Goal: Information Seeking & Learning: Learn about a topic

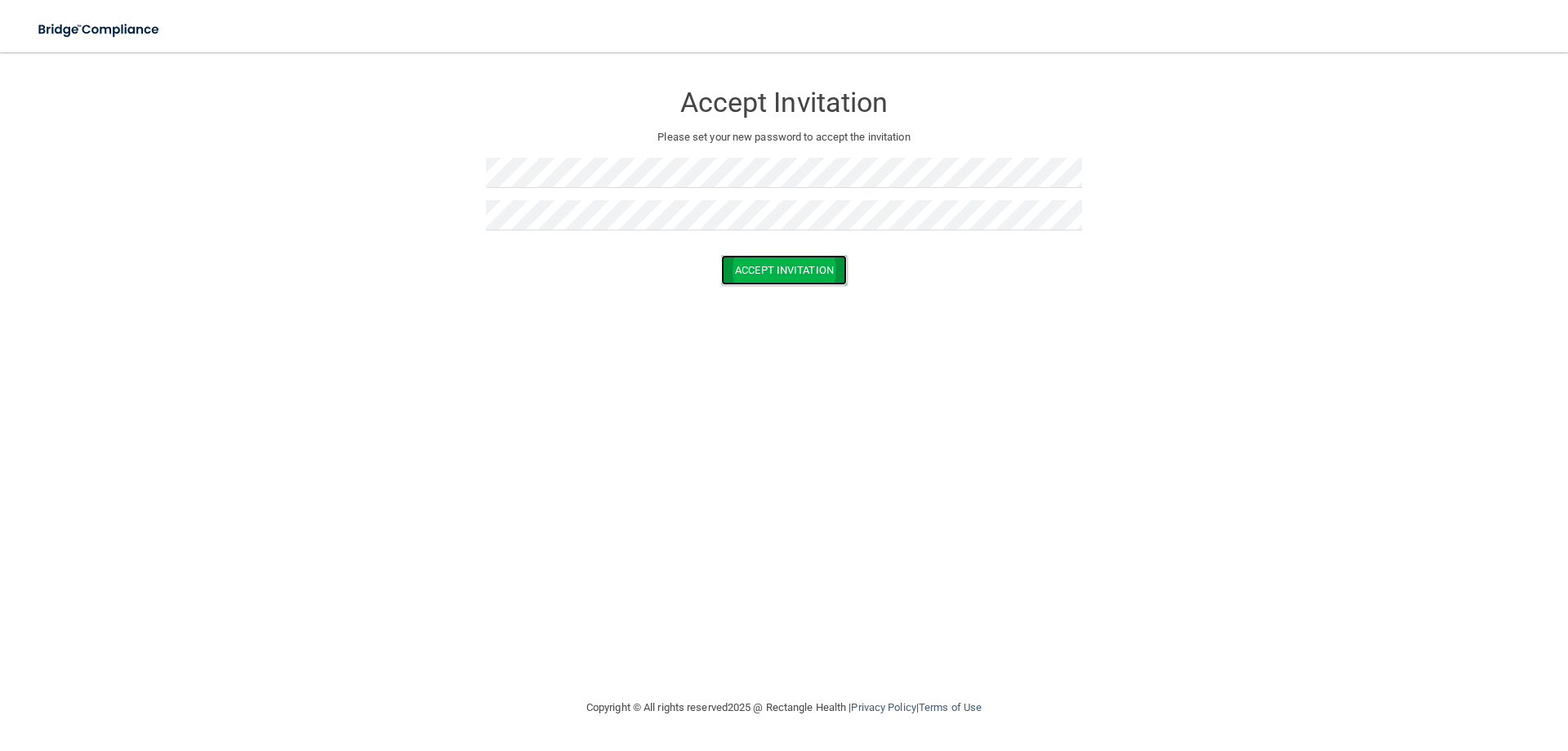
click at [799, 278] on button "Accept Invitation" at bounding box center [784, 270] width 126 height 31
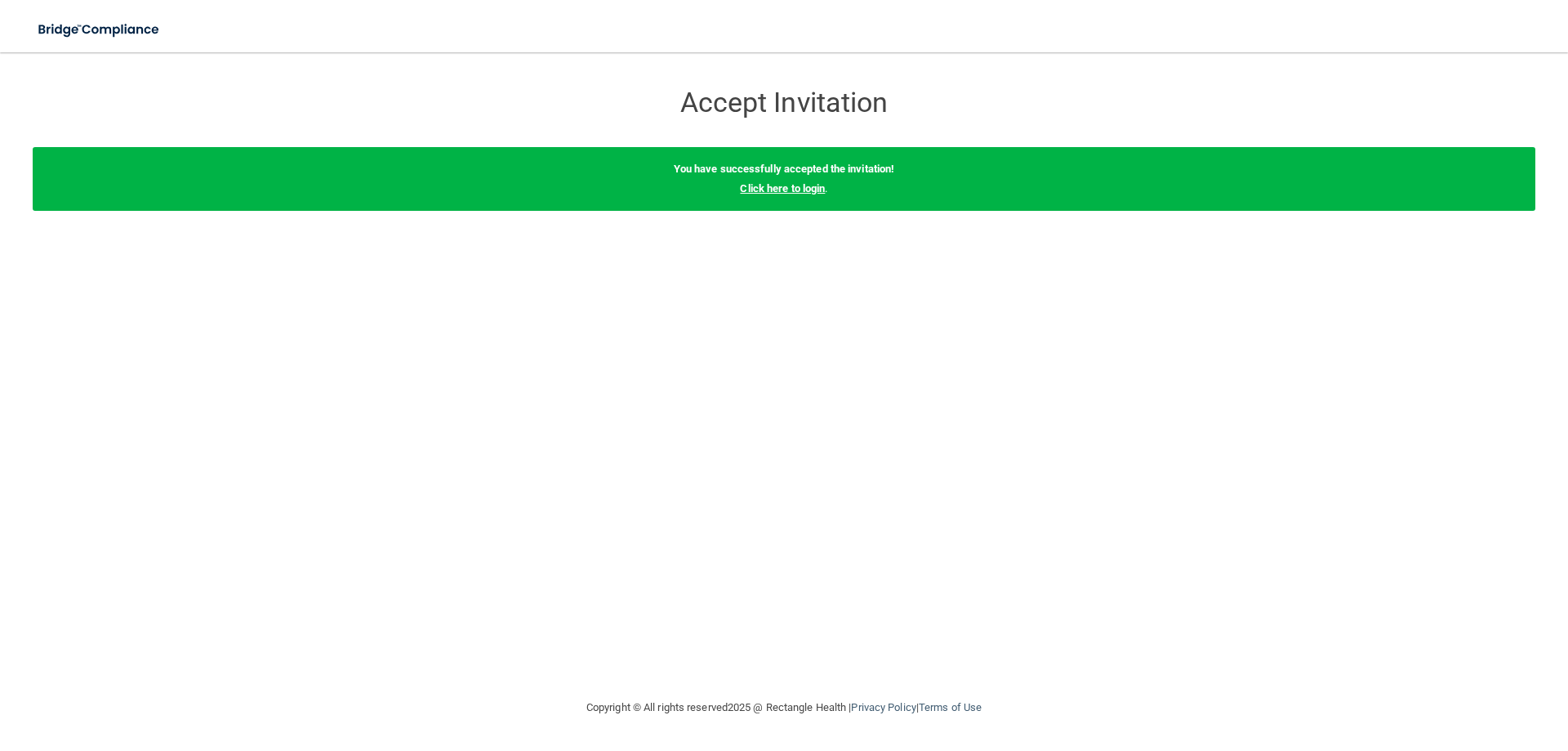
click at [779, 183] on link "Click here to login" at bounding box center [782, 189] width 85 height 13
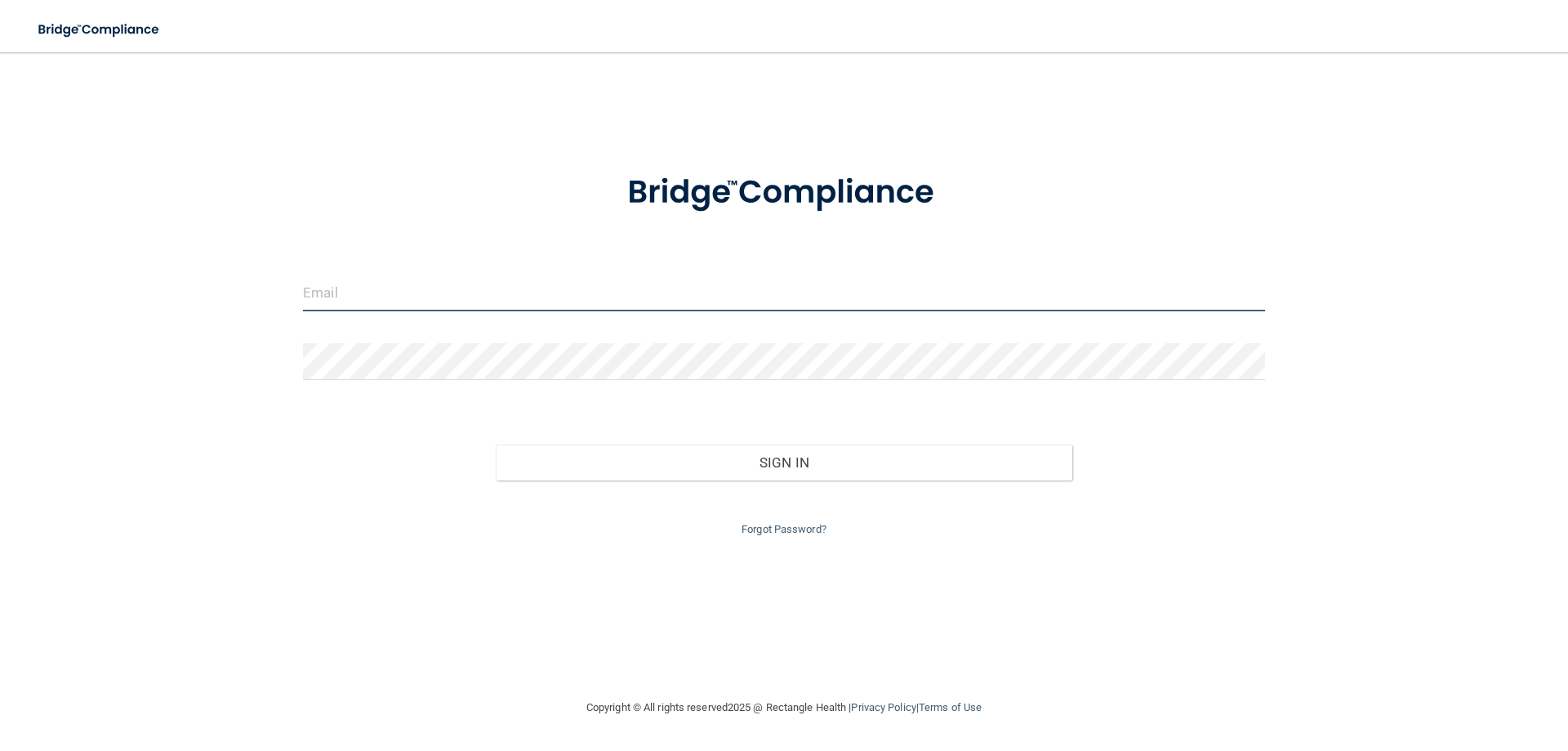
type input "[EMAIL_ADDRESS][DOMAIN_NAME]"
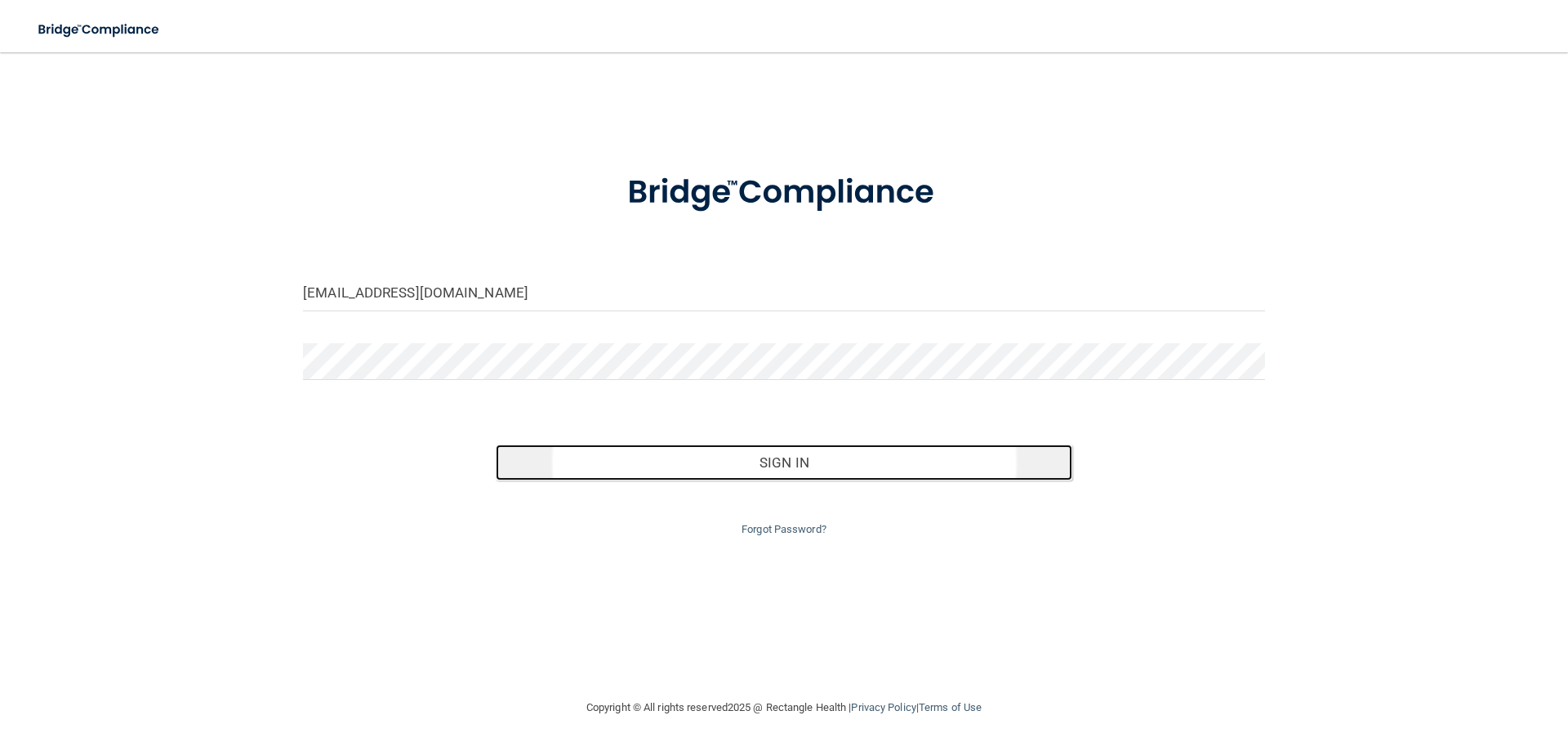
click at [797, 453] on button "Sign In" at bounding box center [784, 462] width 577 height 36
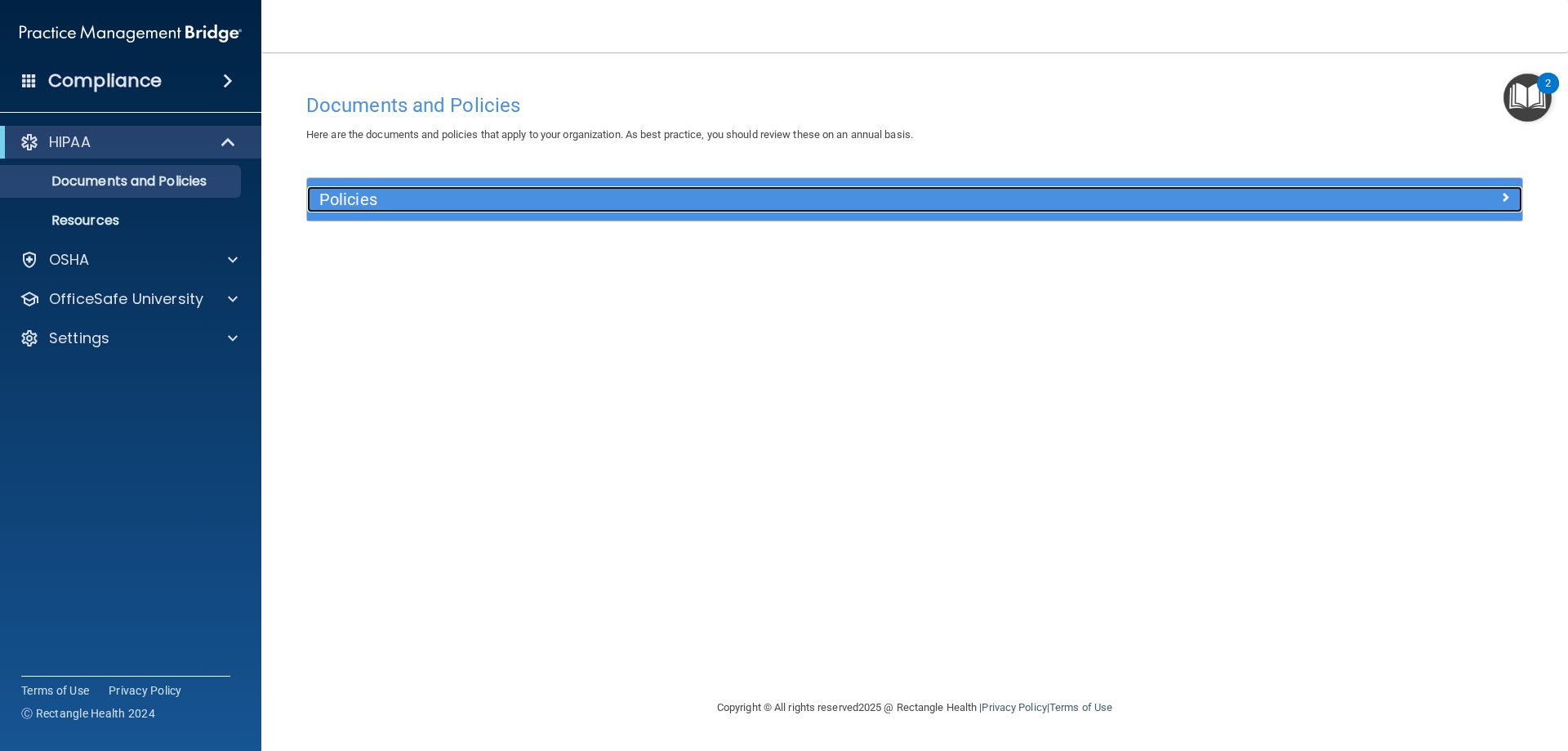
click at [405, 211] on div "Policies" at bounding box center [762, 199] width 912 height 26
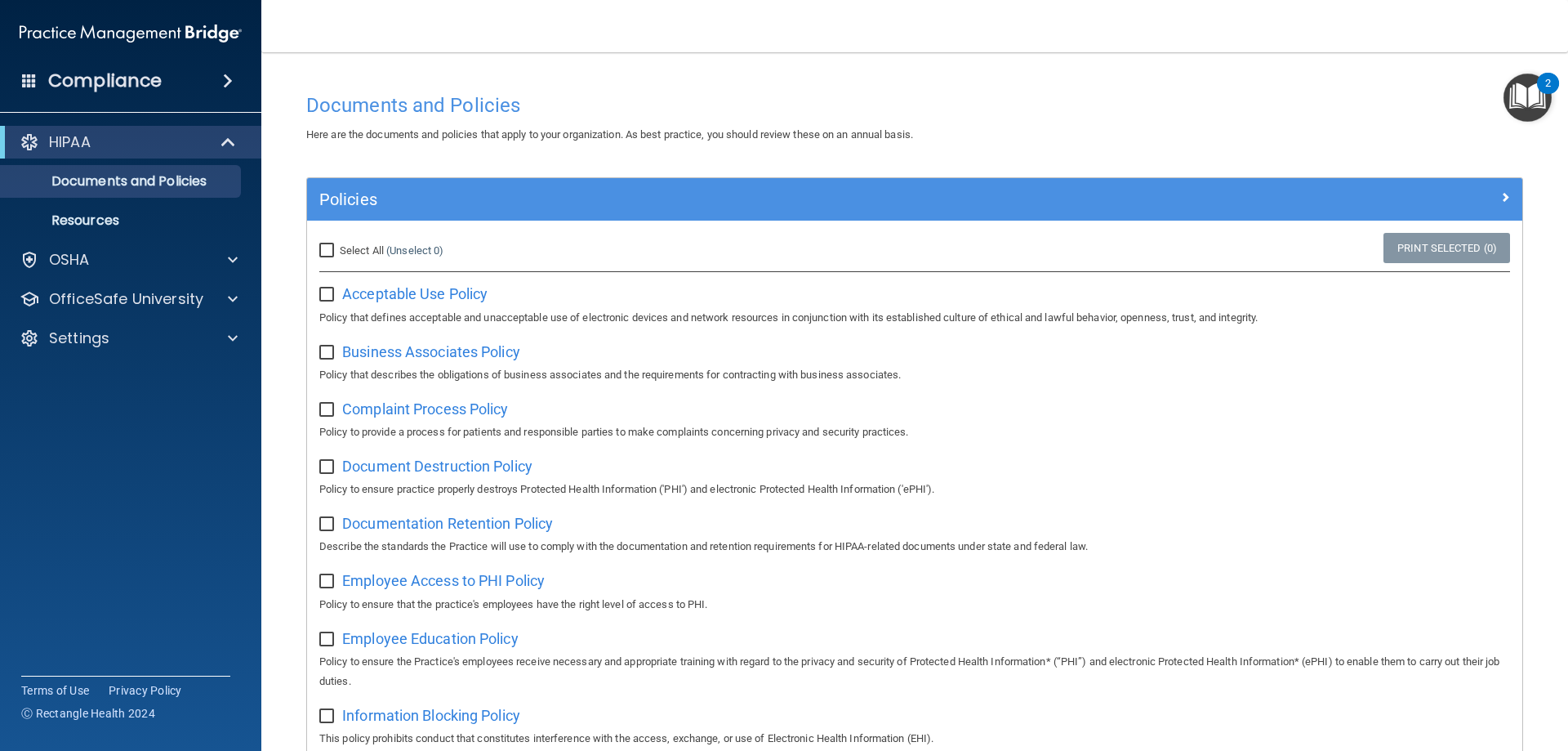
click at [338, 247] on label "Select All (Unselect 0) Unselect All" at bounding box center [381, 251] width 124 height 20
click at [338, 247] on input "Select All (Unselect 0) Unselect All" at bounding box center [328, 251] width 19 height 13
checkbox input "true"
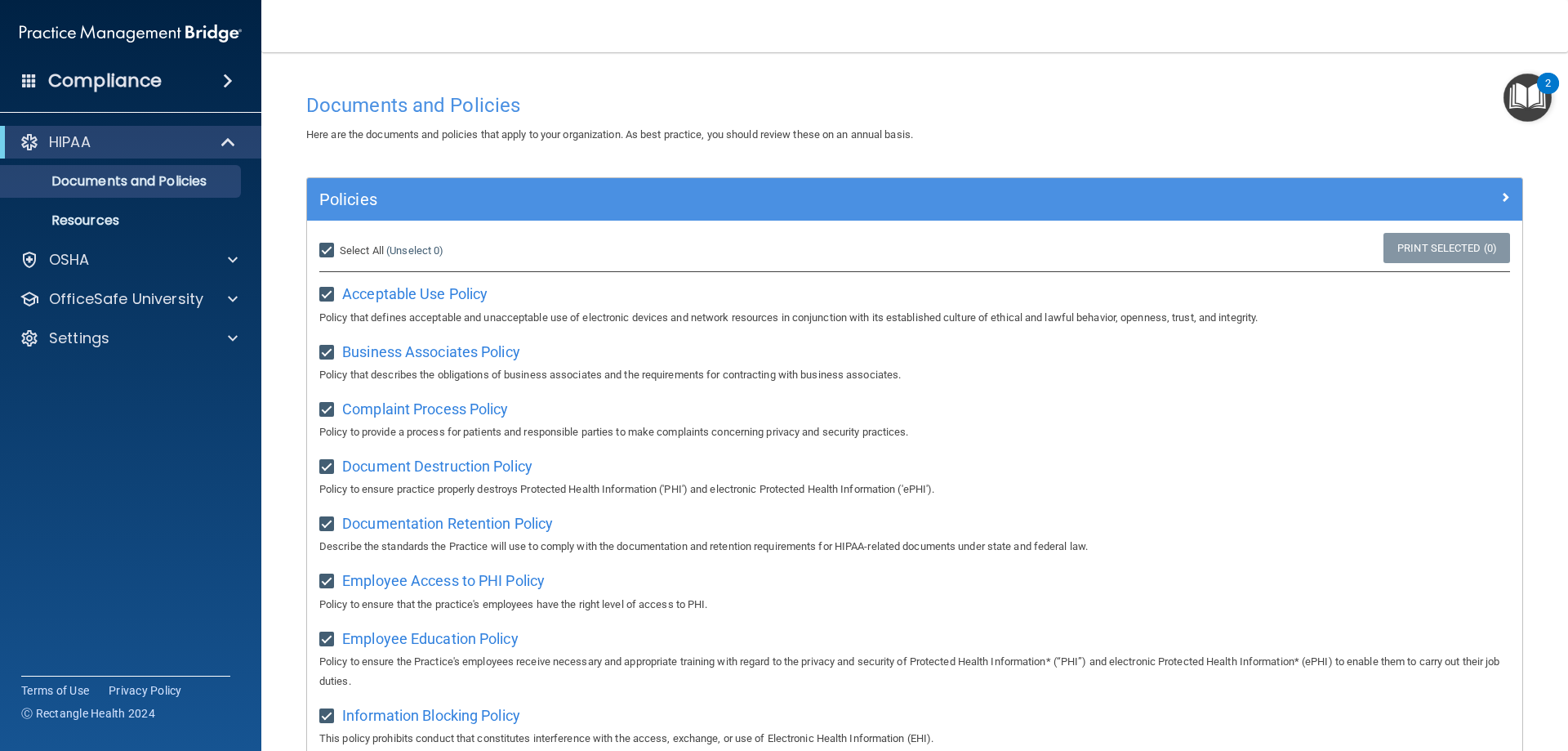
checkbox input "true"
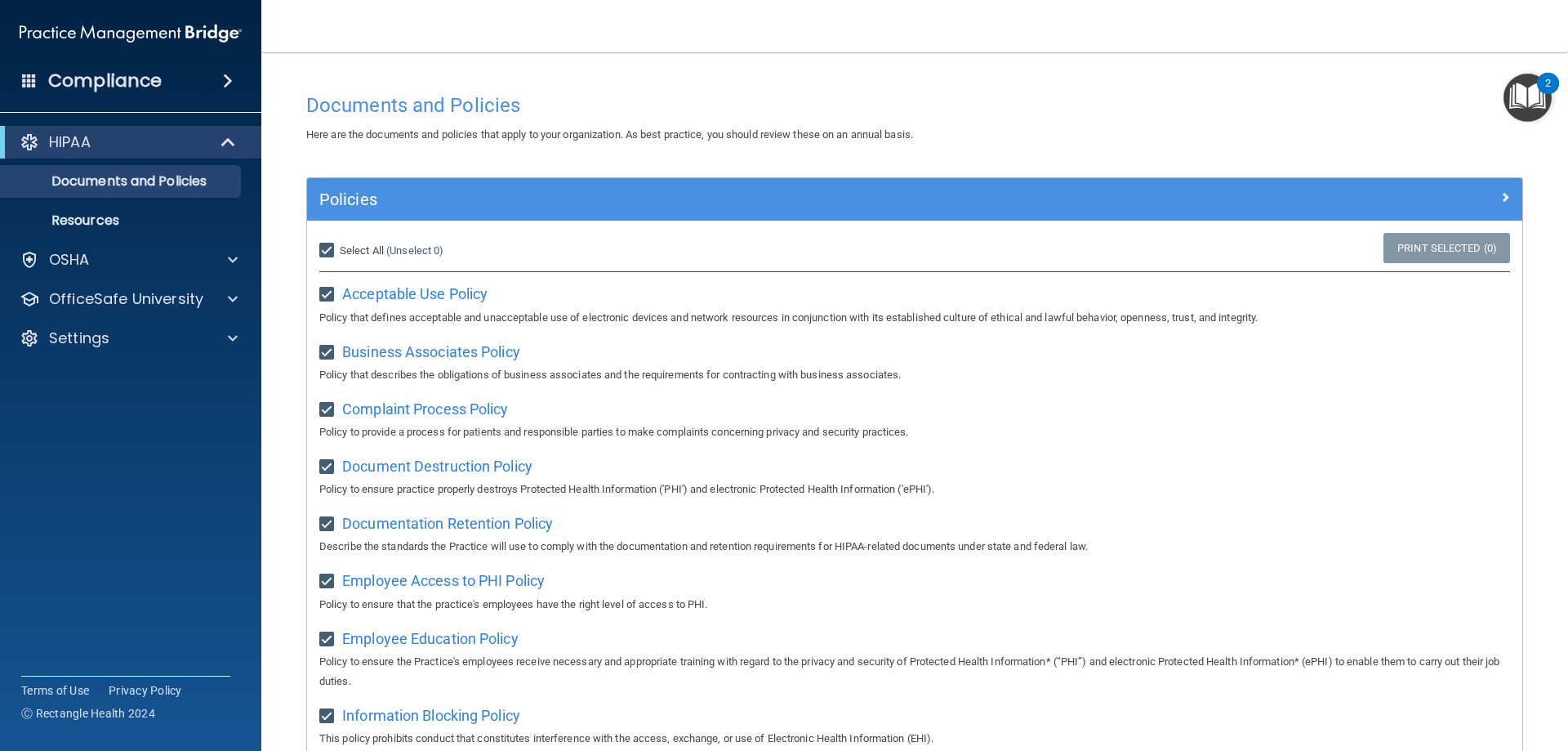
checkbox input "true"
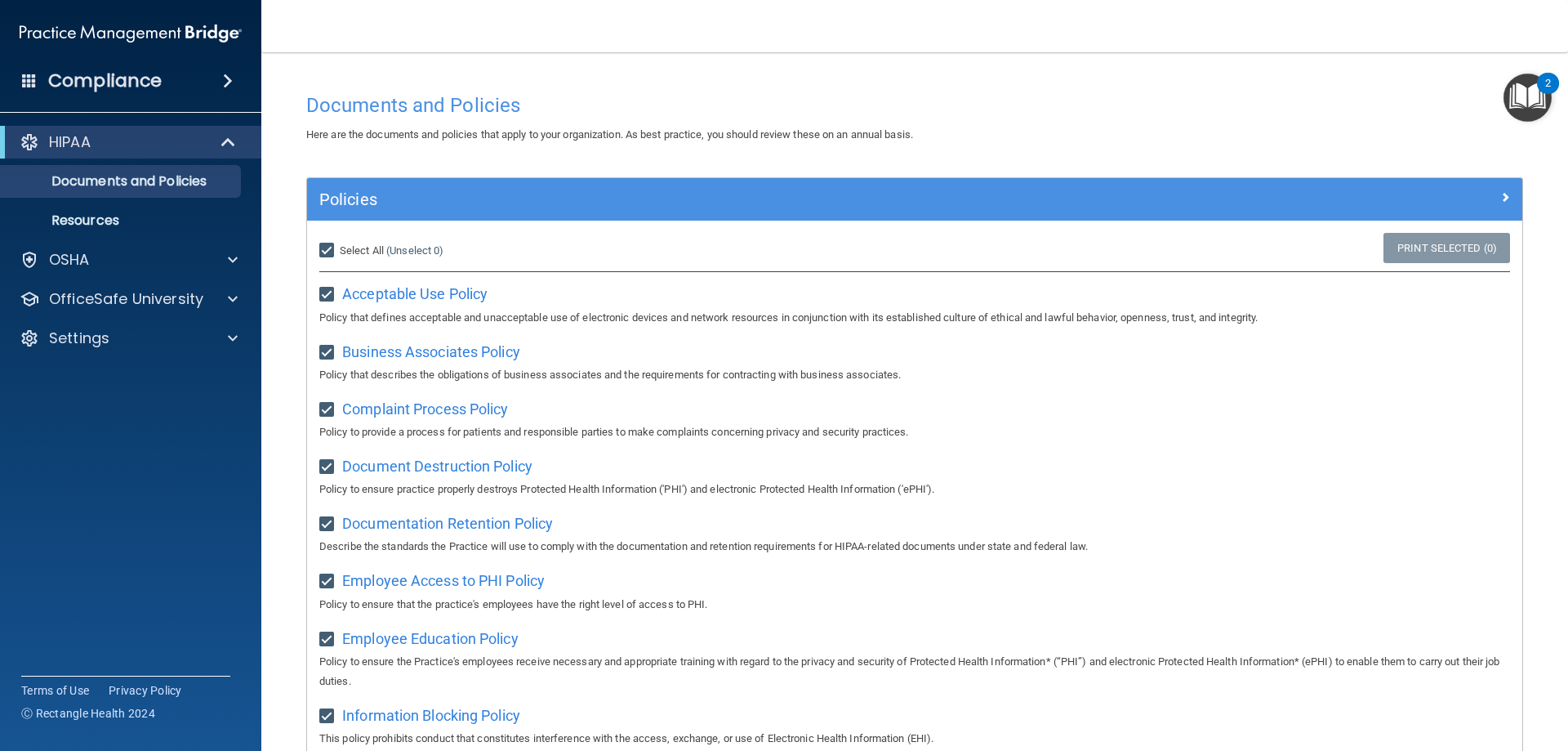
checkbox input "true"
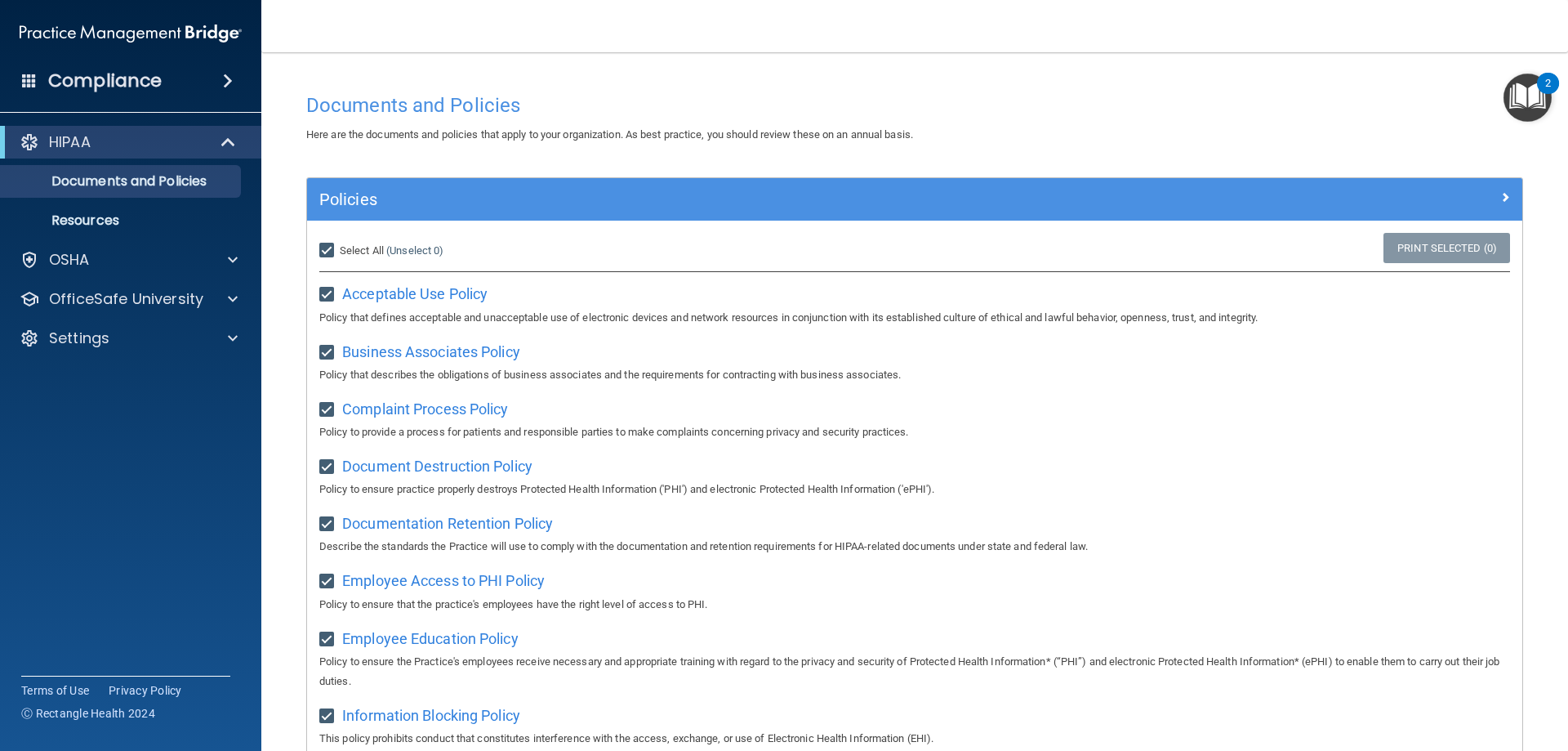
checkbox input "true"
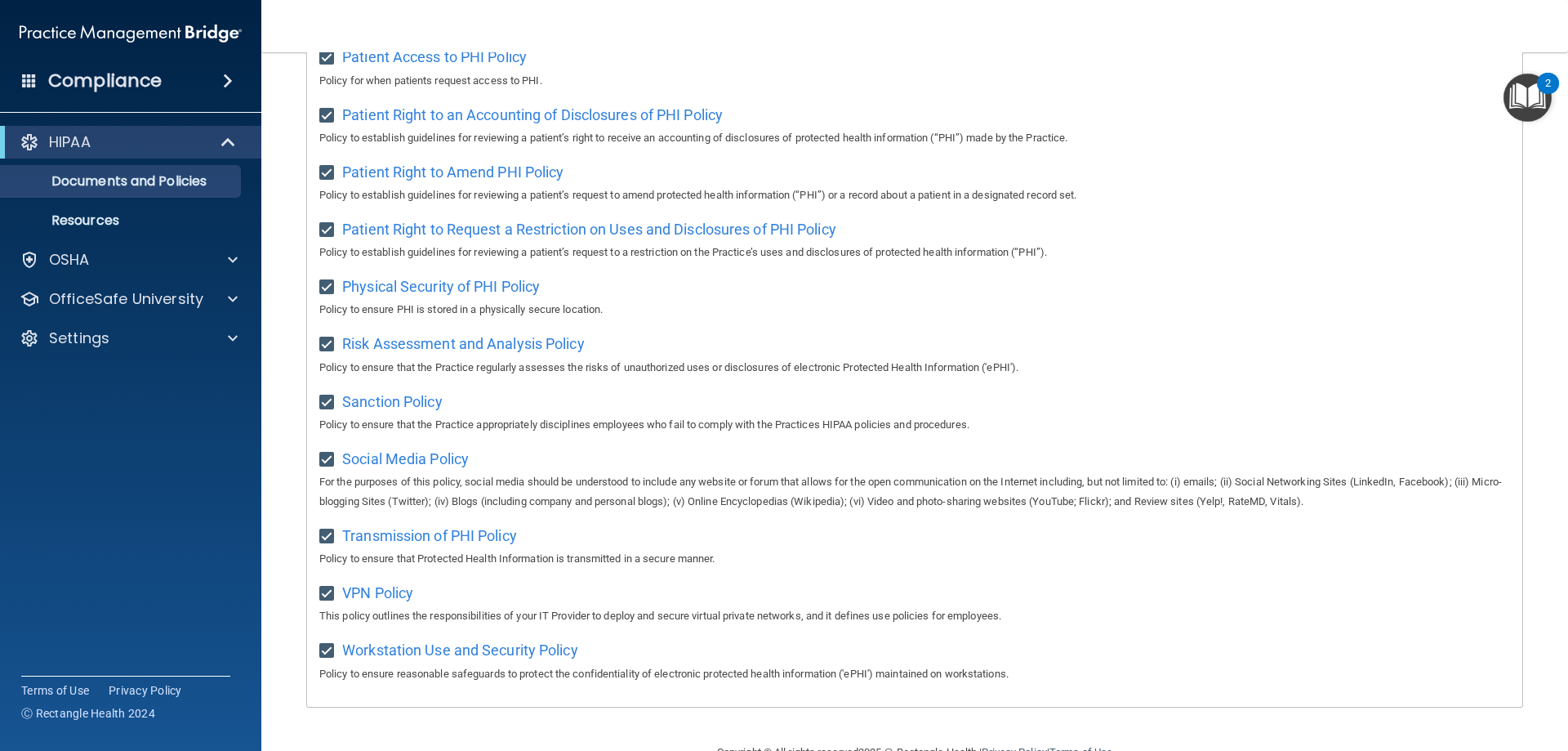
scroll to position [888, 0]
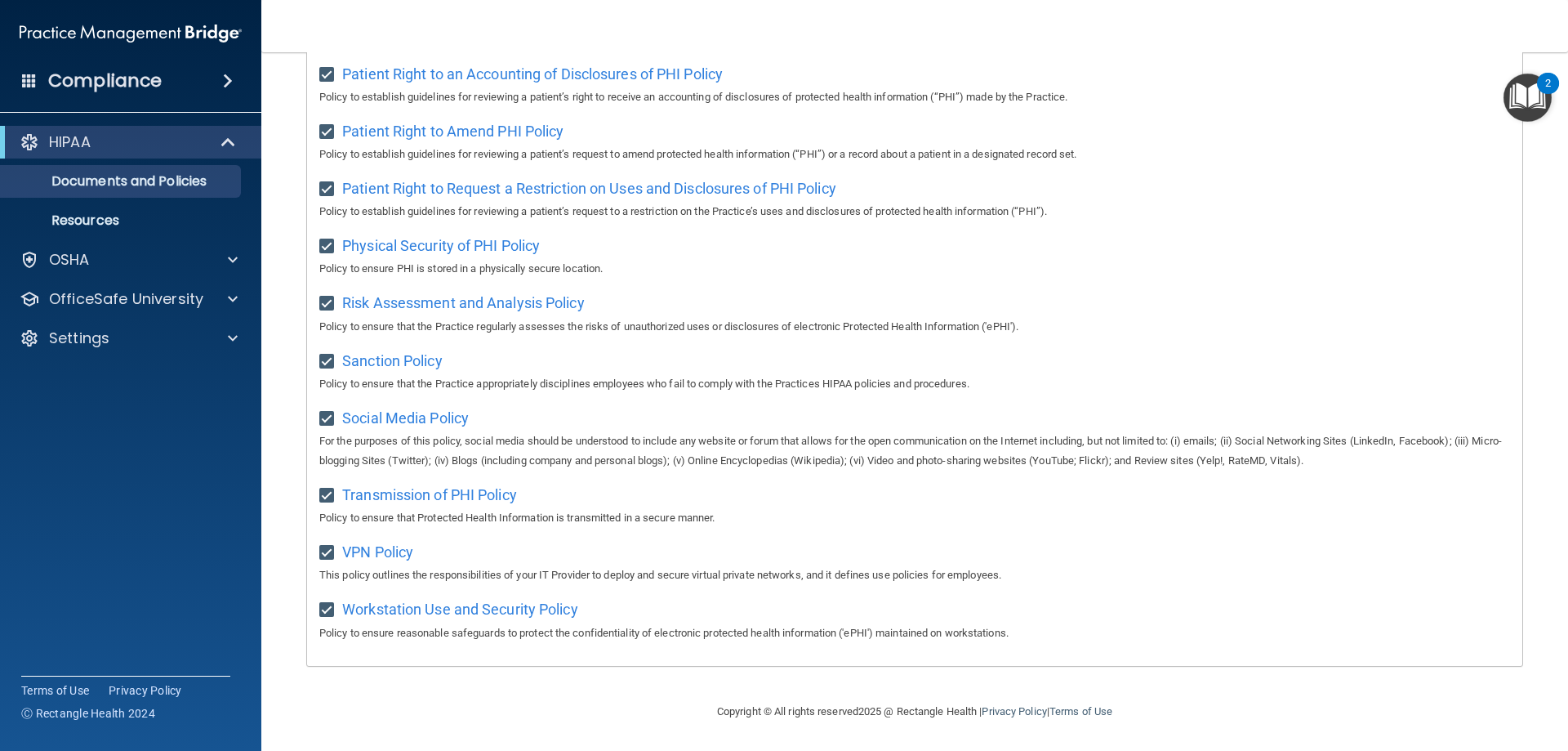
click at [1537, 107] on img "Open Resource Center, 2 new notifications" at bounding box center [1528, 98] width 49 height 49
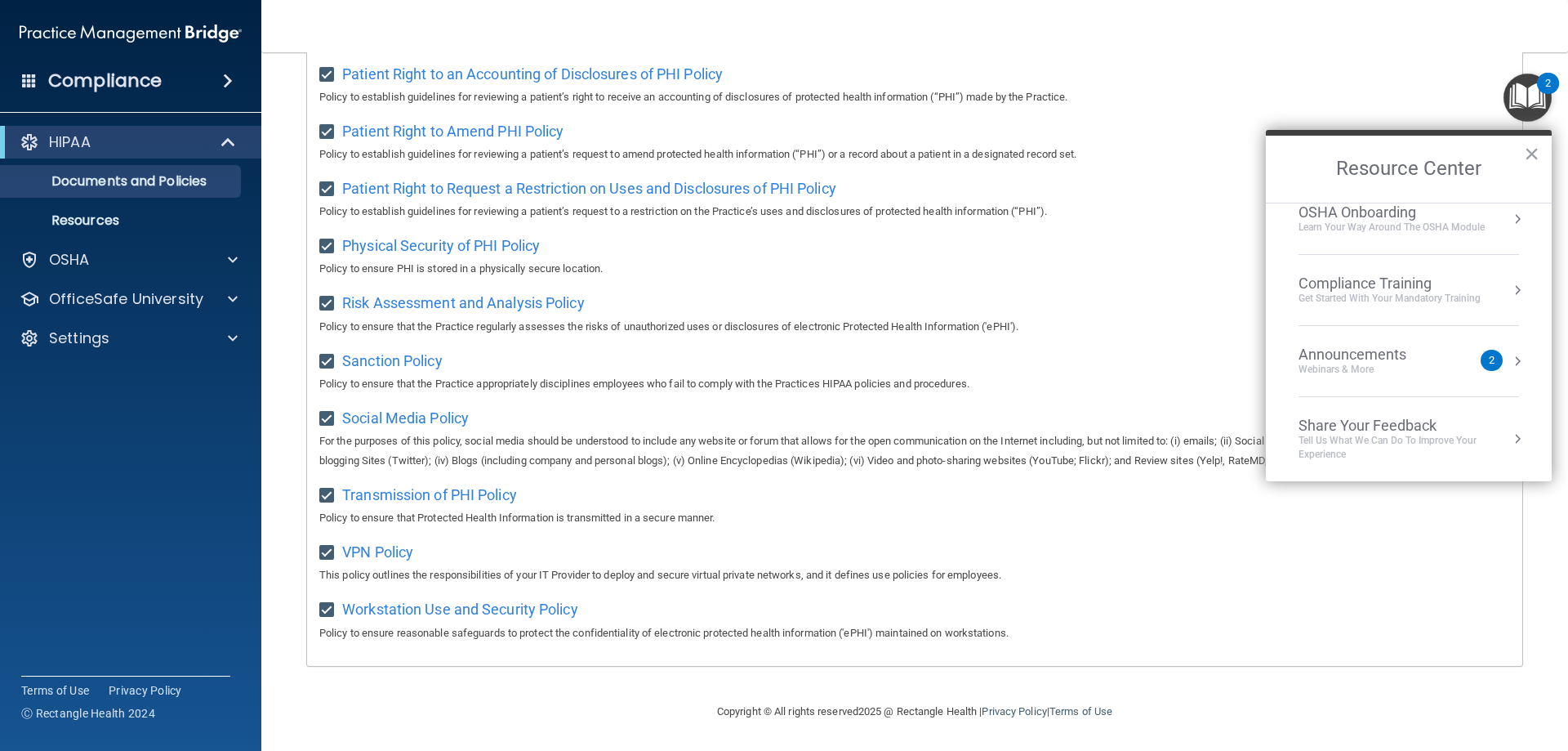
scroll to position [92, 0]
click at [1315, 92] on p "Policy to establish guidelines for reviewing a patient’s right to receive an ac…" at bounding box center [914, 97] width 1190 height 20
click at [1531, 156] on button "×" at bounding box center [1531, 153] width 15 height 26
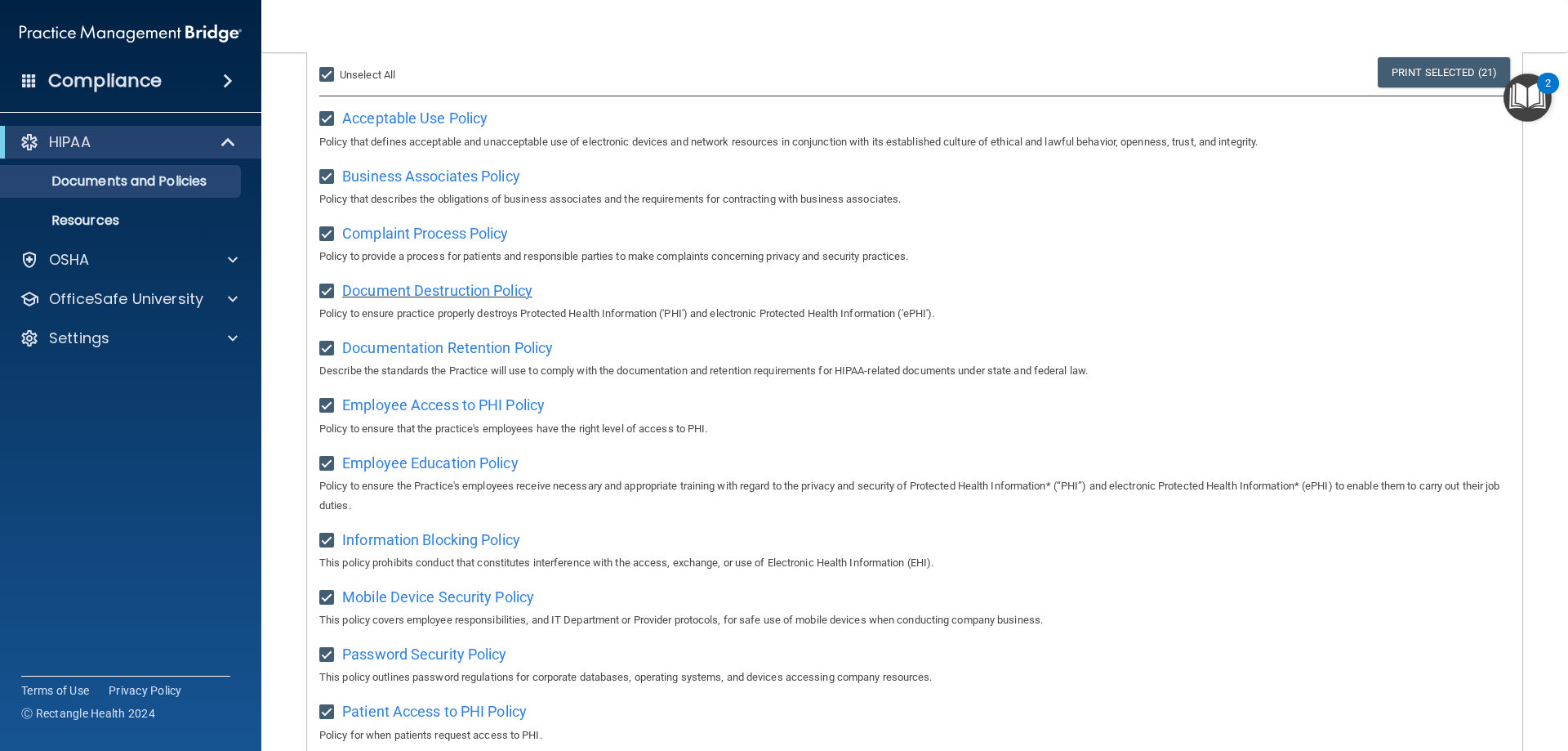
scroll to position [153, 0]
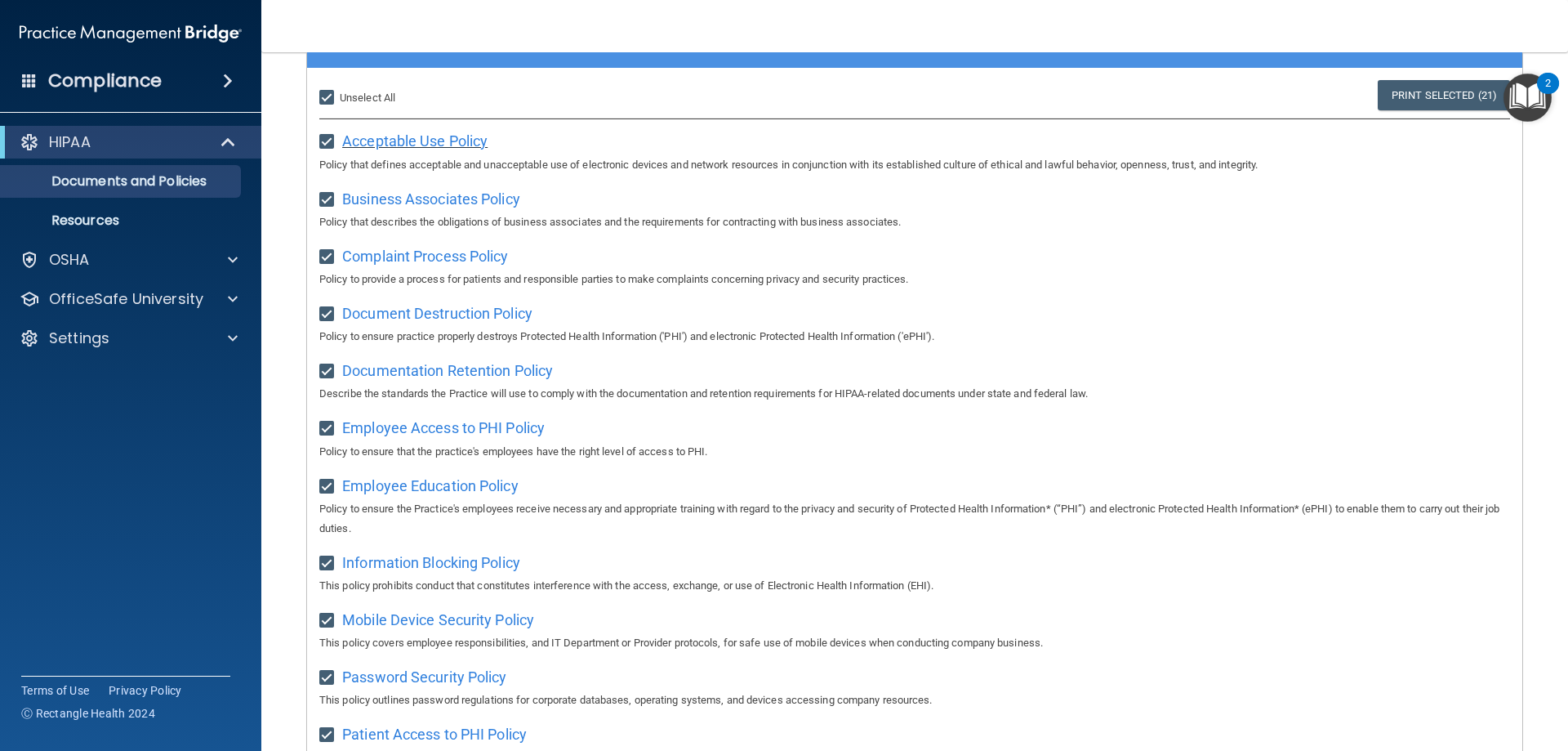
click at [448, 147] on span "Acceptable Use Policy" at bounding box center [415, 140] width 146 height 17
click at [149, 210] on link "Resources" at bounding box center [112, 220] width 257 height 32
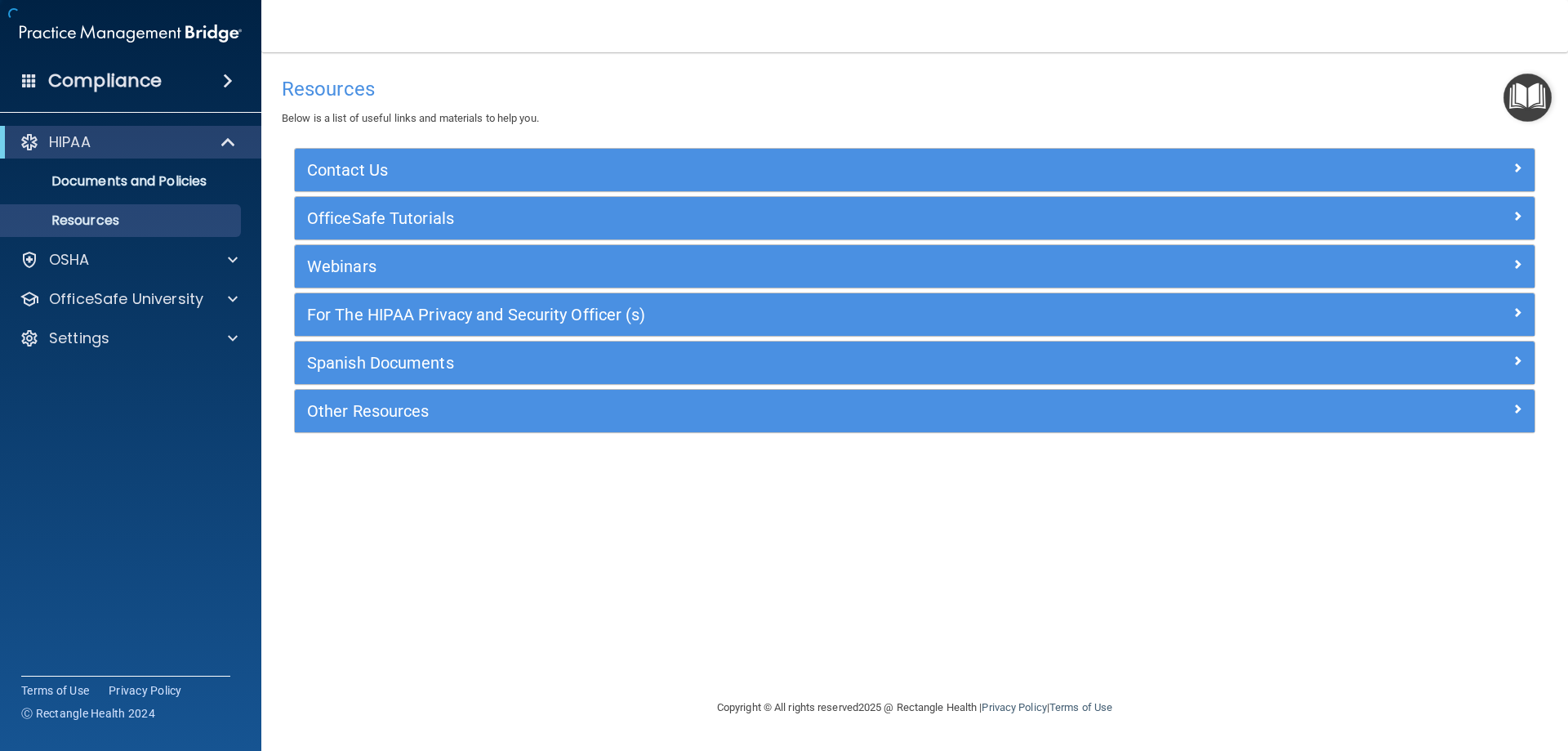
click at [129, 161] on ul "Documents and Policies Report an Incident Business Associates Emergency Plannin…" at bounding box center [131, 197] width 296 height 78
click at [181, 183] on p "Documents and Policies" at bounding box center [122, 182] width 223 height 16
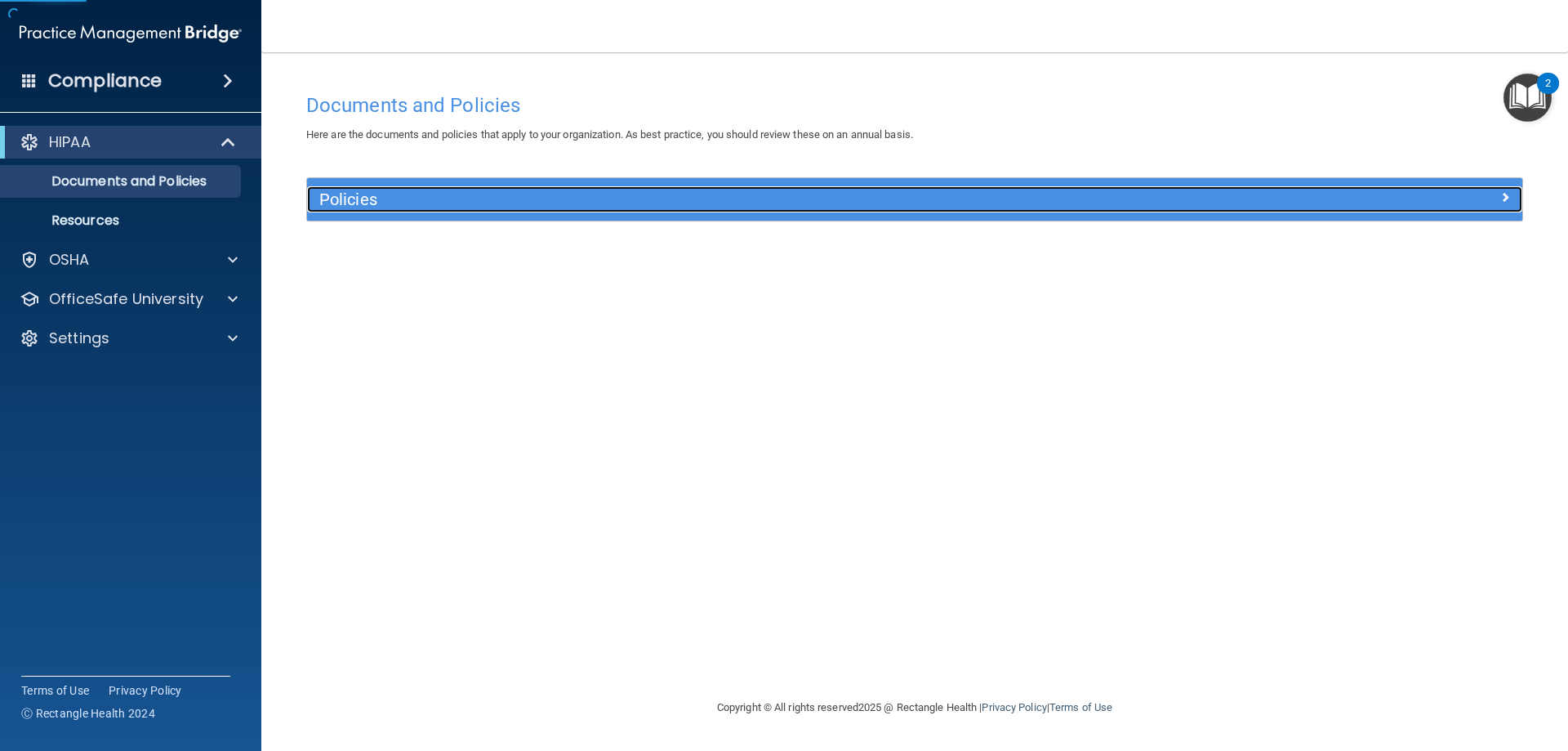
click at [523, 190] on div "Policies" at bounding box center [762, 199] width 912 height 26
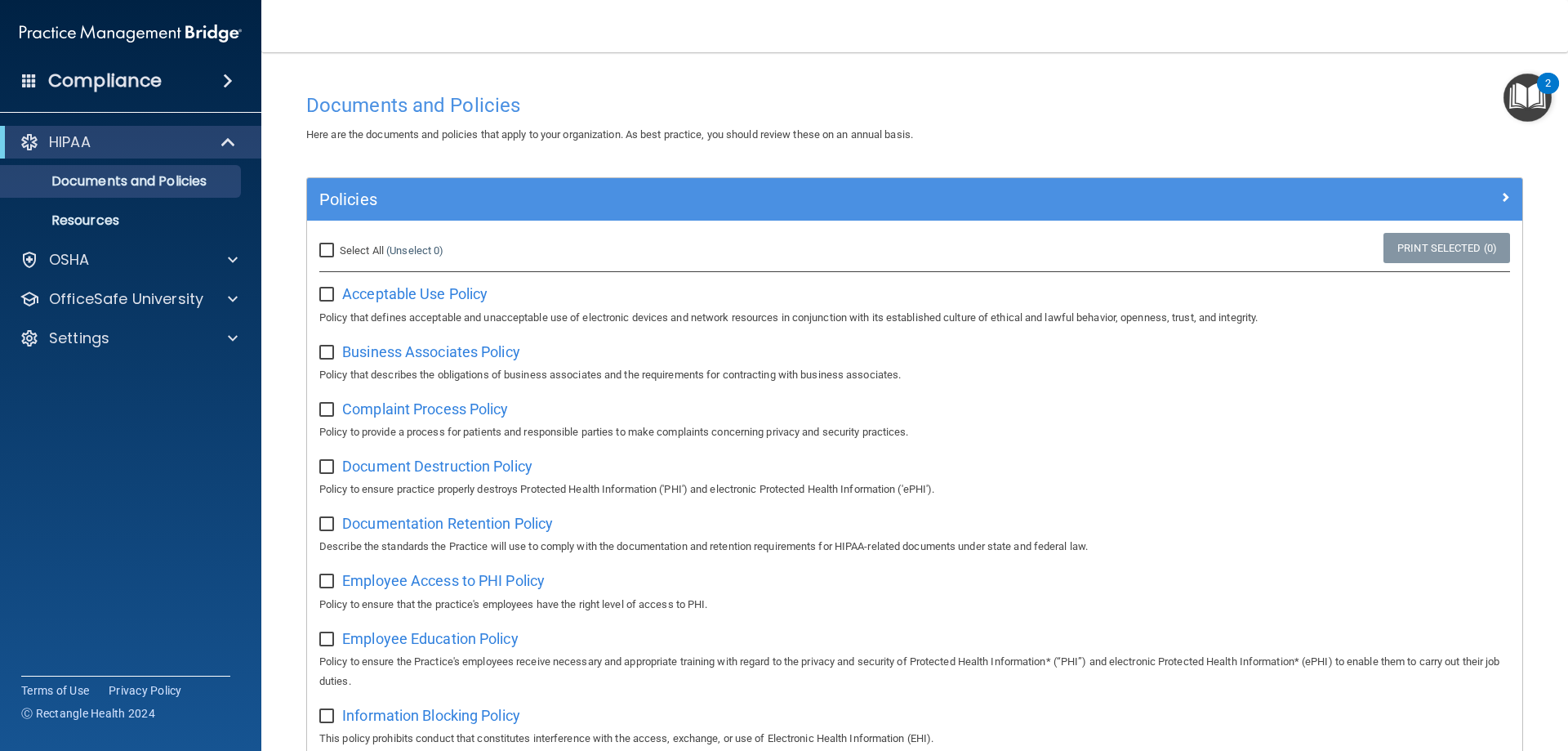
click at [325, 248] on input "Select All (Unselect 0) Unselect All" at bounding box center [328, 251] width 19 height 13
checkbox input "true"
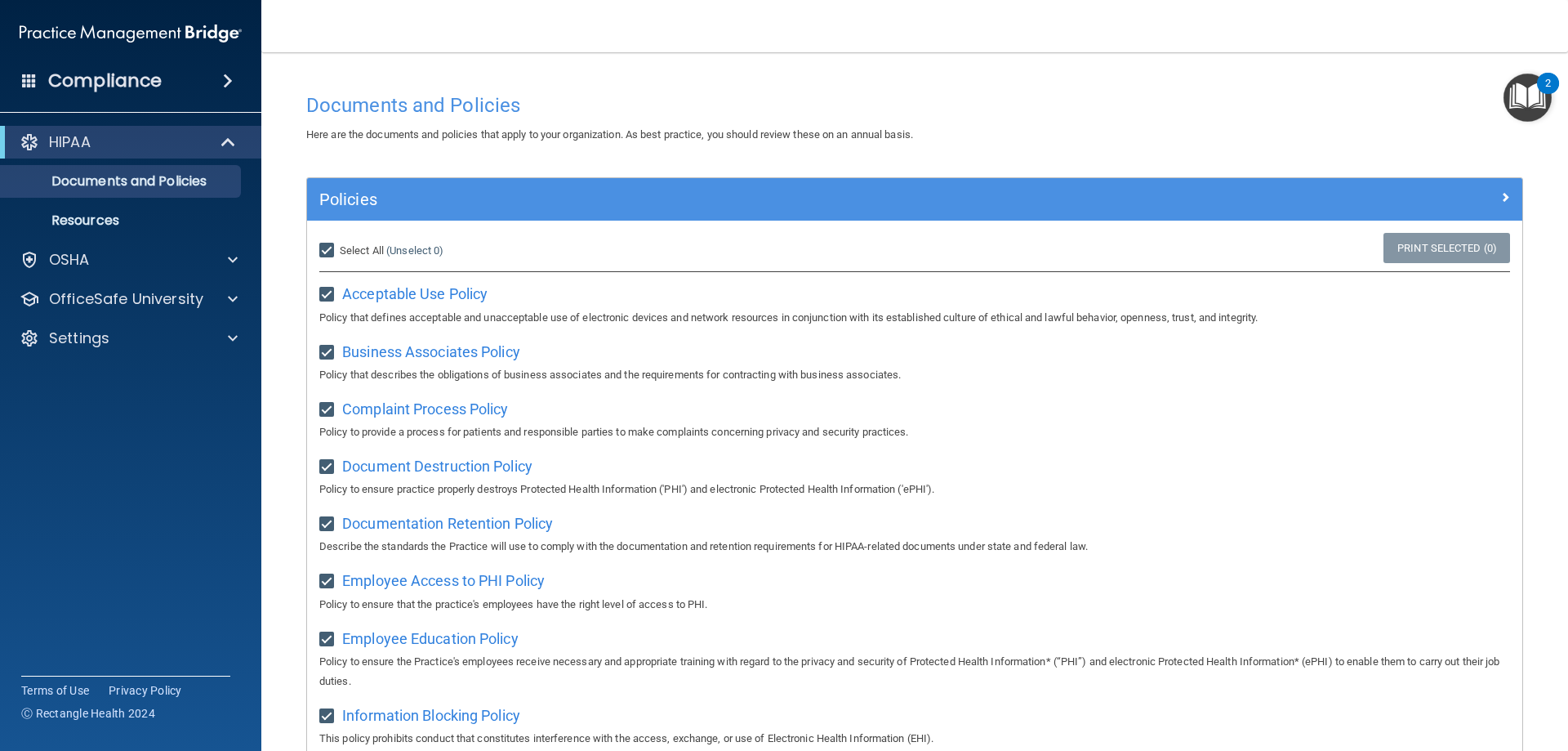
checkbox input "true"
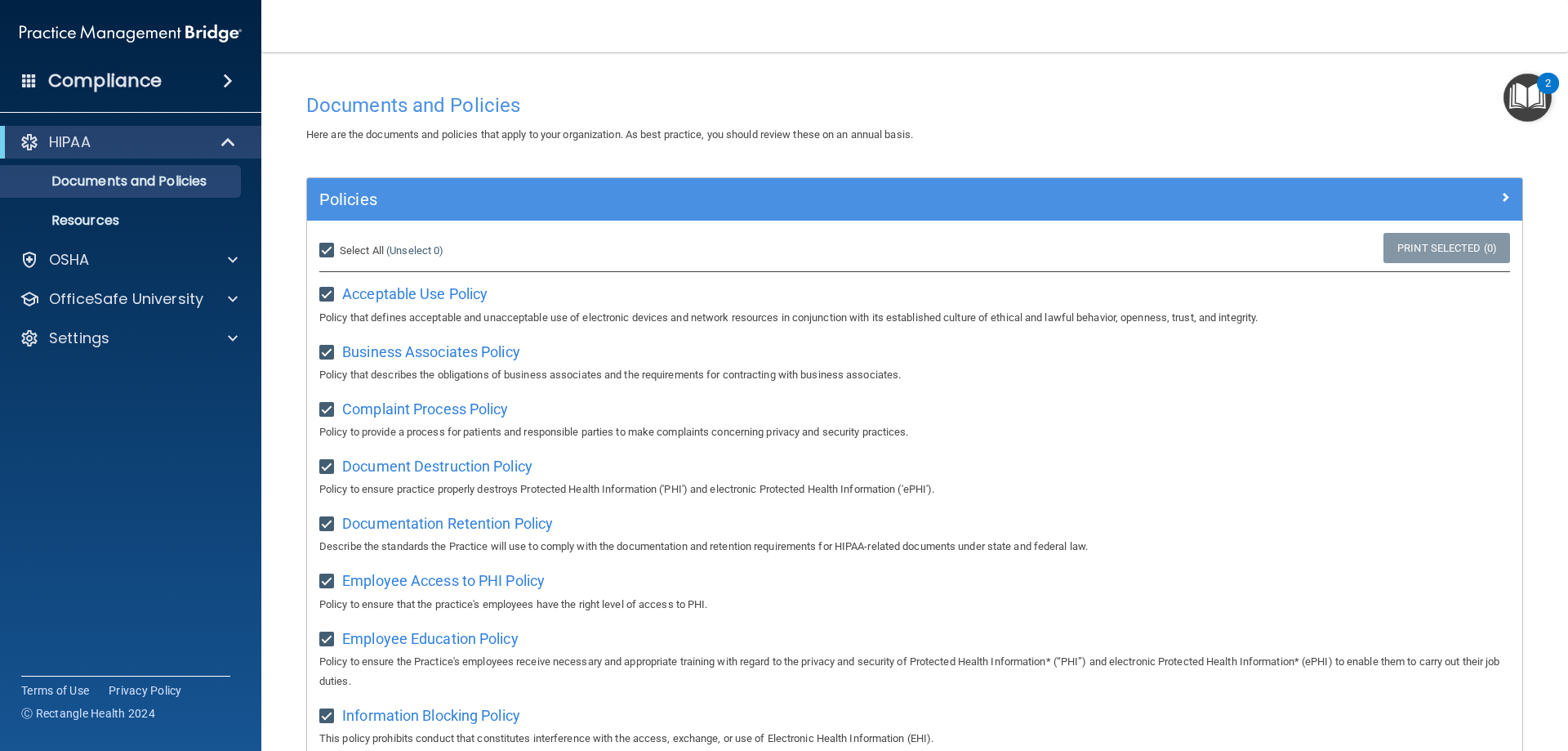
checkbox input "true"
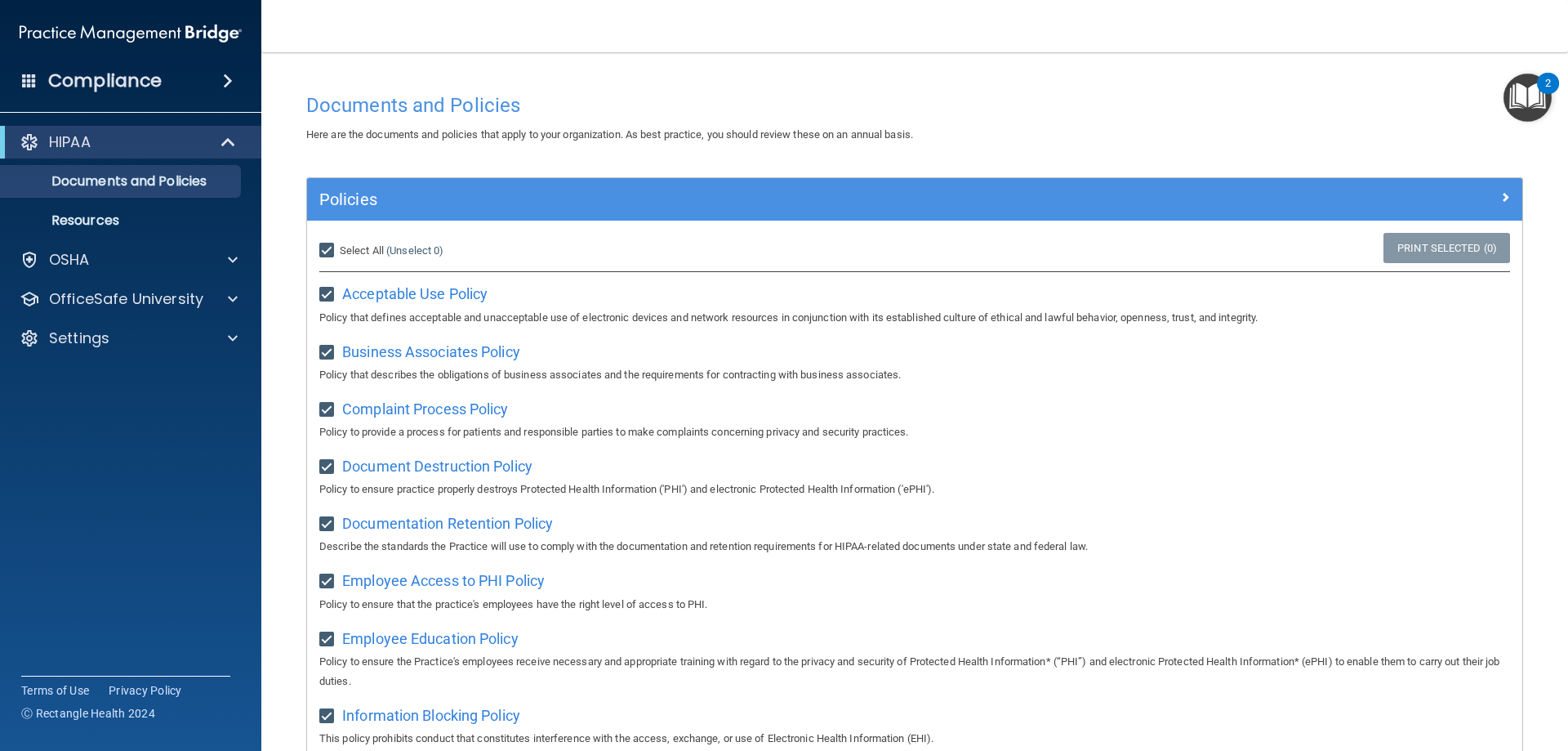
checkbox input "true"
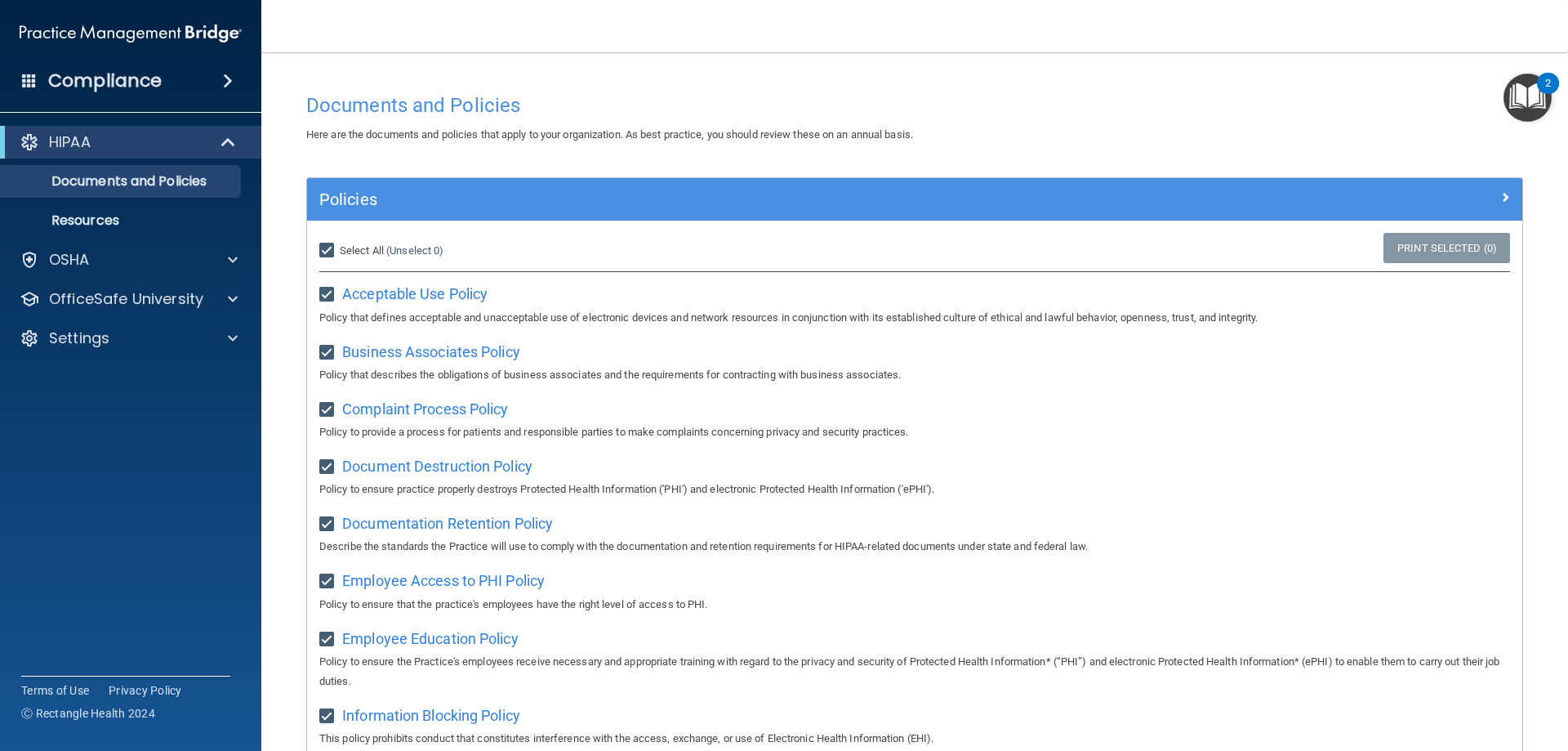
checkbox input "true"
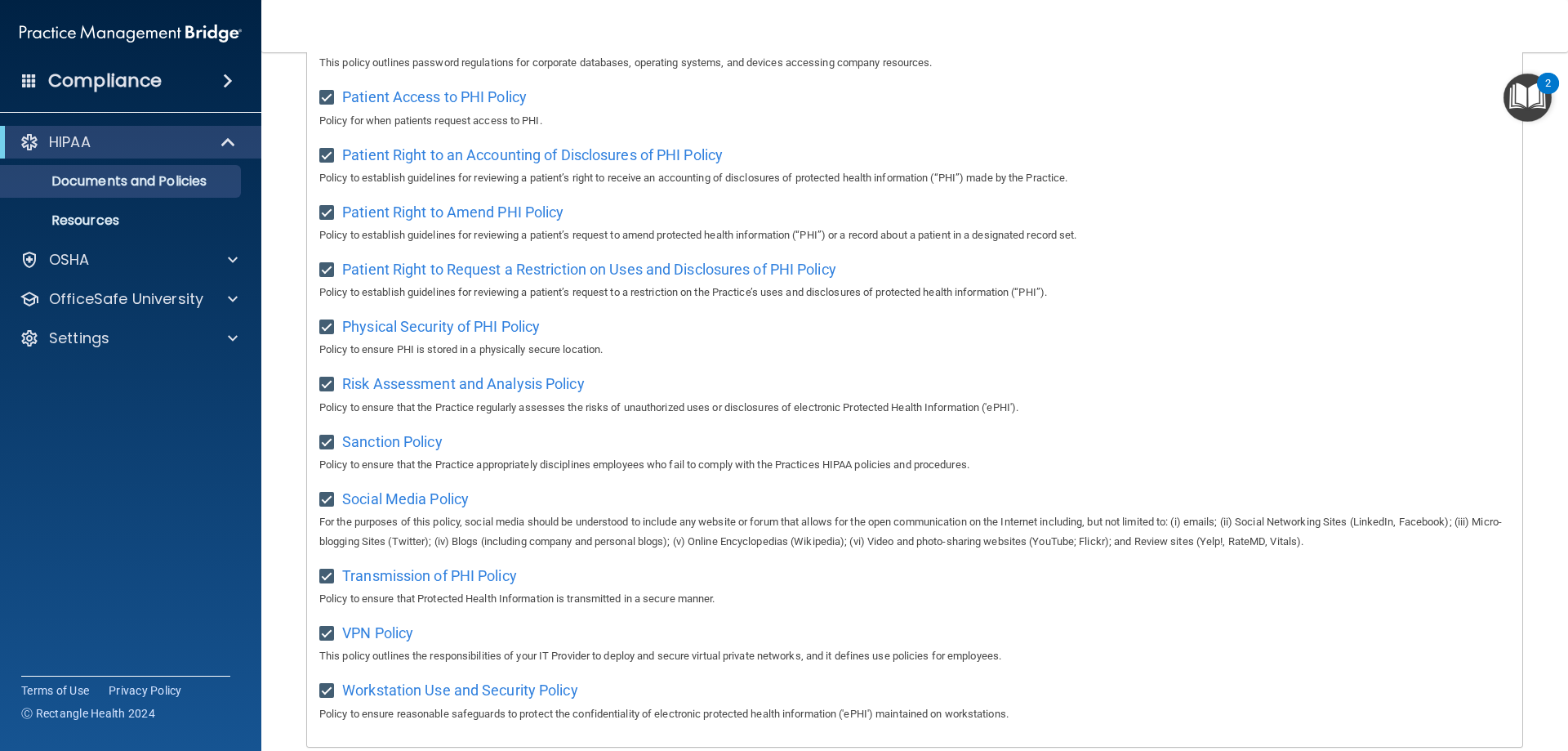
scroll to position [888, 0]
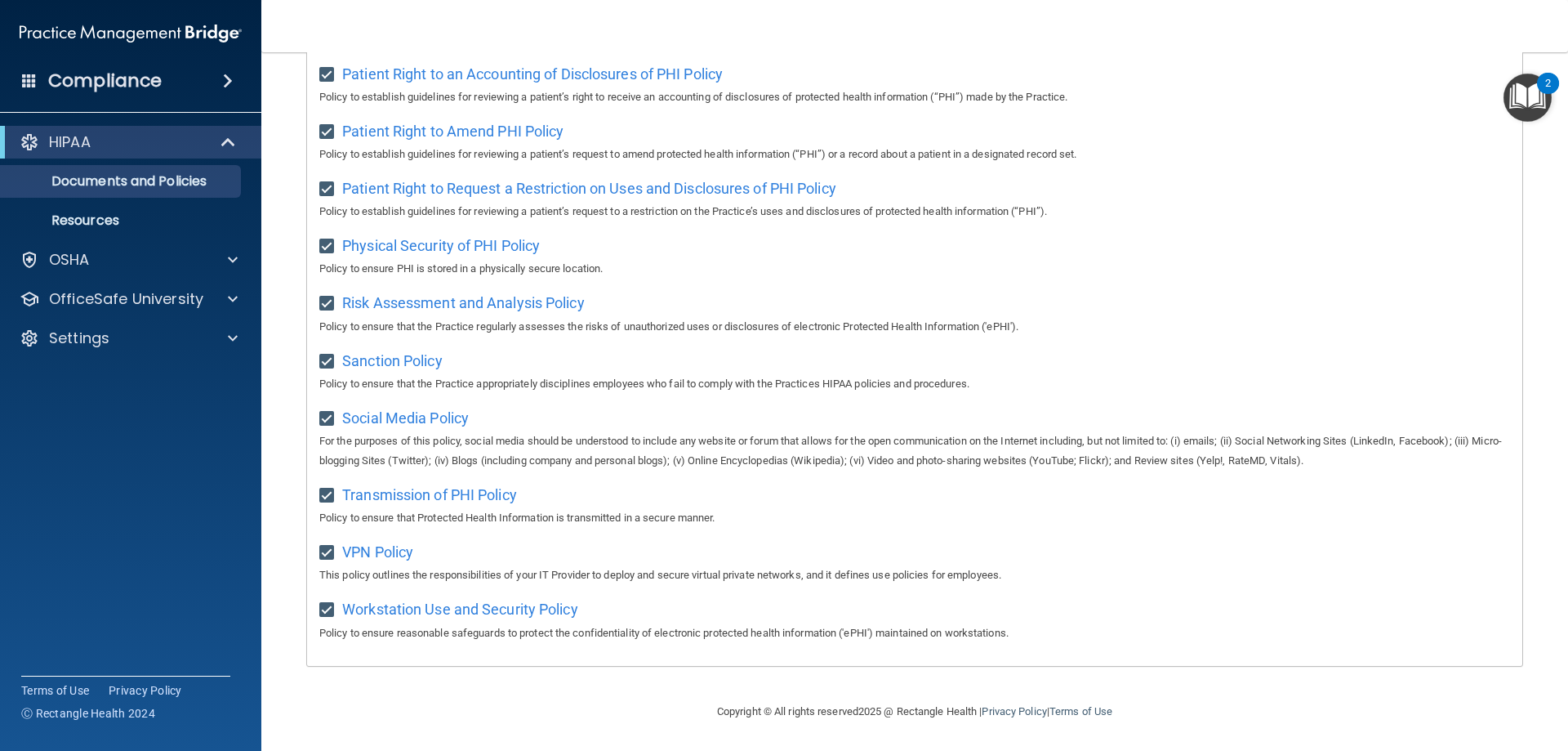
click at [1534, 111] on img "Open Resource Center, 2 new notifications" at bounding box center [1528, 98] width 49 height 49
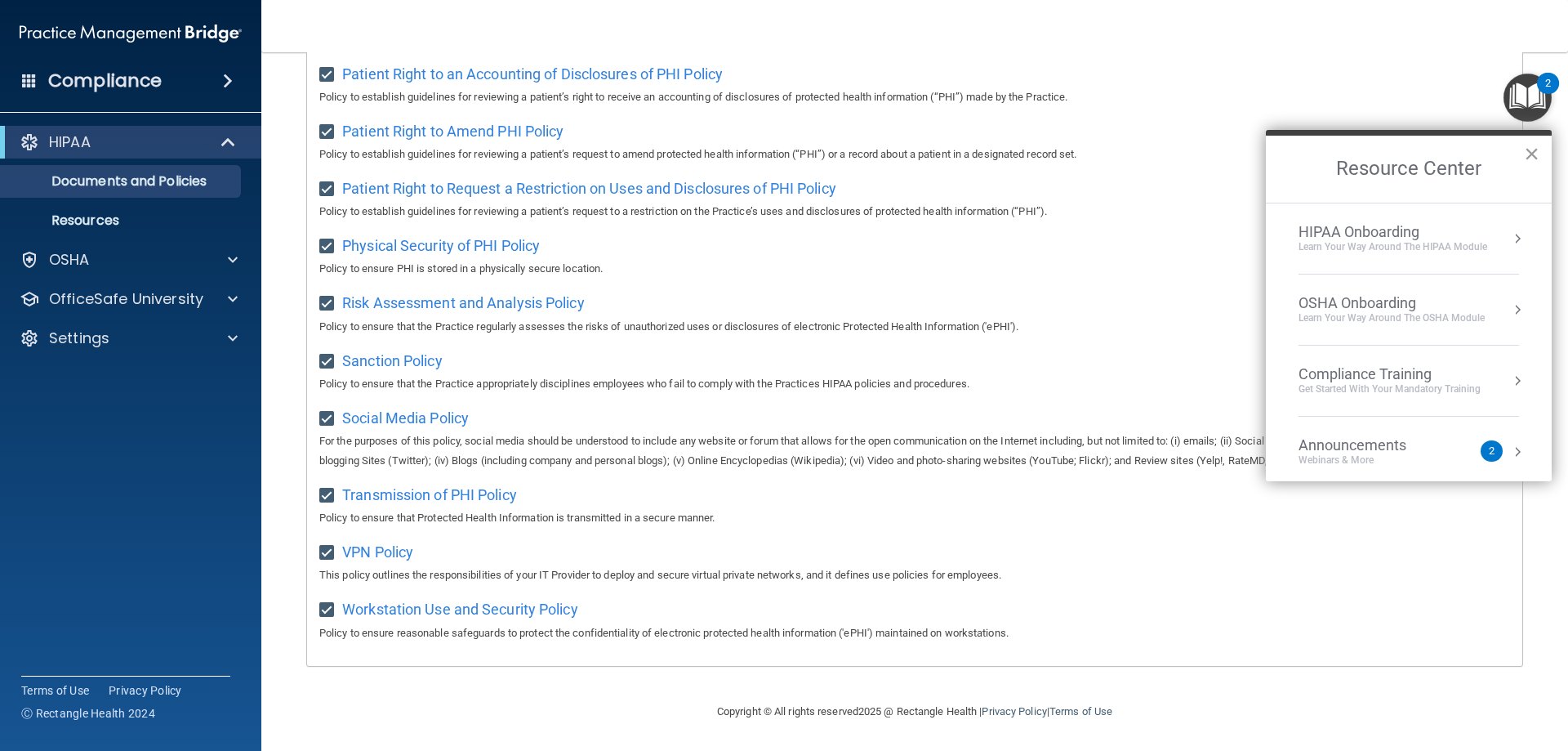
click at [1529, 159] on button "×" at bounding box center [1531, 153] width 15 height 26
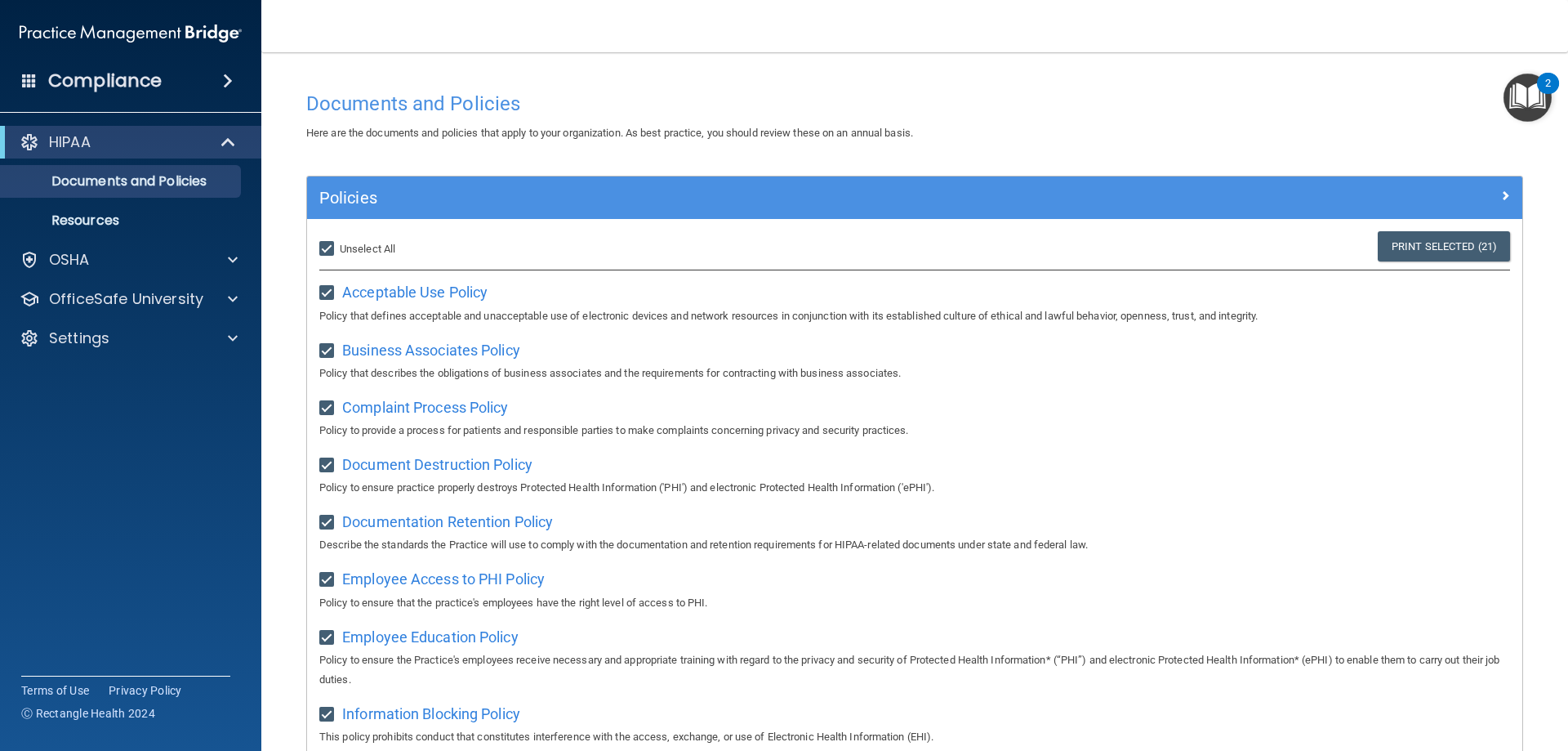
scroll to position [0, 0]
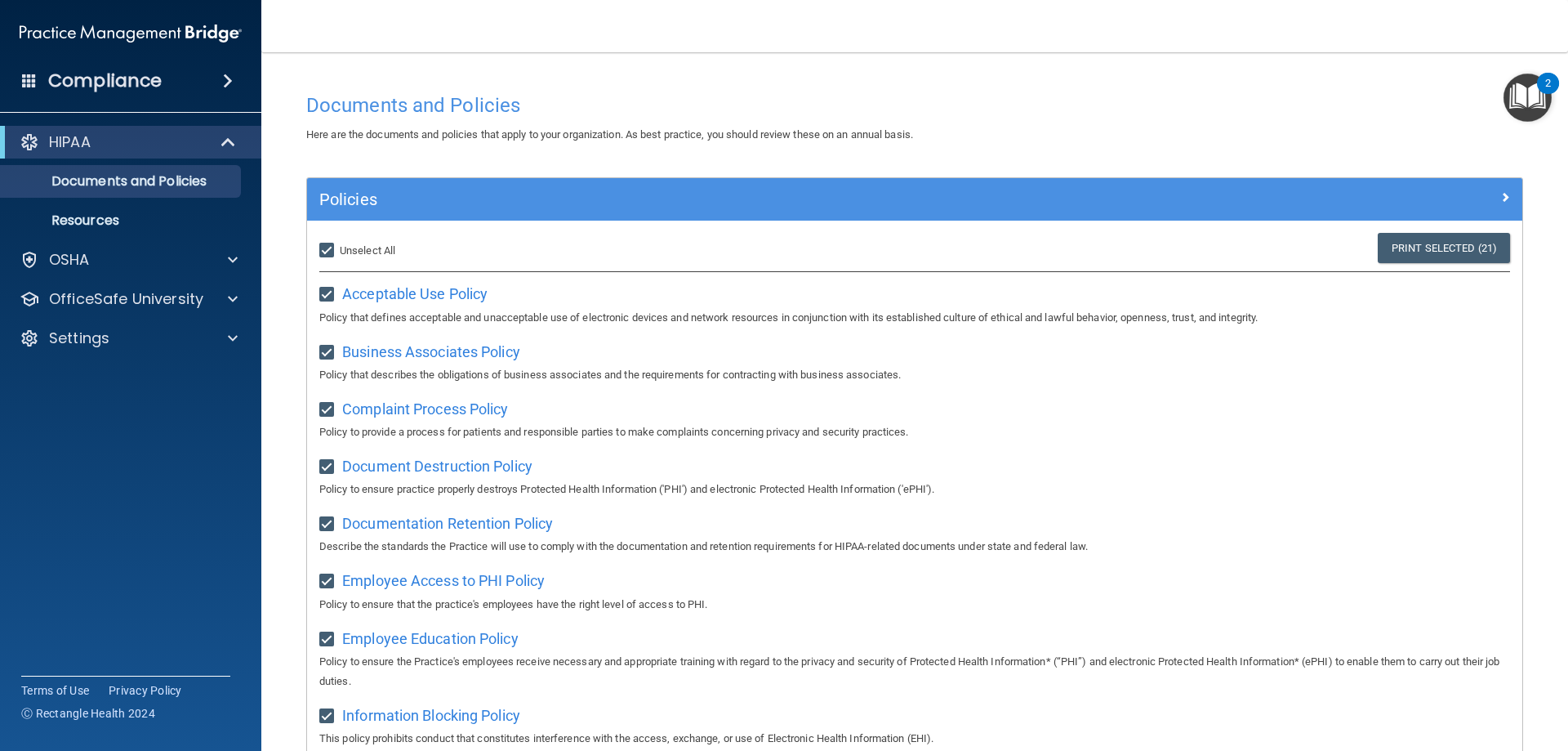
click at [359, 254] on span "Unselect All" at bounding box center [368, 251] width 56 height 13
click at [338, 254] on input "Select All (Unselect 21) Unselect All" at bounding box center [328, 251] width 19 height 13
checkbox input "false"
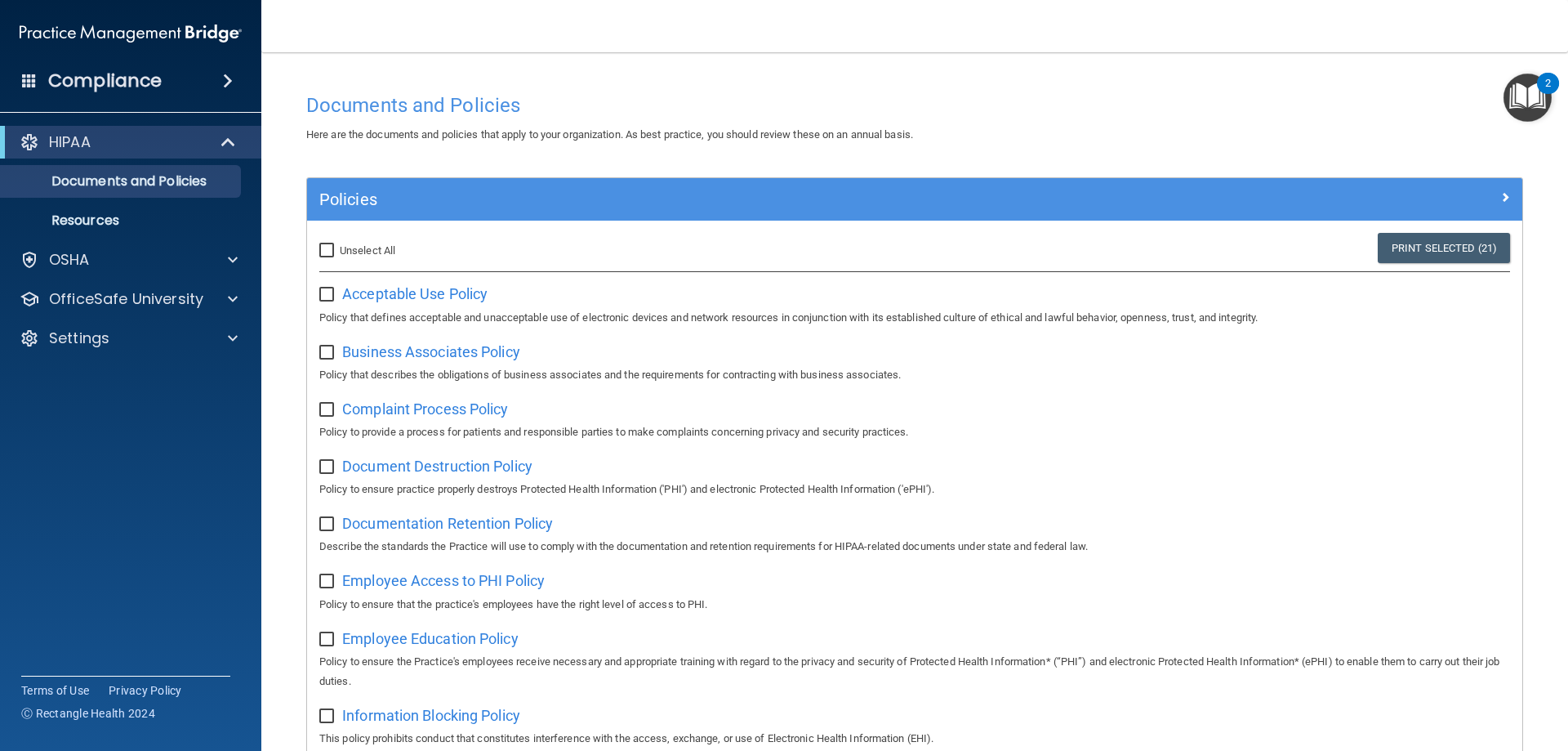
checkbox input "false"
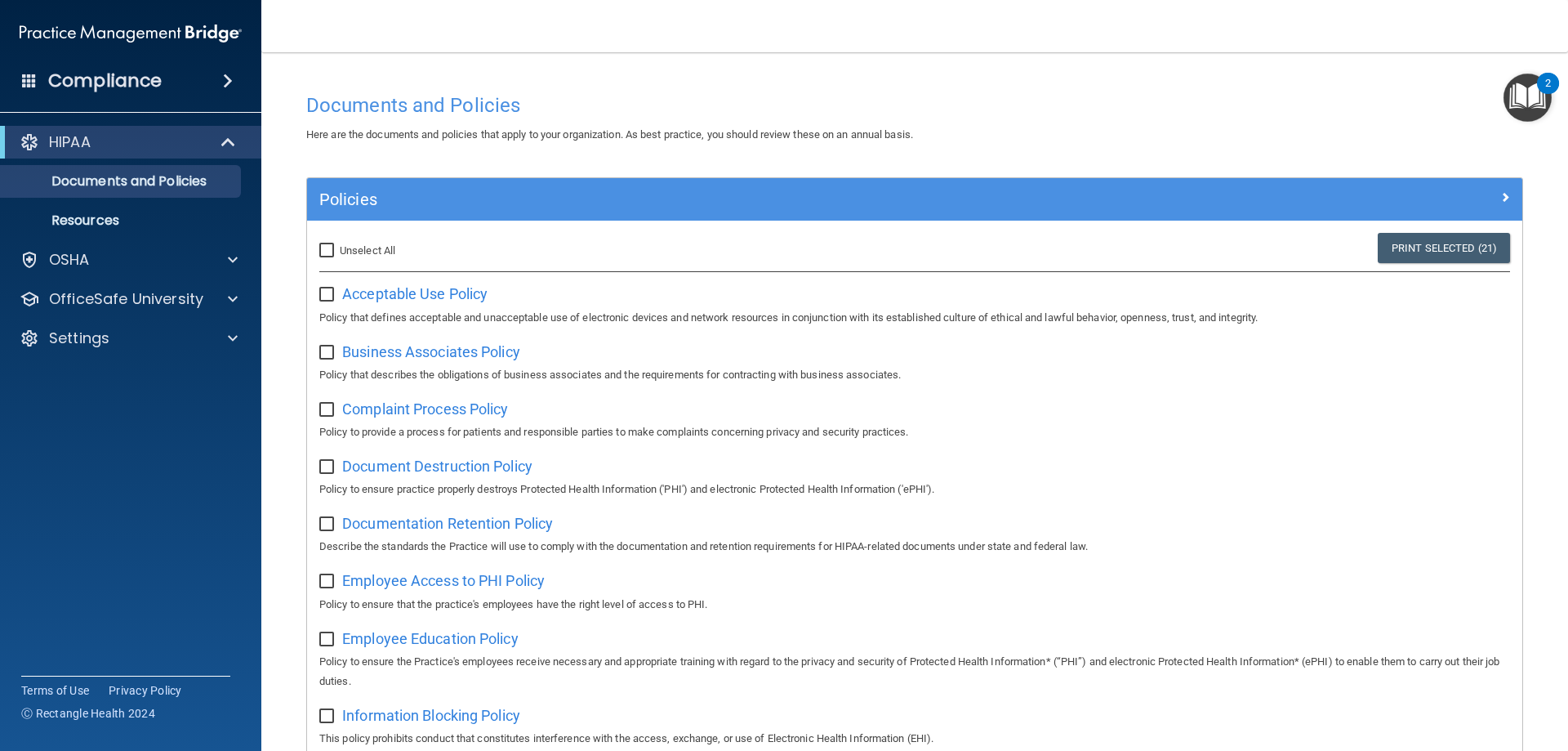
checkbox input "false"
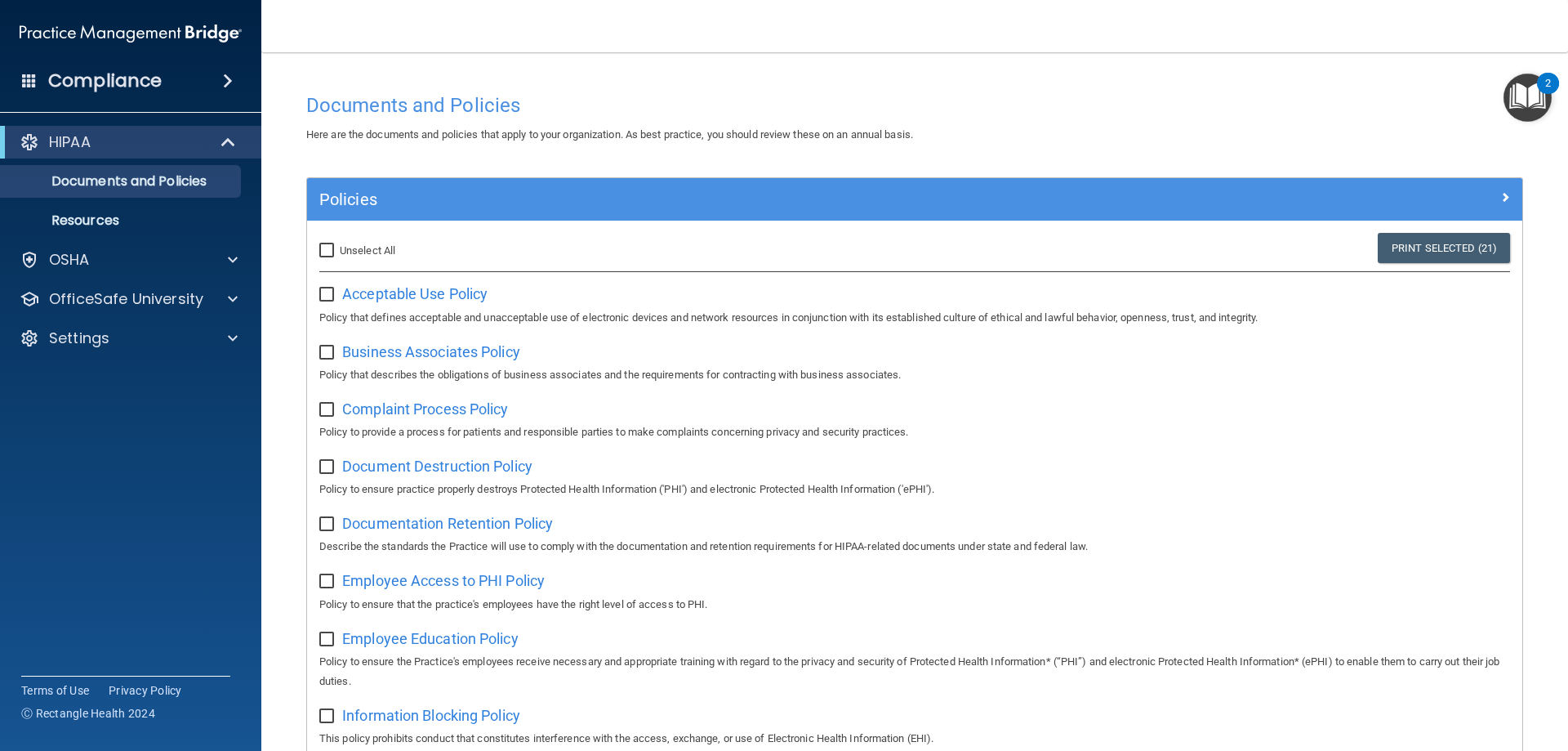
checkbox input "false"
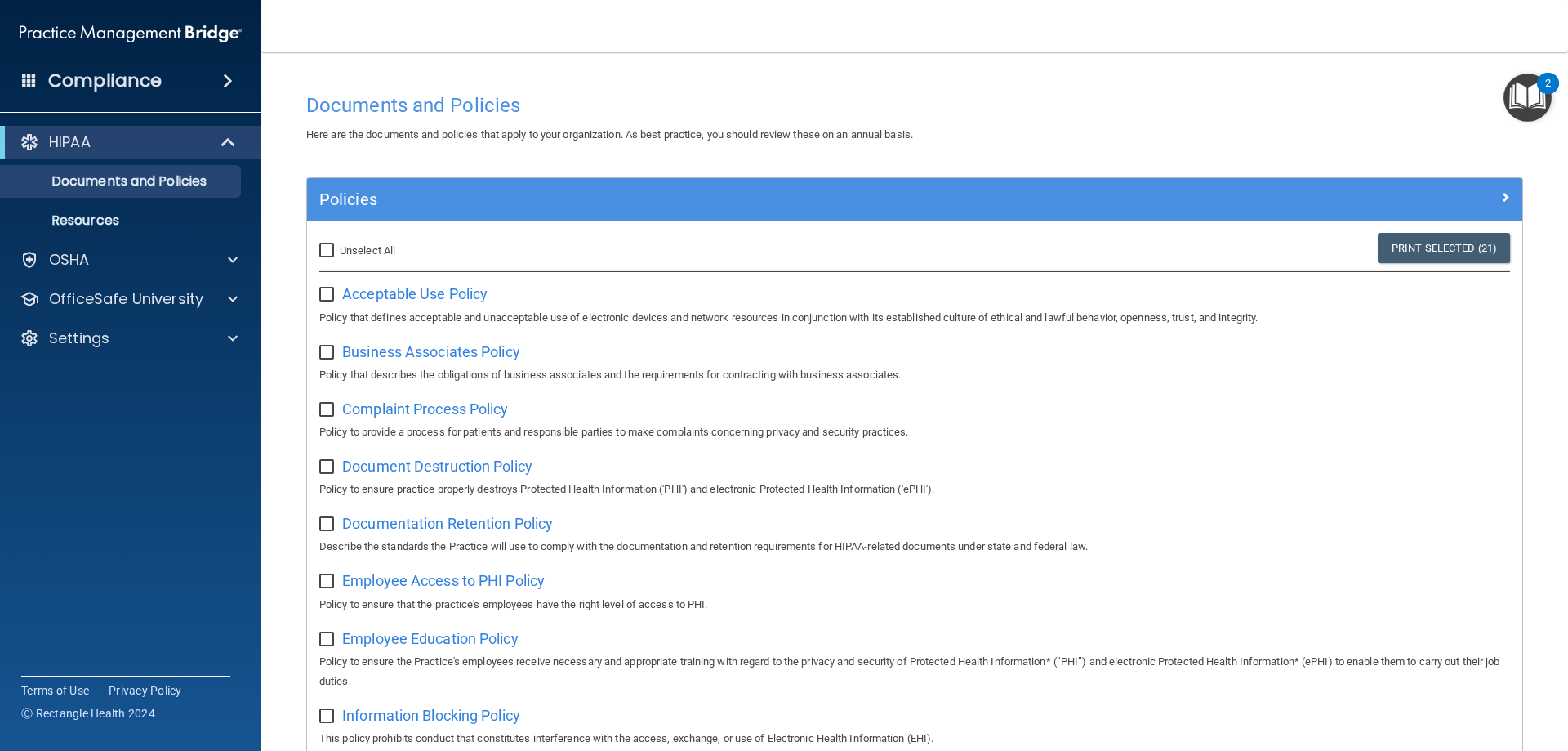
checkbox input "false"
click at [156, 190] on p "Documents and Policies" at bounding box center [122, 182] width 223 height 16
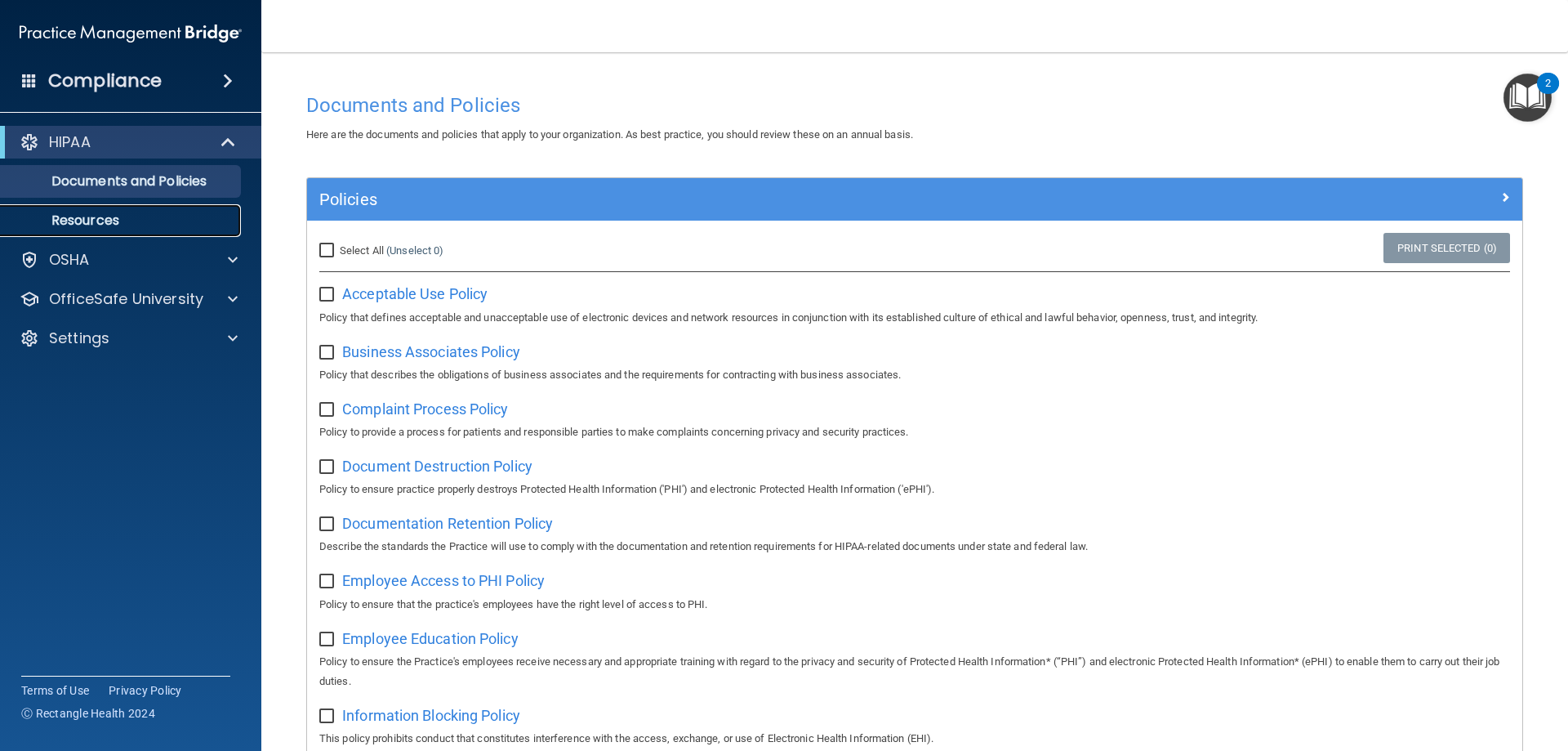
click at [142, 219] on p "Resources" at bounding box center [122, 220] width 223 height 16
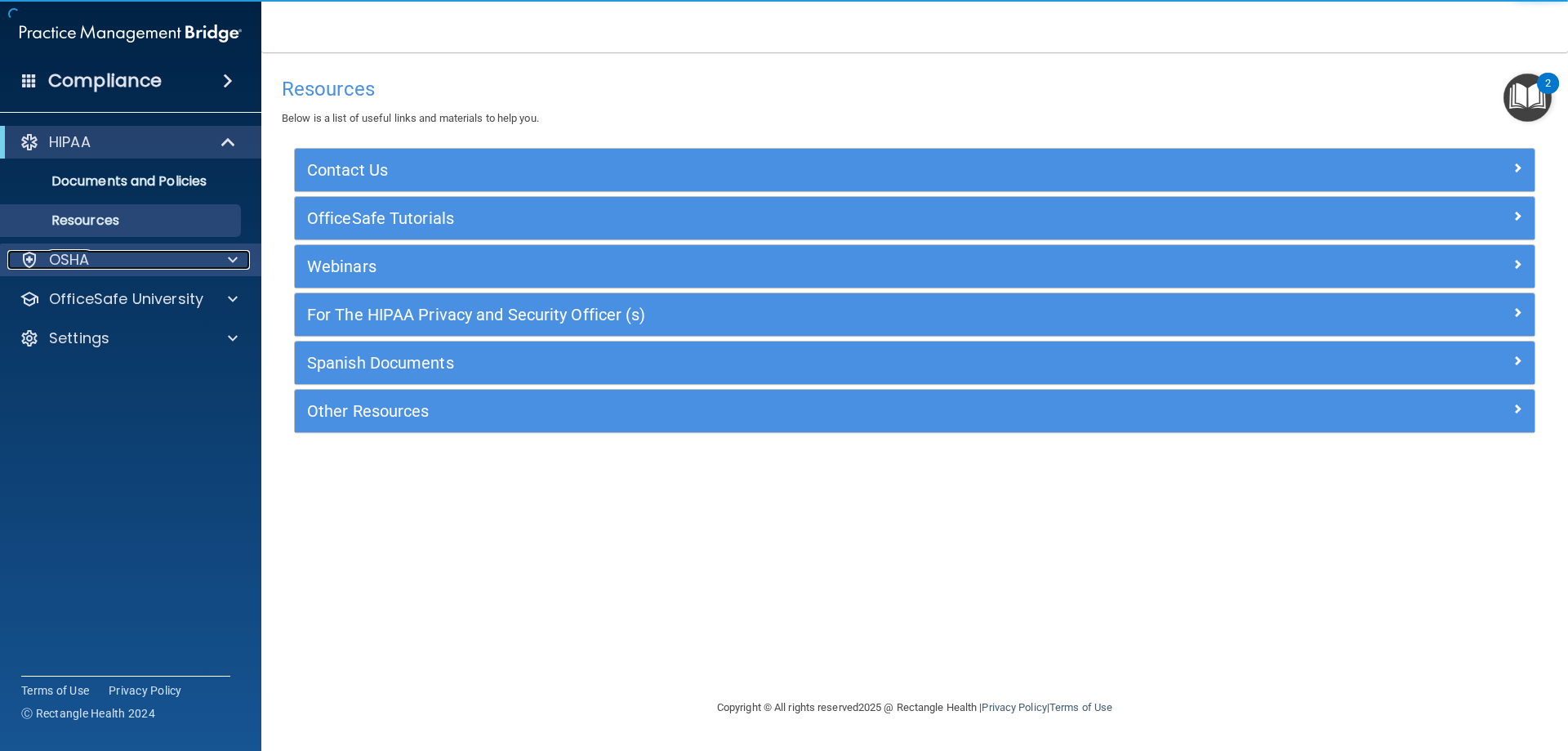
click at [190, 264] on div "OSHA" at bounding box center [108, 260] width 202 height 20
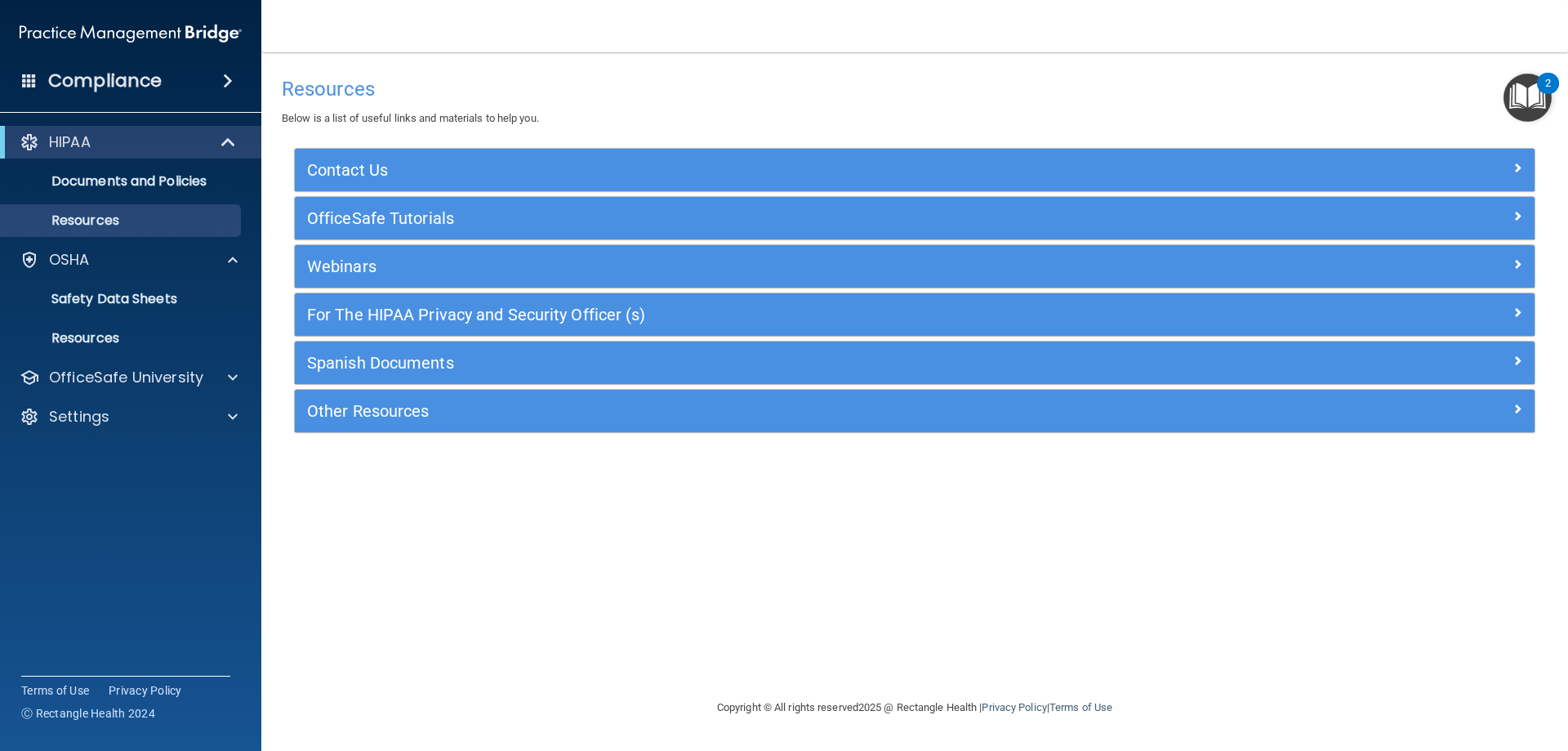
click at [137, 89] on h4 "Compliance" at bounding box center [105, 80] width 113 height 22
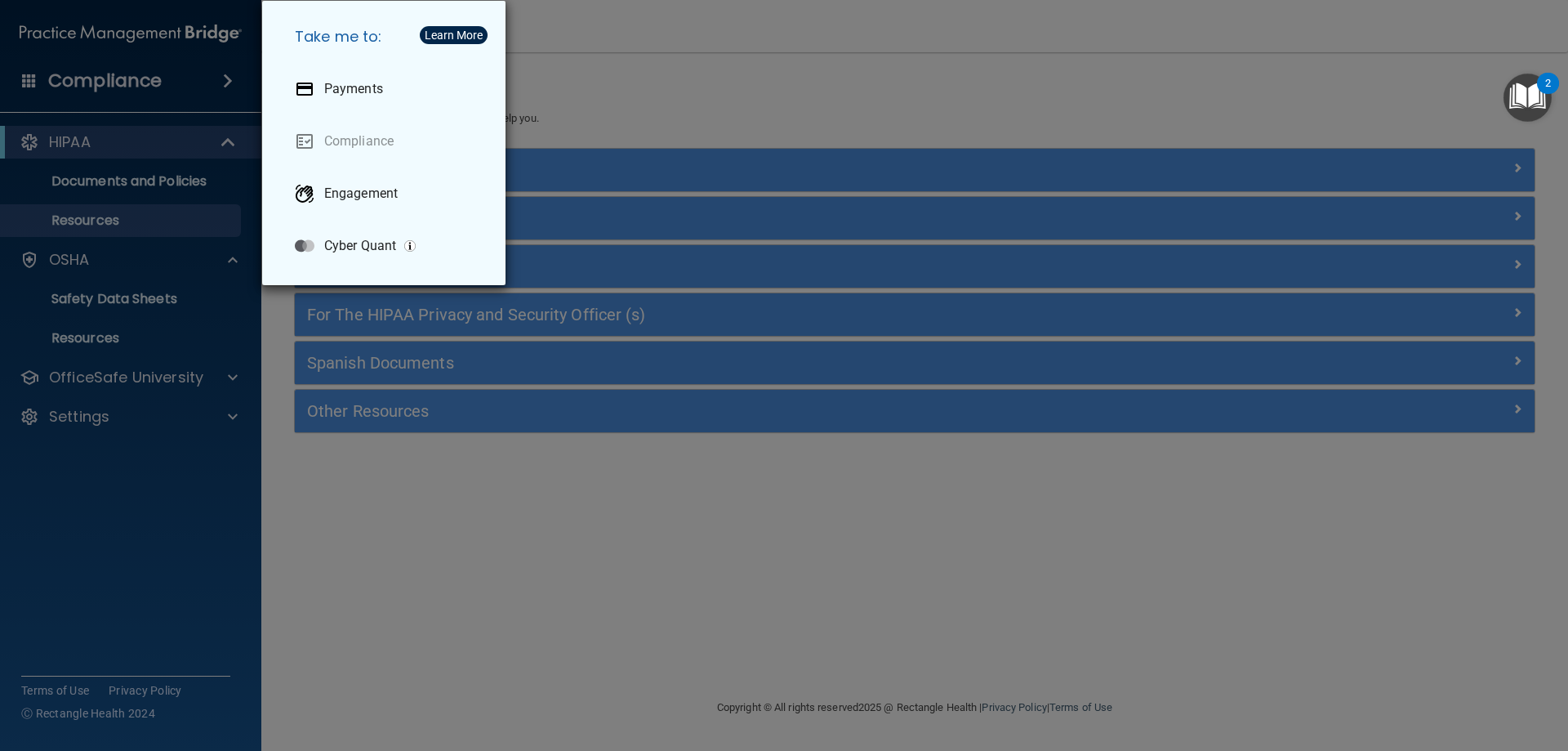
click at [734, 103] on div "Take me to: Payments Compliance Engagement Cyber Quant" at bounding box center [784, 375] width 1568 height 751
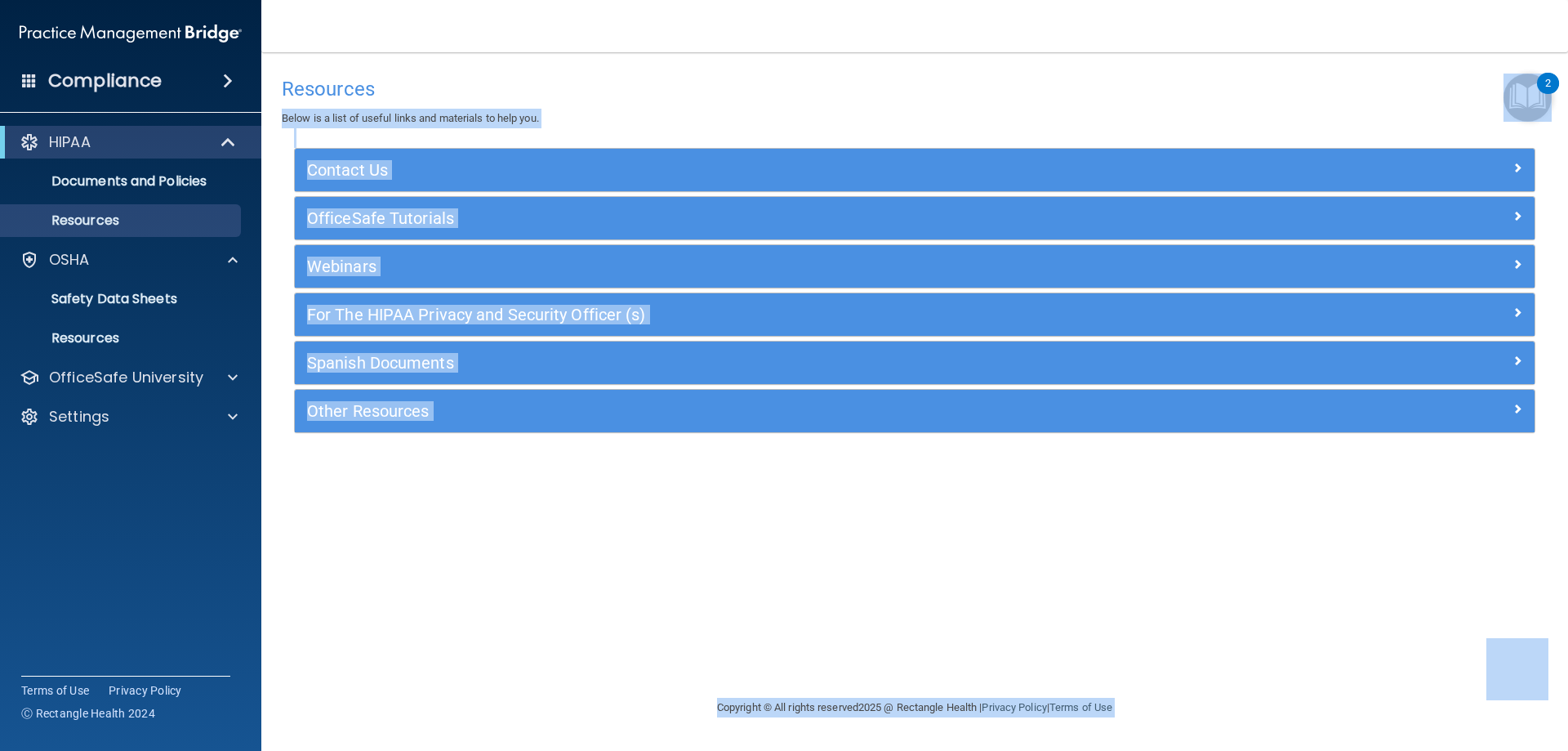
click at [1528, 75] on body "Compliance HIPAA Documents and Policies Report an Incident Business Associates …" at bounding box center [784, 375] width 1568 height 751
click at [1525, 106] on img "Open Resource Center, 2 new notifications" at bounding box center [1528, 98] width 49 height 49
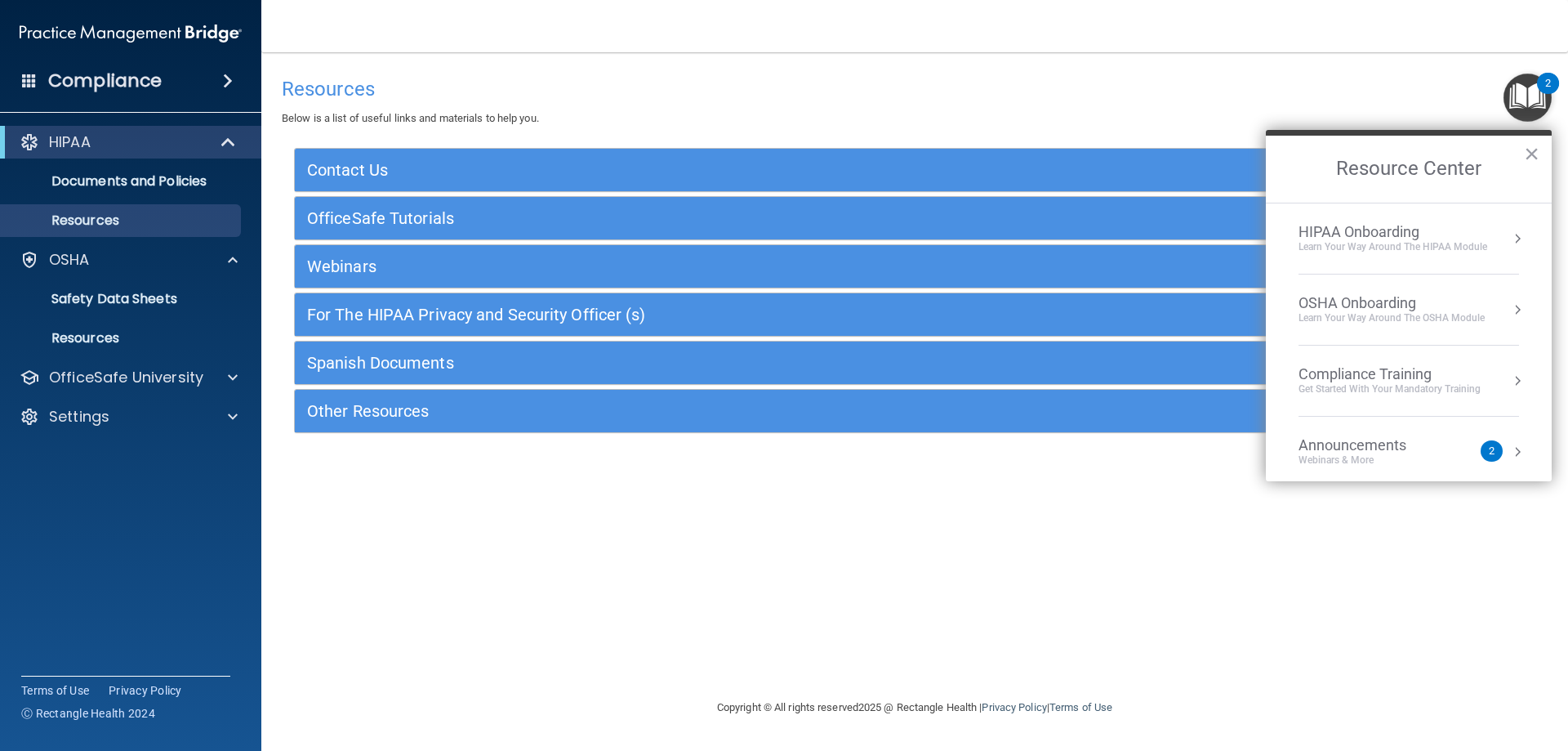
click at [1410, 236] on div "HIPAA Onboarding" at bounding box center [1393, 232] width 189 height 18
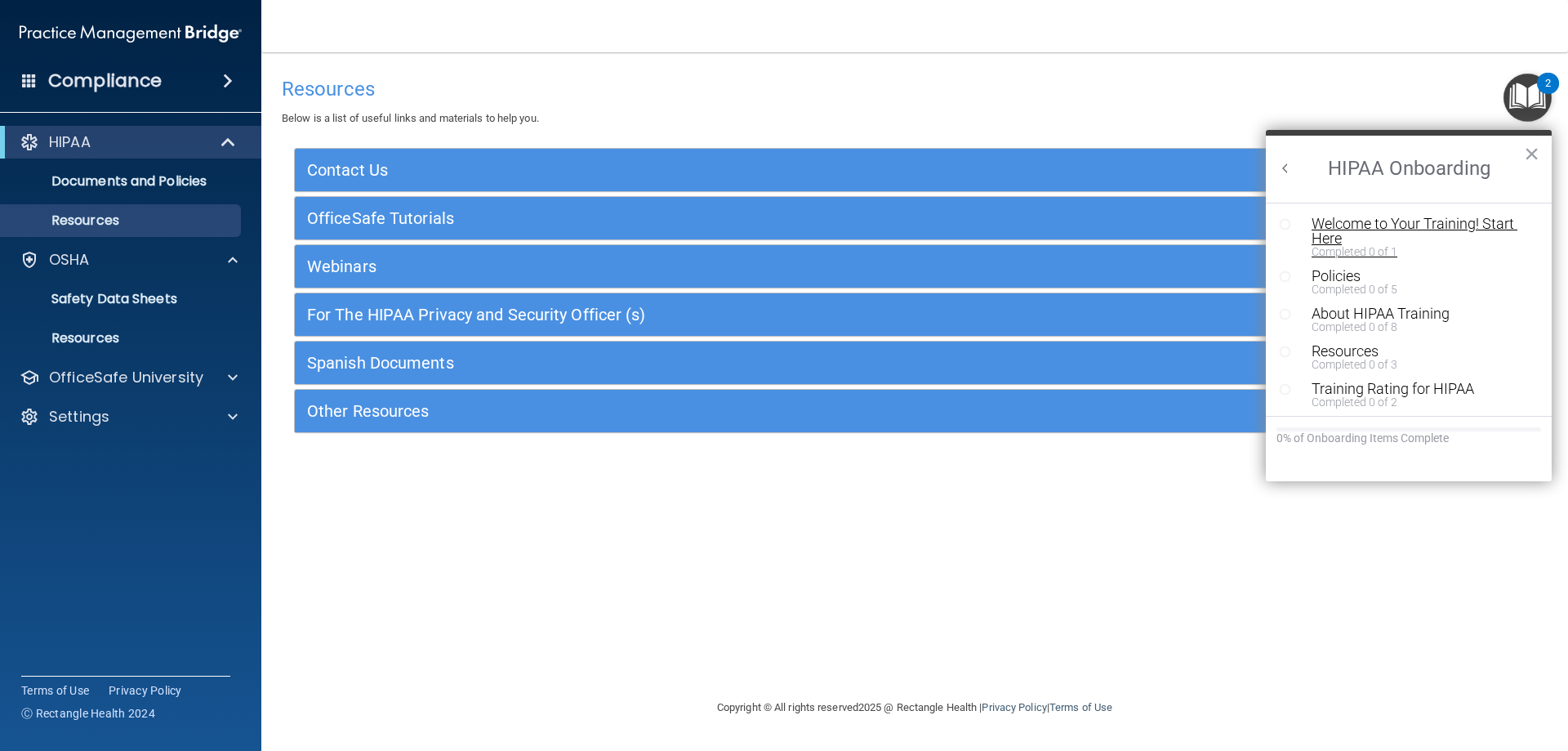
click at [1444, 230] on div "Welcome to Your Training! Start Here" at bounding box center [1415, 231] width 207 height 30
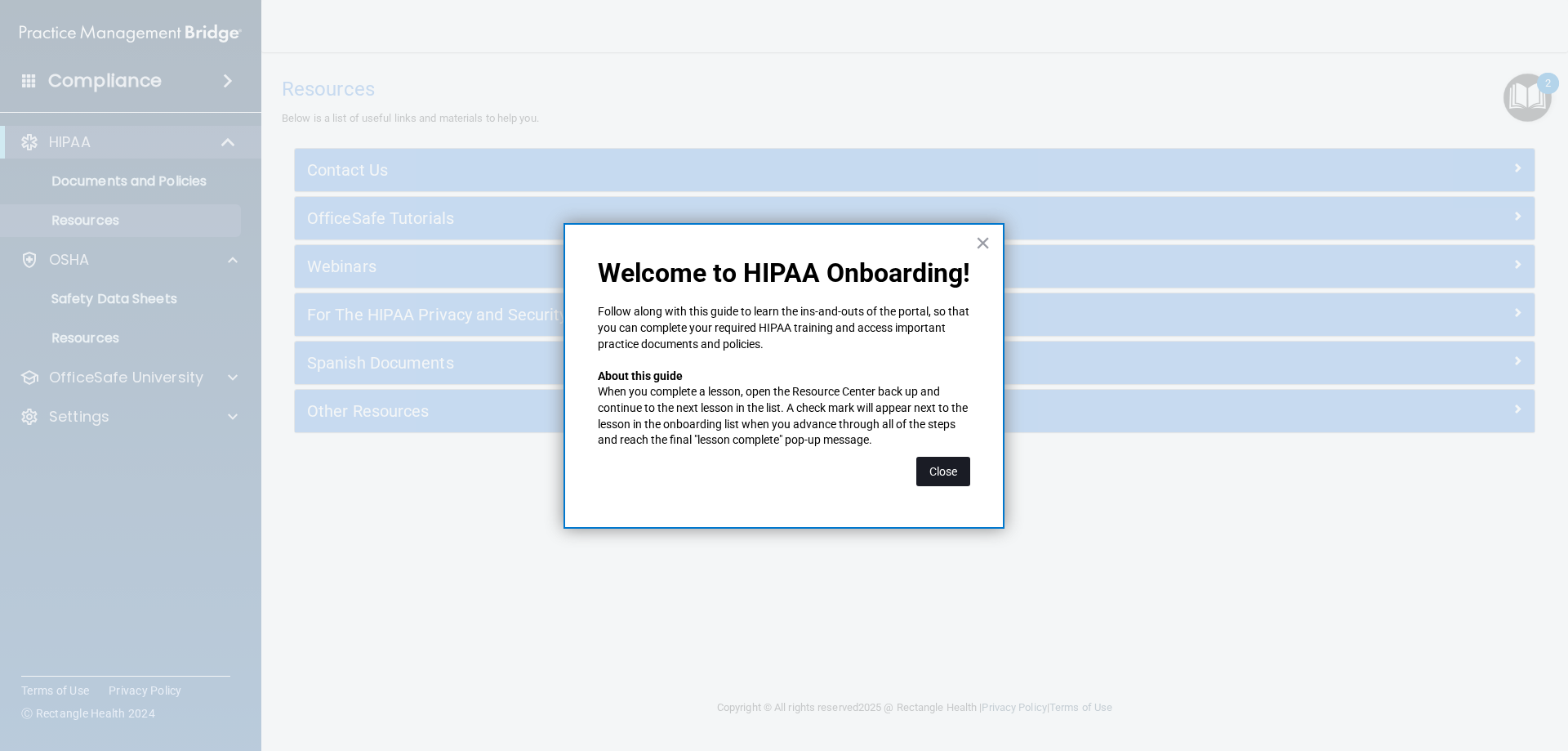
click at [954, 465] on button "Close" at bounding box center [943, 471] width 54 height 30
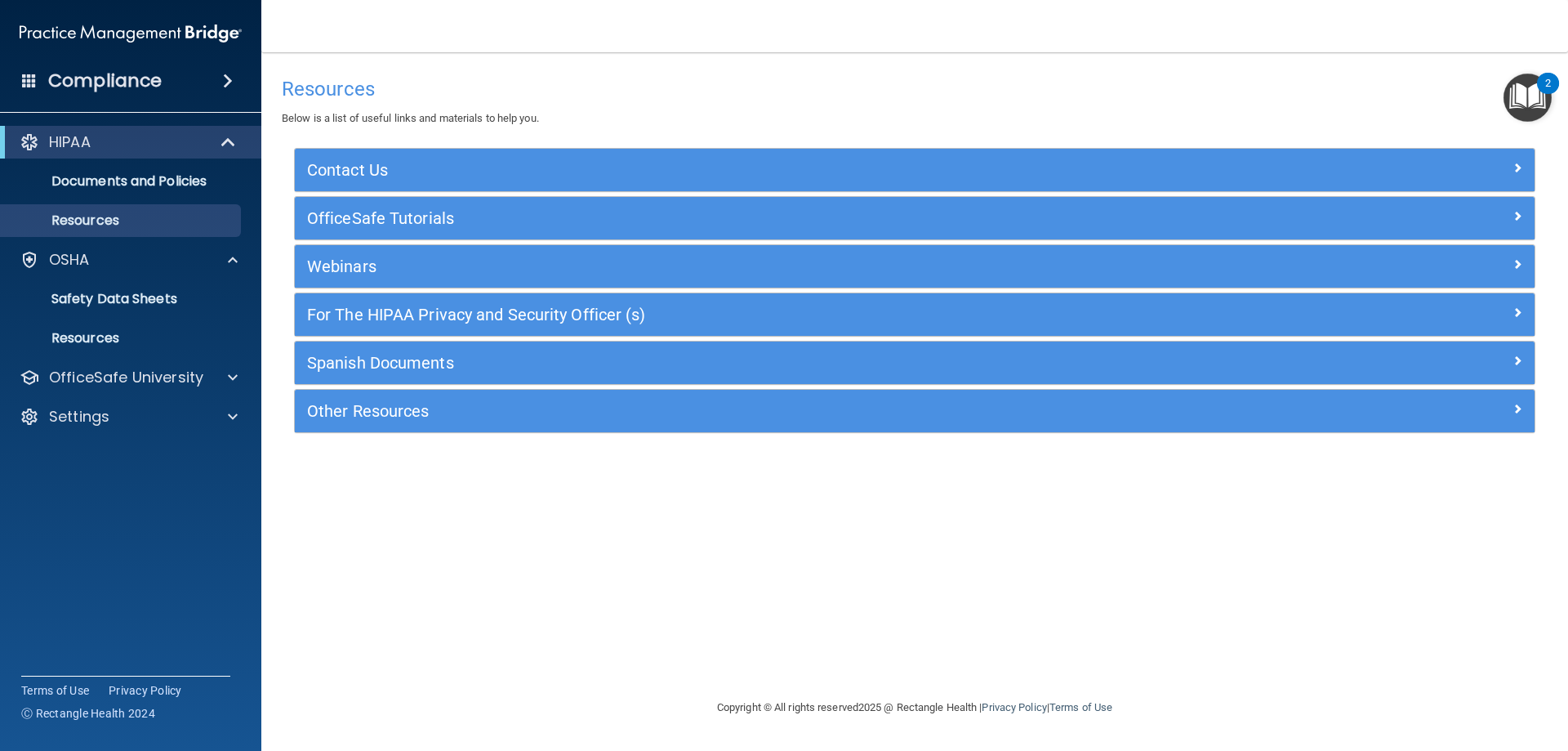
click at [1520, 98] on img "Open Resource Center, 2 new notifications" at bounding box center [1528, 98] width 49 height 49
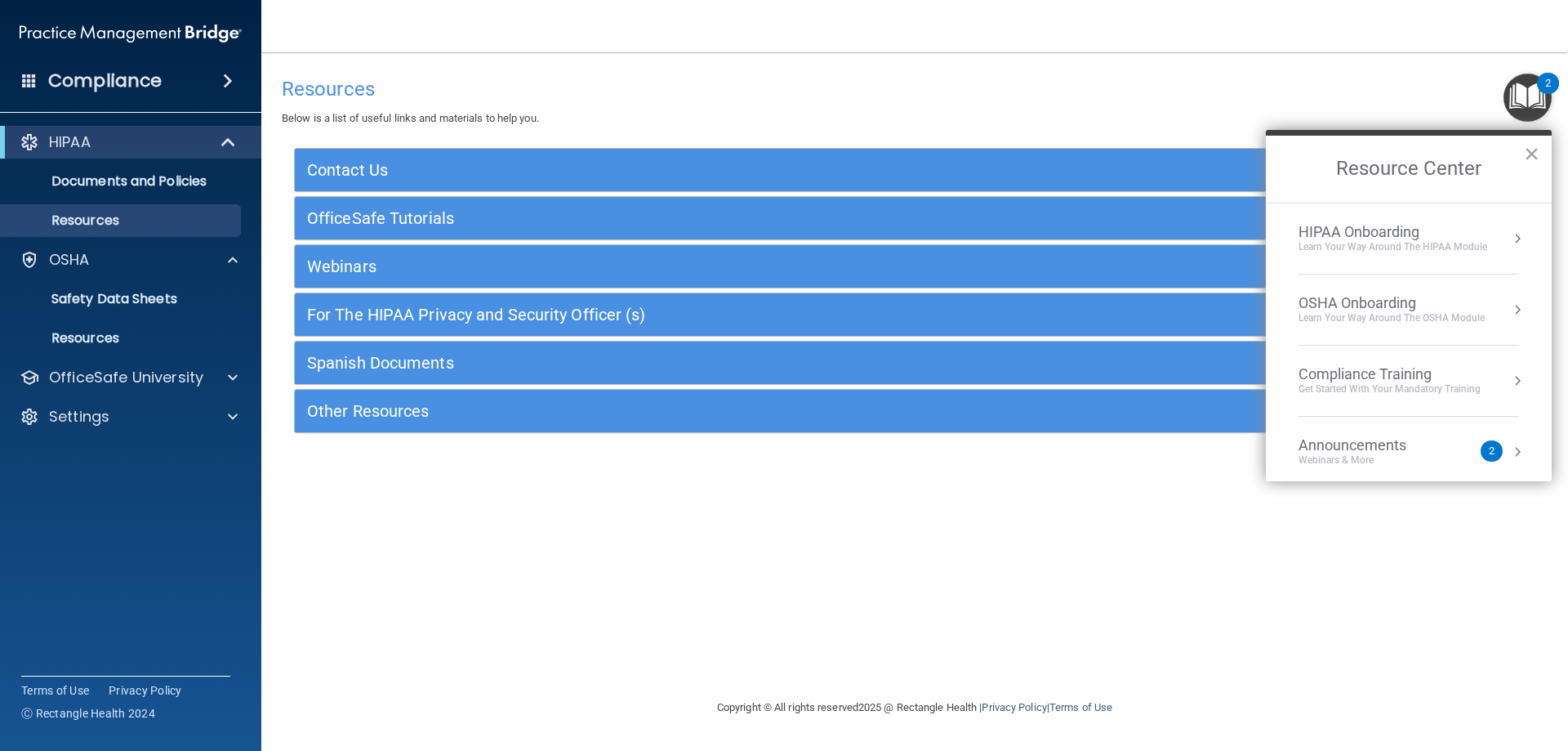
click at [1513, 245] on ol "HIPAA Onboarding Learn Your Way around the HIPAA module OSHA Onboarding Learn y…" at bounding box center [1409, 342] width 286 height 279
click at [1509, 243] on button "Resource Center" at bounding box center [1517, 238] width 16 height 16
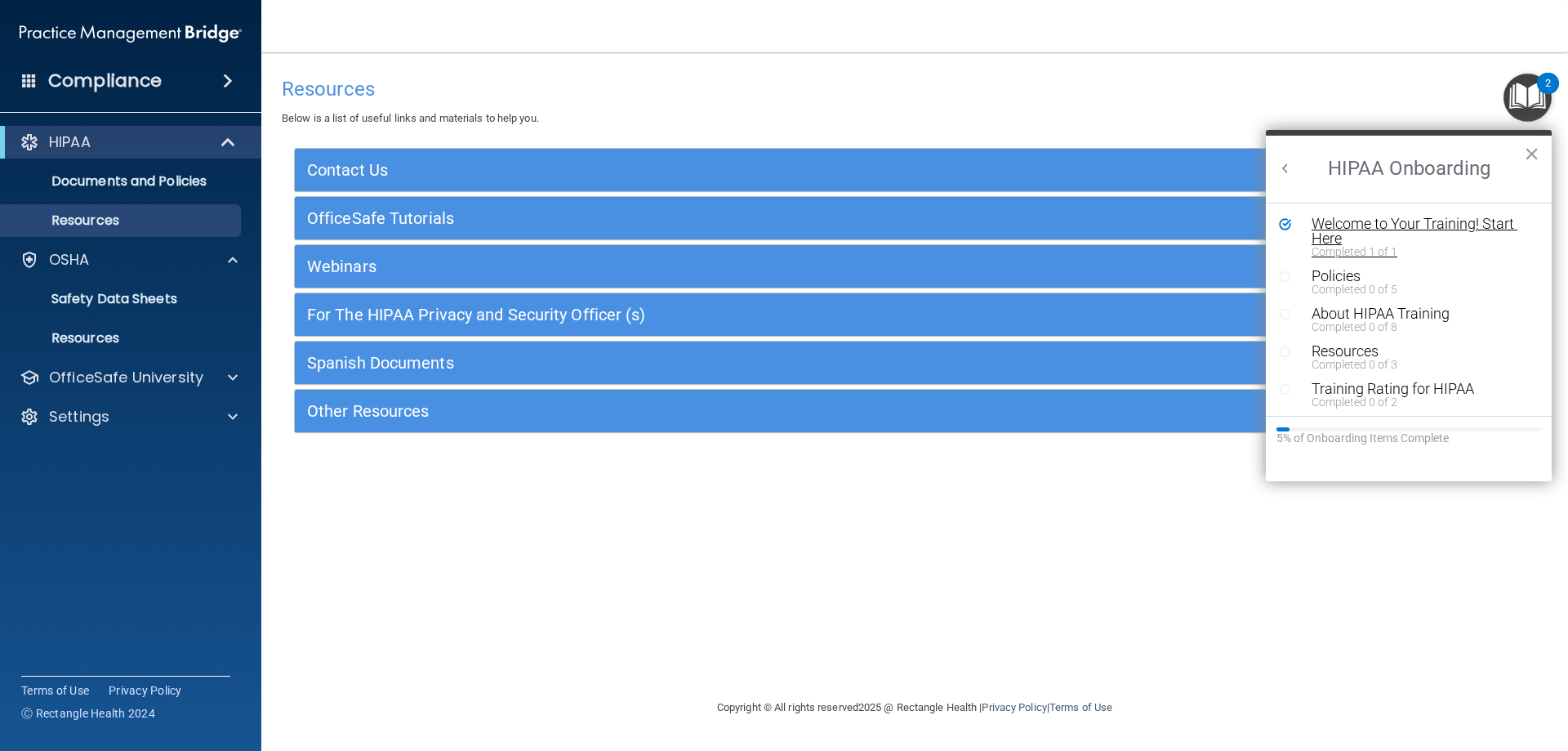
click at [1359, 246] on div "Completed 1 of 1" at bounding box center [1415, 251] width 207 height 12
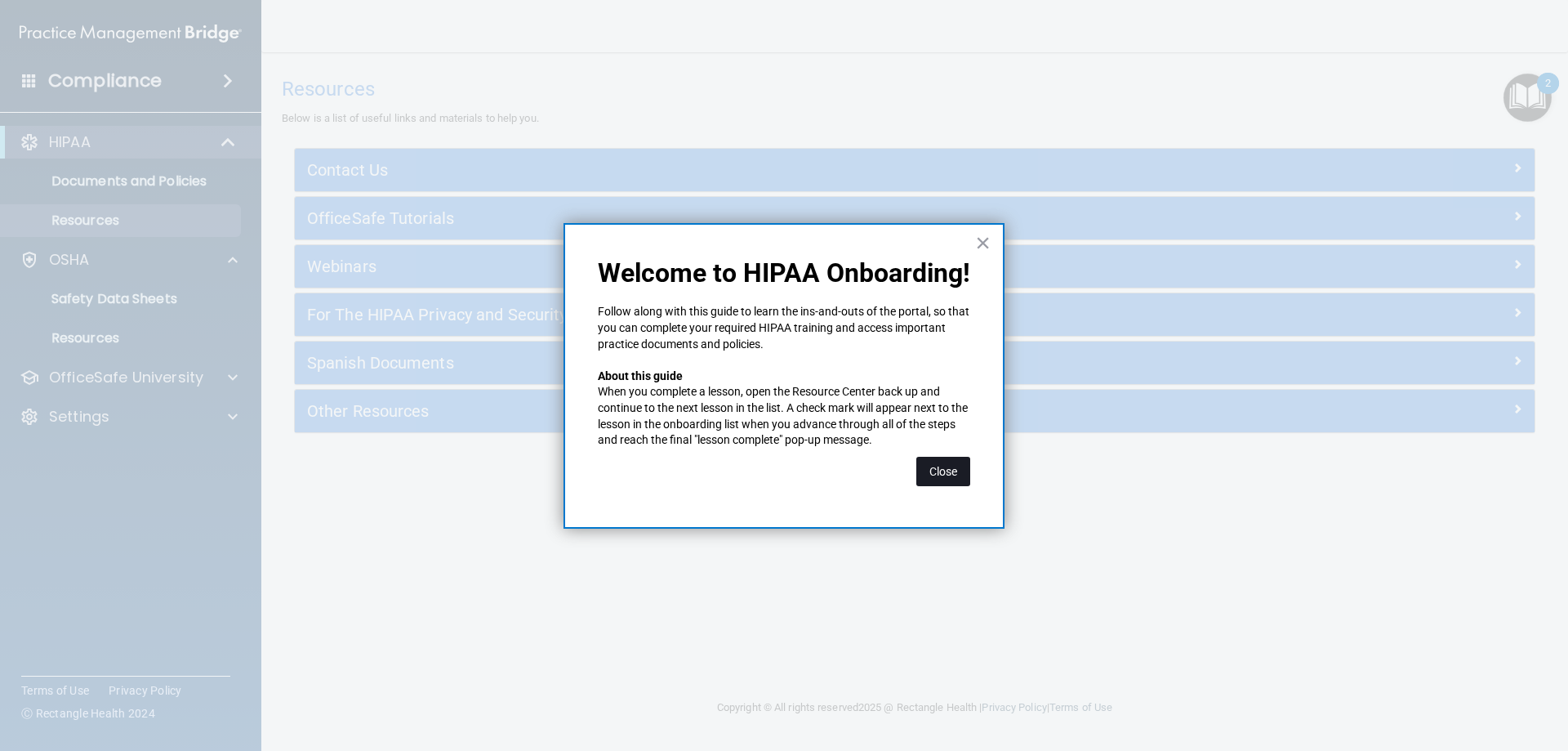
click at [945, 474] on button "Close" at bounding box center [943, 471] width 54 height 30
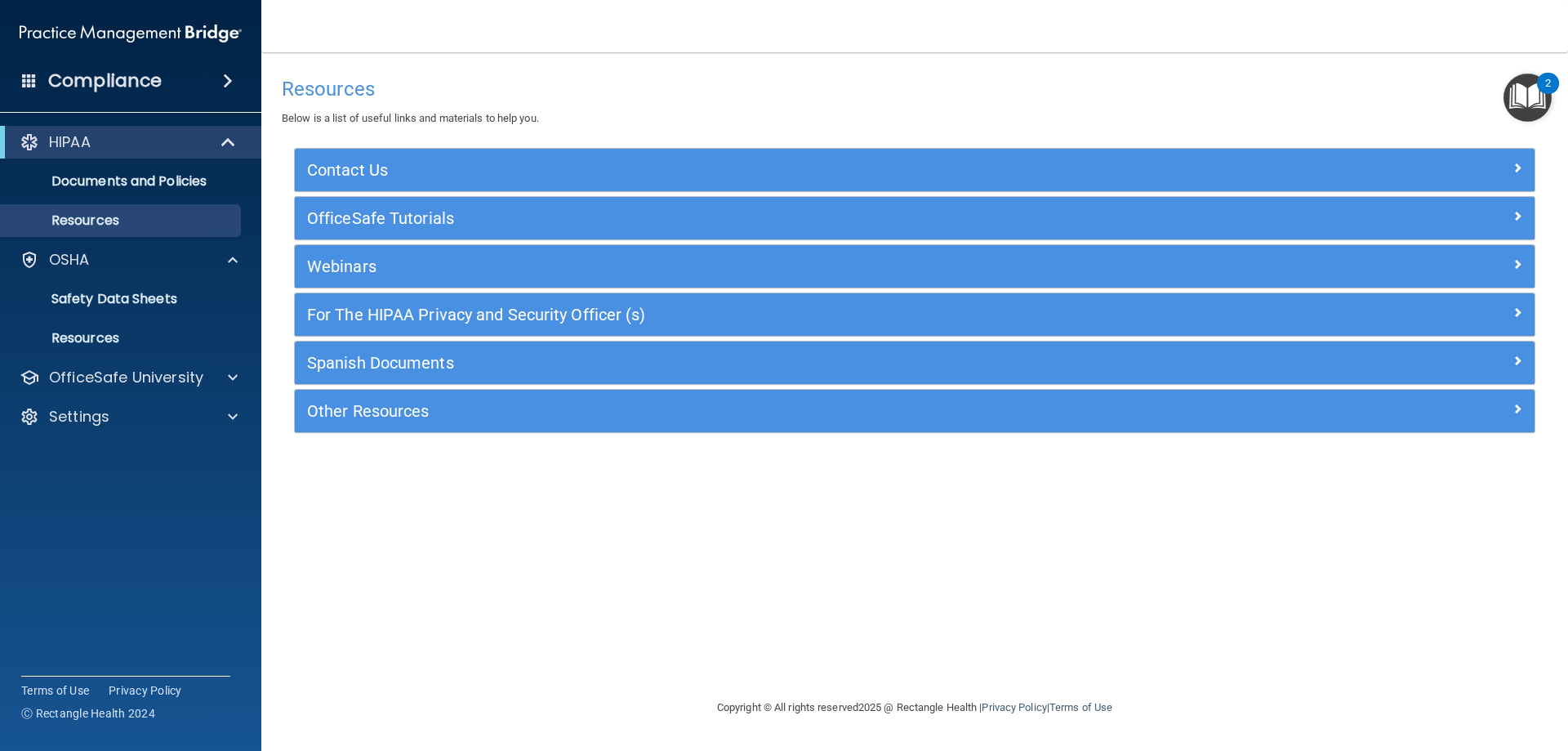
click at [1512, 92] on img "Open Resource Center, 2 new notifications" at bounding box center [1528, 98] width 49 height 49
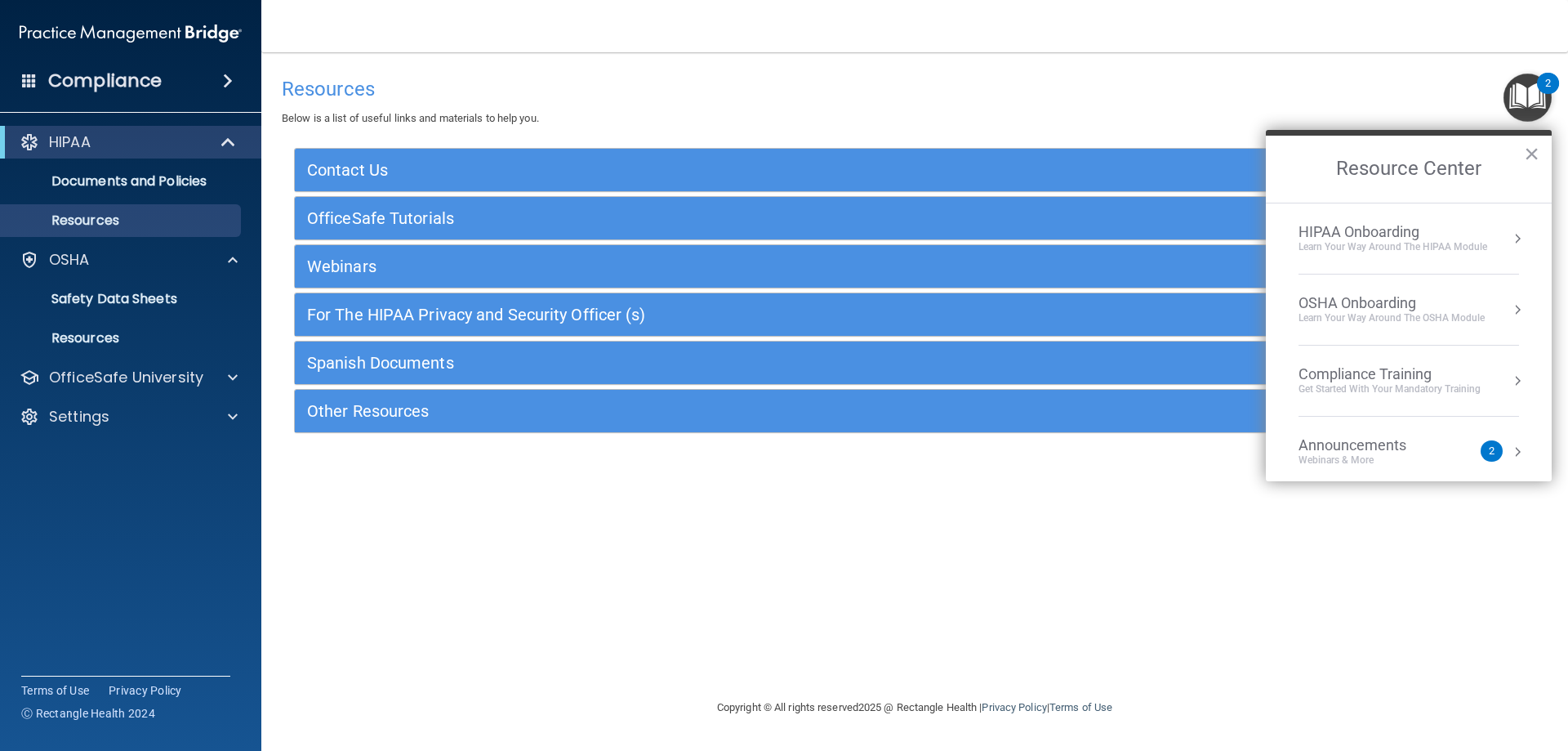
click at [1443, 246] on div "Learn Your Way around the HIPAA module" at bounding box center [1393, 246] width 189 height 13
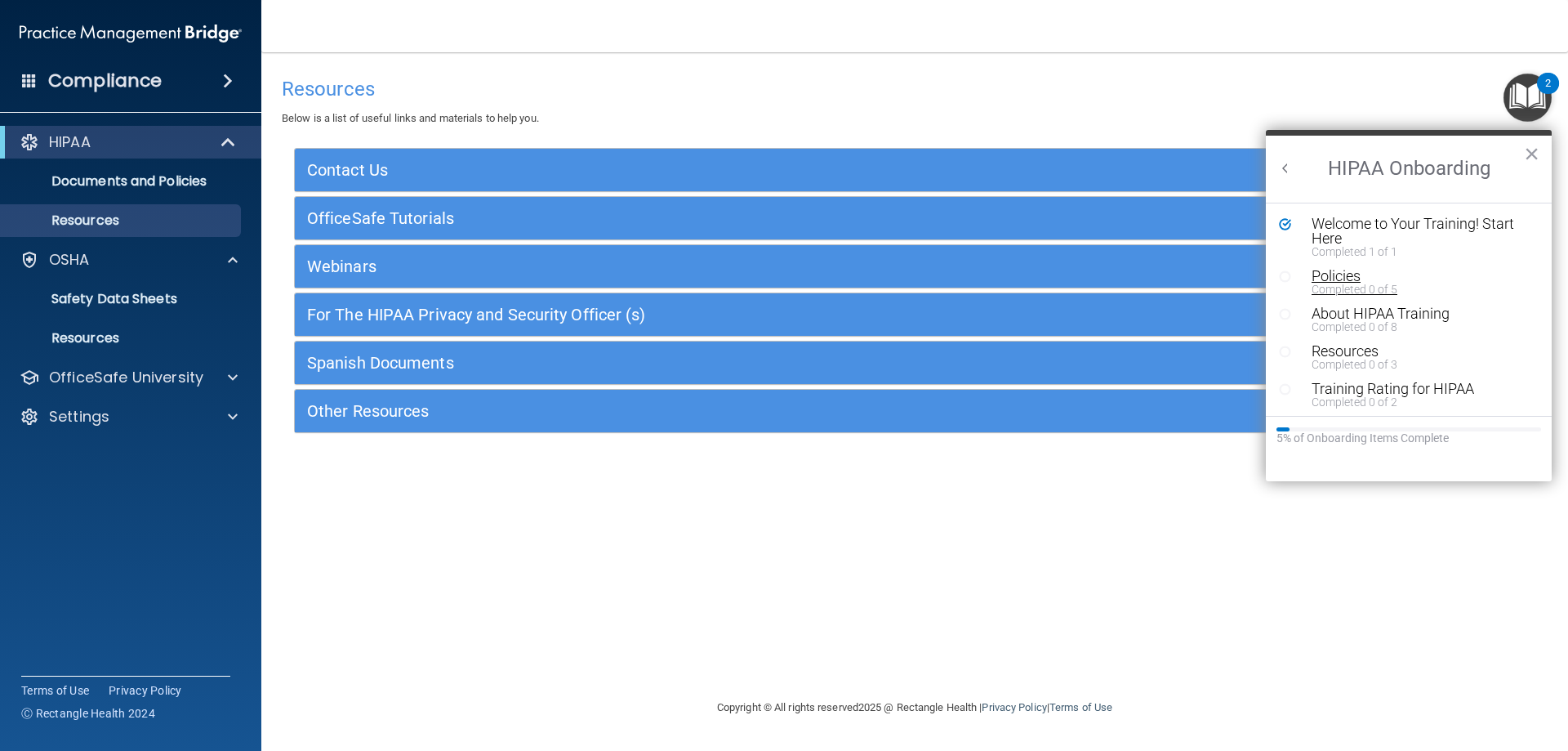
click at [1355, 284] on div "Completed 0 of 5" at bounding box center [1415, 289] width 207 height 12
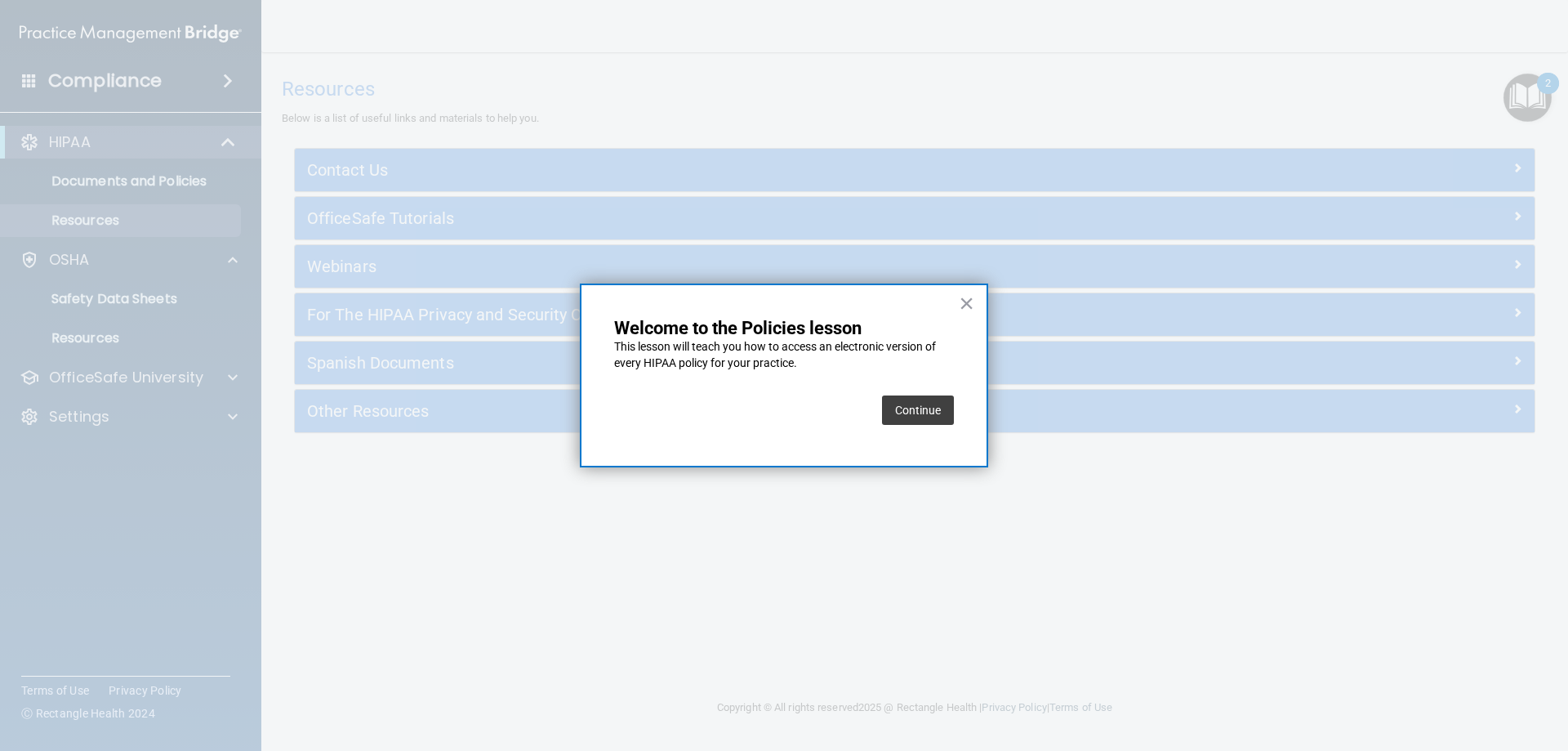
click at [918, 406] on button "Continue" at bounding box center [918, 410] width 72 height 30
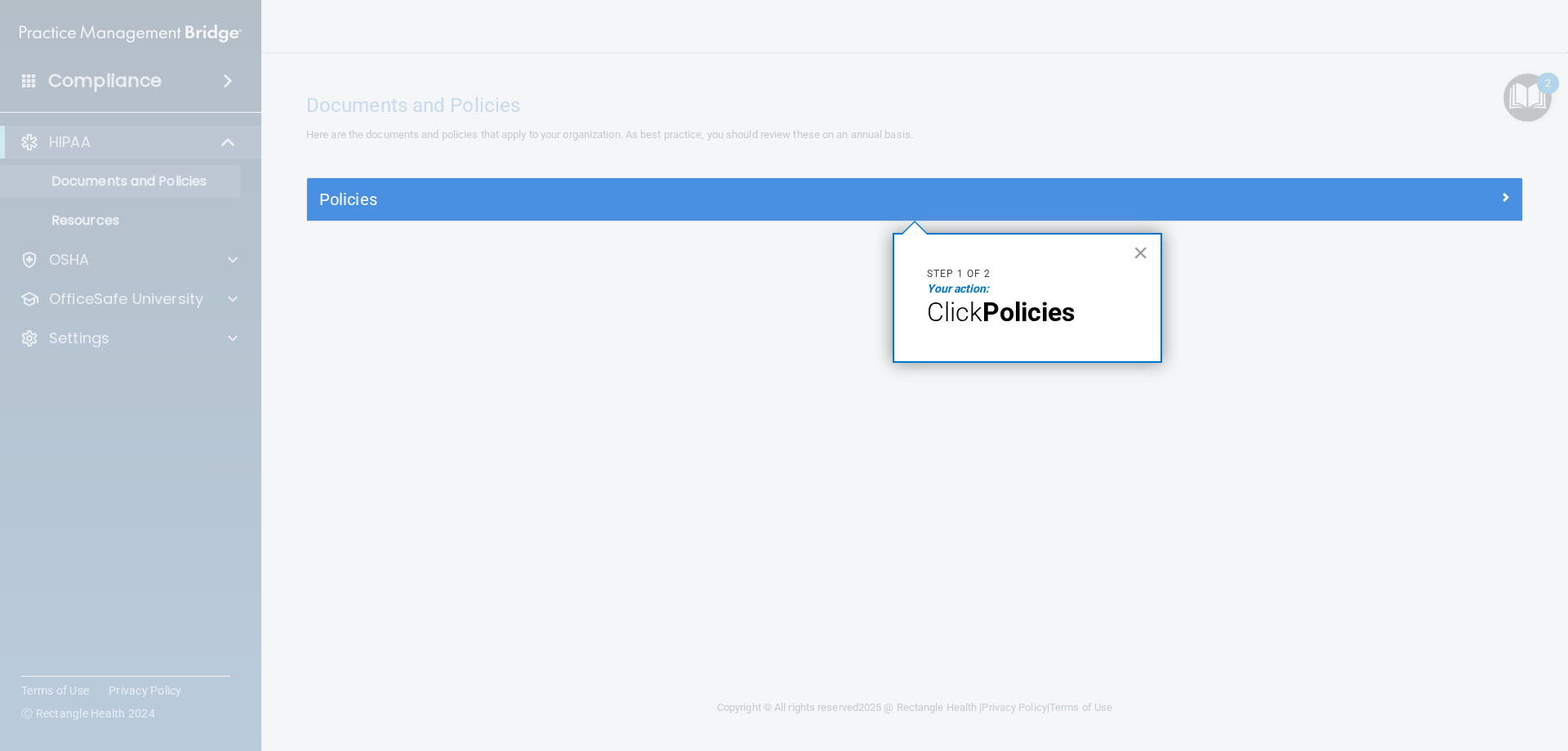
click at [1143, 250] on button "×" at bounding box center [1140, 252] width 15 height 26
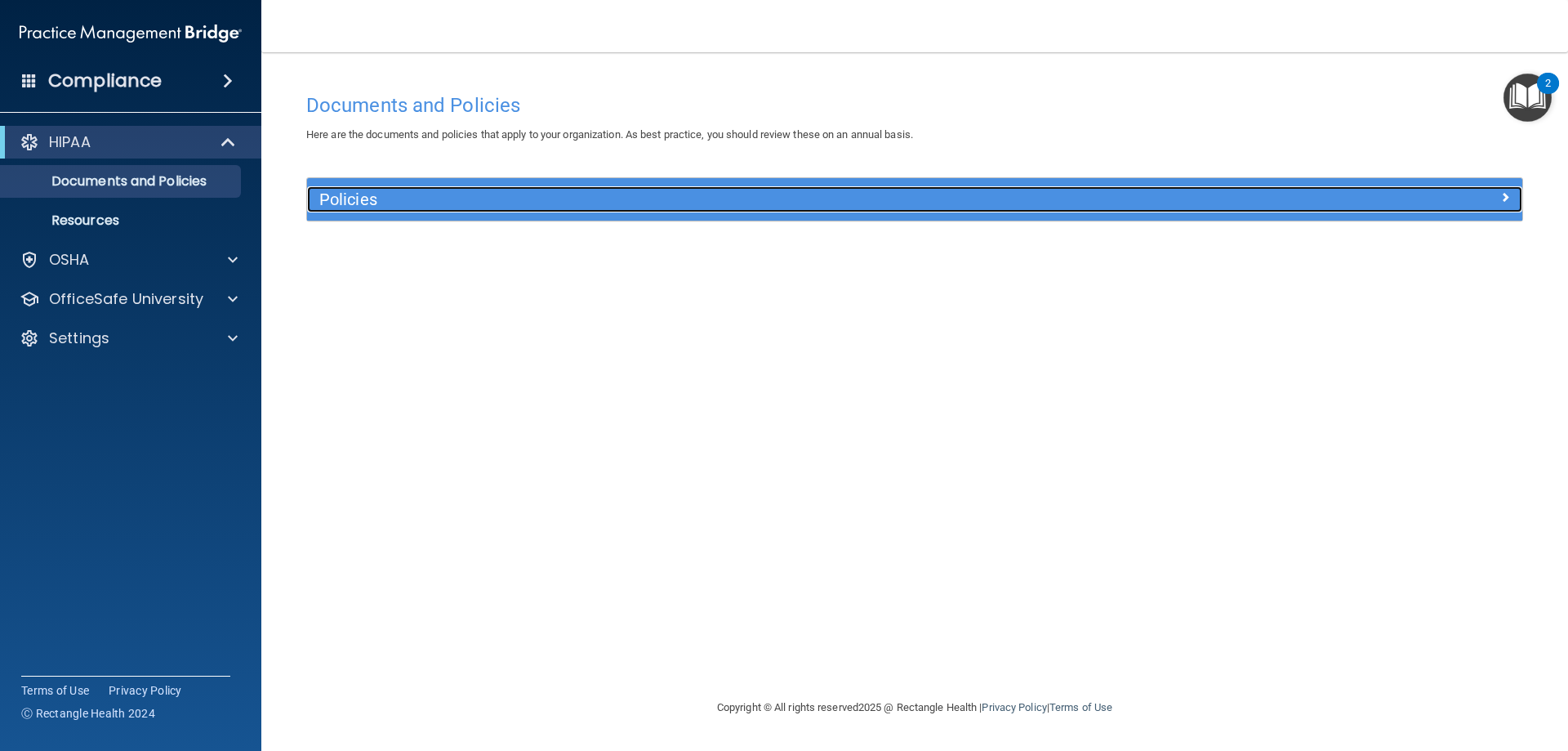
click at [1273, 199] on div at bounding box center [1370, 196] width 304 height 20
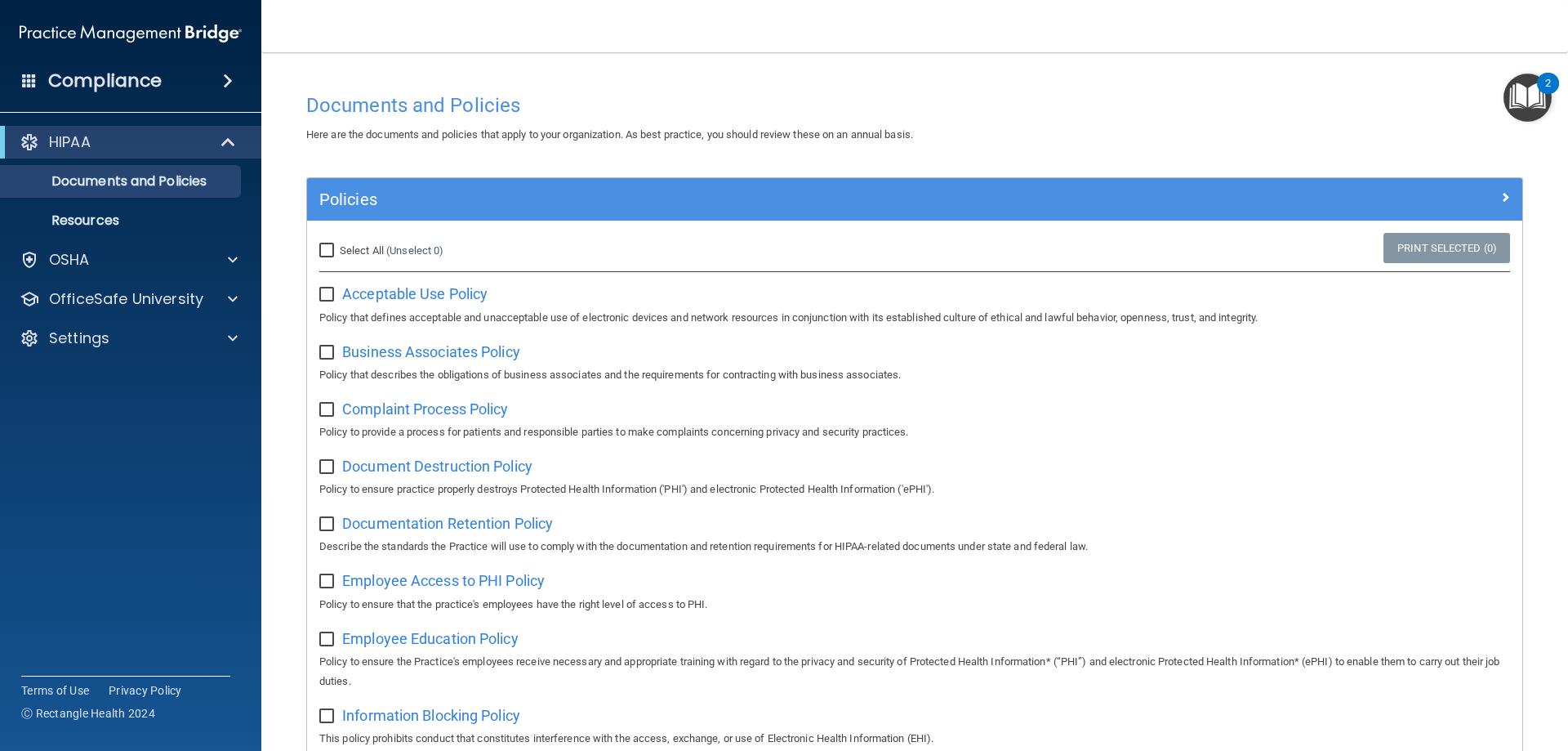
click at [1523, 84] on img "Open Resource Center, 2 new notifications" at bounding box center [1528, 98] width 49 height 49
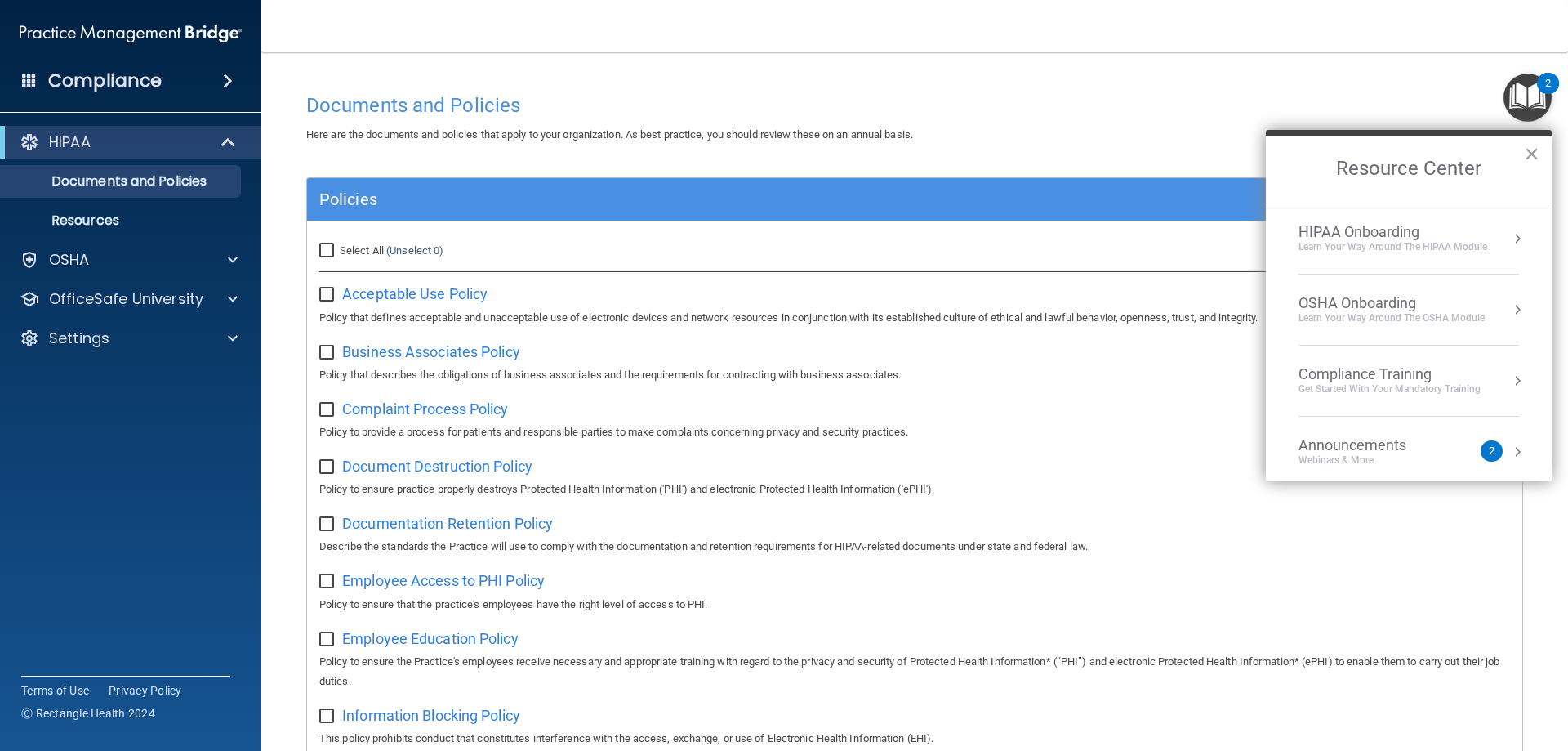
click at [1428, 240] on div "Learn Your Way around the HIPAA module" at bounding box center [1393, 246] width 189 height 13
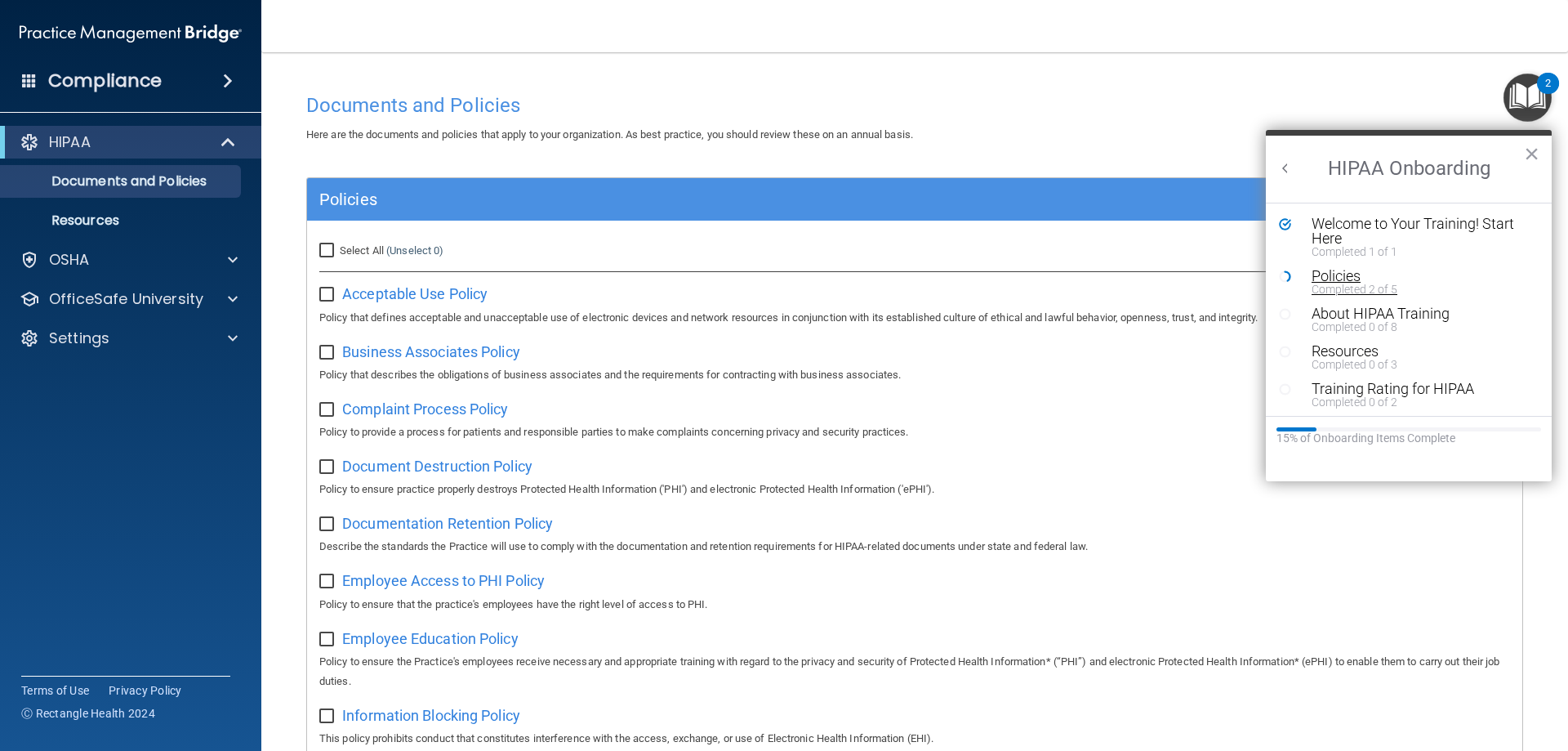
click at [1331, 290] on div "Completed 2 of 5" at bounding box center [1415, 289] width 207 height 12
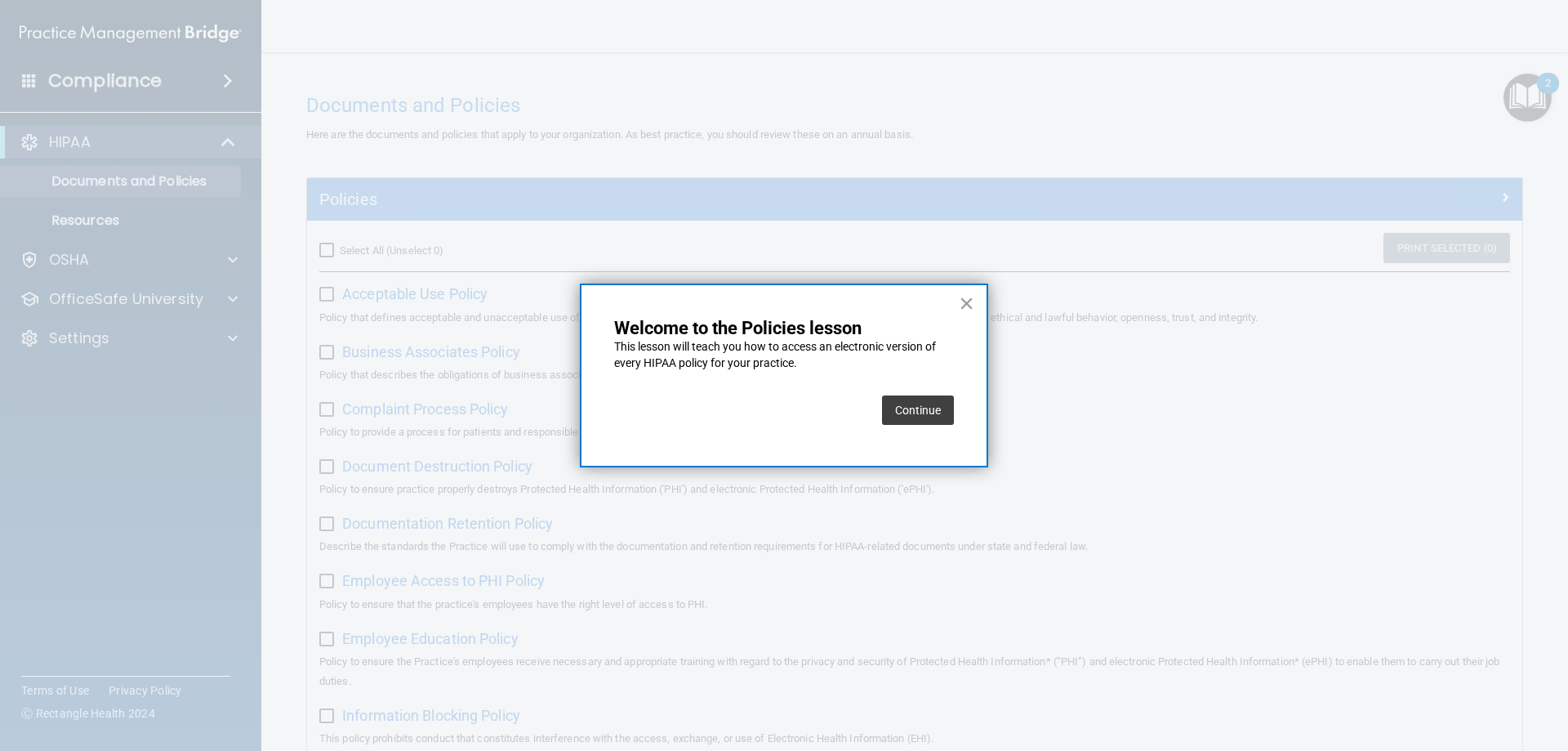
click at [929, 404] on button "Continue" at bounding box center [918, 410] width 72 height 30
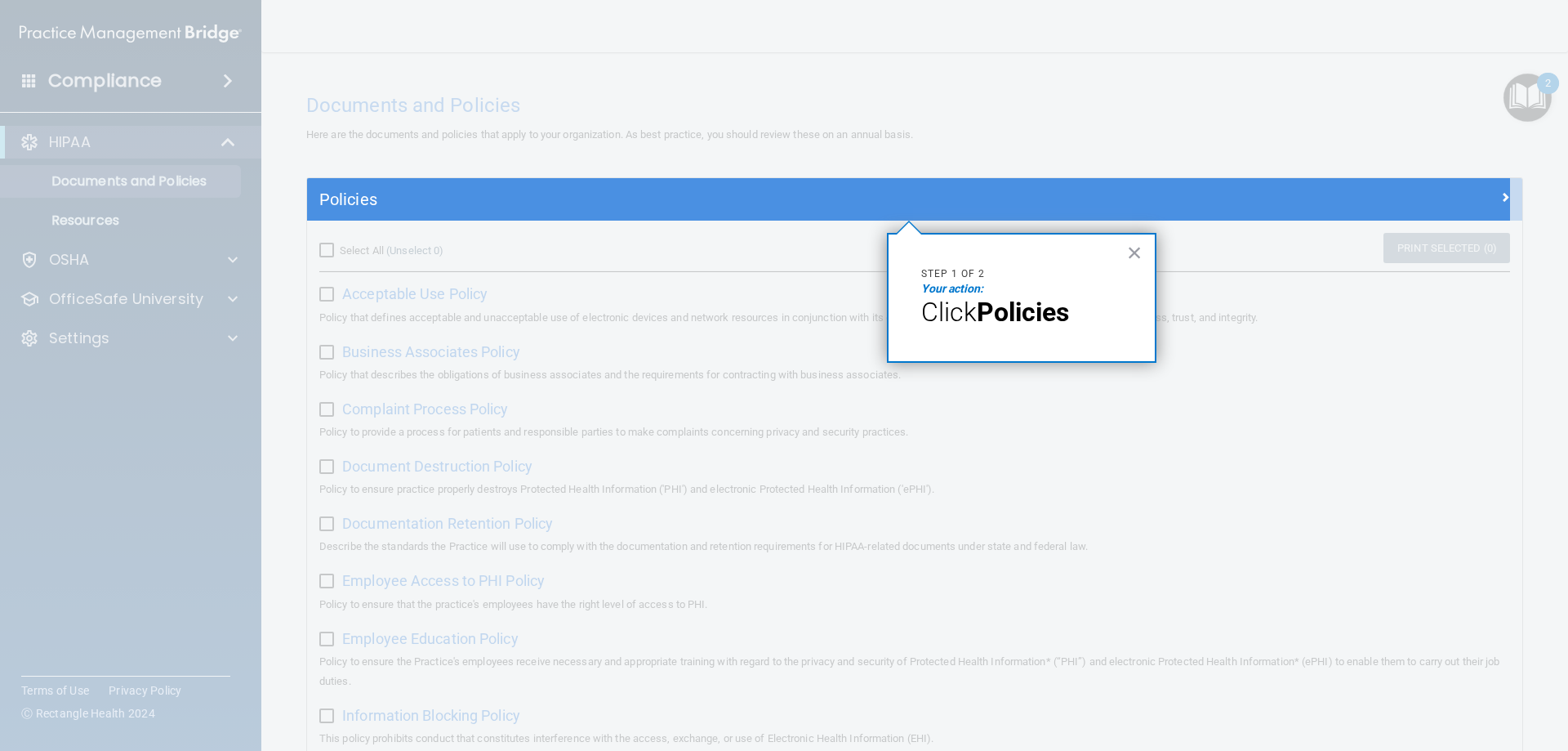
click at [1007, 325] on strong "Policies" at bounding box center [1022, 312] width 93 height 31
click at [987, 289] on p "Your action:" at bounding box center [1020, 289] width 200 height 16
click at [1136, 255] on button "×" at bounding box center [1134, 252] width 15 height 26
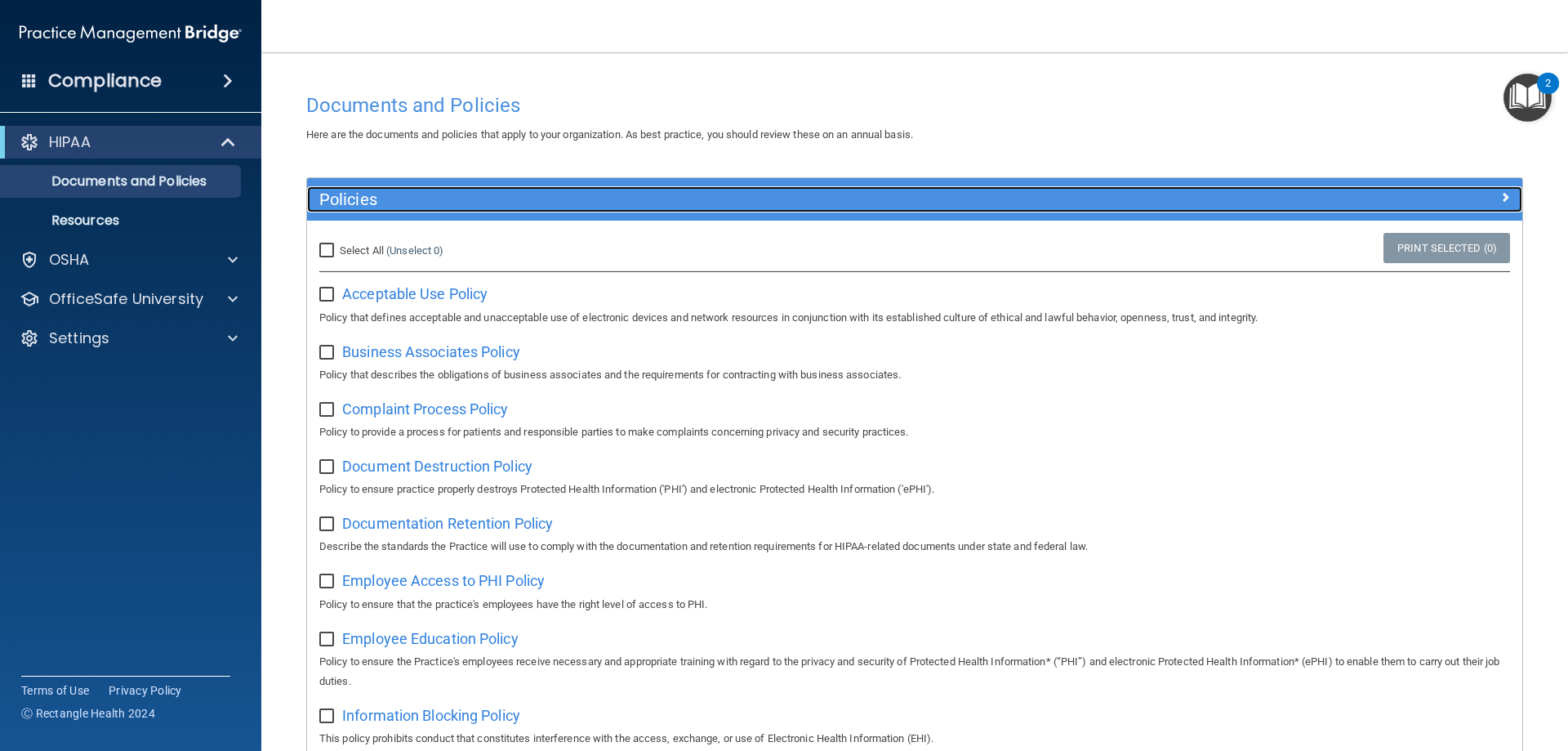
click at [361, 192] on h5 "Policies" at bounding box center [762, 200] width 886 height 18
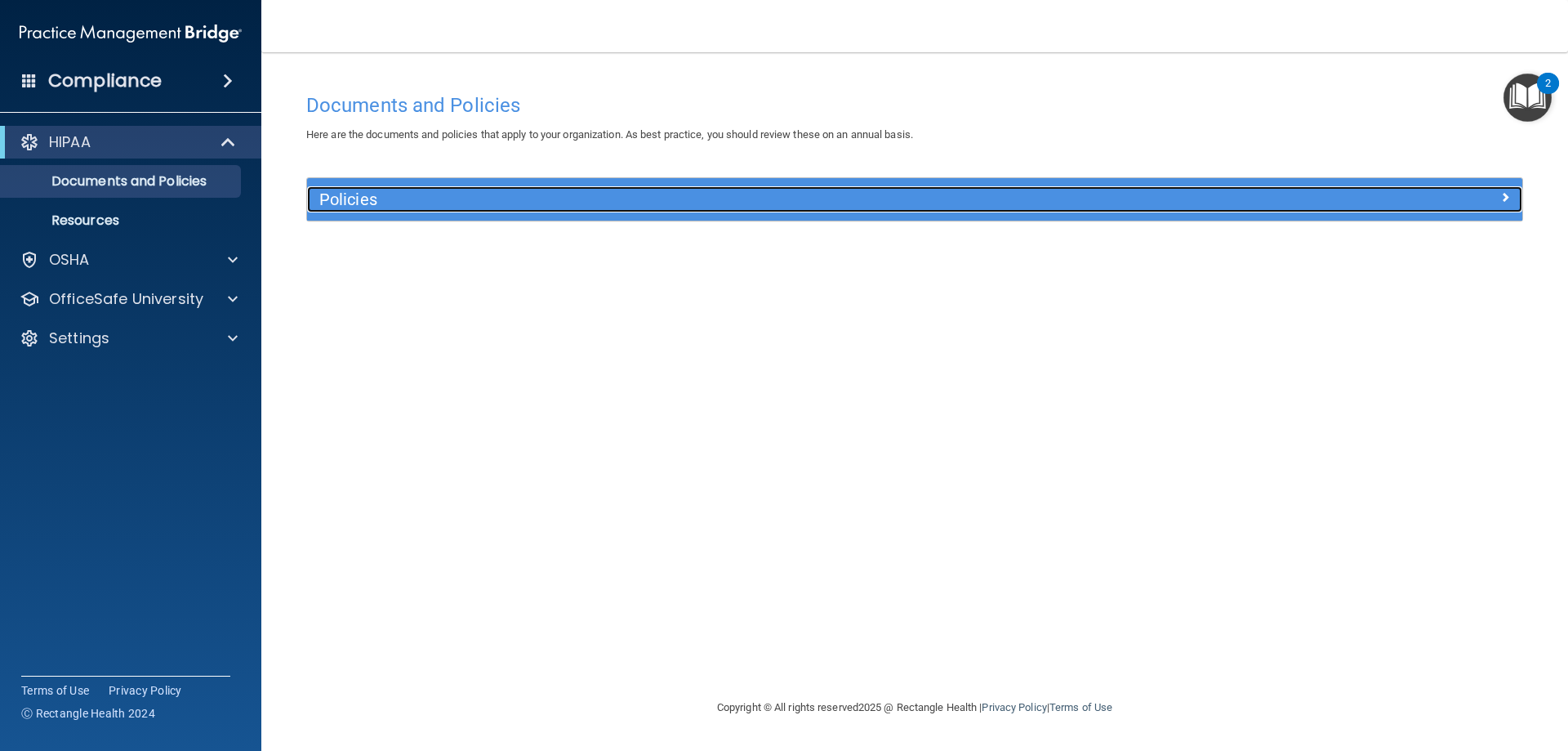
click at [365, 201] on h5 "Policies" at bounding box center [762, 200] width 886 height 18
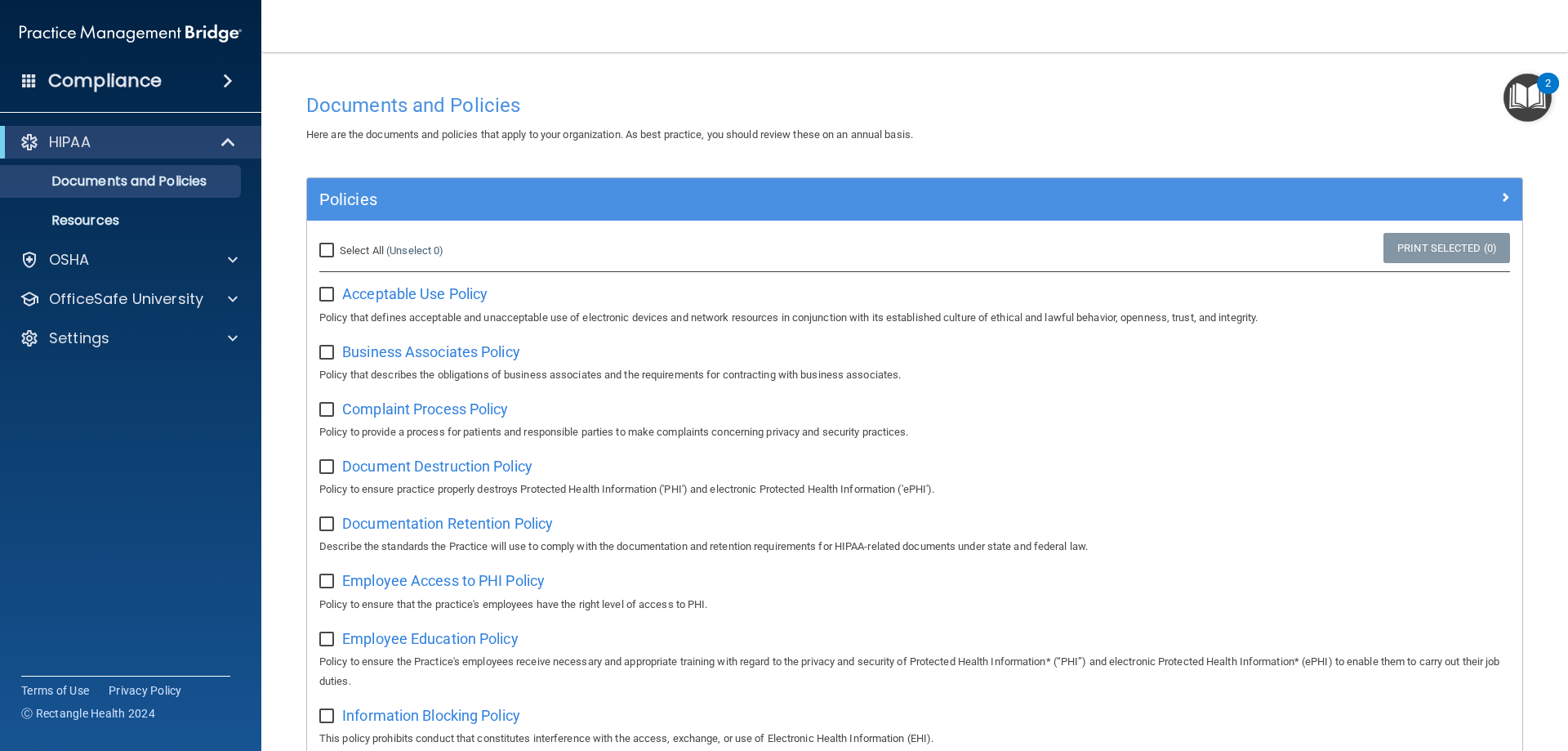
click at [1538, 90] on div "2" at bounding box center [1547, 84] width 22 height 22
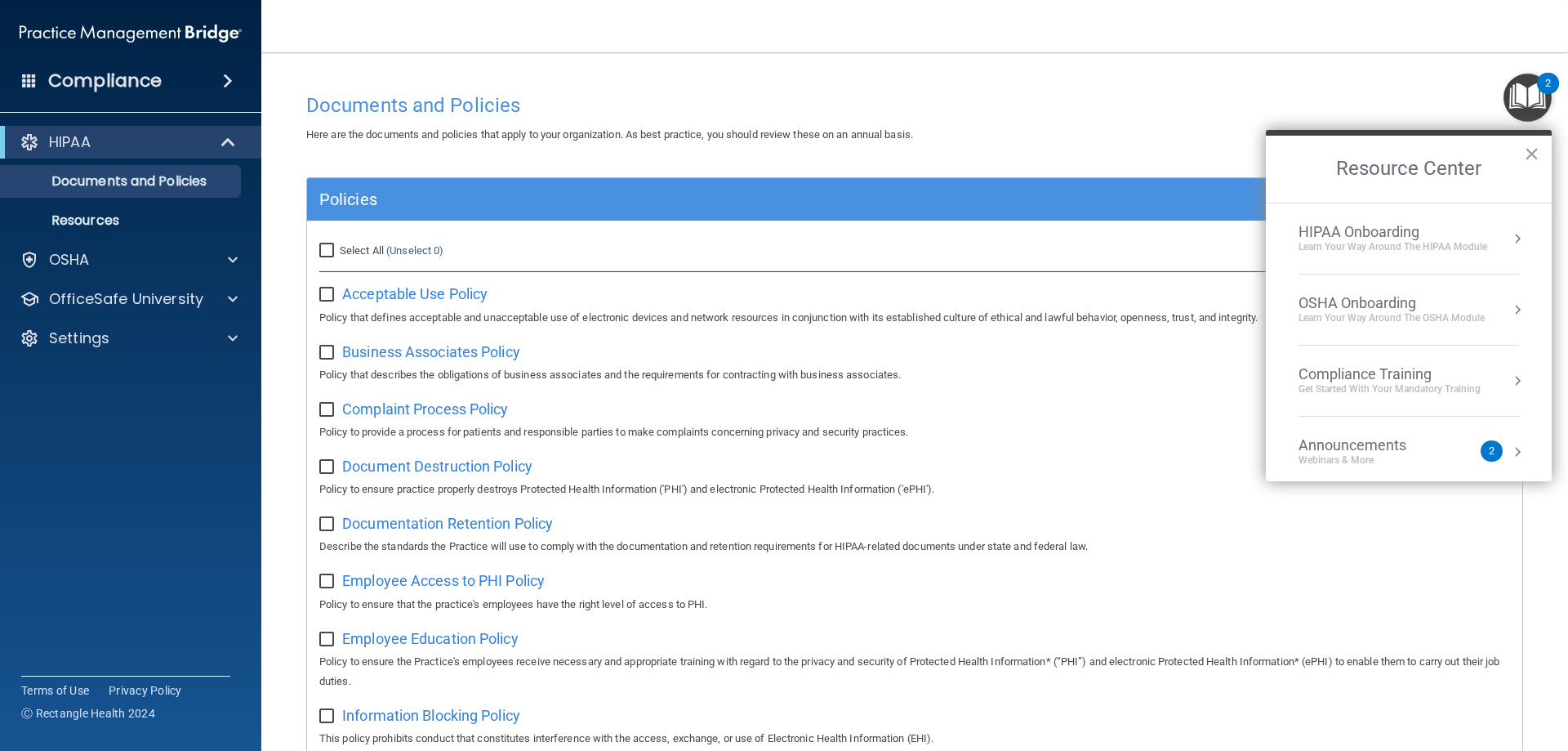
click at [1431, 239] on div "HIPAA Onboarding" at bounding box center [1393, 232] width 189 height 18
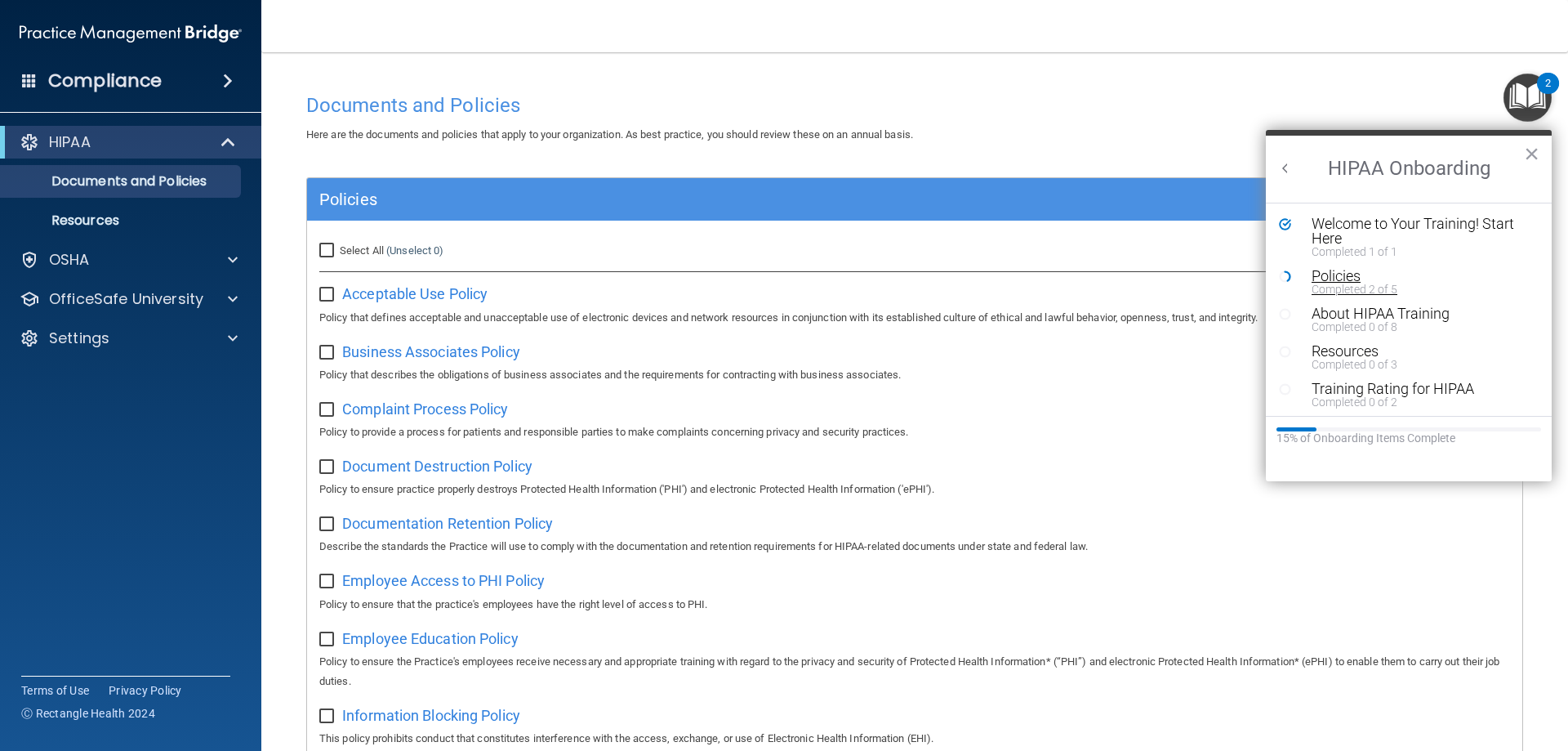
click at [1380, 289] on div "Completed 2 of 5" at bounding box center [1415, 289] width 207 height 12
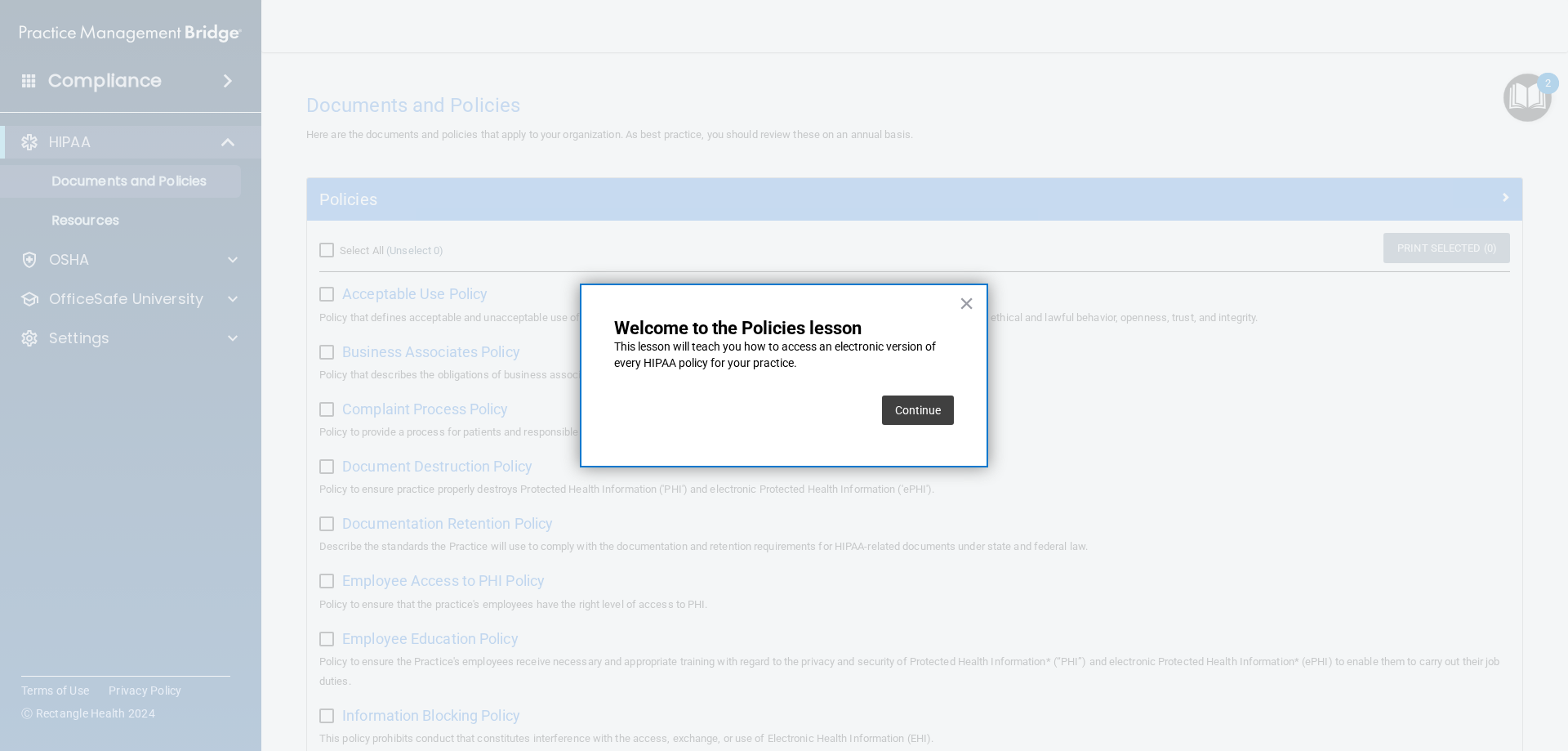
click at [925, 406] on button "Continue" at bounding box center [918, 410] width 72 height 30
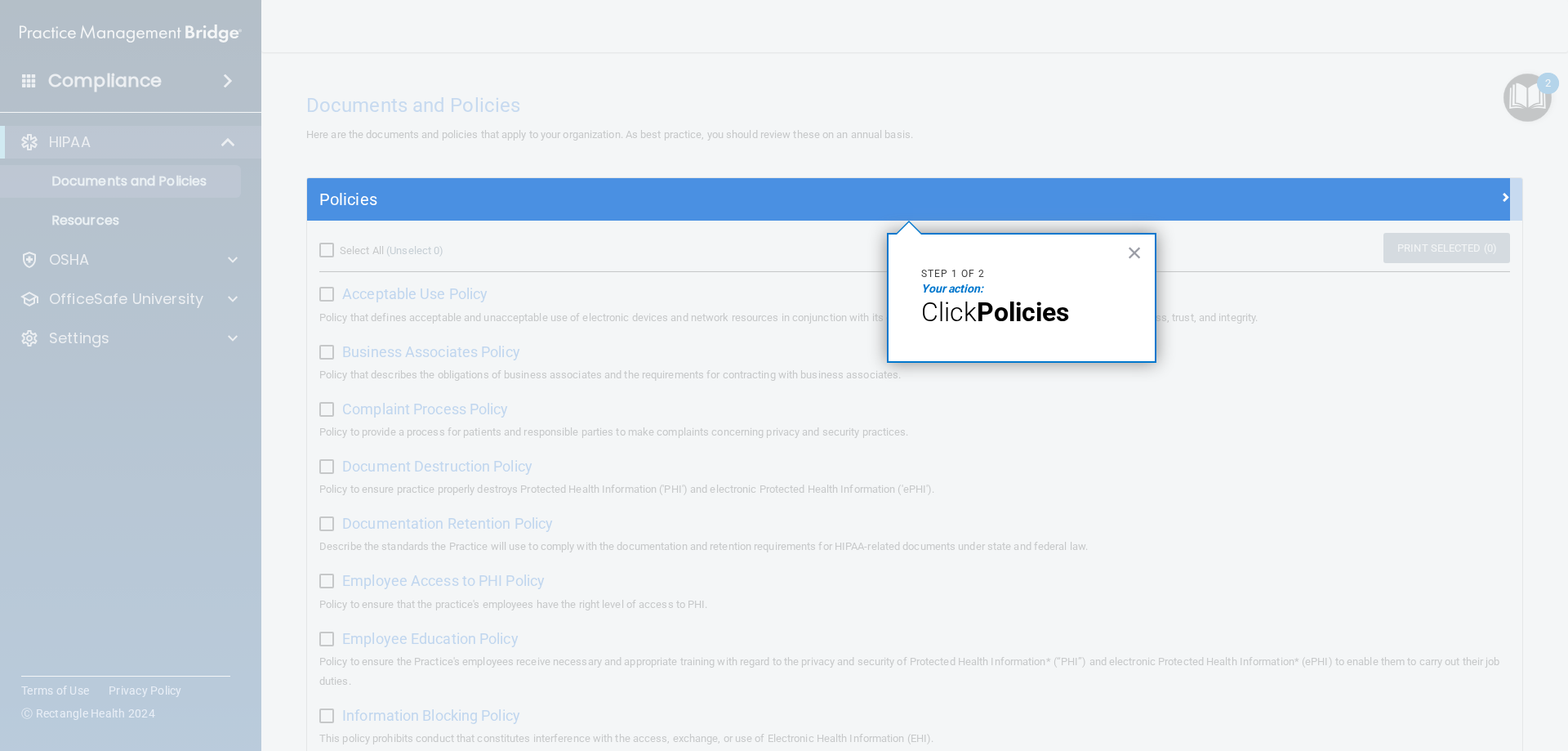
click at [1011, 291] on p "Your action:" at bounding box center [1020, 289] width 200 height 16
click at [976, 291] on em "Your action:" at bounding box center [951, 288] width 62 height 13
click at [958, 288] on em "Your action:" at bounding box center [951, 288] width 62 height 13
click at [1090, 348] on div "× Step 1 of 2 Your action: Click Policies" at bounding box center [1021, 298] width 270 height 130
click at [1332, 423] on div at bounding box center [908, 485] width 1203 height 530
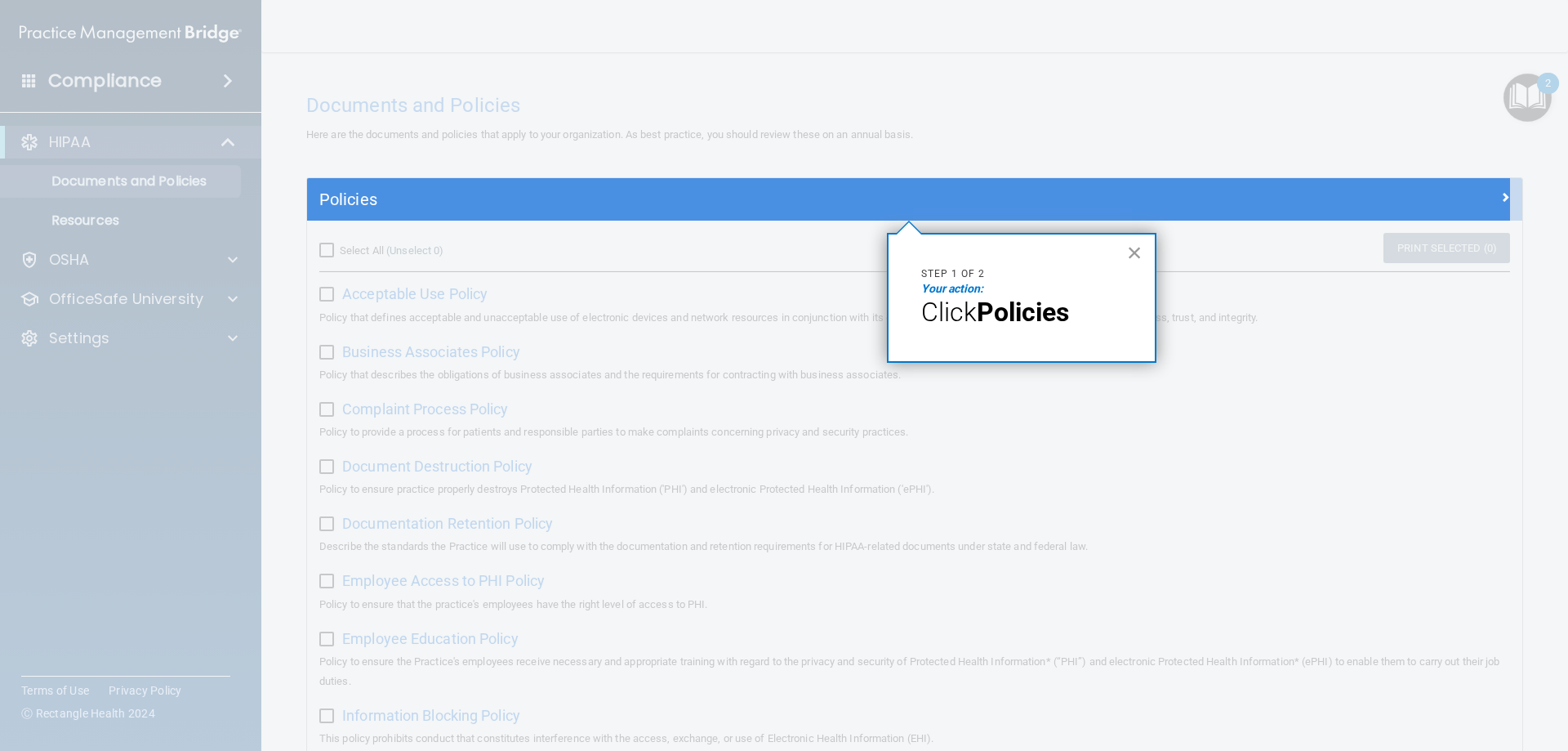
click at [1133, 250] on button "×" at bounding box center [1134, 252] width 15 height 26
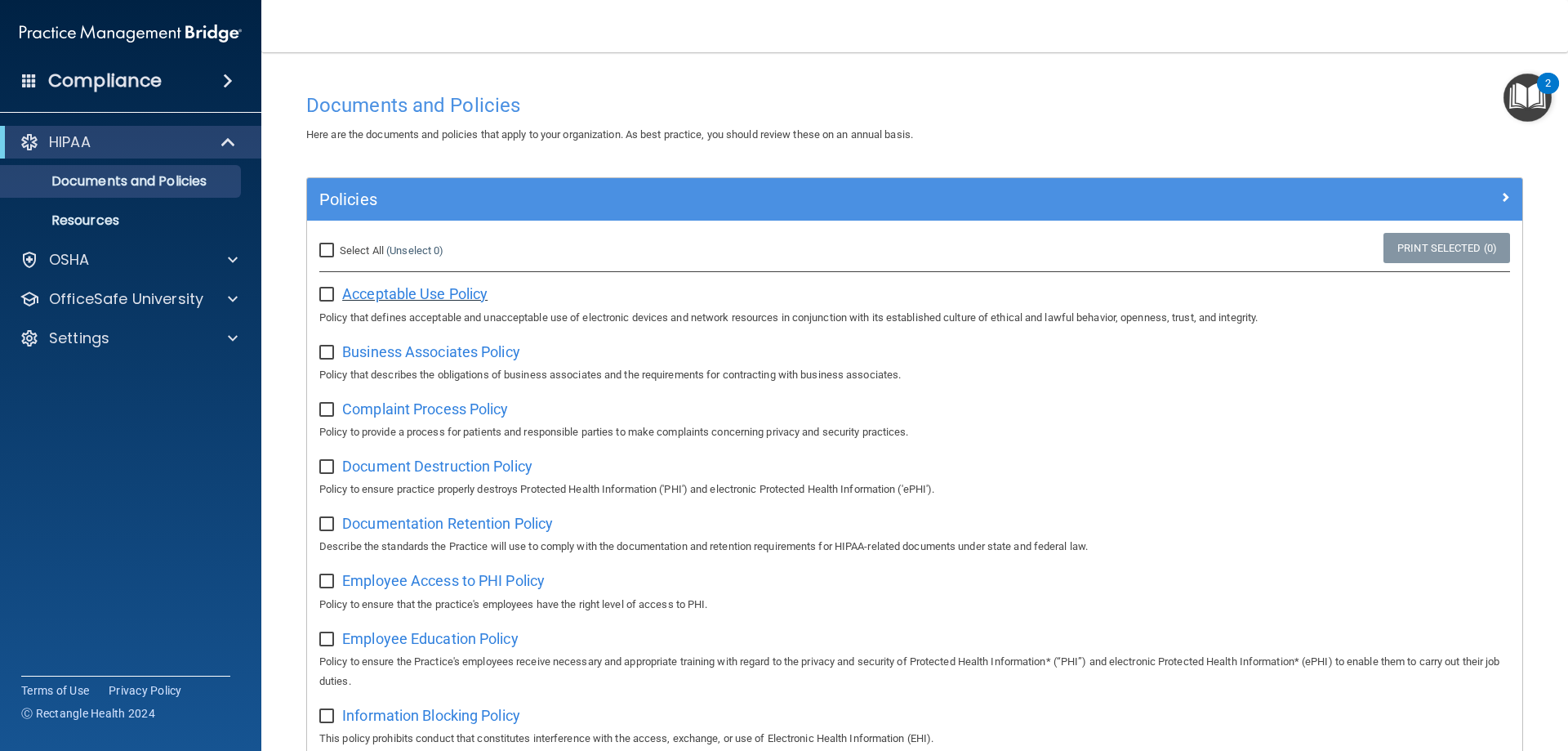
click at [447, 295] on span "Acceptable Use Policy" at bounding box center [415, 293] width 146 height 17
click at [476, 351] on span "Business Associates Policy" at bounding box center [432, 351] width 178 height 17
click at [389, 399] on div "Complaint Process Policy Policy to provide a process for patients and responsib…" at bounding box center [914, 419] width 1190 height 47
click at [387, 405] on span "Complaint Process Policy" at bounding box center [425, 408] width 165 height 17
click at [419, 464] on span "Document Destruction Policy" at bounding box center [438, 466] width 191 height 17
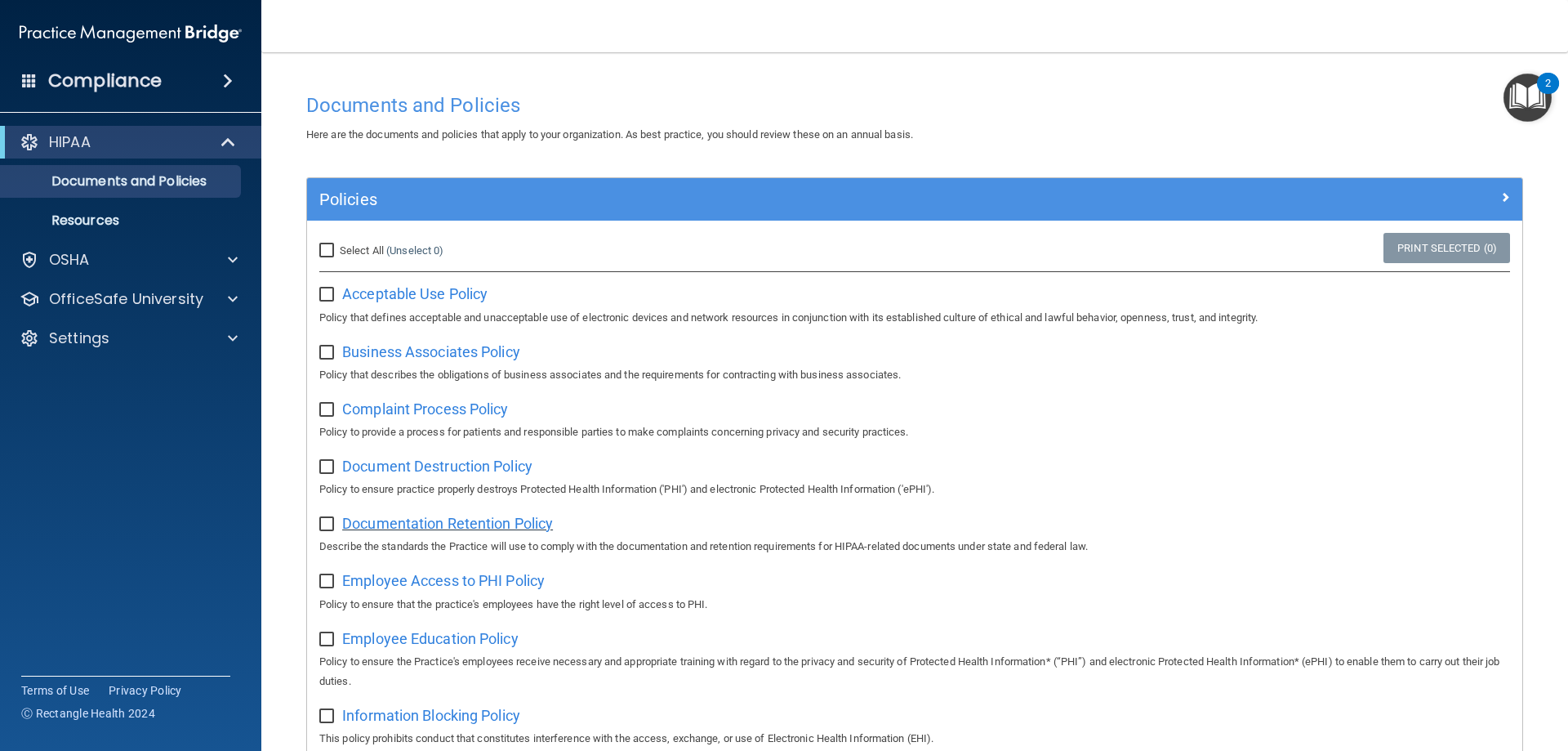
click at [463, 532] on span "Documentation Retention Policy" at bounding box center [448, 523] width 210 height 17
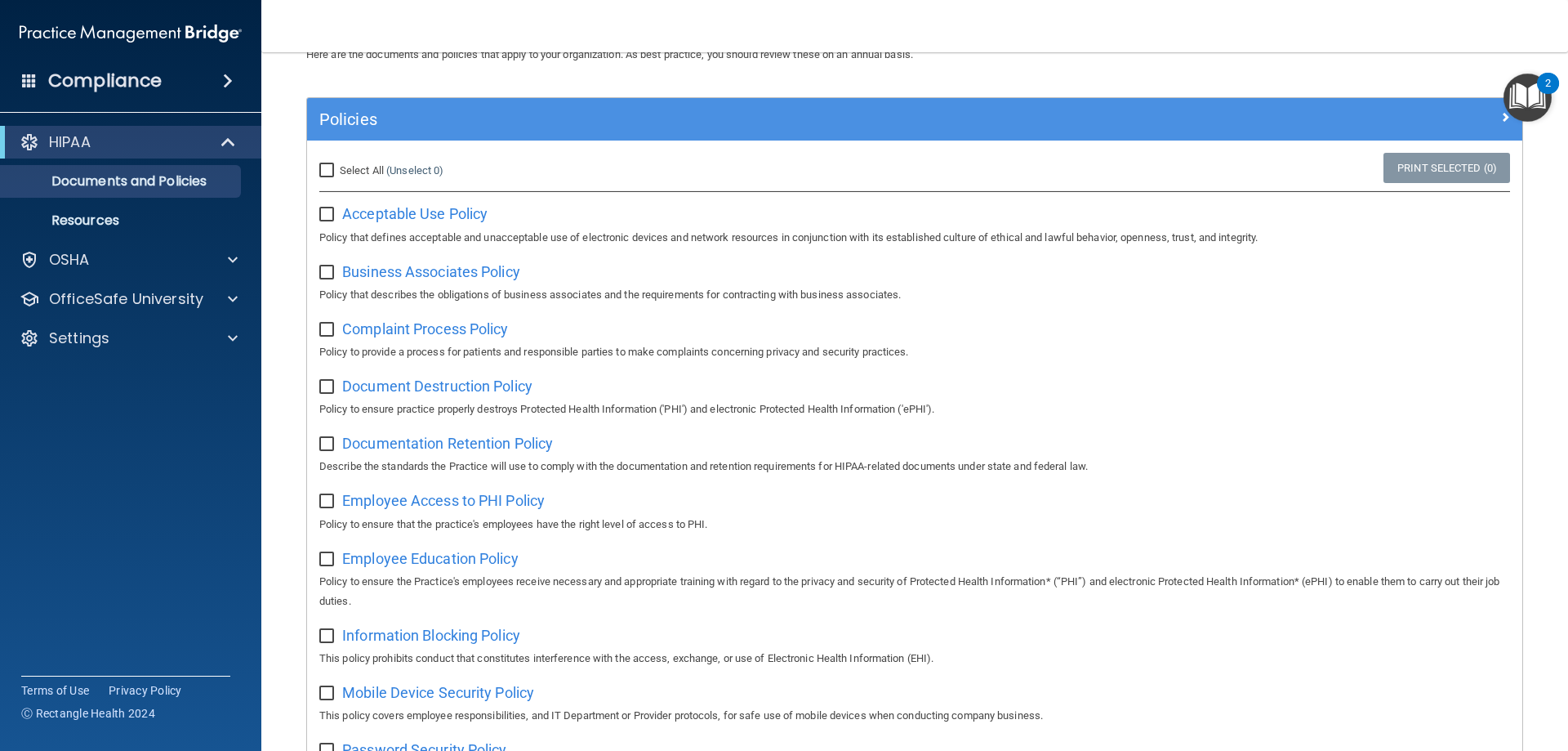
scroll to position [326, 0]
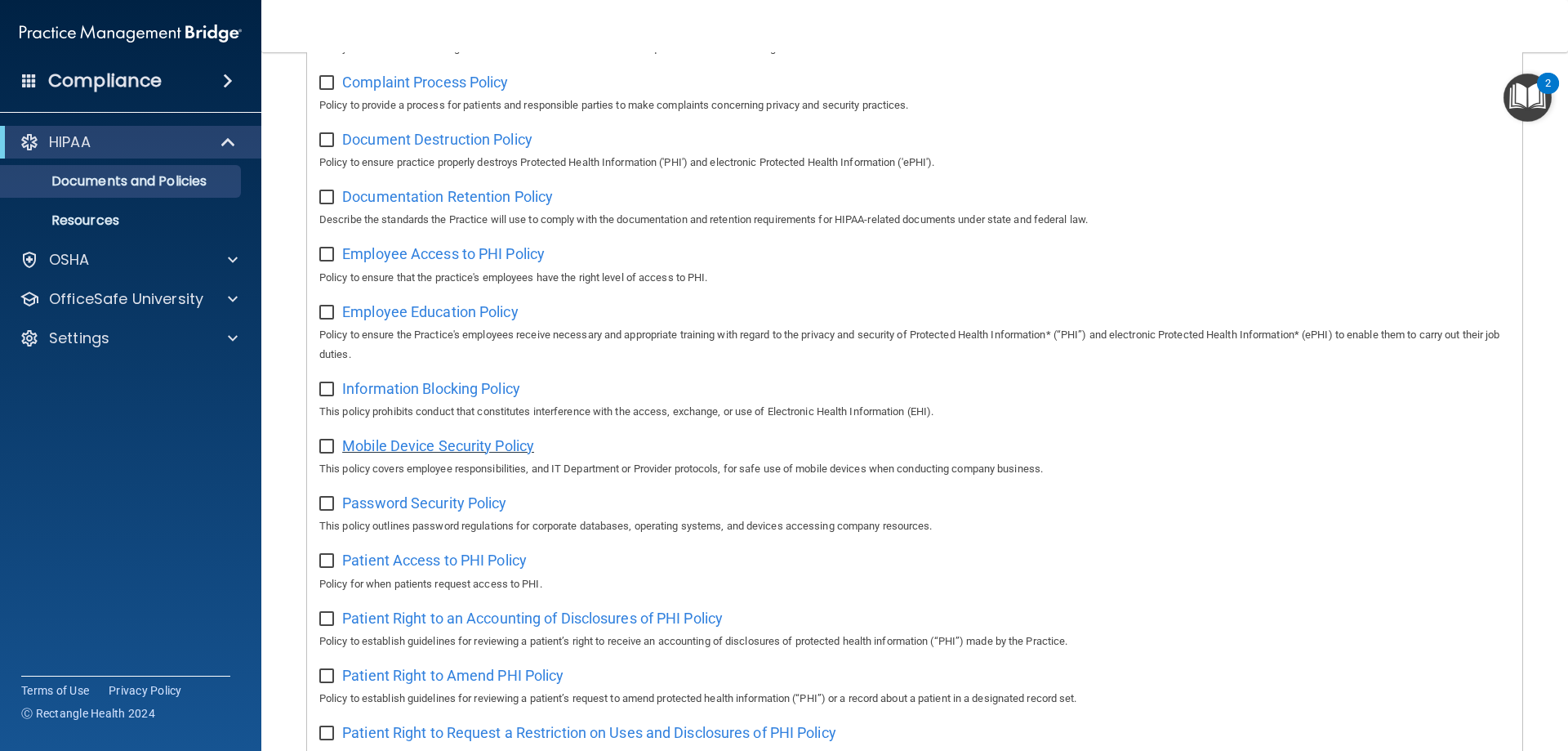
click at [446, 454] on span "Mobile Device Security Policy" at bounding box center [438, 445] width 192 height 17
click at [450, 512] on span "Password Security Policy" at bounding box center [424, 502] width 165 height 17
click at [1520, 101] on img "Open Resource Center, 2 new notifications" at bounding box center [1528, 98] width 49 height 49
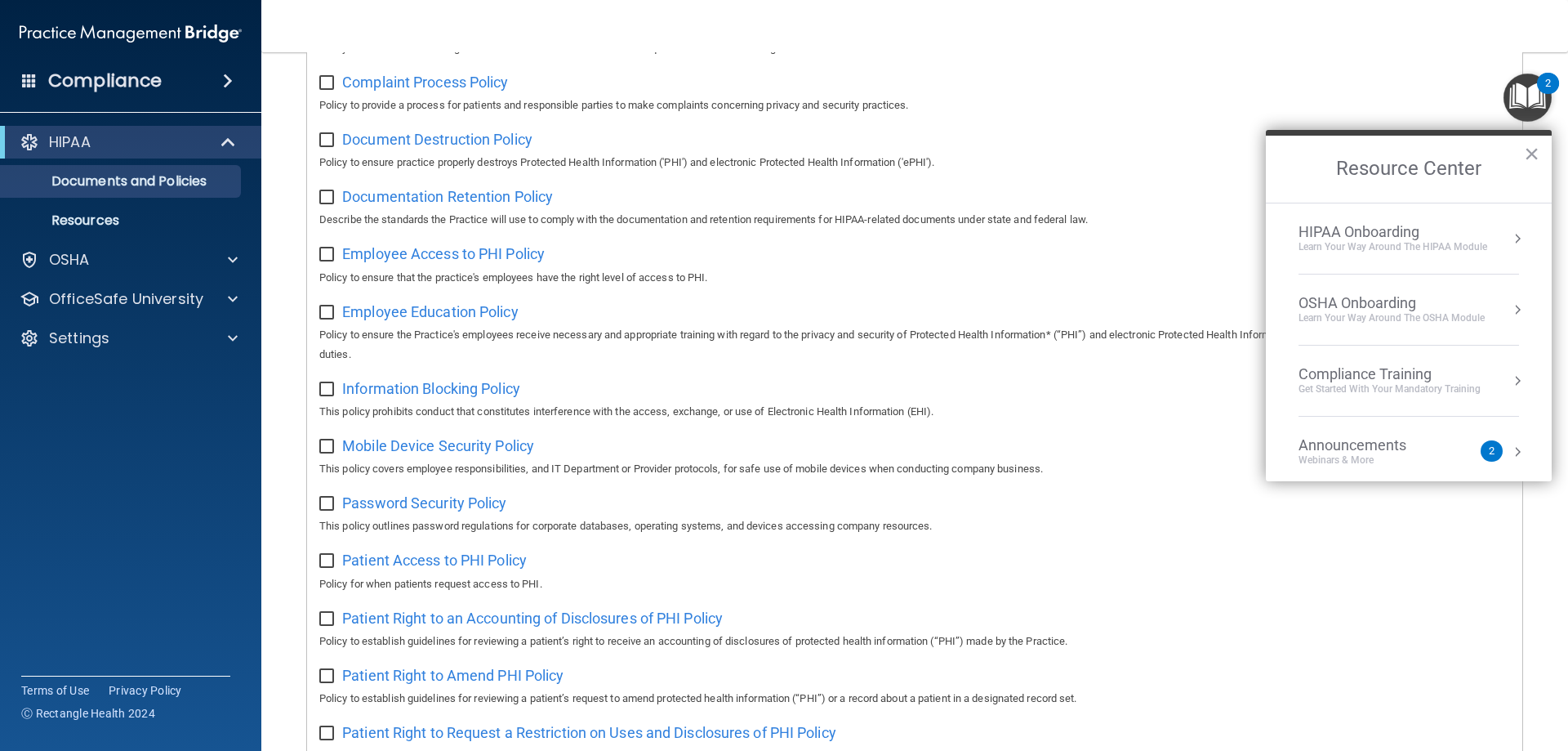
click at [1394, 243] on div "Learn Your Way around the HIPAA module" at bounding box center [1393, 246] width 189 height 13
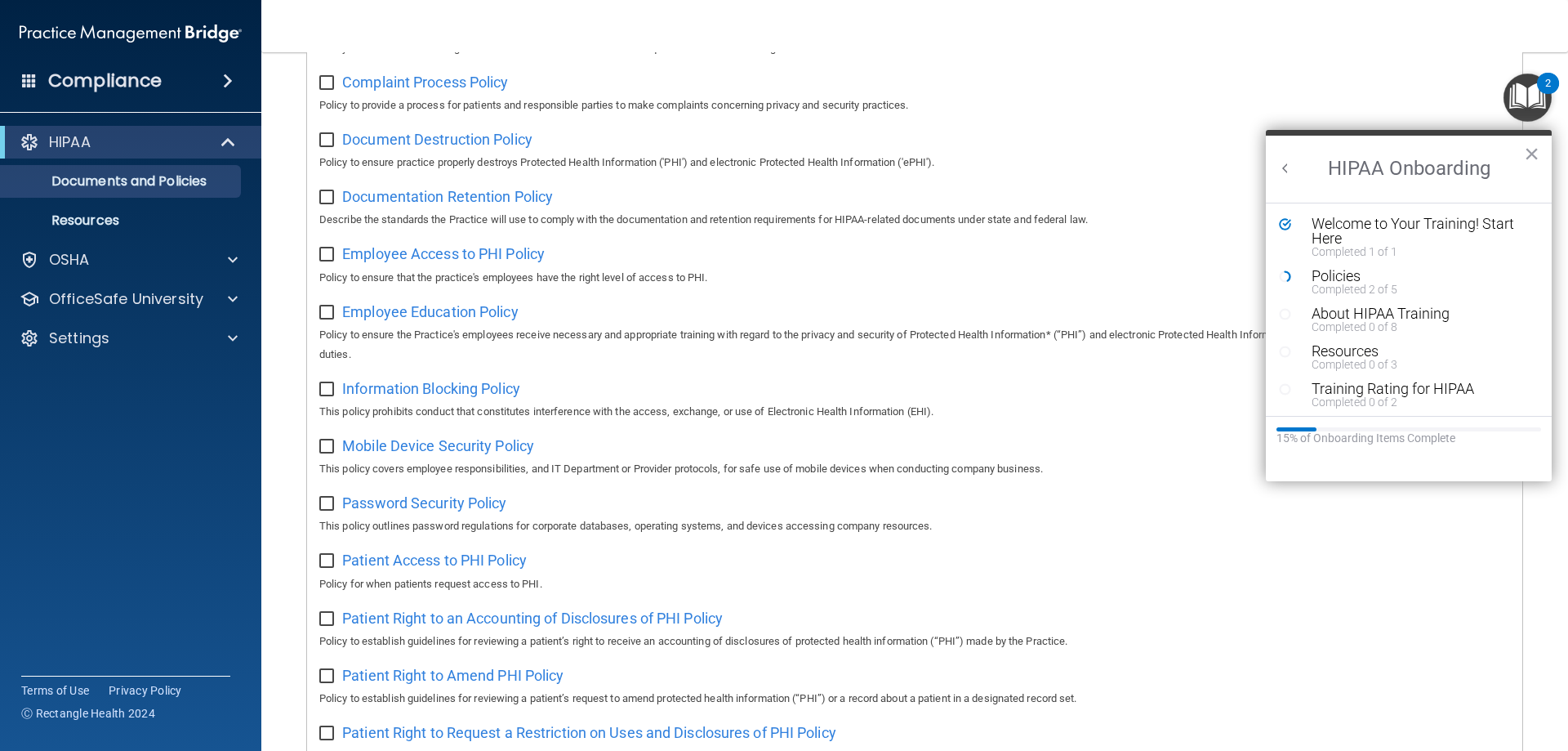
scroll to position [0, 0]
click at [1323, 281] on div "Policies" at bounding box center [1415, 276] width 207 height 14
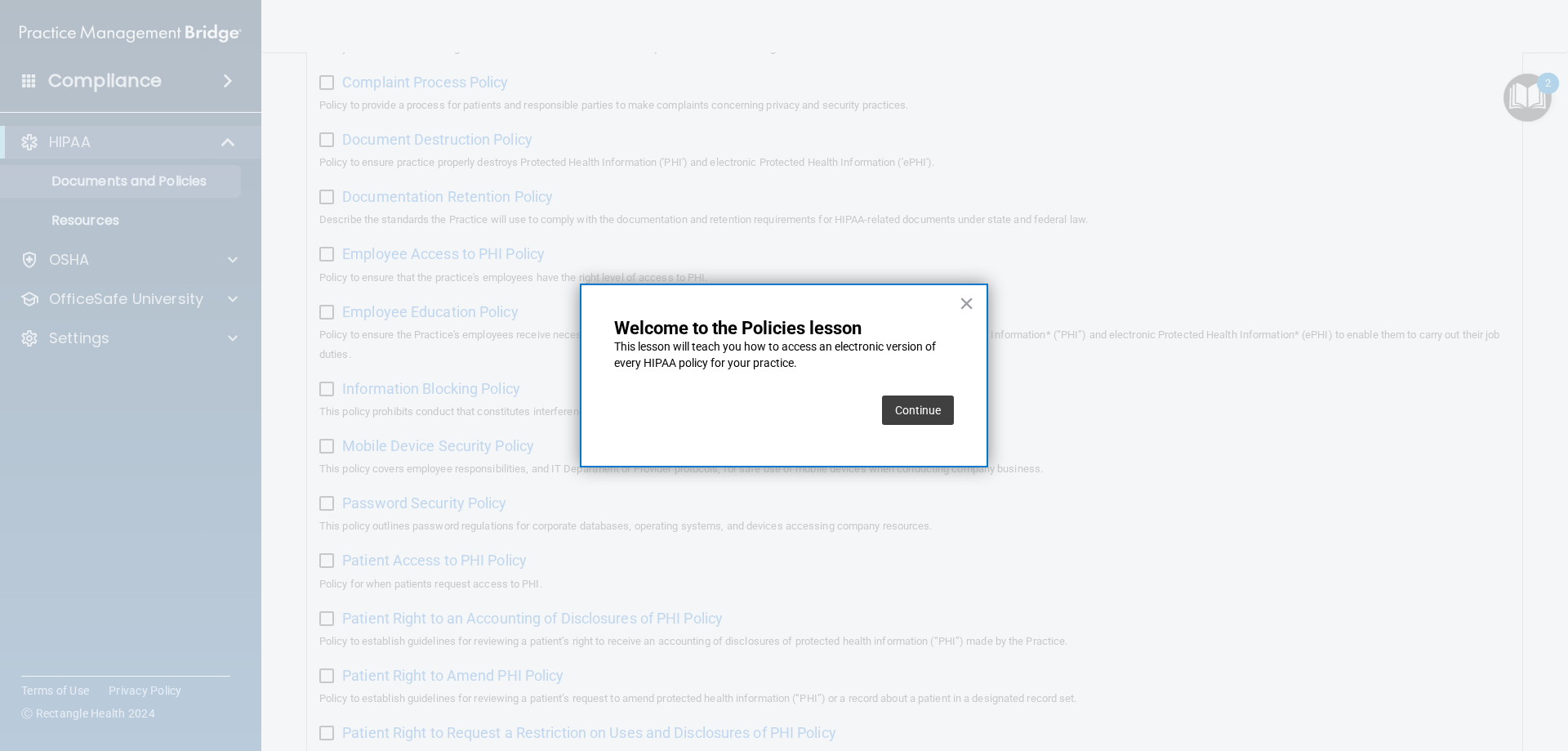
click at [903, 407] on button "Continue" at bounding box center [918, 410] width 72 height 30
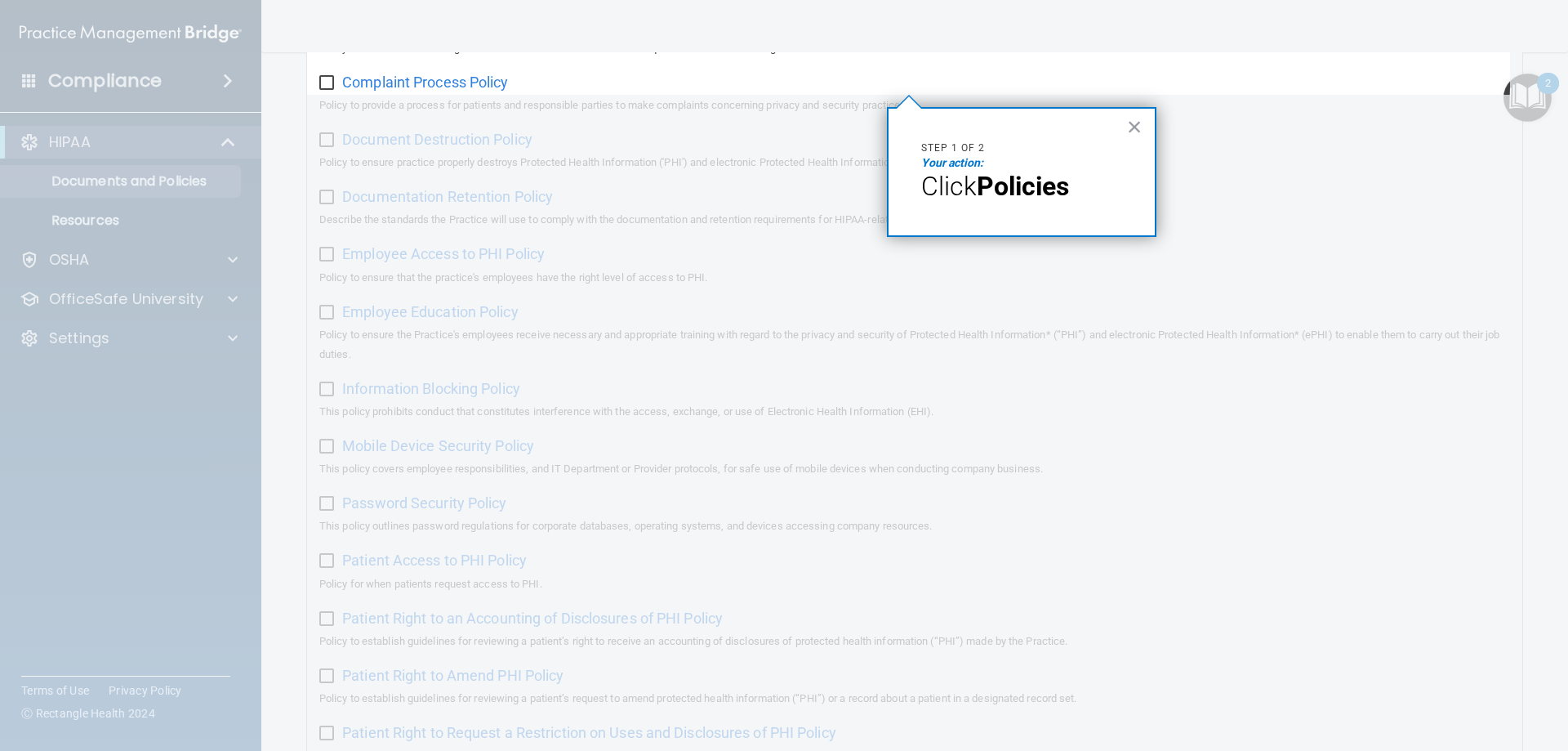
scroll to position [126, 0]
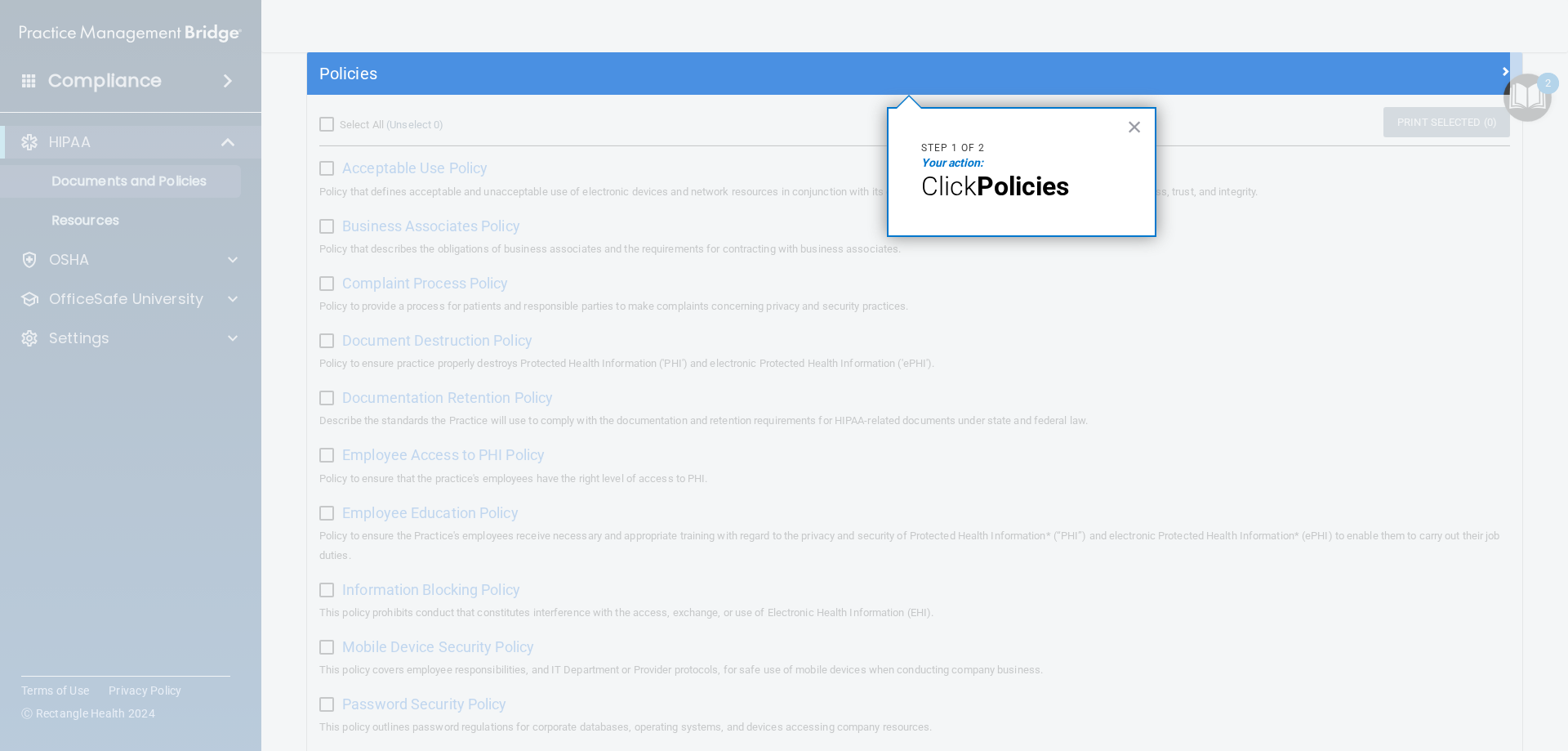
click at [964, 159] on em "Your action:" at bounding box center [951, 162] width 62 height 13
click at [1137, 126] on button "×" at bounding box center [1134, 126] width 15 height 26
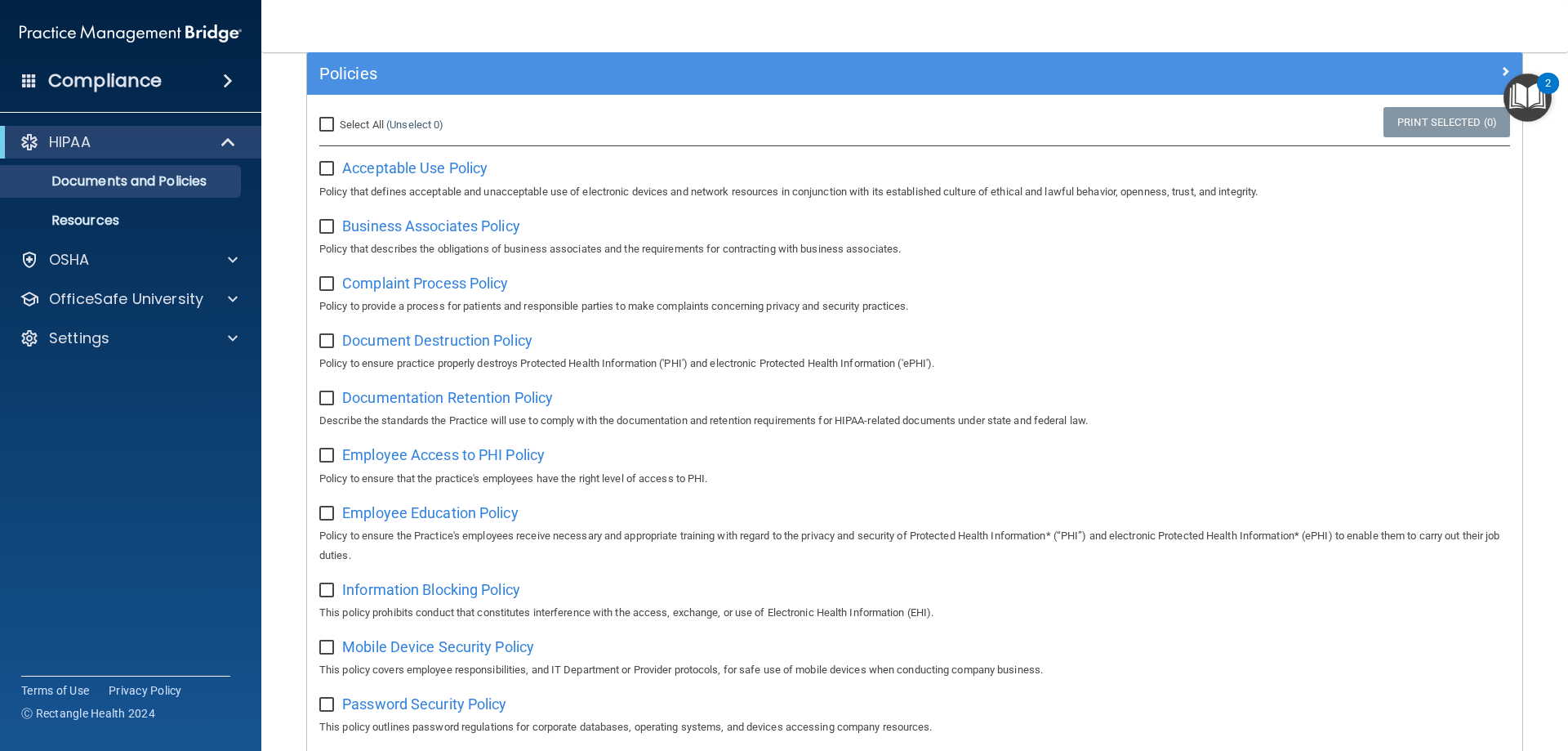
click at [1534, 103] on img "Open Resource Center, 2 new notifications" at bounding box center [1528, 98] width 49 height 49
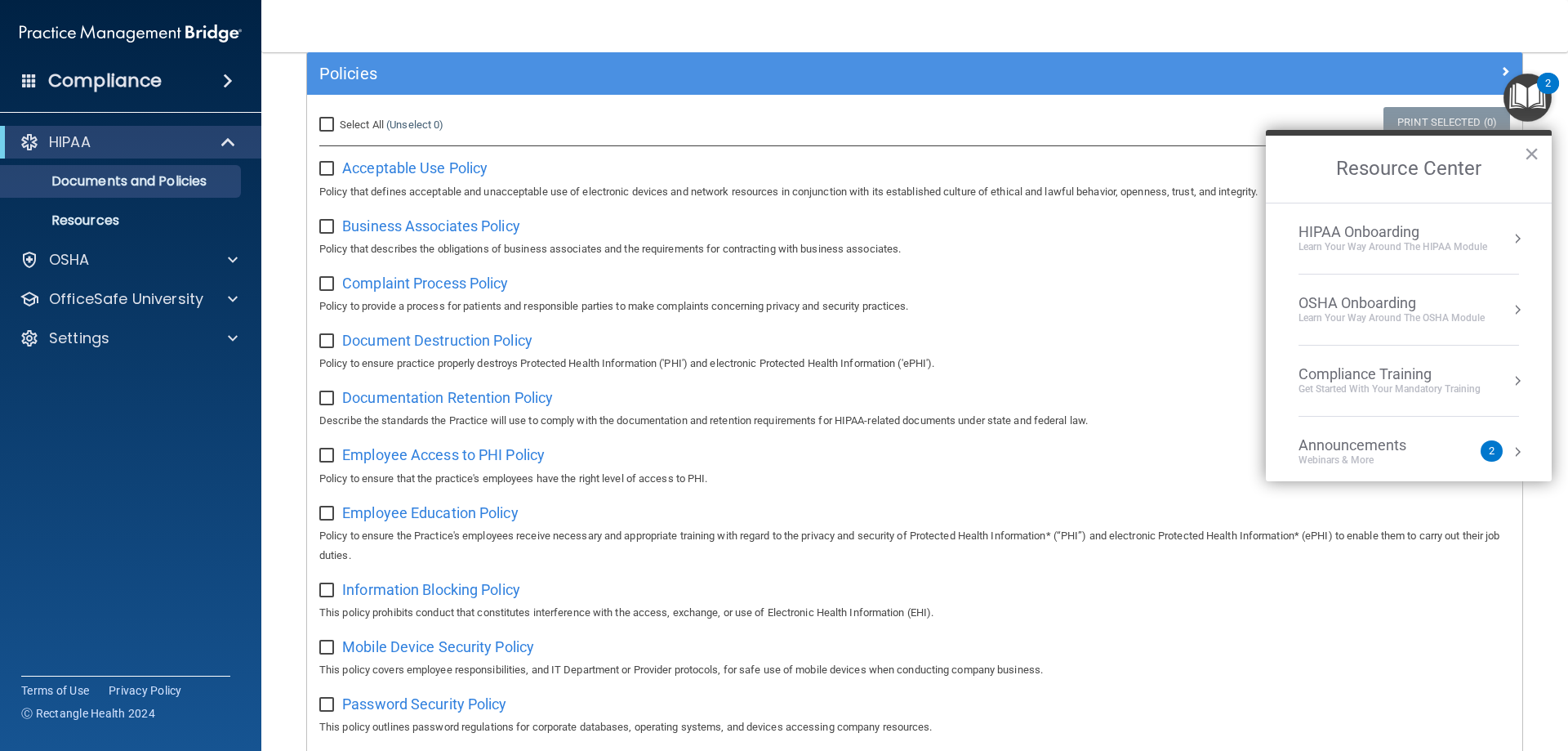
click at [1407, 317] on div "Learn your way around the OSHA module" at bounding box center [1391, 317] width 186 height 13
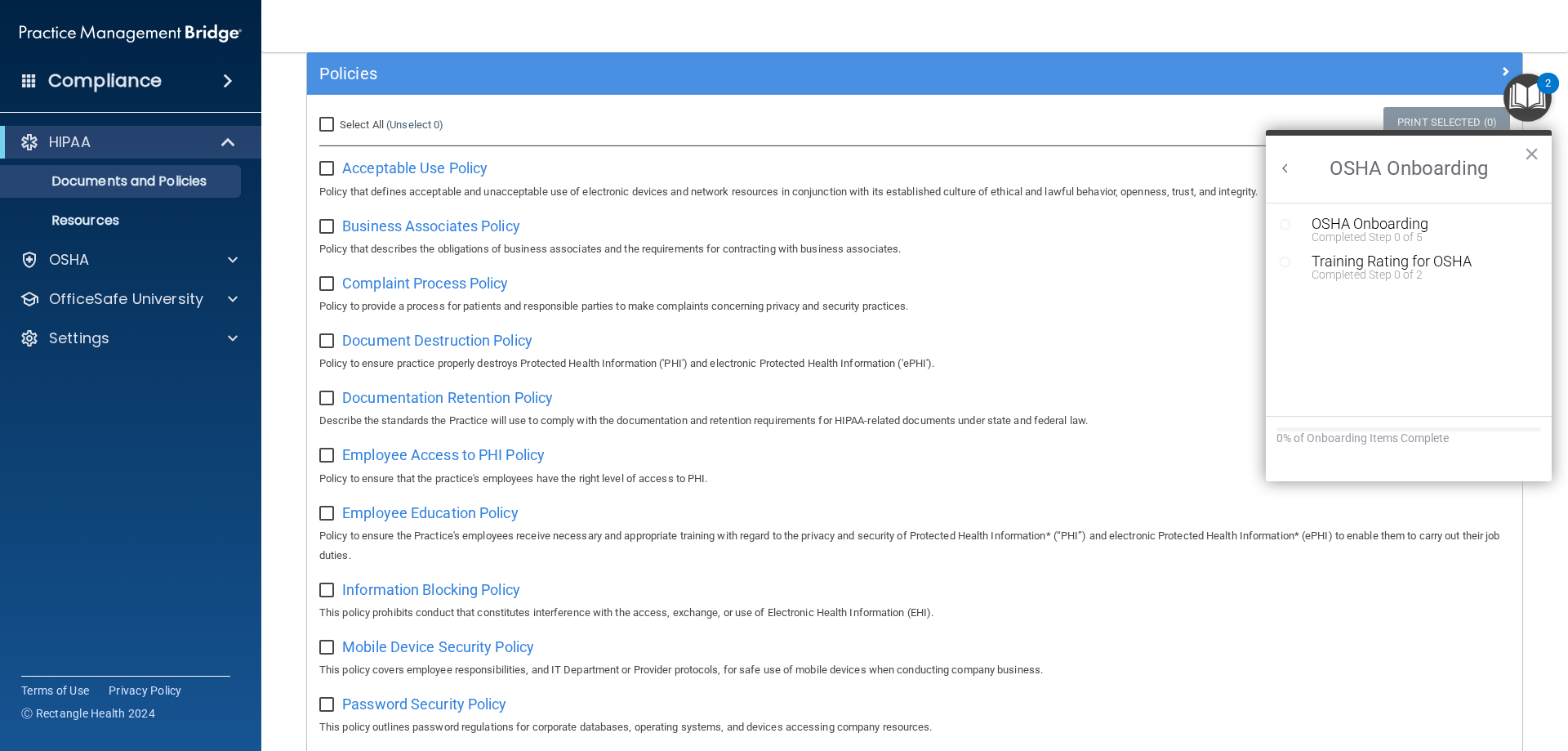
scroll to position [0, 0]
click at [1276, 165] on h2 "OSHA Onboarding" at bounding box center [1409, 169] width 286 height 67
click at [1288, 172] on button "Back to Resource Center Home" at bounding box center [1285, 168] width 16 height 16
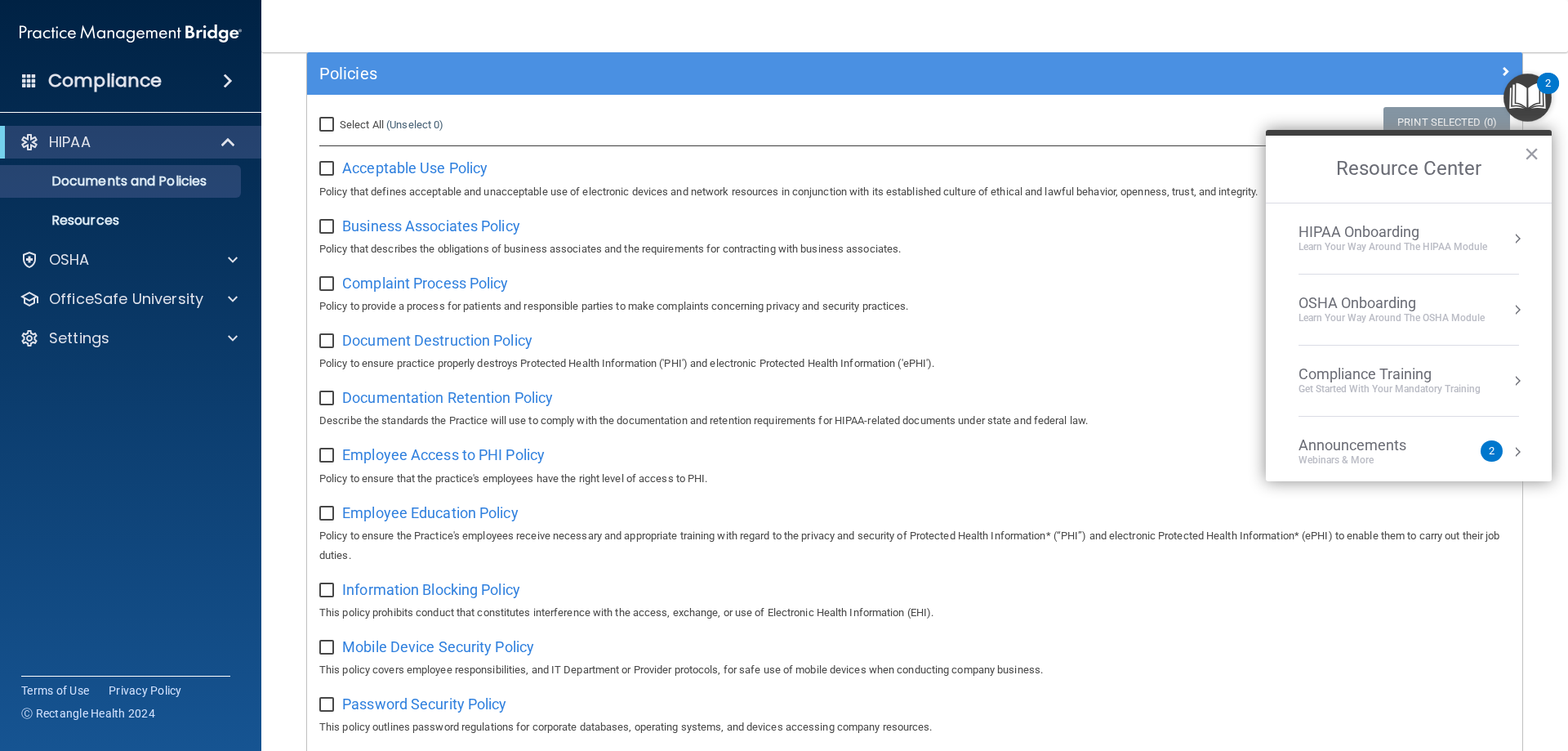
click at [1439, 247] on div "Learn Your Way around the HIPAA module" at bounding box center [1393, 246] width 189 height 13
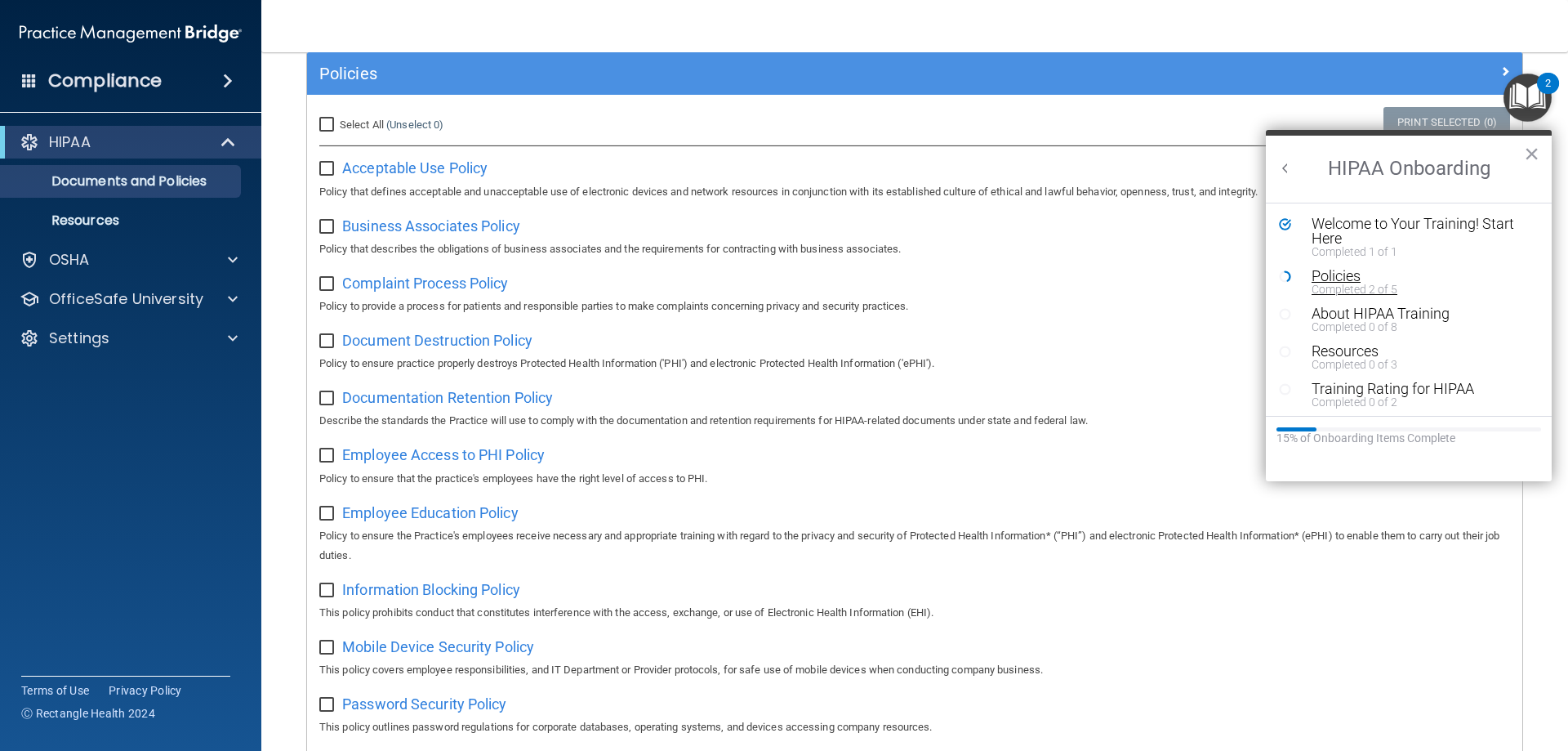
click at [1329, 279] on div "Policies" at bounding box center [1415, 276] width 207 height 14
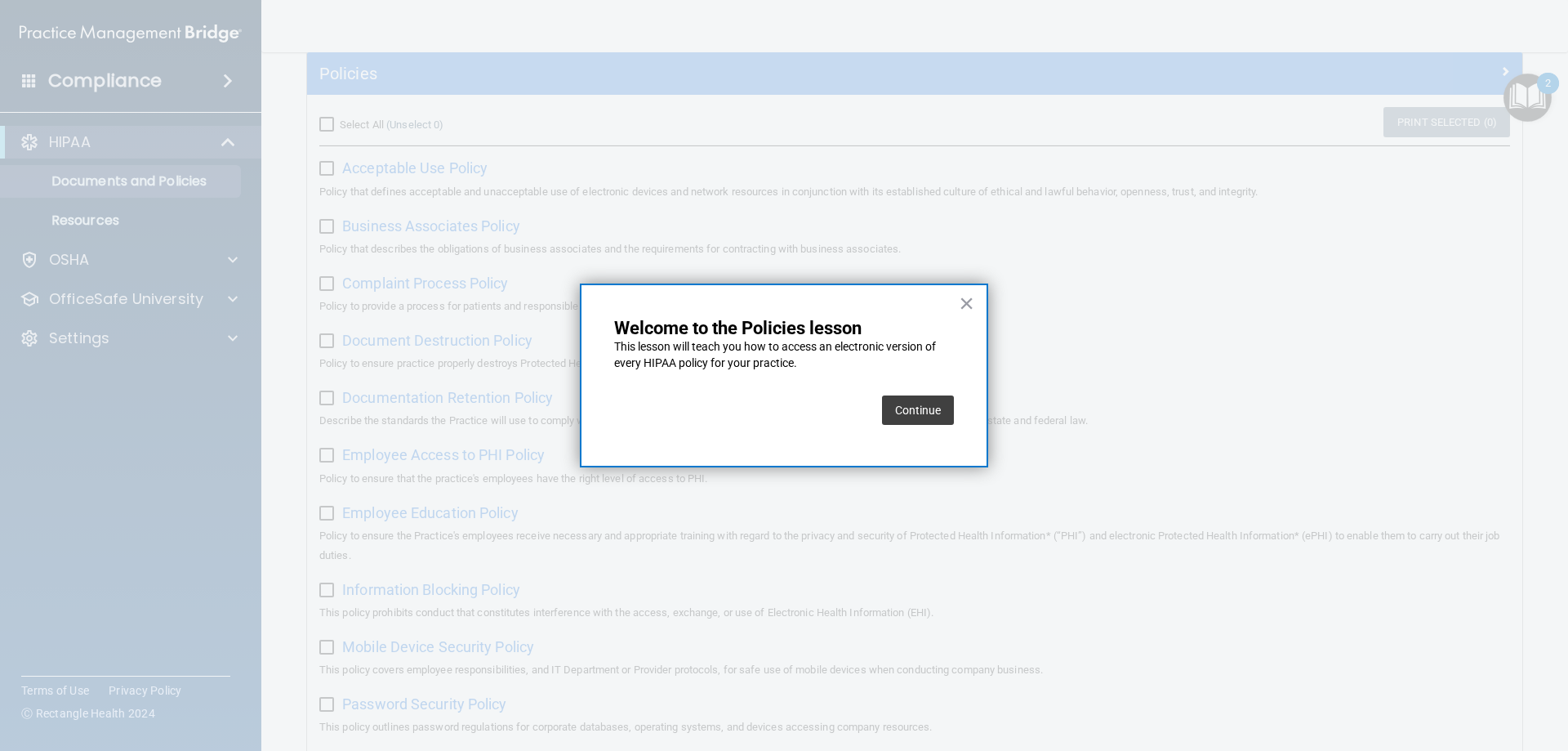
click at [948, 414] on button "Continue" at bounding box center [918, 410] width 72 height 30
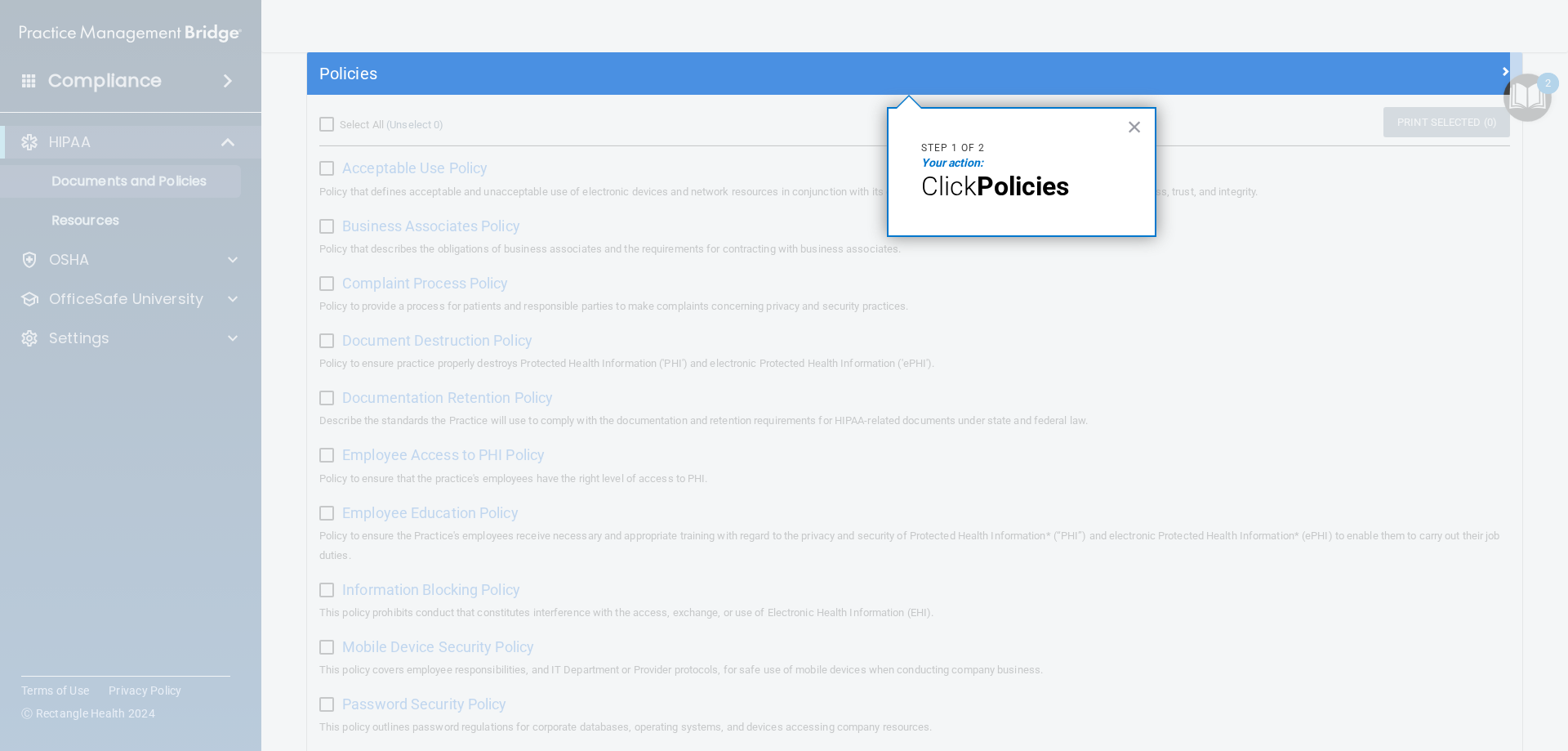
click at [1028, 184] on strong "Policies" at bounding box center [1022, 186] width 93 height 31
click at [1136, 117] on button "×" at bounding box center [1134, 126] width 15 height 26
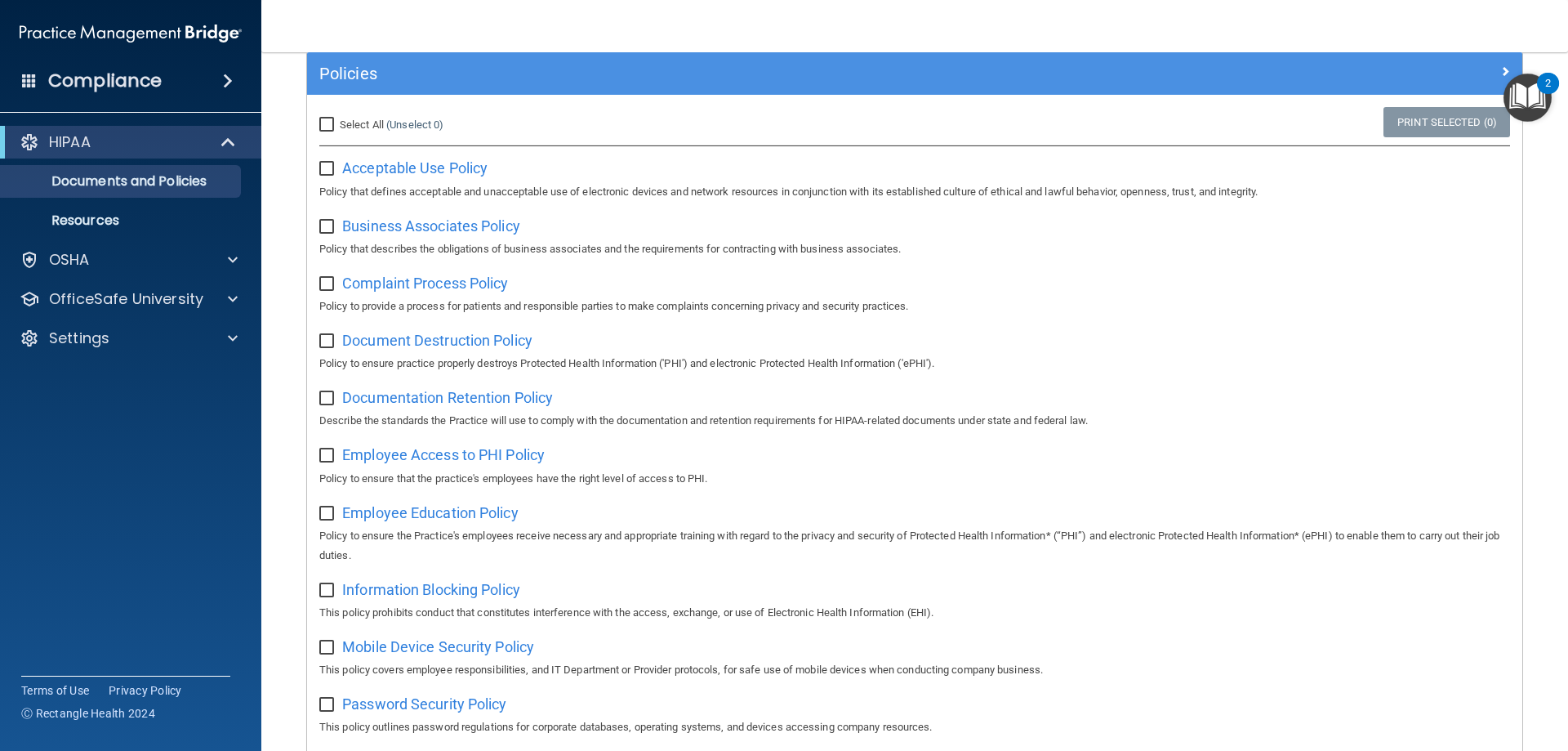
click at [798, 58] on div "Policies" at bounding box center [913, 73] width 1215 height 42
click at [784, 61] on div "Policies" at bounding box center [913, 73] width 1215 height 42
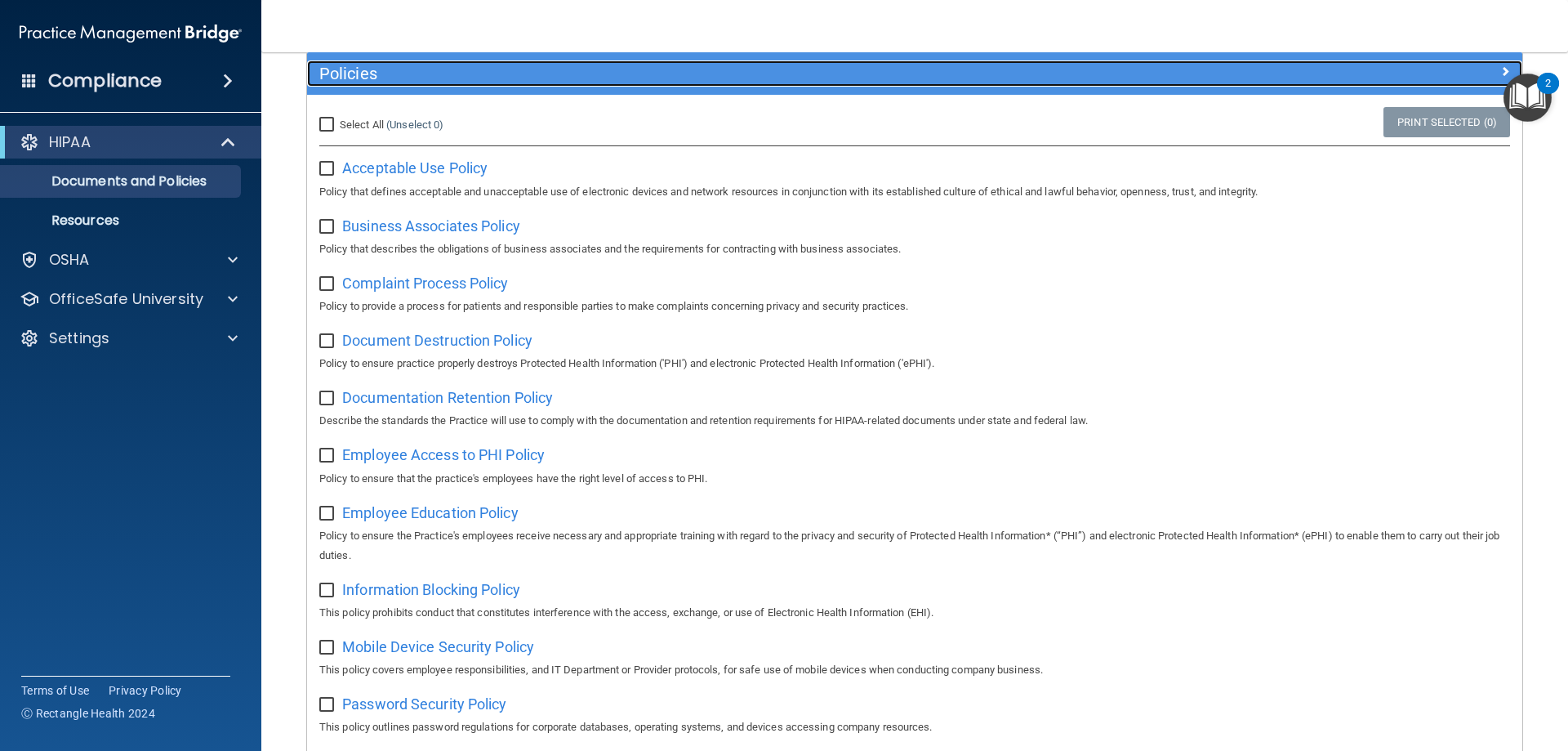
click at [326, 71] on h5 "Policies" at bounding box center [762, 74] width 886 height 18
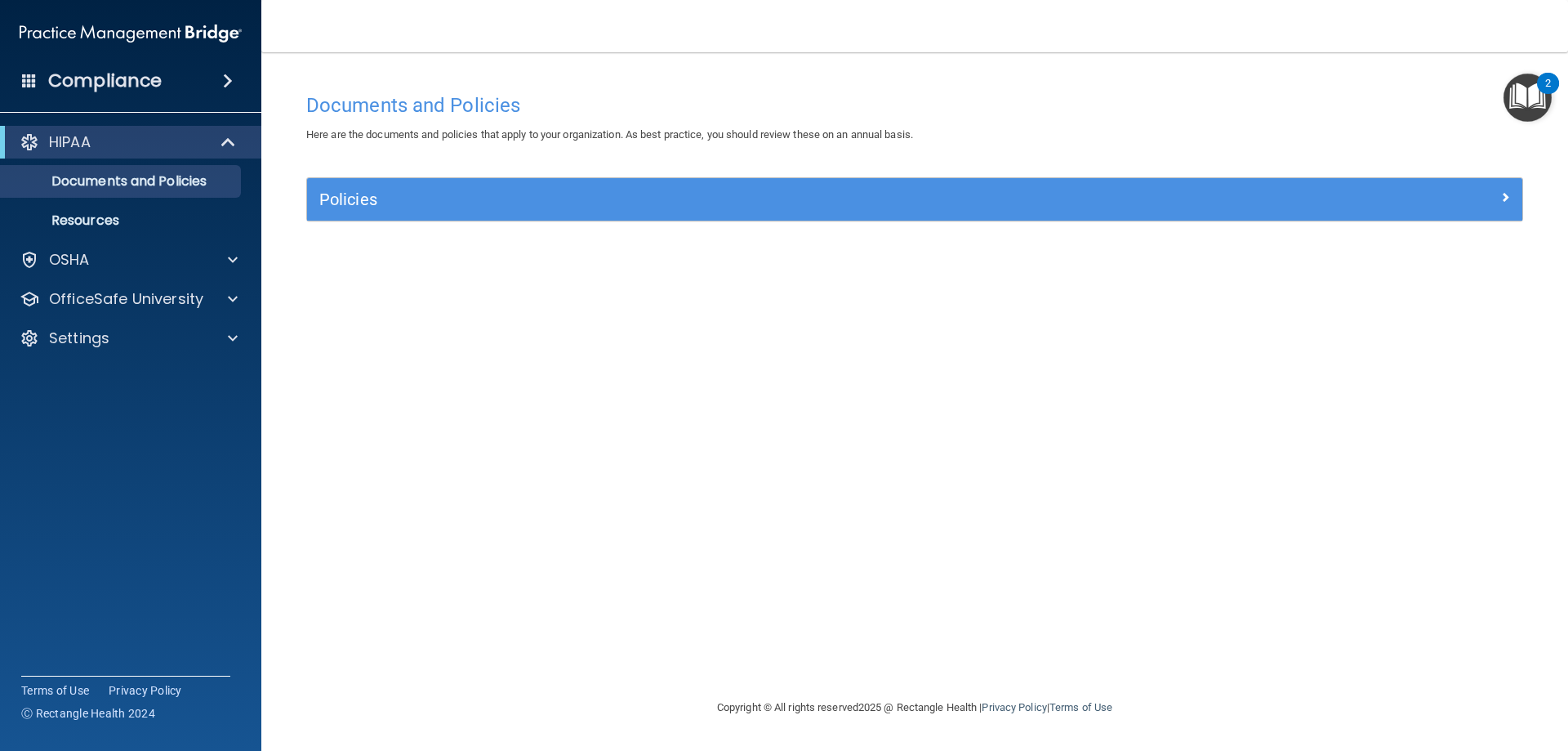
click at [1537, 90] on img "Open Resource Center, 2 new notifications" at bounding box center [1528, 98] width 49 height 49
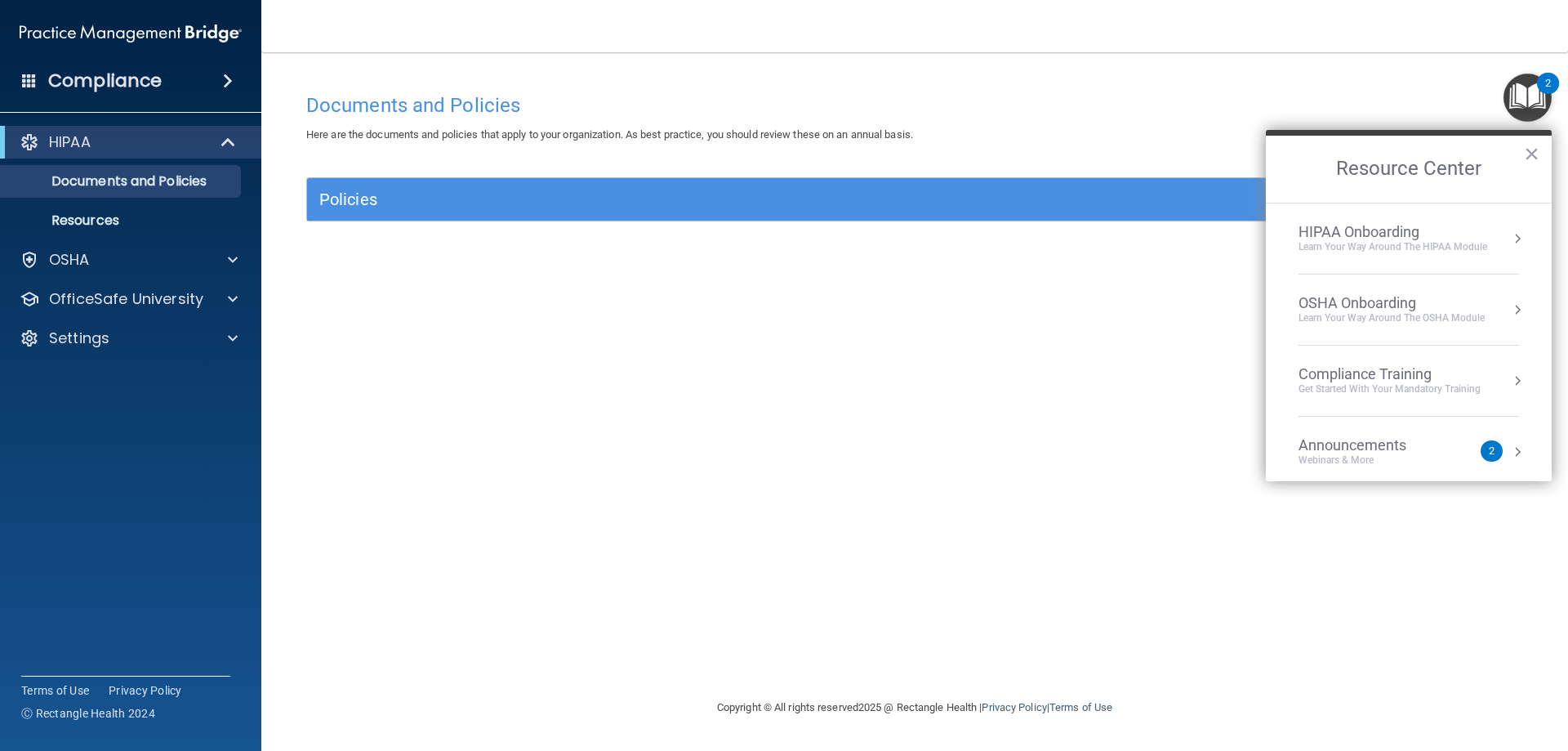
click at [1387, 247] on div "Learn Your Way around the HIPAA module" at bounding box center [1393, 246] width 189 height 13
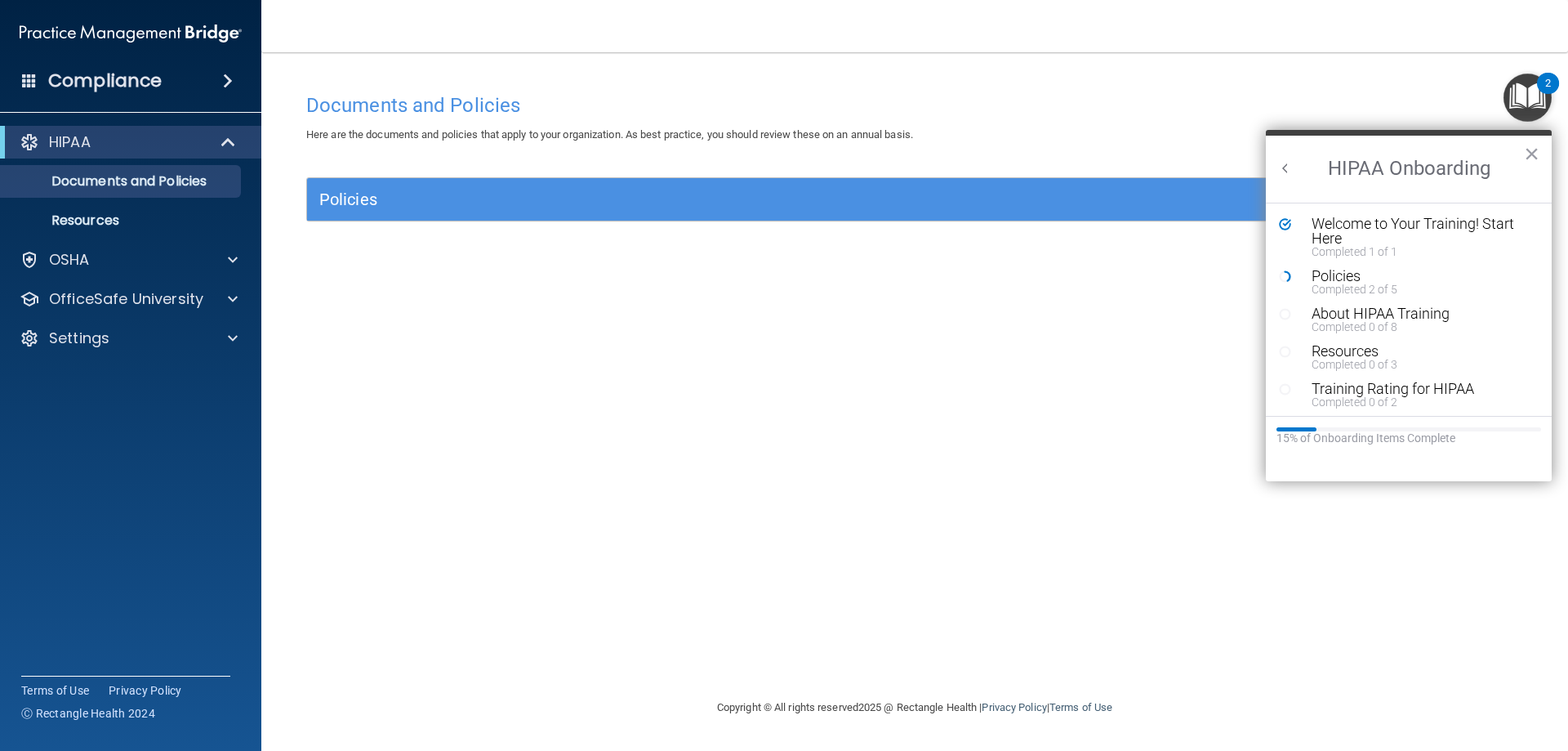
drag, startPoint x: 455, startPoint y: 215, endPoint x: 445, endPoint y: 216, distance: 10.0
click at [450, 216] on div "Policies" at bounding box center [913, 199] width 1215 height 42
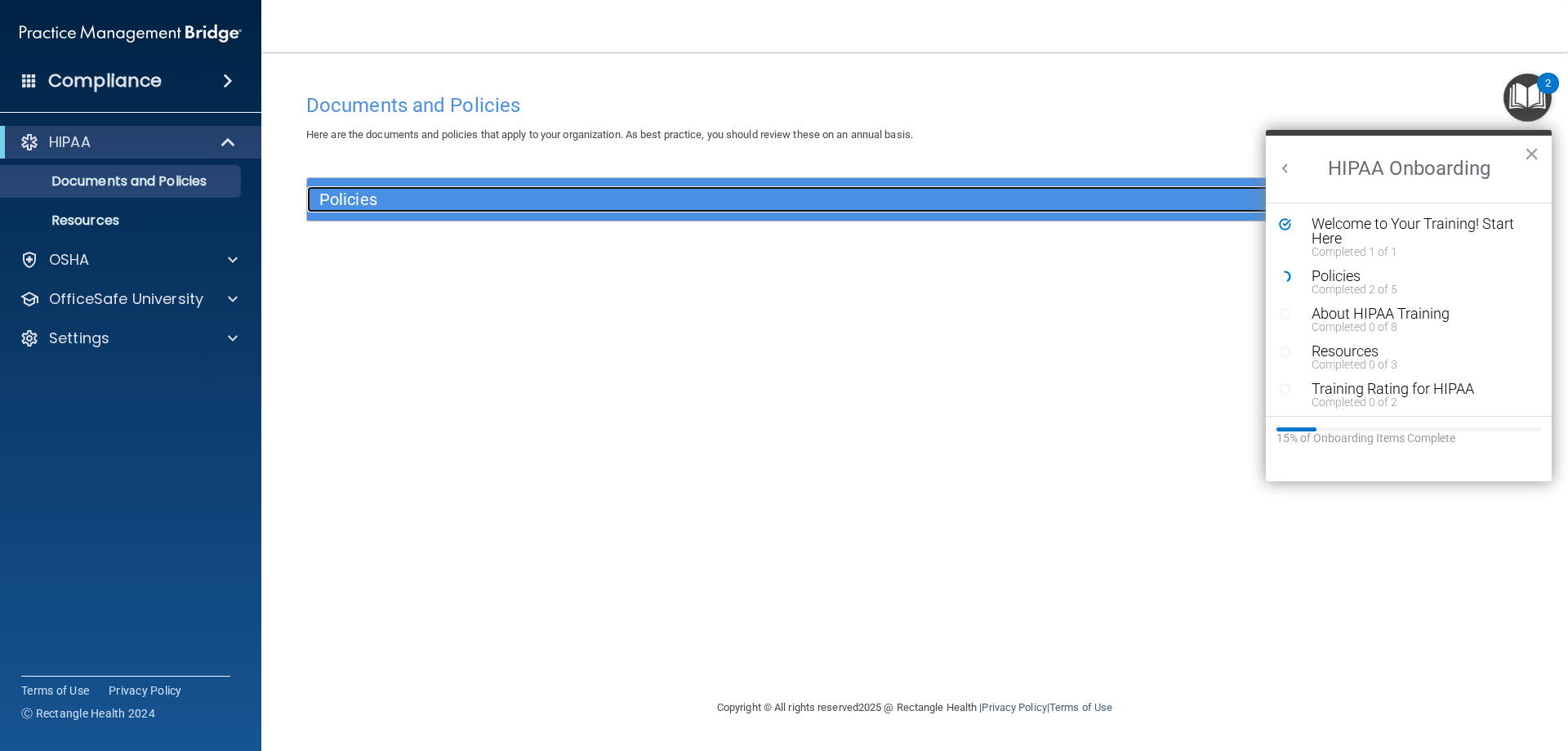
click at [320, 209] on div "Policies" at bounding box center [762, 199] width 912 height 26
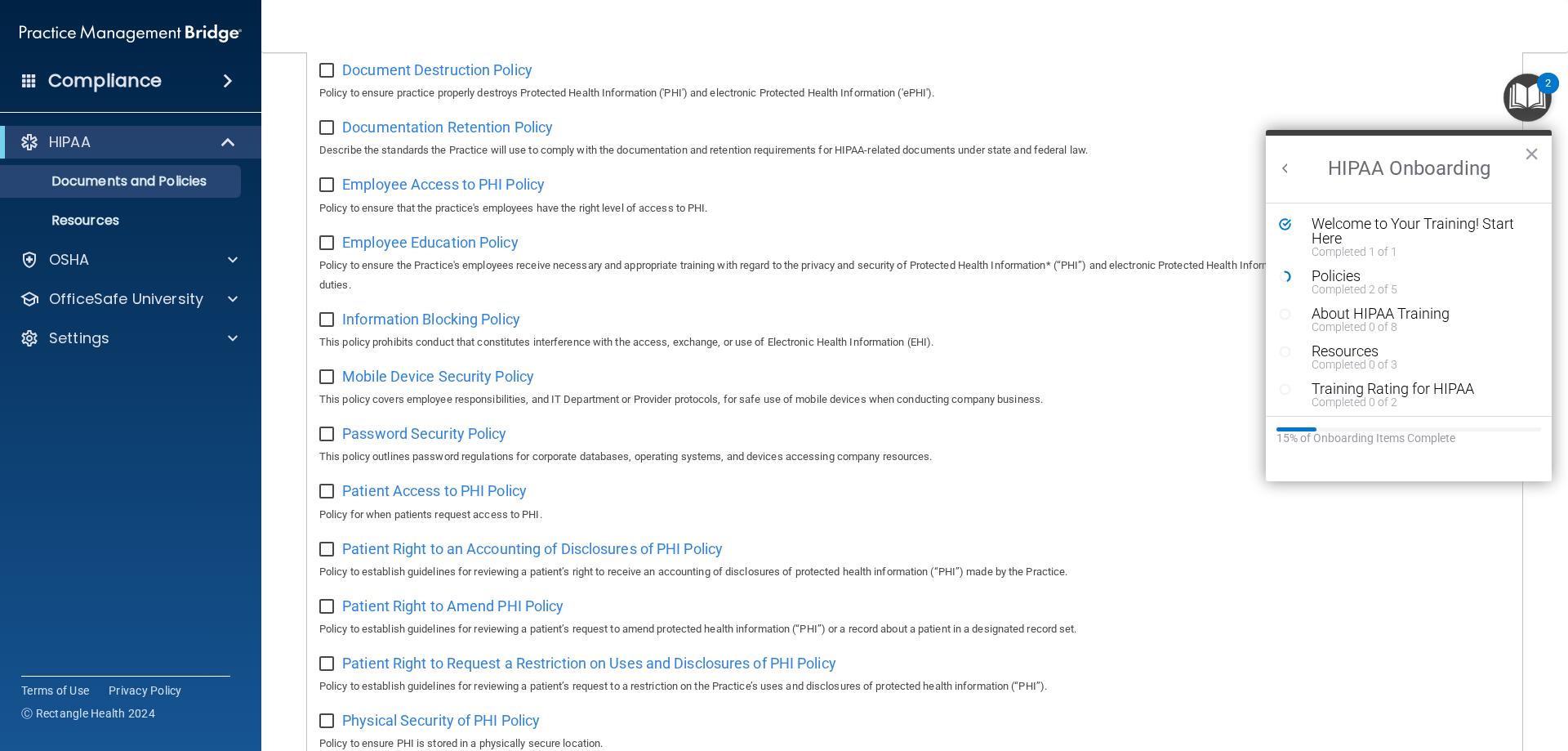
scroll to position [490, 0]
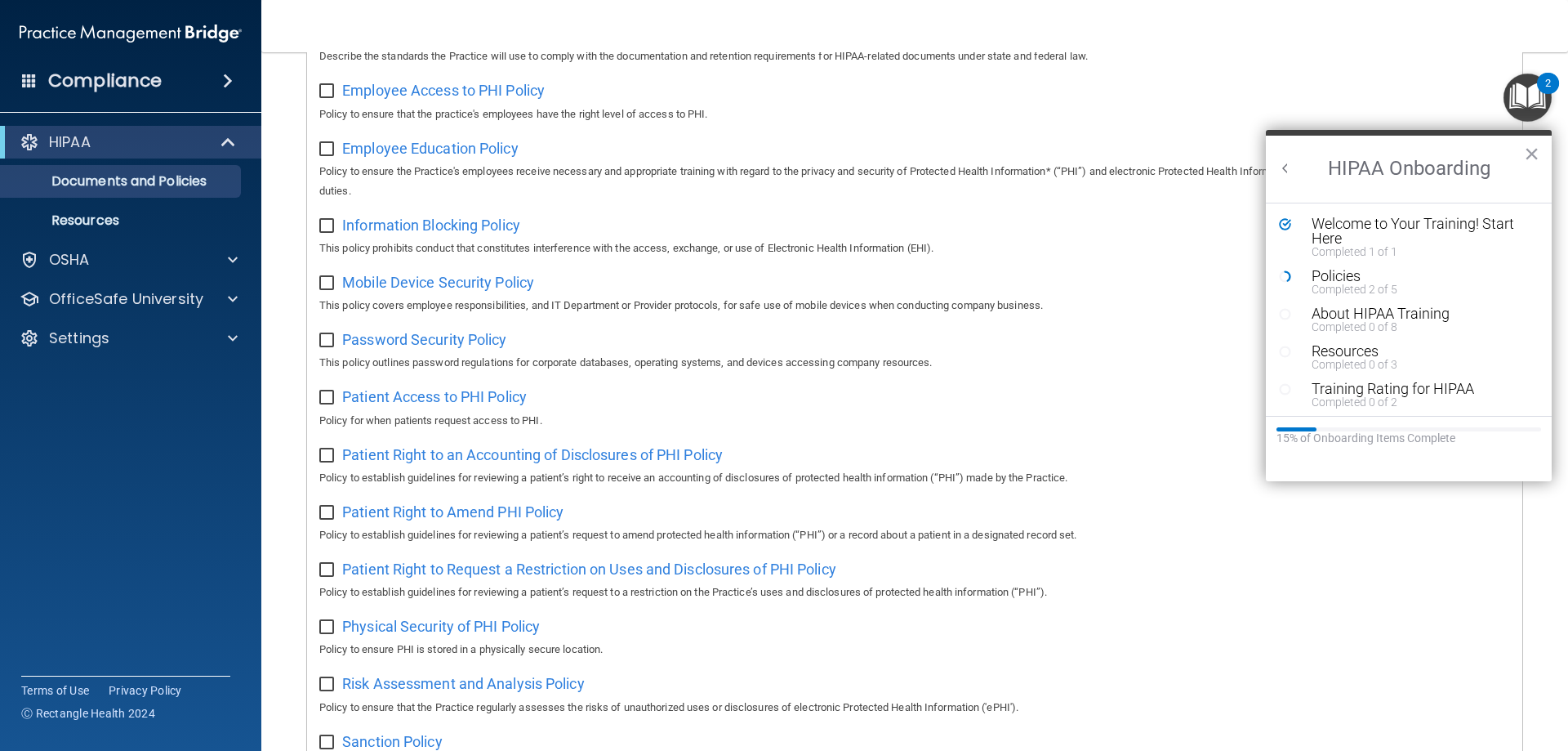
click at [327, 405] on input "checkbox" at bounding box center [328, 398] width 19 height 13
checkbox input "true"
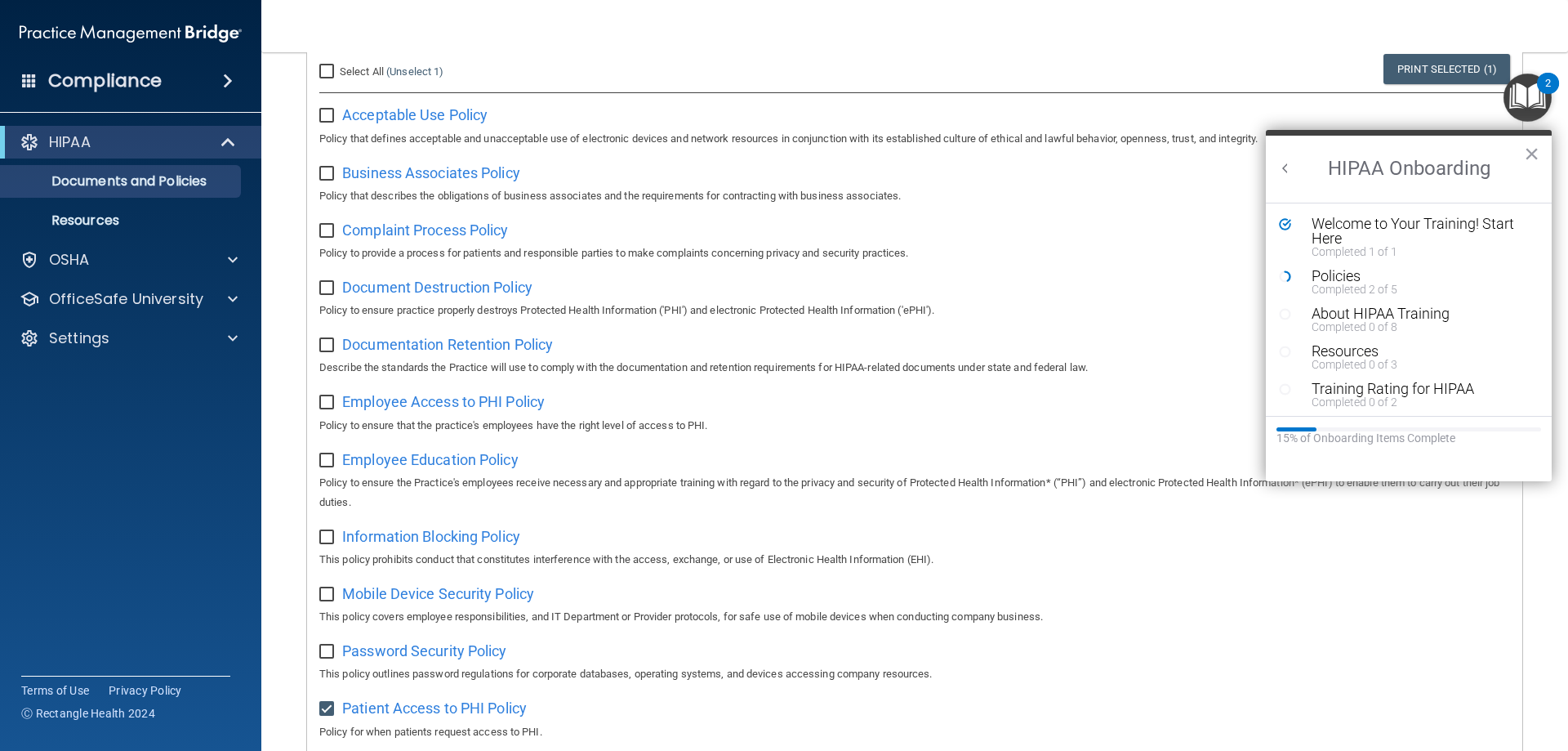
scroll to position [0, 0]
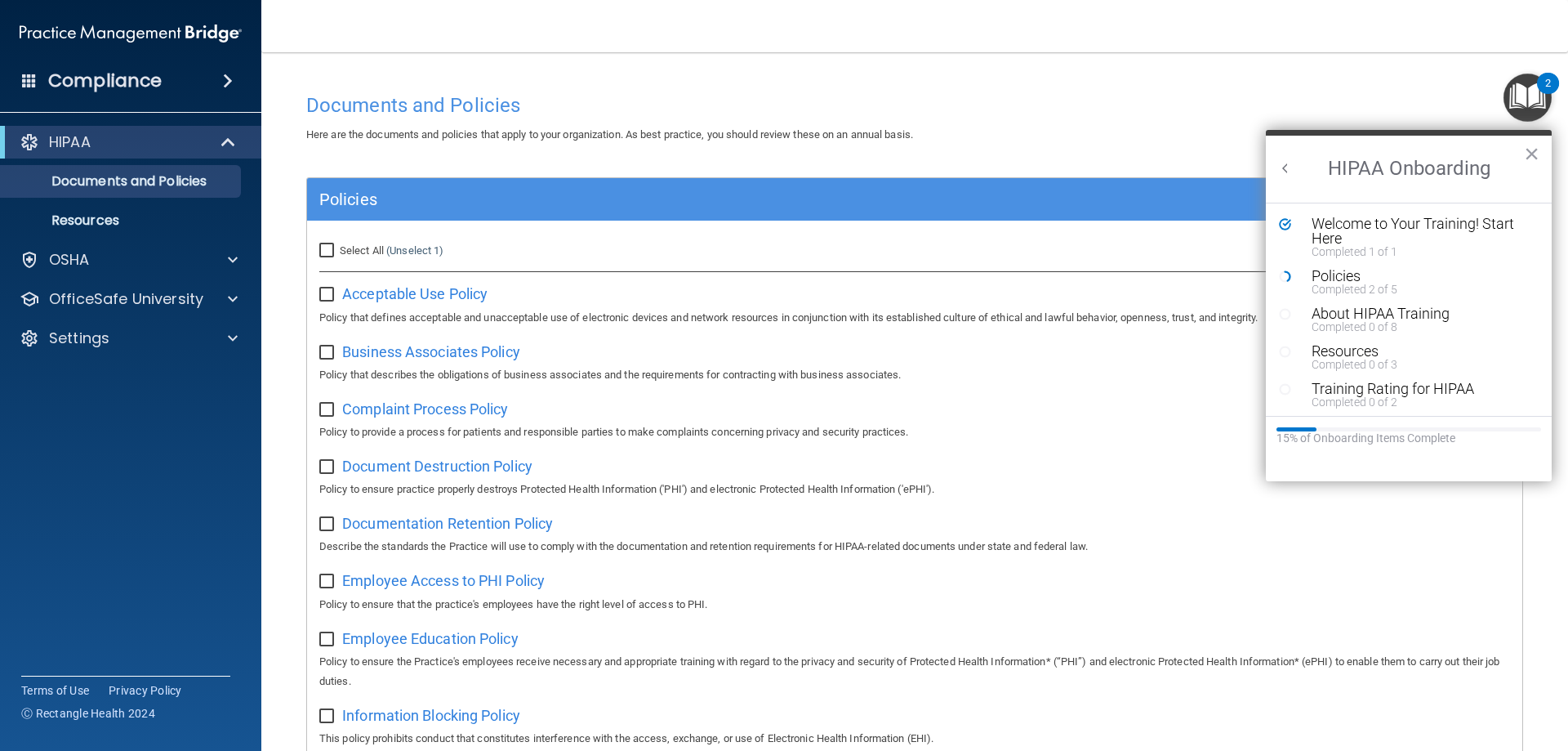
click at [328, 246] on input "Select All (Unselect 1) Unselect All" at bounding box center [328, 251] width 19 height 13
checkbox input "true"
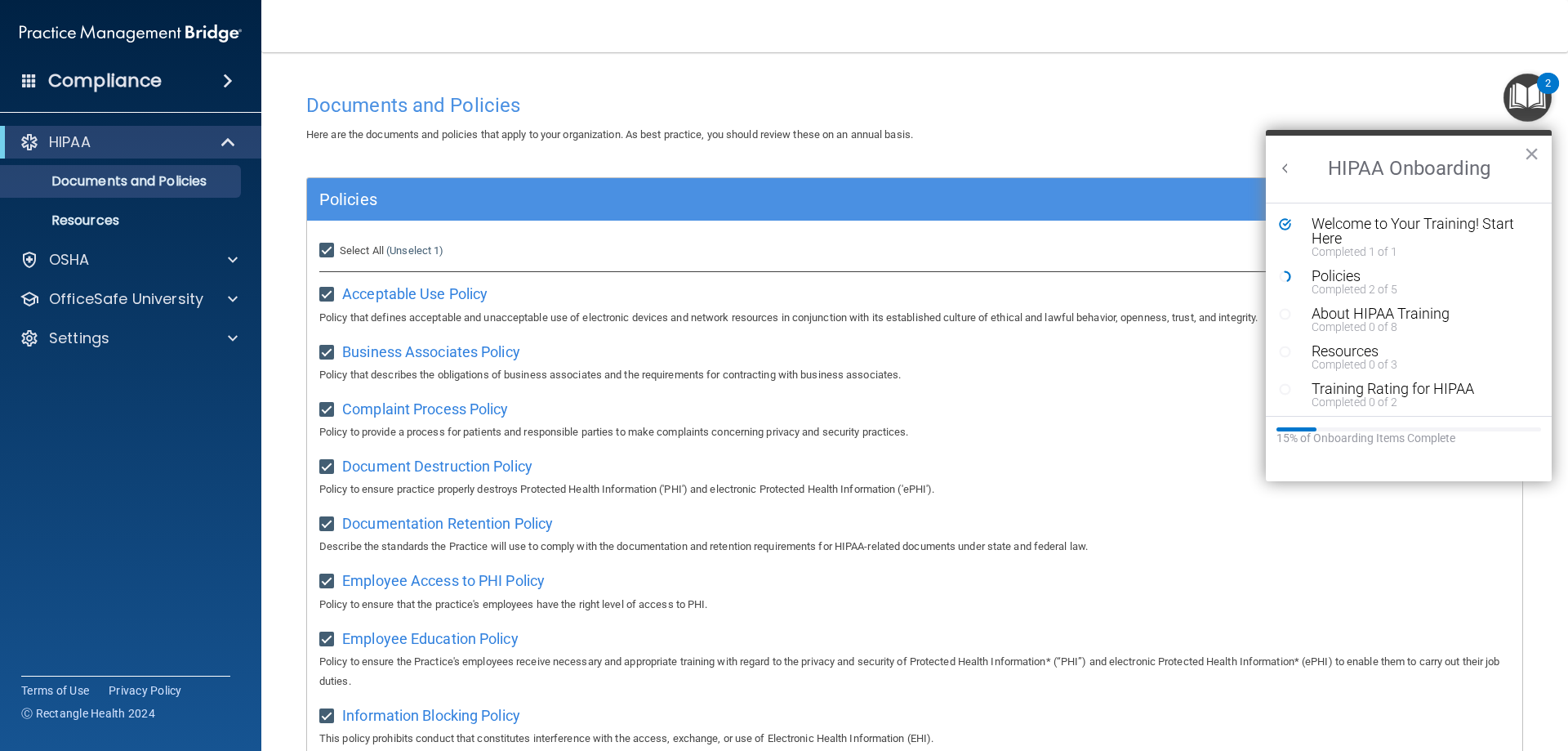
checkbox input "true"
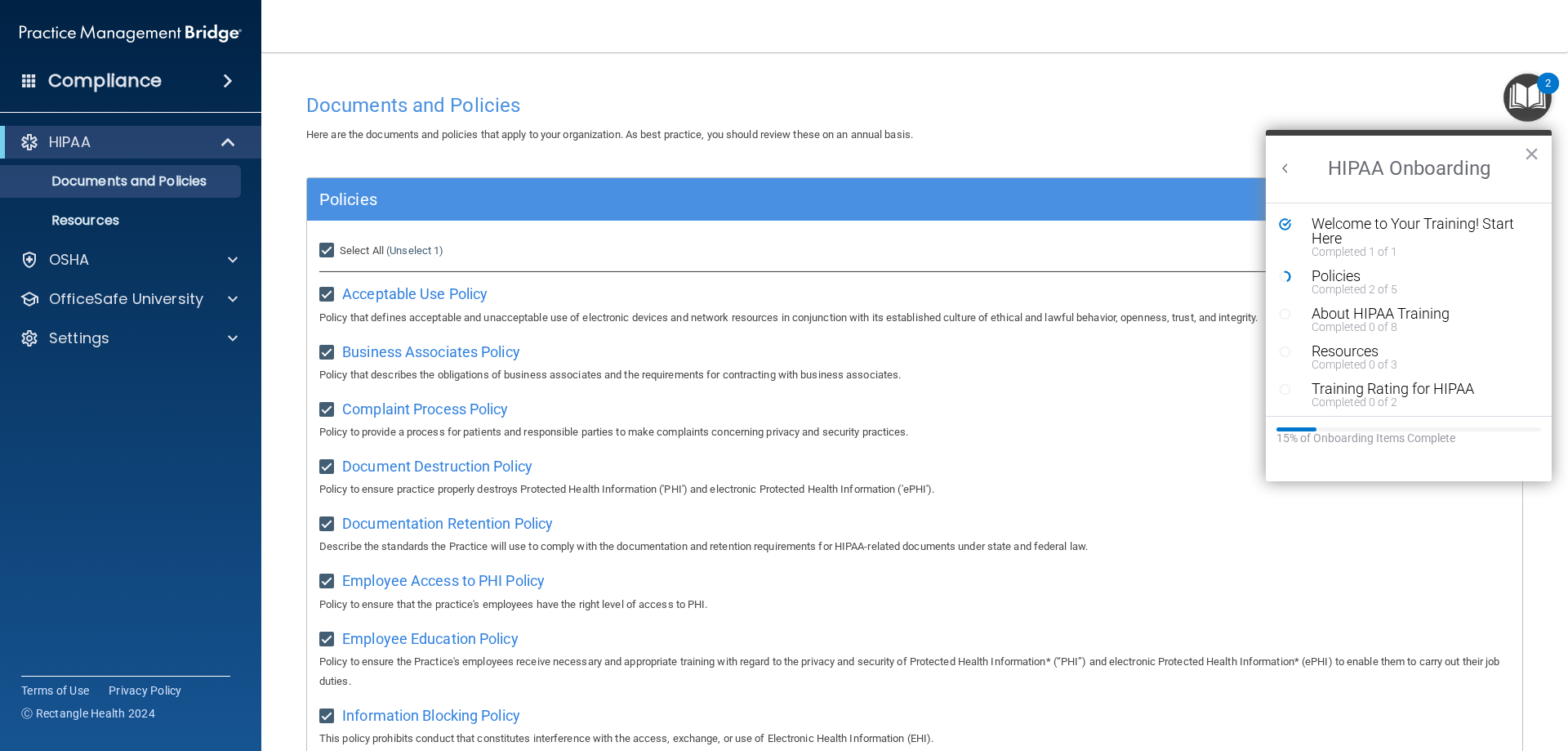
checkbox input "true"
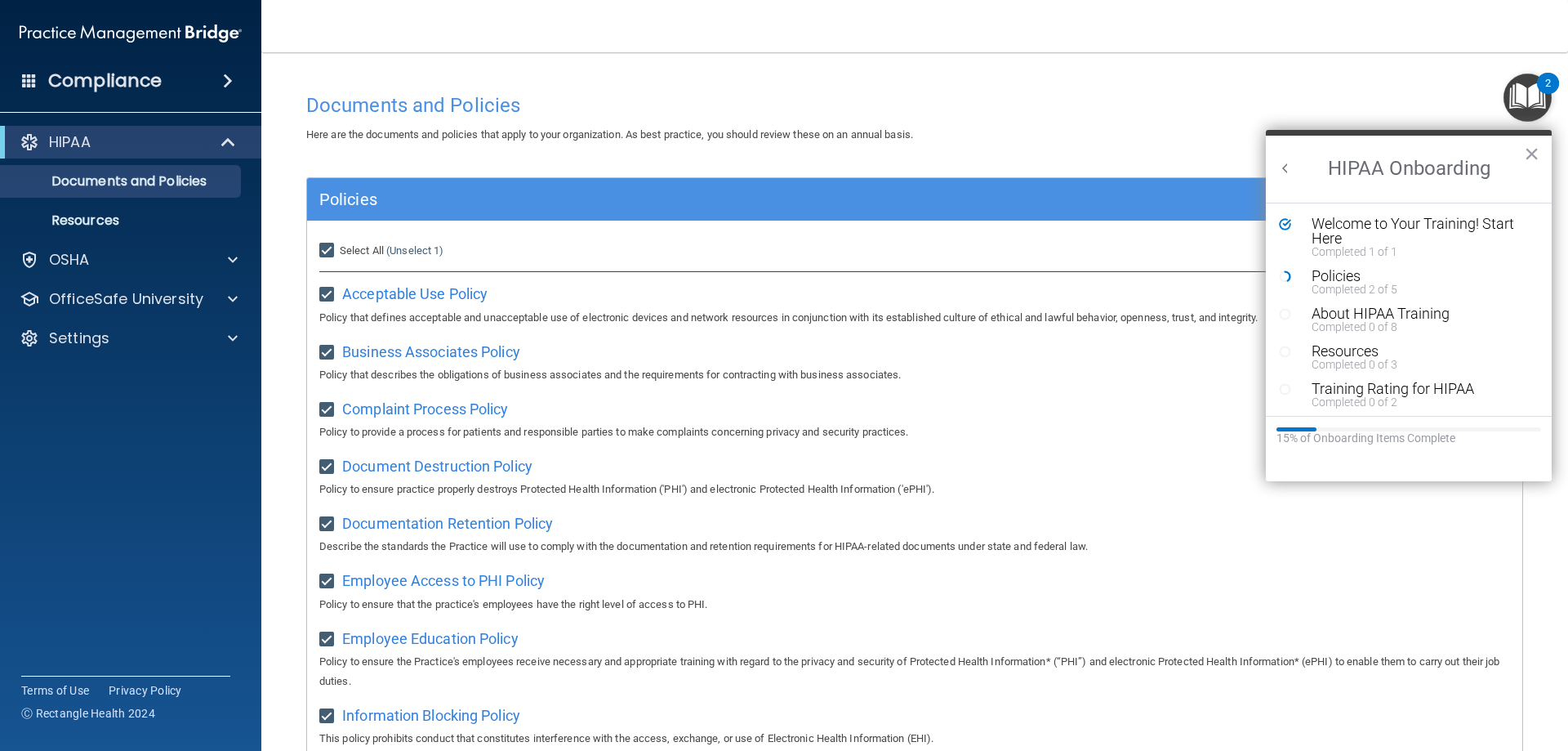
checkbox input "true"
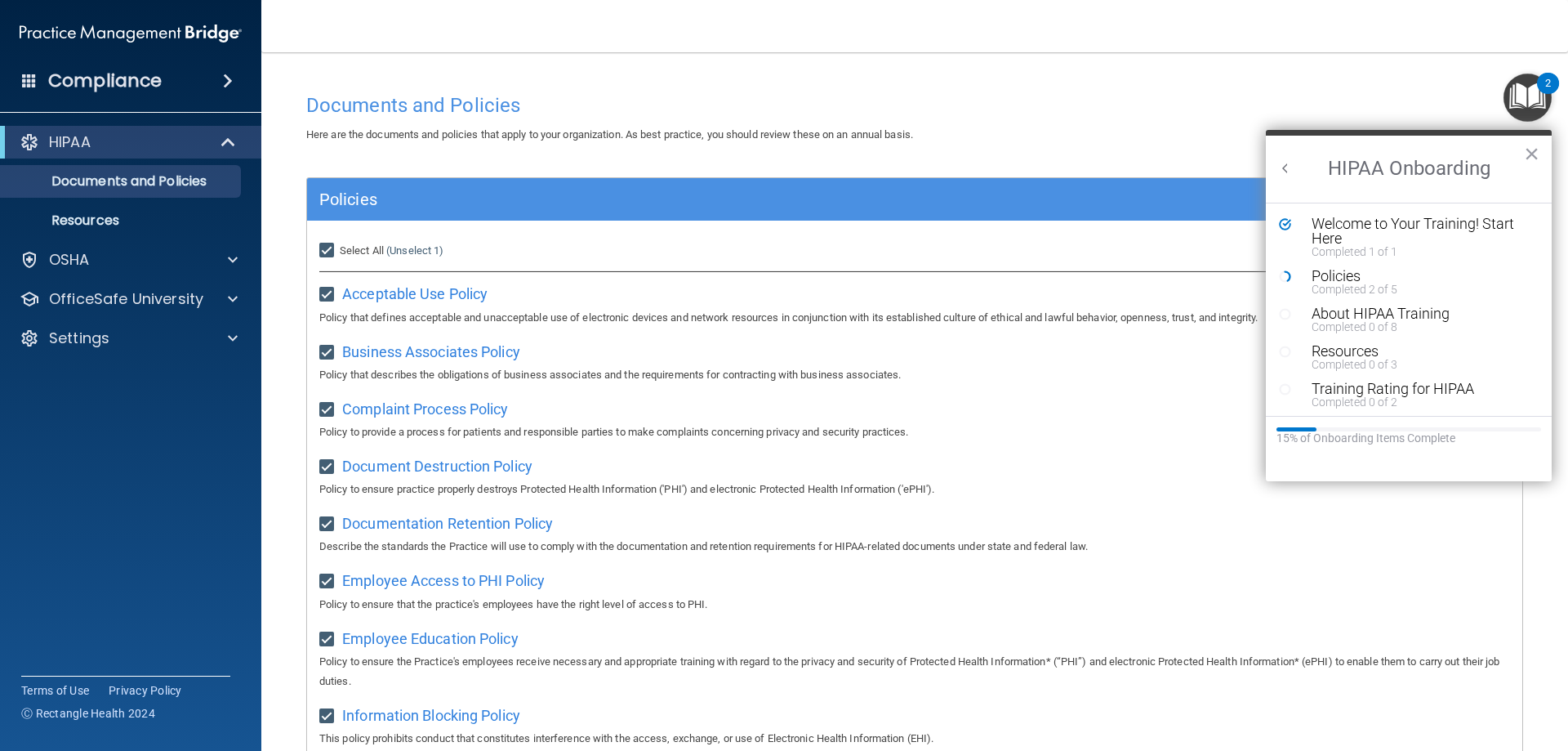
checkbox input "true"
click at [328, 246] on input "Select All (Unselect 21) Unselect All" at bounding box center [328, 251] width 19 height 13
checkbox input "false"
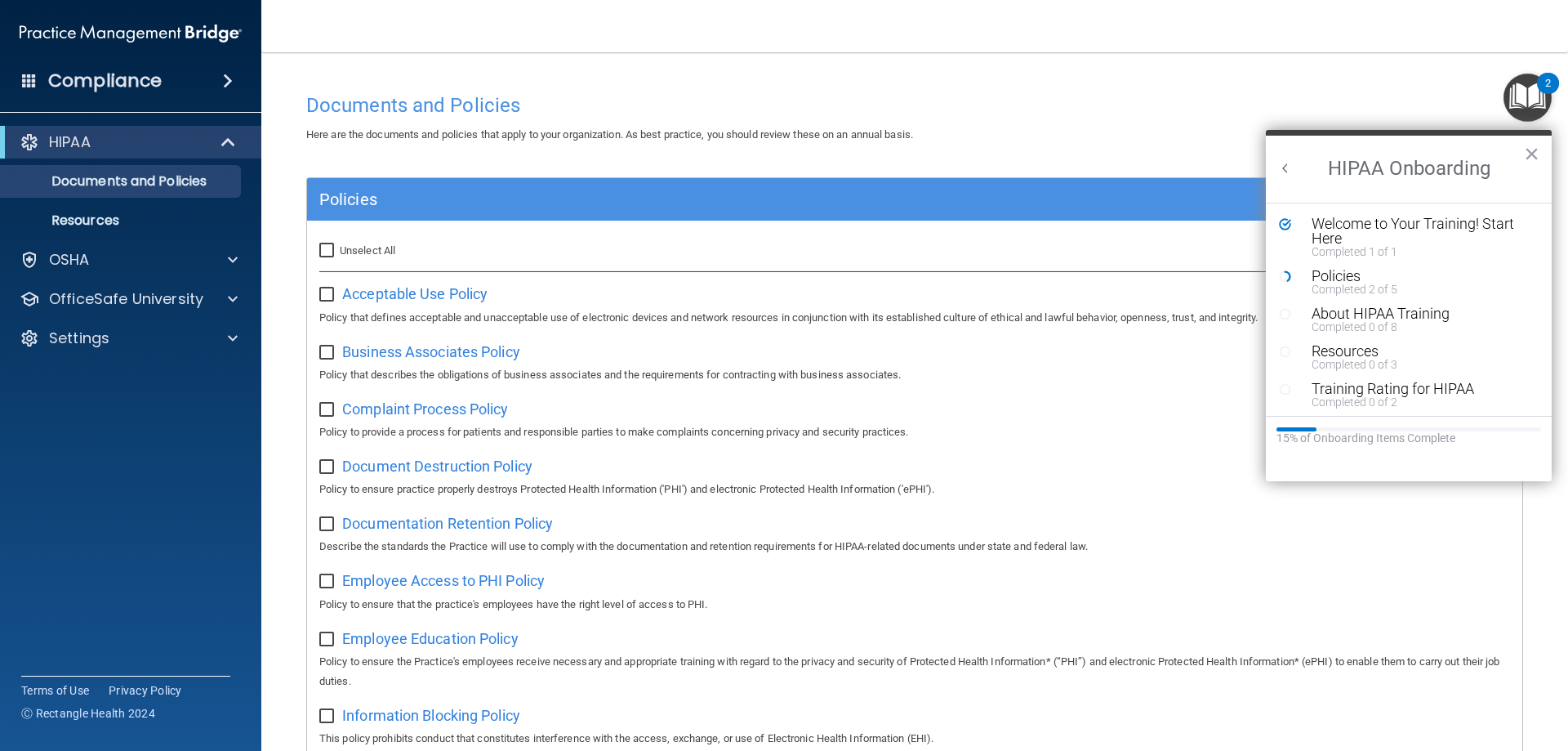
checkbox input "false"
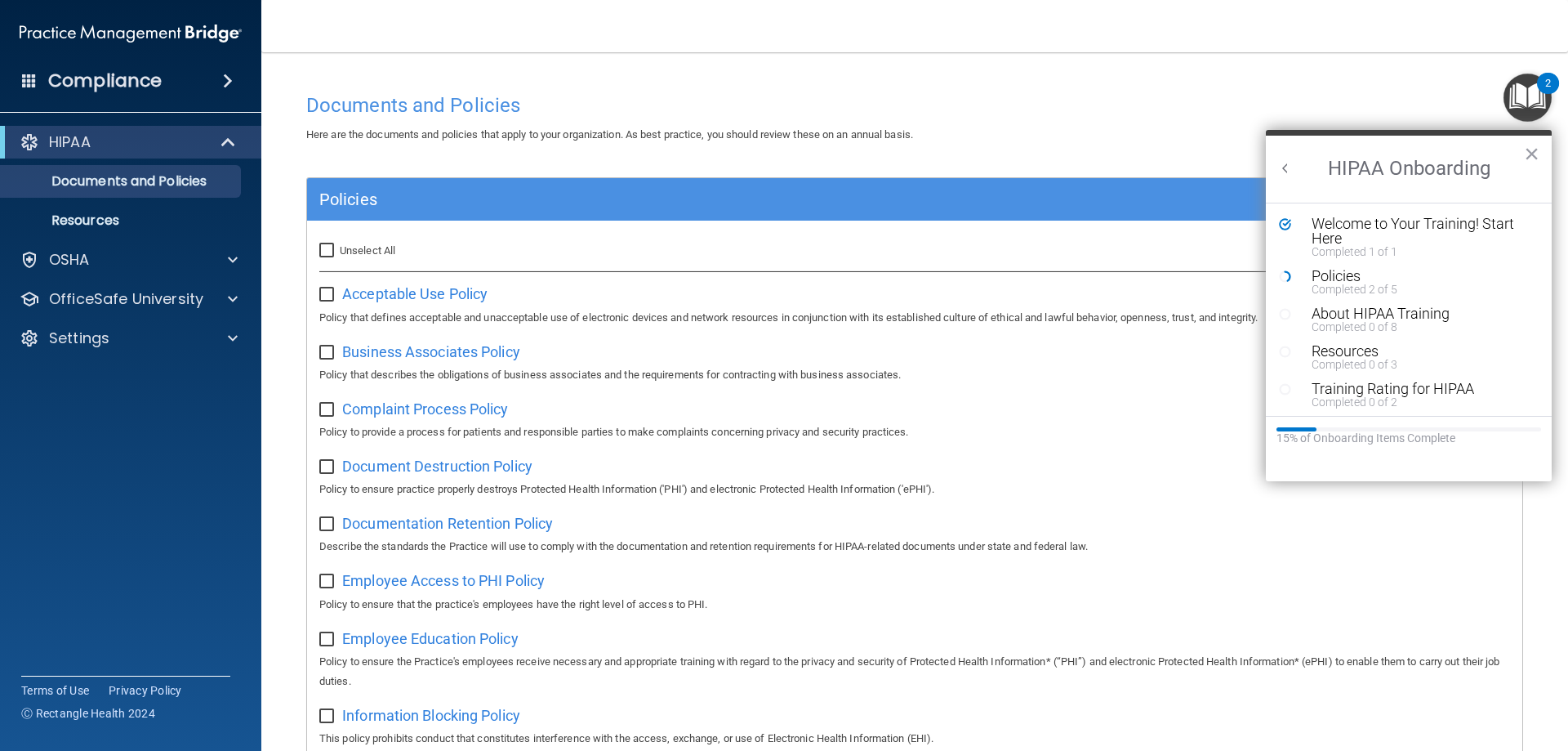
checkbox input "false"
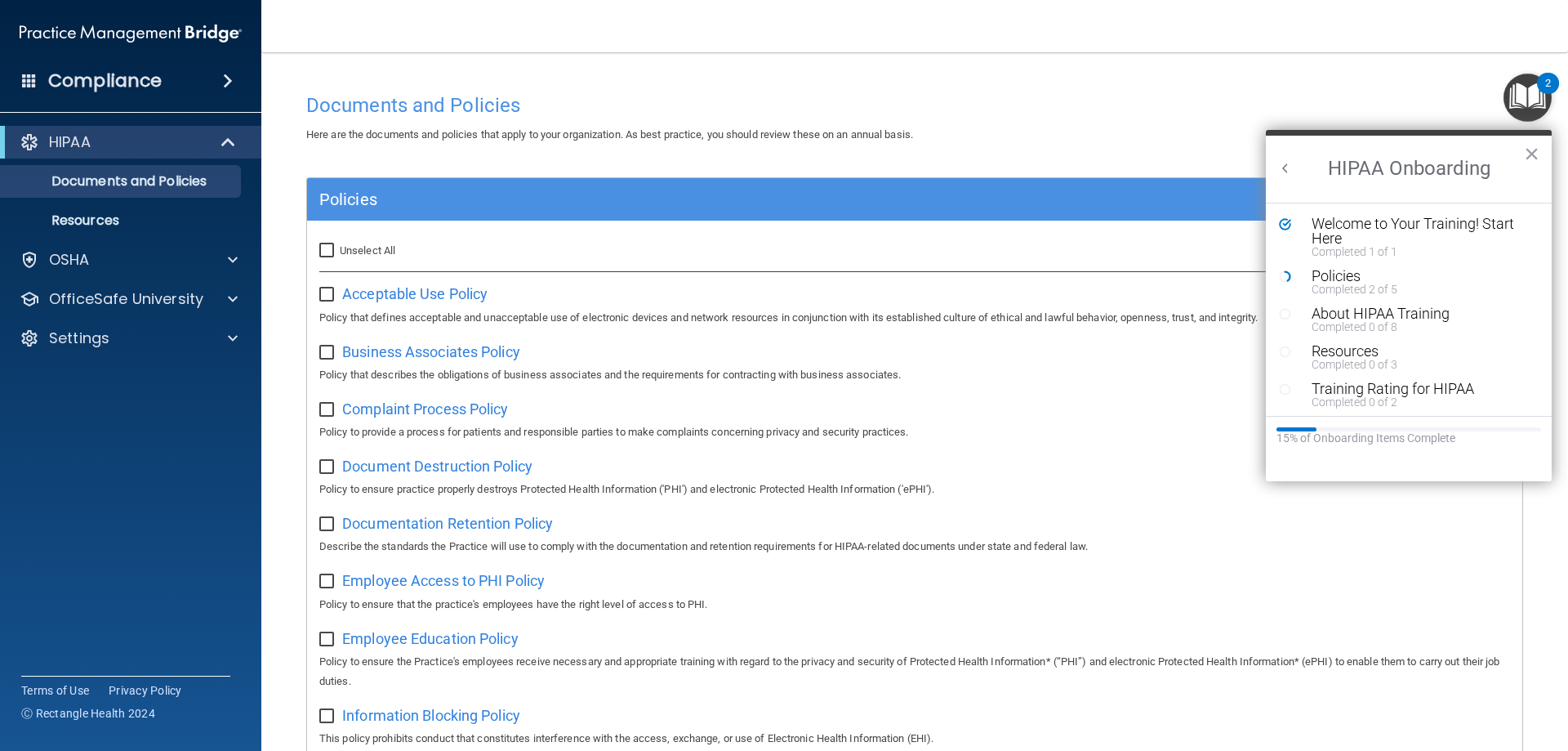
checkbox input "false"
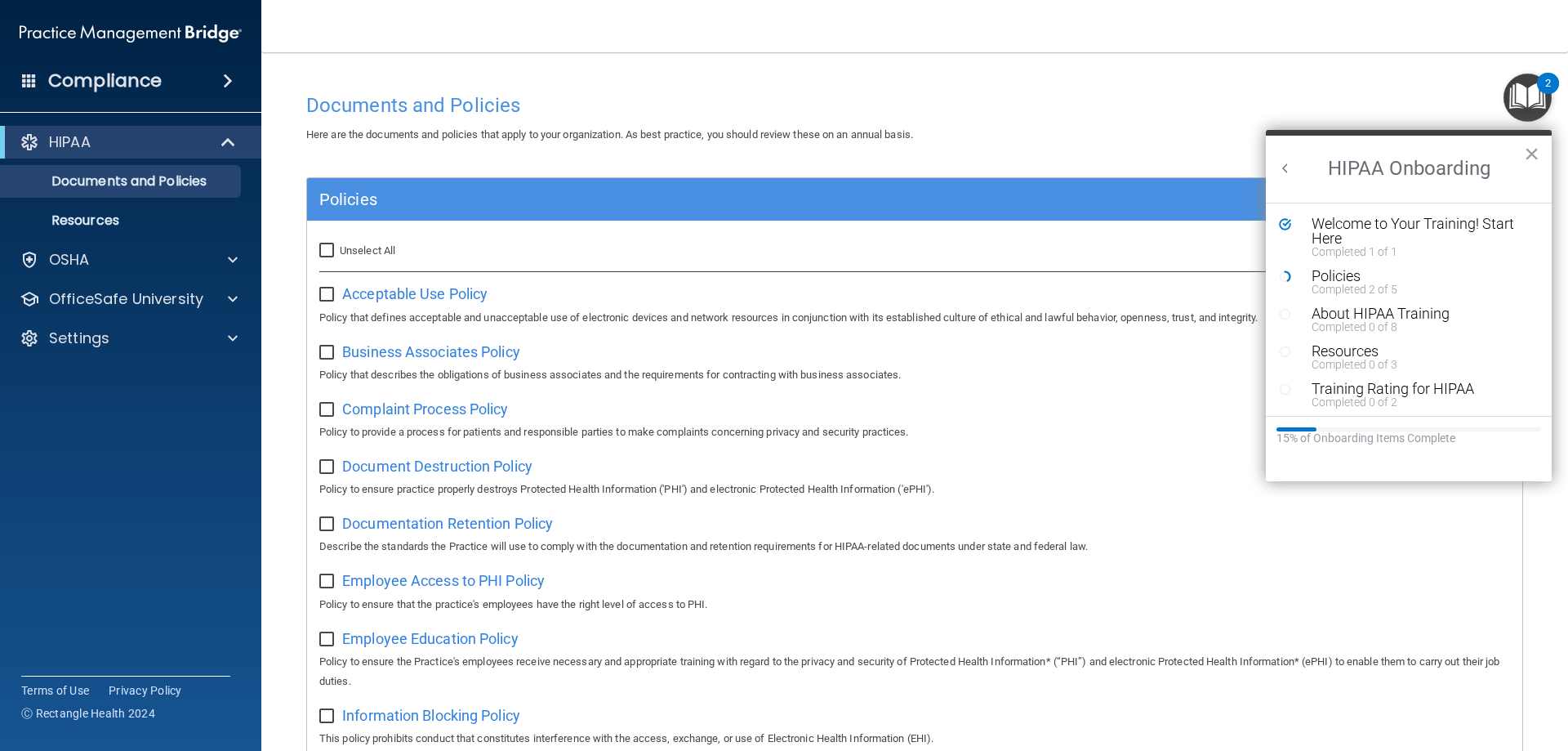
checkbox input "false"
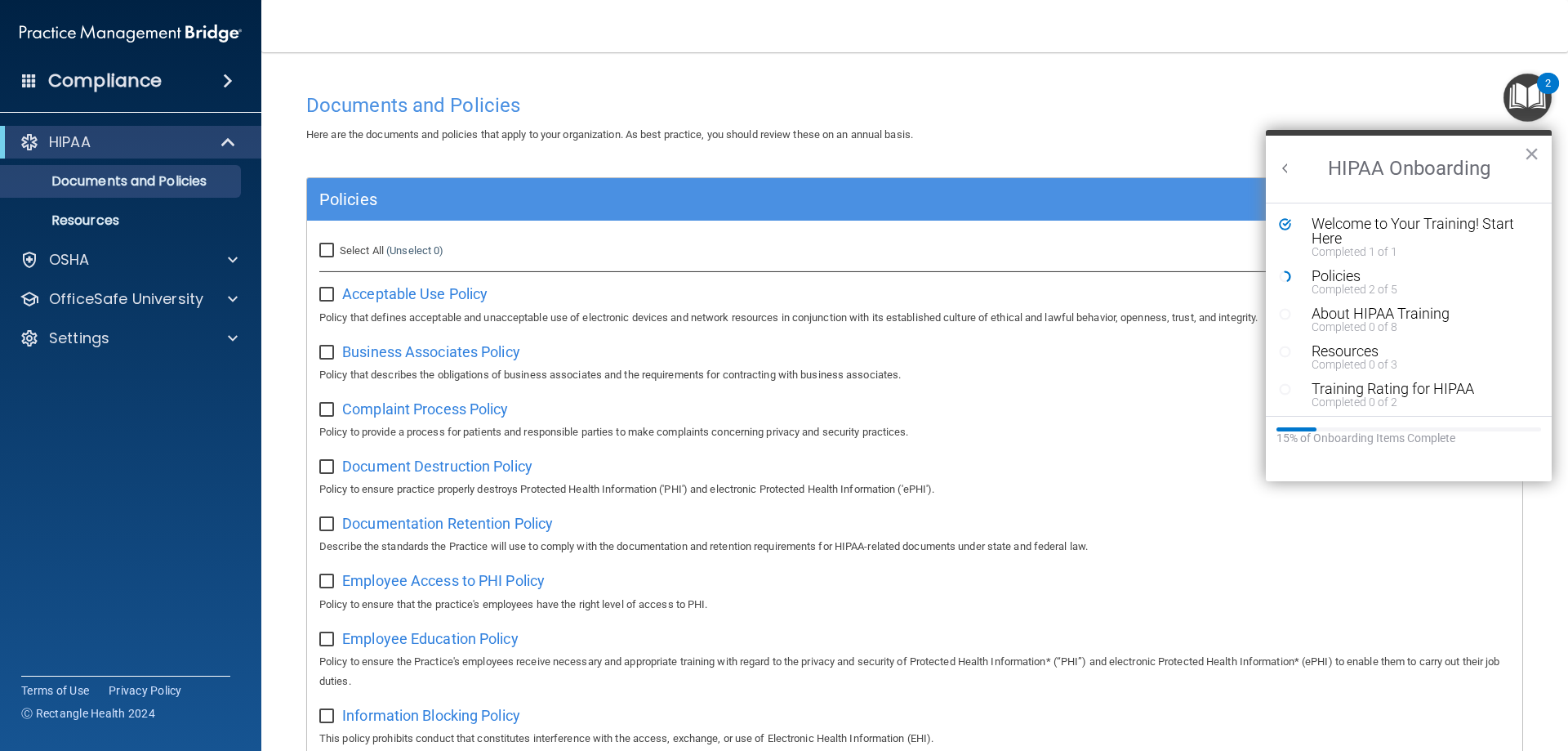
click at [329, 246] on input "Select All (Unselect 0) Unselect All" at bounding box center [328, 251] width 19 height 13
checkbox input "true"
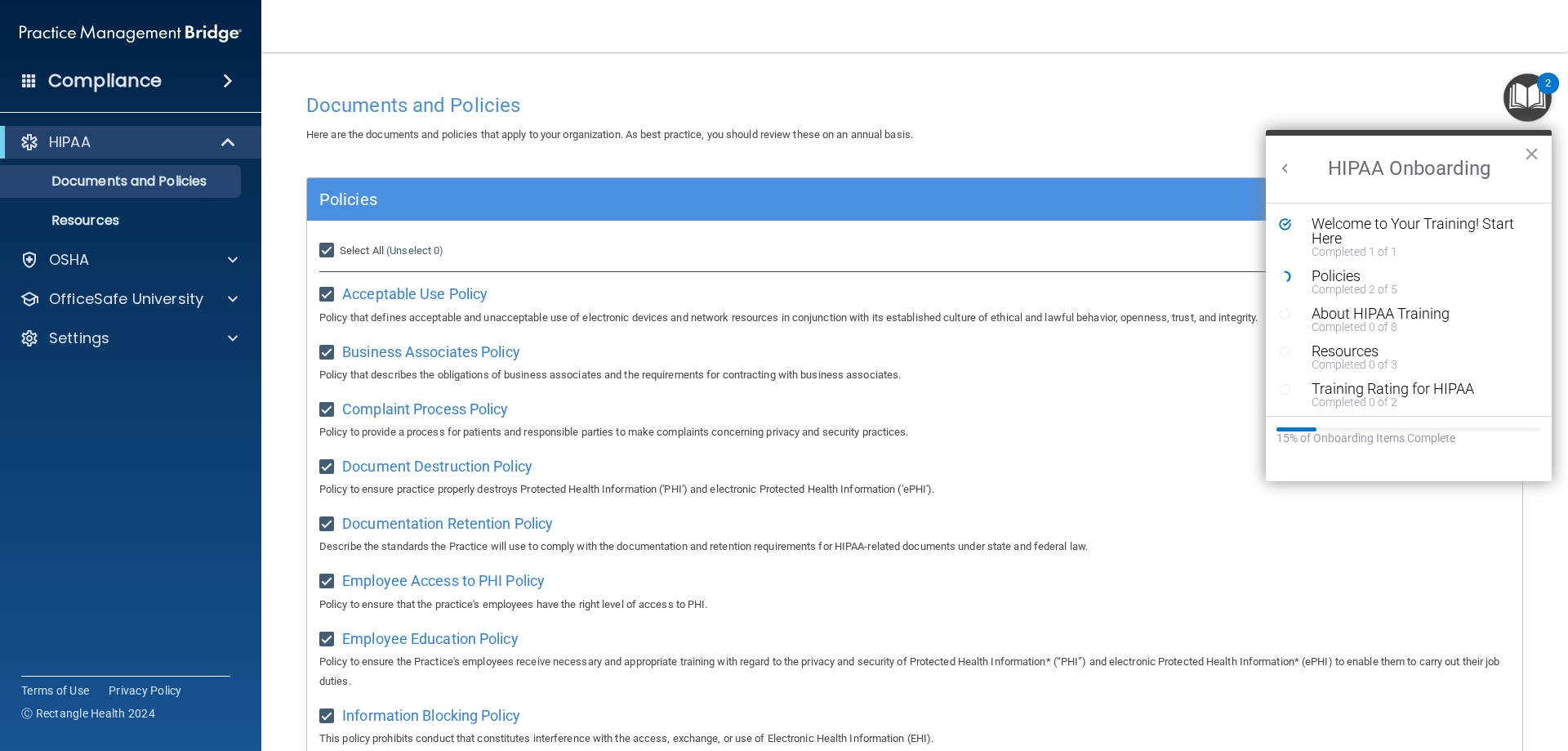
checkbox input "true"
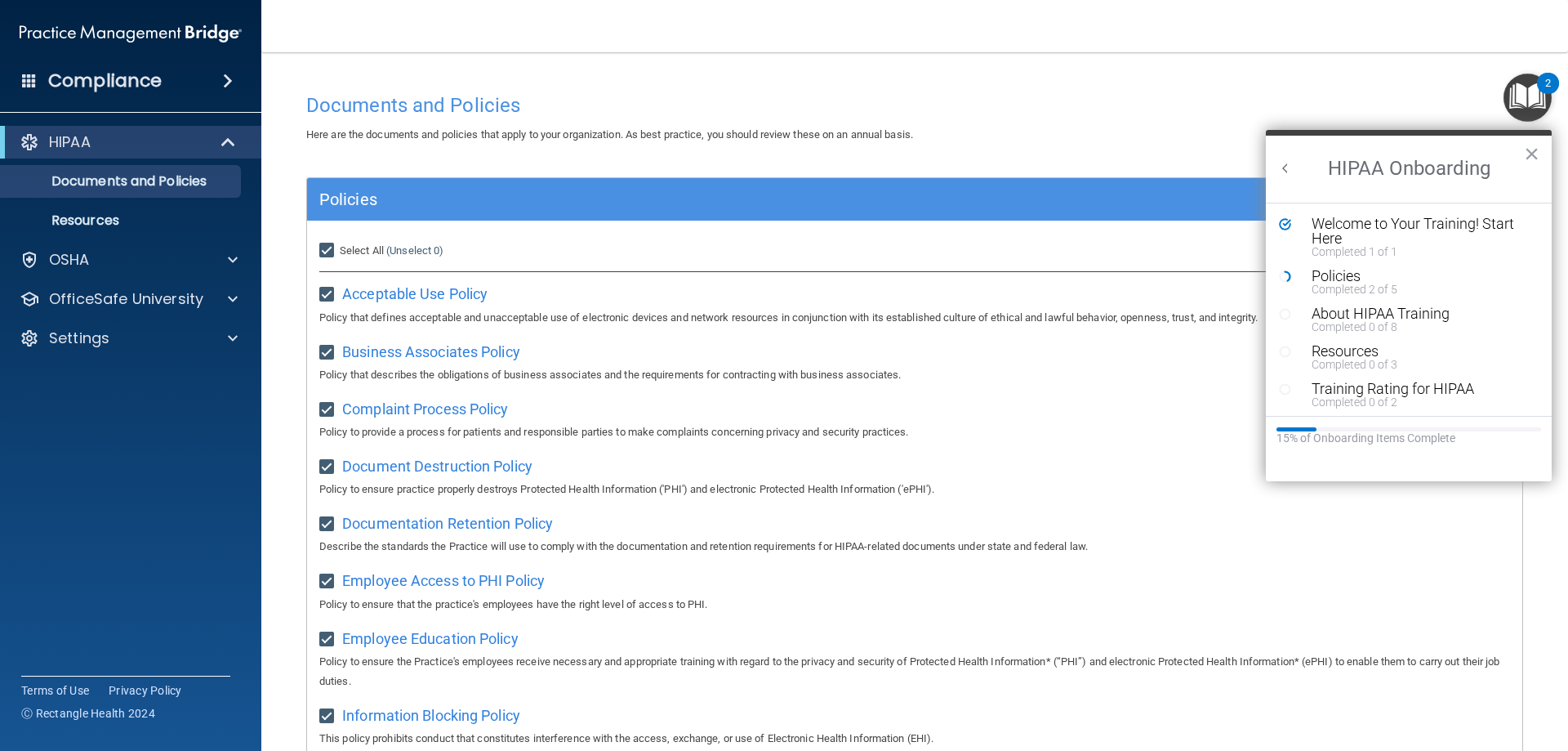
checkbox input "true"
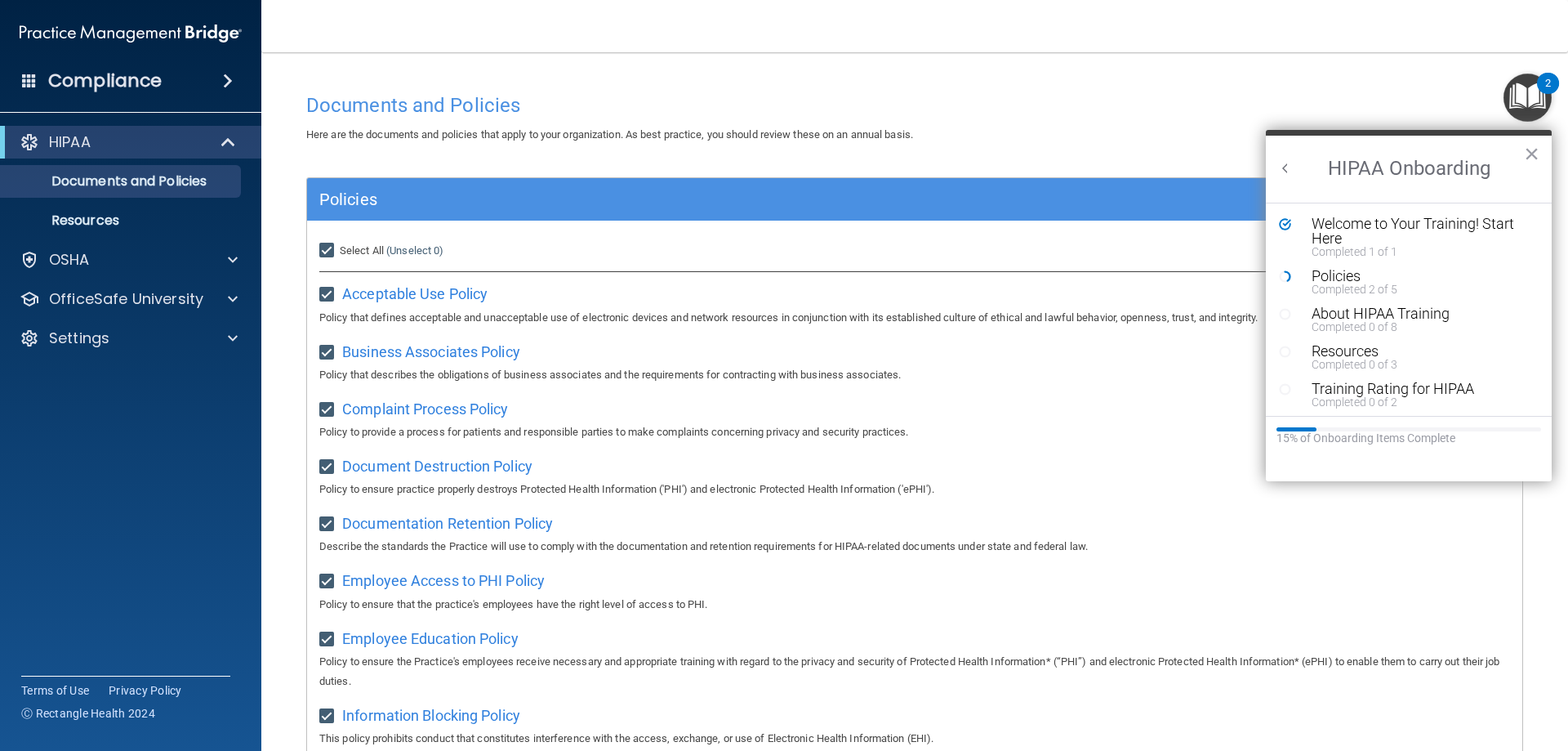
checkbox input "true"
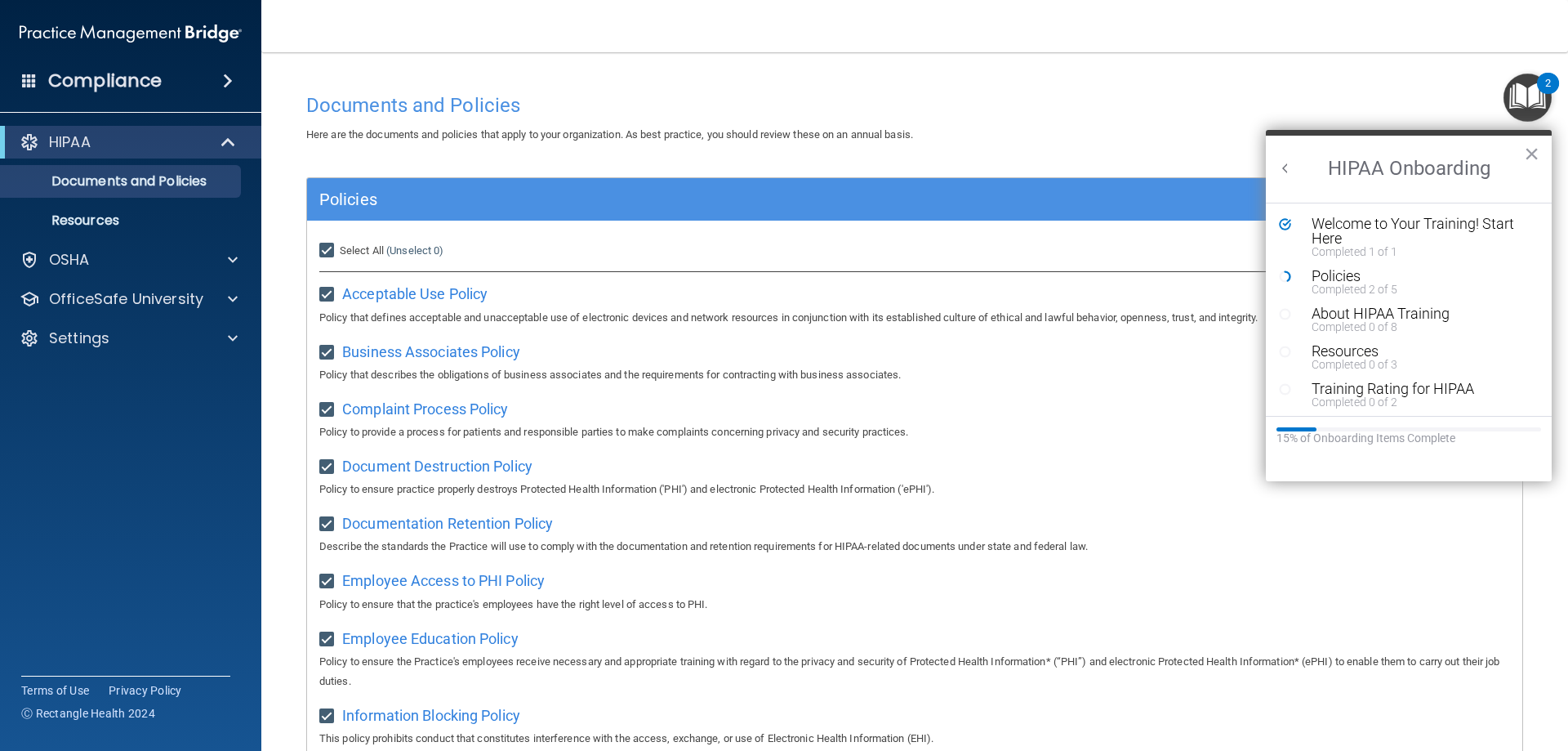
checkbox input "true"
click at [1534, 150] on button "×" at bounding box center [1531, 153] width 15 height 26
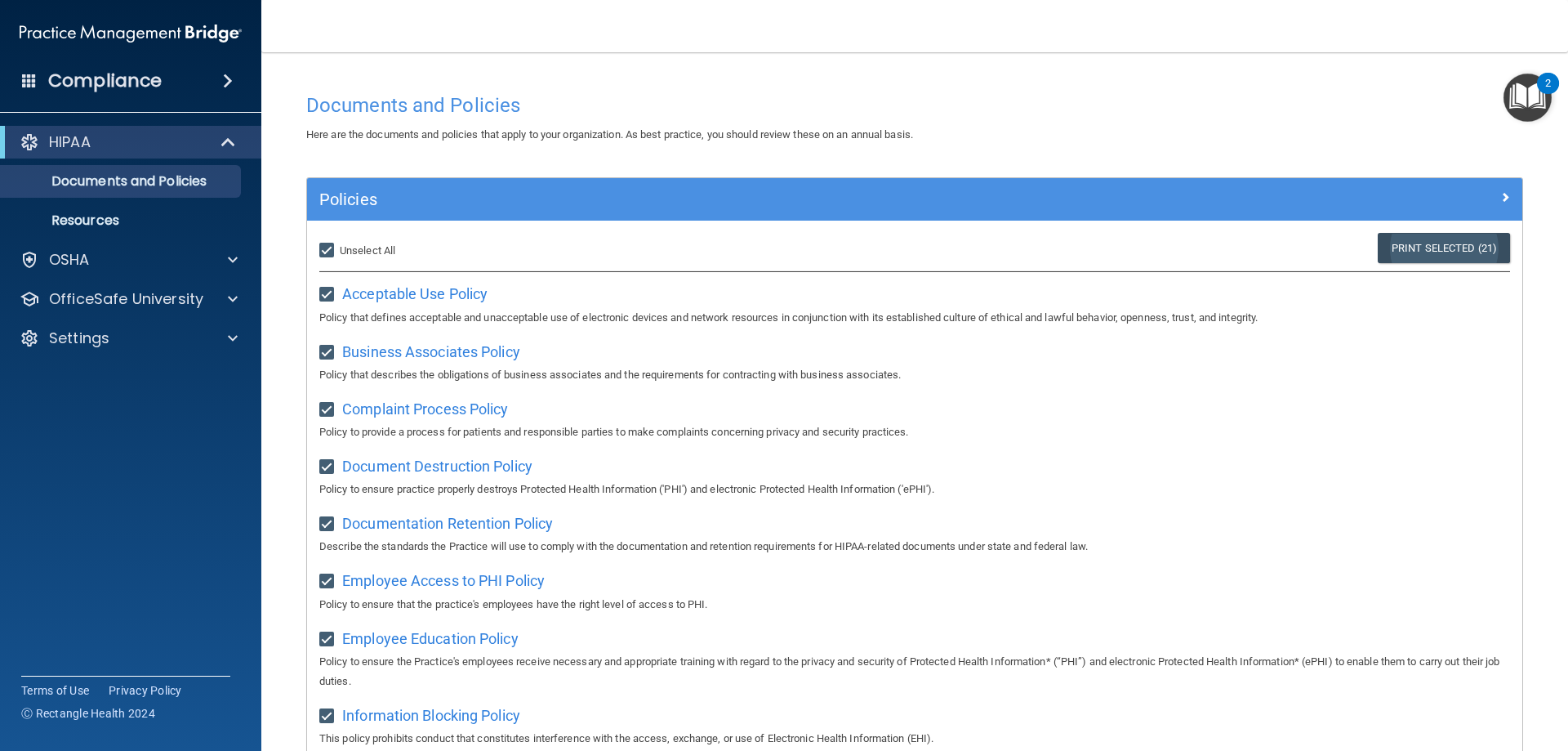
click at [1426, 251] on link "Print Selected (21)" at bounding box center [1443, 248] width 132 height 31
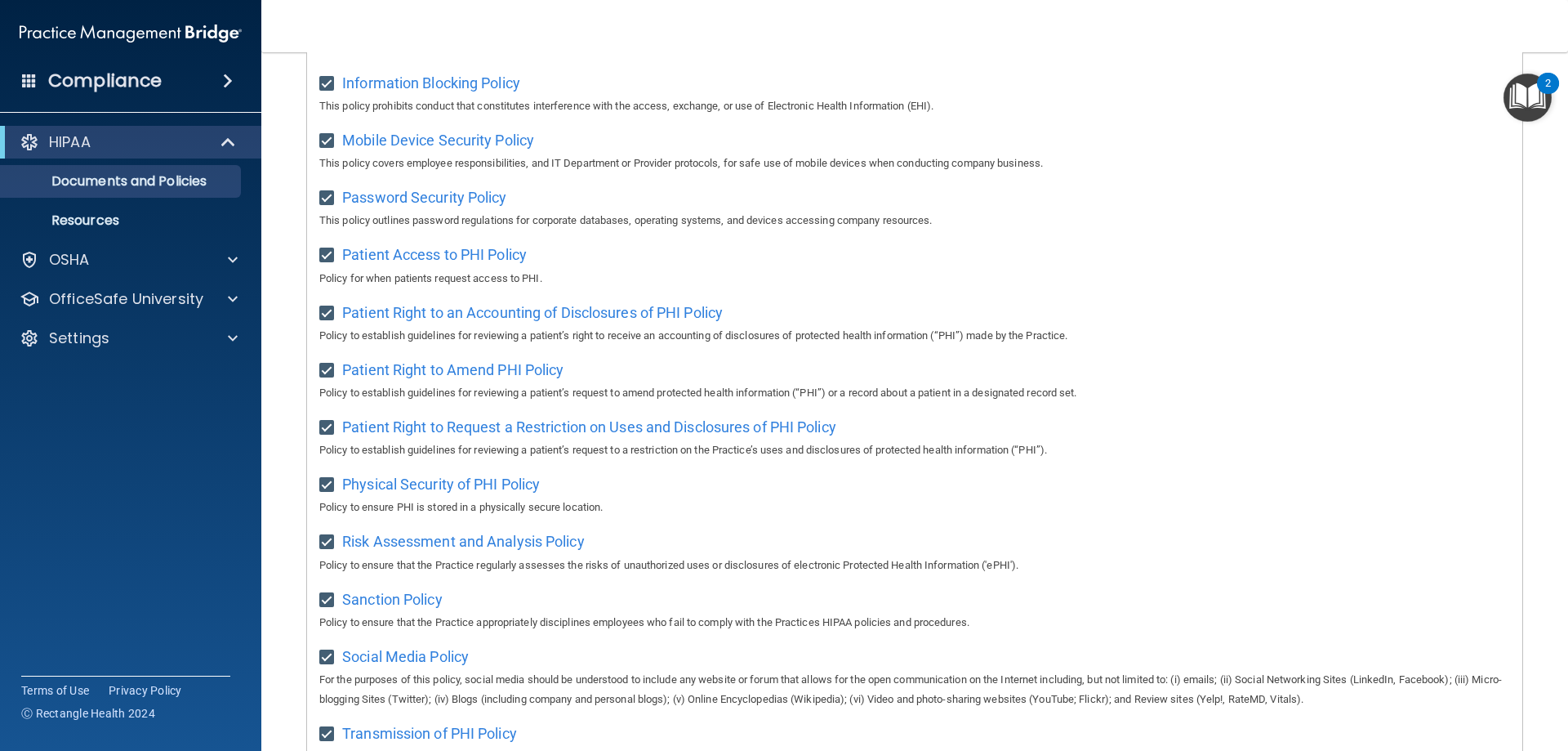
scroll to position [888, 0]
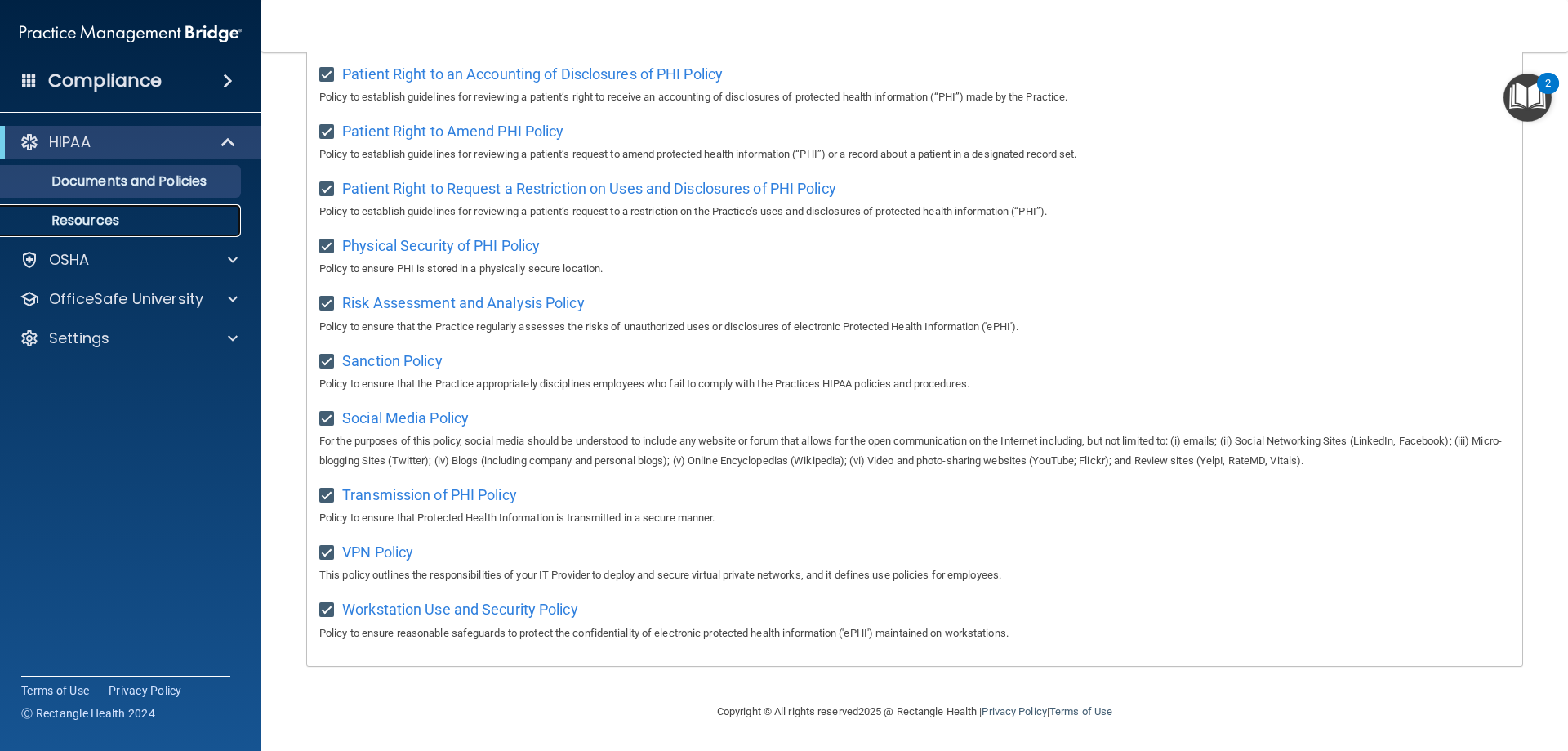
click at [63, 220] on p "Resources" at bounding box center [122, 220] width 223 height 16
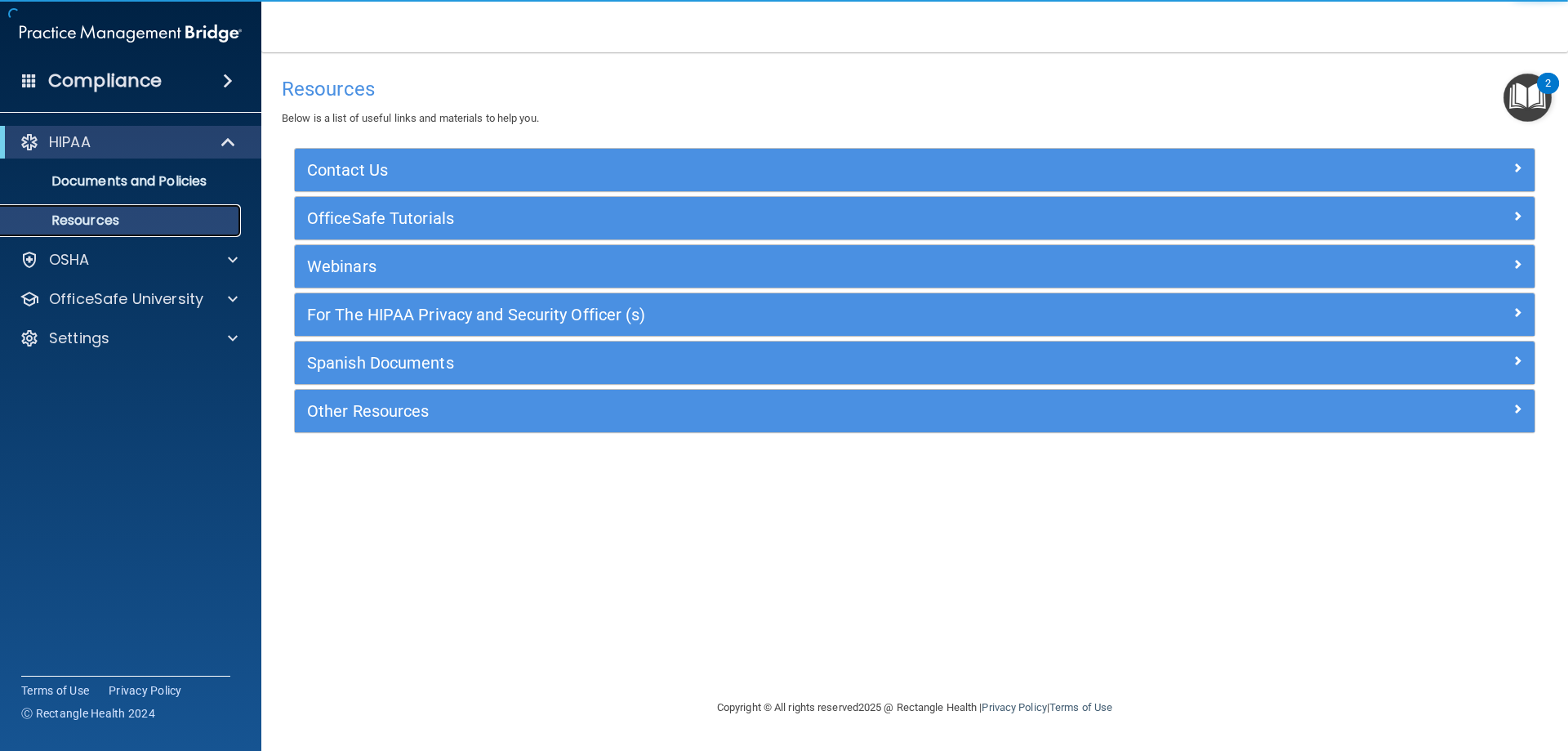
click at [200, 210] on link "Resources" at bounding box center [112, 220] width 257 height 32
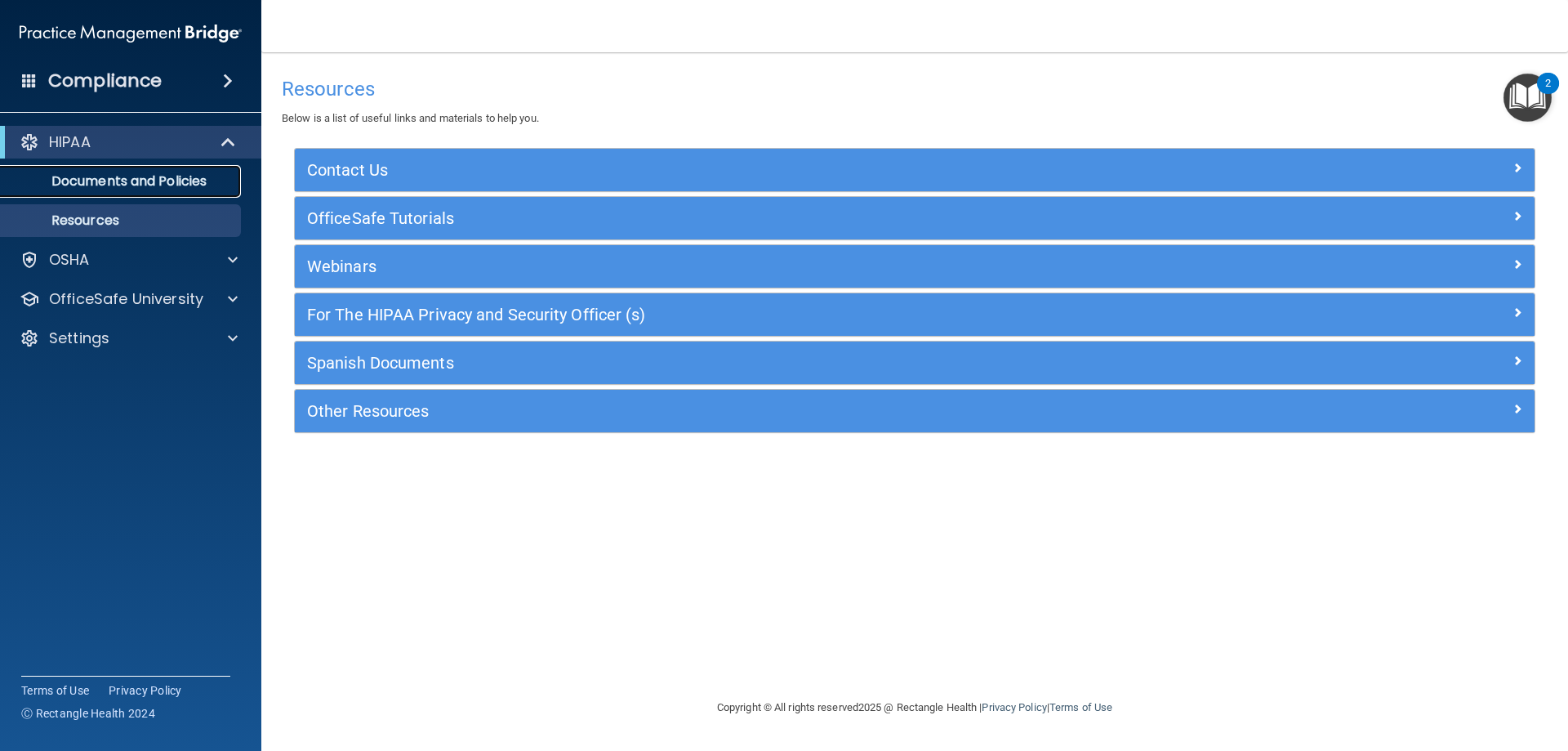
click at [197, 186] on p "Documents and Policies" at bounding box center [122, 182] width 223 height 16
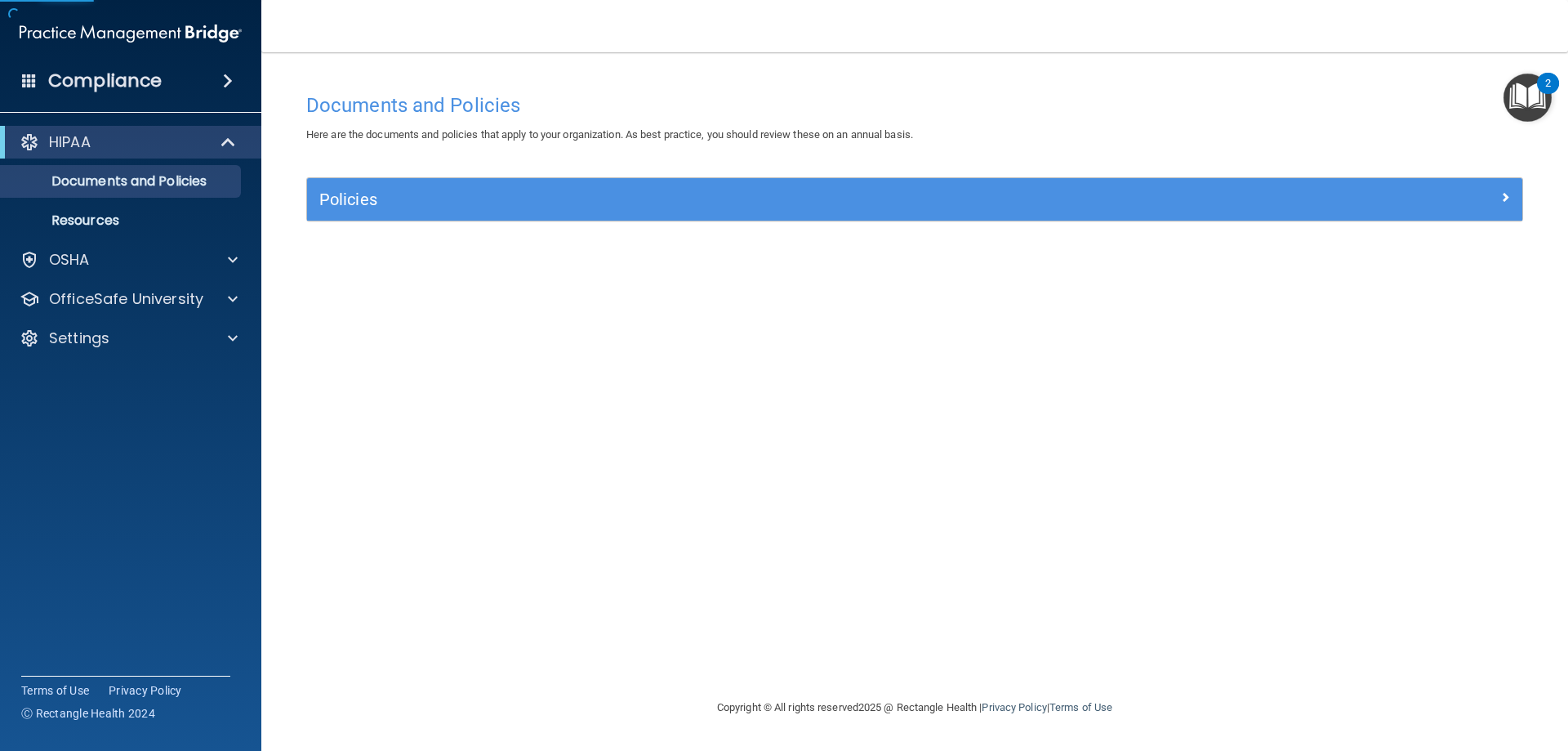
click at [178, 154] on div "HIPAA" at bounding box center [130, 142] width 262 height 32
click at [198, 147] on div "HIPAA" at bounding box center [108, 142] width 201 height 20
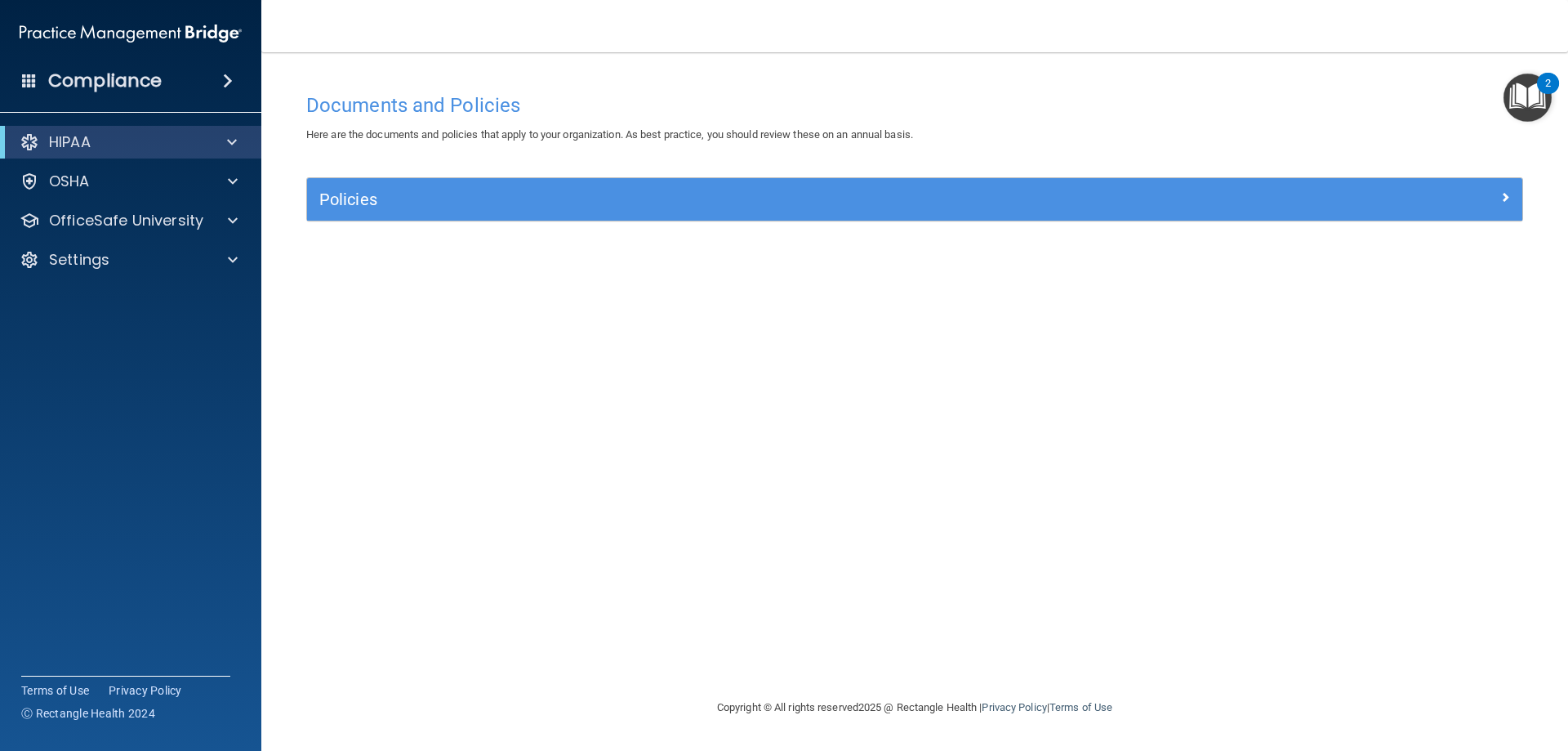
click at [1543, 101] on img "Open Resource Center, 2 new notifications" at bounding box center [1528, 98] width 49 height 49
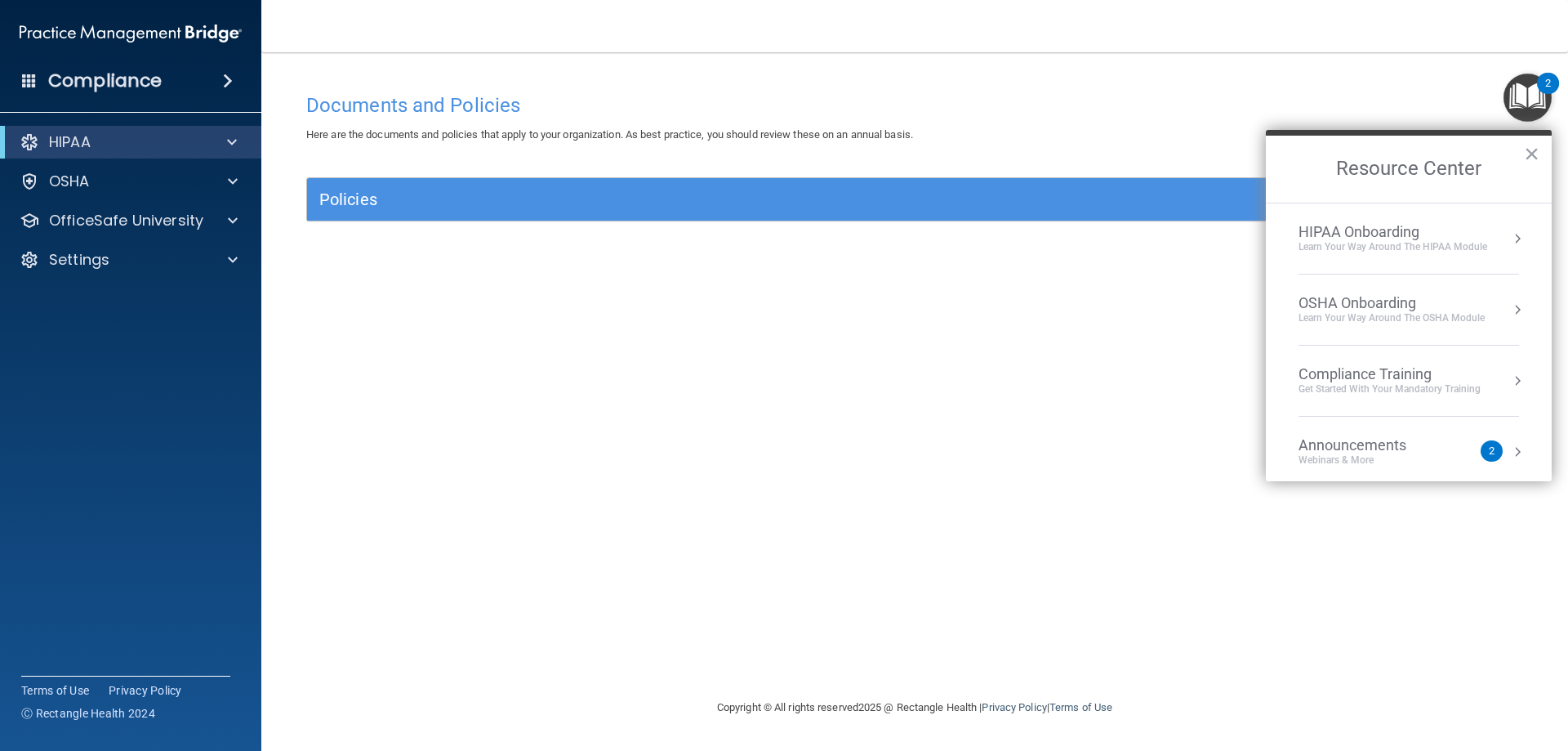
click at [1409, 245] on div "Learn Your Way around the HIPAA module" at bounding box center [1393, 246] width 189 height 13
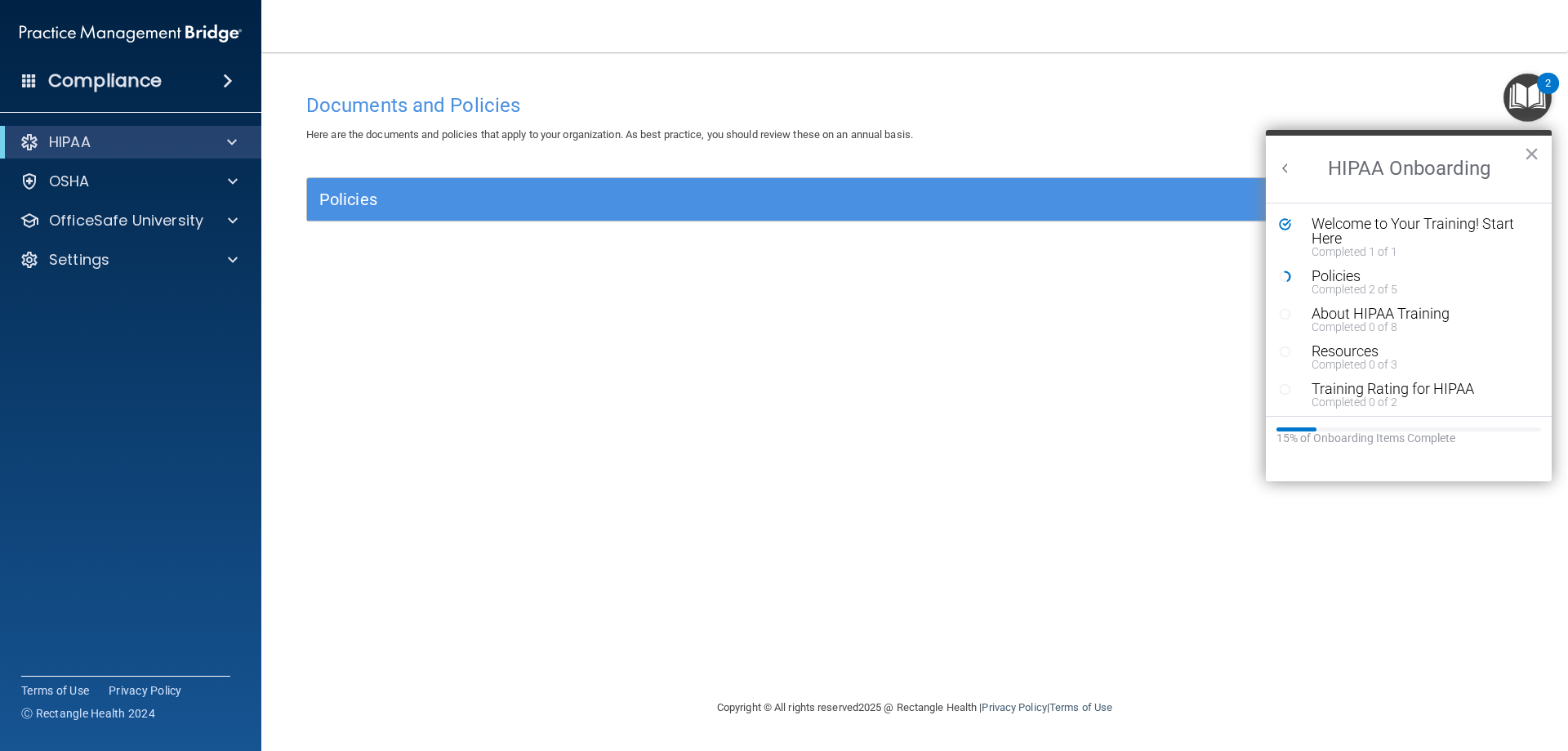
scroll to position [4, 0]
click at [1350, 317] on div "Completed 0 of 8" at bounding box center [1415, 323] width 207 height 12
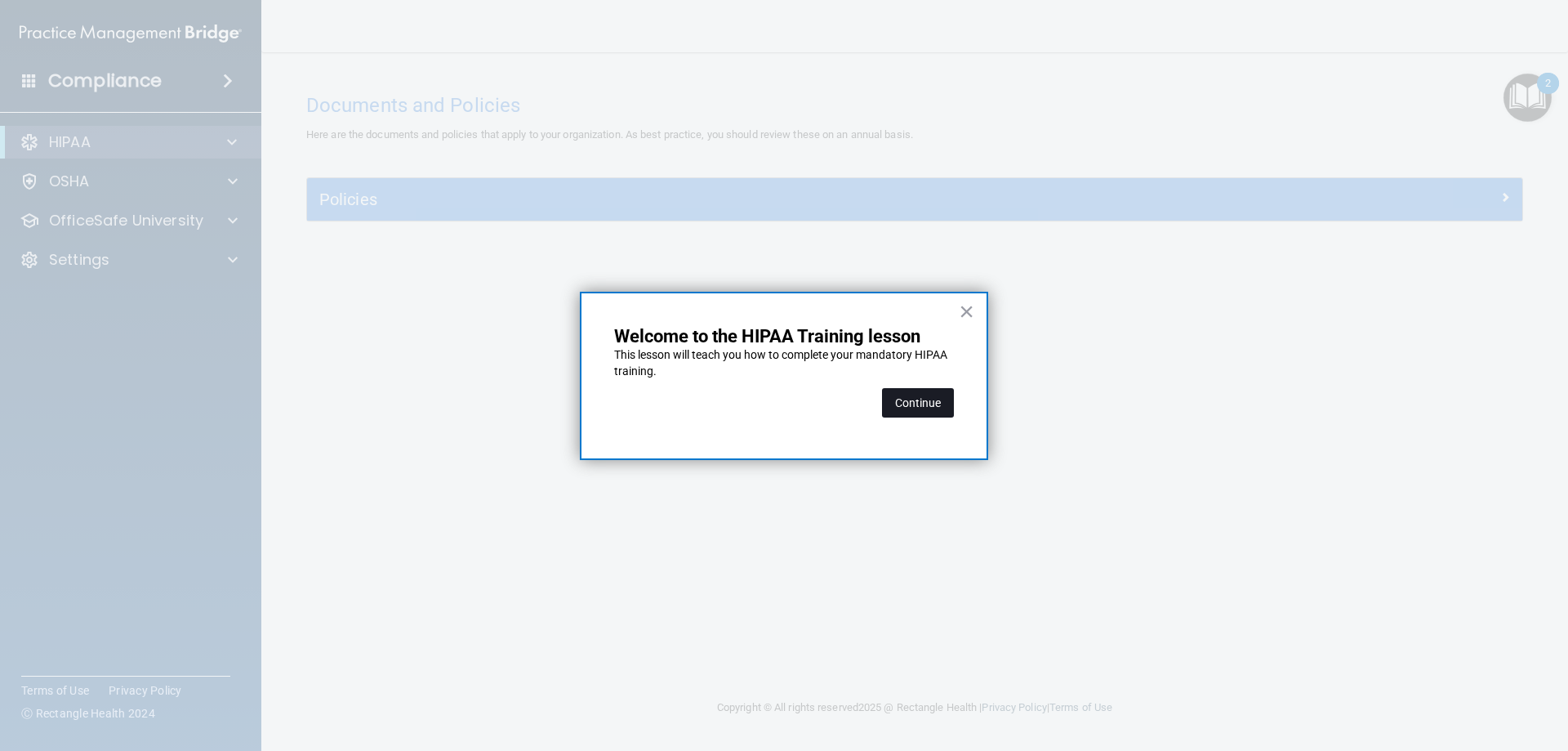
click at [898, 395] on button "Continue" at bounding box center [918, 402] width 72 height 30
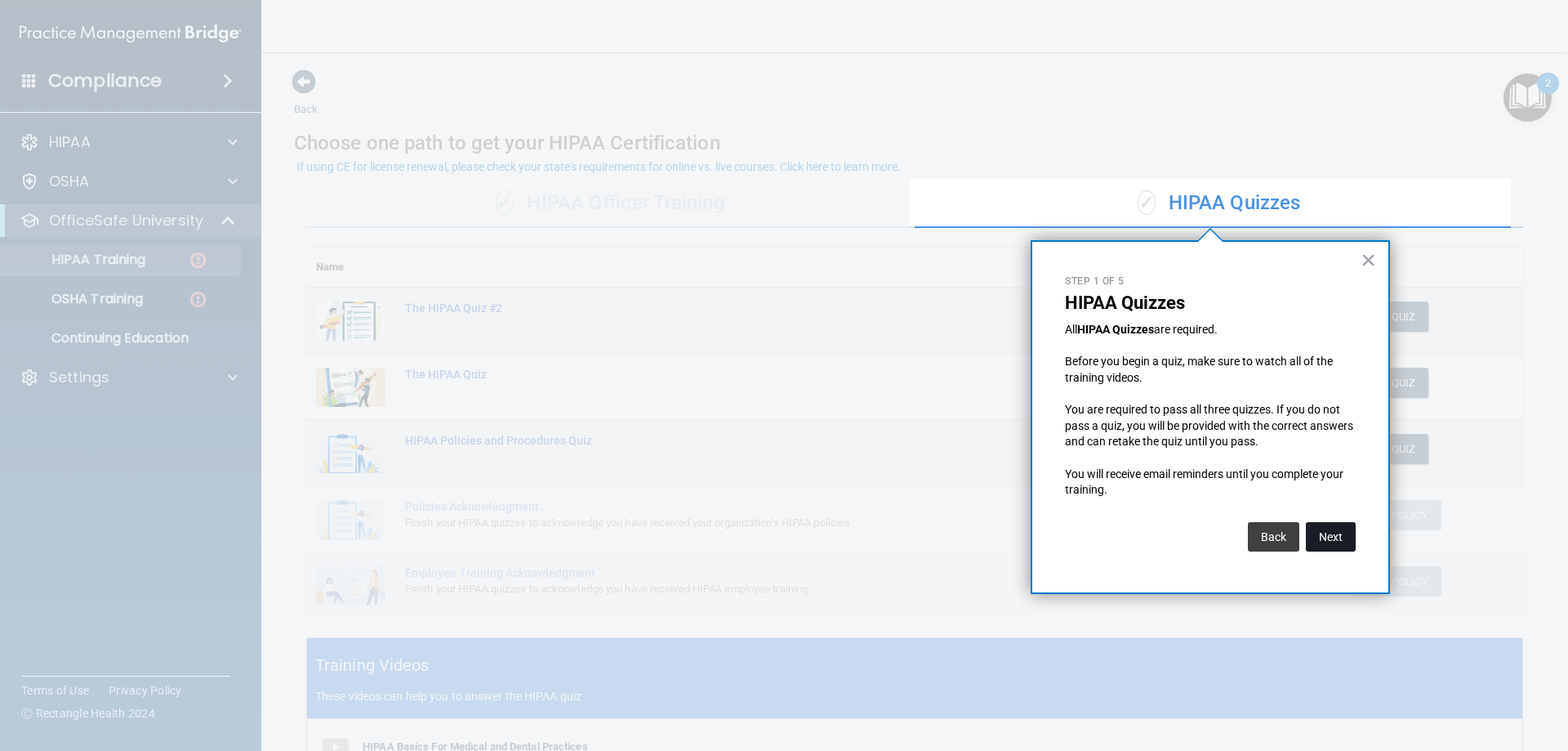
click at [1320, 544] on button "Next" at bounding box center [1330, 536] width 49 height 30
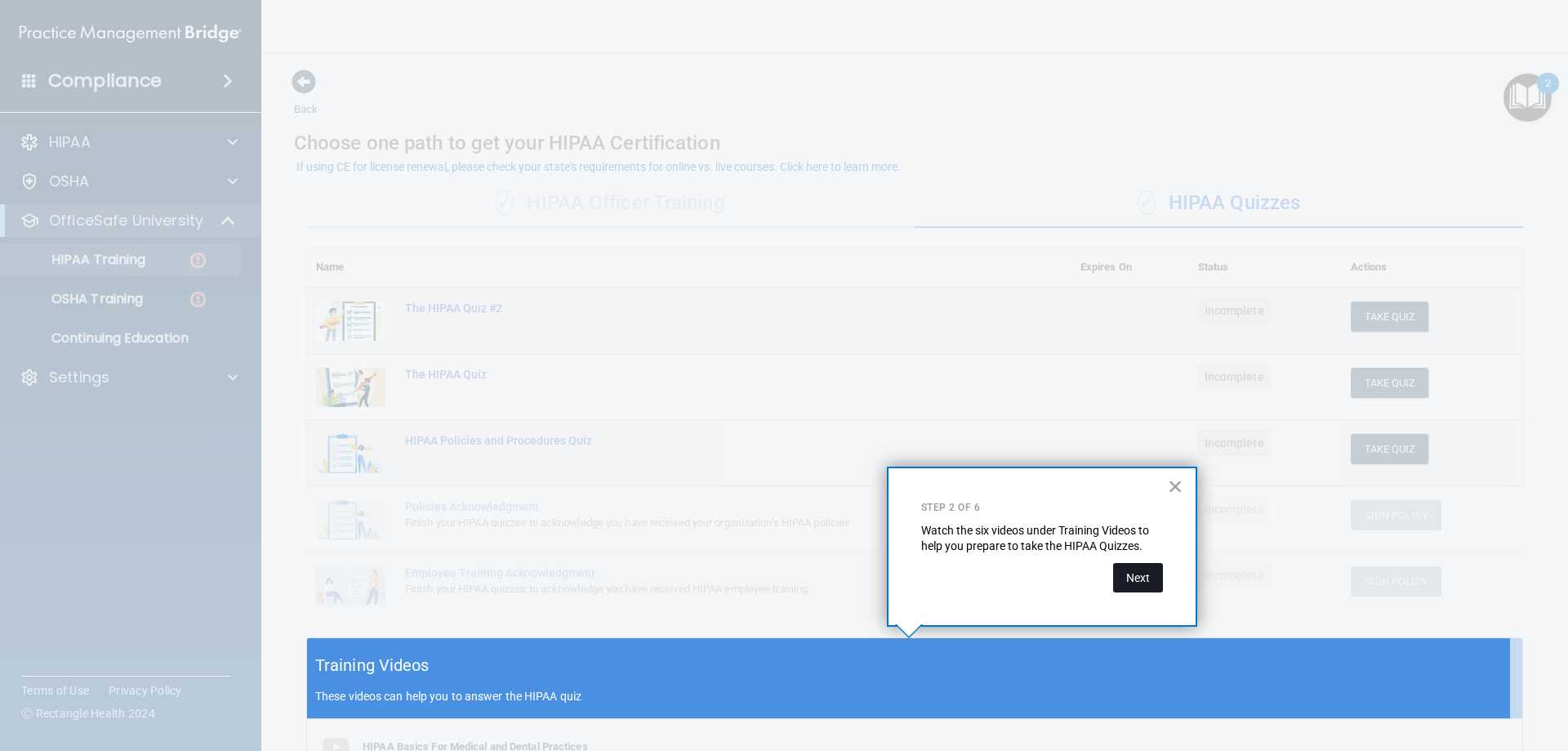
click at [1143, 577] on button "Next" at bounding box center [1137, 577] width 49 height 30
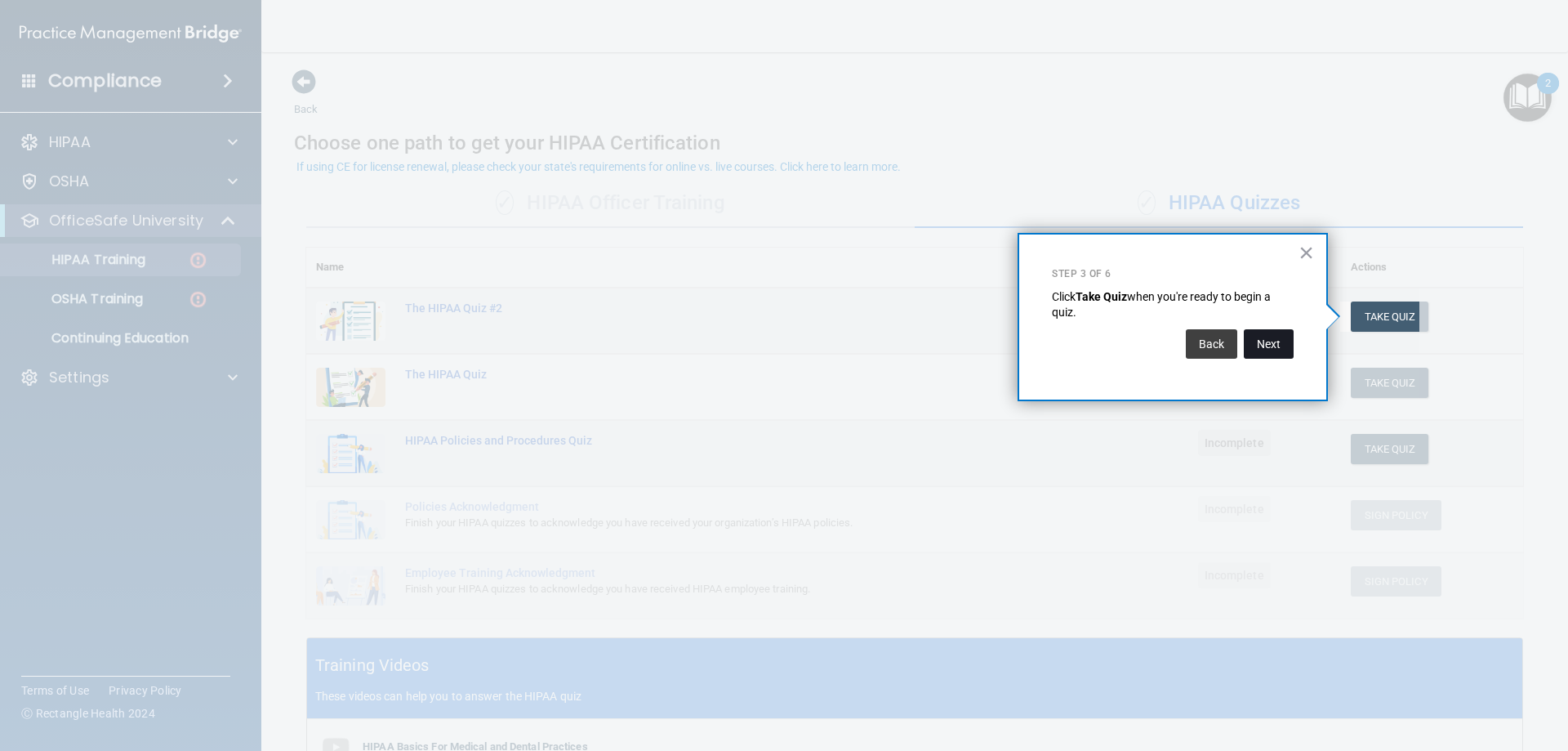
click at [1256, 351] on button "Next" at bounding box center [1268, 344] width 49 height 30
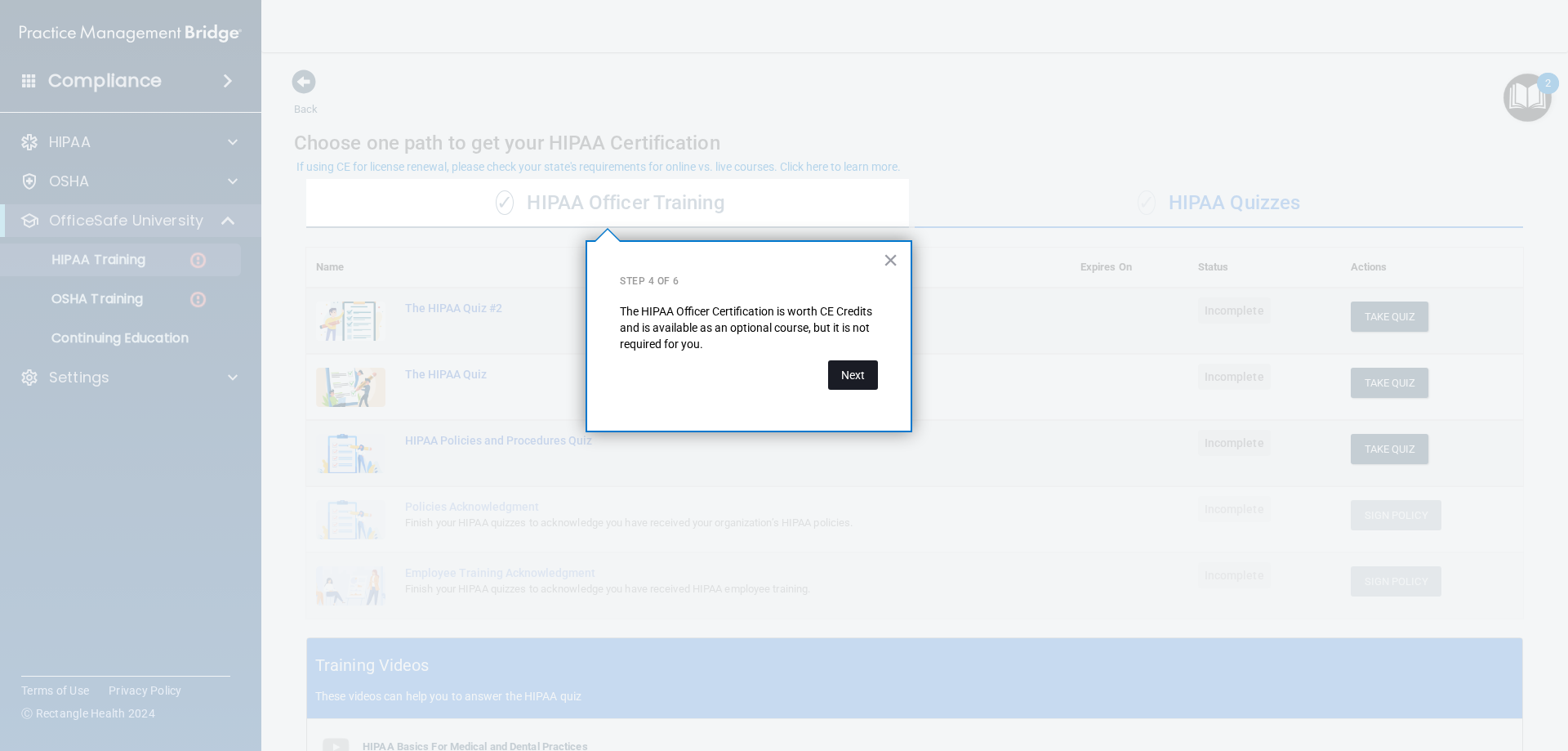
click at [843, 380] on button "Next" at bounding box center [852, 375] width 49 height 30
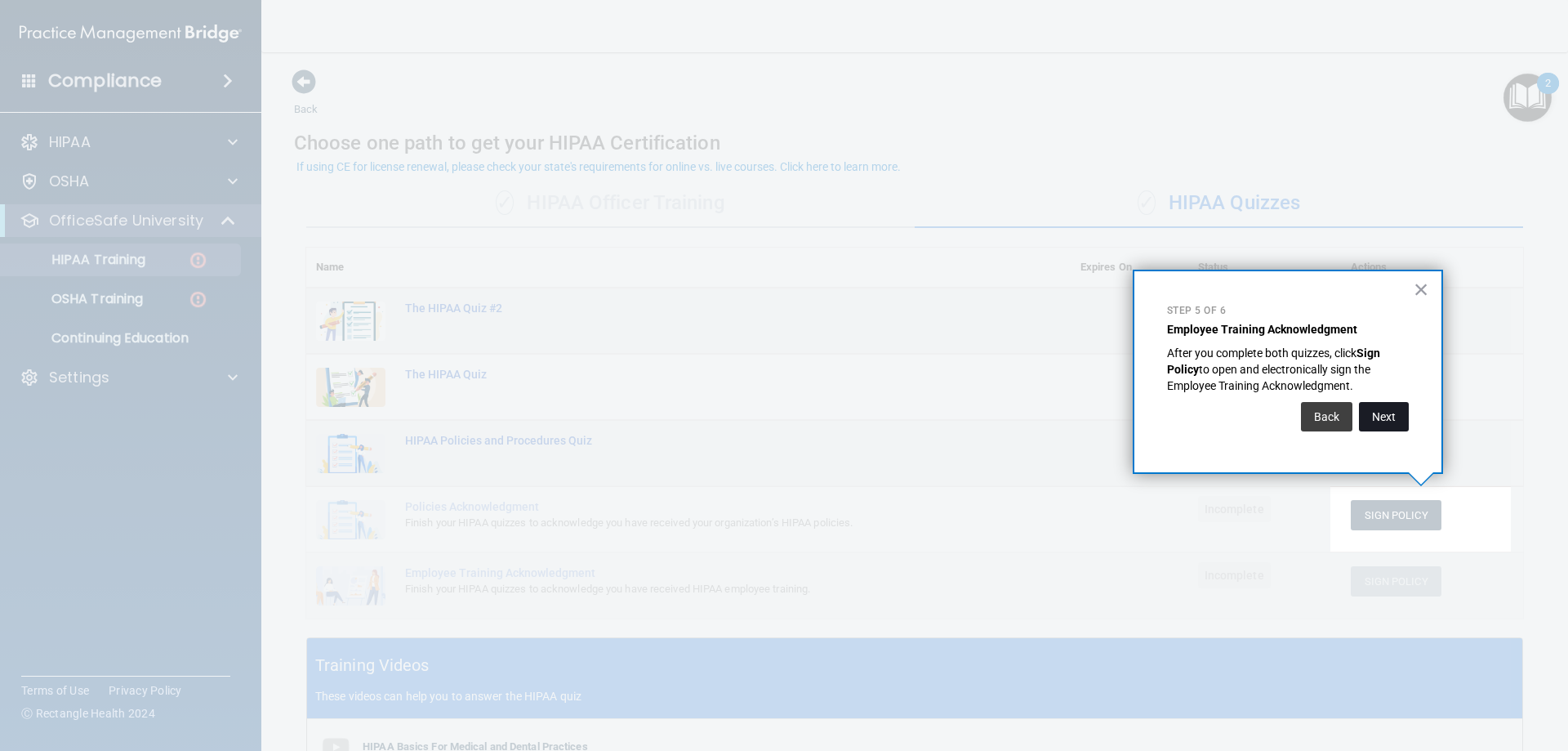
click at [1395, 424] on button "Next" at bounding box center [1383, 416] width 49 height 30
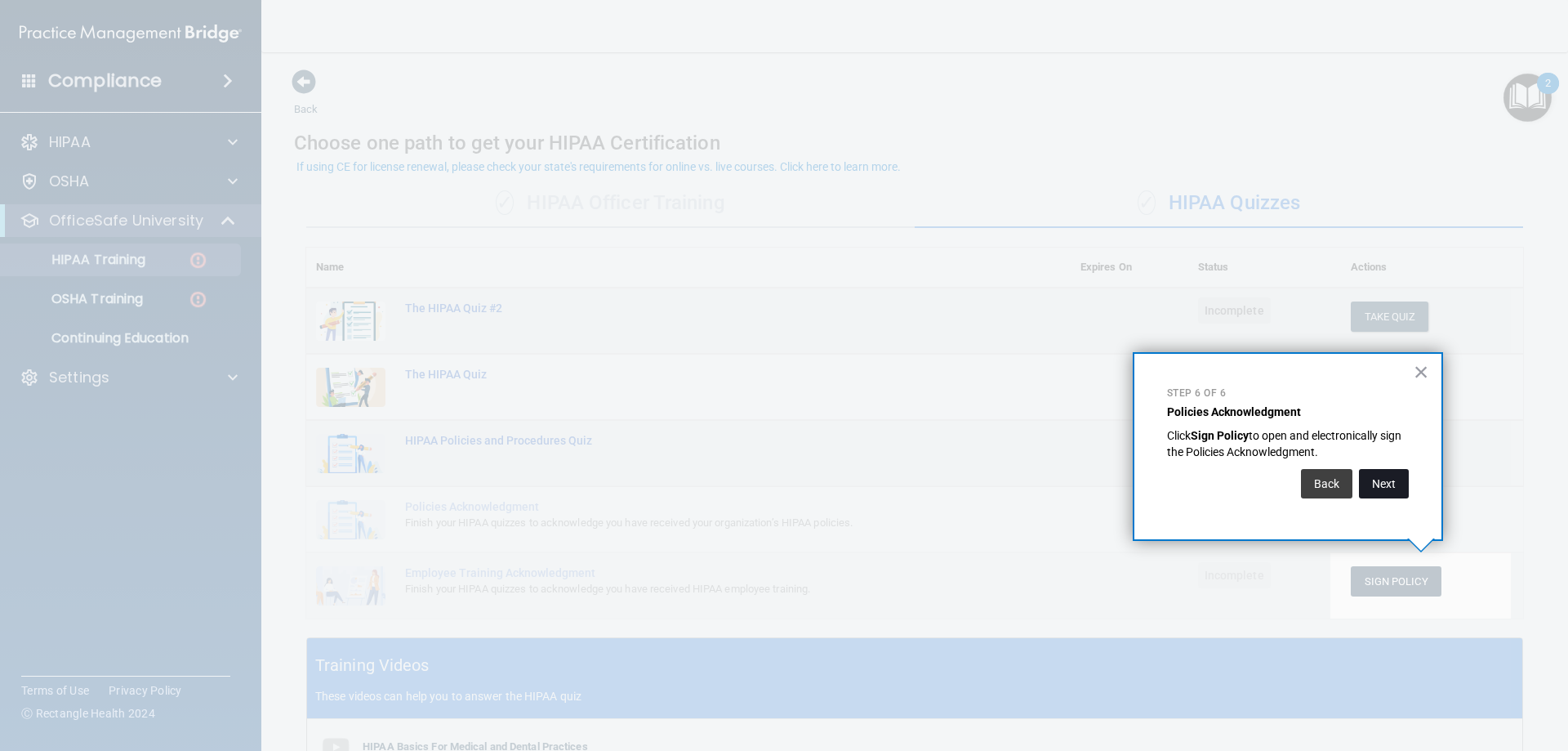
click at [1401, 479] on button "Next" at bounding box center [1383, 483] width 49 height 30
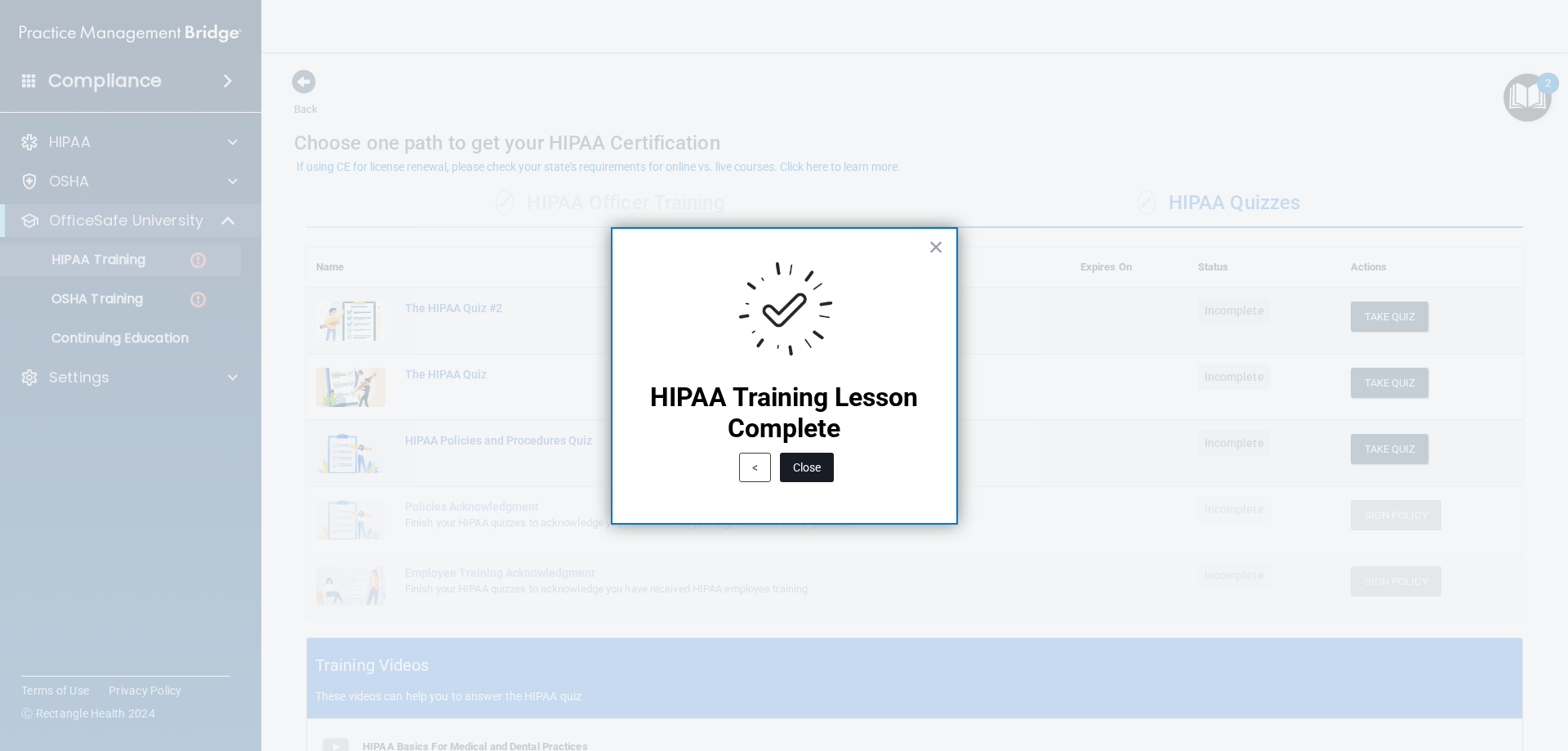
click at [795, 463] on button "Close" at bounding box center [806, 467] width 54 height 30
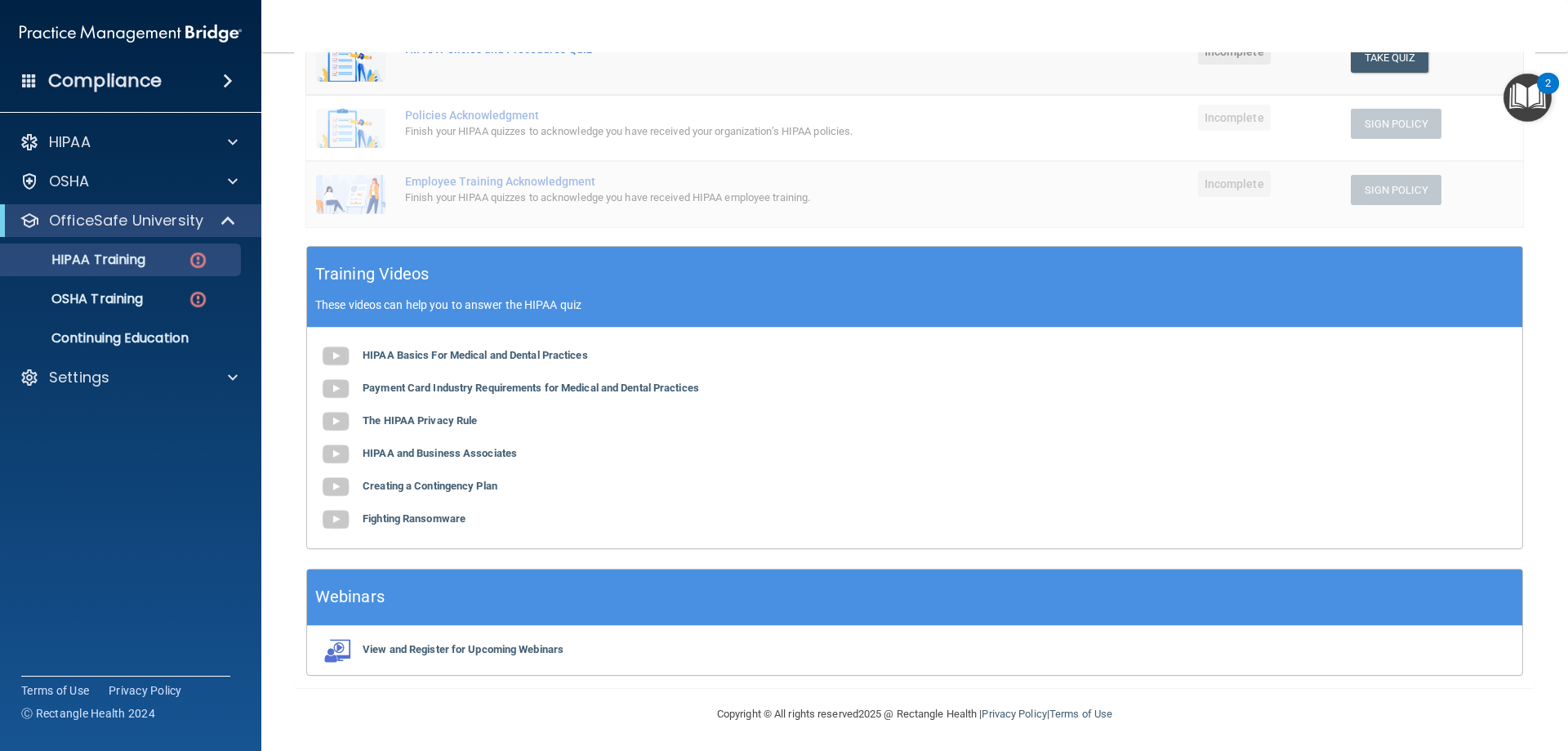
scroll to position [394, 0]
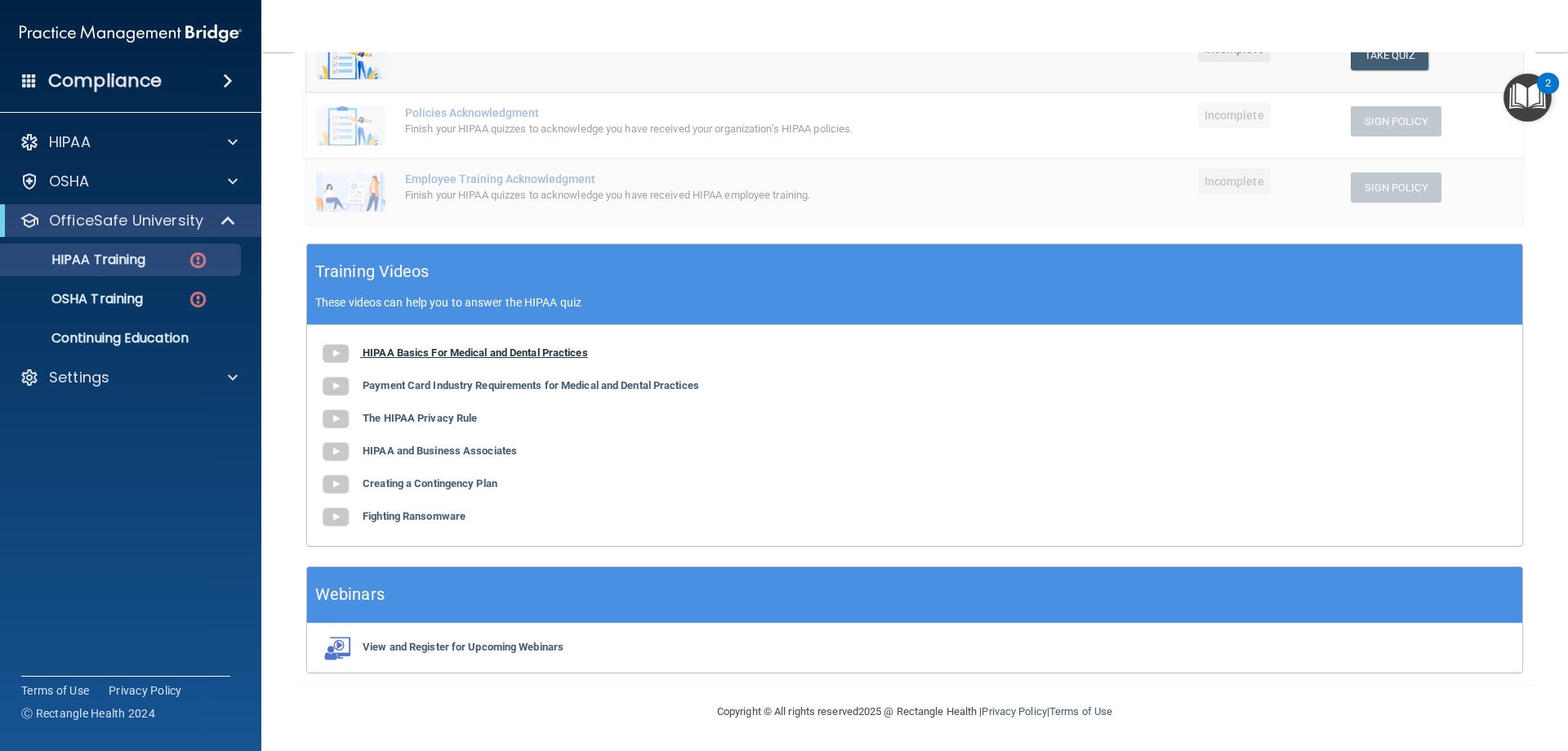
click at [444, 350] on b "HIPAA Basics For Medical and Dental Practices" at bounding box center [475, 353] width 226 height 13
click at [515, 389] on b "Payment Card Industry Requirements for Medical and Dental Practices" at bounding box center [530, 385] width 336 height 13
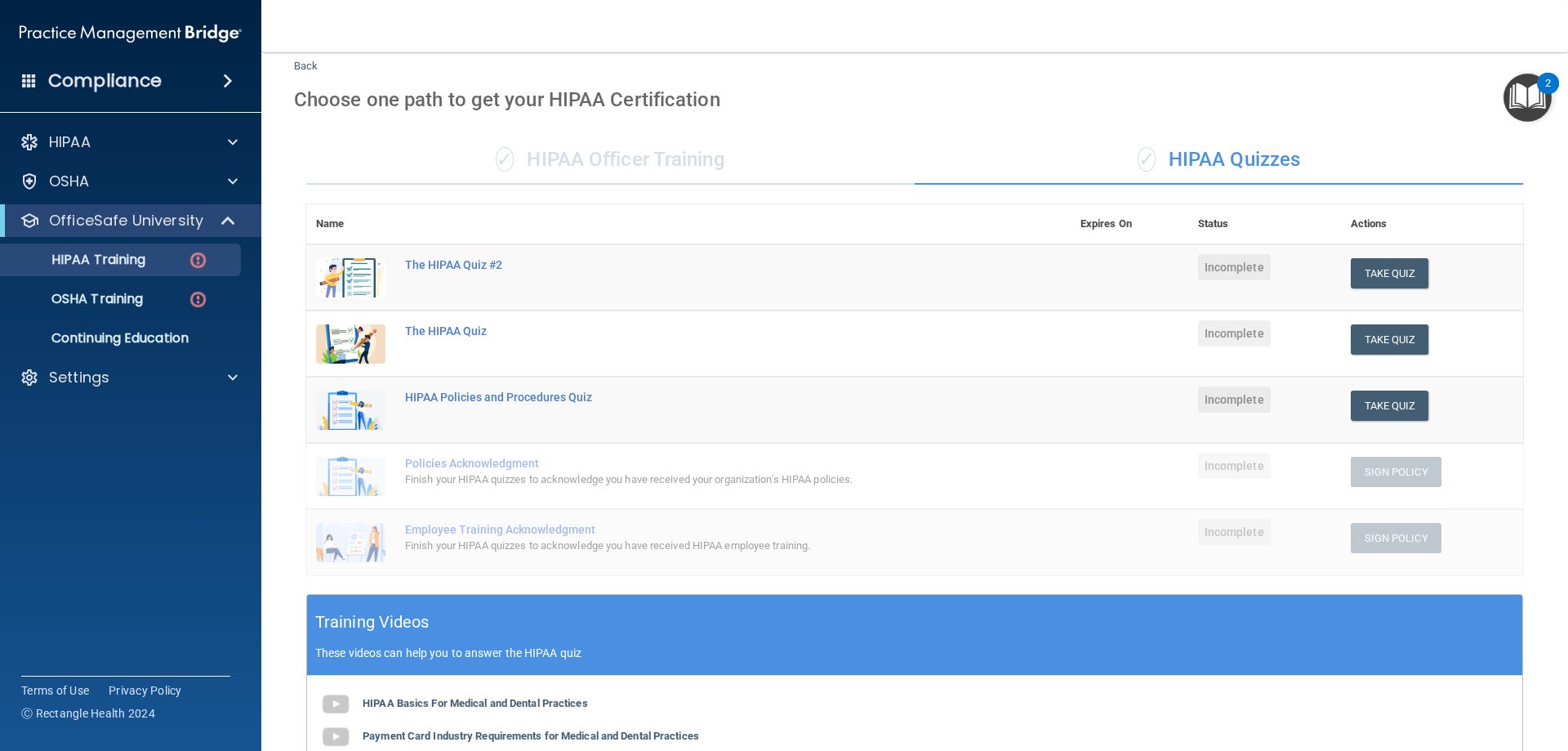
scroll to position [0, 0]
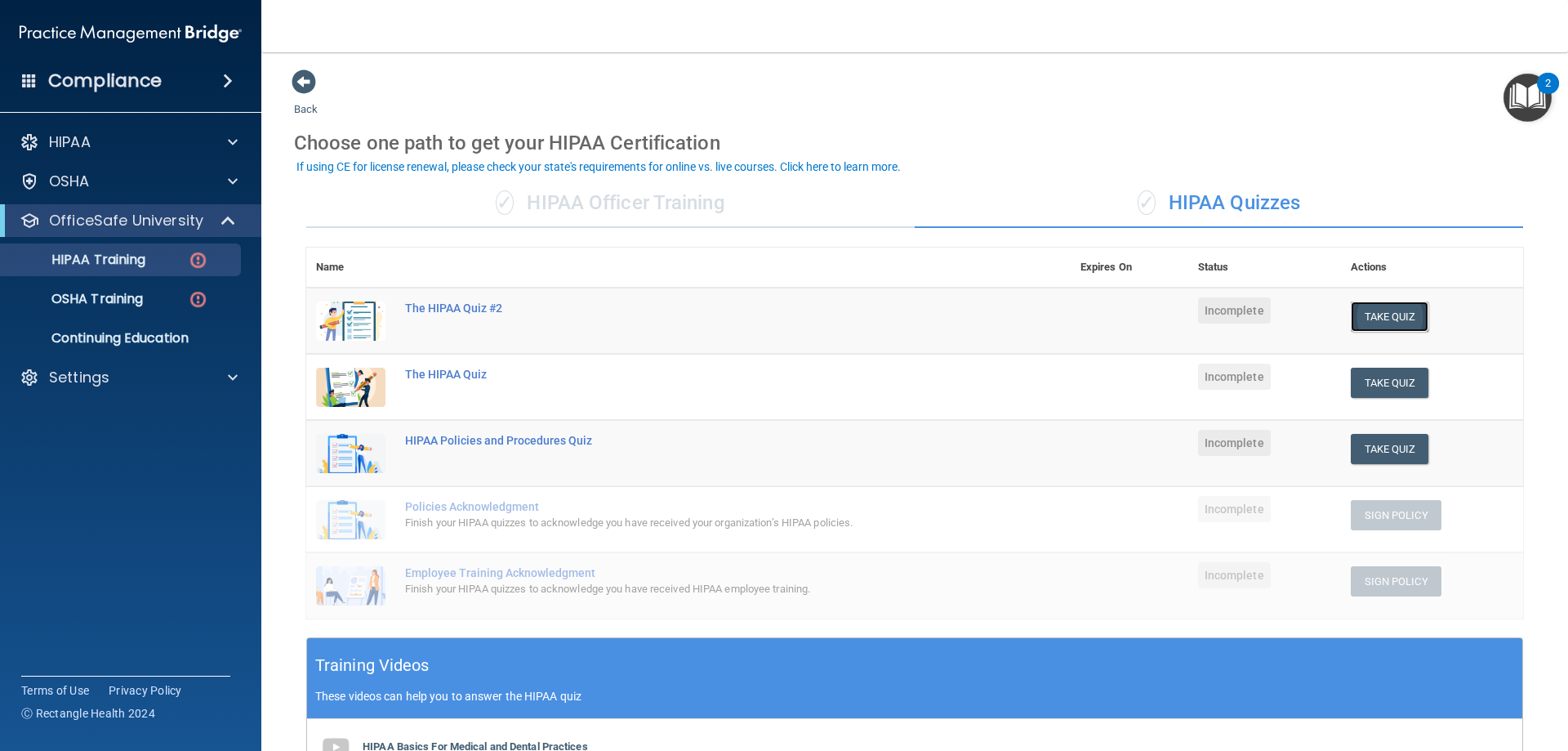
click at [1373, 319] on button "Take Quiz" at bounding box center [1389, 317] width 78 height 31
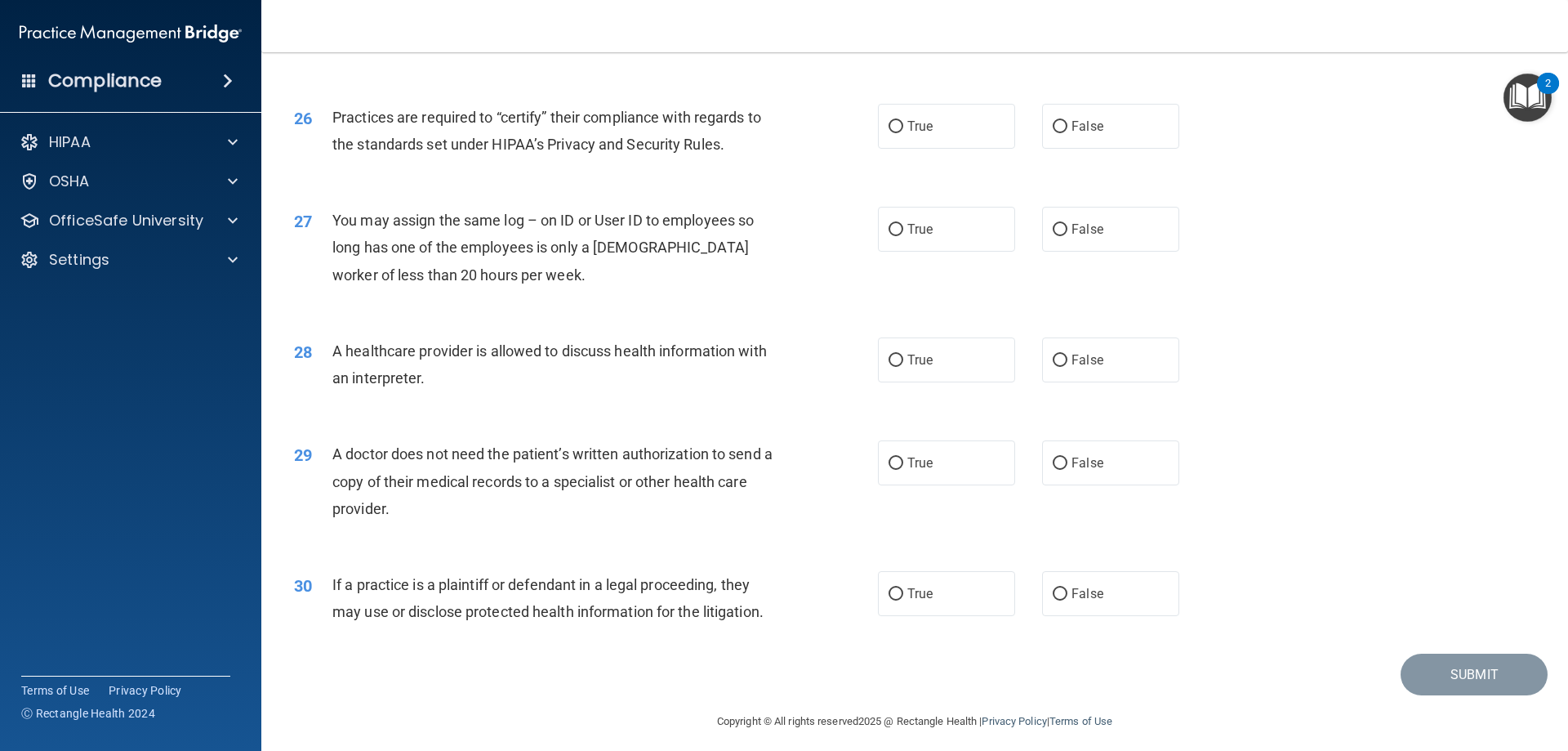
scroll to position [3052, 0]
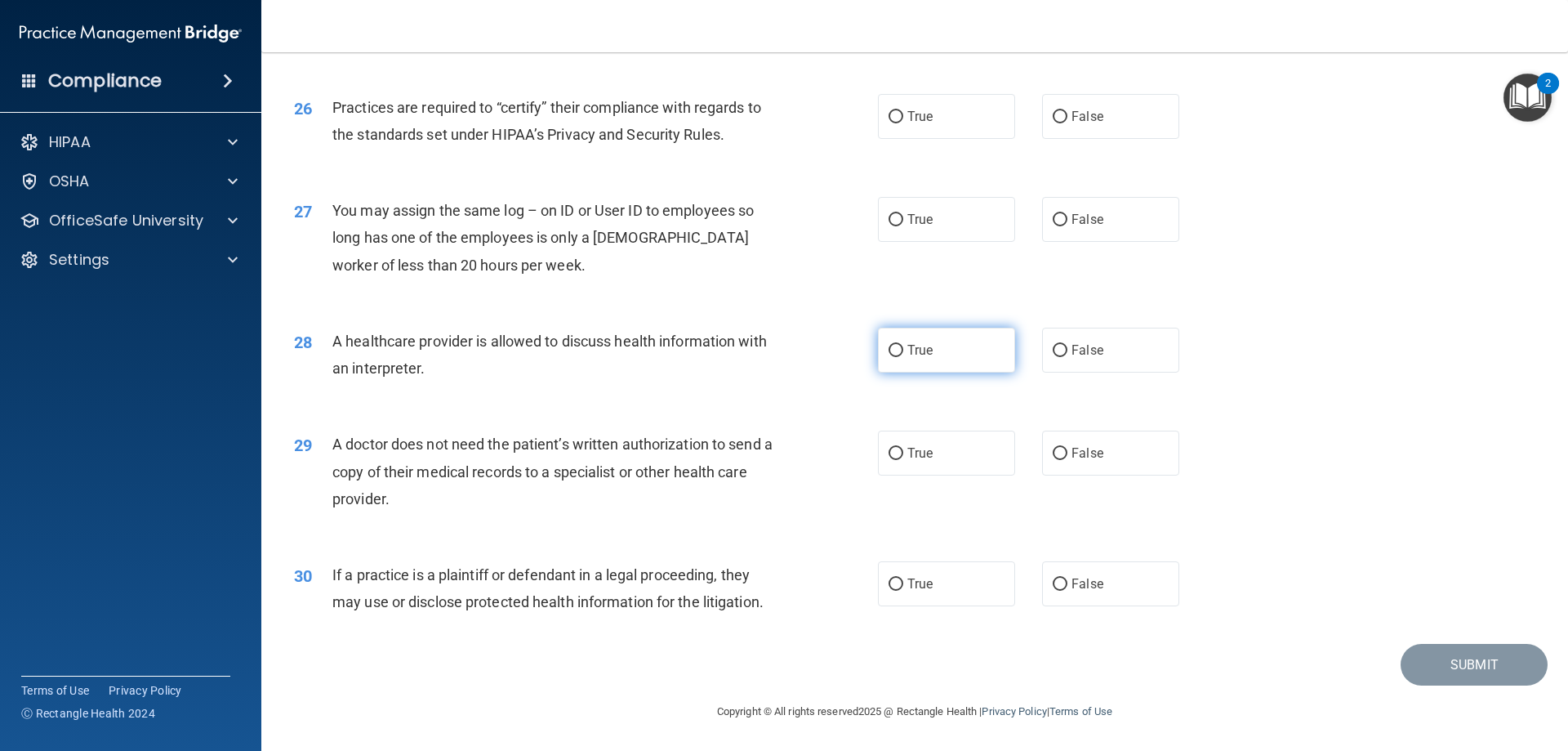
click at [971, 353] on label "True" at bounding box center [946, 350] width 138 height 45
click at [903, 353] on input "True" at bounding box center [895, 351] width 14 height 13
radio input "true"
click at [901, 112] on label "True" at bounding box center [946, 116] width 138 height 45
click at [901, 112] on input "True" at bounding box center [895, 118] width 14 height 13
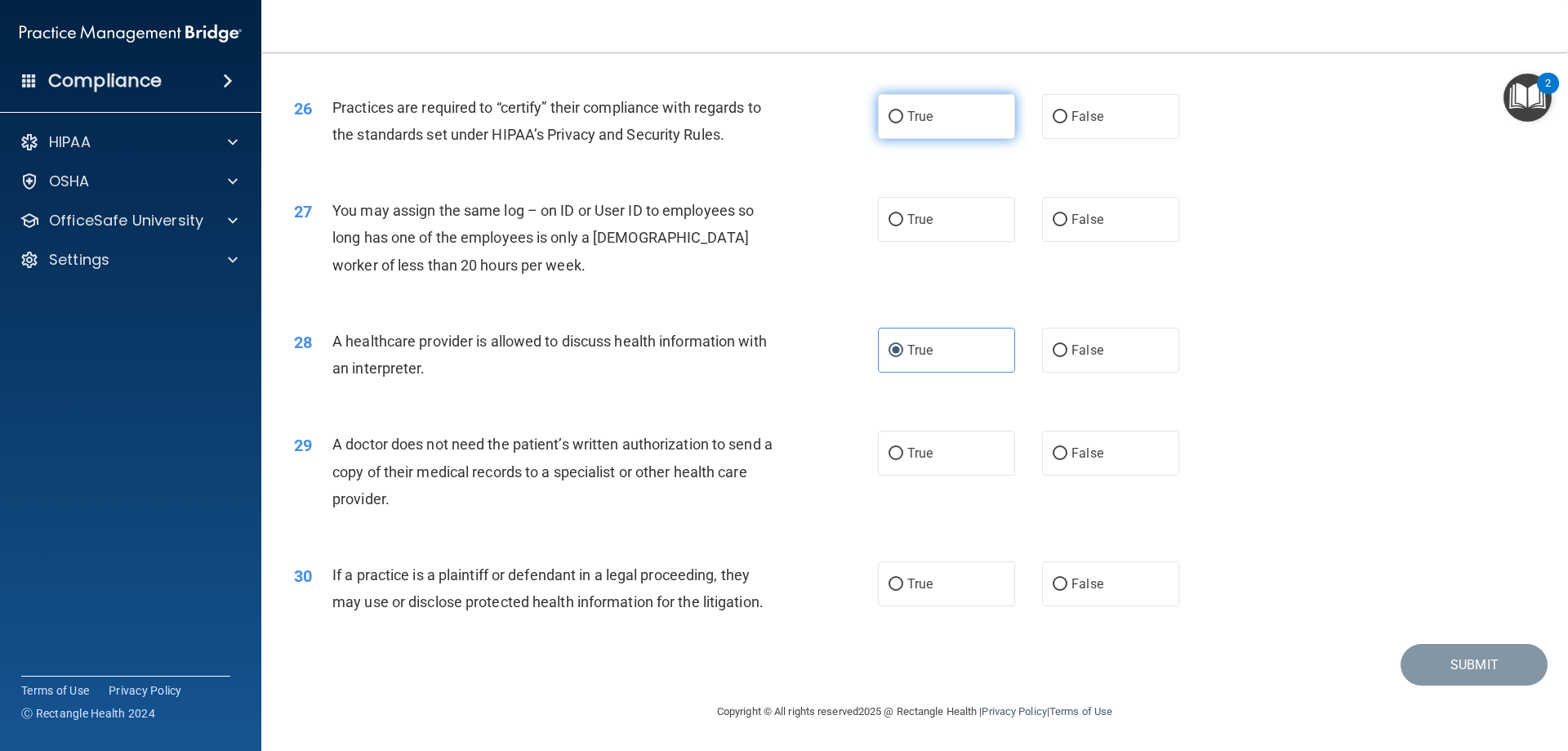
radio input "true"
click at [1087, 211] on span "False" at bounding box center [1087, 219] width 31 height 15
click at [1067, 214] on input "False" at bounding box center [1060, 220] width 14 height 13
radio input "true"
click at [930, 437] on label "True" at bounding box center [946, 453] width 138 height 45
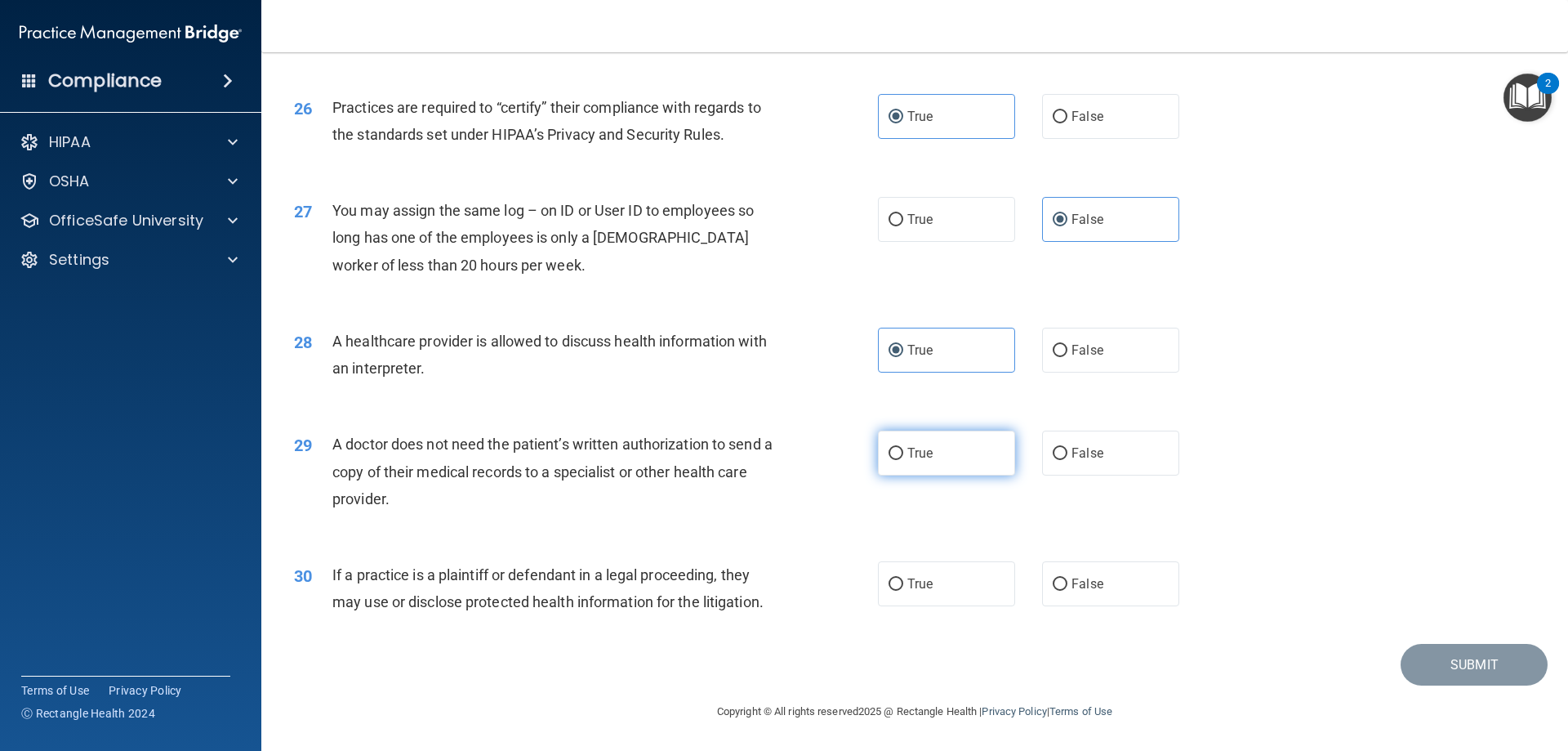
click at [903, 448] on input "True" at bounding box center [895, 454] width 14 height 13
radio input "true"
click at [949, 577] on label "True" at bounding box center [946, 584] width 138 height 45
click at [903, 578] on input "True" at bounding box center [895, 585] width 14 height 13
radio input "true"
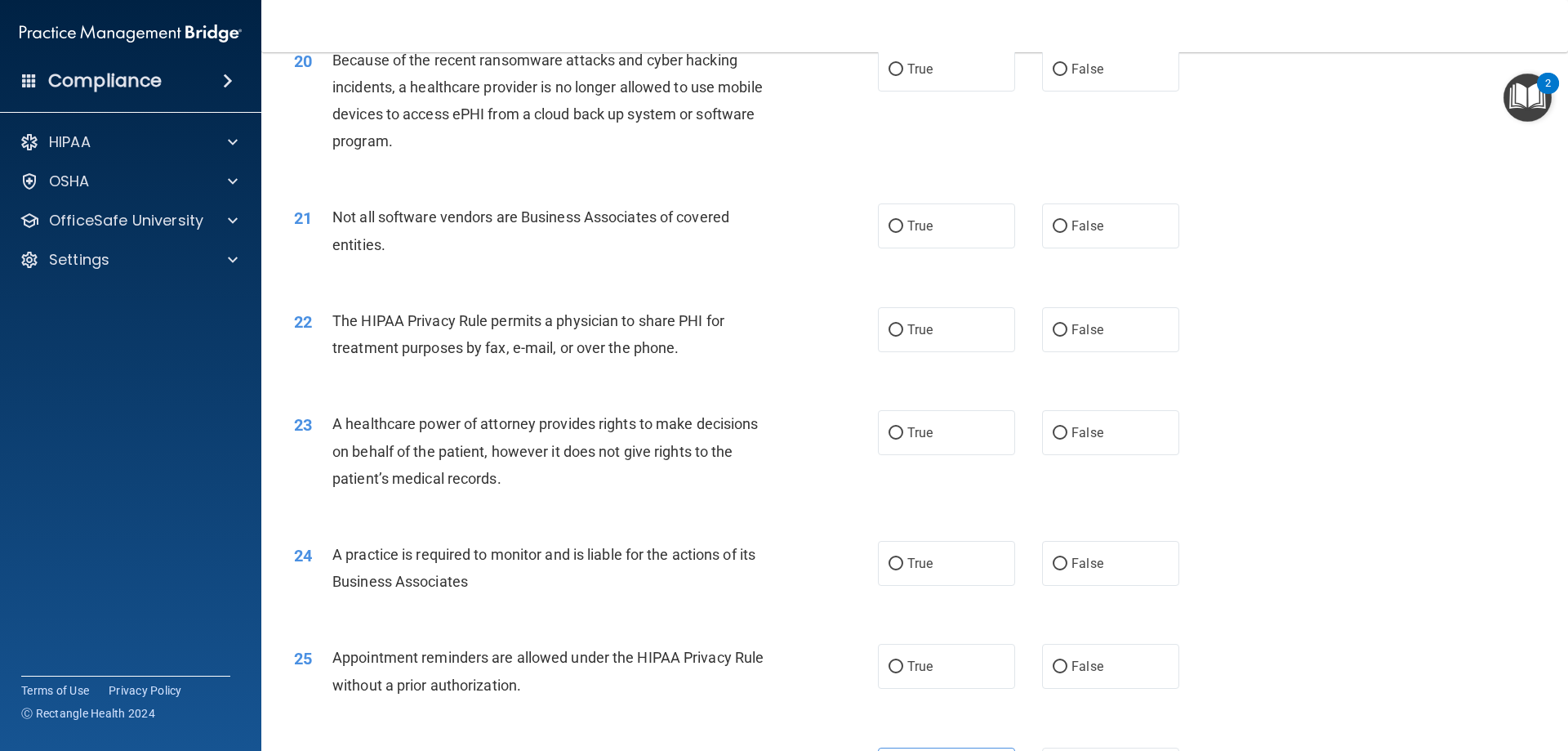
scroll to position [2480, 0]
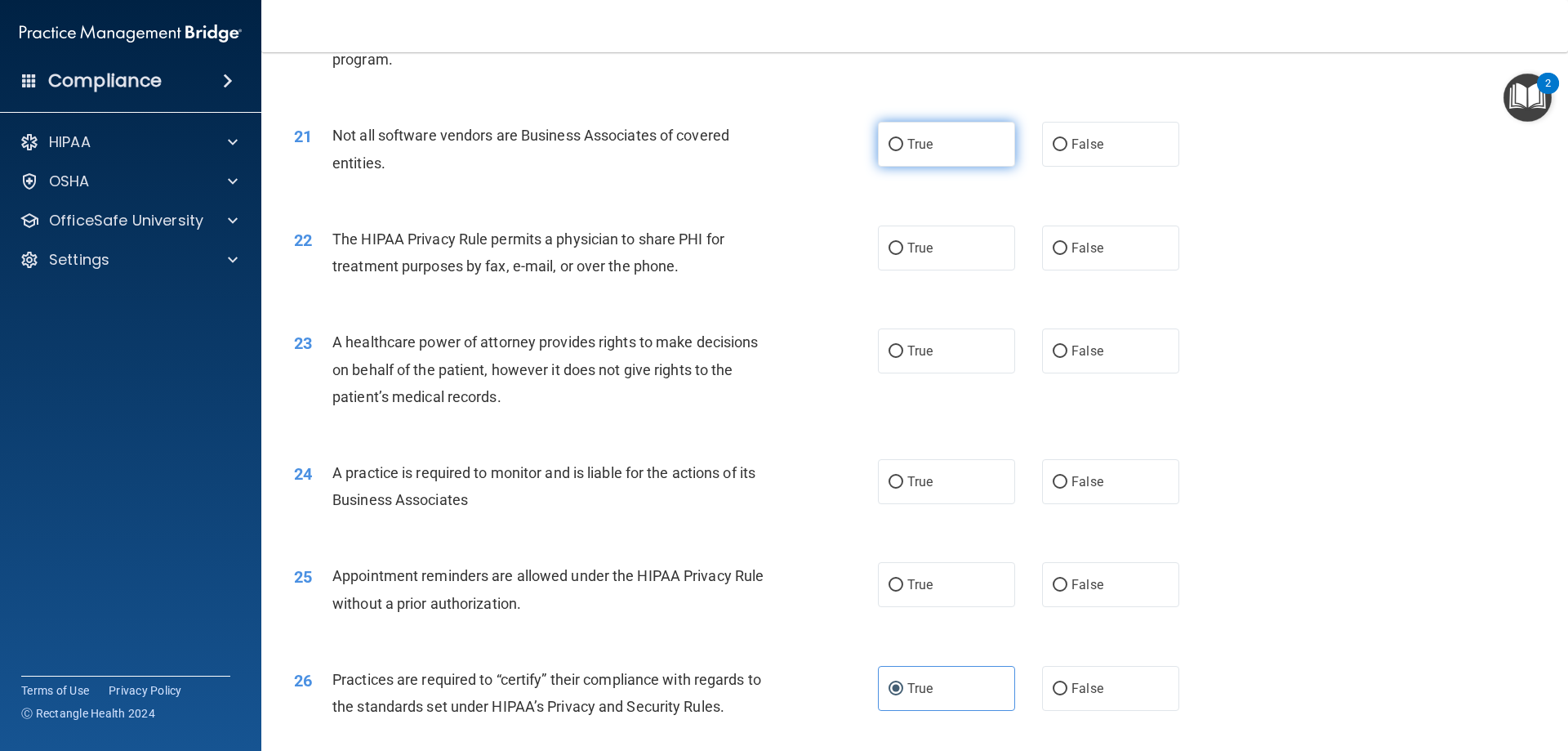
click at [890, 148] on input "True" at bounding box center [895, 145] width 14 height 13
radio input "true"
click at [1087, 246] on span "False" at bounding box center [1087, 247] width 31 height 15
click at [1067, 246] on input "False" at bounding box center [1060, 249] width 14 height 13
radio input "true"
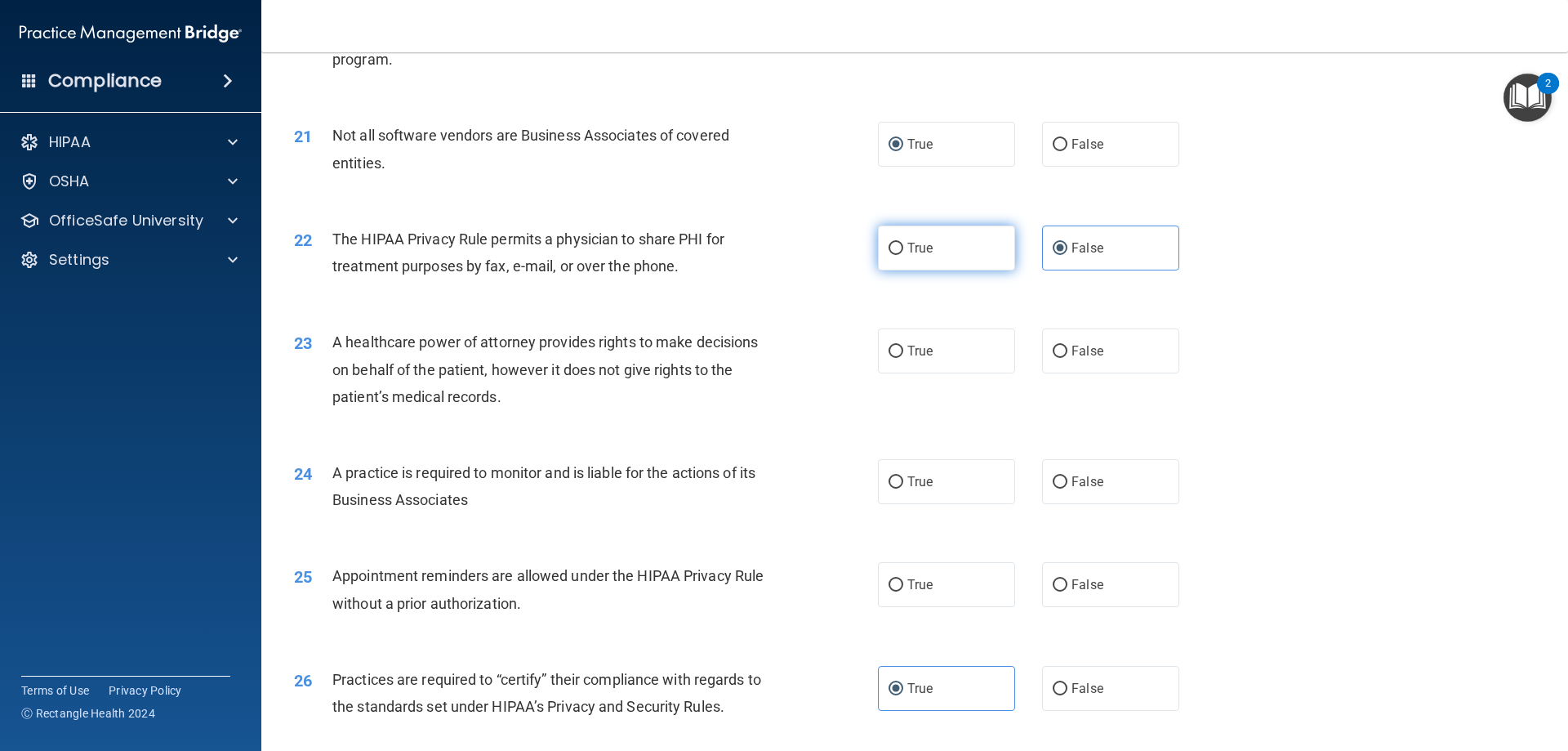
click at [956, 250] on label "True" at bounding box center [946, 248] width 138 height 45
click at [903, 250] on input "True" at bounding box center [895, 249] width 14 height 13
radio input "true"
radio input "false"
click at [1053, 352] on input "False" at bounding box center [1060, 352] width 14 height 13
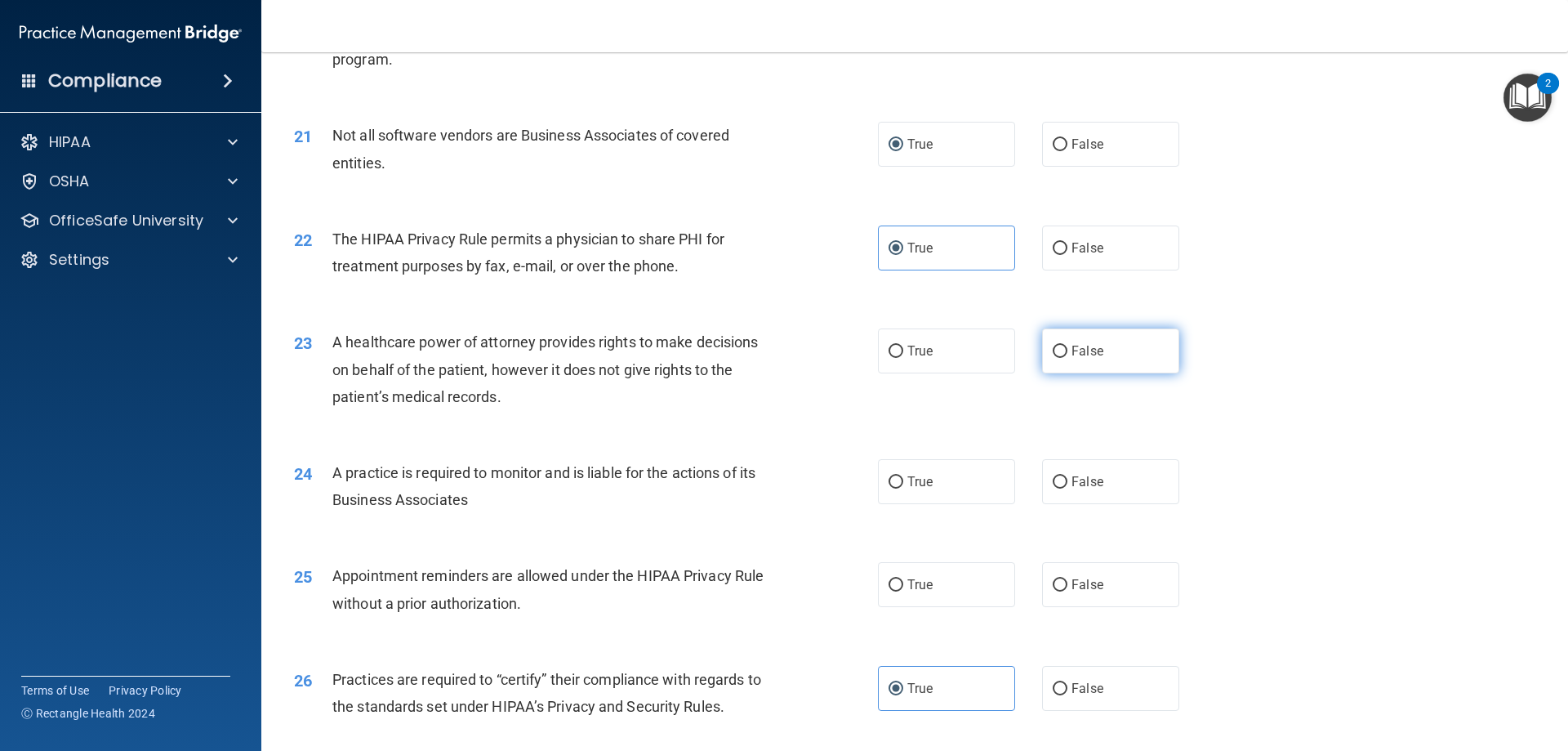
radio input "true"
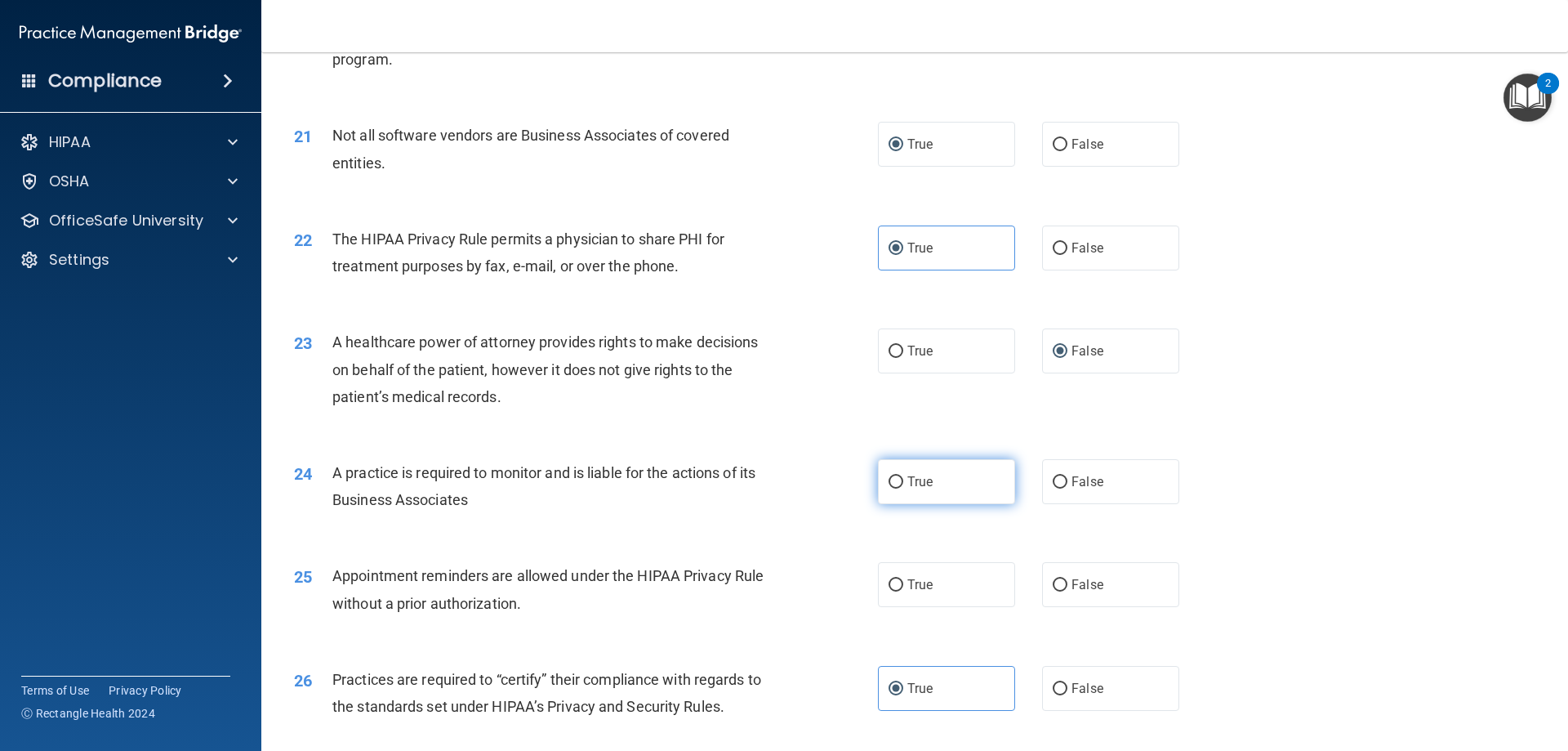
click at [922, 478] on span "True" at bounding box center [920, 481] width 25 height 15
click at [903, 478] on input "True" at bounding box center [895, 482] width 14 height 13
radio input "true"
click at [959, 563] on label "True" at bounding box center [946, 585] width 138 height 45
click at [903, 579] on input "True" at bounding box center [895, 586] width 14 height 13
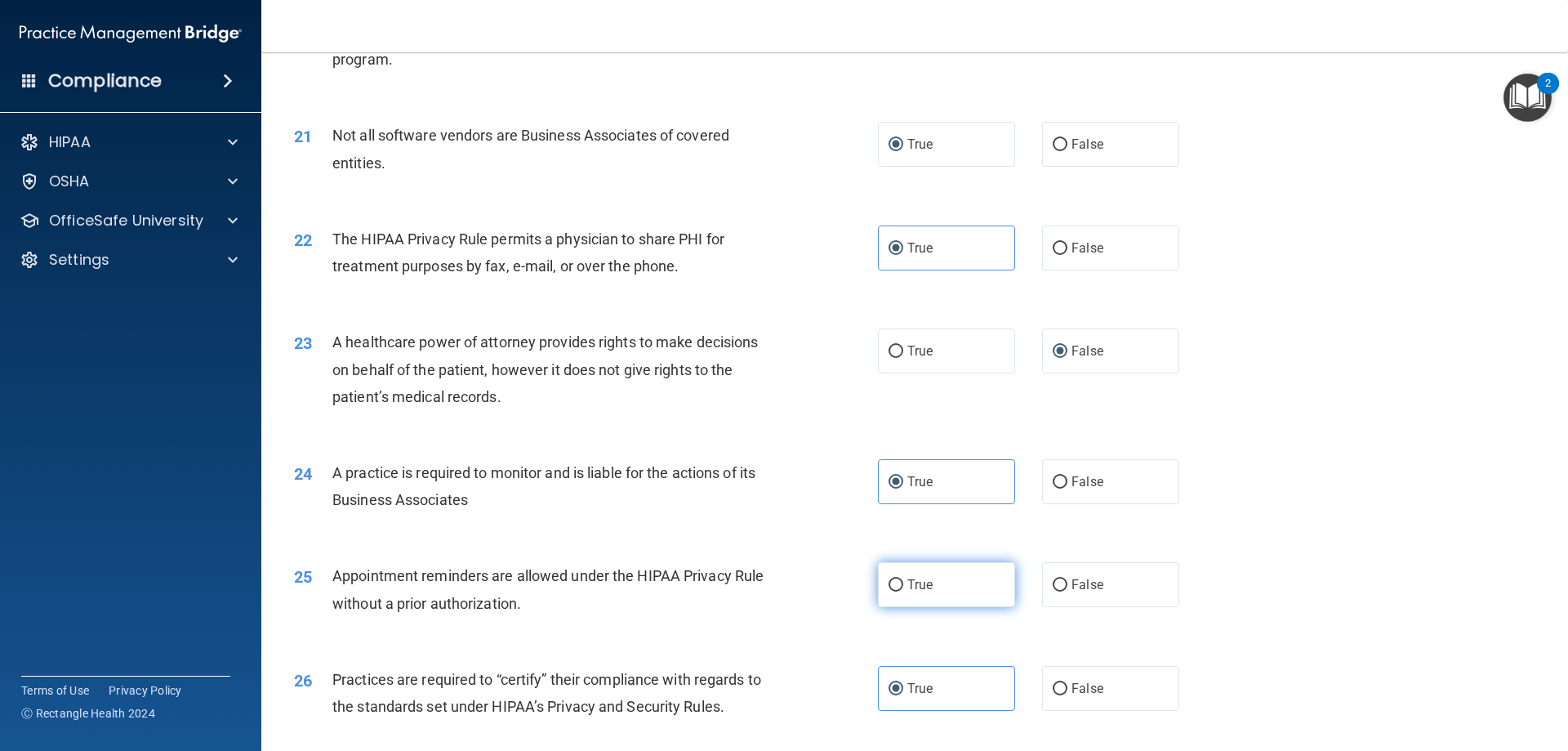
radio input "true"
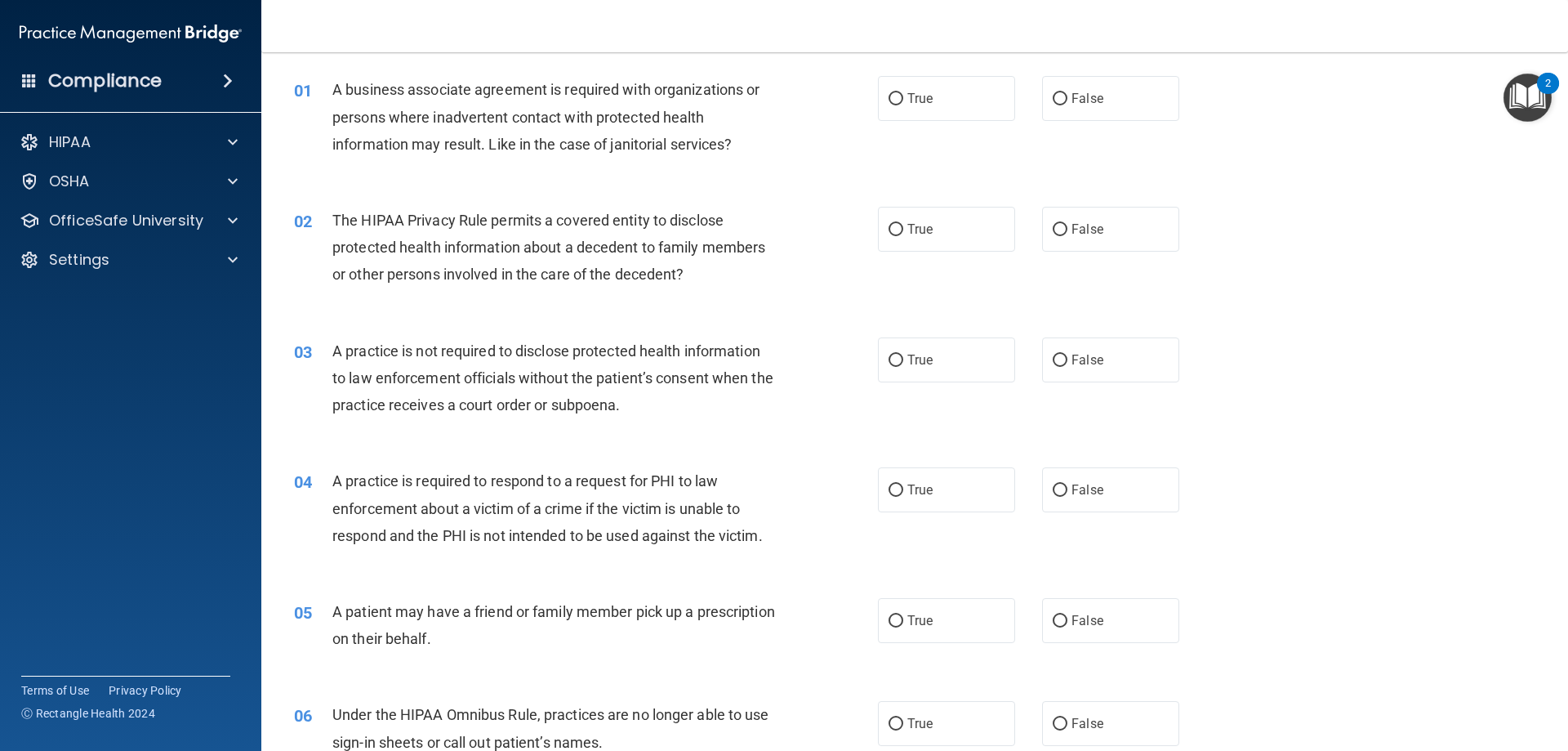
scroll to position [82, 0]
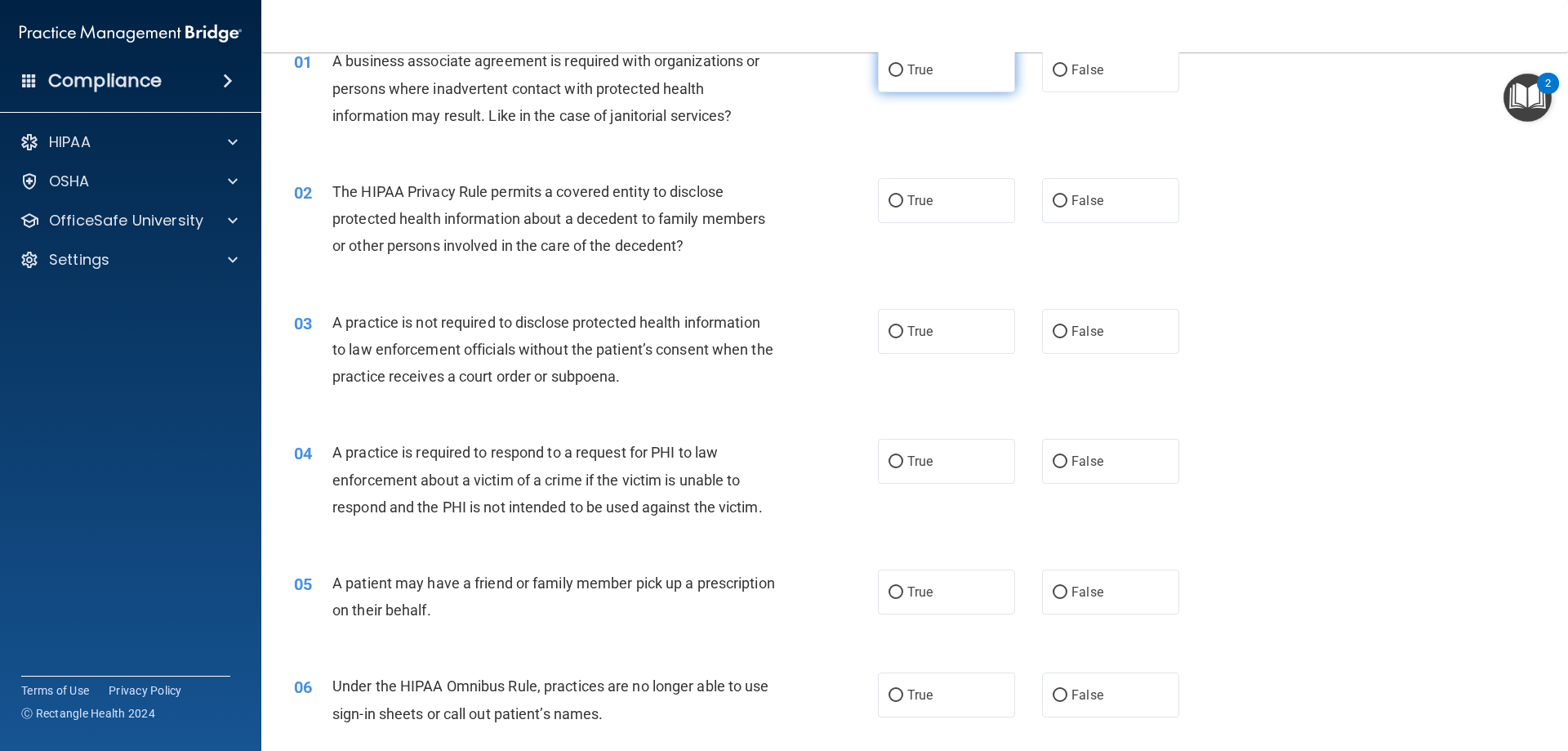
click at [878, 77] on label "True" at bounding box center [946, 70] width 138 height 45
click at [888, 76] on input "True" at bounding box center [895, 71] width 14 height 13
radio input "true"
click at [919, 209] on label "True" at bounding box center [946, 201] width 138 height 45
click at [903, 208] on input "True" at bounding box center [895, 201] width 14 height 13
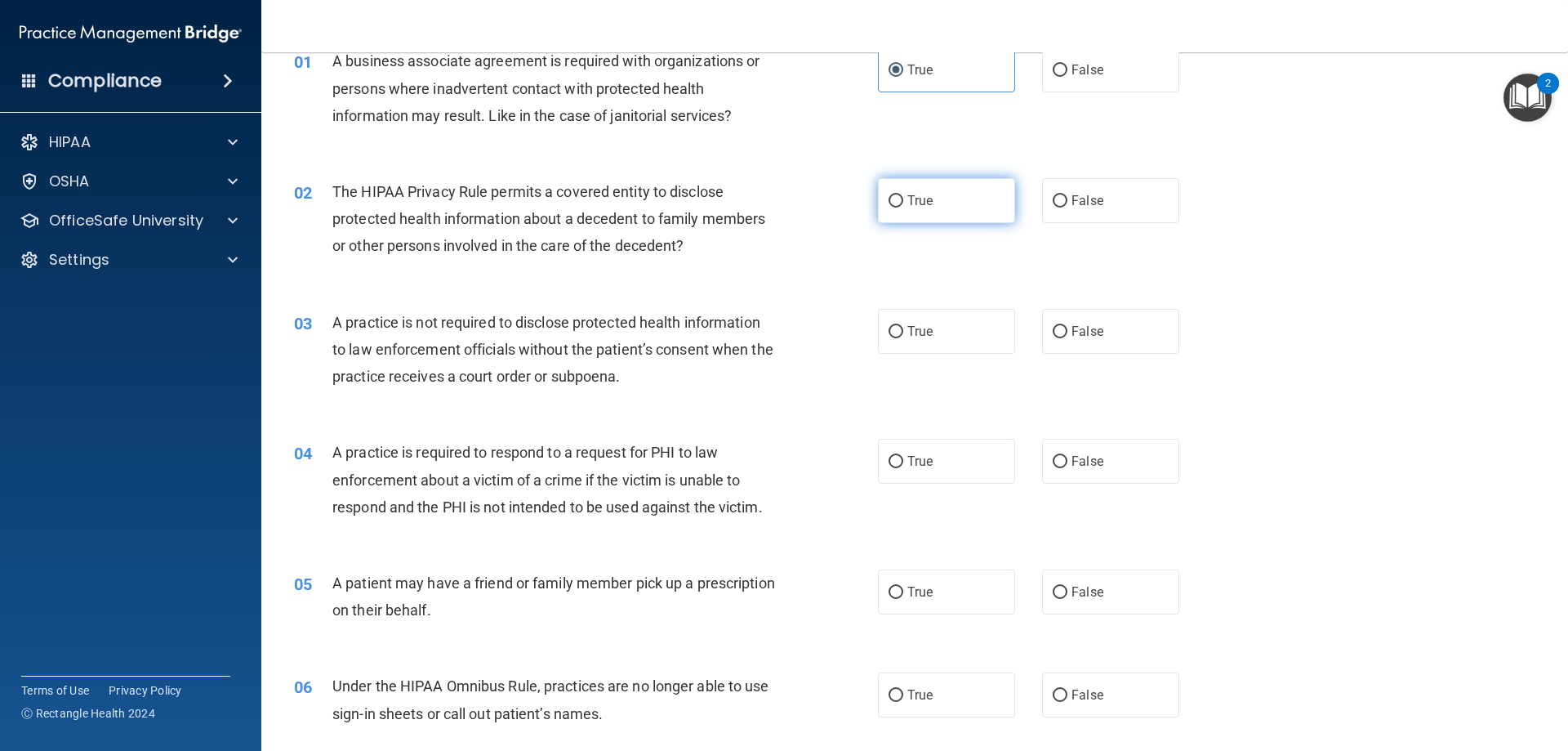
radio input "true"
click at [1096, 345] on label "False" at bounding box center [1110, 331] width 138 height 45
click at [1067, 338] on input "False" at bounding box center [1060, 332] width 14 height 13
radio input "true"
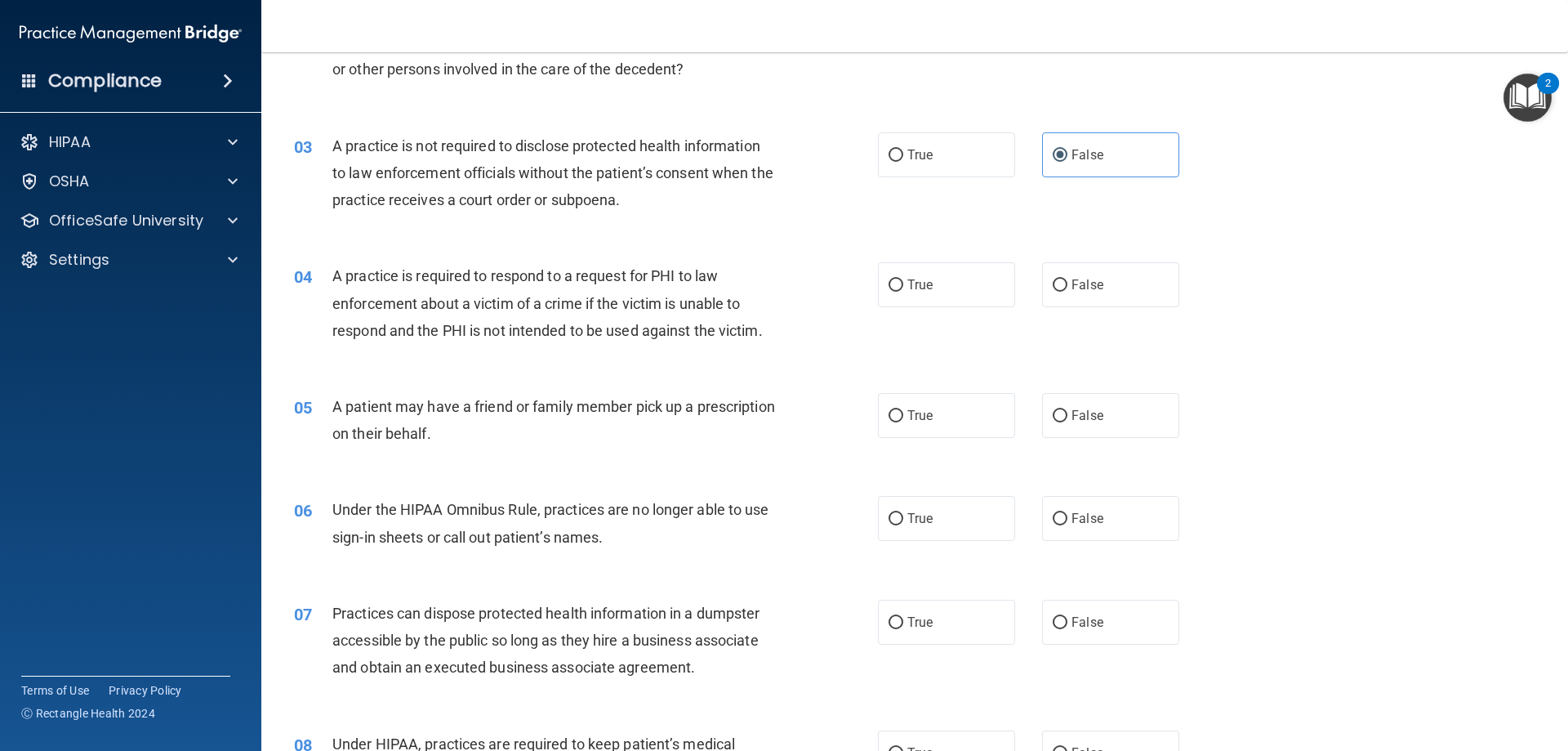
scroll to position [326, 0]
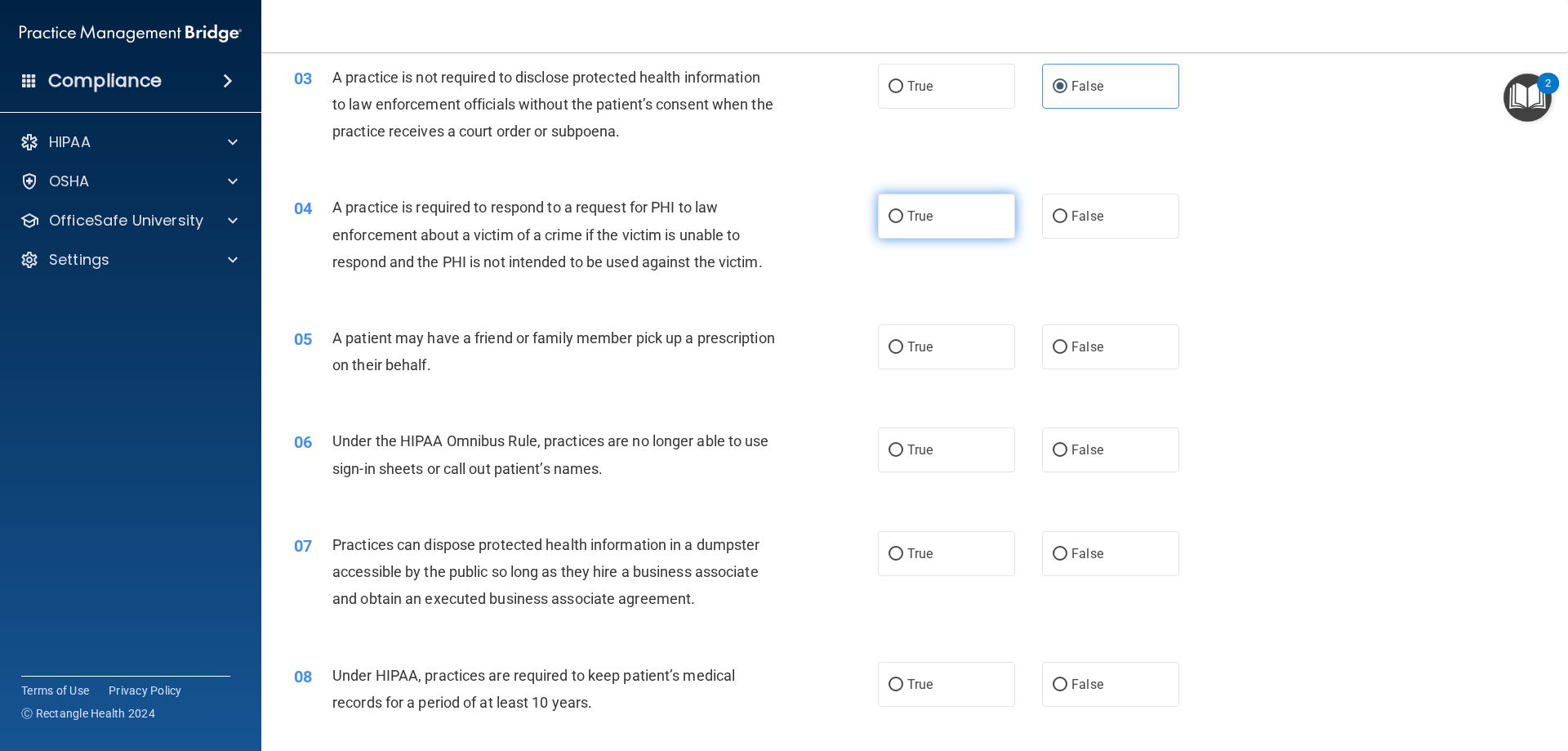
click at [979, 216] on label "True" at bounding box center [946, 216] width 138 height 45
click at [903, 216] on input "True" at bounding box center [895, 217] width 14 height 13
radio input "true"
click at [973, 339] on label "True" at bounding box center [946, 347] width 138 height 45
click at [903, 342] on input "True" at bounding box center [895, 348] width 14 height 13
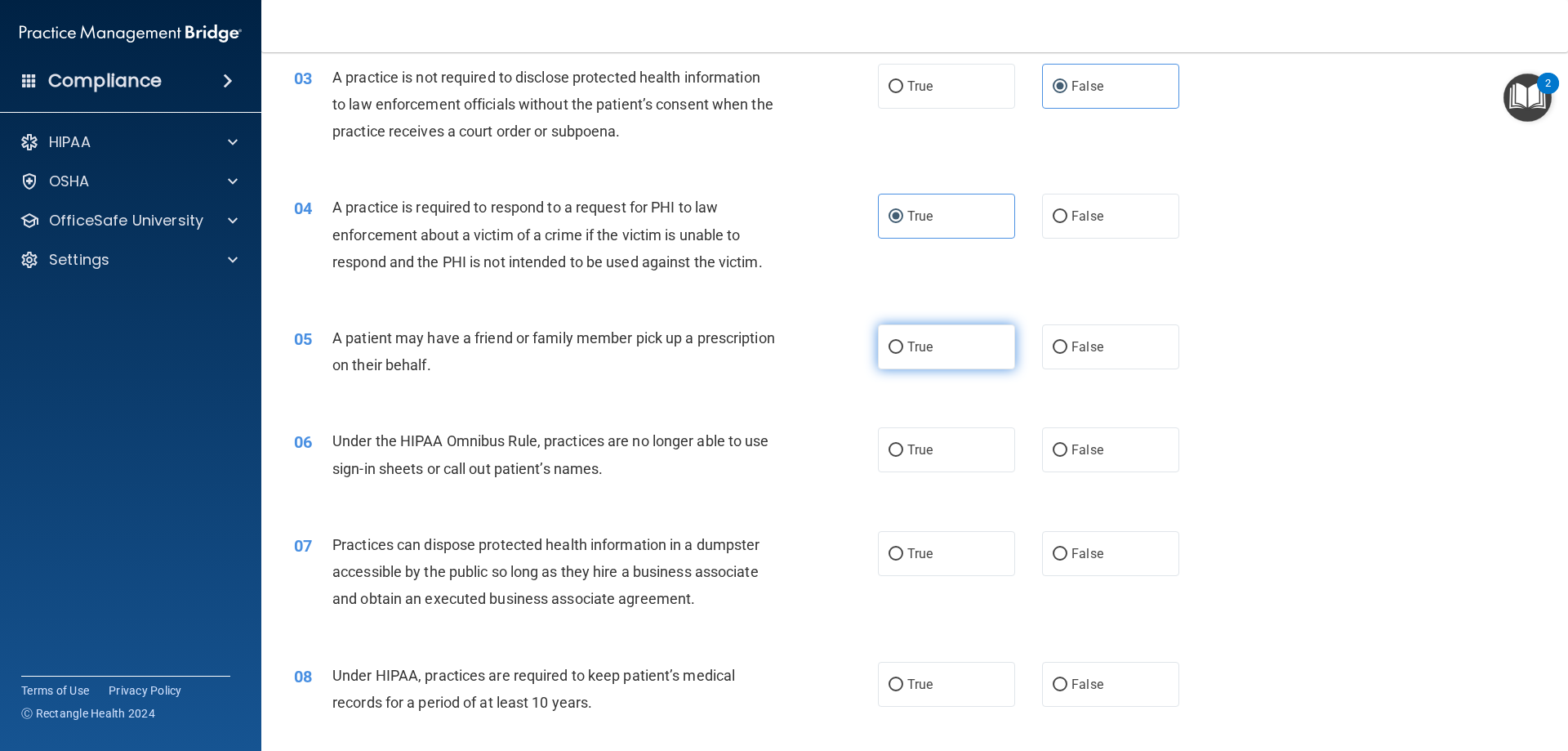
radio input "true"
click at [1105, 472] on label "False" at bounding box center [1110, 450] width 138 height 45
click at [1067, 457] on input "False" at bounding box center [1060, 451] width 14 height 13
radio input "true"
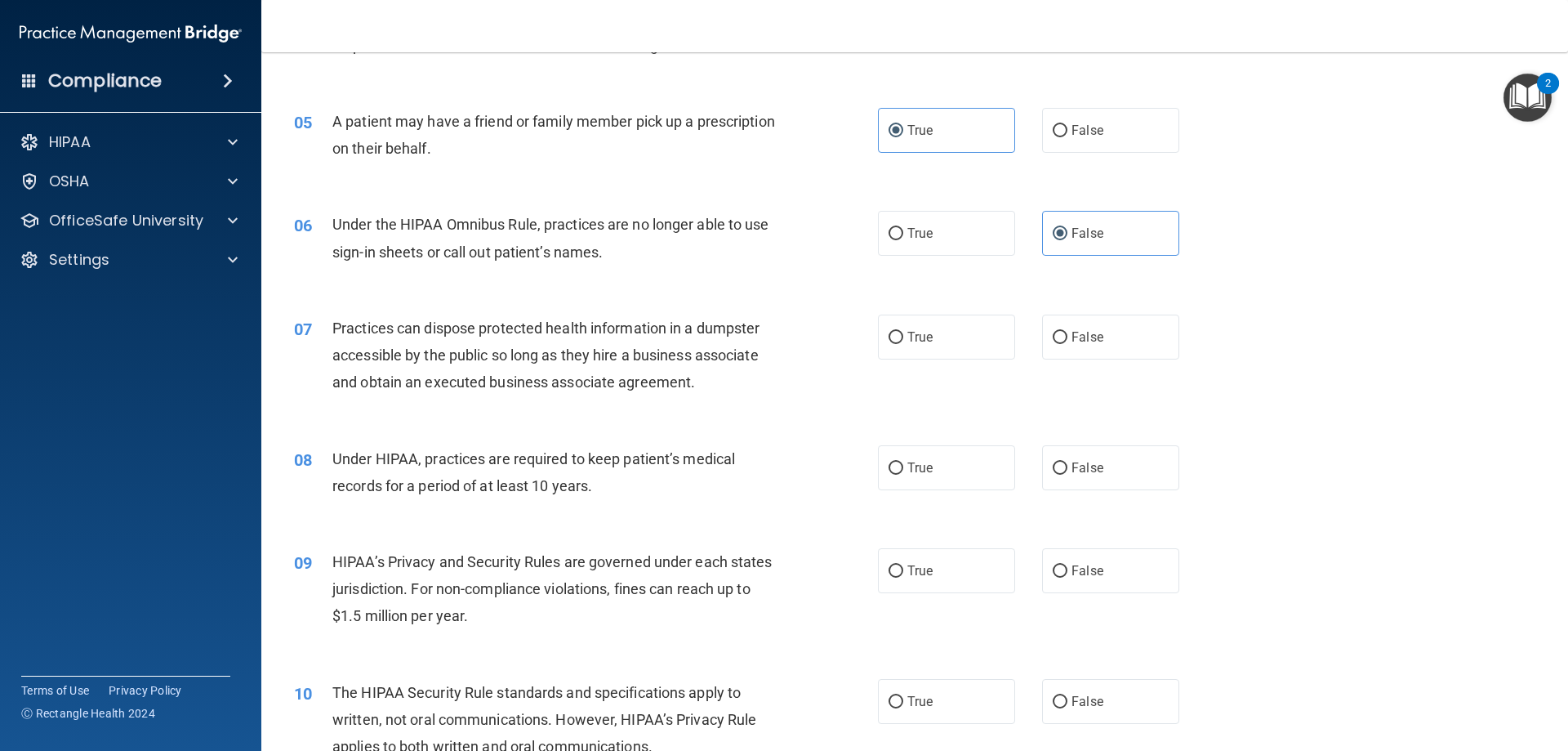
scroll to position [572, 0]
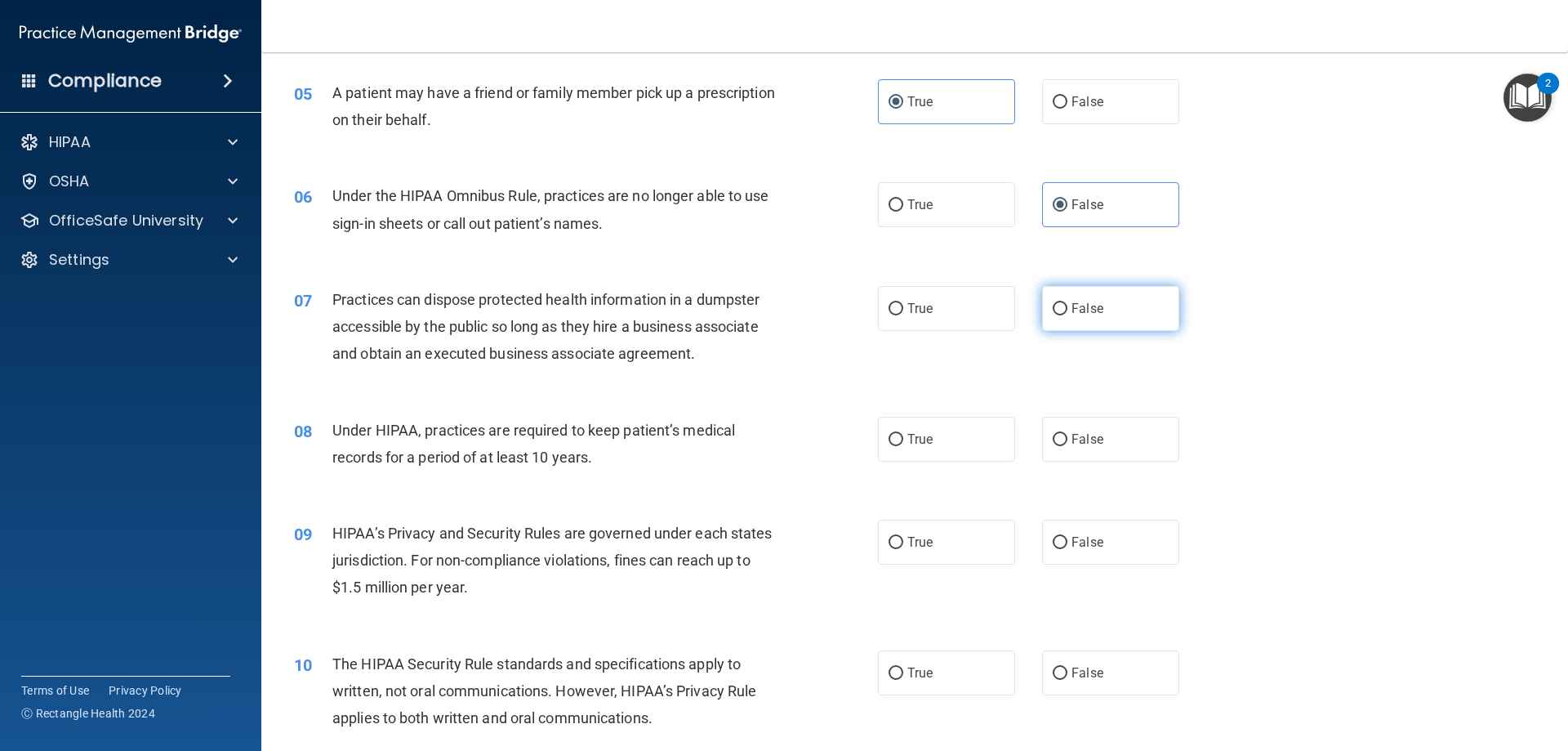
click at [1075, 300] on span "False" at bounding box center [1087, 308] width 31 height 15
click at [1067, 303] on input "False" at bounding box center [1060, 309] width 14 height 13
radio input "true"
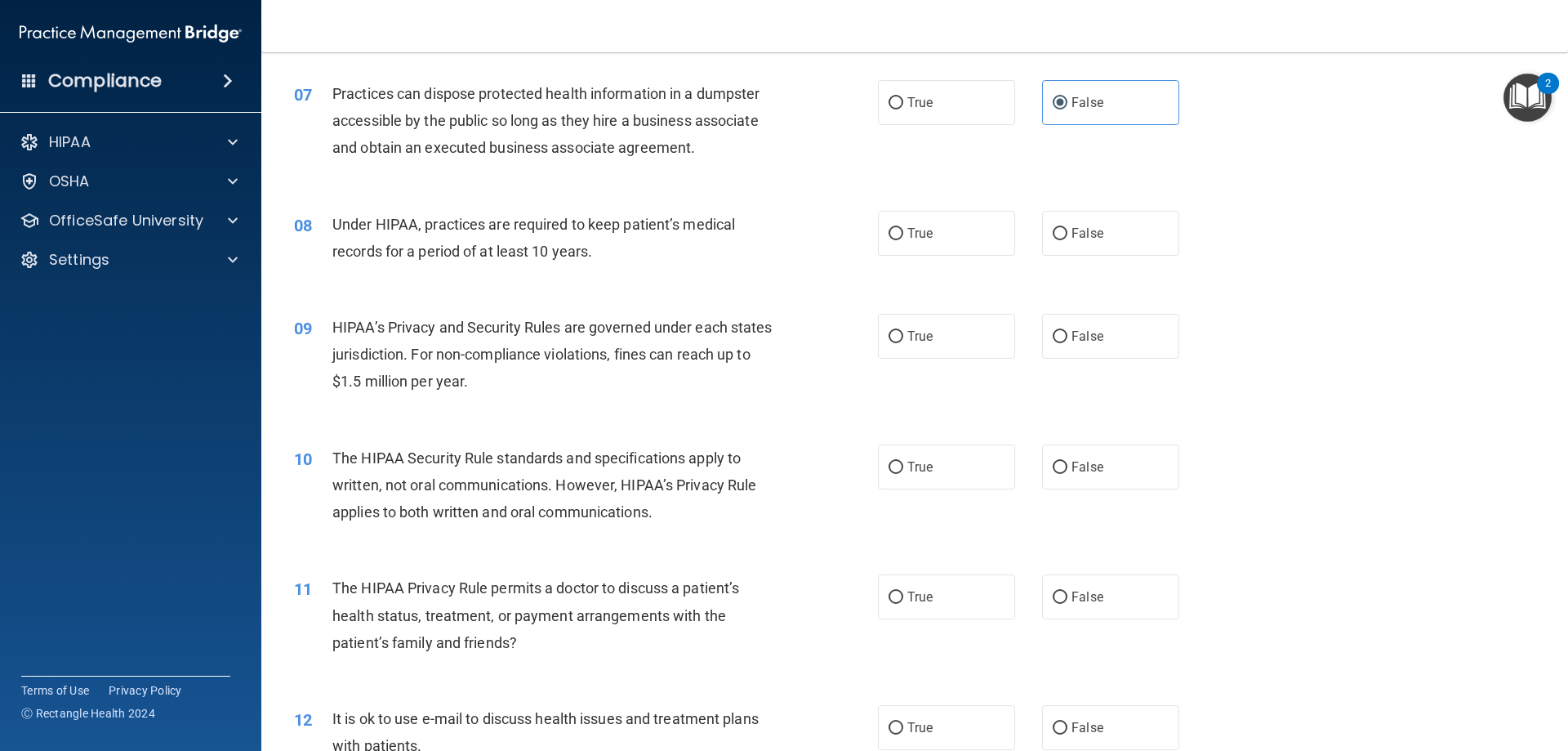
scroll to position [817, 0]
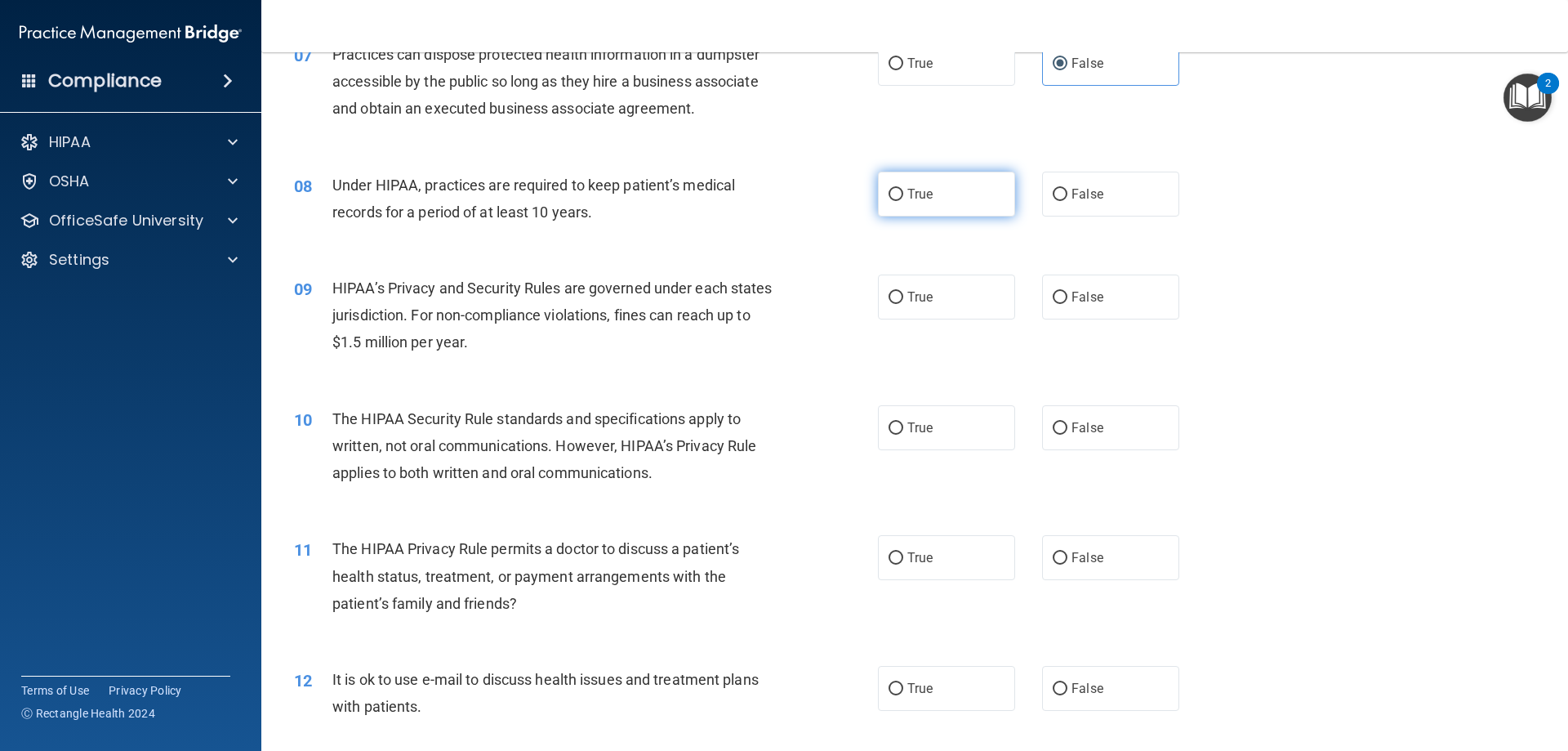
click at [930, 196] on label "True" at bounding box center [946, 194] width 138 height 45
click at [903, 196] on input "True" at bounding box center [895, 195] width 14 height 13
radio input "true"
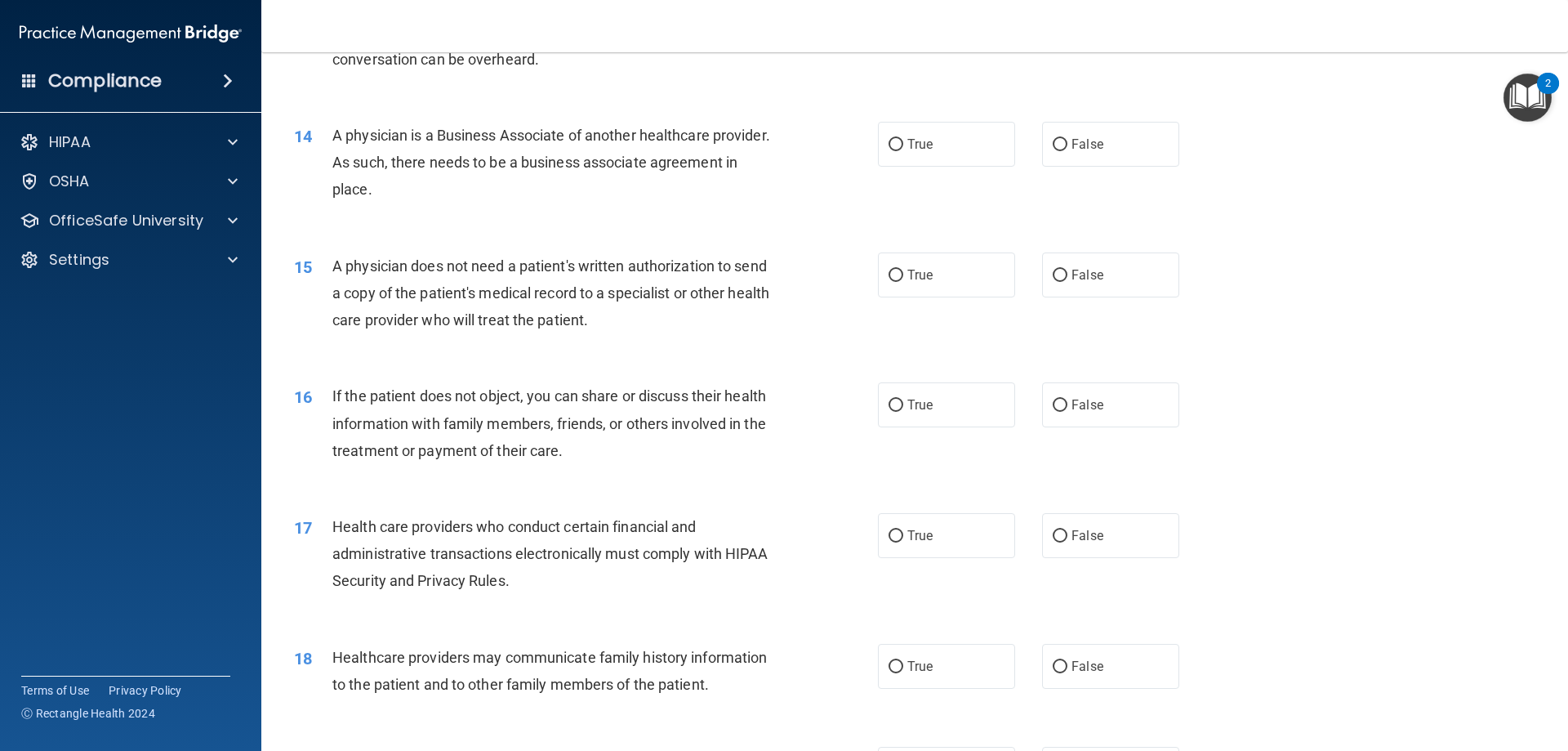
scroll to position [1633, 0]
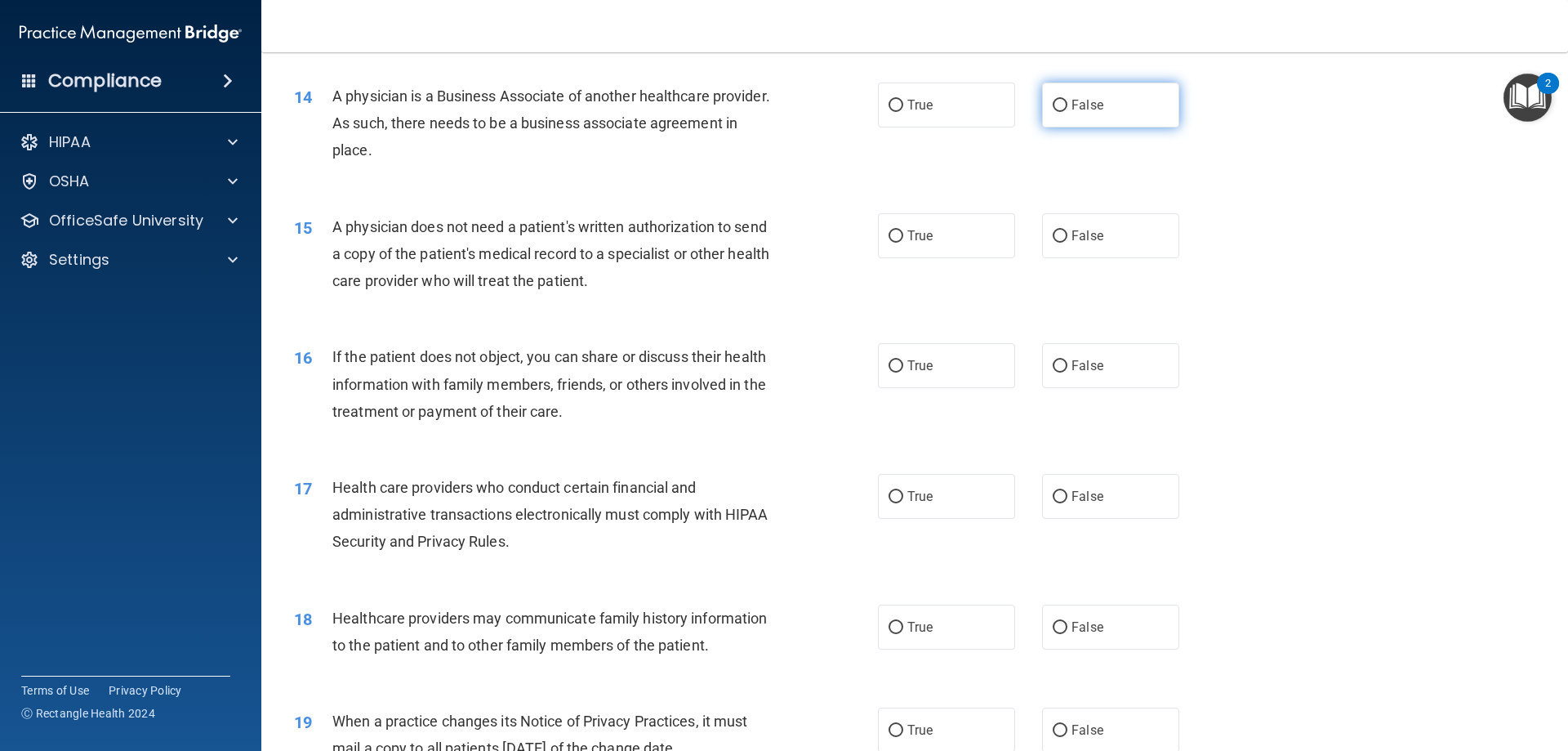
click at [1085, 113] on label "False" at bounding box center [1110, 105] width 138 height 45
click at [1067, 112] on input "False" at bounding box center [1060, 106] width 14 height 13
radio input "true"
click at [962, 241] on label "True" at bounding box center [946, 236] width 138 height 45
click at [903, 241] on input "True" at bounding box center [895, 237] width 14 height 13
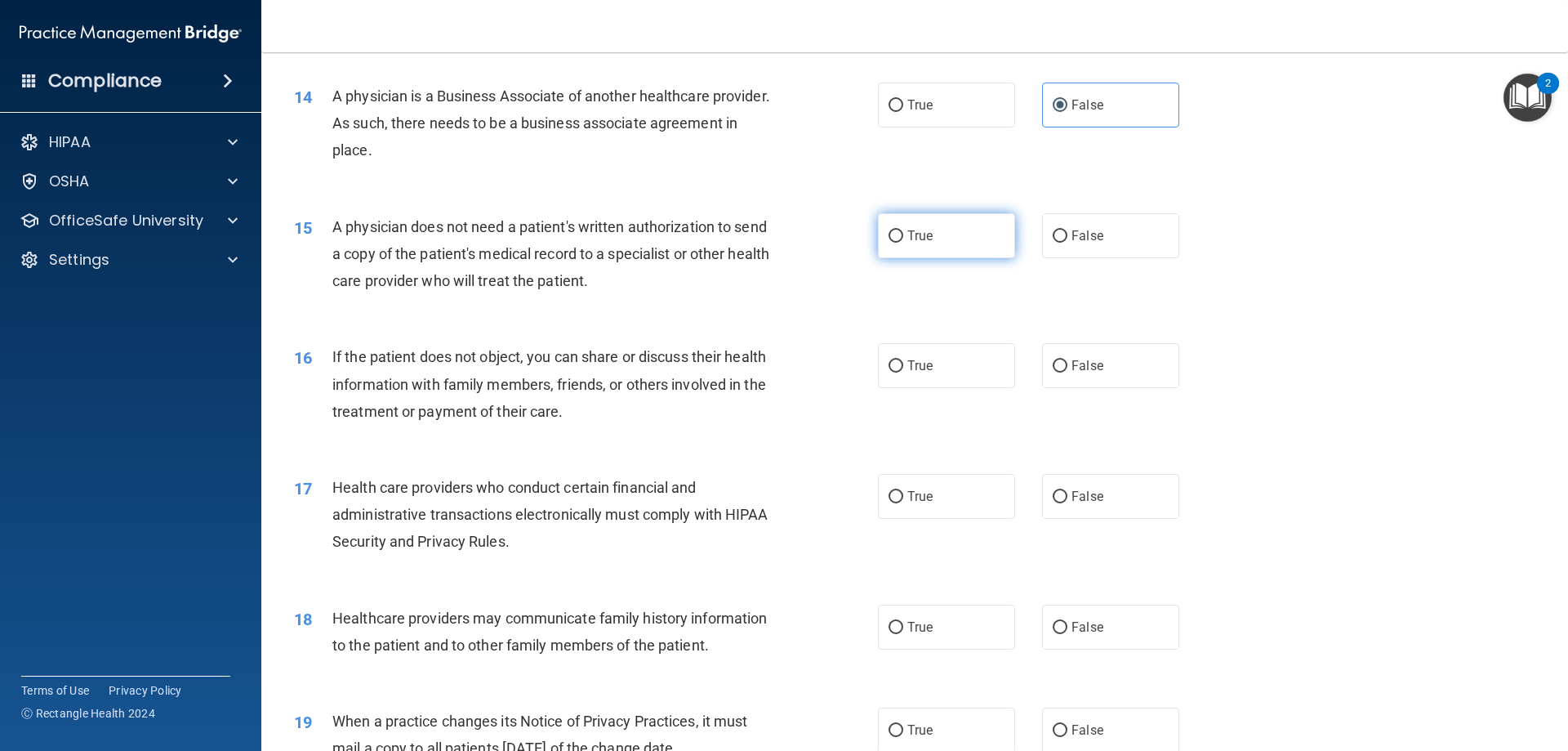
radio input "true"
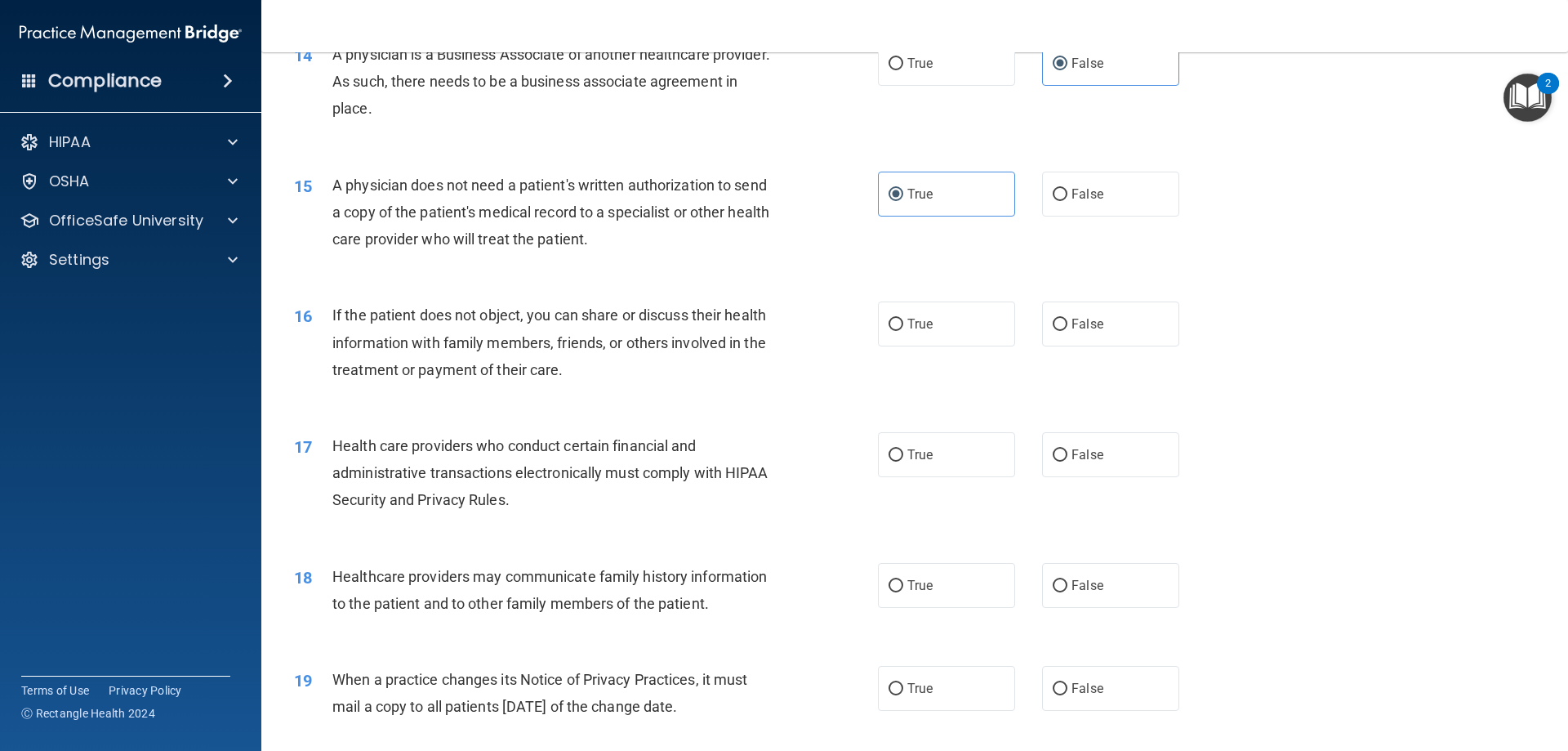
scroll to position [1715, 0]
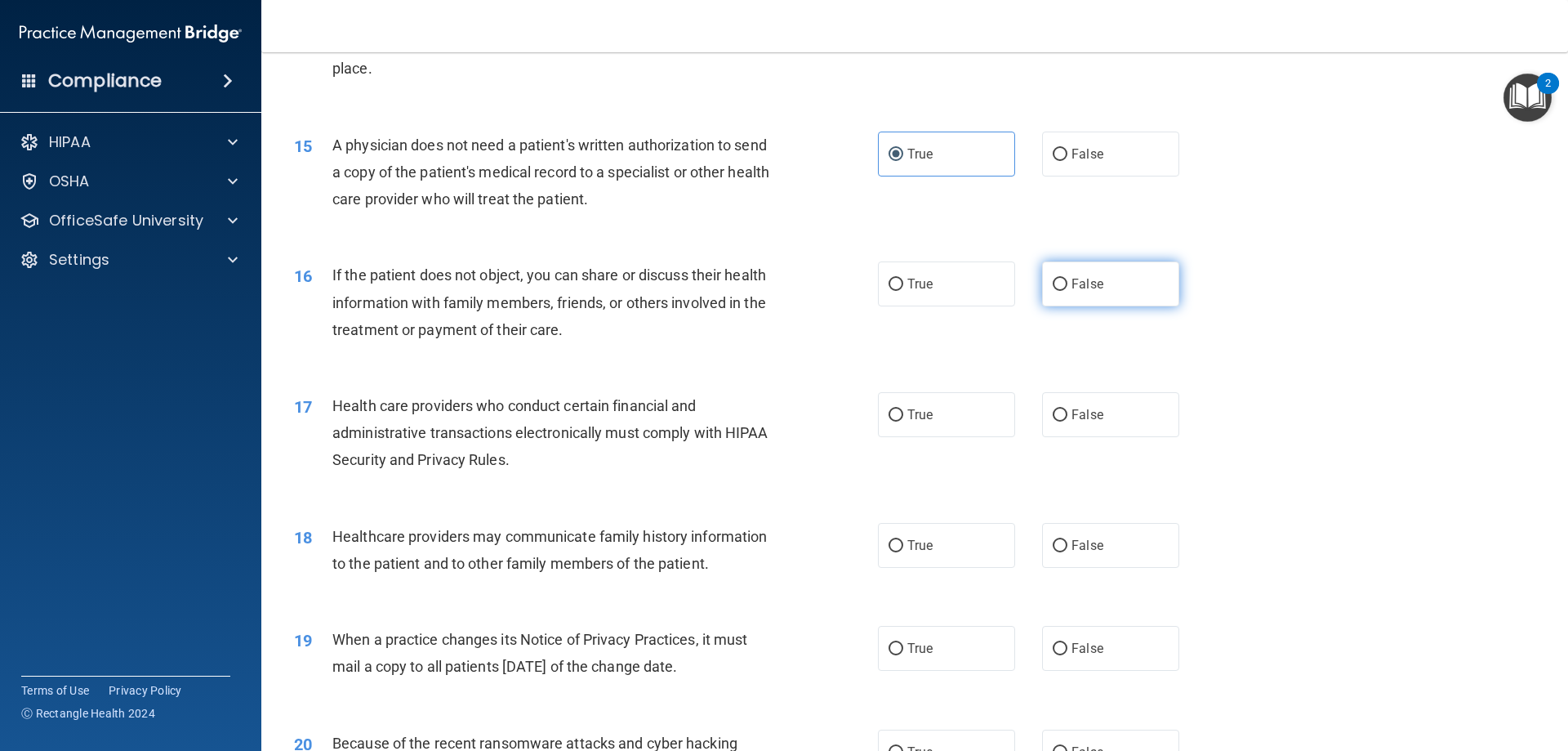
click at [1090, 290] on span "False" at bounding box center [1087, 283] width 31 height 15
click at [1067, 290] on input "False" at bounding box center [1060, 285] width 14 height 13
radio input "true"
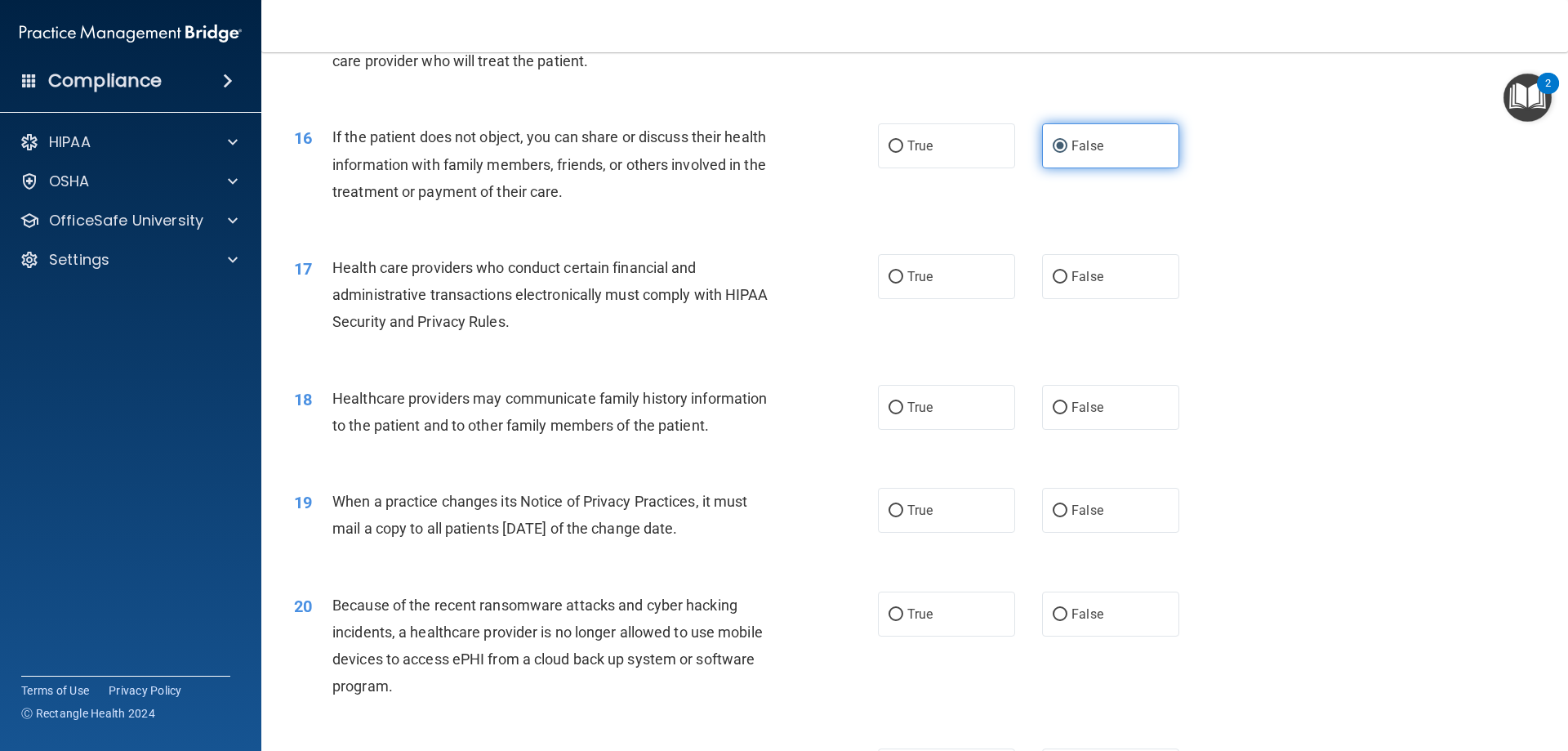
scroll to position [1879, 0]
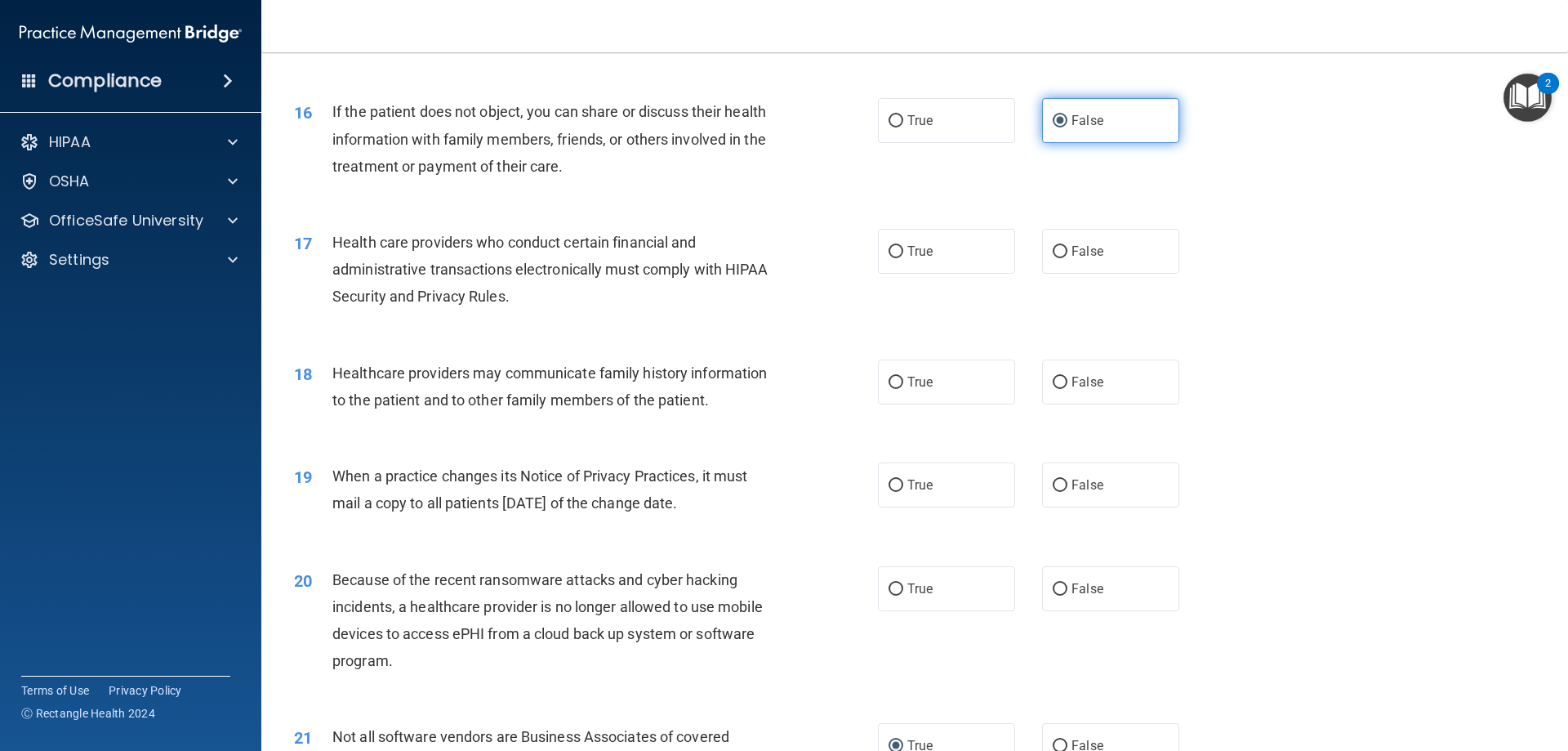
click at [1119, 138] on label "False" at bounding box center [1110, 121] width 138 height 45
click at [1067, 128] on input "False" at bounding box center [1060, 121] width 14 height 13
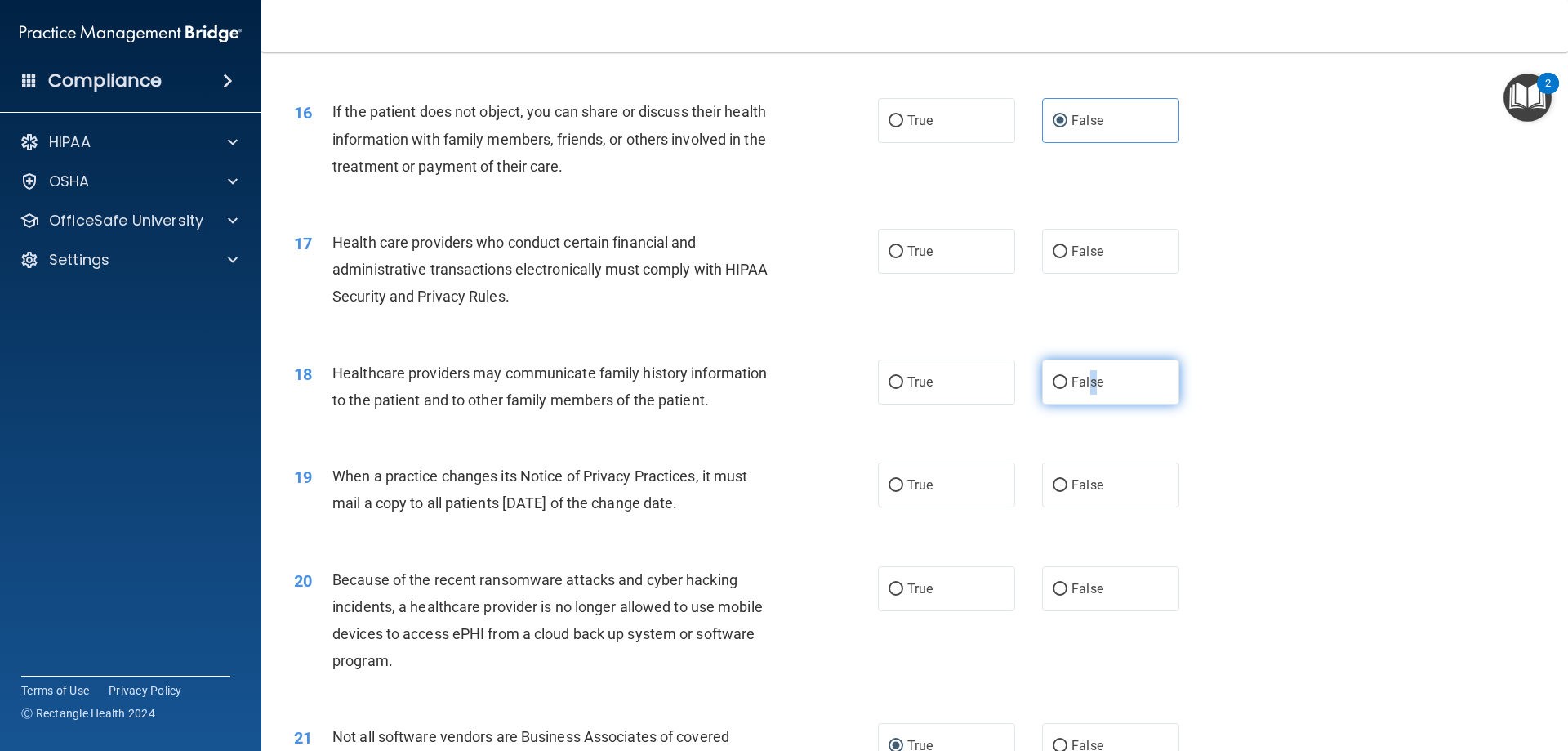
click at [1086, 370] on label "False" at bounding box center [1110, 382] width 138 height 45
click at [968, 232] on label "True" at bounding box center [946, 251] width 138 height 45
click at [903, 246] on input "True" at bounding box center [895, 252] width 14 height 13
radio input "true"
click at [1086, 380] on span "False" at bounding box center [1087, 381] width 31 height 15
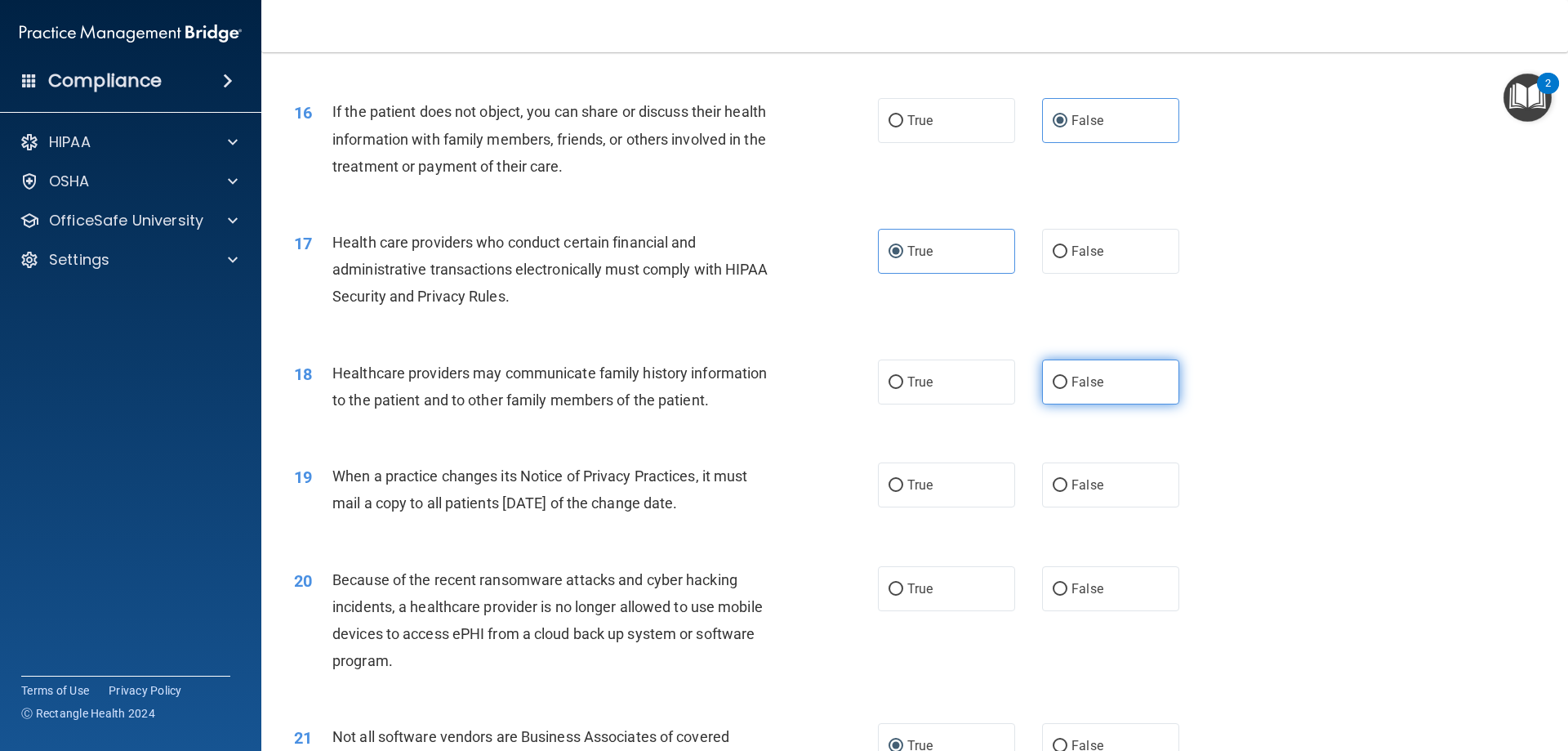
click at [1067, 380] on input "False" at bounding box center [1060, 383] width 14 height 13
radio input "true"
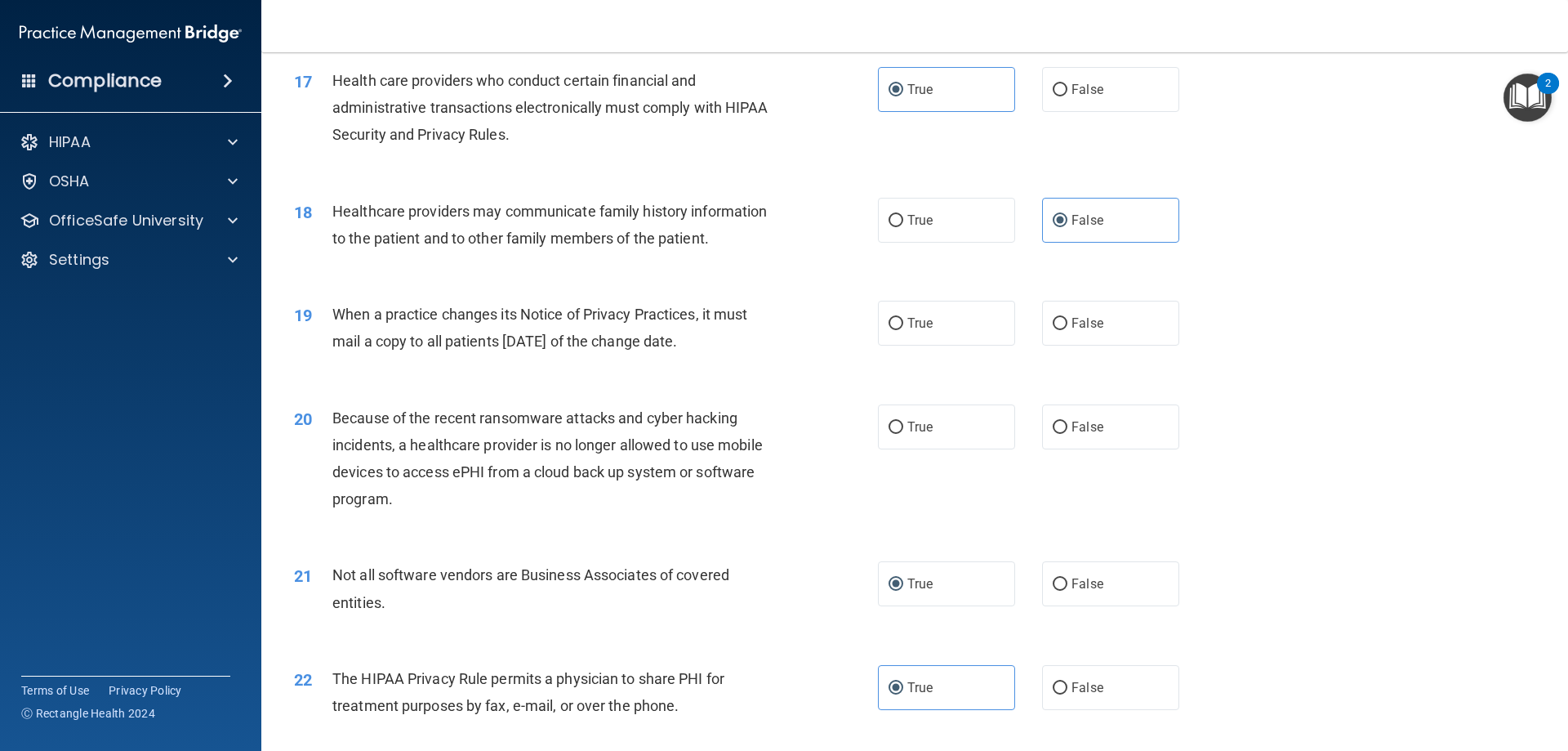
scroll to position [2042, 0]
click at [1079, 316] on span "False" at bounding box center [1087, 321] width 31 height 15
click at [1067, 316] on input "False" at bounding box center [1060, 322] width 14 height 13
radio input "true"
click at [1134, 425] on label "False" at bounding box center [1110, 425] width 138 height 45
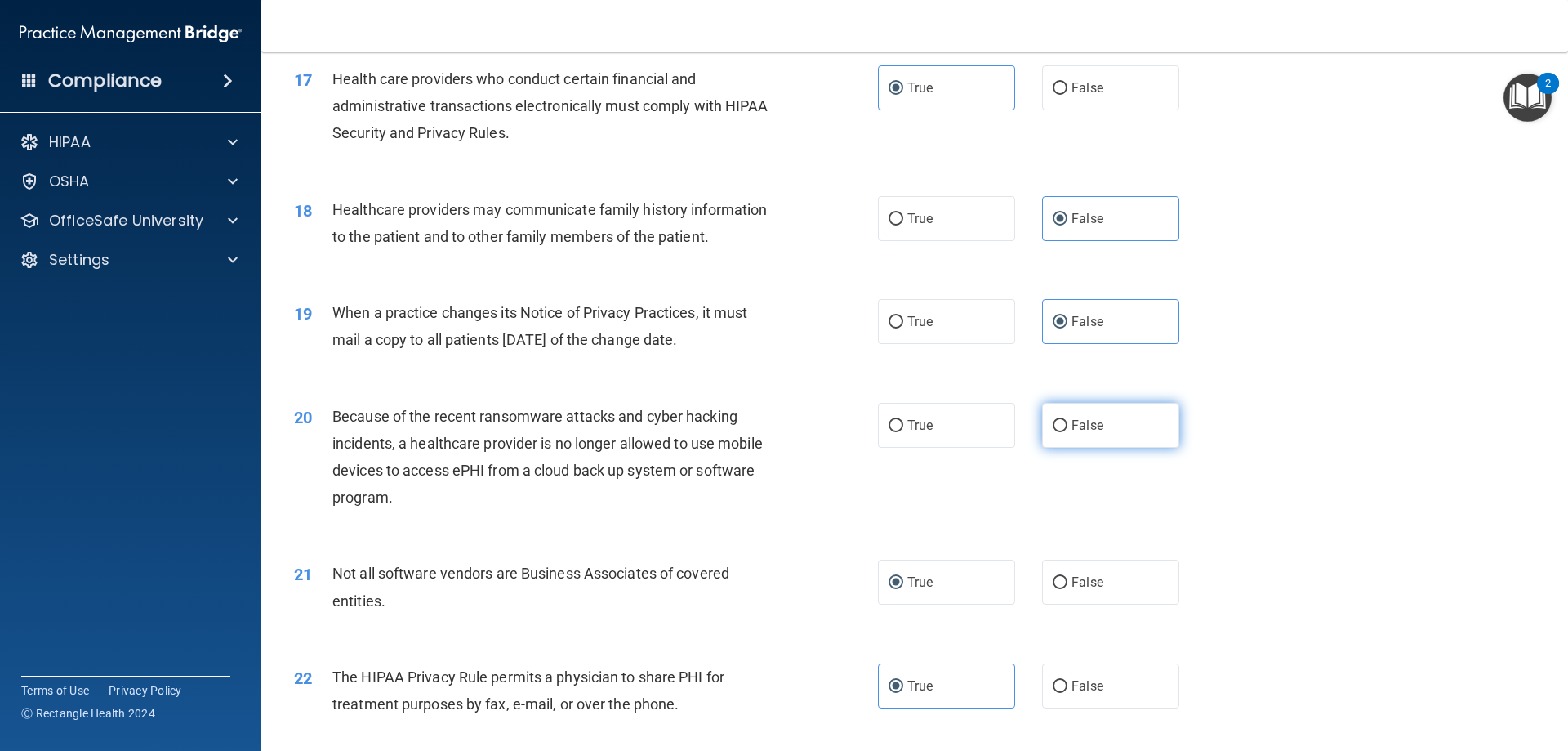
click at [1067, 425] on input "False" at bounding box center [1060, 426] width 14 height 13
radio input "true"
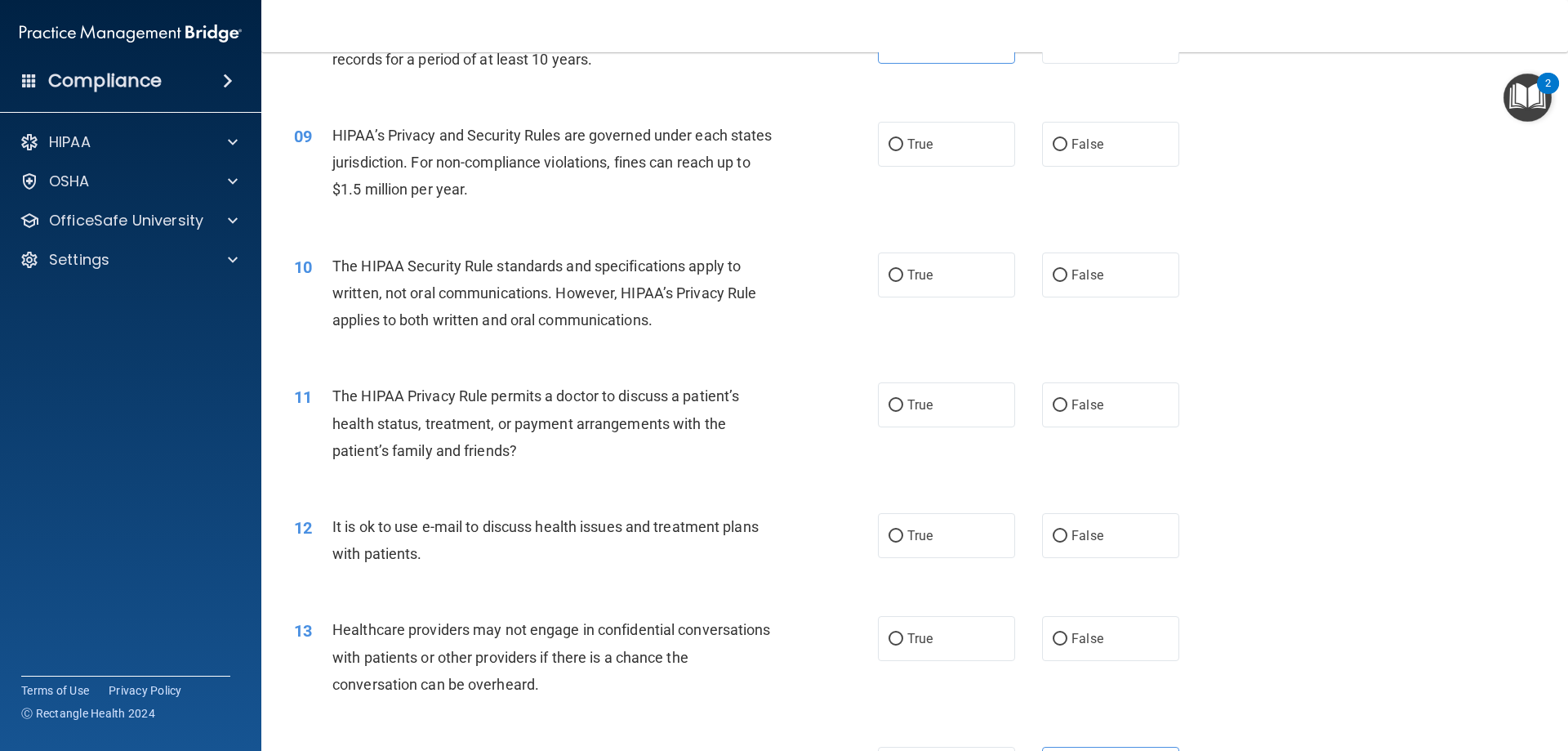
scroll to position [1010, 0]
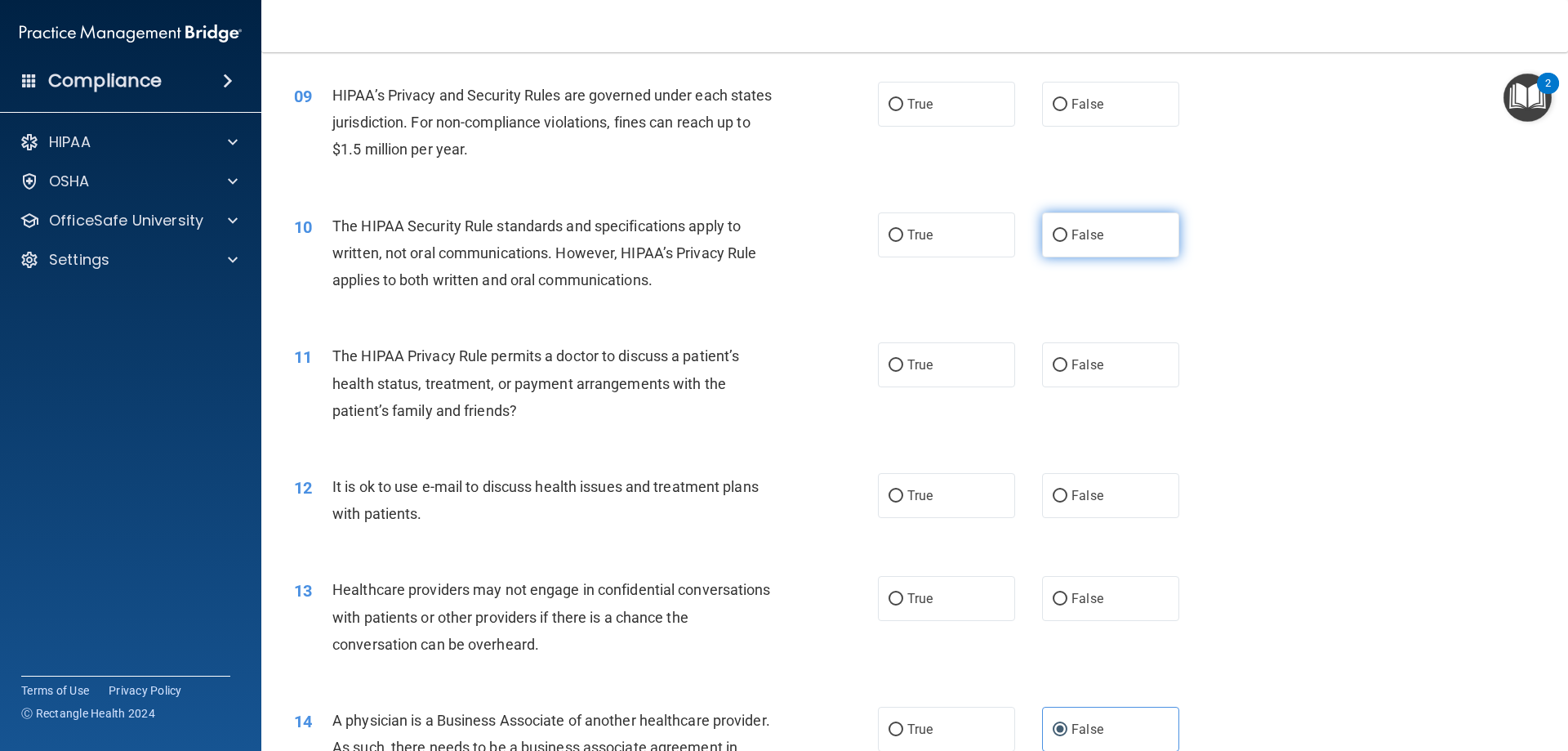
click at [1076, 227] on label "False" at bounding box center [1110, 235] width 138 height 45
click at [1067, 229] on input "False" at bounding box center [1060, 236] width 14 height 13
radio input "true"
click at [1093, 354] on label "False" at bounding box center [1110, 365] width 138 height 45
click at [1067, 360] on input "False" at bounding box center [1060, 366] width 14 height 13
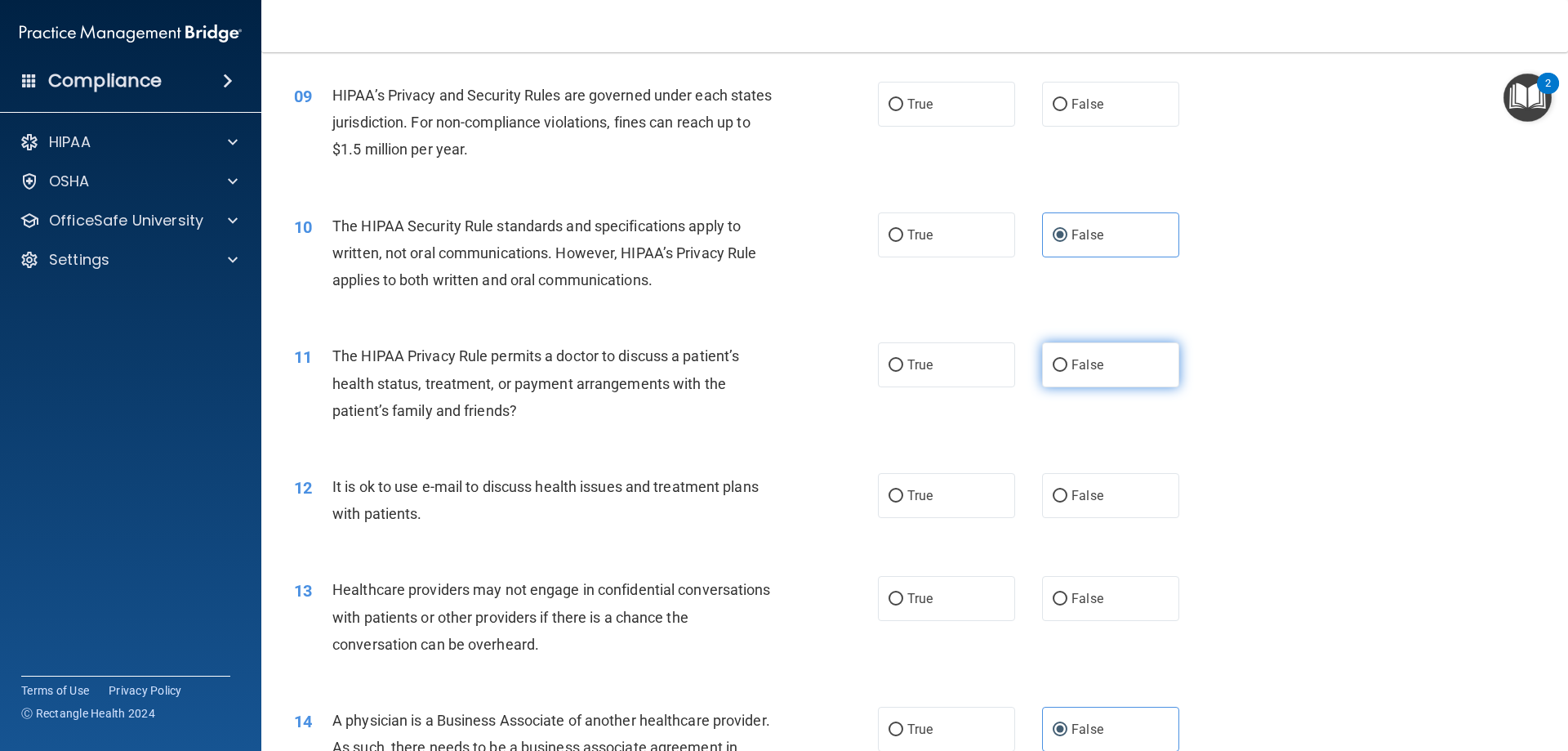
radio input "true"
click at [1094, 487] on span "False" at bounding box center [1087, 495] width 31 height 15
click at [1067, 490] on input "False" at bounding box center [1060, 496] width 14 height 13
radio input "true"
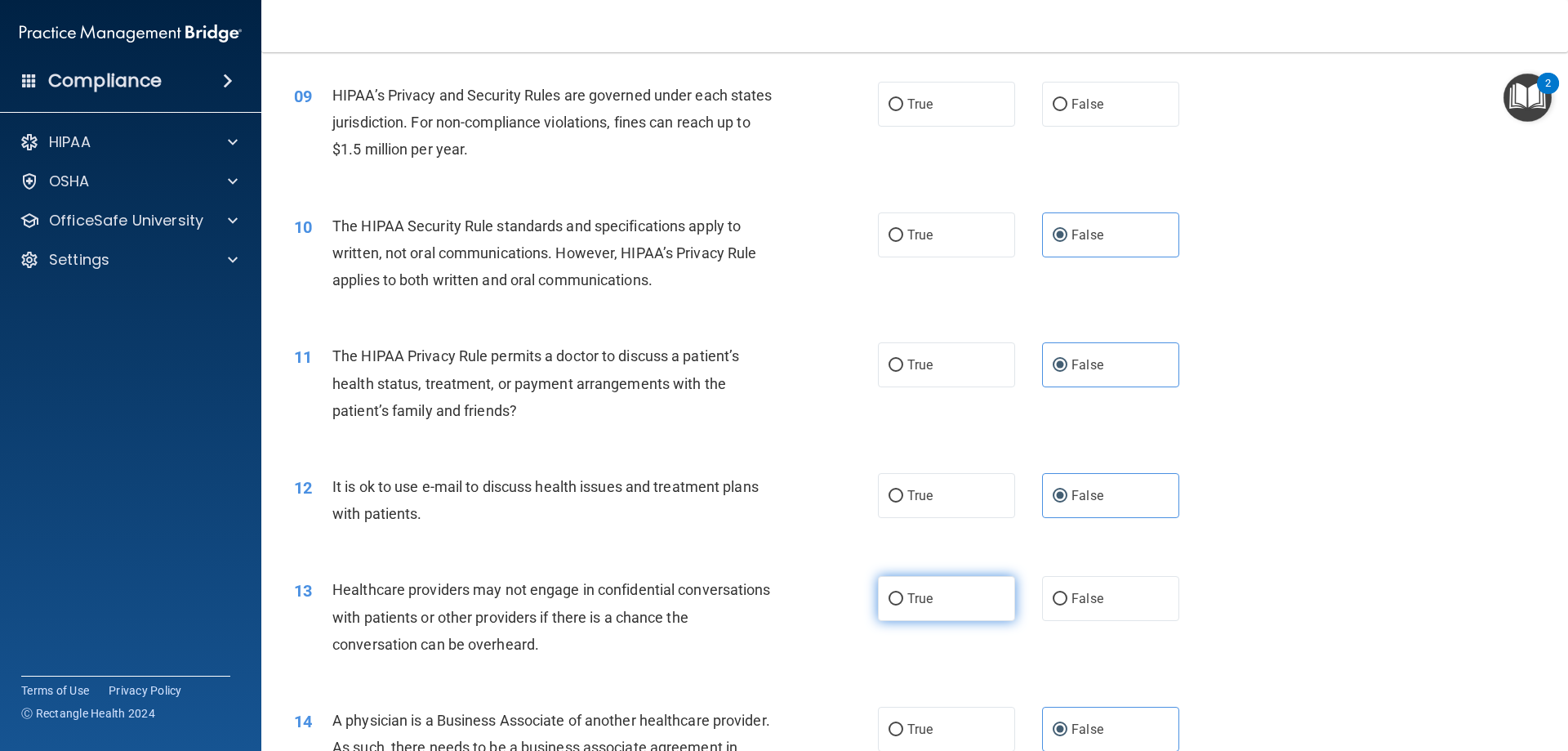
click at [955, 599] on label "True" at bounding box center [946, 598] width 138 height 45
click at [903, 599] on input "True" at bounding box center [895, 599] width 14 height 13
radio input "true"
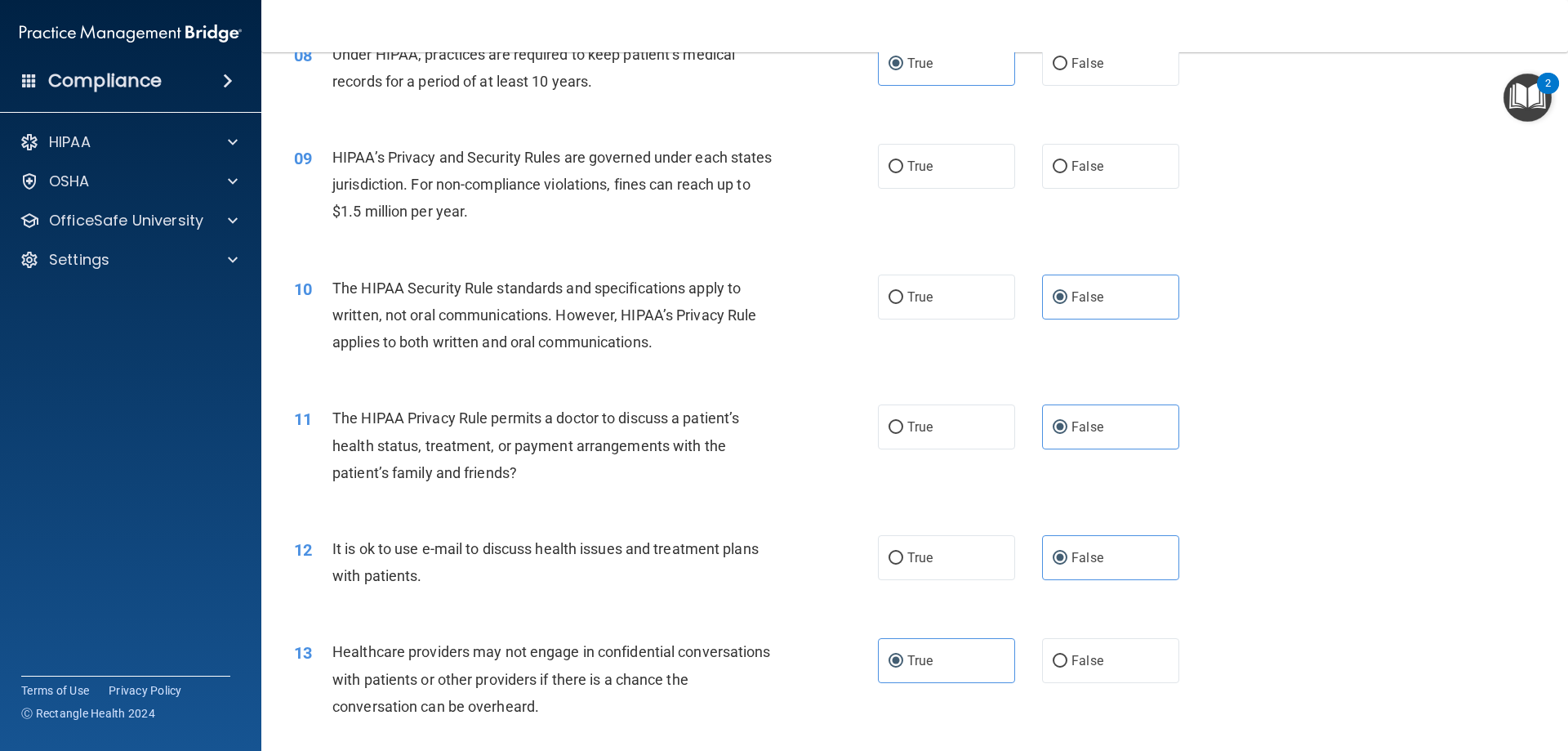
scroll to position [764, 0]
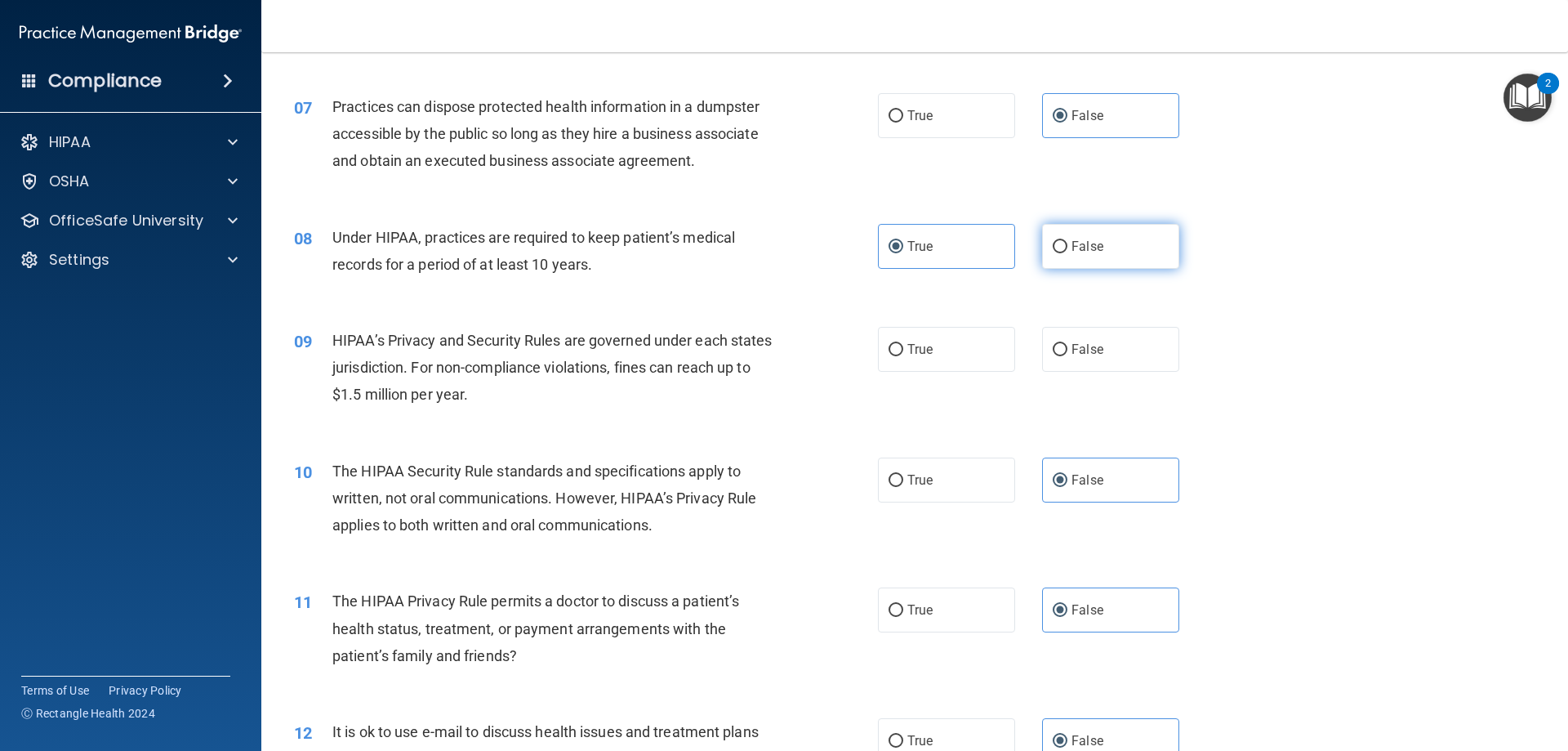
click at [1082, 260] on label "False" at bounding box center [1110, 246] width 138 height 45
click at [1067, 254] on input "False" at bounding box center [1060, 247] width 14 height 13
radio input "true"
radio input "false"
click at [1125, 373] on div "09 HIPAA’s Privacy and Security Rules are governed under each states jurisdicti…" at bounding box center [914, 371] width 1266 height 130
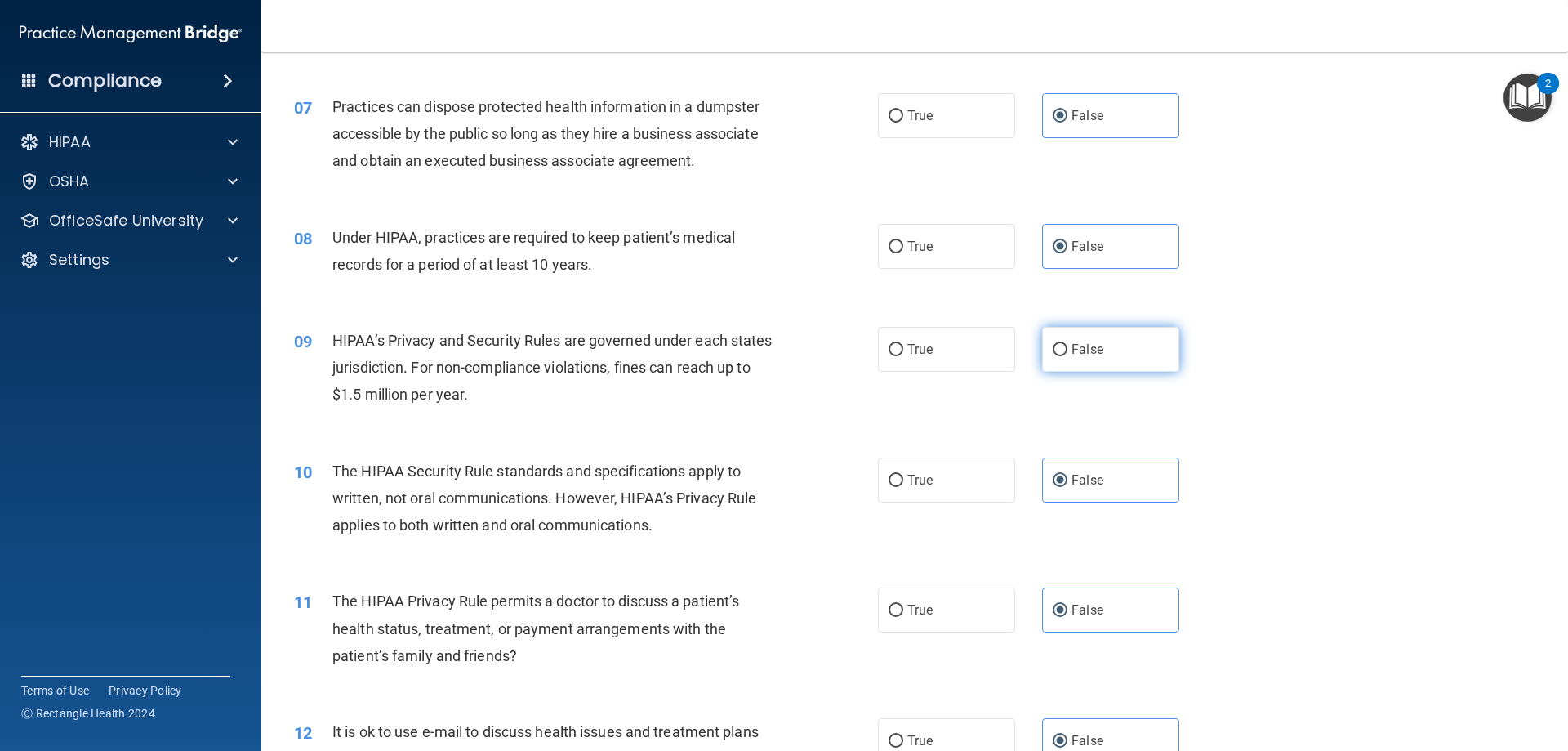
click at [1125, 362] on label "False" at bounding box center [1110, 349] width 138 height 45
click at [1067, 356] on input "False" at bounding box center [1060, 350] width 14 height 13
radio input "true"
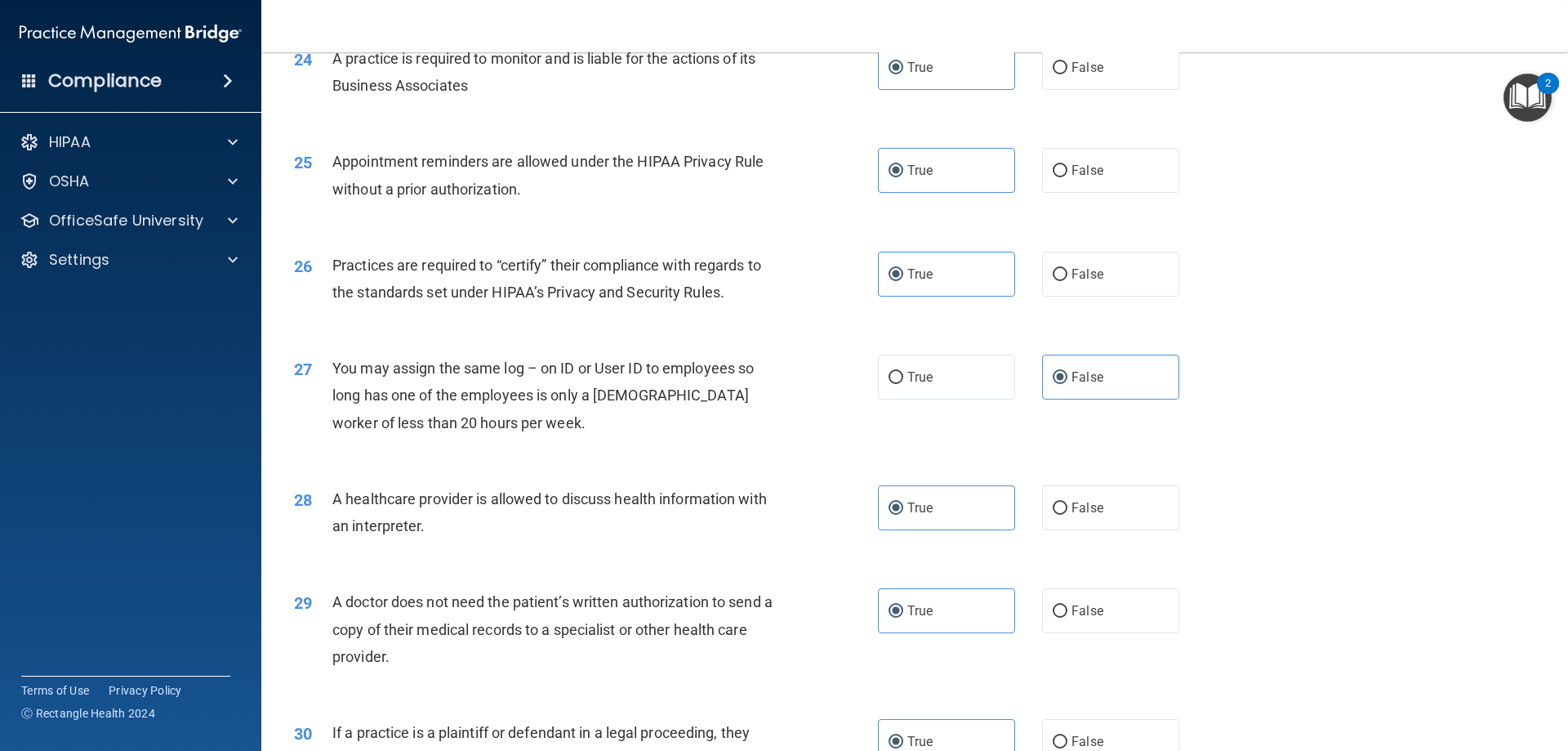
scroll to position [3052, 0]
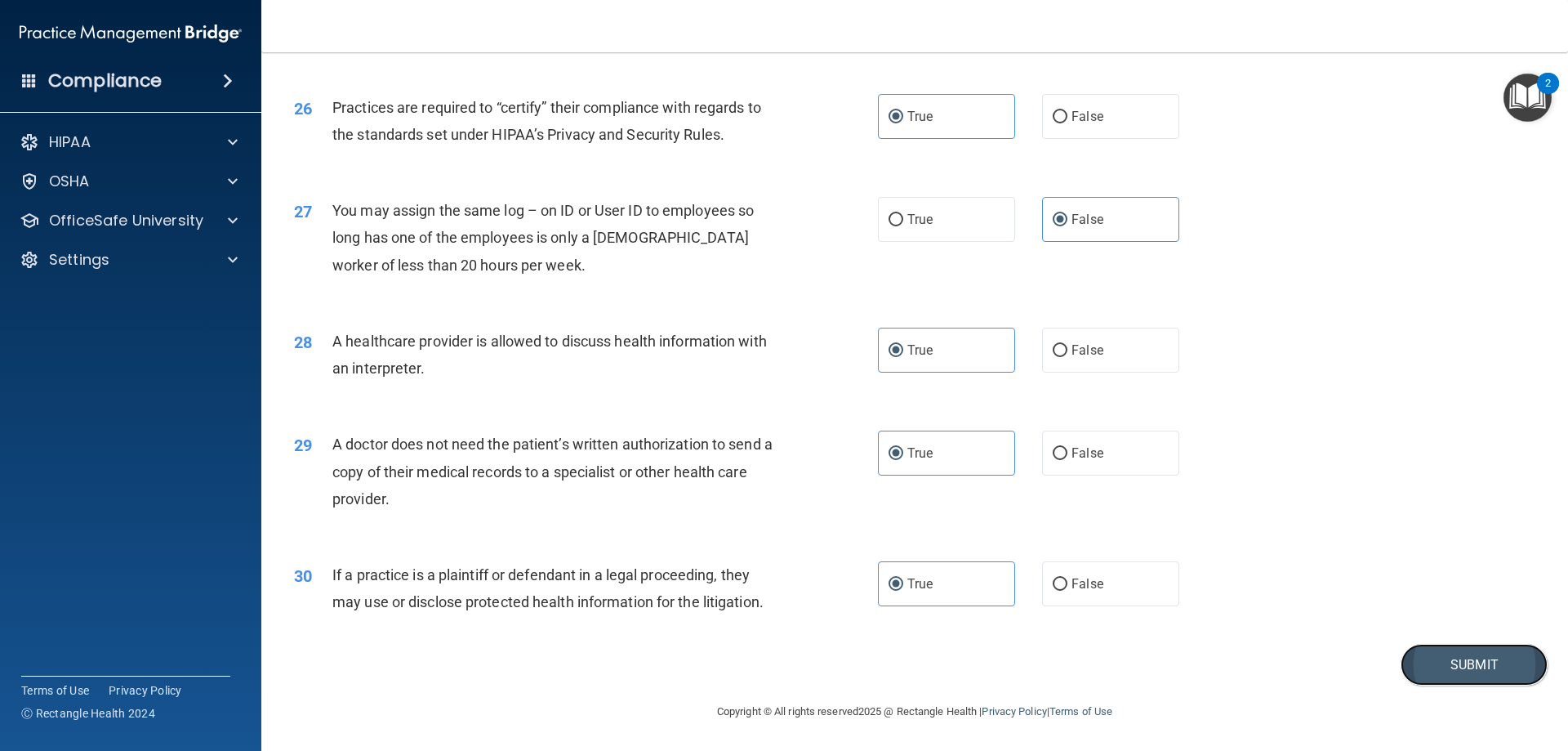
click at [1454, 661] on button "Submit" at bounding box center [1474, 665] width 147 height 41
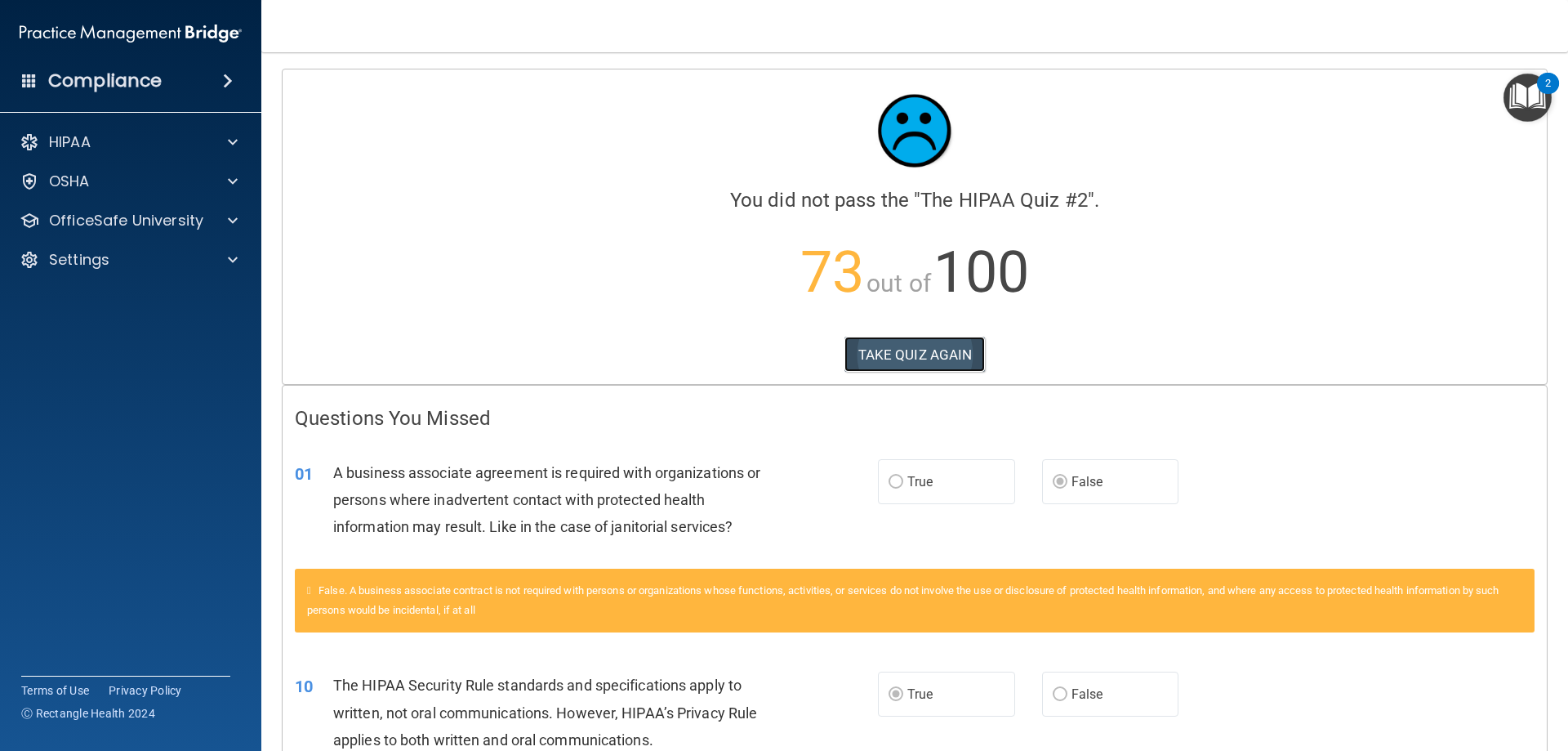
click at [952, 357] on button "TAKE QUIZ AGAIN" at bounding box center [914, 354] width 141 height 36
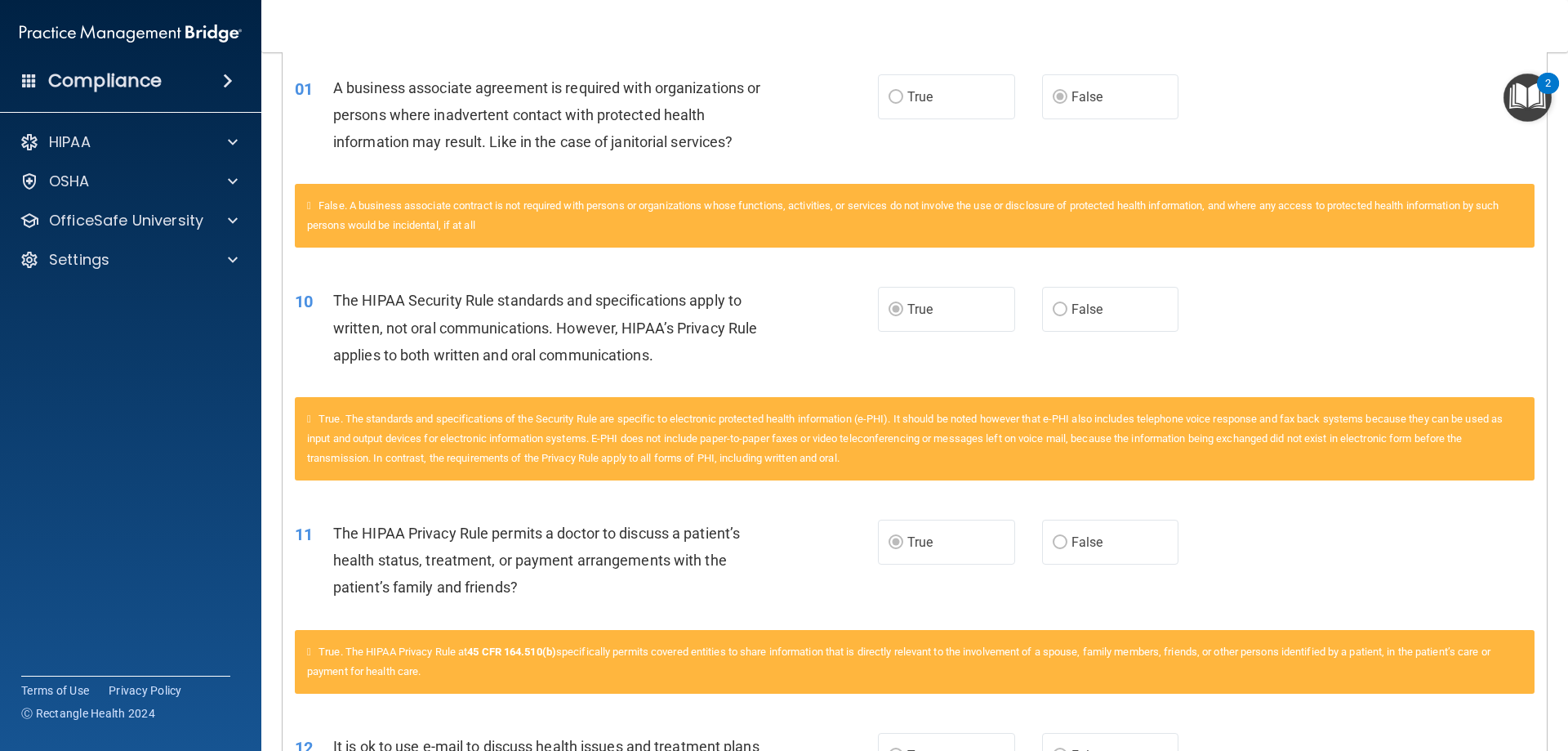
scroll to position [58, 0]
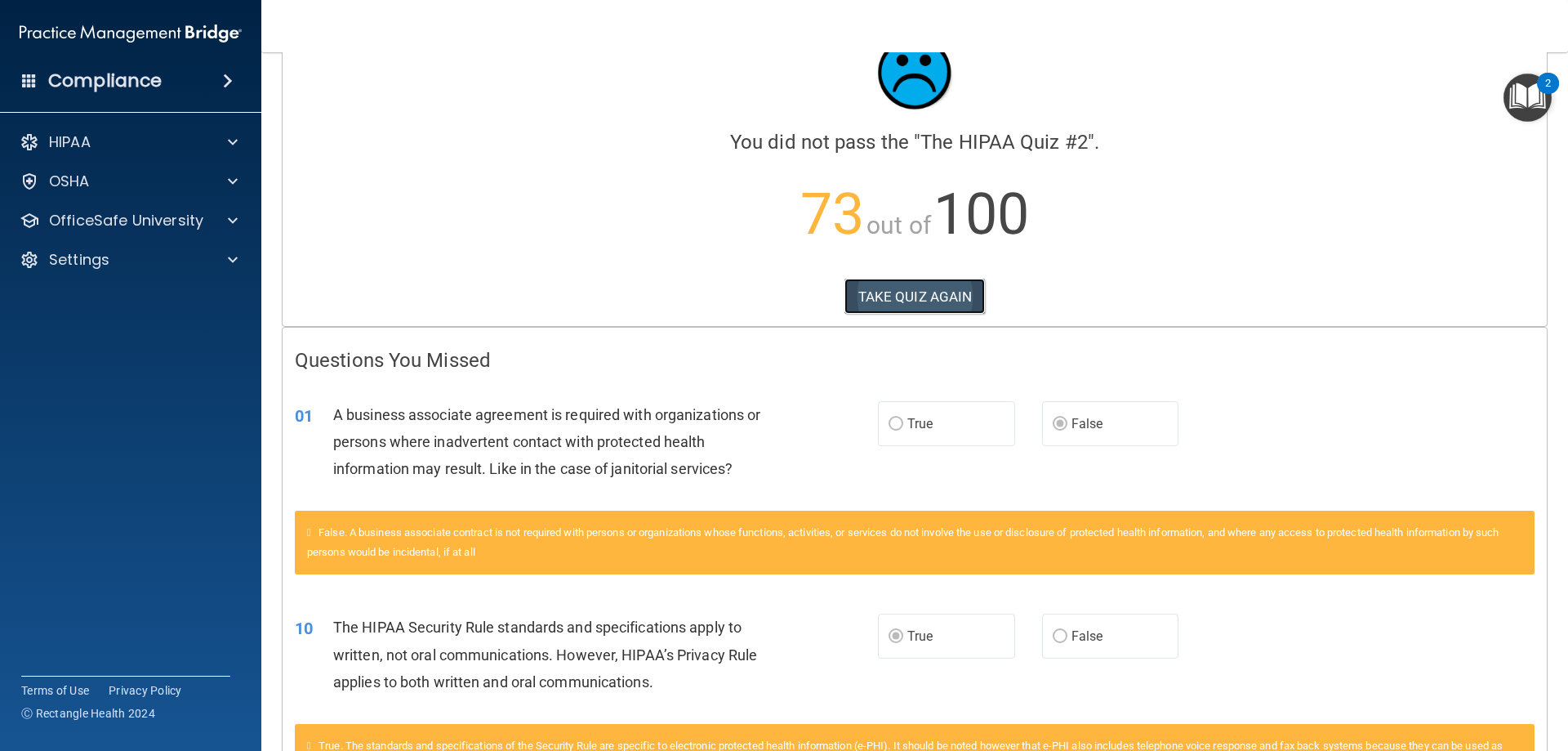
click at [920, 289] on button "TAKE QUIZ AGAIN" at bounding box center [914, 297] width 141 height 36
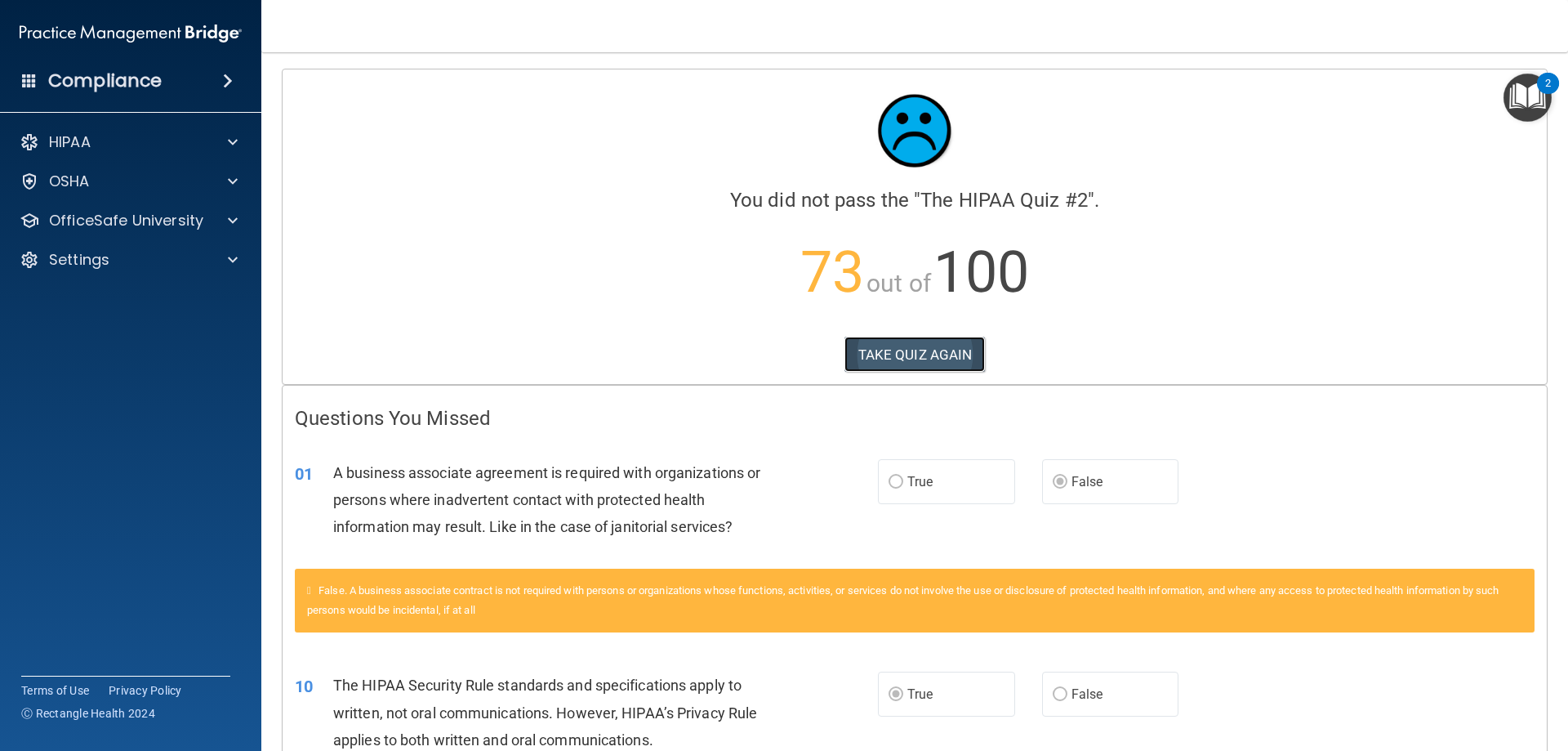
click at [926, 361] on button "TAKE QUIZ AGAIN" at bounding box center [914, 354] width 141 height 36
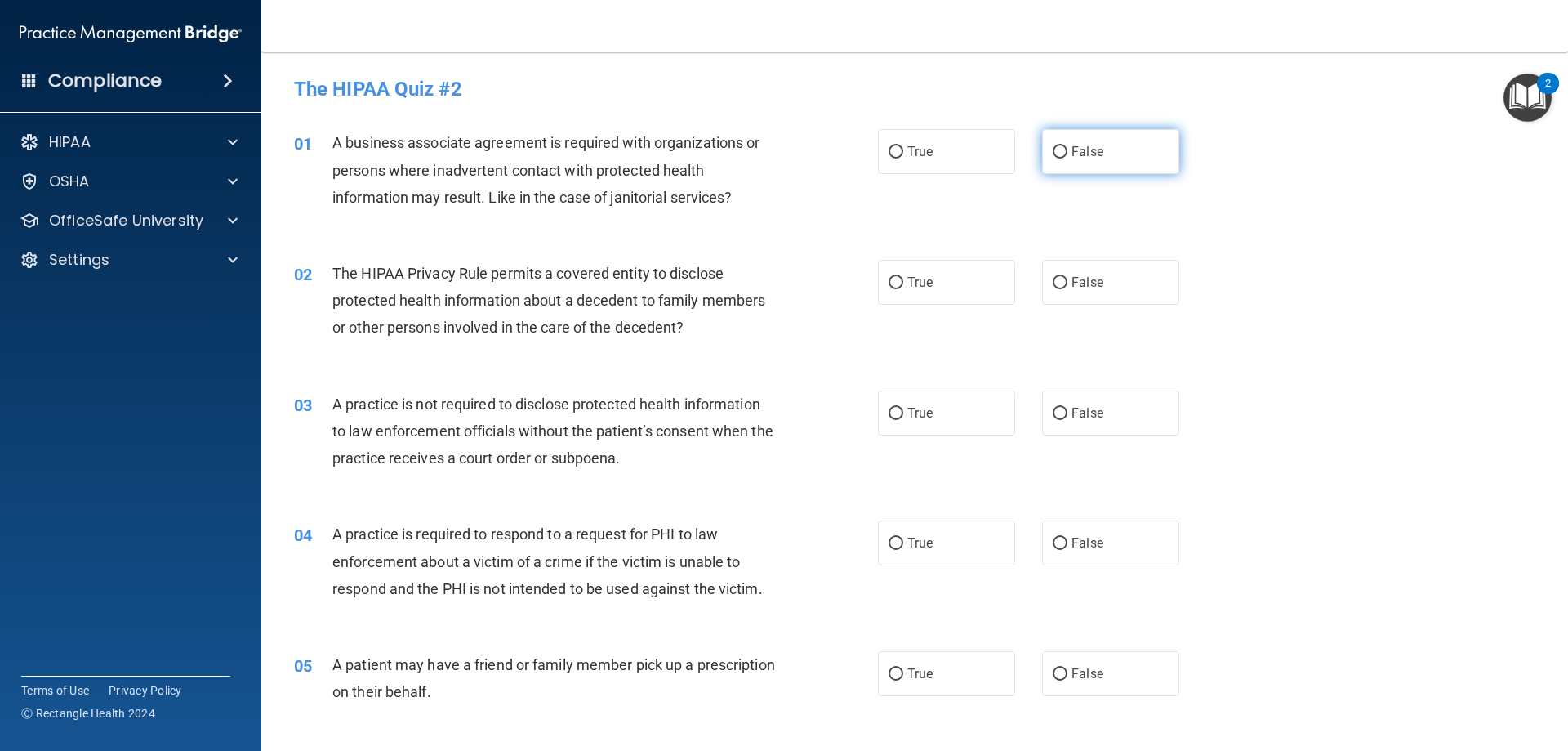
click at [1091, 147] on span "False" at bounding box center [1087, 151] width 31 height 15
click at [1067, 147] on input "False" at bounding box center [1060, 153] width 14 height 13
radio input "true"
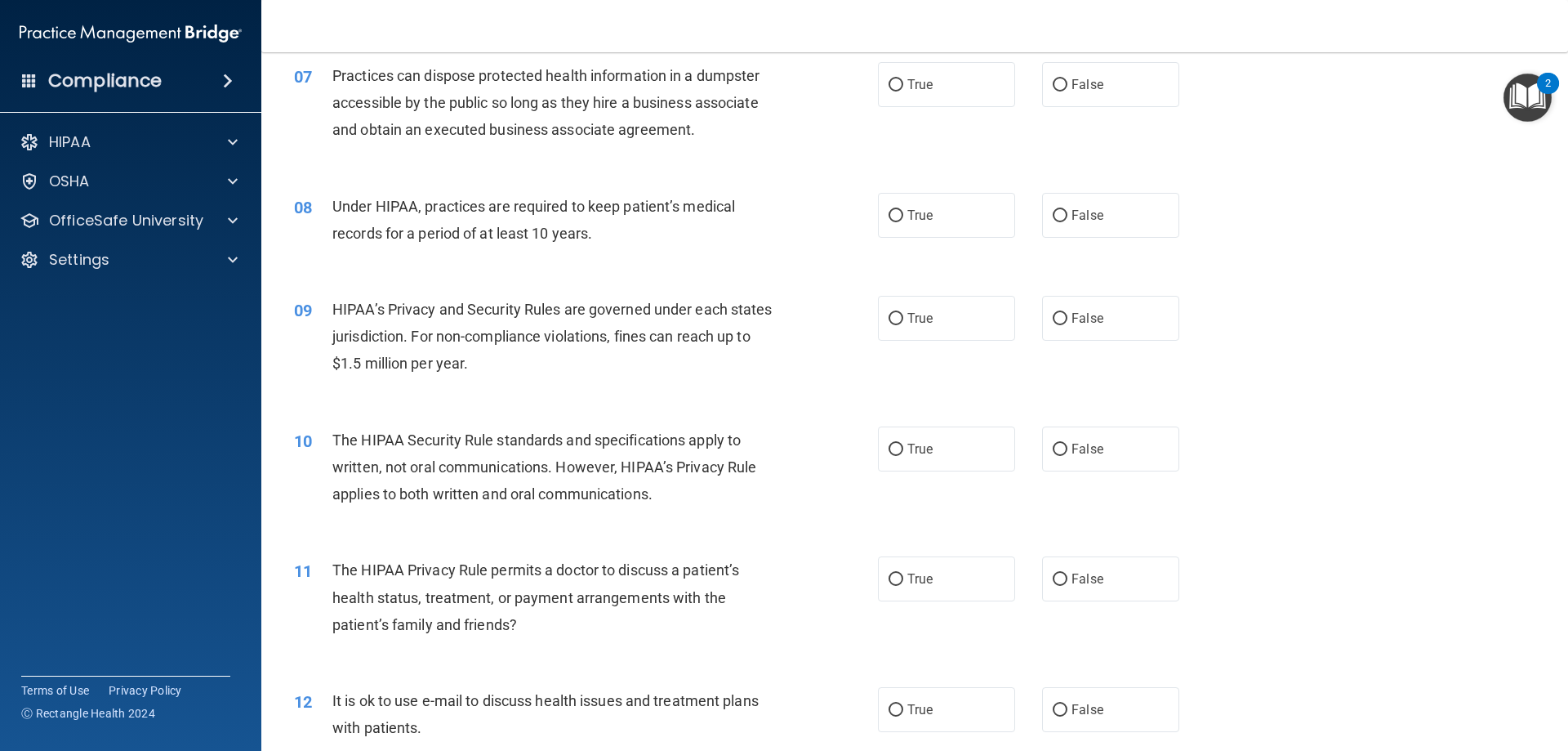
scroll to position [817, 0]
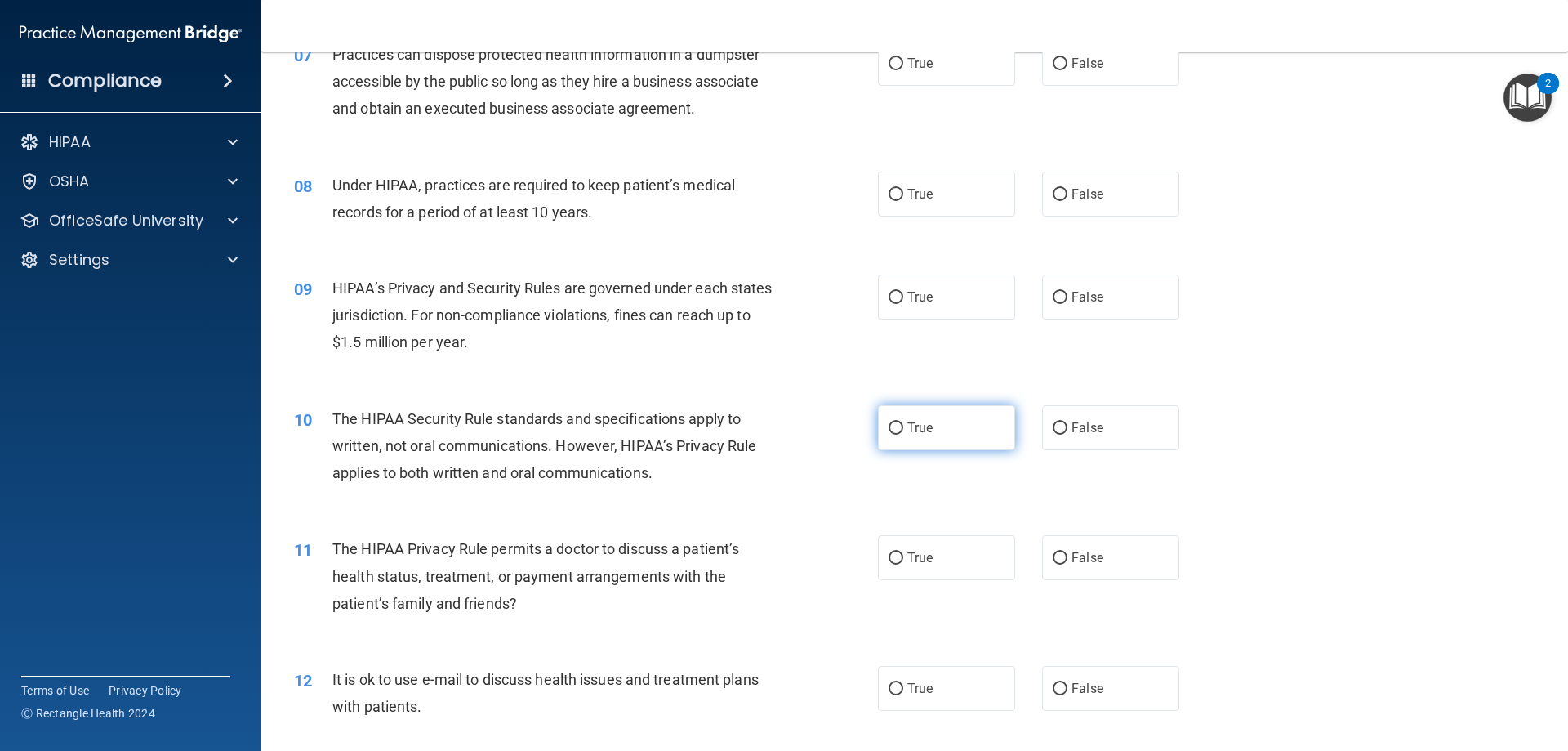
click at [995, 429] on label "True" at bounding box center [946, 427] width 138 height 45
click at [903, 429] on input "True" at bounding box center [895, 429] width 14 height 13
radio input "true"
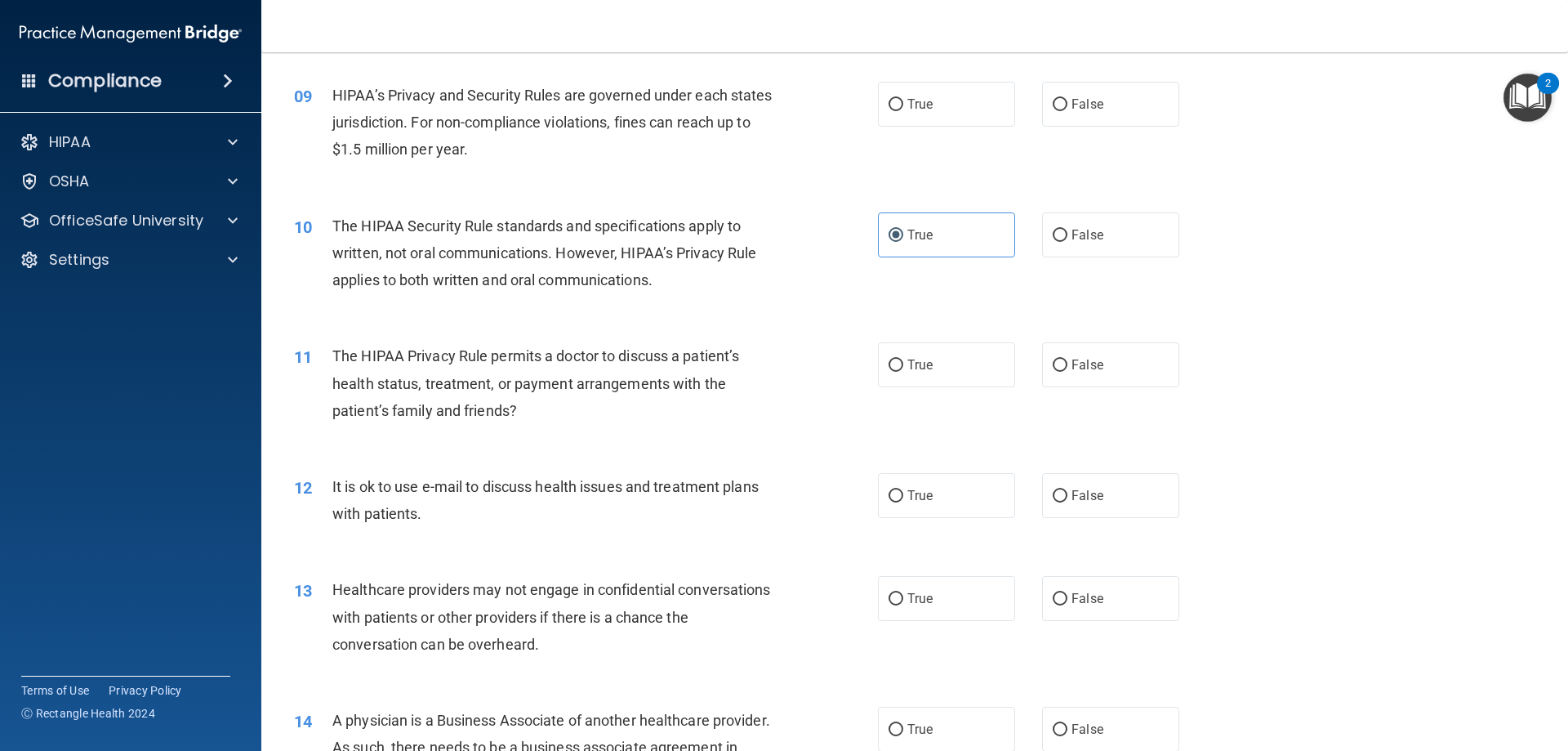
scroll to position [1062, 0]
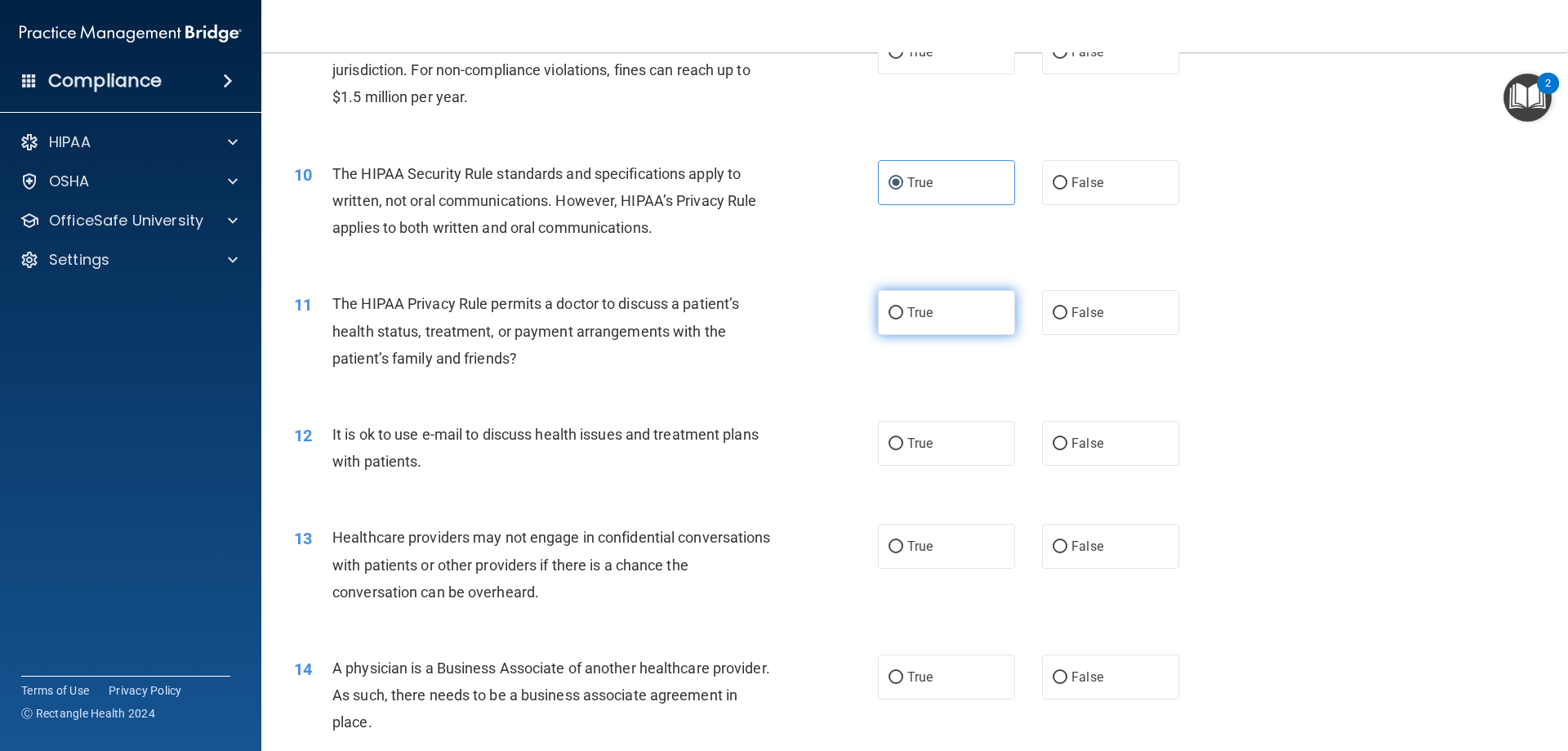
click at [930, 328] on label "True" at bounding box center [946, 312] width 138 height 45
click at [903, 319] on input "True" at bounding box center [895, 313] width 14 height 13
radio input "true"
click at [943, 441] on label "True" at bounding box center [946, 443] width 138 height 45
click at [903, 441] on input "True" at bounding box center [895, 444] width 14 height 13
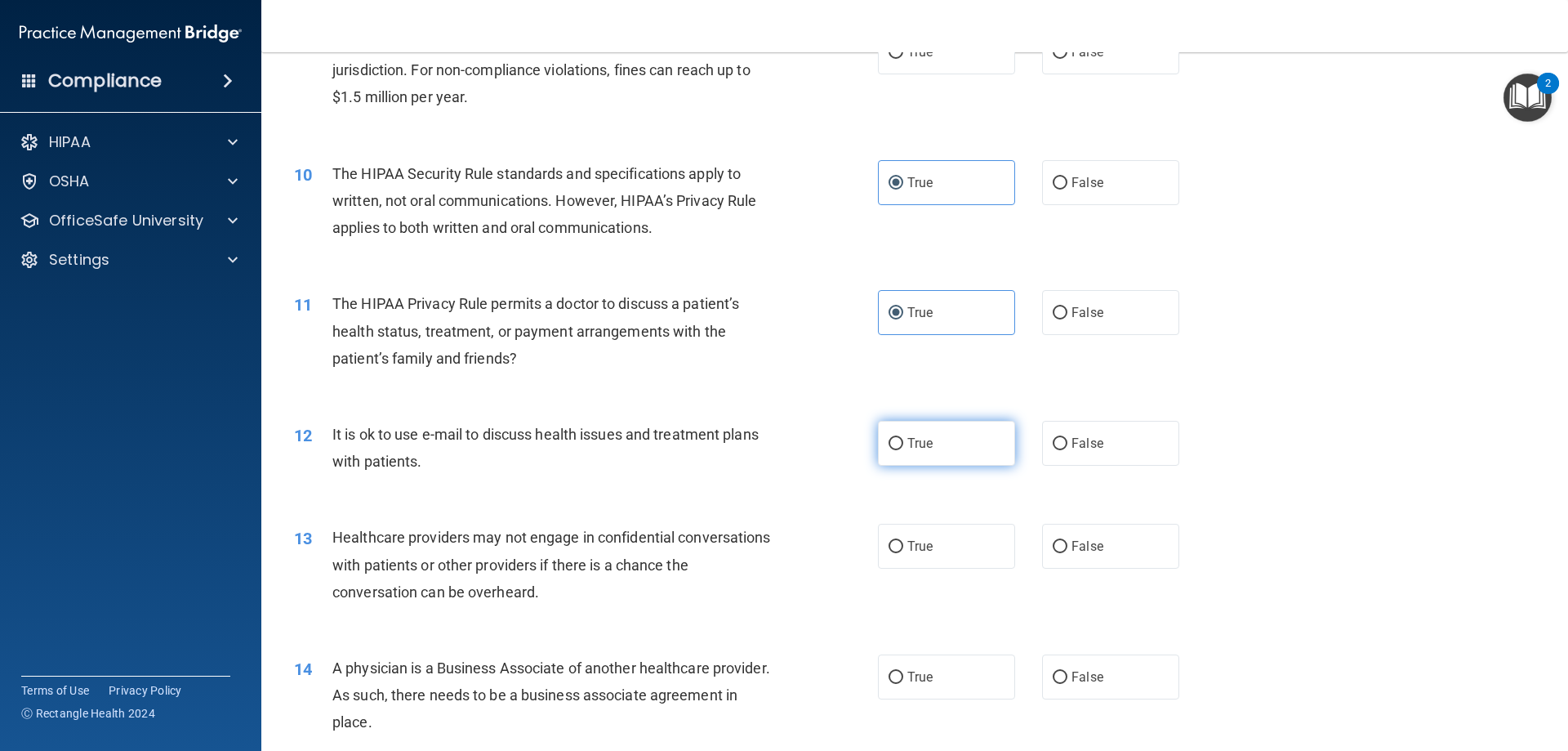
radio input "true"
click at [982, 566] on label "True" at bounding box center [946, 546] width 138 height 45
click at [903, 553] on input "True" at bounding box center [895, 547] width 14 height 13
radio input "true"
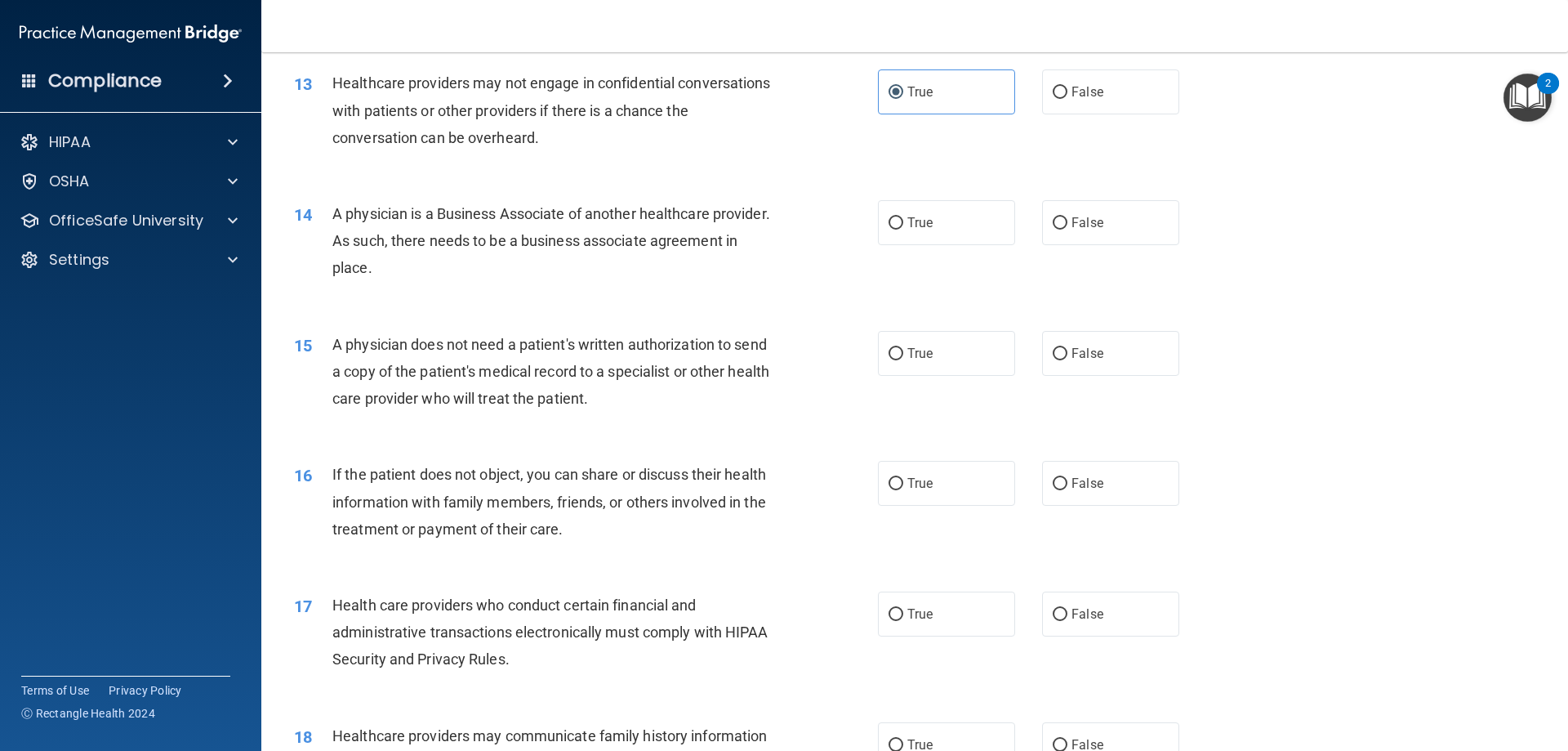
scroll to position [1633, 0]
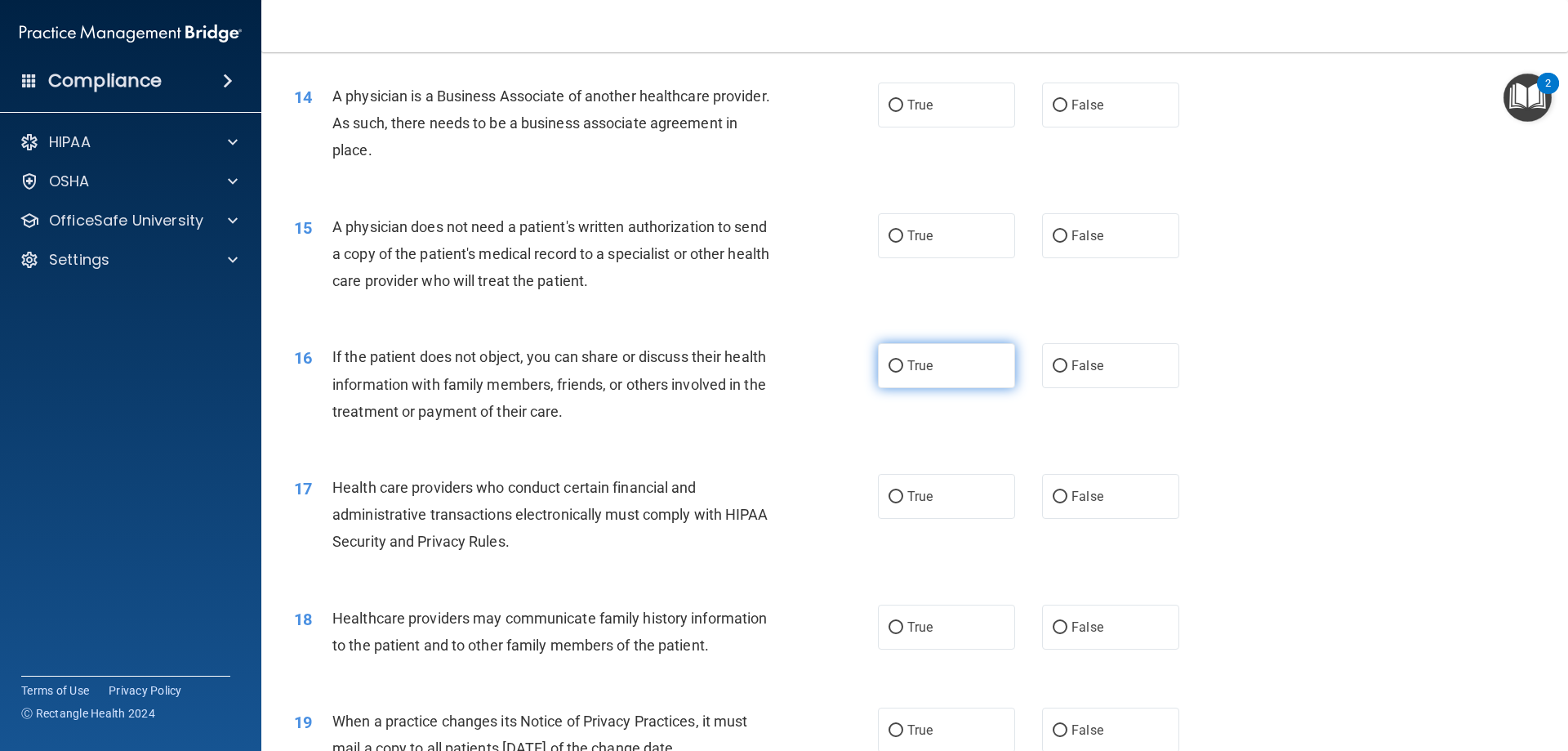
click at [968, 380] on label "True" at bounding box center [946, 365] width 138 height 45
click at [903, 372] on input "True" at bounding box center [895, 367] width 14 height 13
radio input "true"
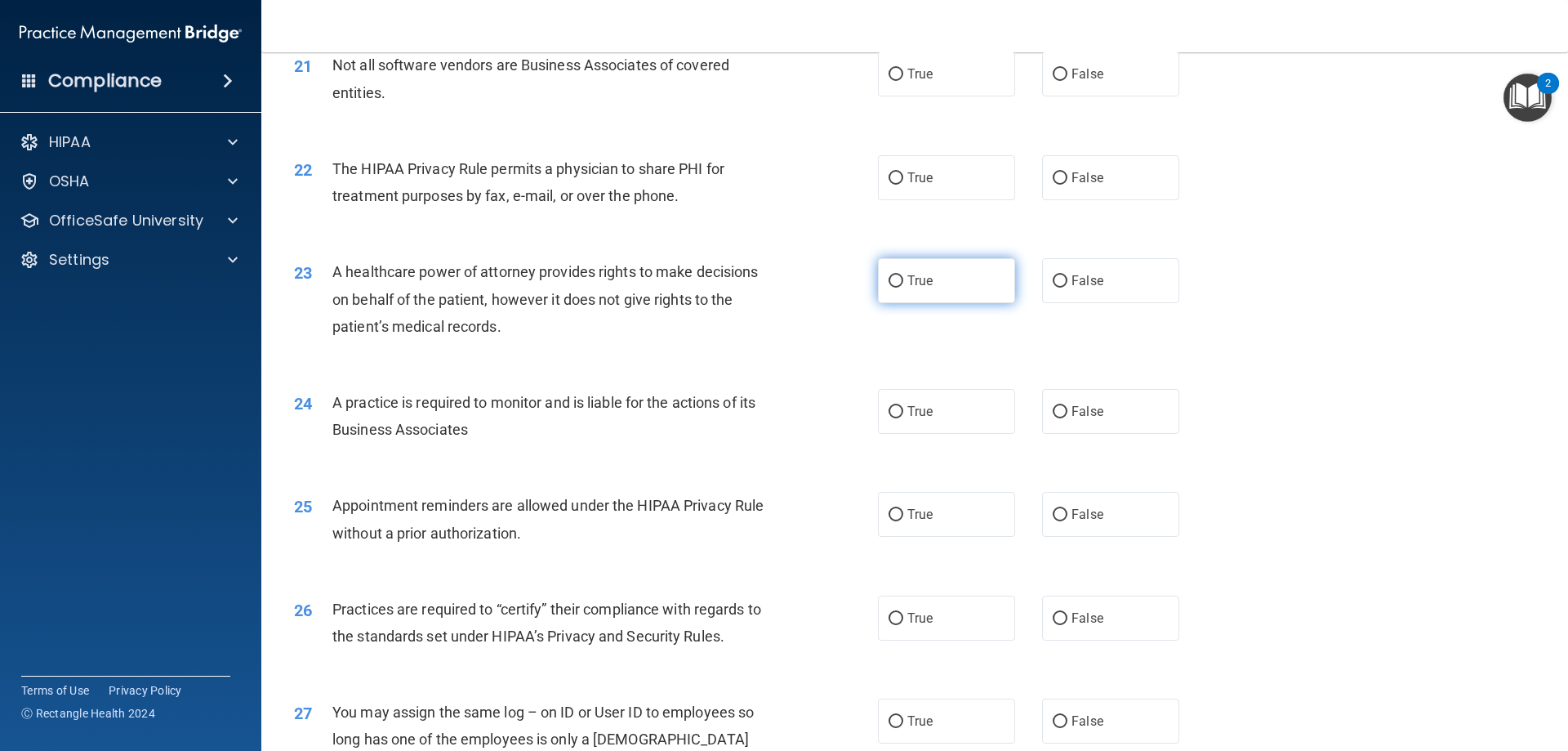
scroll to position [2696, 0]
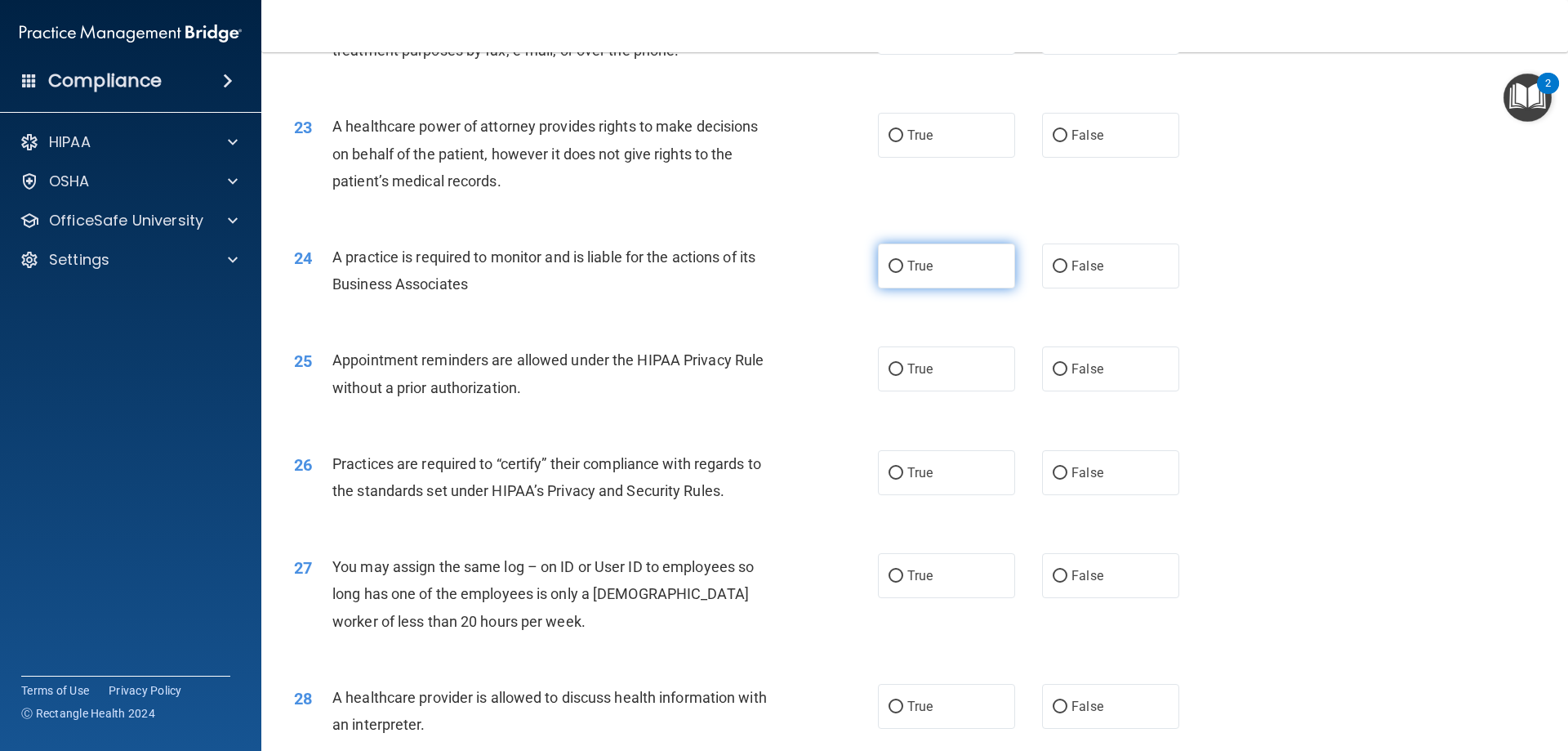
click at [992, 255] on label "True" at bounding box center [946, 266] width 138 height 45
click at [903, 261] on input "True" at bounding box center [895, 267] width 14 height 13
radio input "true"
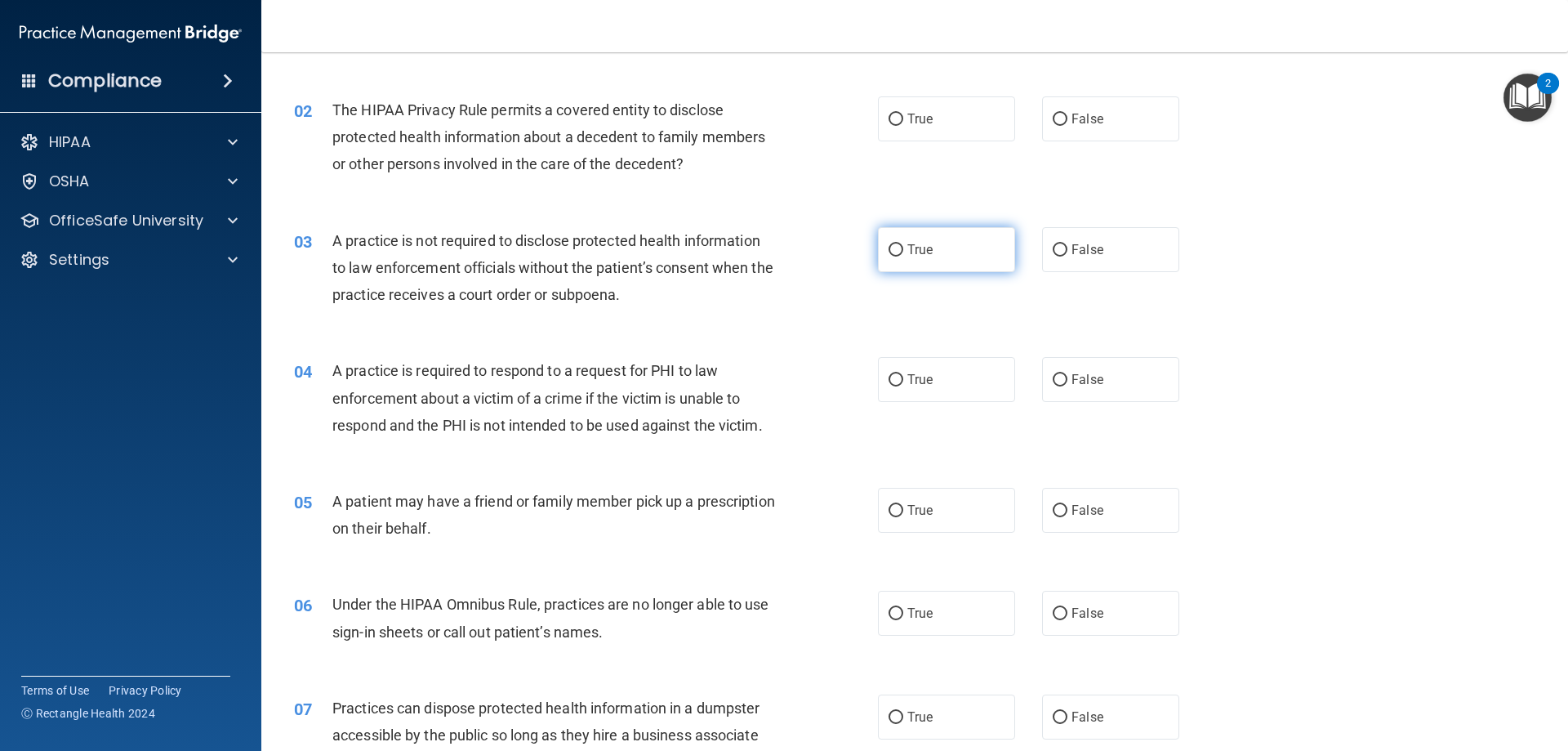
scroll to position [0, 0]
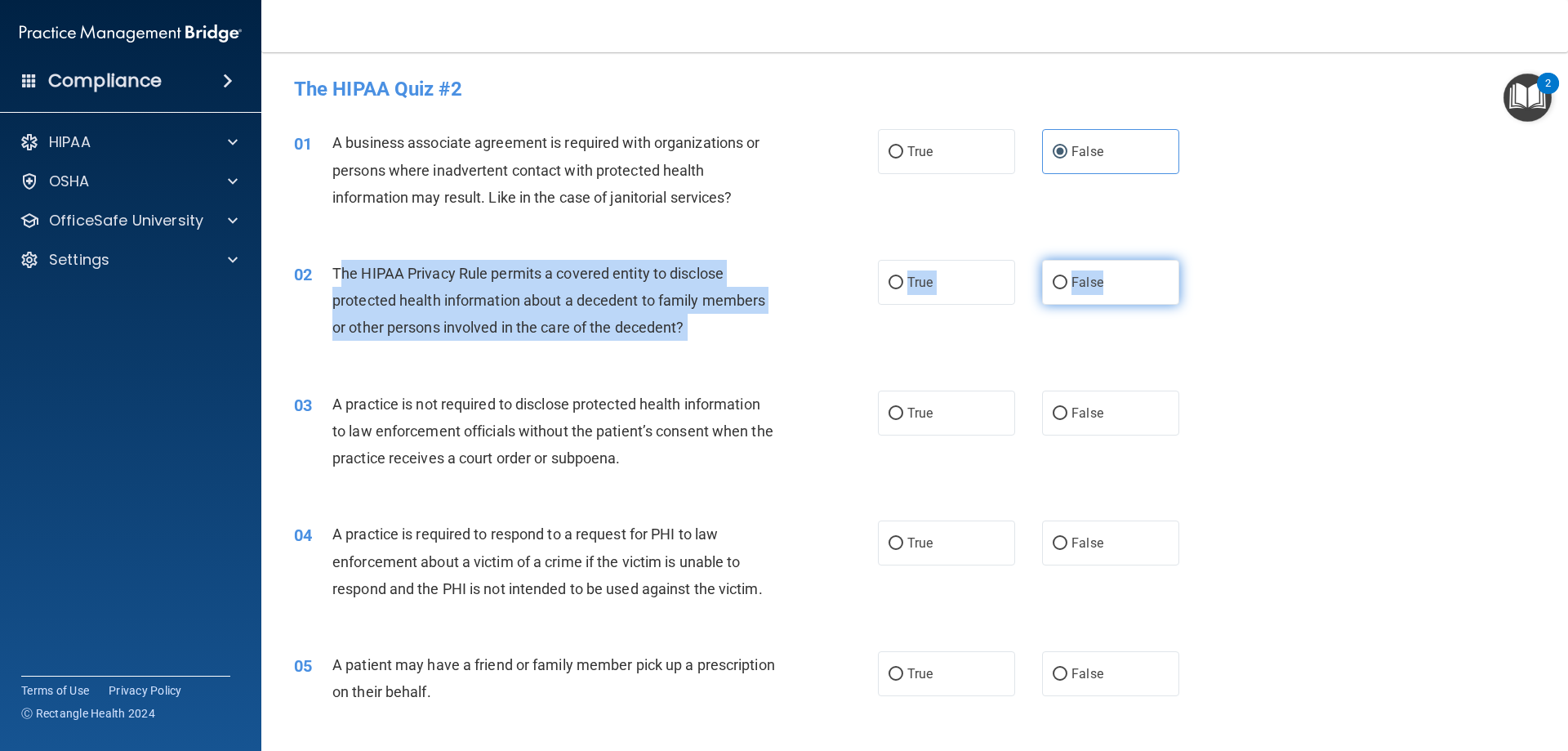
drag, startPoint x: 335, startPoint y: 273, endPoint x: 1130, endPoint y: 264, distance: 795.1
click at [1207, 260] on ng-form "02 The HIPAA Privacy Rule permits a covered entity to disclose protected health…" at bounding box center [1207, 260] width 0 height 0
click at [921, 293] on label "True" at bounding box center [946, 282] width 138 height 45
click at [903, 289] on input "True" at bounding box center [895, 283] width 14 height 13
radio input "true"
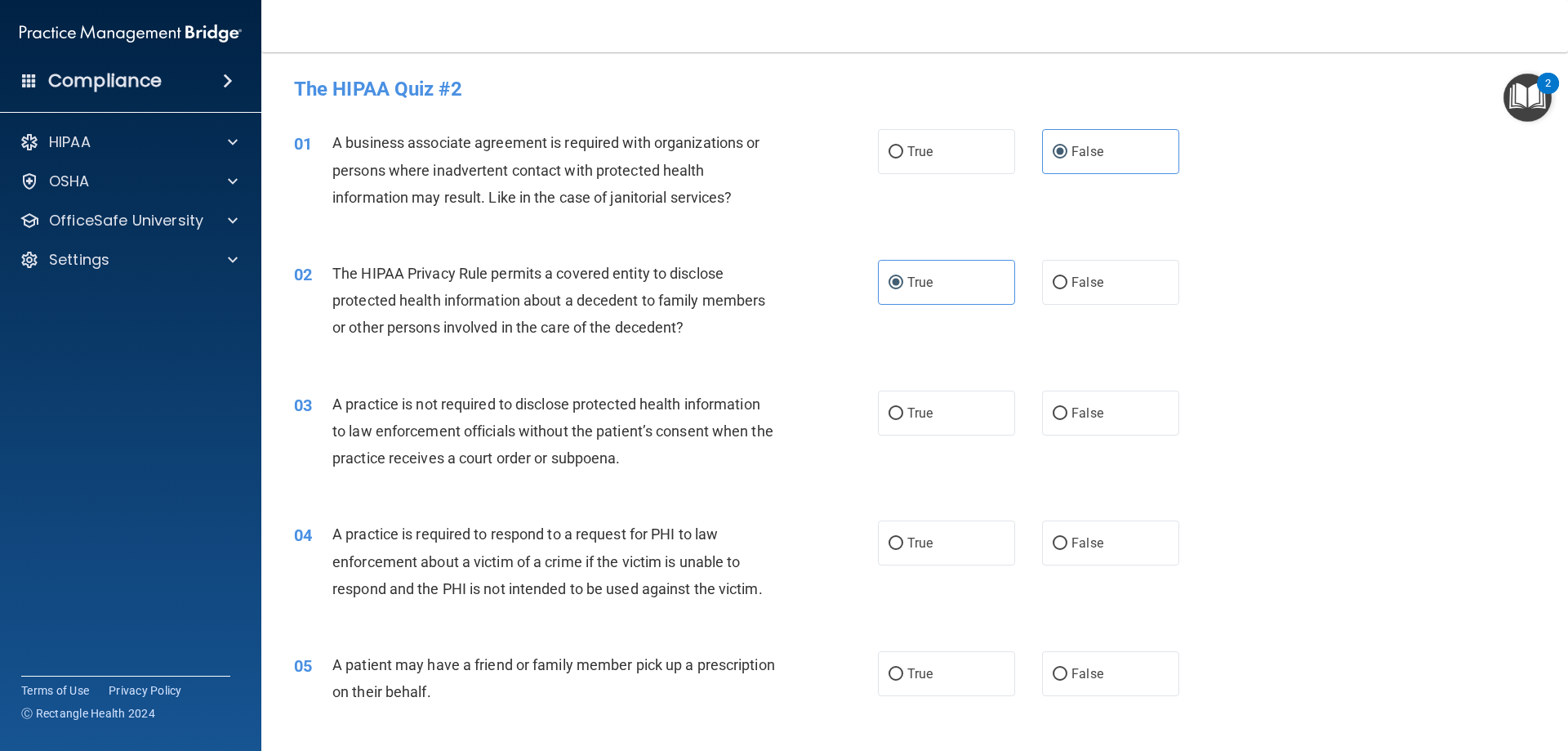
click at [928, 345] on div "02 The HIPAA Privacy Rule permits a covered entity to disclose protected health…" at bounding box center [914, 304] width 1266 height 130
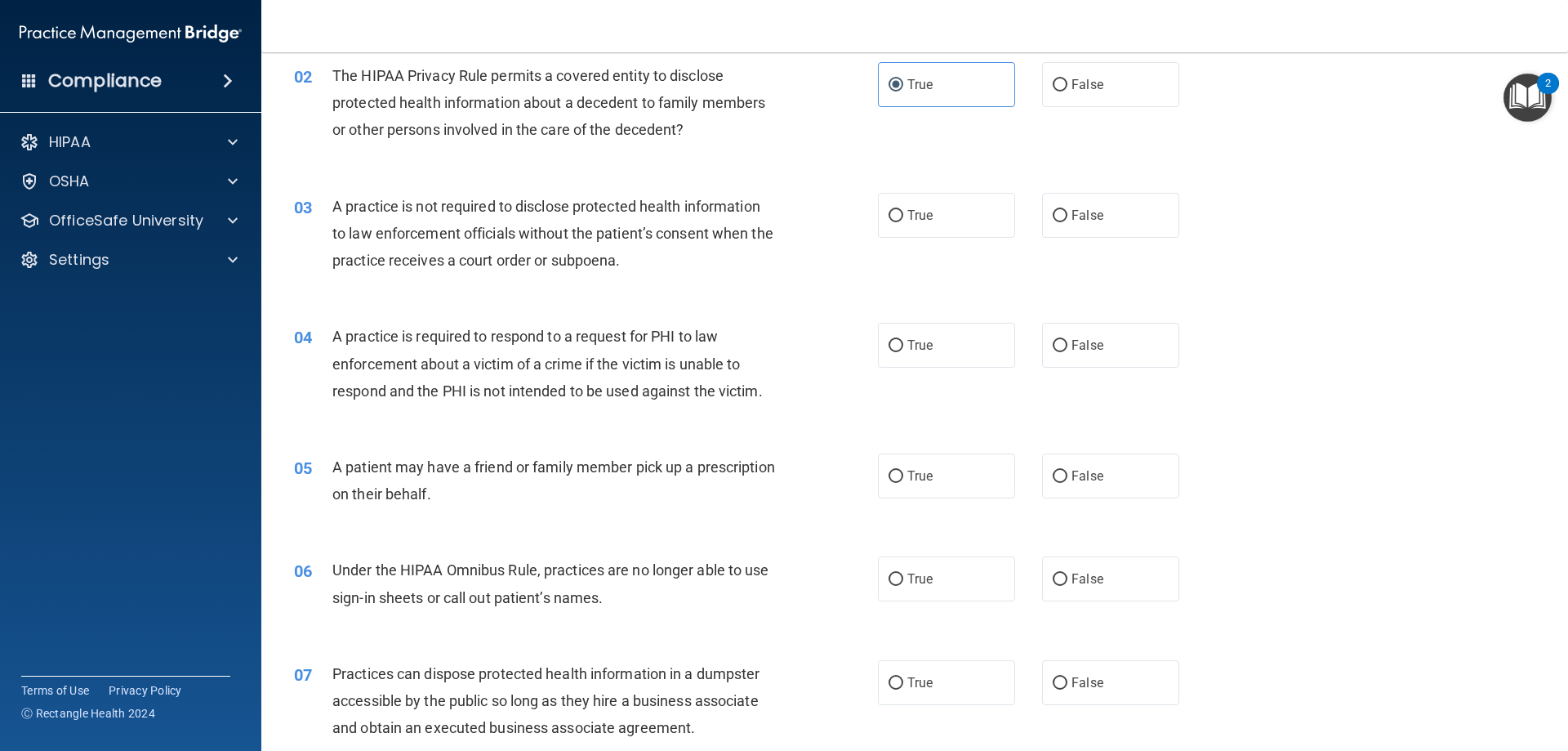
scroll to position [245, 0]
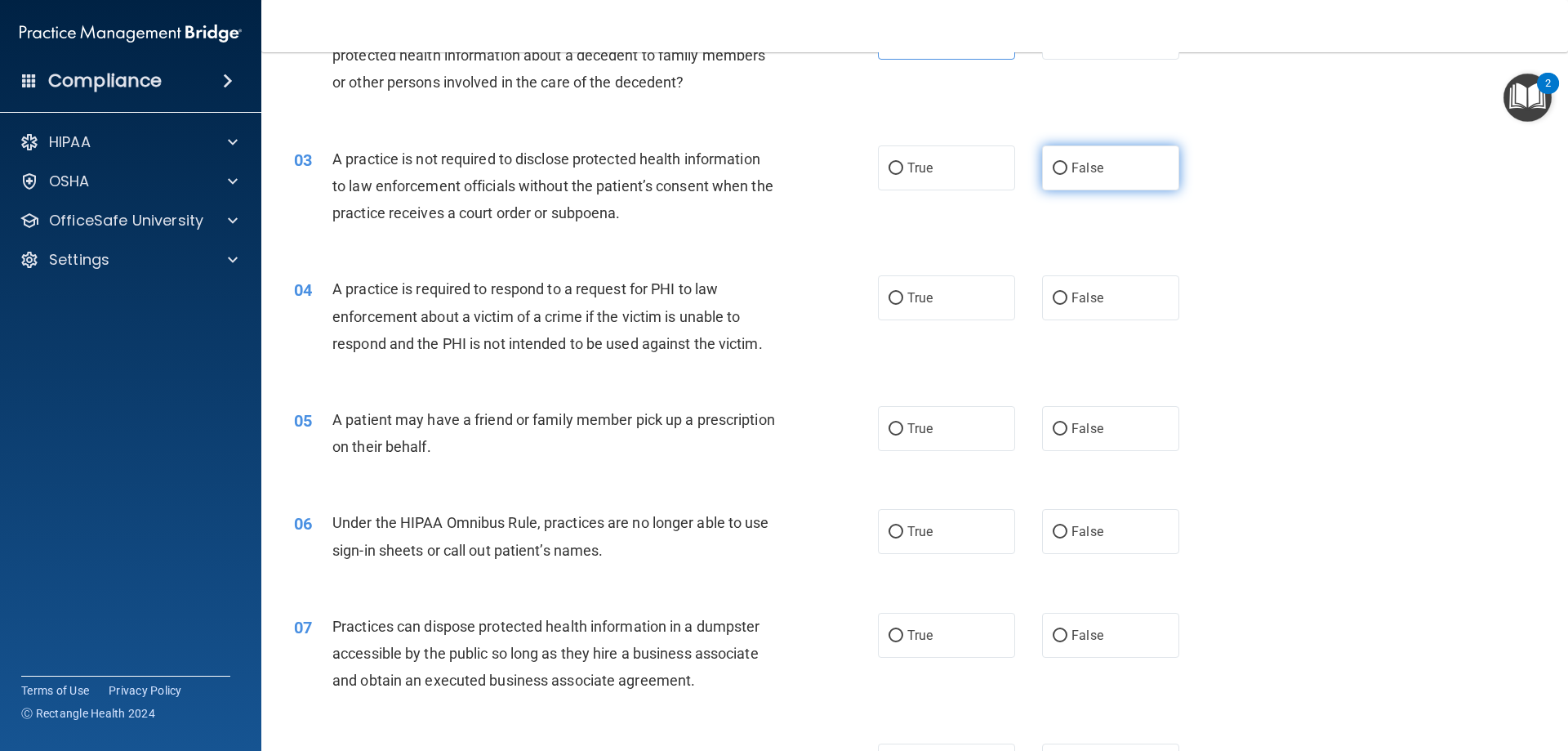
click at [1119, 162] on label "False" at bounding box center [1110, 168] width 138 height 45
click at [1067, 163] on input "False" at bounding box center [1060, 169] width 14 height 13
radio input "true"
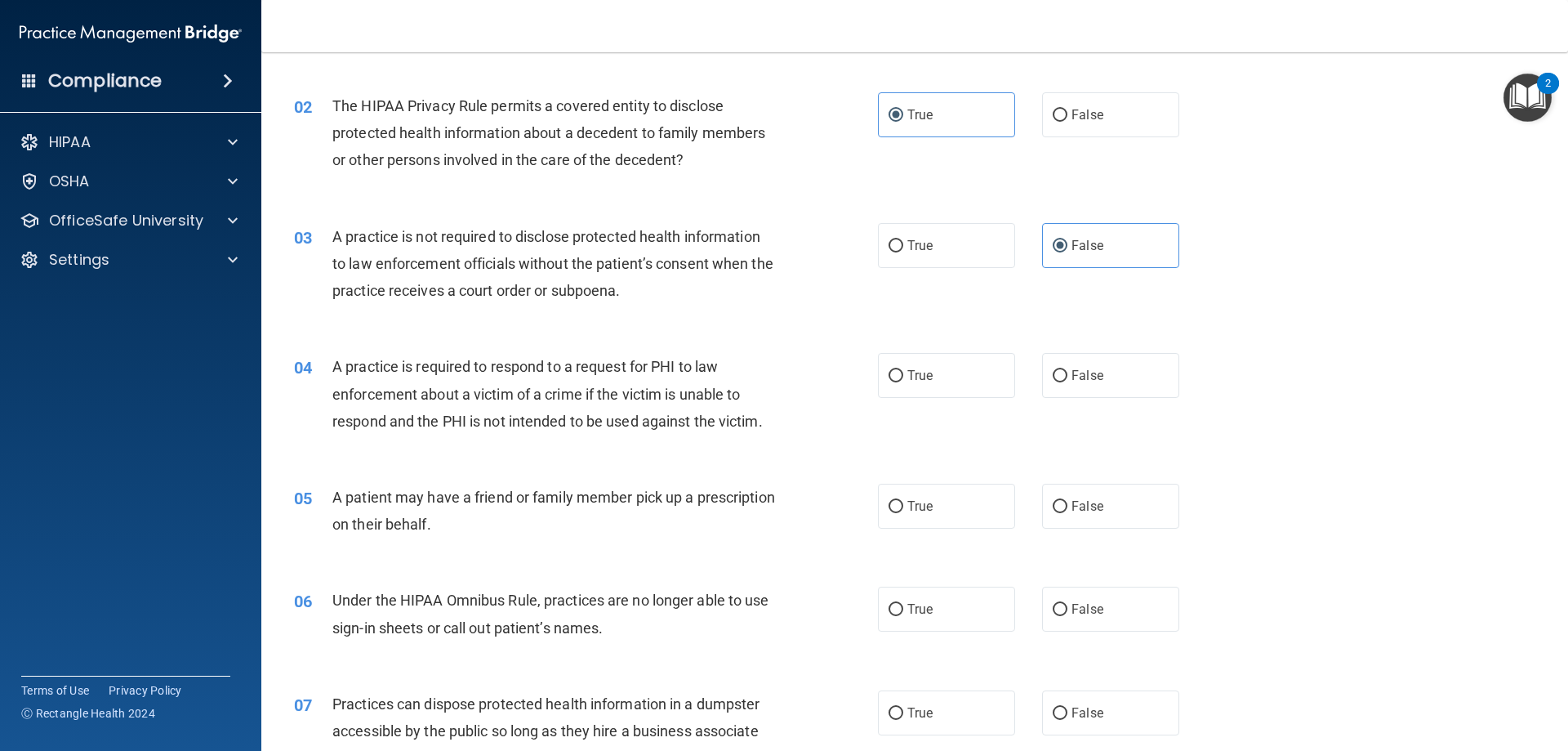
scroll to position [0, 0]
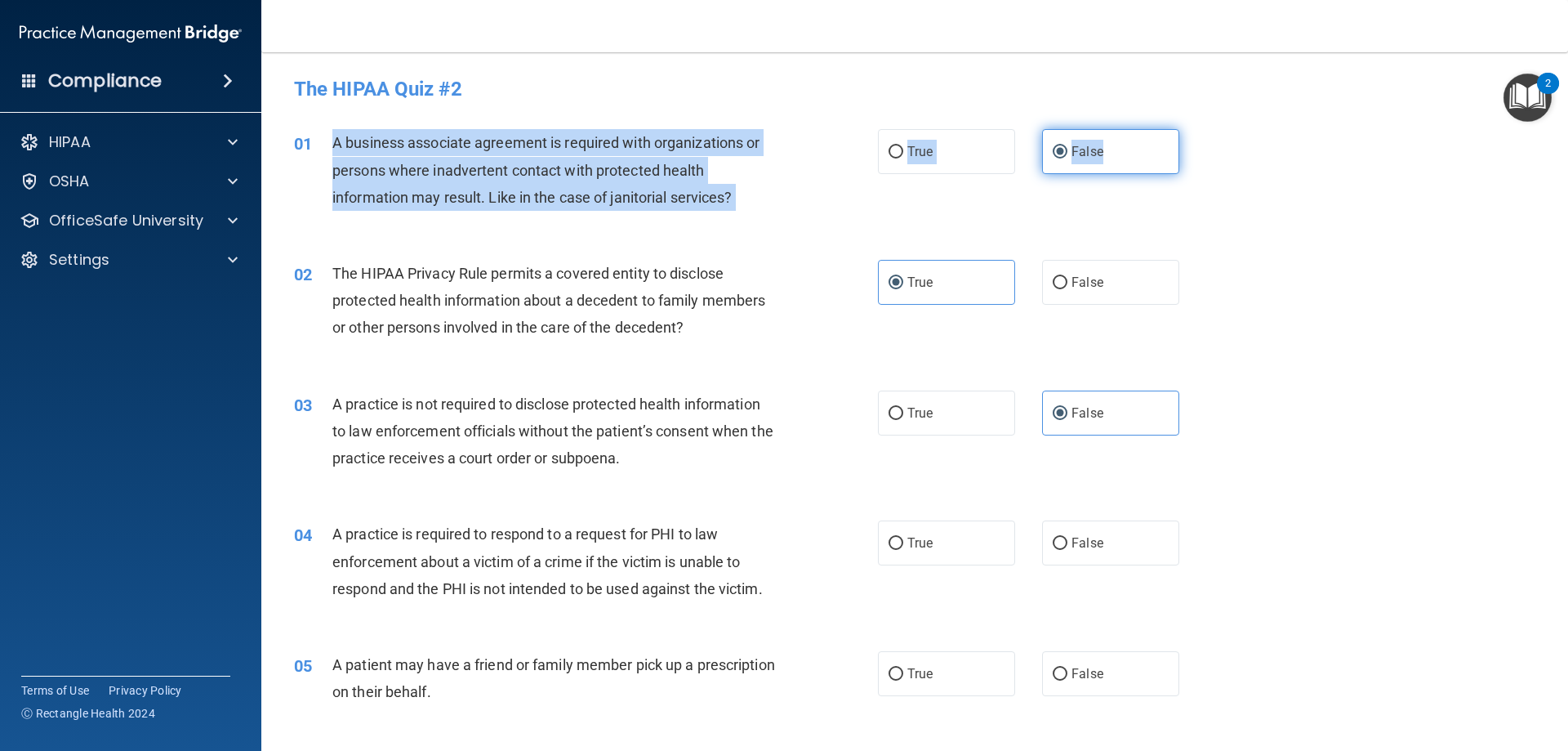
drag, startPoint x: 330, startPoint y: 138, endPoint x: 1156, endPoint y: 168, distance: 826.5
click at [1207, 129] on ng-form "01 A business associate agreement is required with organizations or persons whe…" at bounding box center [1207, 129] width 0 height 0
click at [977, 151] on label "True" at bounding box center [946, 151] width 138 height 45
click at [903, 151] on input "True" at bounding box center [895, 153] width 14 height 13
radio input "true"
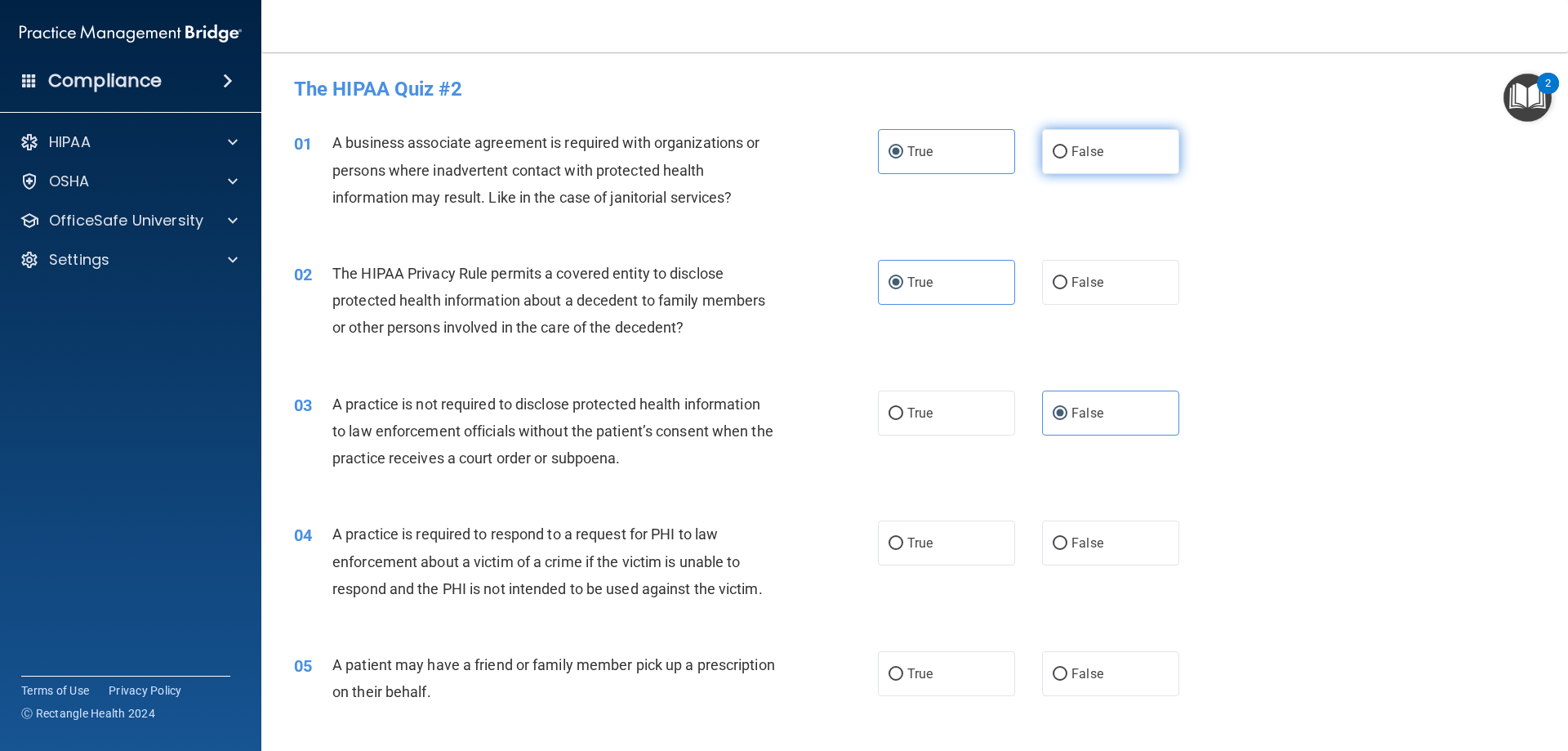
click at [1137, 138] on label "False" at bounding box center [1110, 151] width 138 height 45
click at [1067, 147] on input "False" at bounding box center [1060, 153] width 14 height 13
radio input "true"
radio input "false"
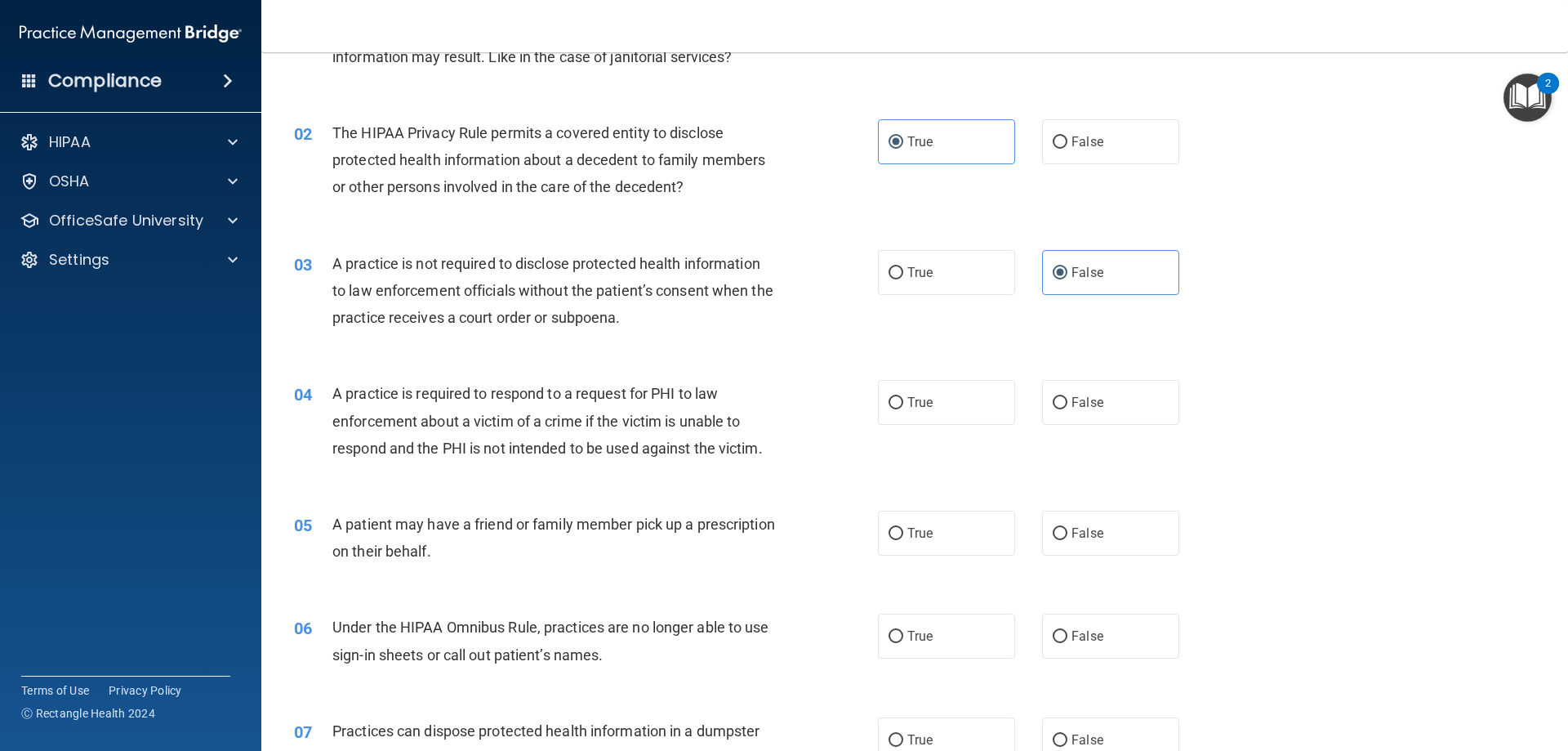
scroll to position [164, 0]
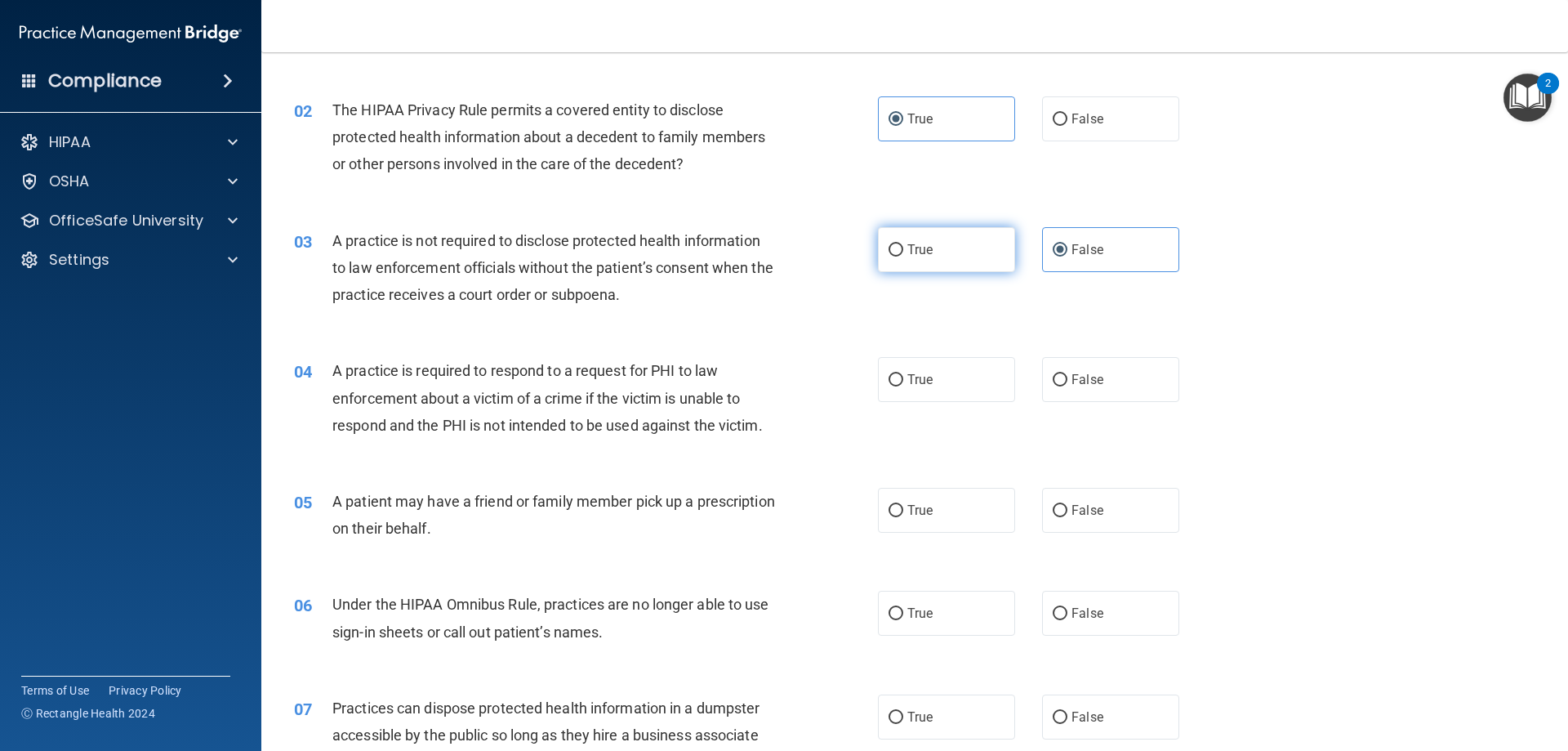
click at [906, 261] on label "True" at bounding box center [946, 249] width 138 height 45
click at [903, 256] on input "True" at bounding box center [895, 251] width 14 height 13
radio input "true"
click at [1063, 249] on label "False" at bounding box center [1110, 249] width 138 height 45
click at [1063, 249] on input "False" at bounding box center [1060, 251] width 14 height 13
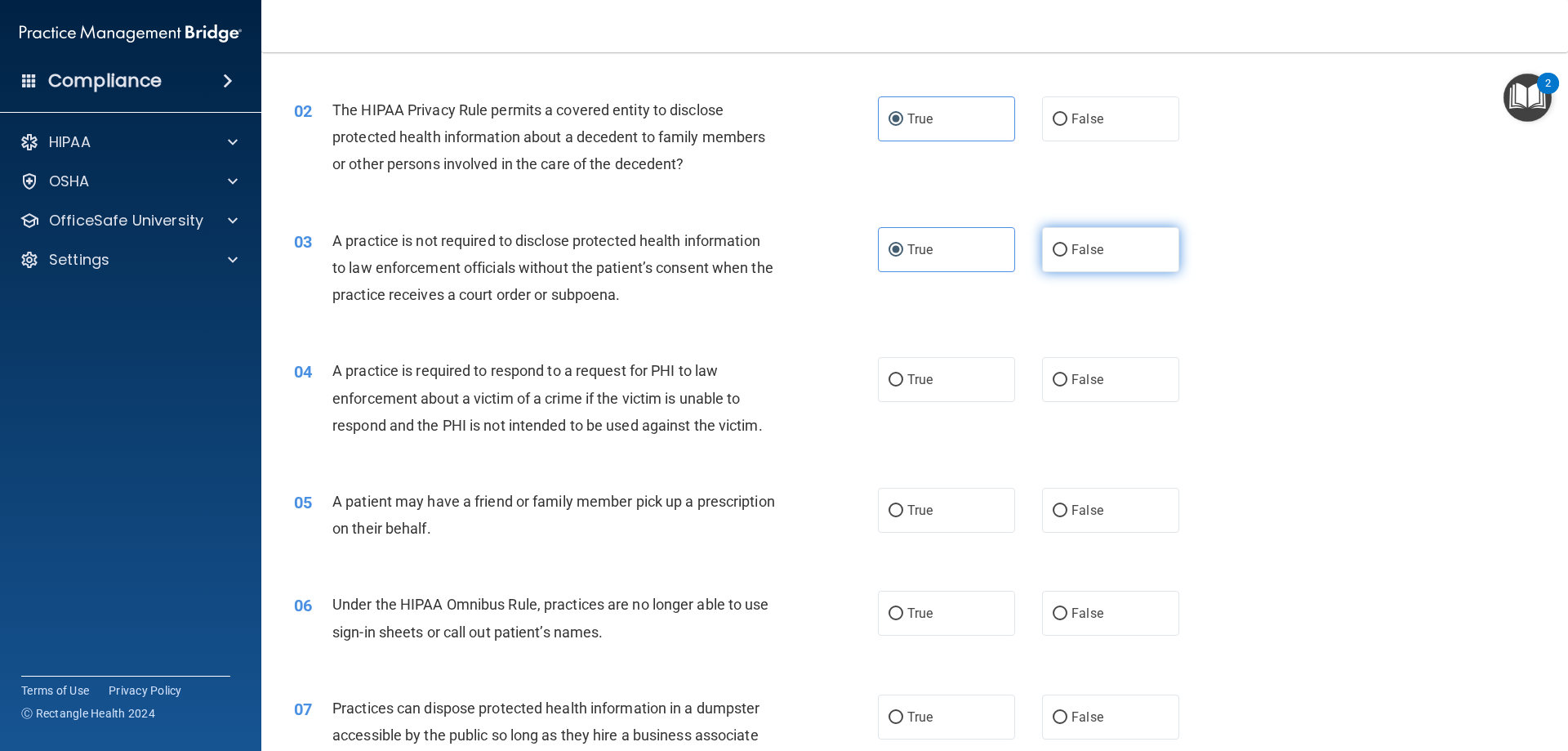
radio input "true"
radio input "false"
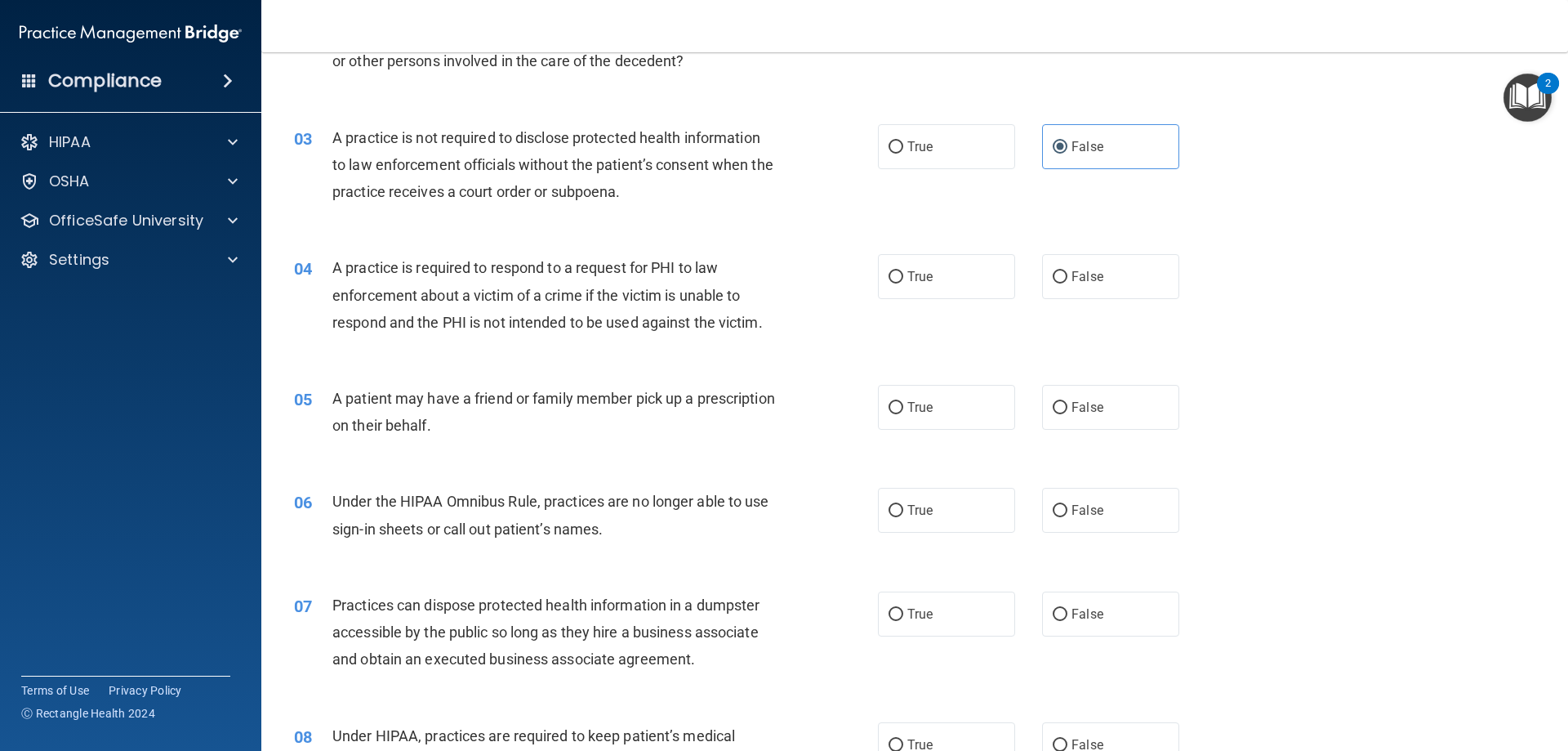
scroll to position [326, 0]
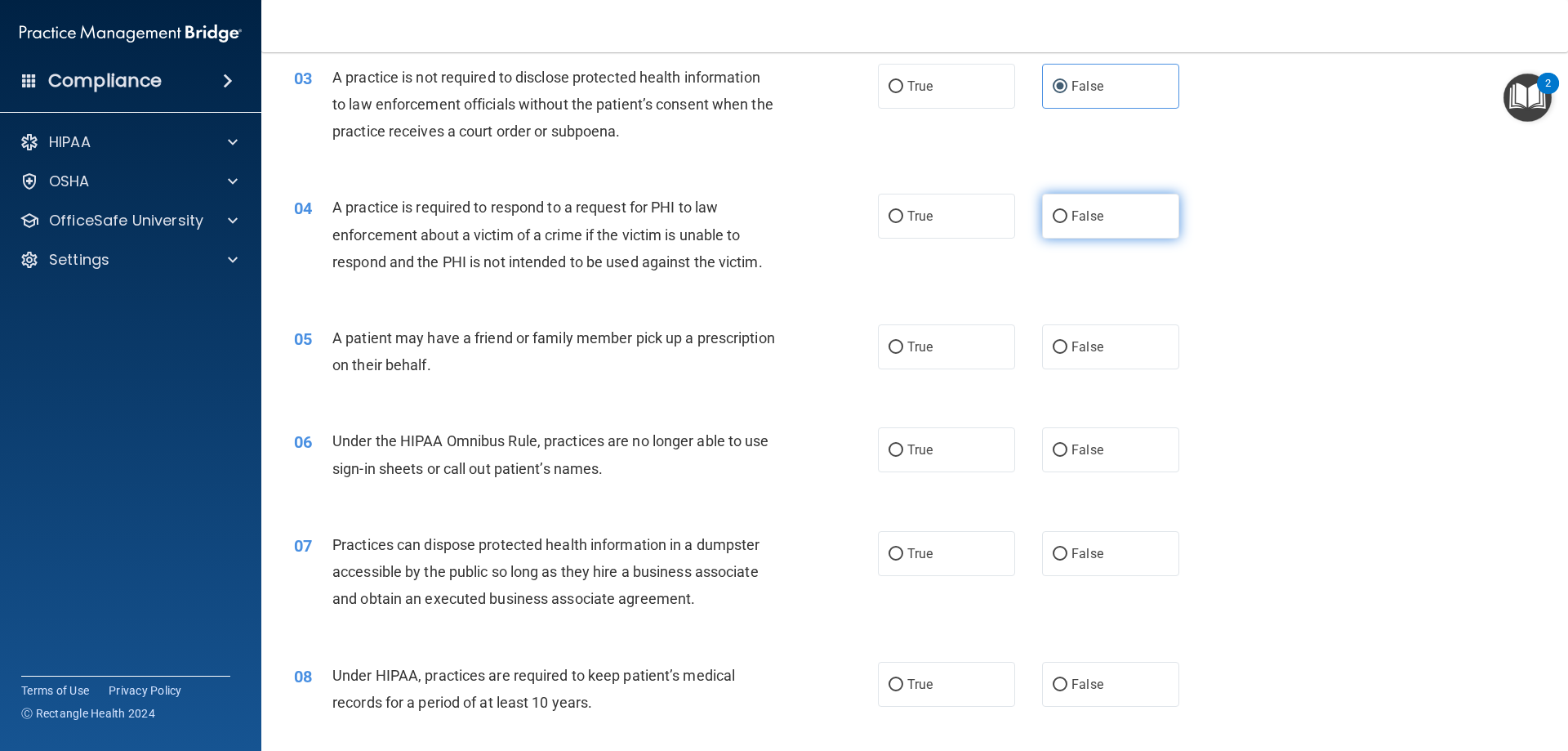
click at [1108, 220] on label "False" at bounding box center [1110, 216] width 138 height 45
click at [1067, 220] on input "False" at bounding box center [1060, 217] width 14 height 13
radio input "true"
click at [961, 213] on label "True" at bounding box center [946, 216] width 138 height 45
click at [903, 213] on input "True" at bounding box center [895, 217] width 14 height 13
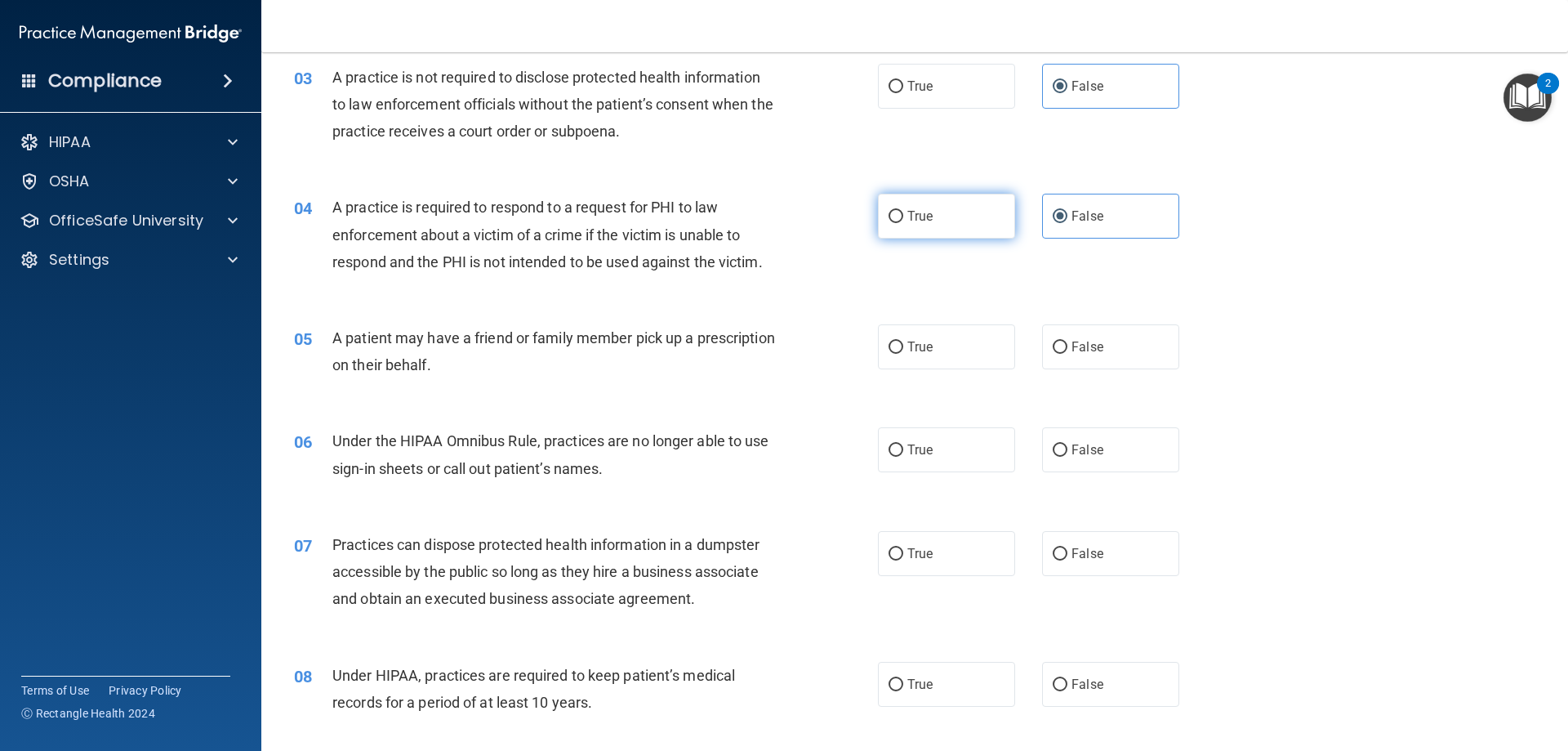
radio input "true"
radio input "false"
click at [959, 338] on label "True" at bounding box center [946, 347] width 138 height 45
click at [903, 342] on input "True" at bounding box center [895, 348] width 14 height 13
radio input "true"
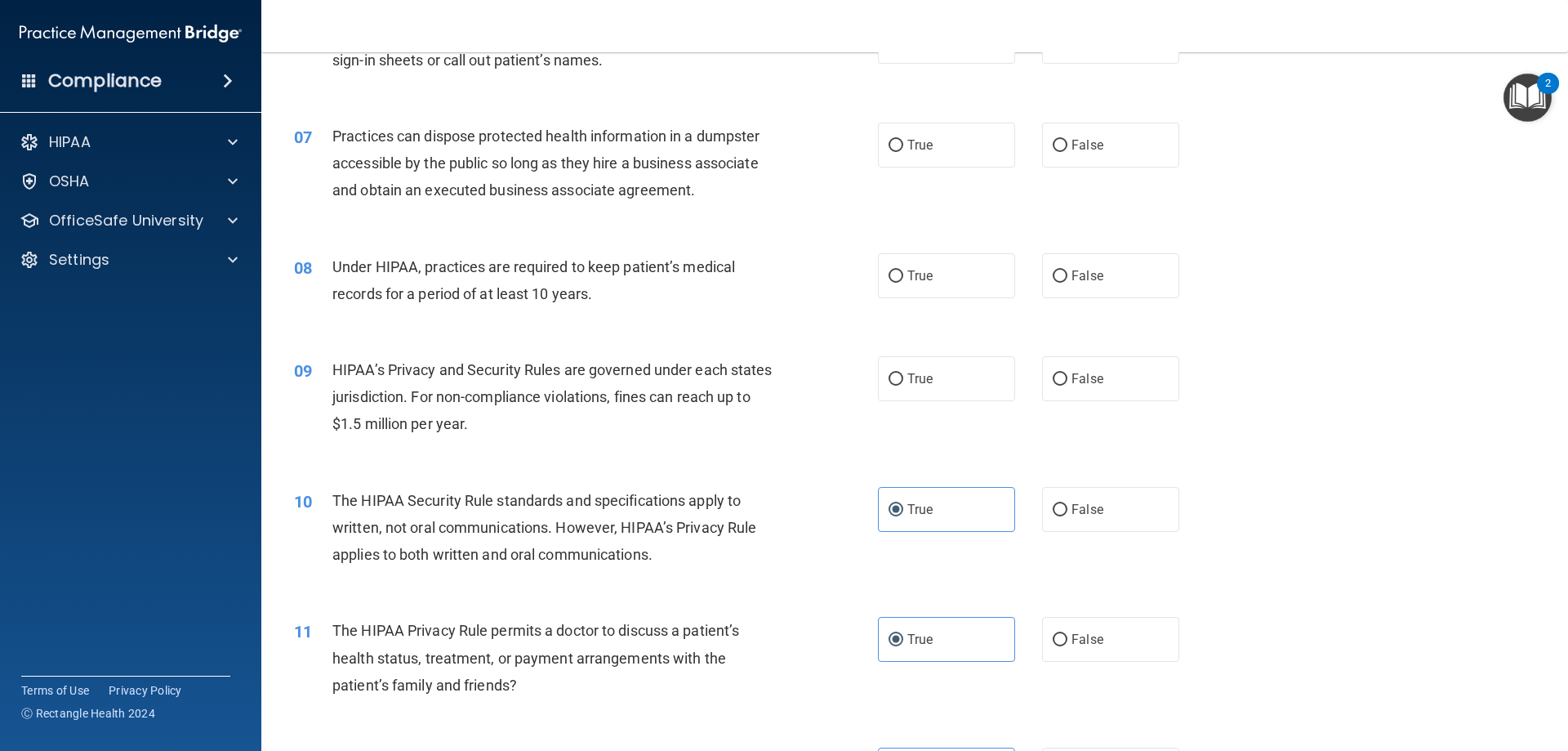
scroll to position [654, 0]
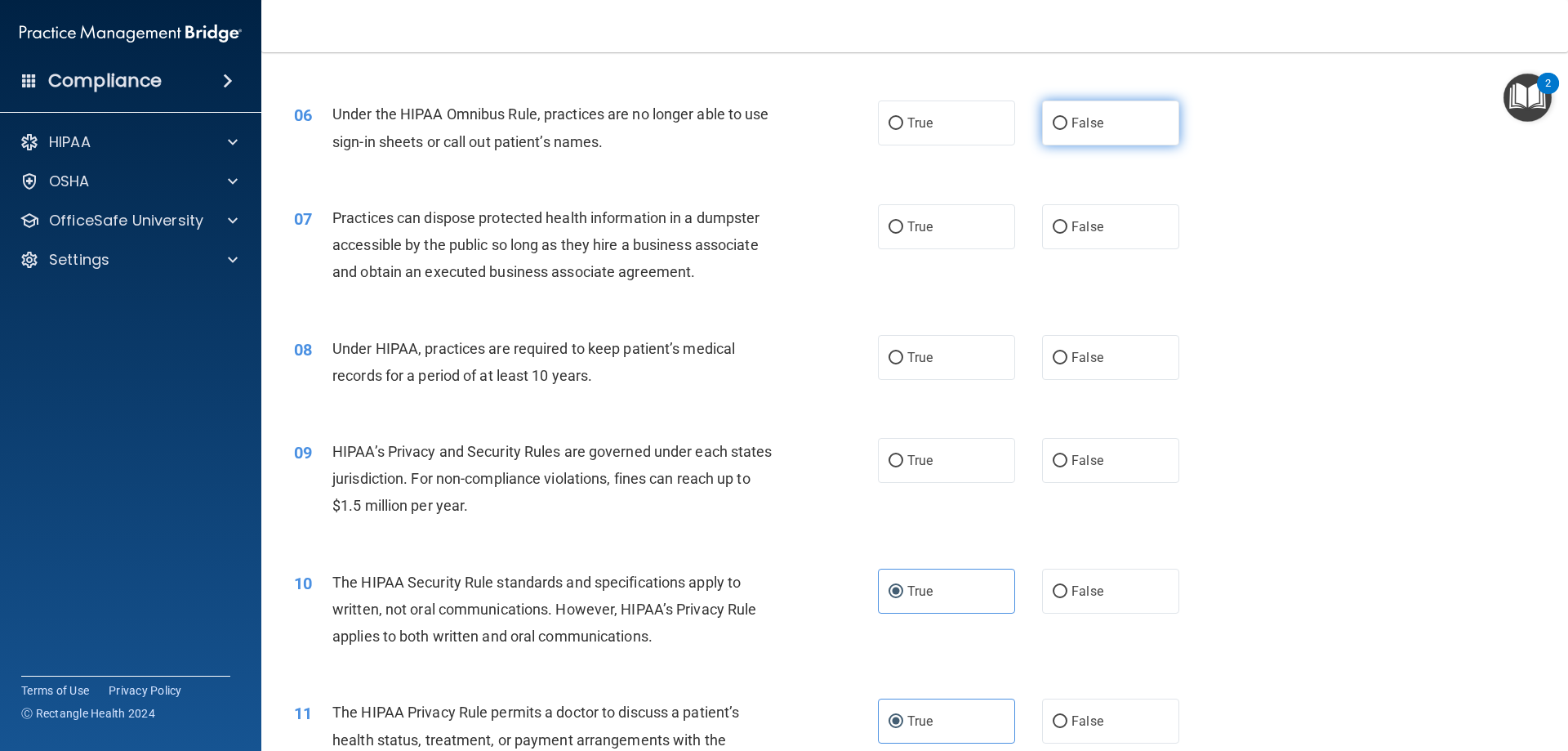
click at [1109, 124] on label "False" at bounding box center [1110, 123] width 138 height 45
click at [1067, 124] on input "False" at bounding box center [1060, 124] width 14 height 13
radio input "true"
click at [925, 209] on label "True" at bounding box center [946, 227] width 138 height 45
click at [903, 221] on input "True" at bounding box center [895, 228] width 14 height 13
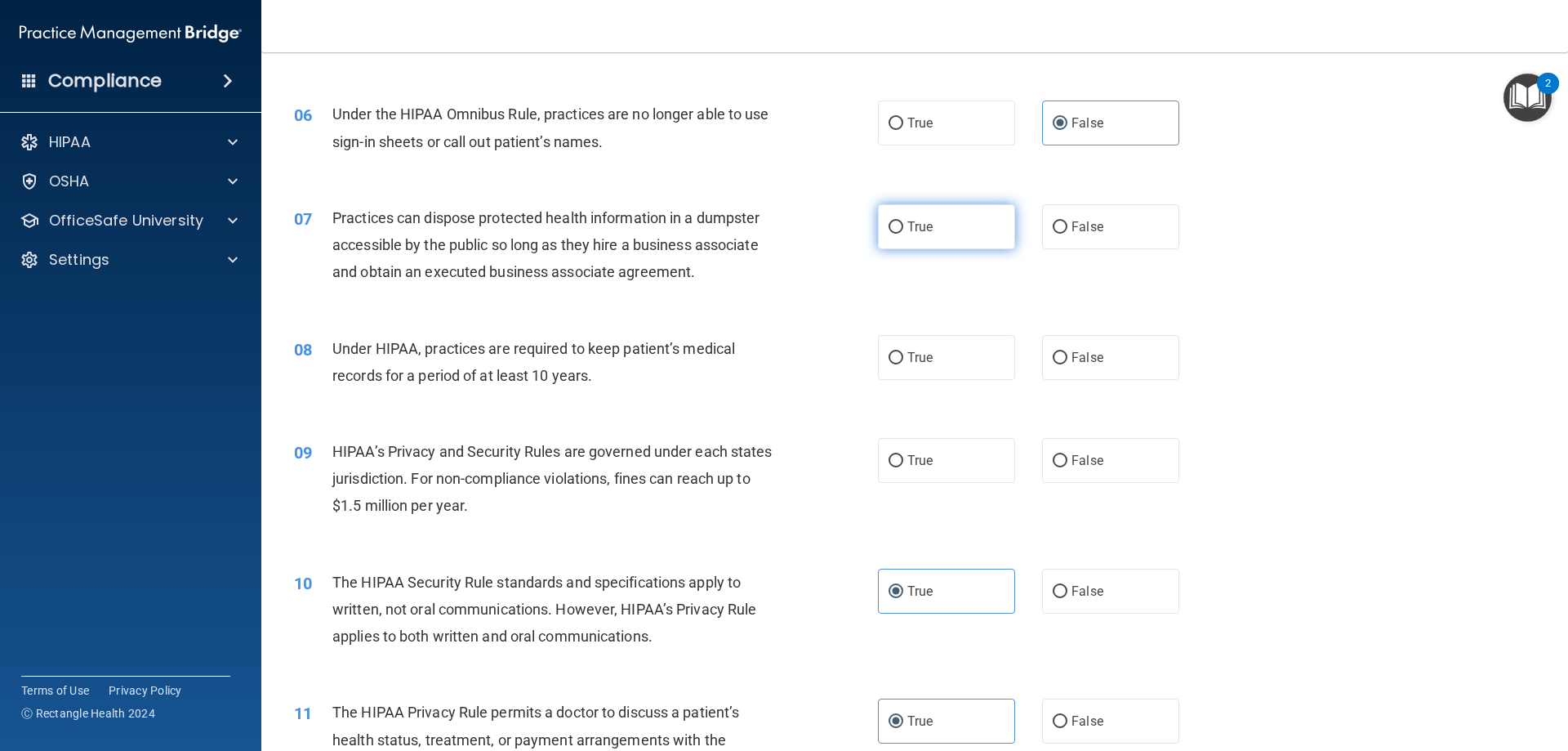
radio input "true"
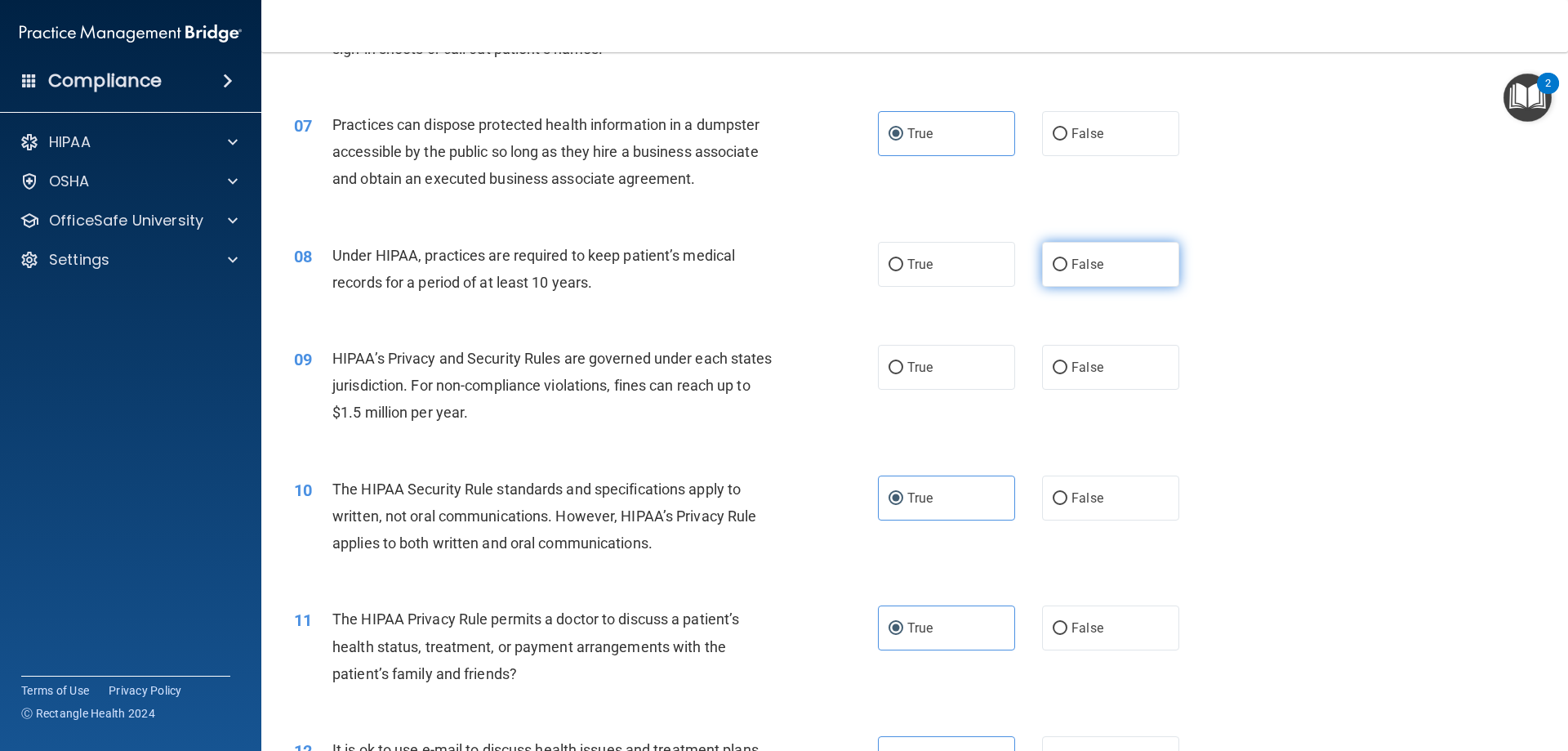
scroll to position [735, 0]
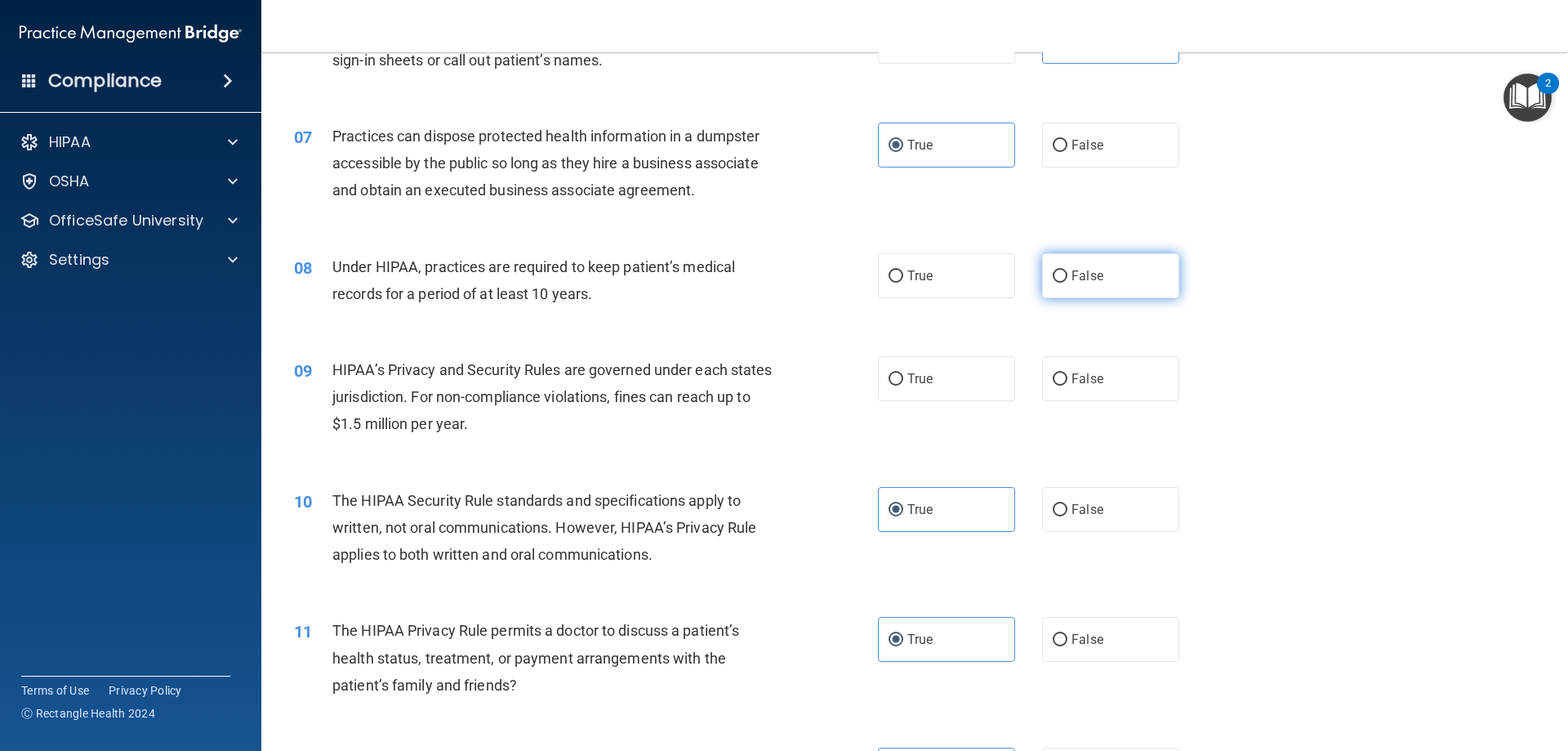
click at [1091, 284] on label "False" at bounding box center [1110, 276] width 138 height 45
click at [1067, 282] on input "False" at bounding box center [1060, 277] width 14 height 13
radio input "true"
click at [948, 380] on label "True" at bounding box center [946, 379] width 138 height 45
click at [903, 380] on input "True" at bounding box center [895, 380] width 14 height 13
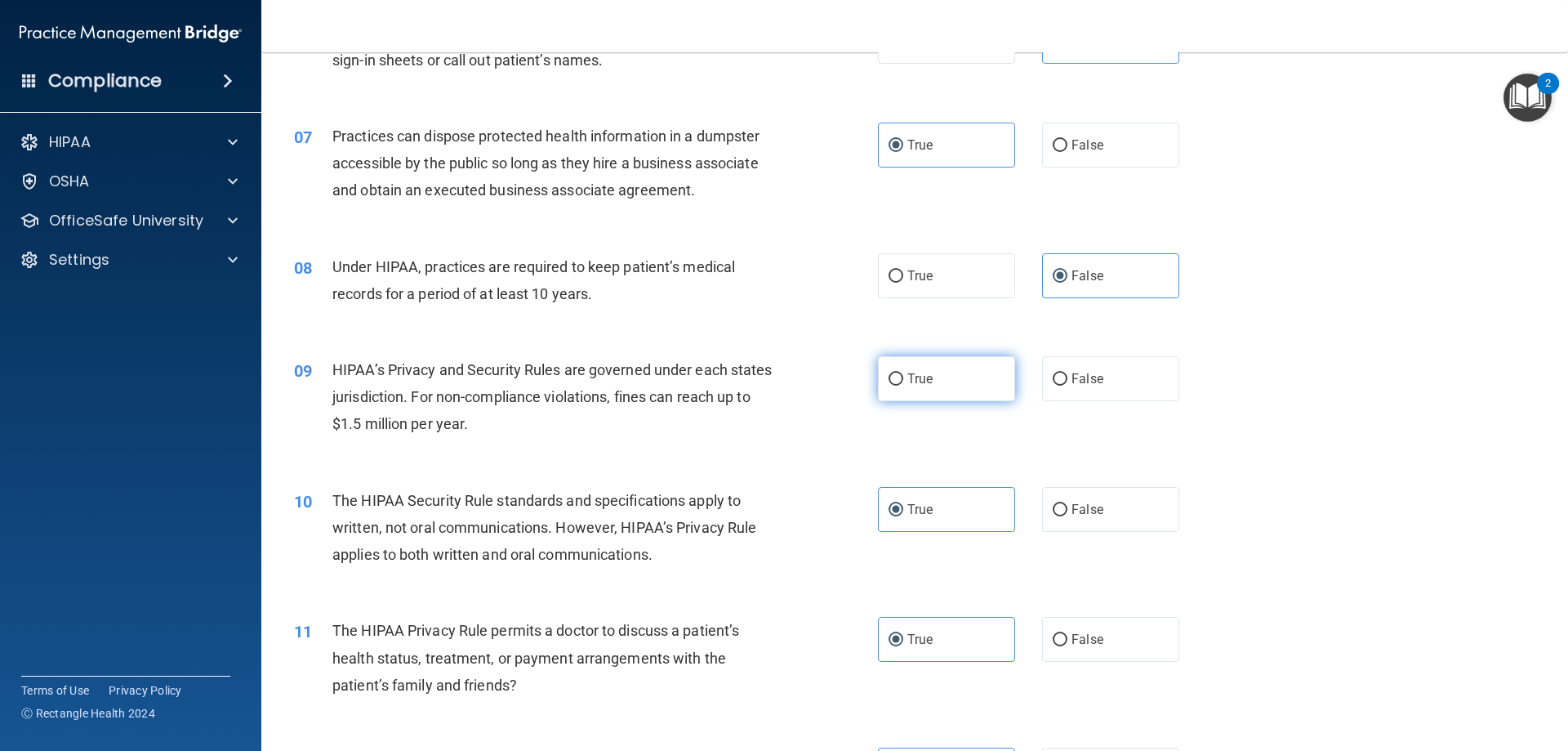
radio input "true"
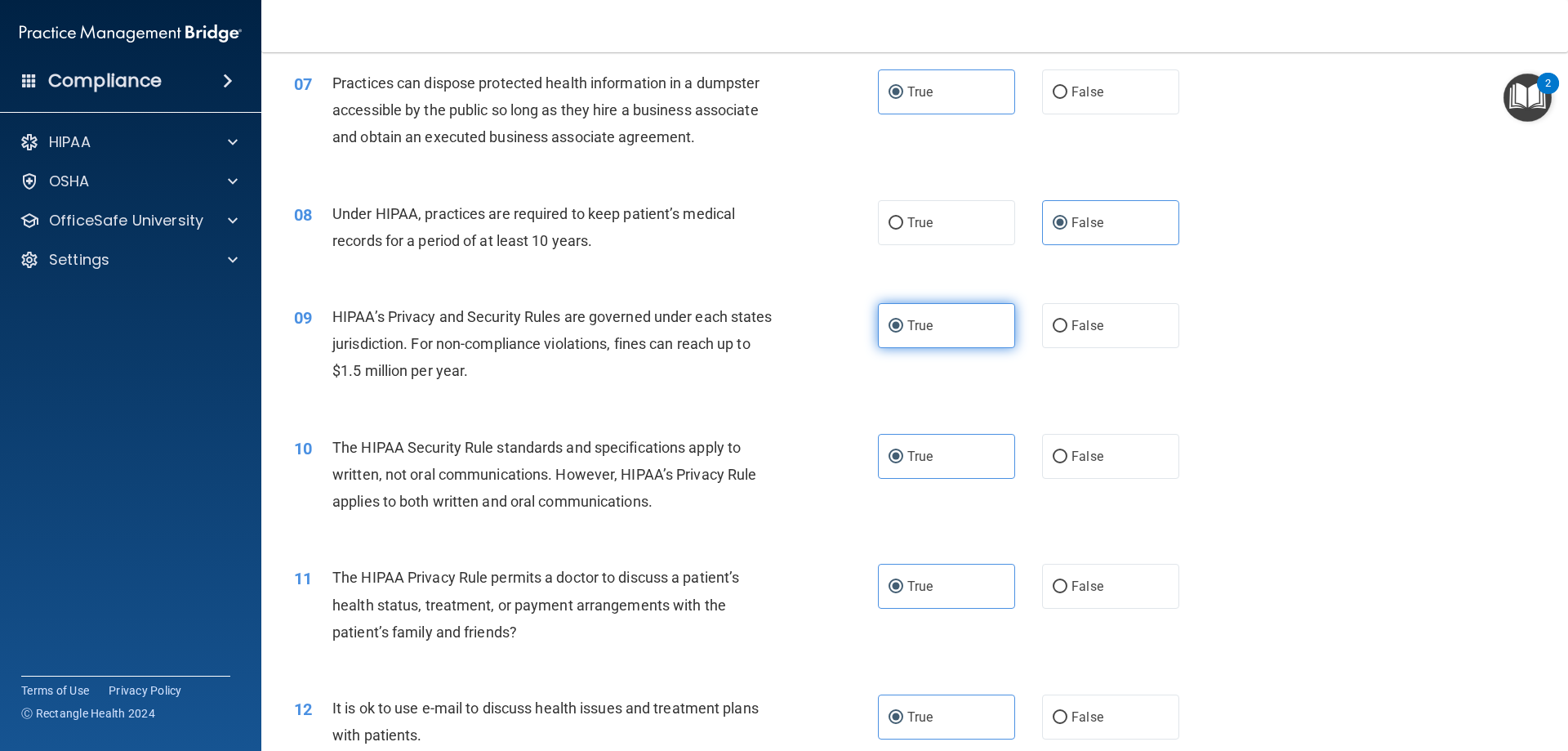
scroll to position [817, 0]
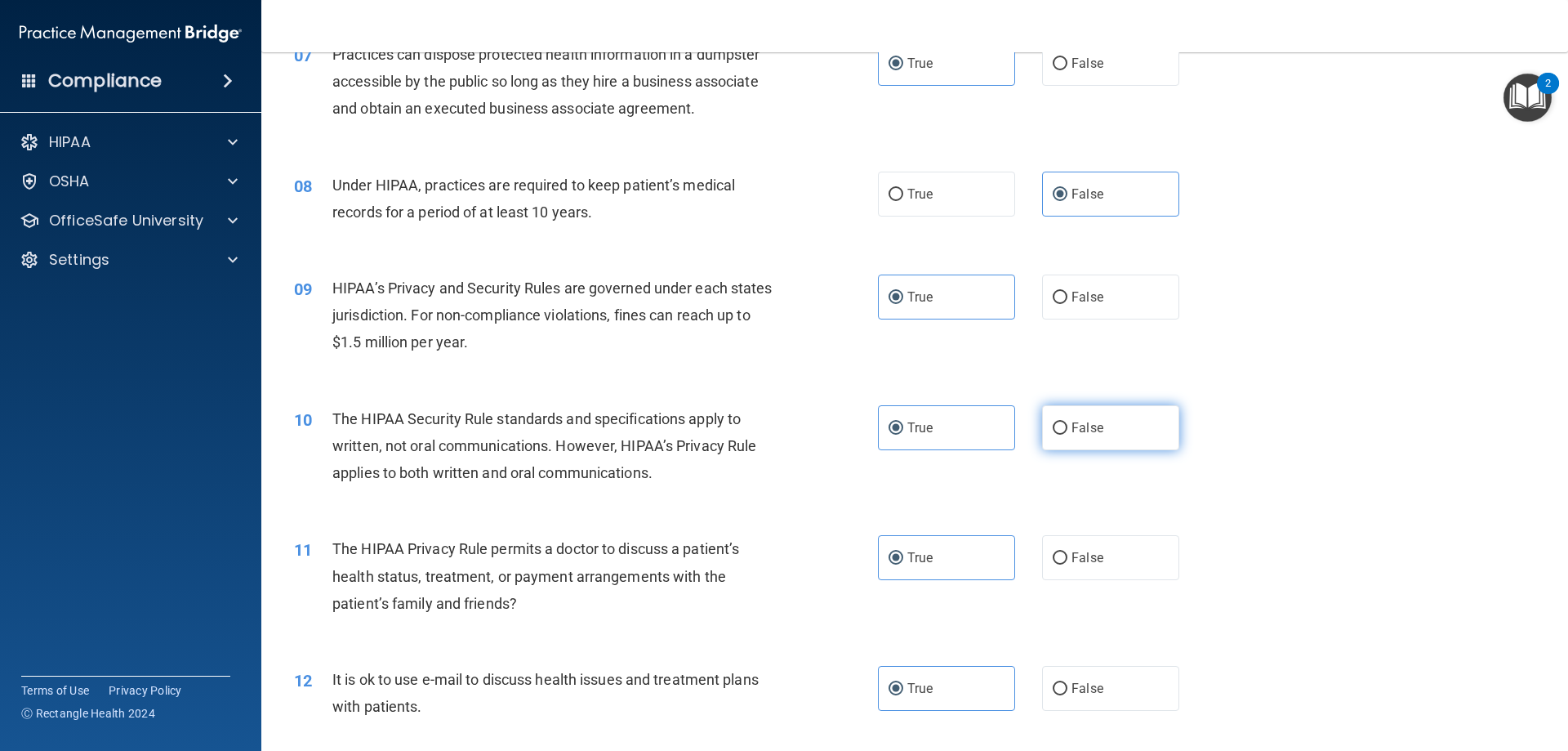
drag, startPoint x: 1091, startPoint y: 419, endPoint x: 1080, endPoint y: 411, distance: 13.6
click at [1090, 419] on label "False" at bounding box center [1110, 427] width 138 height 45
click at [1138, 432] on label "False" at bounding box center [1110, 427] width 138 height 45
click at [1067, 432] on input "False" at bounding box center [1060, 429] width 14 height 13
radio input "true"
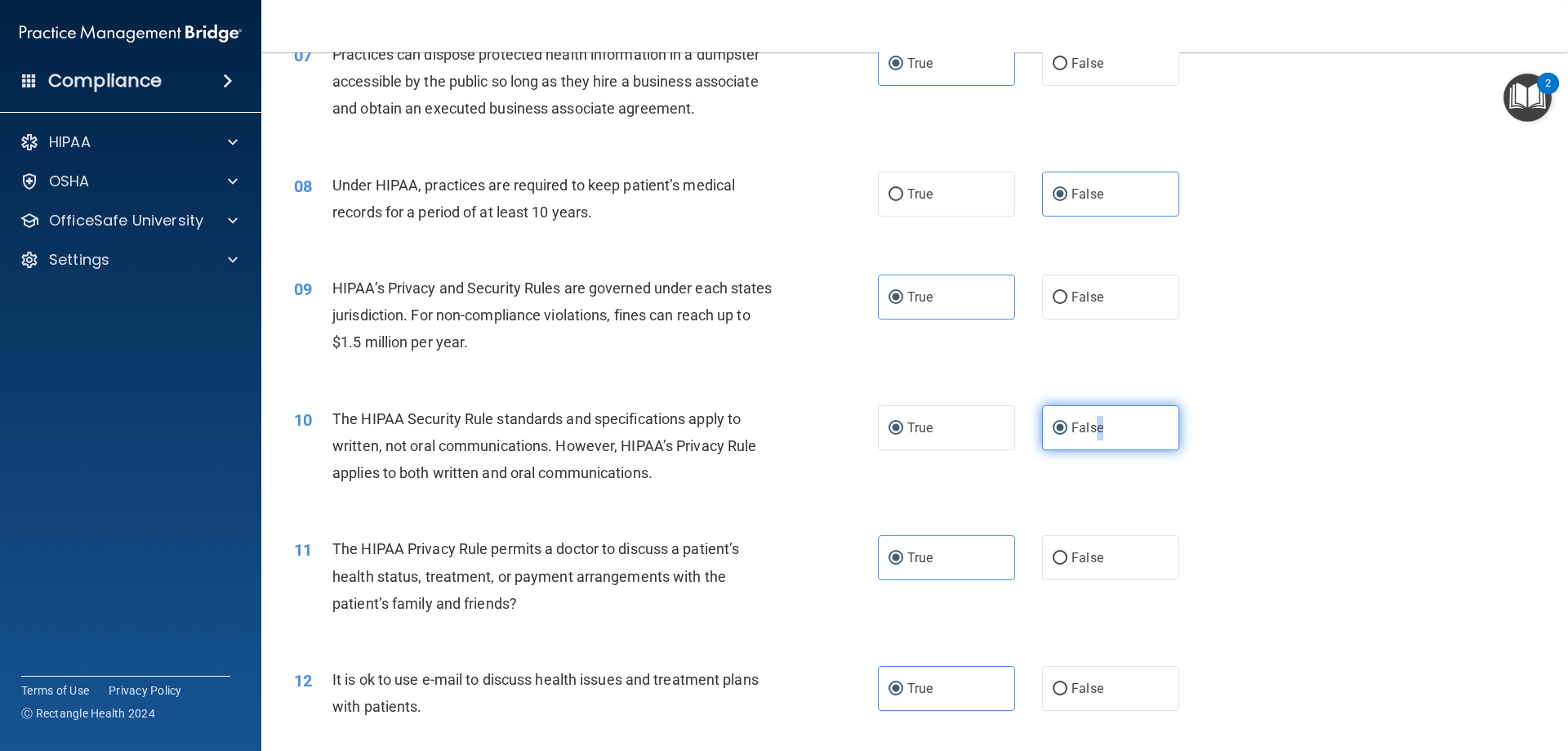
radio input "false"
click at [1100, 568] on label "False" at bounding box center [1110, 558] width 138 height 45
click at [1067, 565] on input "False" at bounding box center [1060, 559] width 14 height 13
radio input "true"
radio input "false"
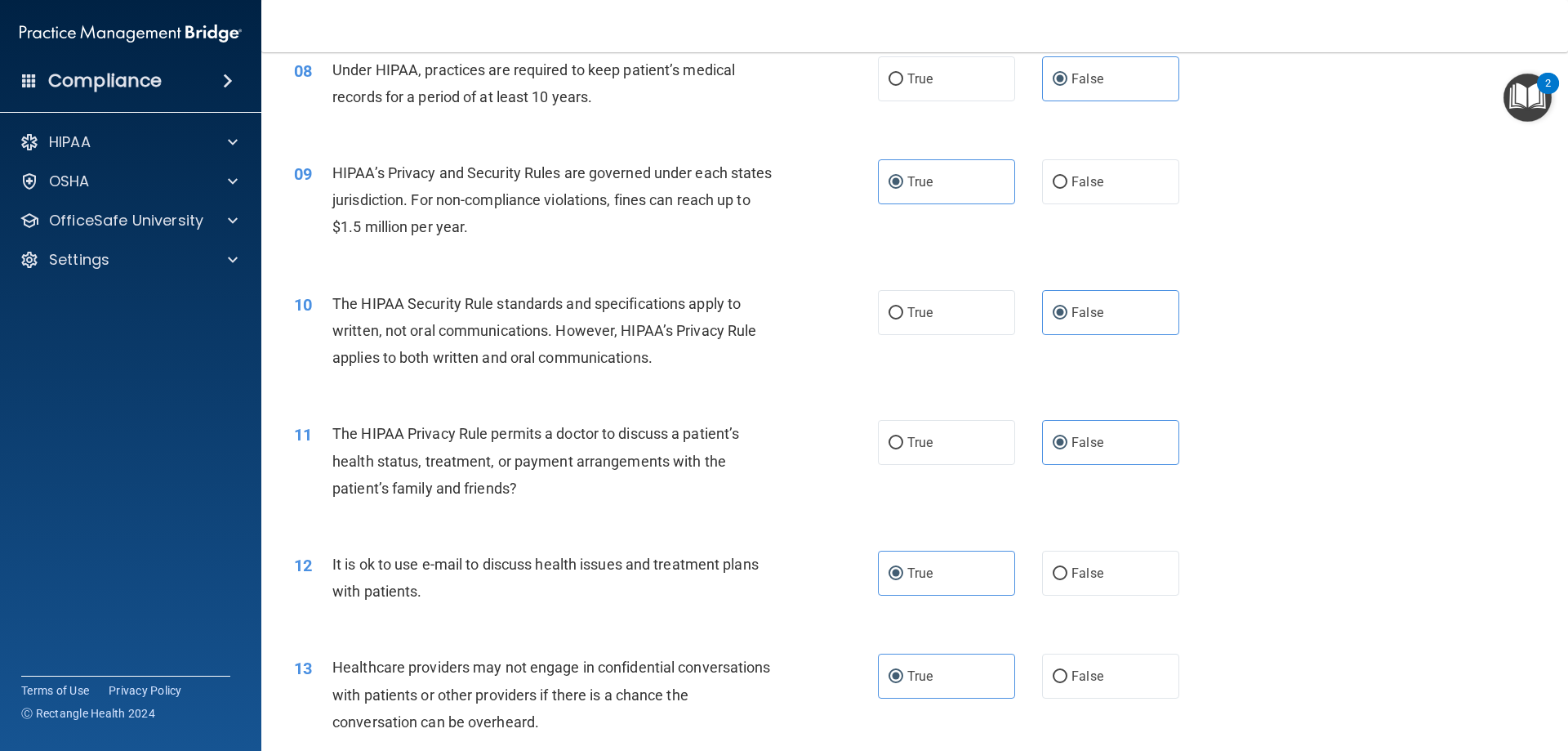
scroll to position [1062, 0]
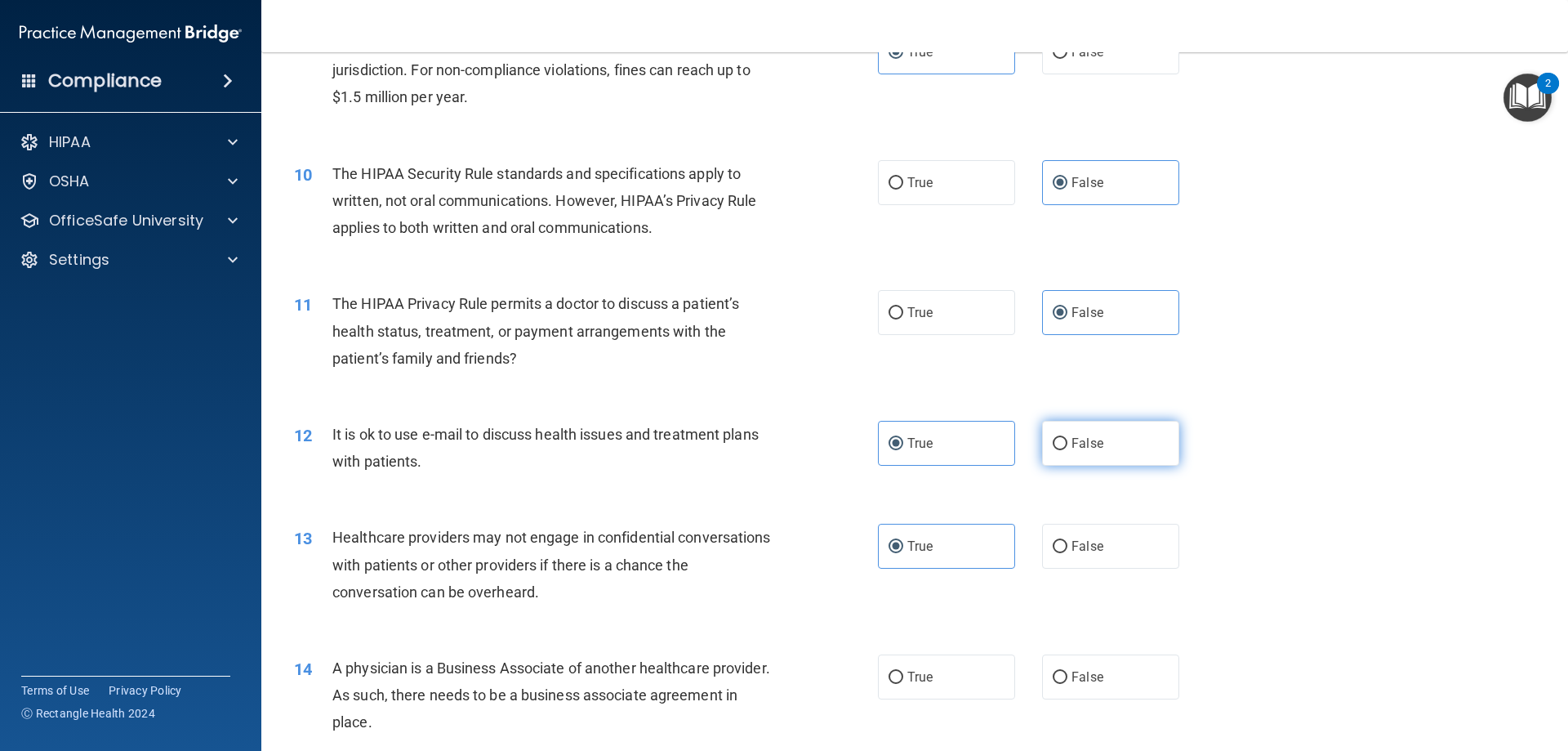
click at [1082, 434] on label "False" at bounding box center [1110, 443] width 138 height 45
click at [1067, 438] on input "False" at bounding box center [1060, 444] width 14 height 13
radio input "true"
radio input "false"
drag, startPoint x: 1125, startPoint y: 531, endPoint x: 1115, endPoint y: 552, distance: 23.3
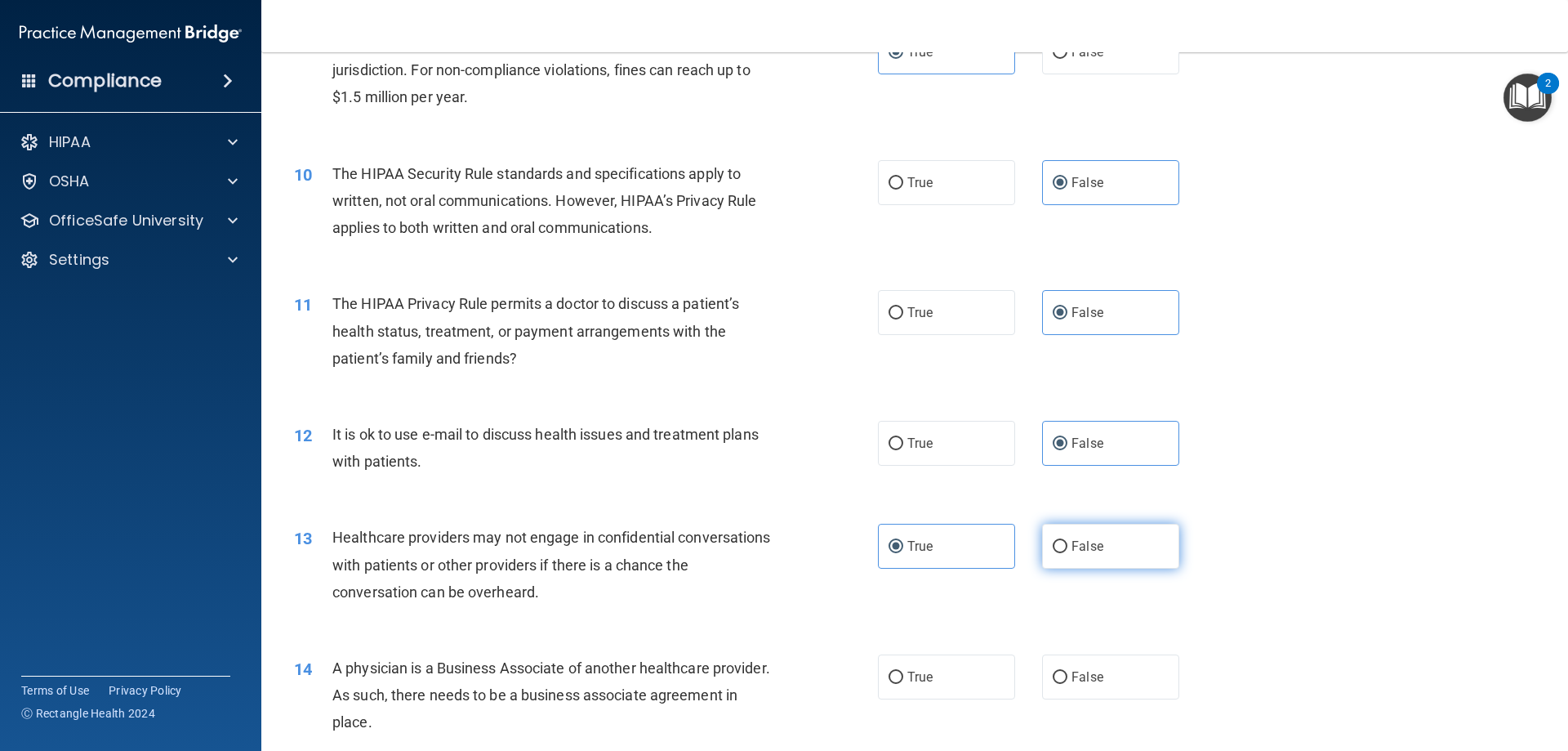
click at [1125, 555] on label "False" at bounding box center [1110, 546] width 138 height 45
click at [1067, 553] on input "False" at bounding box center [1060, 547] width 14 height 13
radio input "true"
radio input "false"
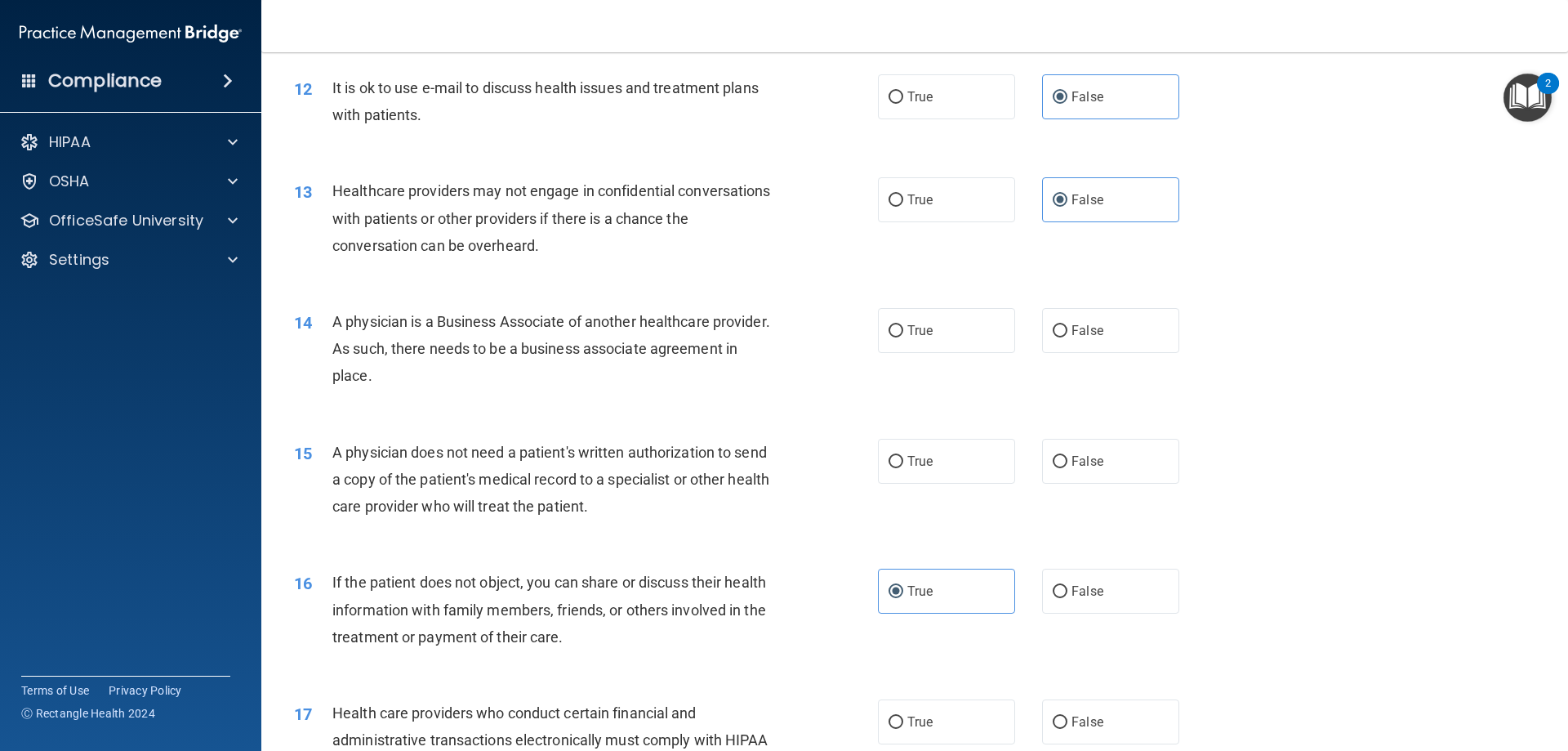
scroll to position [1552, 0]
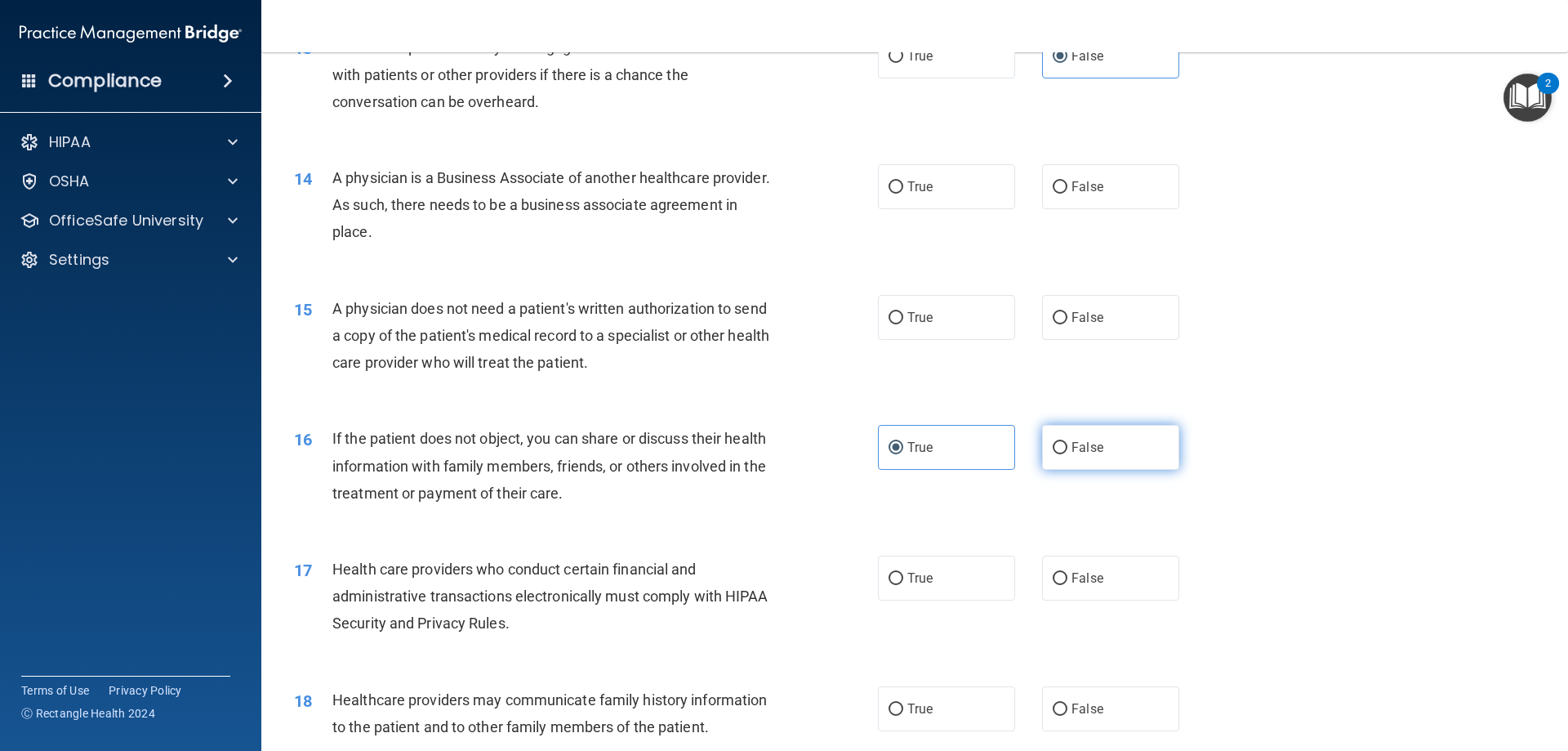
click at [1081, 460] on label "False" at bounding box center [1110, 447] width 138 height 45
click at [1067, 454] on input "False" at bounding box center [1060, 448] width 14 height 13
radio input "true"
radio input "false"
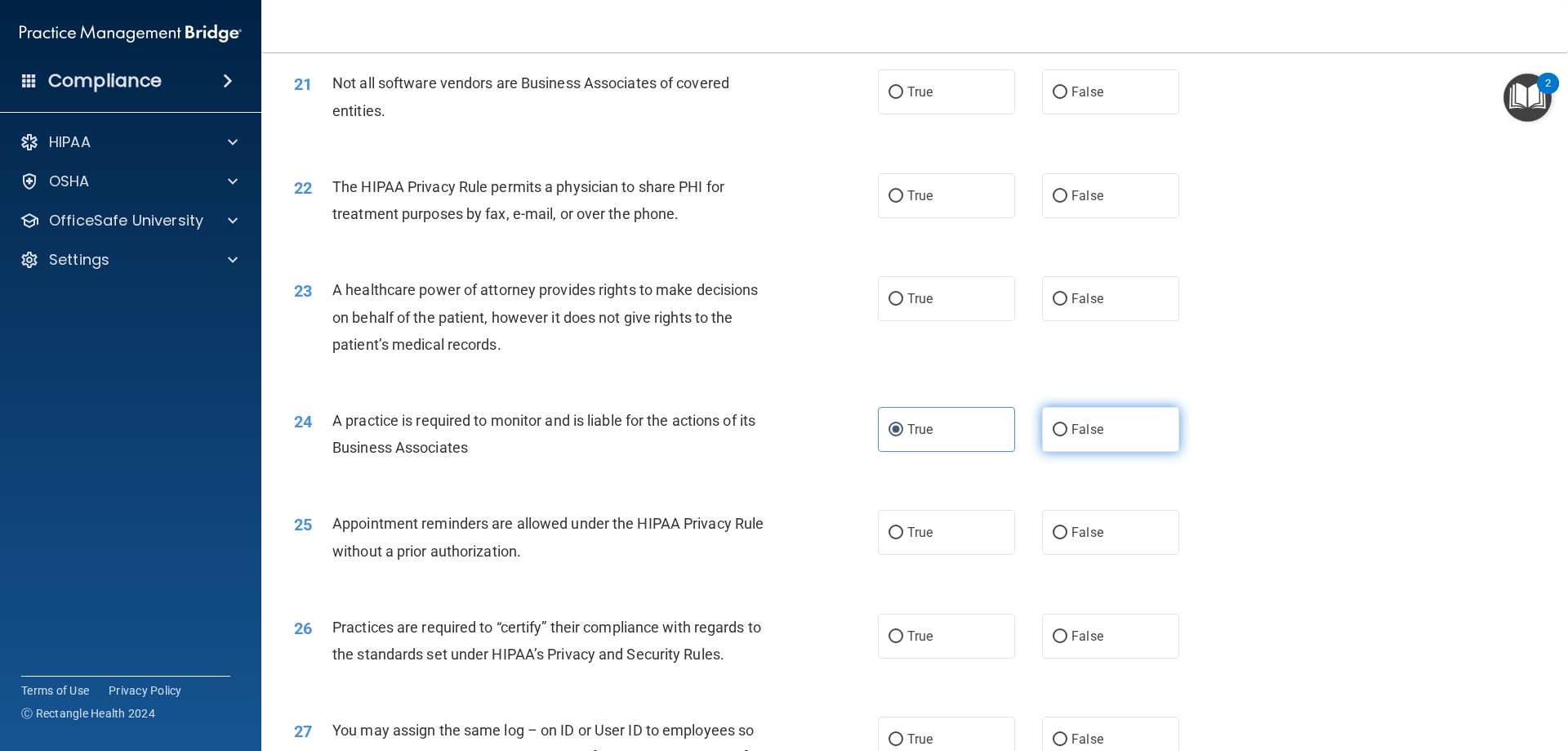
click at [1099, 441] on label "False" at bounding box center [1110, 429] width 138 height 45
click at [1067, 436] on input "False" at bounding box center [1060, 430] width 14 height 13
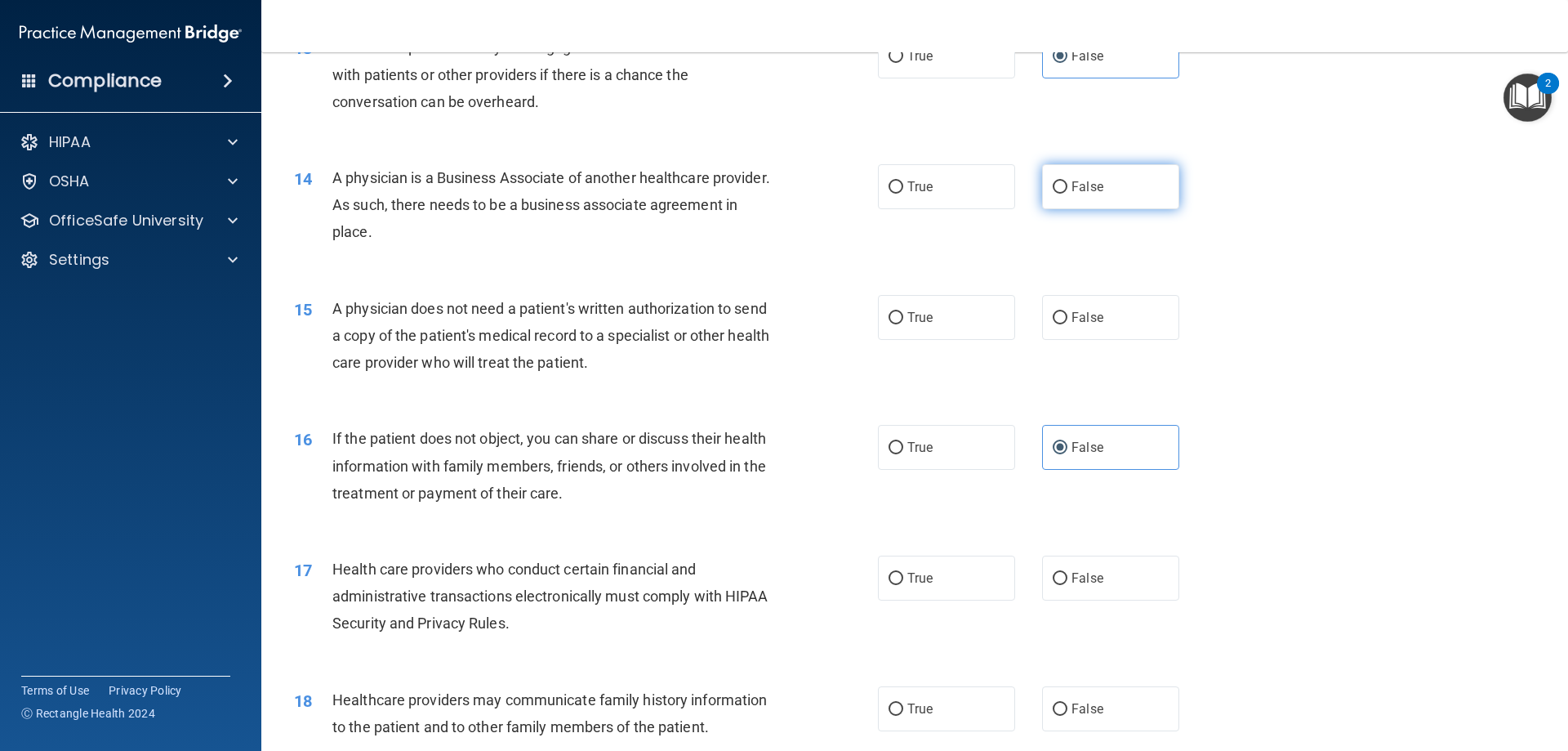
click at [1057, 184] on input "False" at bounding box center [1060, 188] width 14 height 13
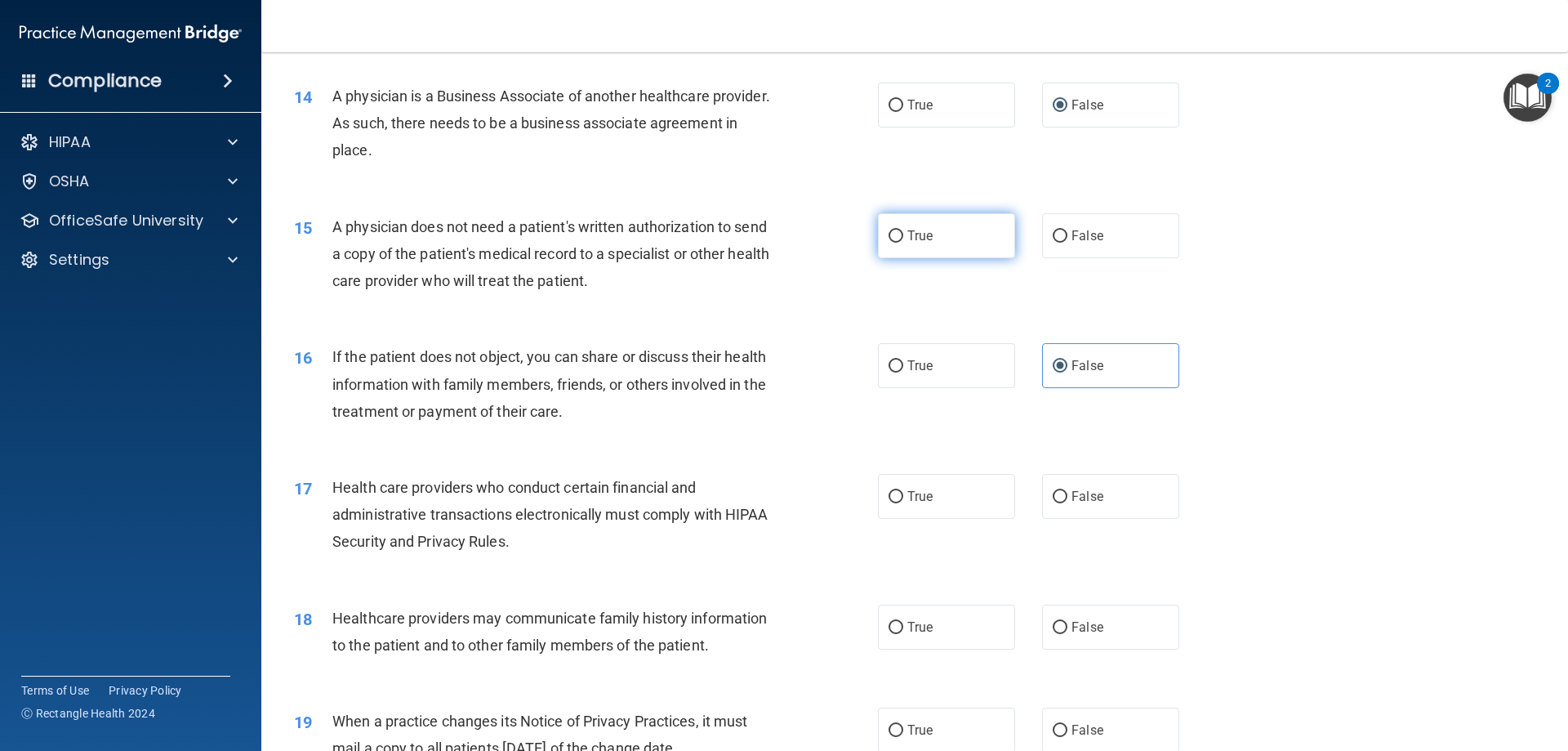
click at [985, 234] on label "True" at bounding box center [946, 236] width 138 height 45
click at [903, 234] on input "True" at bounding box center [895, 237] width 14 height 13
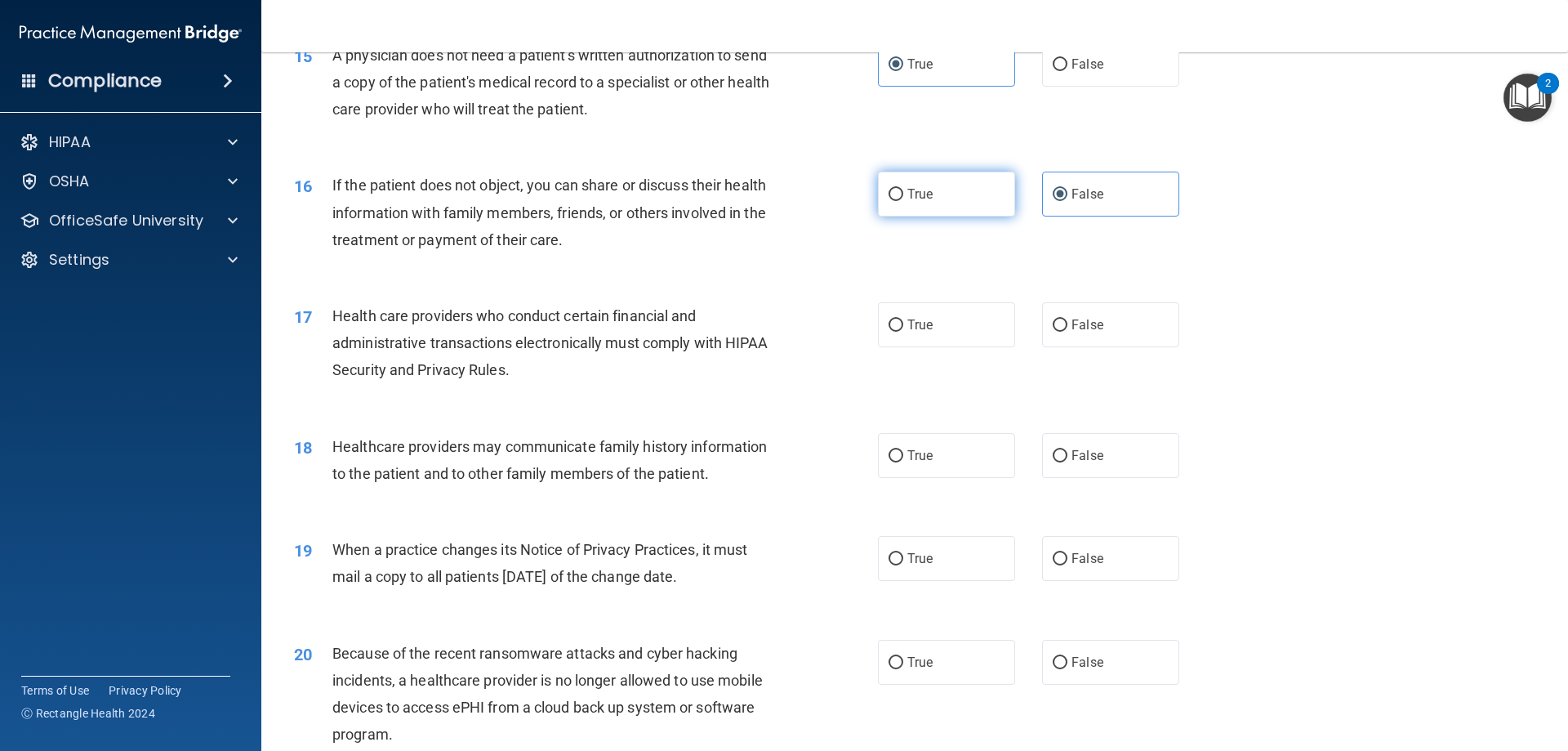
scroll to position [1797, 0]
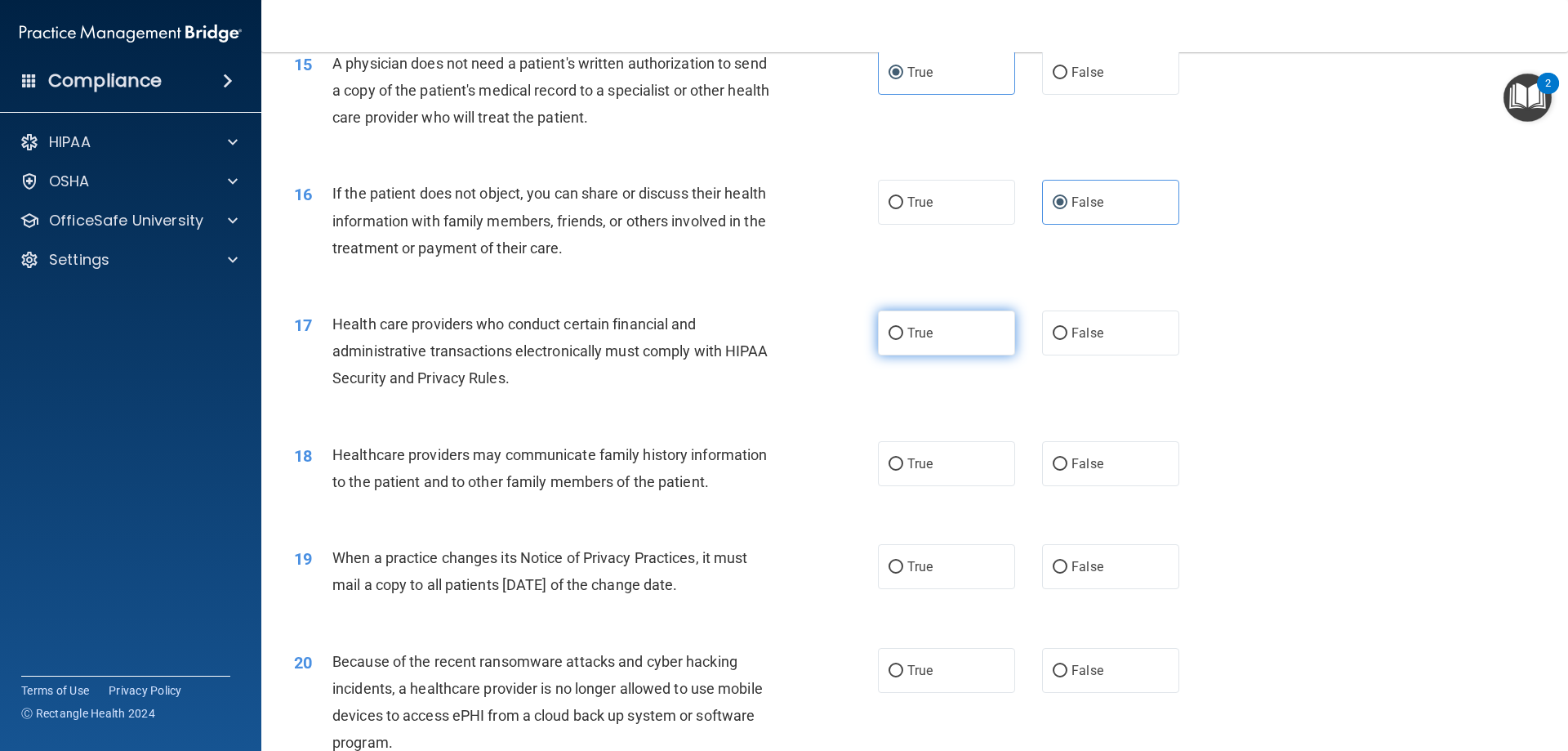
click at [948, 354] on label "True" at bounding box center [946, 333] width 138 height 45
click at [903, 340] on input "True" at bounding box center [895, 334] width 14 height 13
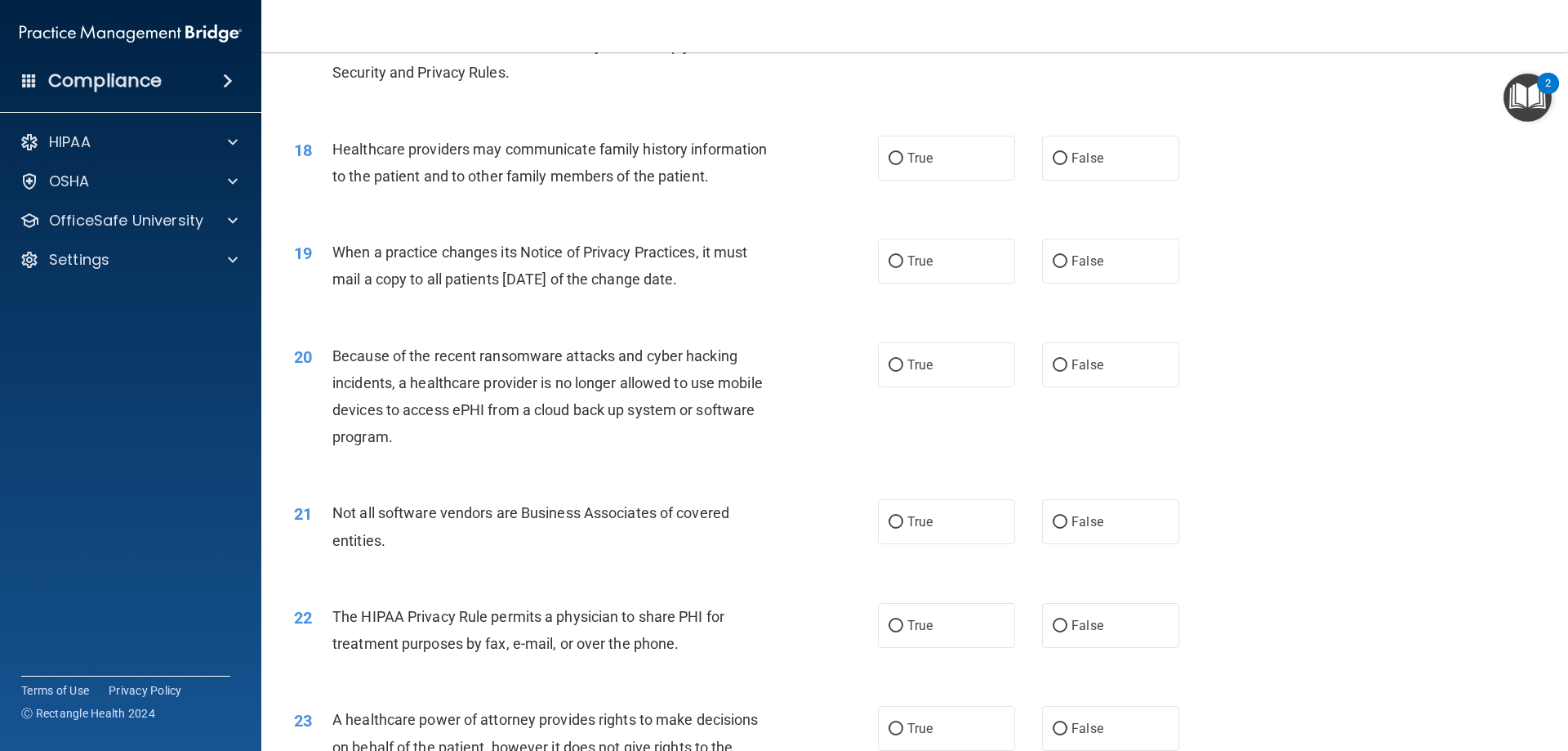
scroll to position [2123, 0]
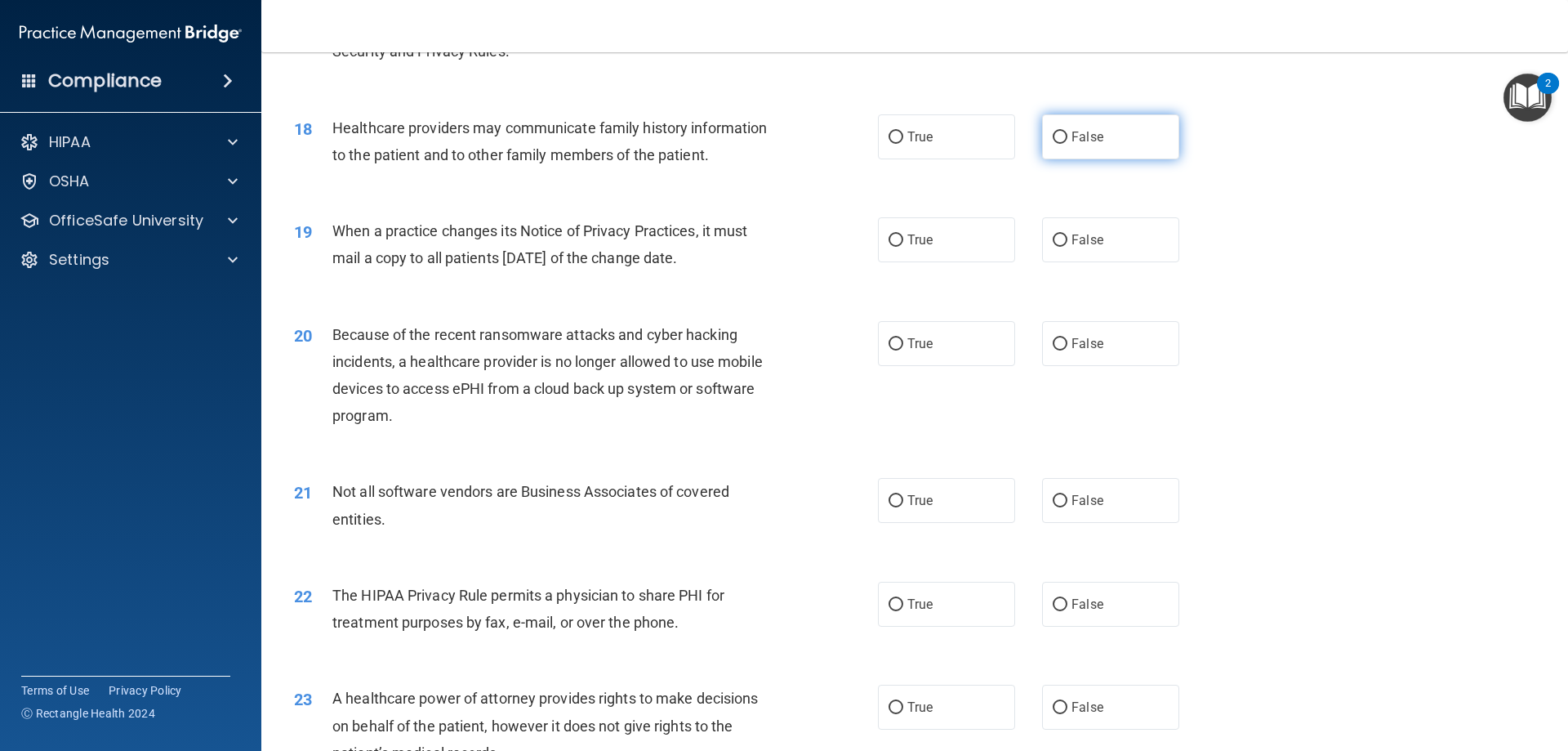
click at [1061, 150] on label "False" at bounding box center [1110, 137] width 138 height 45
click at [1061, 144] on input "False" at bounding box center [1060, 138] width 14 height 13
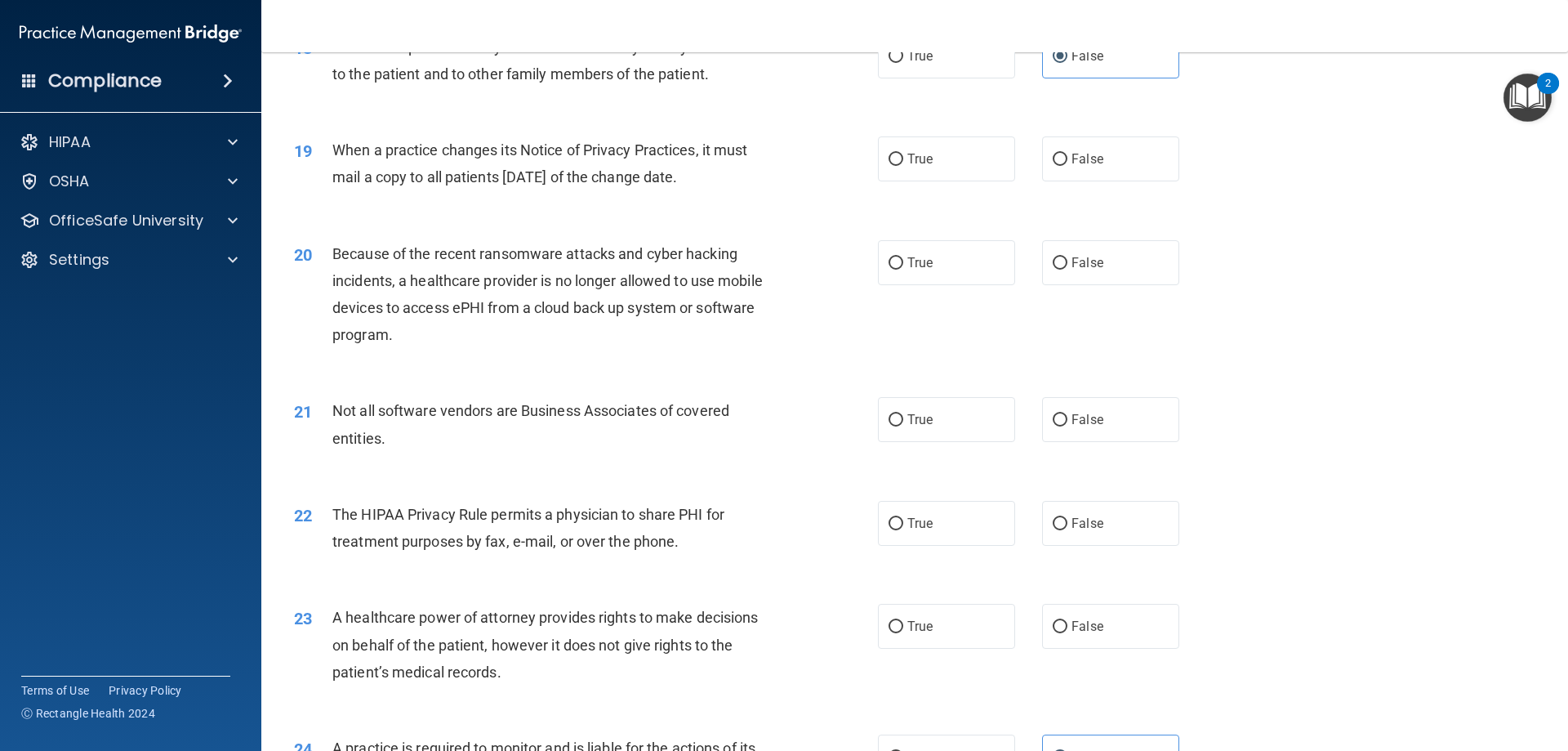
scroll to position [2205, 0]
click at [1107, 165] on label "False" at bounding box center [1110, 158] width 138 height 45
click at [1067, 165] on input "False" at bounding box center [1060, 159] width 14 height 13
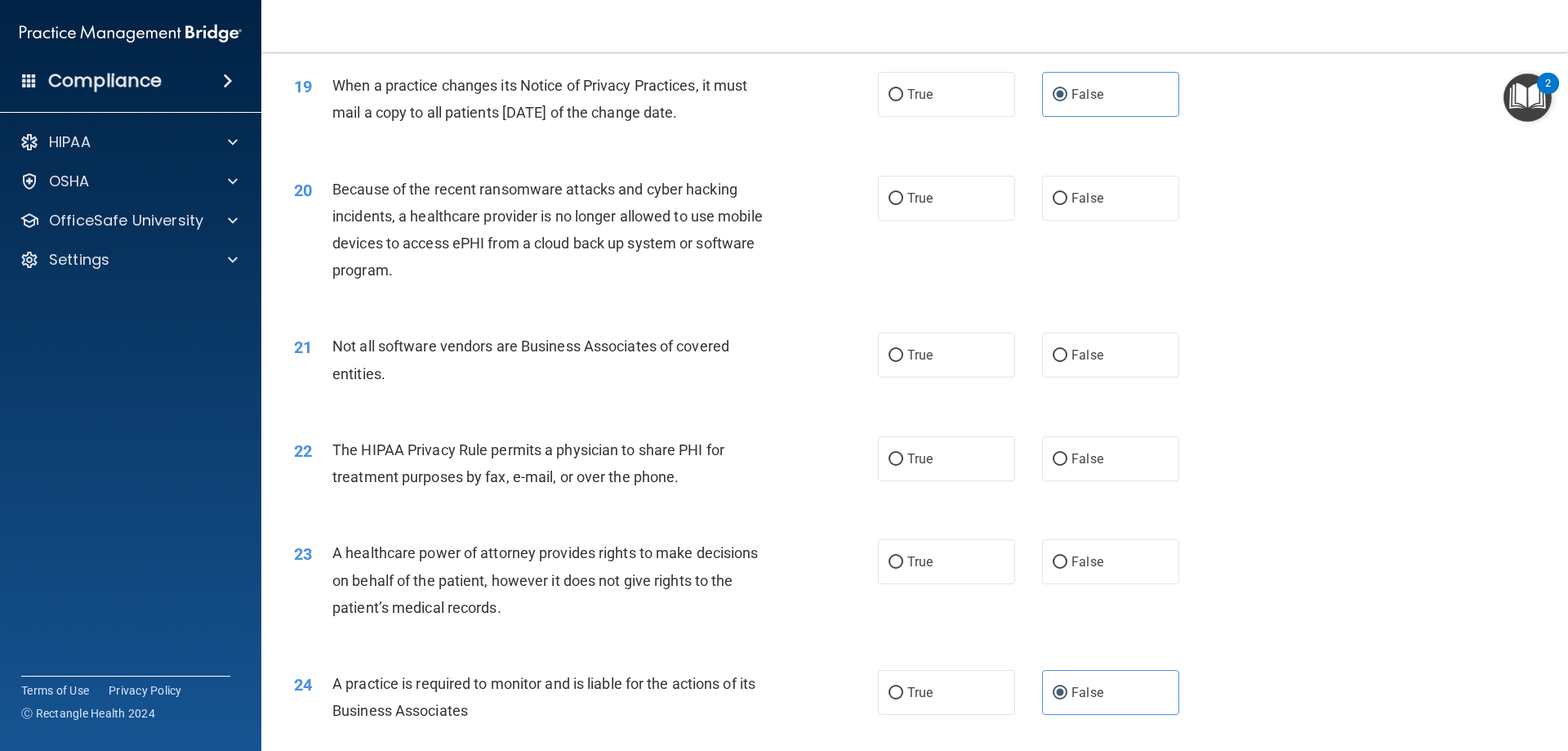
scroll to position [2369, 0]
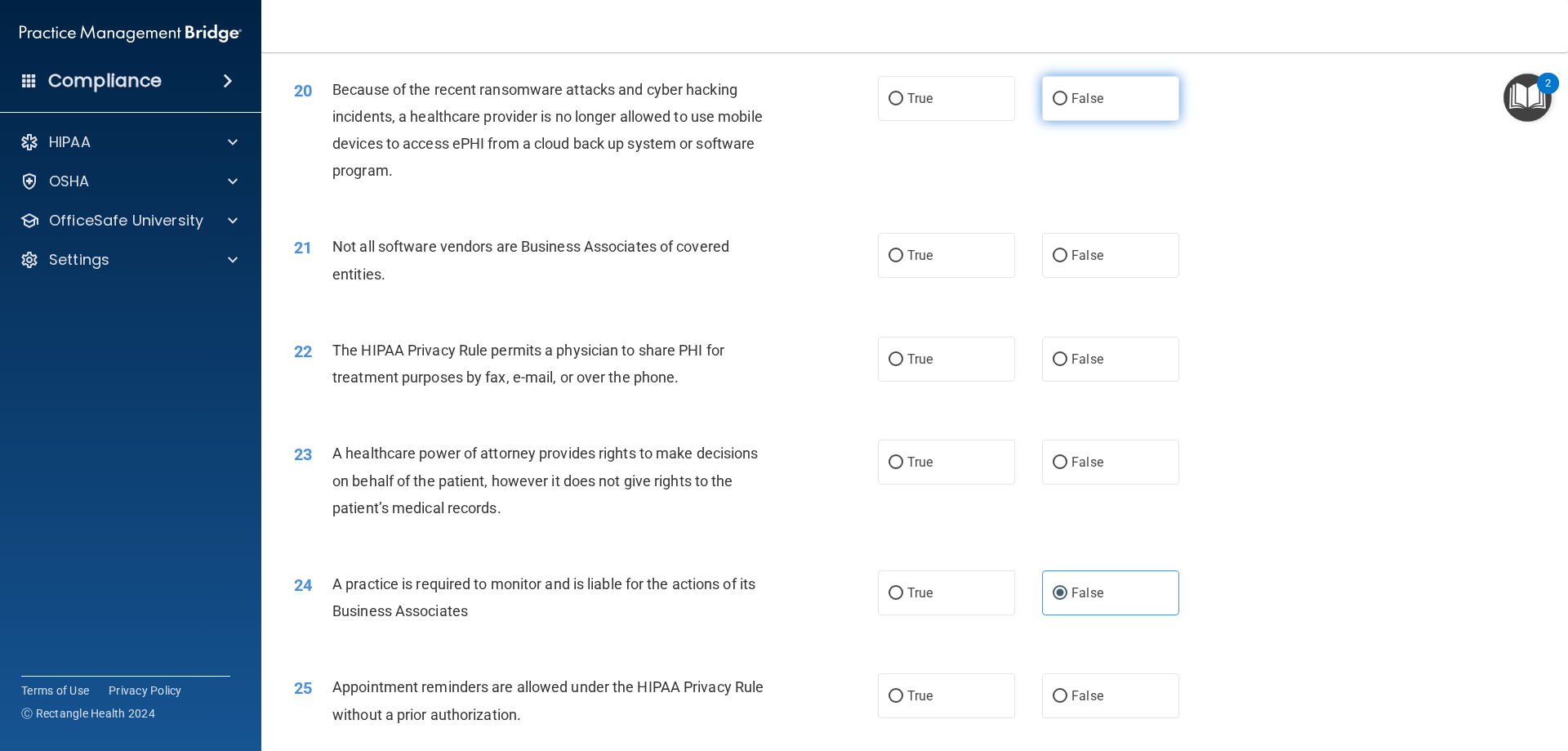
click at [1053, 103] on input "False" at bounding box center [1060, 100] width 14 height 13
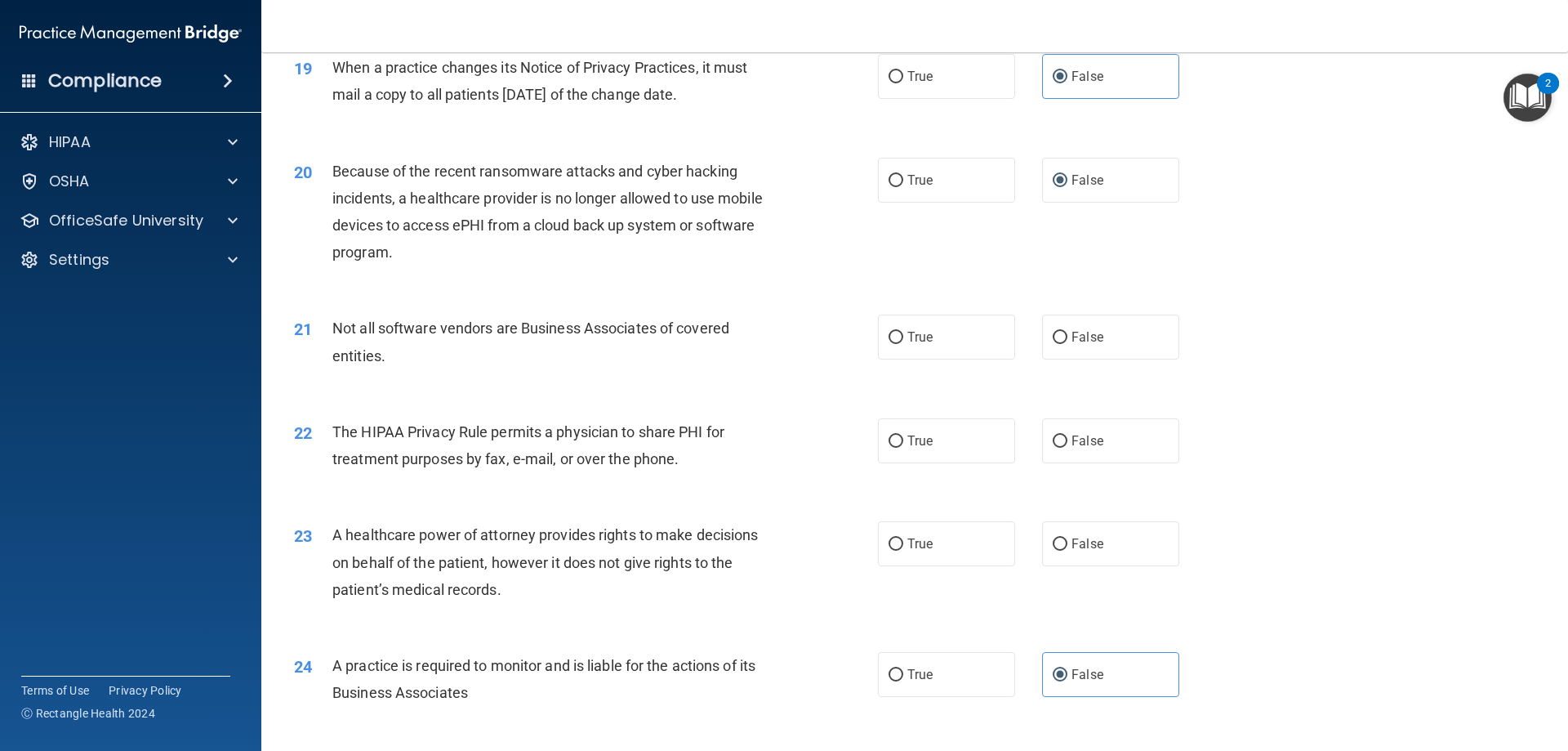
scroll to position [2532, 0]
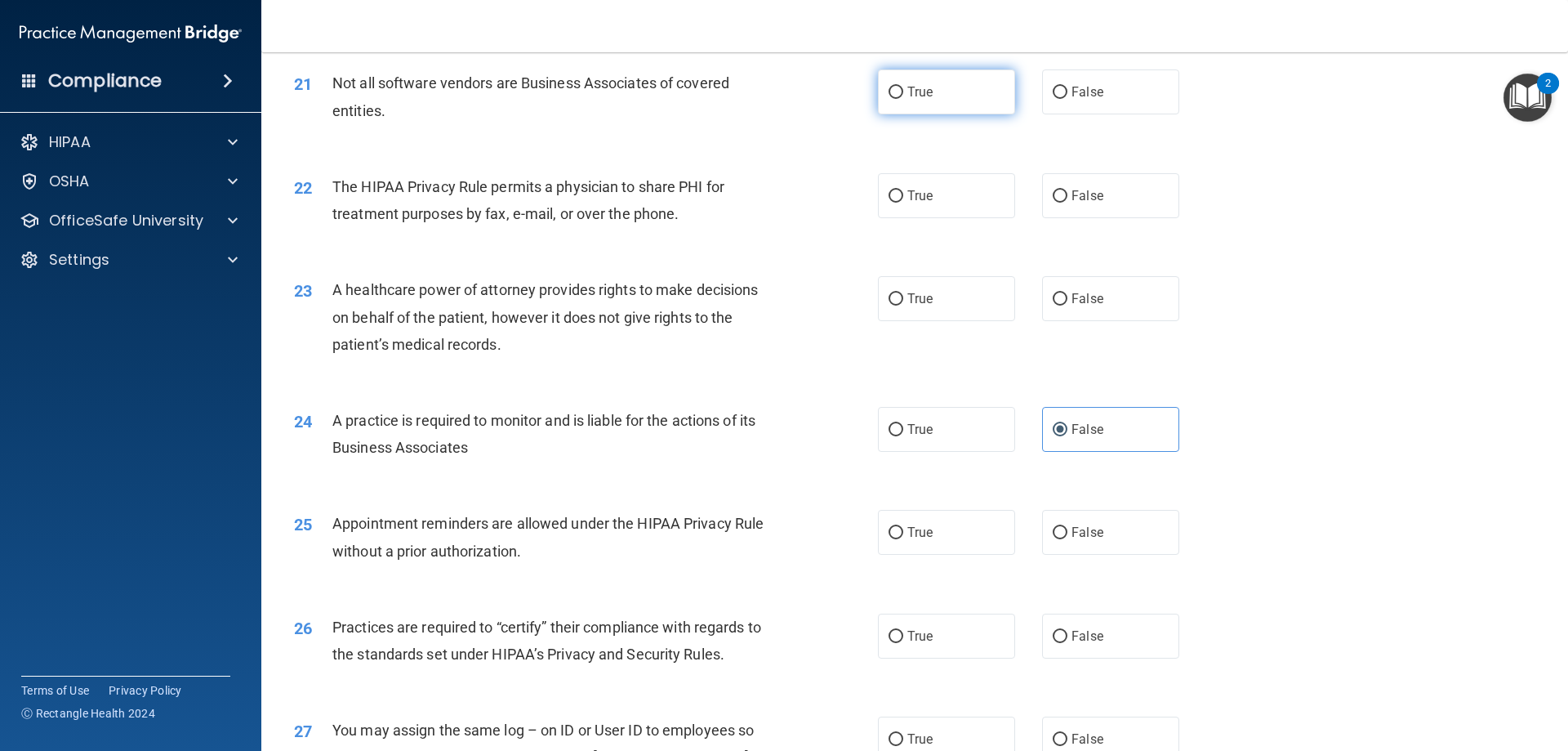
click at [914, 112] on label "True" at bounding box center [946, 92] width 138 height 45
click at [903, 99] on input "True" at bounding box center [895, 93] width 14 height 13
click at [993, 198] on label "True" at bounding box center [946, 196] width 138 height 45
click at [903, 198] on input "True" at bounding box center [895, 197] width 14 height 13
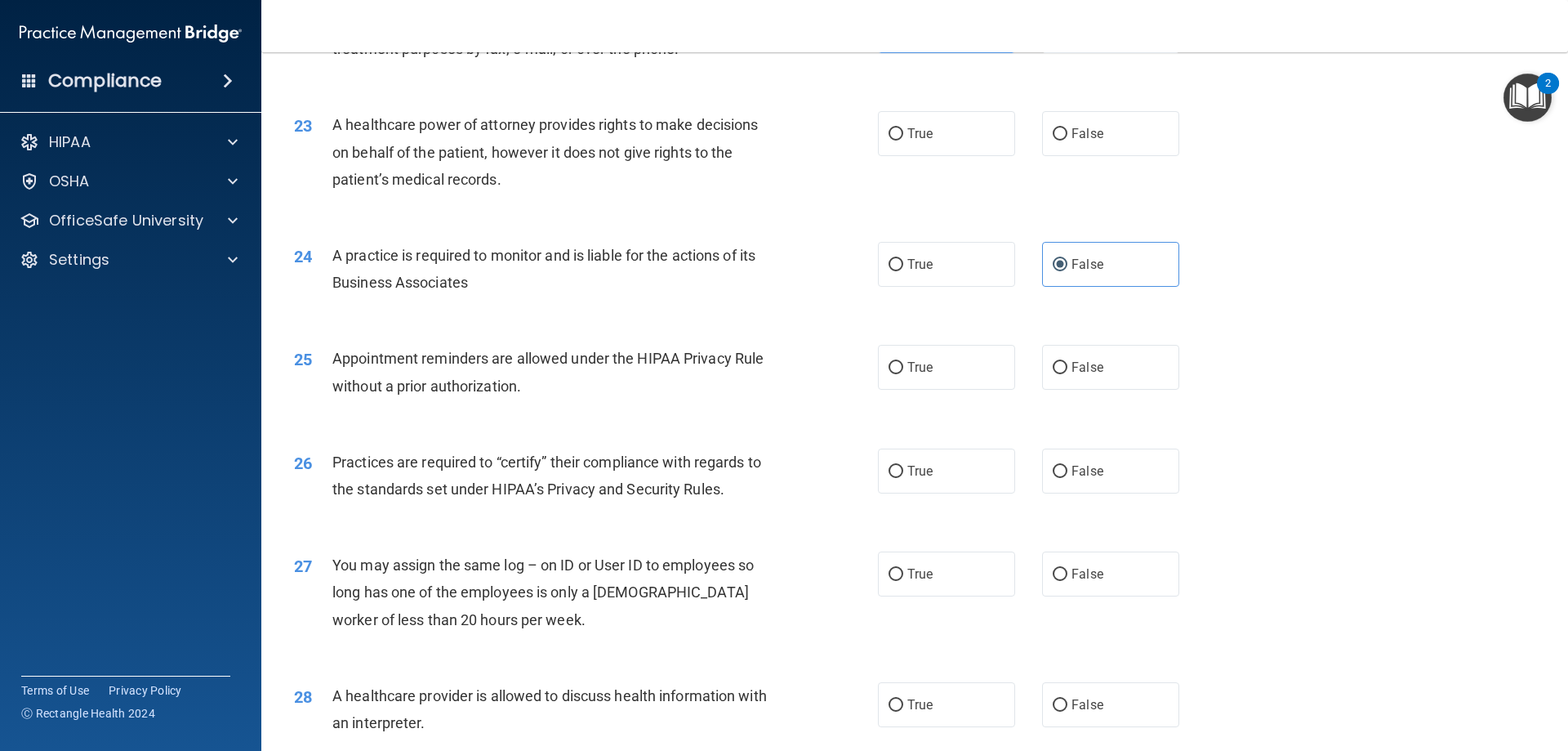
scroll to position [2696, 0]
click at [1149, 148] on label "False" at bounding box center [1110, 135] width 138 height 45
click at [1067, 142] on input "False" at bounding box center [1060, 136] width 14 height 13
click at [884, 361] on label "True" at bounding box center [946, 369] width 138 height 45
click at [888, 363] on input "True" at bounding box center [895, 370] width 14 height 13
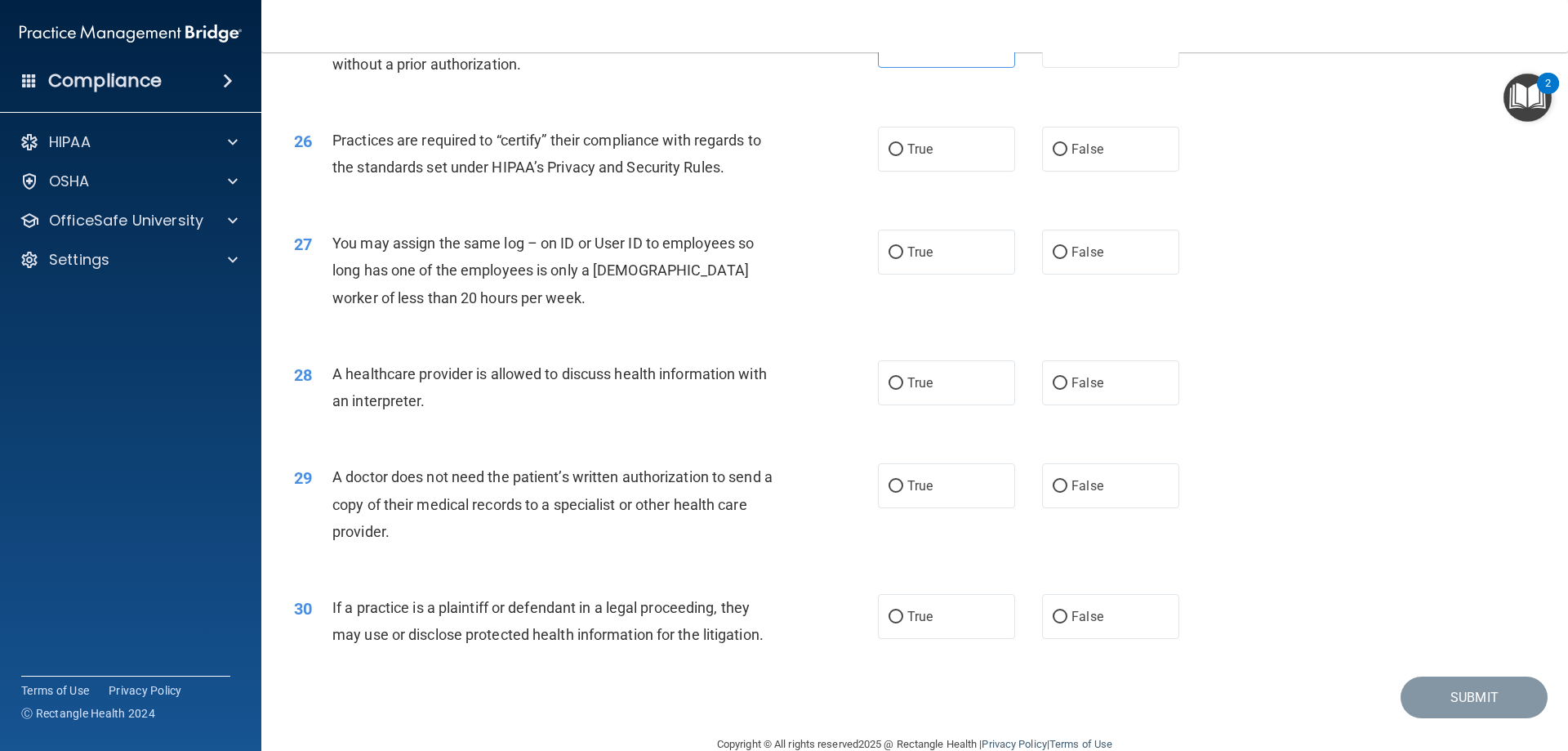
scroll to position [3022, 0]
click at [1102, 180] on div "26 Practices are required to “certify” their compliance with regards to the sta…" at bounding box center [914, 154] width 1266 height 103
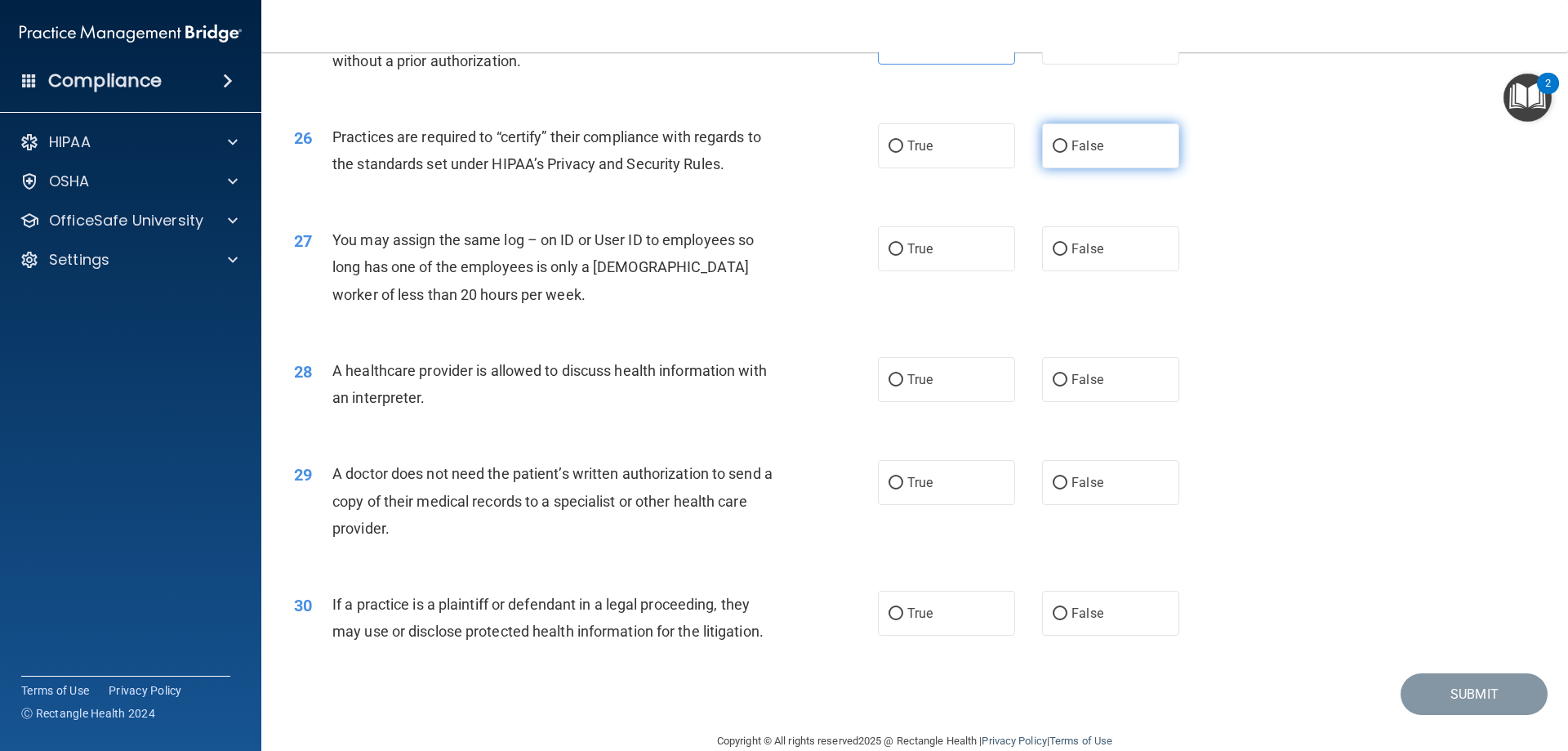
click at [1068, 153] on label "False" at bounding box center [1110, 146] width 138 height 45
click at [1067, 153] on input "False" at bounding box center [1060, 147] width 14 height 13
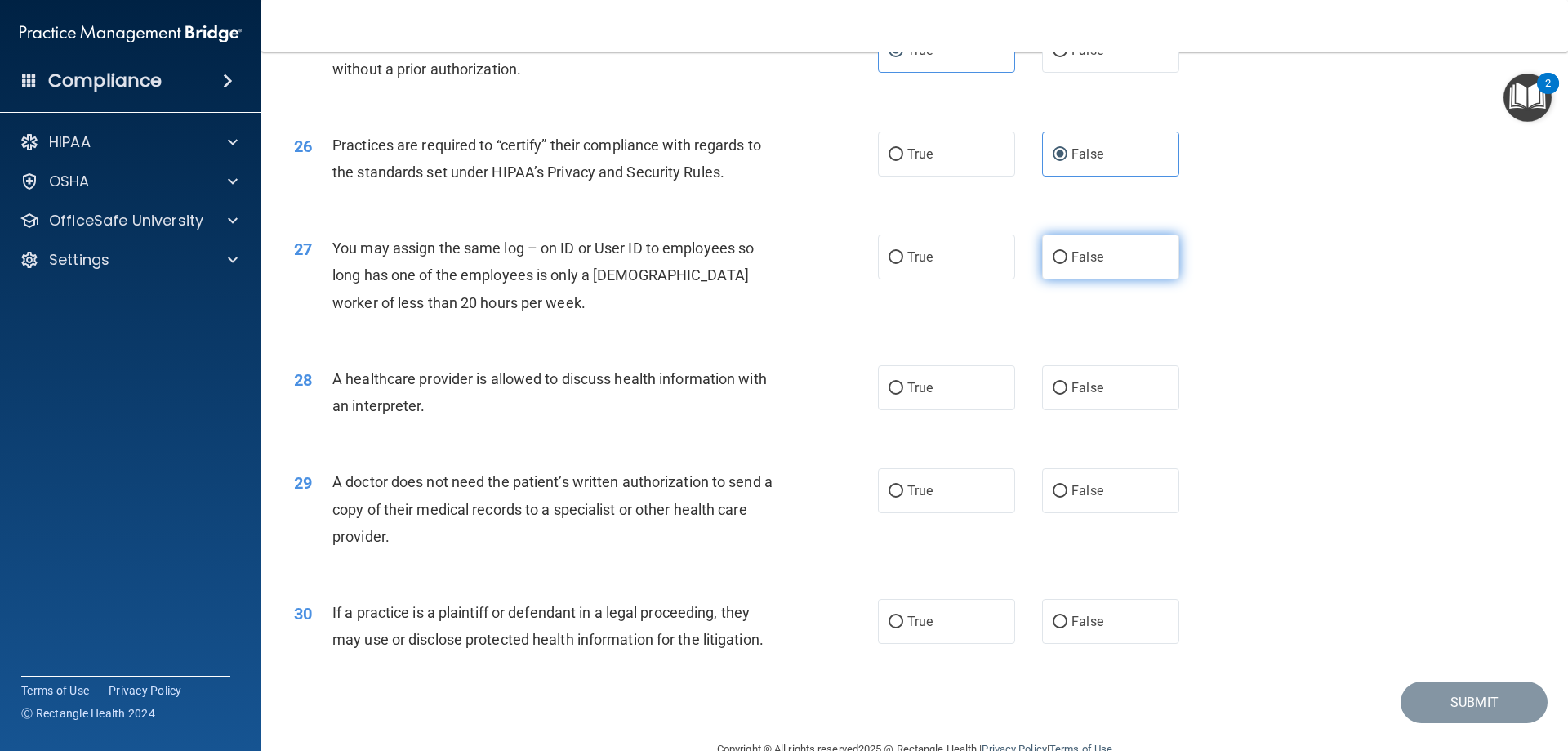
scroll to position [3052, 0]
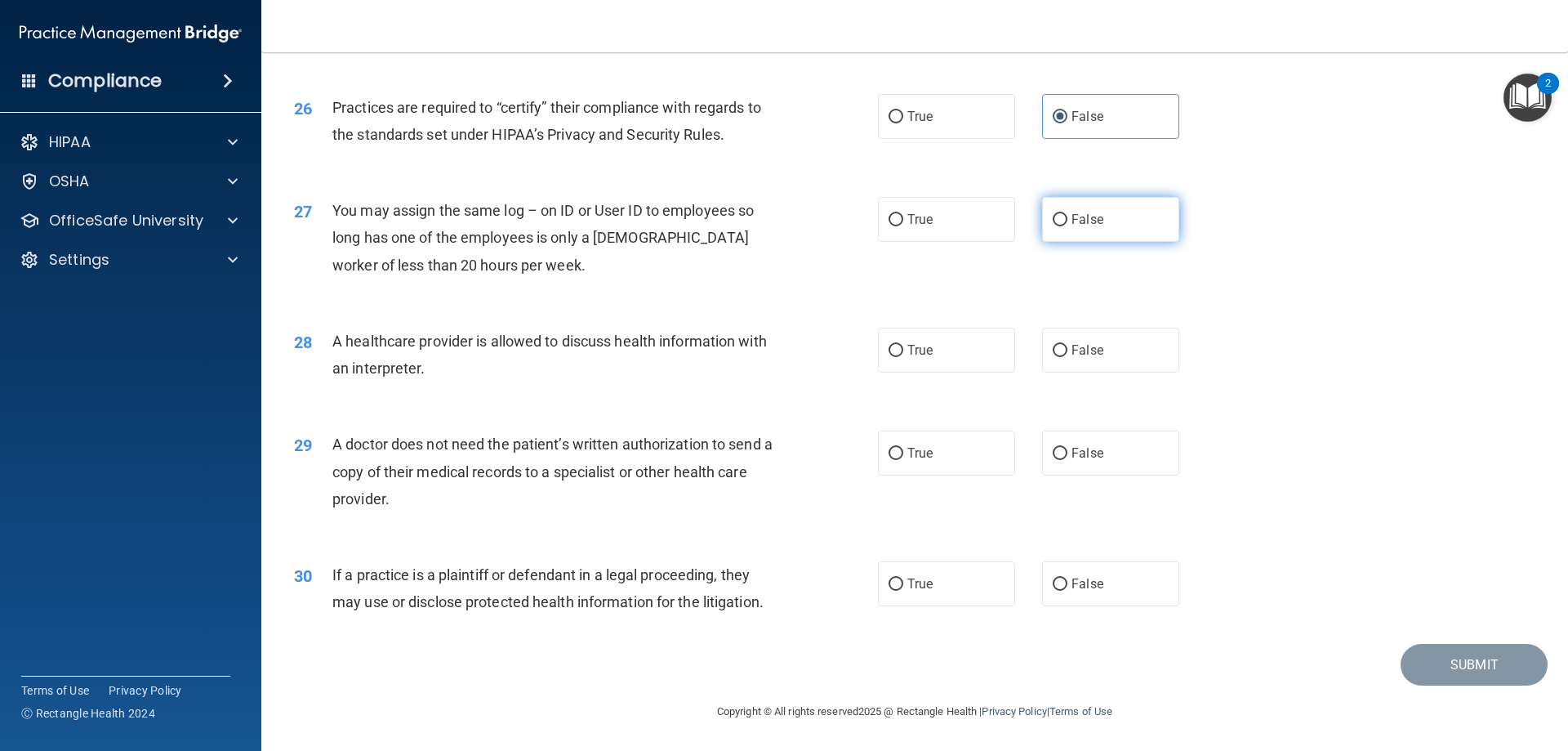
click at [1086, 210] on label "False" at bounding box center [1110, 219] width 138 height 45
click at [1067, 214] on input "False" at bounding box center [1060, 220] width 14 height 13
drag, startPoint x: 893, startPoint y: 353, endPoint x: 906, endPoint y: 369, distance: 20.6
click at [906, 369] on label "True" at bounding box center [946, 350] width 138 height 45
click at [903, 357] on input "True" at bounding box center [895, 351] width 14 height 13
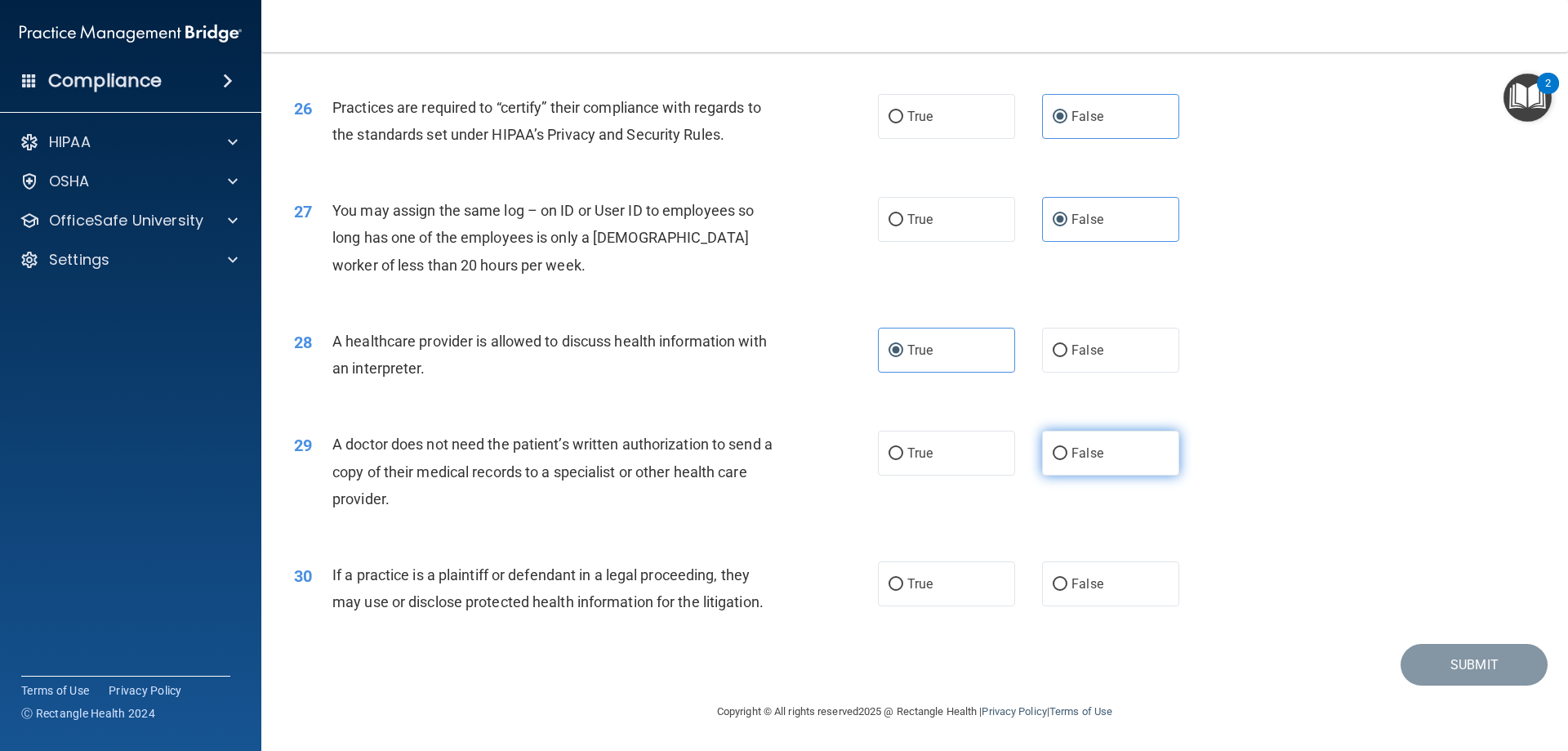
click at [1069, 463] on label "False" at bounding box center [1110, 453] width 138 height 45
click at [1067, 460] on input "False" at bounding box center [1060, 454] width 14 height 13
click at [879, 578] on label "True" at bounding box center [946, 584] width 138 height 45
click at [888, 578] on input "True" at bounding box center [895, 585] width 14 height 13
click at [1461, 657] on button "Submit" at bounding box center [1474, 665] width 147 height 41
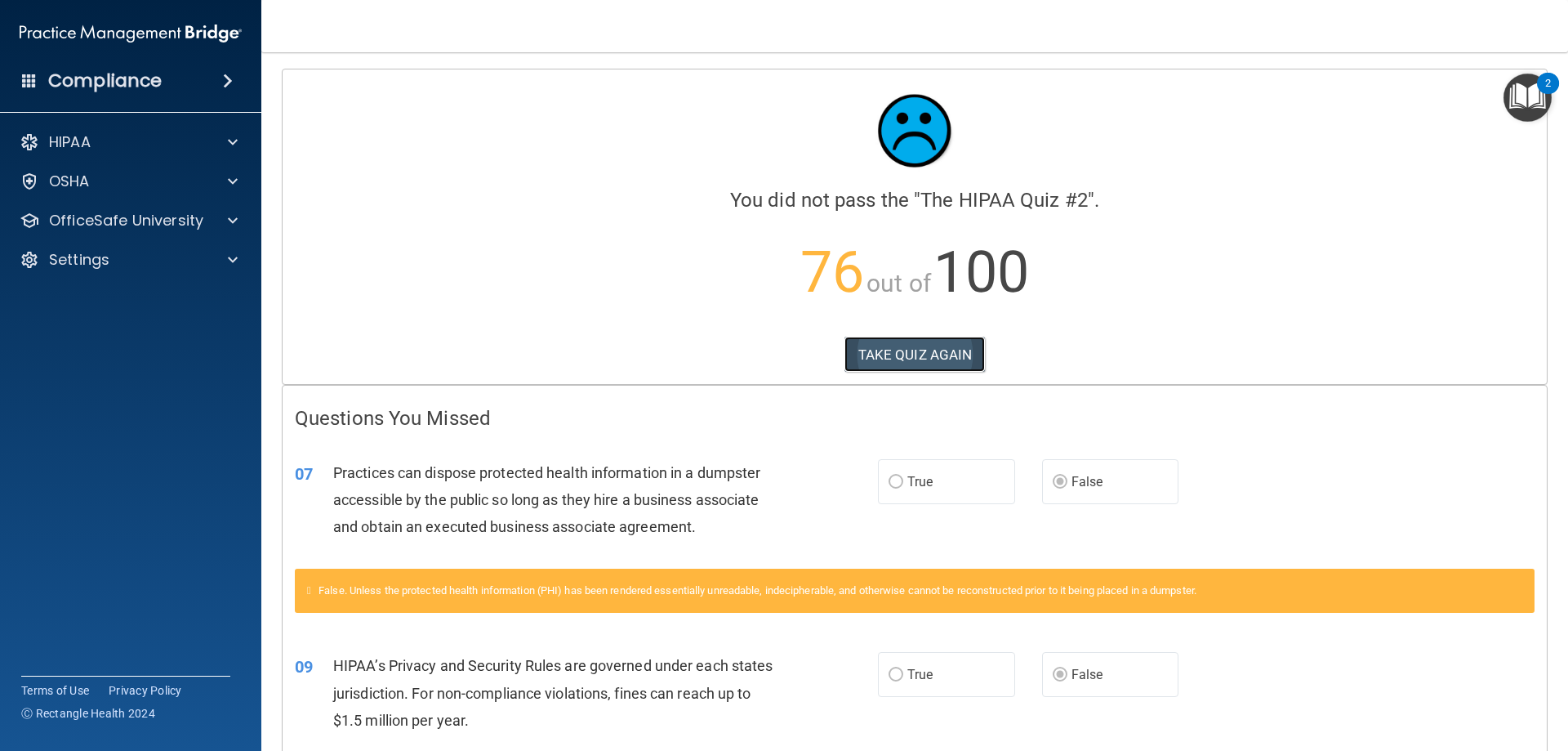
drag, startPoint x: 965, startPoint y: 360, endPoint x: 941, endPoint y: 363, distance: 24.2
click at [941, 363] on button "TAKE QUIZ AGAIN" at bounding box center [914, 354] width 141 height 36
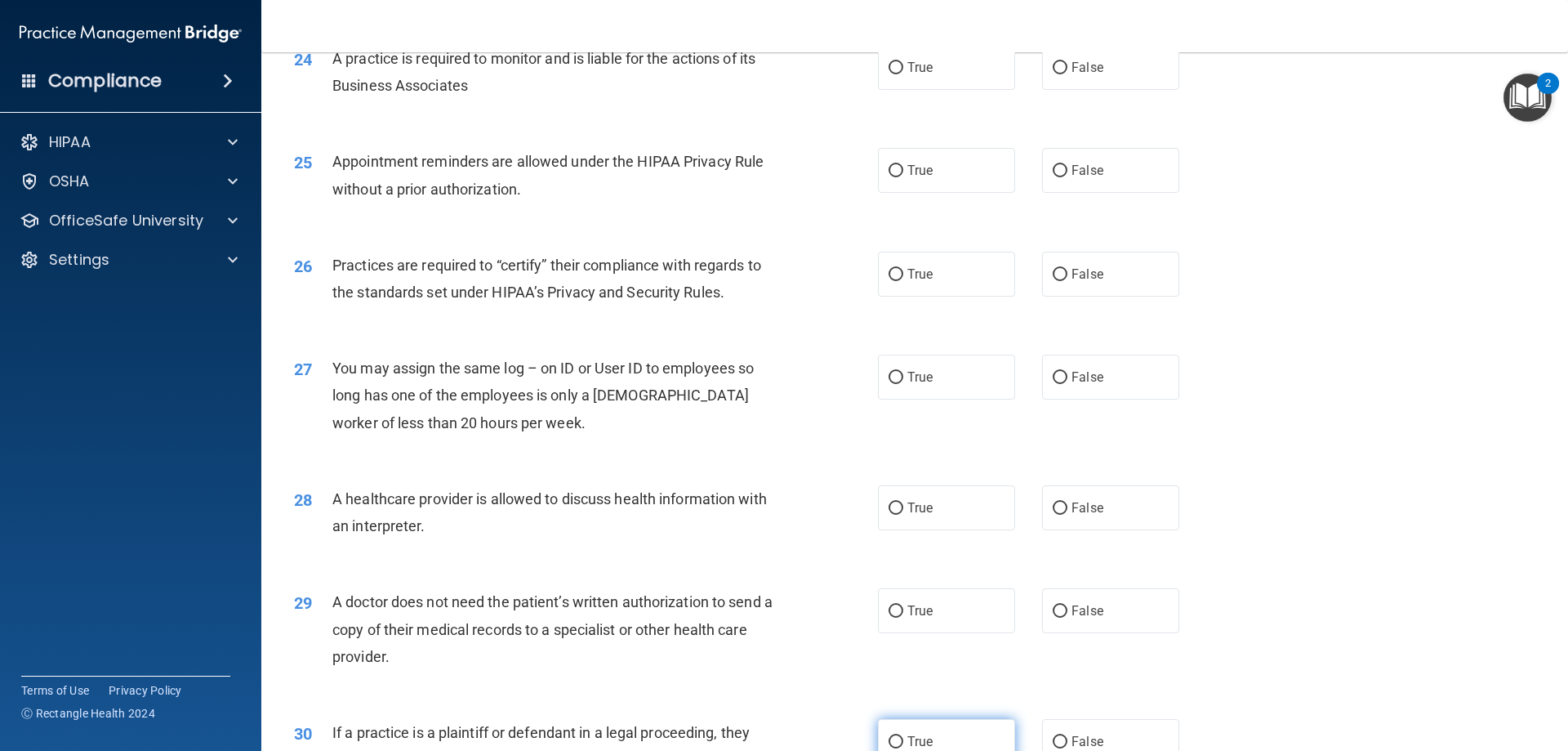
scroll to position [3052, 0]
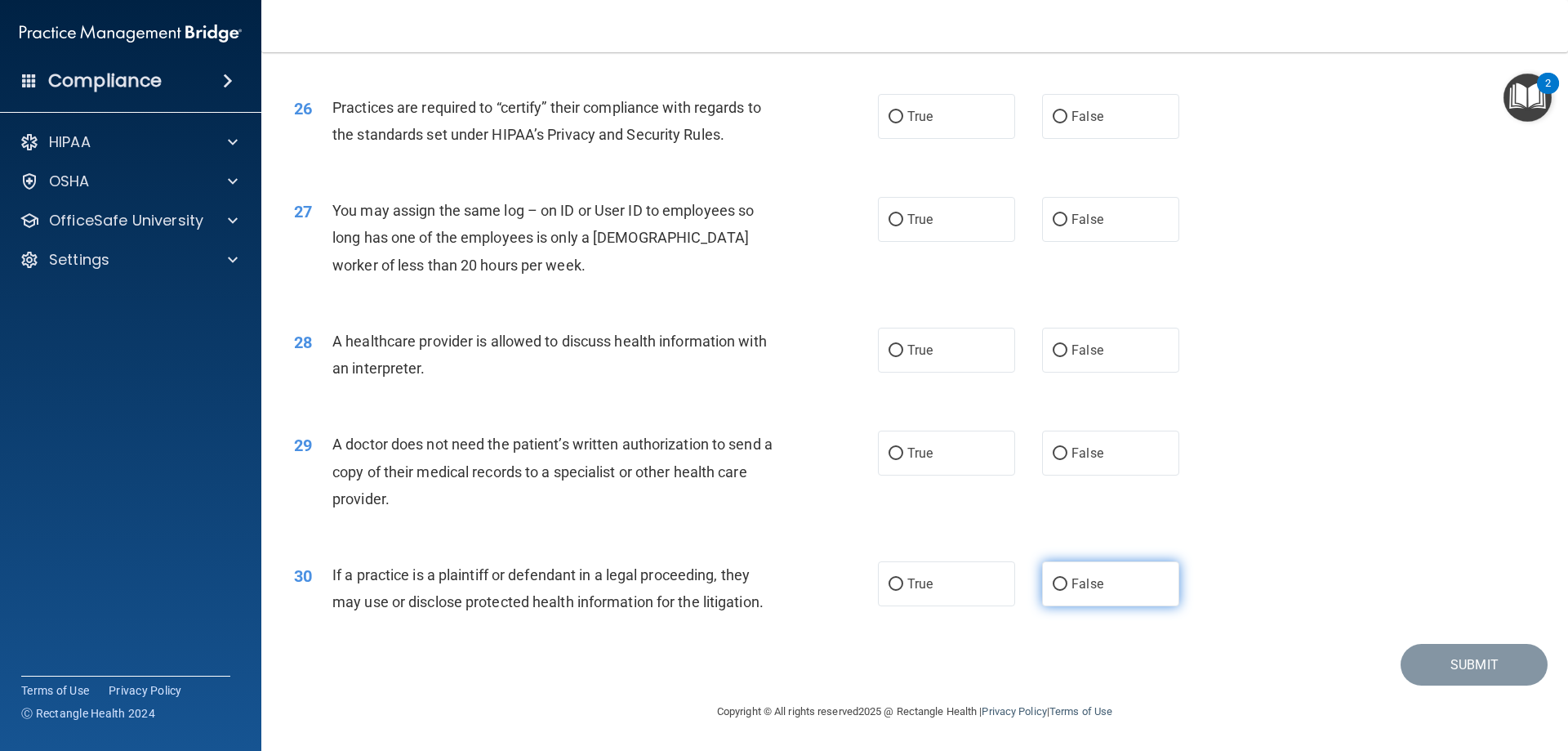
click at [1103, 587] on label "False" at bounding box center [1110, 584] width 138 height 45
click at [1067, 587] on input "False" at bounding box center [1060, 585] width 14 height 13
click at [948, 445] on label "True" at bounding box center [946, 453] width 138 height 45
click at [903, 448] on input "True" at bounding box center [895, 454] width 14 height 13
click at [1139, 580] on label "False" at bounding box center [1110, 584] width 138 height 45
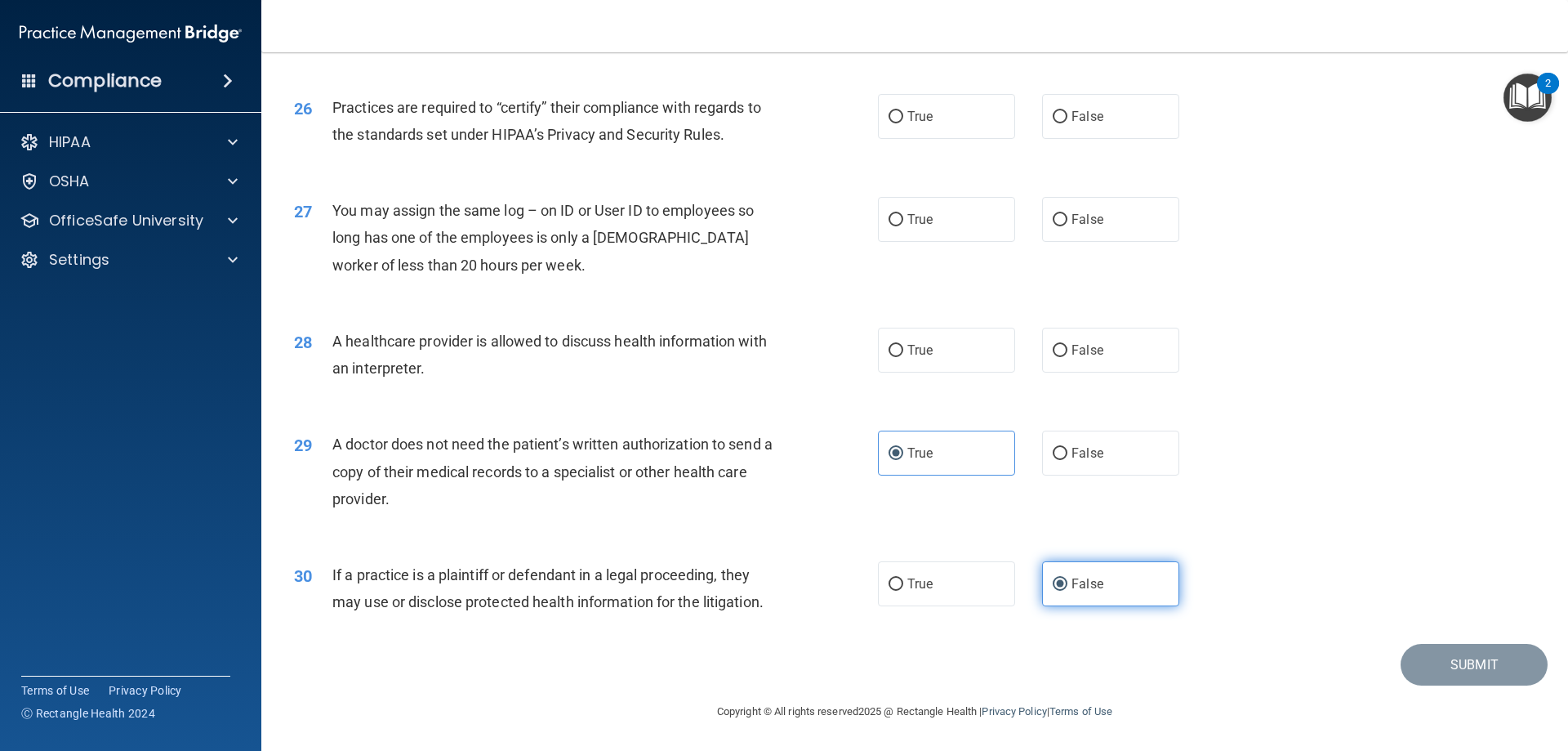
click at [1067, 580] on input "False" at bounding box center [1060, 585] width 14 height 13
click at [1108, 337] on label "False" at bounding box center [1110, 350] width 138 height 45
click at [1067, 344] on input "False" at bounding box center [1060, 351] width 14 height 13
click at [1116, 234] on label "False" at bounding box center [1110, 219] width 138 height 45
click at [1067, 227] on input "False" at bounding box center [1060, 220] width 14 height 13
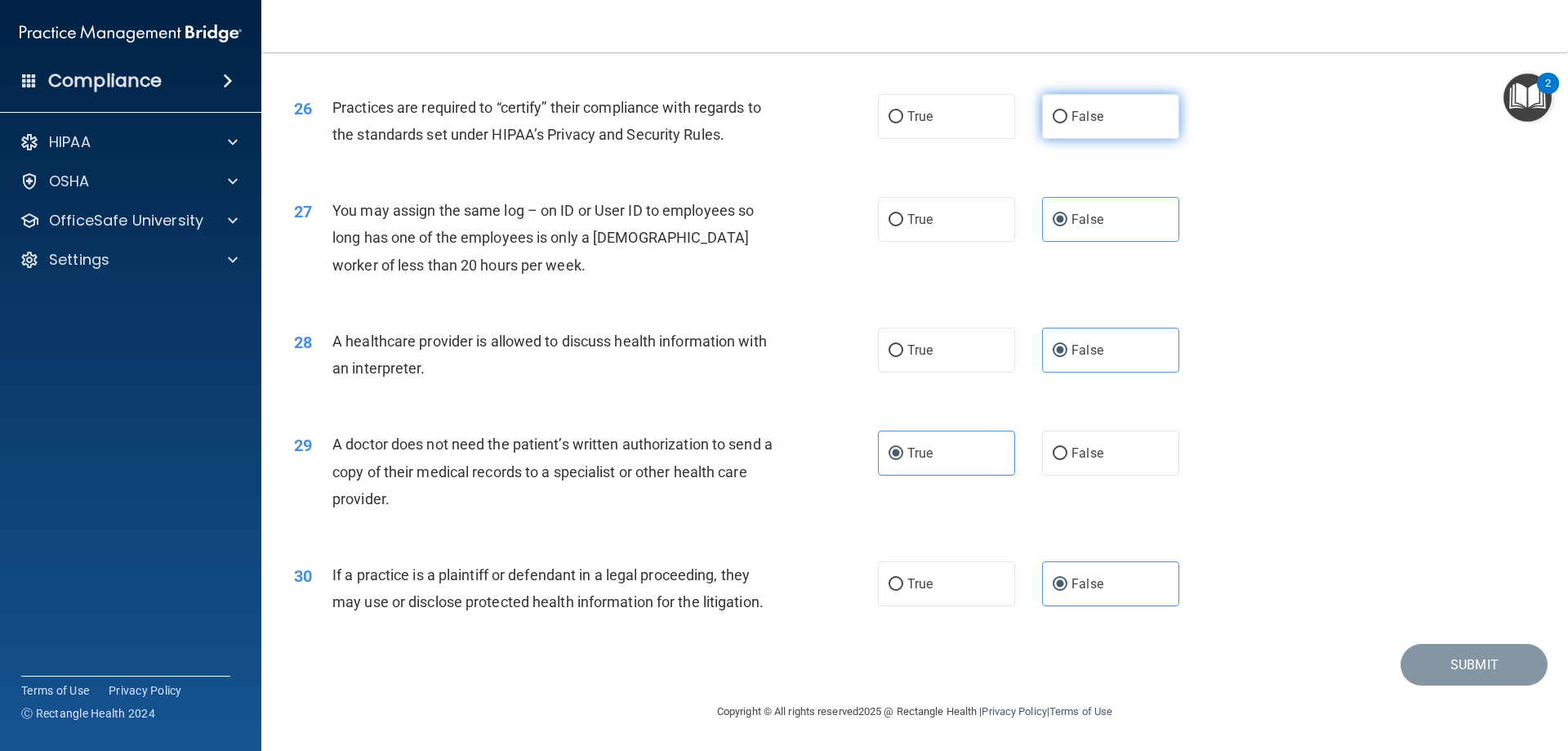
click at [1112, 131] on label "False" at bounding box center [1110, 116] width 138 height 45
click at [1067, 123] on input "False" at bounding box center [1060, 118] width 14 height 13
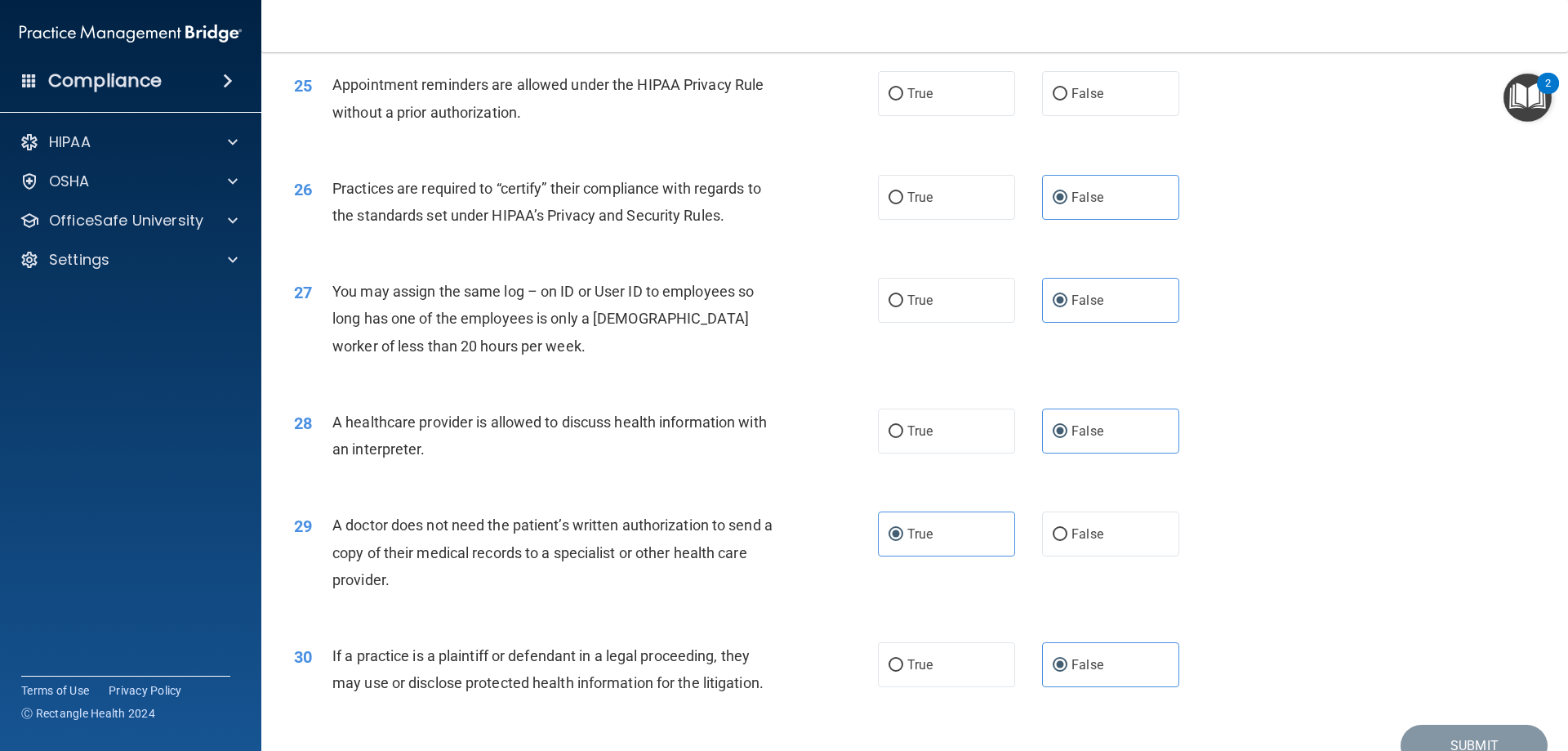
scroll to position [2725, 0]
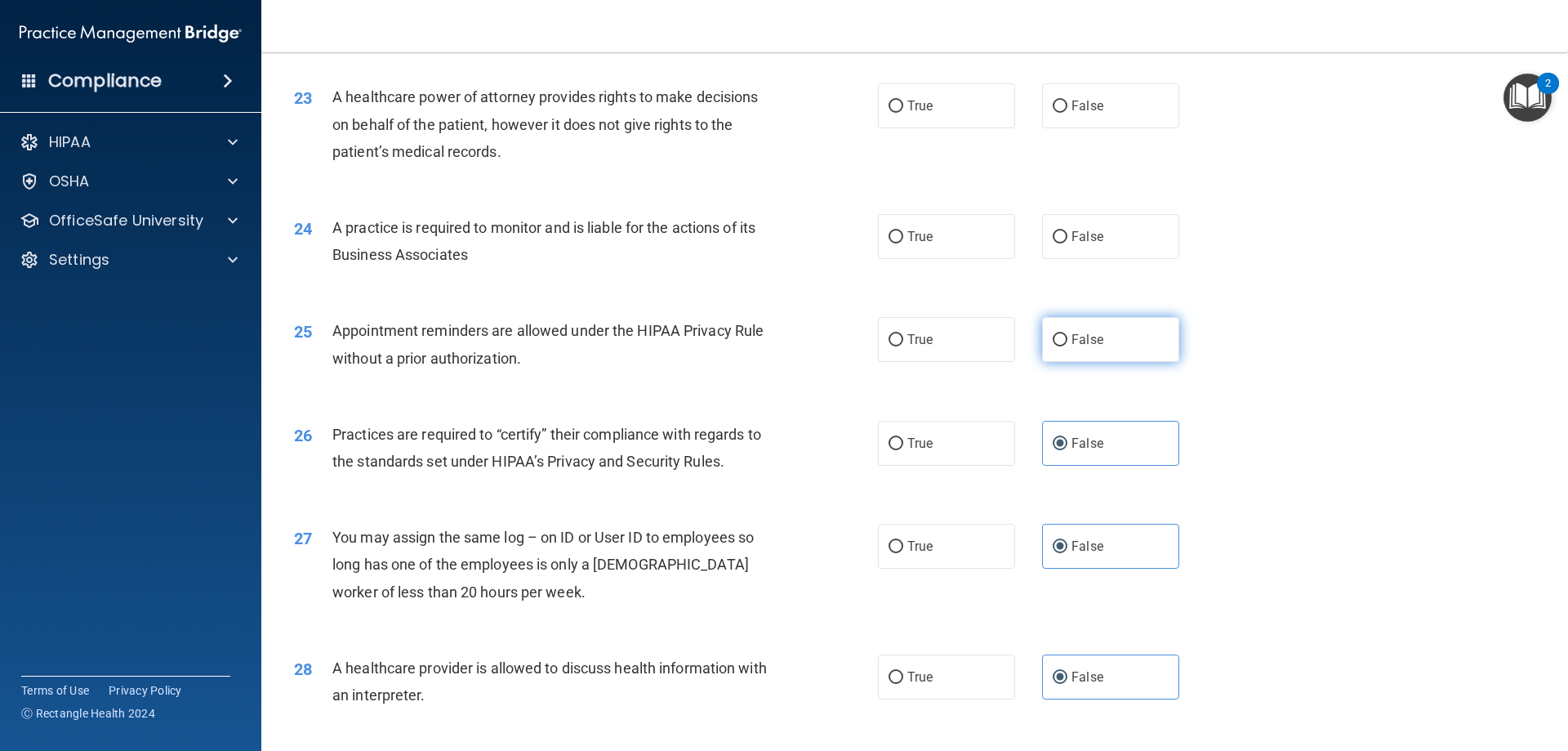
click at [1091, 338] on span "False" at bounding box center [1087, 339] width 31 height 15
click at [1054, 224] on label "False" at bounding box center [1110, 237] width 138 height 45
click at [1054, 231] on input "False" at bounding box center [1060, 237] width 14 height 13
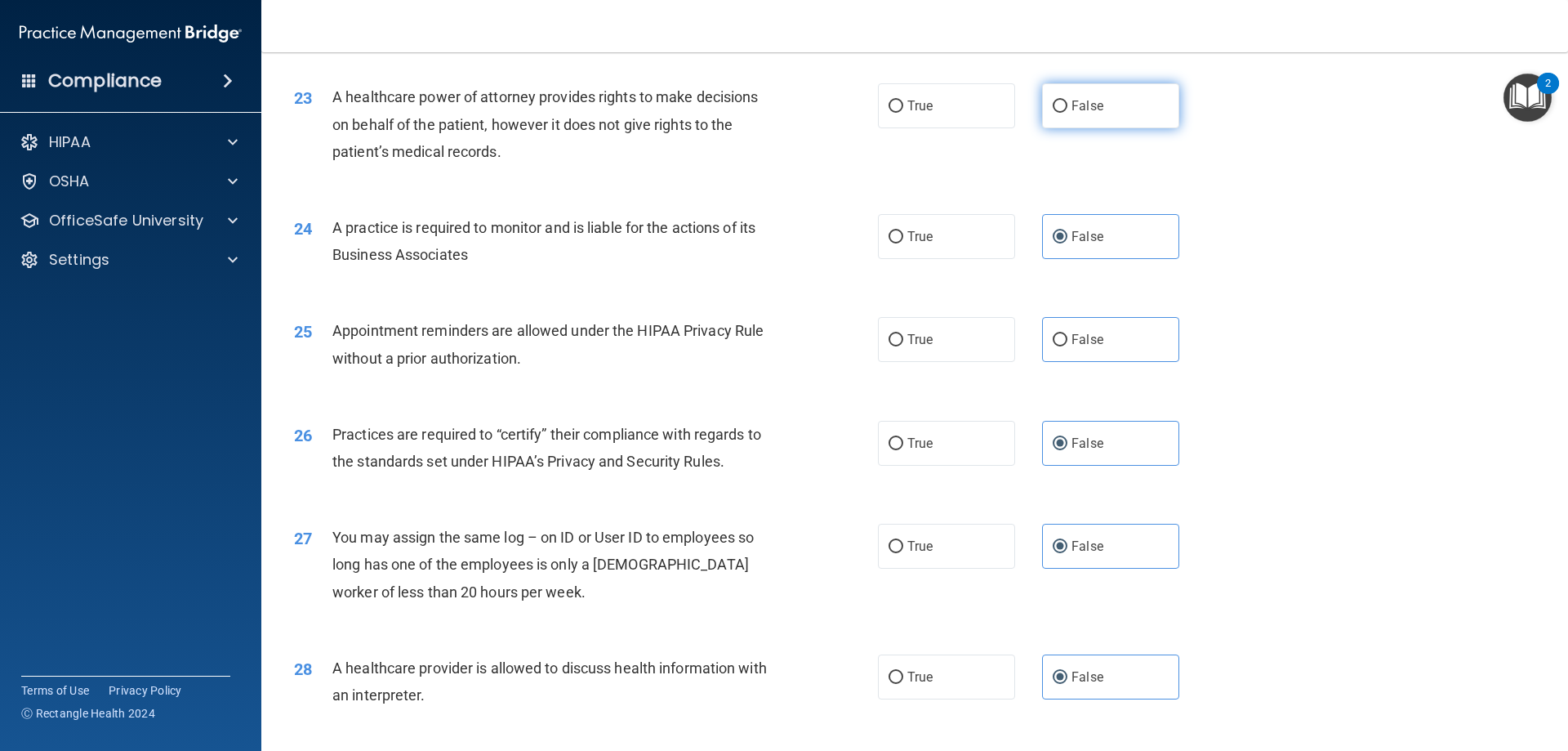
click at [1105, 123] on label "False" at bounding box center [1110, 106] width 138 height 45
click at [1067, 112] on input "False" at bounding box center [1060, 107] width 14 height 13
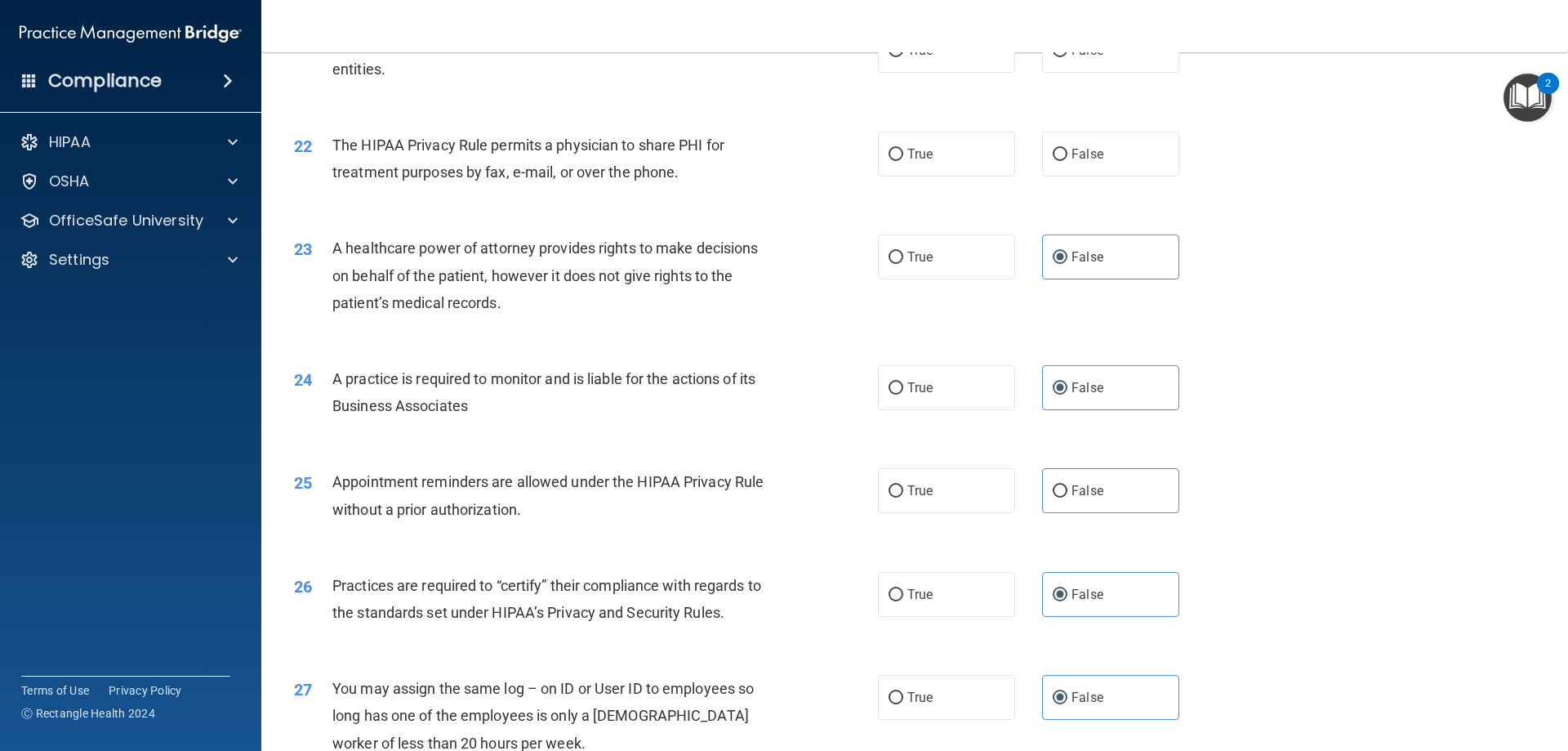
scroll to position [2398, 0]
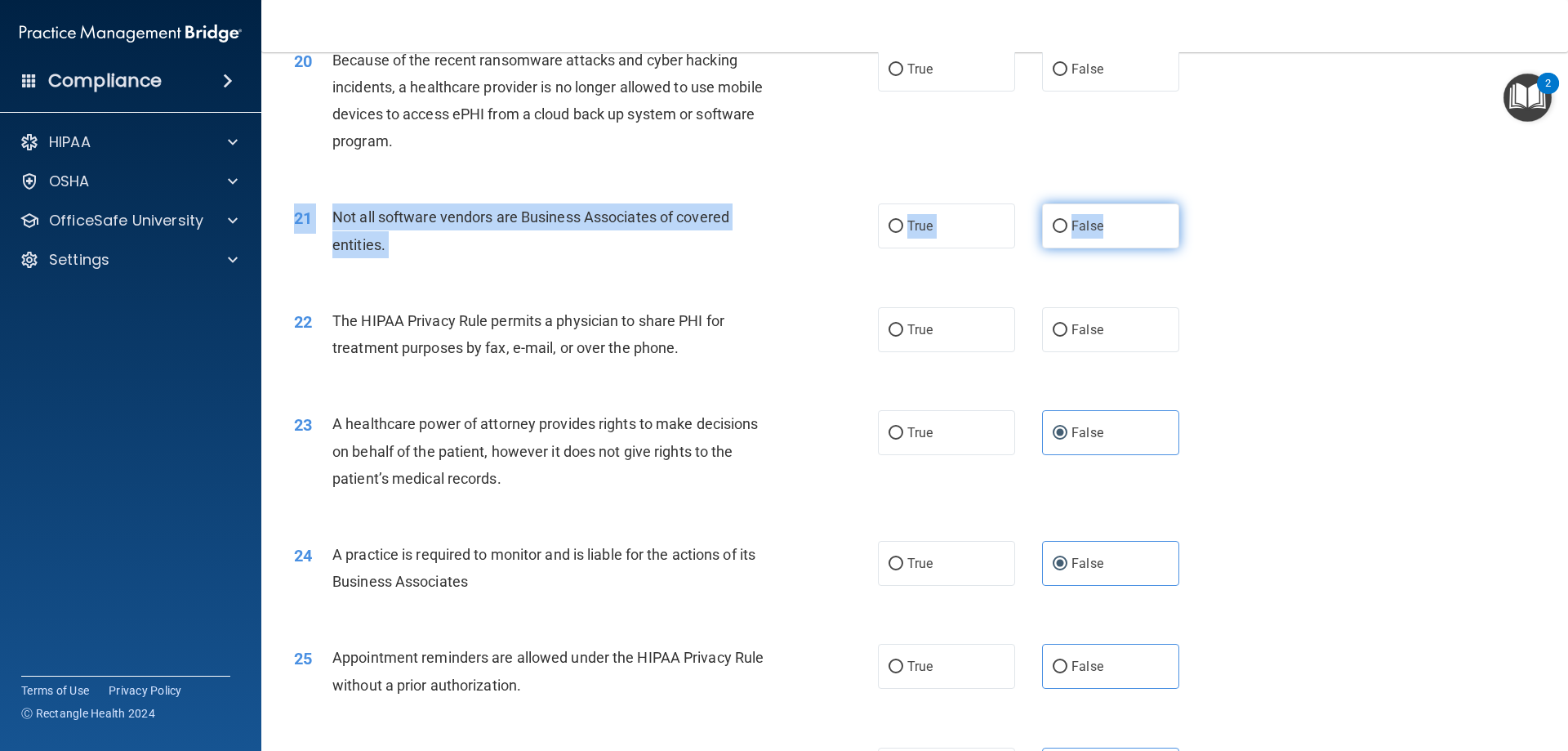
drag, startPoint x: 1105, startPoint y: 246, endPoint x: 1088, endPoint y: 243, distance: 17.3
click at [1105, 245] on div "21 Not all software vendors are Business Associates of covered entities. True F…" at bounding box center [914, 234] width 1266 height 103
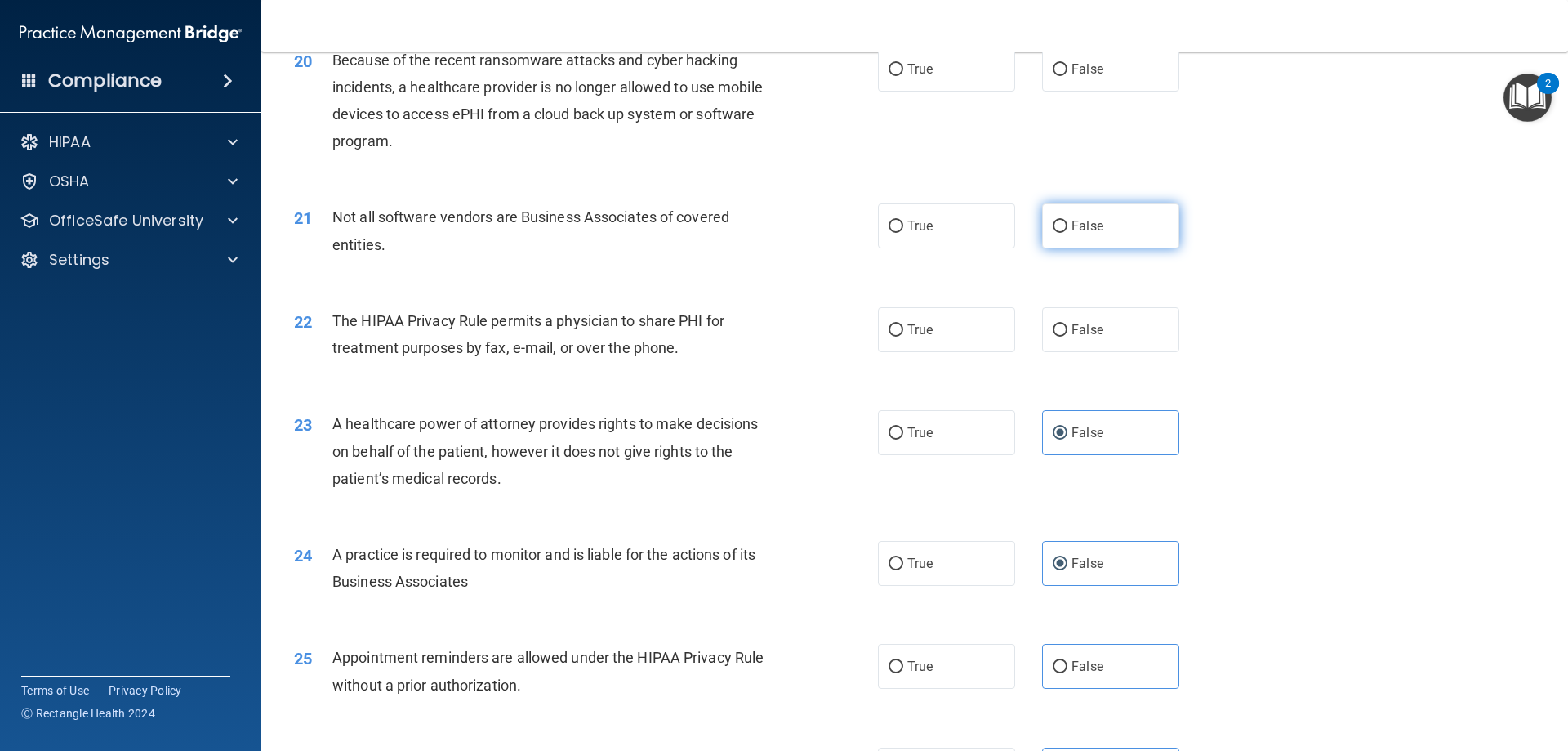
drag, startPoint x: 1107, startPoint y: 314, endPoint x: 1100, endPoint y: 205, distance: 109.2
click at [1107, 315] on label "False" at bounding box center [1110, 329] width 138 height 45
click at [1067, 325] on input "False" at bounding box center [1060, 331] width 14 height 13
click at [1108, 209] on label "False" at bounding box center [1110, 226] width 138 height 45
click at [1067, 220] on input "False" at bounding box center [1060, 227] width 14 height 13
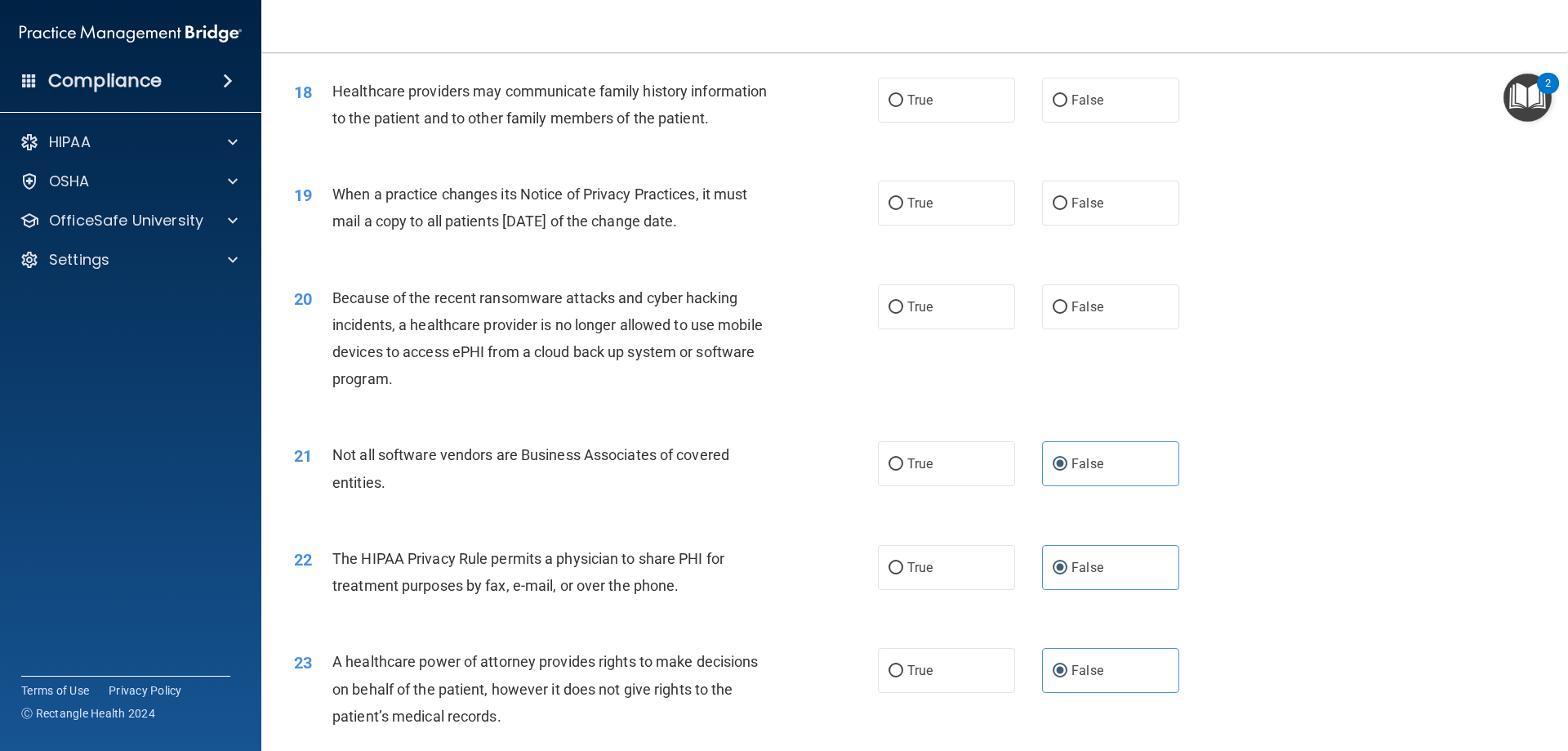
scroll to position [2153, 0]
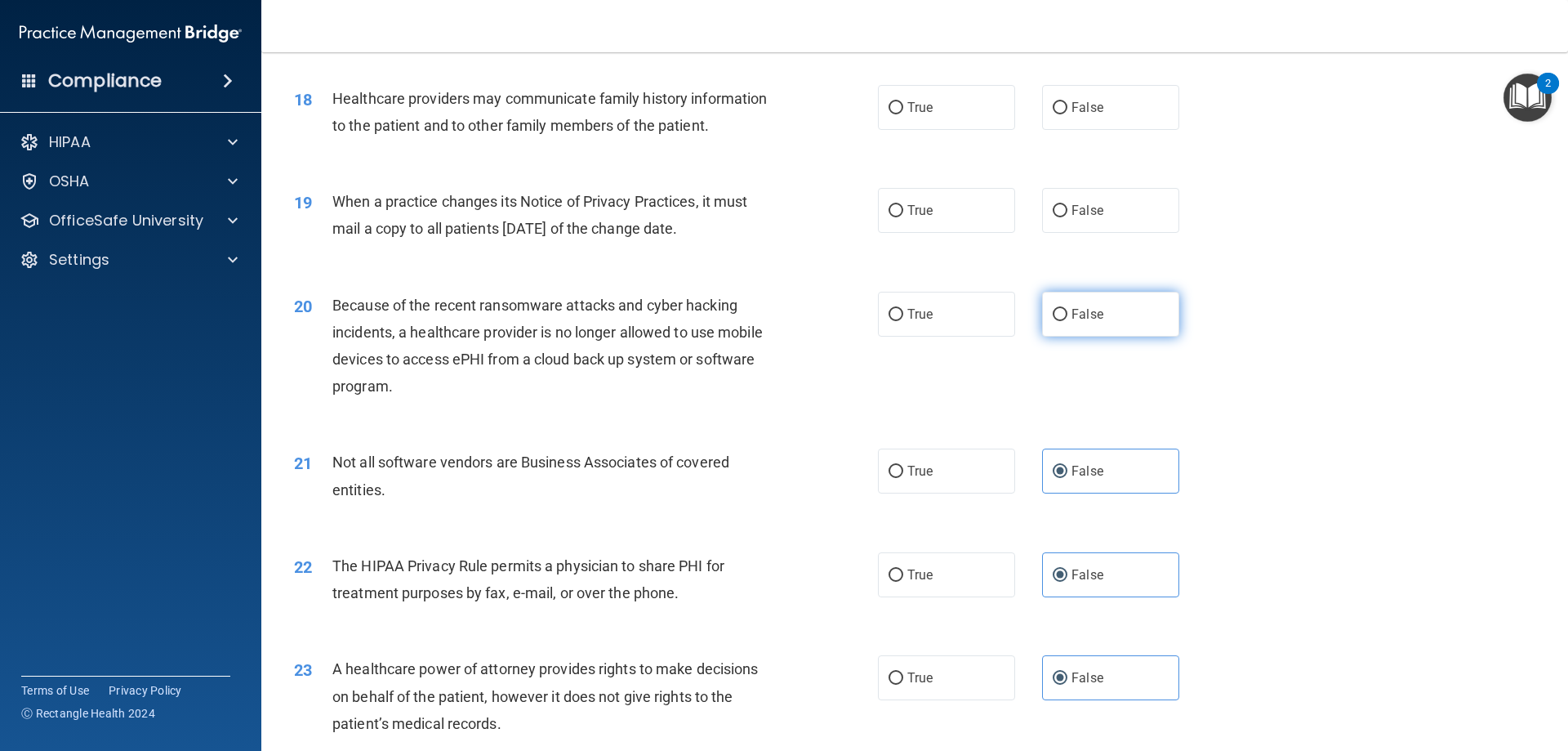
click at [1063, 325] on label "False" at bounding box center [1110, 314] width 138 height 45
click at [1063, 321] on input "False" at bounding box center [1060, 315] width 14 height 13
click at [1131, 171] on div "19 When a practice changes its Notice of Privacy Practices, it must mail a copy…" at bounding box center [914, 219] width 1266 height 103
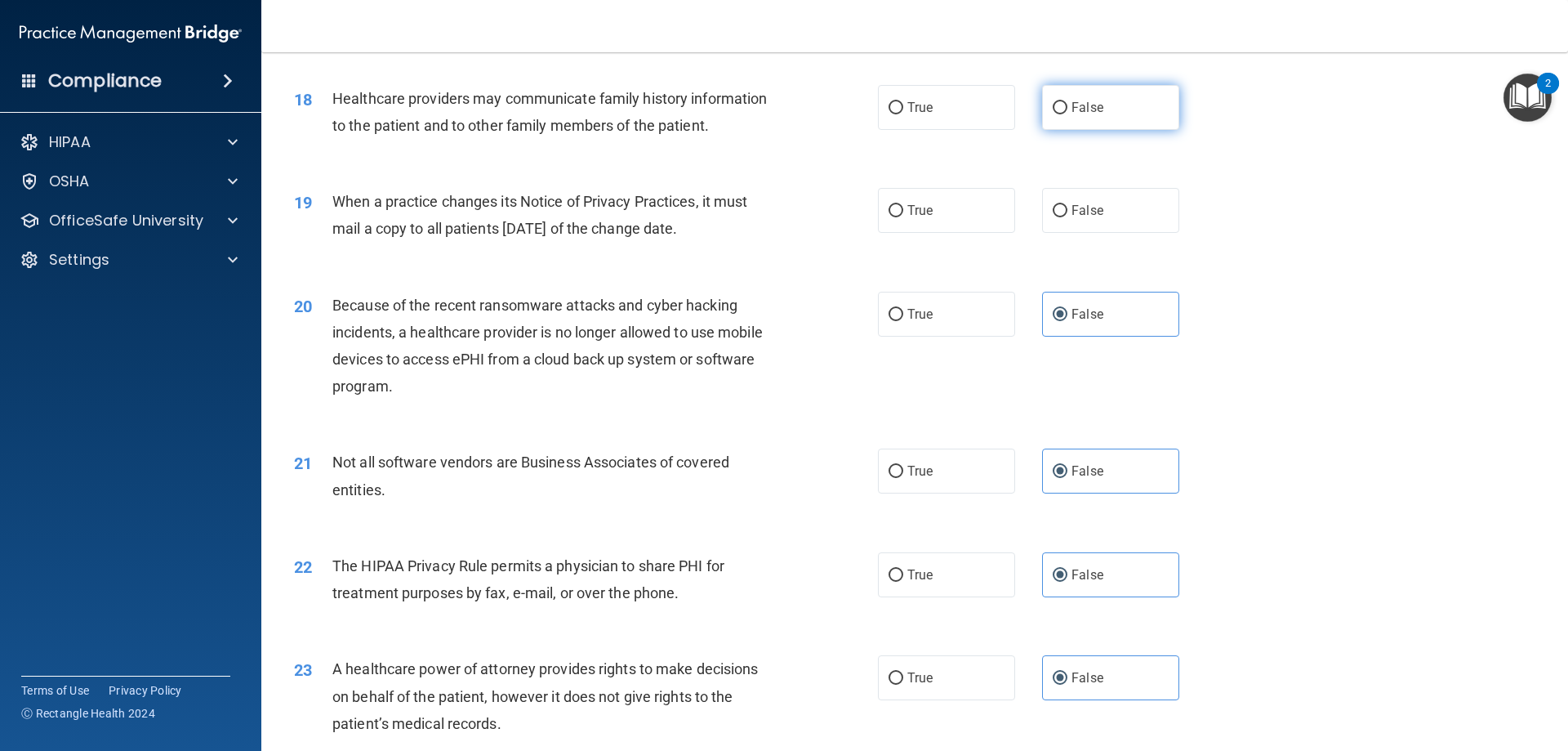
click at [1138, 111] on label "False" at bounding box center [1110, 107] width 138 height 45
click at [1067, 111] on input "False" at bounding box center [1060, 109] width 14 height 13
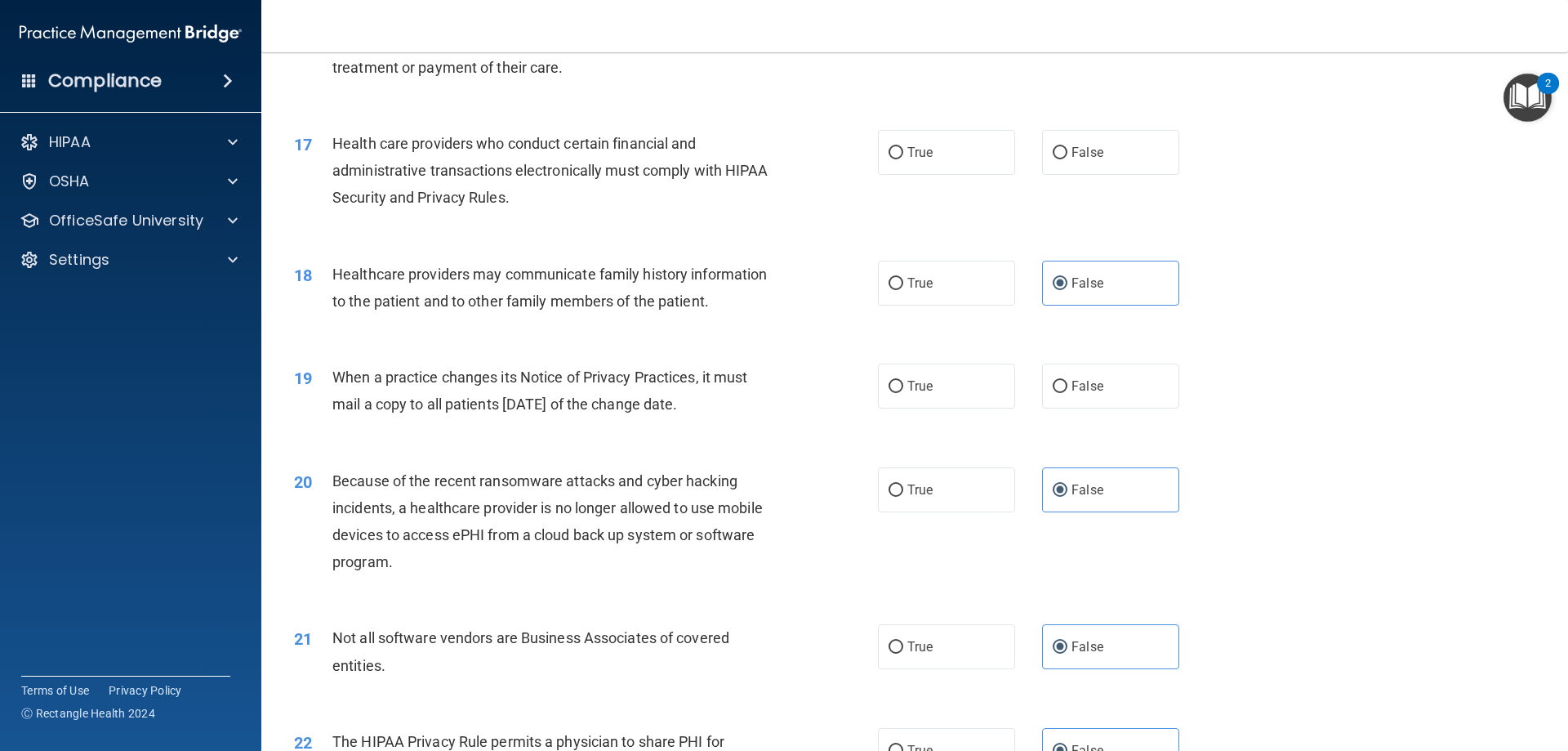
scroll to position [1827, 0]
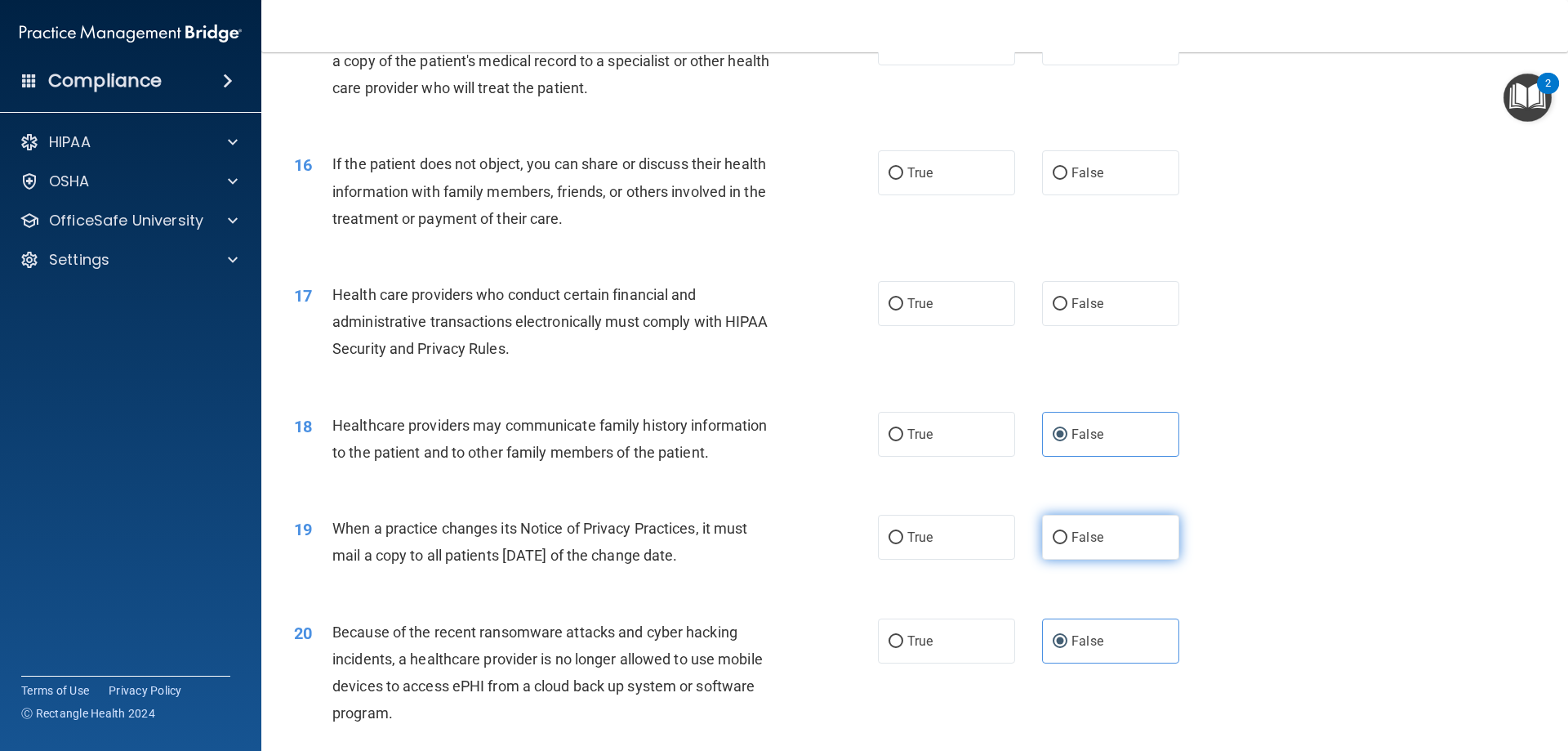
drag, startPoint x: 1081, startPoint y: 549, endPoint x: 1087, endPoint y: 535, distance: 15.2
click at [1080, 542] on label "False" at bounding box center [1110, 537] width 138 height 45
click at [1136, 297] on label "False" at bounding box center [1110, 303] width 138 height 45
click at [1067, 298] on input "False" at bounding box center [1060, 304] width 14 height 13
click at [1136, 171] on label "False" at bounding box center [1110, 173] width 138 height 45
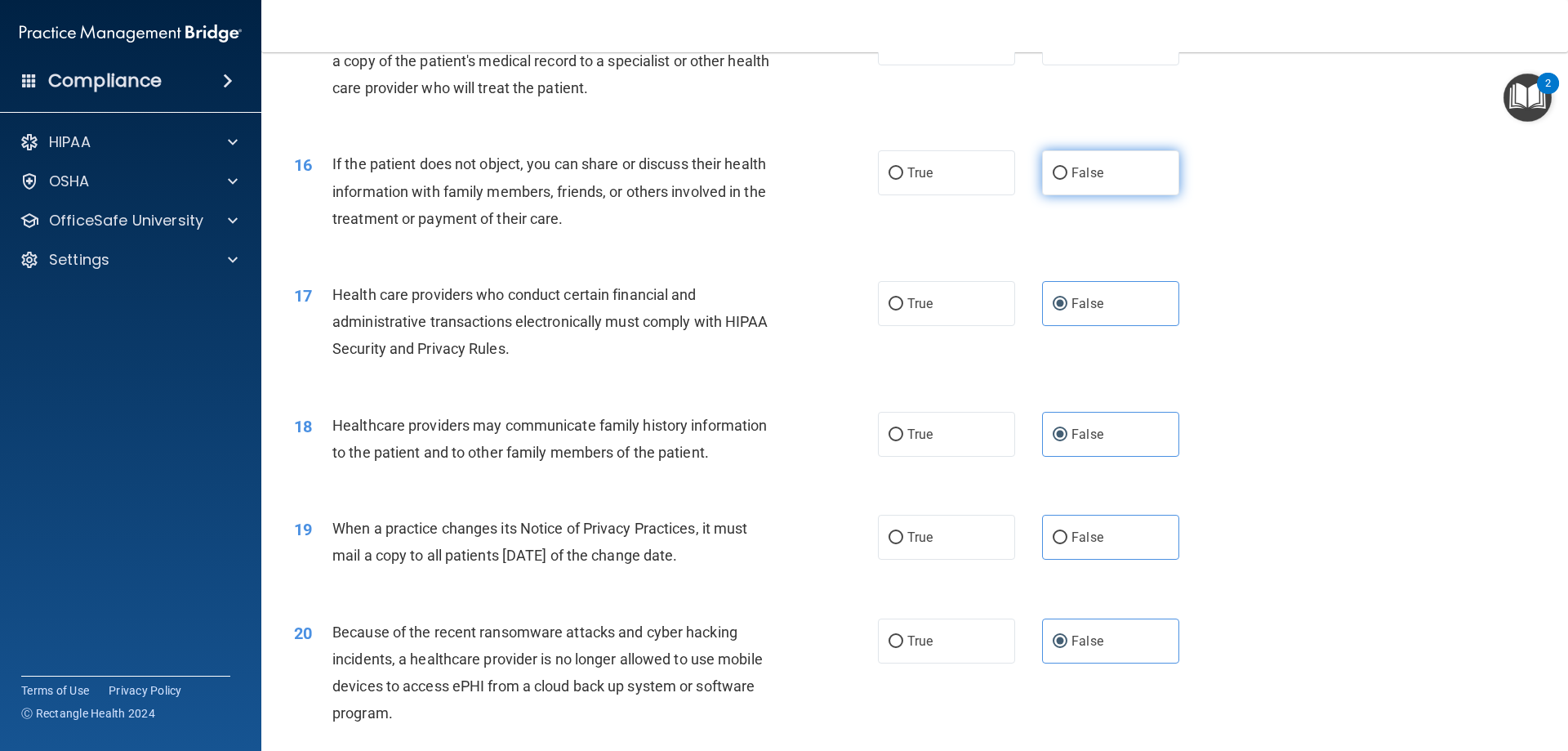
click at [1067, 171] on input "False" at bounding box center [1060, 174] width 14 height 13
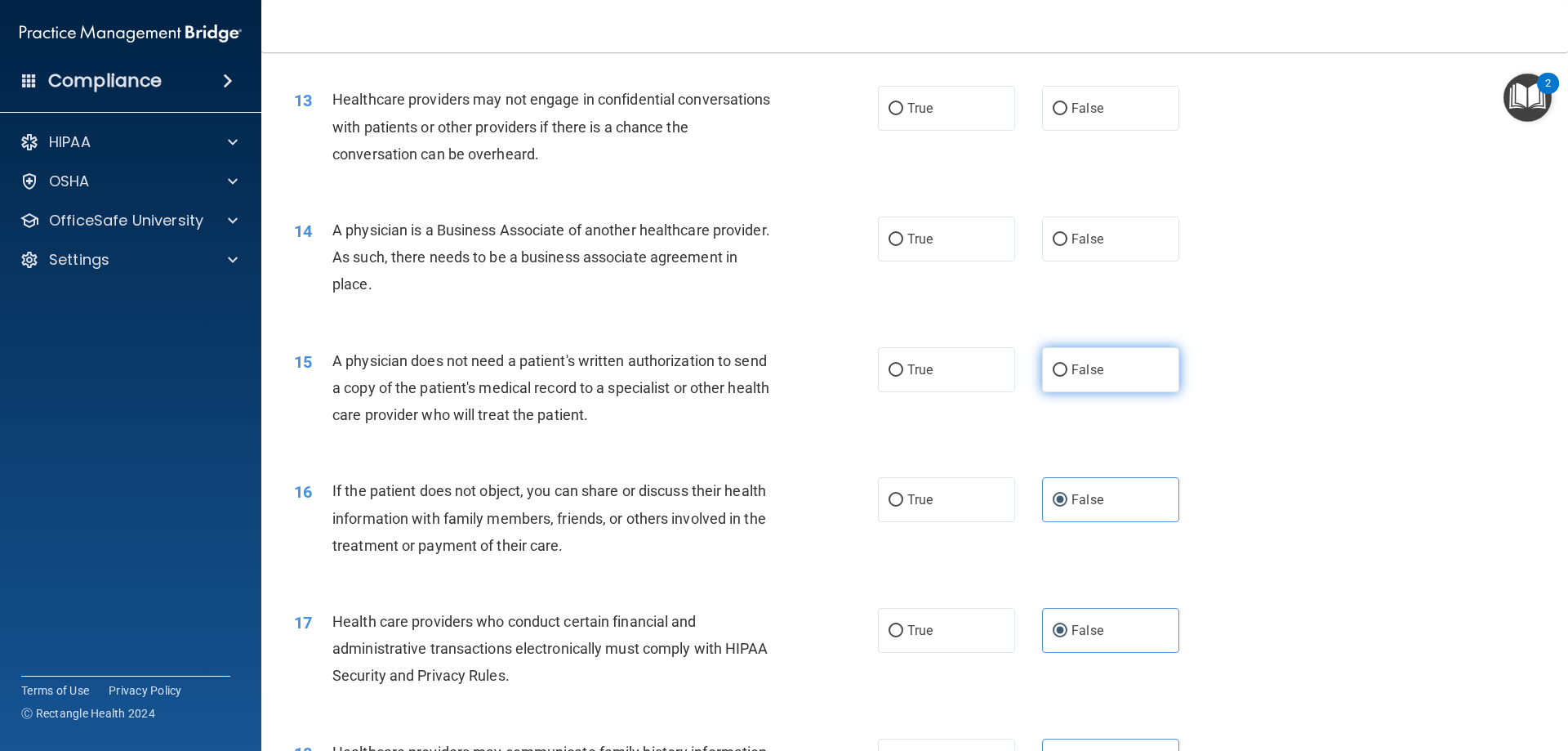
click at [1109, 350] on label "False" at bounding box center [1110, 370] width 138 height 45
click at [1067, 364] on input "False" at bounding box center [1060, 371] width 14 height 13
click at [948, 512] on label "True" at bounding box center [946, 499] width 138 height 45
click at [903, 506] on input "True" at bounding box center [895, 500] width 14 height 13
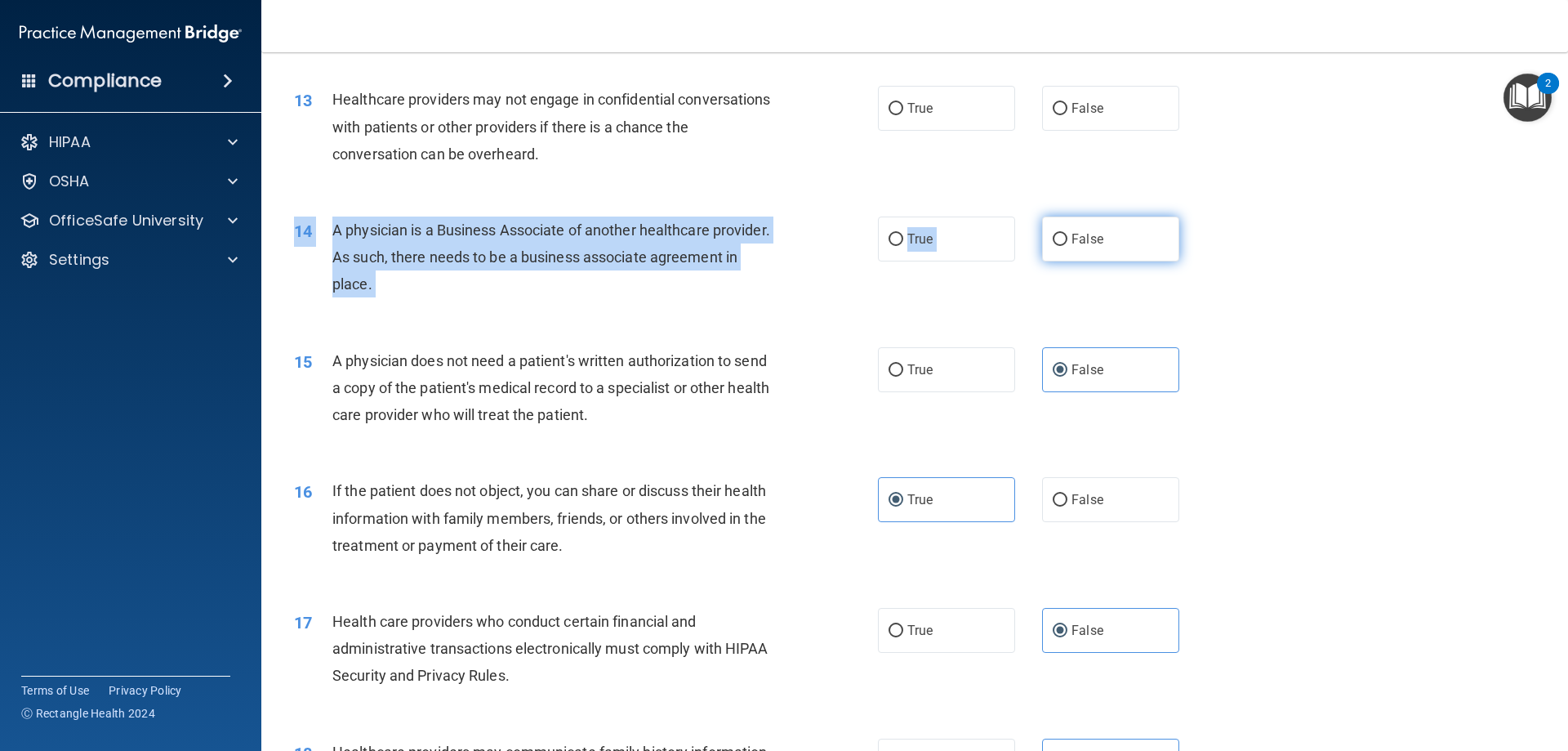
click at [1056, 259] on div "14 A physician is a Business Associate of another healthcare provider. As such,…" at bounding box center [914, 261] width 1266 height 130
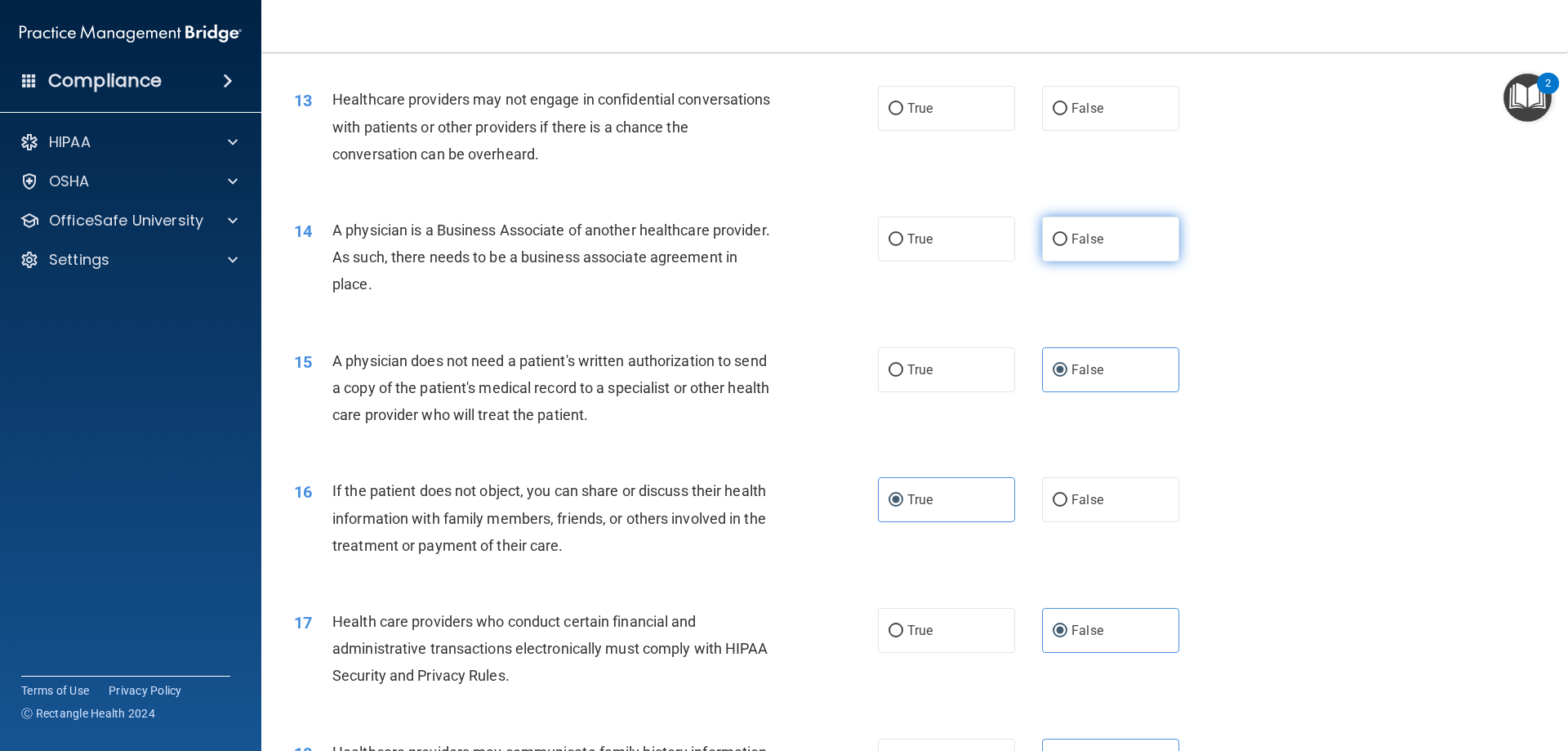
click at [1089, 220] on label "False" at bounding box center [1110, 239] width 138 height 45
click at [1067, 234] on input "False" at bounding box center [1060, 240] width 14 height 13
click at [1133, 117] on label "False" at bounding box center [1110, 108] width 138 height 45
click at [1067, 115] on input "False" at bounding box center [1060, 109] width 14 height 13
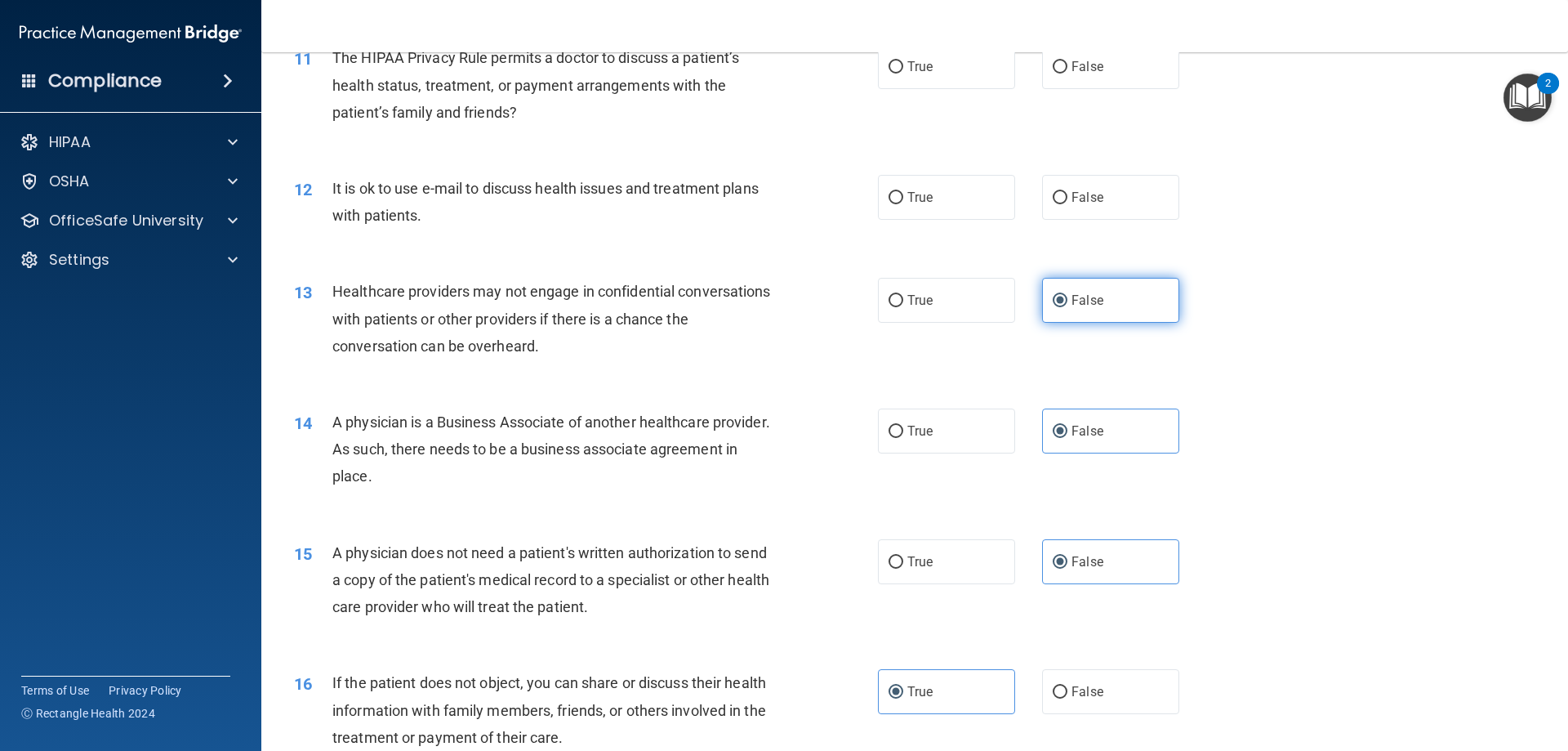
scroll to position [1173, 0]
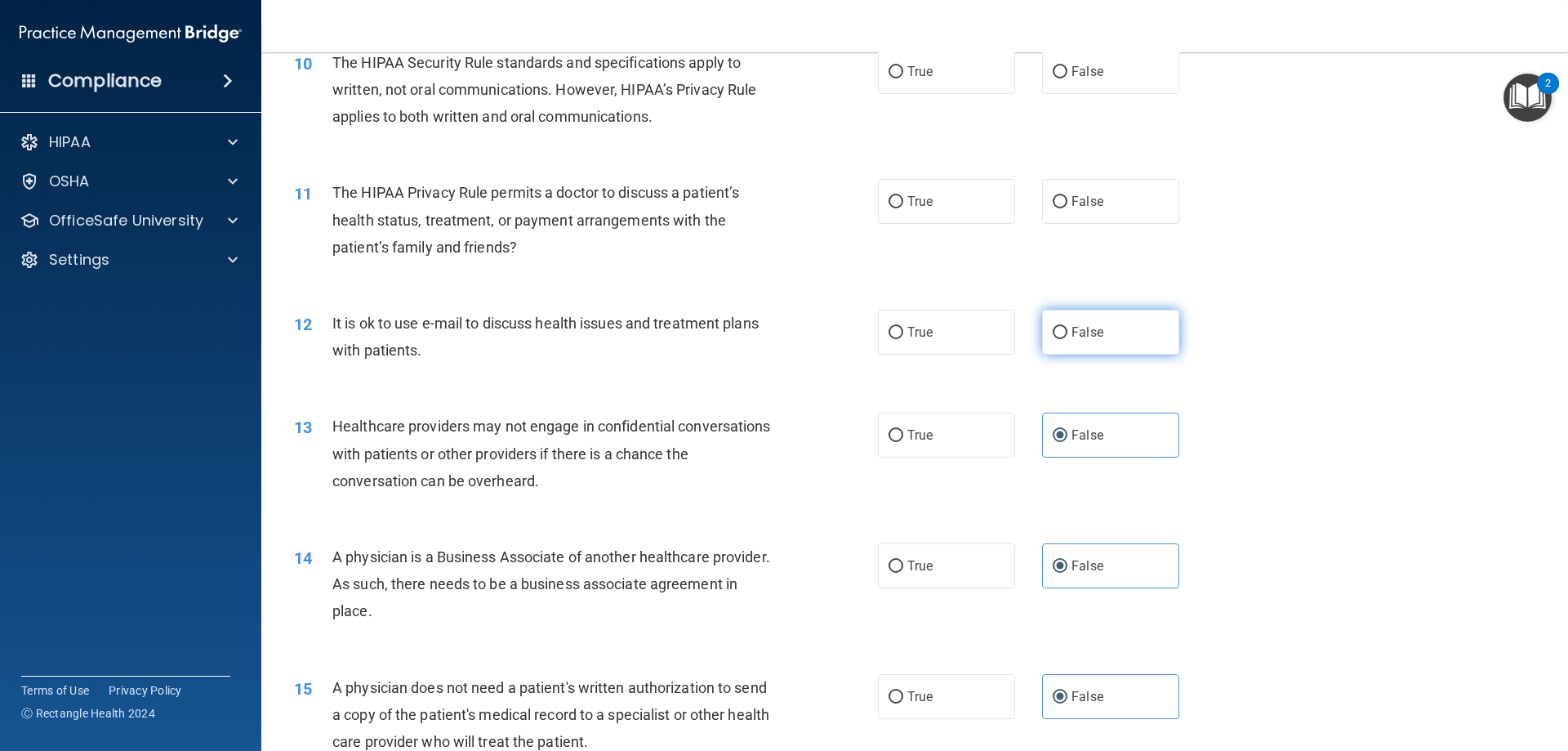
click at [1108, 336] on label "False" at bounding box center [1110, 332] width 138 height 45
click at [1067, 336] on input "False" at bounding box center [1060, 333] width 14 height 13
click at [1129, 200] on label "False" at bounding box center [1110, 201] width 138 height 45
click at [1067, 200] on input "False" at bounding box center [1060, 202] width 14 height 13
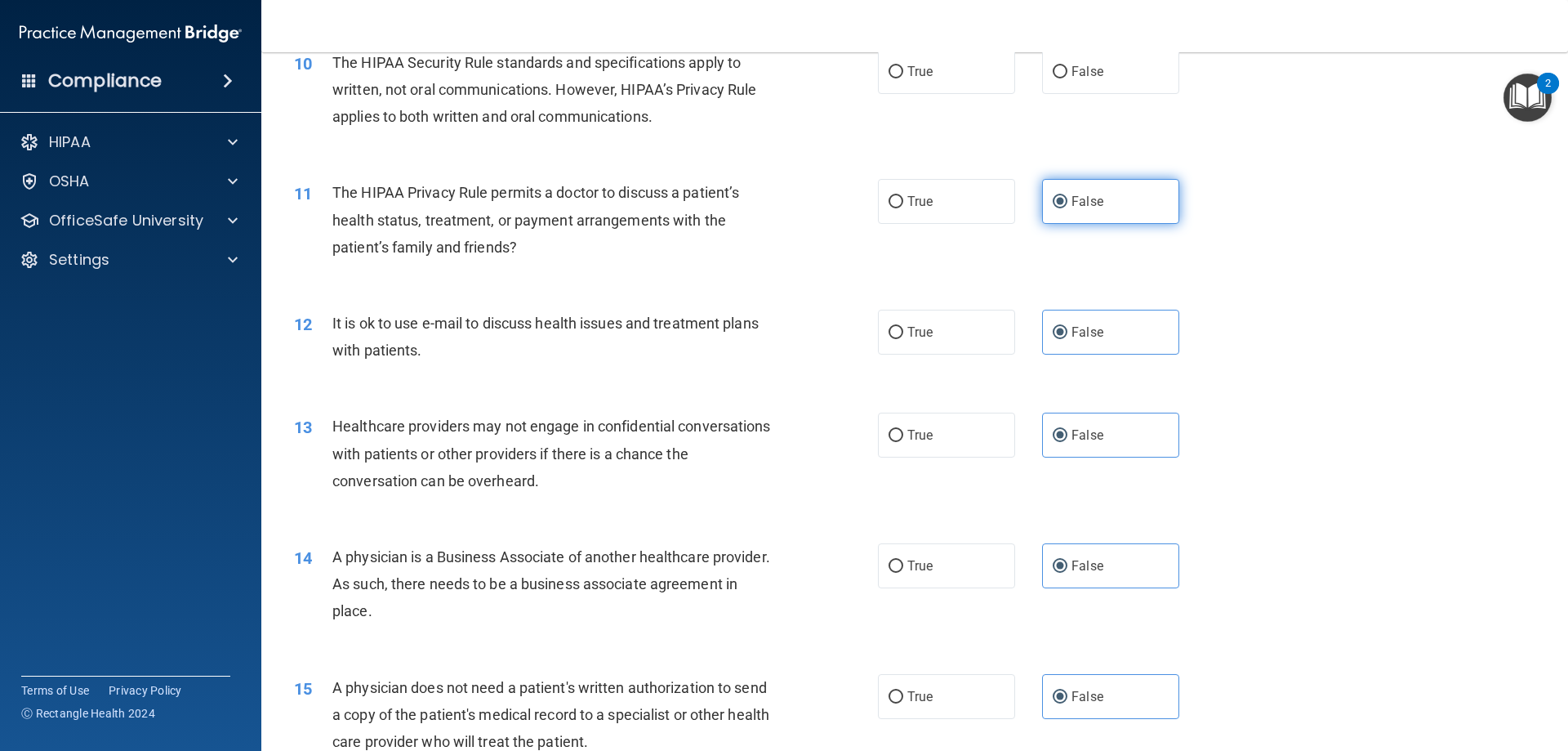
scroll to position [846, 0]
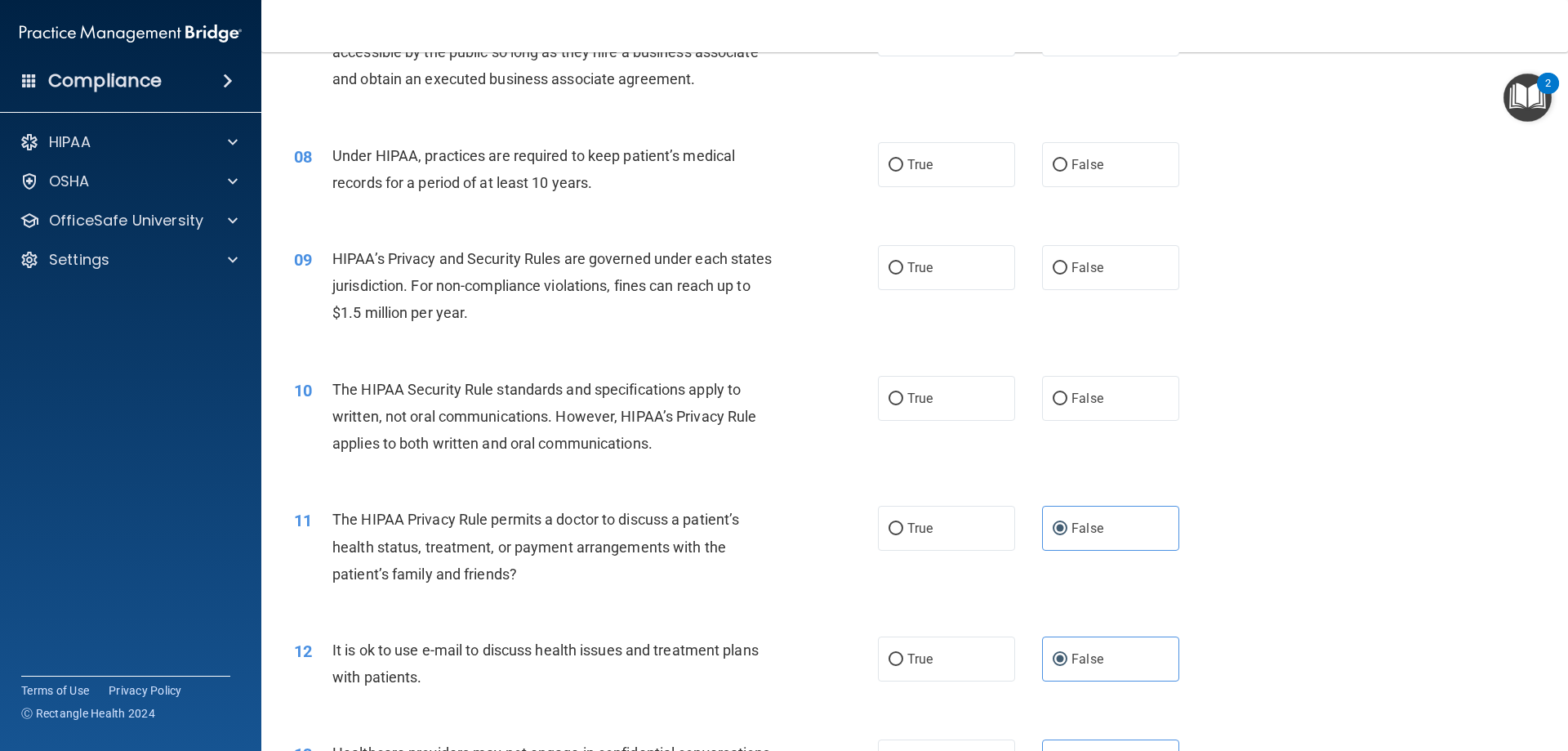
drag, startPoint x: 1132, startPoint y: 391, endPoint x: 1025, endPoint y: 348, distance: 115.3
click at [1114, 392] on label "False" at bounding box center [1110, 398] width 138 height 45
click at [1067, 393] on input "False" at bounding box center [1060, 399] width 14 height 13
click at [1089, 245] on label "False" at bounding box center [1110, 267] width 138 height 45
click at [1067, 263] on input "False" at bounding box center [1060, 269] width 14 height 13
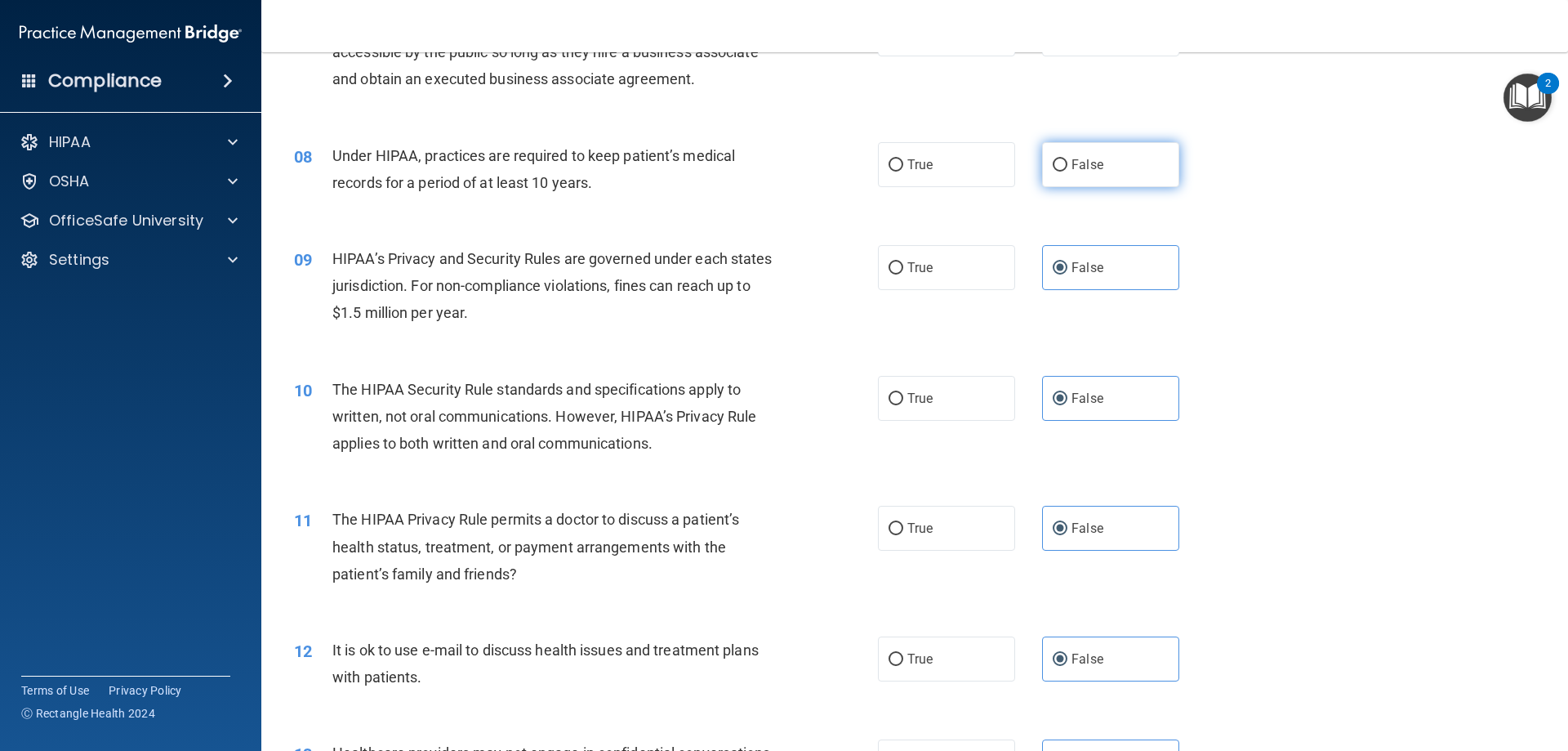
drag, startPoint x: 1100, startPoint y: 165, endPoint x: 1111, endPoint y: 168, distance: 11.4
click at [1100, 165] on label "False" at bounding box center [1110, 165] width 138 height 45
click at [1067, 165] on input "False" at bounding box center [1060, 165] width 14 height 13
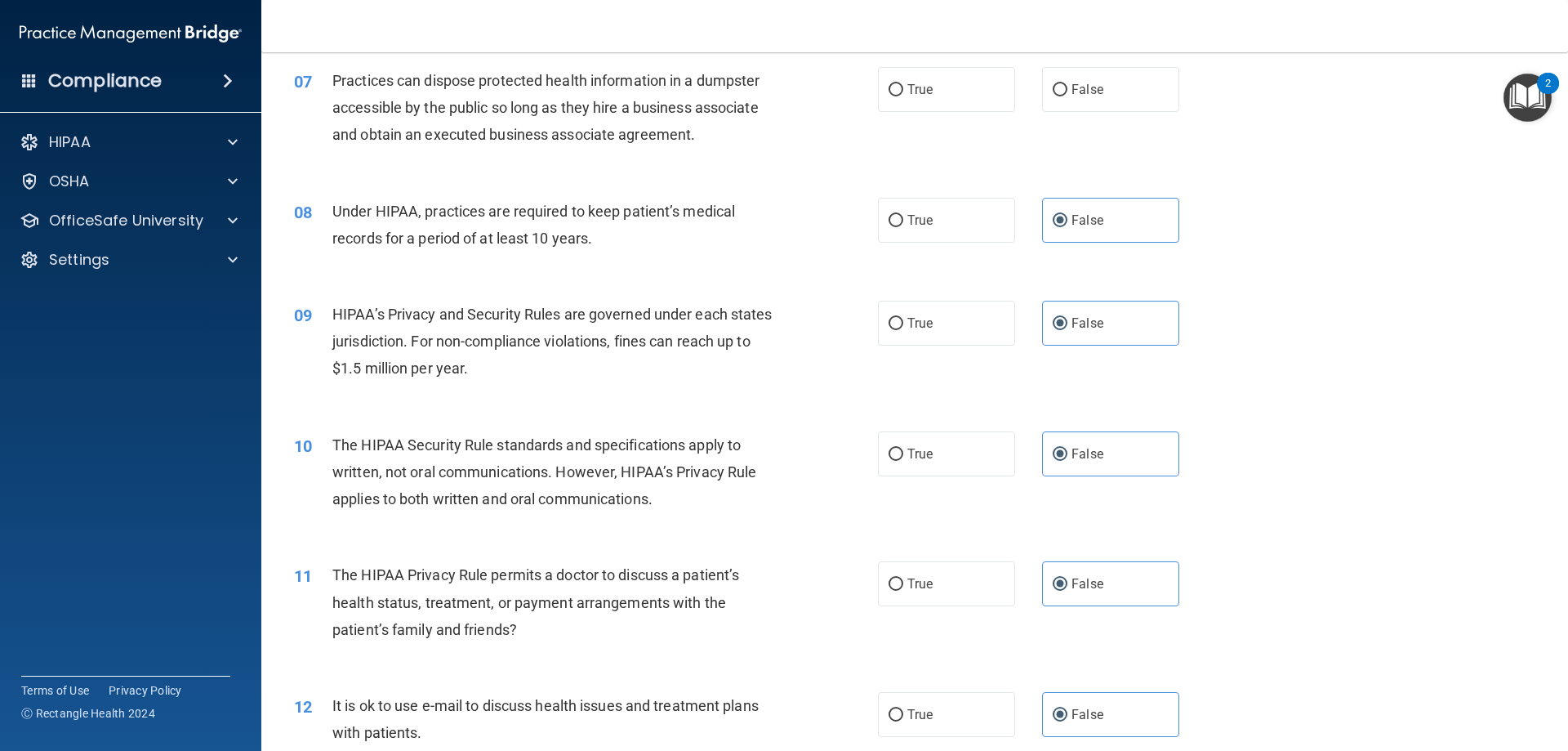
scroll to position [601, 0]
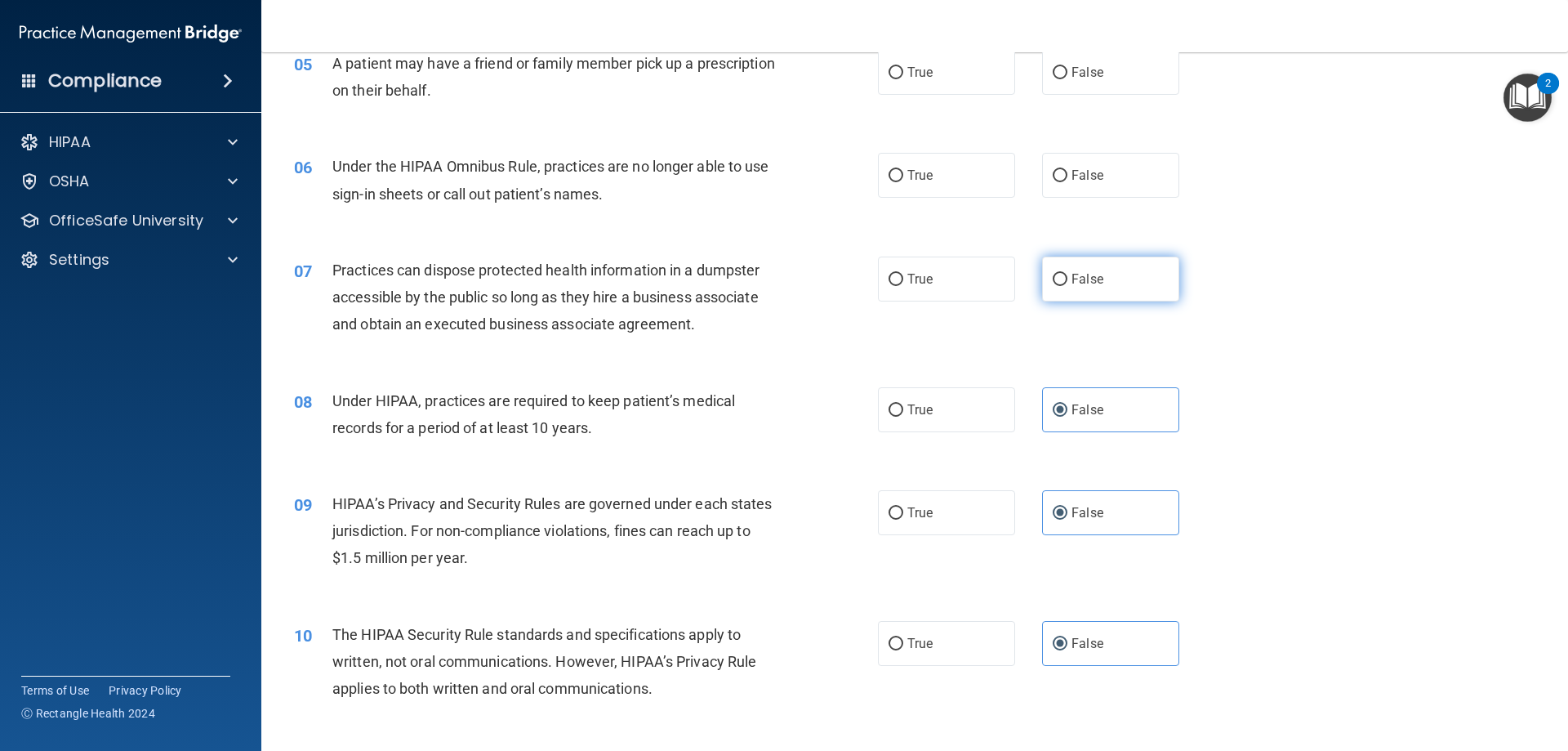
click at [1115, 266] on label "False" at bounding box center [1110, 279] width 138 height 45
click at [1067, 273] on input "False" at bounding box center [1060, 280] width 14 height 13
click at [1155, 139] on div "06 Under the HIPAA Omnibus Rule, practices are no longer able to use sign-in sh…" at bounding box center [914, 183] width 1266 height 103
click at [1161, 166] on label "False" at bounding box center [1110, 175] width 138 height 45
click at [1067, 170] on input "False" at bounding box center [1060, 176] width 14 height 13
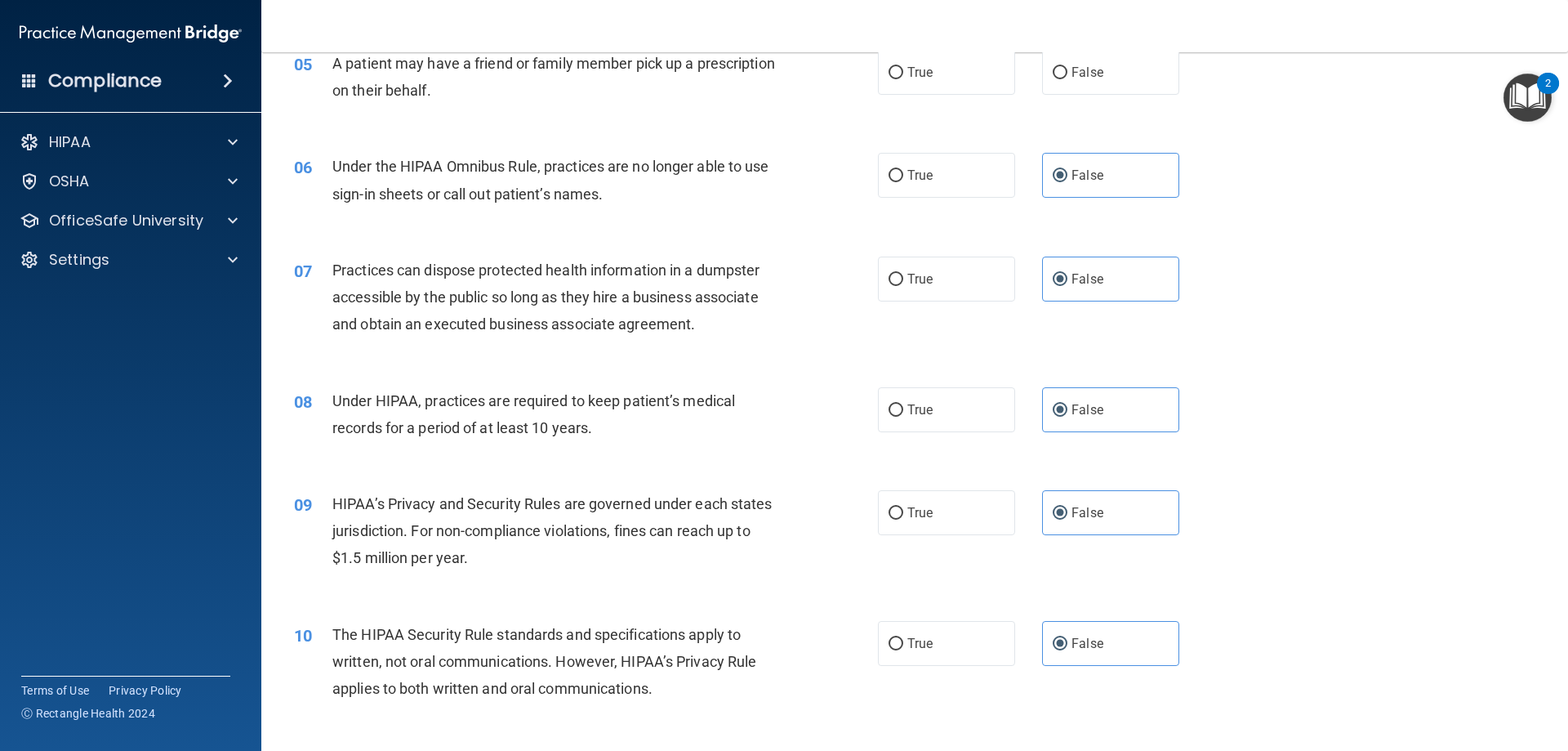
click at [1154, 41] on nav "Toggle navigation Sophia Garza sgarza@parcsdentistry.com Manage My Enterprise P…" at bounding box center [914, 26] width 1306 height 52
click at [1160, 80] on label "False" at bounding box center [1110, 72] width 138 height 45
click at [1067, 79] on input "False" at bounding box center [1060, 73] width 14 height 13
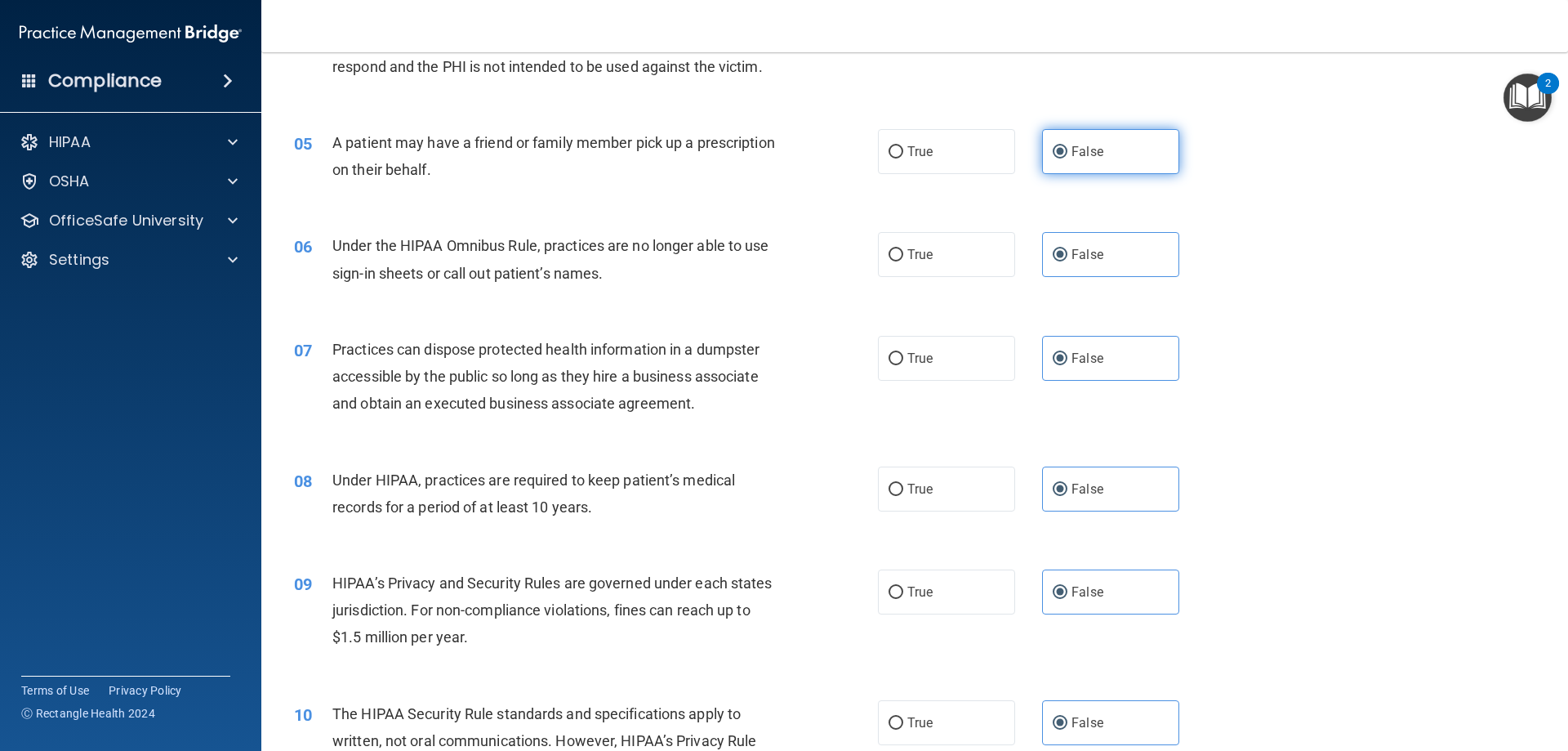
scroll to position [274, 0]
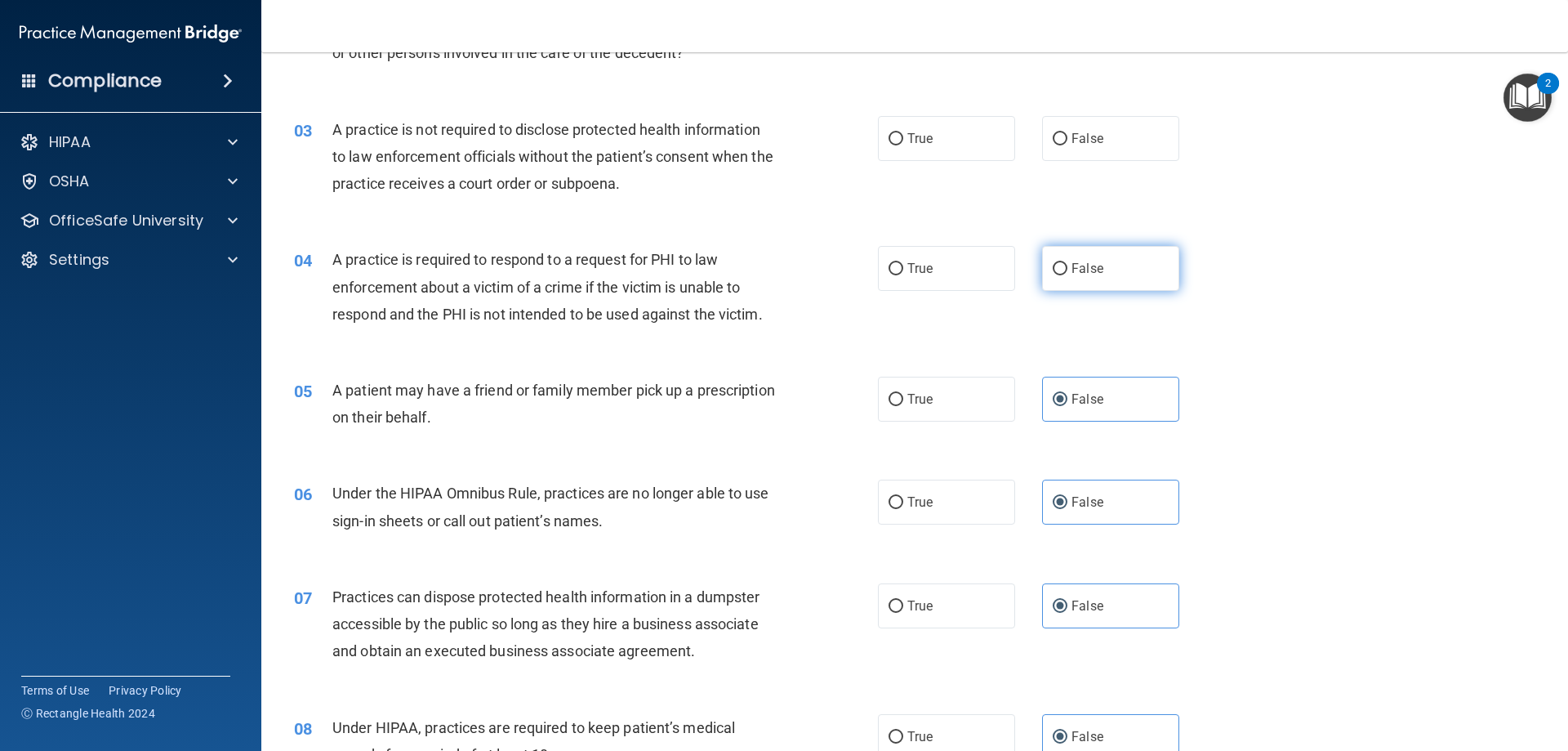
click at [1129, 272] on label "False" at bounding box center [1110, 268] width 138 height 45
click at [1067, 272] on input "False" at bounding box center [1060, 269] width 14 height 13
click at [1091, 127] on label "False" at bounding box center [1110, 139] width 138 height 45
click at [1067, 133] on input "False" at bounding box center [1060, 139] width 14 height 13
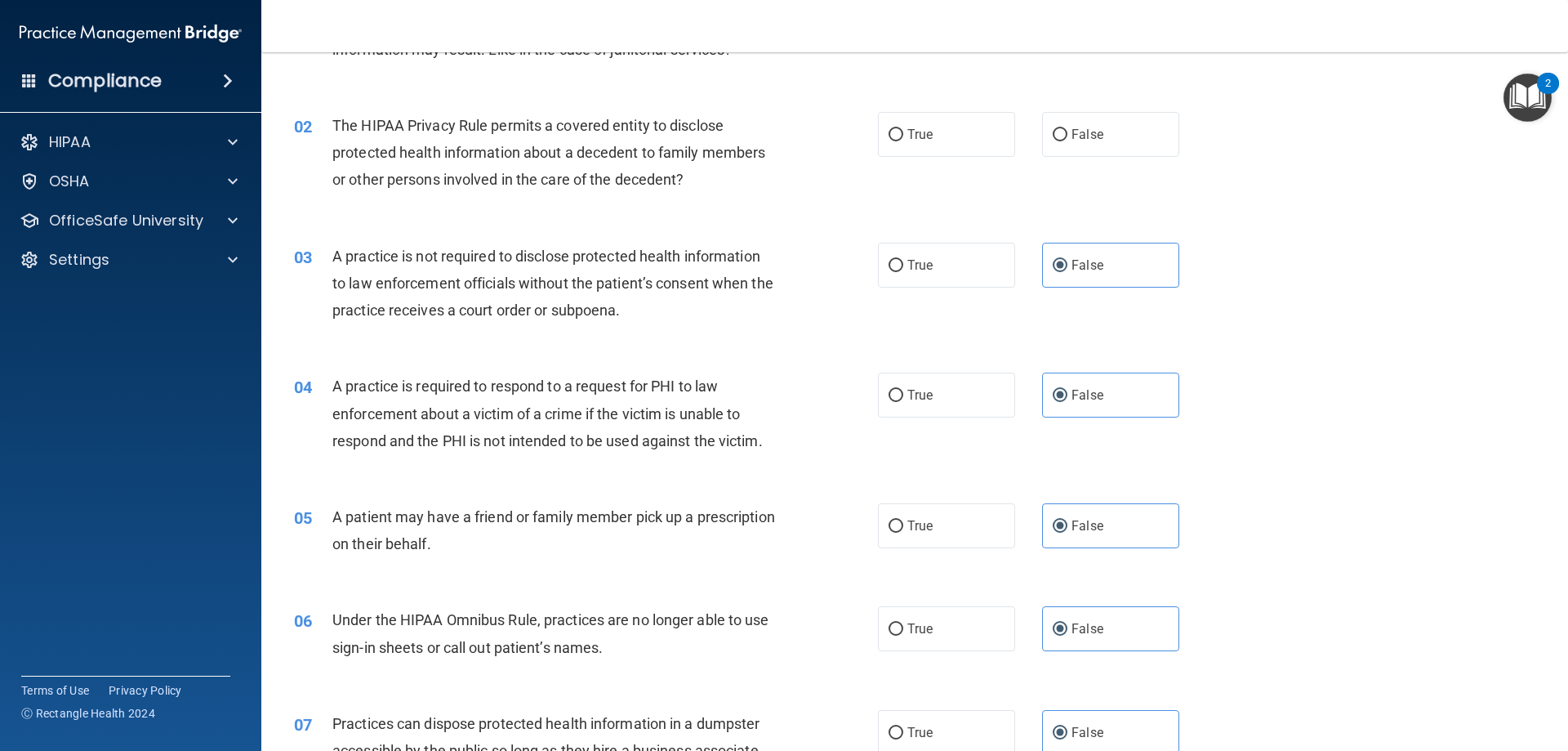
scroll to position [30, 0]
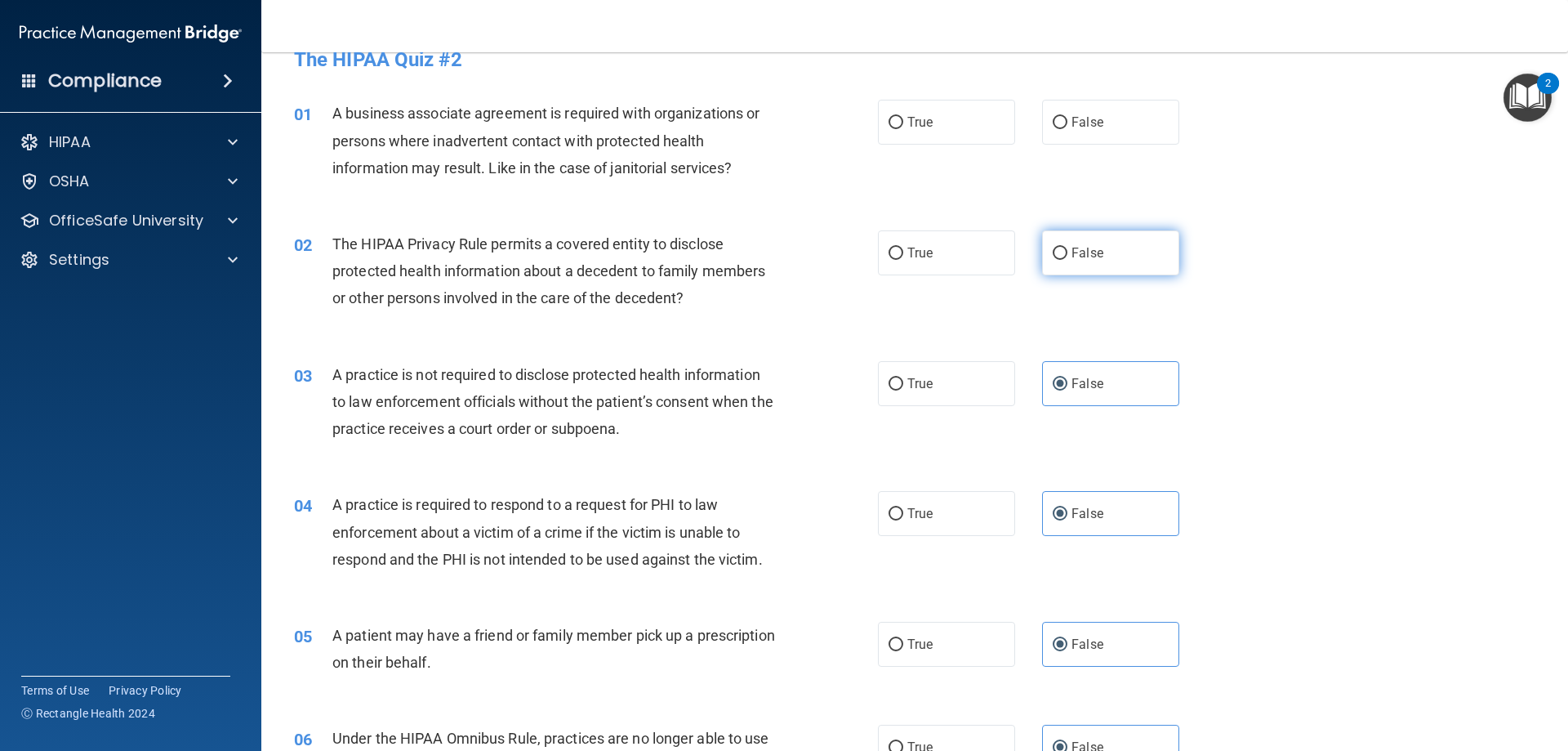
drag, startPoint x: 1111, startPoint y: 247, endPoint x: 1100, endPoint y: 206, distance: 42.4
click at [1111, 248] on label "False" at bounding box center [1110, 253] width 138 height 45
click at [1067, 248] on input "False" at bounding box center [1060, 254] width 14 height 13
click at [1116, 103] on label "False" at bounding box center [1110, 122] width 138 height 45
click at [1067, 117] on input "False" at bounding box center [1060, 123] width 14 height 13
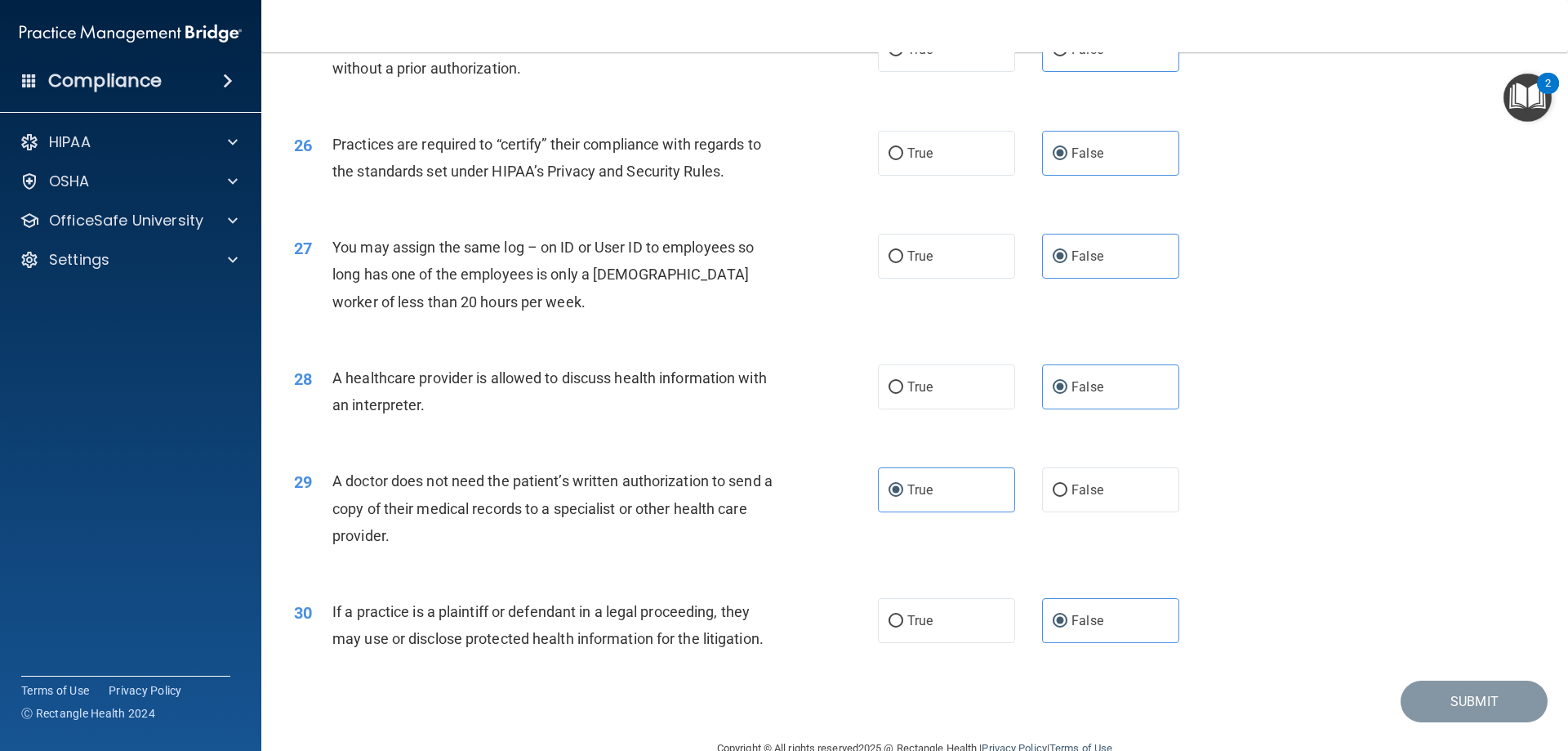
scroll to position [3052, 0]
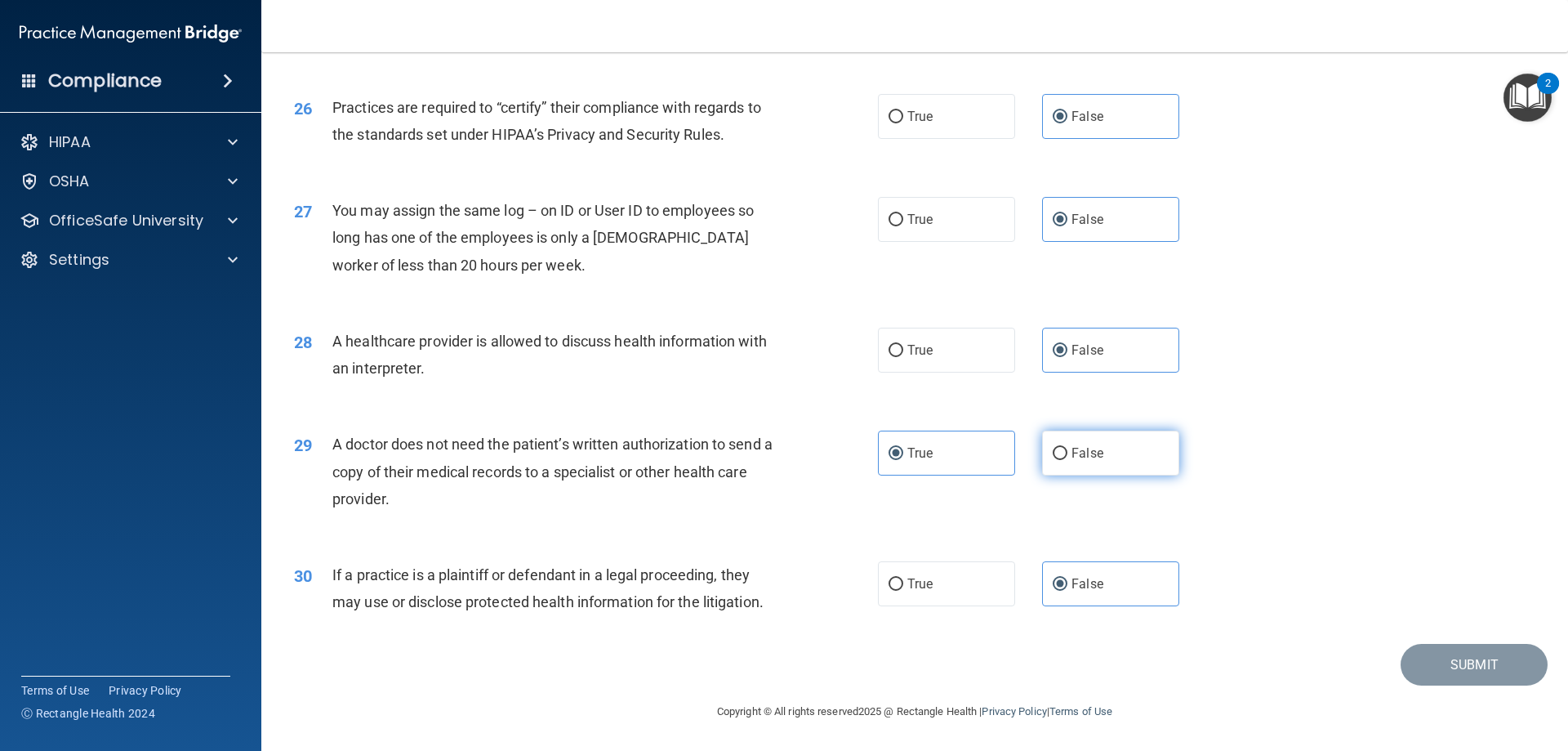
click at [1099, 467] on label "False" at bounding box center [1110, 453] width 138 height 45
click at [1067, 460] on input "False" at bounding box center [1060, 454] width 14 height 13
click at [962, 467] on label "True" at bounding box center [946, 453] width 138 height 45
click at [903, 460] on input "True" at bounding box center [895, 454] width 14 height 13
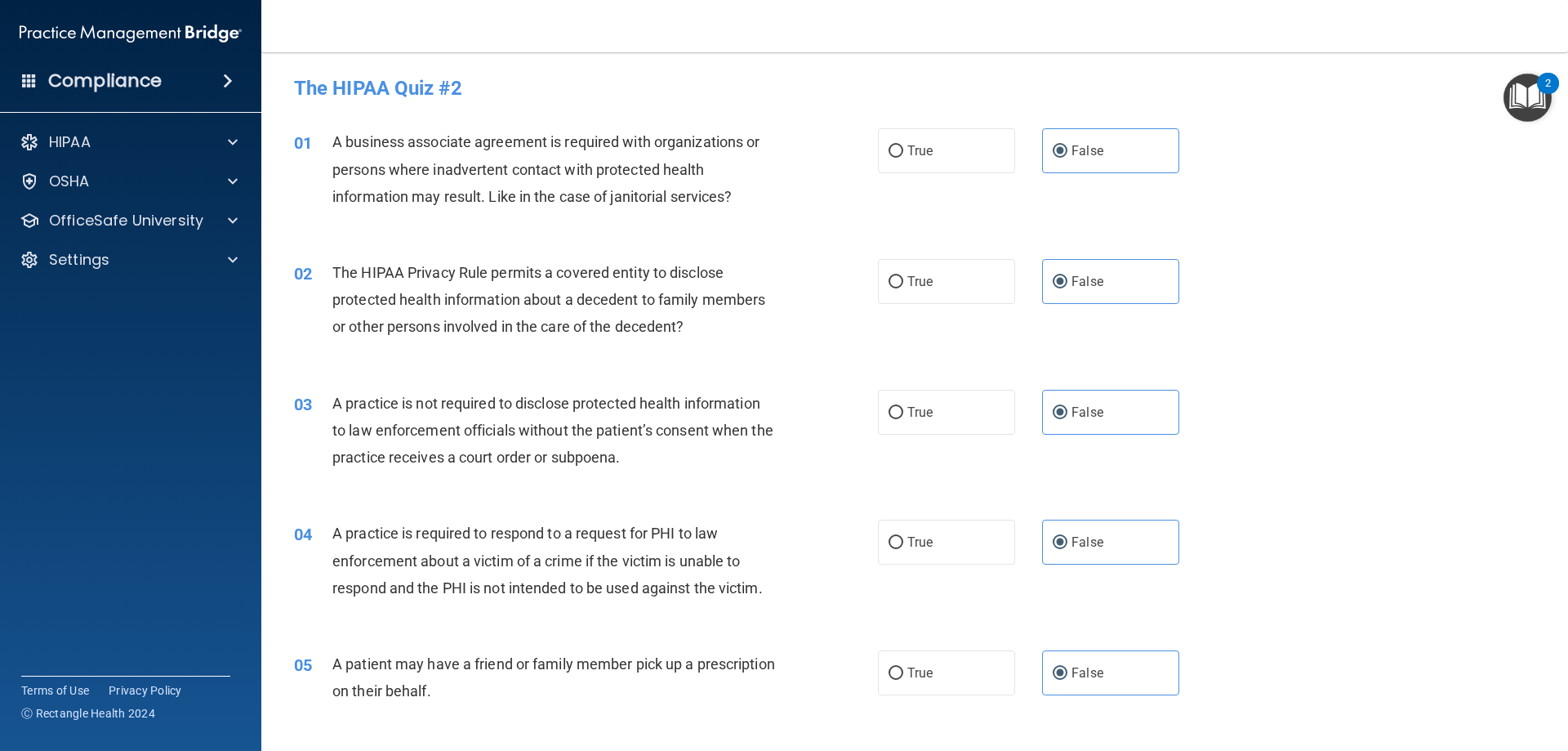
scroll to position [0, 0]
click at [892, 289] on input "True" at bounding box center [895, 283] width 14 height 13
click at [964, 432] on label "True" at bounding box center [946, 413] width 138 height 45
click at [903, 420] on input "True" at bounding box center [895, 414] width 14 height 13
click at [1199, 401] on div "03 A practice is not required to disclose protected health information to law e…" at bounding box center [914, 434] width 1266 height 130
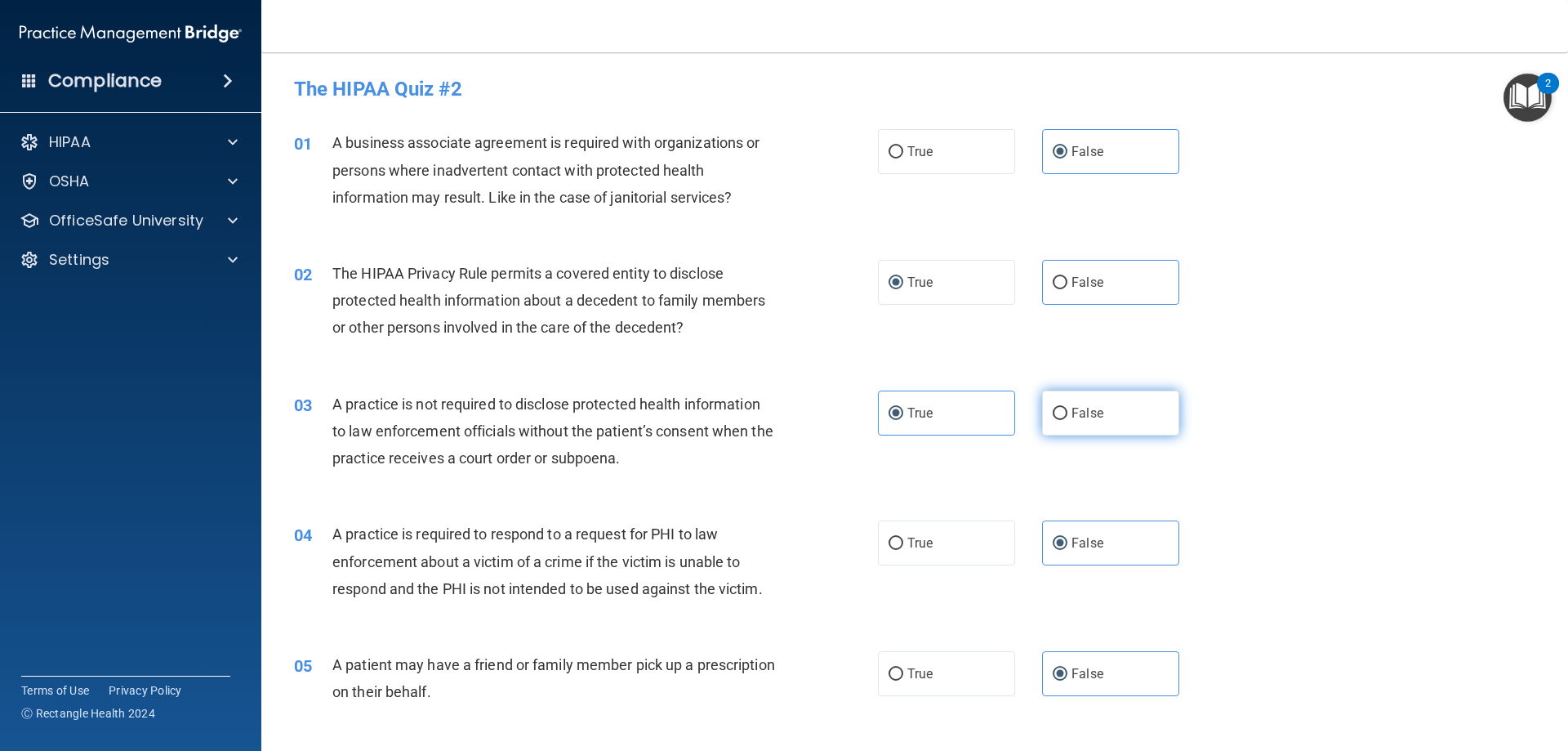
click at [1157, 411] on label "False" at bounding box center [1110, 413] width 138 height 45
click at [1067, 411] on input "False" at bounding box center [1060, 414] width 14 height 13
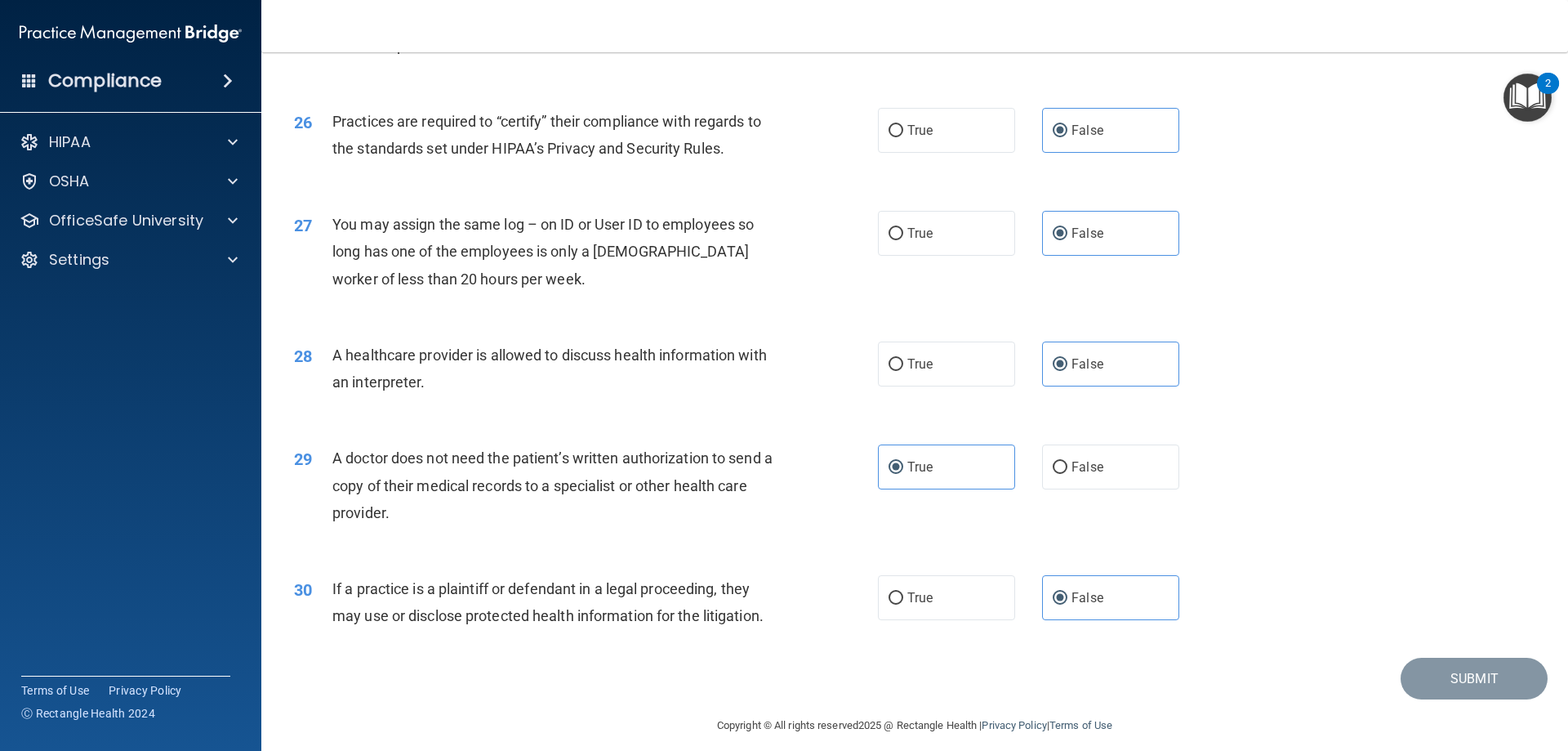
scroll to position [3052, 0]
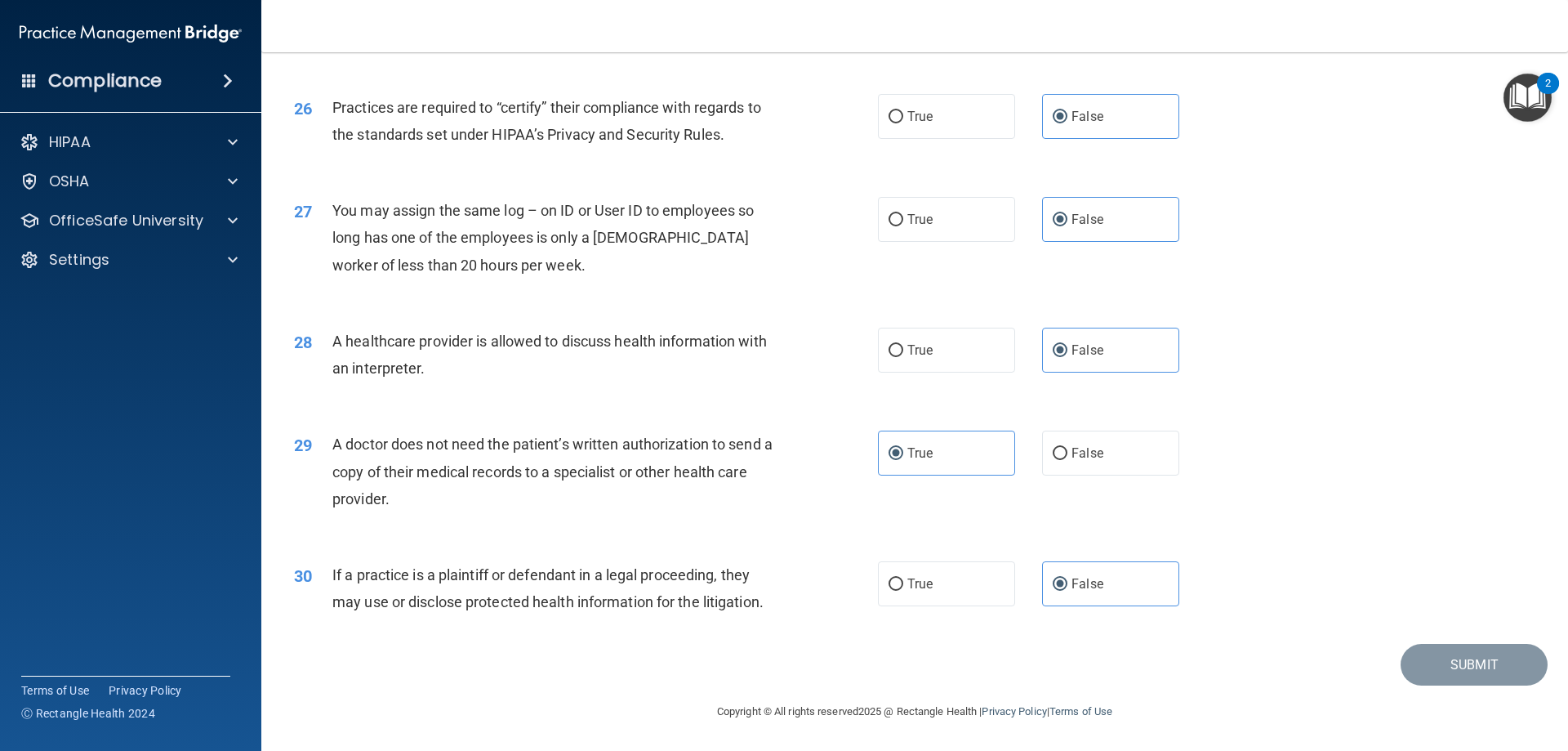
click at [1508, 738] on main "- The HIPAA Quiz #2 This quiz doesn’t expire until . Are you sure you want to t…" at bounding box center [914, 401] width 1306 height 699
click at [1508, 739] on main "- The HIPAA Quiz #2 This quiz doesn’t expire until . Are you sure you want to t…" at bounding box center [914, 401] width 1306 height 699
click at [1507, 740] on main "- The HIPAA Quiz #2 This quiz doesn’t expire until . Are you sure you want to t…" at bounding box center [914, 401] width 1306 height 699
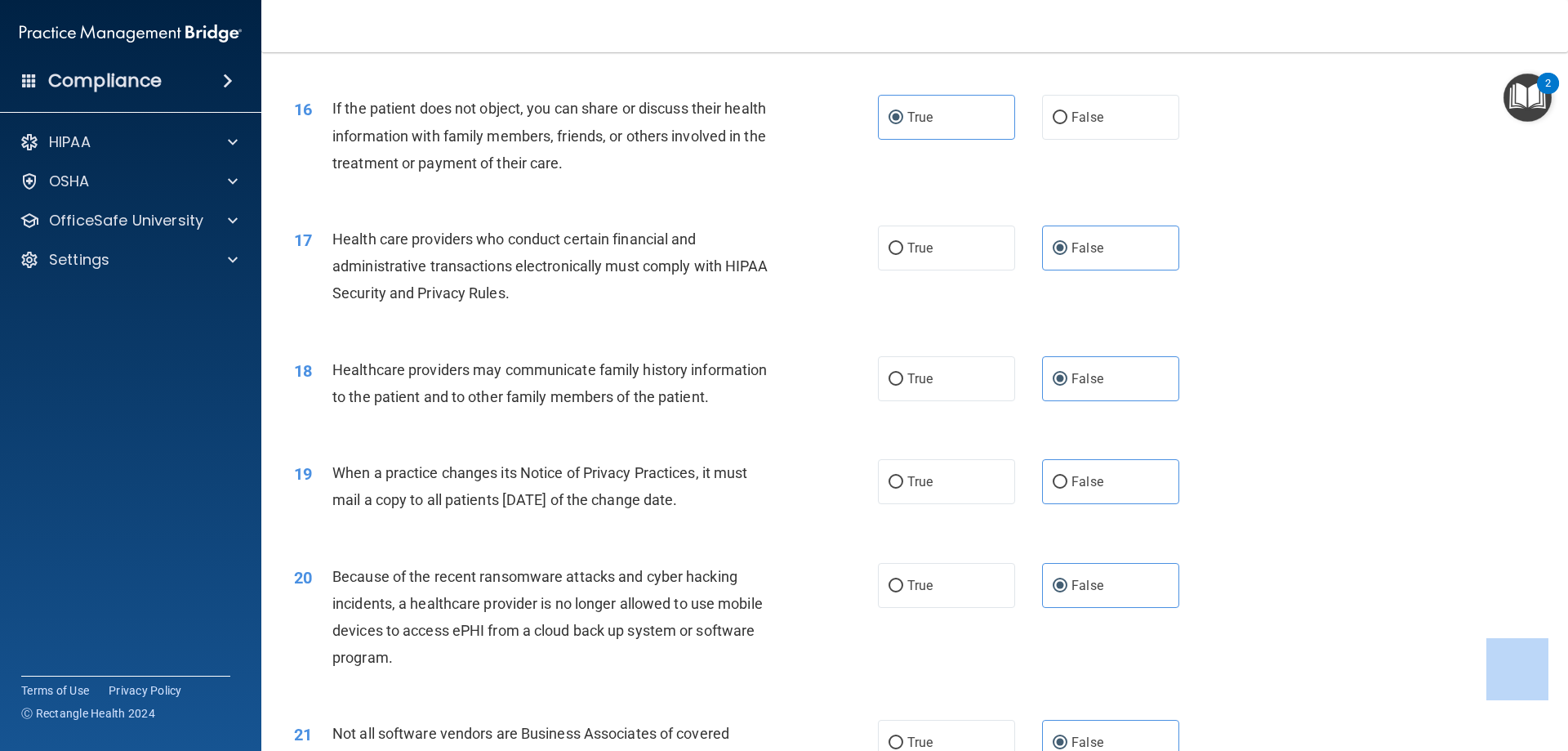
scroll to position [0, 0]
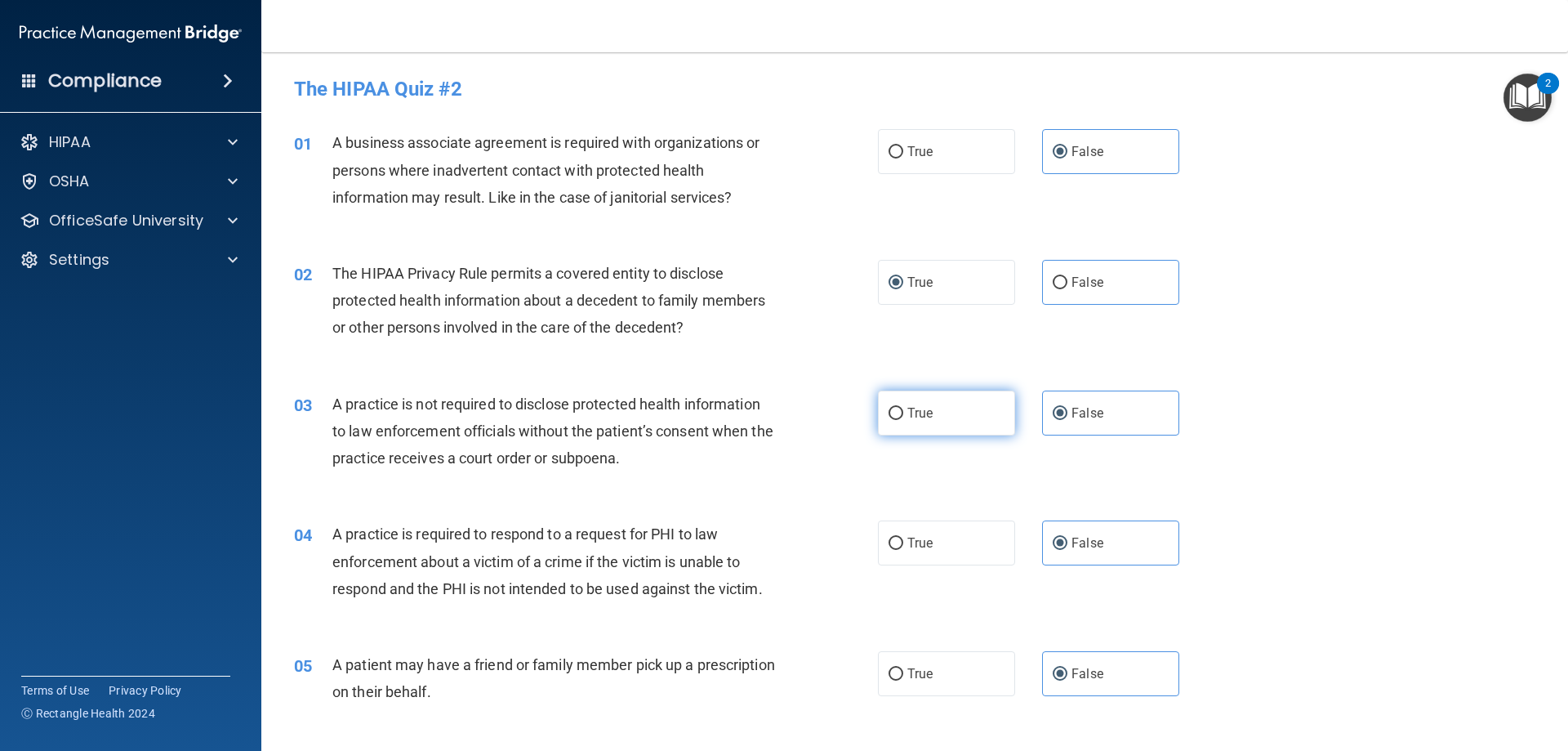
drag, startPoint x: 942, startPoint y: 407, endPoint x: 964, endPoint y: 432, distance: 33.3
click at [941, 407] on label "True" at bounding box center [946, 413] width 138 height 45
click at [903, 407] on input "True" at bounding box center [895, 414] width 14 height 13
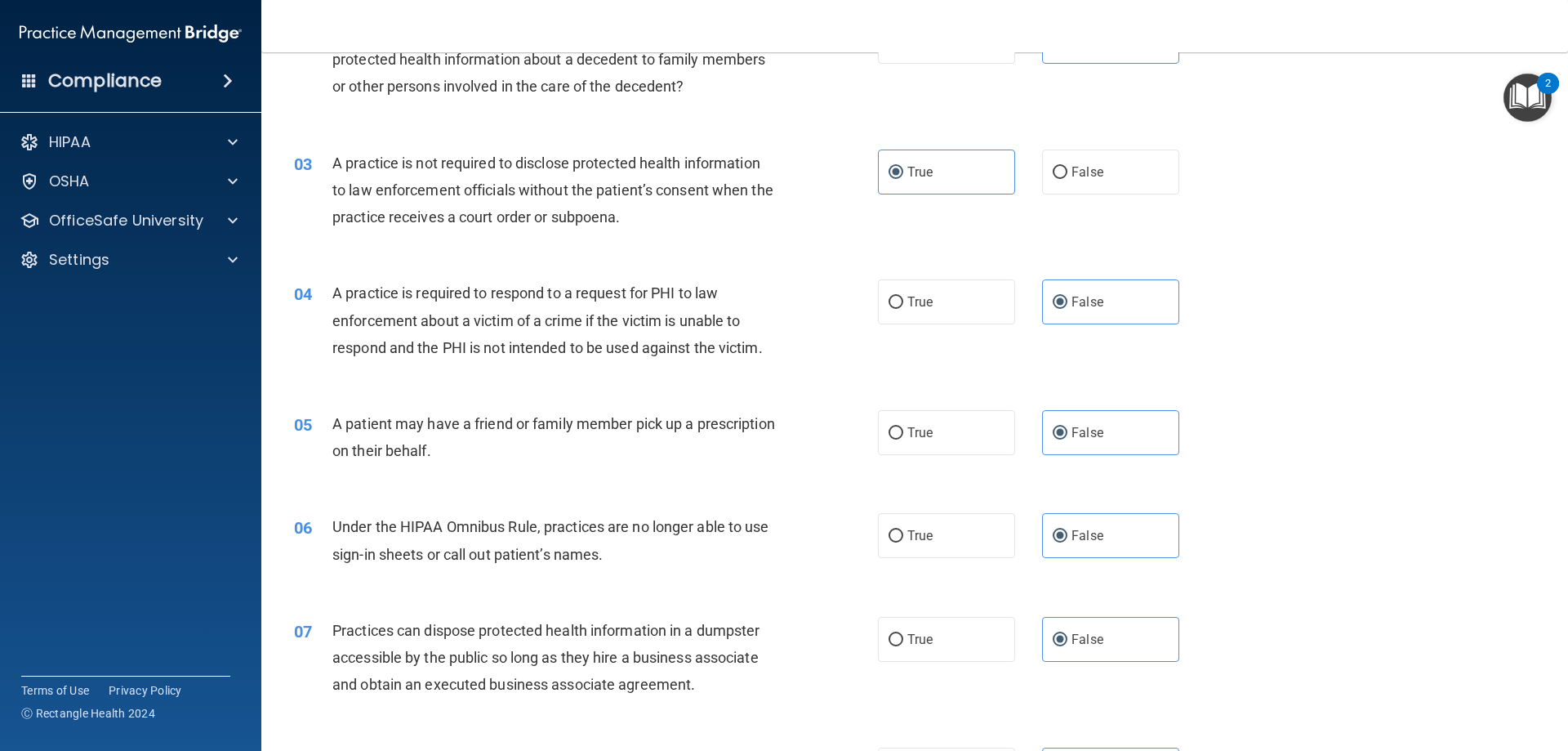
scroll to position [490, 0]
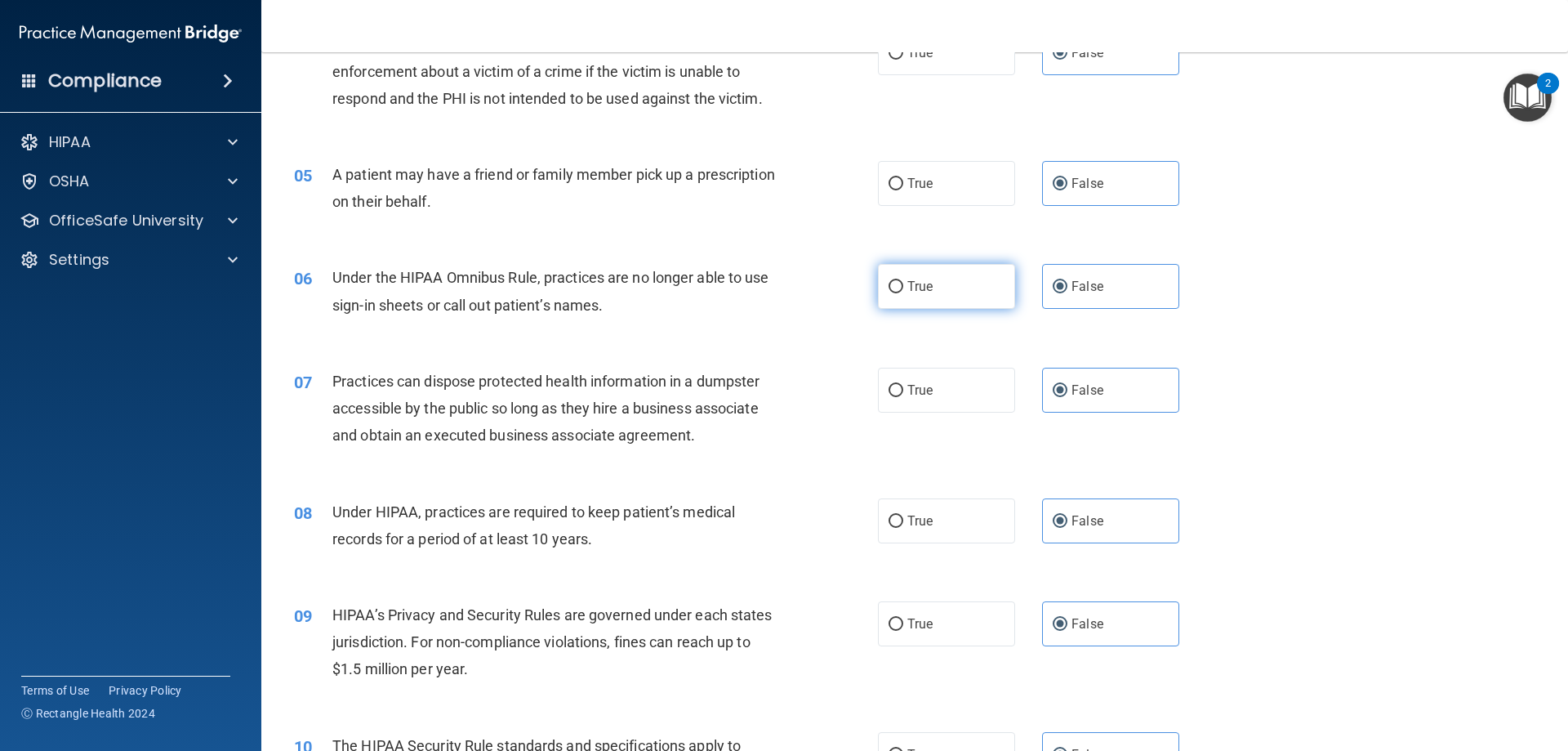
click at [930, 308] on label "True" at bounding box center [946, 286] width 138 height 45
click at [903, 293] on input "True" at bounding box center [895, 287] width 14 height 13
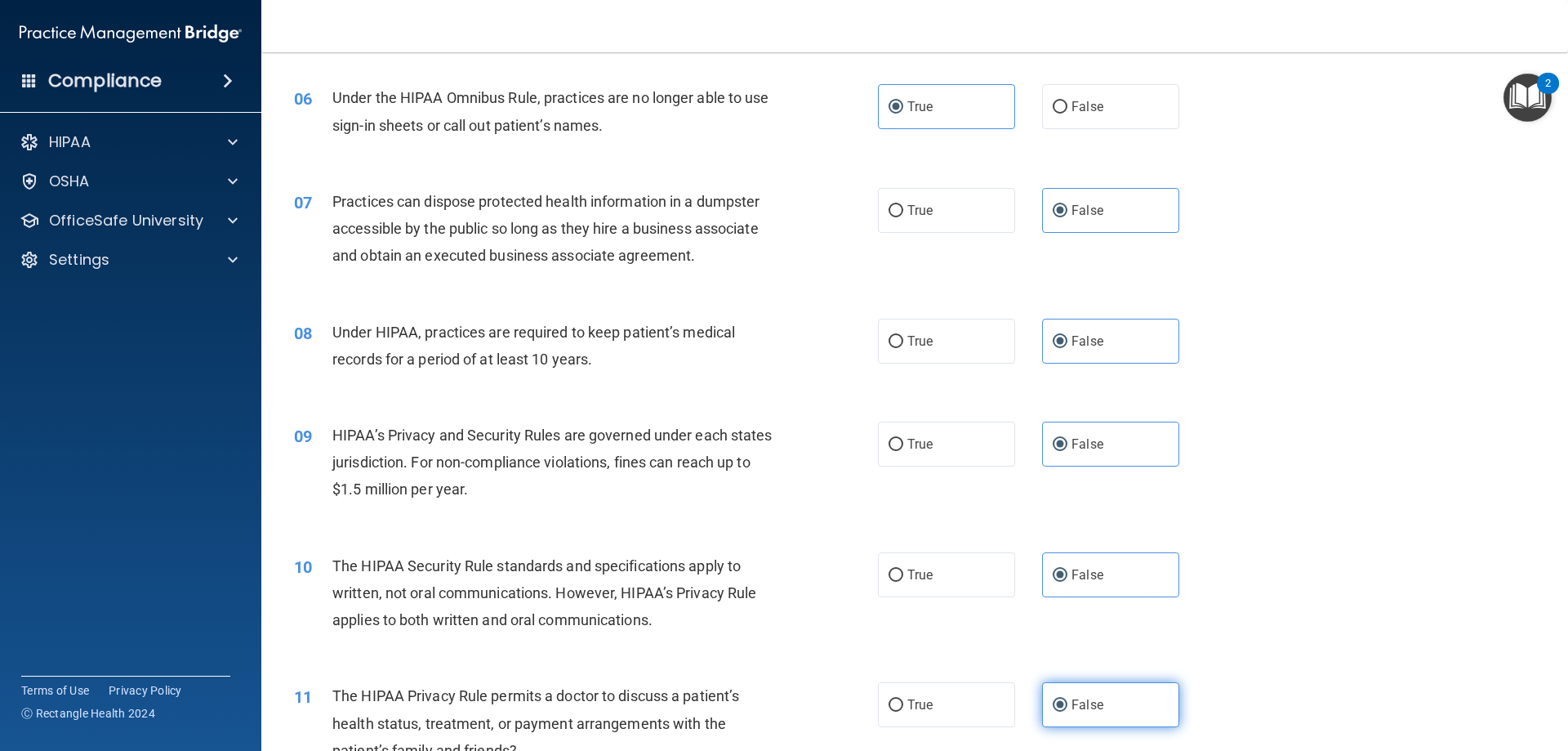
scroll to position [980, 0]
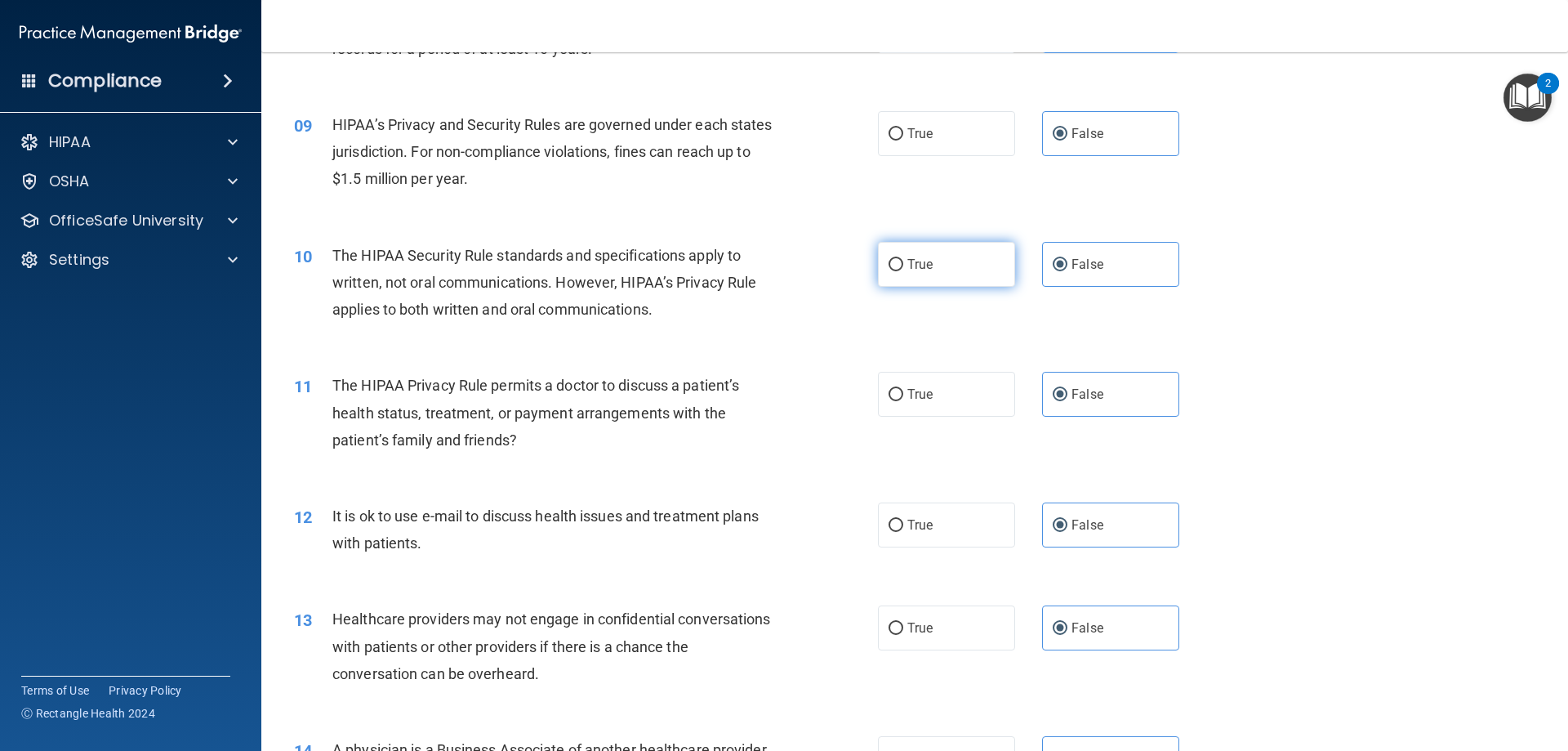
click at [888, 259] on input "True" at bounding box center [895, 265] width 14 height 13
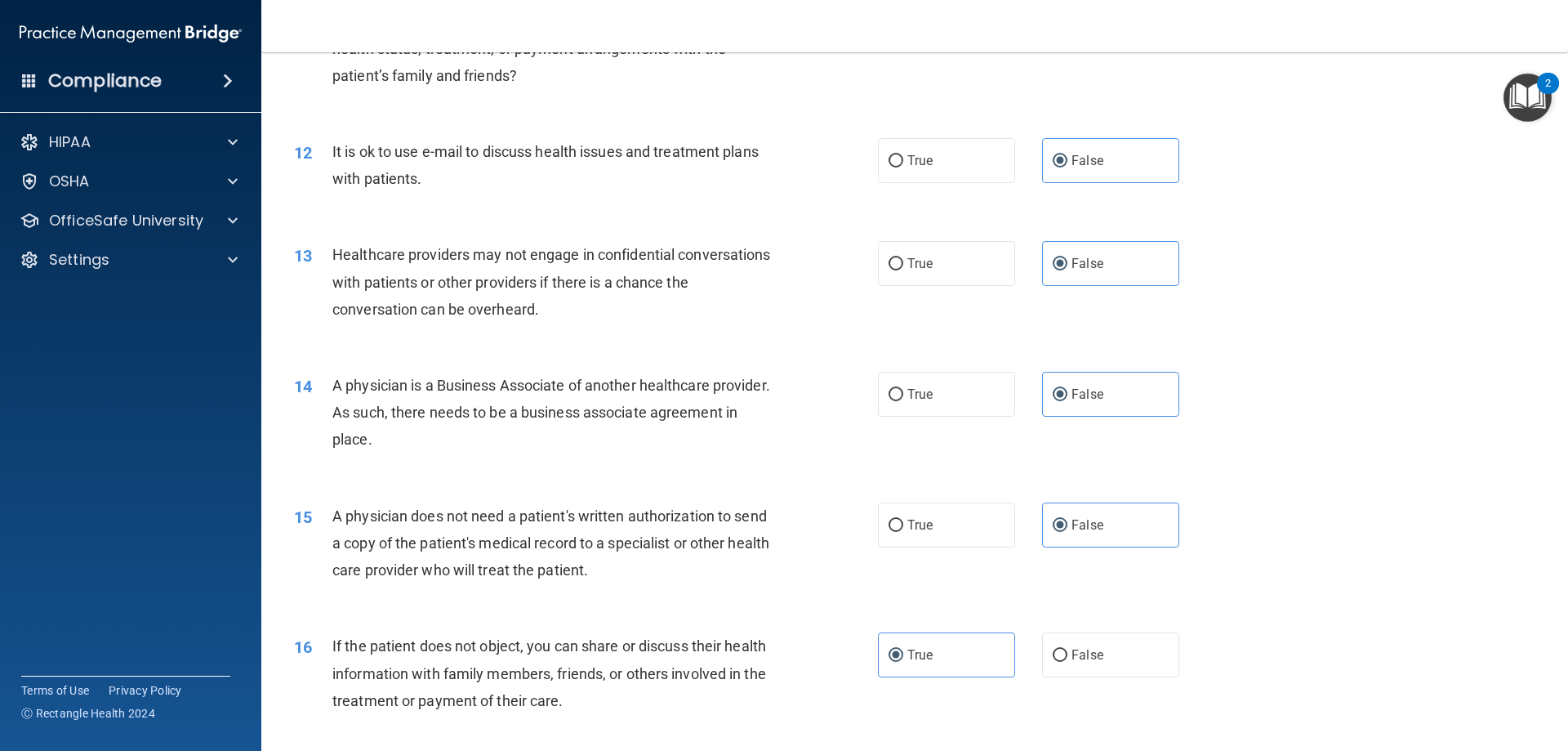
scroll to position [1307, 0]
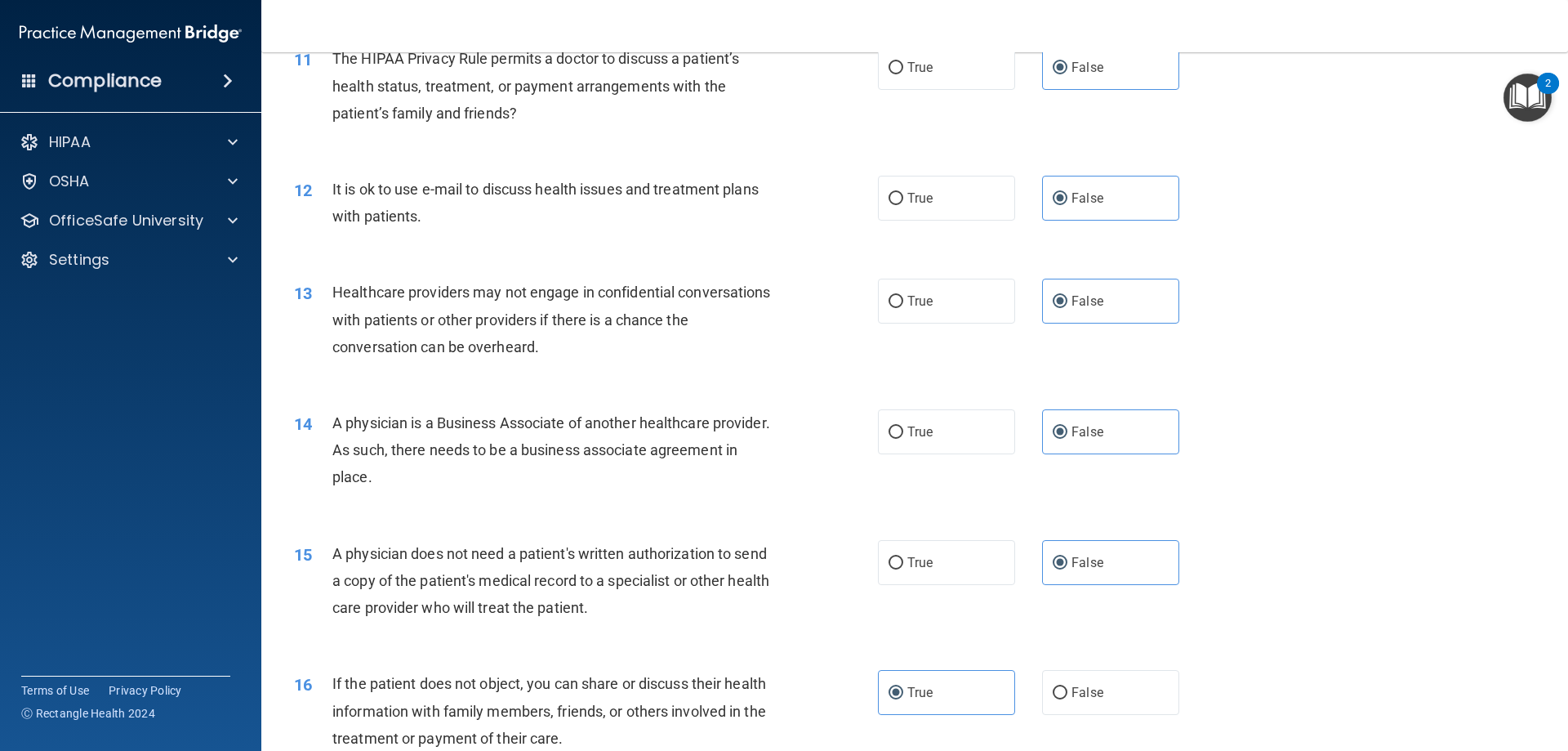
click at [921, 299] on span "True" at bounding box center [920, 300] width 25 height 15
click at [903, 299] on input "True" at bounding box center [895, 302] width 14 height 13
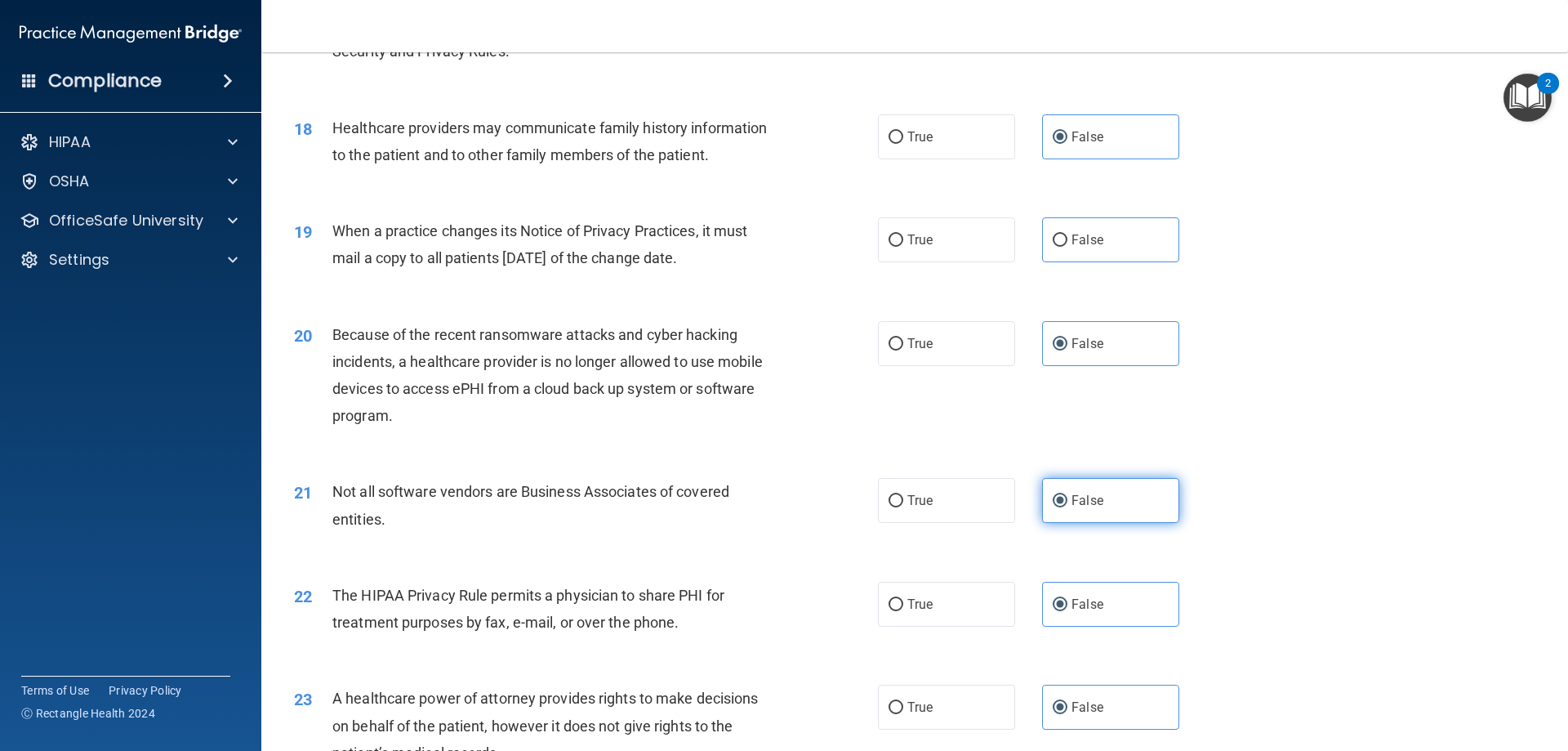
scroll to position [2287, 0]
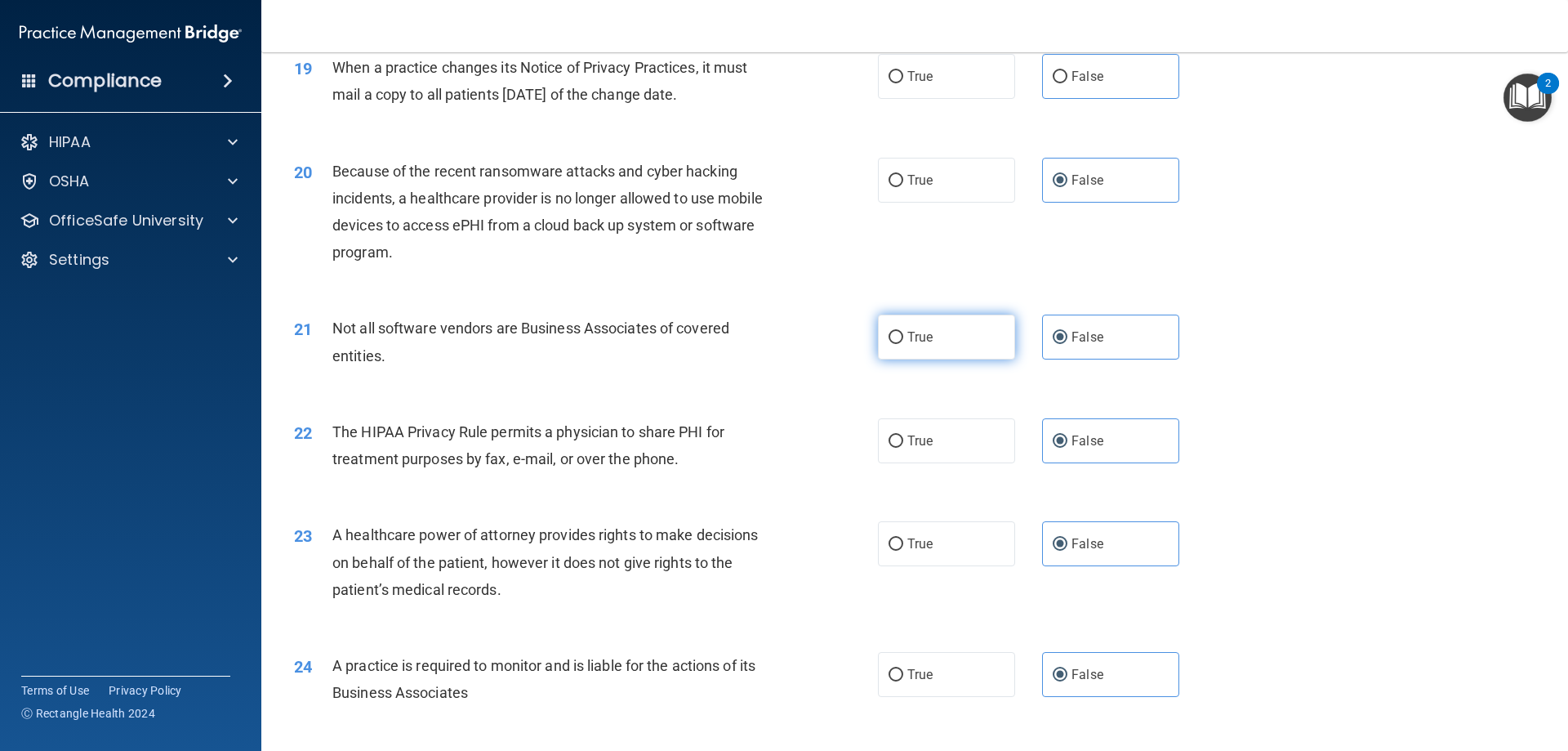
click at [968, 352] on label "True" at bounding box center [946, 337] width 138 height 45
click at [903, 344] on input "True" at bounding box center [895, 338] width 14 height 13
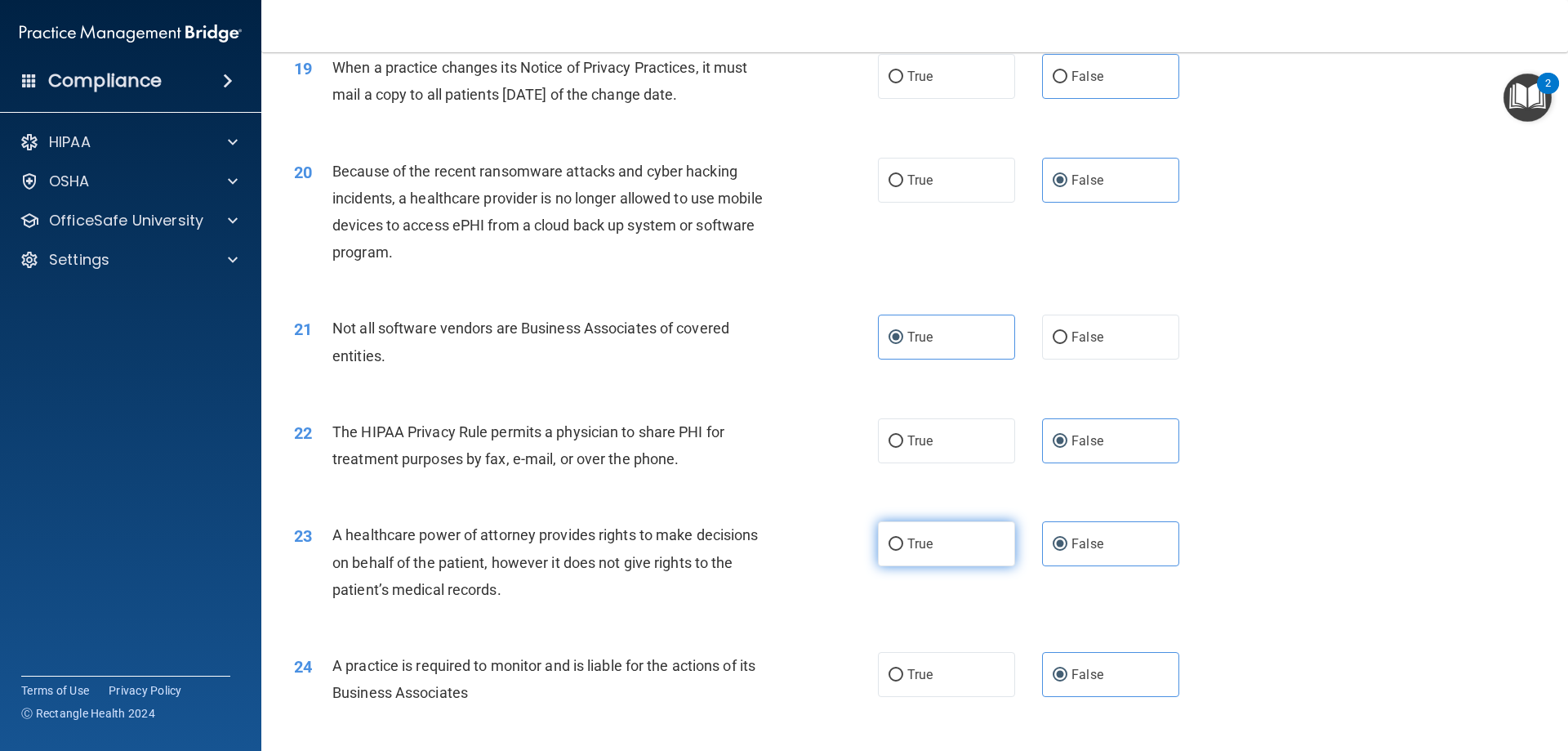
drag, startPoint x: 948, startPoint y: 489, endPoint x: 941, endPoint y: 523, distance: 34.7
click at [946, 491] on div "22 The HIPAA Privacy Rule permits a physician to share PHI for treatment purpos…" at bounding box center [914, 449] width 1266 height 103
click at [941, 547] on label "True" at bounding box center [946, 543] width 138 height 45
click at [903, 547] on input "True" at bounding box center [895, 544] width 14 height 13
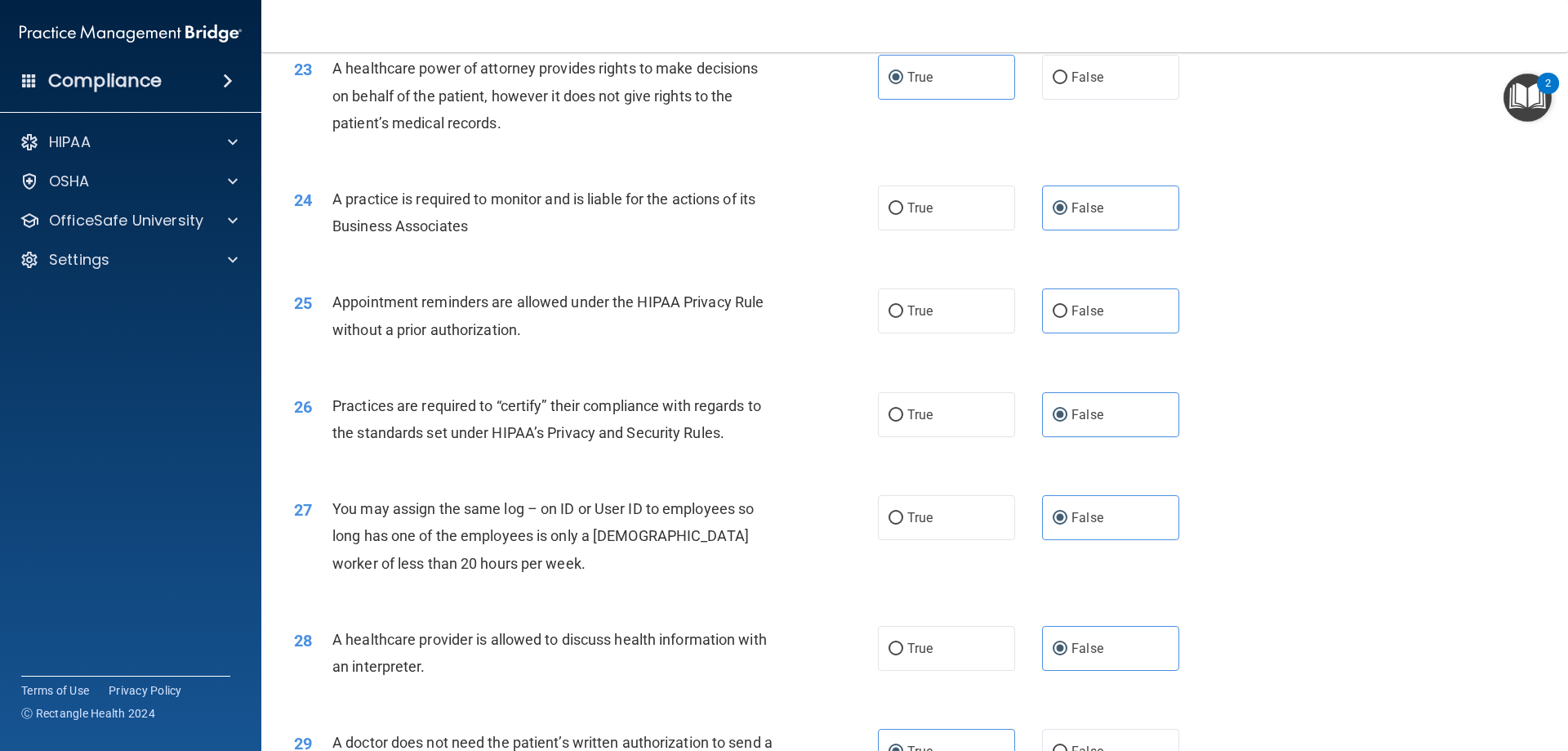
scroll to position [2777, 0]
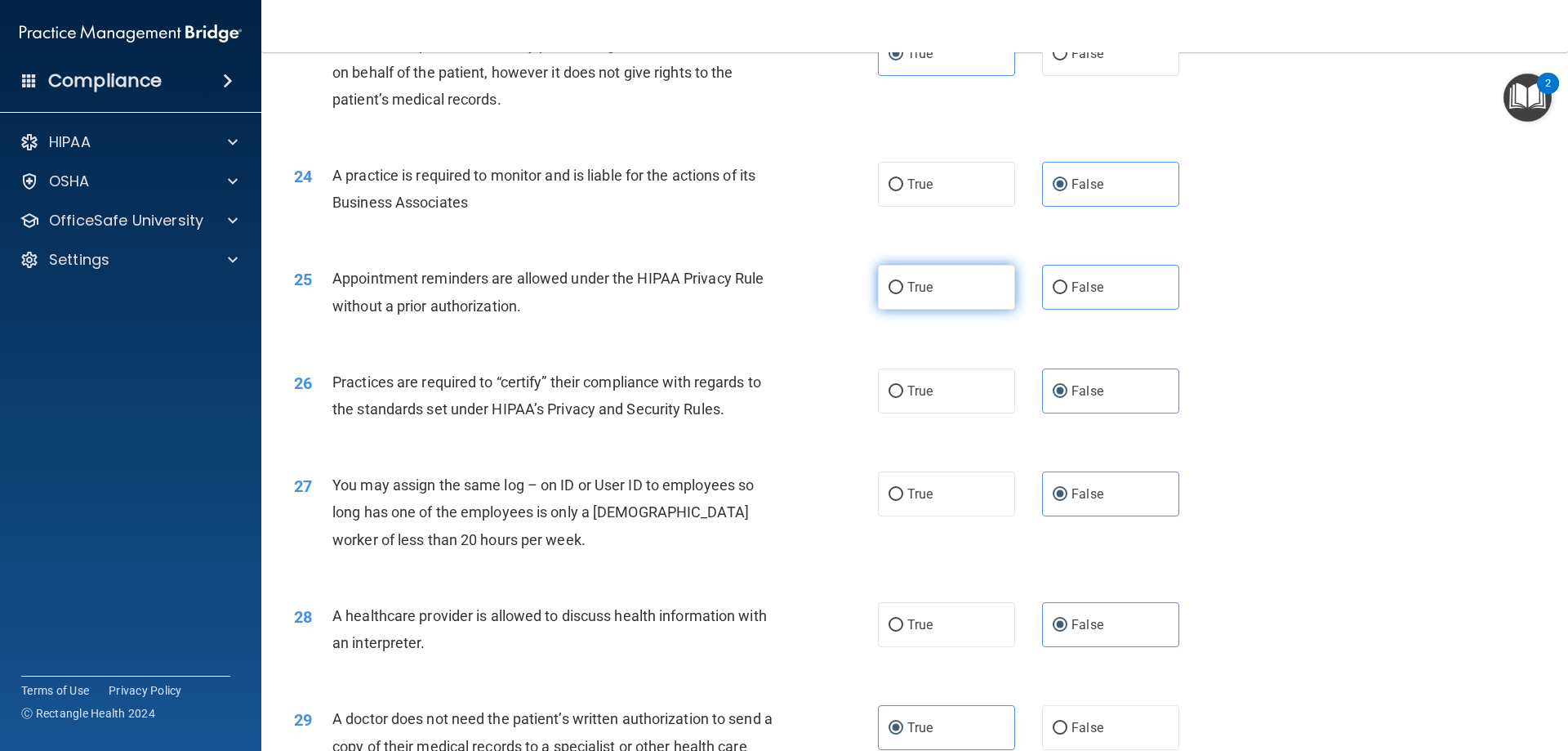
click at [951, 294] on label "True" at bounding box center [946, 287] width 138 height 45
click at [903, 294] on input "True" at bounding box center [895, 288] width 14 height 13
click at [922, 486] on span "True" at bounding box center [920, 493] width 25 height 15
click at [903, 488] on input "True" at bounding box center [895, 495] width 14 height 13
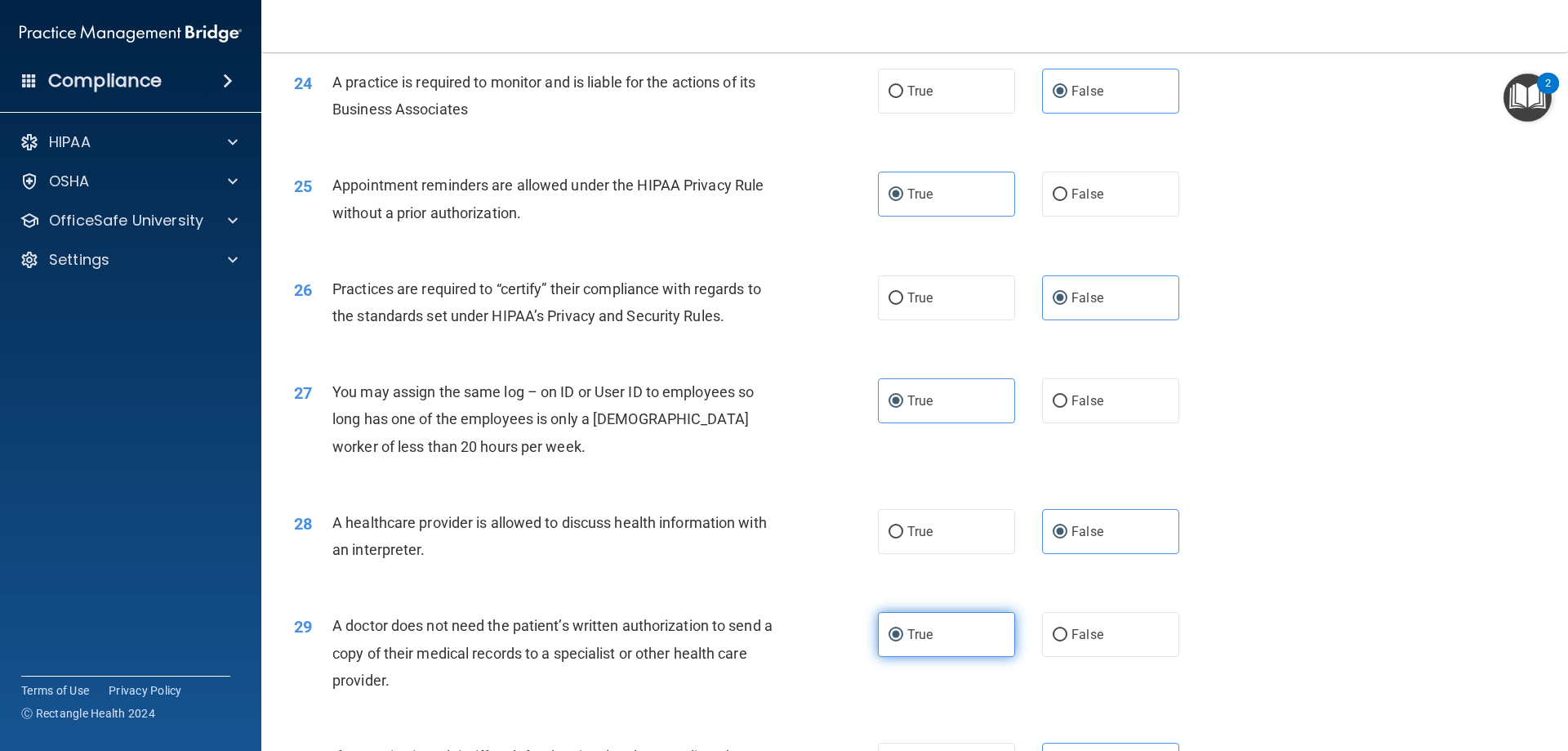
scroll to position [3052, 0]
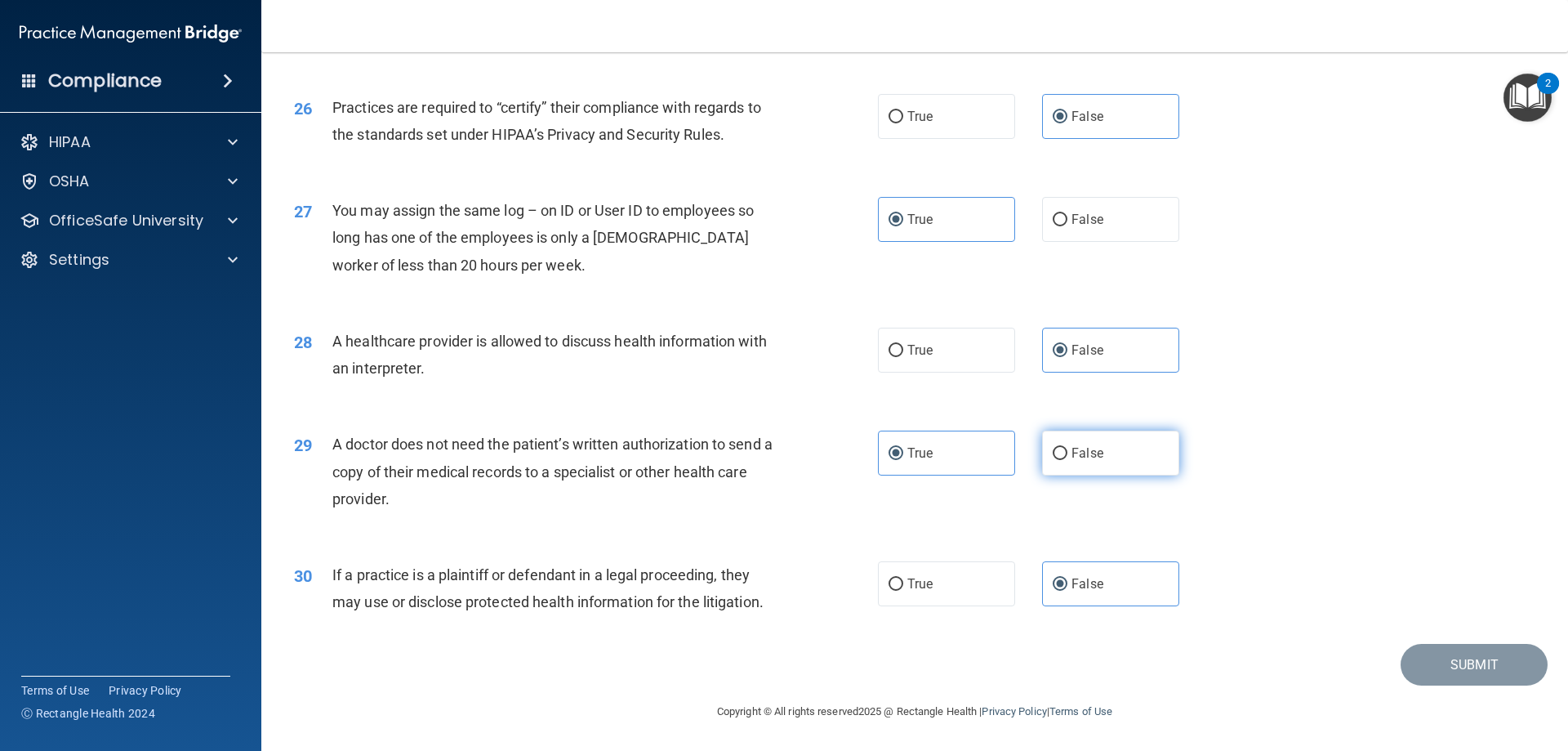
click at [1142, 442] on label "False" at bounding box center [1110, 453] width 138 height 45
click at [1067, 448] on input "False" at bounding box center [1060, 454] width 14 height 13
click at [1112, 586] on label "False" at bounding box center [1110, 584] width 138 height 45
click at [1067, 586] on input "False" at bounding box center [1060, 585] width 14 height 13
click at [953, 588] on label "True" at bounding box center [946, 584] width 138 height 45
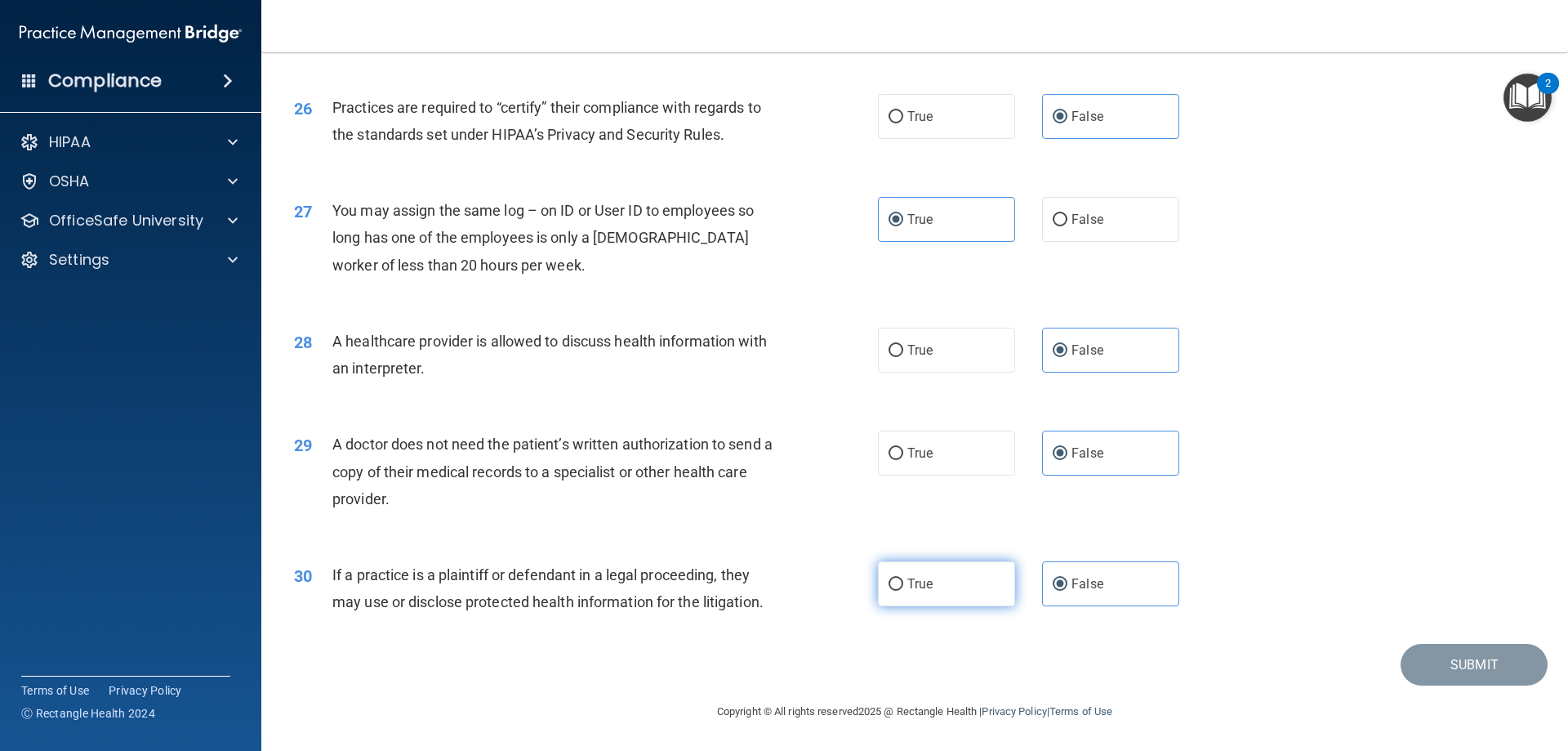
click at [903, 588] on input "True" at bounding box center [895, 585] width 14 height 13
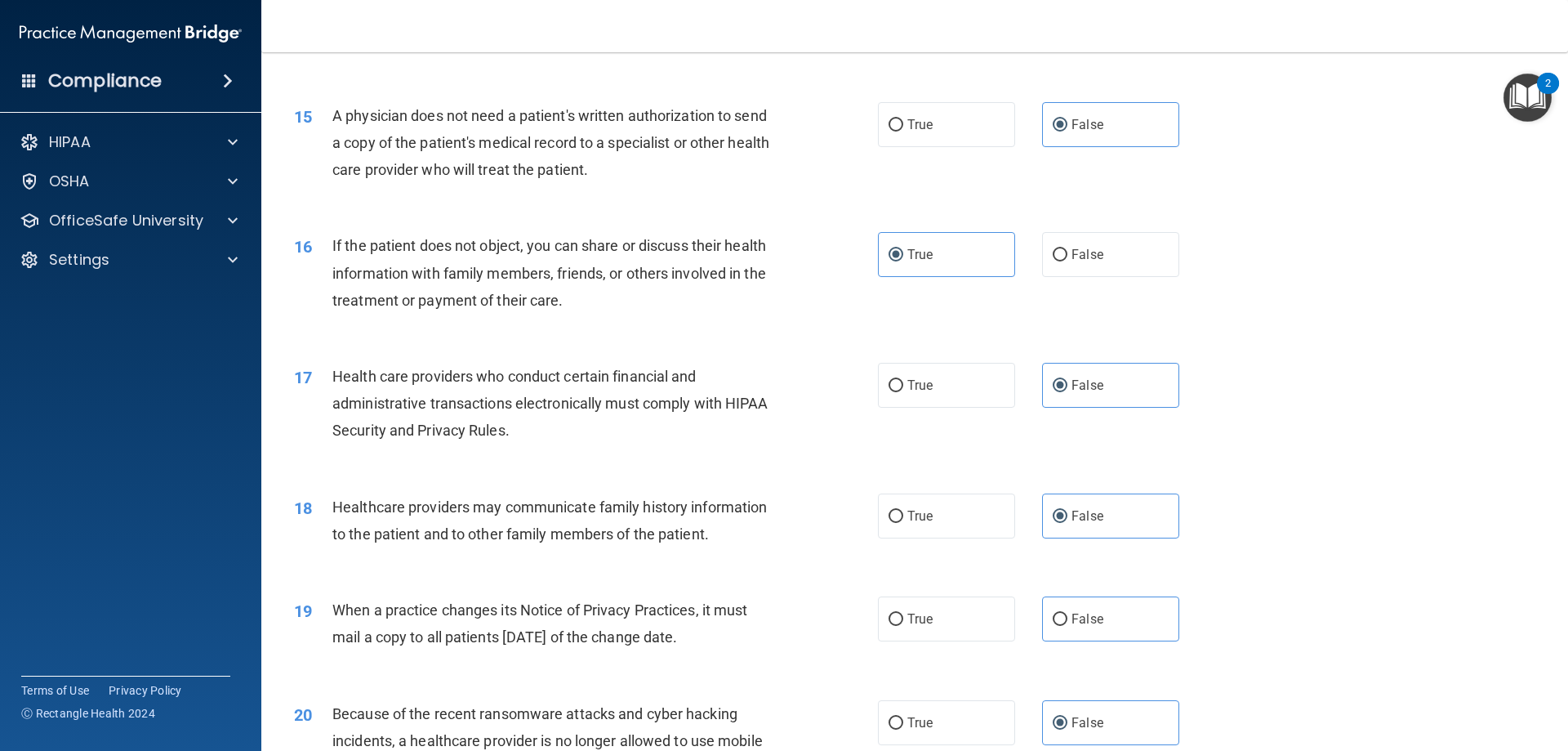
scroll to position [0, 0]
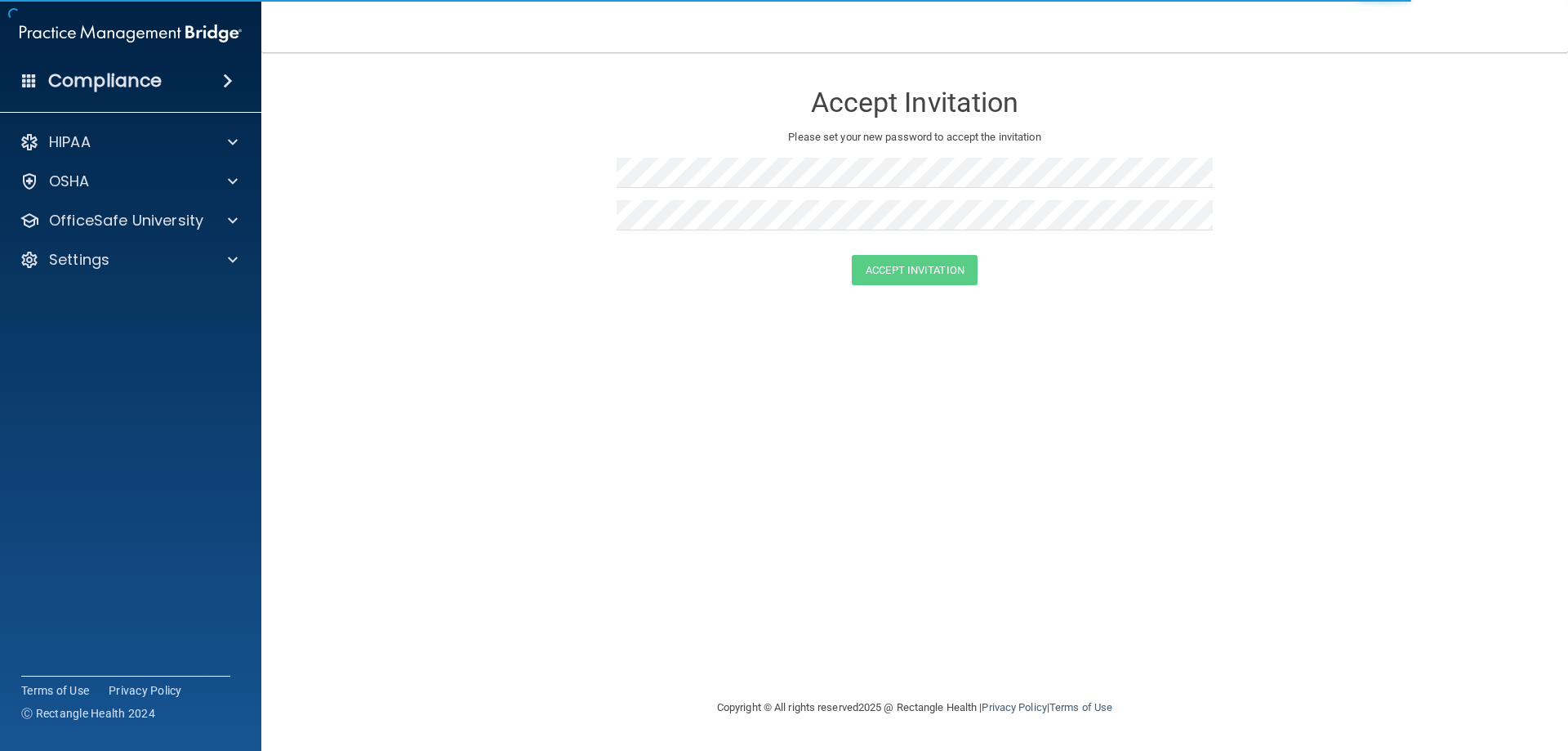
click at [105, 75] on h4 "Compliance" at bounding box center [105, 80] width 113 height 22
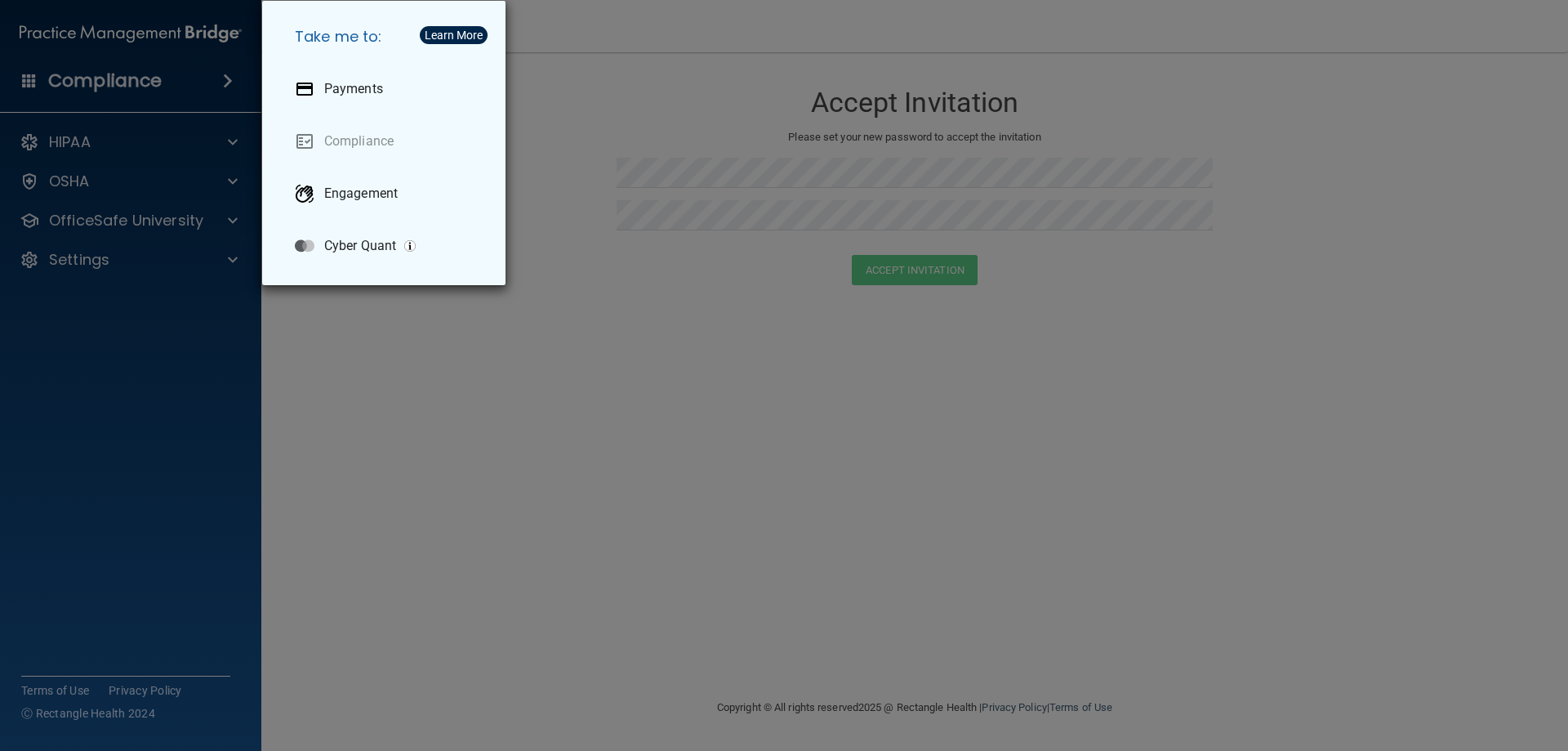
drag, startPoint x: 554, startPoint y: 108, endPoint x: 516, endPoint y: 140, distance: 49.7
click at [553, 112] on div "Take me to: Payments Compliance Engagement Cyber Quant" at bounding box center [784, 375] width 1568 height 751
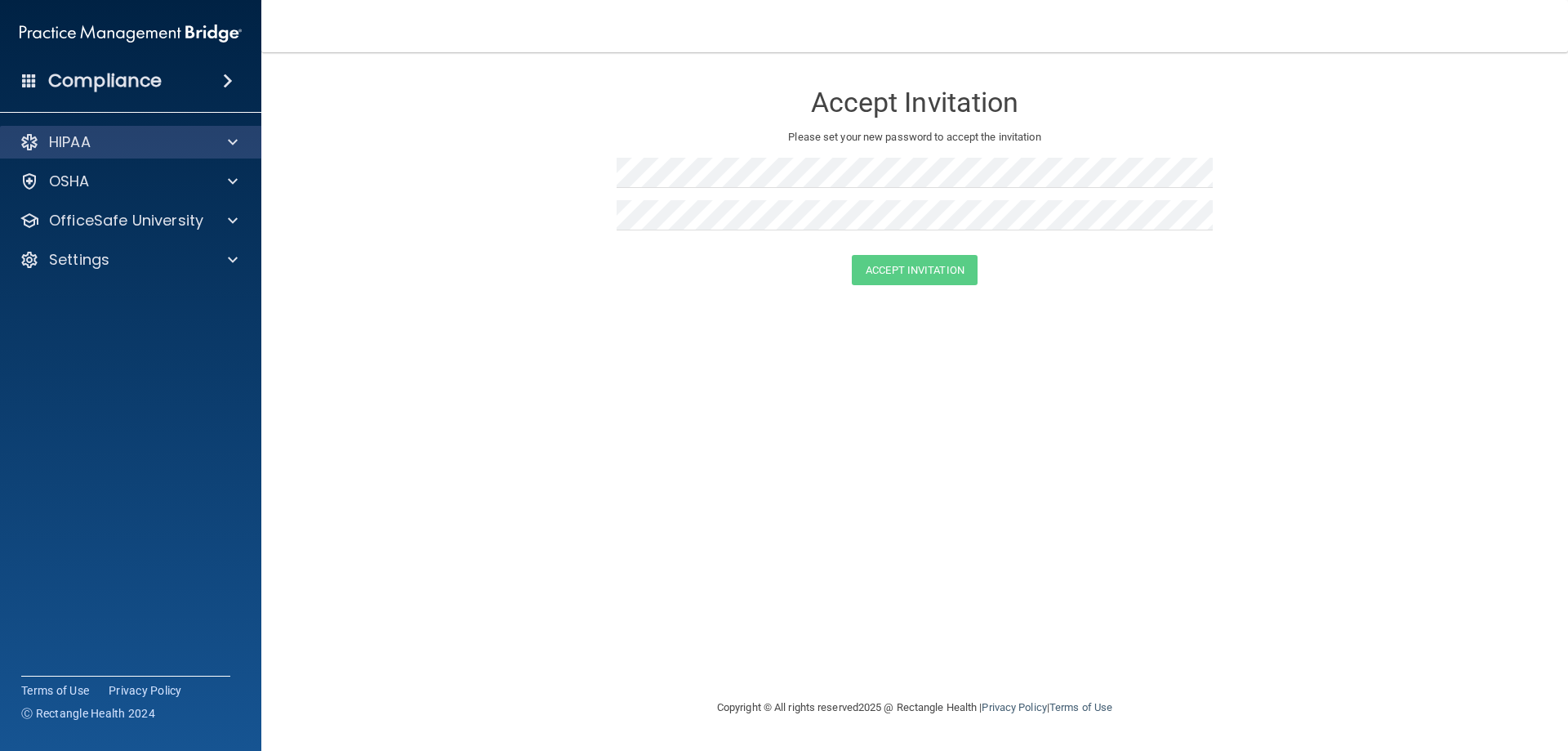
click at [146, 129] on div "HIPAA" at bounding box center [131, 142] width 263 height 32
click at [218, 147] on div at bounding box center [229, 142] width 40 height 20
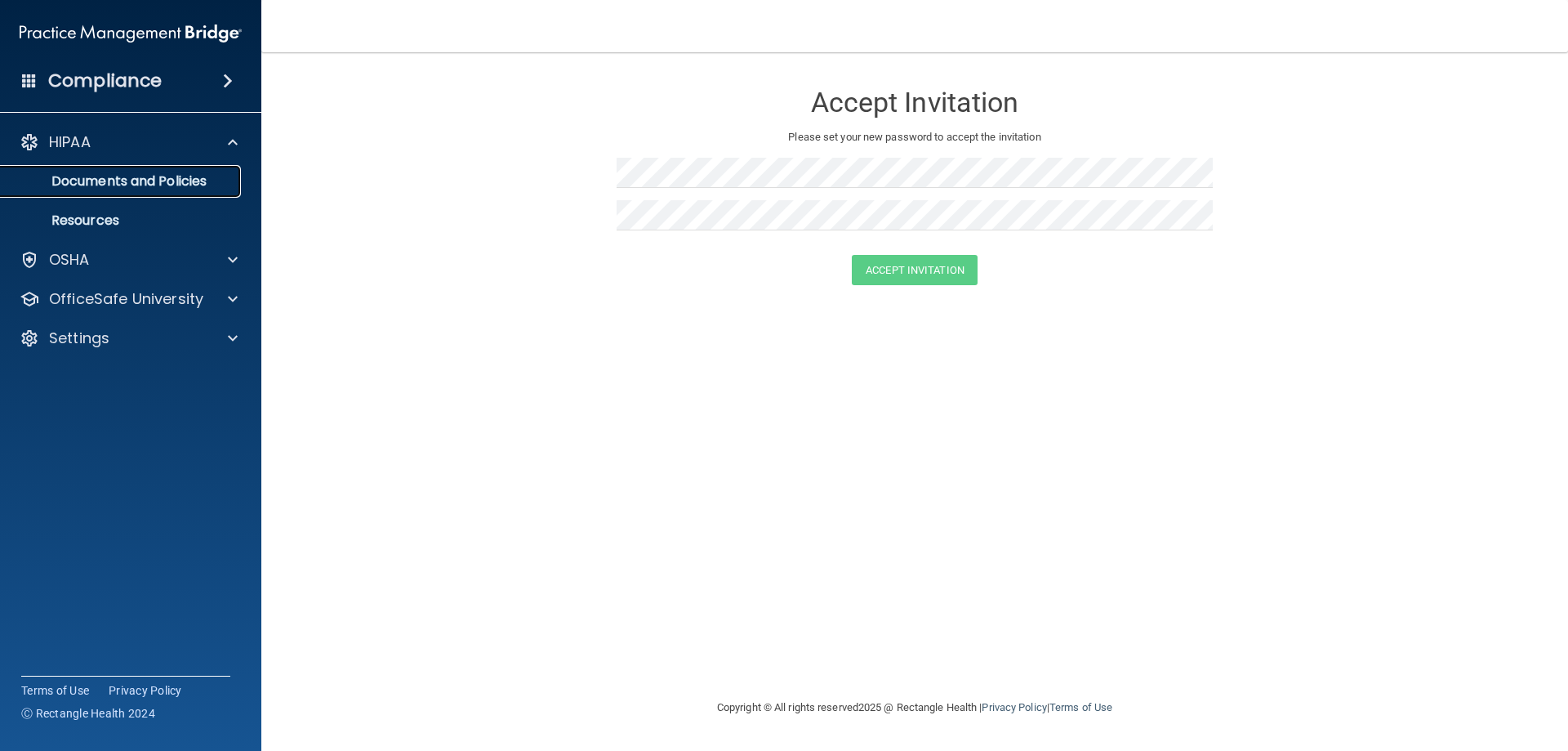
click at [167, 174] on p "Documents and Policies" at bounding box center [122, 182] width 223 height 16
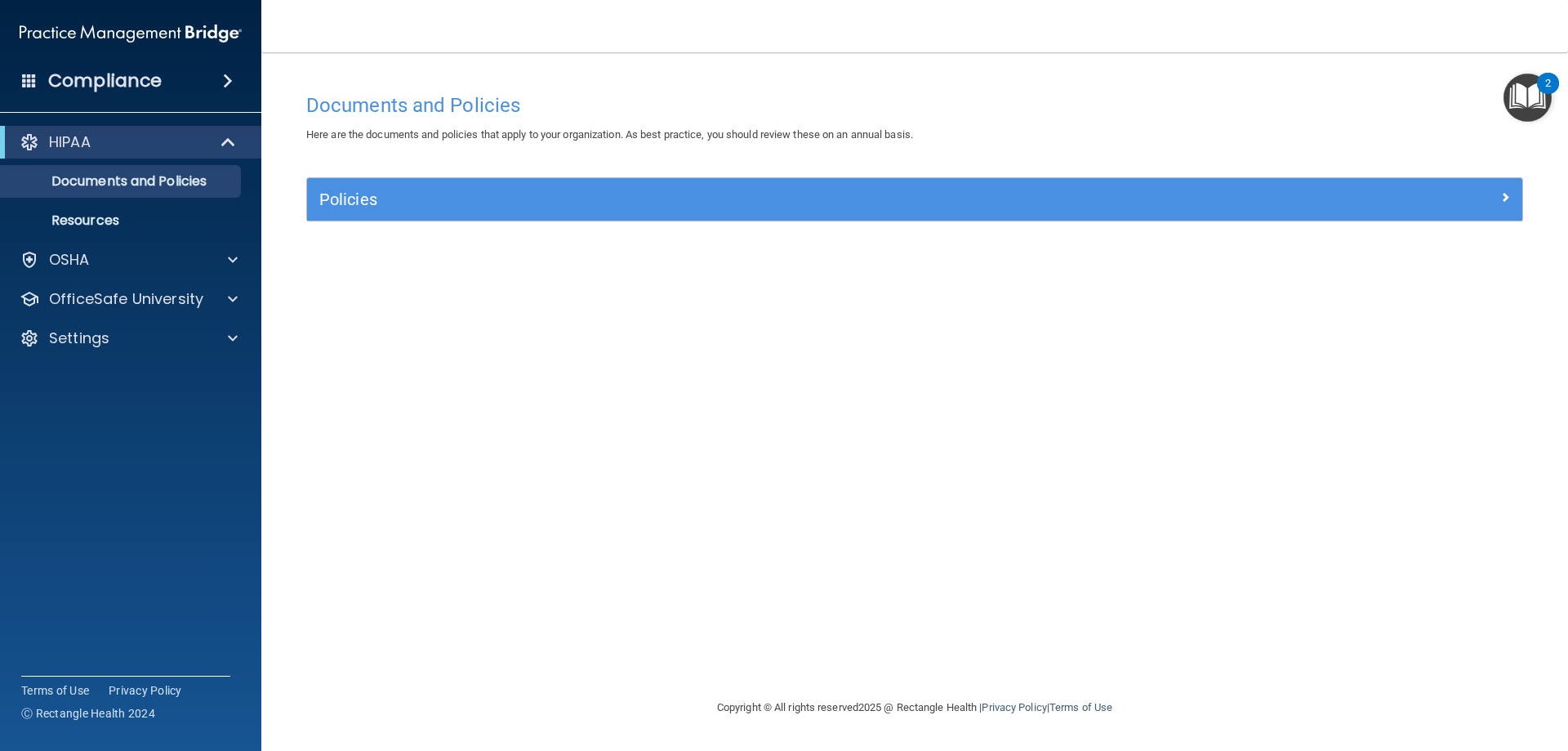
click at [687, 215] on div "Policies" at bounding box center [913, 199] width 1215 height 42
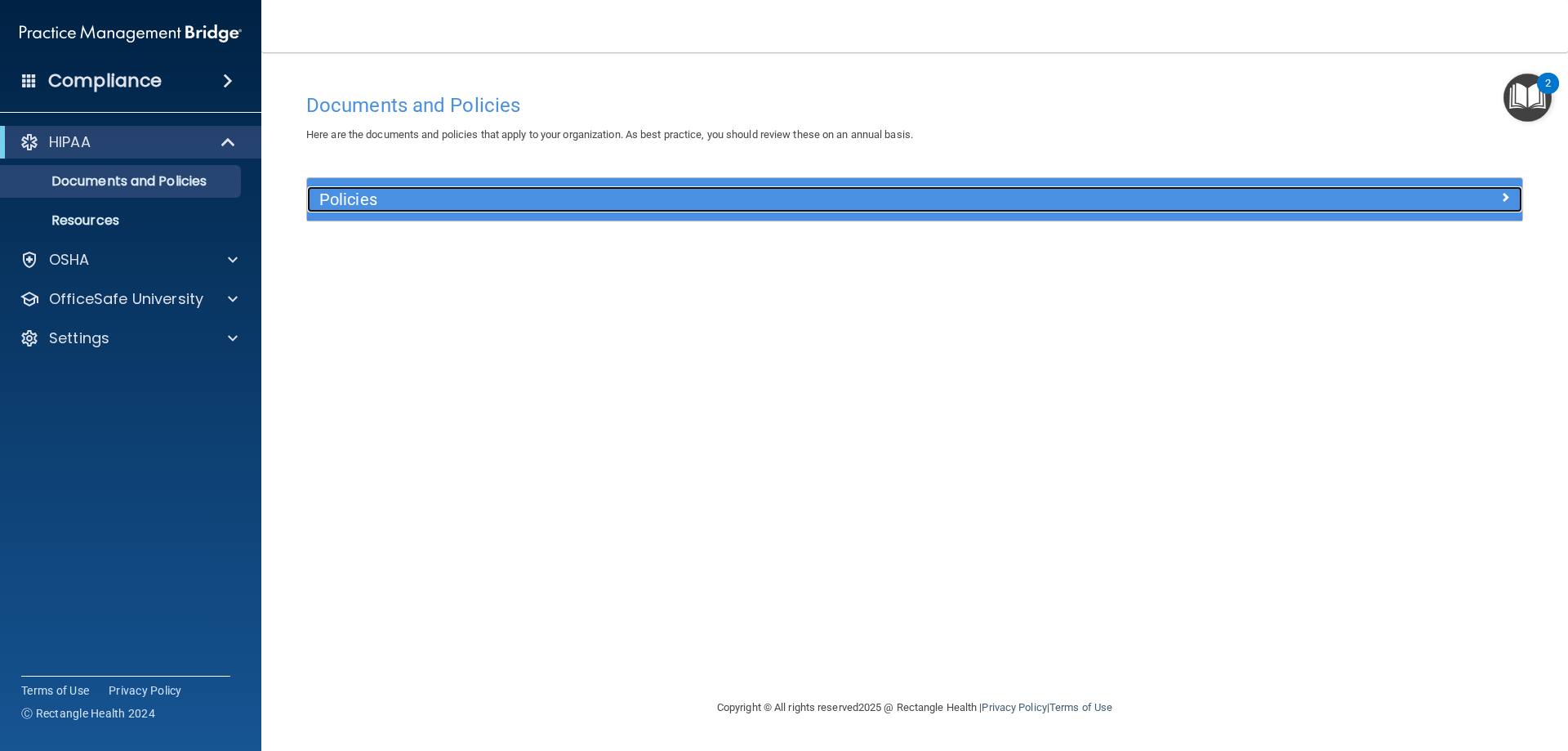
click at [769, 207] on h5 "Policies" at bounding box center [762, 200] width 886 height 18
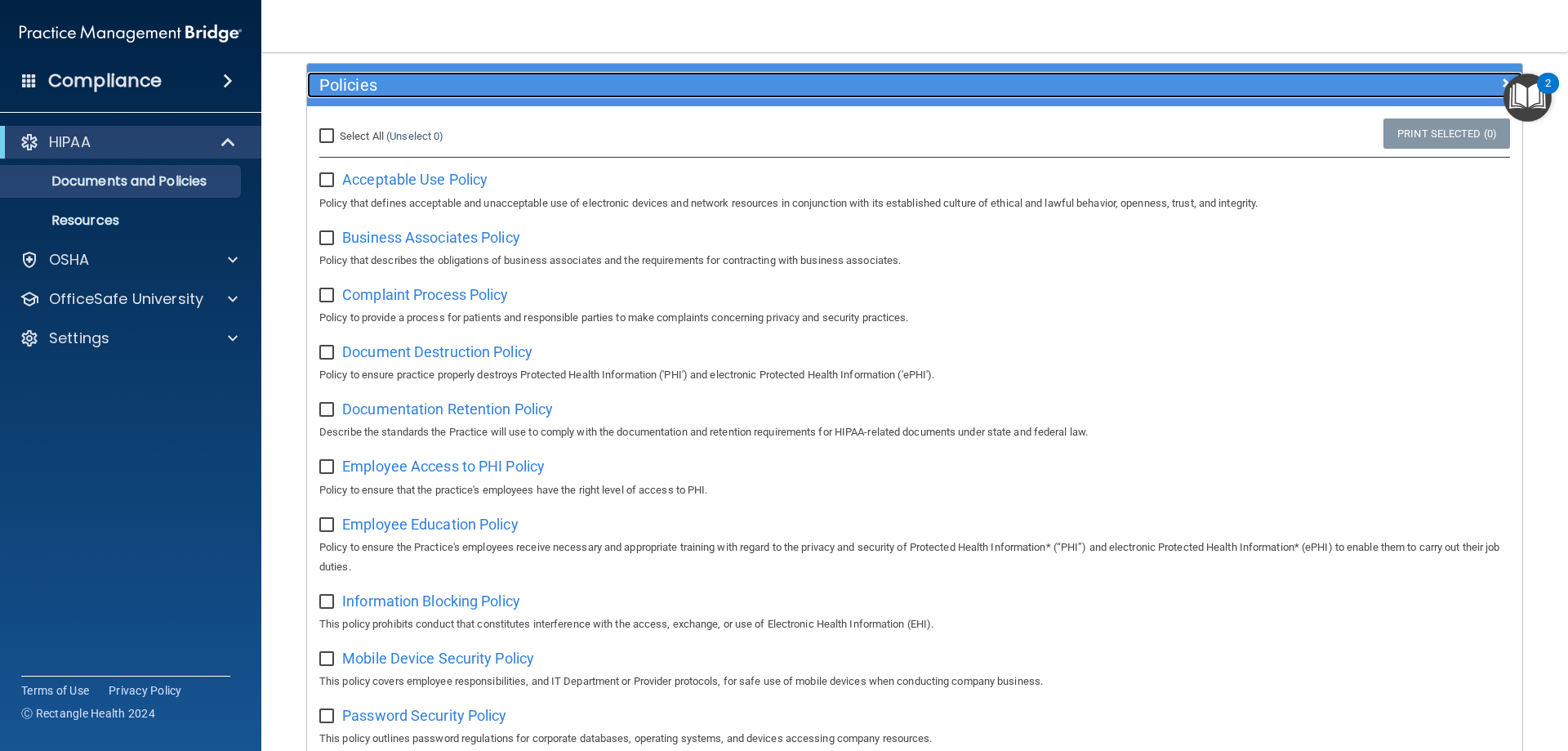
scroll to position [82, 0]
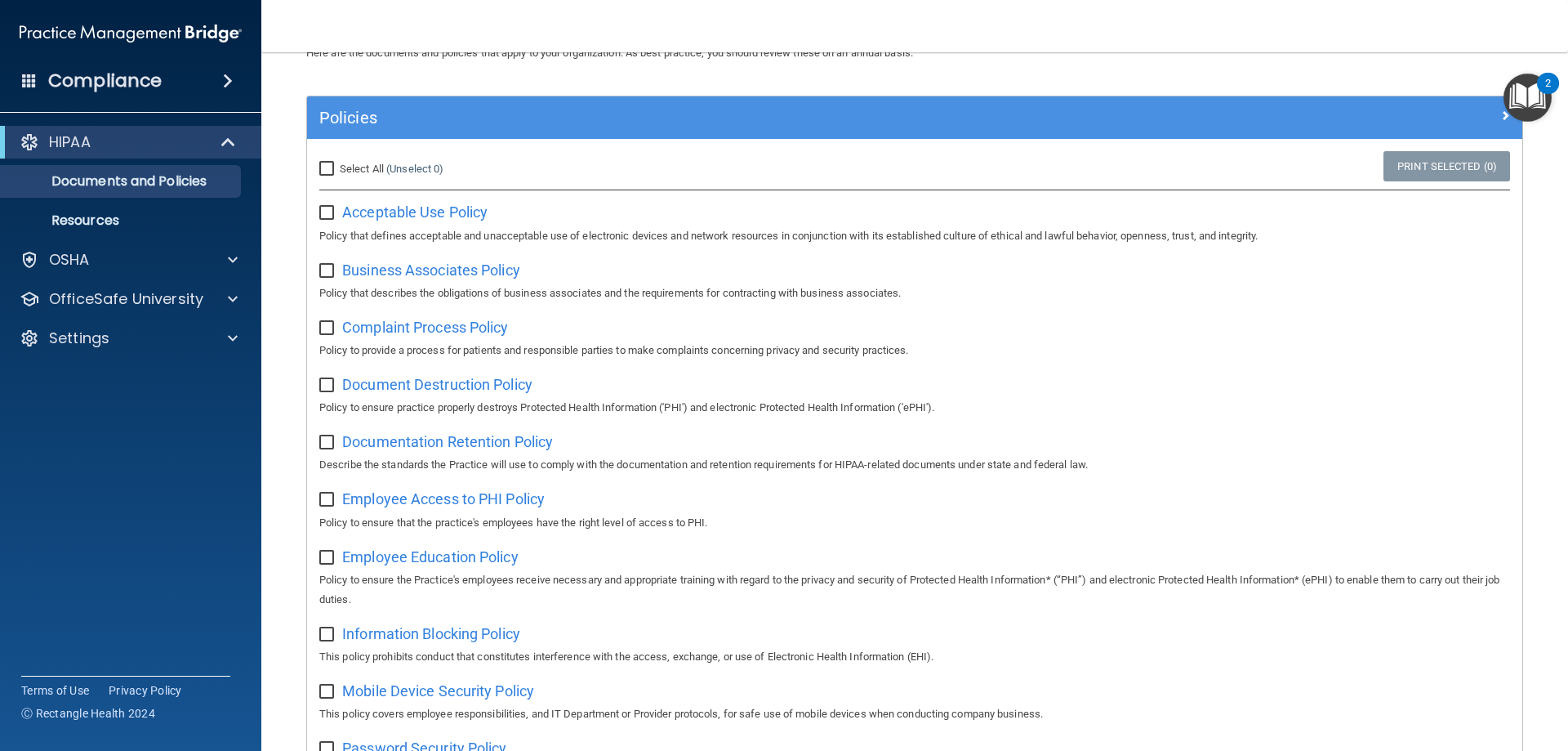
click at [1532, 88] on img "Open Resource Center, 2 new notifications" at bounding box center [1528, 98] width 49 height 49
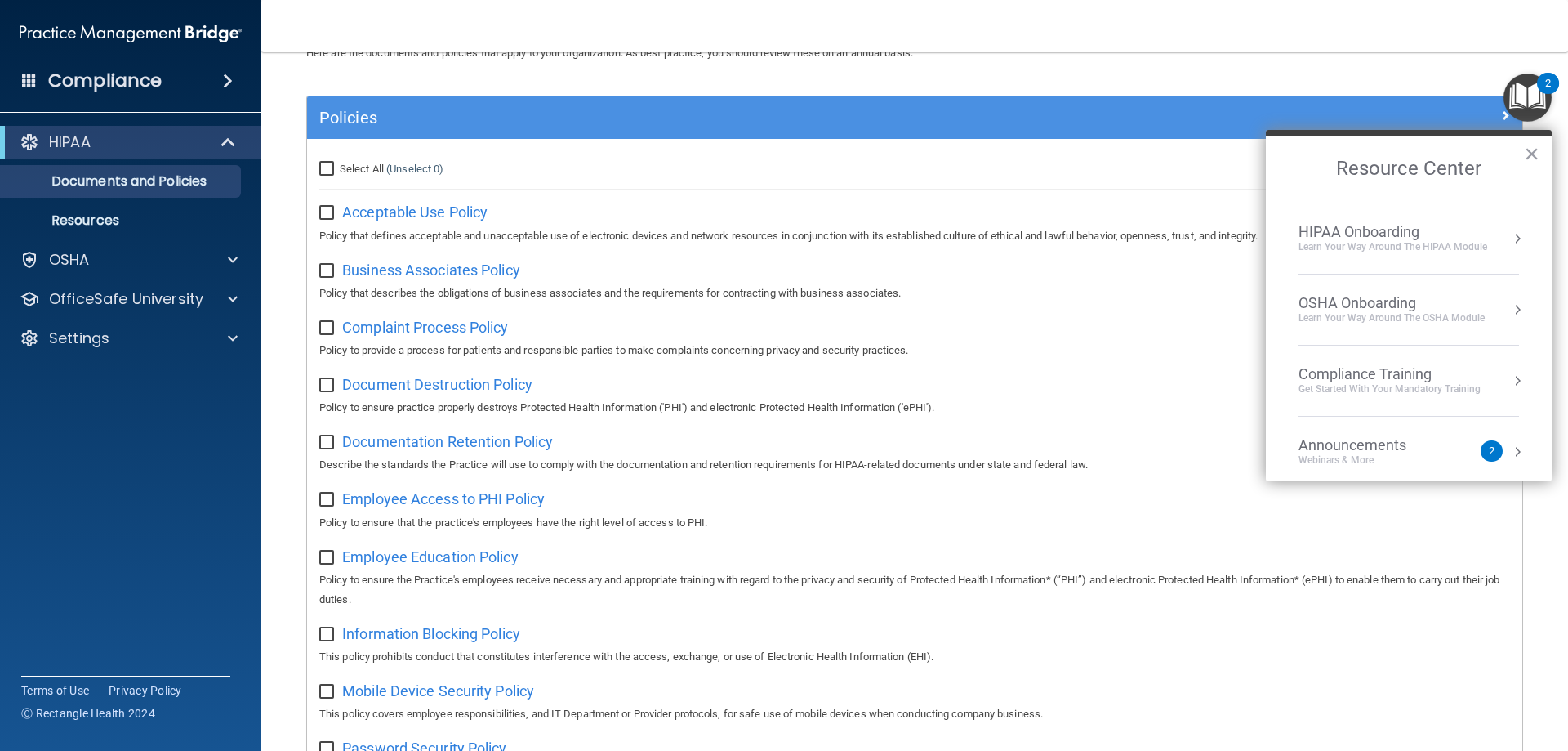
click at [1391, 231] on div "HIPAA Onboarding" at bounding box center [1393, 232] width 189 height 18
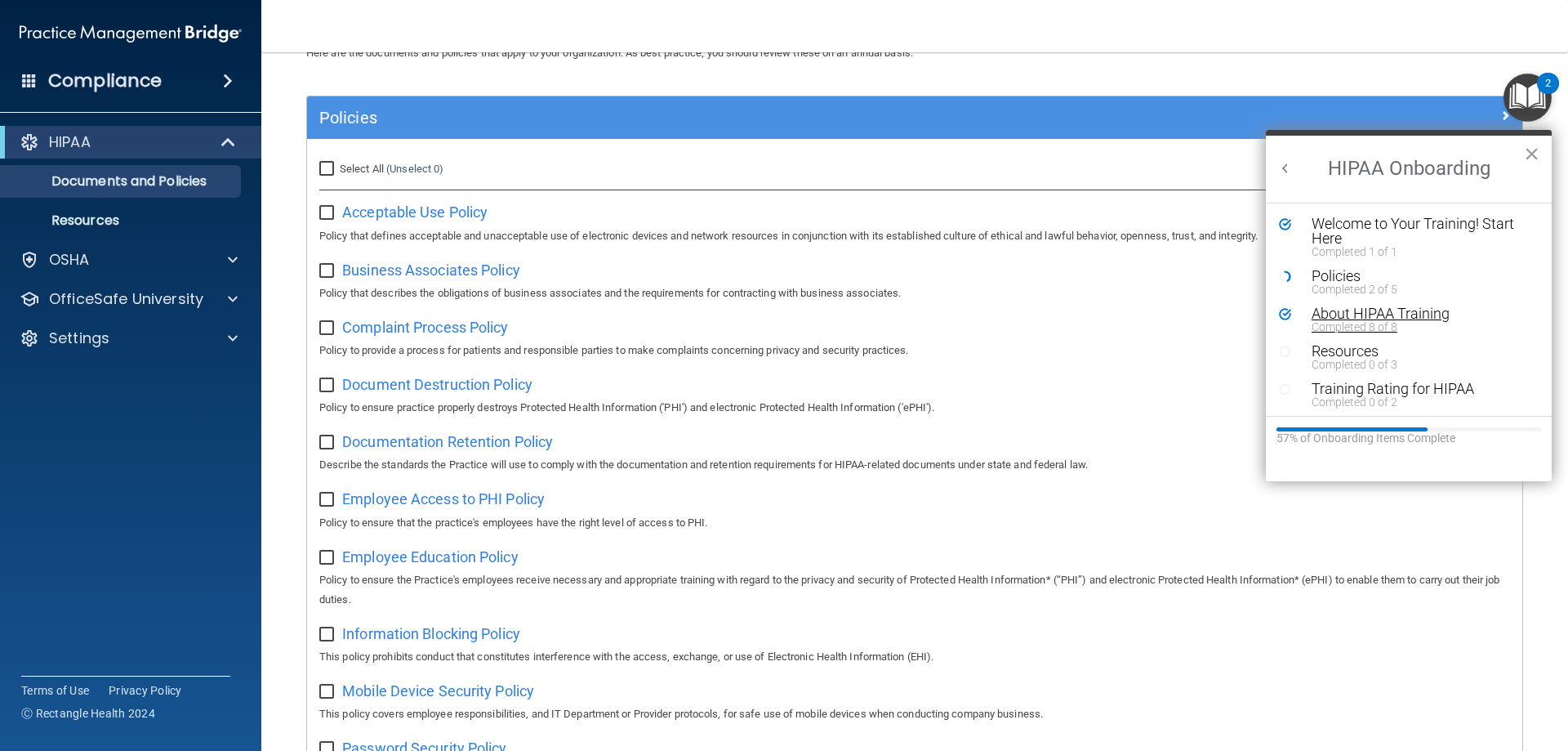
scroll to position [4, 0]
click at [1362, 308] on div "About HIPAA Training" at bounding box center [1415, 310] width 207 height 14
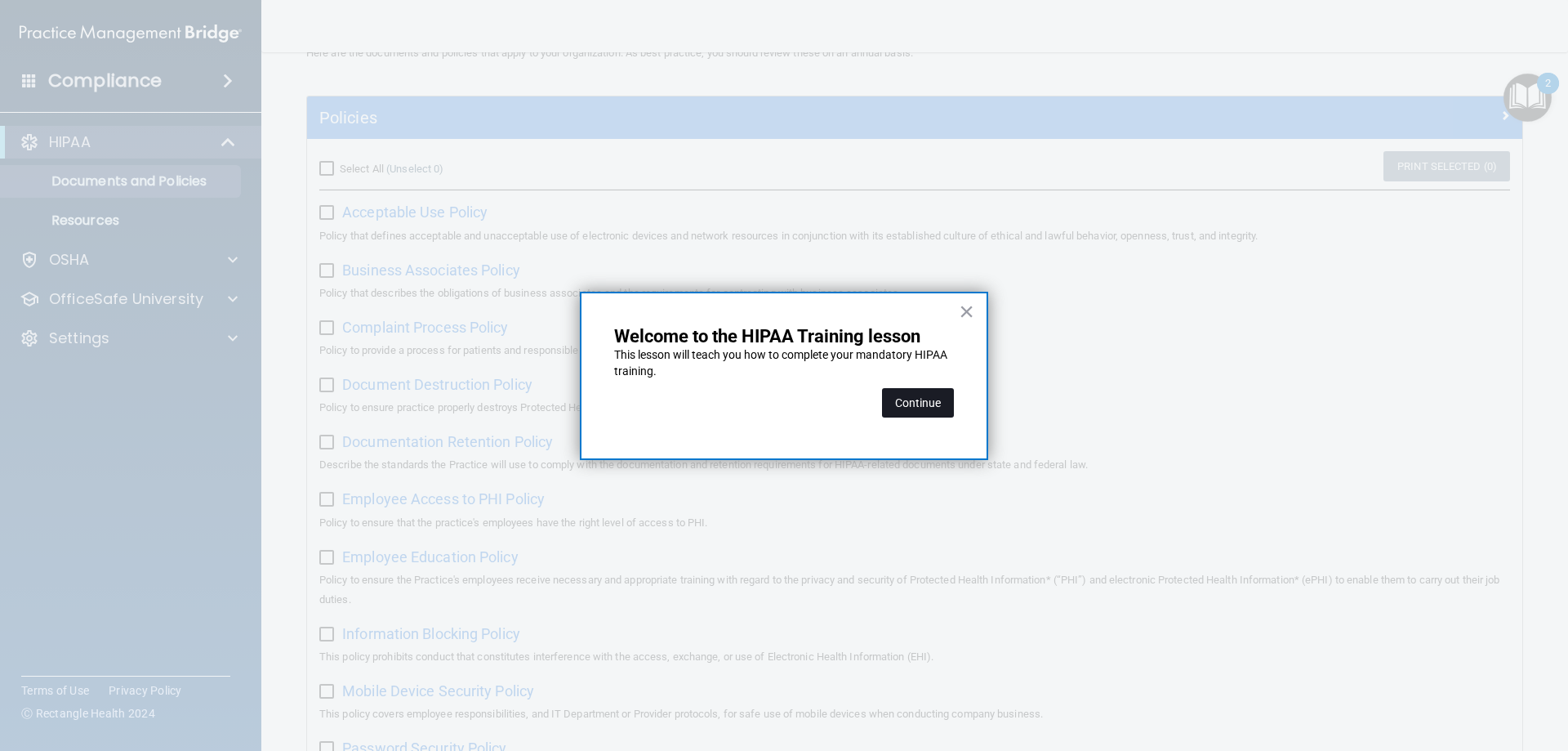
click at [930, 408] on button "Continue" at bounding box center [918, 402] width 72 height 30
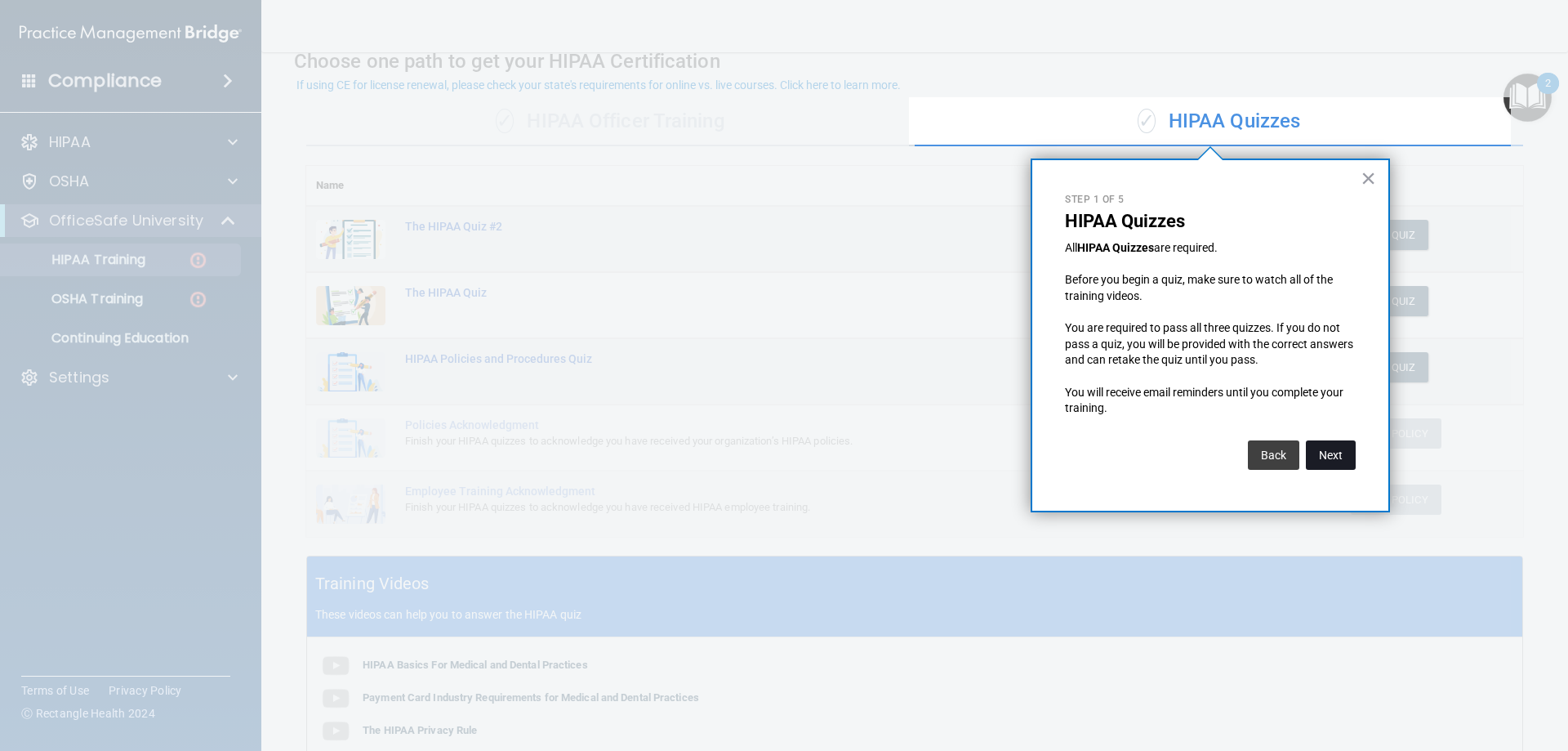
click at [1321, 459] on button "Next" at bounding box center [1330, 455] width 49 height 30
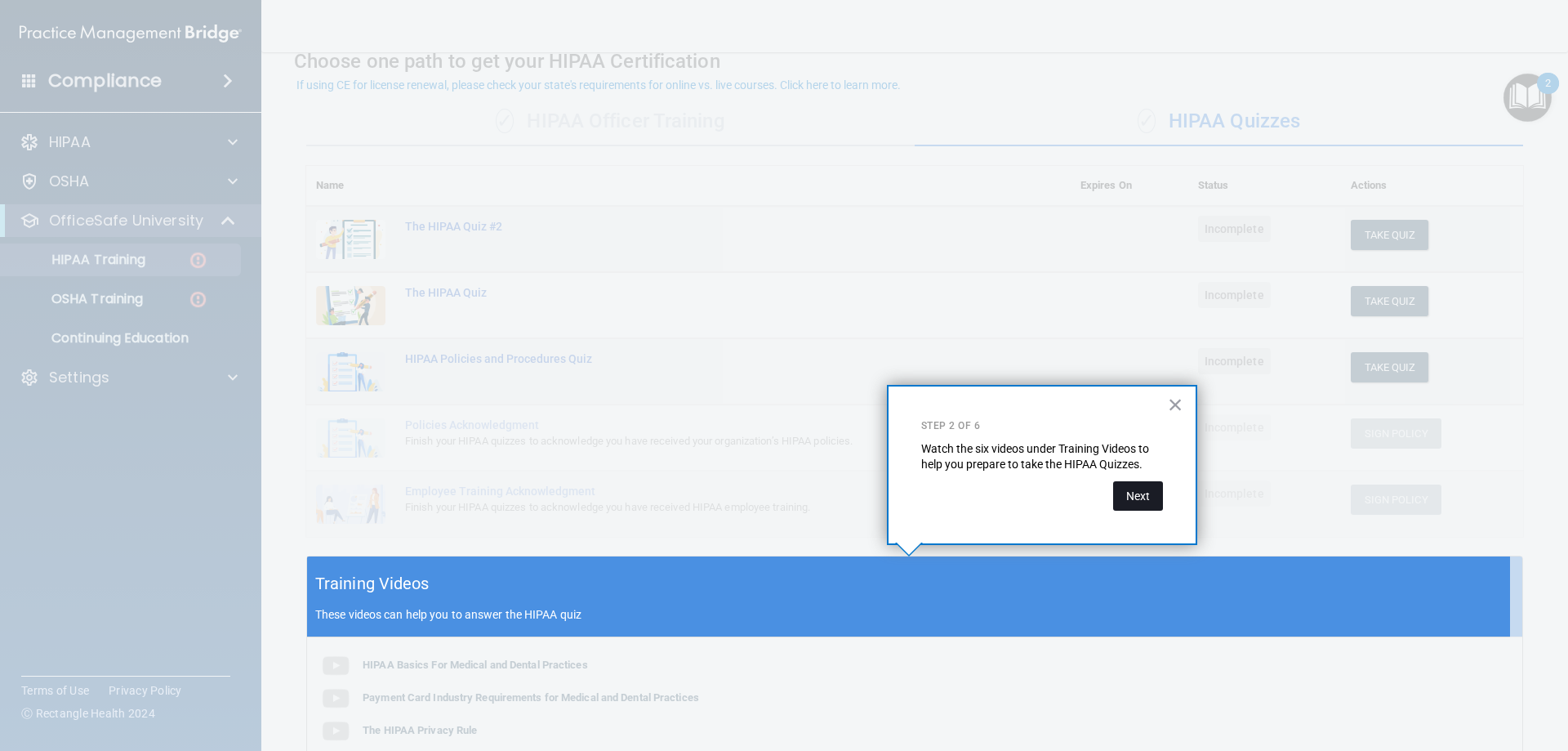
click at [1145, 493] on button "Next" at bounding box center [1137, 496] width 49 height 30
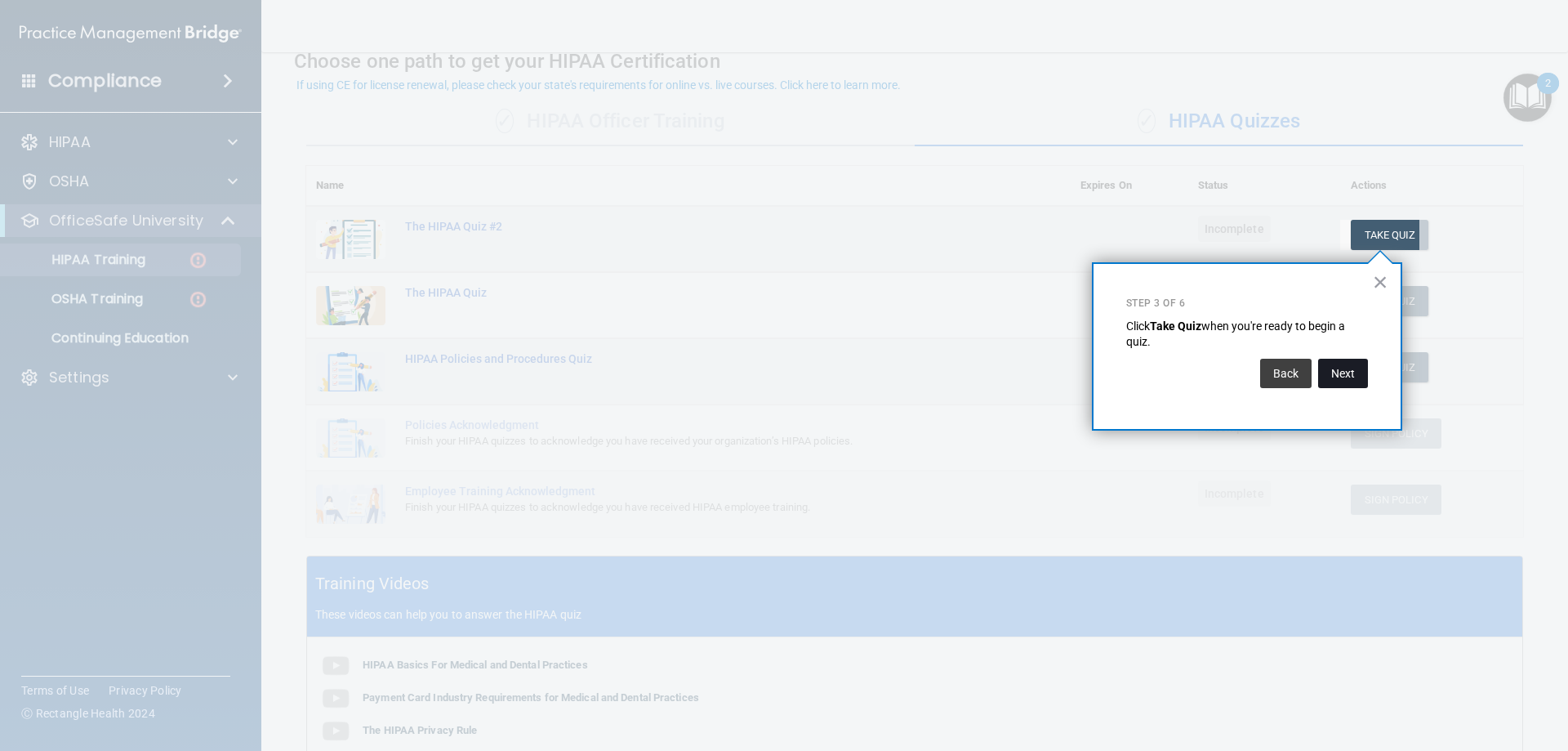
click at [1338, 377] on button "Next" at bounding box center [1342, 373] width 49 height 30
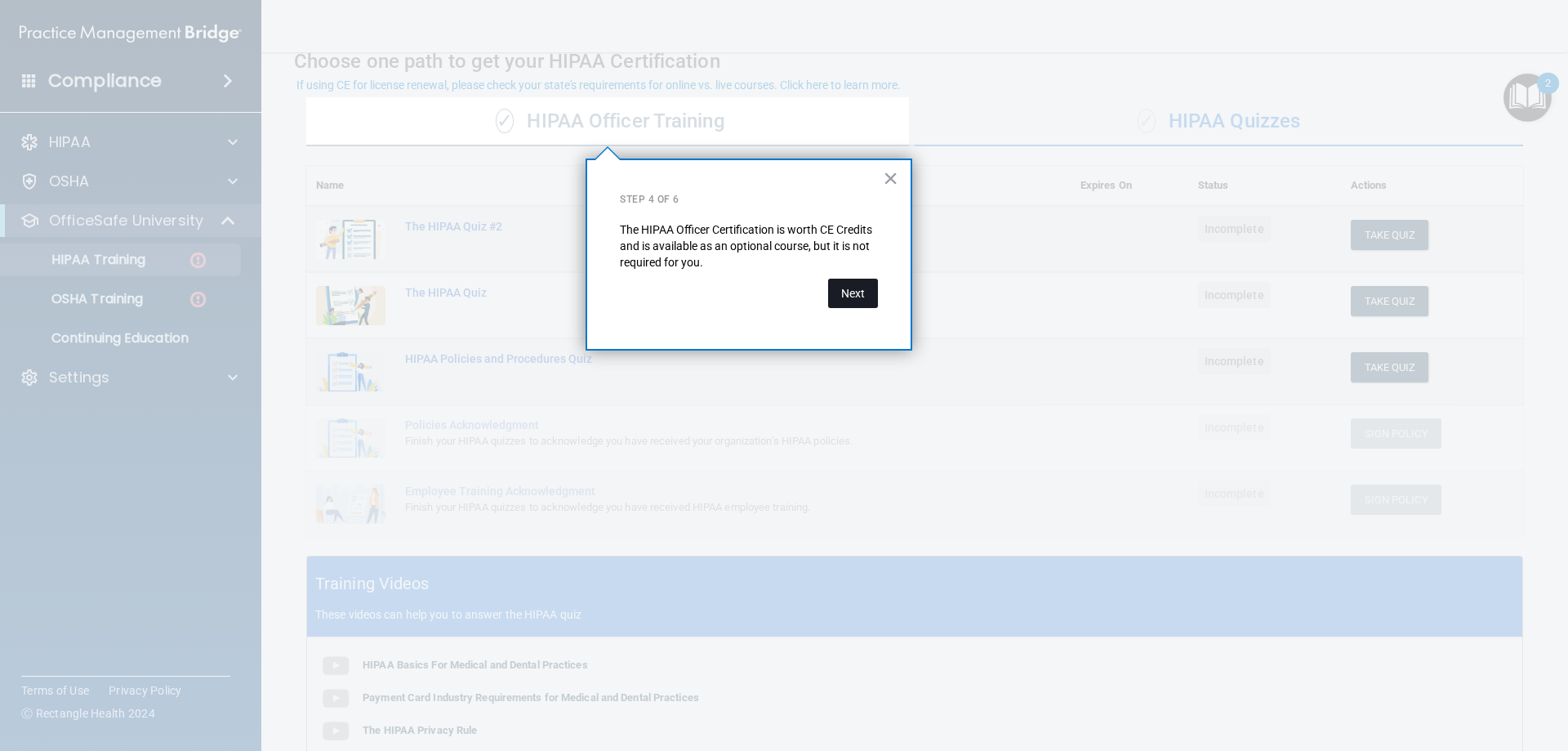
click at [859, 300] on button "Next" at bounding box center [852, 293] width 49 height 30
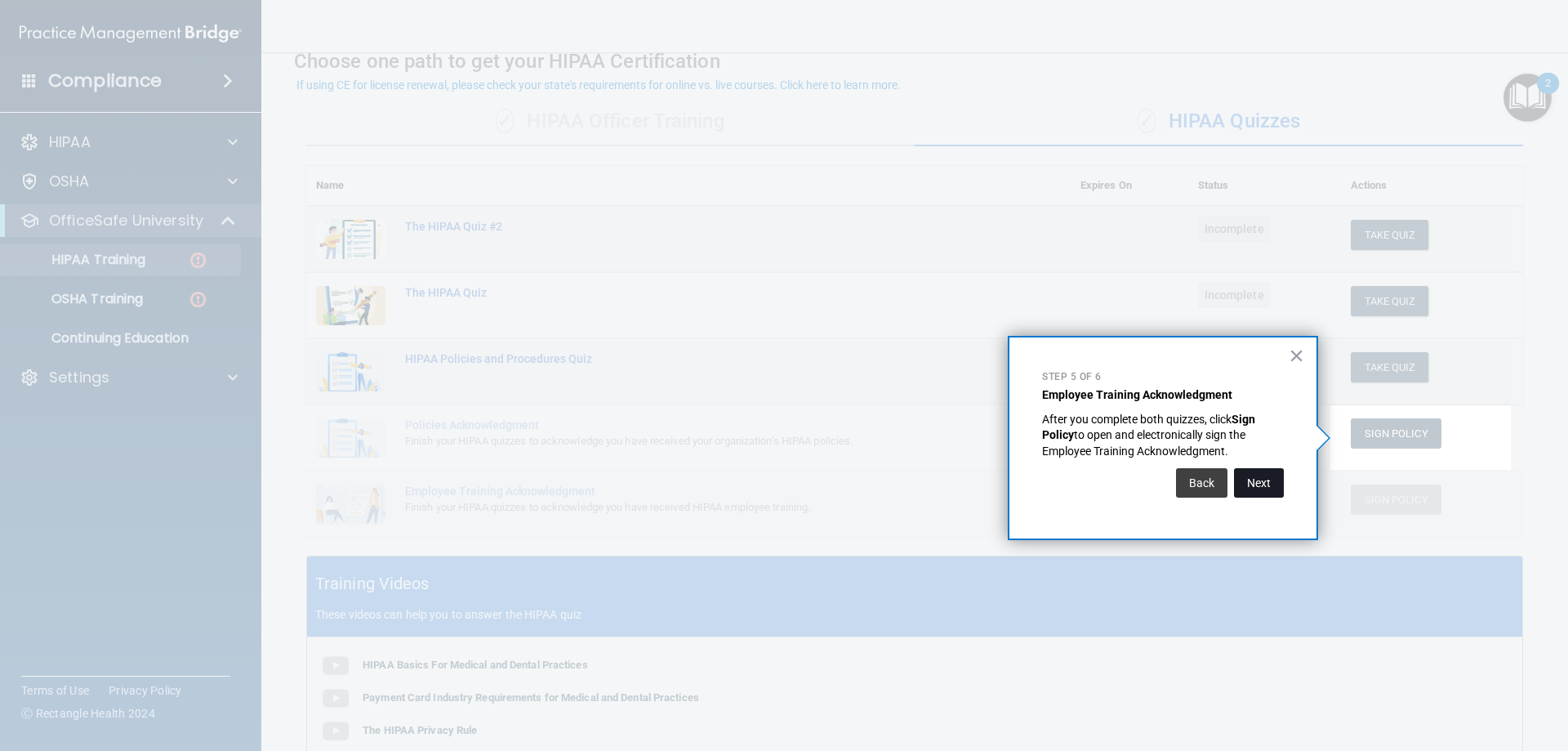
click at [1270, 477] on button "Next" at bounding box center [1258, 482] width 49 height 30
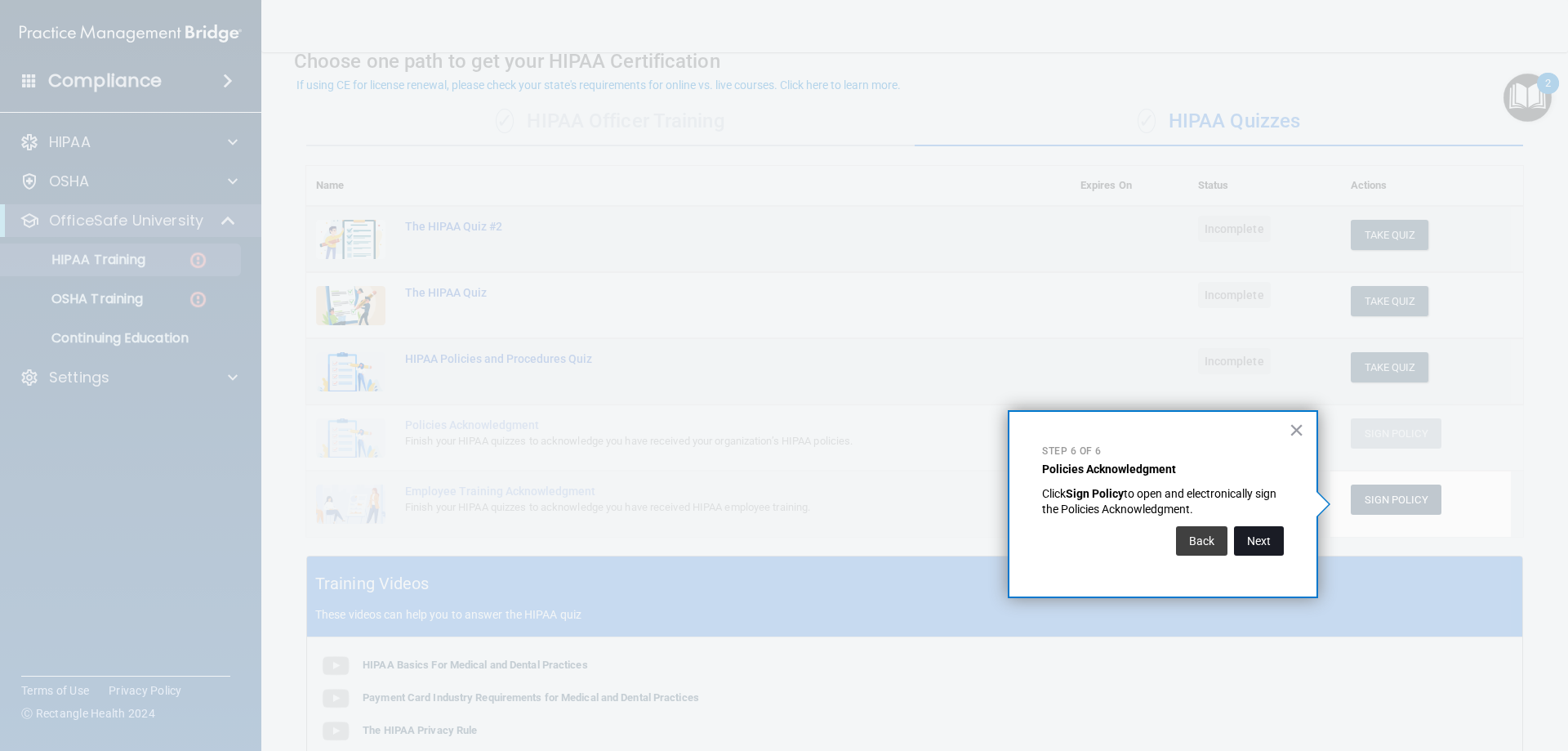
click at [1259, 541] on button "Next" at bounding box center [1258, 541] width 49 height 30
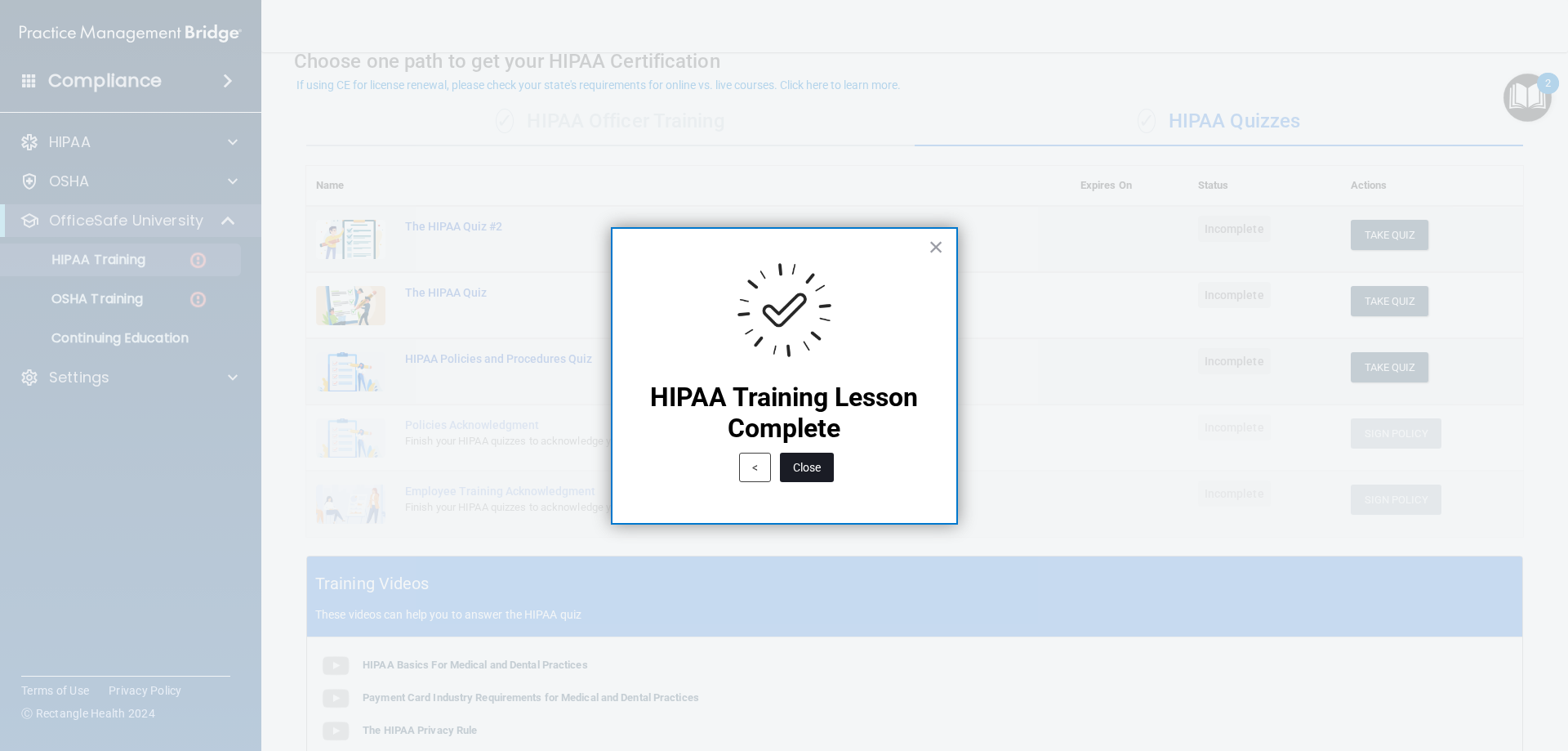
click at [803, 460] on button "Close" at bounding box center [806, 467] width 54 height 30
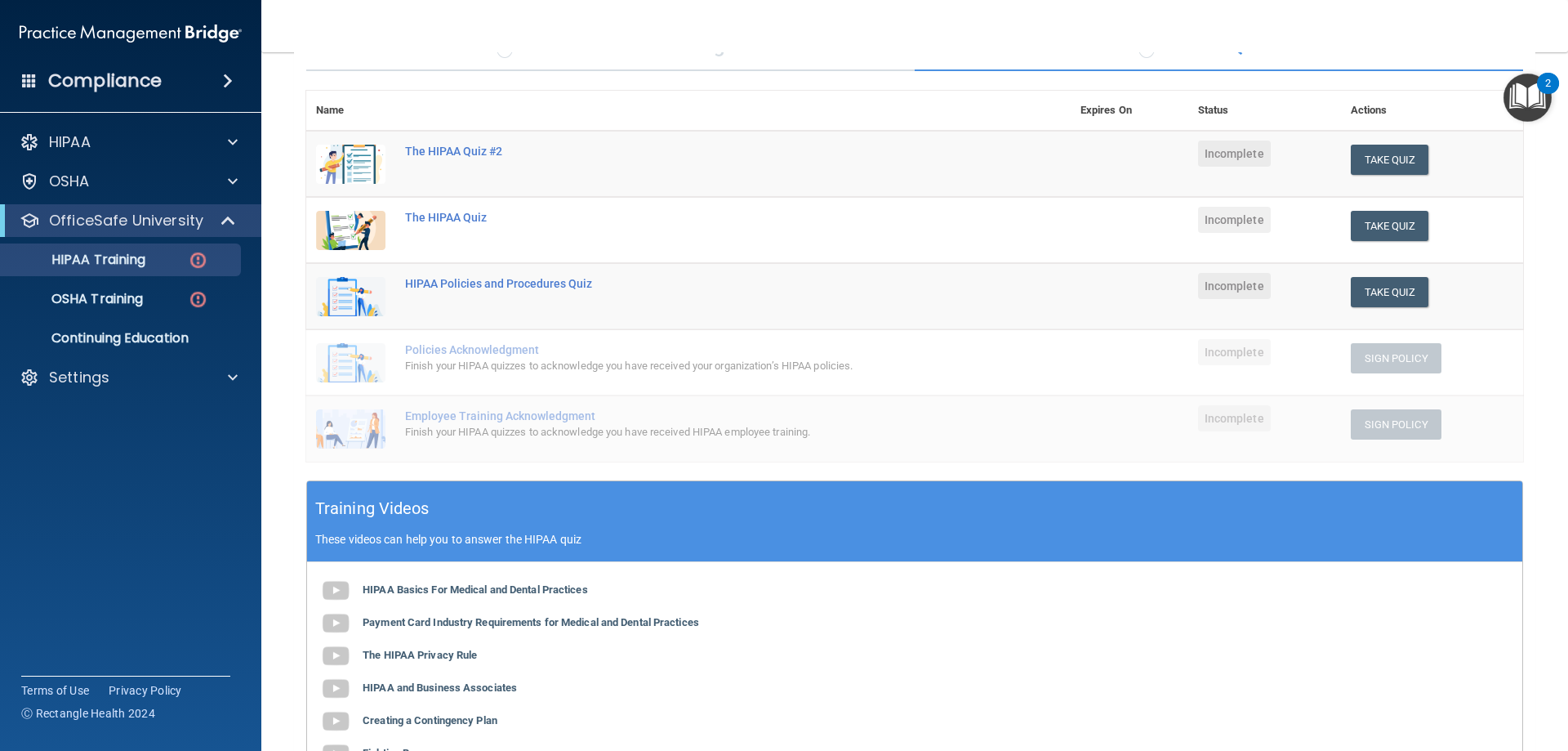
scroll to position [394, 0]
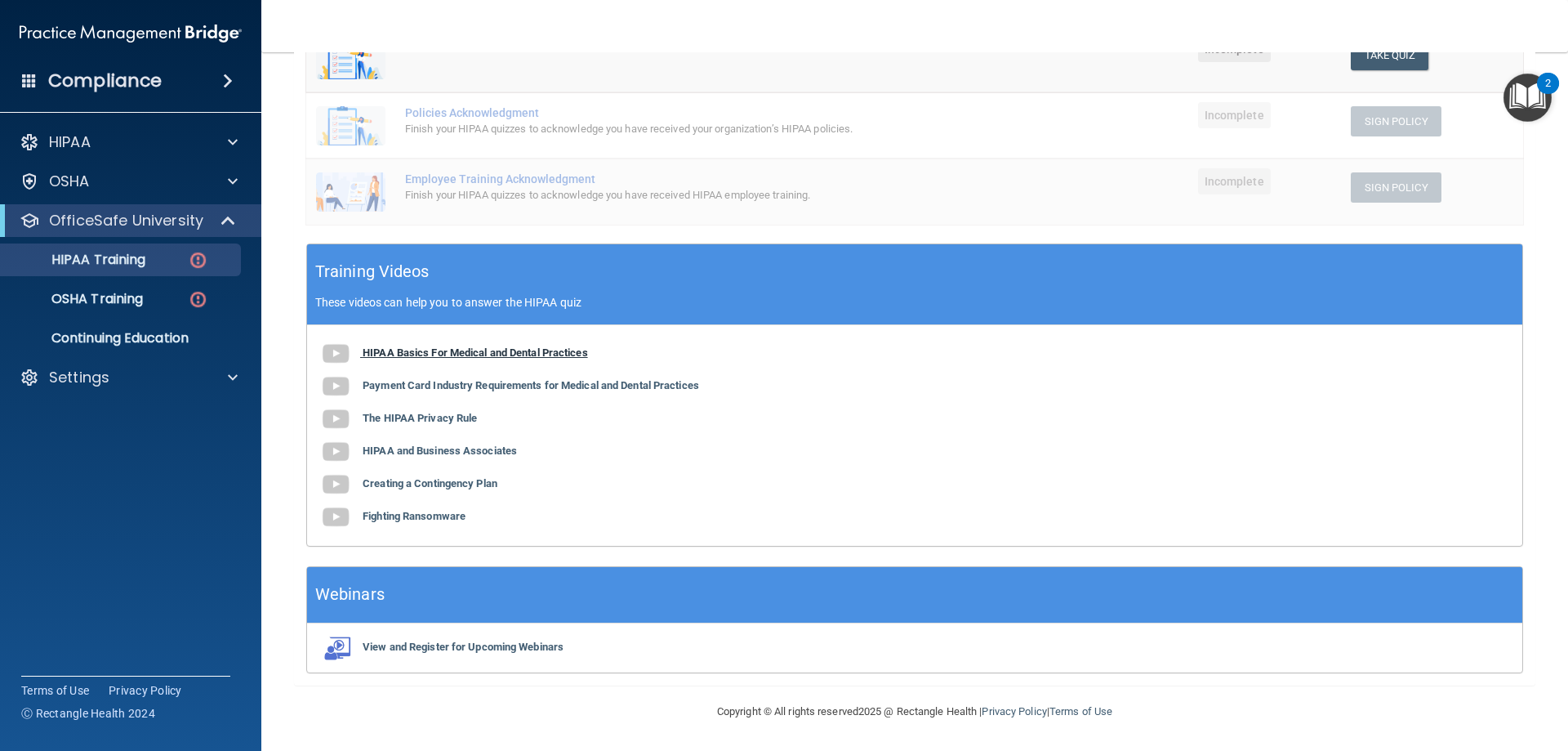
click at [490, 352] on b "HIPAA Basics For Medical and Dental Practices" at bounding box center [475, 353] width 226 height 13
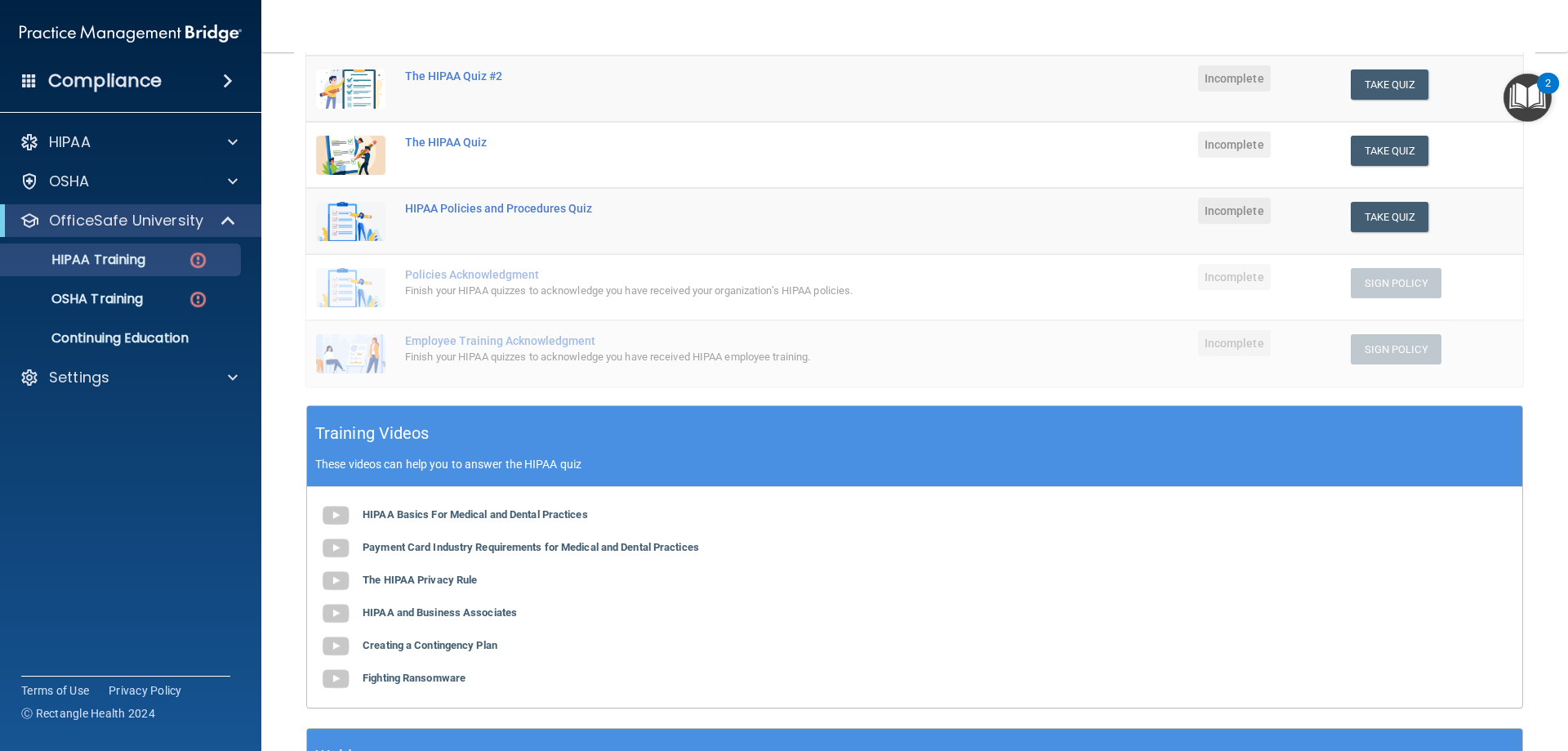
scroll to position [0, 0]
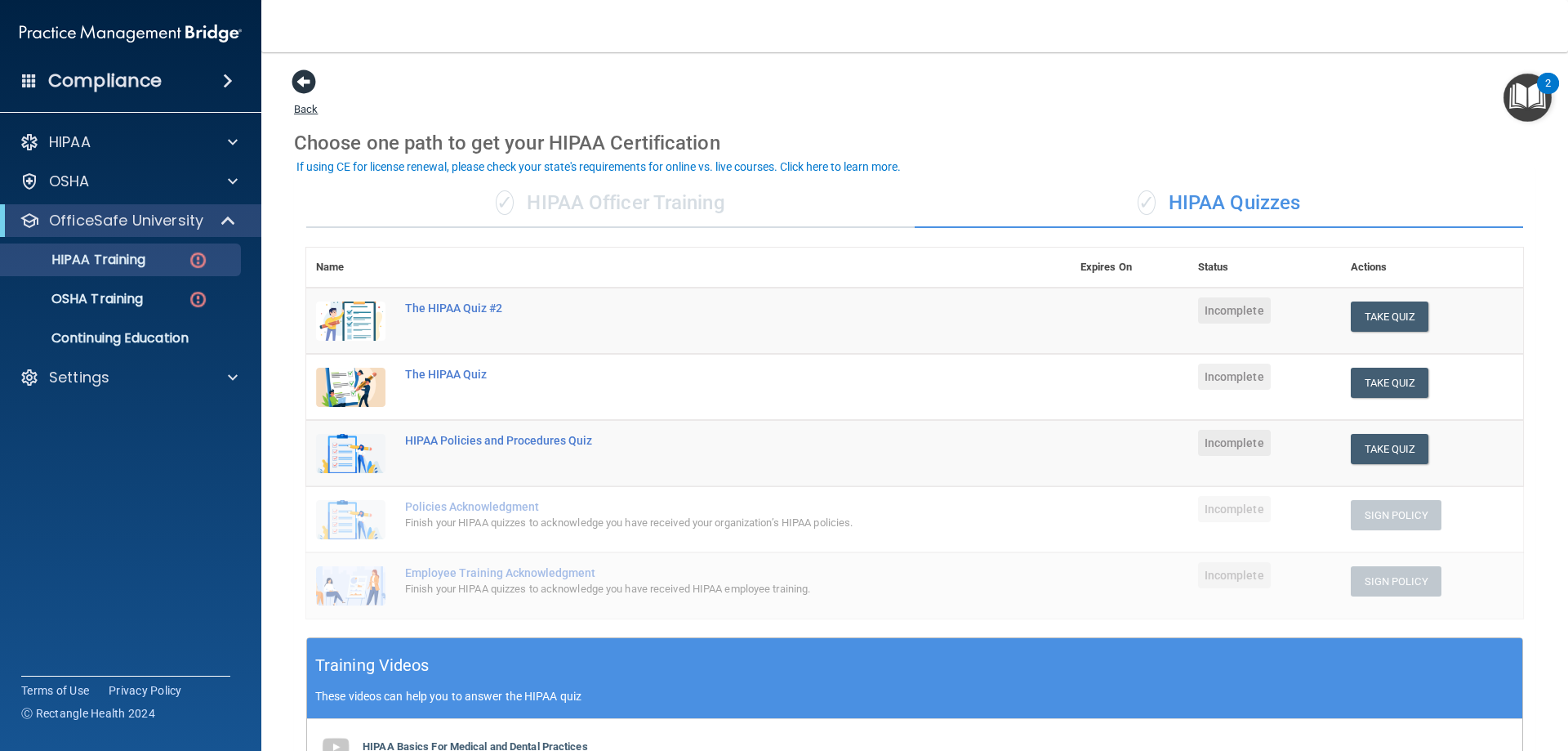
click at [292, 69] on main "Back Choose one path to get your HIPAA Certification ✓ HIPAA Officer Training ✓…" at bounding box center [914, 401] width 1306 height 699
click at [303, 69] on span at bounding box center [303, 81] width 24 height 24
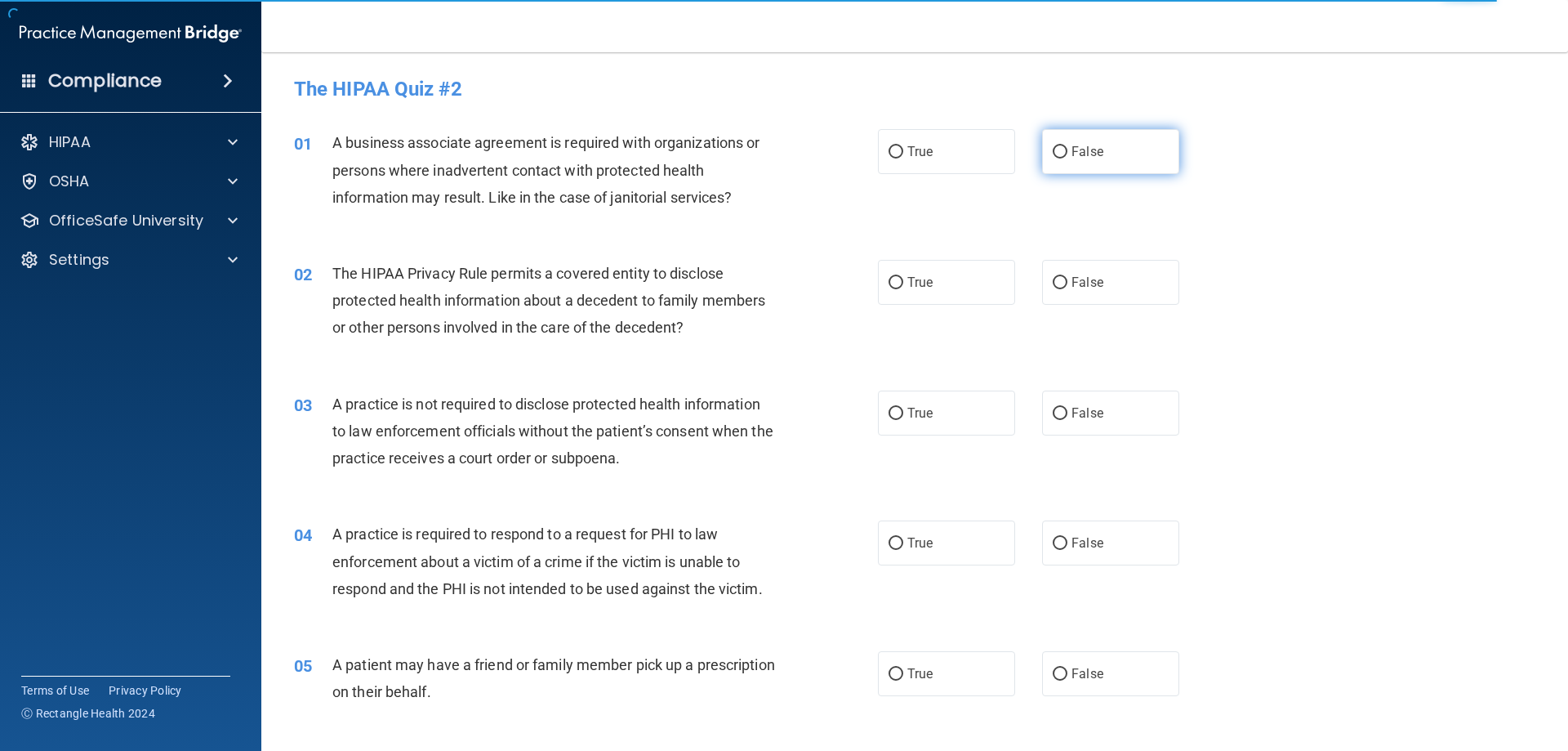
click at [1101, 156] on label "False" at bounding box center [1110, 151] width 138 height 45
click at [1067, 156] on input "False" at bounding box center [1060, 153] width 14 height 13
radio input "true"
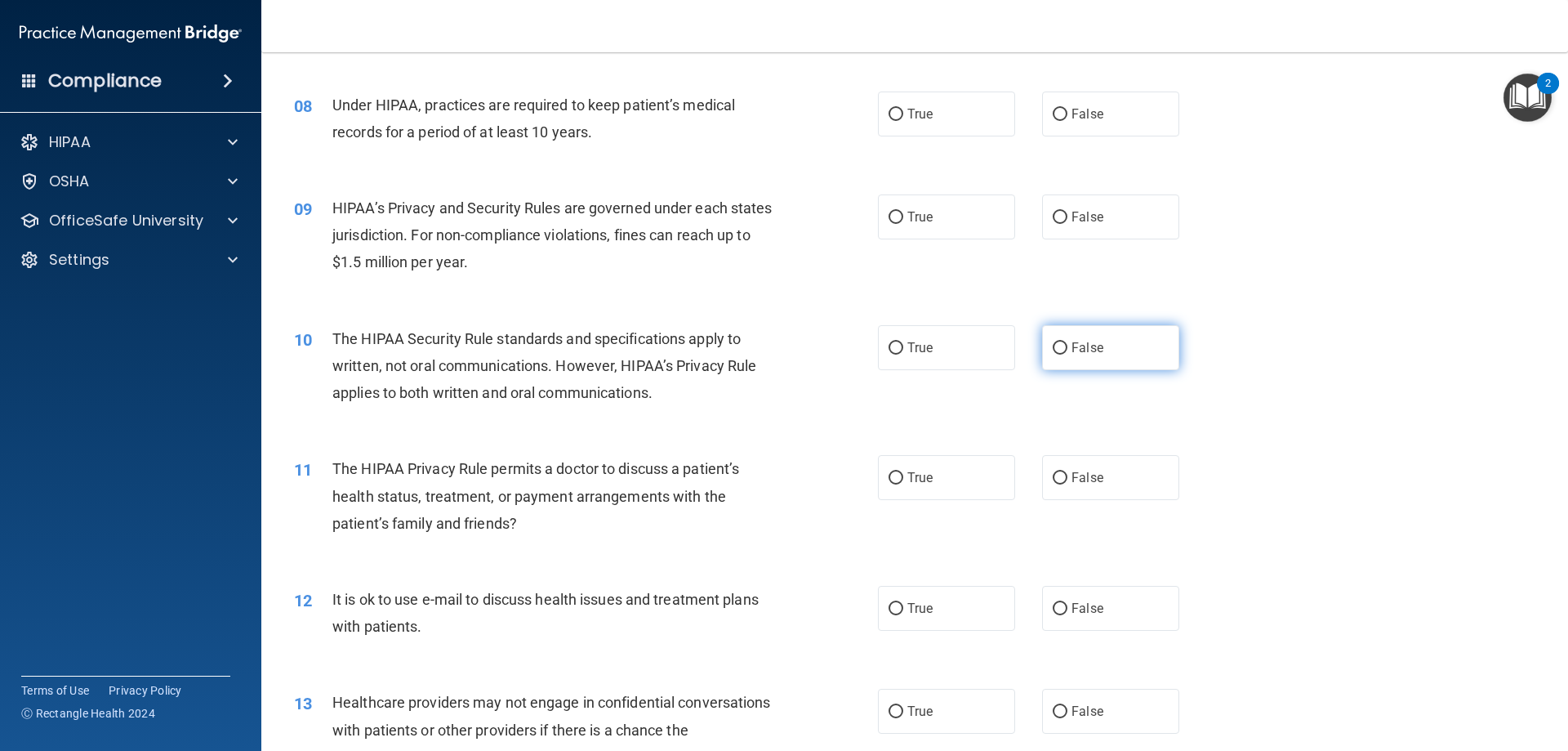
scroll to position [899, 0]
drag, startPoint x: 986, startPoint y: 346, endPoint x: 987, endPoint y: 419, distance: 73.0
click at [985, 350] on label "True" at bounding box center [946, 346] width 138 height 45
click at [903, 350] on input "True" at bounding box center [895, 347] width 14 height 13
radio input "true"
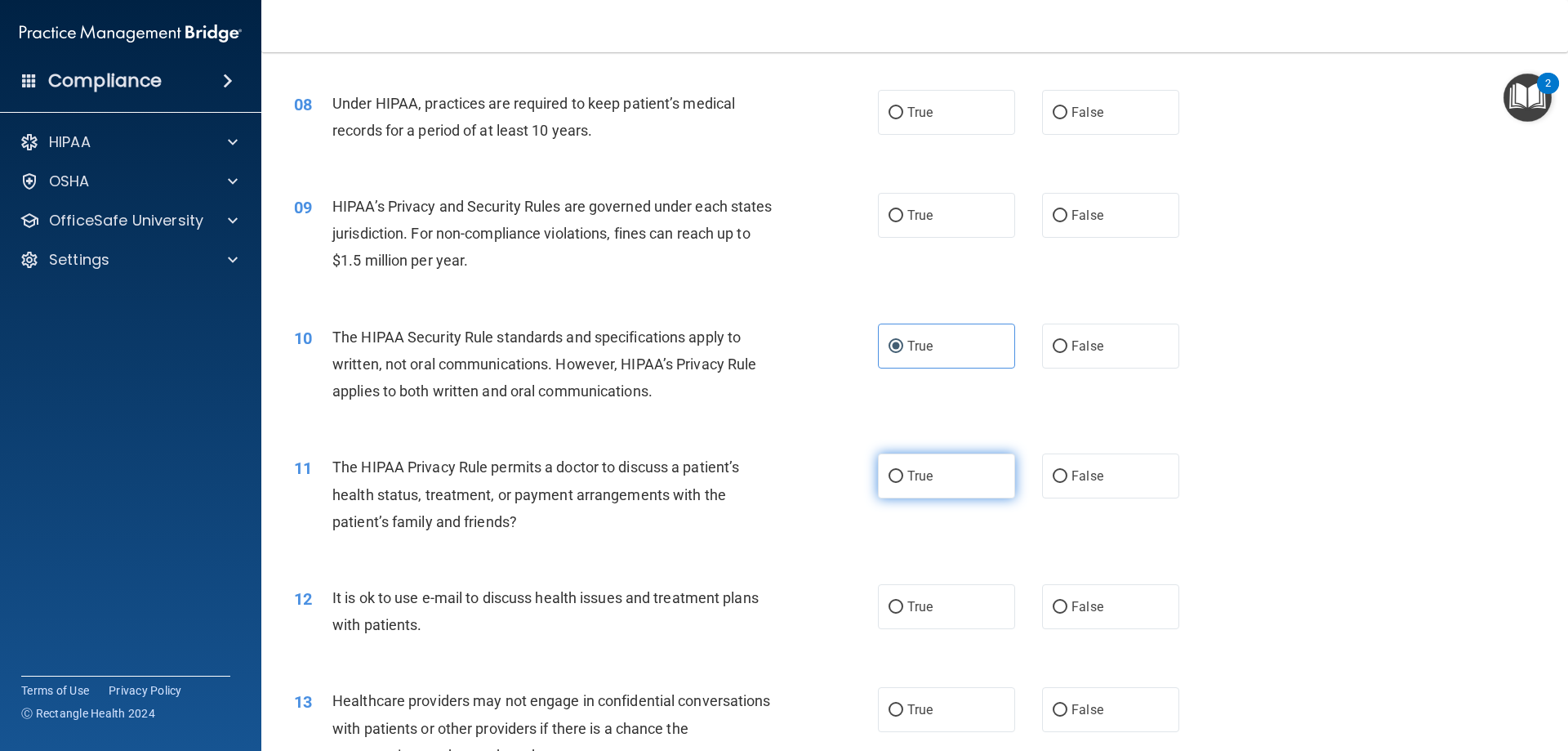
click at [976, 476] on label "True" at bounding box center [946, 476] width 138 height 45
click at [903, 476] on input "True" at bounding box center [895, 477] width 14 height 13
radio input "true"
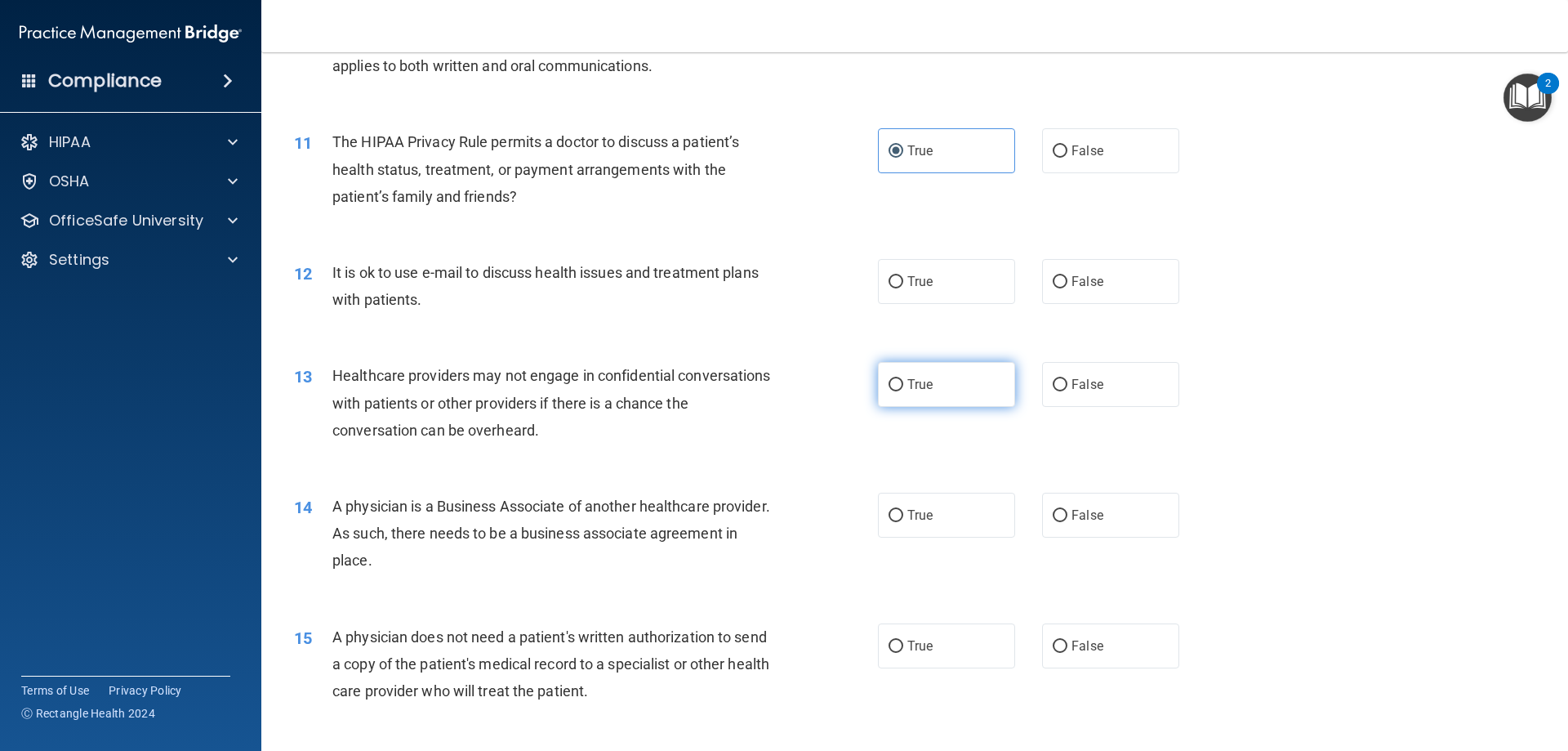
scroll to position [1225, 0]
click at [939, 259] on label "True" at bounding box center [946, 280] width 138 height 45
click at [903, 274] on input "True" at bounding box center [895, 281] width 14 height 13
radio input "true"
click at [944, 387] on label "True" at bounding box center [946, 383] width 138 height 45
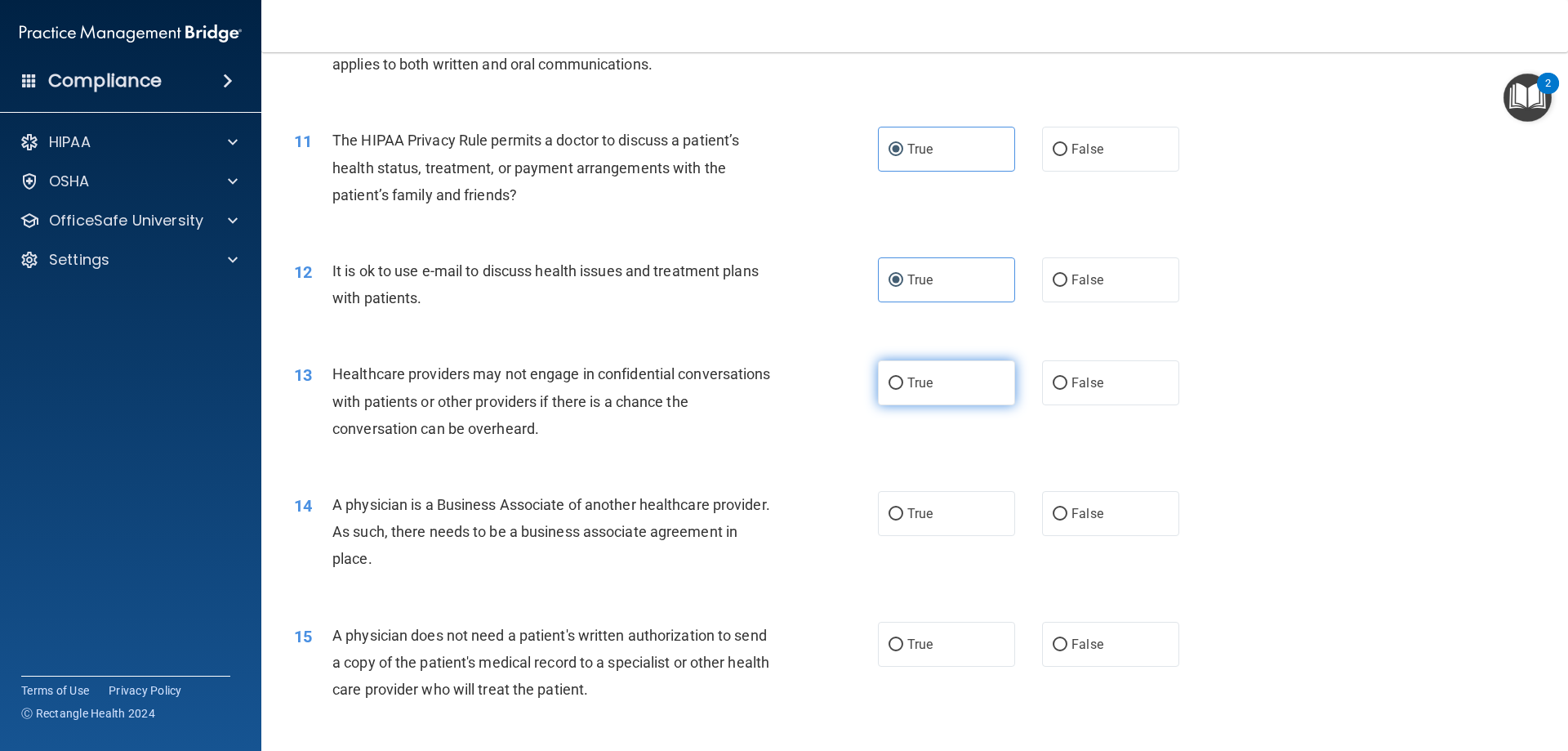
click at [903, 387] on input "True" at bounding box center [895, 384] width 14 height 13
radio input "true"
click at [980, 503] on label "True" at bounding box center [946, 514] width 138 height 45
click at [903, 508] on input "True" at bounding box center [895, 514] width 14 height 13
radio input "true"
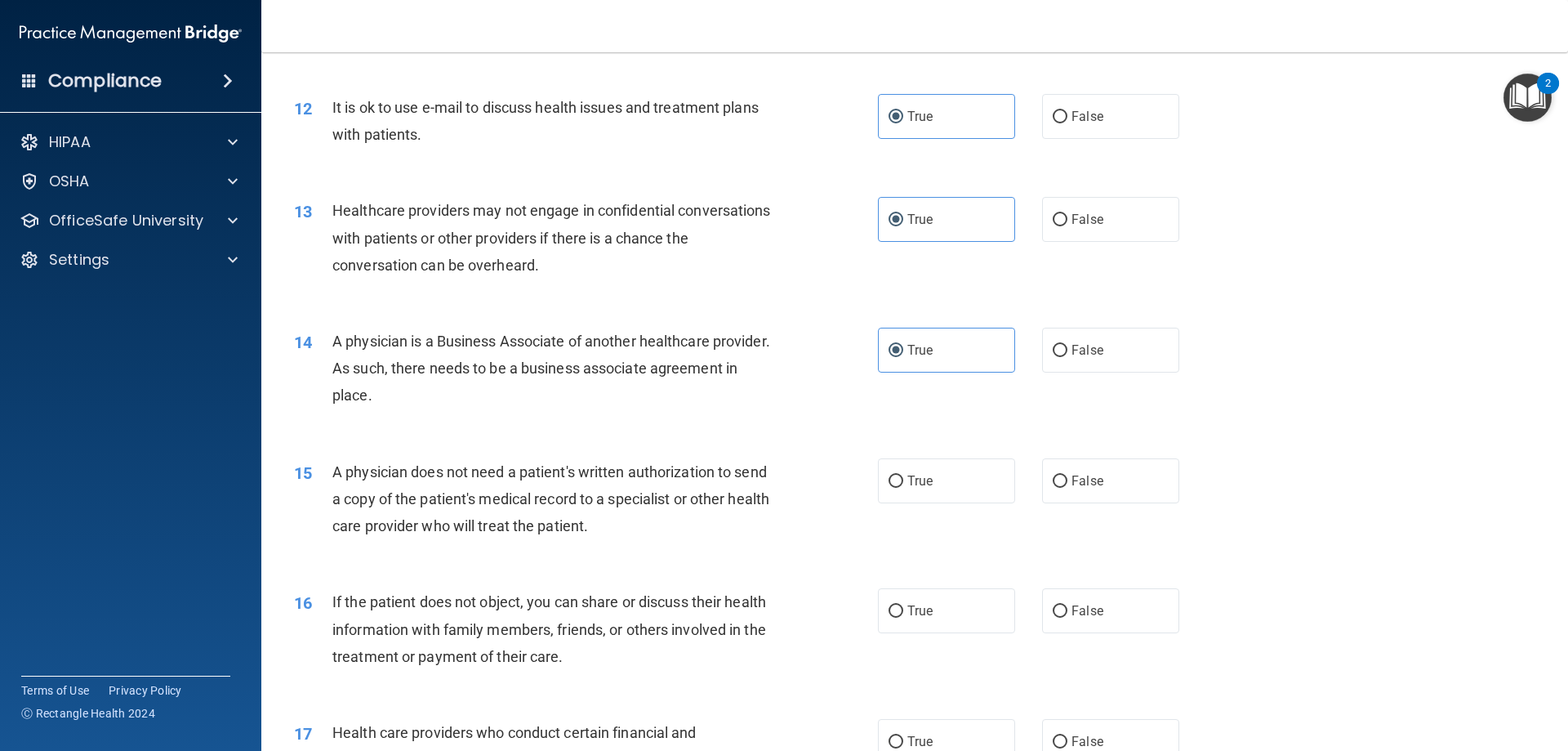
scroll to position [1471, 0]
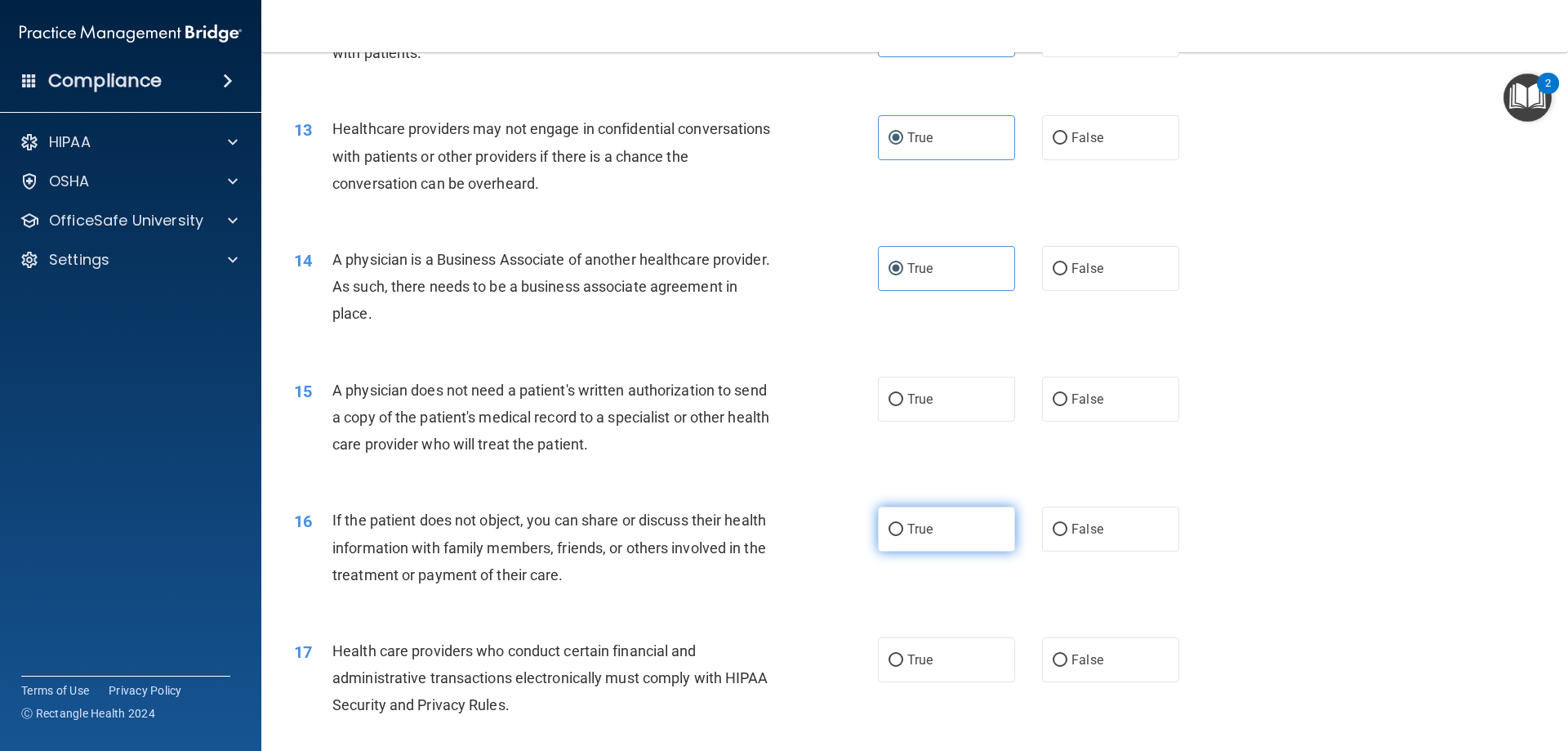
click at [925, 540] on label "True" at bounding box center [946, 529] width 138 height 45
click at [903, 536] on input "True" at bounding box center [895, 530] width 14 height 13
radio input "true"
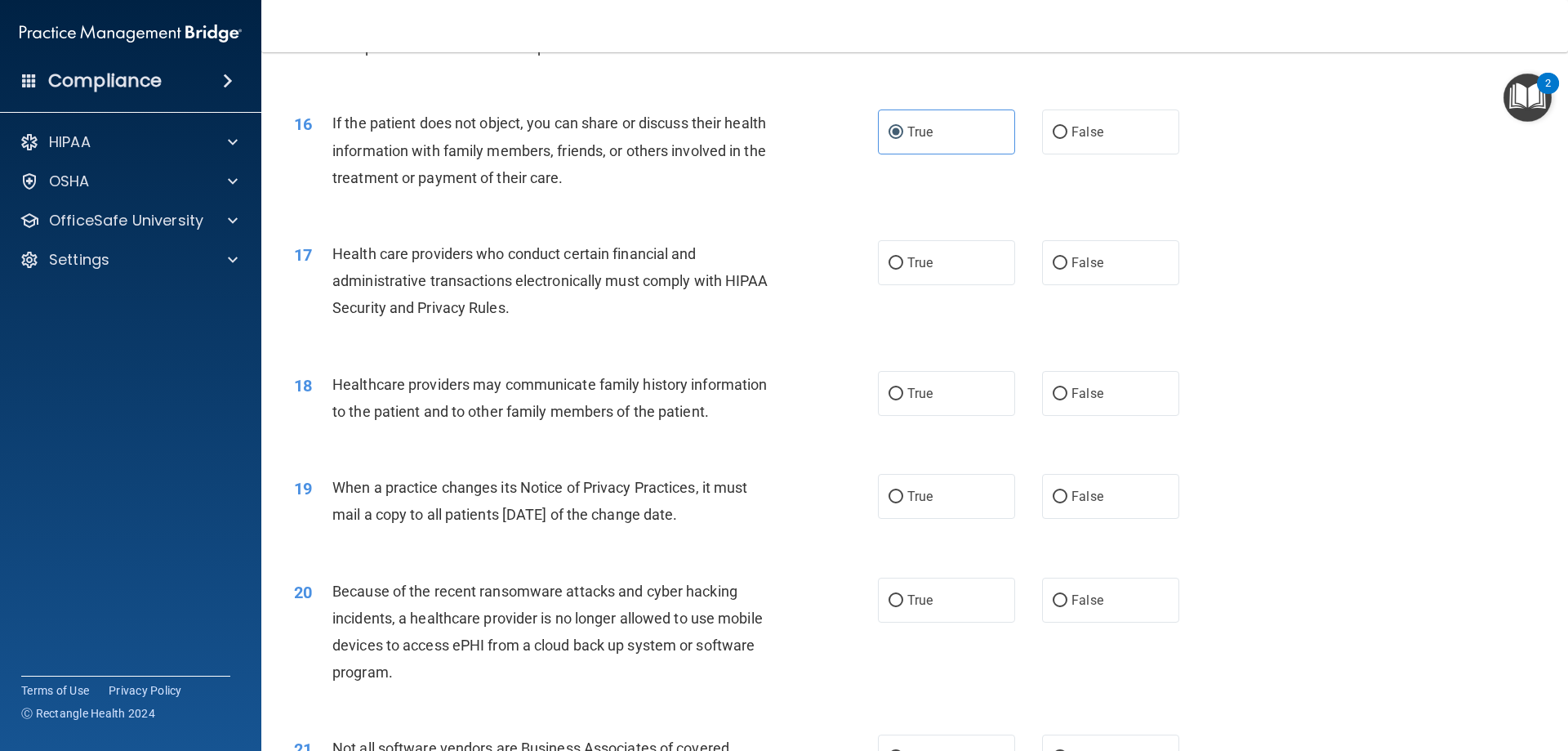
scroll to position [1879, 0]
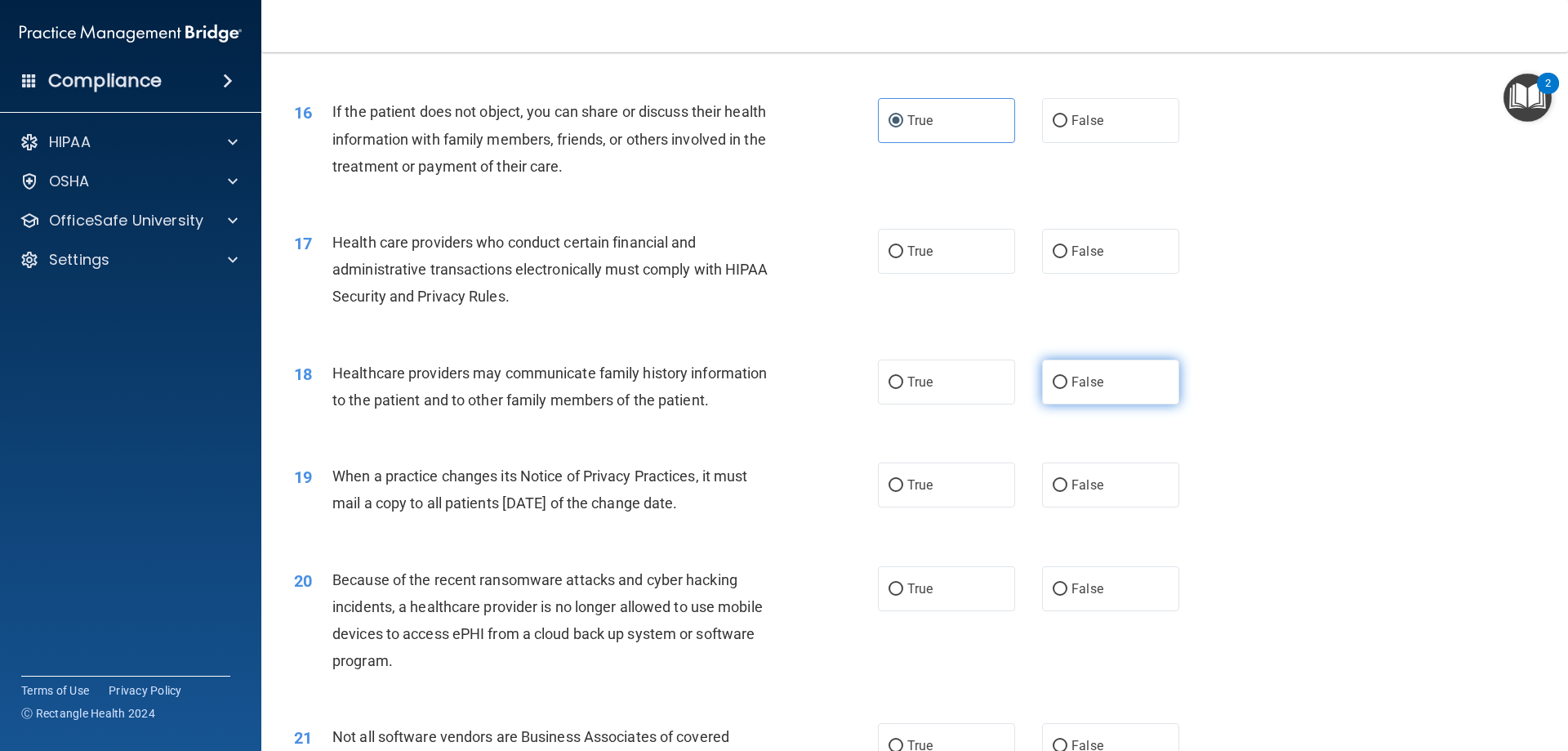
click at [1106, 410] on div "18 Healthcare providers may communicate family history information to the patie…" at bounding box center [914, 390] width 1266 height 103
click at [1072, 387] on span "False" at bounding box center [1087, 381] width 31 height 15
click at [1067, 387] on input "False" at bounding box center [1060, 383] width 14 height 13
radio input "true"
click at [1077, 262] on label "False" at bounding box center [1110, 251] width 138 height 45
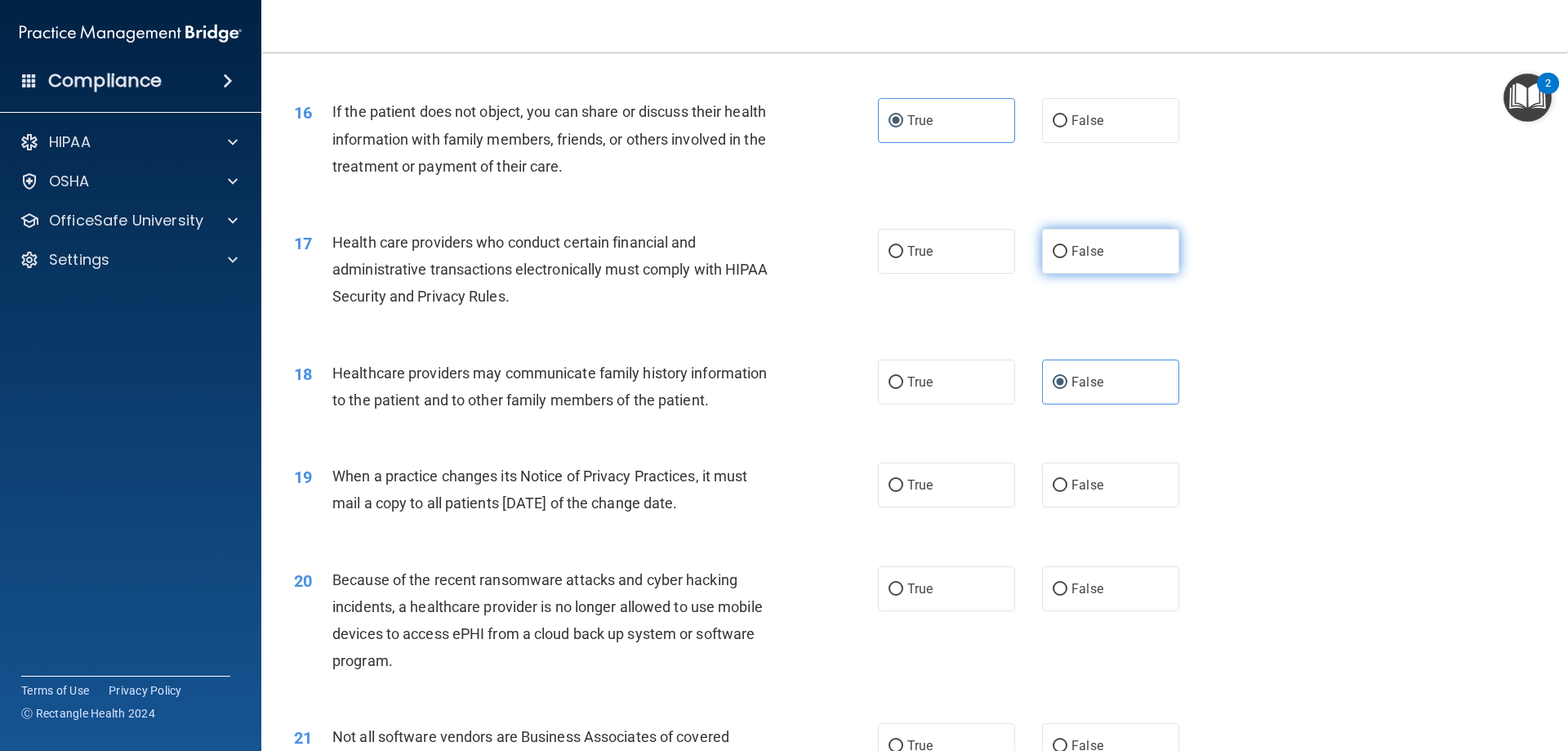
click at [1067, 258] on input "False" at bounding box center [1060, 252] width 14 height 13
radio input "true"
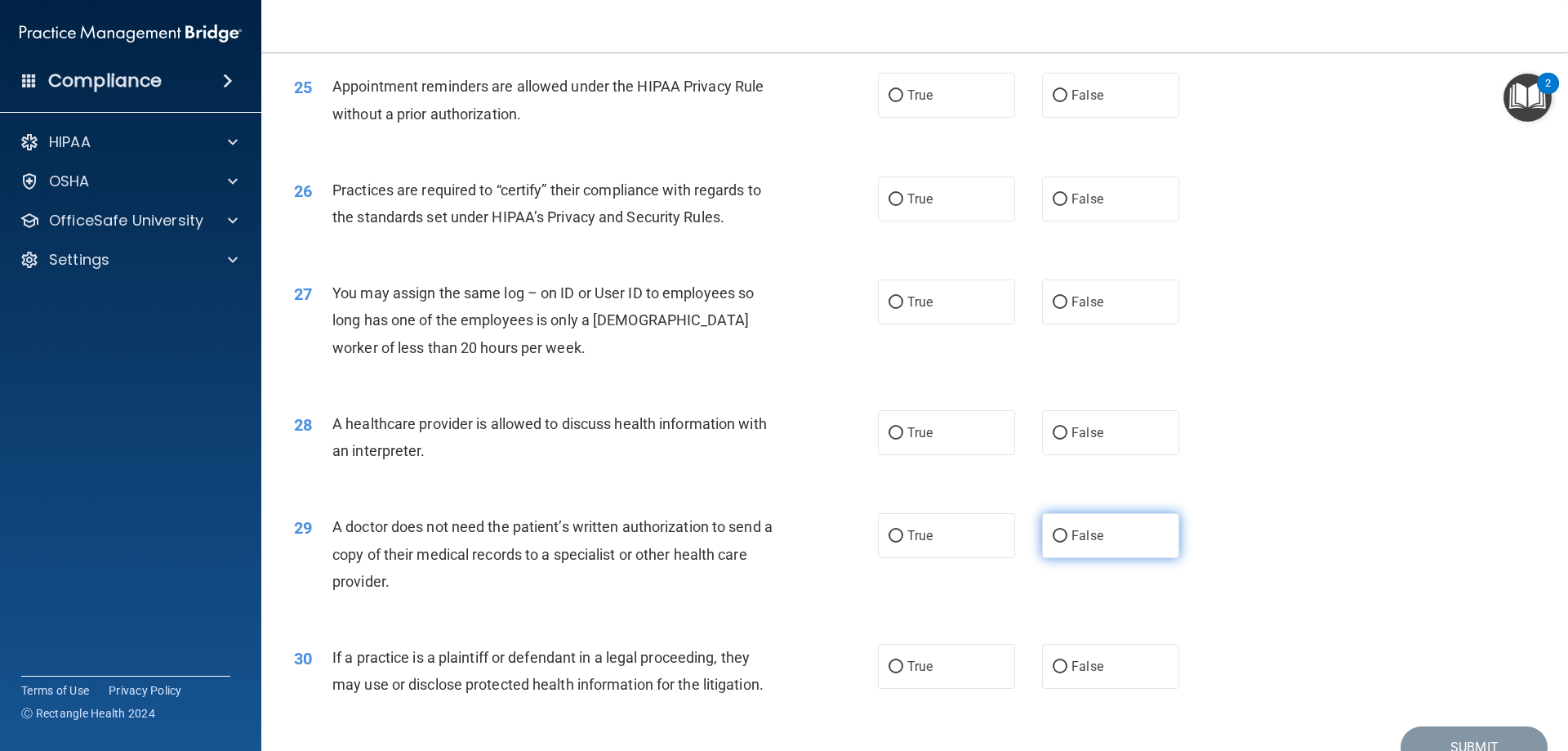
scroll to position [3052, 0]
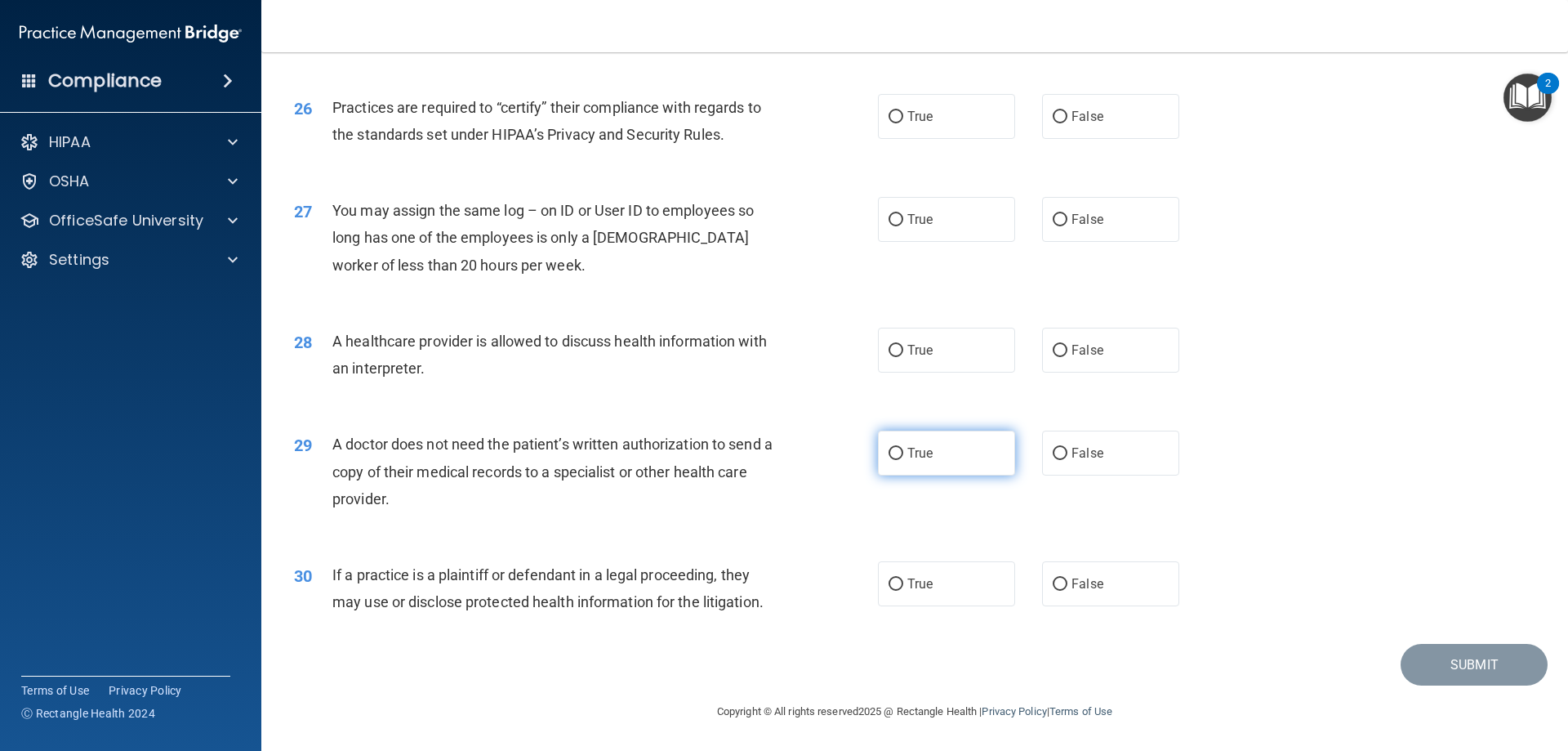
click at [931, 438] on label "True" at bounding box center [946, 453] width 138 height 45
click at [903, 448] on input "True" at bounding box center [895, 454] width 14 height 13
radio input "true"
click at [1053, 580] on input "False" at bounding box center [1060, 585] width 14 height 13
radio input "true"
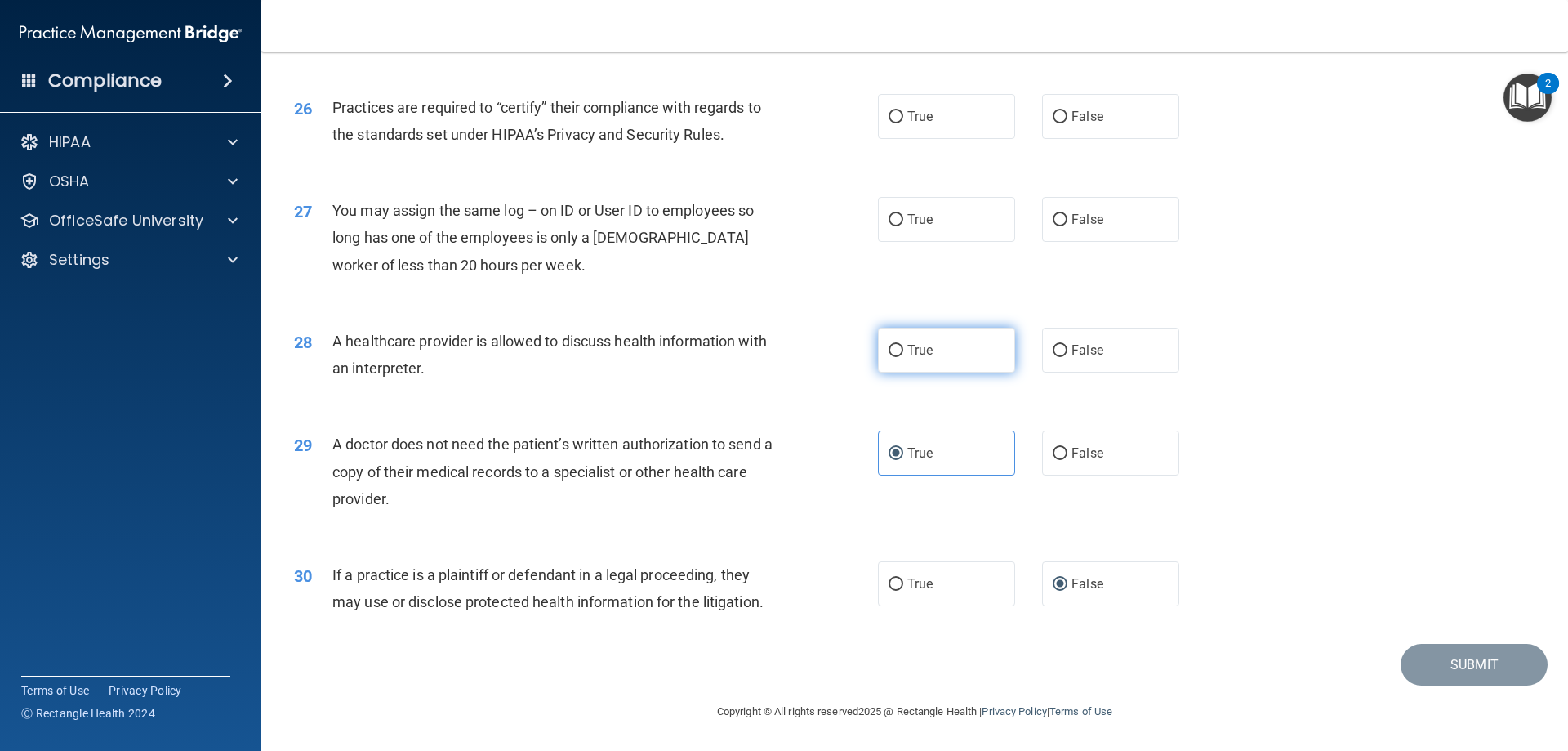
click at [939, 354] on label "True" at bounding box center [946, 350] width 138 height 45
click at [903, 354] on input "True" at bounding box center [895, 351] width 14 height 13
radio input "true"
click at [1133, 208] on label "False" at bounding box center [1110, 219] width 138 height 45
click at [1067, 214] on input "False" at bounding box center [1060, 220] width 14 height 13
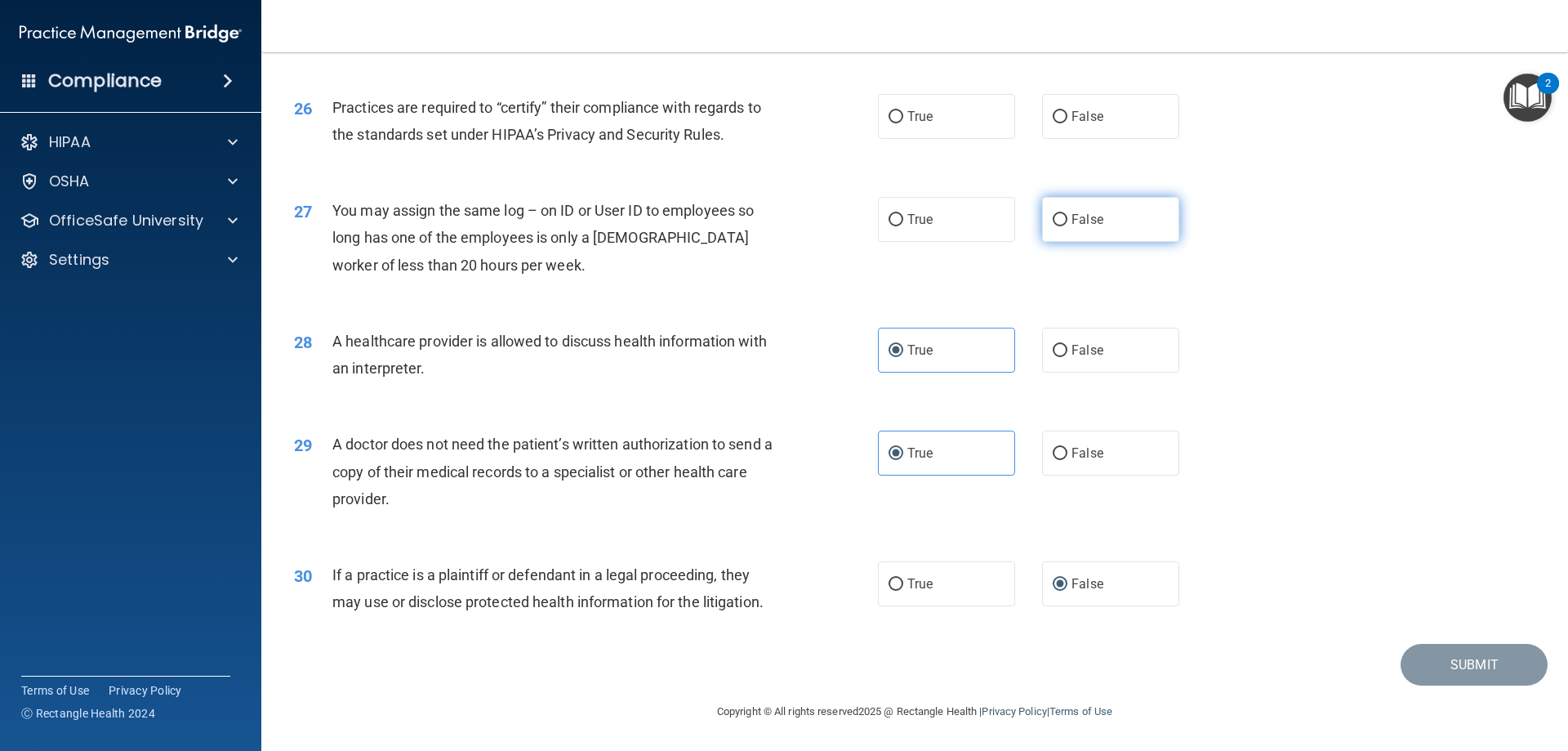
radio input "true"
click at [1111, 130] on label "False" at bounding box center [1110, 116] width 138 height 45
click at [1067, 123] on input "False" at bounding box center [1060, 118] width 14 height 13
radio input "true"
click at [958, 118] on label "True" at bounding box center [946, 116] width 138 height 45
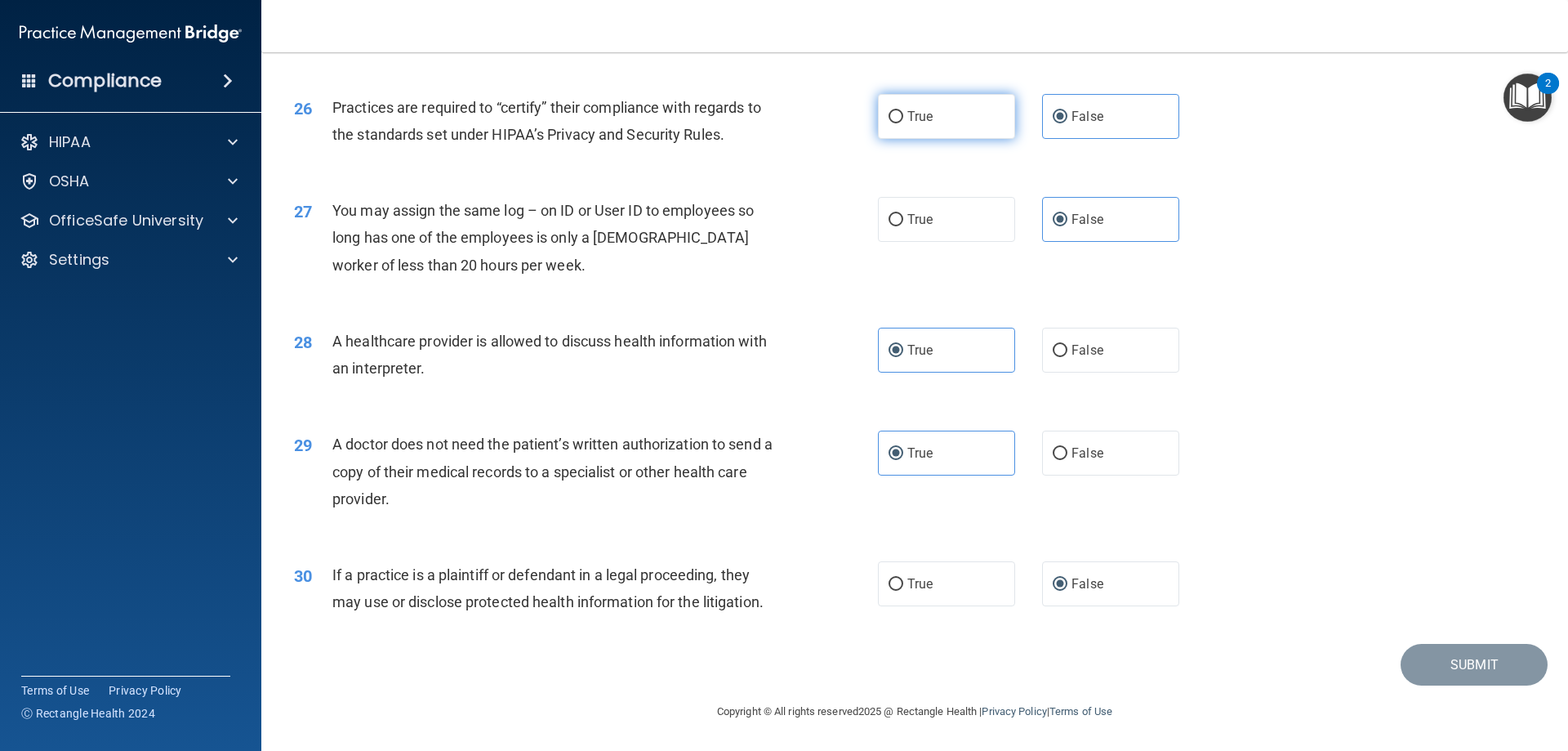
click at [903, 118] on input "True" at bounding box center [895, 118] width 14 height 13
radio input "true"
radio input "false"
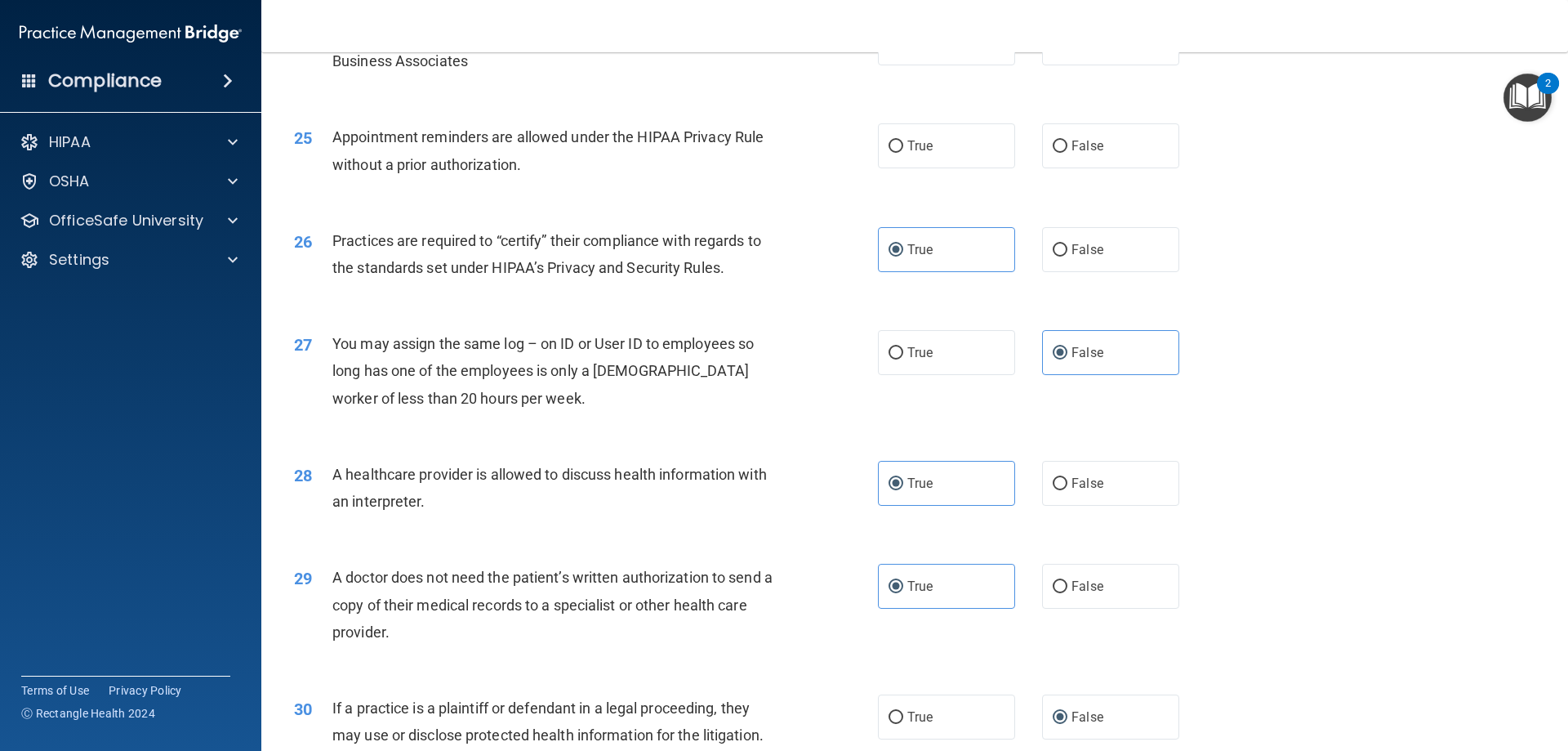
scroll to position [2725, 0]
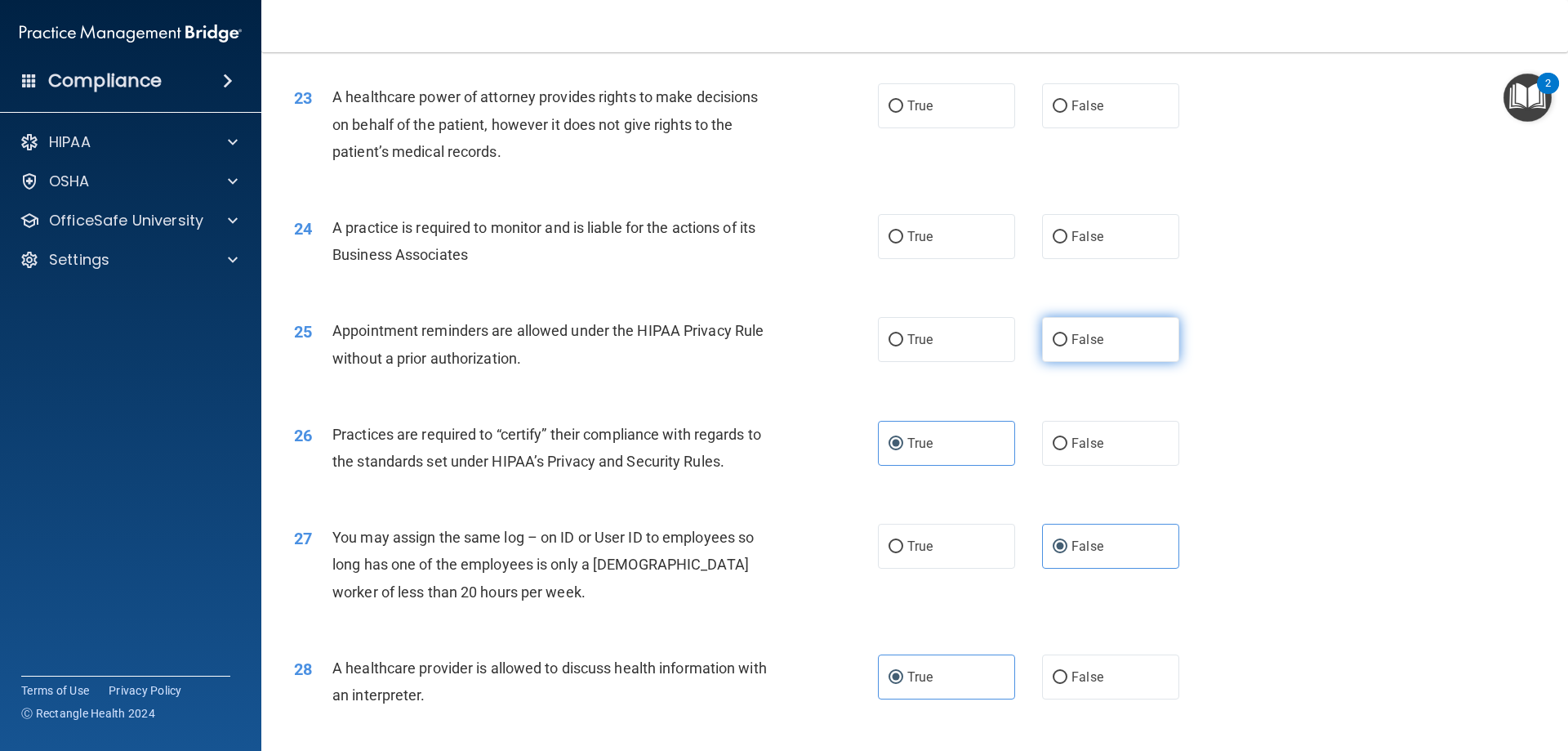
drag, startPoint x: 1139, startPoint y: 317, endPoint x: 1111, endPoint y: 308, distance: 29.4
click at [1137, 319] on label "False" at bounding box center [1110, 339] width 138 height 45
click at [1067, 334] on input "False" at bounding box center [1060, 340] width 14 height 13
radio input "true"
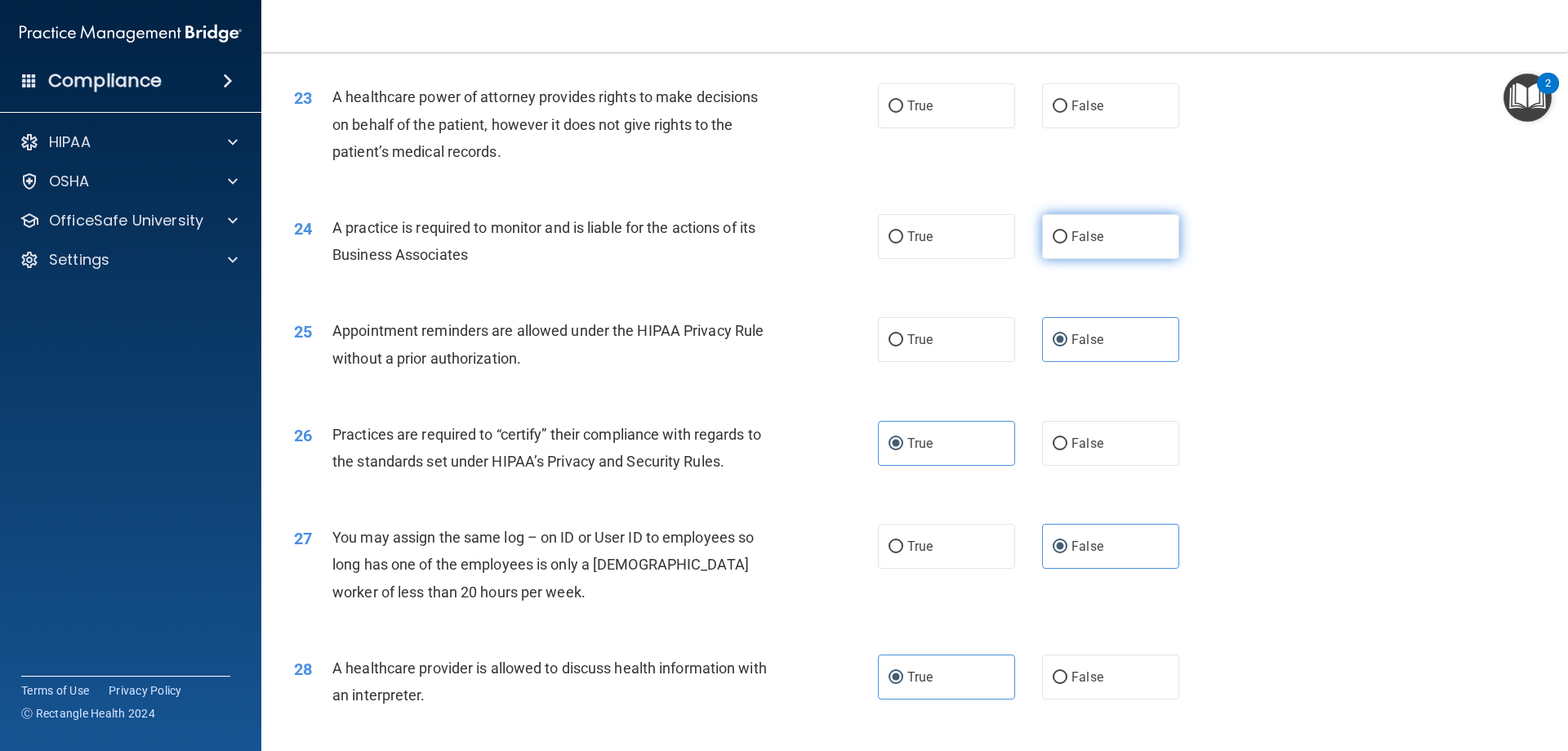
click at [1090, 229] on span "False" at bounding box center [1087, 236] width 31 height 15
click at [1067, 231] on input "False" at bounding box center [1060, 237] width 14 height 13
radio input "true"
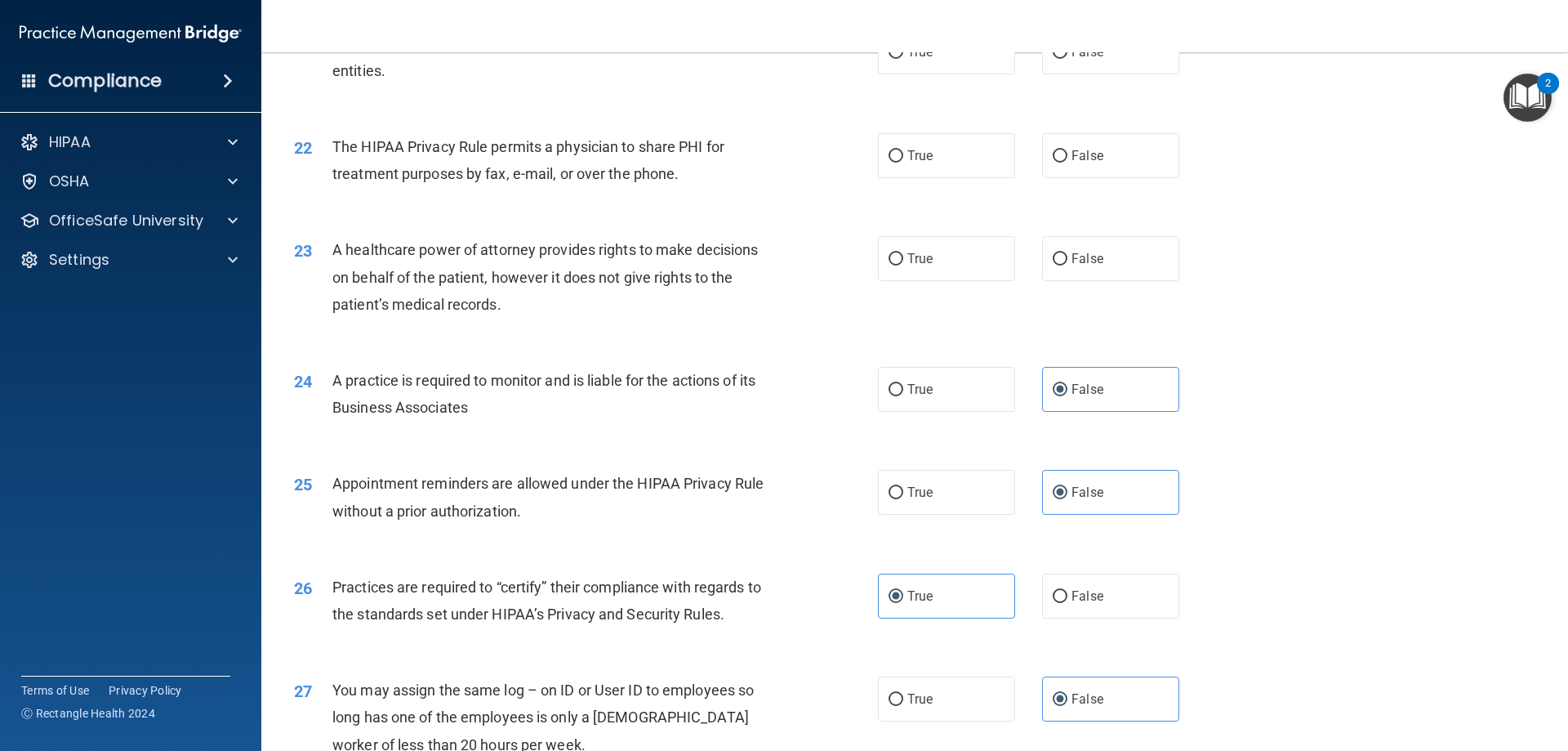
scroll to position [2561, 0]
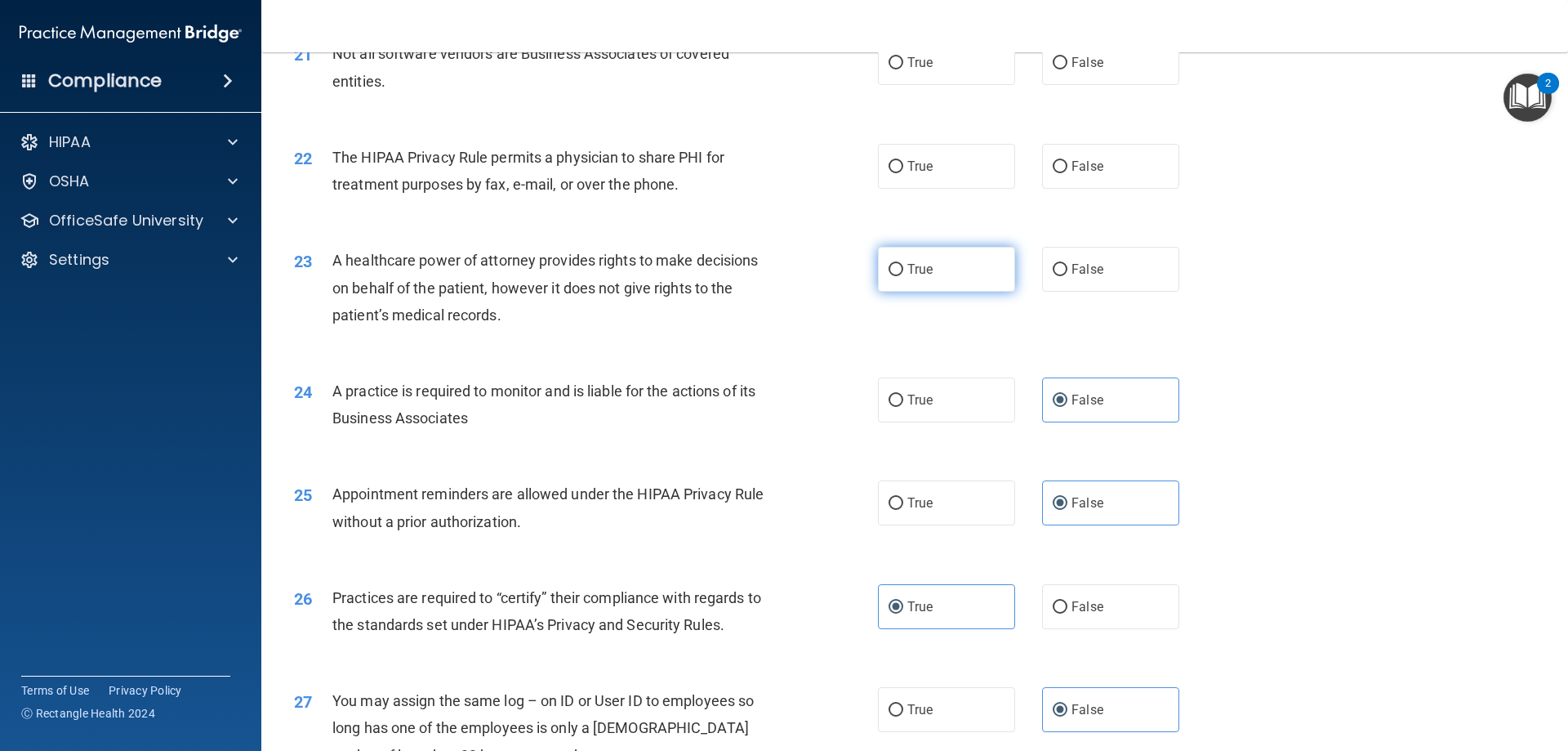
click at [964, 276] on label "True" at bounding box center [946, 269] width 138 height 45
click at [903, 276] on input "True" at bounding box center [895, 270] width 14 height 13
radio input "true"
click at [944, 165] on label "True" at bounding box center [946, 166] width 138 height 45
click at [903, 165] on input "True" at bounding box center [895, 167] width 14 height 13
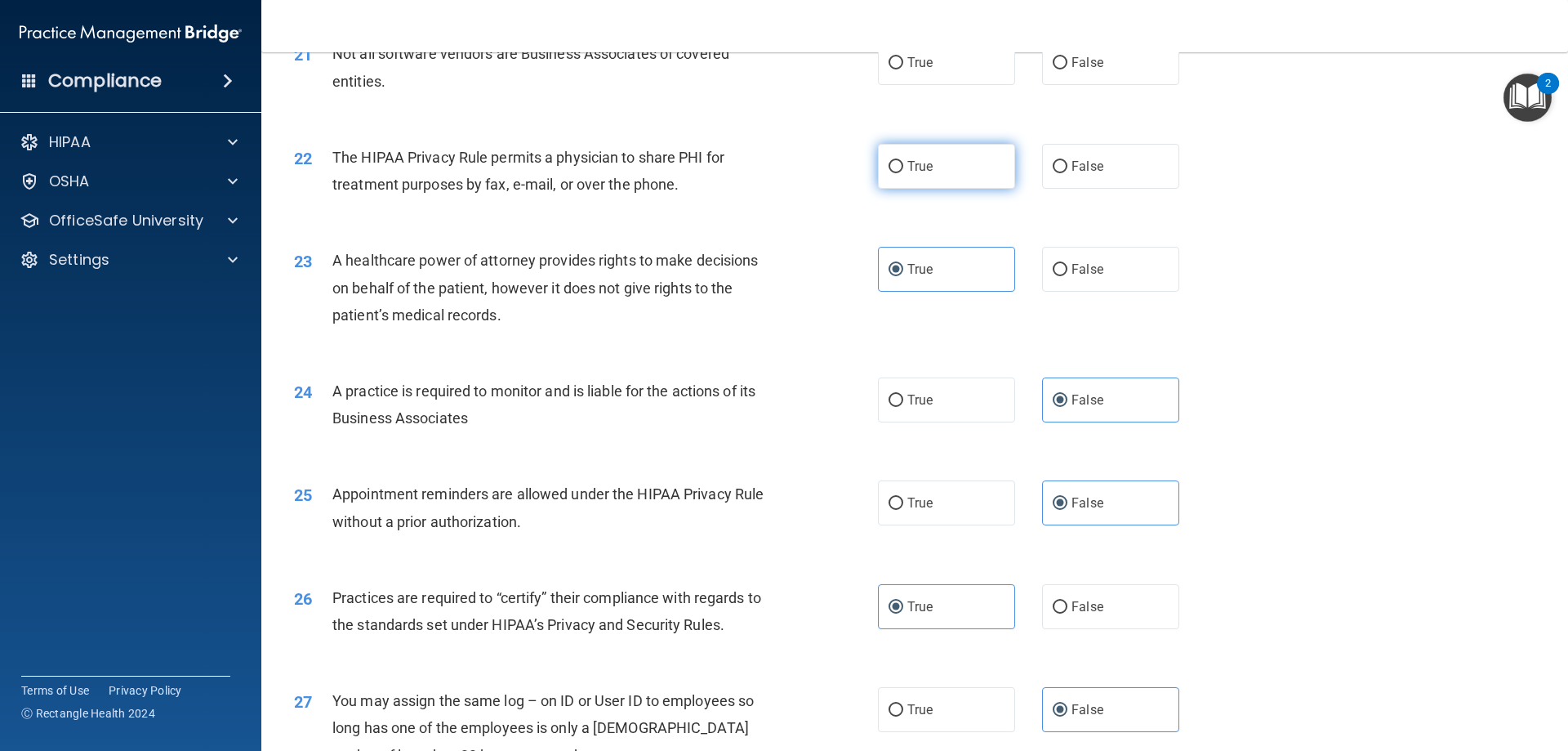
radio input "true"
click at [1120, 164] on label "False" at bounding box center [1110, 166] width 138 height 45
click at [1067, 164] on input "False" at bounding box center [1060, 167] width 14 height 13
radio input "true"
radio input "false"
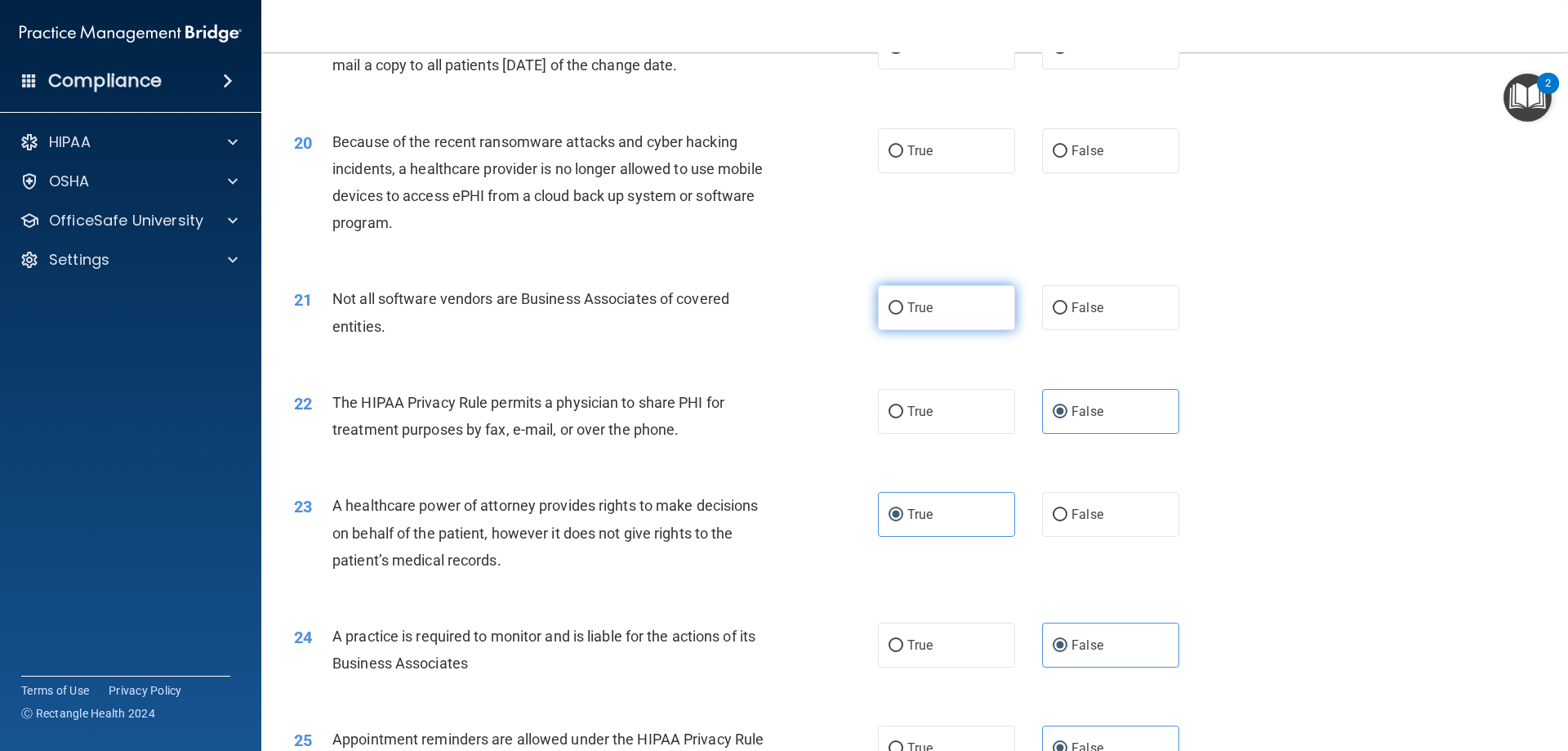
click at [926, 318] on label "True" at bounding box center [946, 308] width 138 height 45
click at [903, 315] on input "True" at bounding box center [895, 308] width 14 height 13
radio input "true"
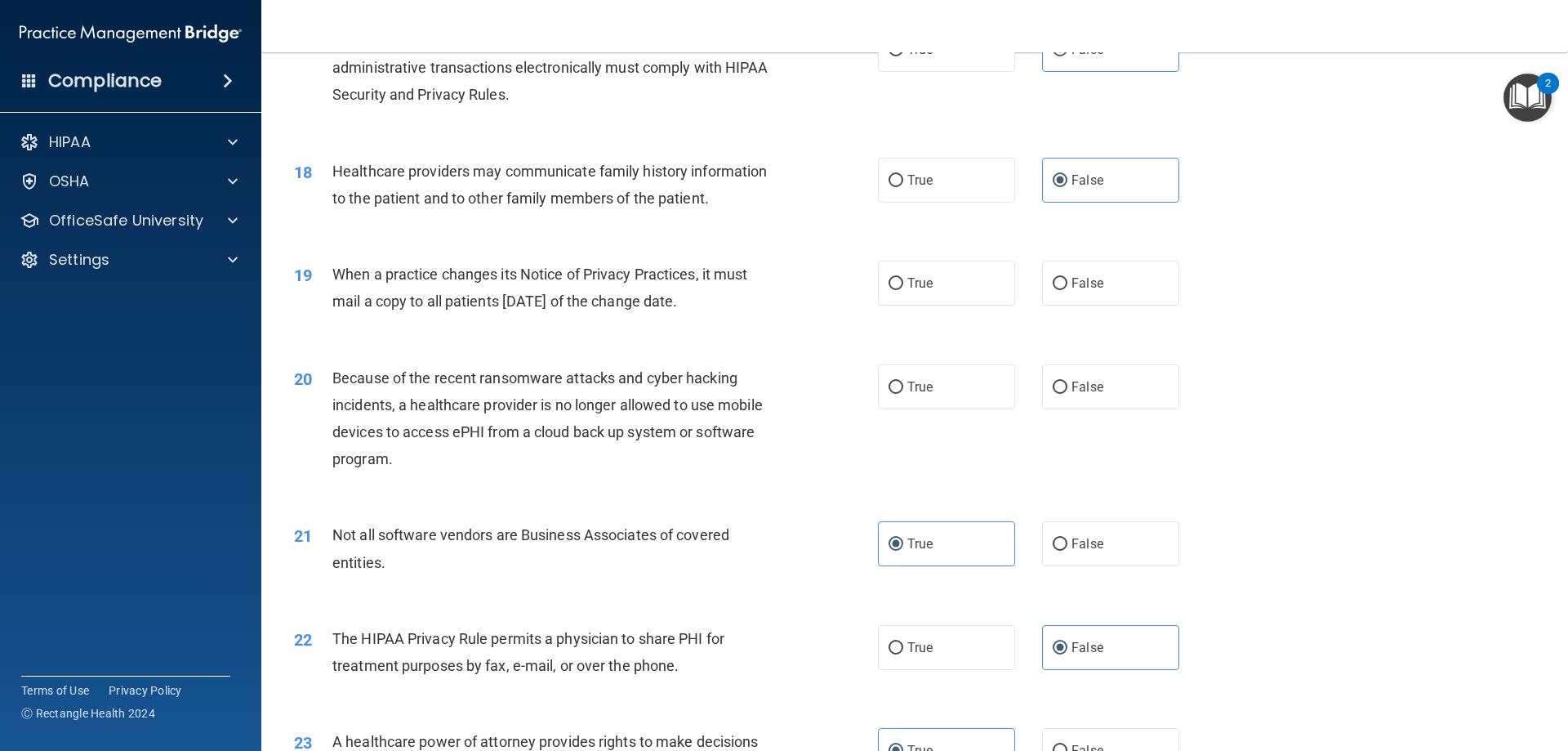
scroll to position [2071, 0]
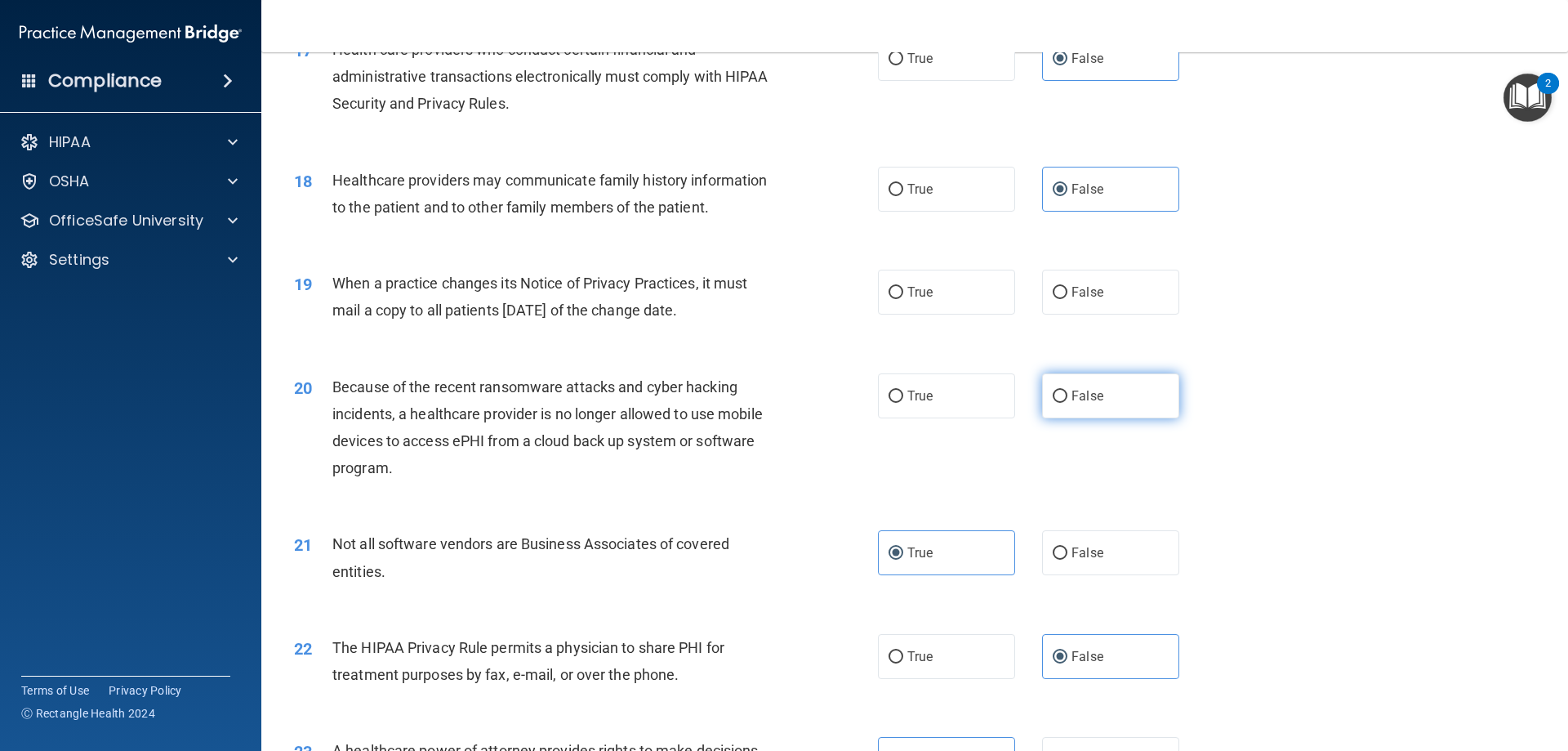
click at [1080, 387] on label "False" at bounding box center [1110, 396] width 138 height 45
click at [1067, 390] on input "False" at bounding box center [1060, 397] width 14 height 13
radio input "true"
click at [1001, 297] on label "True" at bounding box center [946, 292] width 138 height 45
click at [903, 297] on input "True" at bounding box center [895, 293] width 14 height 13
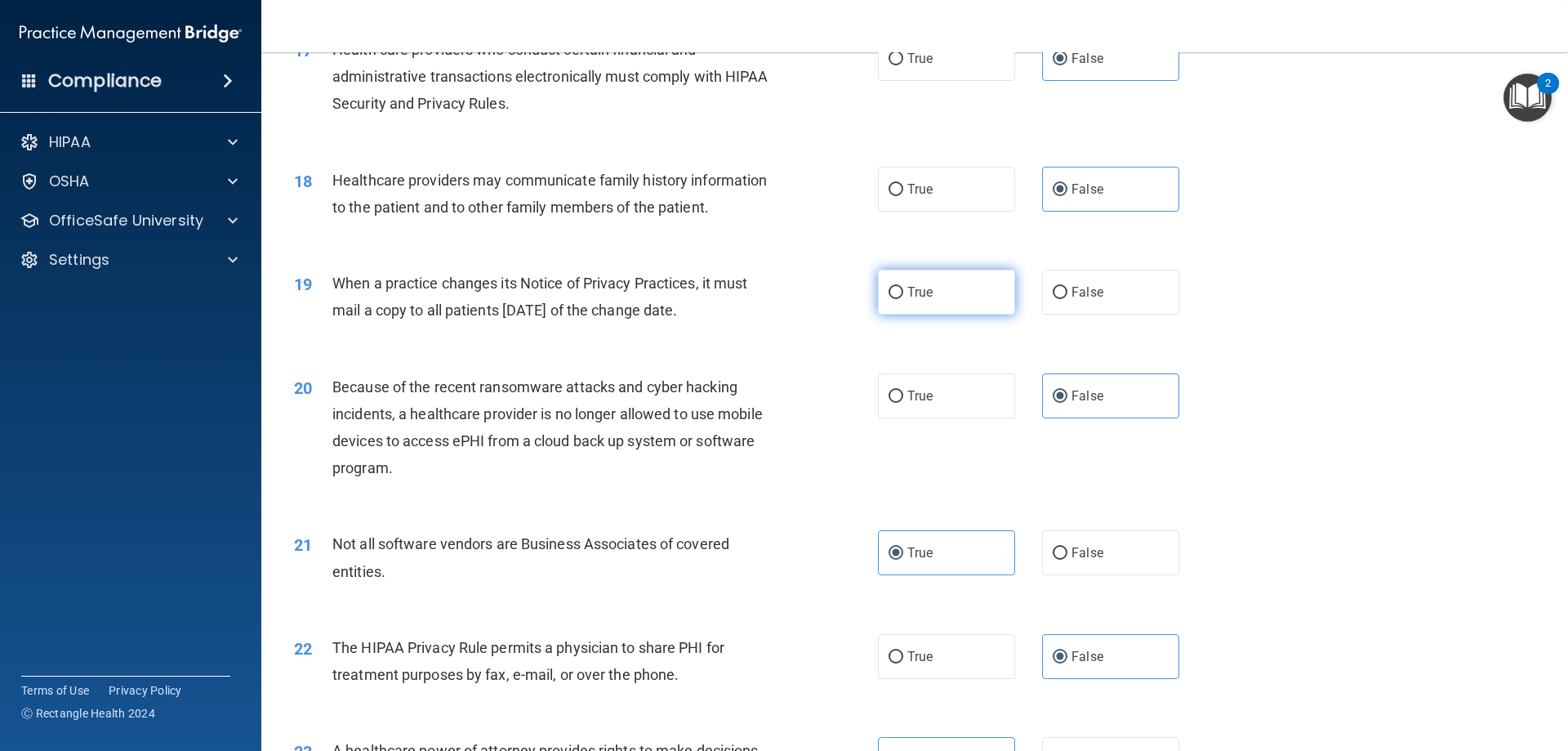
radio input "true"
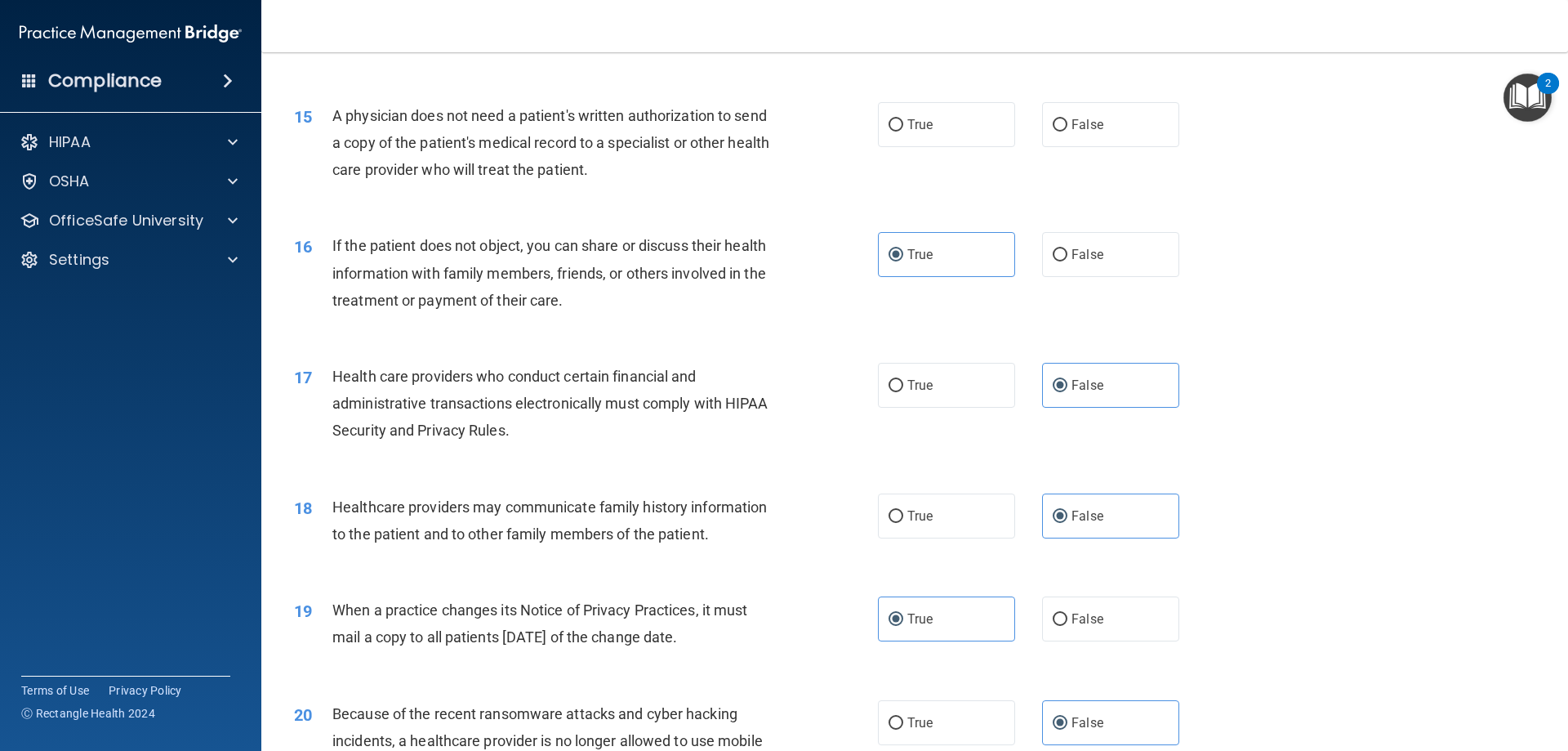
scroll to position [1499, 0]
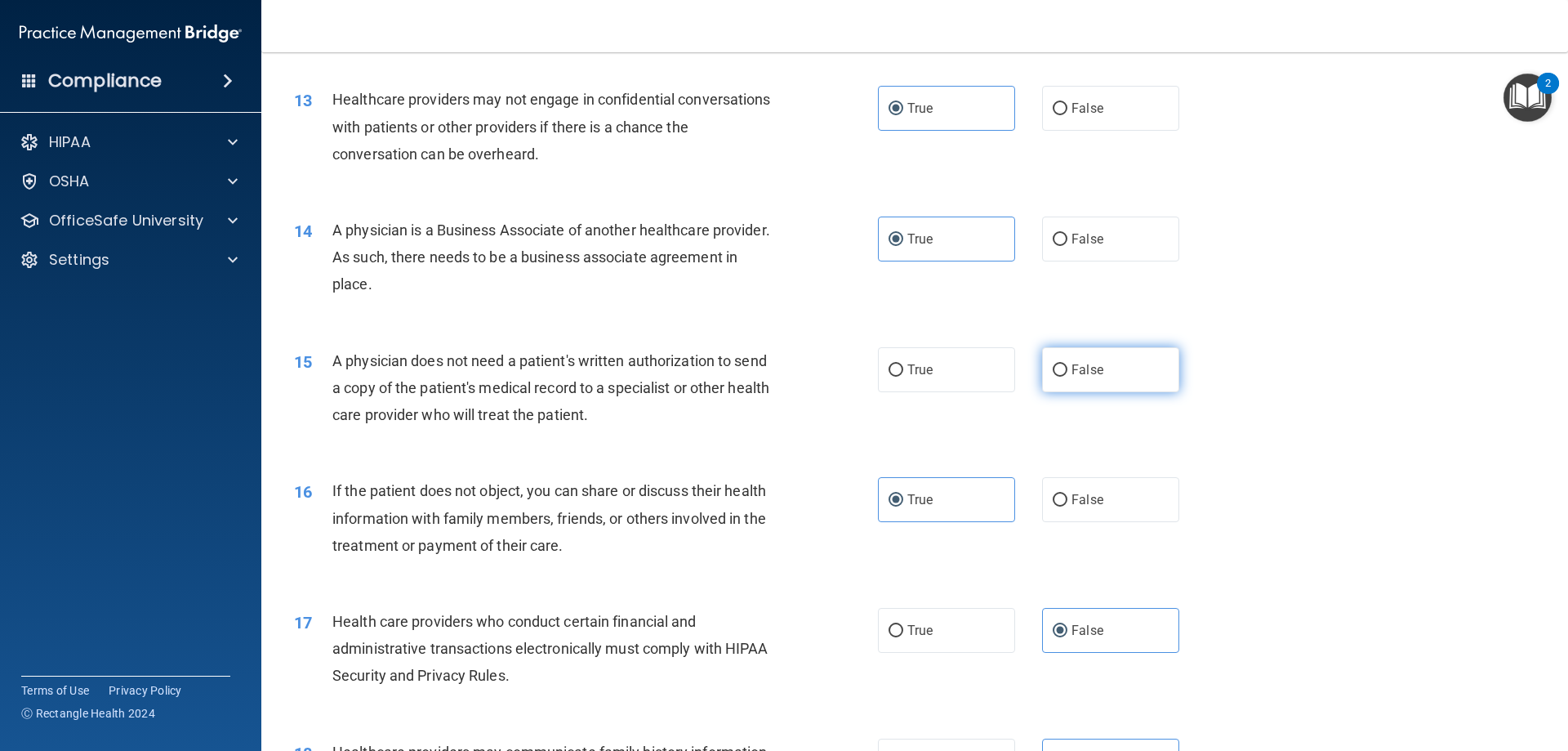
click at [1120, 355] on label "False" at bounding box center [1110, 370] width 138 height 45
click at [1067, 364] on input "False" at bounding box center [1060, 371] width 14 height 13
radio input "true"
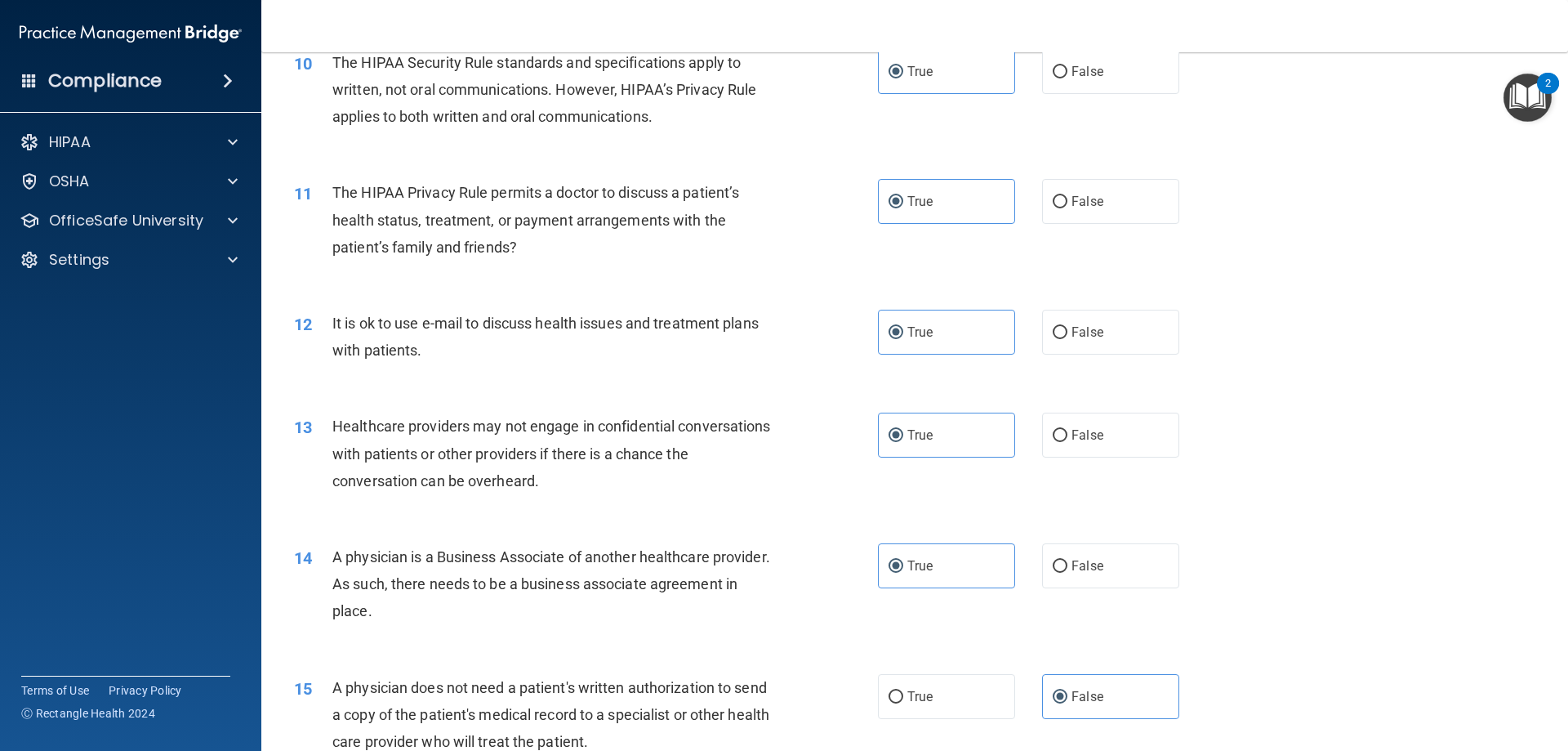
scroll to position [764, 0]
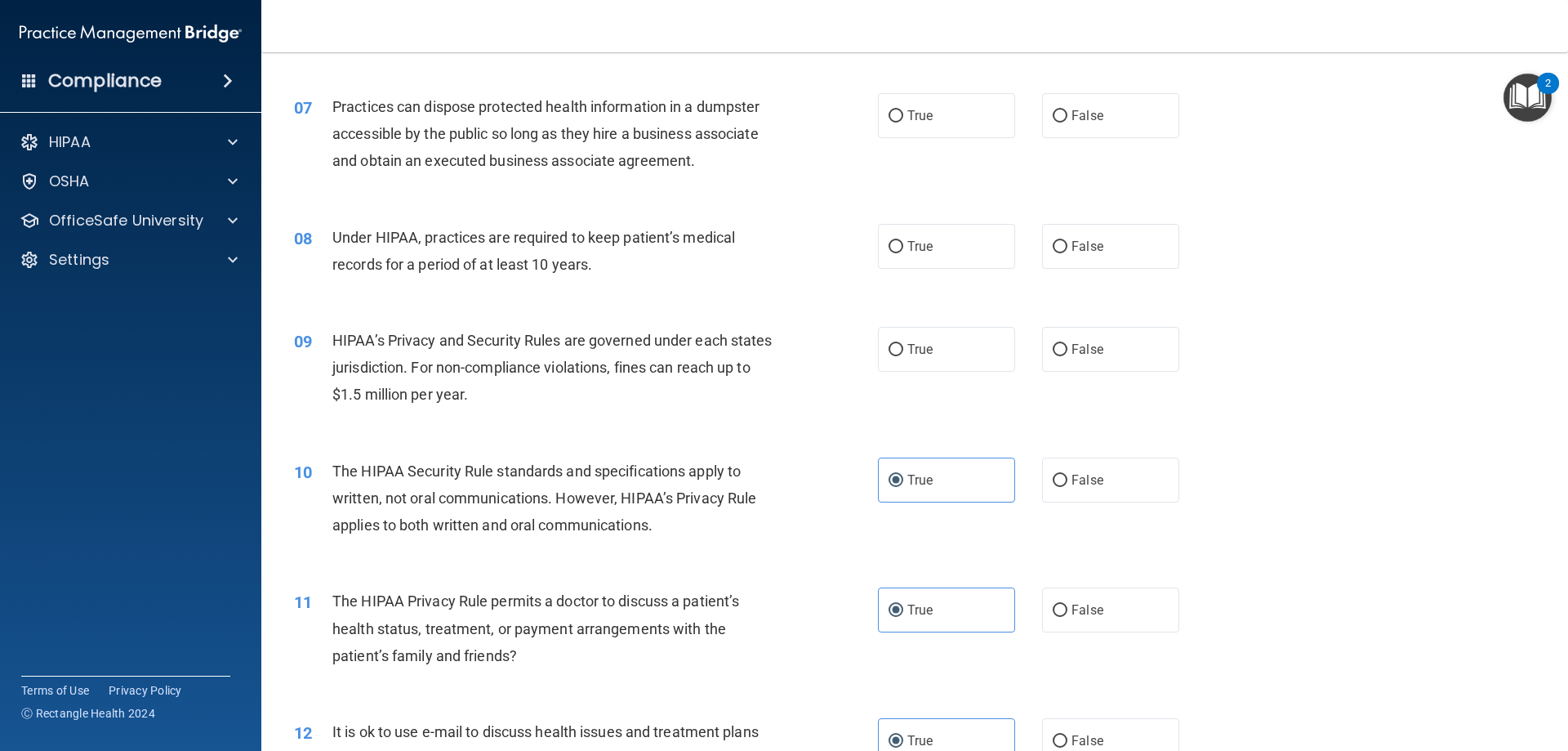
click at [1118, 229] on label "False" at bounding box center [1110, 246] width 138 height 45
click at [1067, 241] on input "False" at bounding box center [1060, 247] width 14 height 13
radio input "true"
click at [1122, 335] on label "False" at bounding box center [1110, 349] width 138 height 45
click at [1067, 344] on input "False" at bounding box center [1060, 350] width 14 height 13
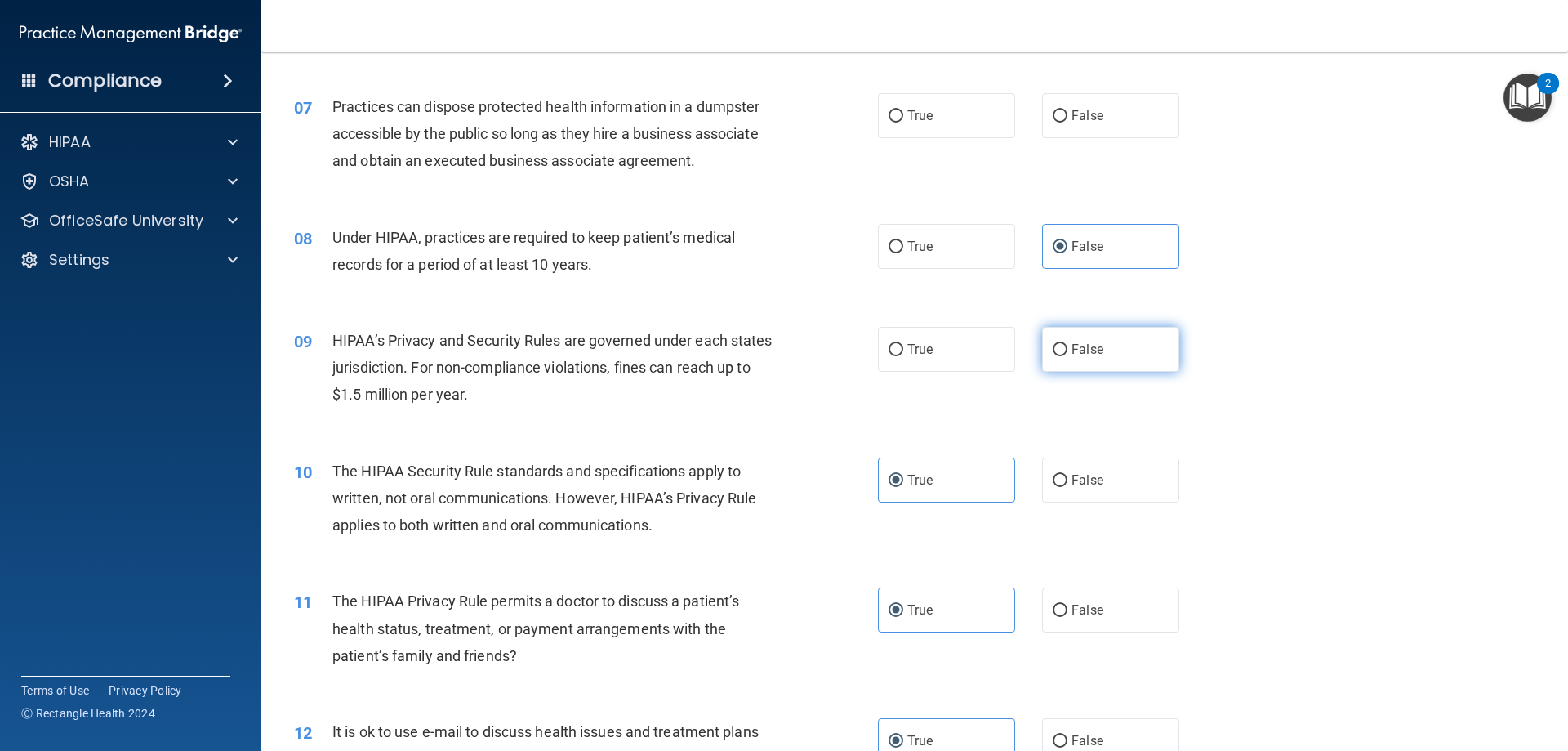
radio input "true"
click at [897, 90] on div "07 Practices can dispose protected health information in a dumpster accessible …" at bounding box center [914, 138] width 1266 height 130
click at [936, 118] on label "True" at bounding box center [946, 116] width 138 height 45
click at [903, 118] on input "True" at bounding box center [895, 117] width 14 height 13
radio input "true"
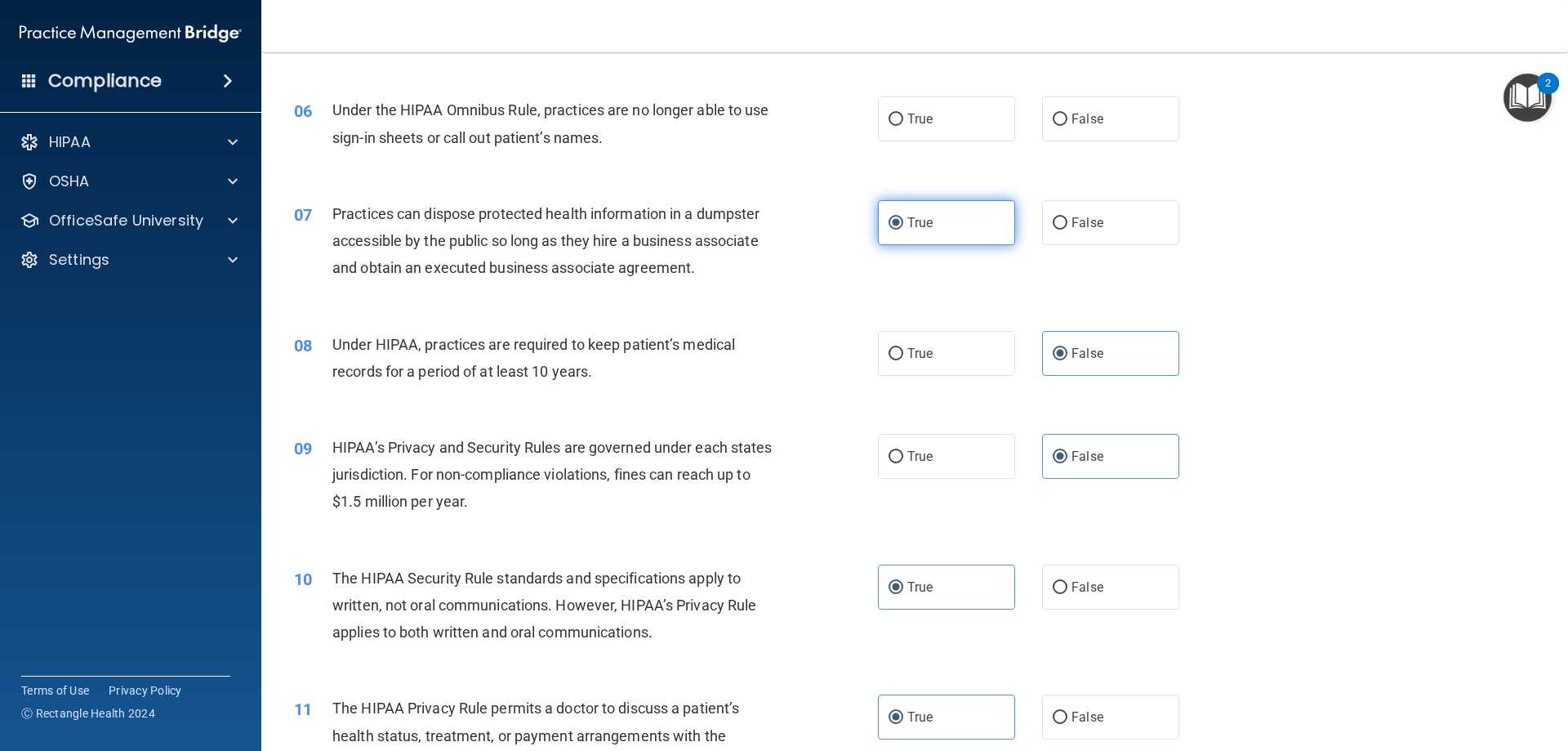
scroll to position [520, 0]
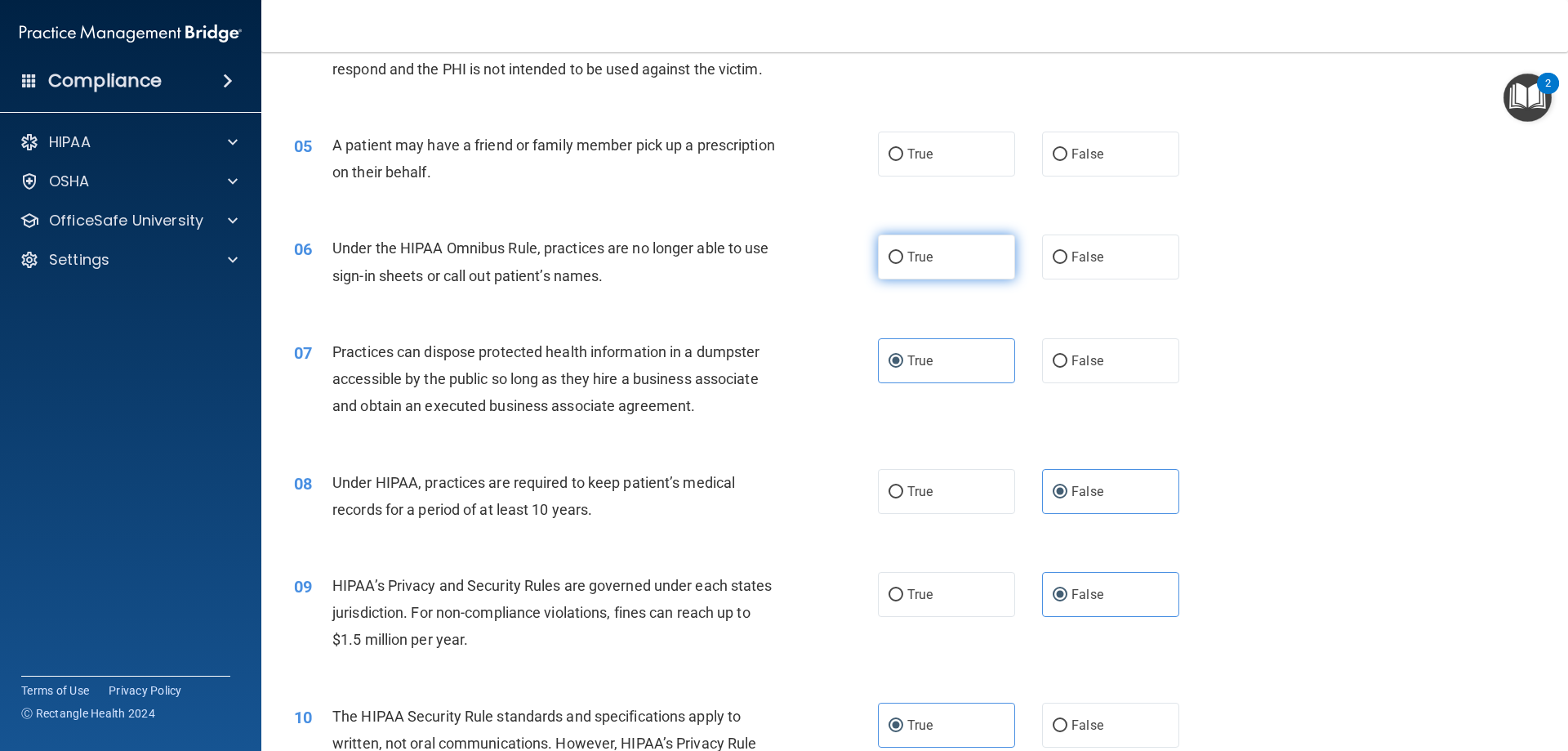
click at [940, 255] on label "True" at bounding box center [946, 257] width 138 height 45
click at [903, 255] on input "True" at bounding box center [895, 258] width 14 height 13
radio input "true"
click at [1129, 163] on label "False" at bounding box center [1110, 154] width 138 height 45
click at [1067, 161] on input "False" at bounding box center [1060, 155] width 14 height 13
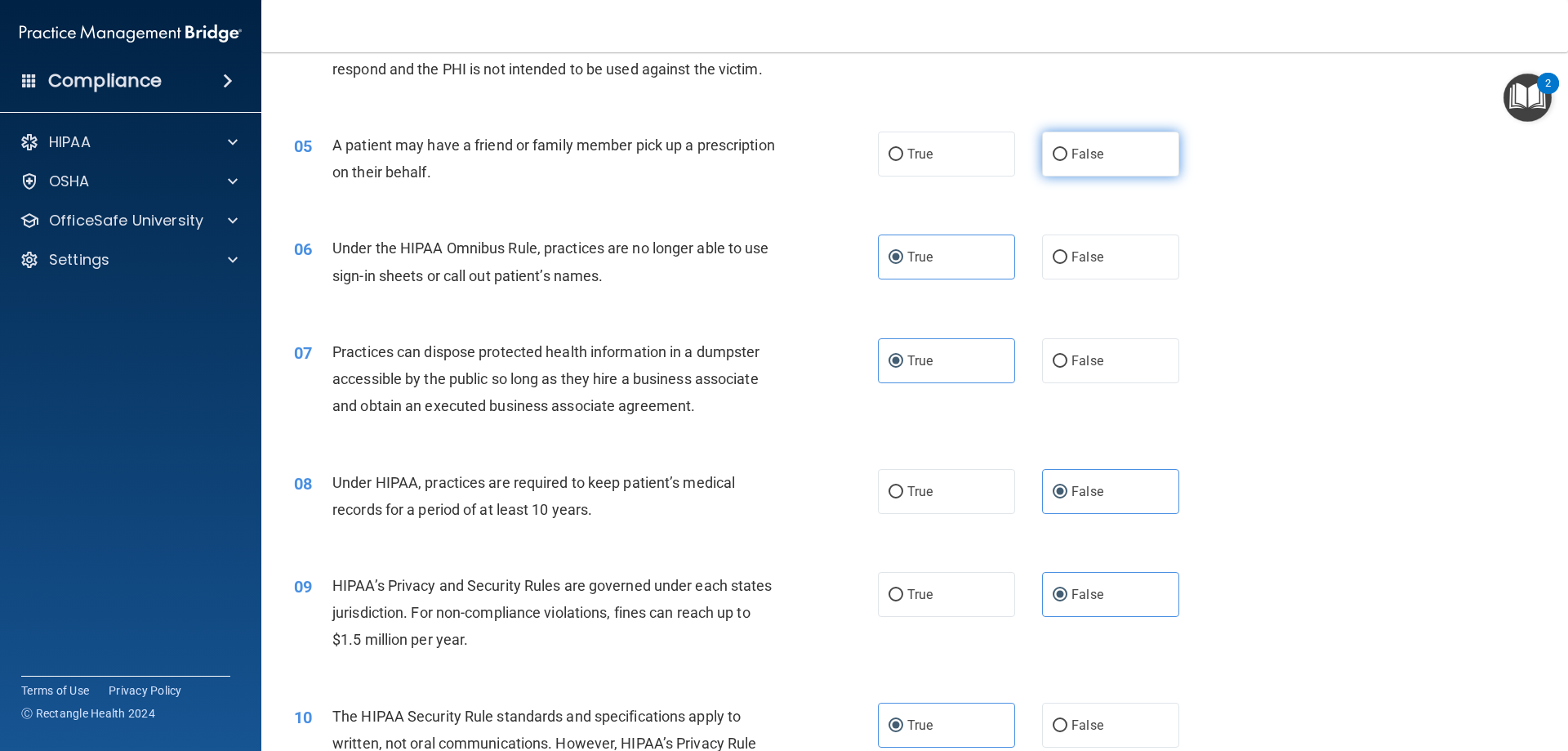
radio input "true"
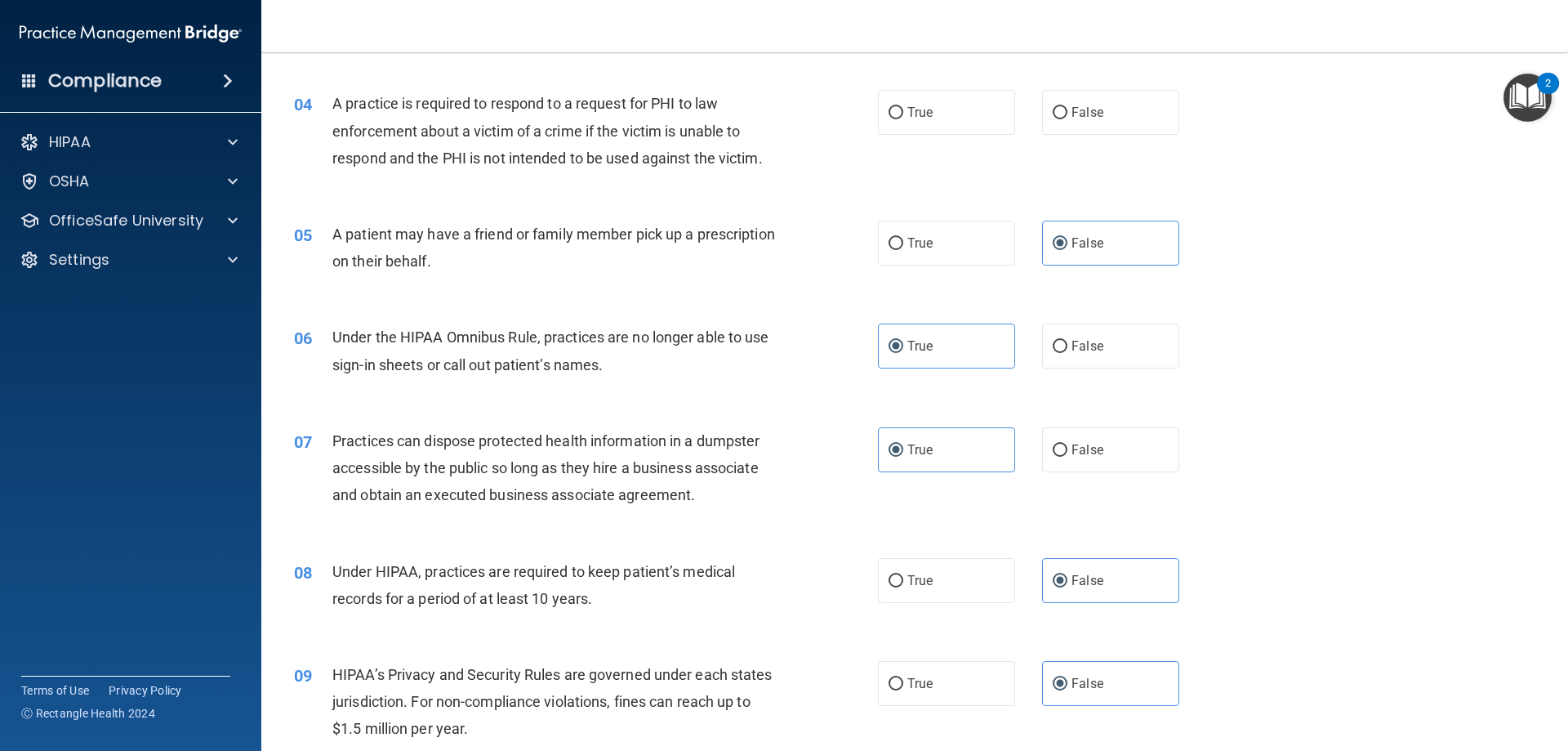
scroll to position [192, 0]
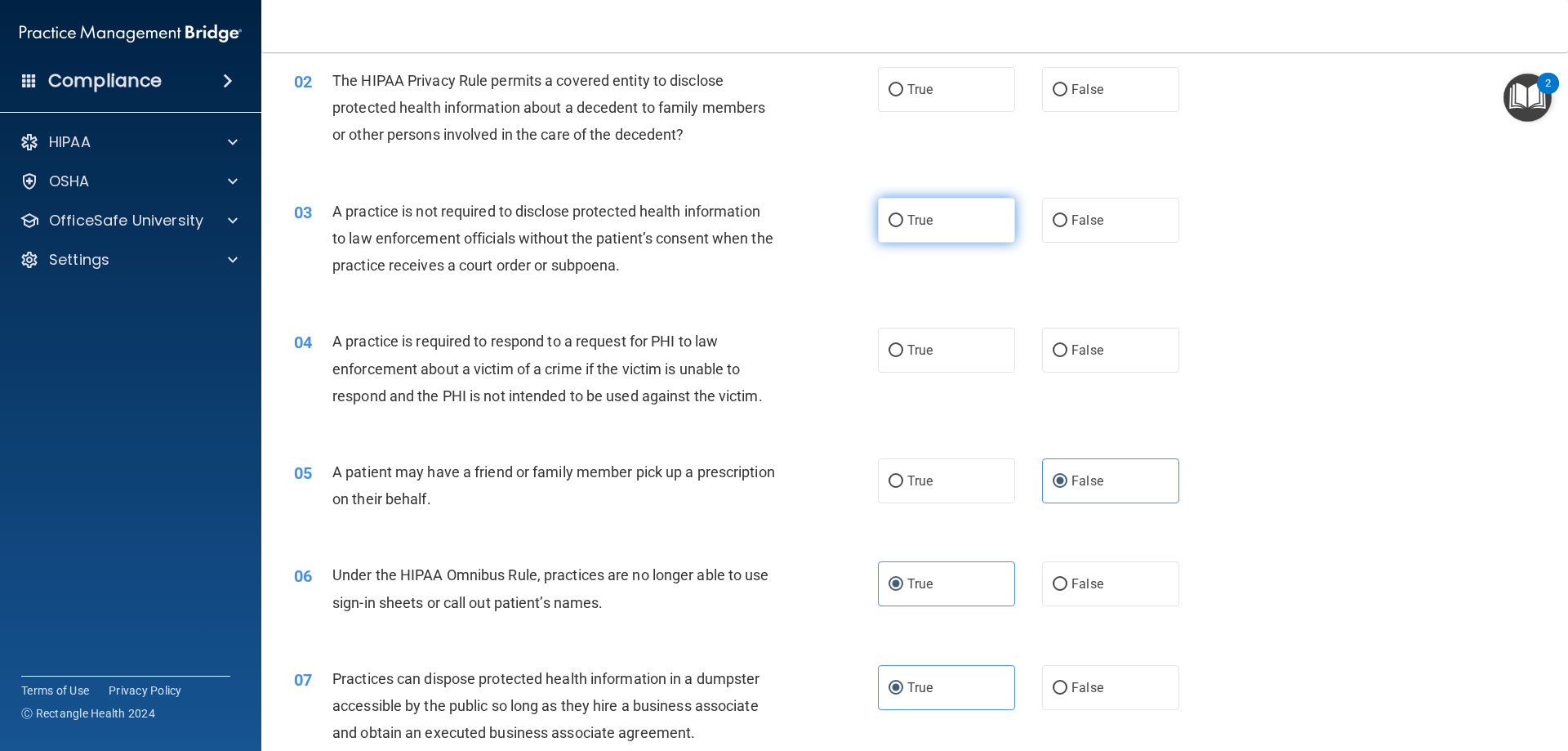
click at [993, 227] on label "True" at bounding box center [946, 220] width 138 height 45
click at [903, 227] on input "True" at bounding box center [895, 221] width 14 height 13
radio input "true"
click at [1101, 351] on label "False" at bounding box center [1110, 350] width 138 height 45
click at [1067, 351] on input "False" at bounding box center [1060, 351] width 14 height 13
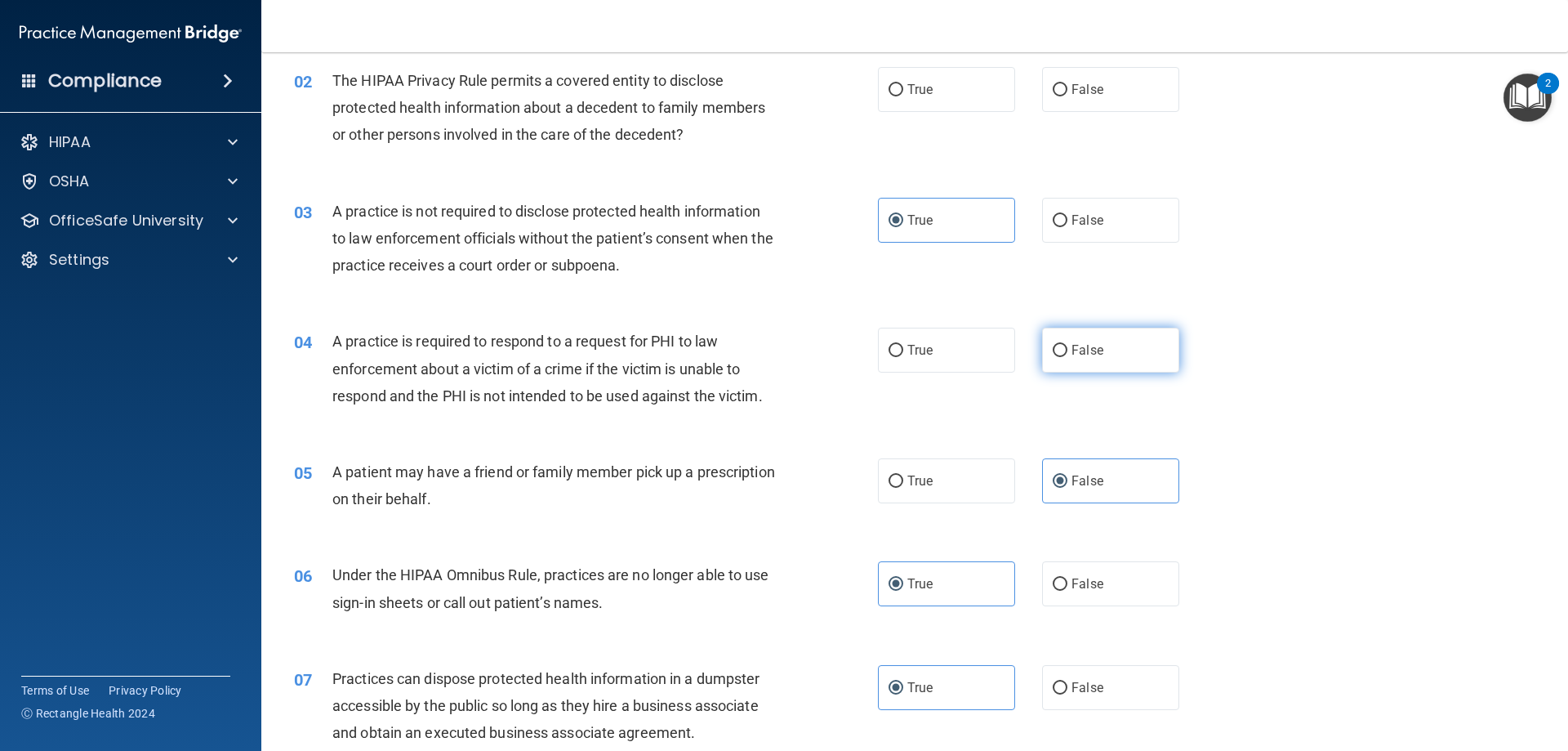
radio input "true"
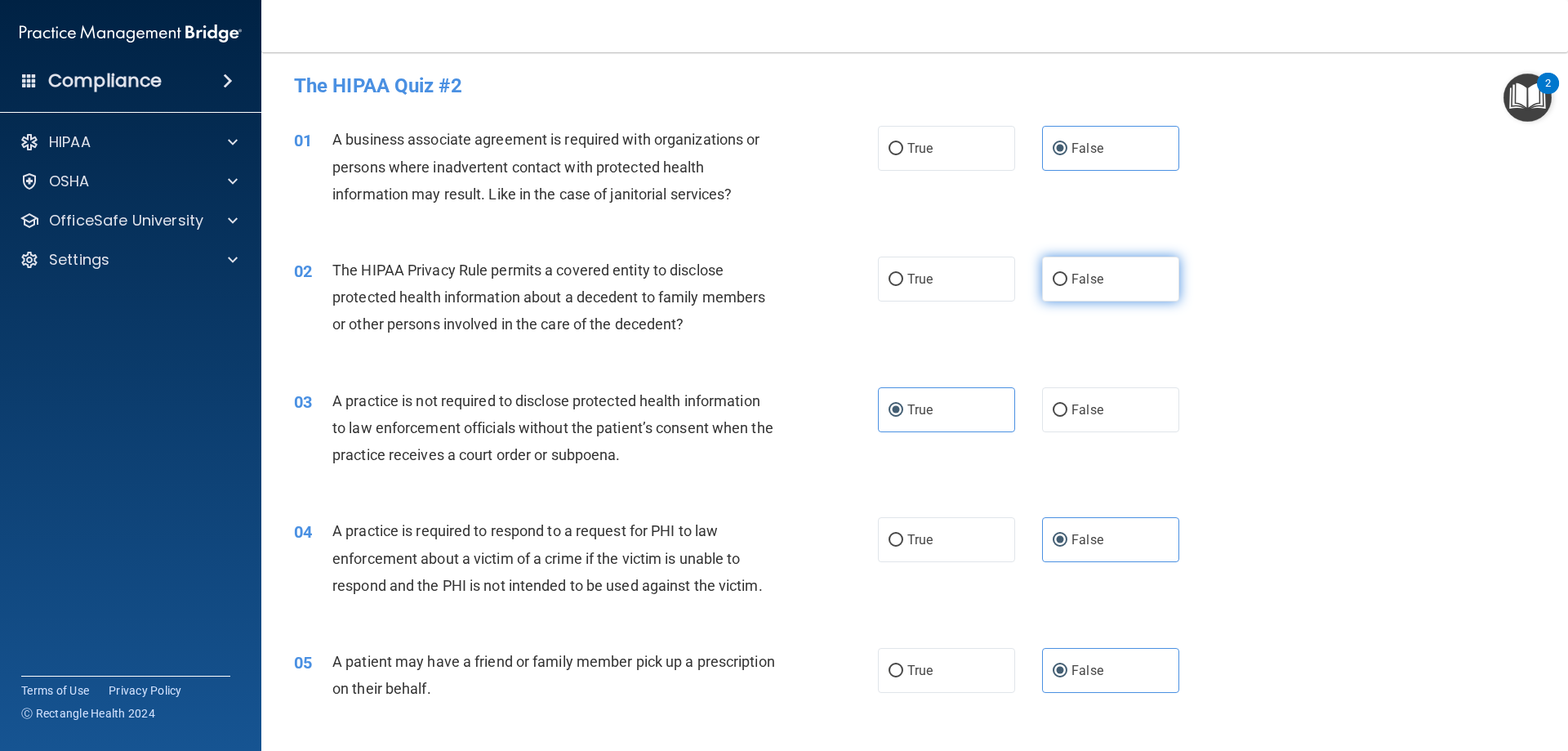
scroll to position [0, 0]
click at [1081, 267] on label "False" at bounding box center [1110, 282] width 138 height 45
click at [1067, 277] on input "False" at bounding box center [1060, 283] width 14 height 13
radio input "true"
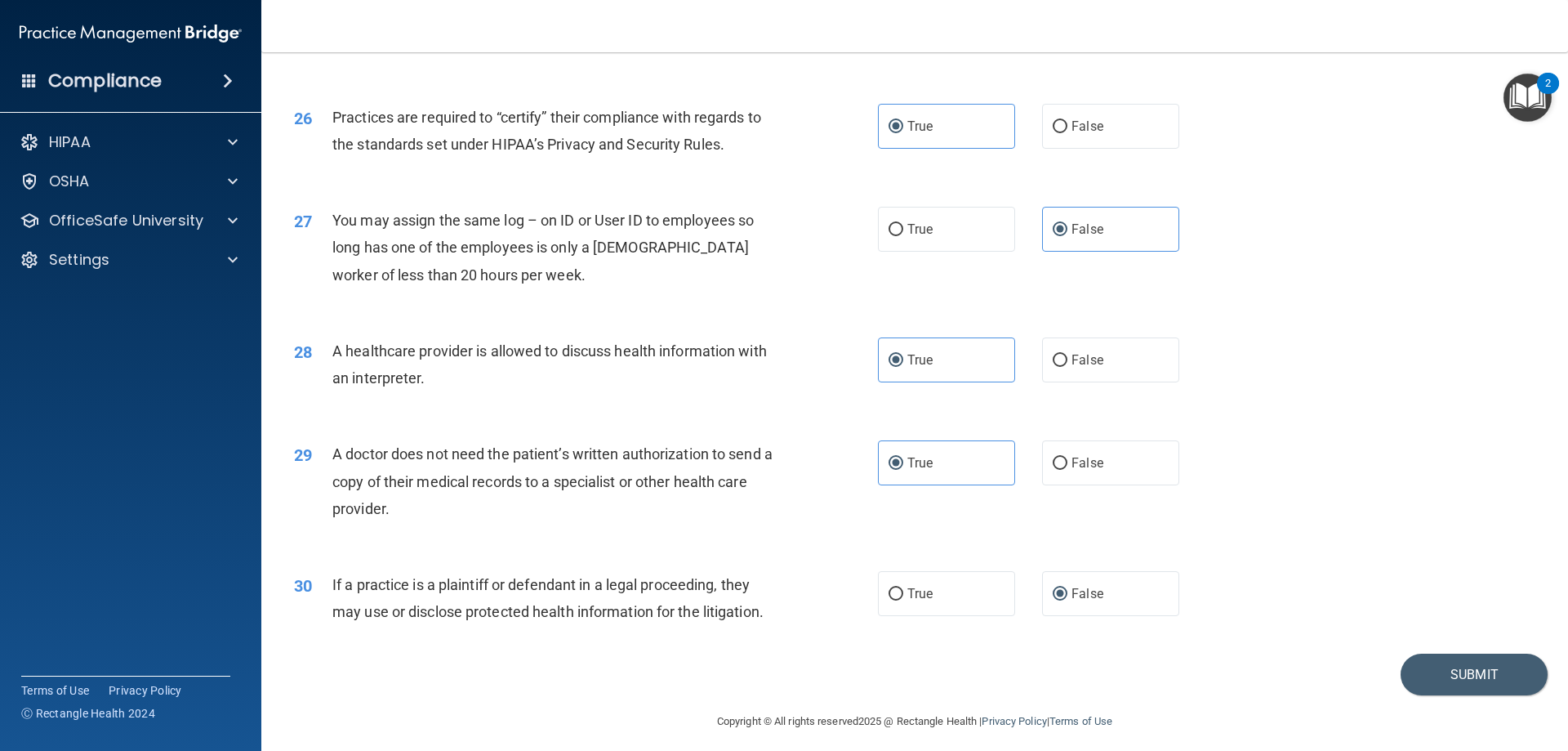
scroll to position [3052, 0]
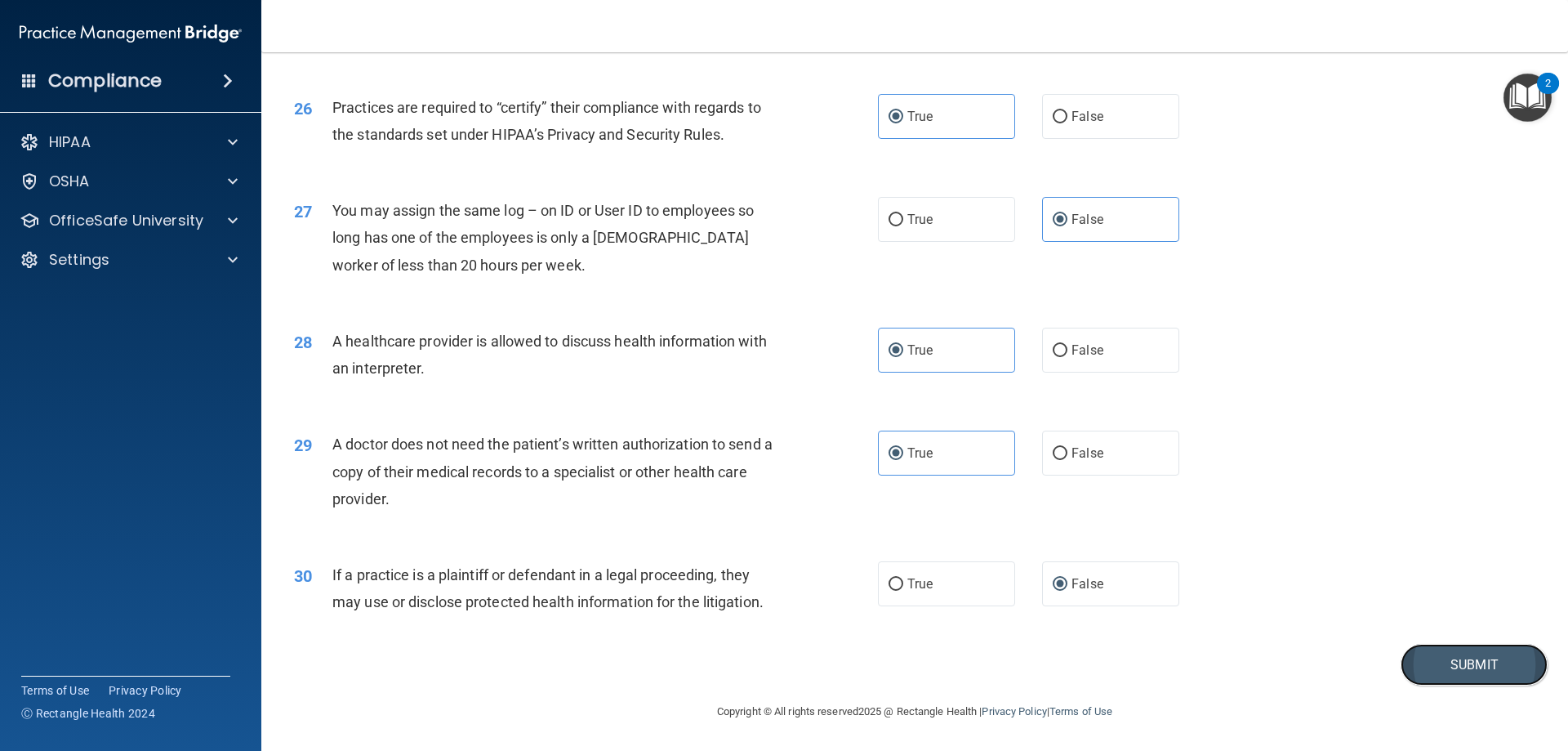
click at [1441, 657] on button "Submit" at bounding box center [1474, 665] width 147 height 41
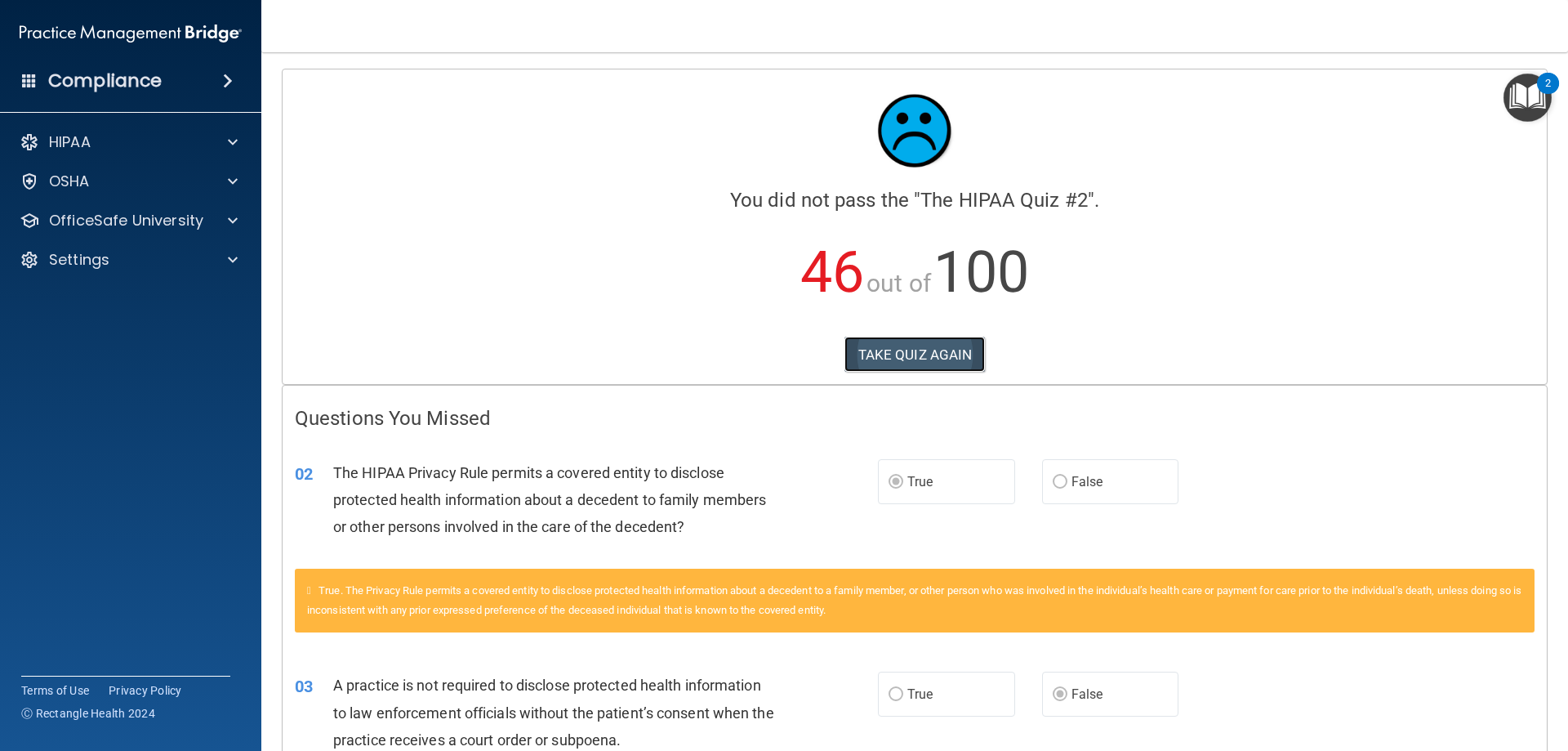
click at [951, 358] on button "TAKE QUIZ AGAIN" at bounding box center [914, 354] width 141 height 36
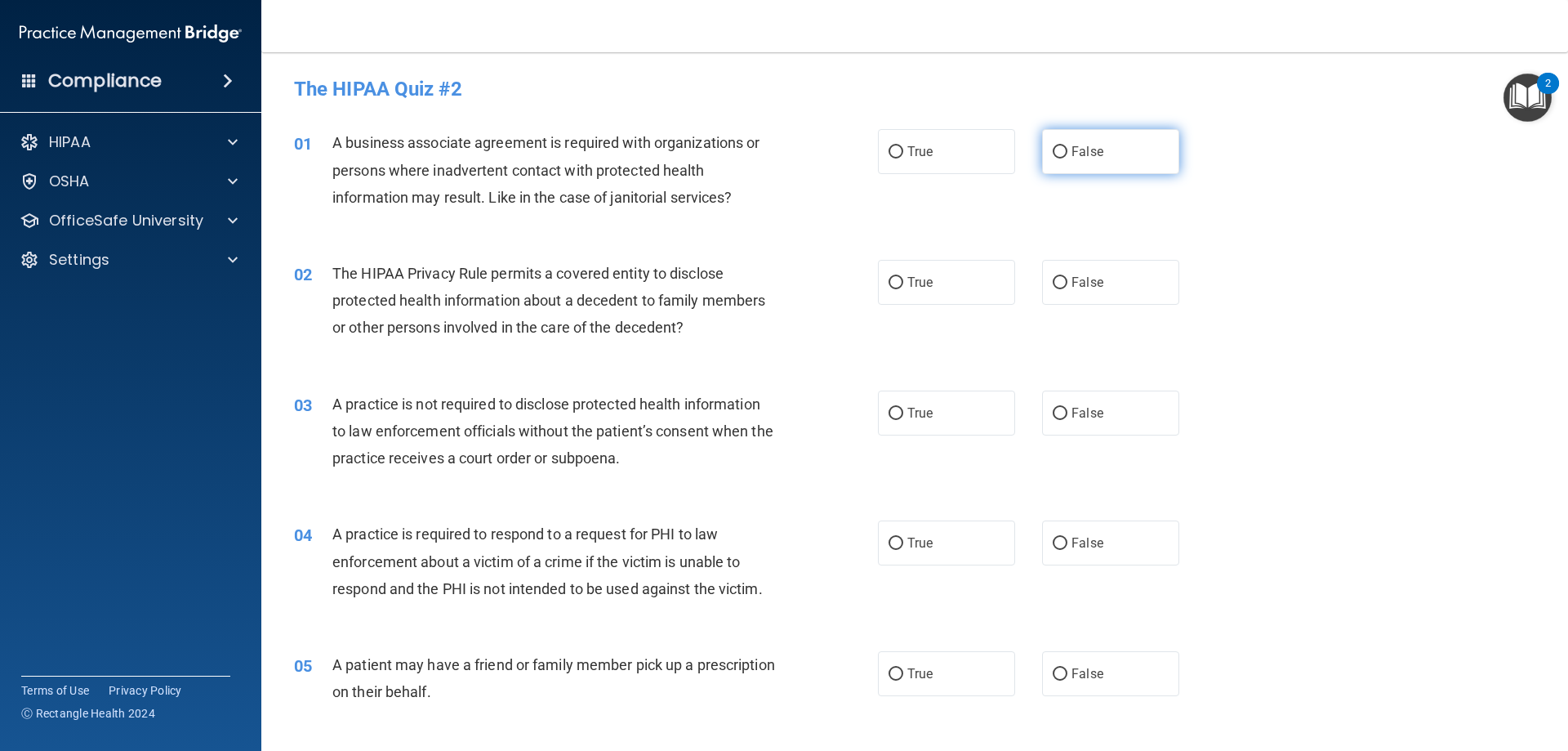
click at [1082, 159] on label "False" at bounding box center [1110, 151] width 138 height 45
click at [1067, 158] on input "False" at bounding box center [1060, 153] width 14 height 13
radio input "true"
click at [974, 289] on label "True" at bounding box center [946, 282] width 138 height 45
click at [903, 289] on input "True" at bounding box center [895, 283] width 14 height 13
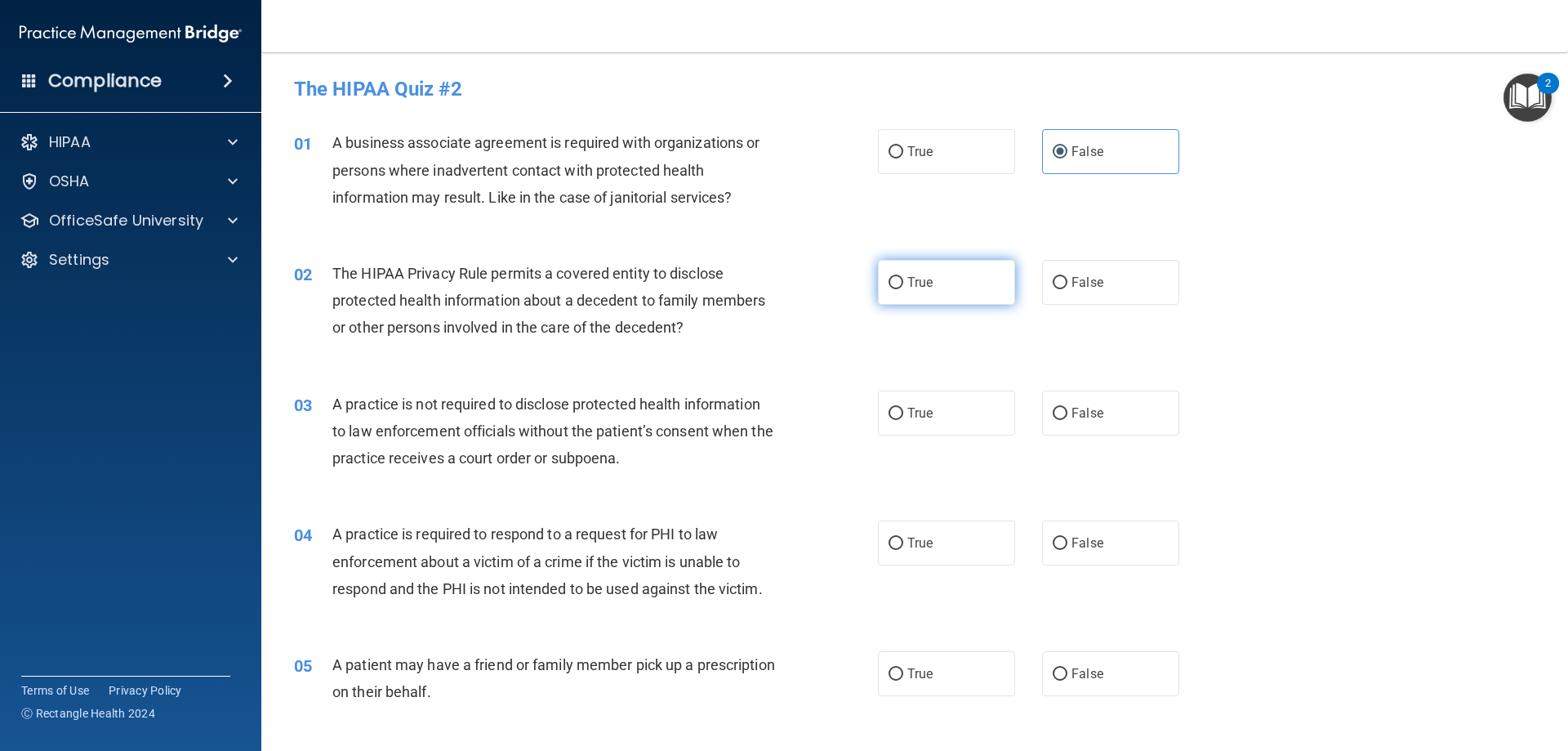
radio input "true"
click at [1065, 396] on label "False" at bounding box center [1110, 413] width 138 height 45
click at [1065, 407] on input "False" at bounding box center [1060, 414] width 14 height 13
radio input "true"
click at [894, 555] on label "True" at bounding box center [946, 543] width 138 height 45
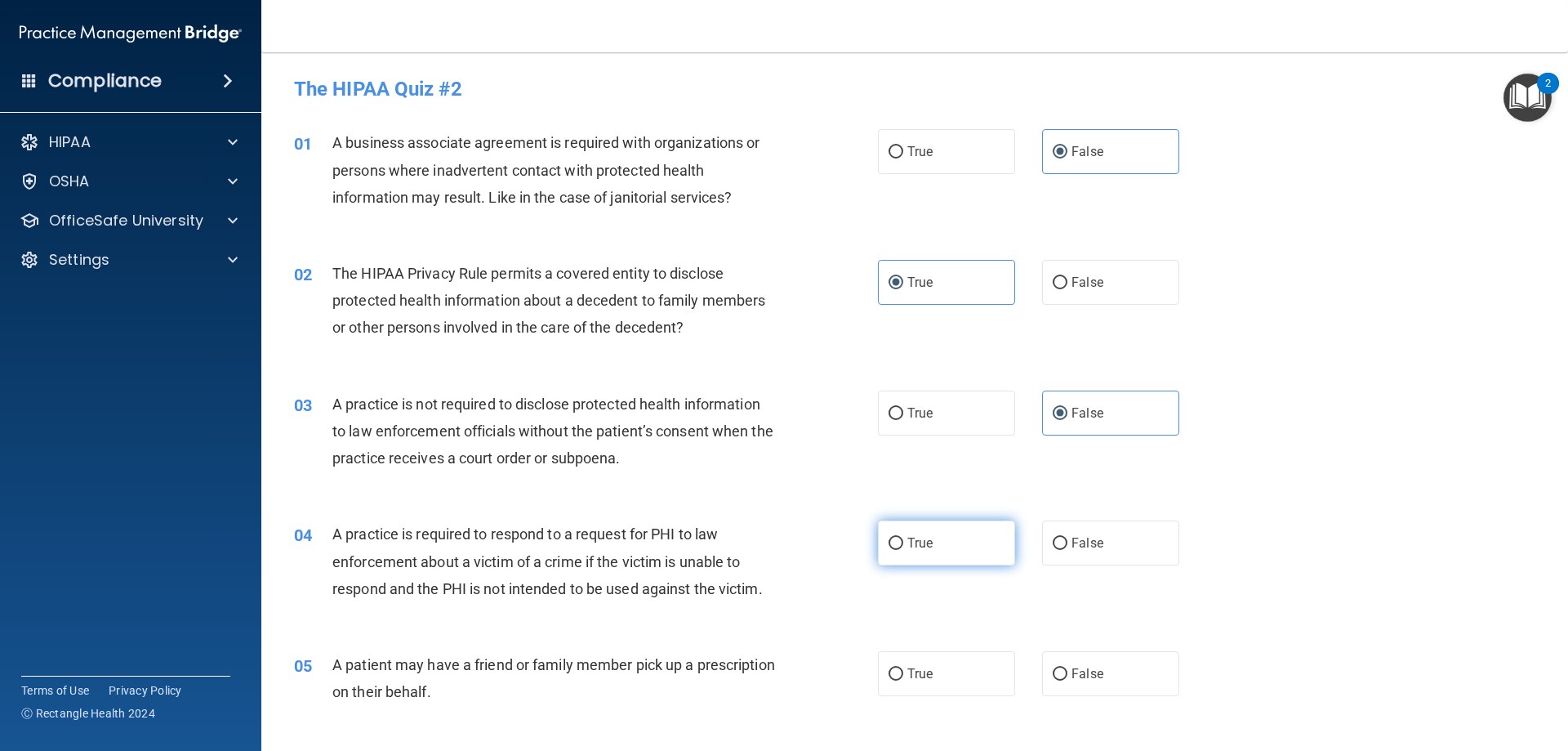
click at [894, 550] on input "True" at bounding box center [895, 544] width 14 height 13
radio input "true"
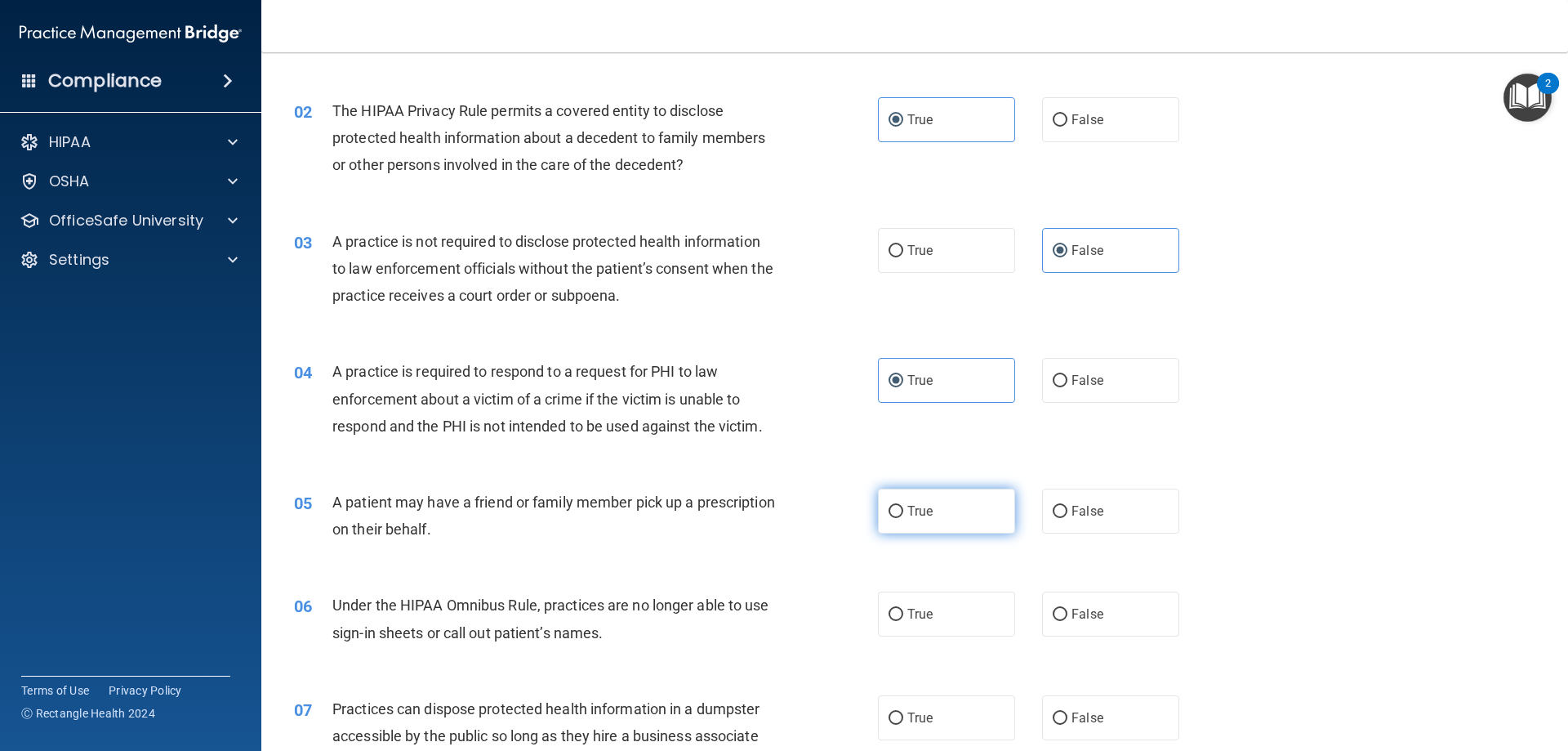
scroll to position [164, 0]
click at [923, 514] on span "True" at bounding box center [920, 510] width 25 height 15
click at [903, 514] on input "True" at bounding box center [895, 511] width 14 height 13
radio input "true"
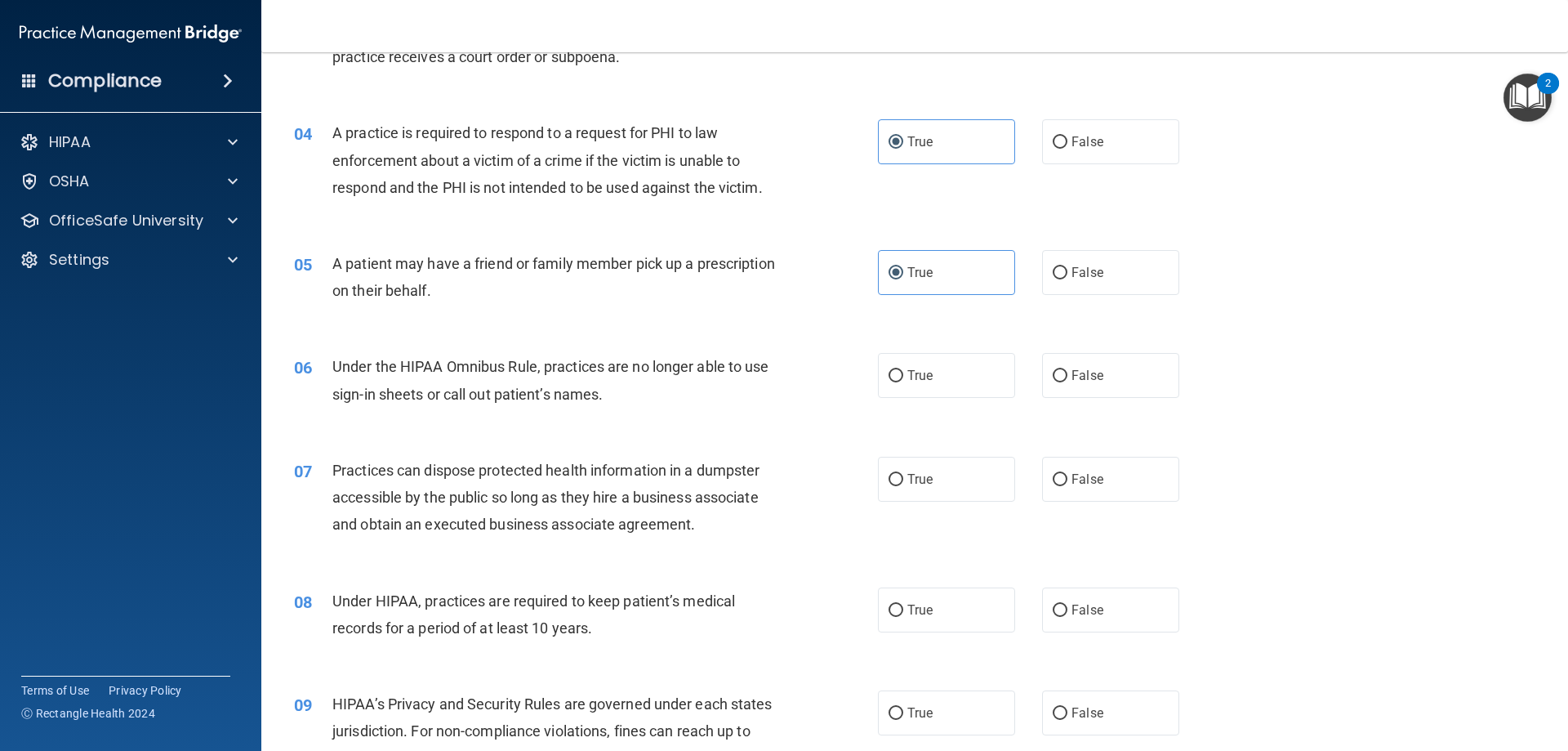
scroll to position [408, 0]
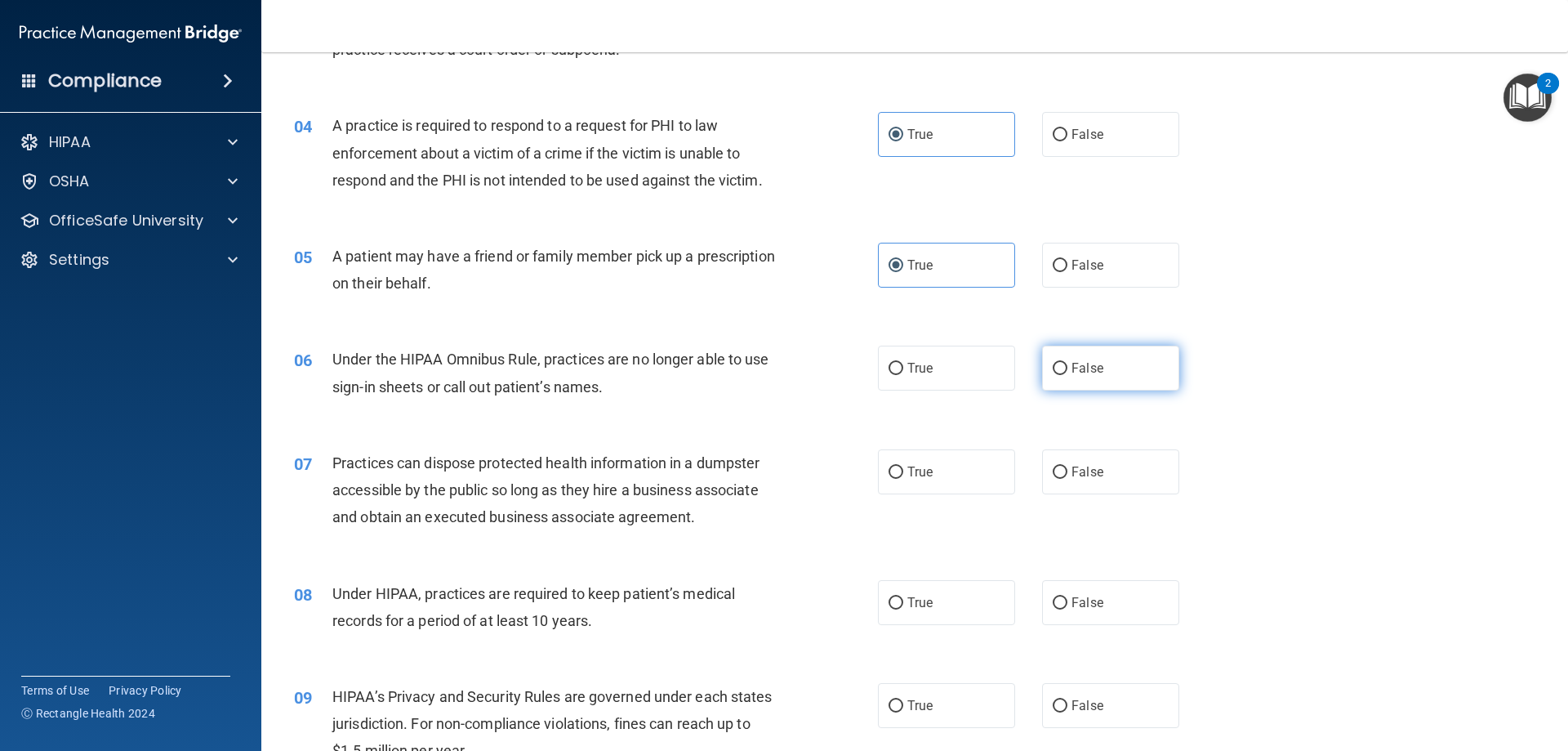
click at [1125, 380] on label "False" at bounding box center [1110, 368] width 138 height 45
click at [1067, 375] on input "False" at bounding box center [1060, 369] width 14 height 13
radio input "true"
click at [1058, 467] on input "False" at bounding box center [1060, 473] width 14 height 13
radio input "true"
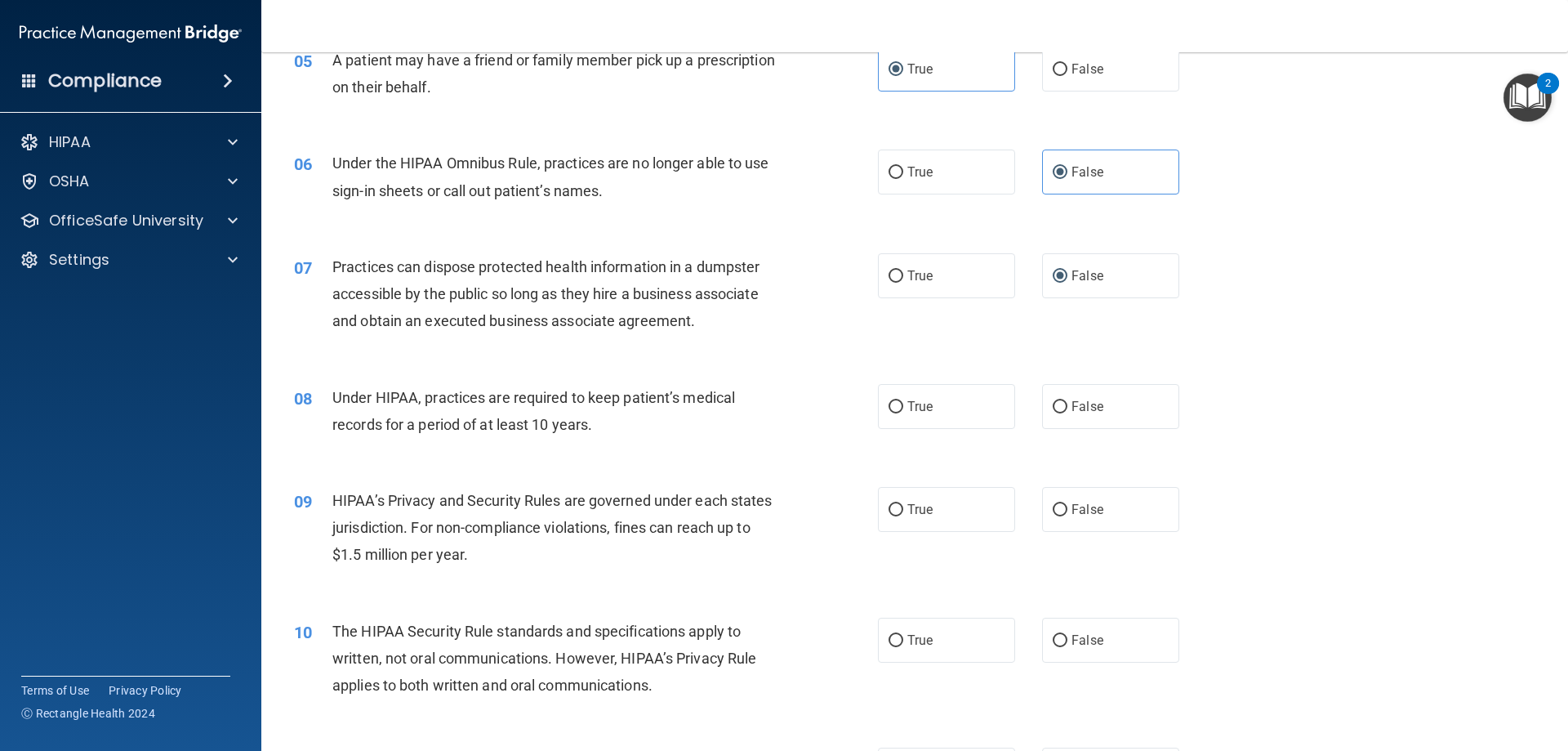
scroll to position [654, 0]
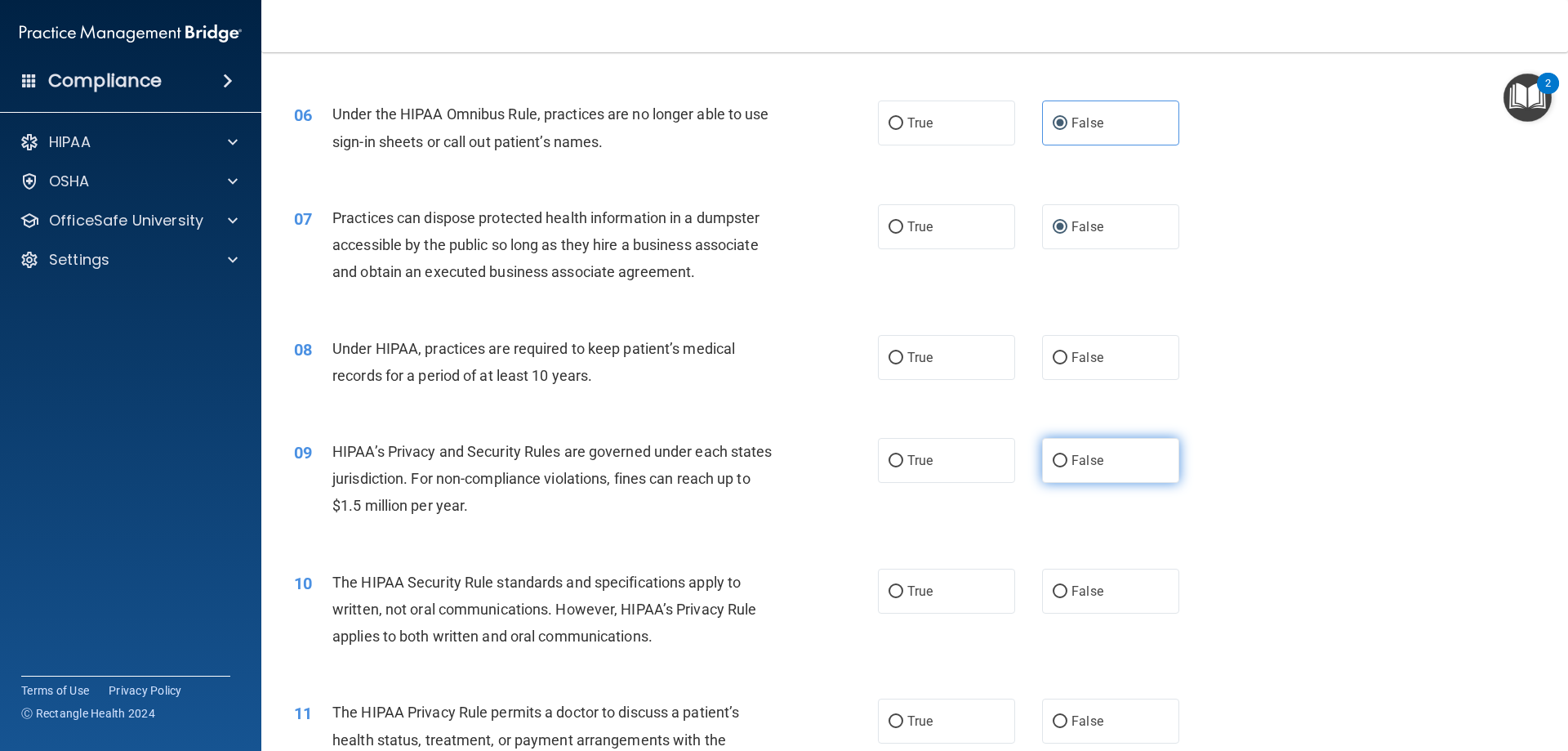
click at [1050, 471] on label "False" at bounding box center [1110, 460] width 138 height 45
click at [1053, 467] on input "False" at bounding box center [1060, 461] width 14 height 13
radio input "true"
click at [948, 586] on label "True" at bounding box center [946, 591] width 138 height 45
click at [903, 586] on input "True" at bounding box center [895, 592] width 14 height 13
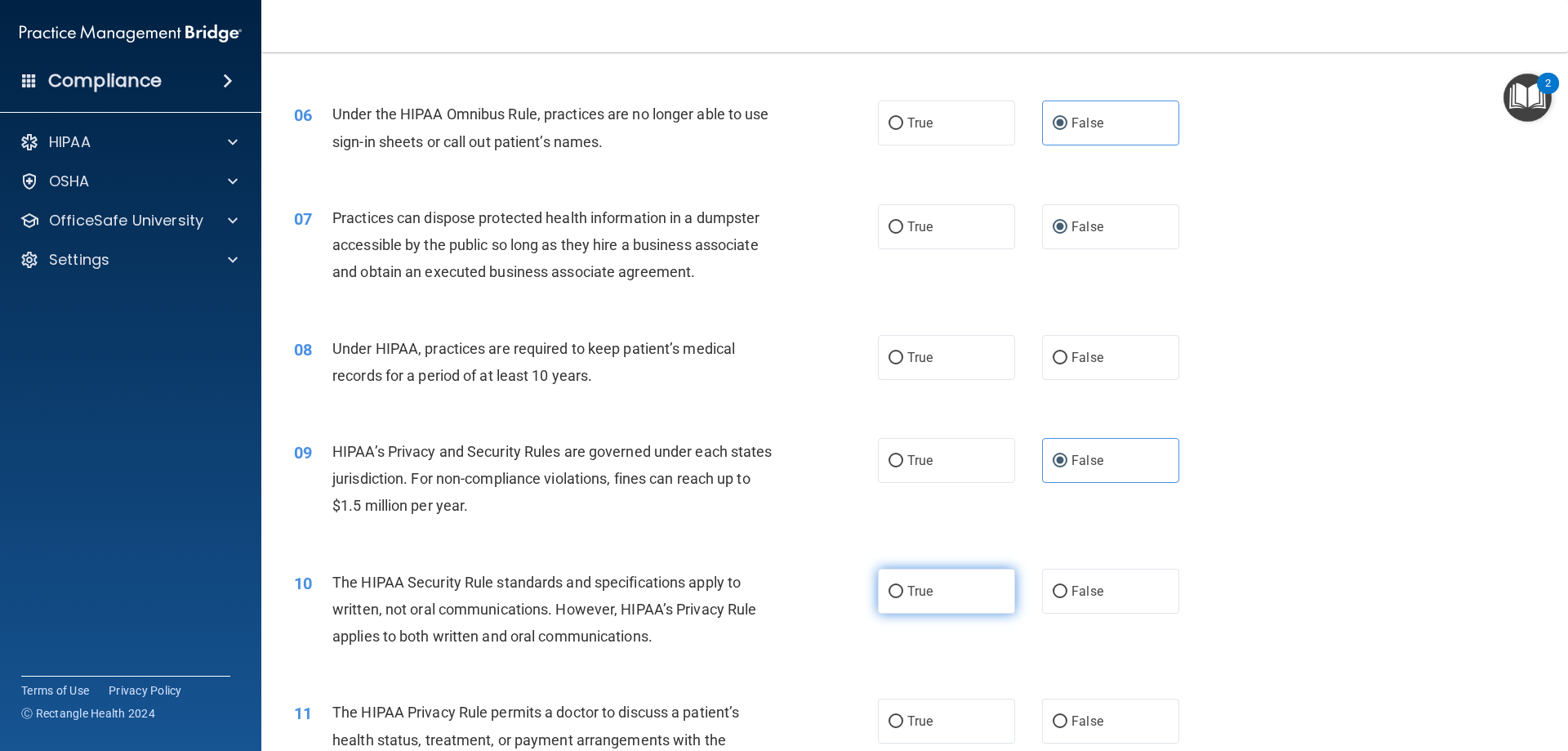
radio input "true"
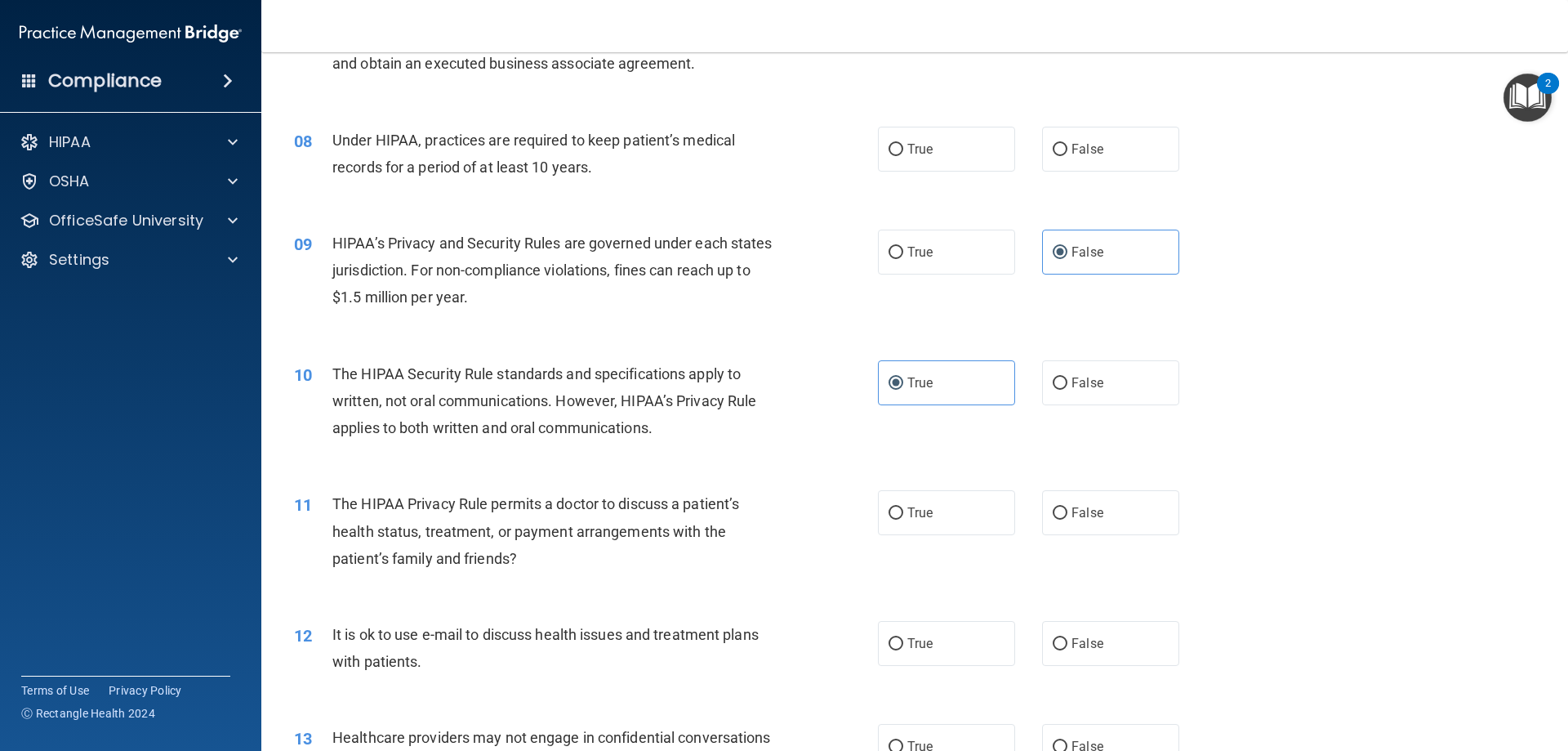
scroll to position [899, 0]
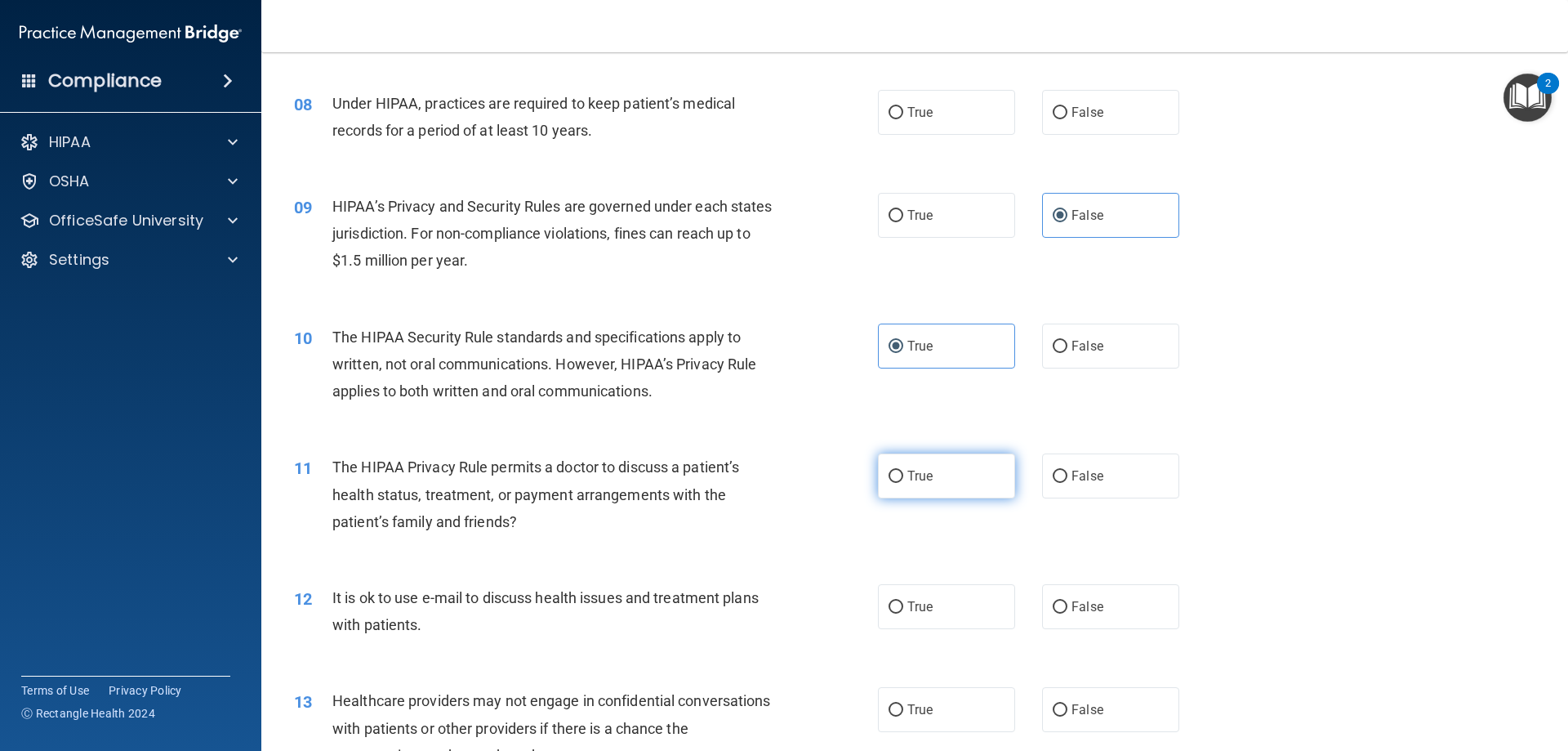
click at [926, 474] on span "True" at bounding box center [920, 475] width 25 height 15
click at [903, 474] on input "True" at bounding box center [895, 477] width 14 height 13
radio input "true"
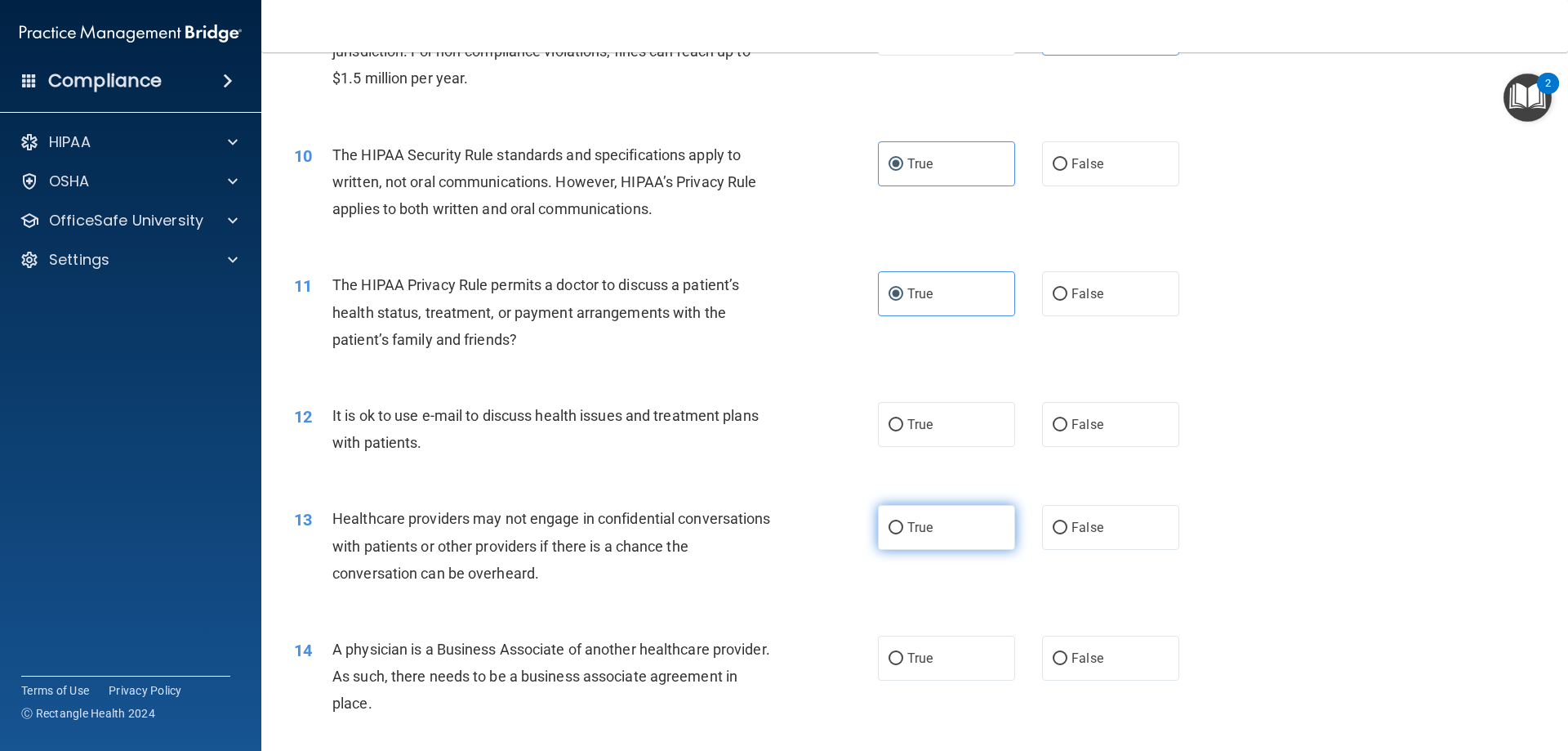
scroll to position [1143, 0]
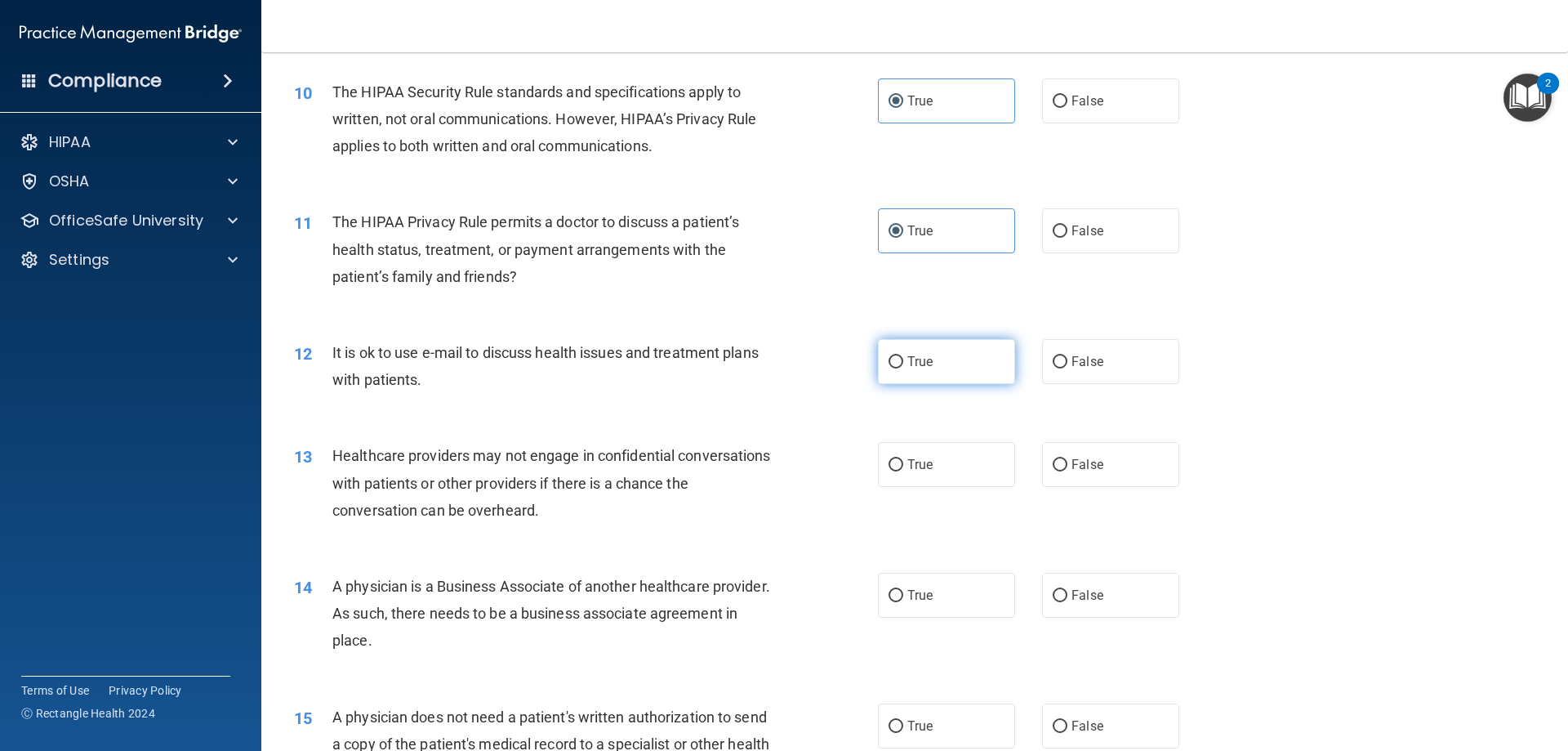
click at [950, 373] on label "True" at bounding box center [946, 362] width 138 height 45
click at [903, 369] on input "True" at bounding box center [895, 362] width 14 height 13
radio input "true"
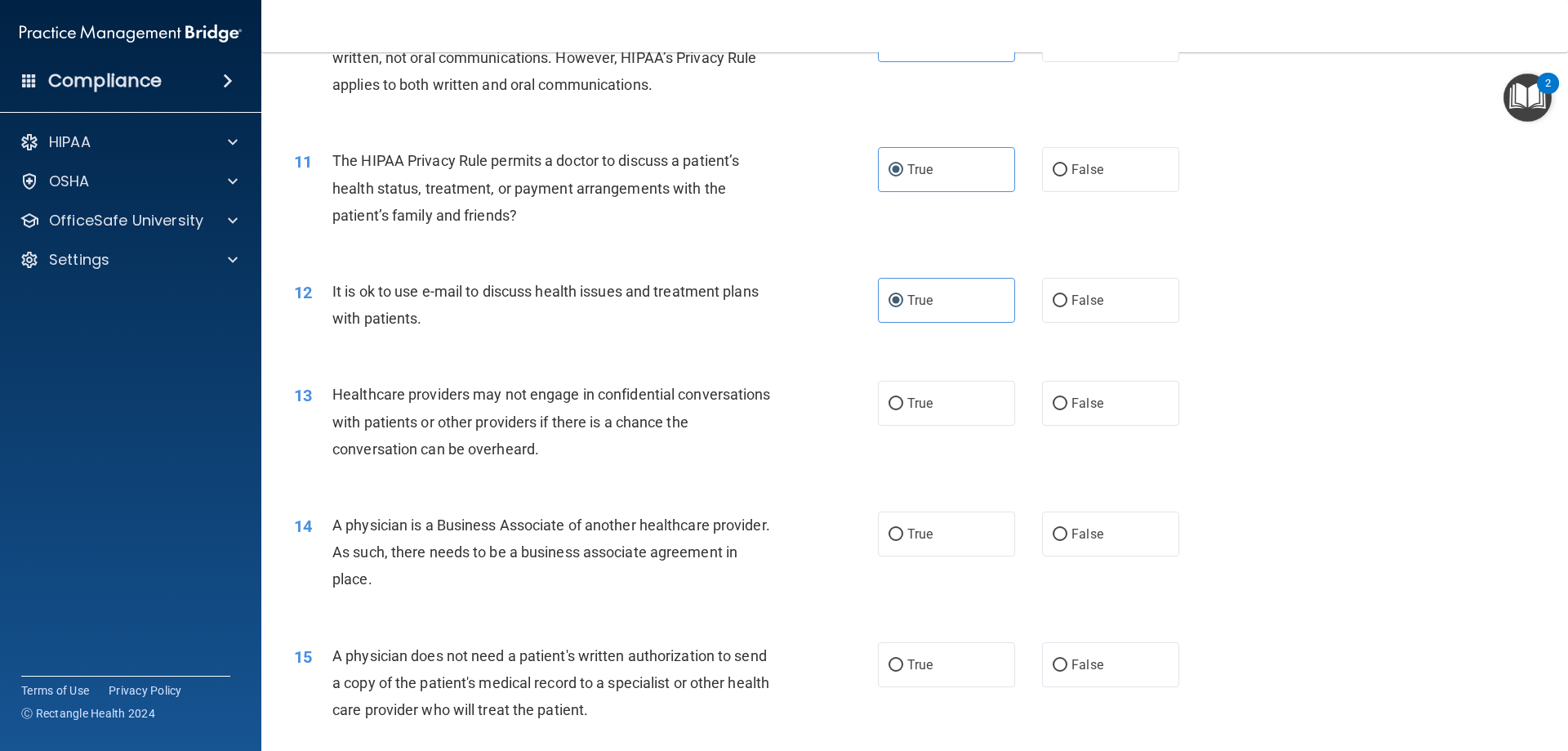
scroll to position [1389, 0]
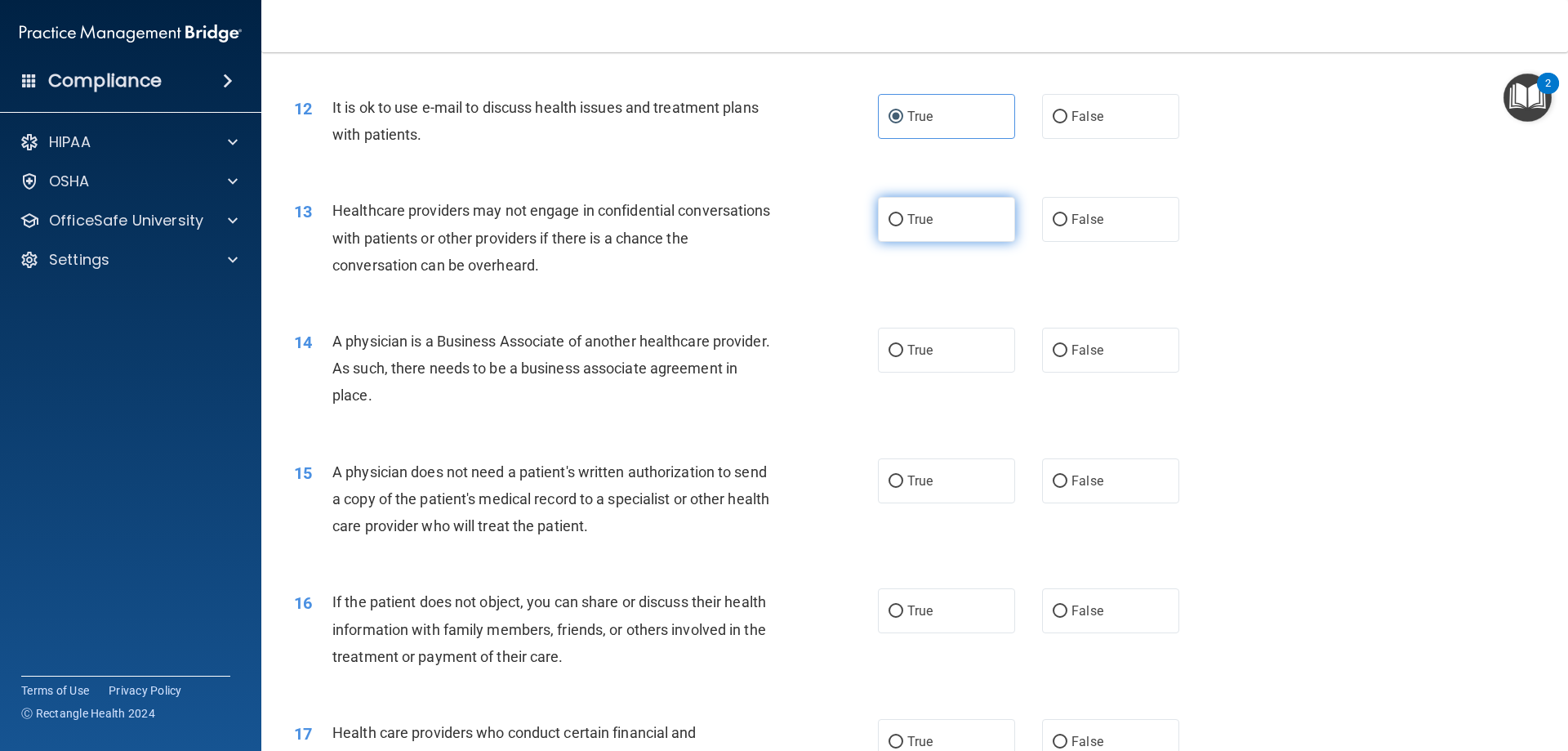
click at [951, 226] on label "True" at bounding box center [946, 219] width 138 height 45
click at [903, 226] on input "True" at bounding box center [895, 220] width 14 height 13
radio input "true"
click at [1054, 218] on input "False" at bounding box center [1060, 220] width 14 height 13
radio input "true"
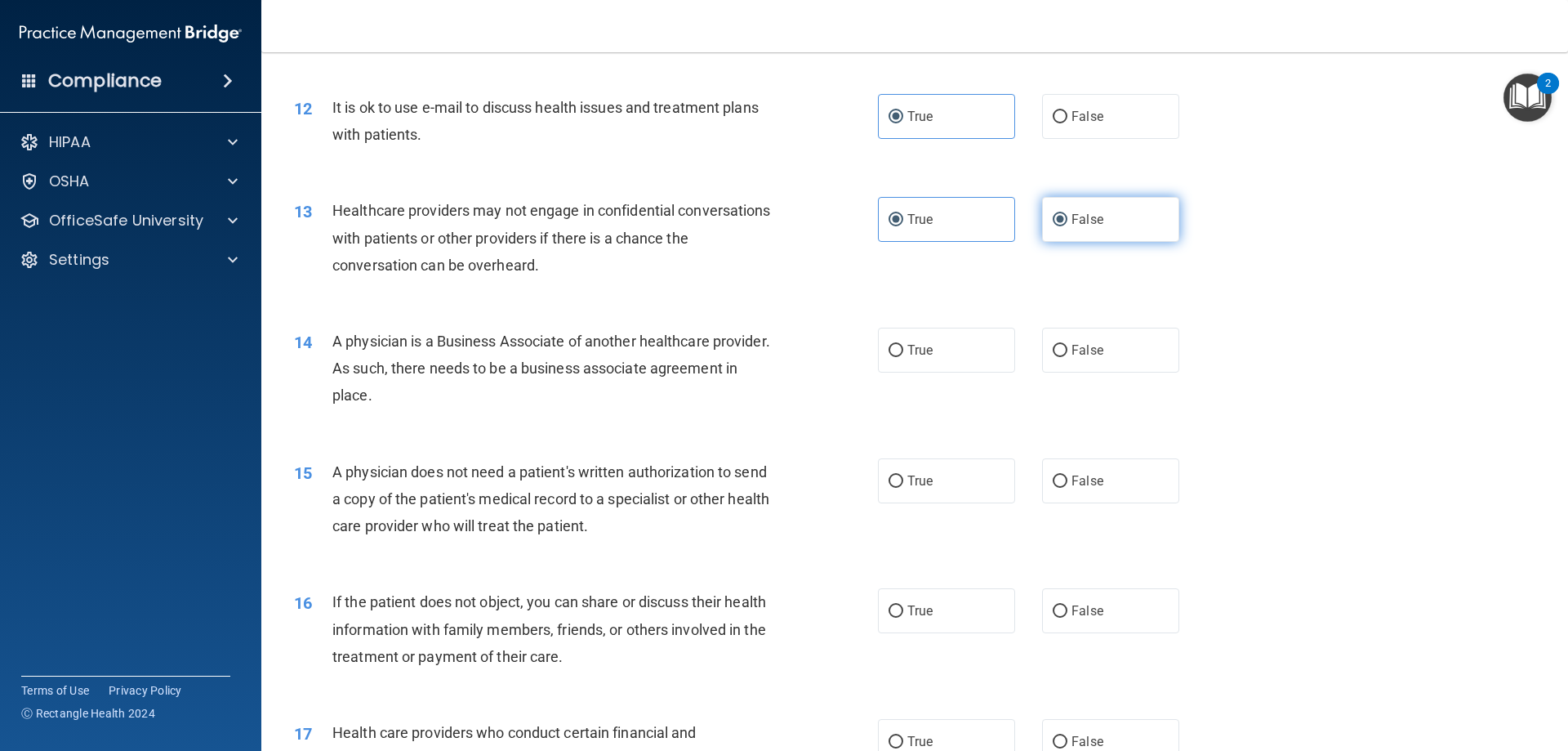
radio input "false"
click at [1053, 322] on div "14 A physician is a Business Associate of another healthcare provider. As such,…" at bounding box center [914, 371] width 1266 height 130
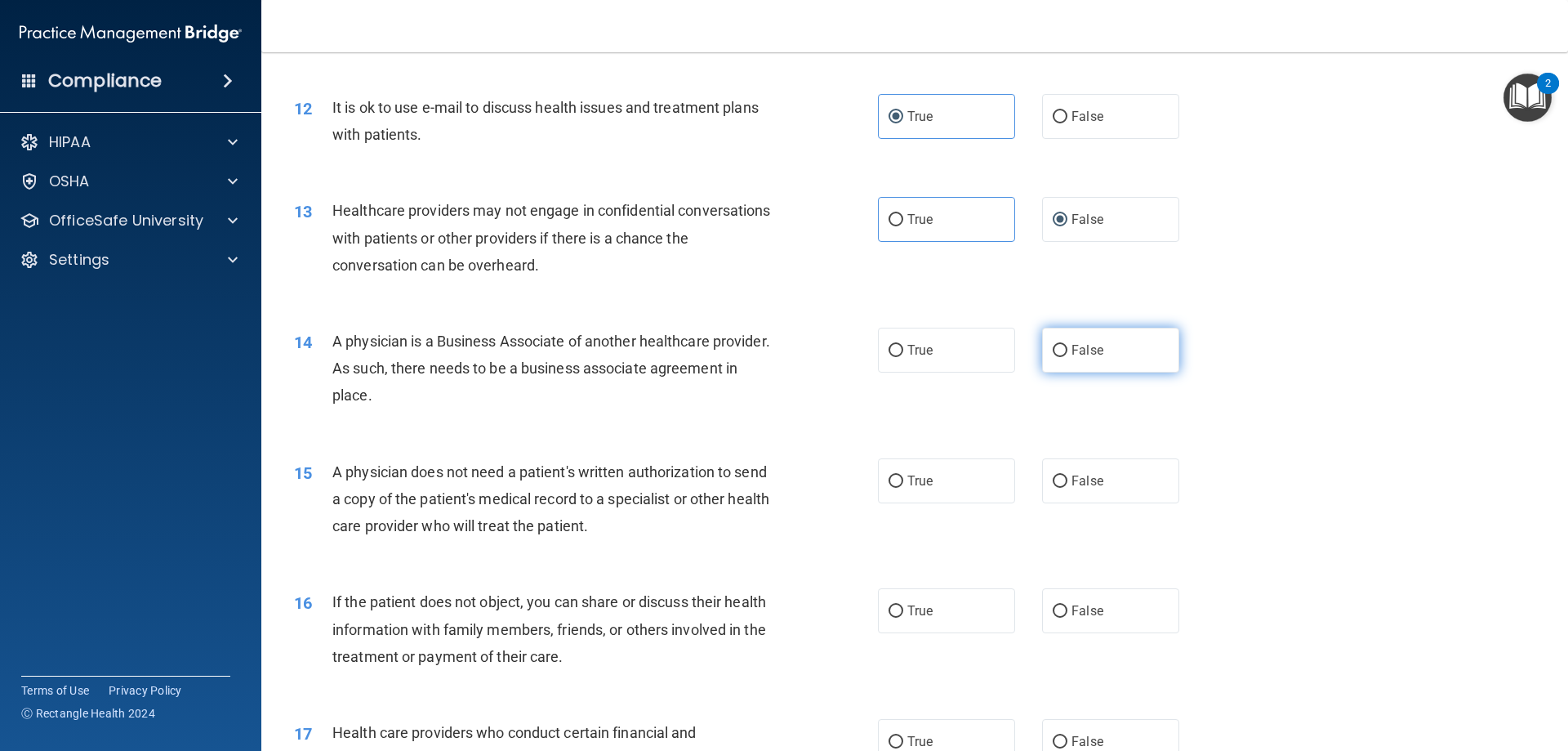
click at [1065, 336] on label "False" at bounding box center [1110, 350] width 138 height 45
click at [1065, 344] on input "False" at bounding box center [1060, 351] width 14 height 13
radio input "true"
click at [958, 494] on label "True" at bounding box center [946, 480] width 138 height 45
click at [903, 487] on input "True" at bounding box center [895, 482] width 14 height 13
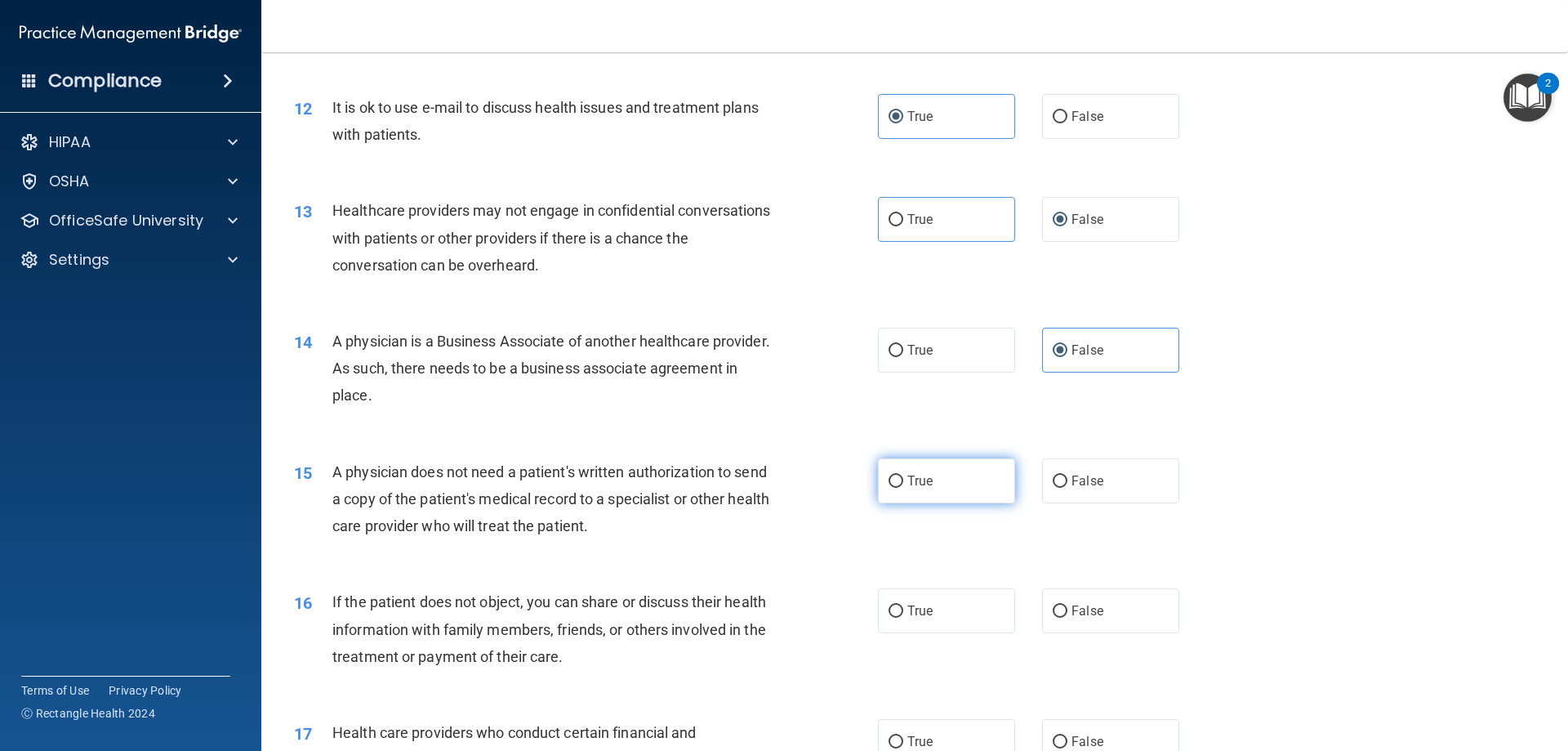
radio input "true"
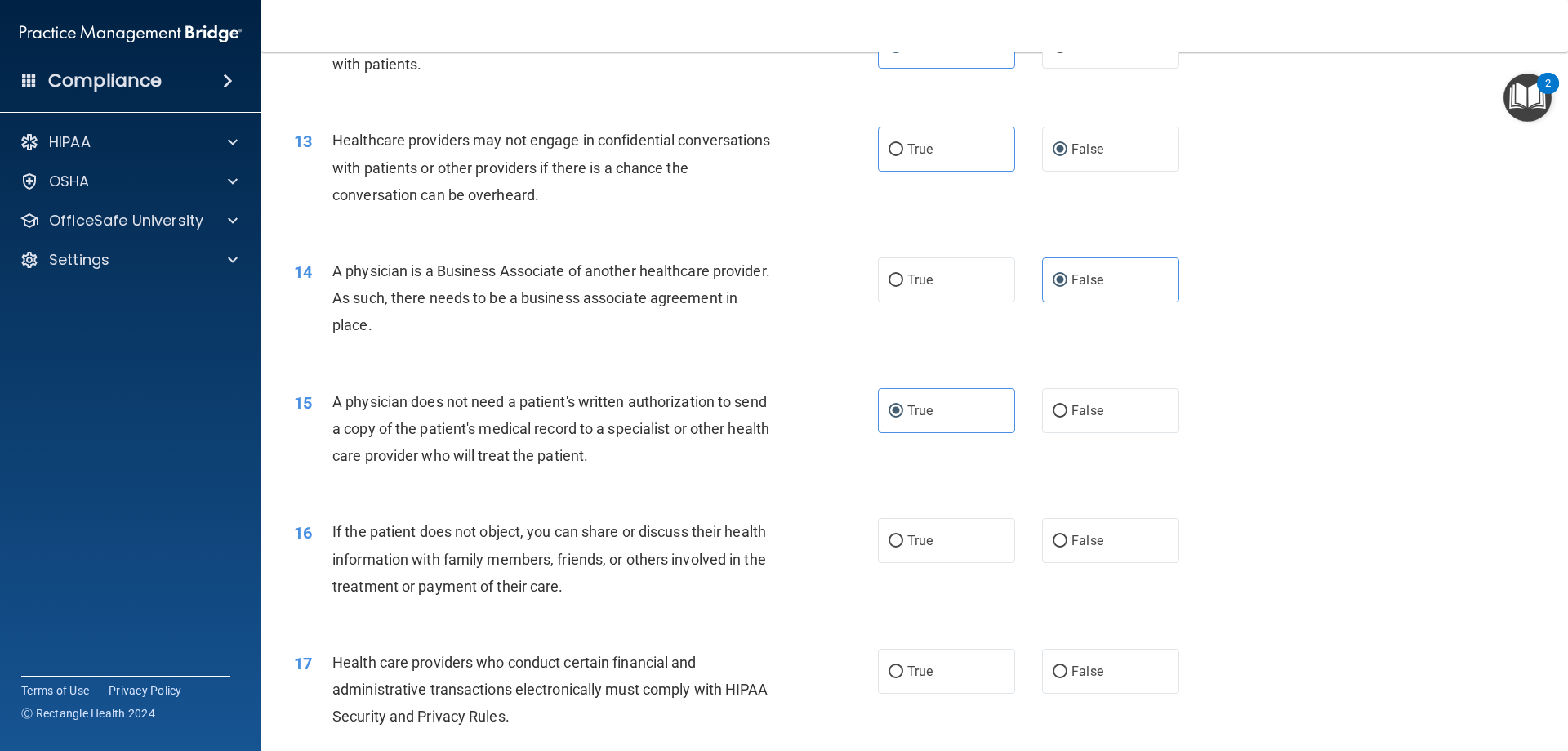
scroll to position [1633, 0]
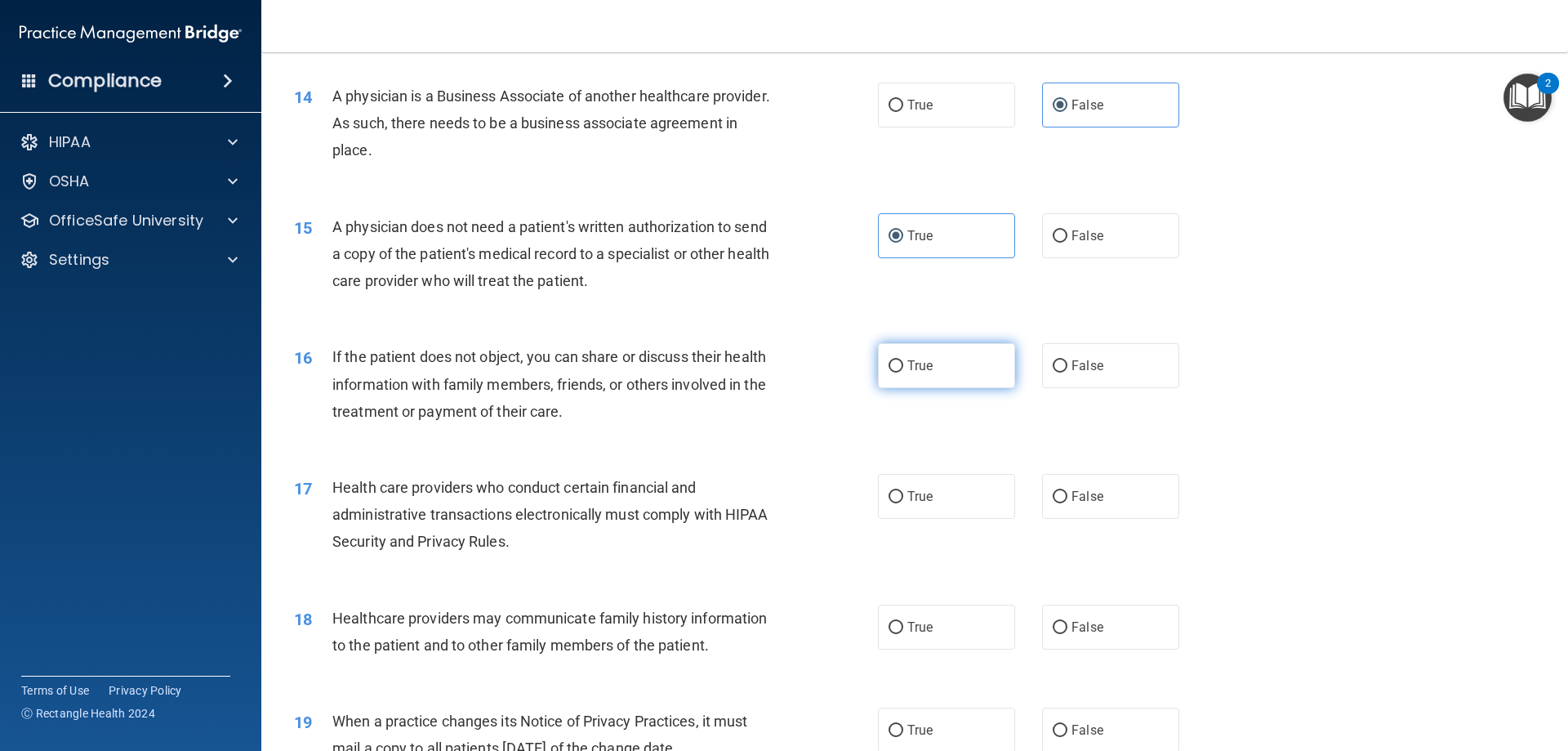
click at [961, 365] on label "True" at bounding box center [946, 365] width 138 height 45
click at [903, 365] on input "True" at bounding box center [895, 367] width 14 height 13
radio input "true"
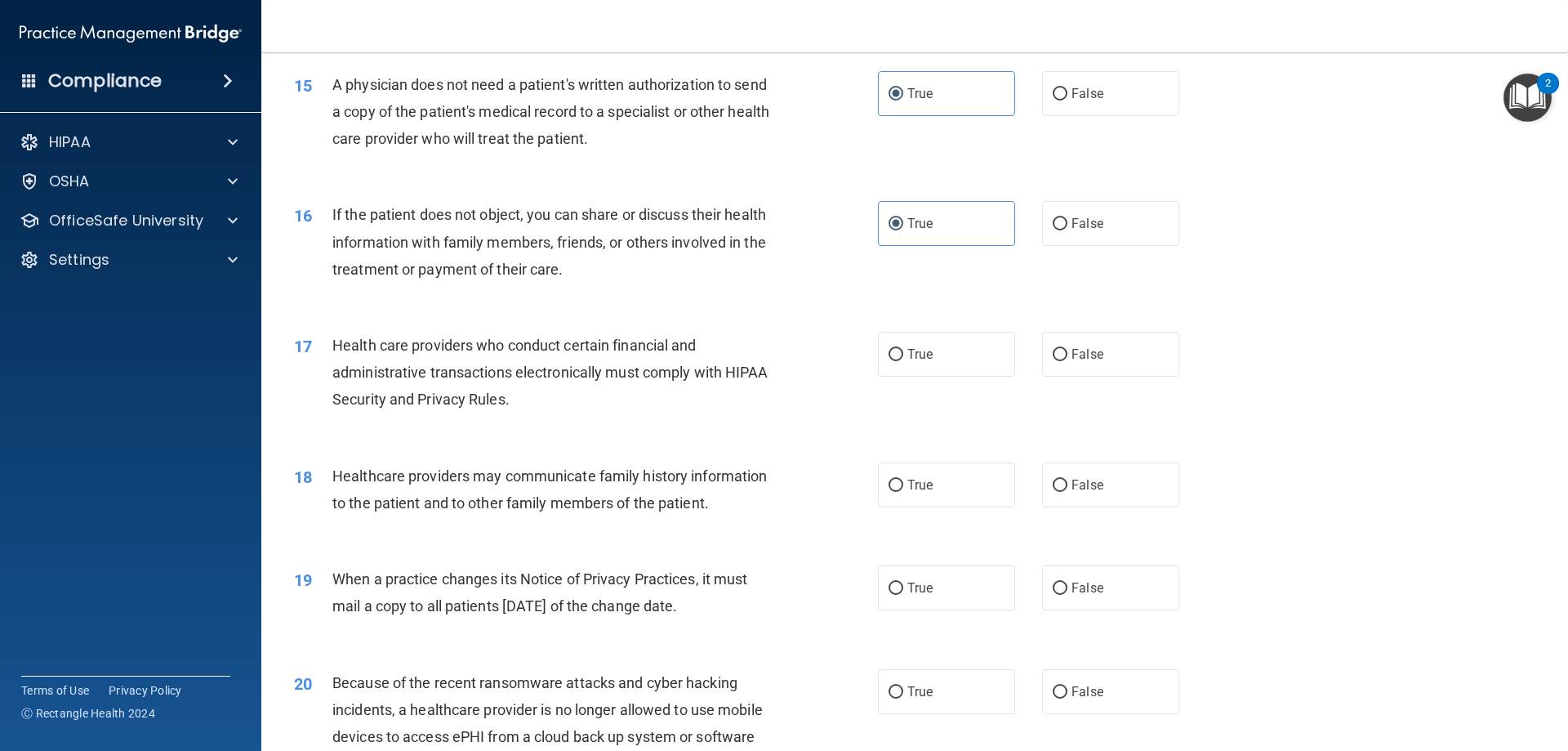
scroll to position [1797, 0]
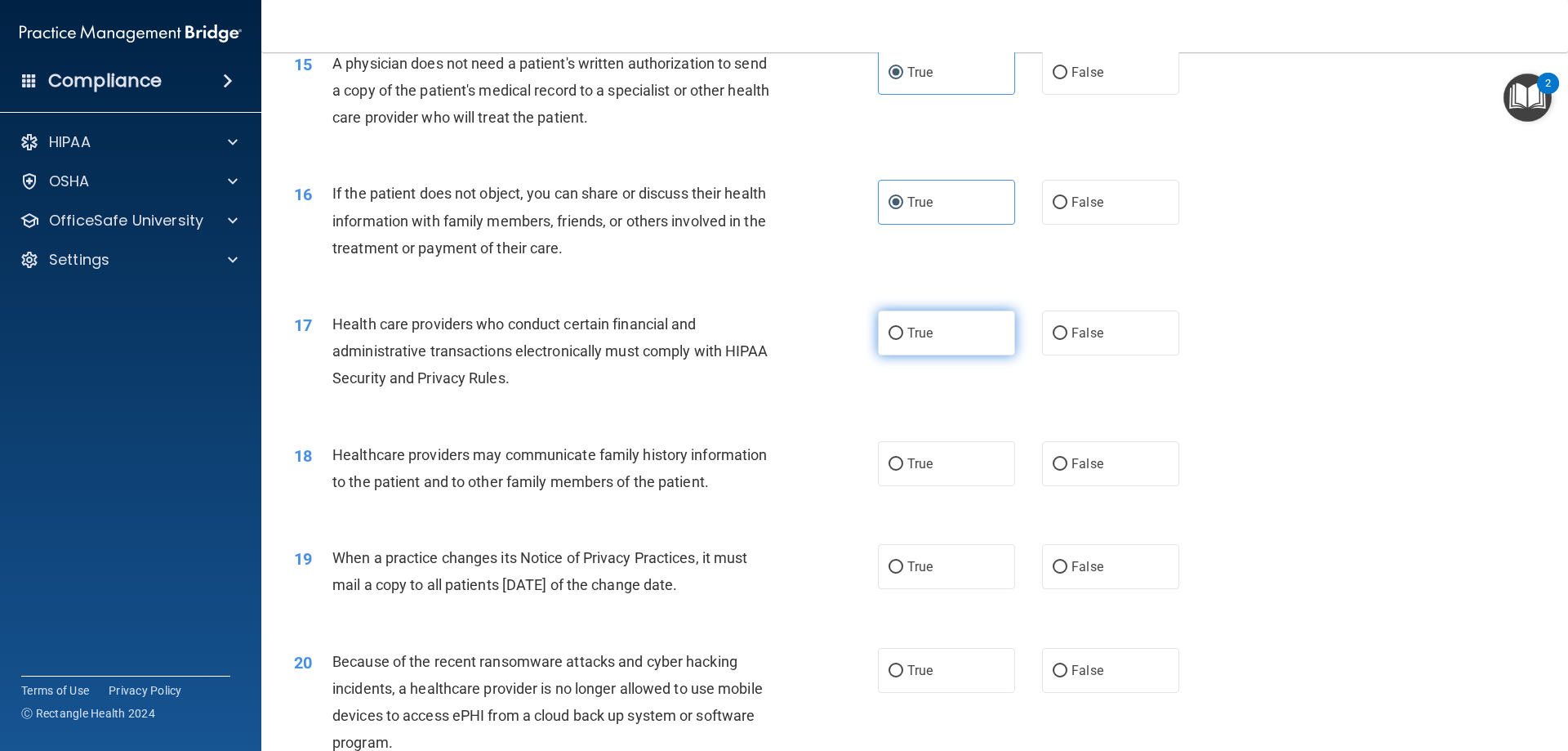
click at [973, 324] on label "True" at bounding box center [946, 333] width 138 height 45
click at [903, 327] on input "True" at bounding box center [895, 334] width 14 height 13
radio input "true"
click at [1062, 582] on label "False" at bounding box center [1110, 567] width 138 height 45
click at [1062, 574] on input "False" at bounding box center [1060, 568] width 14 height 13
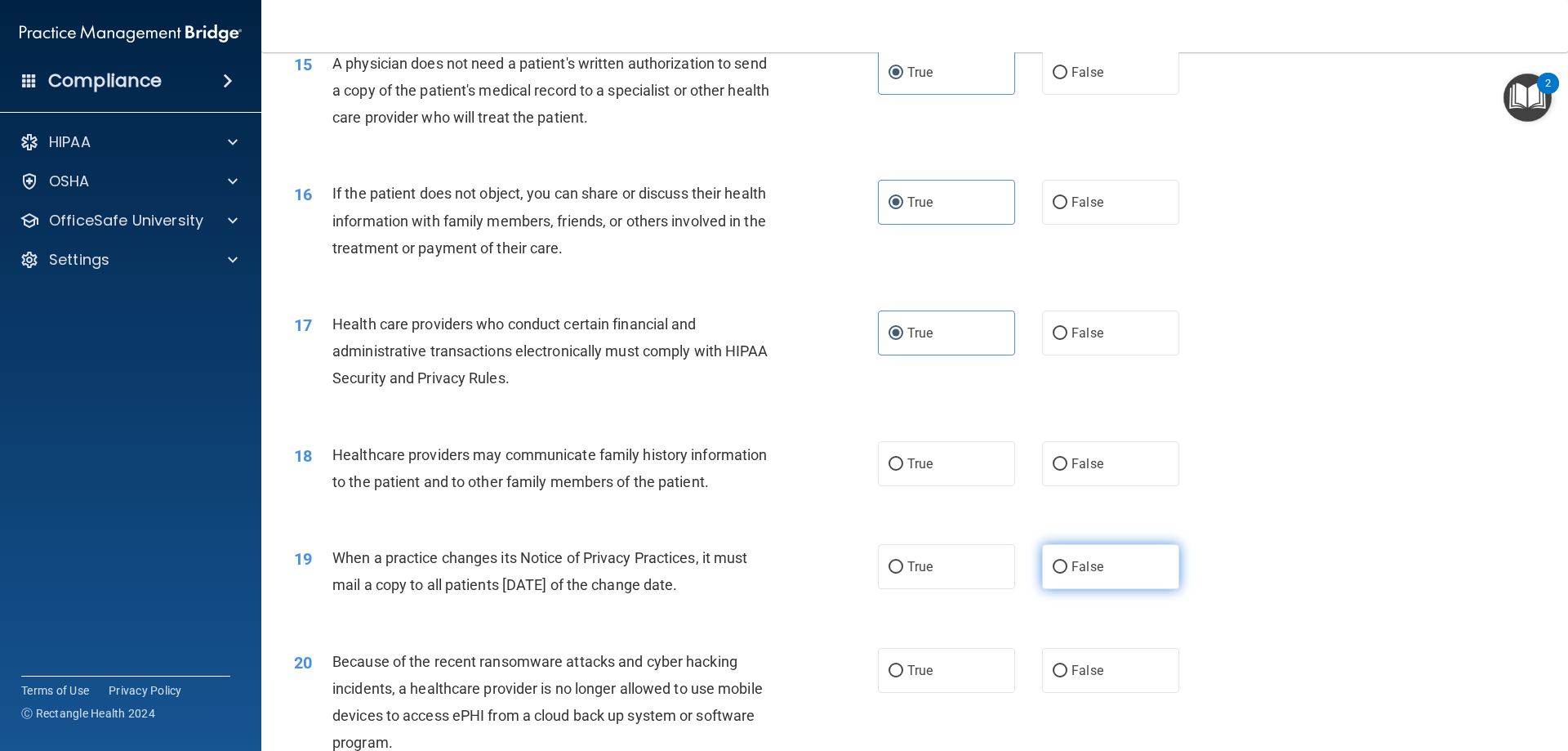
radio input "true"
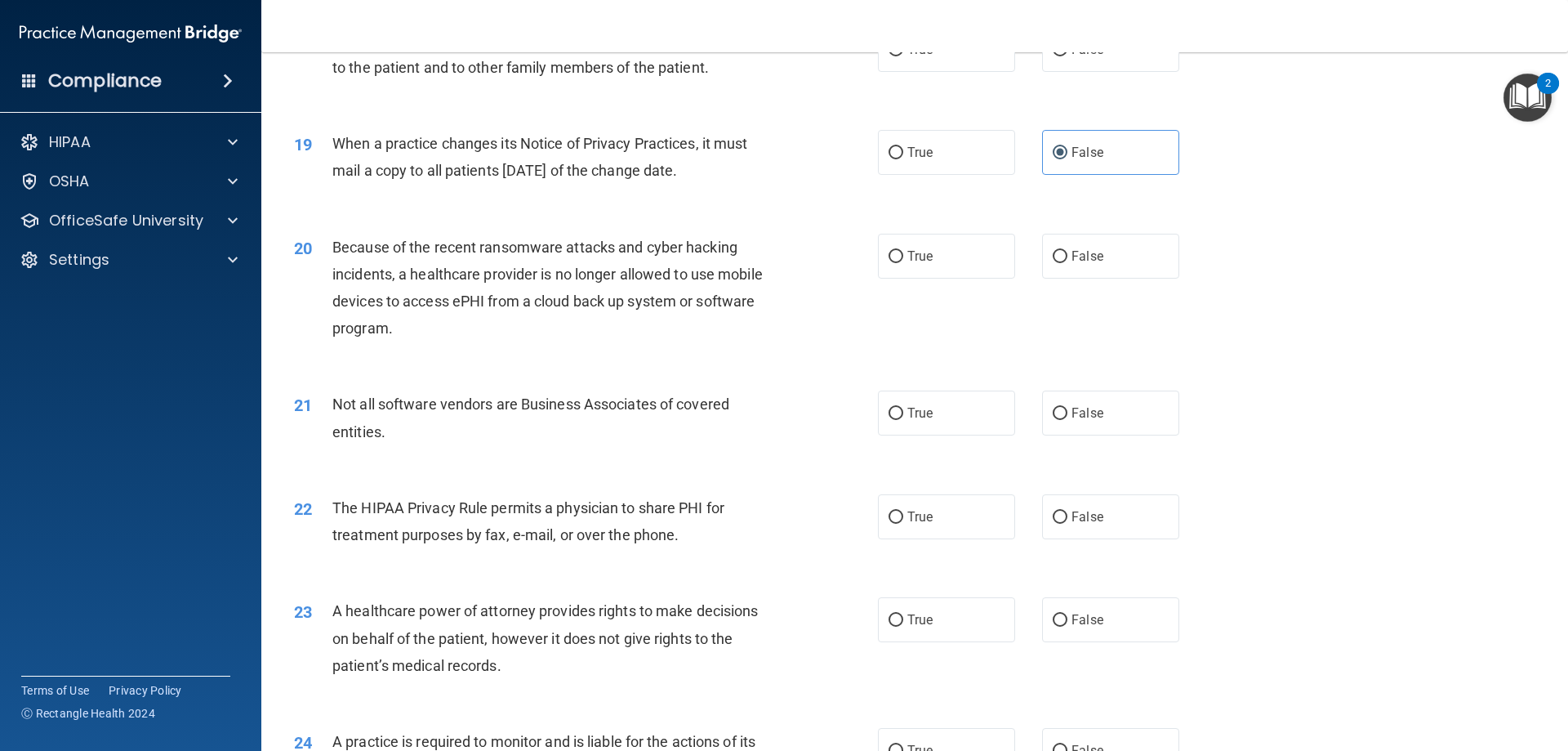
scroll to position [2369, 0]
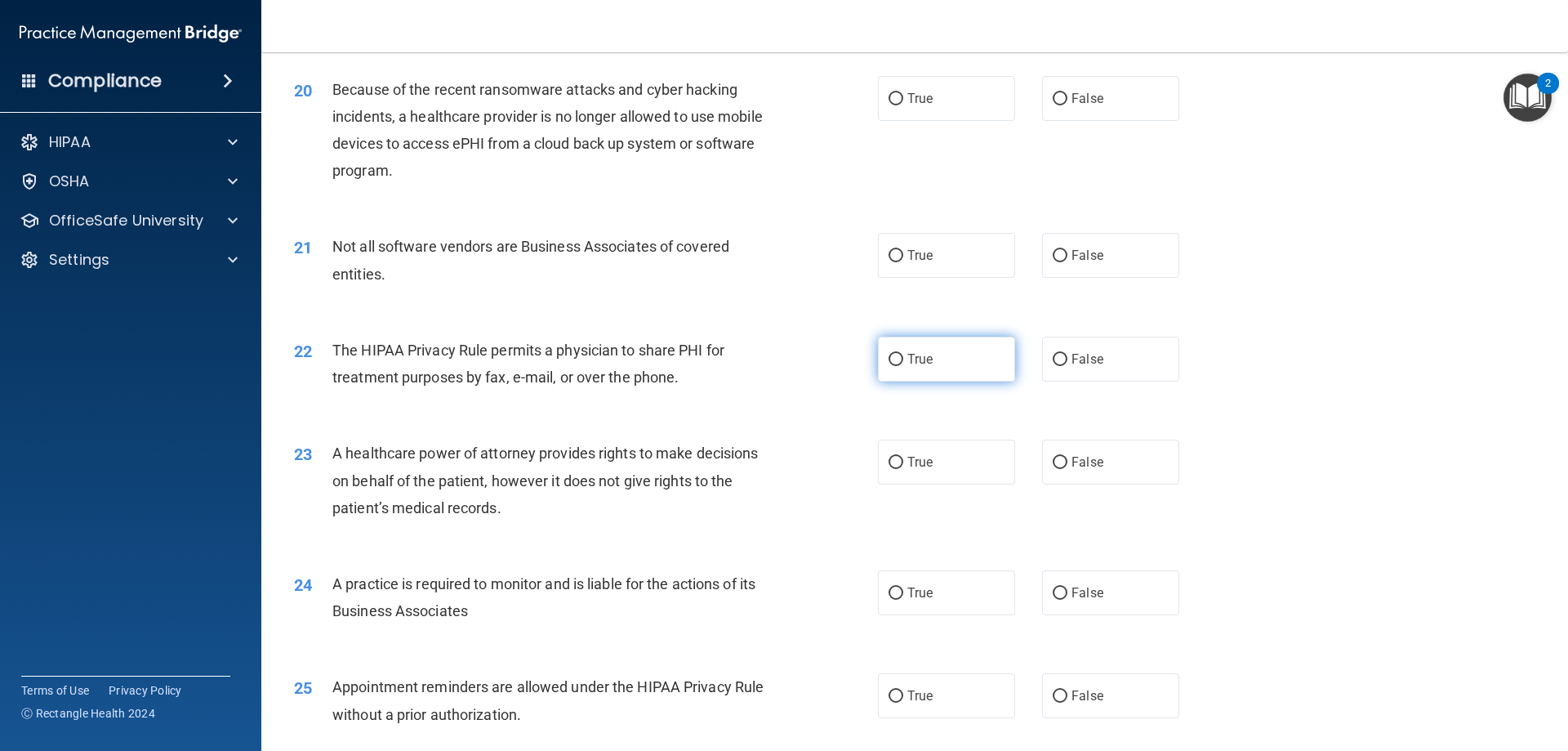
click at [970, 348] on label "True" at bounding box center [946, 359] width 138 height 45
click at [903, 353] on input "True" at bounding box center [895, 360] width 14 height 13
radio input "true"
click at [1067, 452] on label "False" at bounding box center [1110, 462] width 138 height 45
click at [1067, 457] on input "False" at bounding box center [1060, 463] width 14 height 13
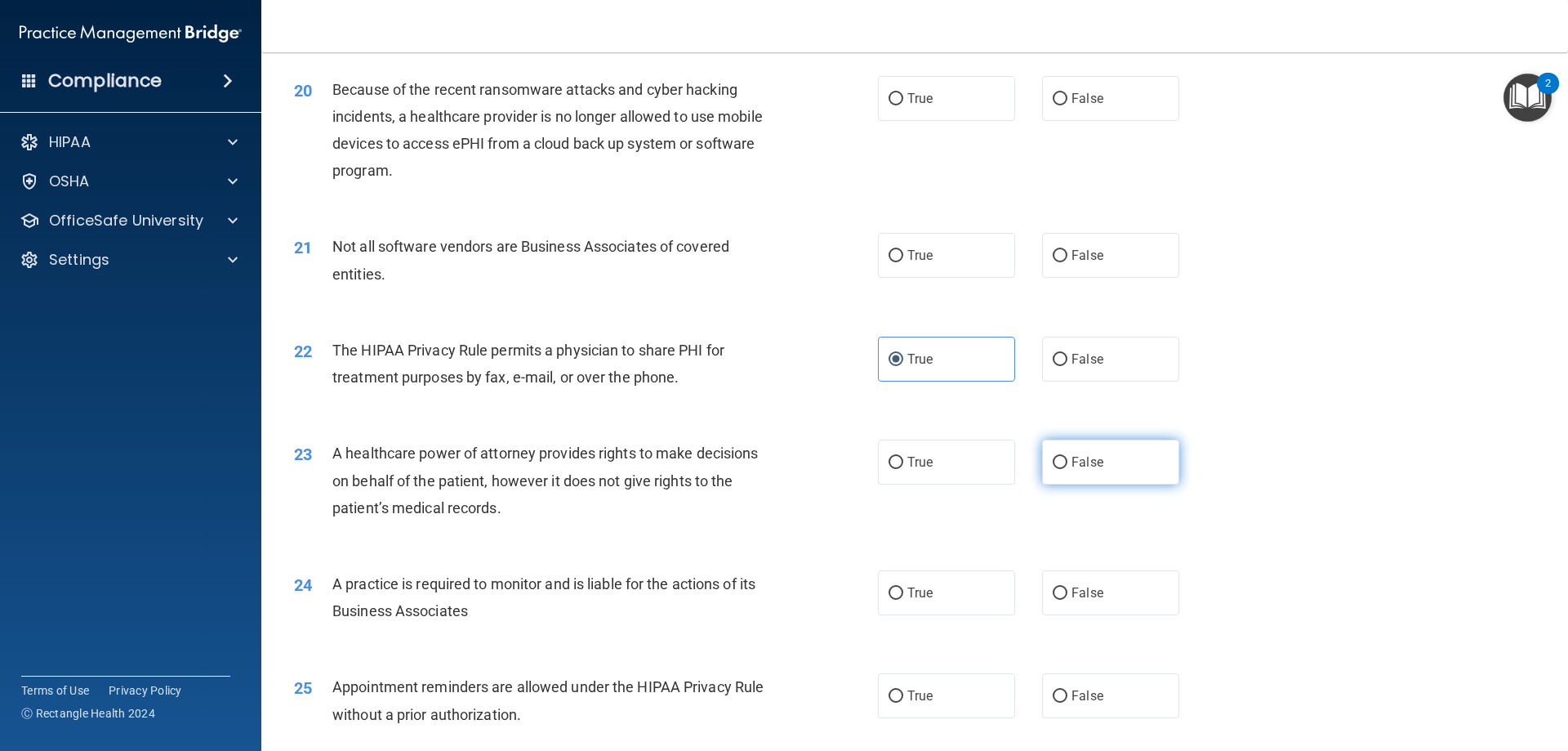
radio input "true"
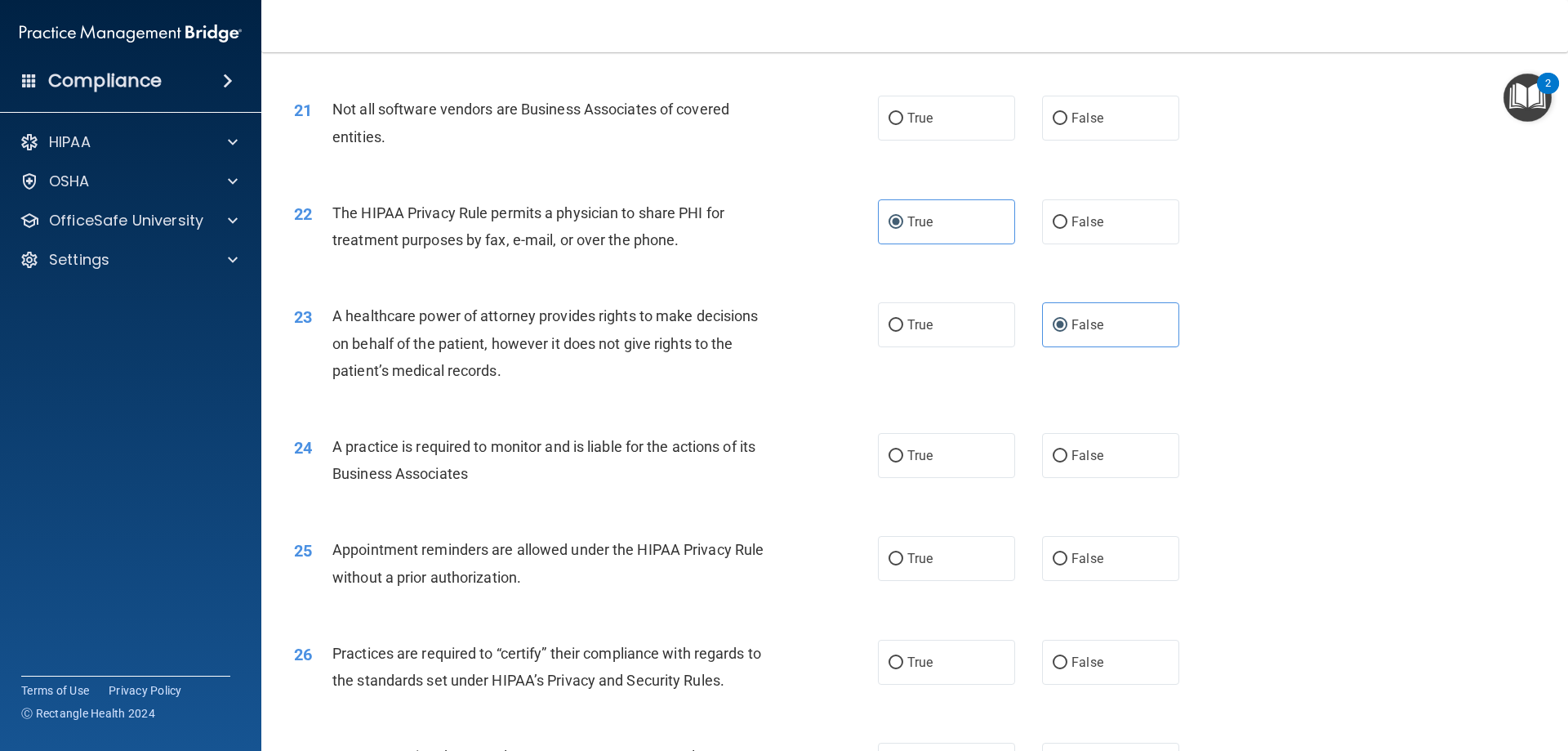
scroll to position [2532, 0]
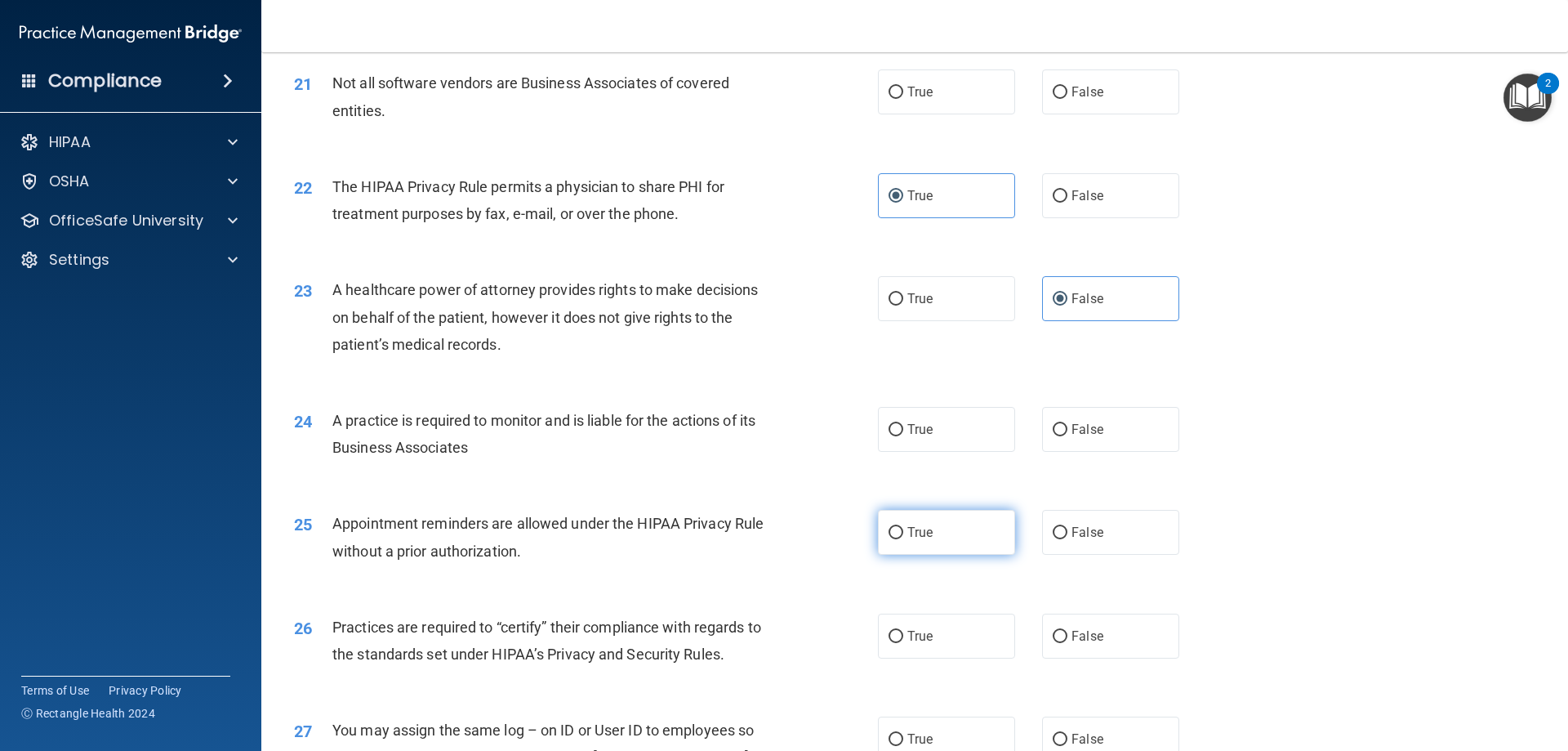
click at [967, 521] on label "True" at bounding box center [946, 532] width 138 height 45
click at [903, 527] on input "True" at bounding box center [895, 533] width 14 height 13
radio input "true"
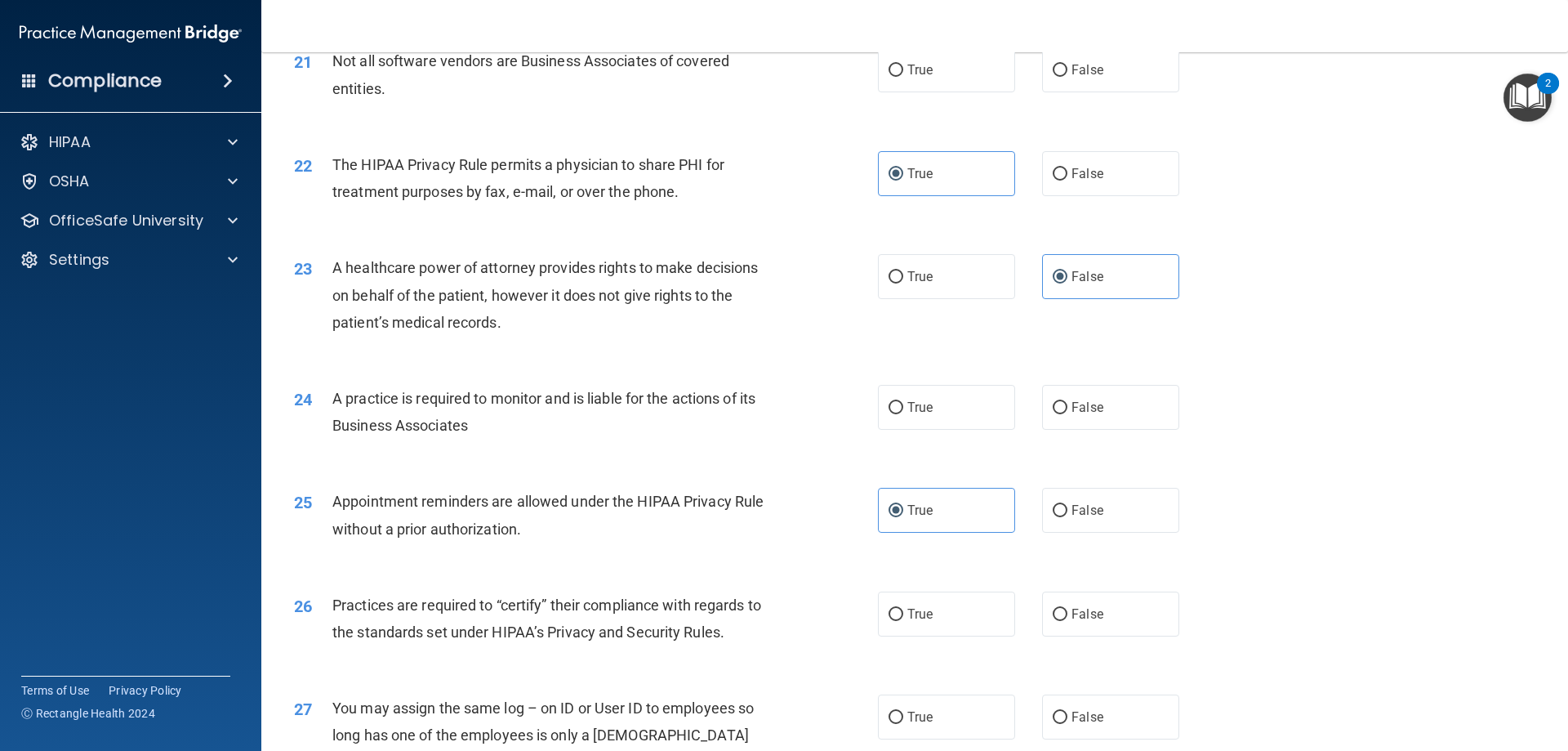
scroll to position [2614, 0]
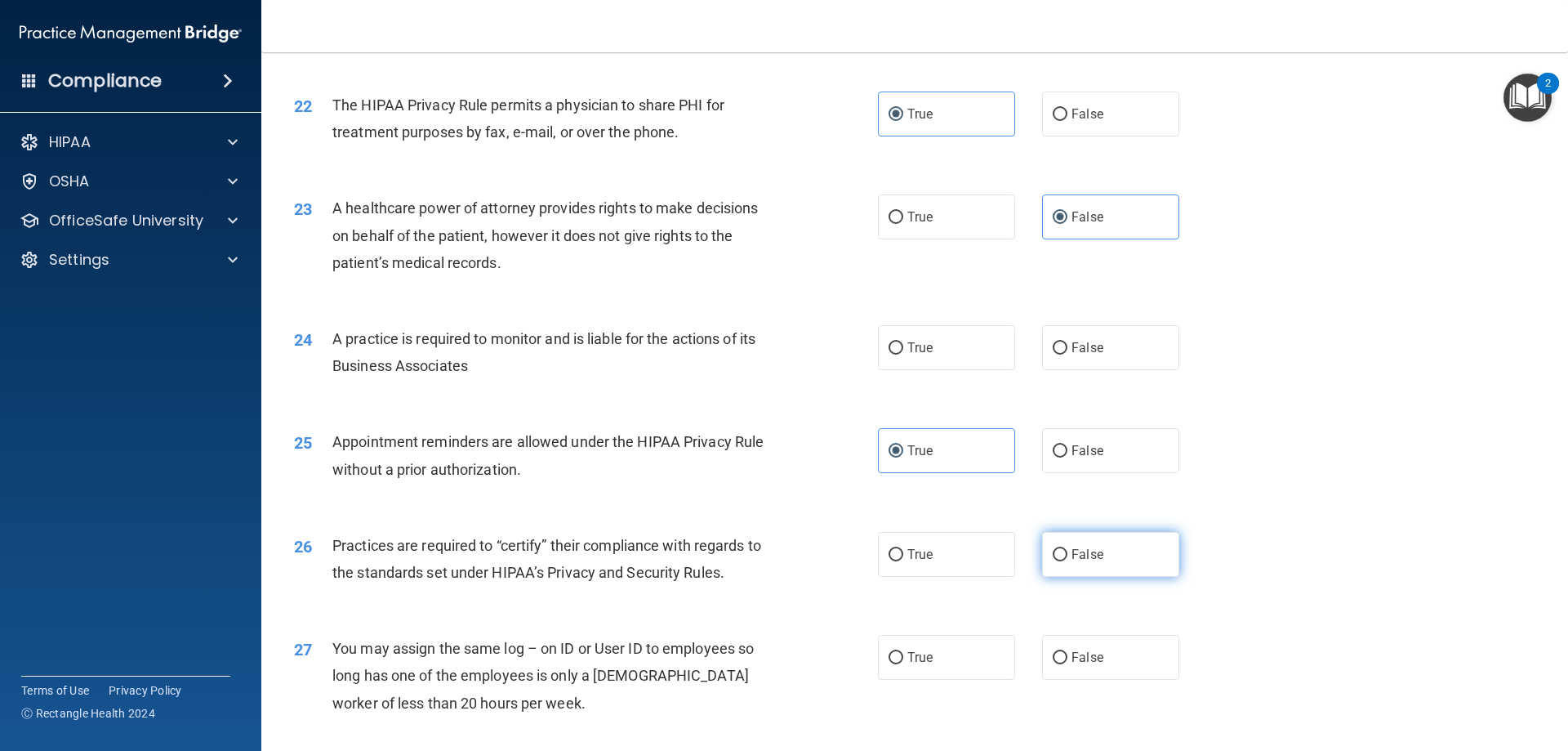
click at [1061, 556] on label "False" at bounding box center [1110, 554] width 138 height 45
click at [1061, 556] on input "False" at bounding box center [1060, 555] width 14 height 13
radio input "true"
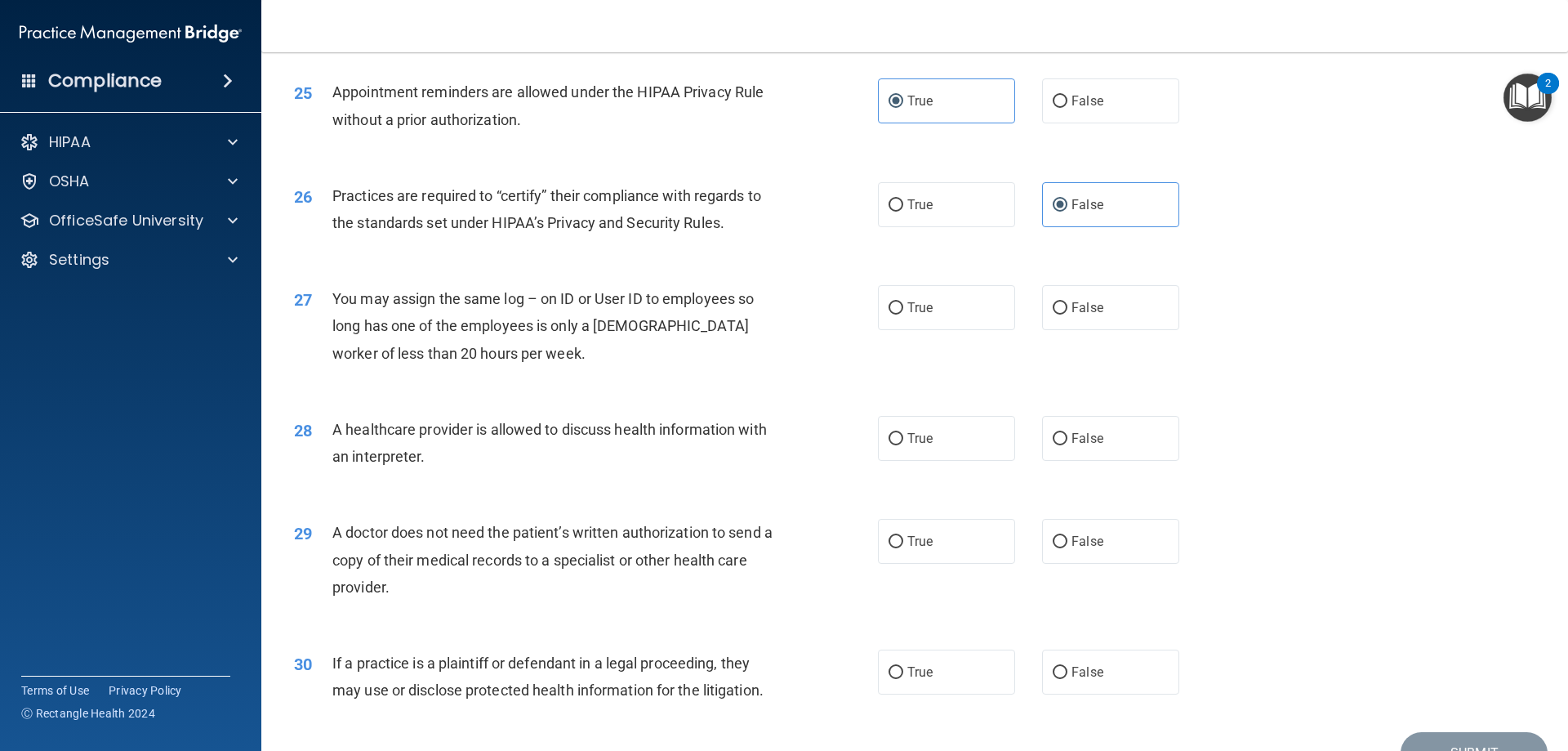
scroll to position [3022, 0]
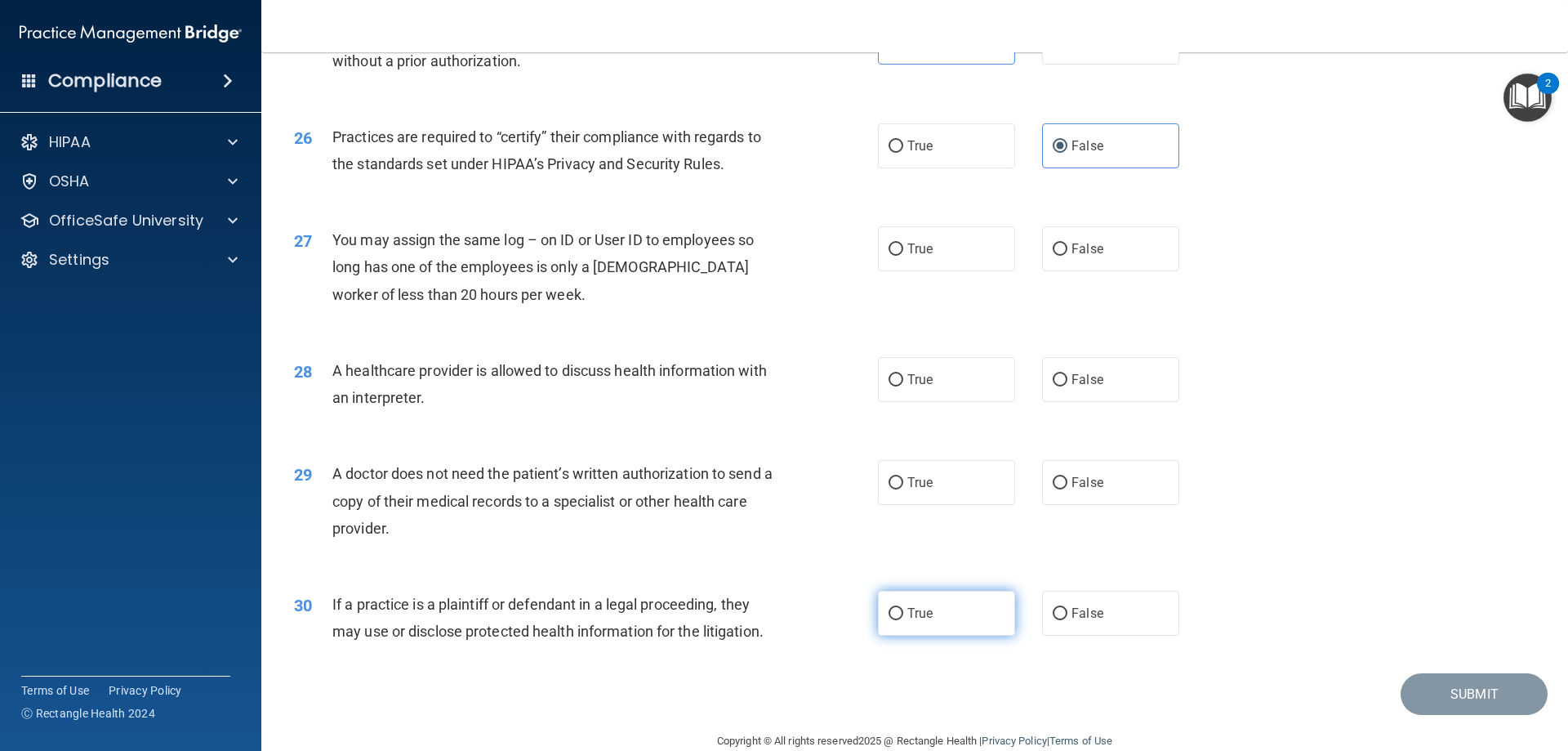
click at [907, 618] on span "True" at bounding box center [920, 612] width 25 height 15
click at [903, 618] on input "True" at bounding box center [895, 614] width 14 height 13
radio input "true"
click at [916, 468] on label "True" at bounding box center [946, 482] width 138 height 45
click at [903, 477] on input "True" at bounding box center [895, 483] width 14 height 13
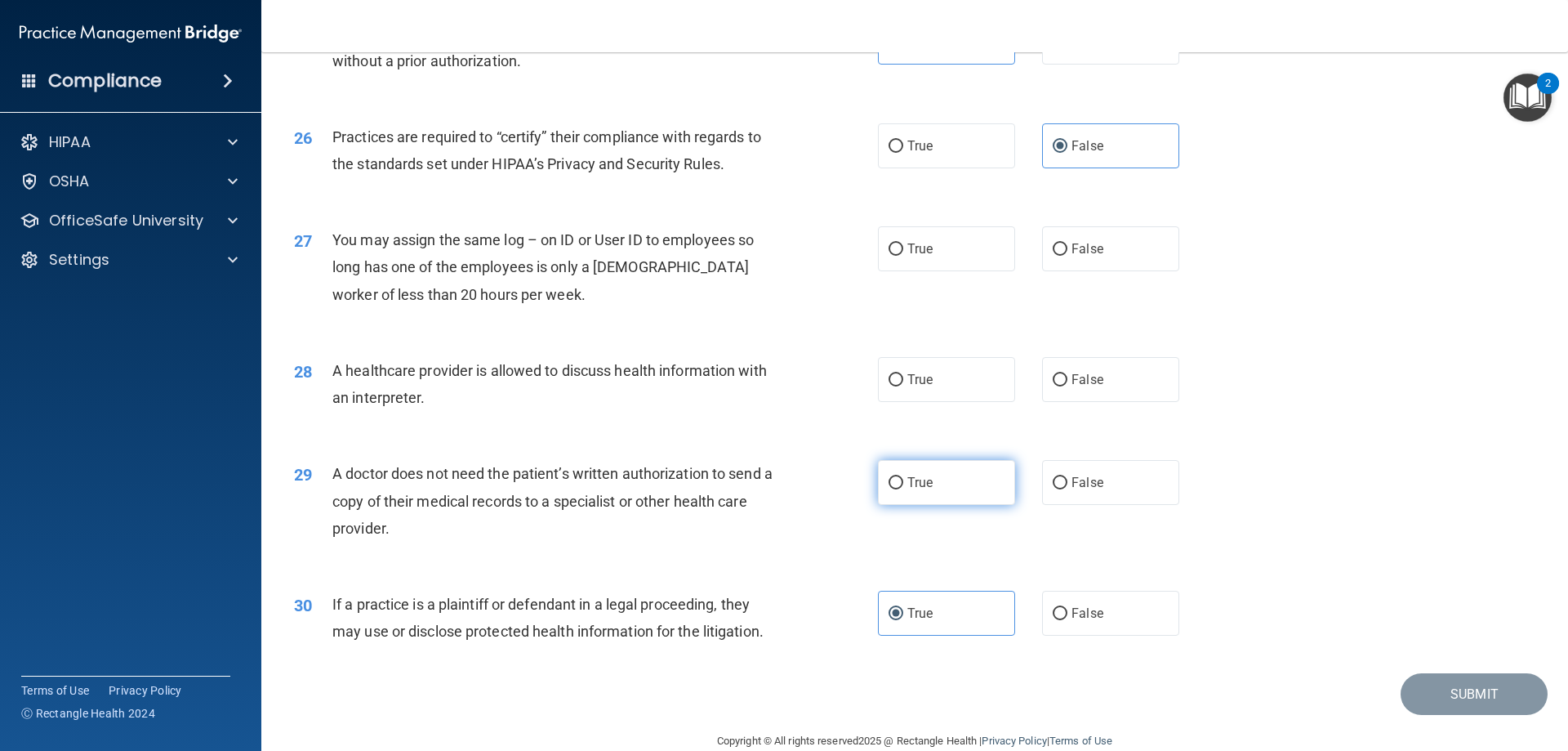
radio input "true"
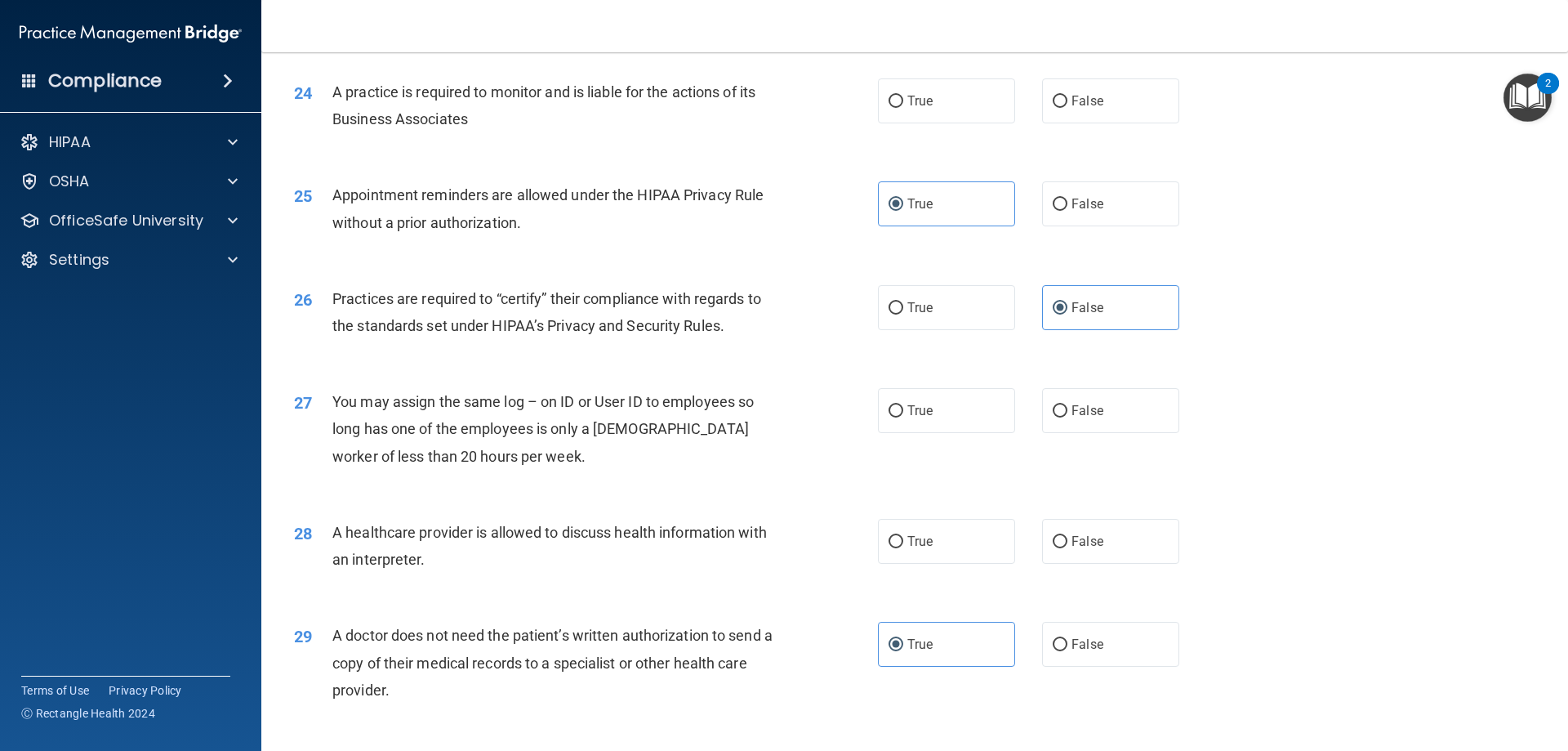
scroll to position [2859, 0]
click at [1089, 96] on span "False" at bounding box center [1087, 102] width 31 height 15
click at [1067, 97] on input "False" at bounding box center [1060, 103] width 14 height 13
radio input "true"
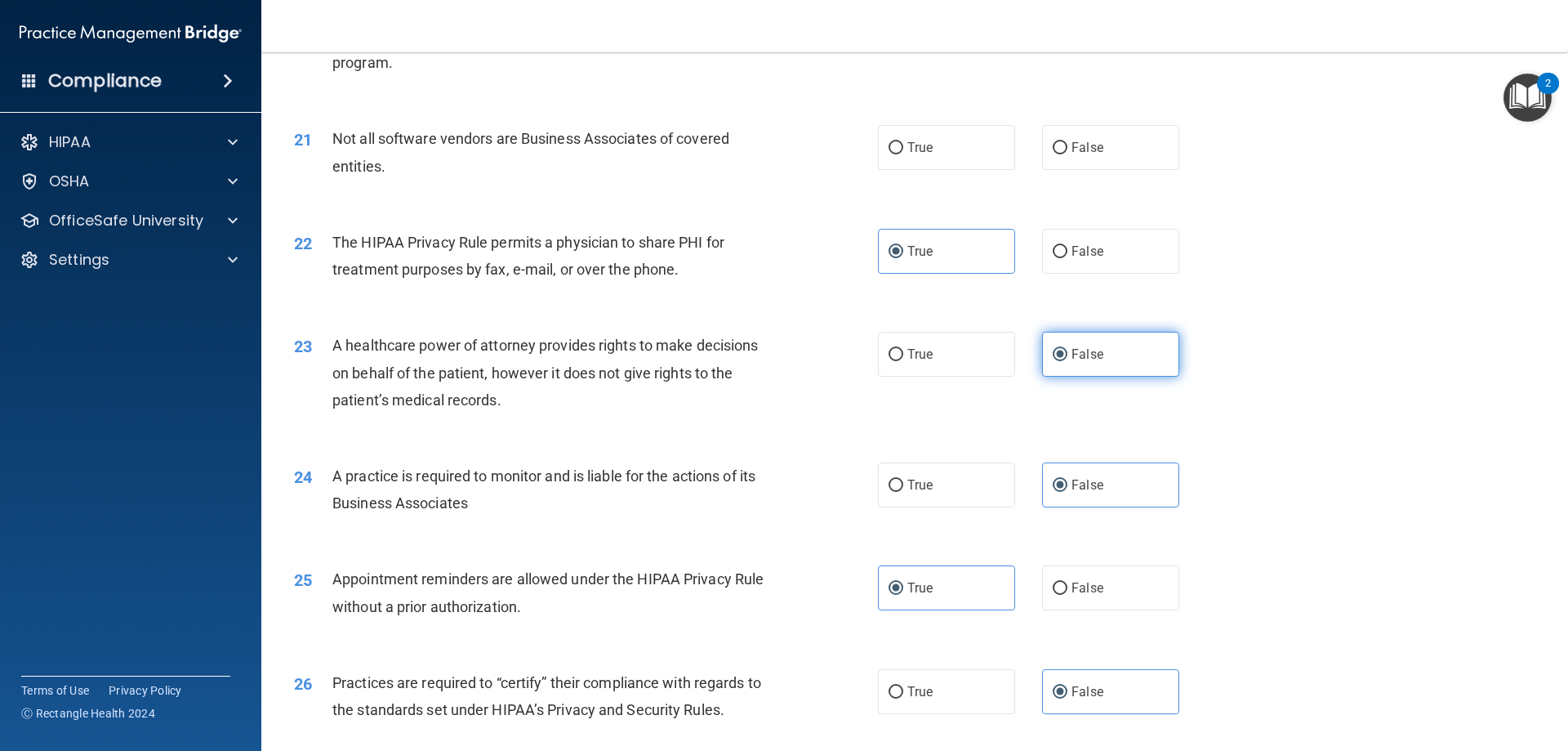
scroll to position [2369, 0]
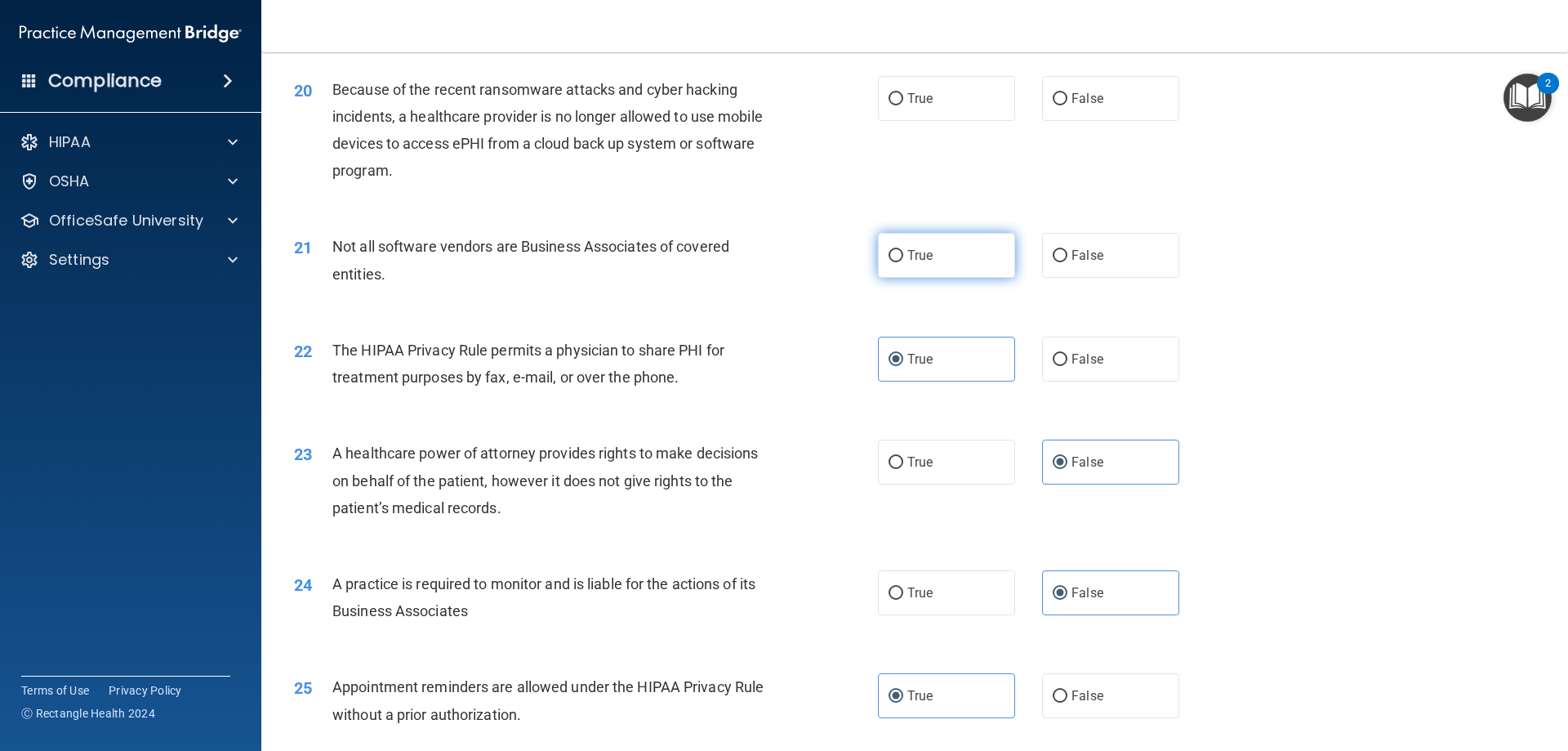
click at [960, 265] on label "True" at bounding box center [946, 255] width 138 height 45
click at [903, 263] on input "True" at bounding box center [895, 256] width 14 height 13
radio input "true"
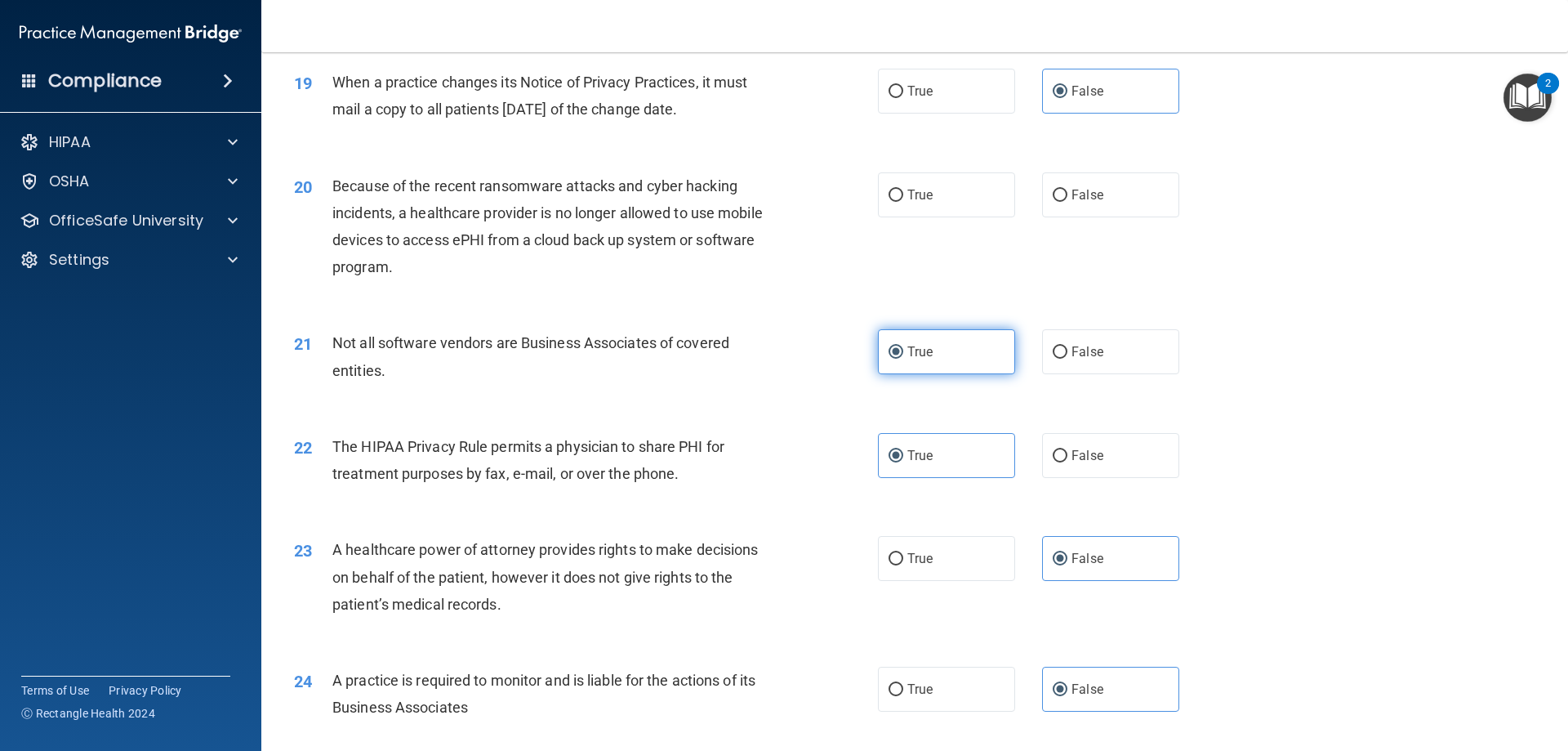
scroll to position [2042, 0]
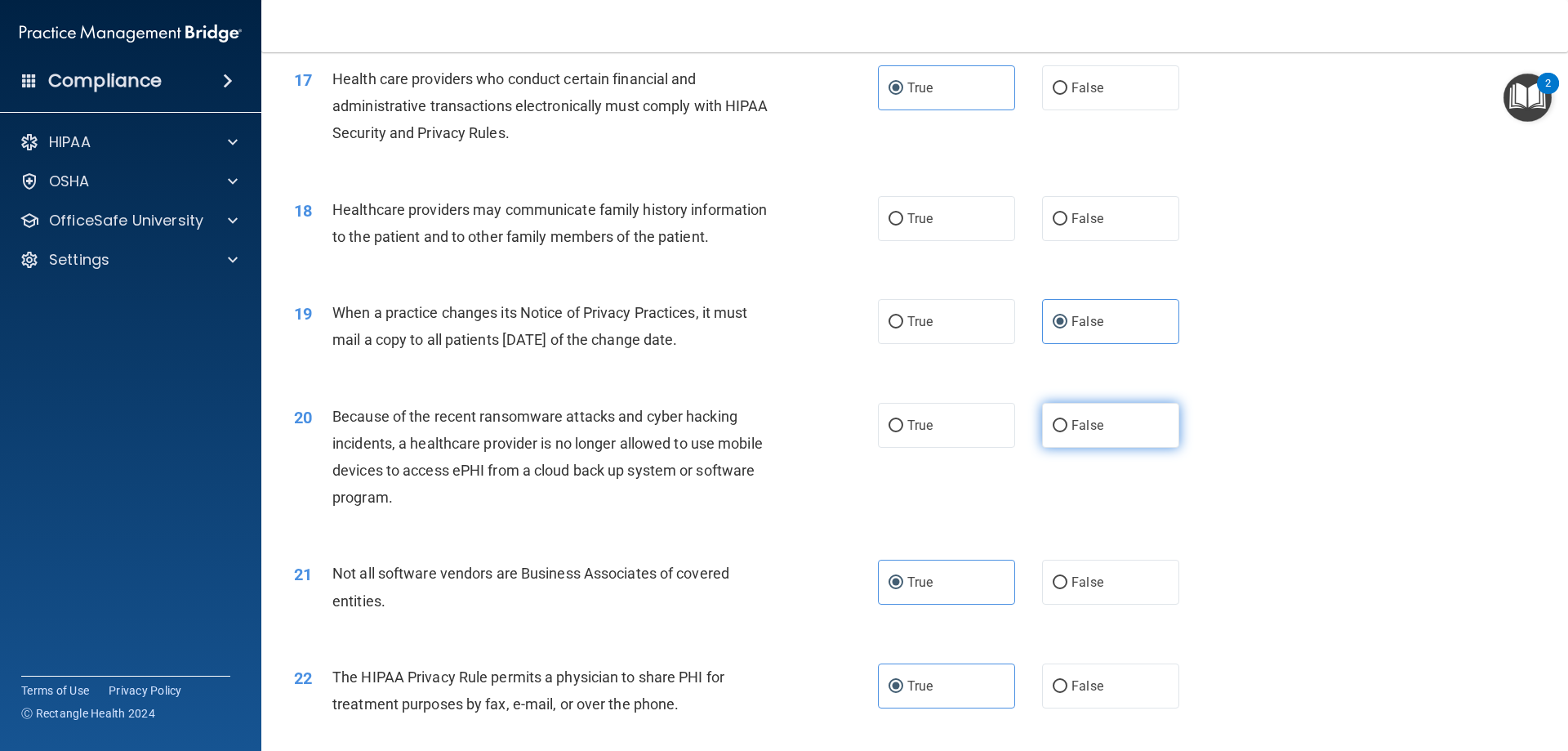
click at [1141, 433] on label "False" at bounding box center [1110, 425] width 138 height 45
click at [1067, 432] on input "False" at bounding box center [1060, 426] width 14 height 13
radio input "true"
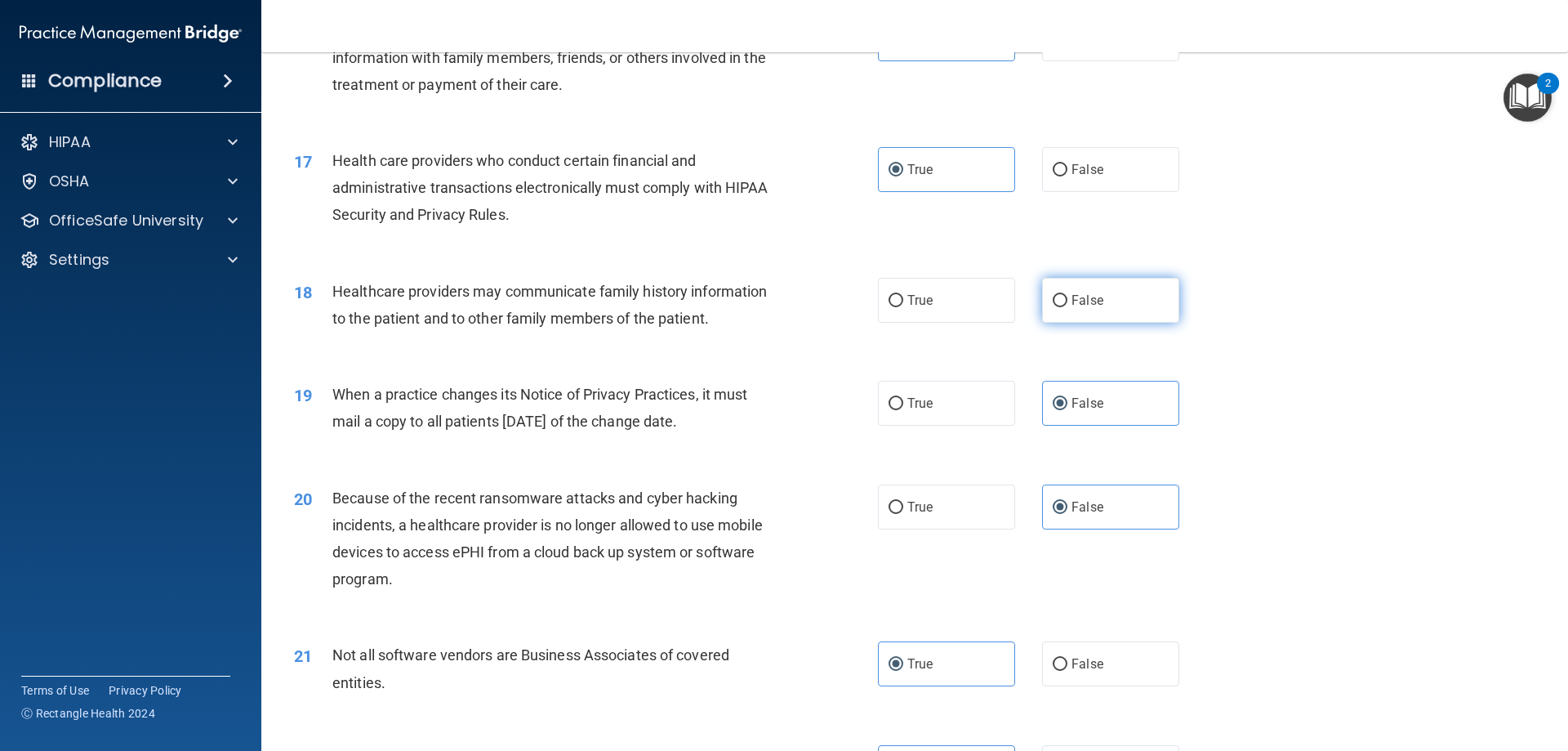
click at [1088, 308] on label "False" at bounding box center [1110, 300] width 138 height 45
click at [1067, 307] on input "False" at bounding box center [1060, 301] width 14 height 13
radio input "true"
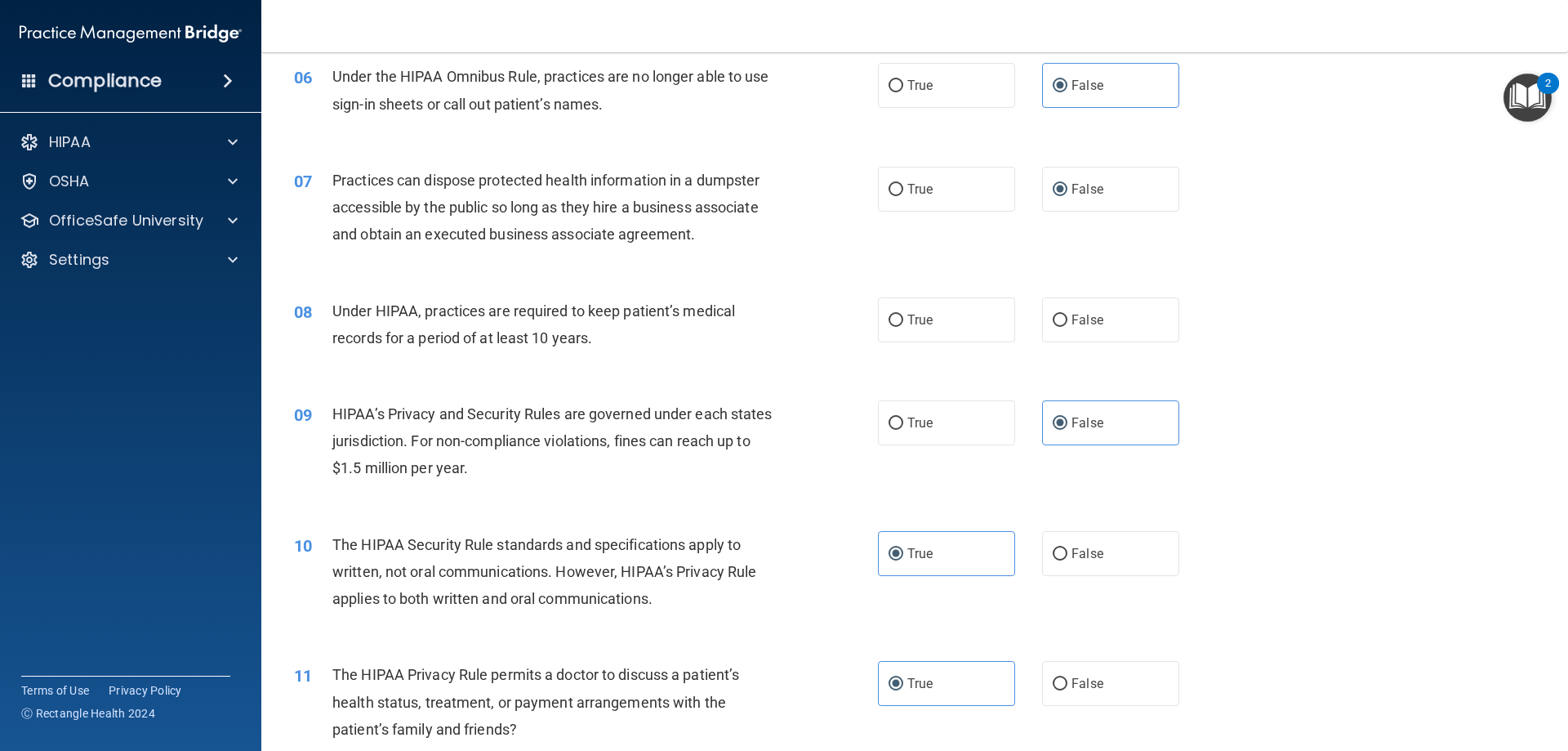
scroll to position [654, 0]
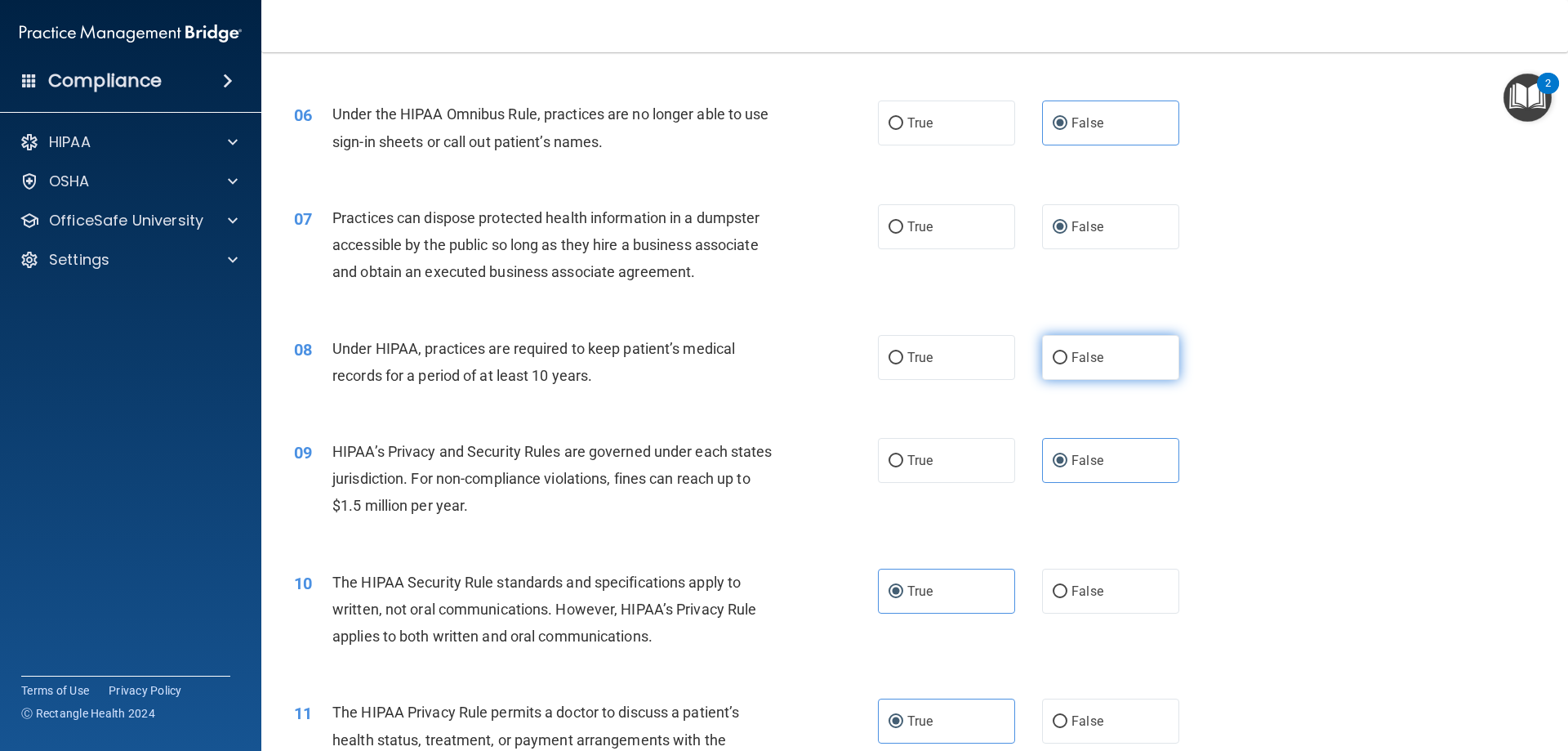
click at [1091, 349] on label "False" at bounding box center [1110, 357] width 138 height 45
click at [1067, 352] on input "False" at bounding box center [1060, 358] width 14 height 13
radio input "true"
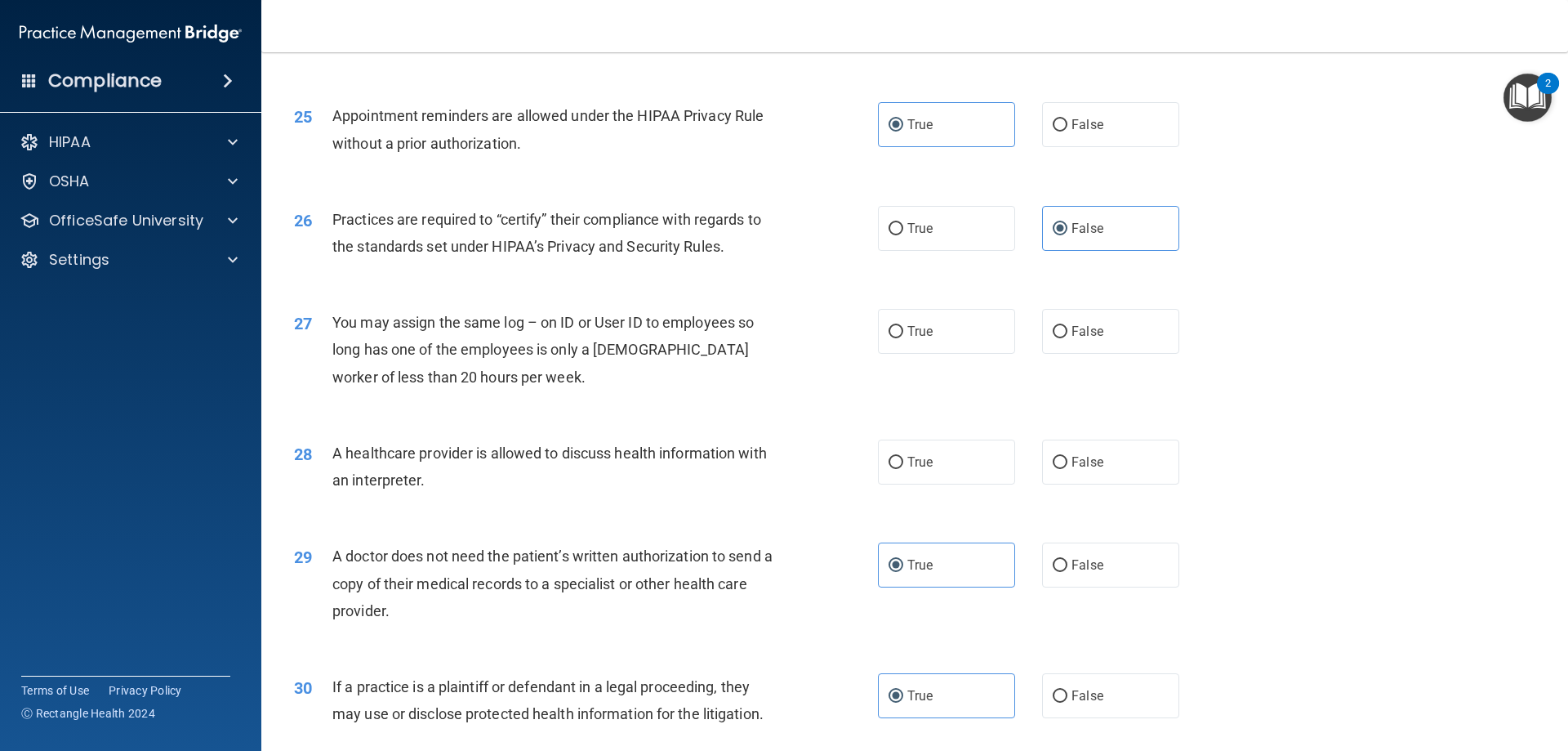
scroll to position [2940, 0]
click at [1125, 333] on label "False" at bounding box center [1110, 330] width 138 height 45
click at [1067, 333] on input "False" at bounding box center [1060, 331] width 14 height 13
radio input "true"
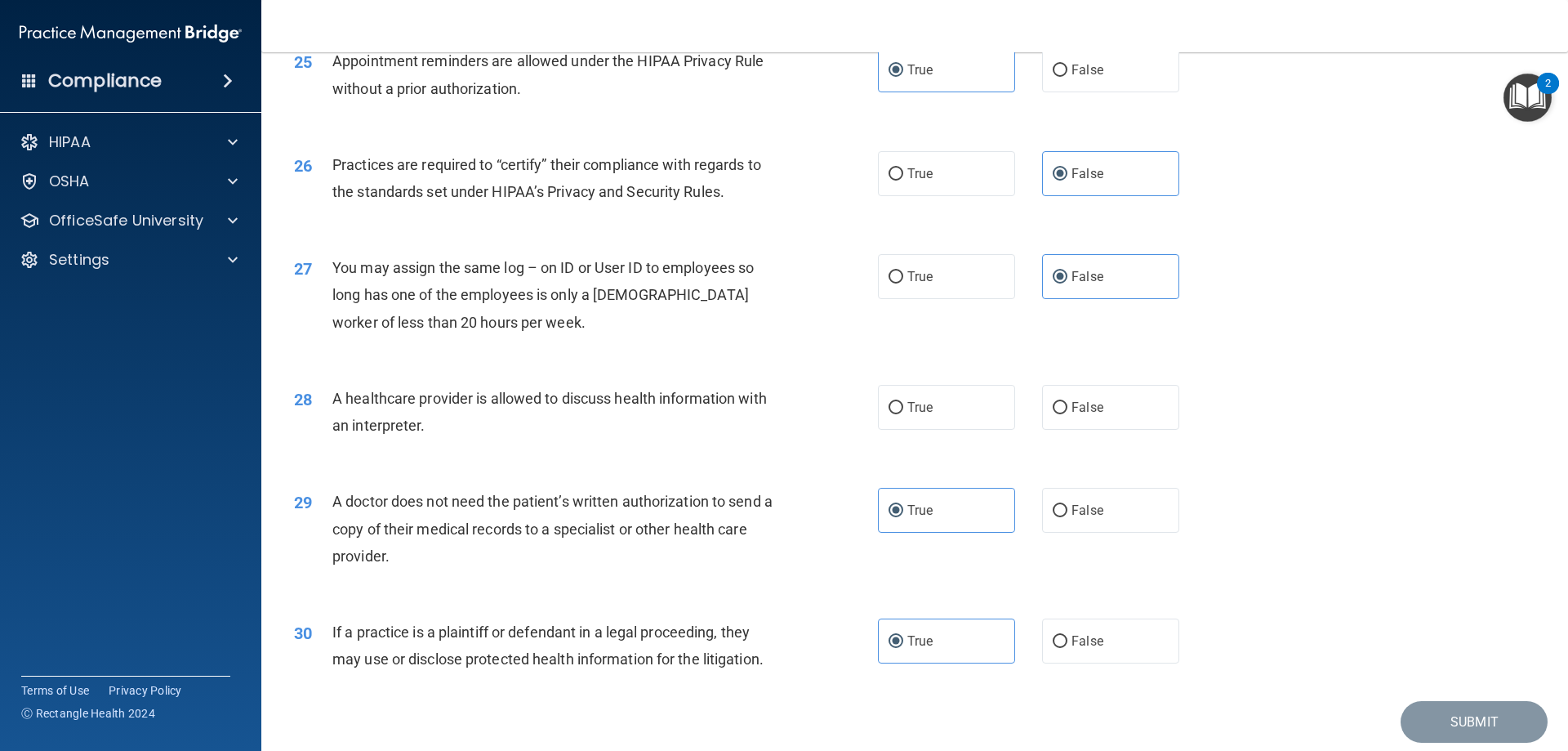
scroll to position [3022, 0]
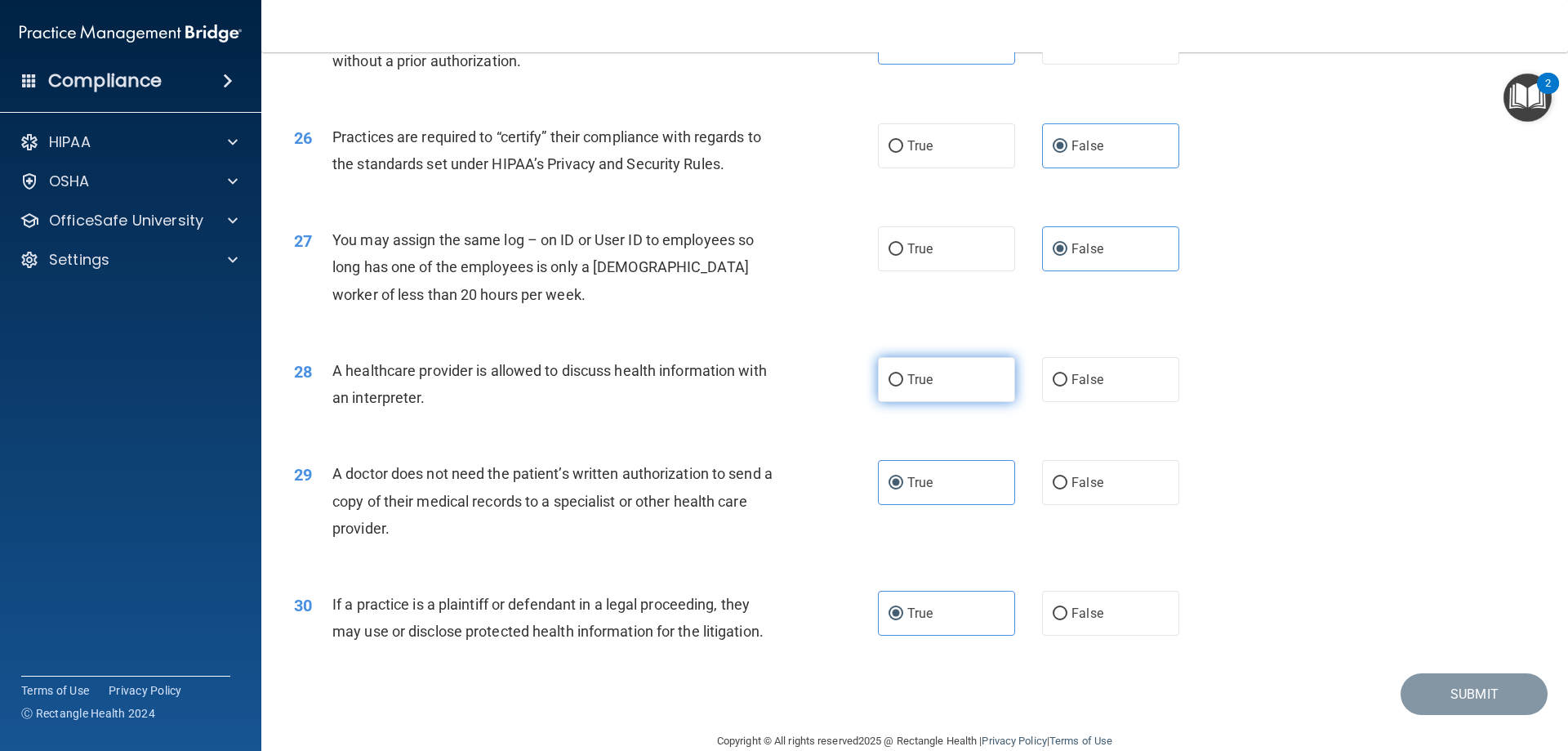
click at [904, 397] on label "True" at bounding box center [946, 380] width 138 height 45
click at [903, 387] on input "True" at bounding box center [895, 380] width 14 height 13
radio input "true"
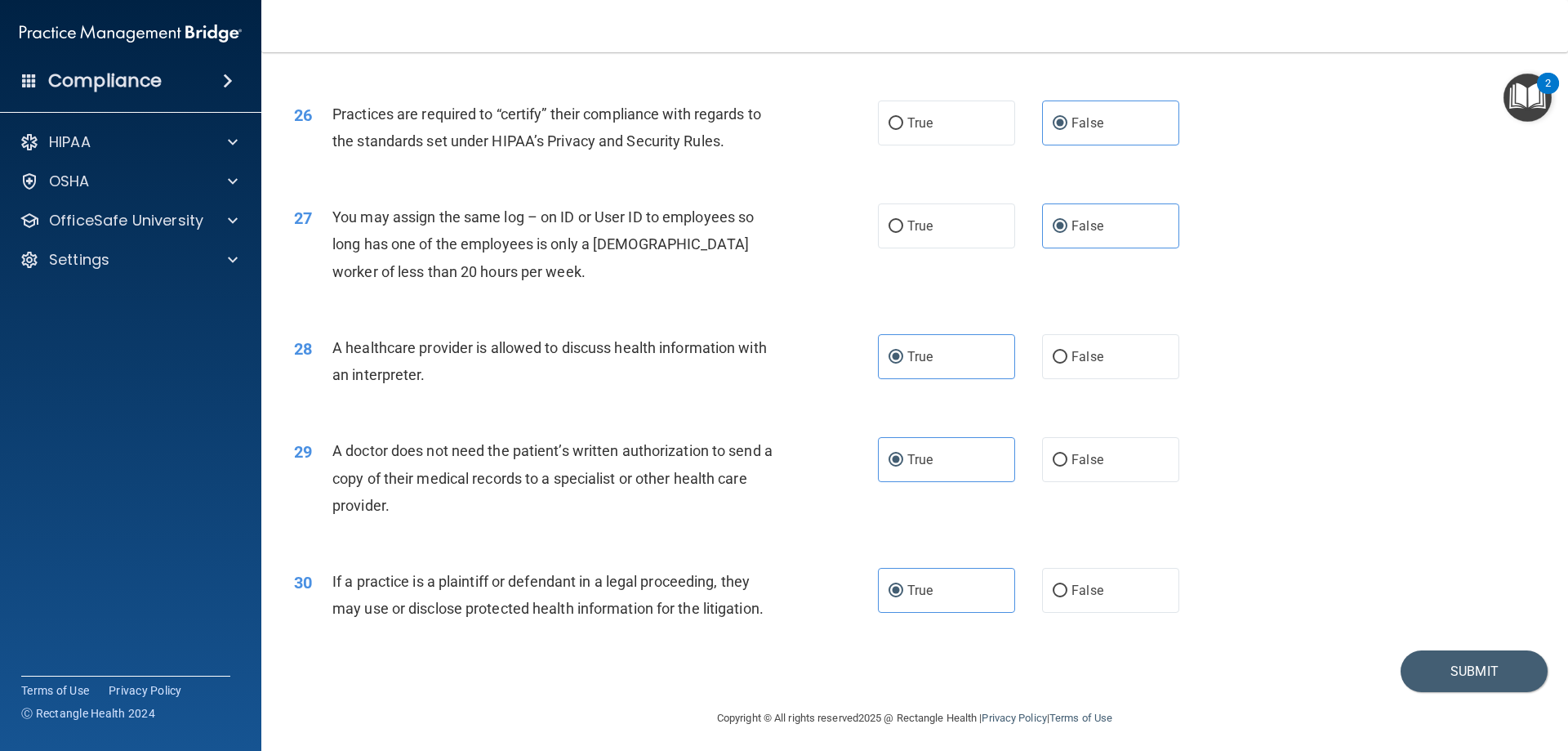
scroll to position [3052, 0]
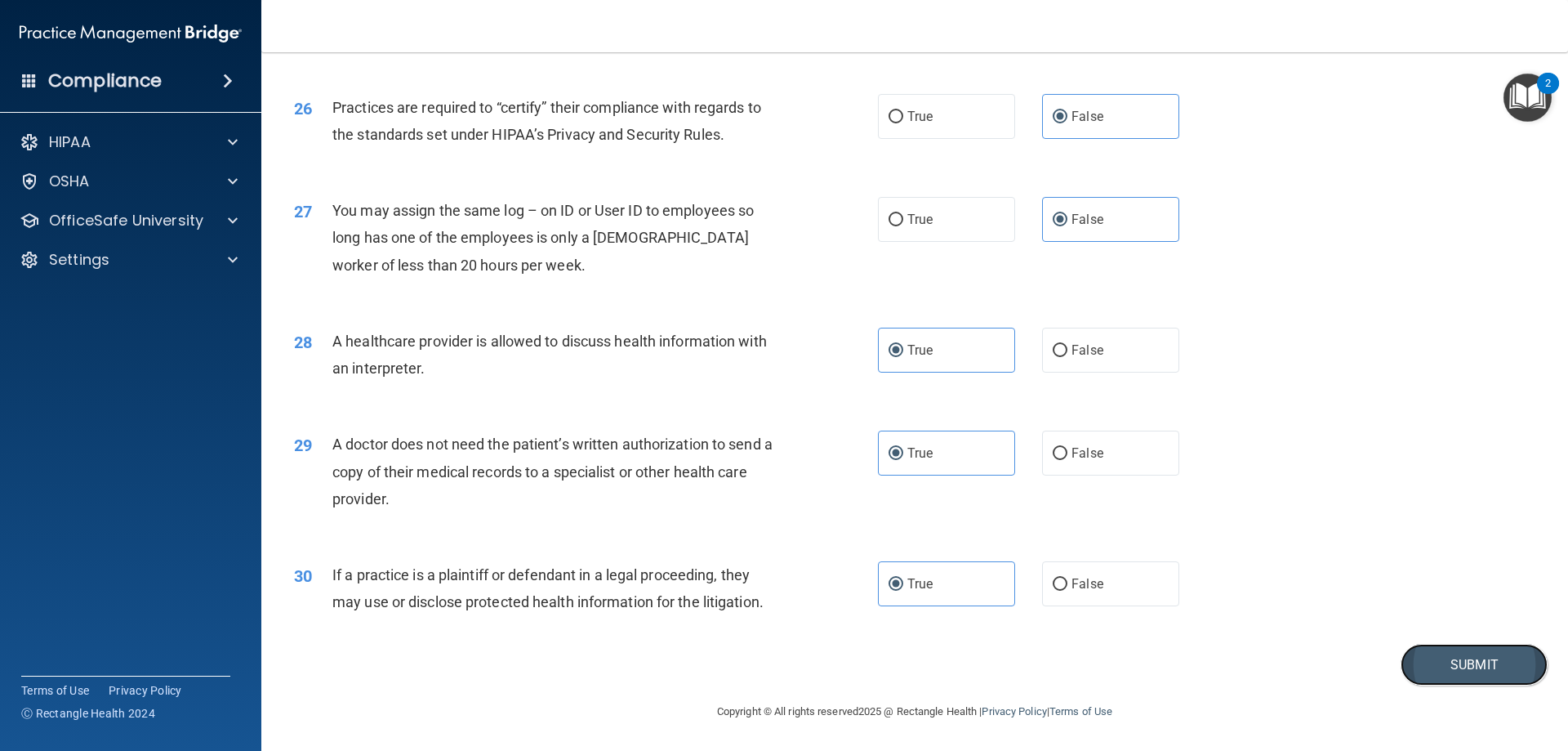
click at [1449, 652] on button "Submit" at bounding box center [1474, 665] width 147 height 41
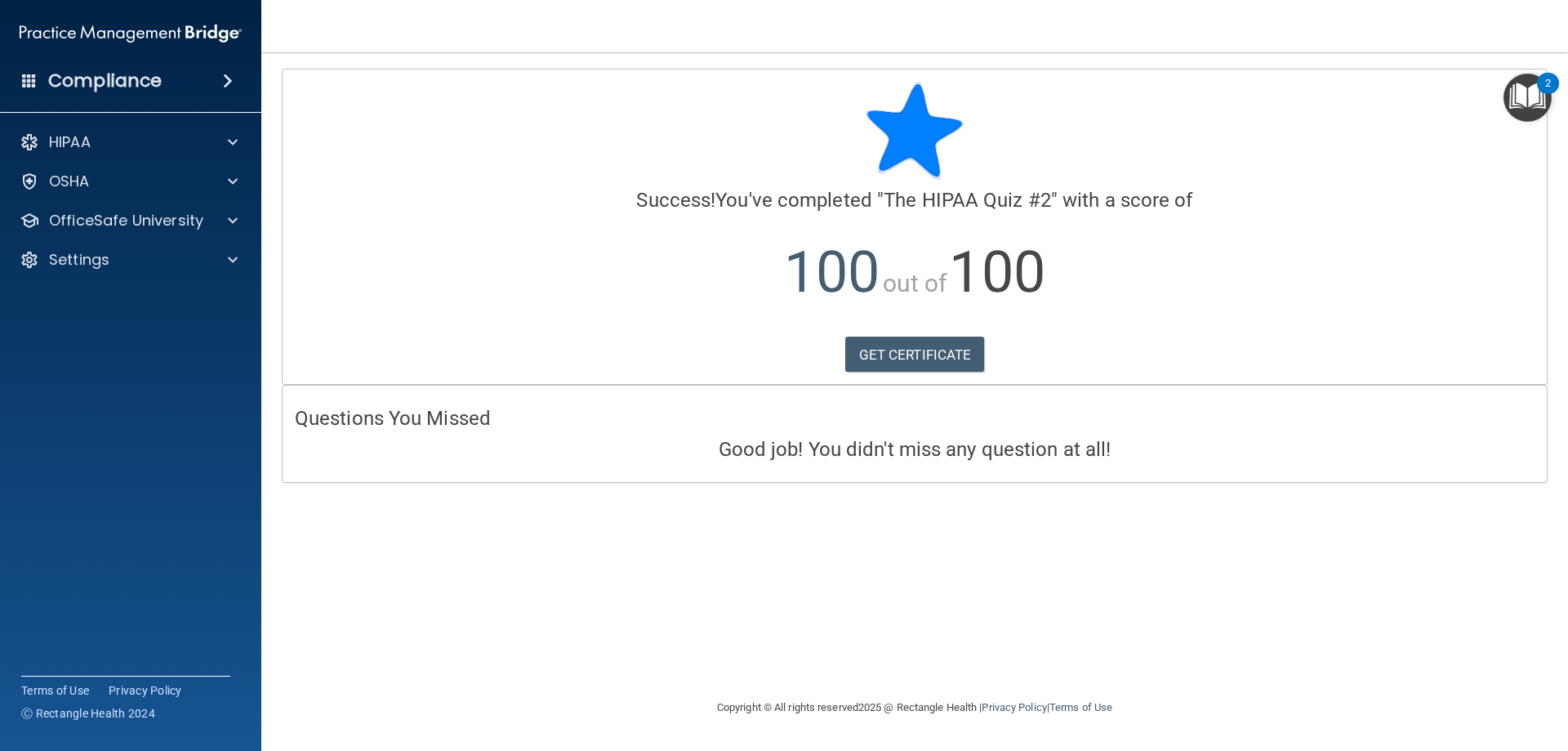
click at [933, 429] on h4 "Questions You Missed" at bounding box center [914, 418] width 1240 height 22
click at [928, 349] on link "GET CERTIFICATE" at bounding box center [914, 354] width 139 height 36
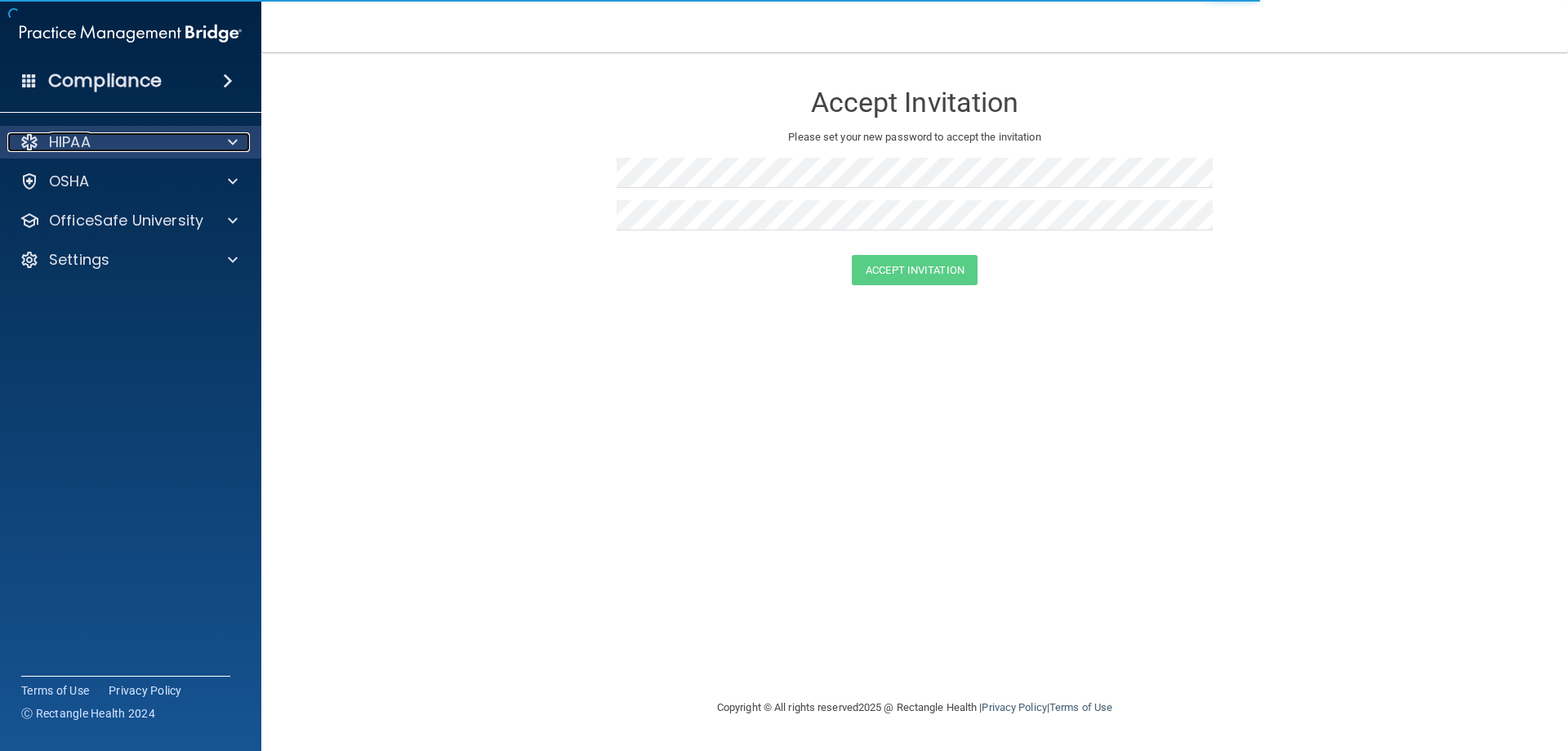
click at [149, 146] on div "HIPAA" at bounding box center [108, 142] width 202 height 20
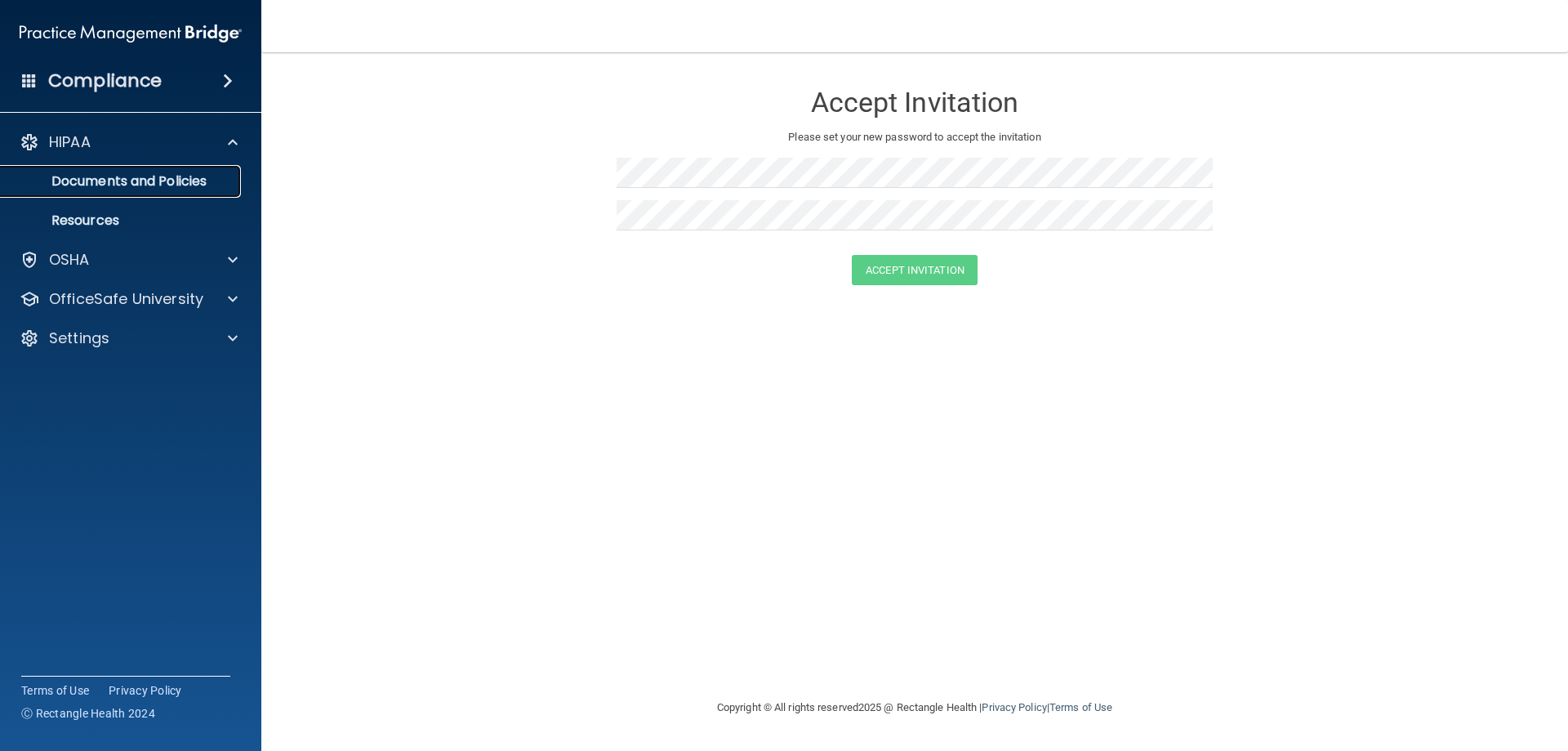
click at [110, 189] on p "Documents and Policies" at bounding box center [122, 182] width 223 height 16
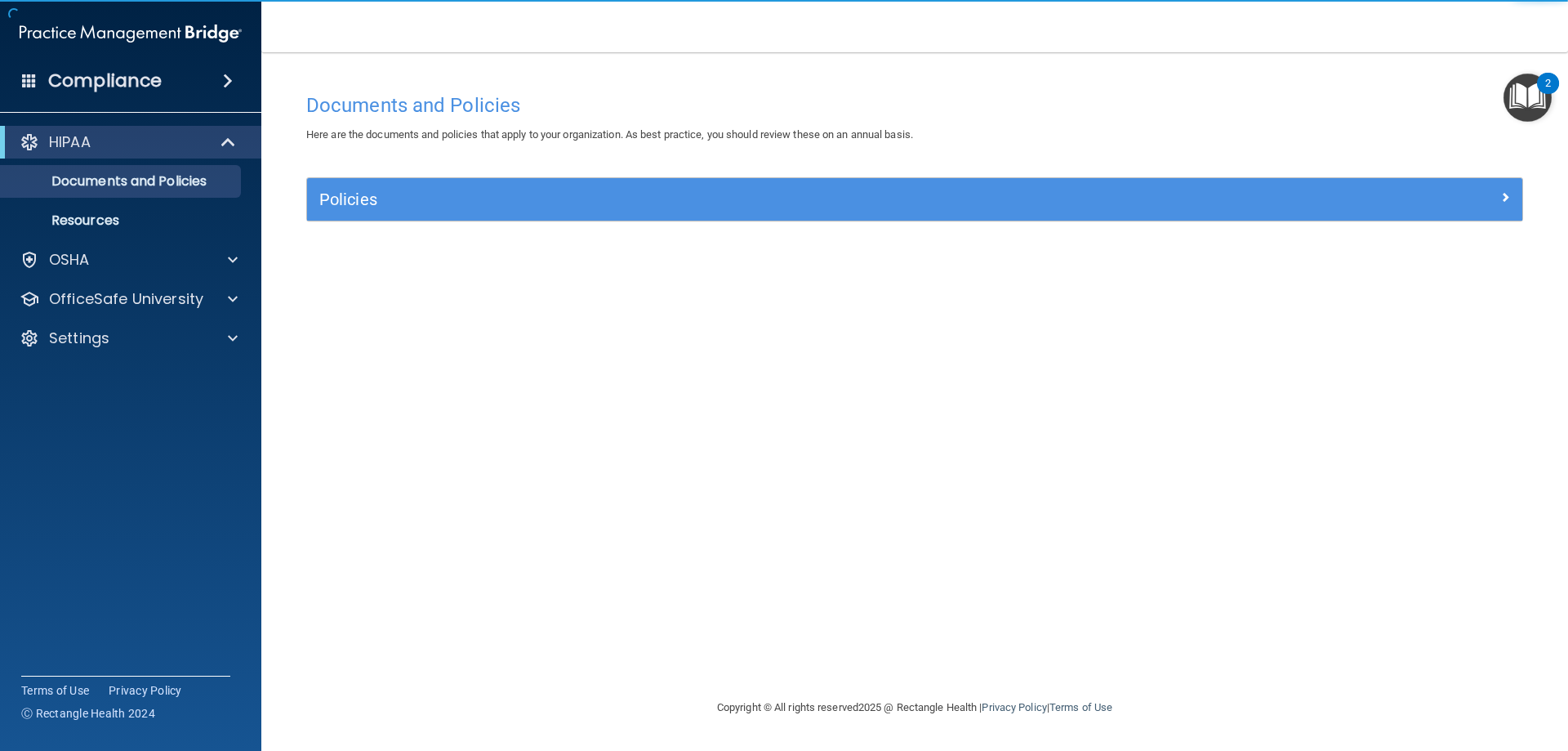
click at [1543, 88] on div "2" at bounding box center [1547, 84] width 22 height 22
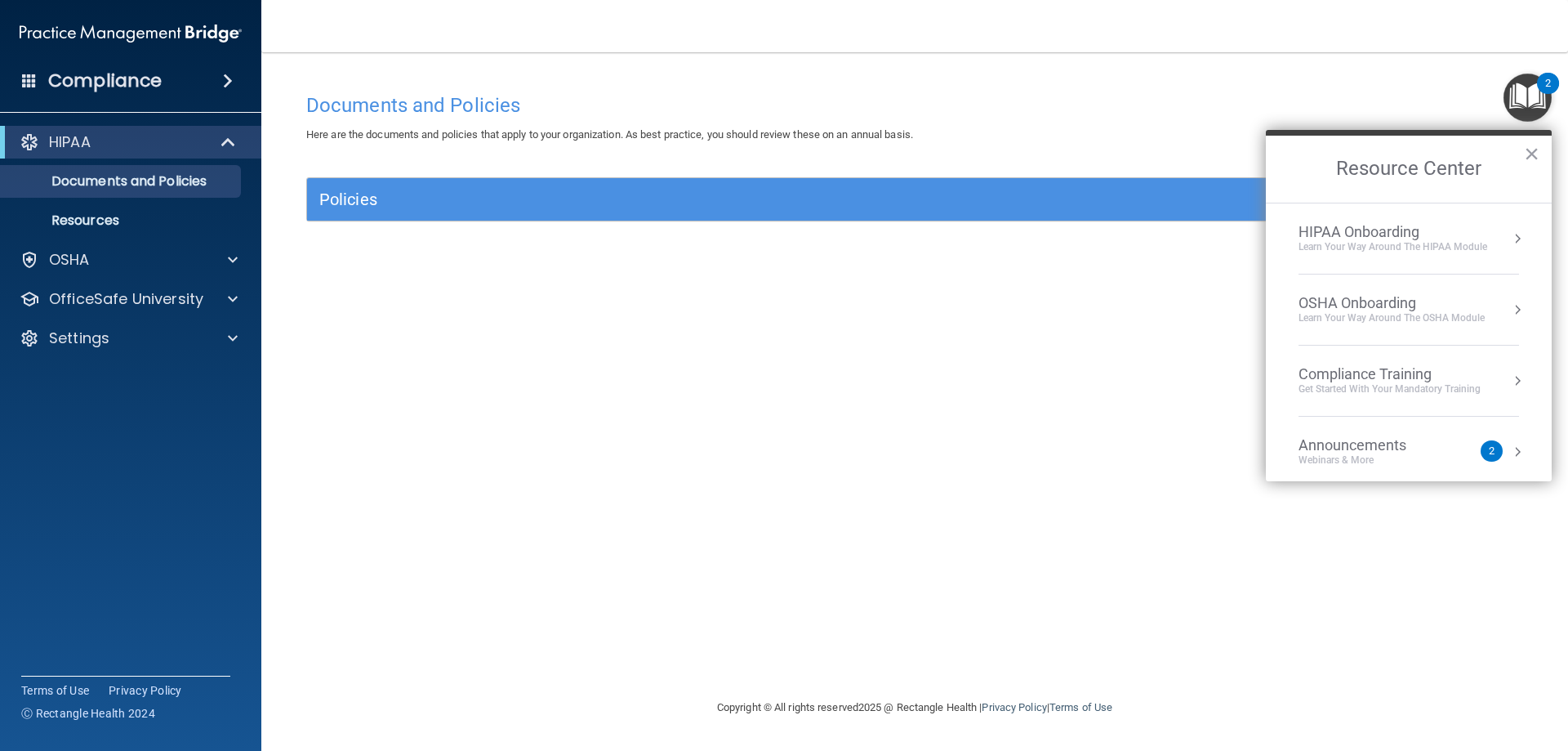
click at [1463, 250] on div "Learn Your Way around the HIPAA module" at bounding box center [1393, 246] width 189 height 13
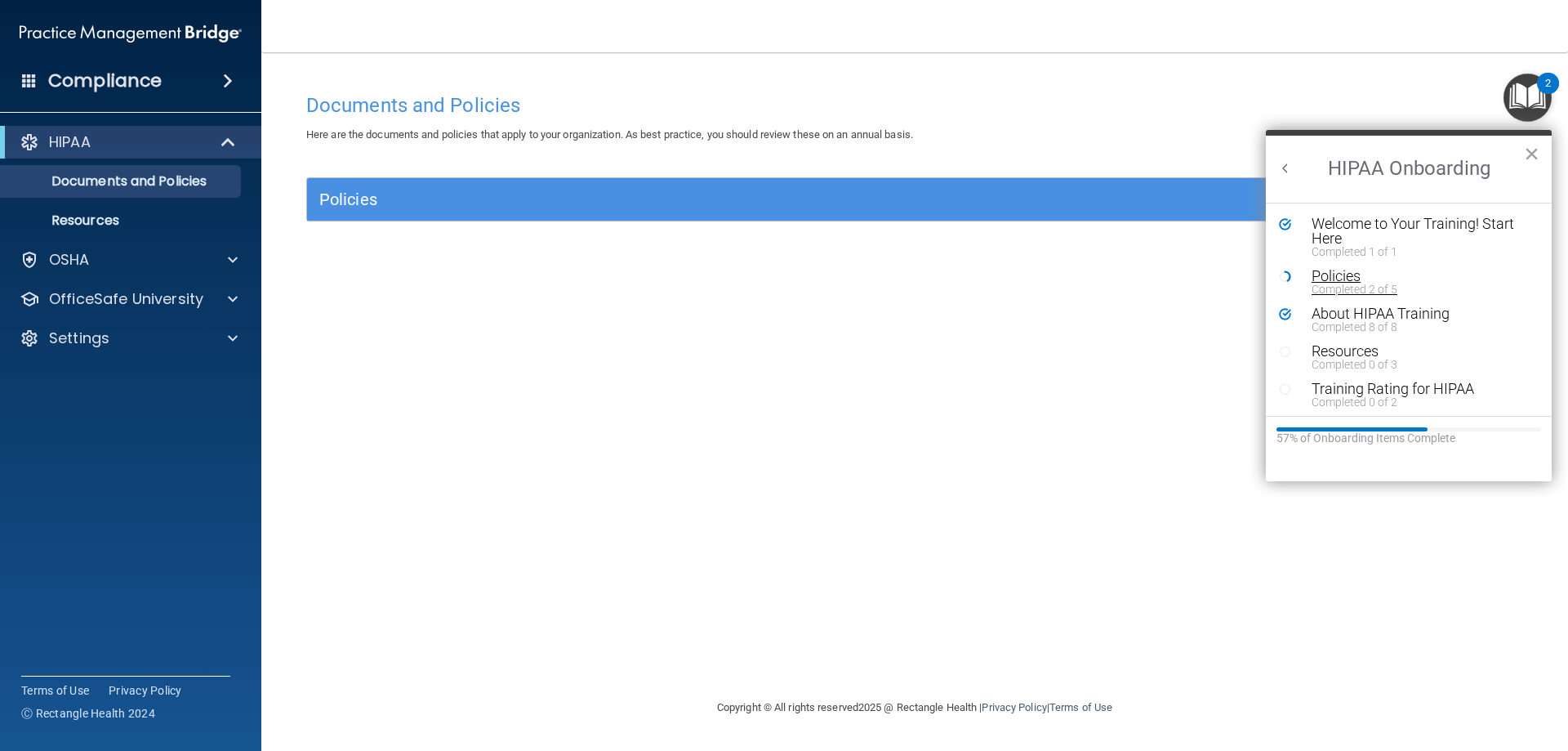
scroll to position [4, 0]
click at [1431, 387] on div "Training Rating for HIPAA" at bounding box center [1415, 385] width 207 height 14
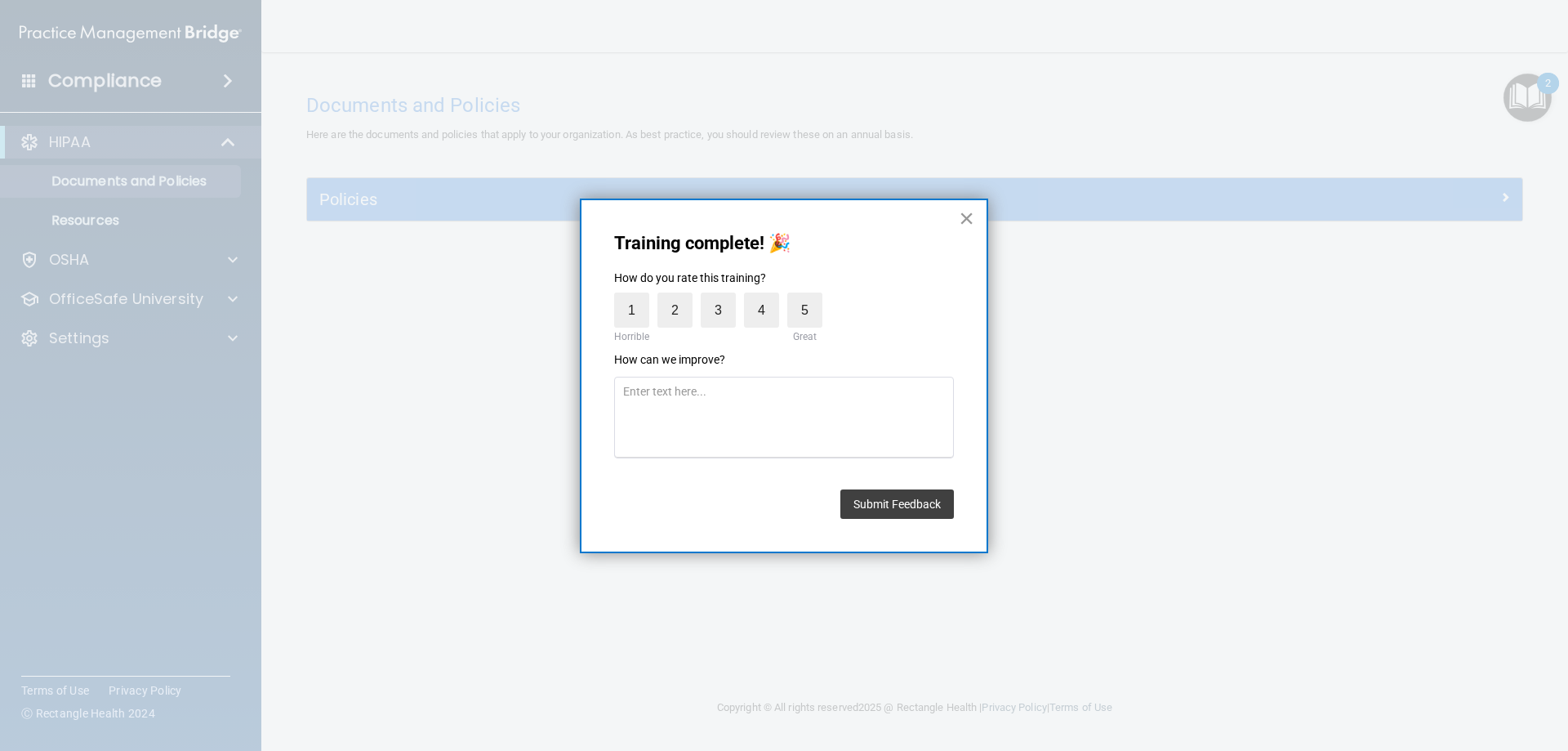
click at [972, 225] on button "×" at bounding box center [966, 218] width 15 height 26
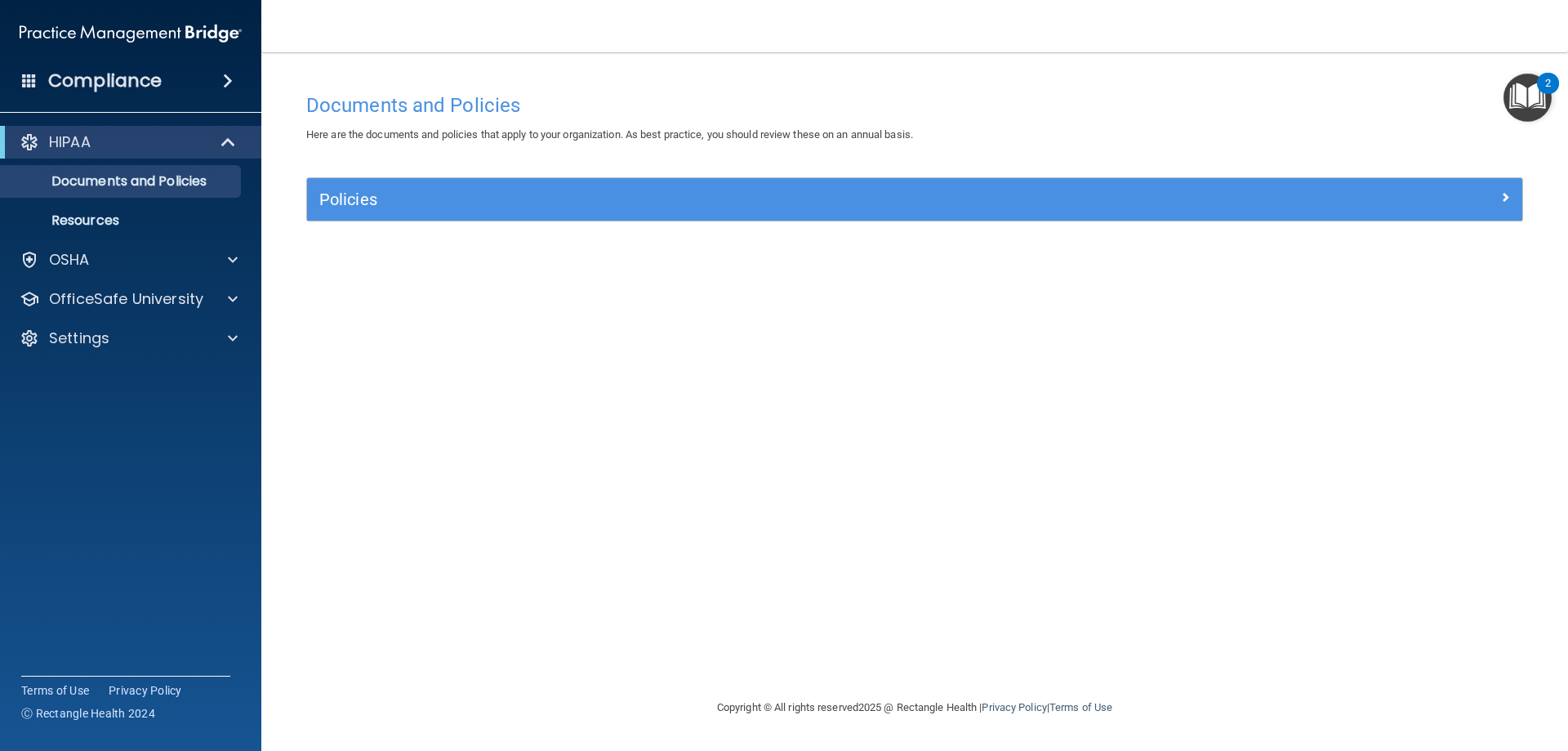
click at [1546, 112] on img "Open Resource Center, 2 new notifications" at bounding box center [1528, 98] width 49 height 49
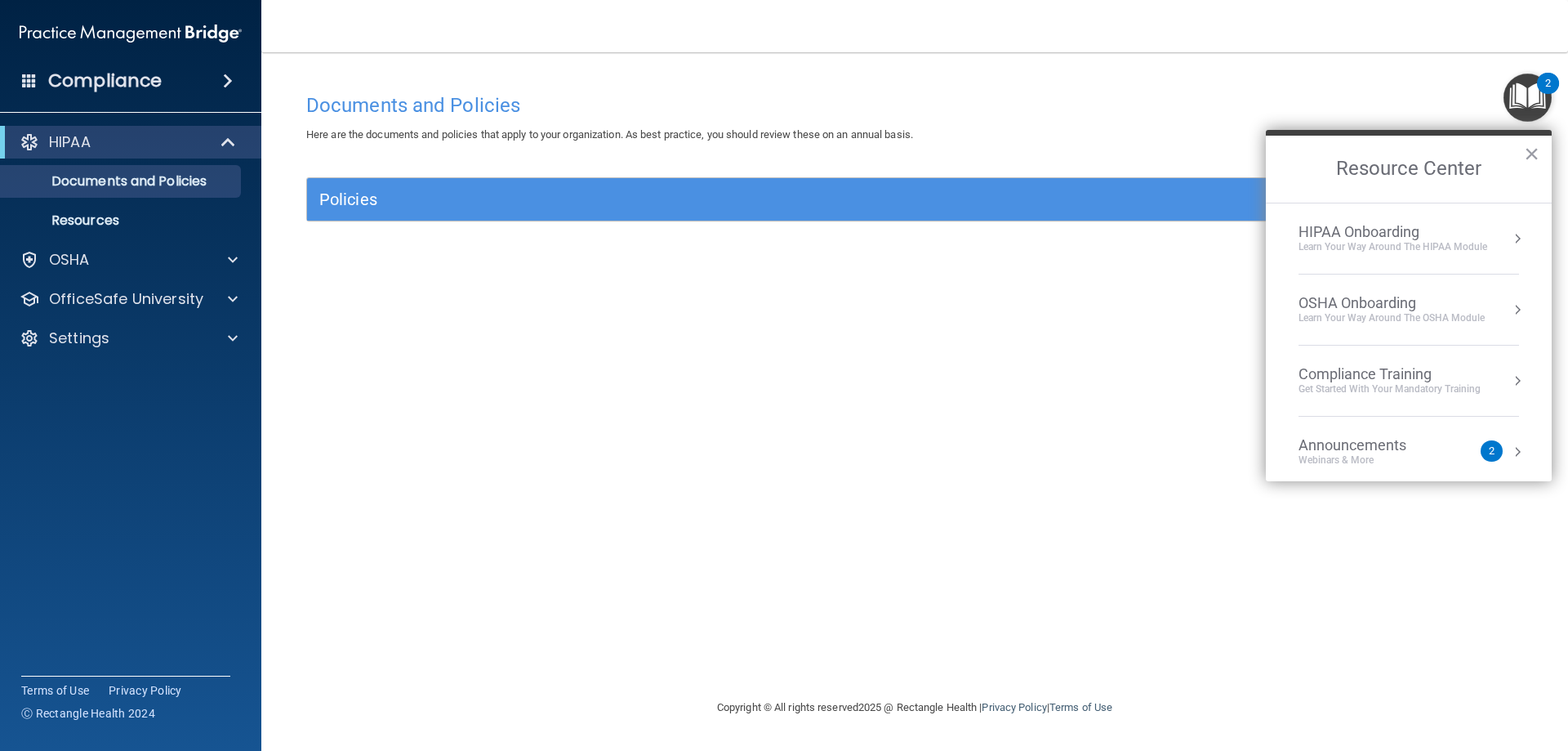
click at [1399, 239] on div "HIPAA Onboarding" at bounding box center [1393, 232] width 189 height 18
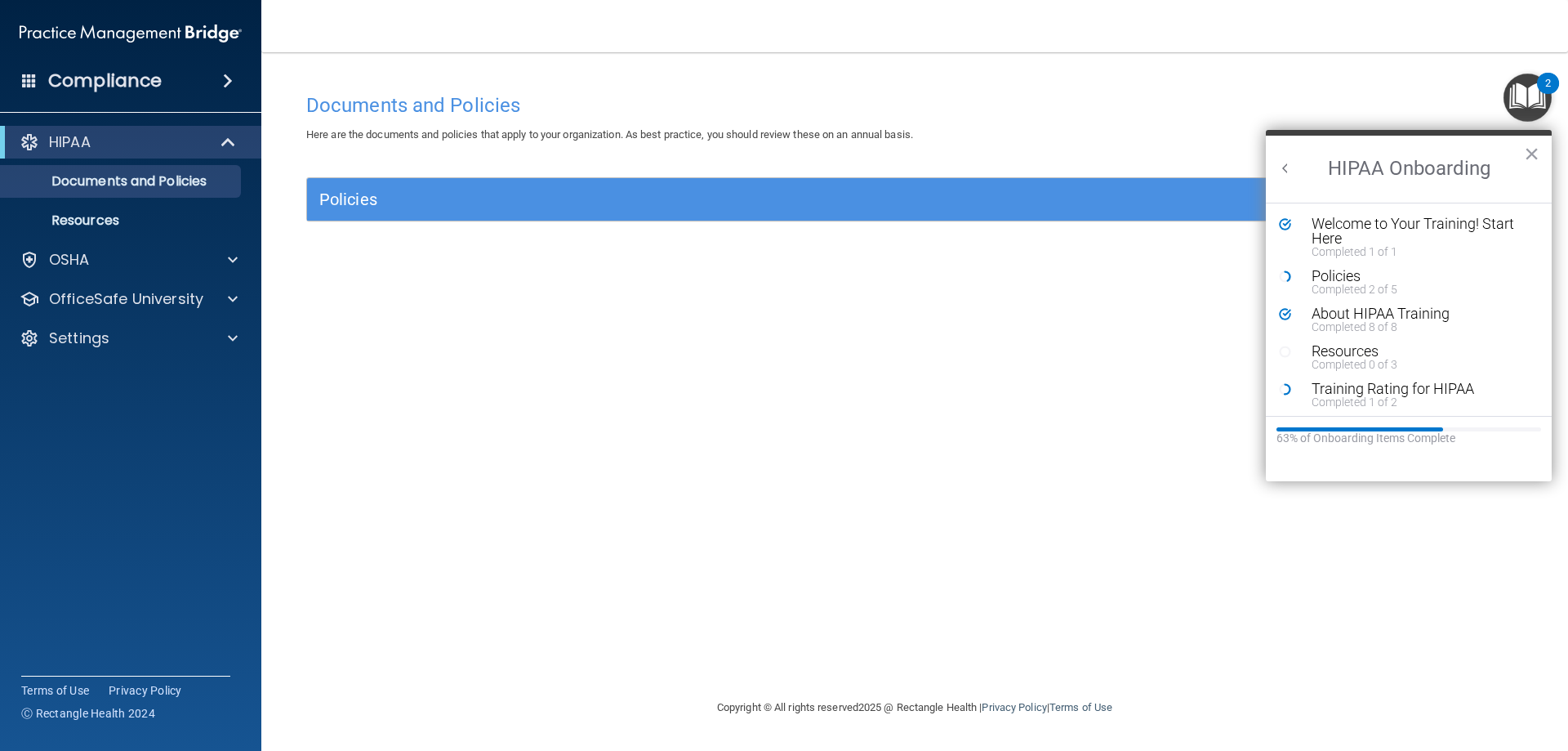
scroll to position [0, 0]
click at [1399, 382] on div "Training Rating for HIPAA" at bounding box center [1415, 389] width 207 height 14
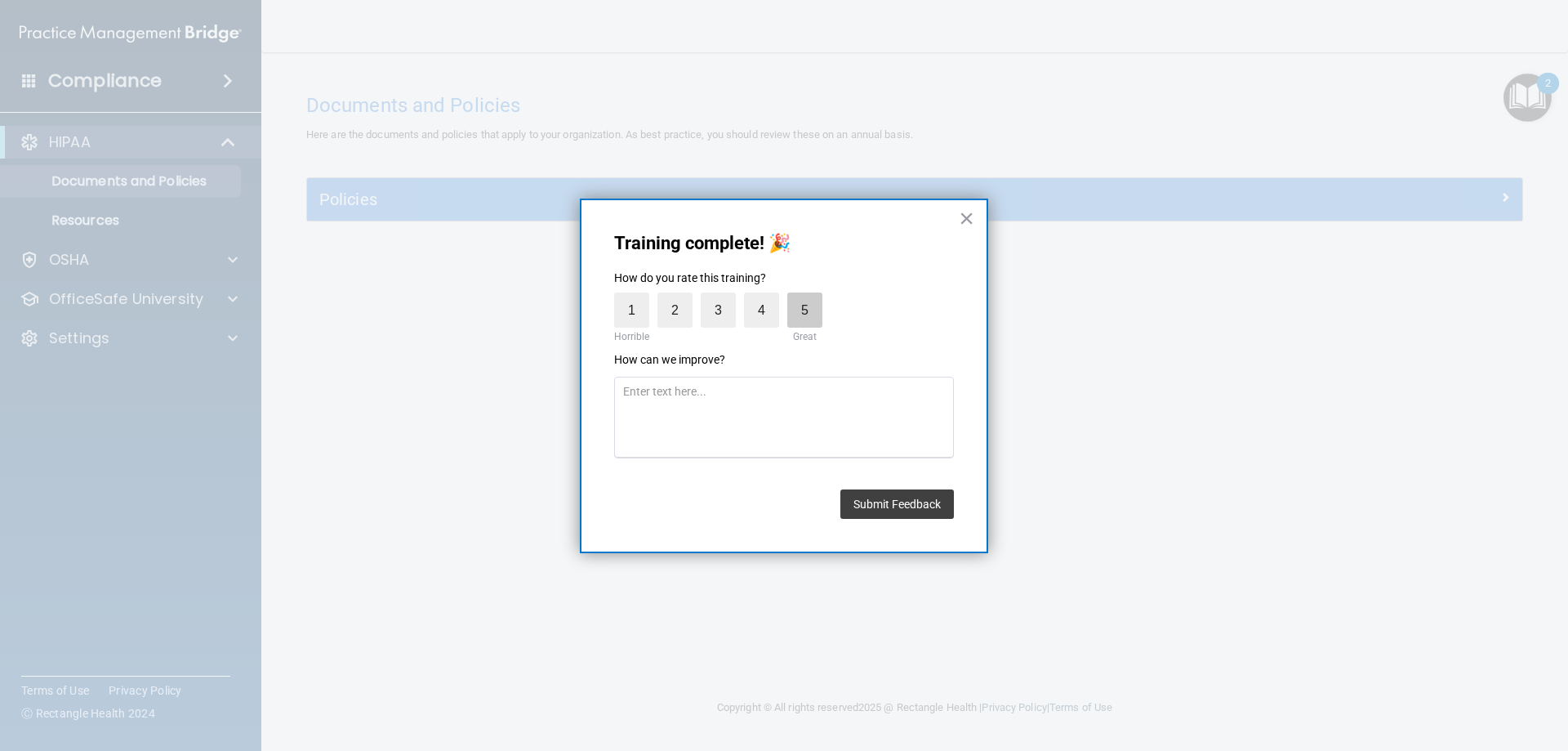
click at [815, 319] on label "5" at bounding box center [804, 309] width 35 height 35
click at [767, 297] on input "5" at bounding box center [767, 297] width 0 height 0
click at [940, 494] on button "Submit Feedback" at bounding box center [897, 504] width 113 height 30
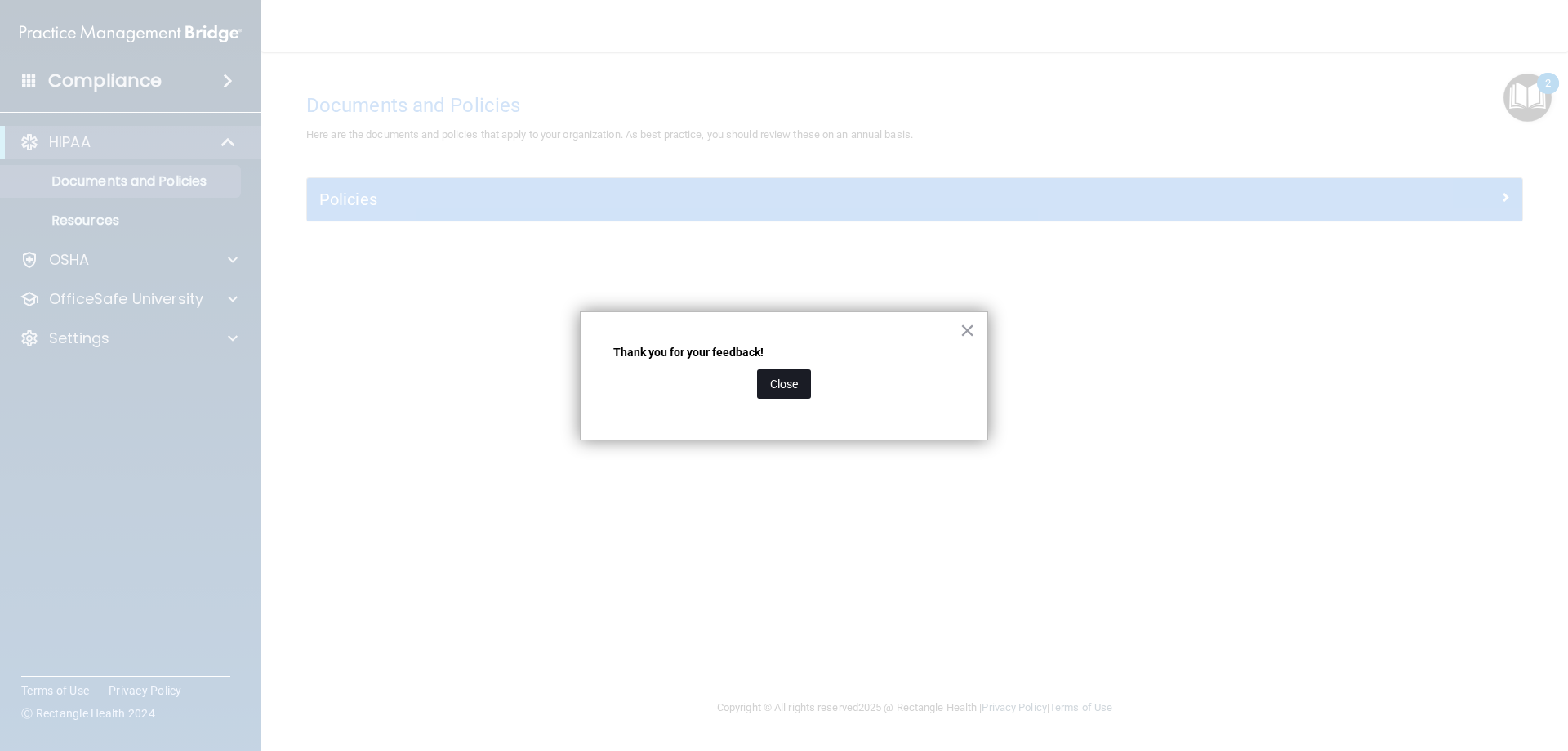
click at [797, 382] on button "Close" at bounding box center [784, 384] width 54 height 30
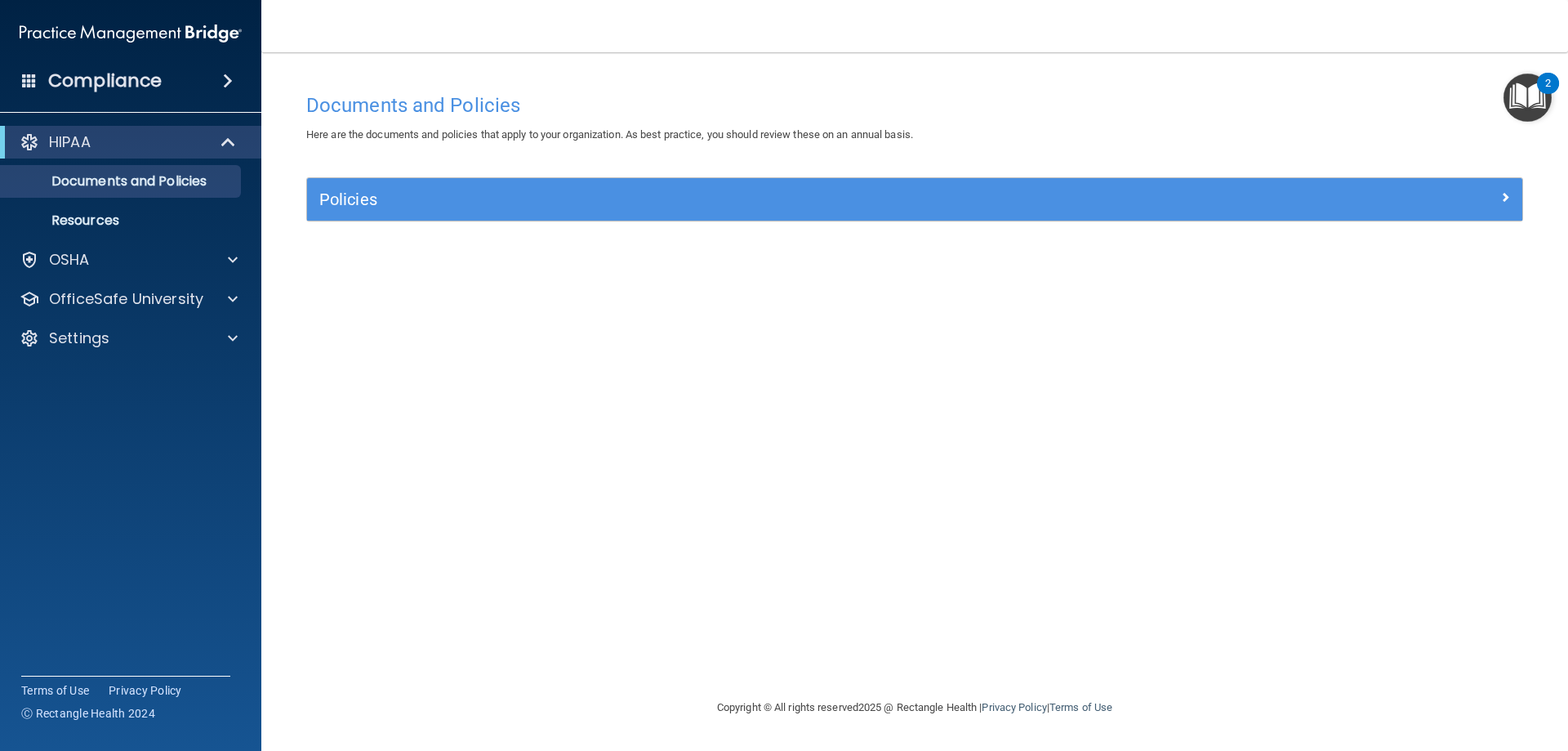
click at [1525, 95] on img "Open Resource Center, 2 new notifications" at bounding box center [1528, 98] width 49 height 49
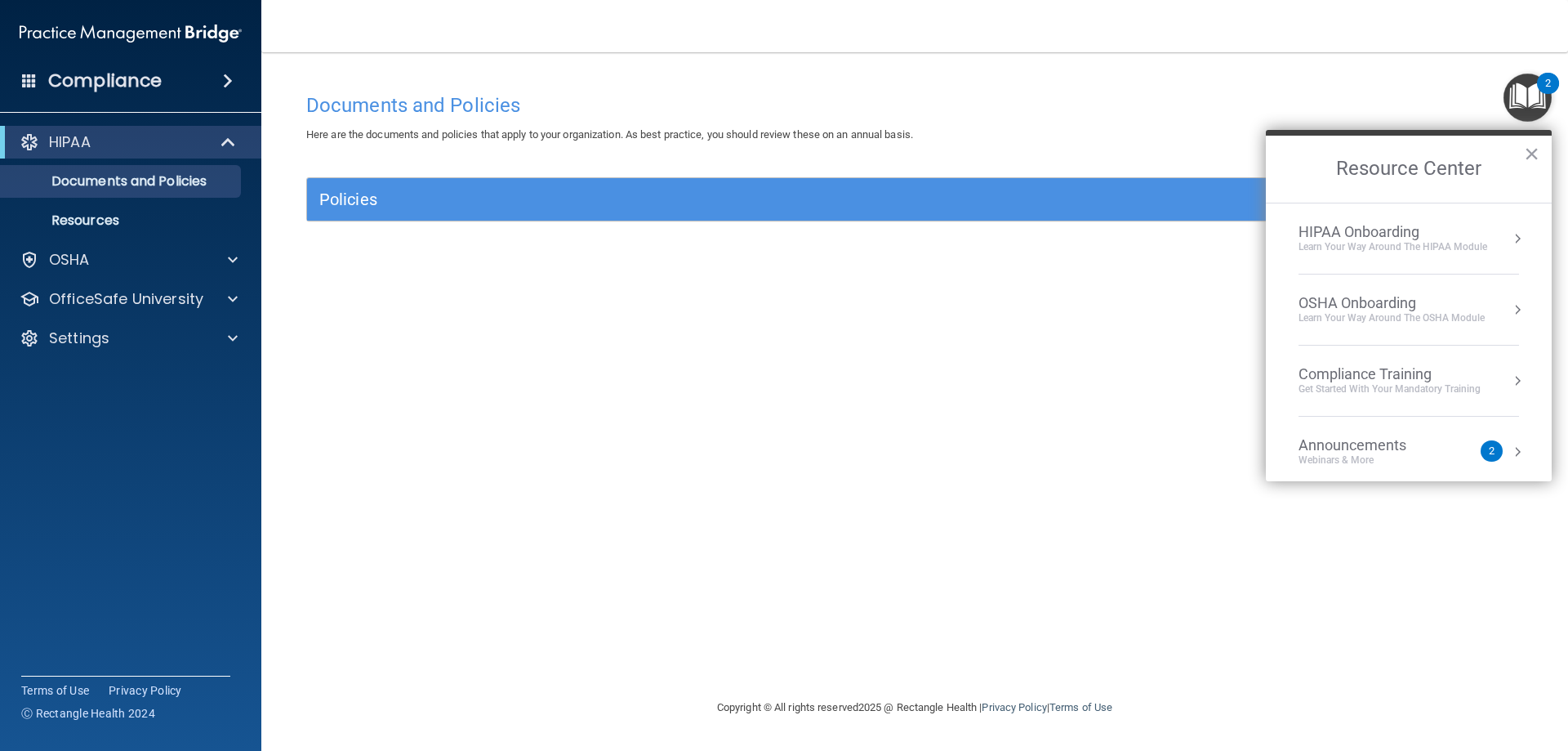
click at [1439, 308] on div "OSHA Onboarding" at bounding box center [1391, 303] width 186 height 18
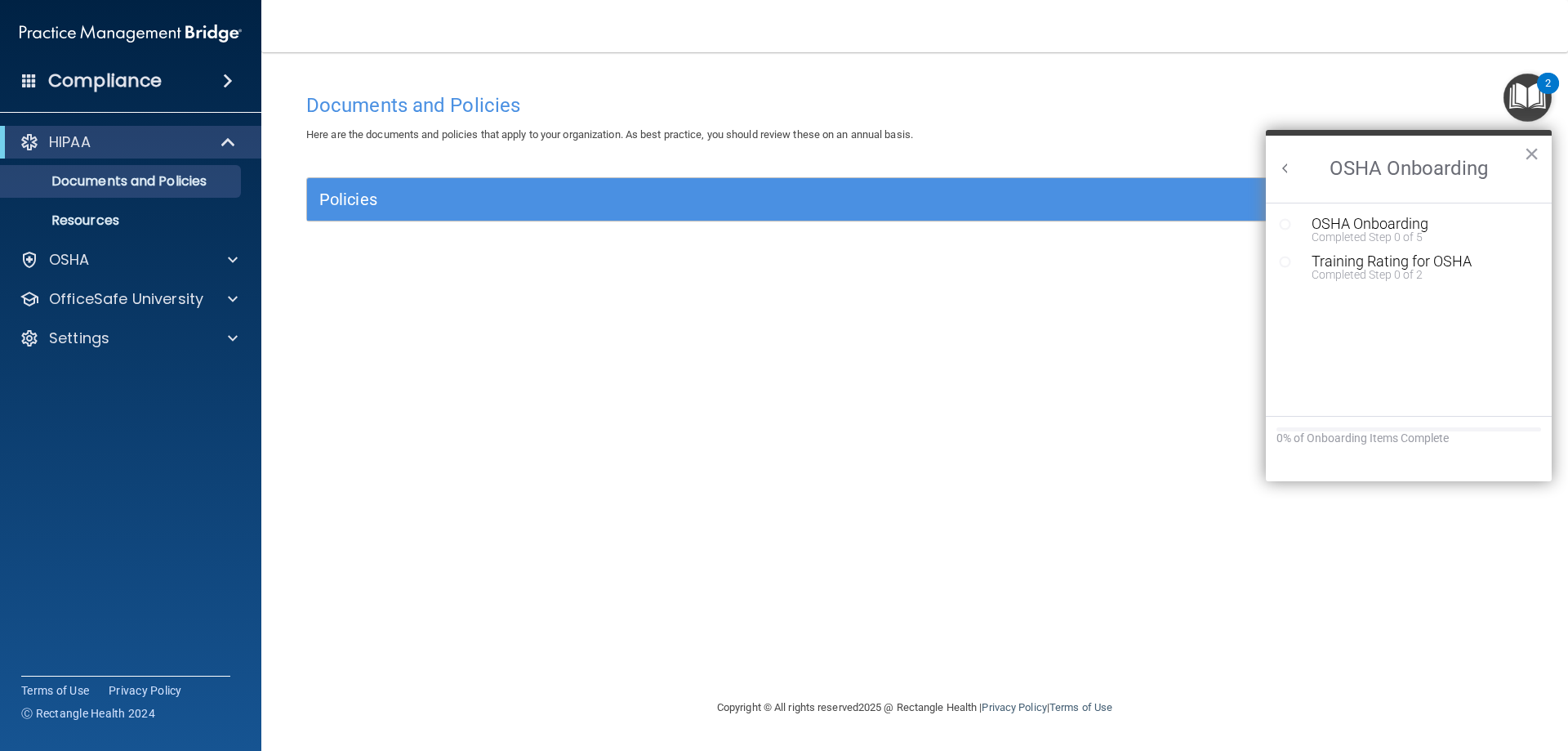
click at [1290, 165] on button "Back to Resource Center Home" at bounding box center [1285, 168] width 16 height 16
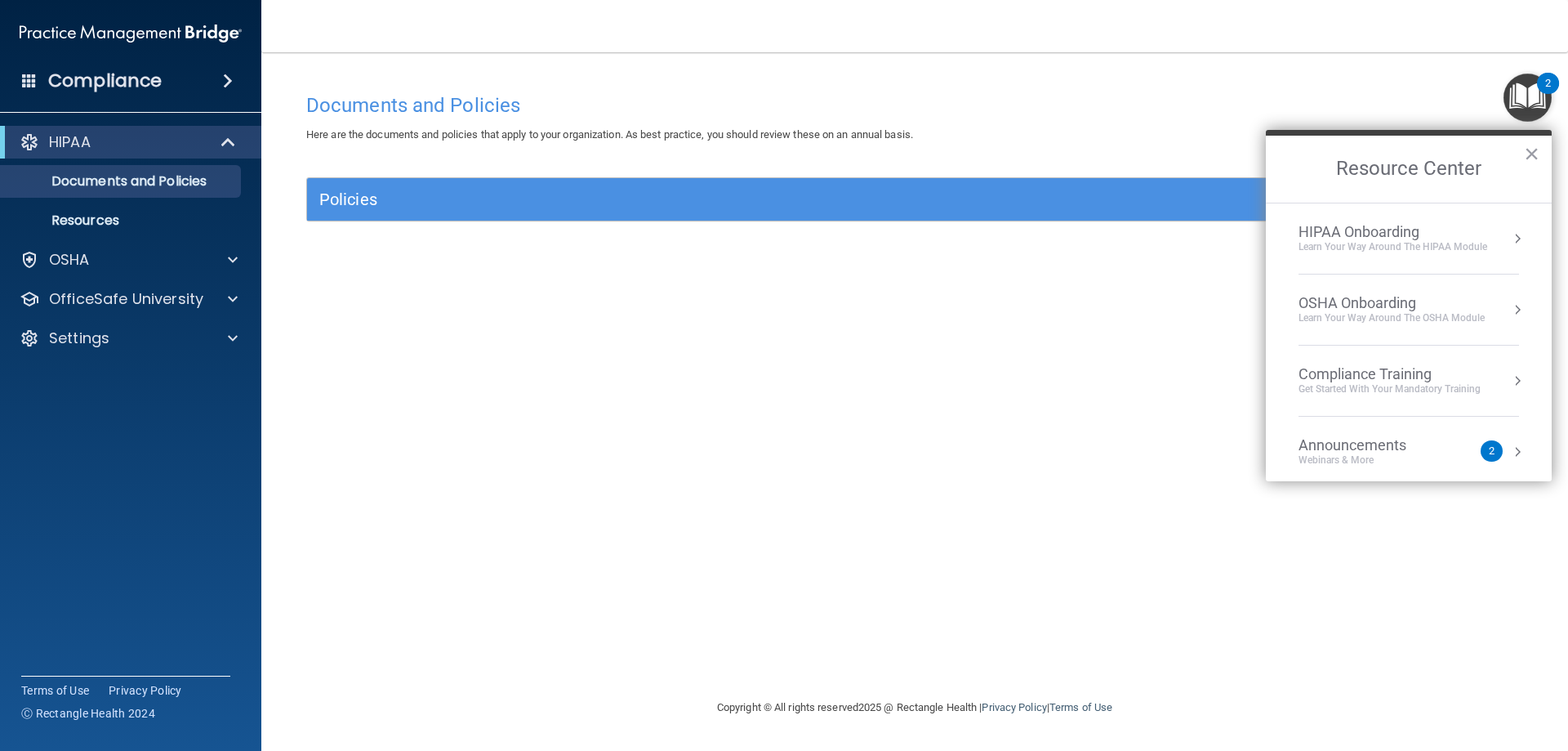
click at [1442, 229] on div "HIPAA Onboarding" at bounding box center [1393, 232] width 189 height 18
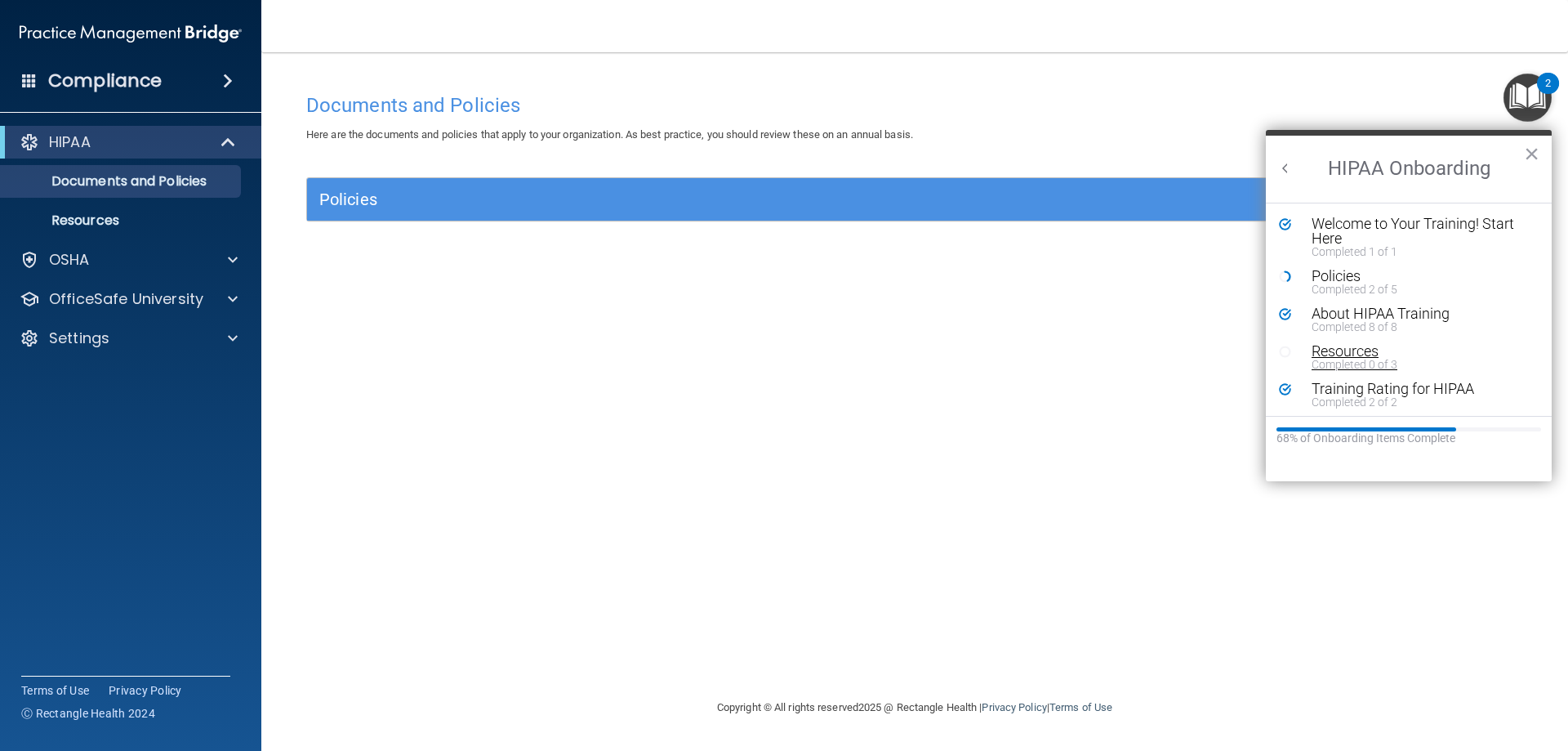
click at [1392, 359] on div "Completed 0 of 3" at bounding box center [1415, 364] width 207 height 12
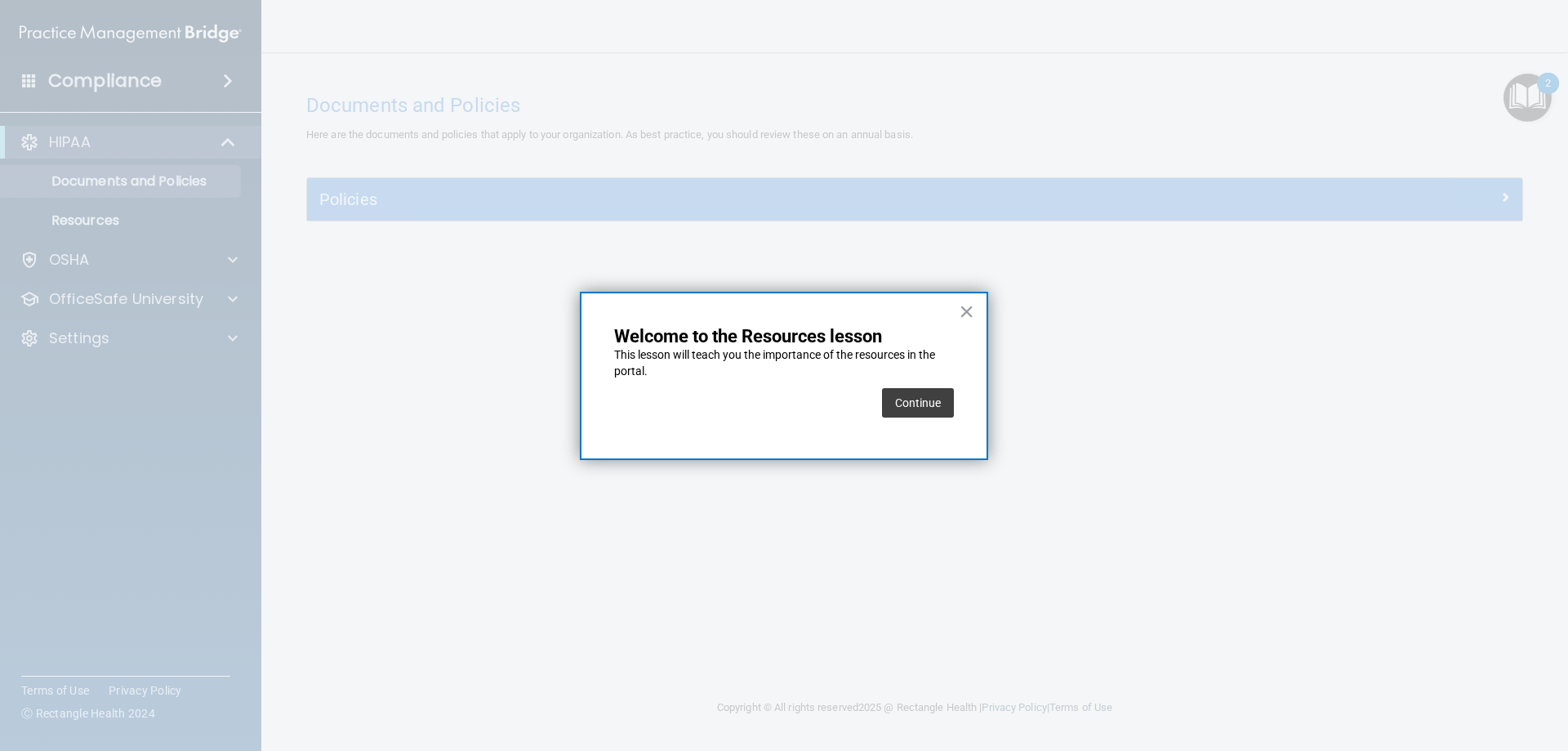
drag, startPoint x: 952, startPoint y: 398, endPoint x: 942, endPoint y: 401, distance: 10.4
click at [944, 400] on button "Continue" at bounding box center [918, 402] width 72 height 30
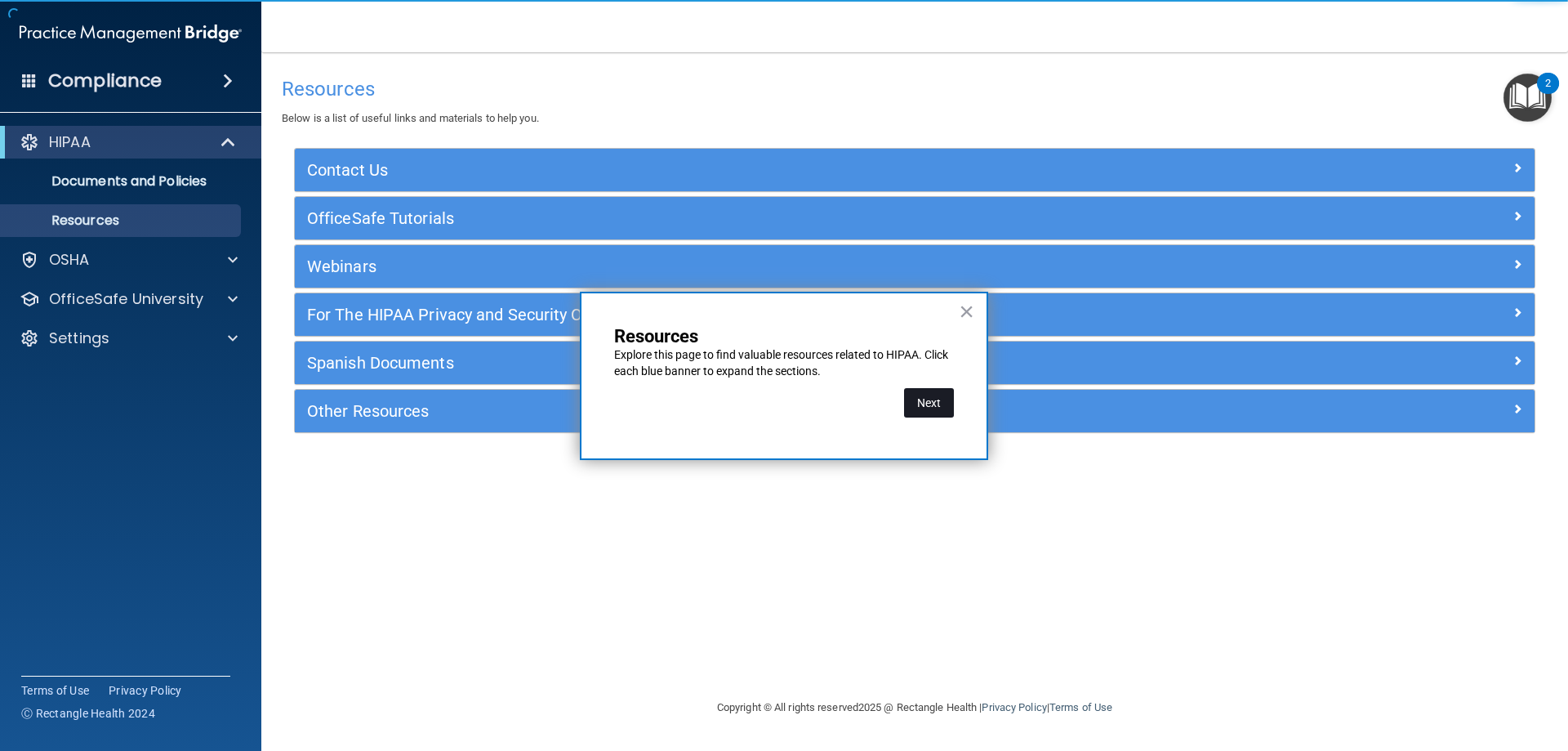
click at [926, 409] on button "Next" at bounding box center [928, 402] width 49 height 30
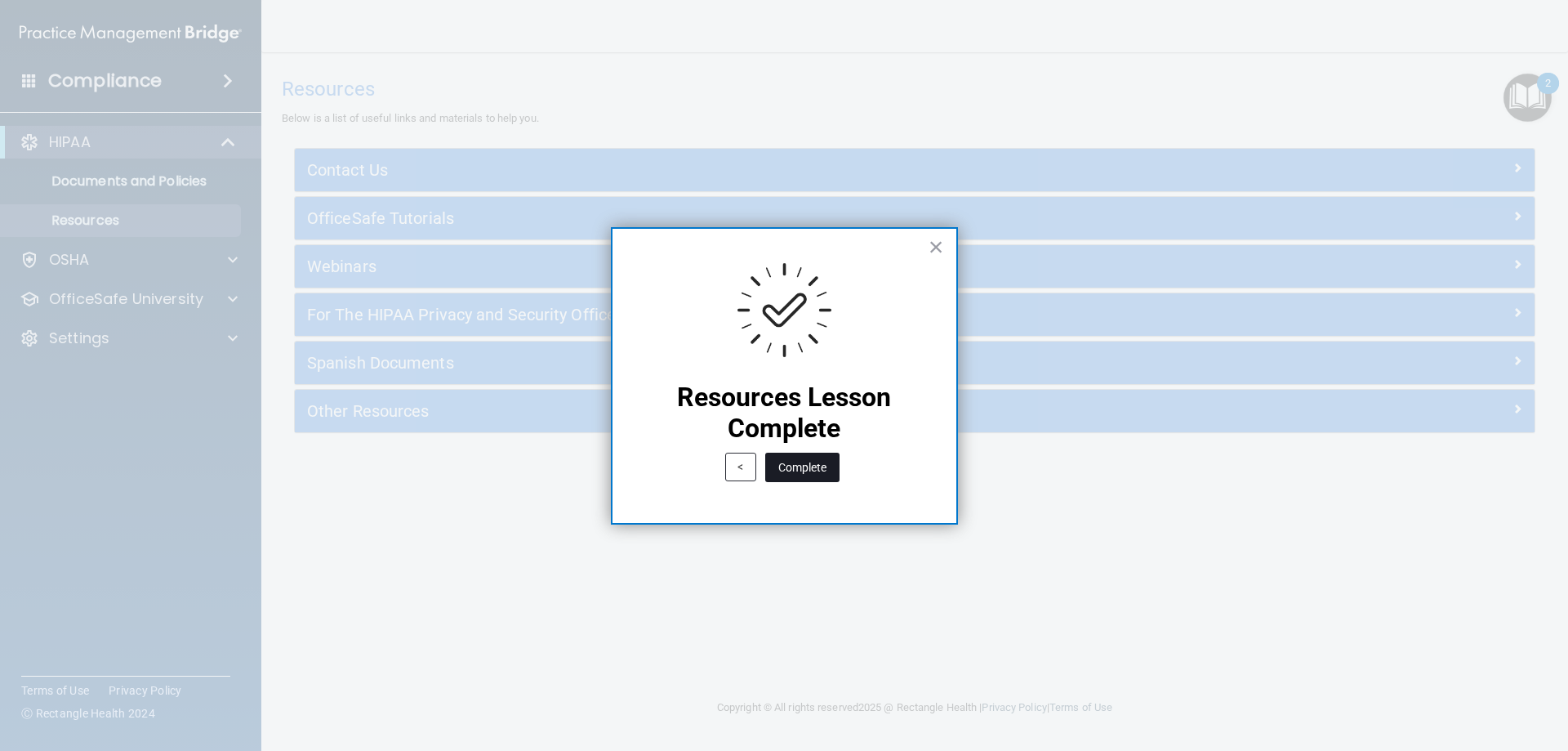
click at [830, 460] on button "Complete" at bounding box center [802, 467] width 75 height 30
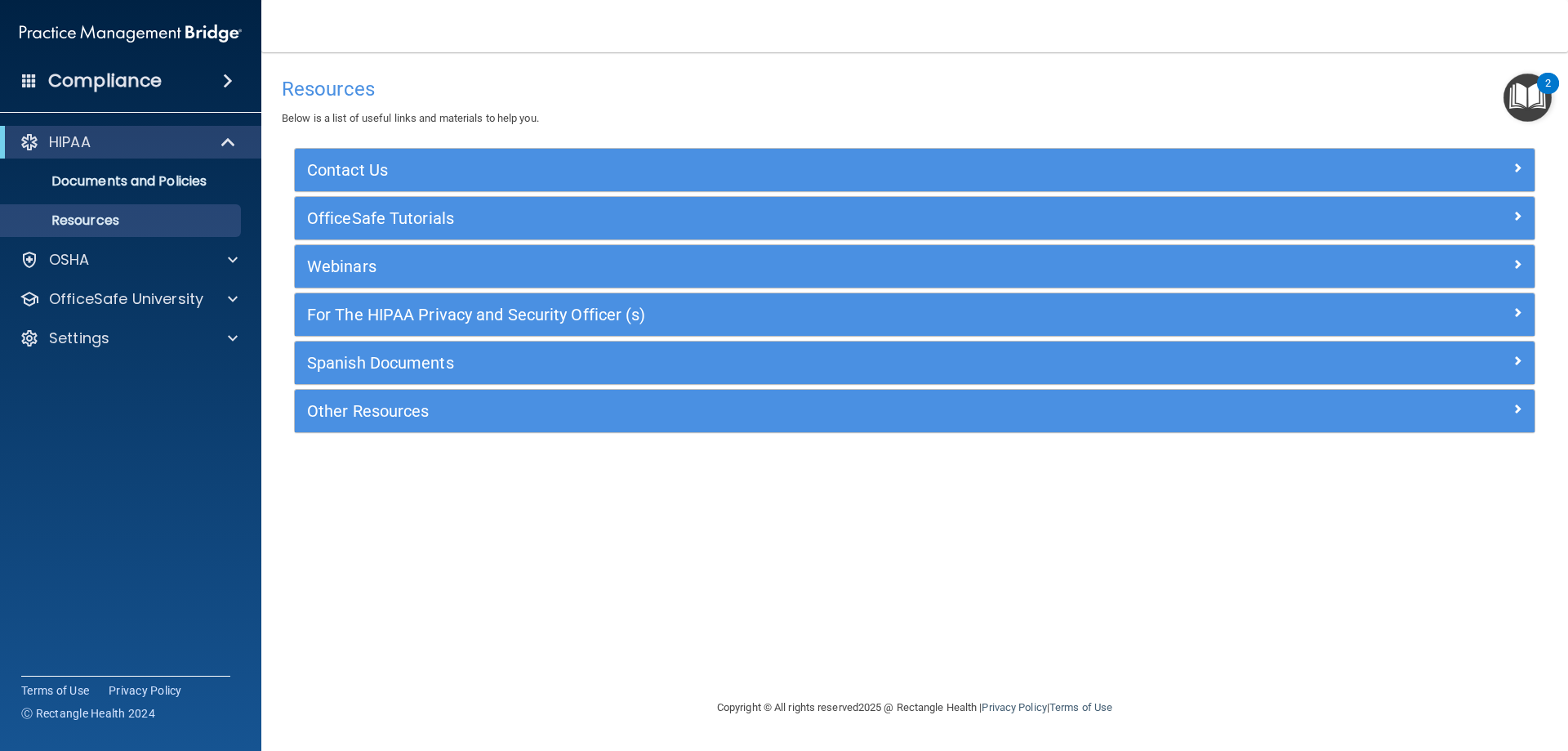
drag, startPoint x: 1029, startPoint y: 156, endPoint x: 1036, endPoint y: 168, distance: 13.9
click at [1031, 160] on div "Contact Us" at bounding box center [914, 169] width 1240 height 42
click at [1134, 183] on div "Contact Us" at bounding box center [914, 169] width 1240 height 42
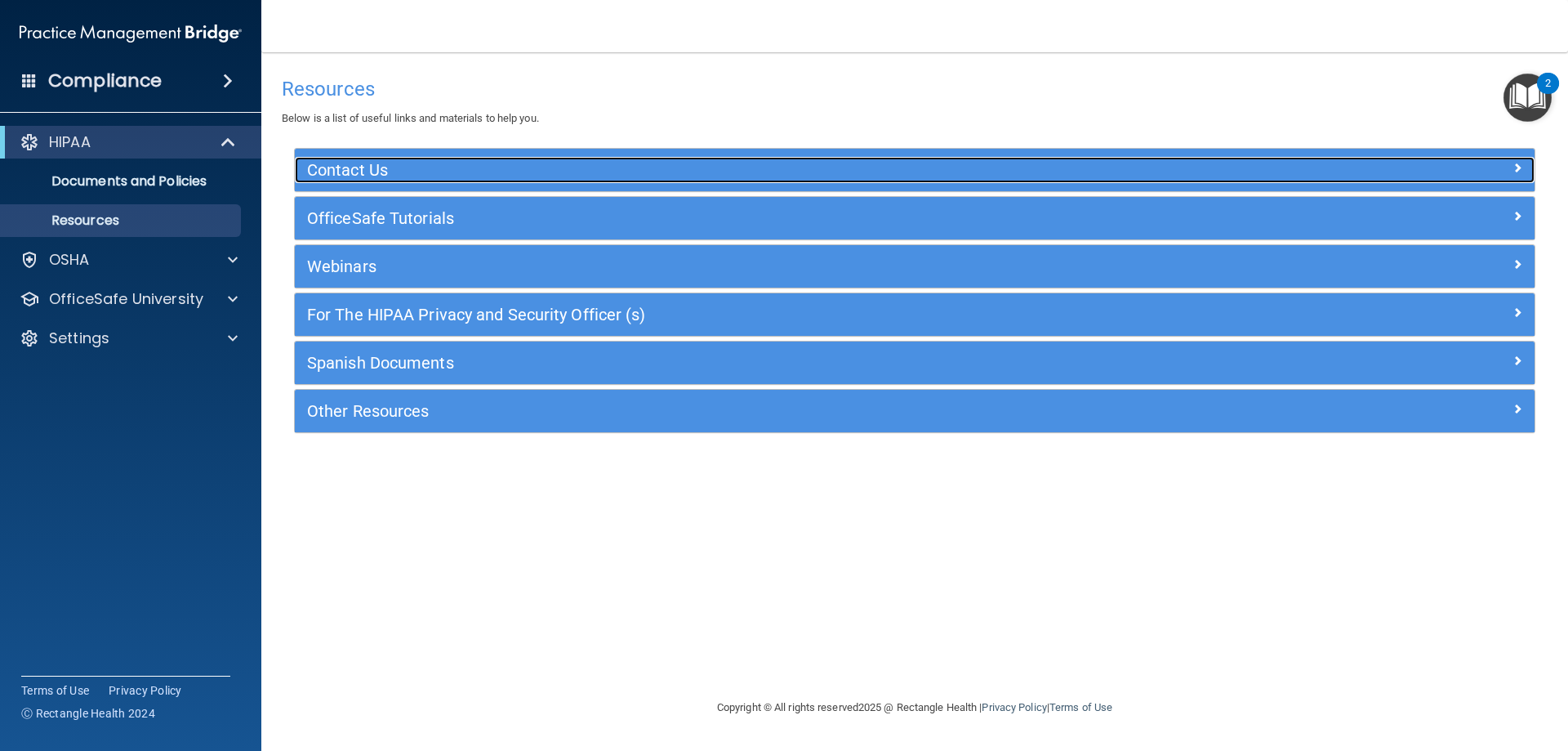
click at [1525, 171] on div at bounding box center [1379, 166] width 310 height 20
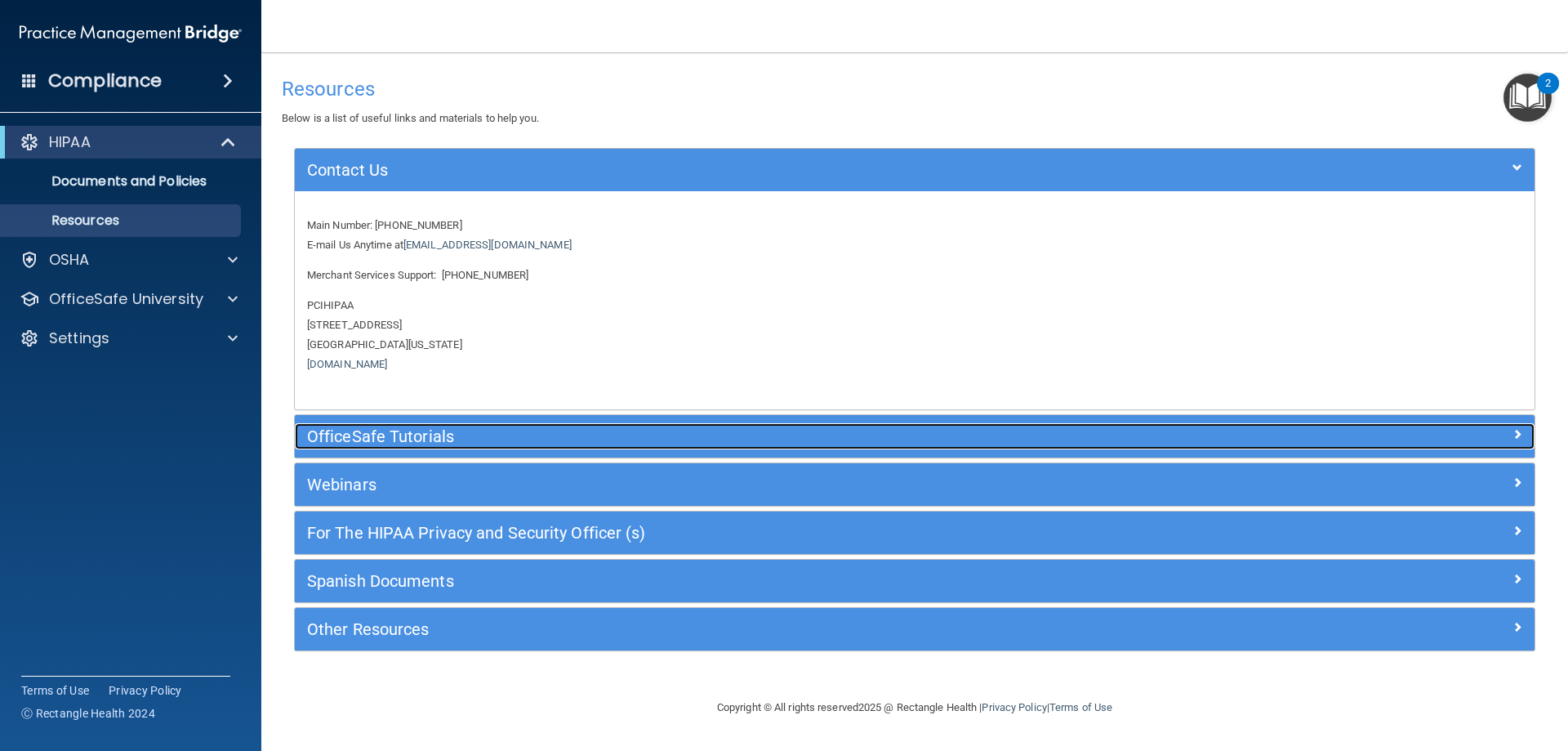
drag, startPoint x: 1097, startPoint y: 444, endPoint x: 1100, endPoint y: 414, distance: 30.1
click at [1098, 443] on h5 "OfficeSafe Tutorials" at bounding box center [759, 436] width 905 height 18
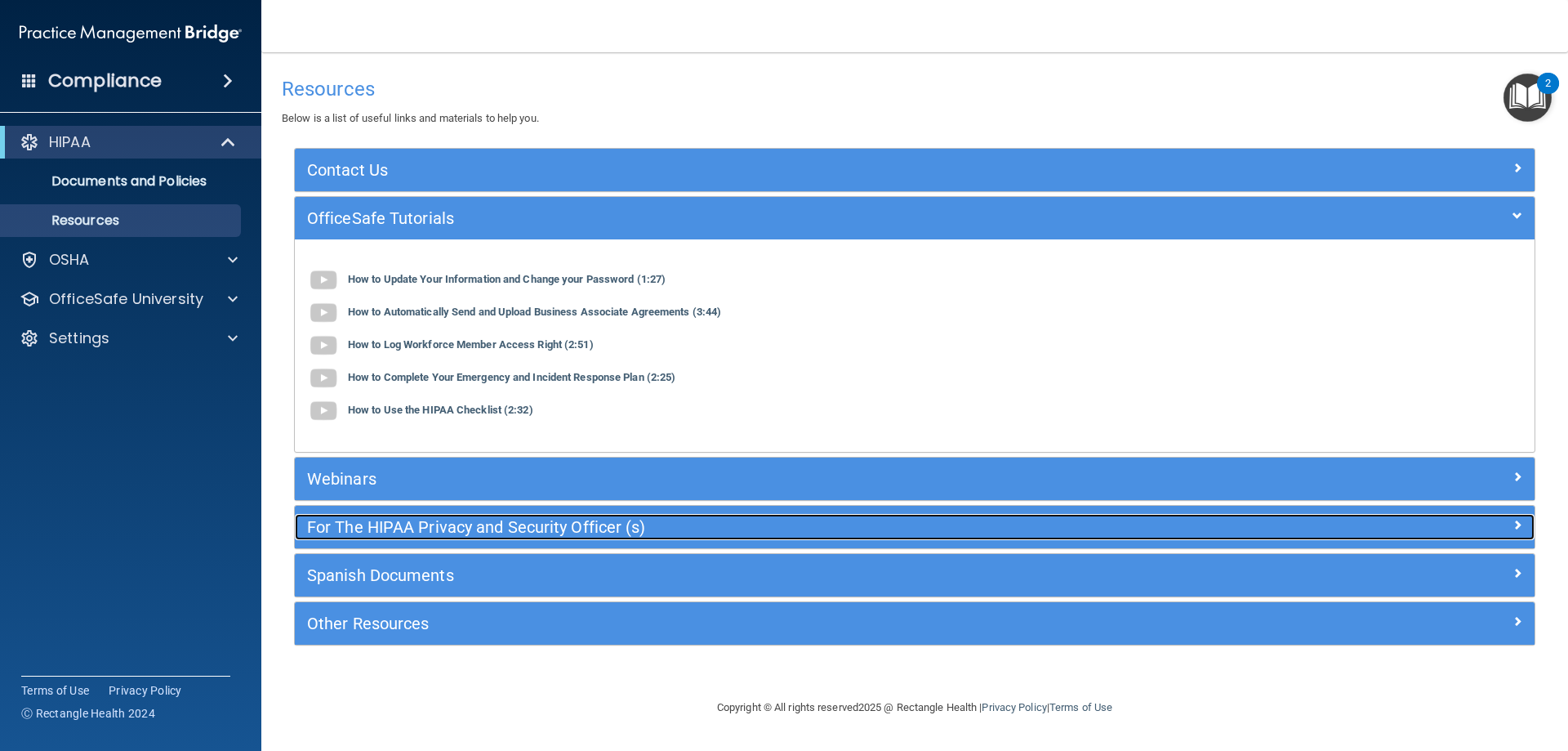
click at [1044, 527] on h5 "For The HIPAA Privacy and Security Officer (s)" at bounding box center [759, 527] width 905 height 18
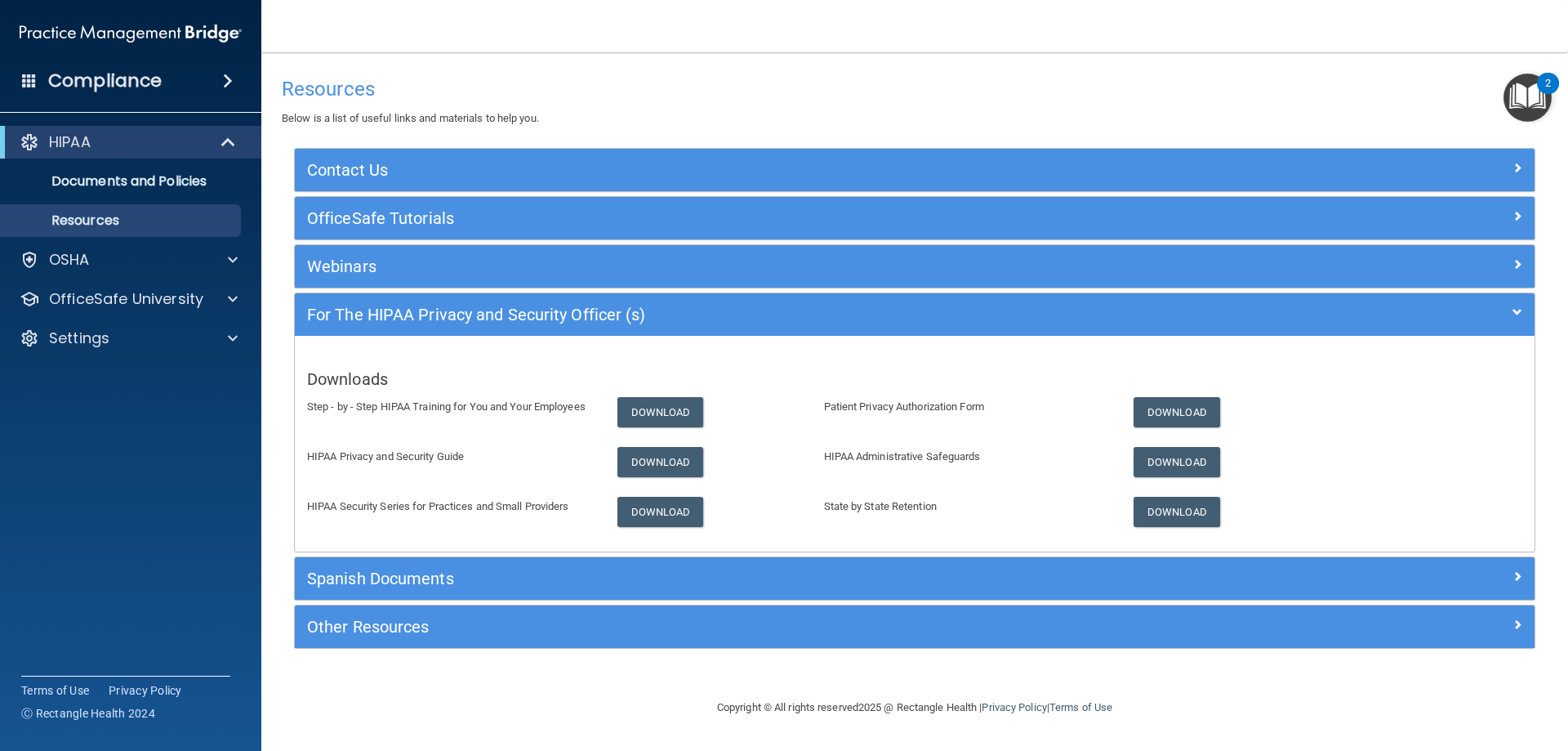
click at [1152, 565] on div "Spanish Documents" at bounding box center [914, 577] width 1240 height 42
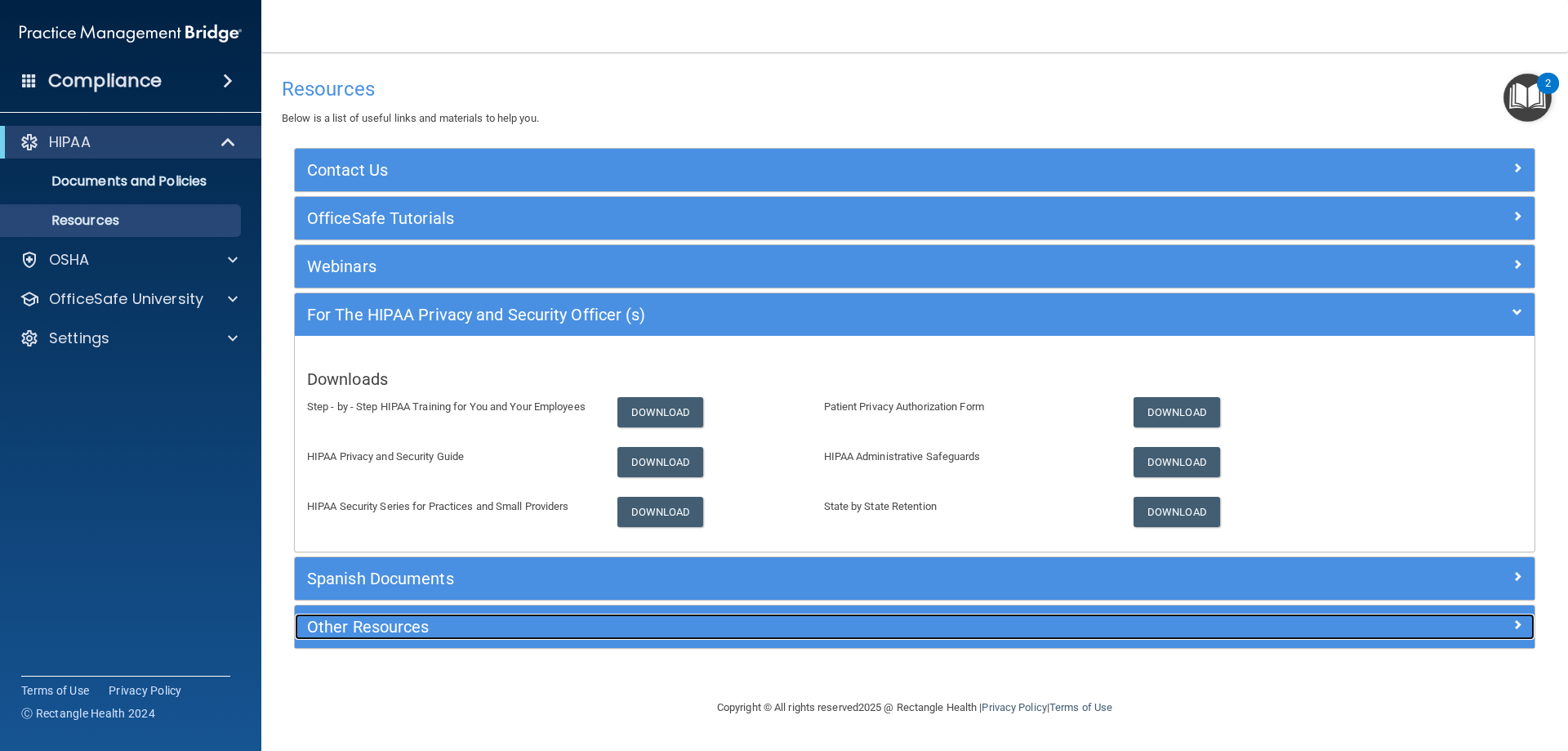
click at [1046, 627] on h5 "Other Resources" at bounding box center [759, 627] width 905 height 18
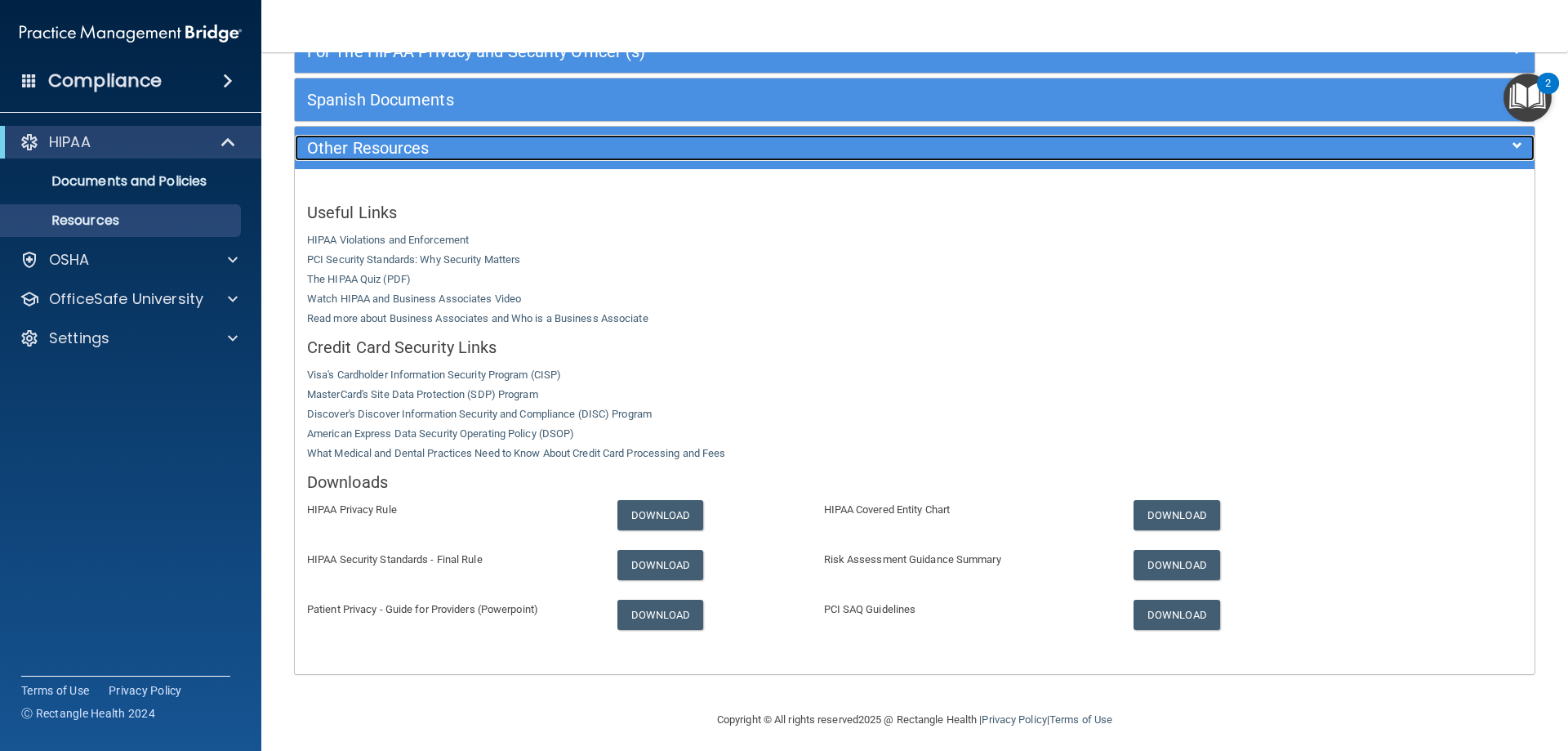
scroll to position [272, 0]
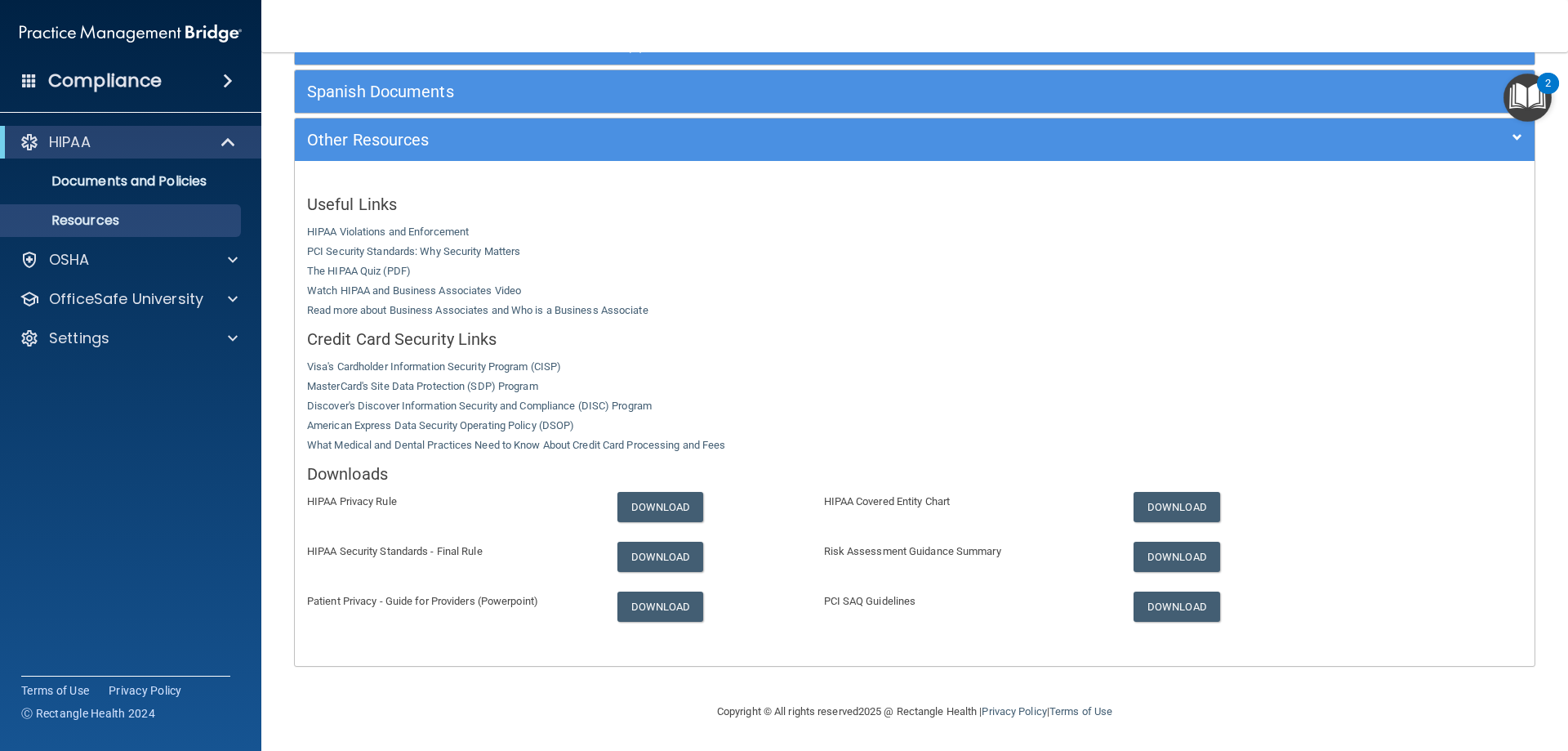
click at [1537, 112] on img "Open Resource Center, 2 new notifications" at bounding box center [1528, 98] width 49 height 49
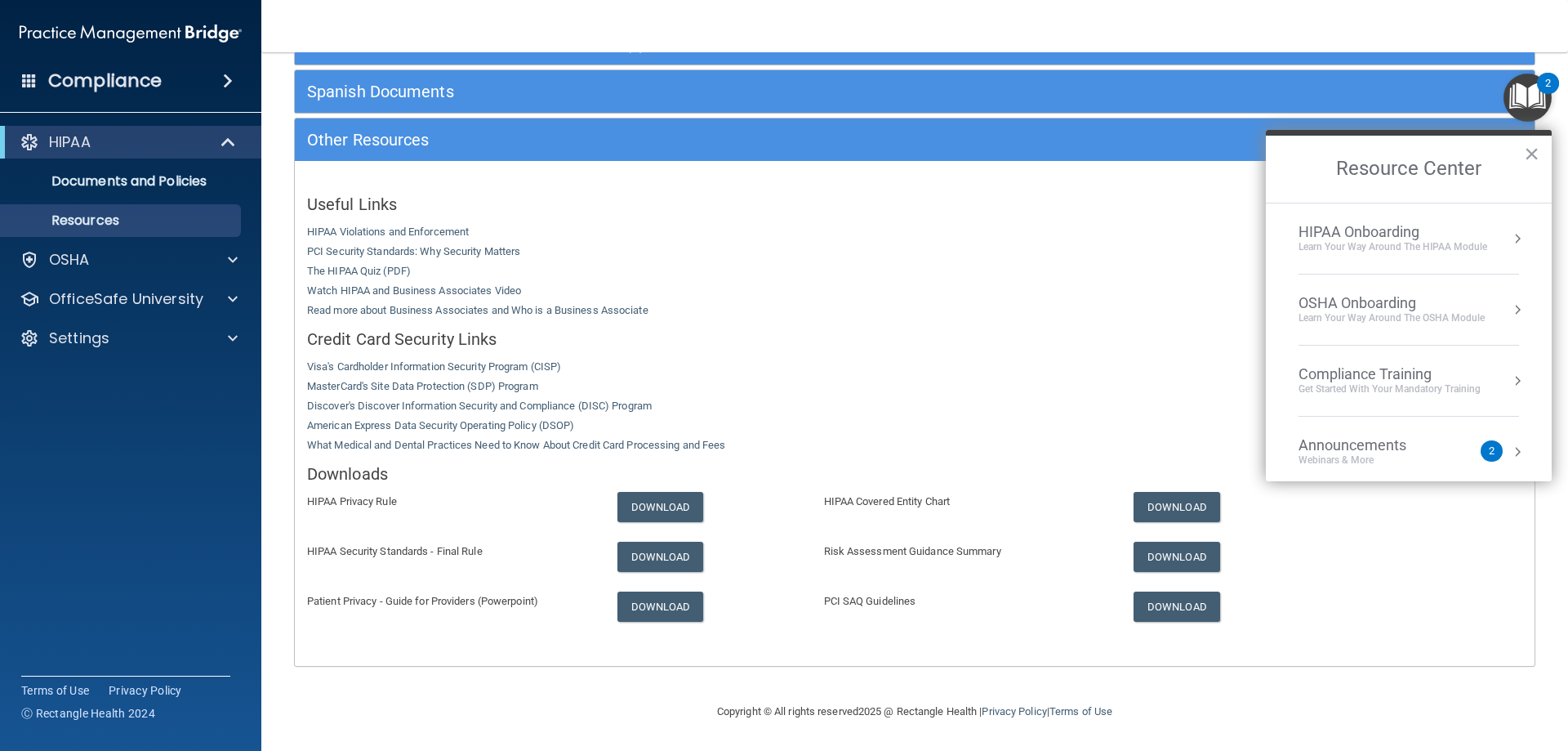
click at [1410, 237] on div "HIPAA Onboarding" at bounding box center [1393, 232] width 189 height 18
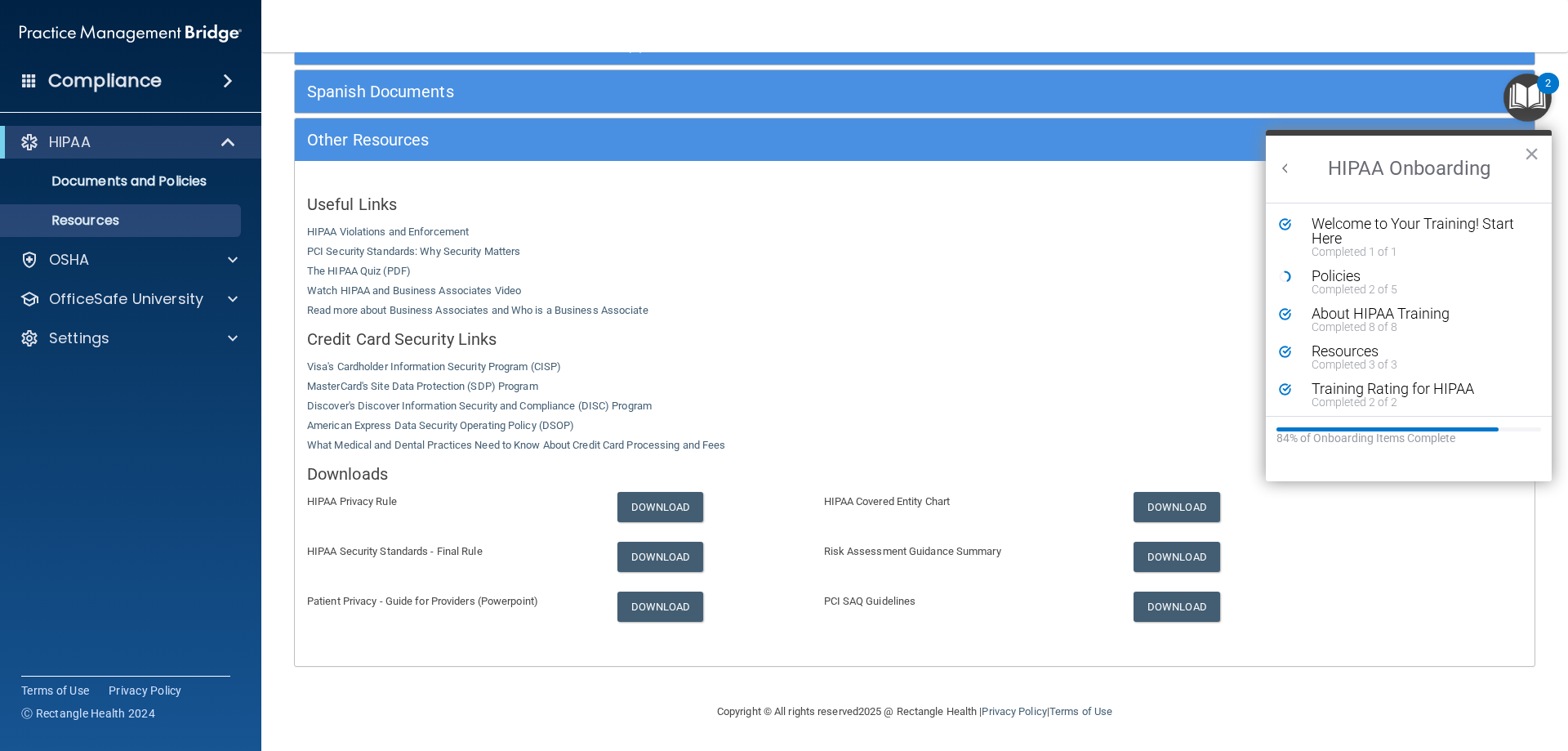
scroll to position [0, 0]
click at [1323, 275] on div "Policies" at bounding box center [1415, 276] width 207 height 14
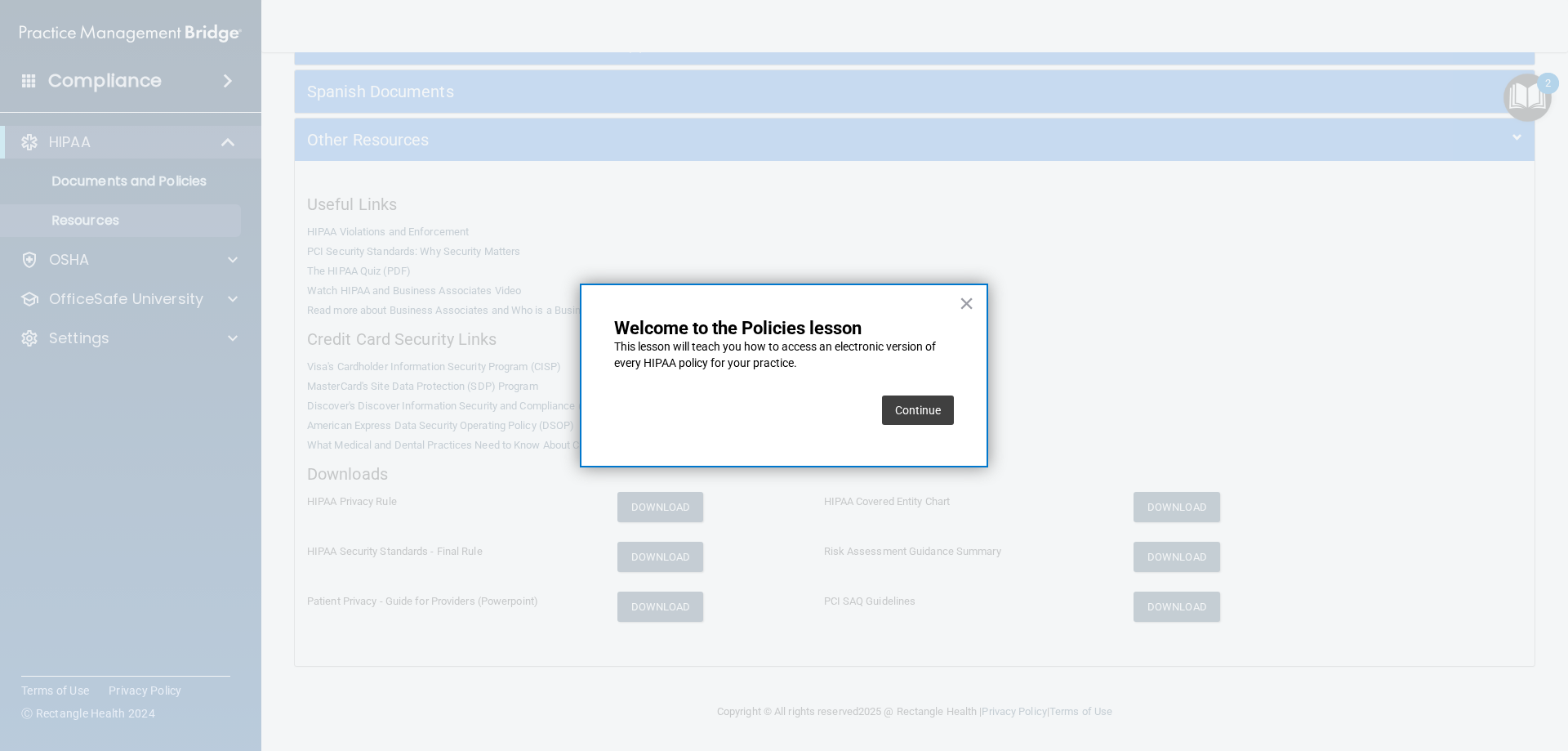
click at [886, 413] on div "Continue" at bounding box center [784, 409] width 340 height 46
click at [906, 413] on button "Continue" at bounding box center [918, 410] width 72 height 30
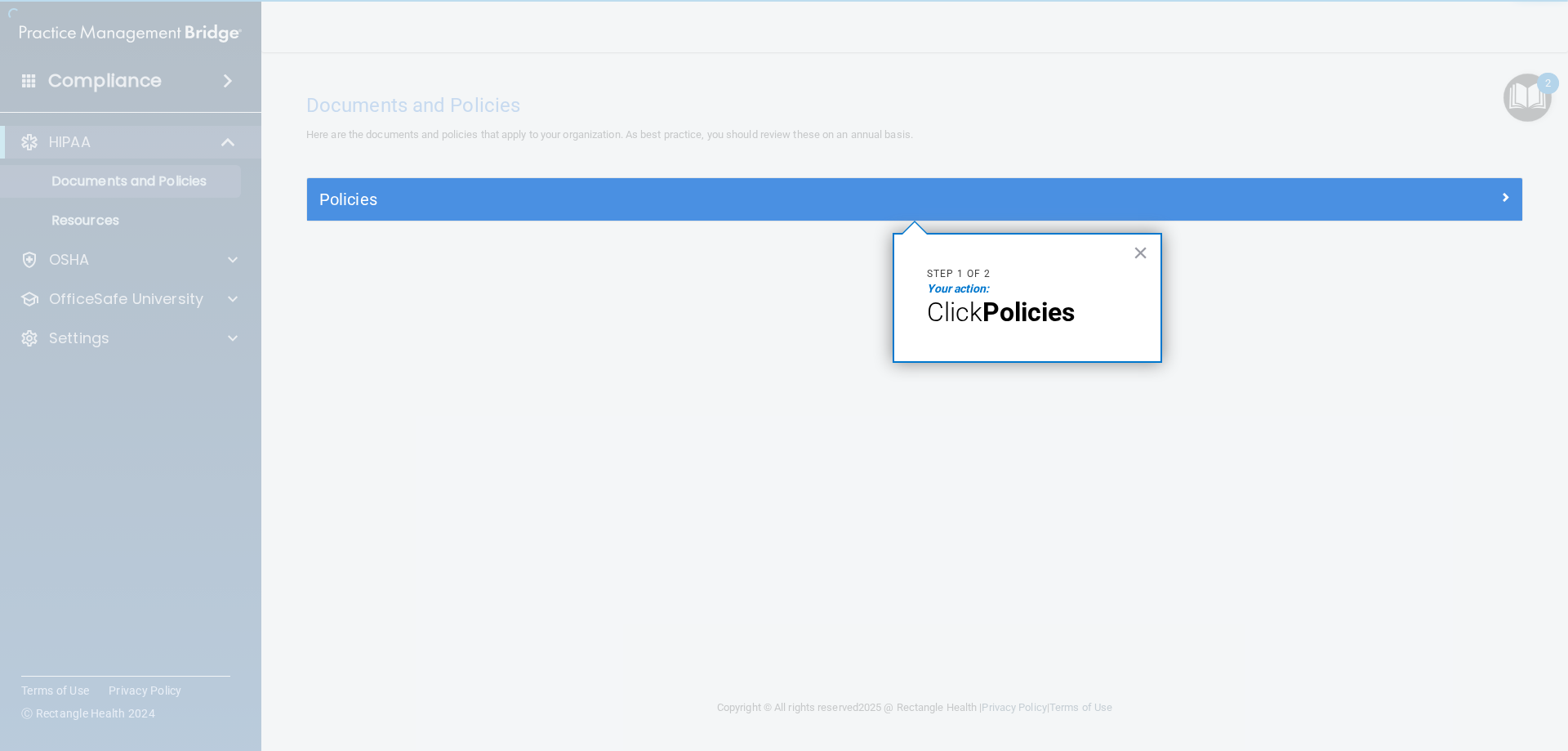
click at [1045, 292] on p "Your action:" at bounding box center [1027, 289] width 200 height 16
click at [1045, 325] on strong "Policies" at bounding box center [1029, 312] width 93 height 31
click at [1144, 252] on button "×" at bounding box center [1140, 252] width 15 height 26
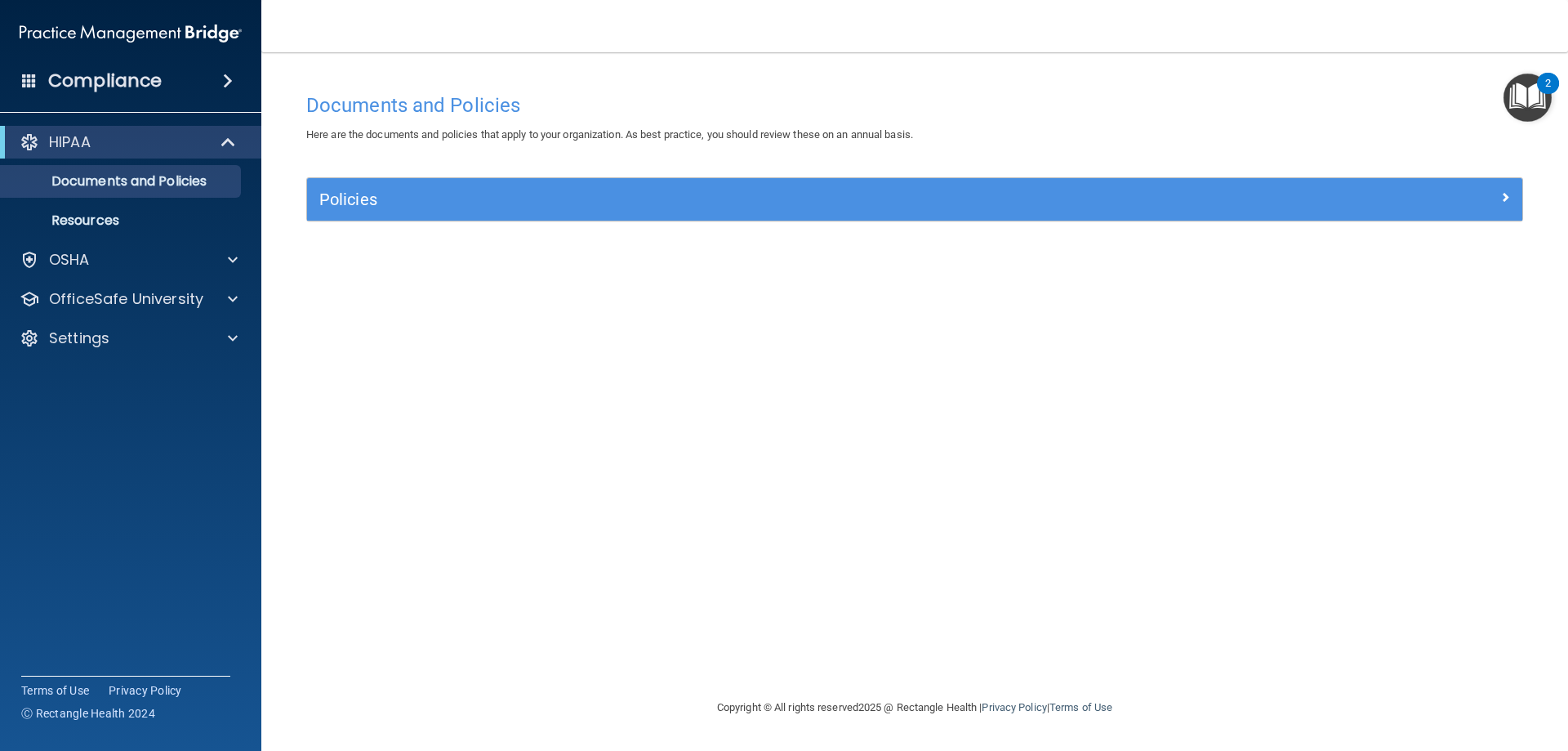
click at [370, 214] on div "Policies" at bounding box center [913, 199] width 1215 height 42
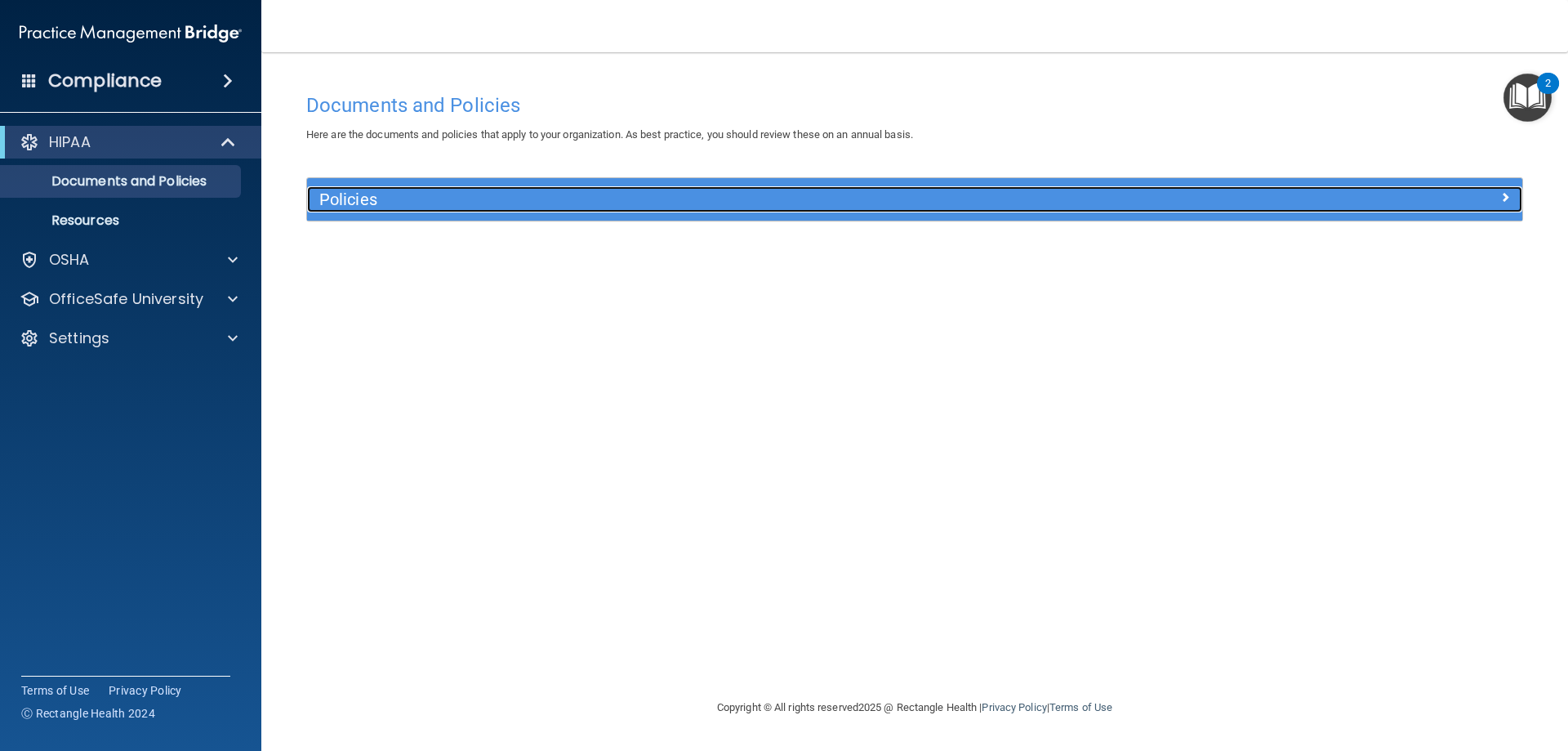
click at [352, 203] on h5 "Policies" at bounding box center [762, 200] width 886 height 18
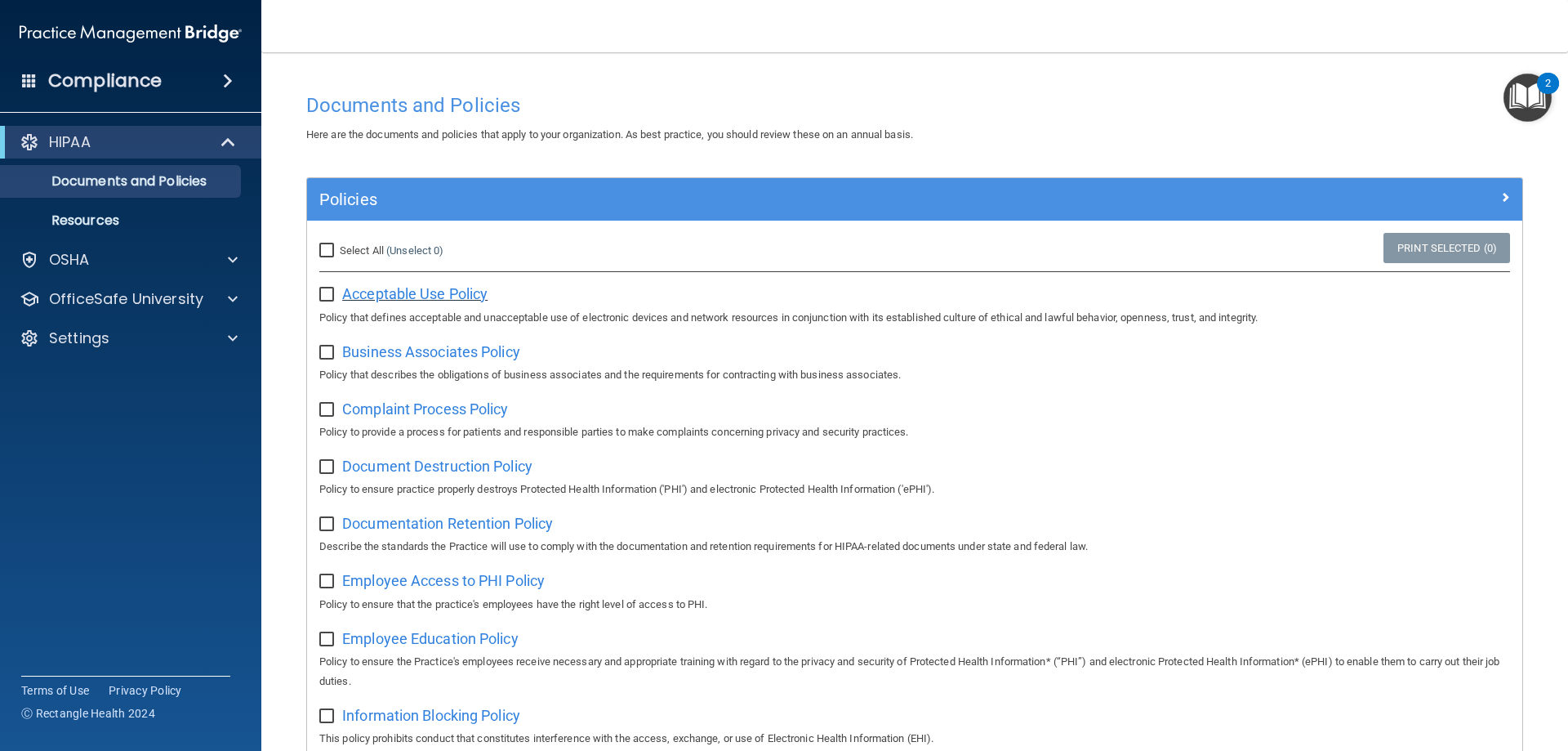
click at [433, 288] on span "Acceptable Use Policy" at bounding box center [415, 293] width 146 height 17
click at [495, 351] on span "Business Associates Policy" at bounding box center [432, 351] width 178 height 17
click at [459, 416] on span "Complaint Process Policy" at bounding box center [425, 408] width 165 height 17
click at [432, 468] on span "Document Destruction Policy" at bounding box center [438, 466] width 191 height 17
click at [508, 518] on span "Documentation Retention Policy" at bounding box center [448, 523] width 210 height 17
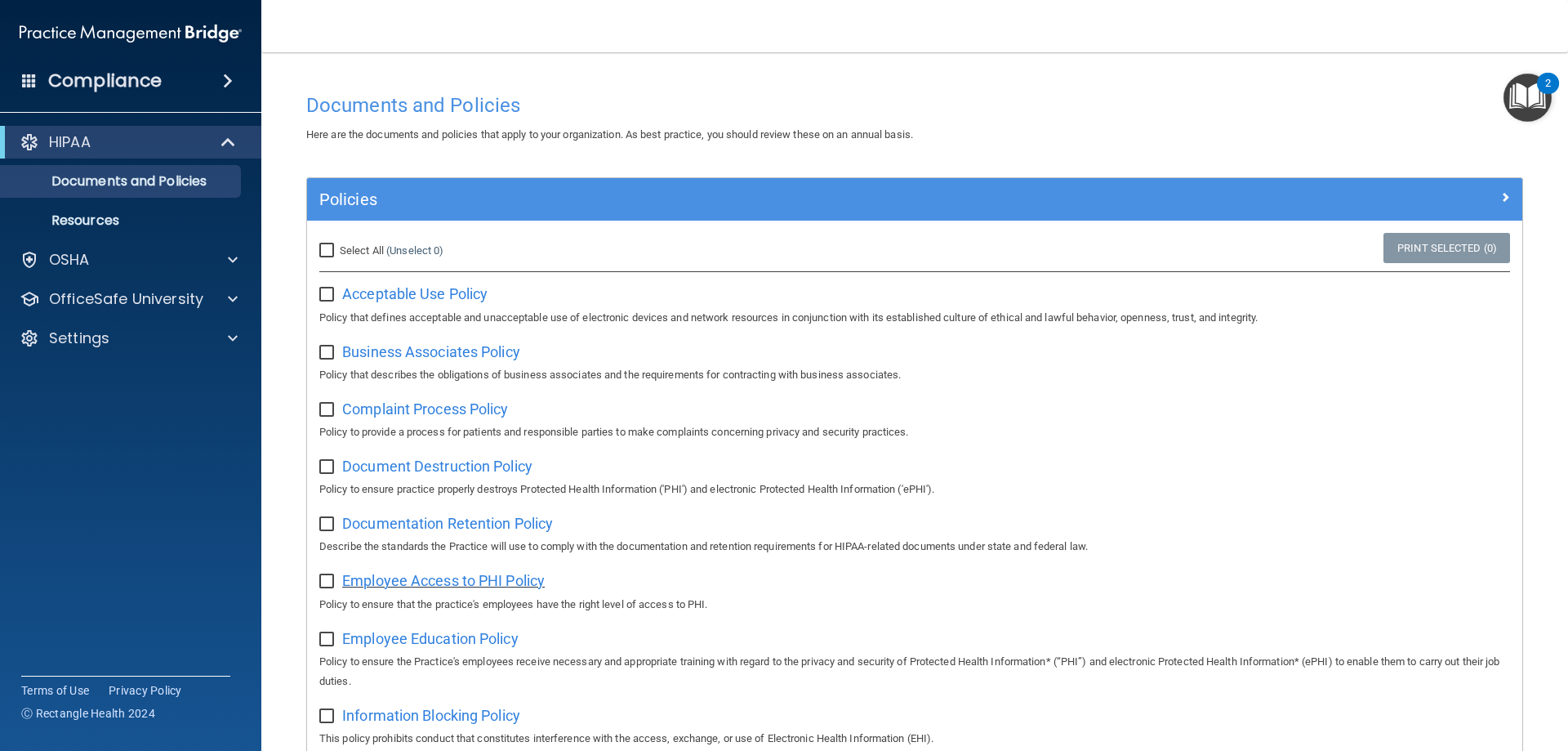
click at [467, 580] on span "Employee Access to PHI Policy" at bounding box center [443, 580] width 202 height 17
click at [467, 642] on span "Employee Education Policy" at bounding box center [431, 638] width 176 height 17
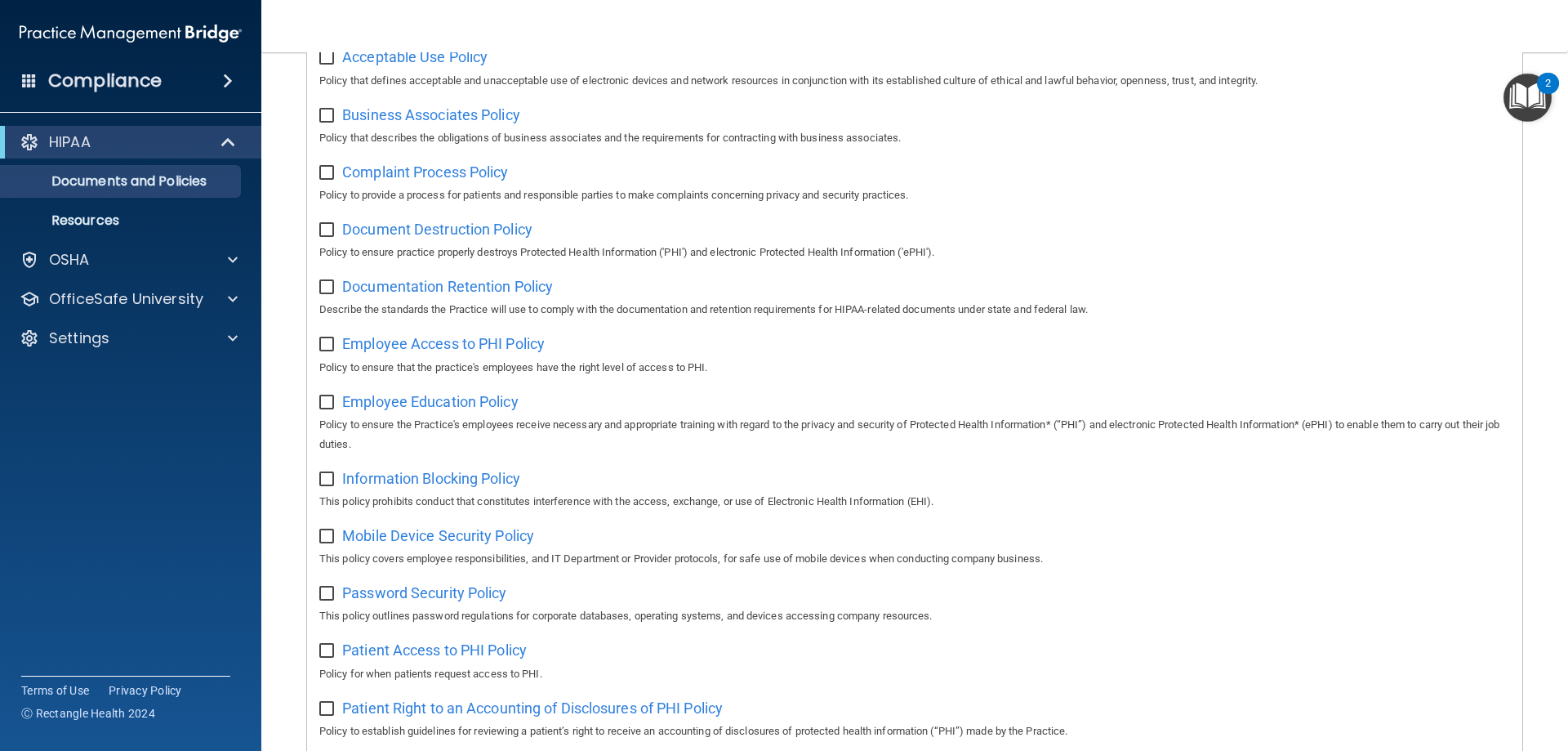
scroll to position [245, 0]
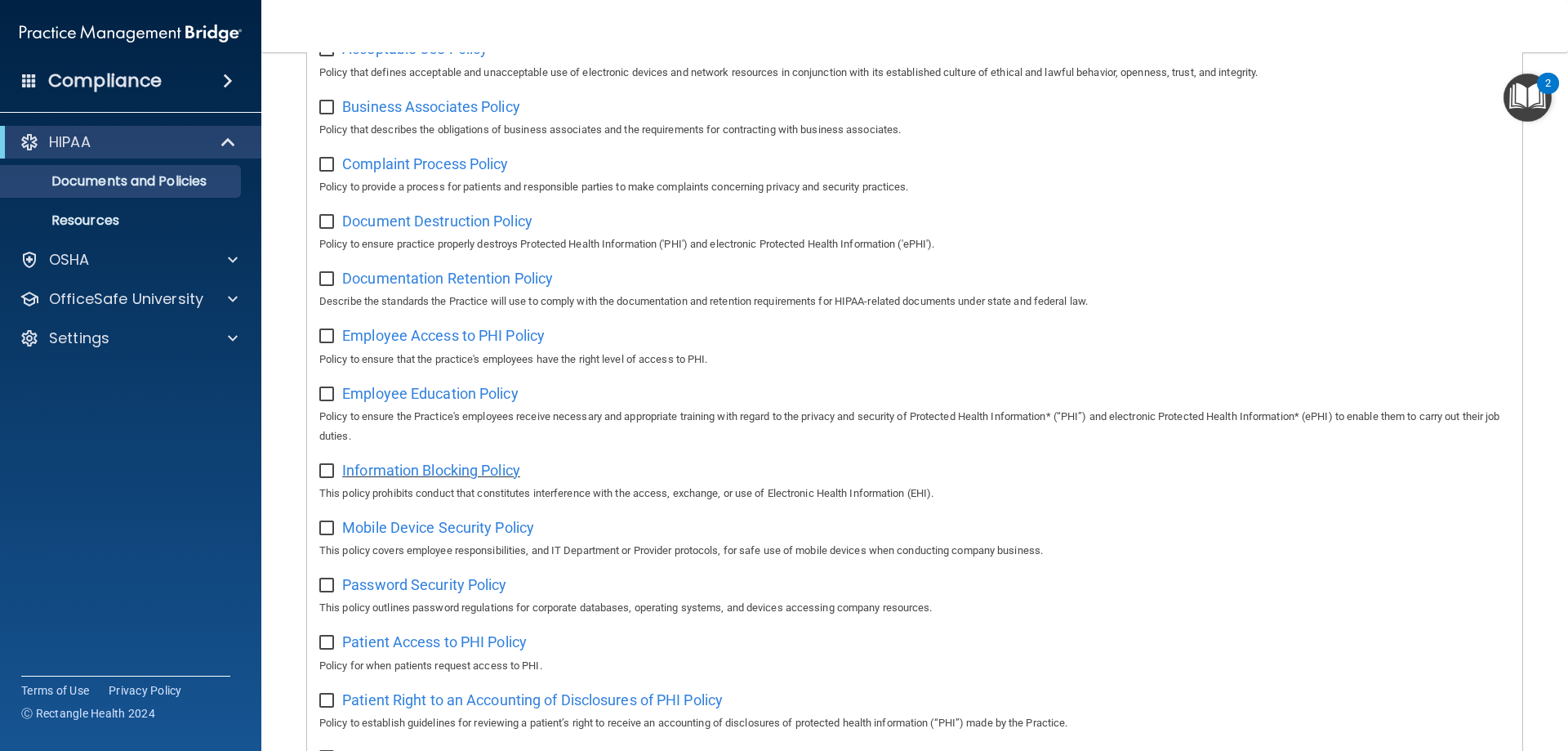
click at [428, 478] on span "Information Blocking Policy" at bounding box center [432, 469] width 178 height 17
click at [362, 525] on div "Mobile Device Security Policy This policy covers employee responsibilities, and…" at bounding box center [914, 537] width 1190 height 47
click at [368, 525] on span "Mobile Device Security Policy" at bounding box center [438, 527] width 192 height 17
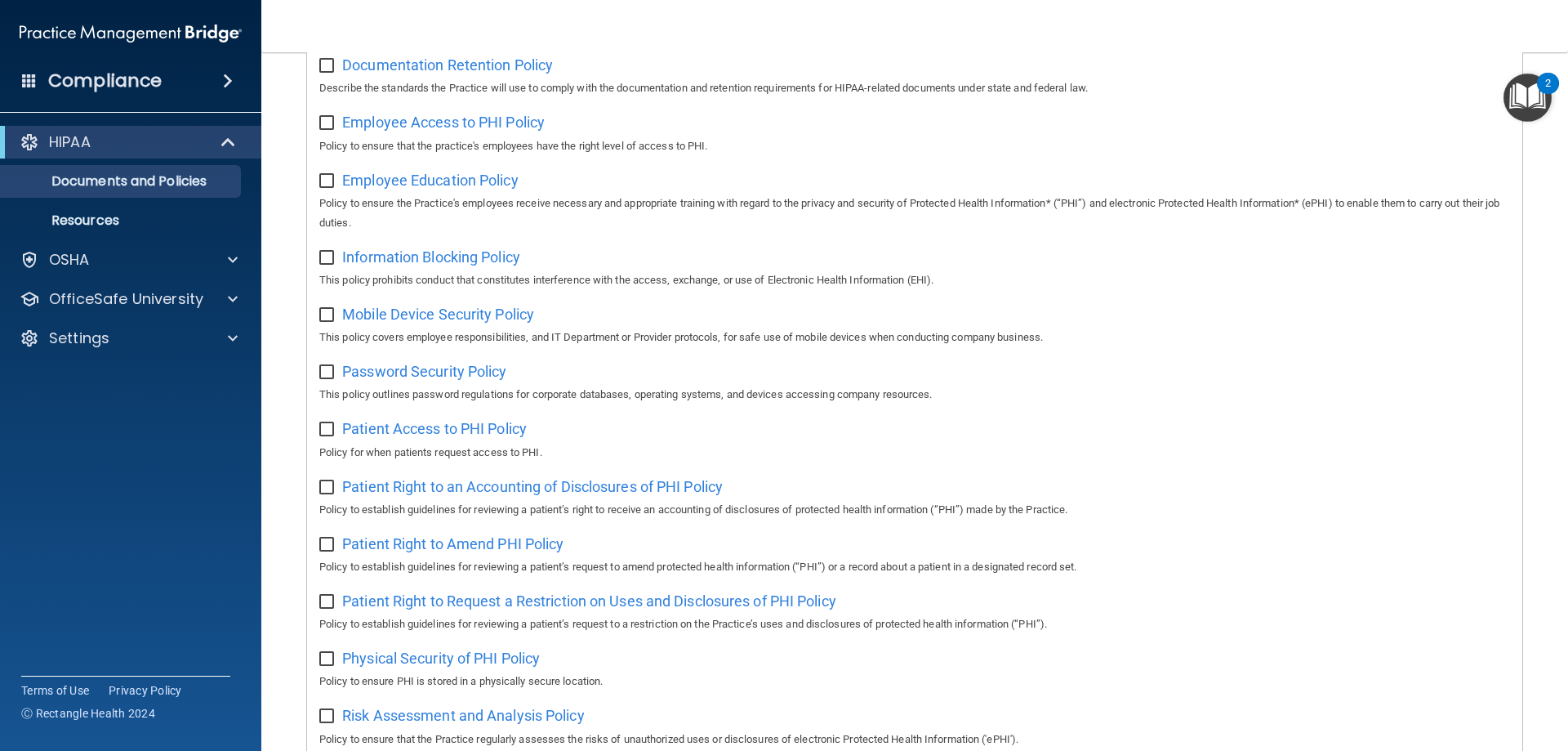
scroll to position [490, 0]
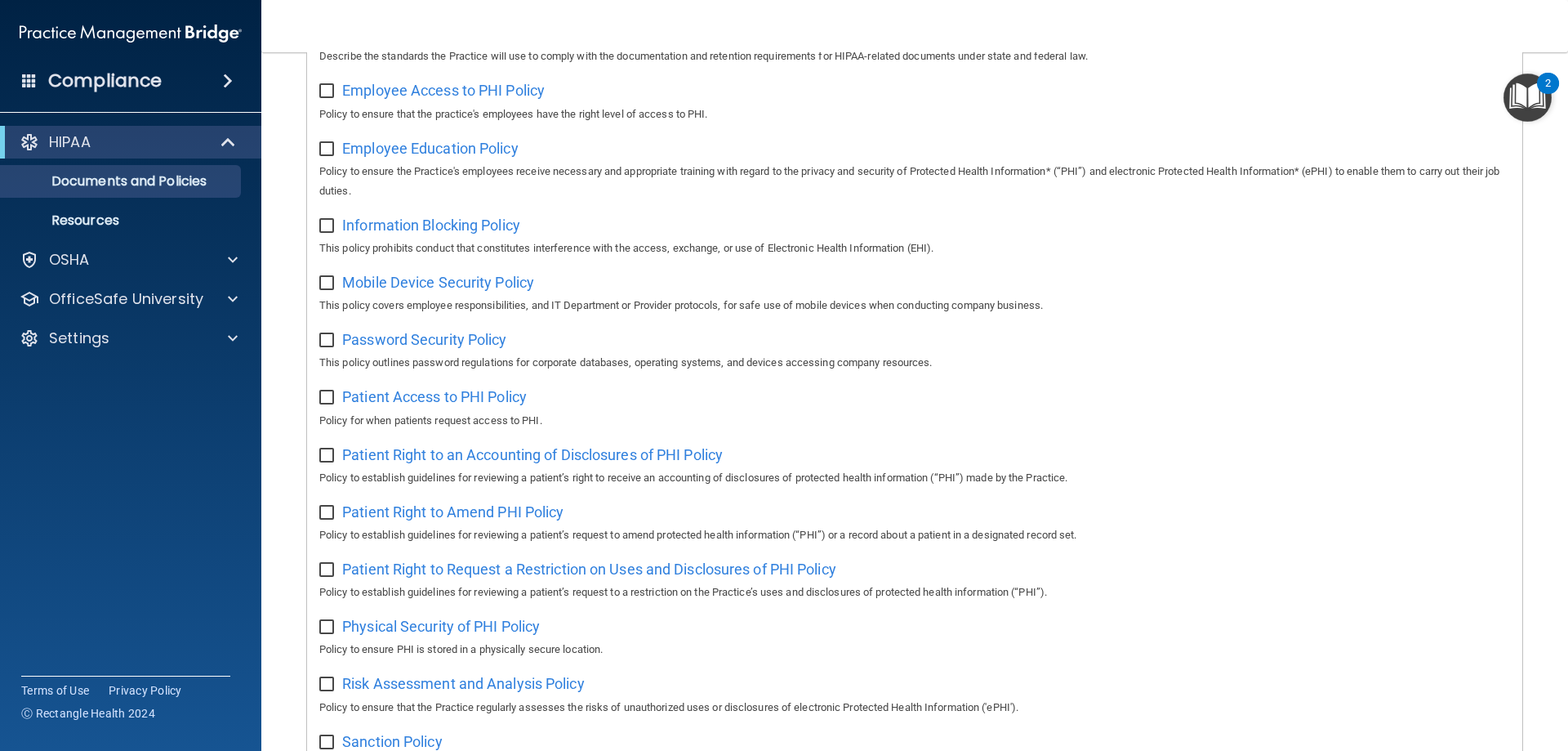
click at [468, 356] on div "Password Security Policy This policy outlines password regulations for corporat…" at bounding box center [914, 349] width 1190 height 47
click at [459, 348] on span "Password Security Policy" at bounding box center [424, 339] width 165 height 17
click at [479, 405] on span "Patient Access to PHI Policy" at bounding box center [434, 396] width 184 height 17
click at [485, 463] on span "Patient Right to an Accounting of Disclosures of PHI Policy" at bounding box center [532, 454] width 380 height 17
click at [489, 463] on span "Patient Right to an Accounting of Disclosures of PHI Policy" at bounding box center [532, 454] width 380 height 17
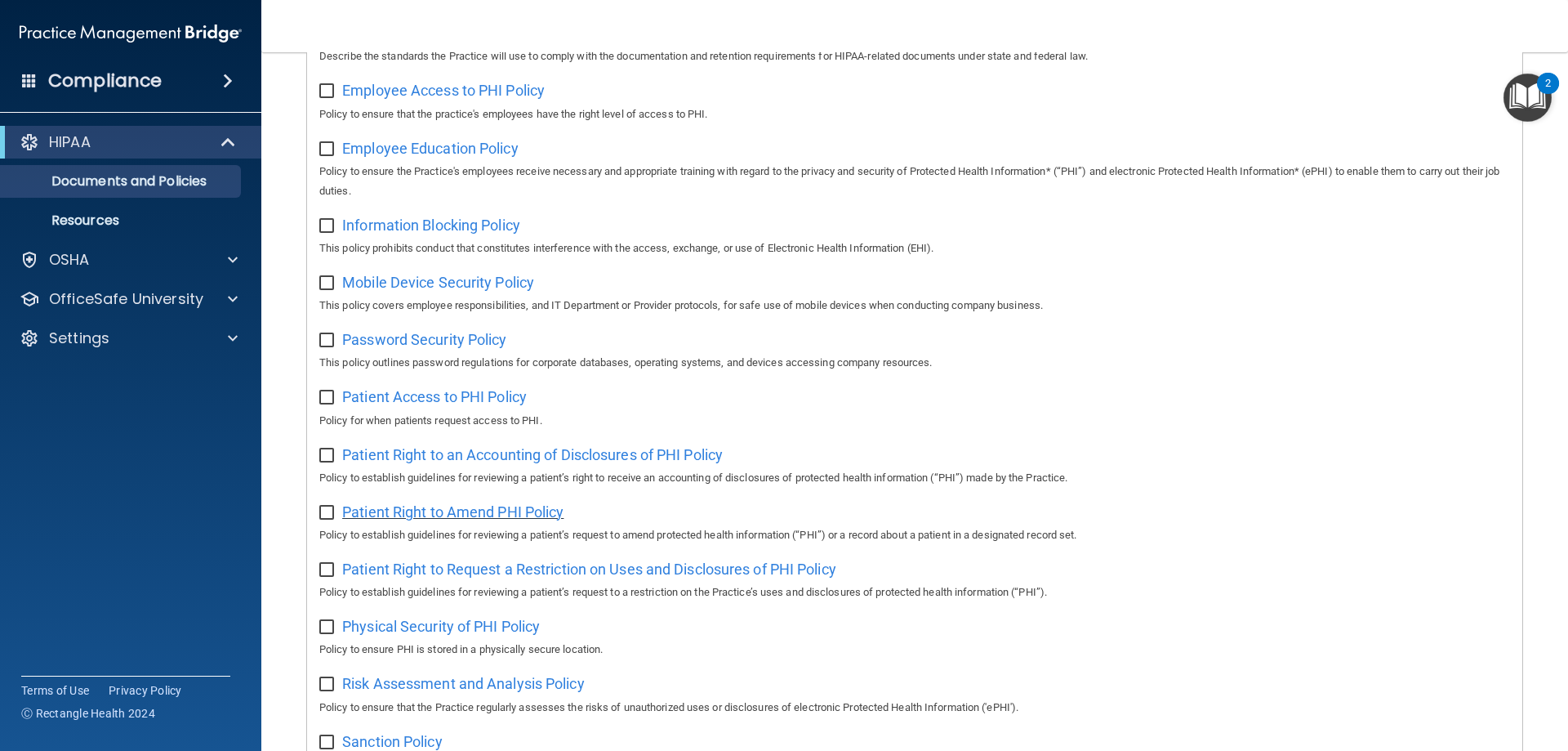
click at [519, 521] on span "Patient Right to Amend PHI Policy" at bounding box center [453, 511] width 221 height 17
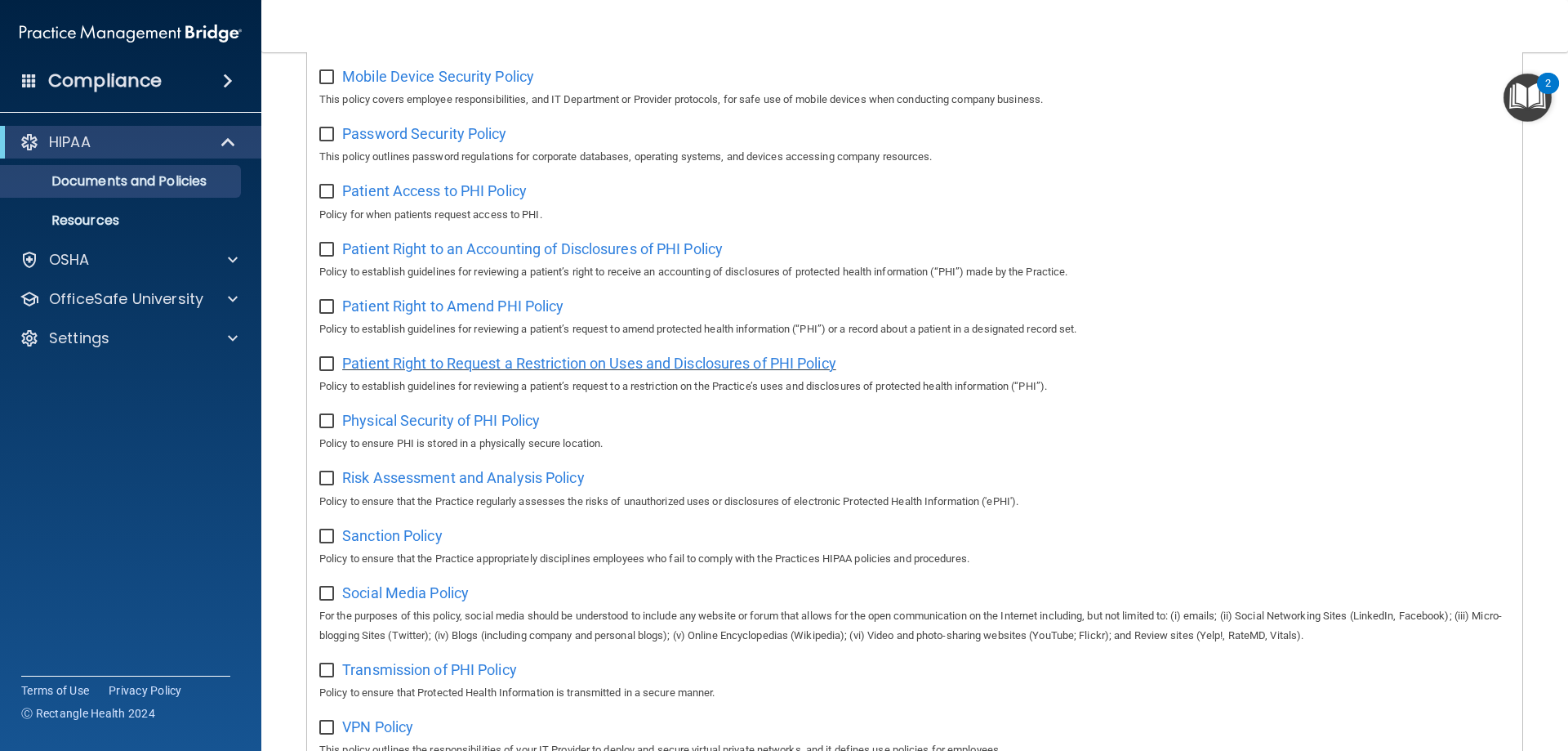
scroll to position [735, 0]
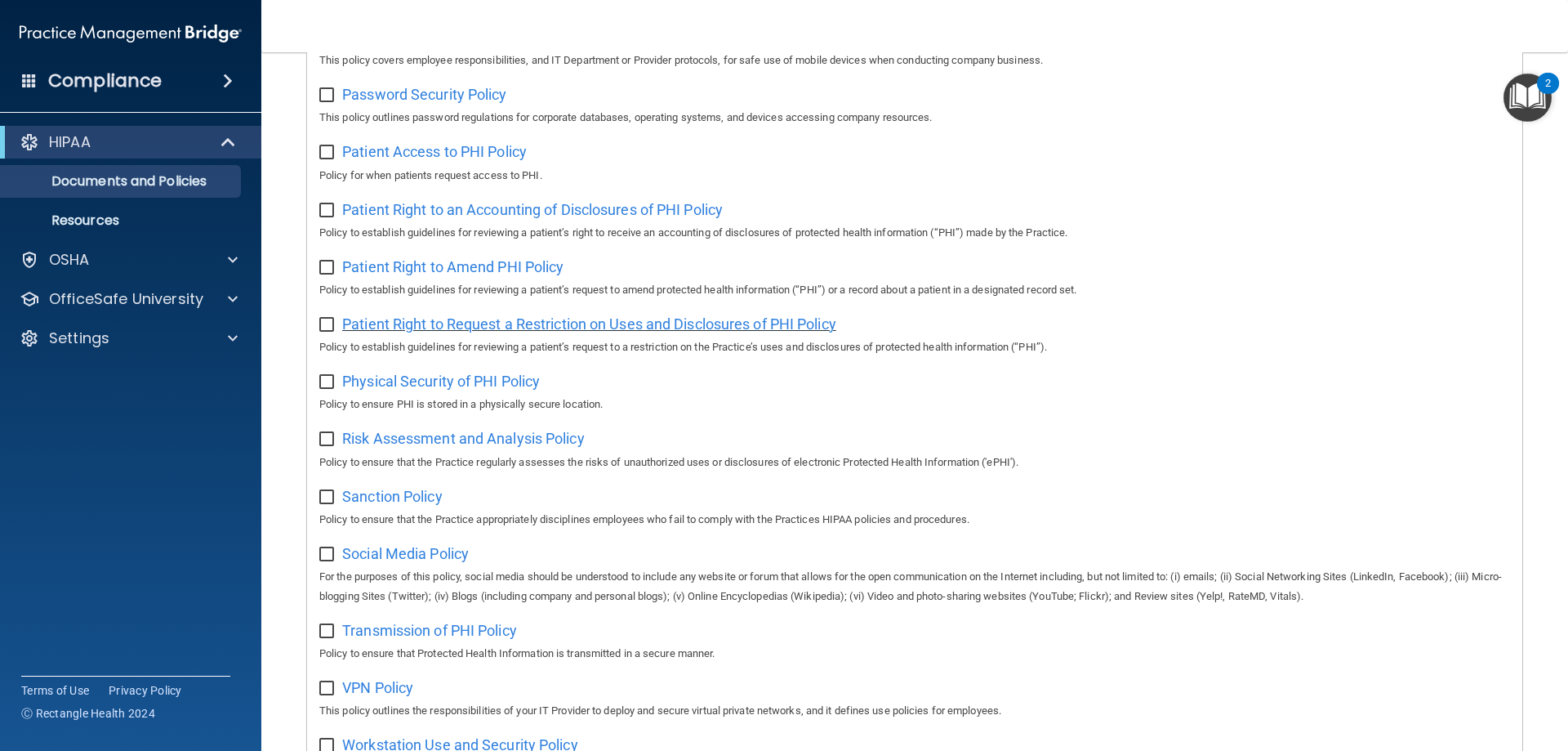
click at [521, 333] on span "Patient Right to Request a Restriction on Uses and Disclosures of PHI Policy" at bounding box center [589, 324] width 494 height 17
click at [494, 383] on div "Physical Security of PHI Policy Policy to ensure PHI is stored in a physically …" at bounding box center [914, 391] width 1190 height 47
click at [487, 389] on span "Physical Security of PHI Policy" at bounding box center [441, 380] width 198 height 17
click at [432, 447] on span "Risk Assessment and Analysis Policy" at bounding box center [464, 438] width 243 height 17
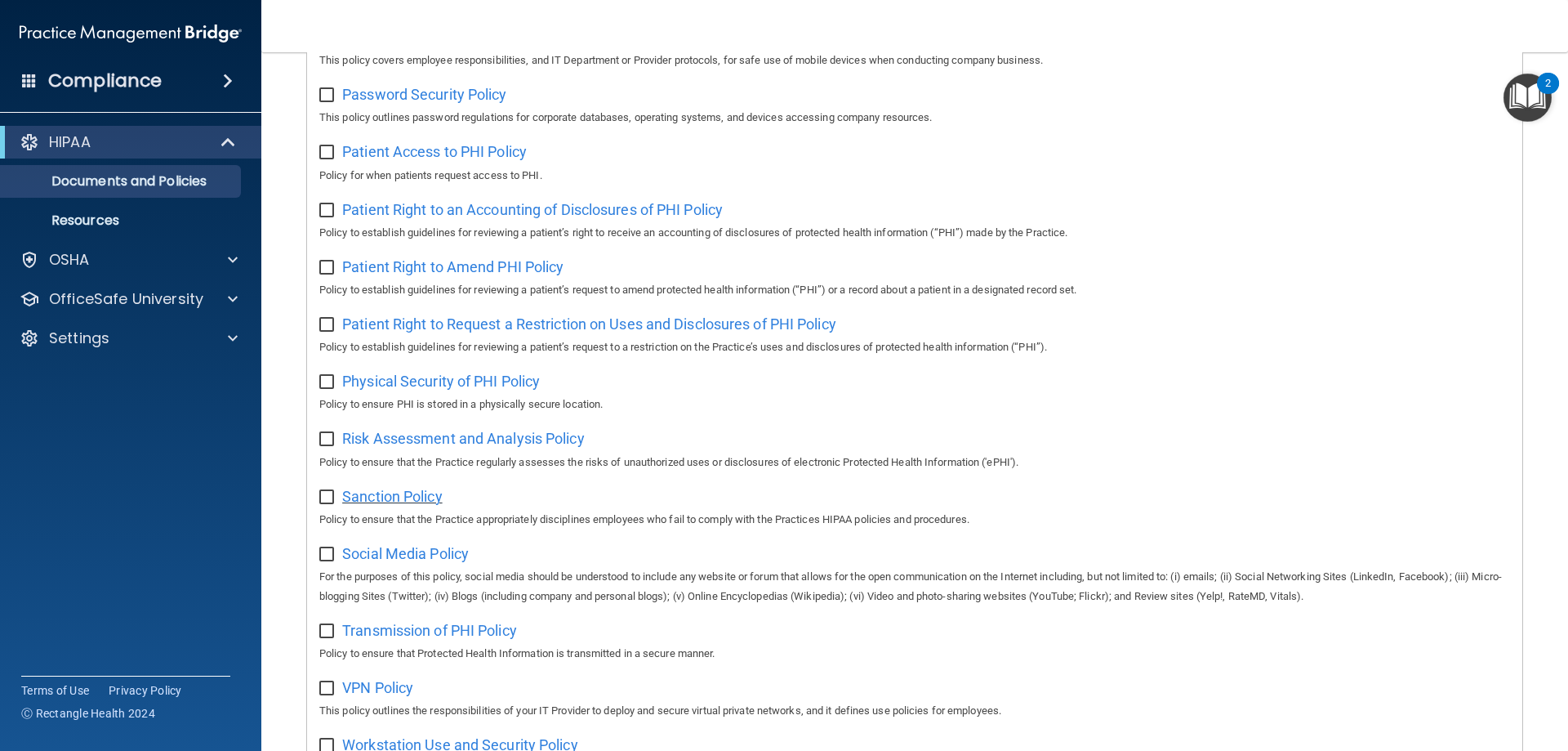
click at [427, 505] on span "Sanction Policy" at bounding box center [393, 496] width 101 height 17
drag, startPoint x: 389, startPoint y: 545, endPoint x: 389, endPoint y: 556, distance: 11.0
click at [389, 553] on div "Select All (Unselect 0) Unselect All Print Selected (0) Acceptable Use Policy P…" at bounding box center [913, 143] width 1215 height 1315
click at [392, 562] on span "Social Media Policy" at bounding box center [405, 553] width 127 height 17
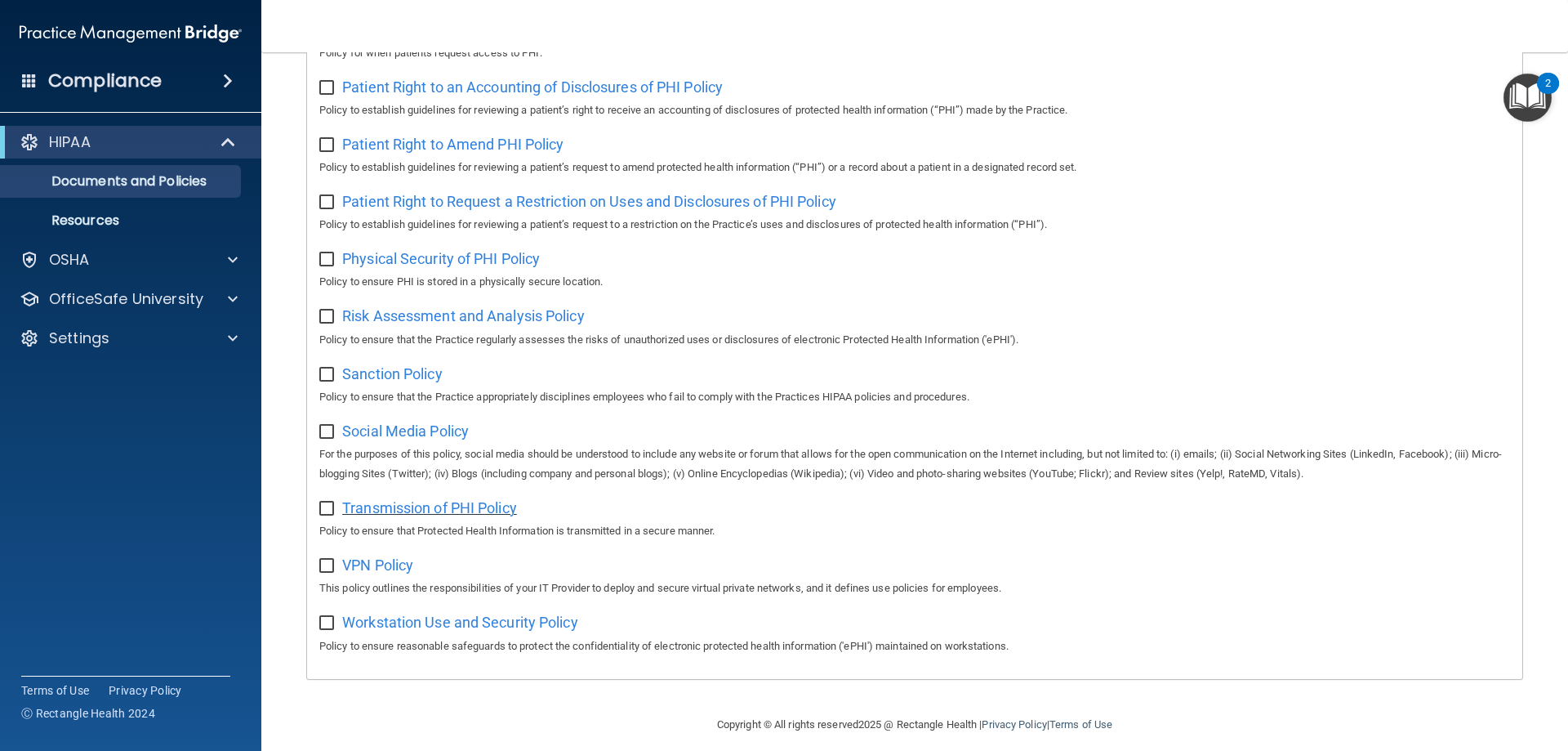
scroll to position [888, 0]
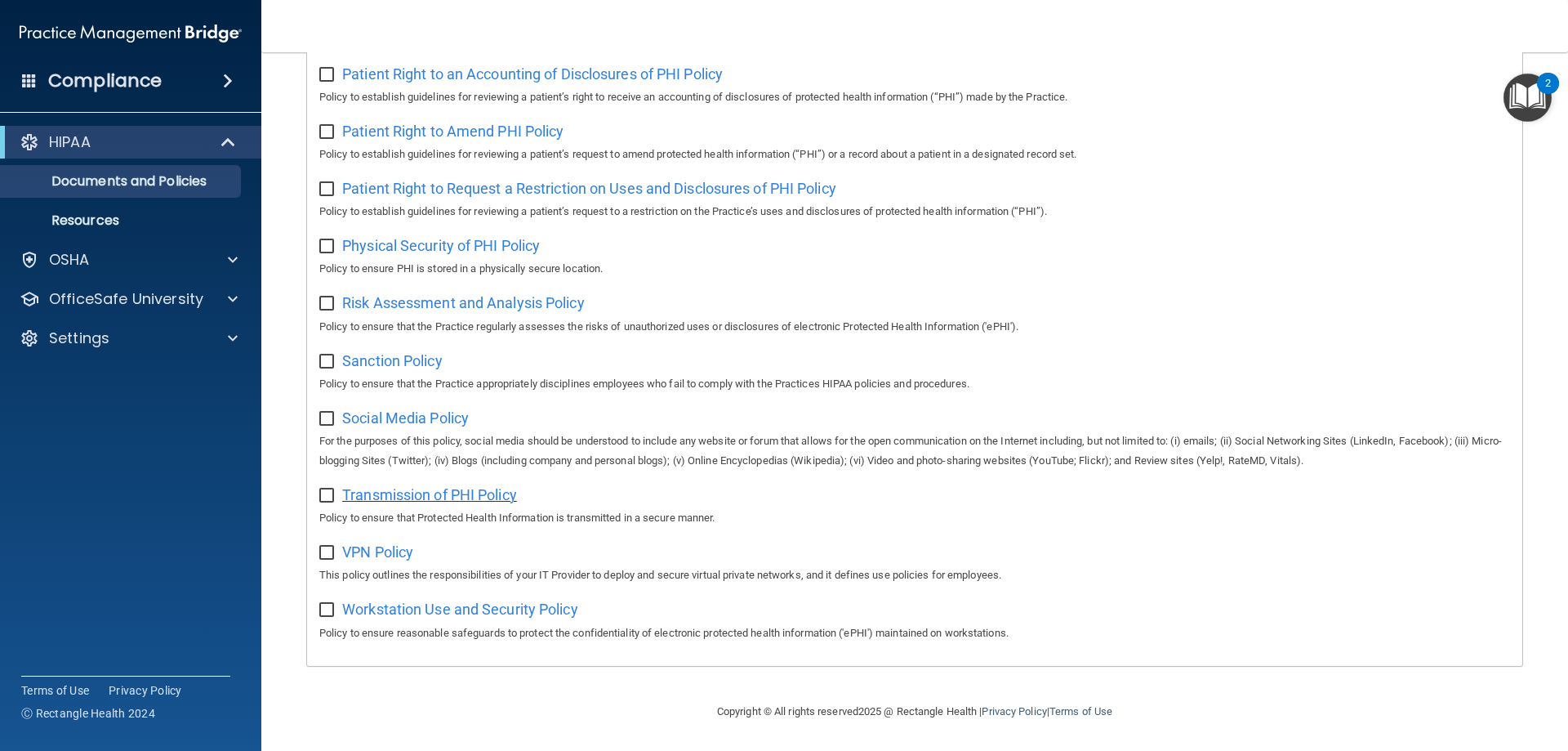
click at [423, 492] on span "Transmission of PHI Policy" at bounding box center [430, 494] width 174 height 17
click at [388, 547] on span "VPN Policy" at bounding box center [378, 551] width 71 height 17
click at [386, 489] on span "Transmission of PHI Policy" at bounding box center [430, 494] width 174 height 17
click at [534, 596] on div "Workstation Use and Security Policy Policy to ensure reasonable safeguards to p…" at bounding box center [914, 619] width 1190 height 47
click at [547, 605] on span "Workstation Use and Security Policy" at bounding box center [460, 609] width 236 height 17
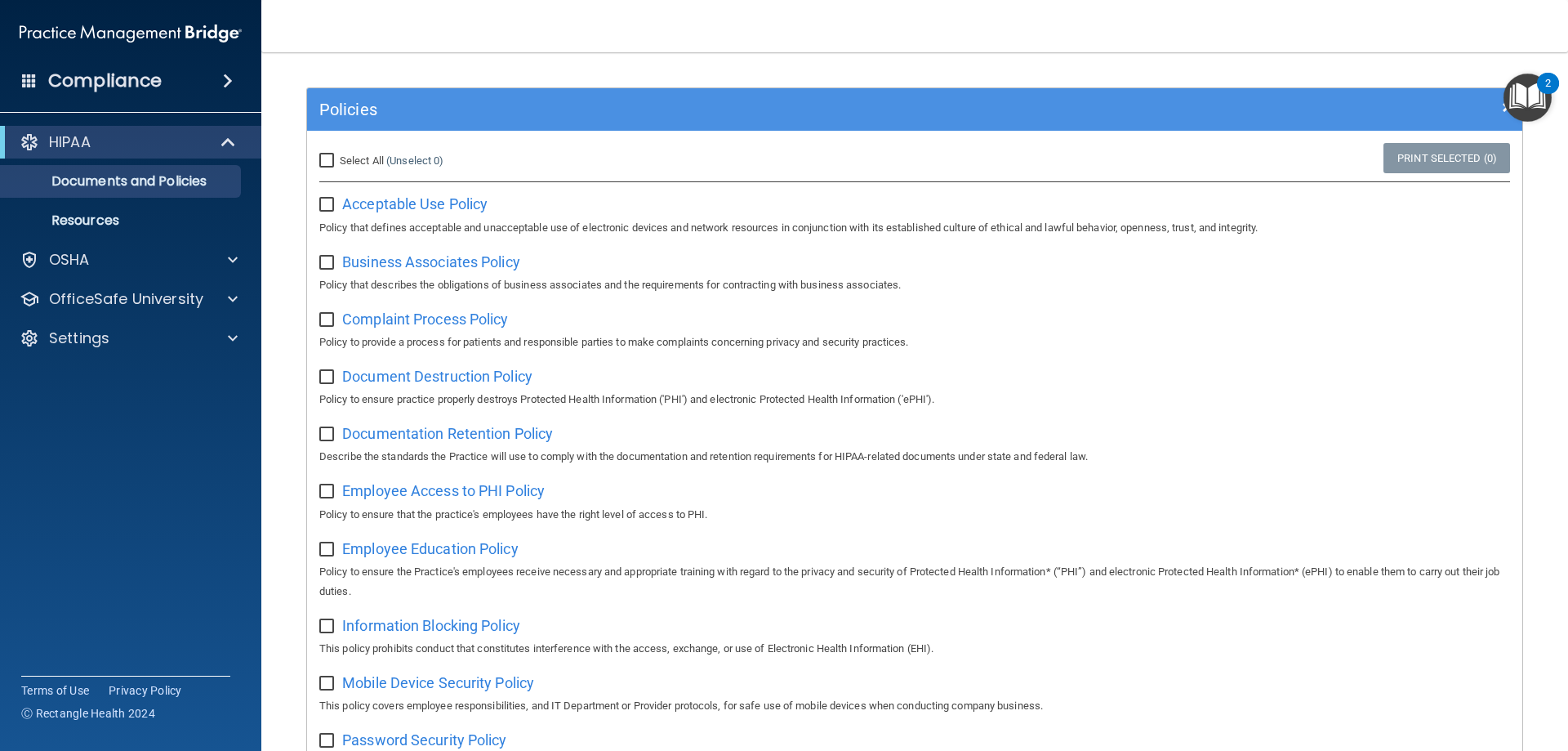
scroll to position [0, 0]
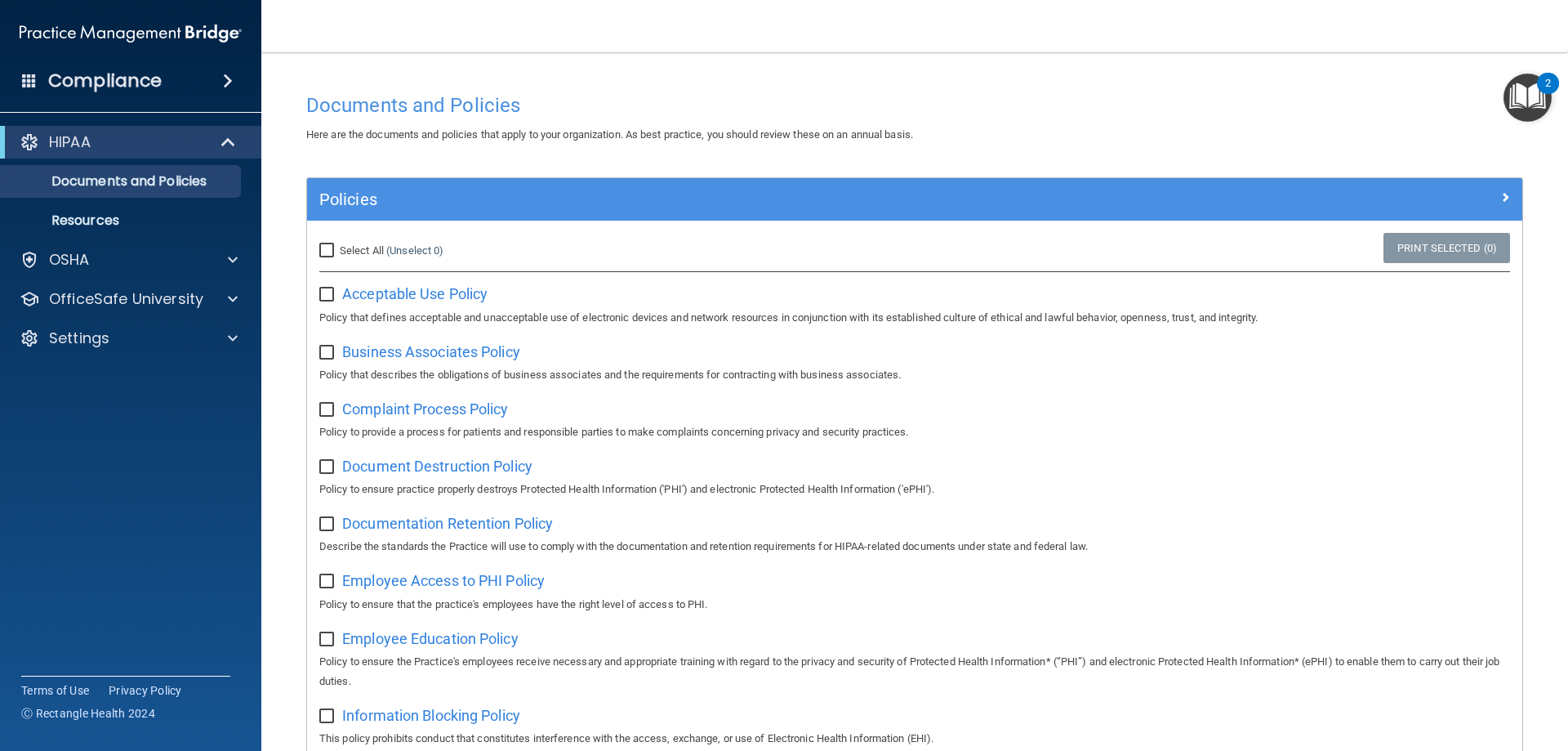
click at [1518, 109] on img "Open Resource Center, 2 new notifications" at bounding box center [1528, 98] width 49 height 49
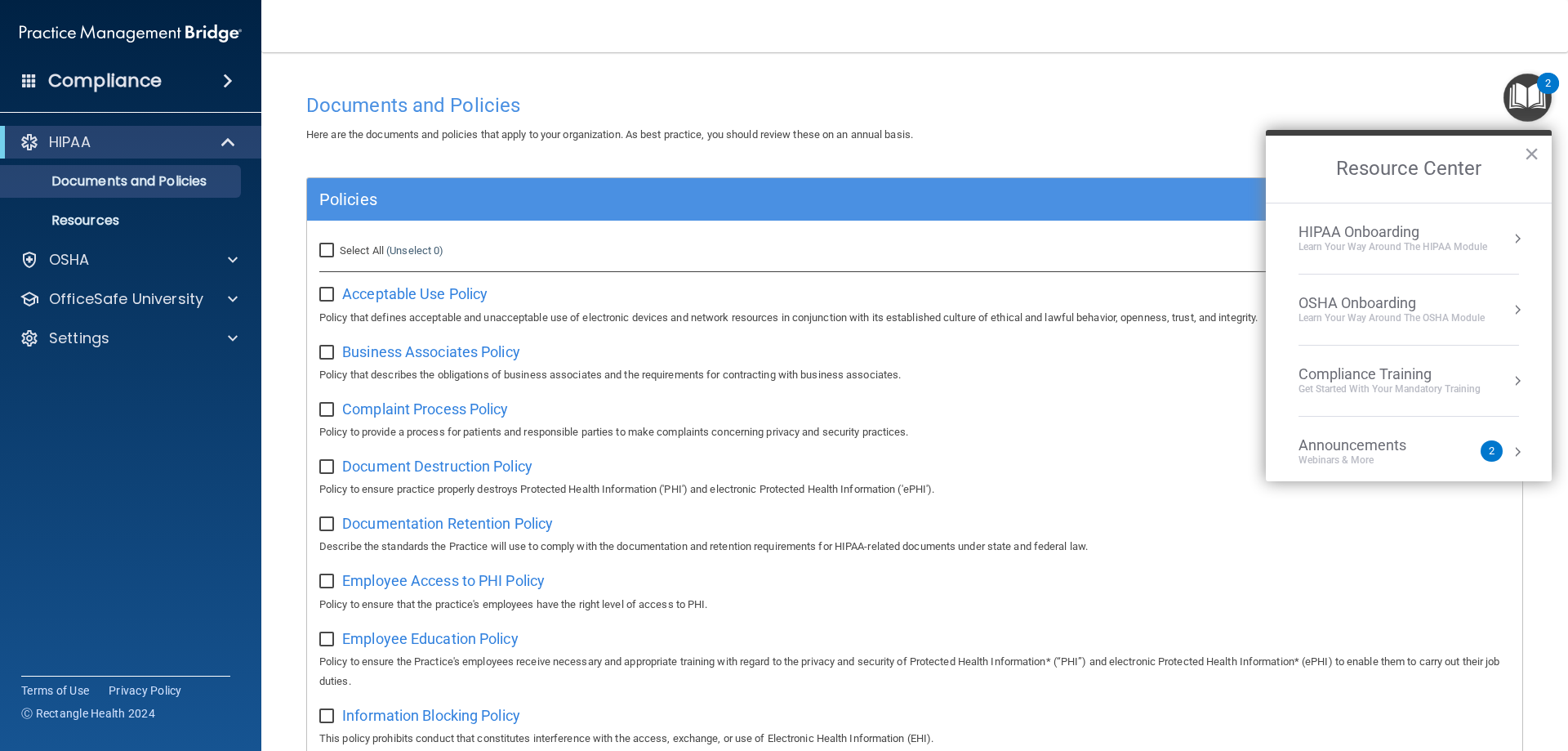
click at [1421, 240] on div "Learn Your Way around the HIPAA module" at bounding box center [1393, 246] width 189 height 13
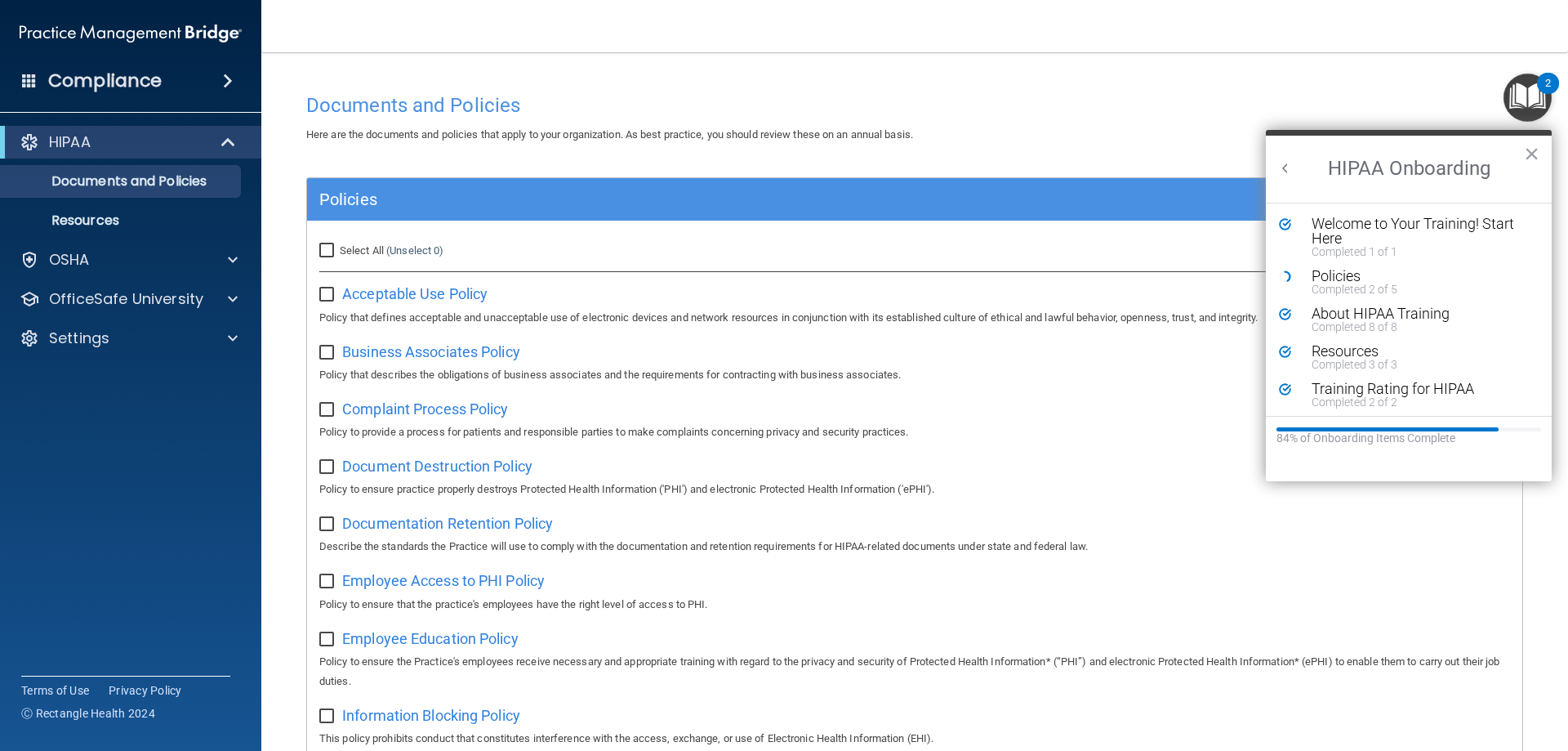
click at [1281, 279] on circle "Resource Center" at bounding box center [1285, 276] width 10 height 10
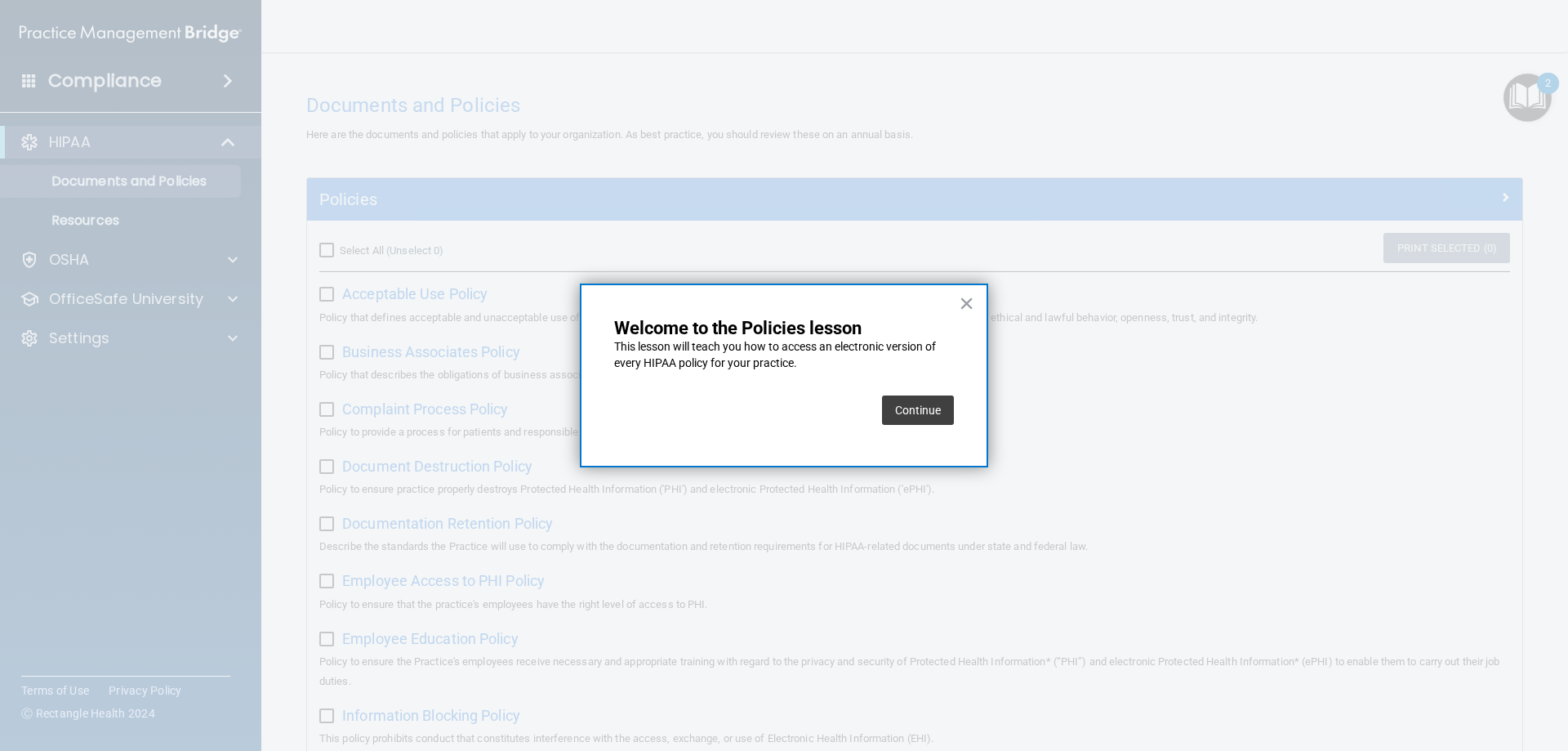
click at [937, 414] on button "Continue" at bounding box center [918, 410] width 72 height 30
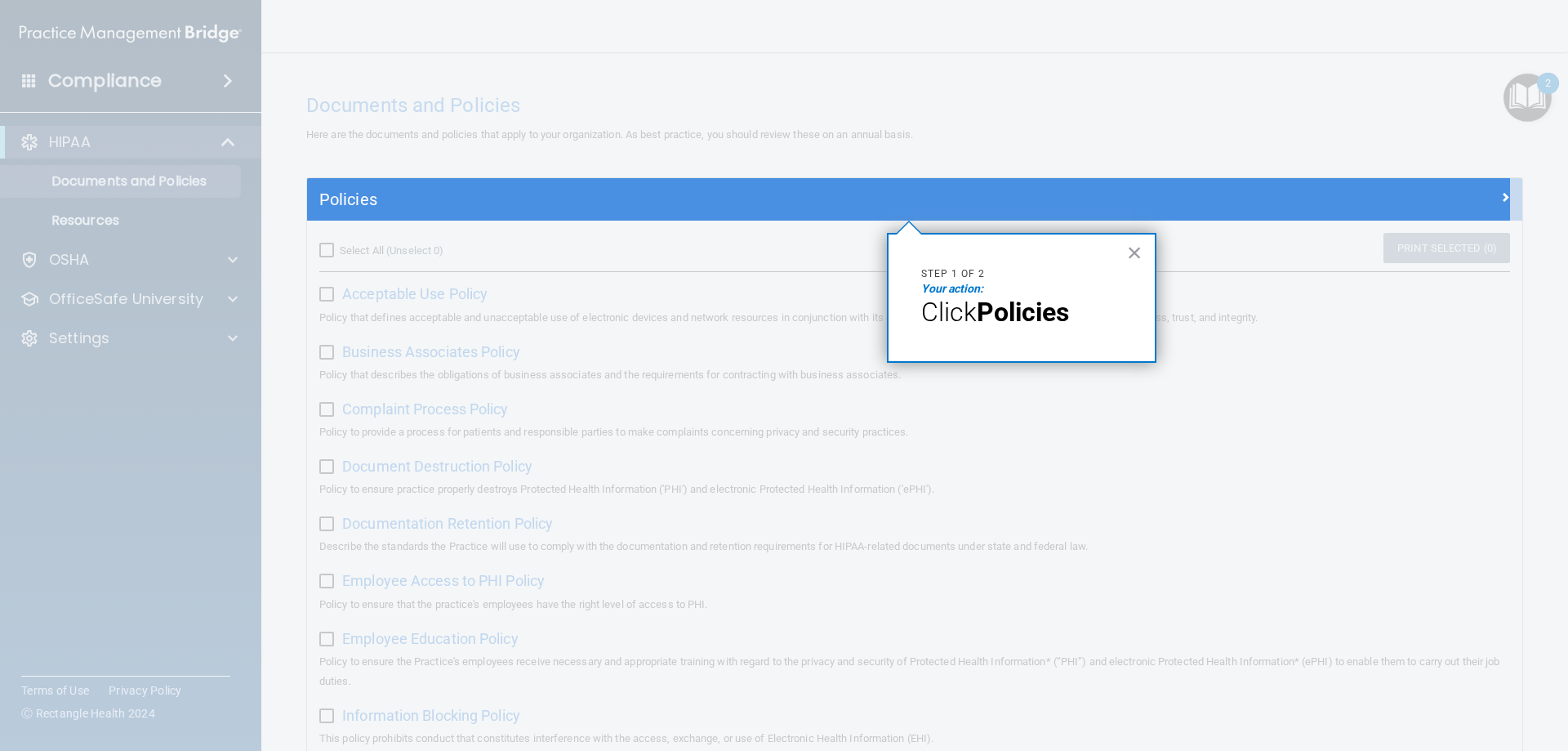
click at [1065, 294] on p "Your action:" at bounding box center [1020, 289] width 200 height 16
drag, startPoint x: 950, startPoint y: 297, endPoint x: 967, endPoint y: 289, distance: 18.8
click at [953, 296] on div "× Step 1 of 2 Your action: Click Policies" at bounding box center [1021, 298] width 270 height 130
click at [975, 287] on em "Your action:" at bounding box center [951, 288] width 62 height 13
click at [1136, 263] on button "×" at bounding box center [1134, 252] width 15 height 26
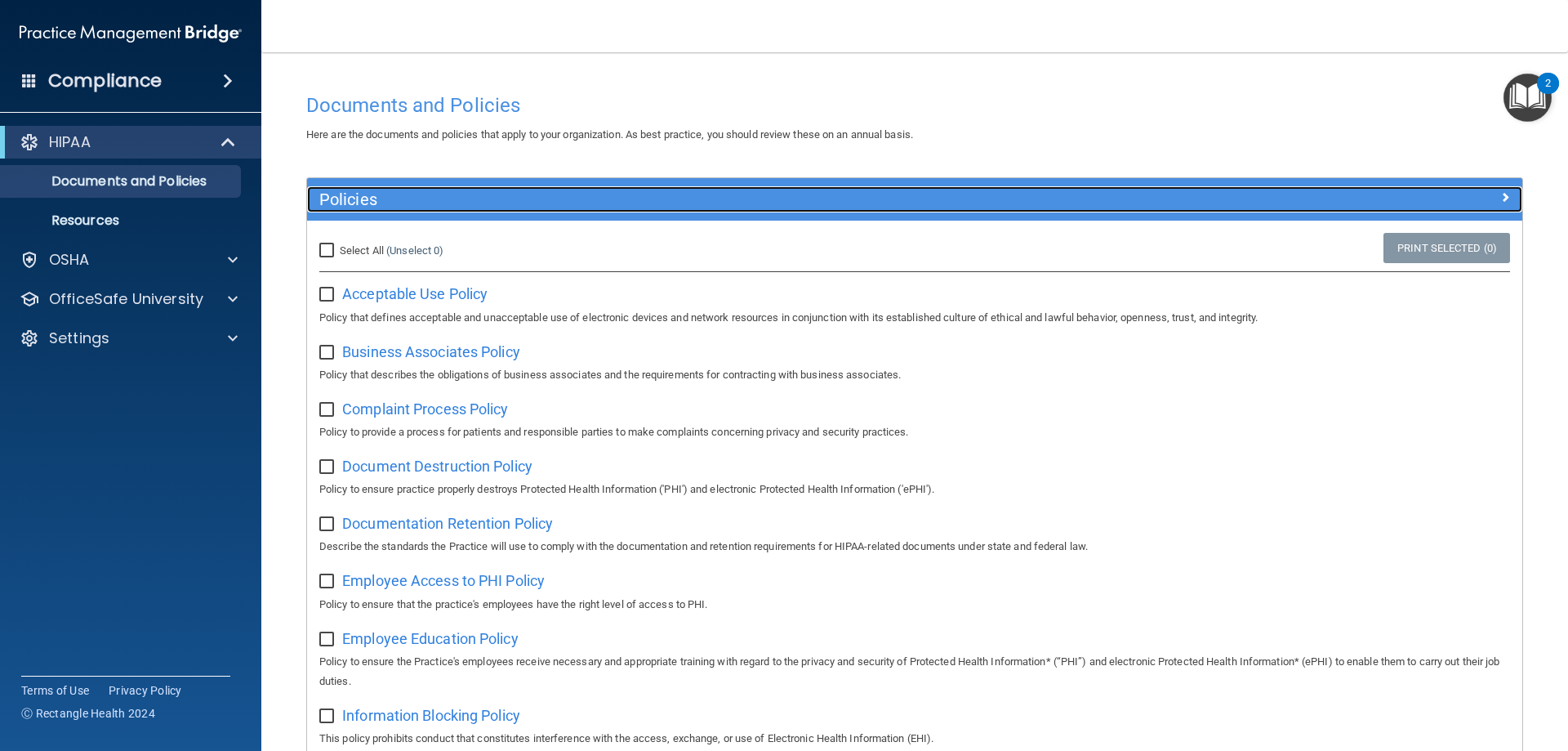
click at [707, 200] on h5 "Policies" at bounding box center [762, 200] width 886 height 18
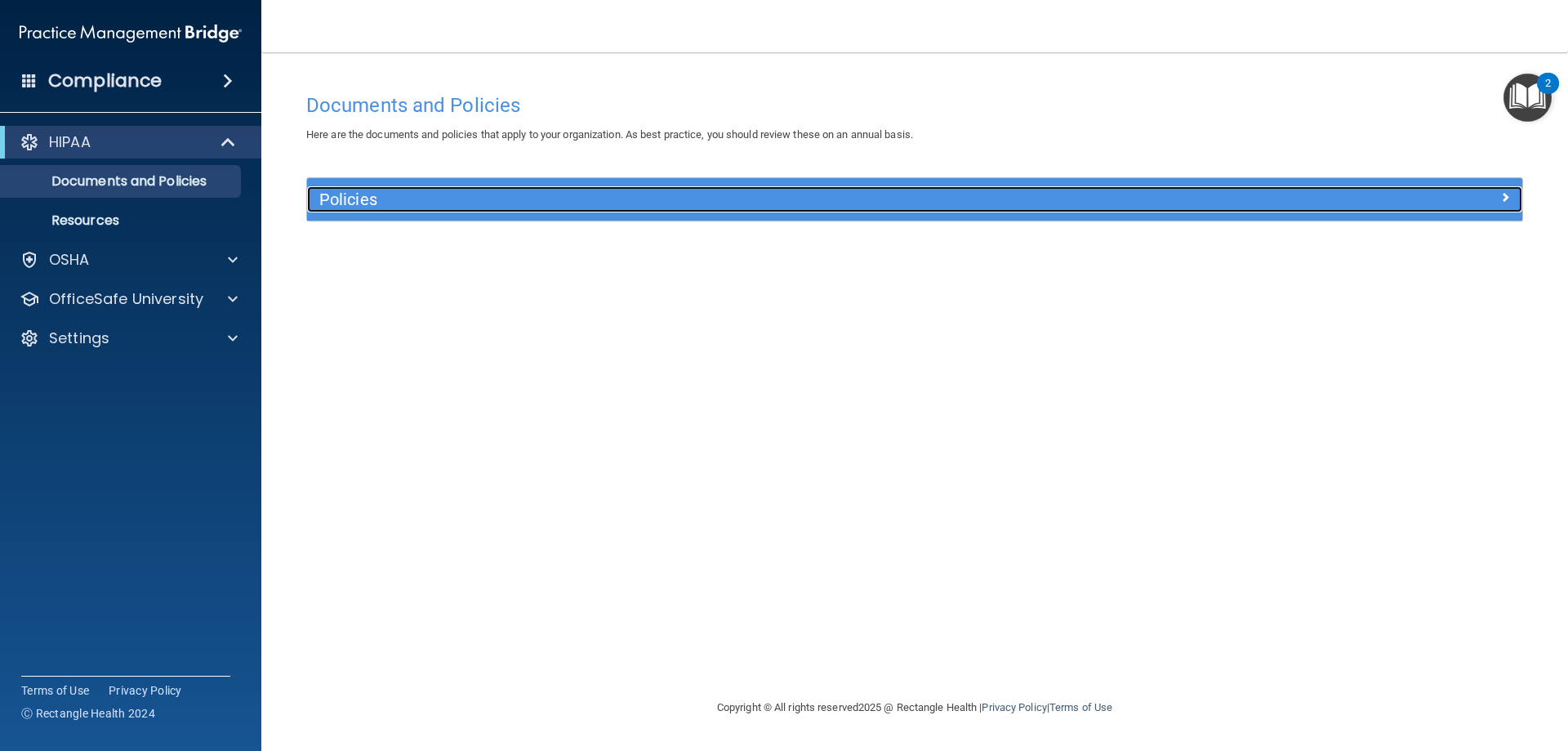
click at [406, 209] on div "Policies" at bounding box center [762, 199] width 912 height 26
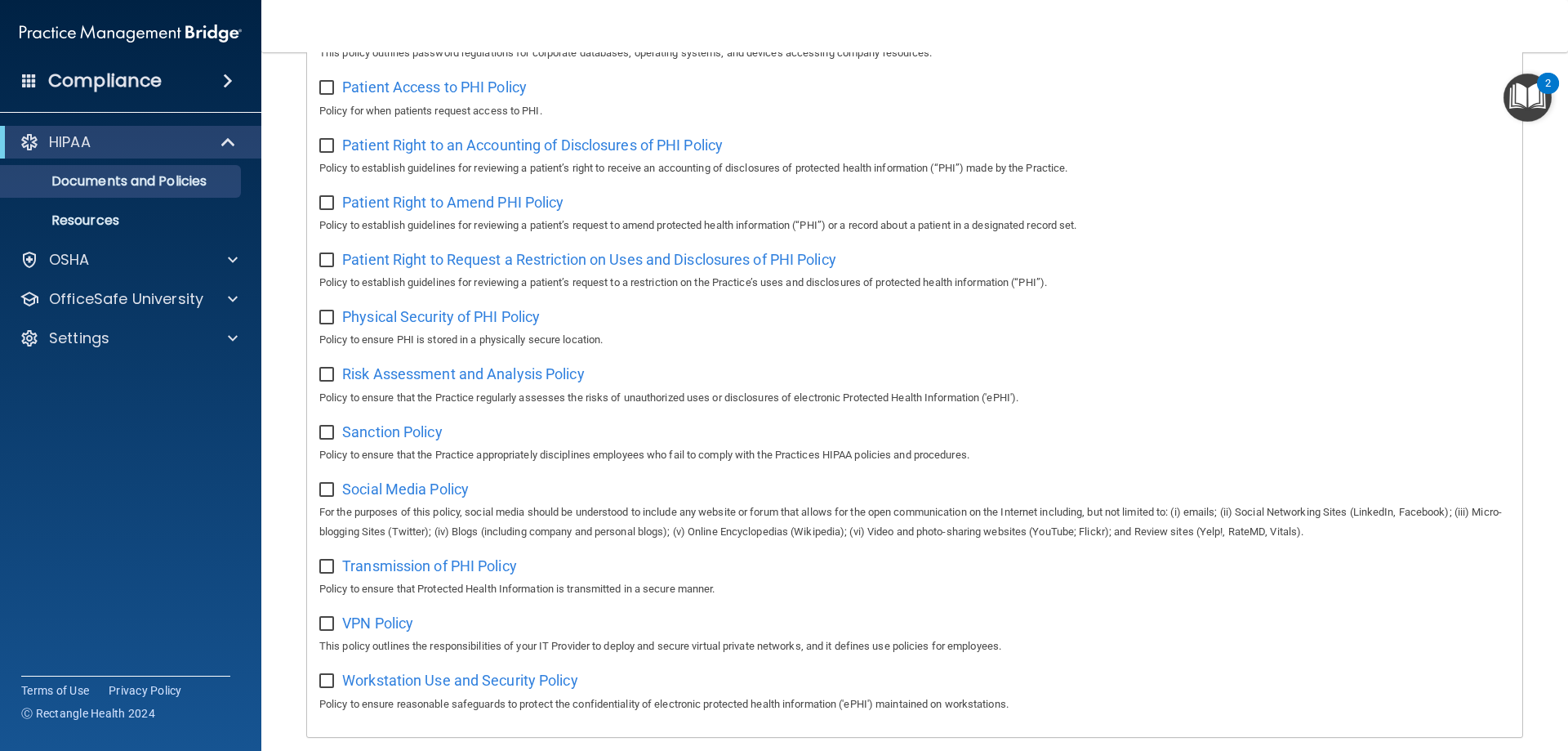
scroll to position [888, 0]
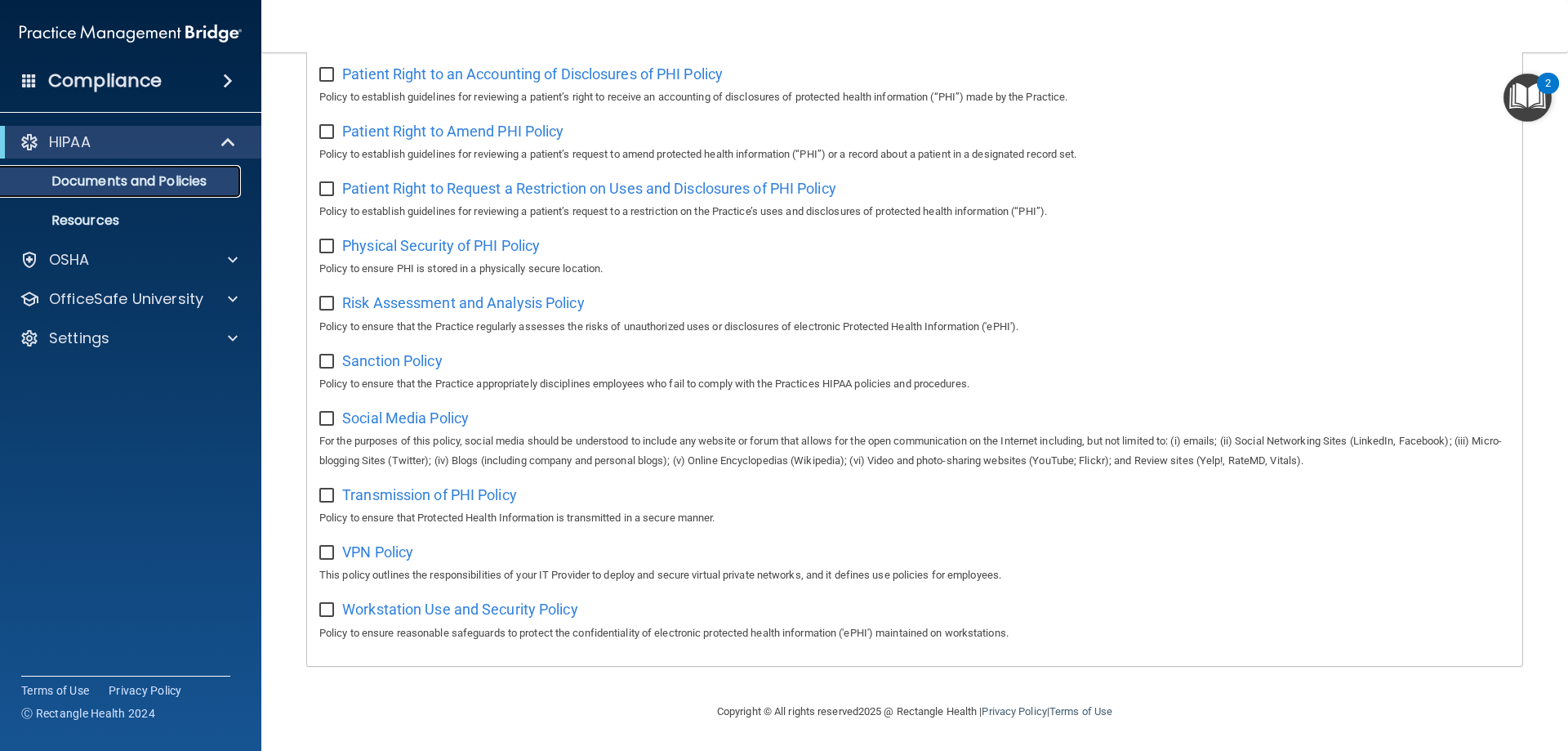
click at [114, 183] on p "Documents and Policies" at bounding box center [122, 182] width 223 height 16
click at [1534, 103] on img "Open Resource Center, 2 new notifications" at bounding box center [1528, 98] width 49 height 49
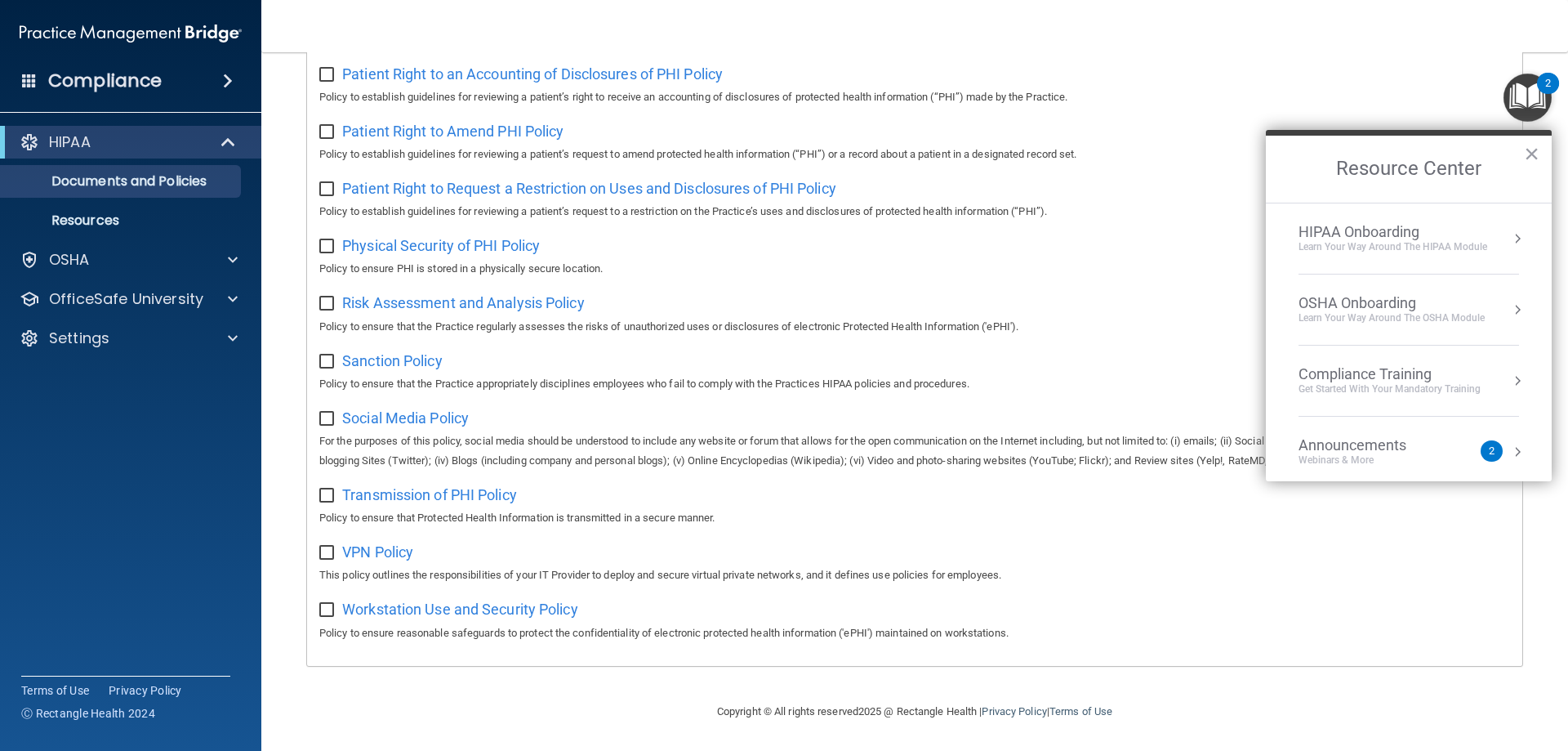
click at [1444, 227] on div "HIPAA Onboarding" at bounding box center [1393, 232] width 189 height 18
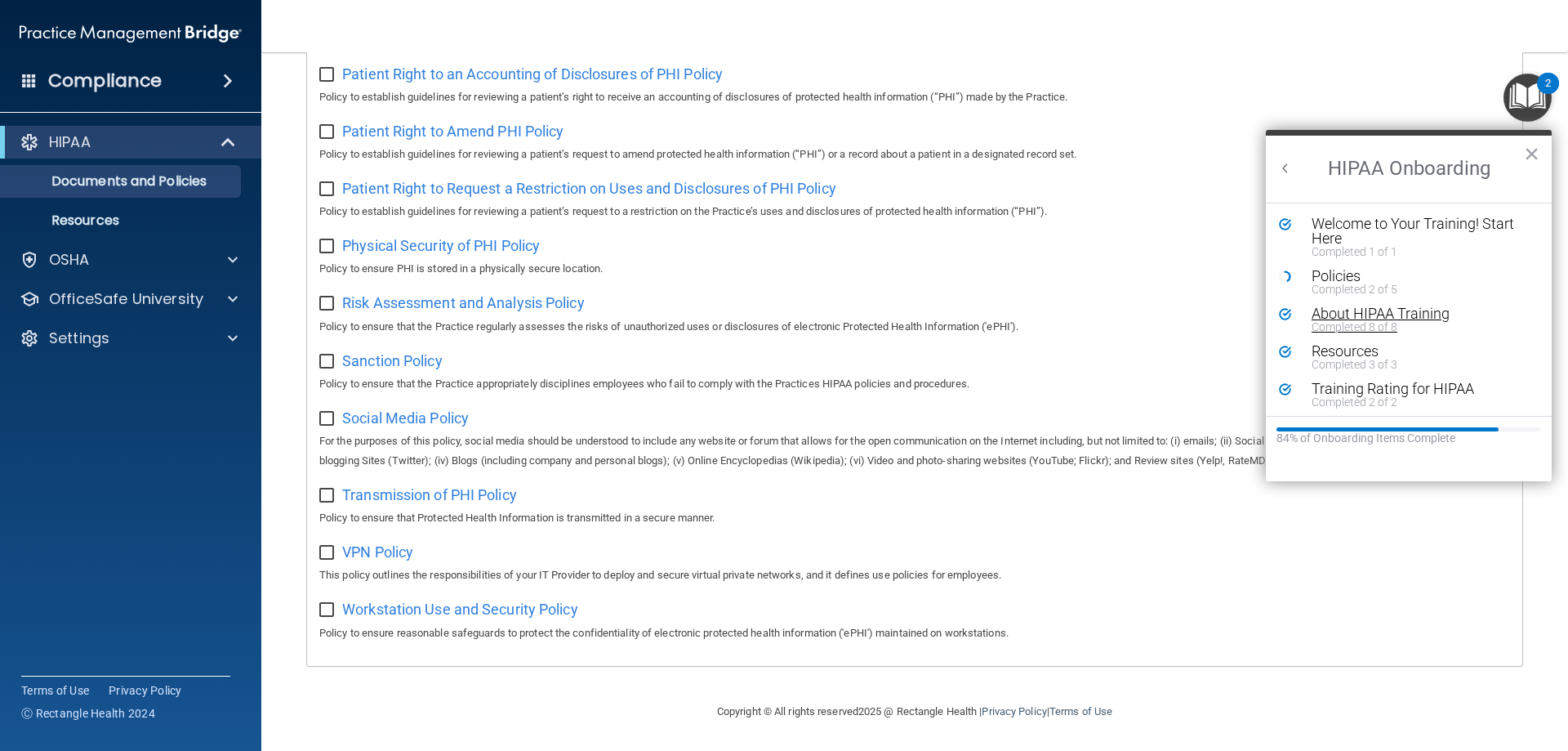
scroll to position [4, 0]
drag, startPoint x: 1411, startPoint y: 305, endPoint x: 1421, endPoint y: 342, distance: 38.3
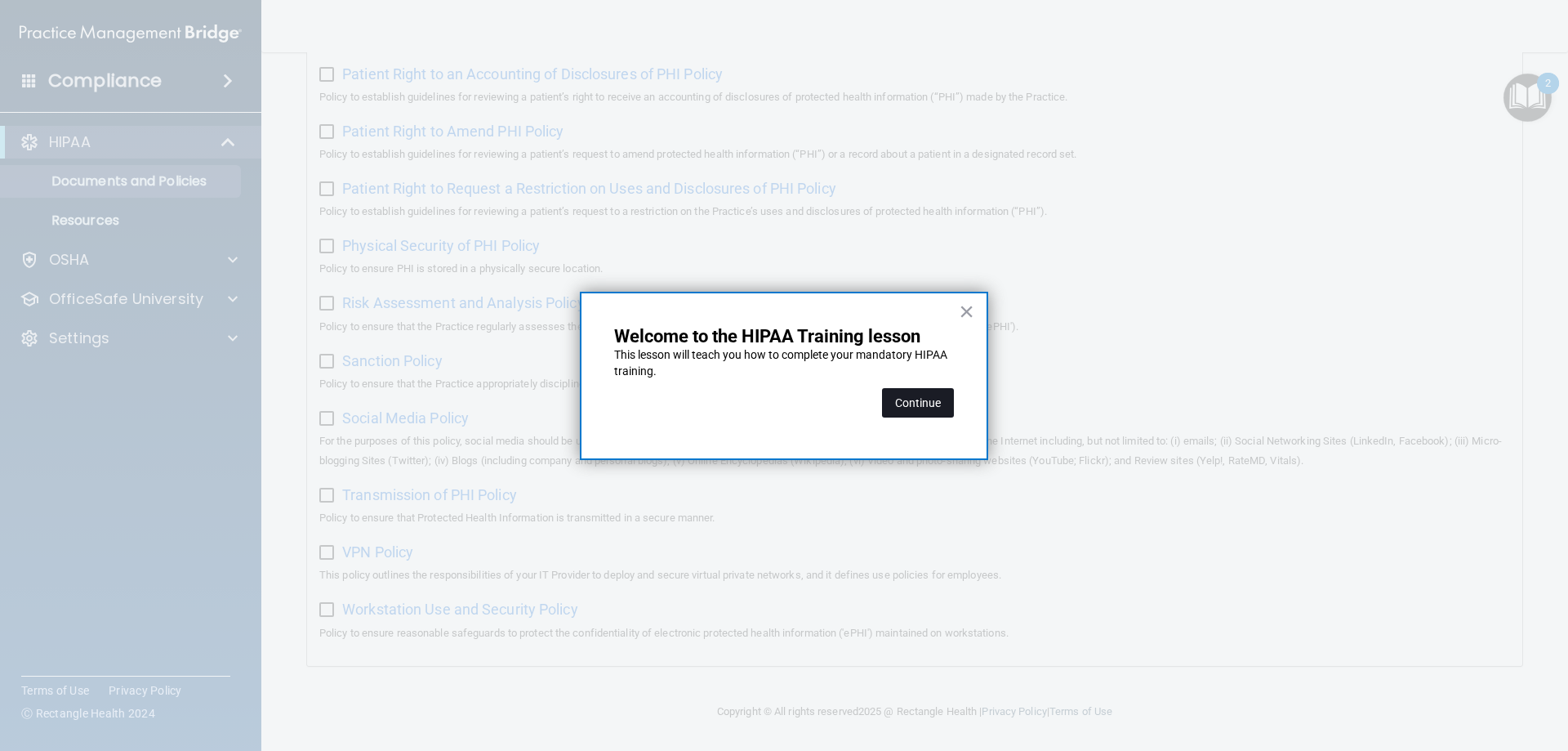
click at [949, 398] on button "Continue" at bounding box center [918, 402] width 72 height 30
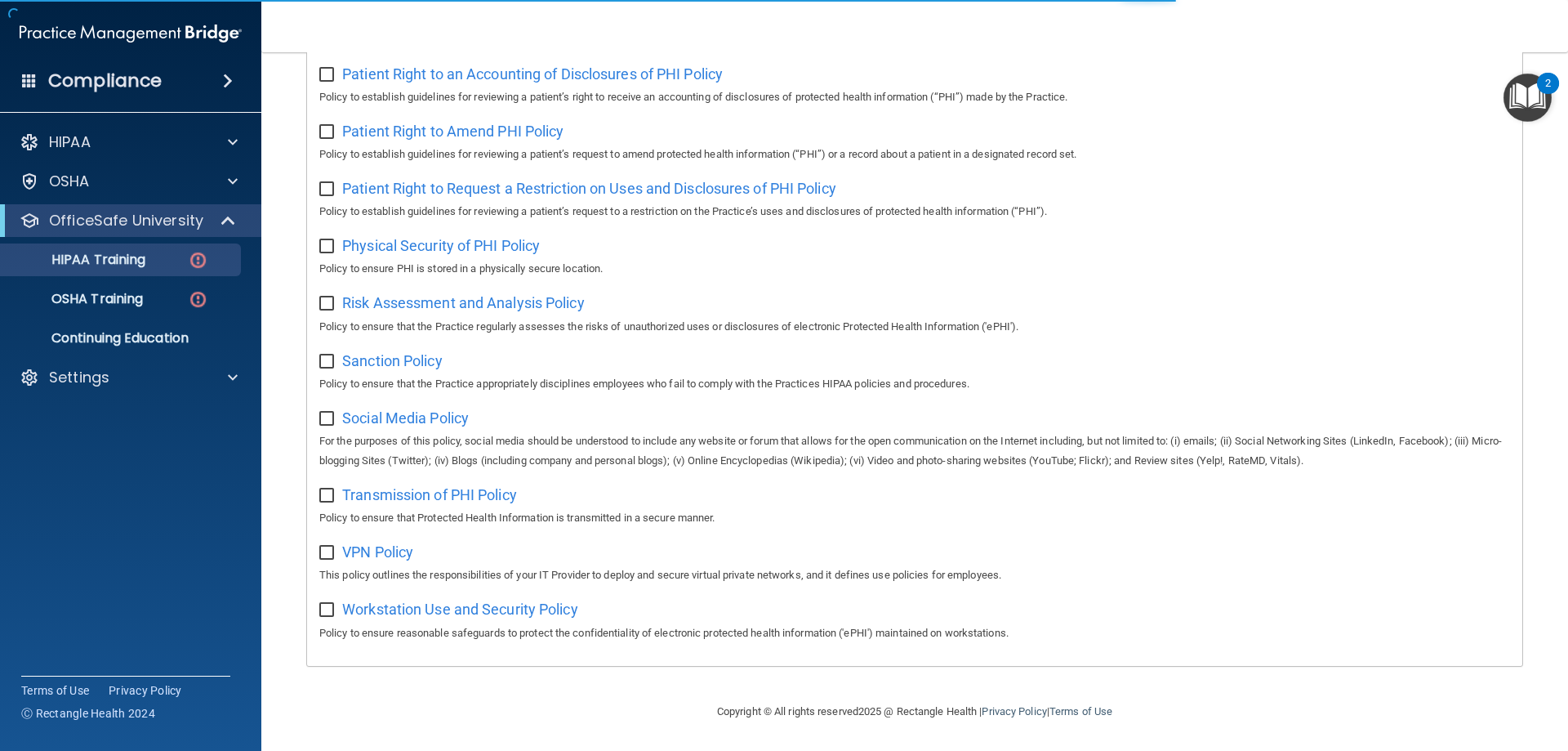
click at [1517, 99] on img "Open Resource Center, 2 new notifications" at bounding box center [1528, 98] width 49 height 49
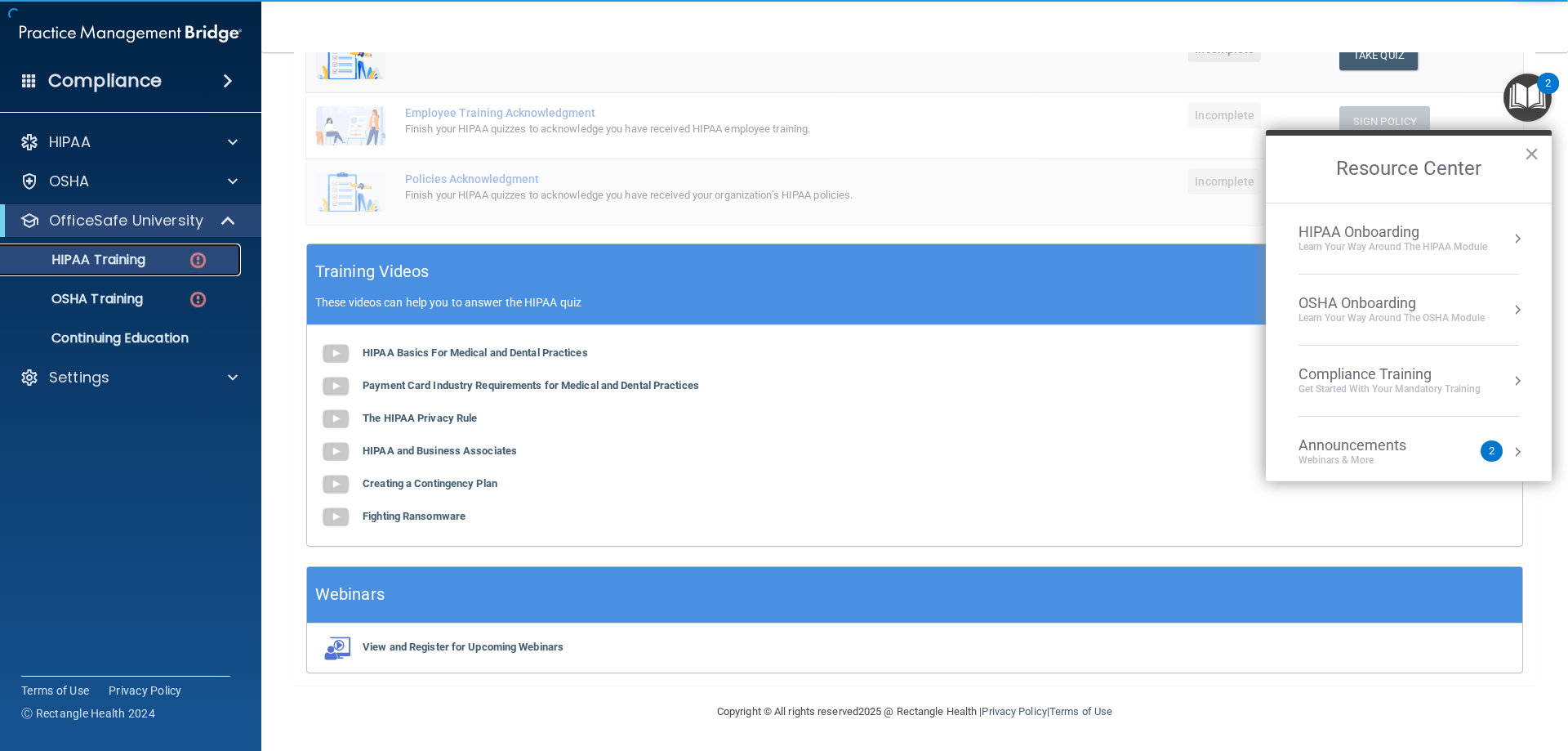
click at [222, 259] on div "HIPAA Training" at bounding box center [122, 260] width 223 height 16
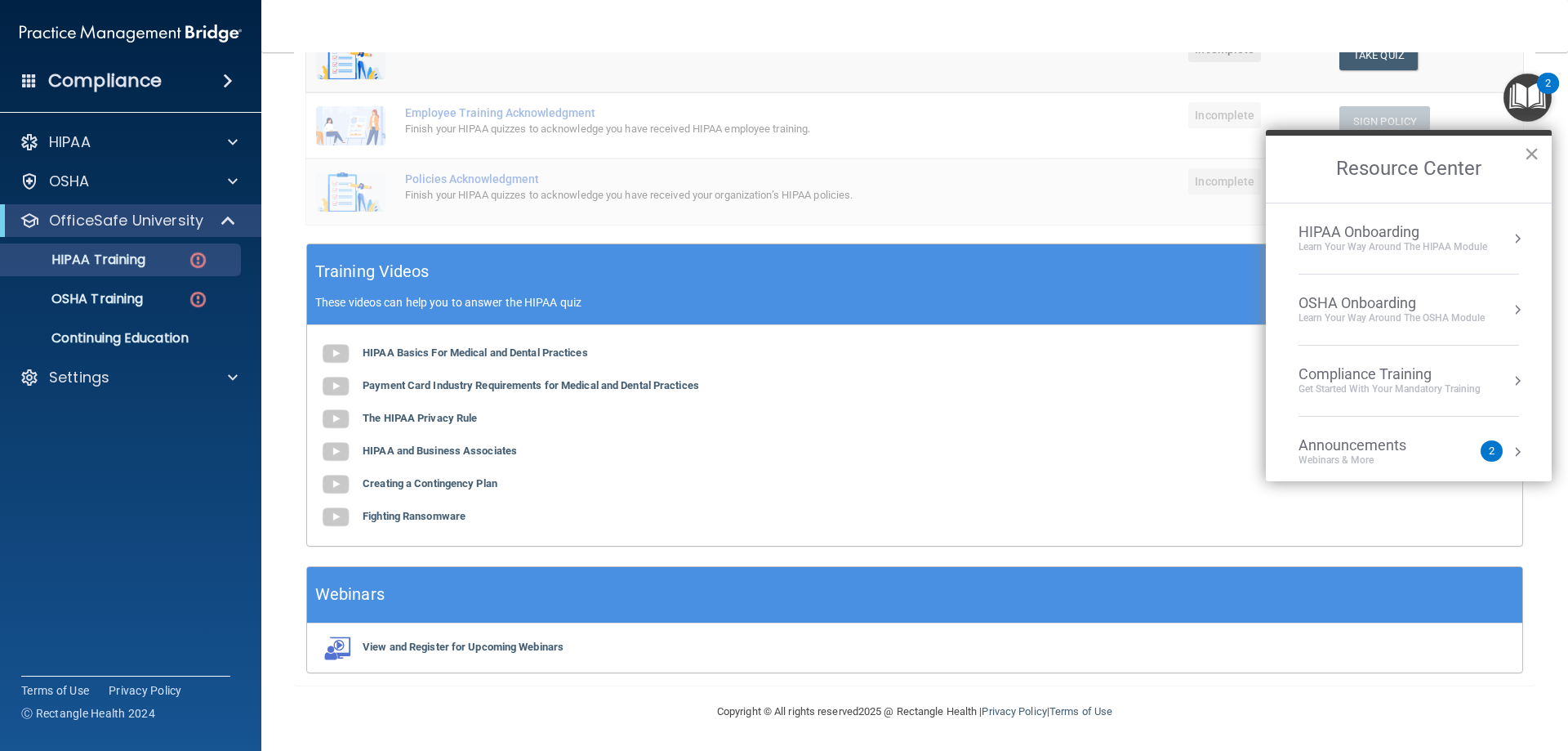
click at [1534, 151] on button "×" at bounding box center [1531, 153] width 15 height 26
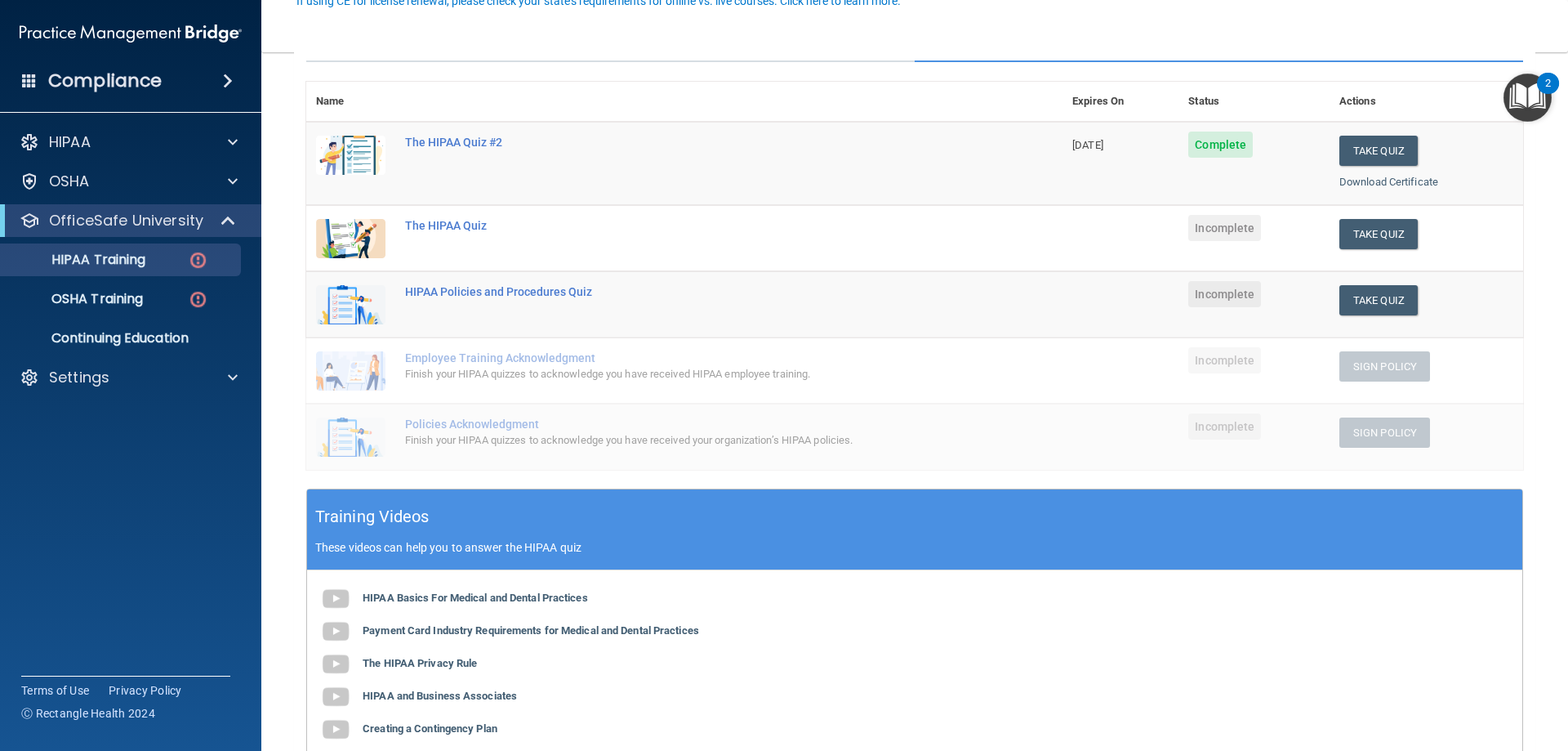
scroll to position [247, 0]
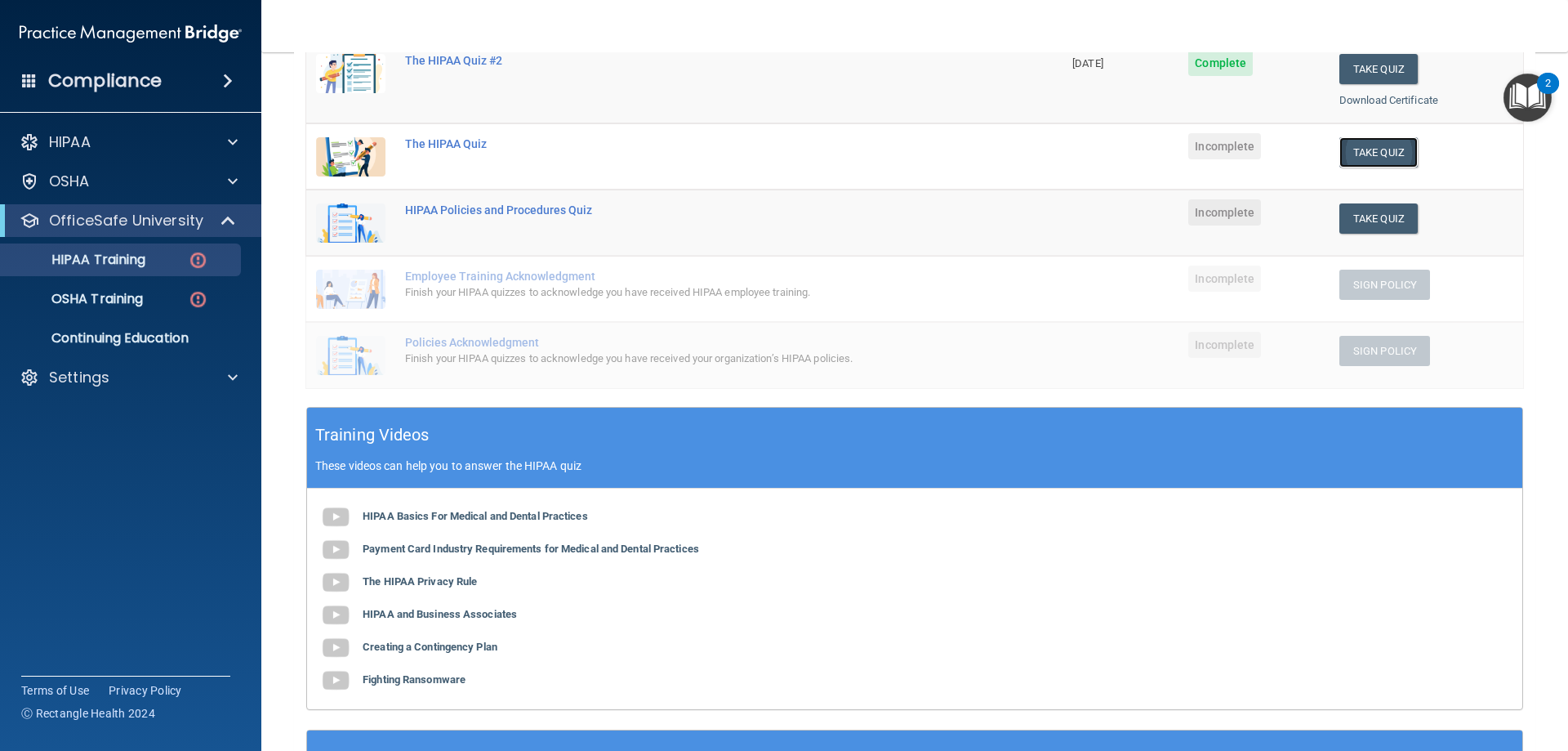
click at [1365, 153] on button "Take Quiz" at bounding box center [1377, 153] width 78 height 31
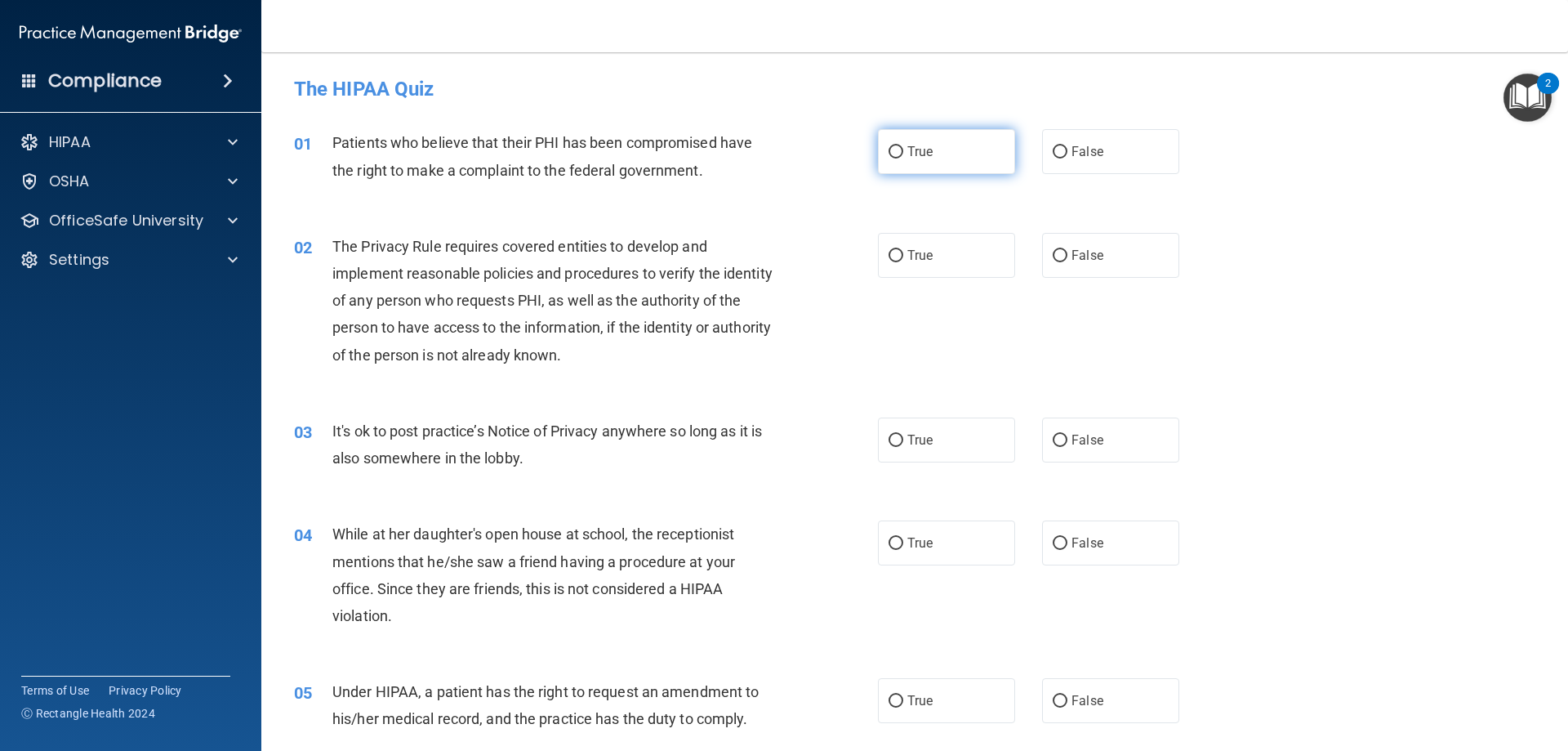
click at [900, 154] on label "True" at bounding box center [946, 151] width 138 height 45
click at [900, 154] on input "True" at bounding box center [895, 153] width 14 height 13
radio input "true"
click at [980, 272] on label "True" at bounding box center [946, 255] width 138 height 45
click at [903, 263] on input "True" at bounding box center [895, 256] width 14 height 13
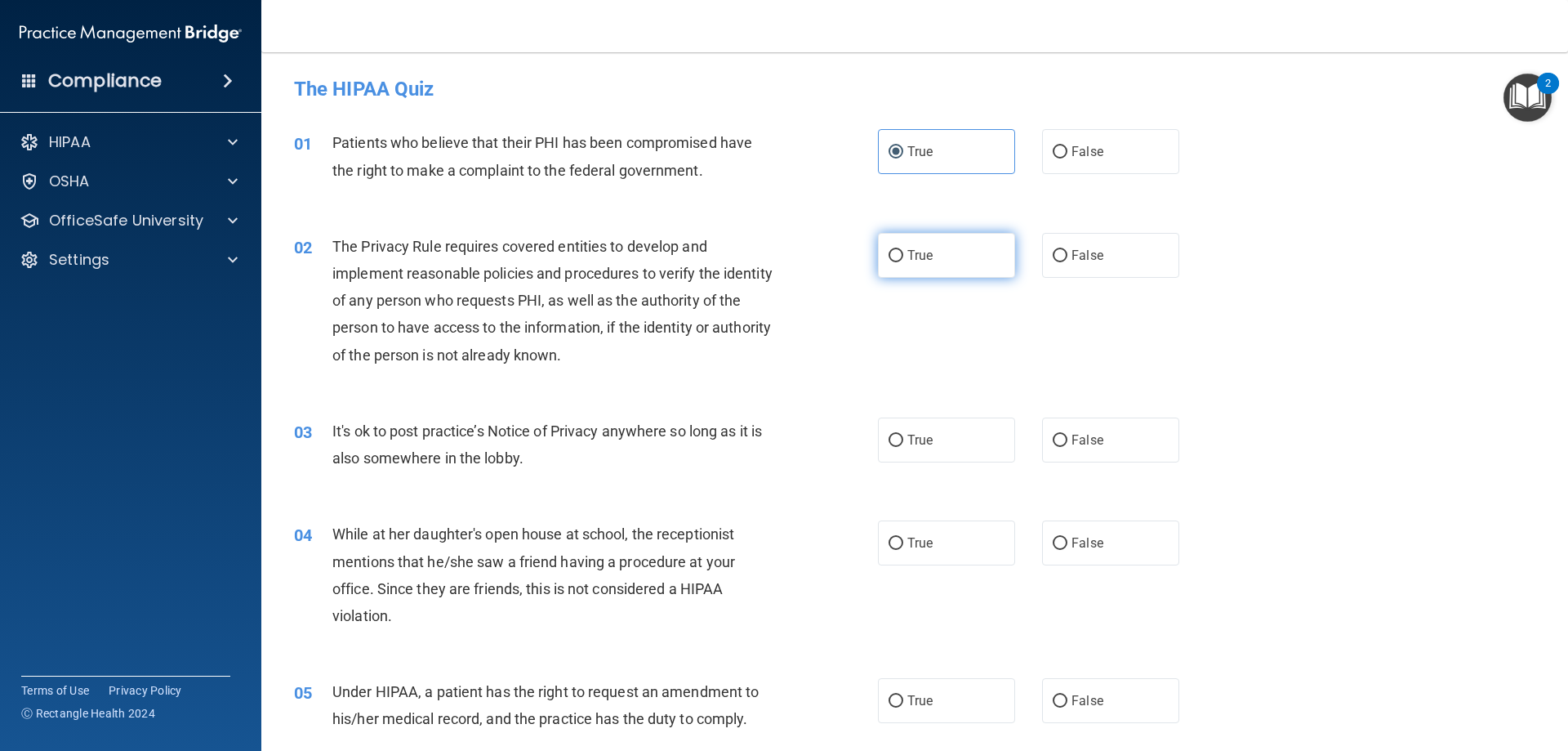
radio input "true"
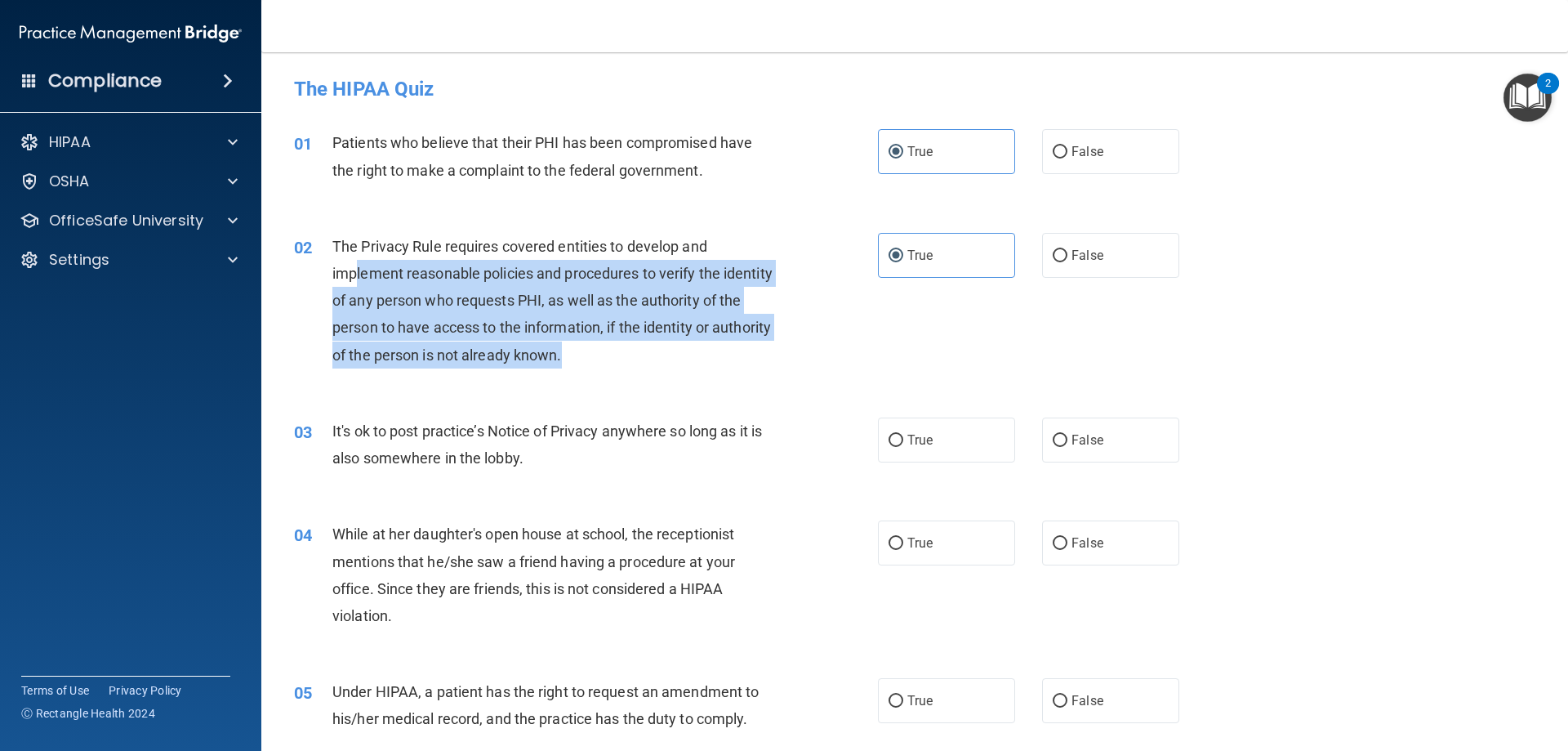
drag, startPoint x: 358, startPoint y: 267, endPoint x: 672, endPoint y: 361, distance: 327.8
click at [672, 361] on div "The Privacy Rule requires covered entities to develop and implement reasonable …" at bounding box center [561, 300] width 457 height 136
click at [686, 366] on div "The Privacy Rule requires covered entities to develop and implement reasonable …" at bounding box center [561, 300] width 457 height 136
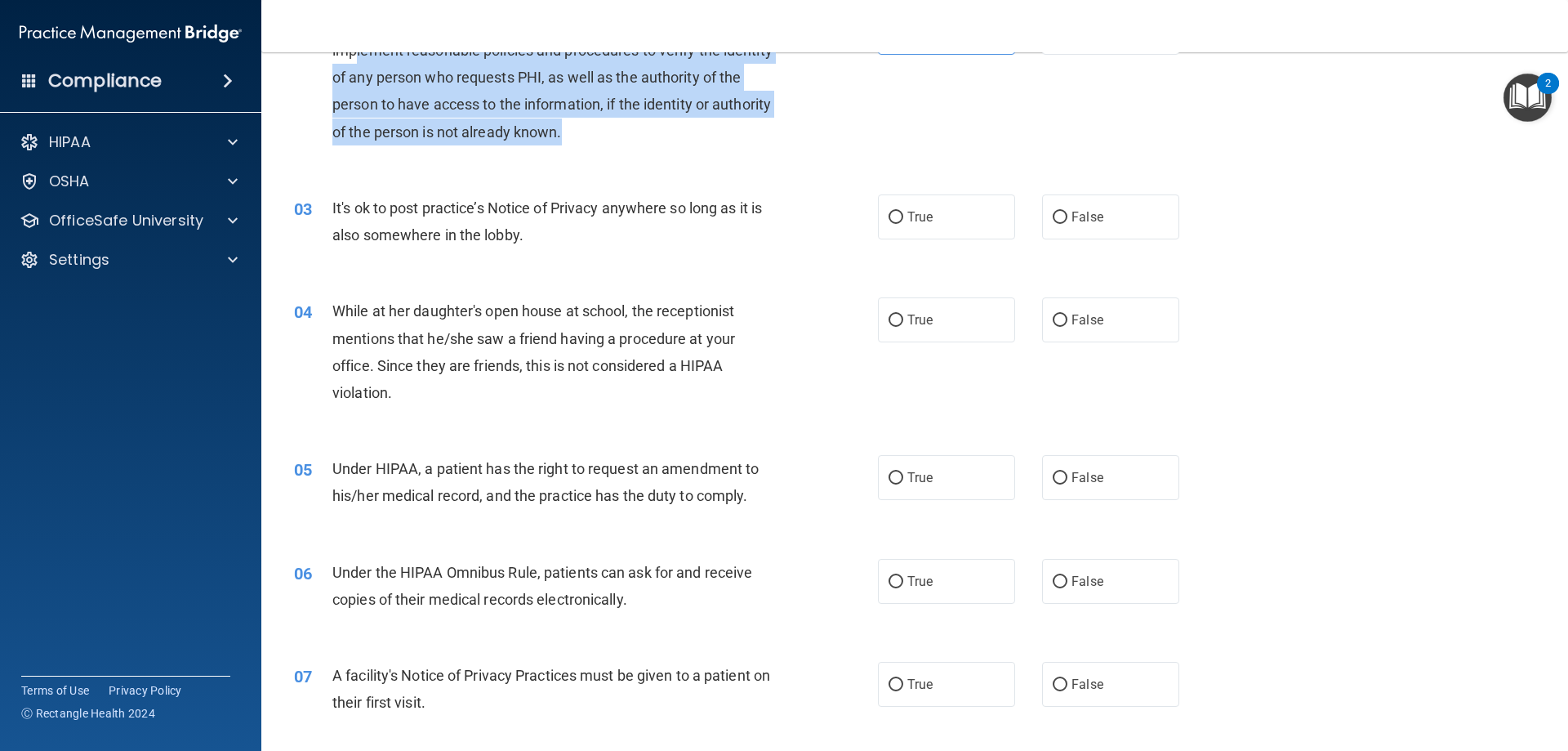
scroll to position [245, 0]
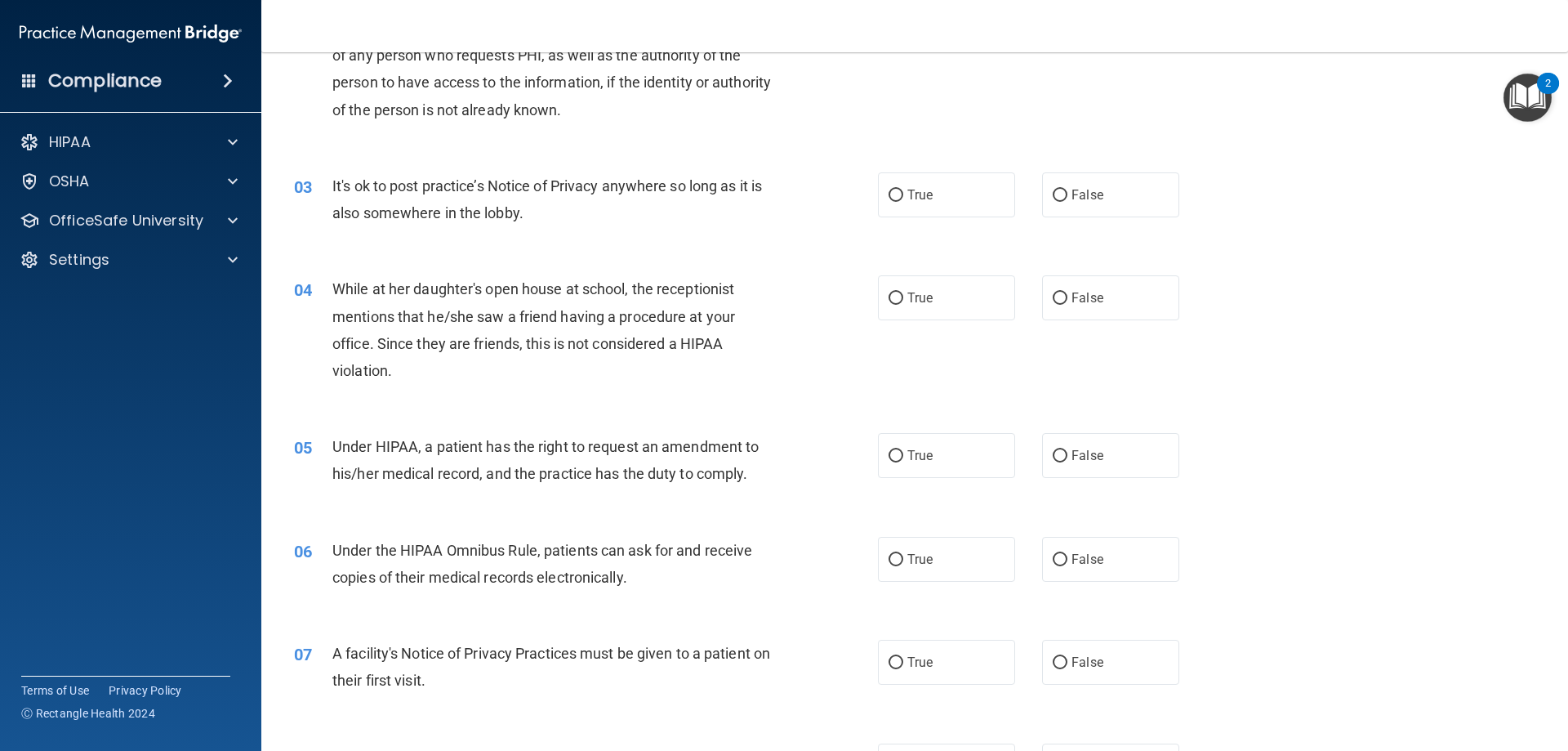
click at [771, 192] on div "It's ok to post practice’s Notice of Privacy anywhere so long as it is also som…" at bounding box center [561, 200] width 457 height 54
click at [1002, 192] on label "True" at bounding box center [946, 195] width 138 height 45
click at [903, 192] on input "True" at bounding box center [895, 196] width 14 height 13
radio input "true"
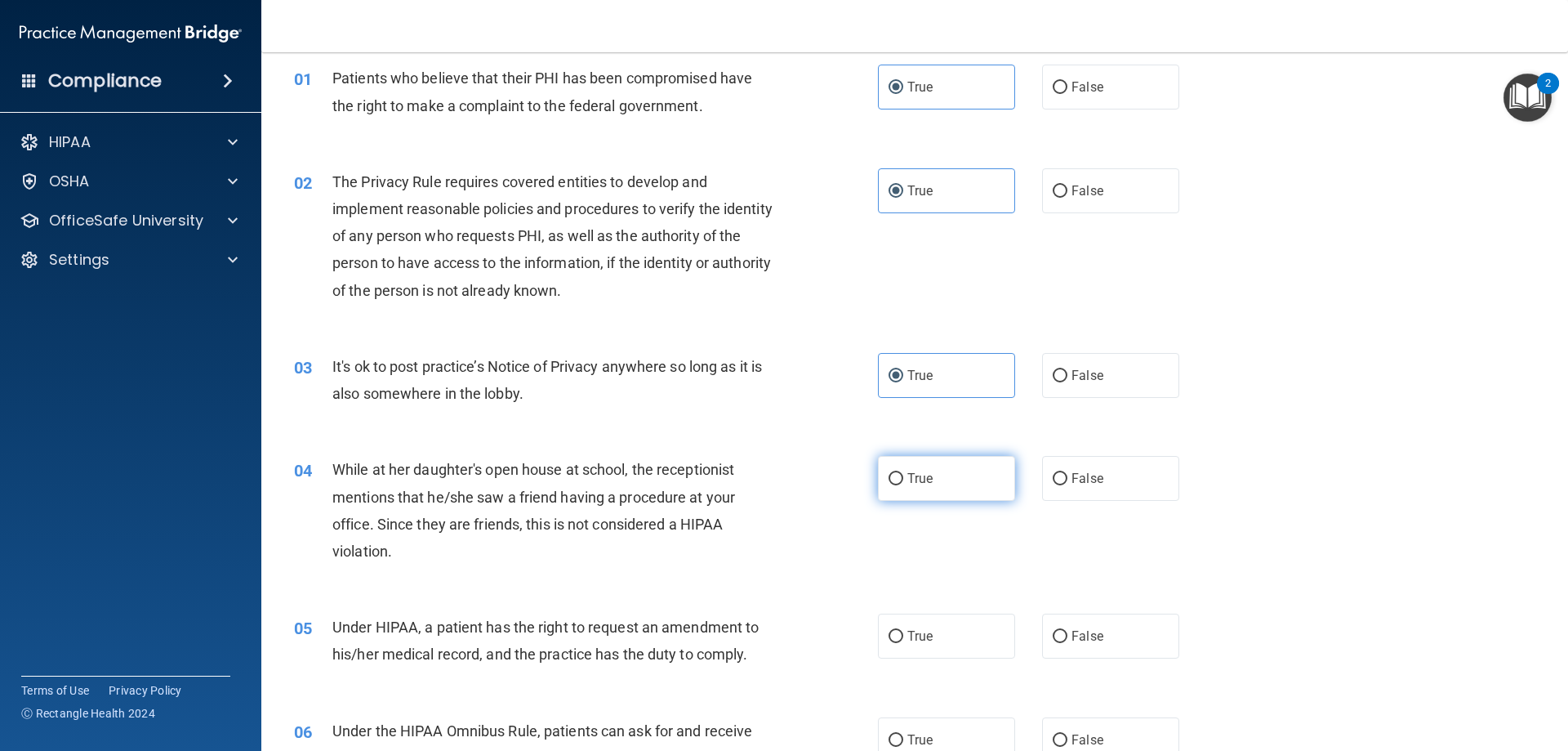
scroll to position [164, 0]
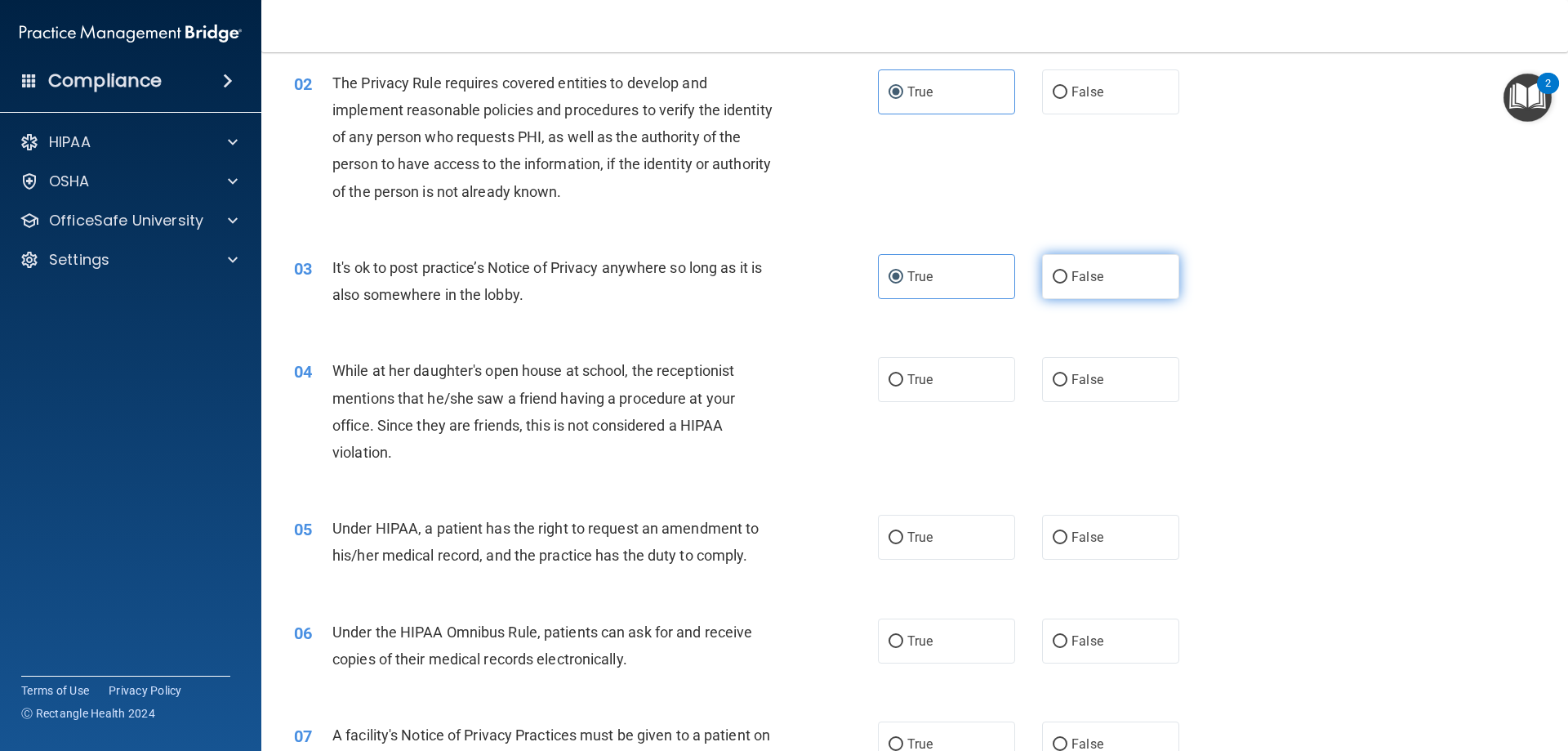
click at [1047, 282] on label "False" at bounding box center [1110, 276] width 138 height 45
click at [1072, 291] on label "False" at bounding box center [1110, 276] width 138 height 45
click at [1067, 283] on input "False" at bounding box center [1060, 278] width 14 height 13
radio input "true"
radio input "false"
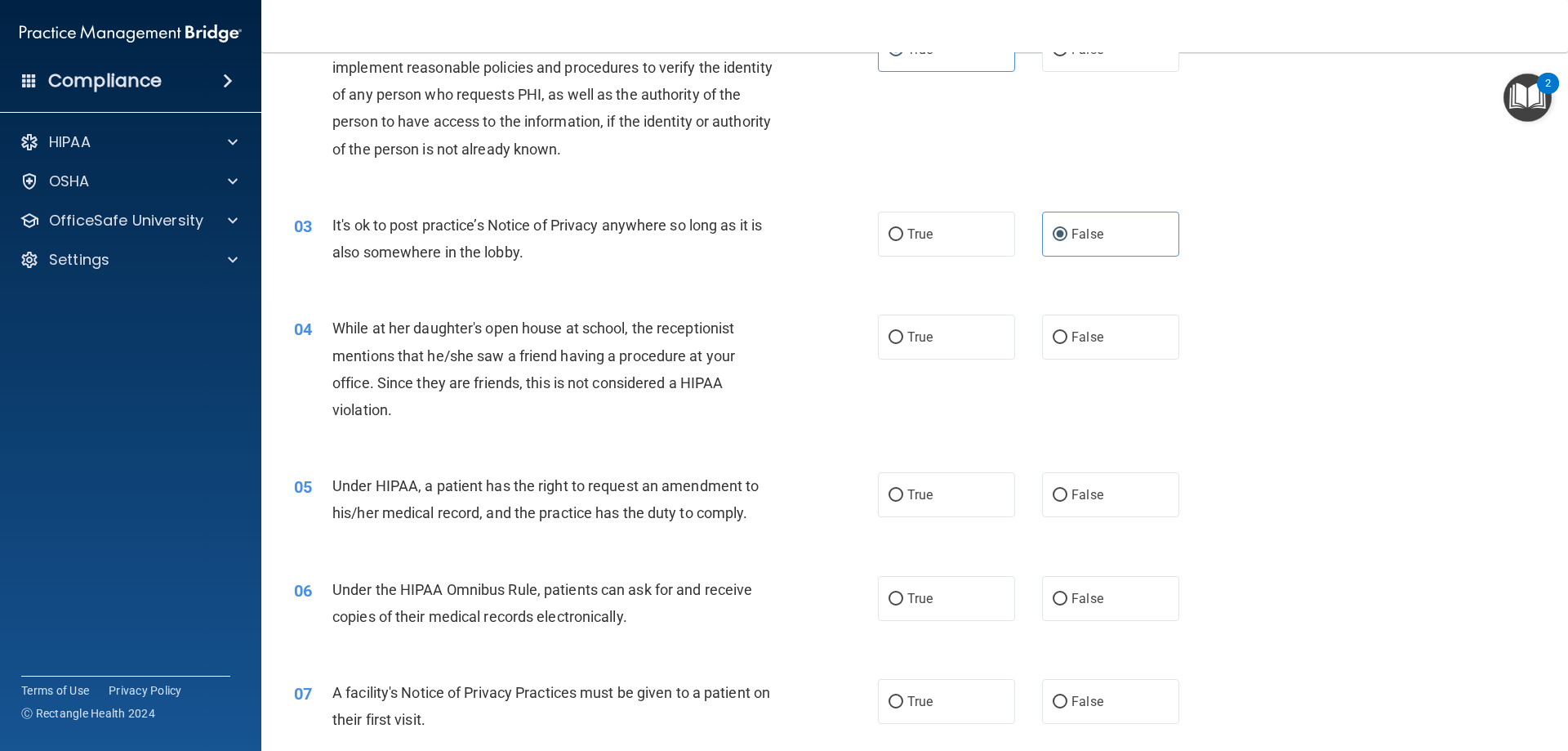
scroll to position [245, 0]
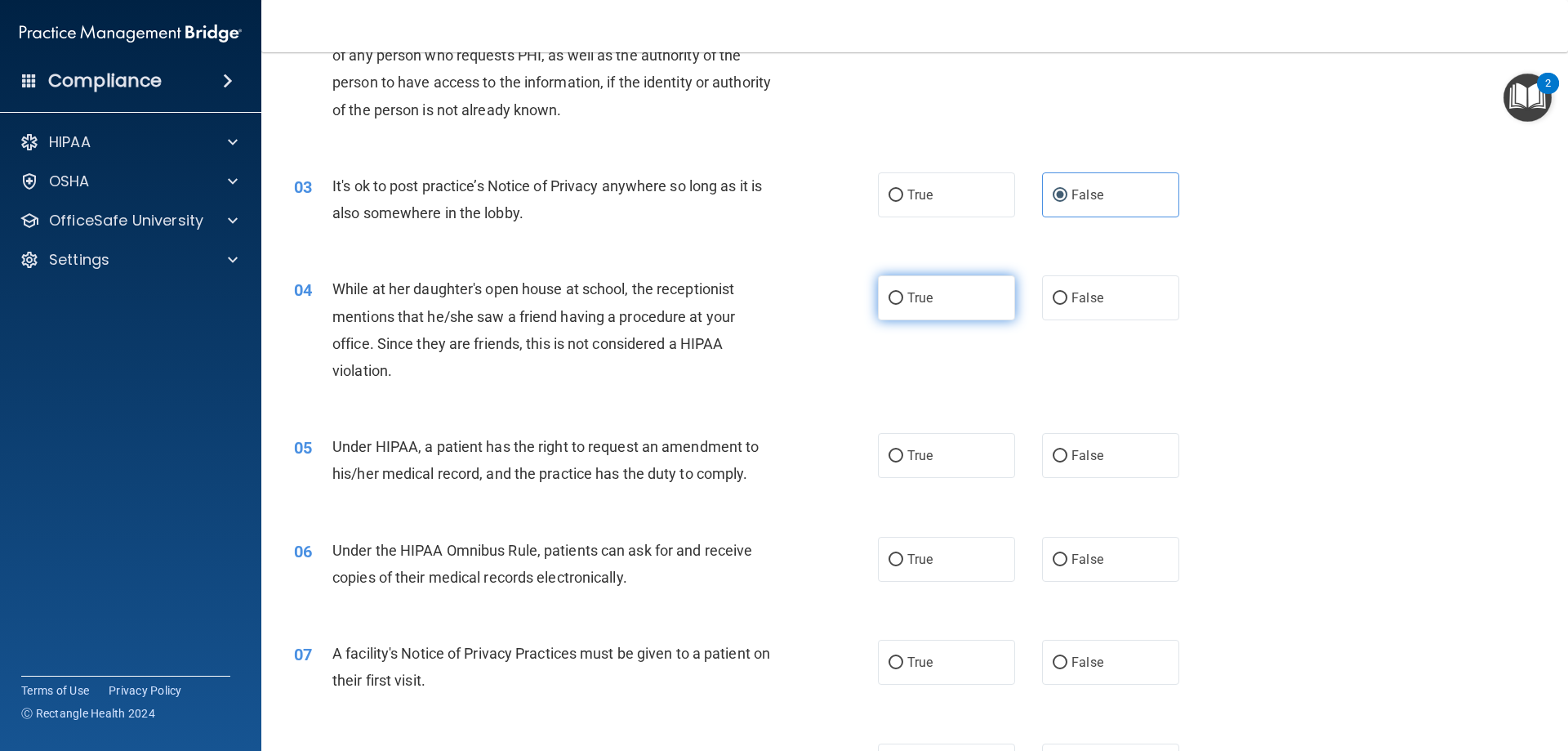
click at [947, 304] on label "True" at bounding box center [946, 298] width 138 height 45
click at [903, 304] on input "True" at bounding box center [895, 299] width 14 height 13
radio input "true"
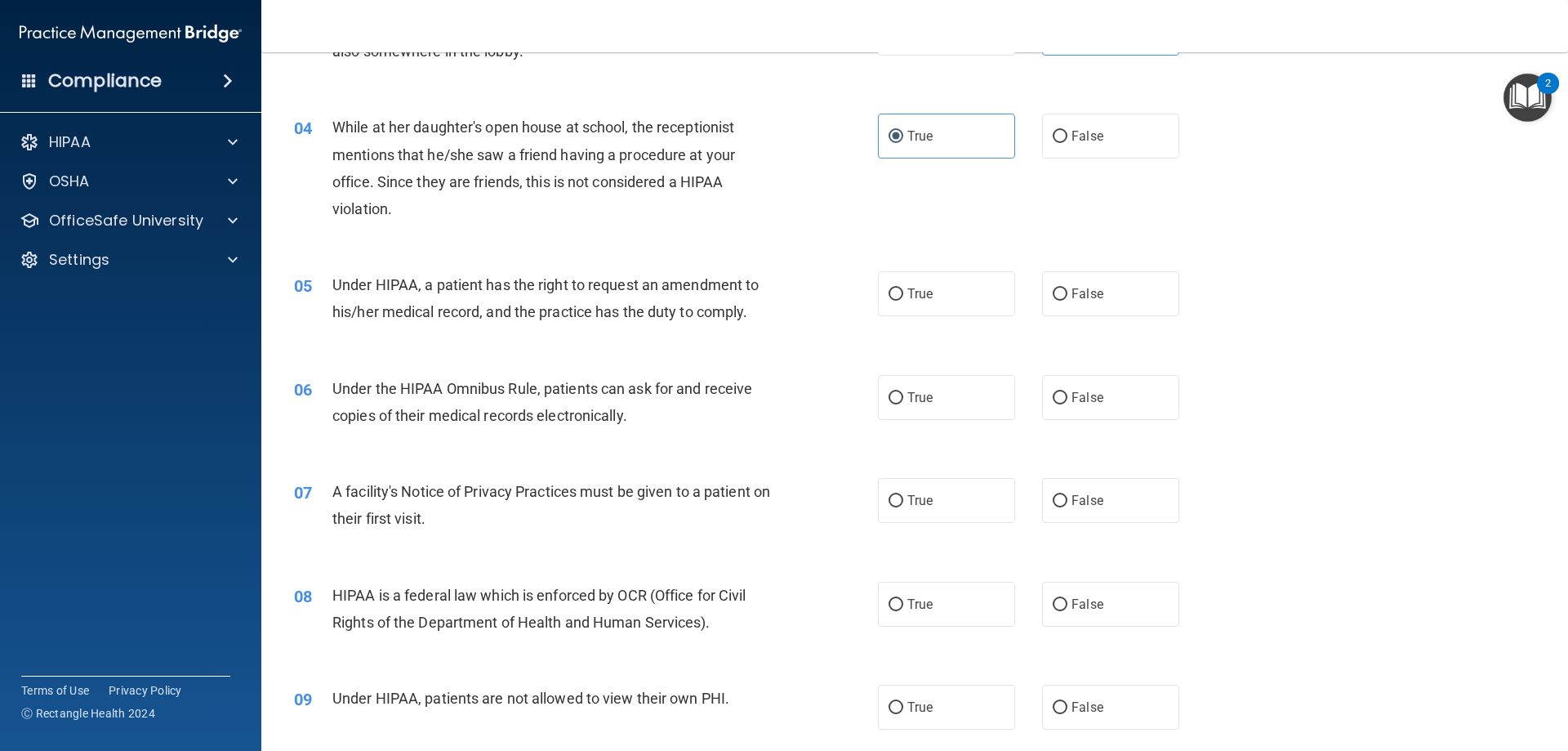
scroll to position [408, 0]
click at [1096, 129] on label "False" at bounding box center [1110, 134] width 138 height 45
click at [1067, 129] on input "False" at bounding box center [1060, 135] width 14 height 13
radio input "true"
radio input "false"
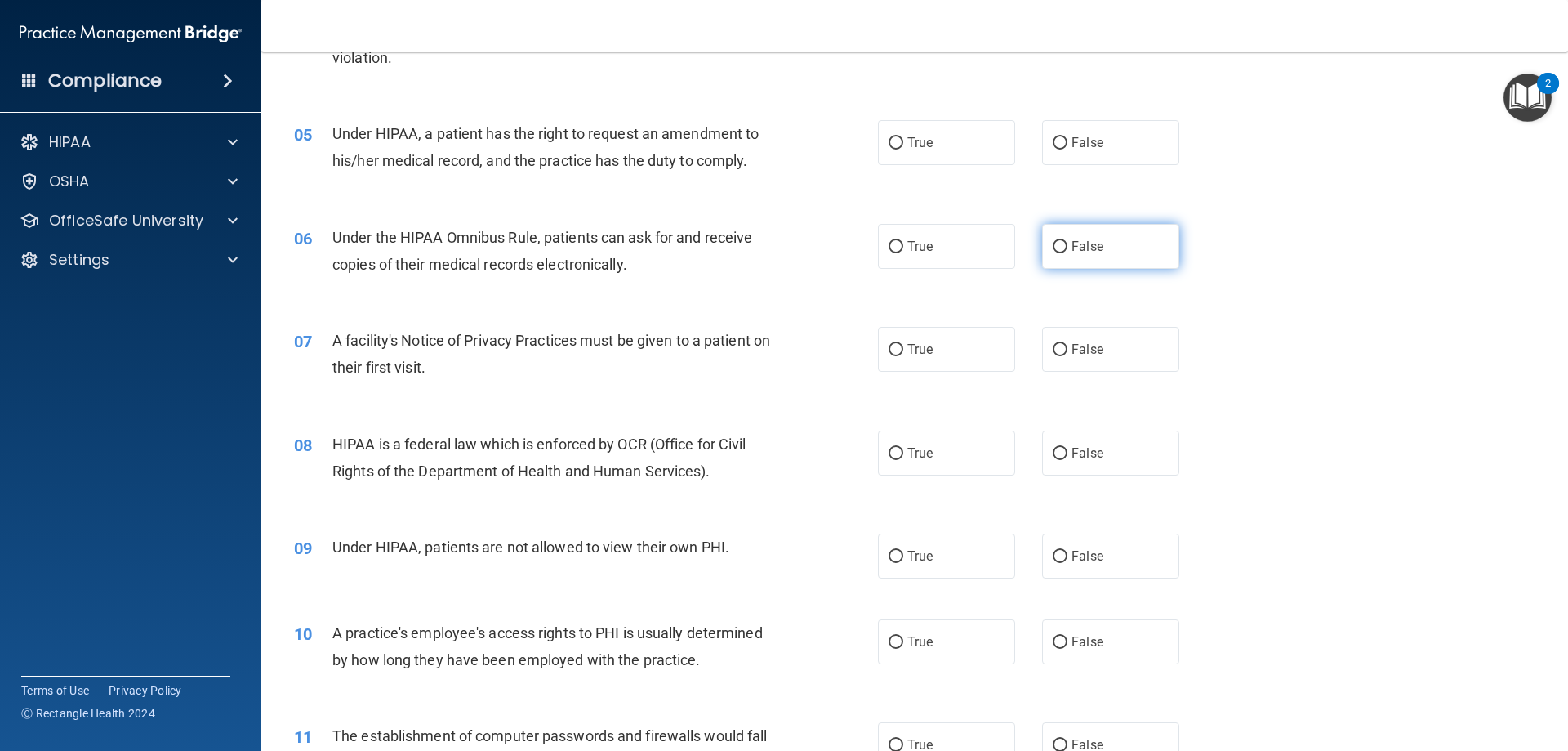
scroll to position [572, 0]
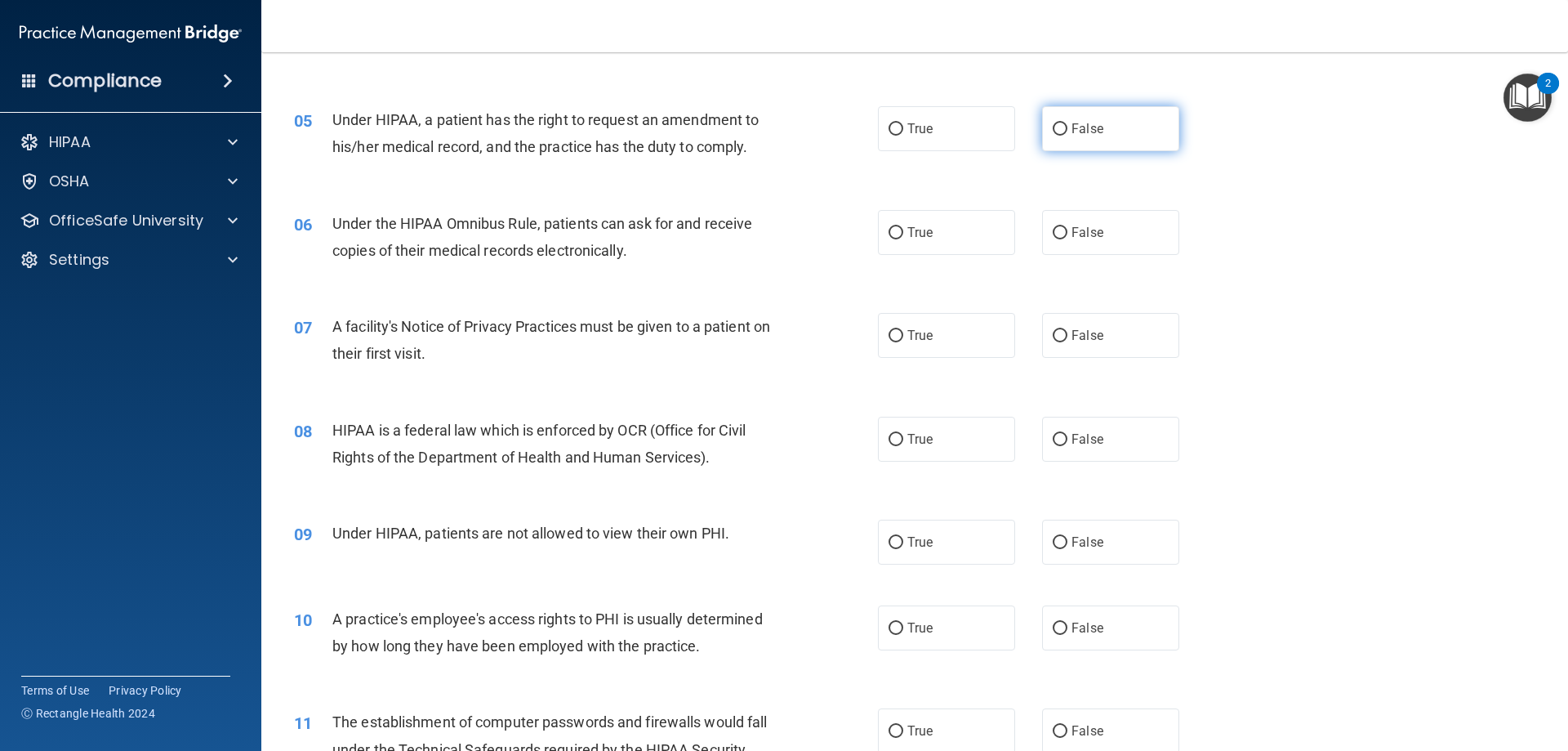
click at [1100, 142] on label "False" at bounding box center [1110, 129] width 138 height 45
click at [1067, 136] on input "False" at bounding box center [1060, 130] width 14 height 13
radio input "true"
click at [937, 238] on label "True" at bounding box center [946, 232] width 138 height 45
click at [903, 238] on input "True" at bounding box center [895, 233] width 14 height 13
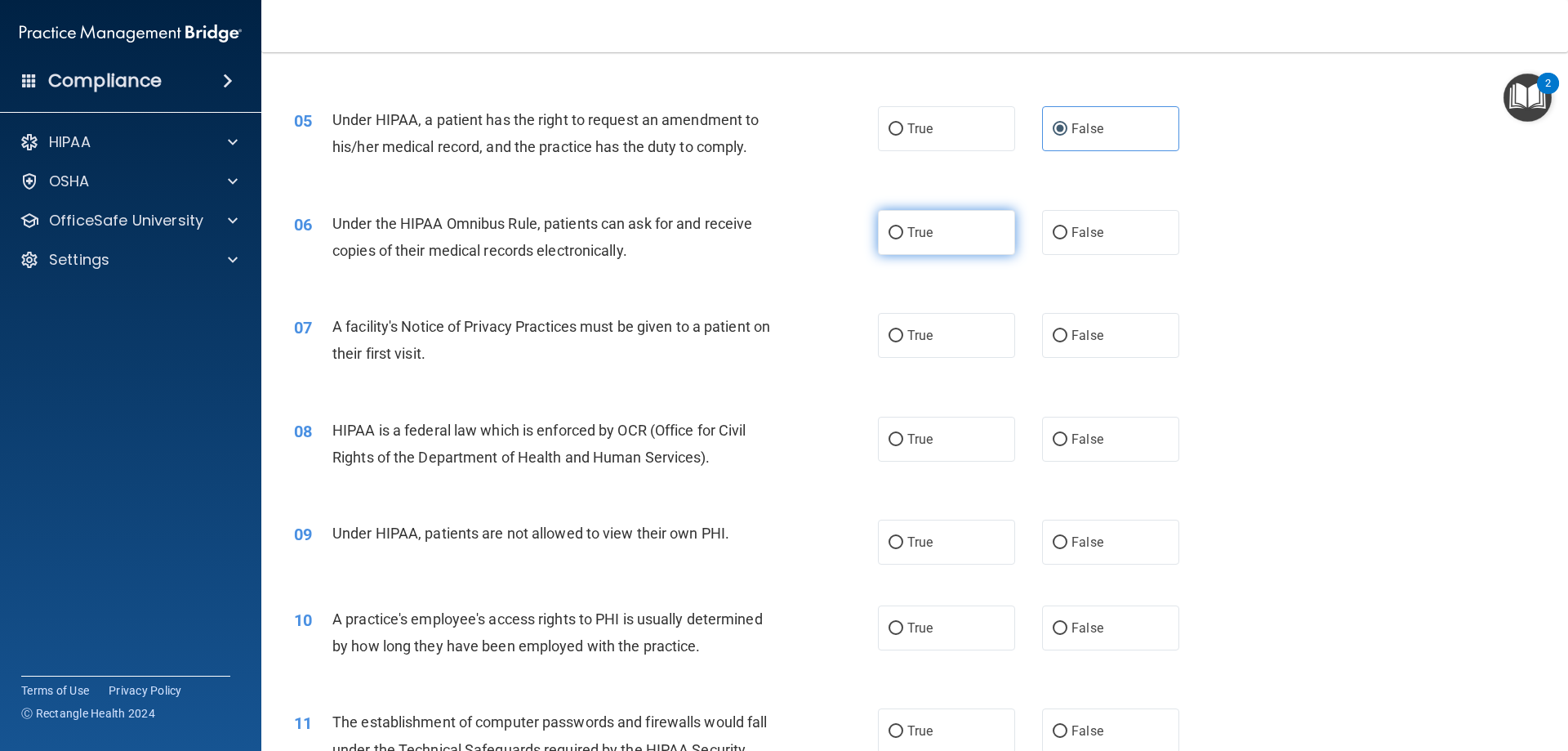
radio input "true"
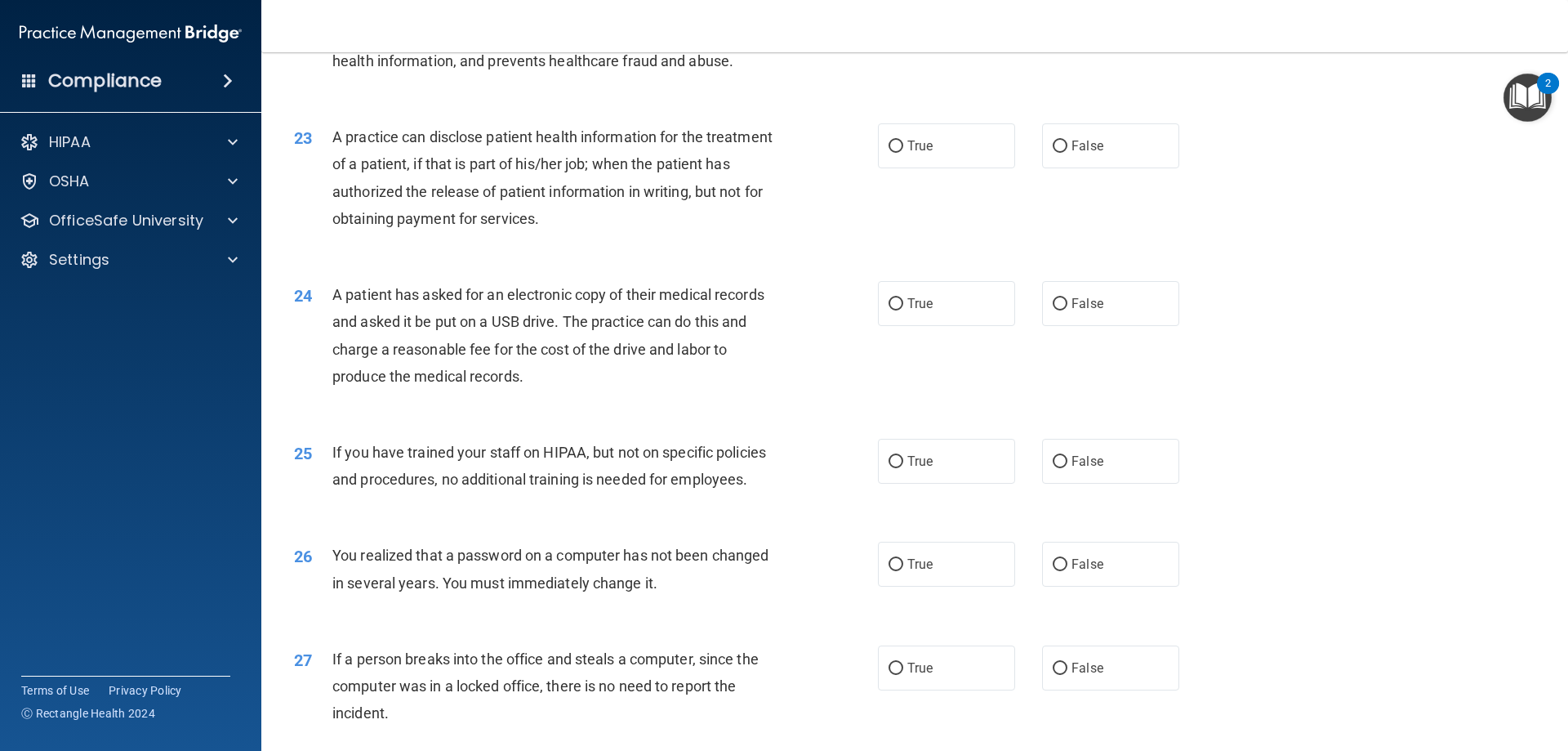
scroll to position [2777, 0]
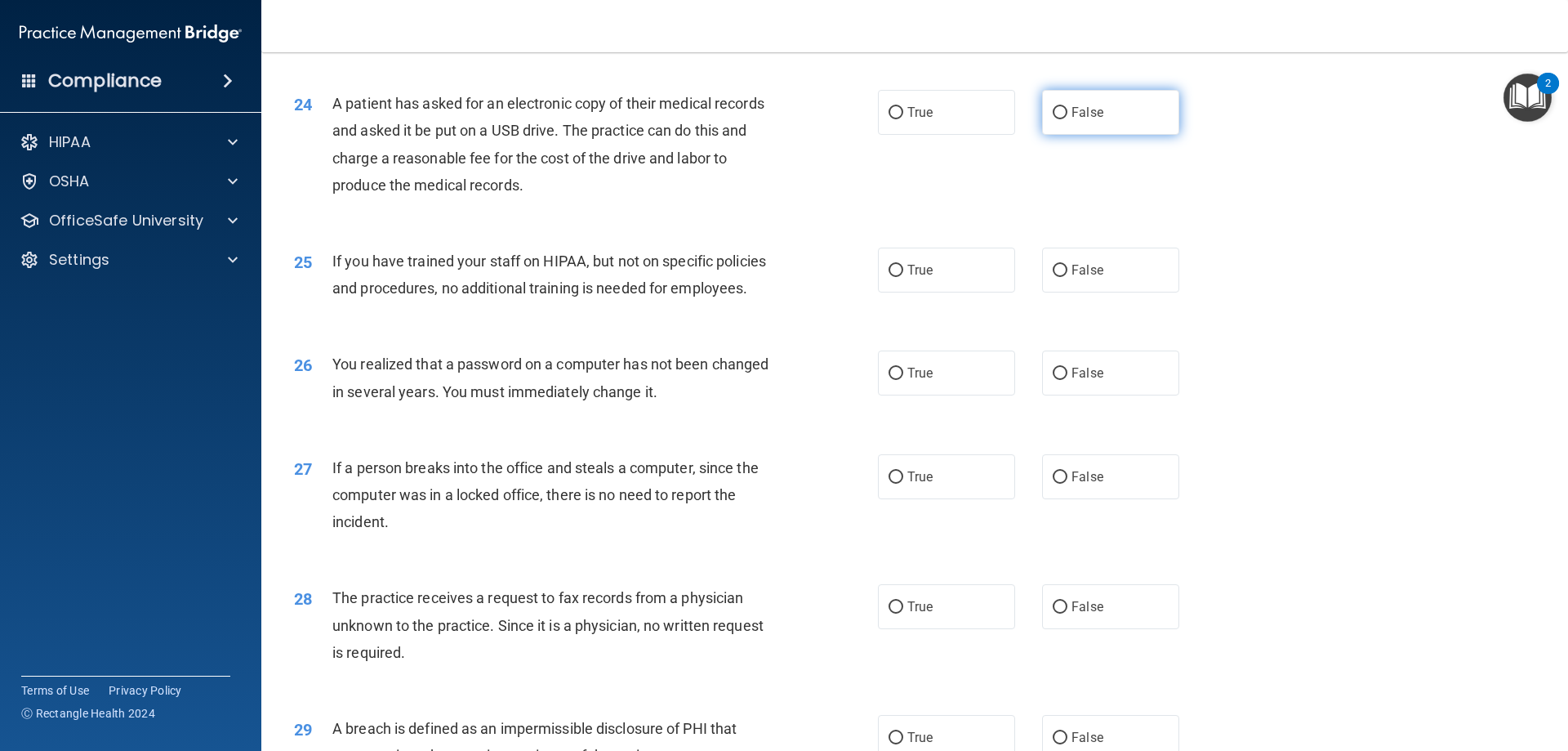
click at [1068, 135] on label "False" at bounding box center [1110, 112] width 138 height 45
click at [1067, 120] on input "False" at bounding box center [1060, 113] width 14 height 13
radio input "true"
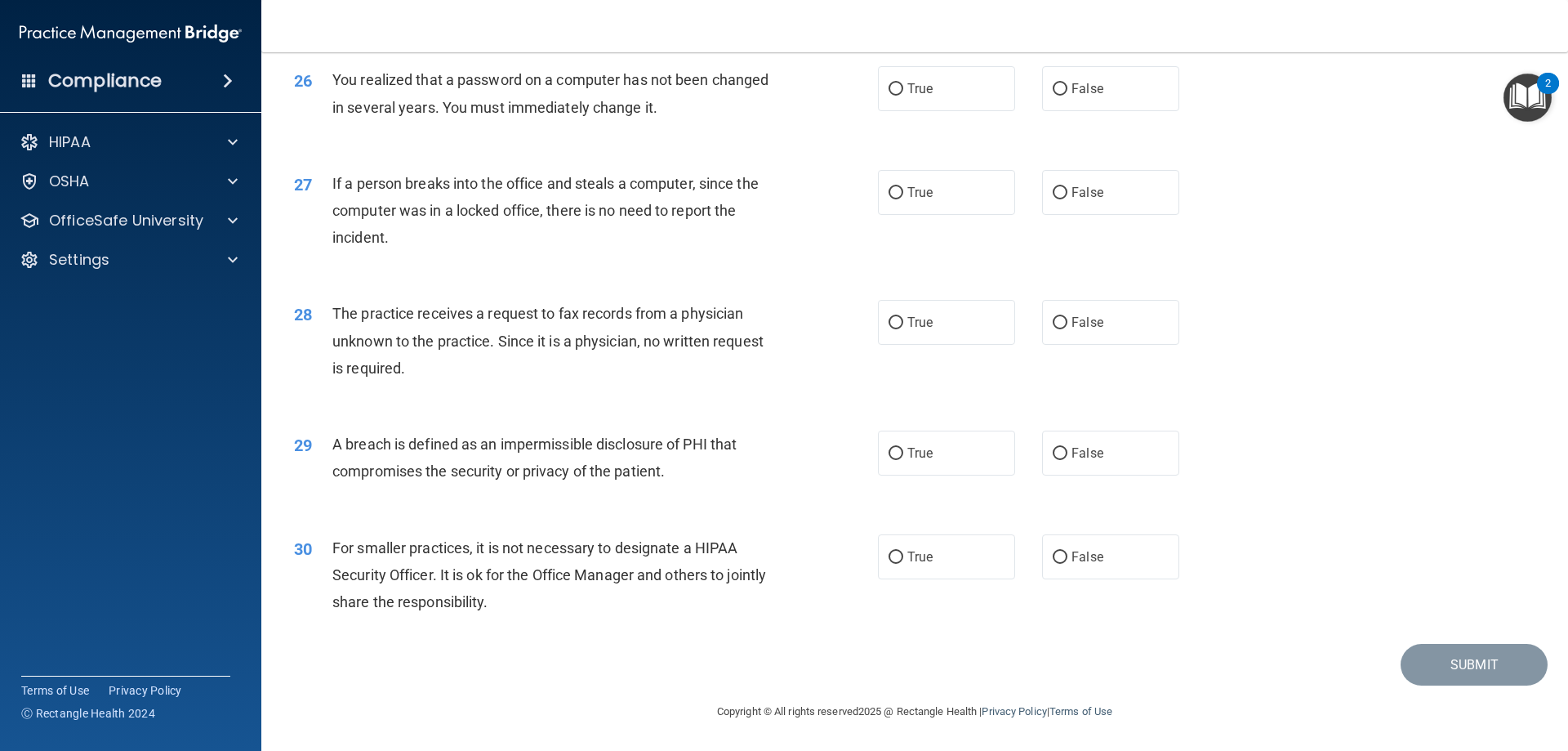
scroll to position [3116, 0]
click at [986, 447] on label "True" at bounding box center [946, 453] width 138 height 45
click at [903, 448] on input "True" at bounding box center [895, 454] width 14 height 13
radio input "true"
click at [1098, 210] on label "False" at bounding box center [1110, 192] width 138 height 45
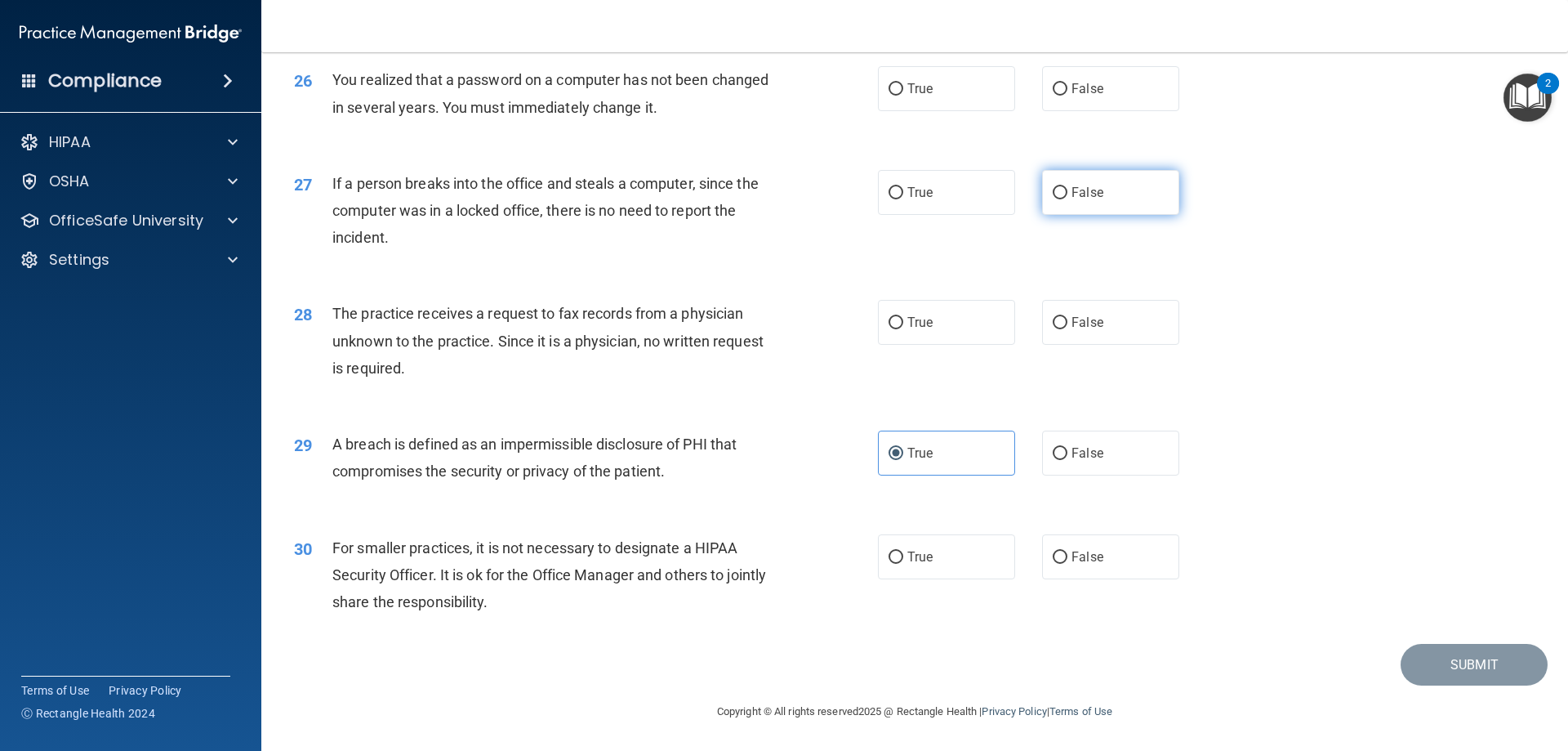
click at [1067, 200] on input "False" at bounding box center [1060, 193] width 14 height 13
radio input "true"
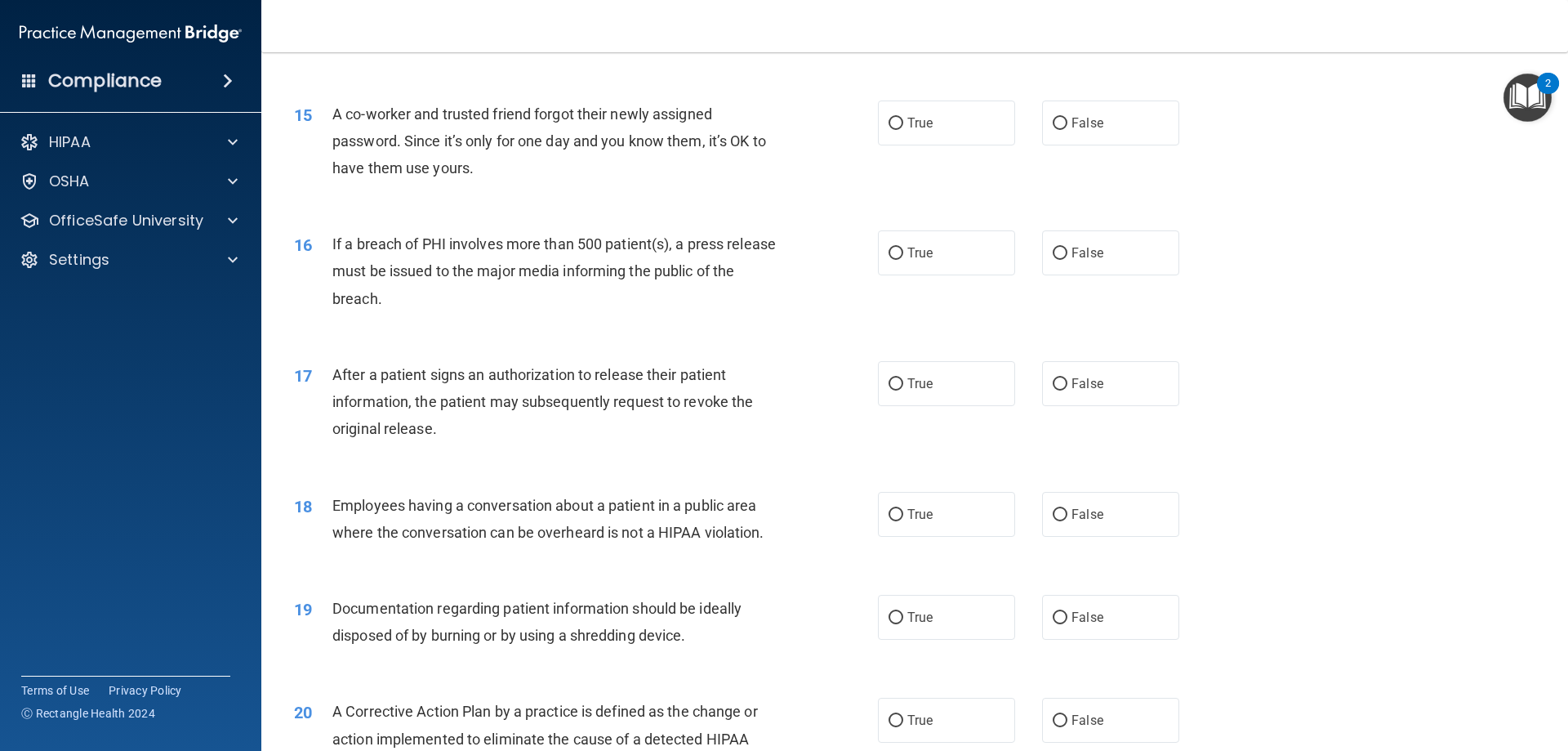
scroll to position [1481, 0]
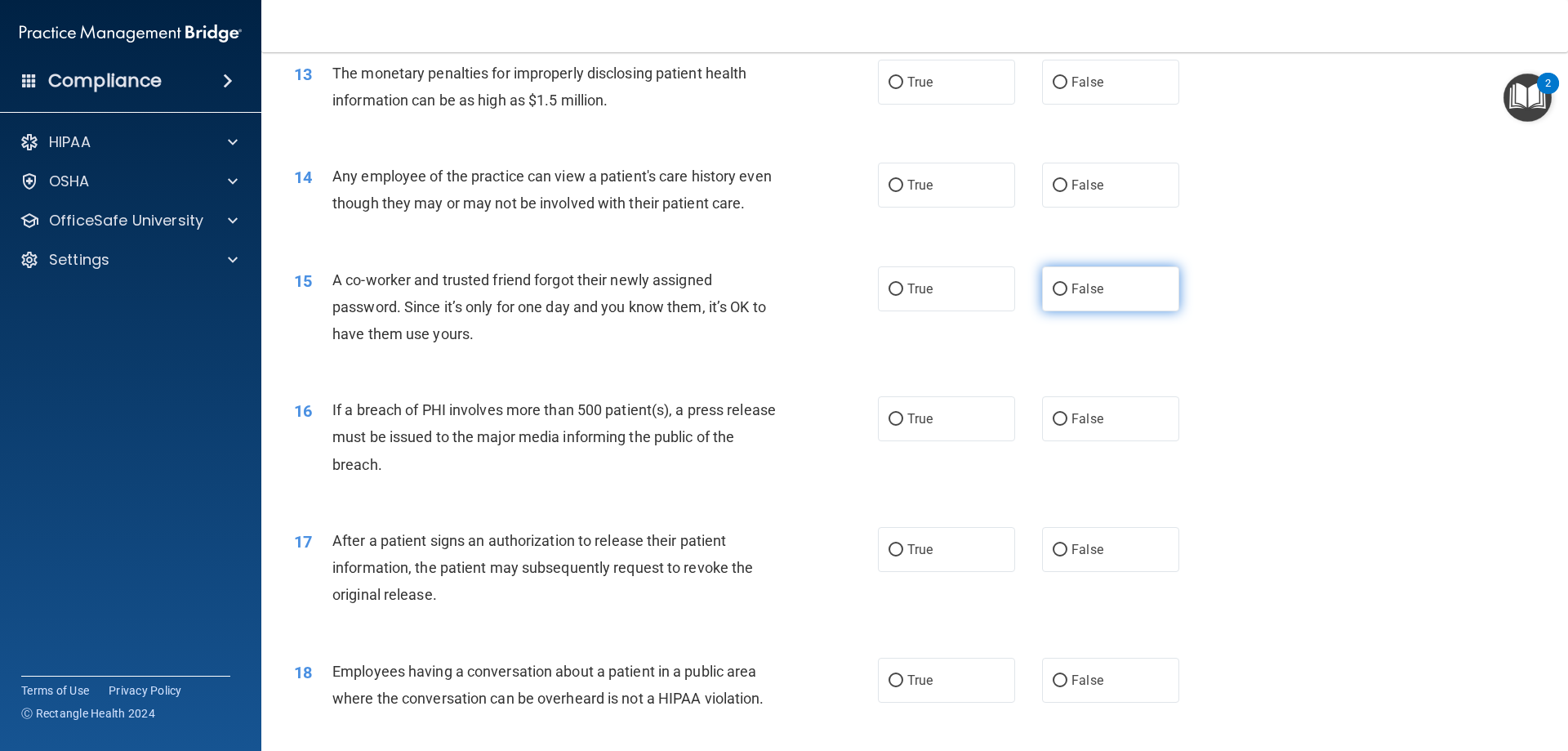
click at [1096, 311] on label "False" at bounding box center [1110, 289] width 138 height 45
click at [1067, 296] on input "False" at bounding box center [1060, 290] width 14 height 13
radio input "true"
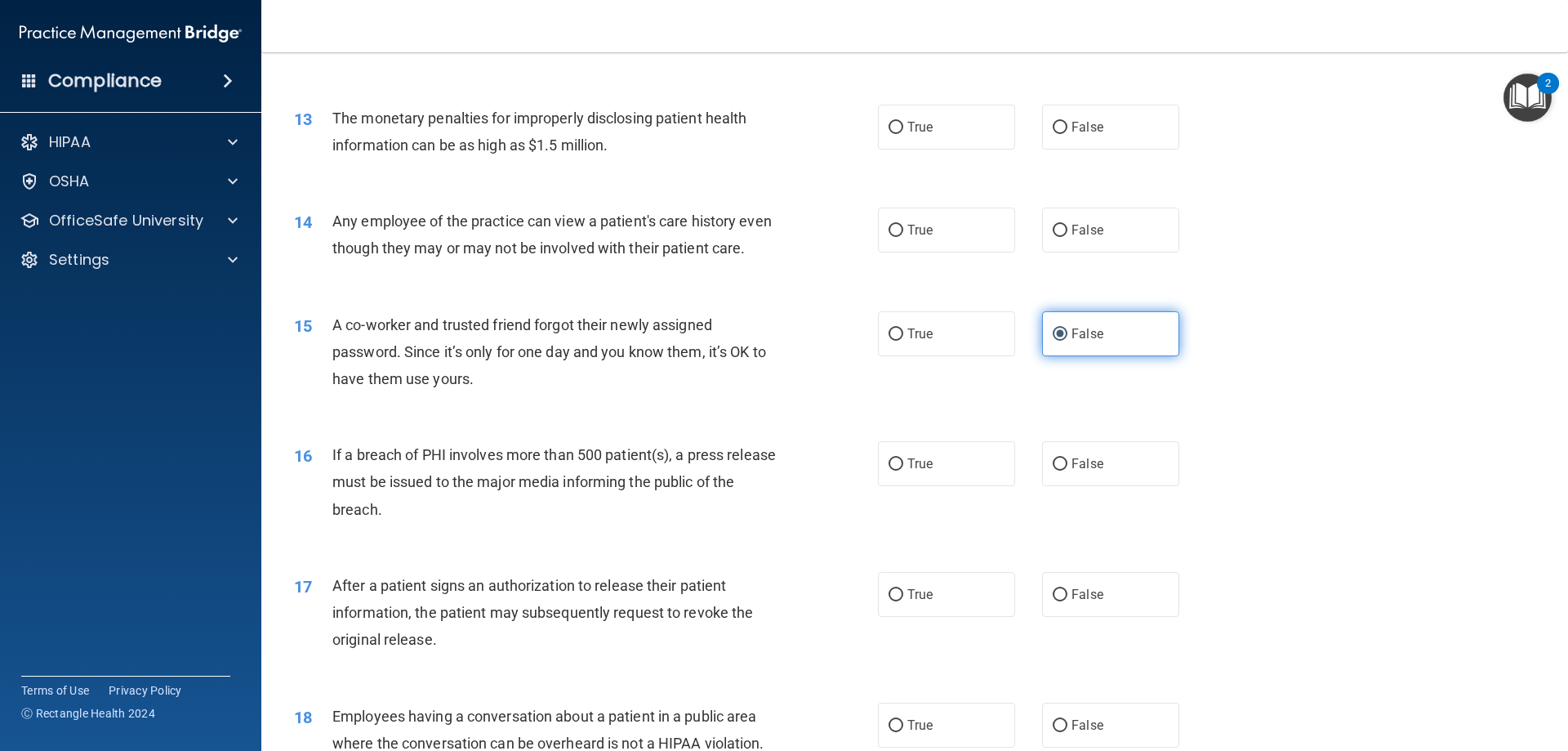
scroll to position [1400, 0]
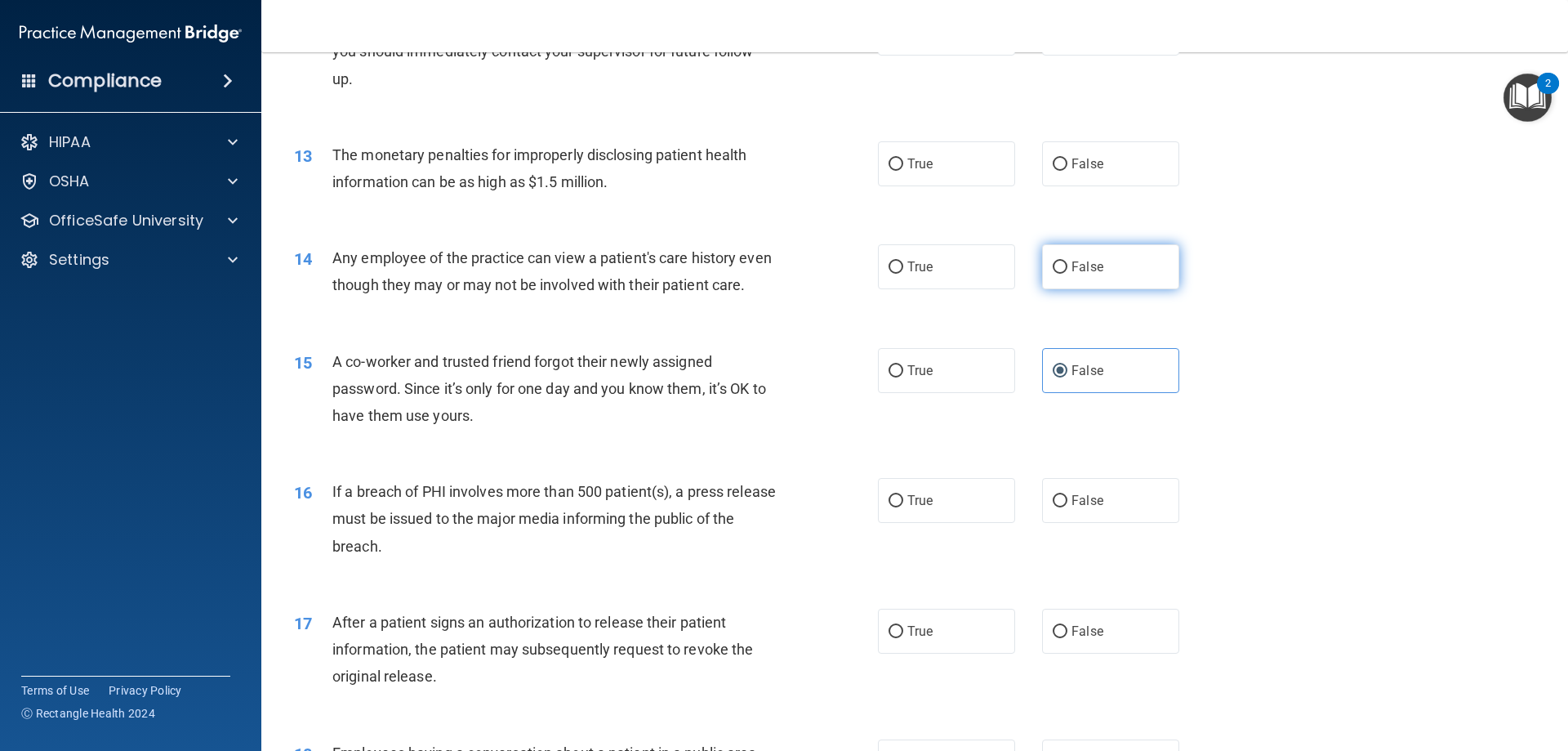
click at [1074, 281] on label "False" at bounding box center [1110, 267] width 138 height 45
click at [1108, 285] on label "False" at bounding box center [1110, 267] width 138 height 45
click at [1067, 273] on input "False" at bounding box center [1060, 268] width 14 height 13
radio input "true"
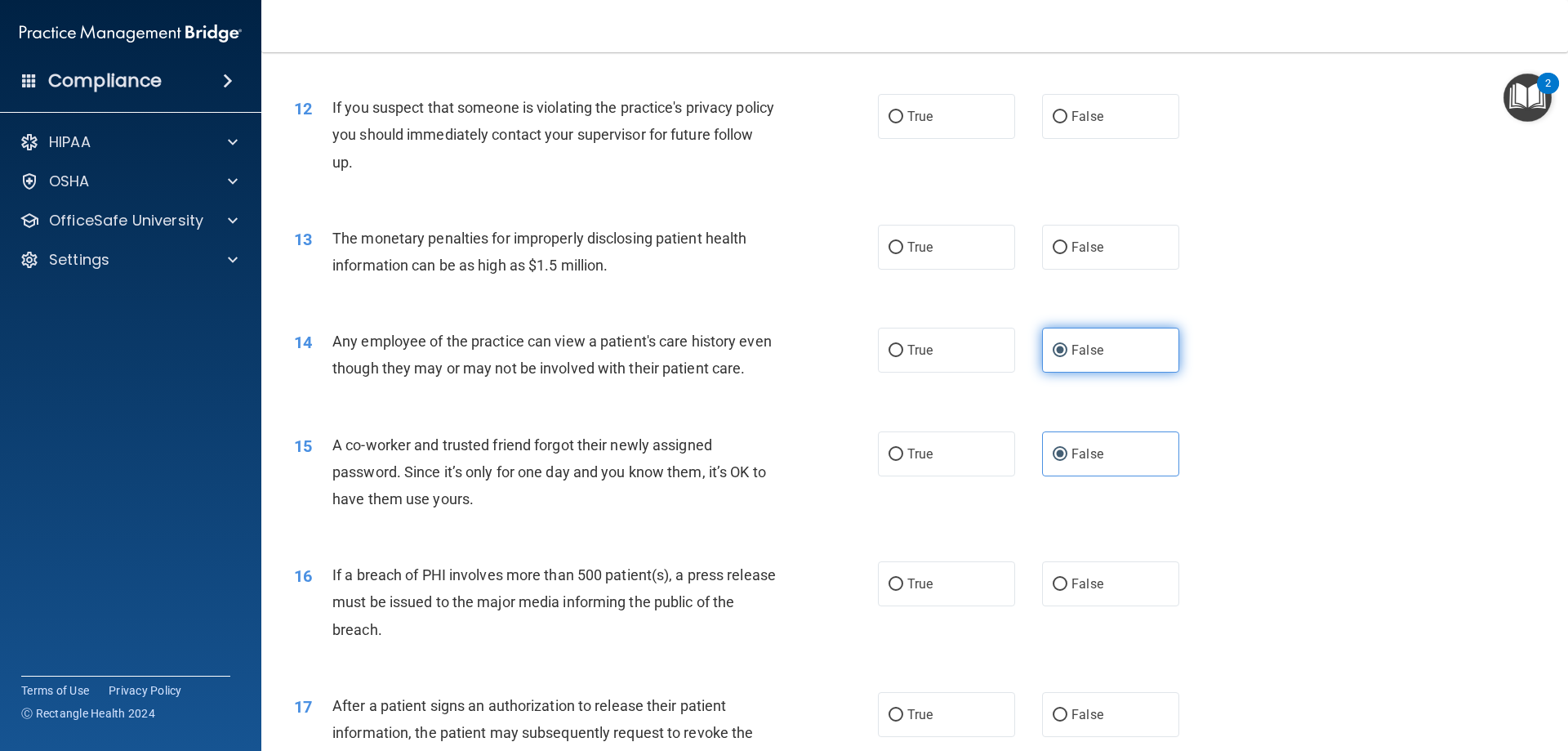
scroll to position [1155, 0]
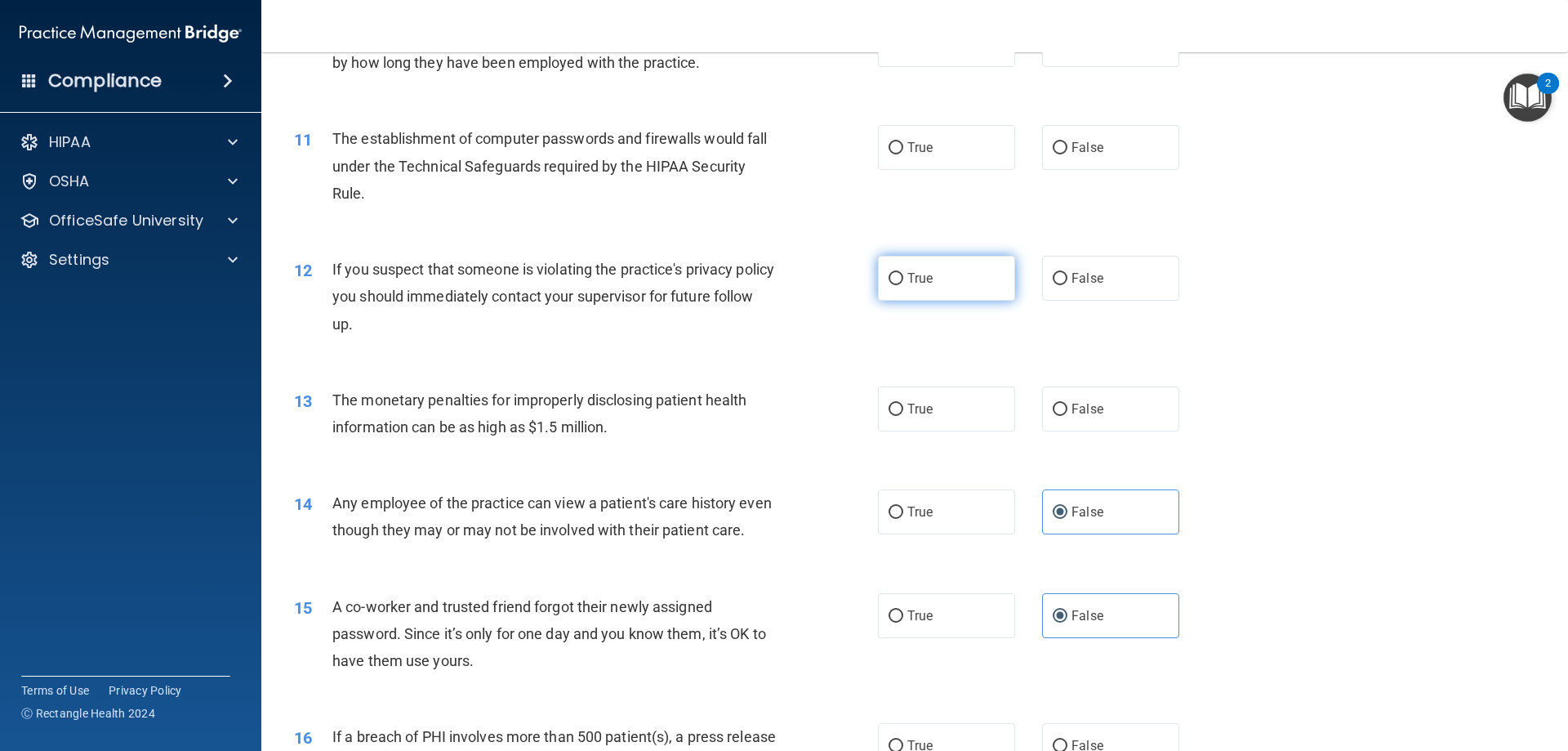
click at [960, 285] on label "True" at bounding box center [946, 278] width 138 height 45
click at [903, 285] on input "True" at bounding box center [895, 279] width 14 height 13
radio input "true"
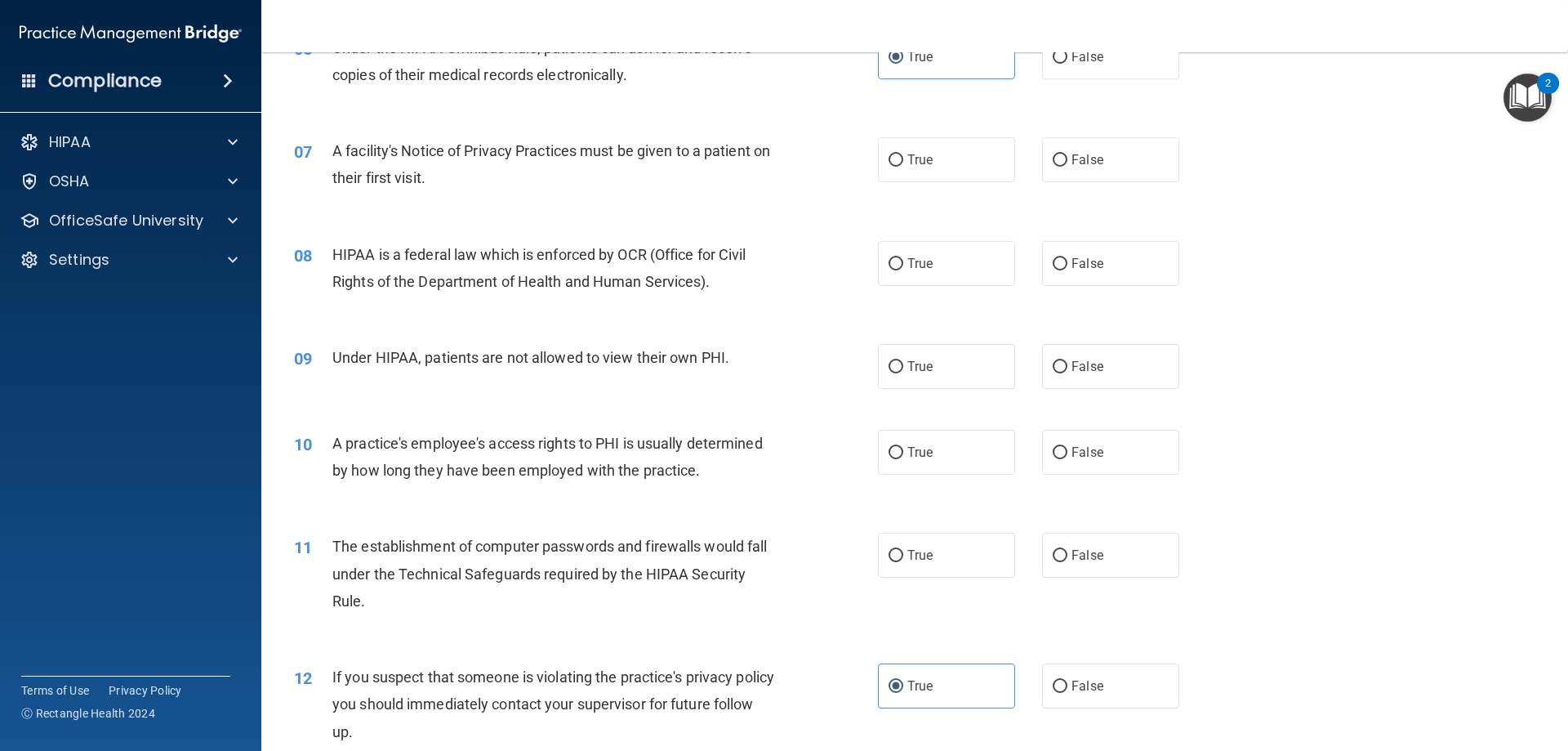
scroll to position [747, 0]
click at [1072, 373] on span "False" at bounding box center [1087, 367] width 31 height 15
click at [1067, 373] on input "False" at bounding box center [1060, 368] width 14 height 13
radio input "true"
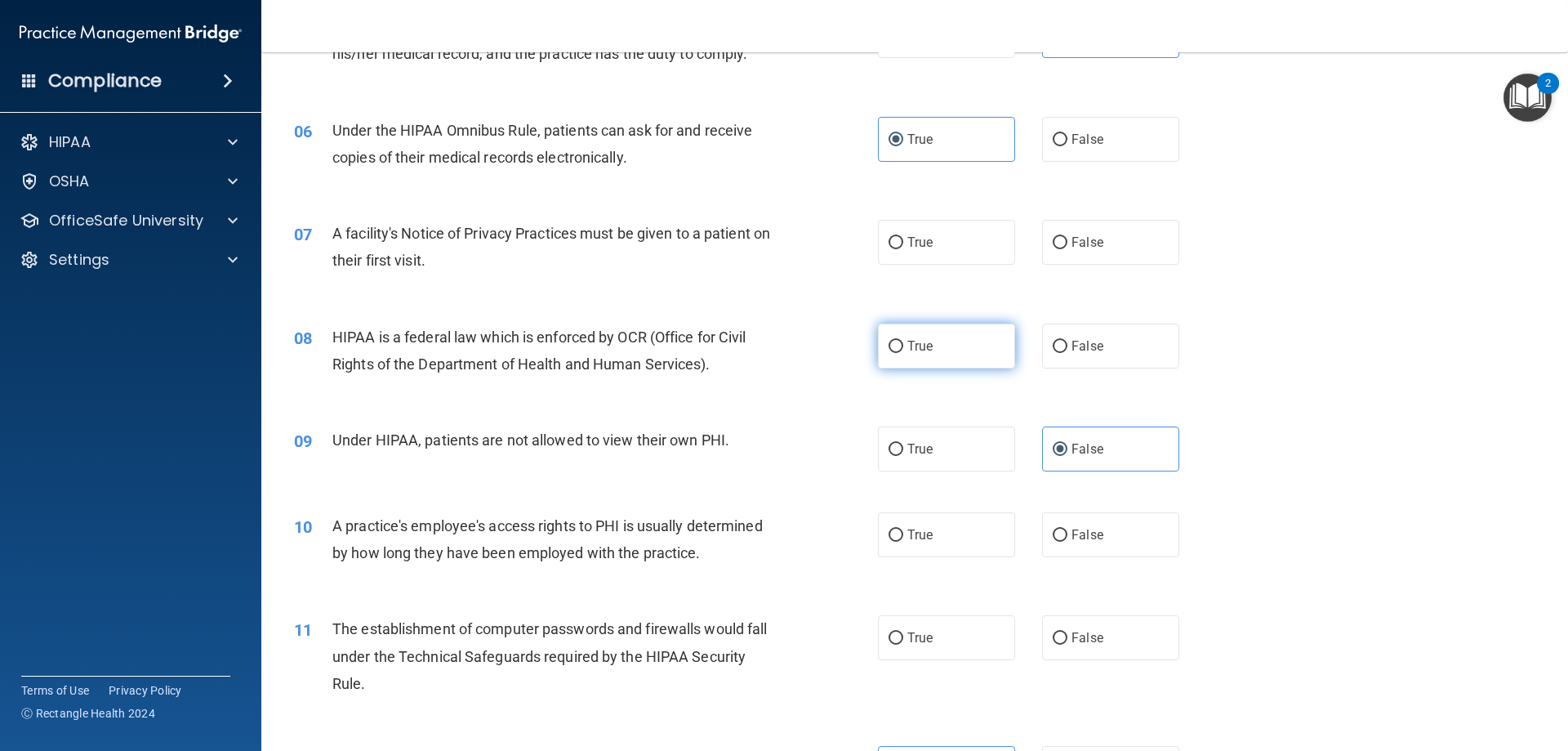
click at [925, 346] on span "True" at bounding box center [920, 345] width 25 height 15
click at [903, 346] on input "True" at bounding box center [895, 347] width 14 height 13
radio input "true"
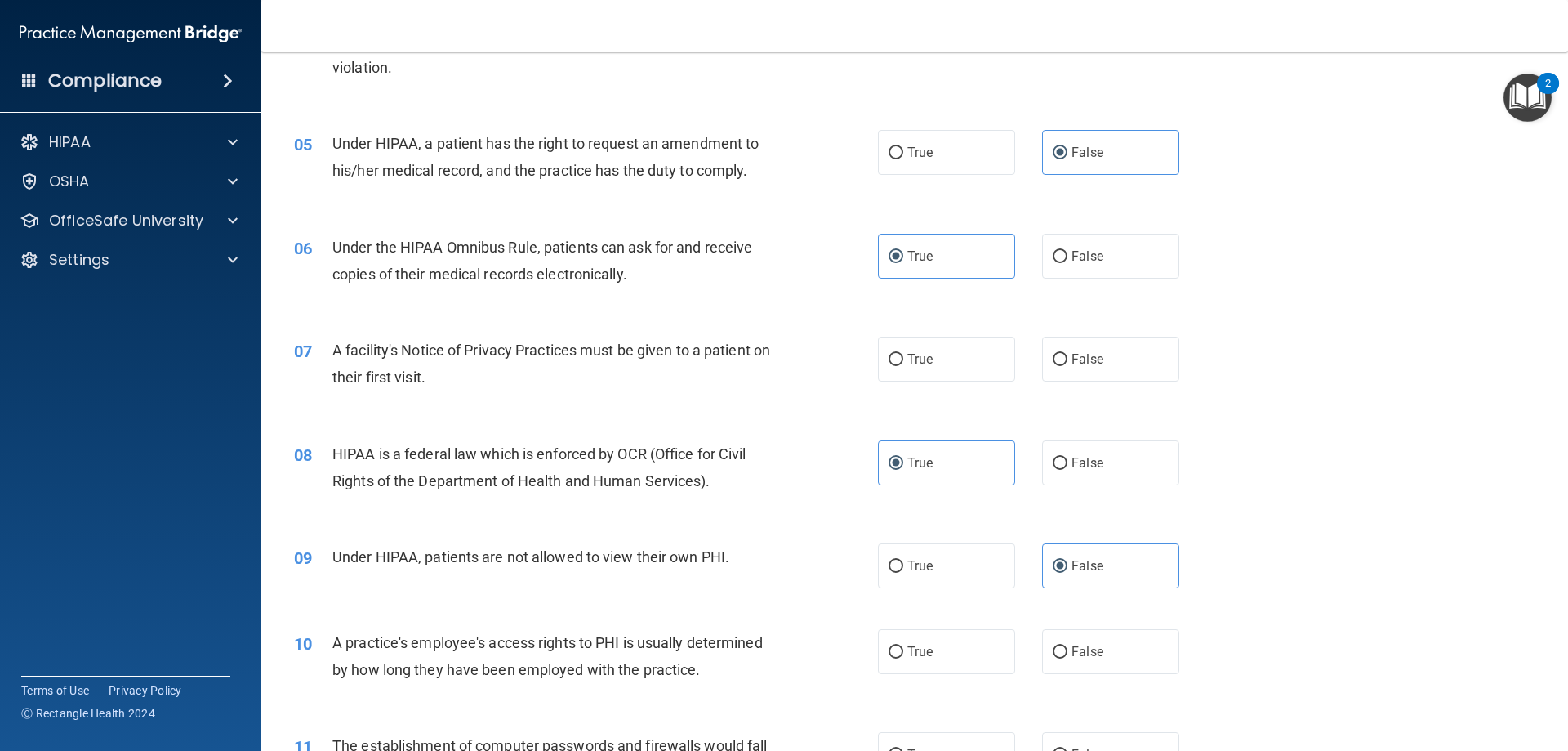
scroll to position [502, 0]
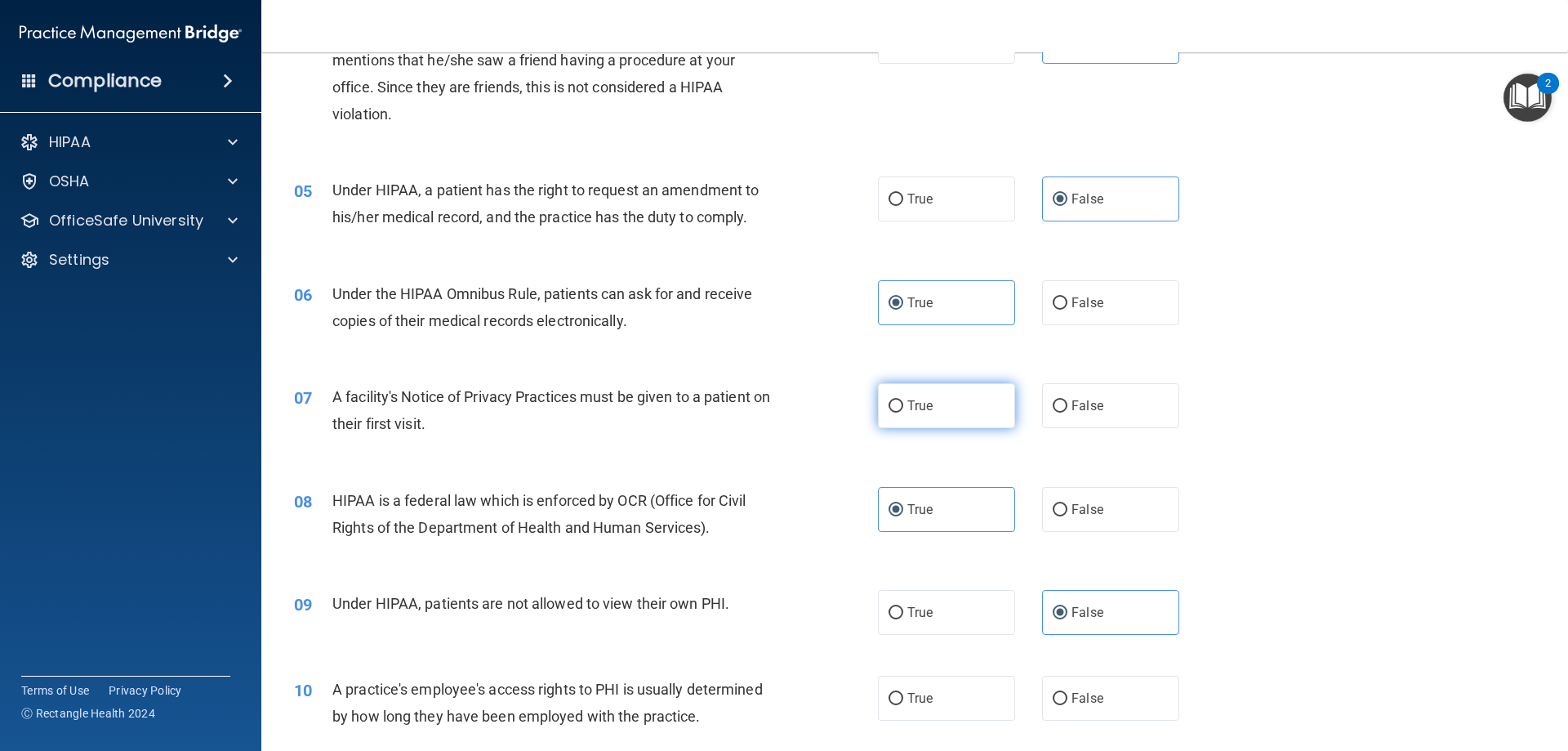
click at [901, 402] on label "True" at bounding box center [946, 406] width 138 height 45
click at [901, 402] on input "True" at bounding box center [895, 407] width 14 height 13
radio input "true"
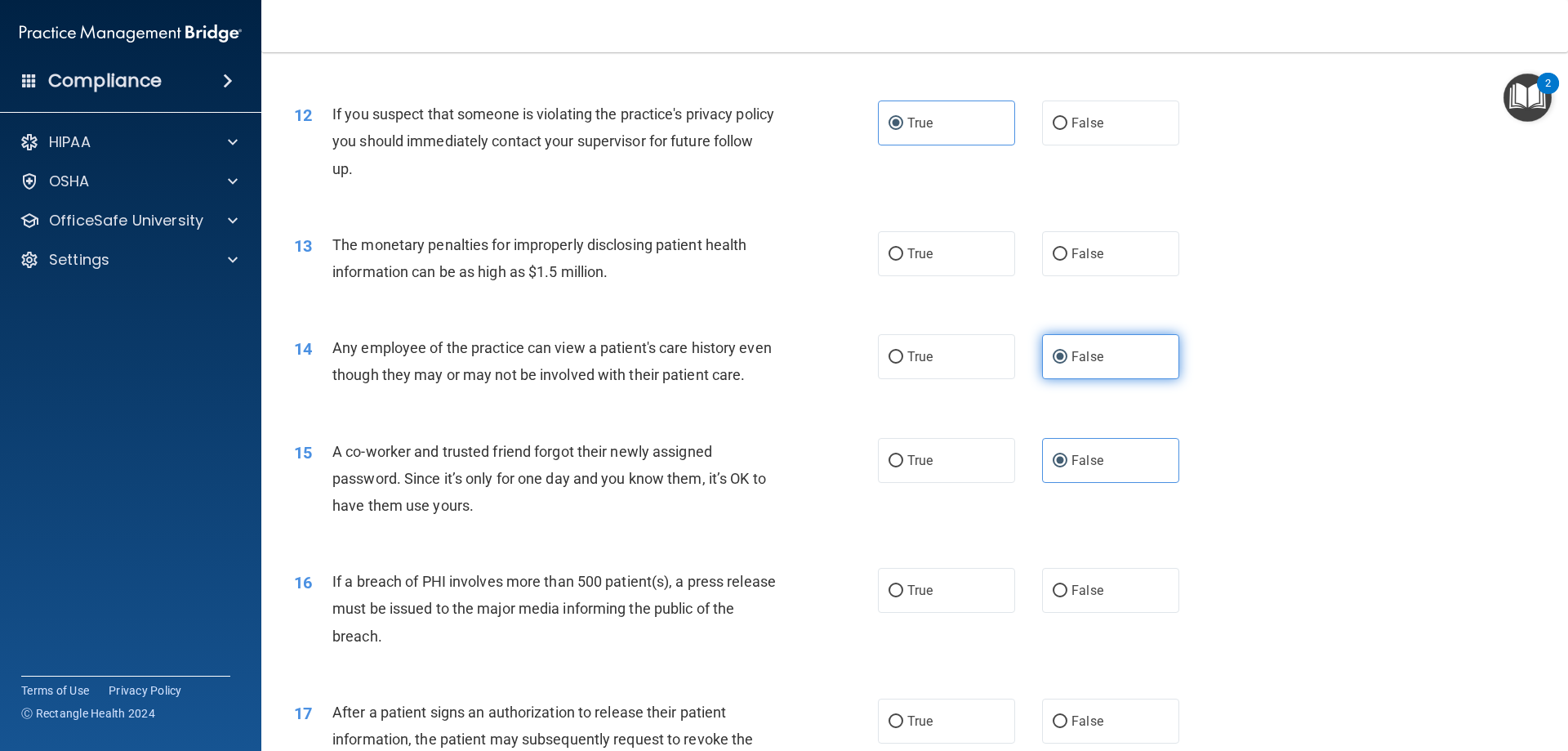
scroll to position [1319, 0]
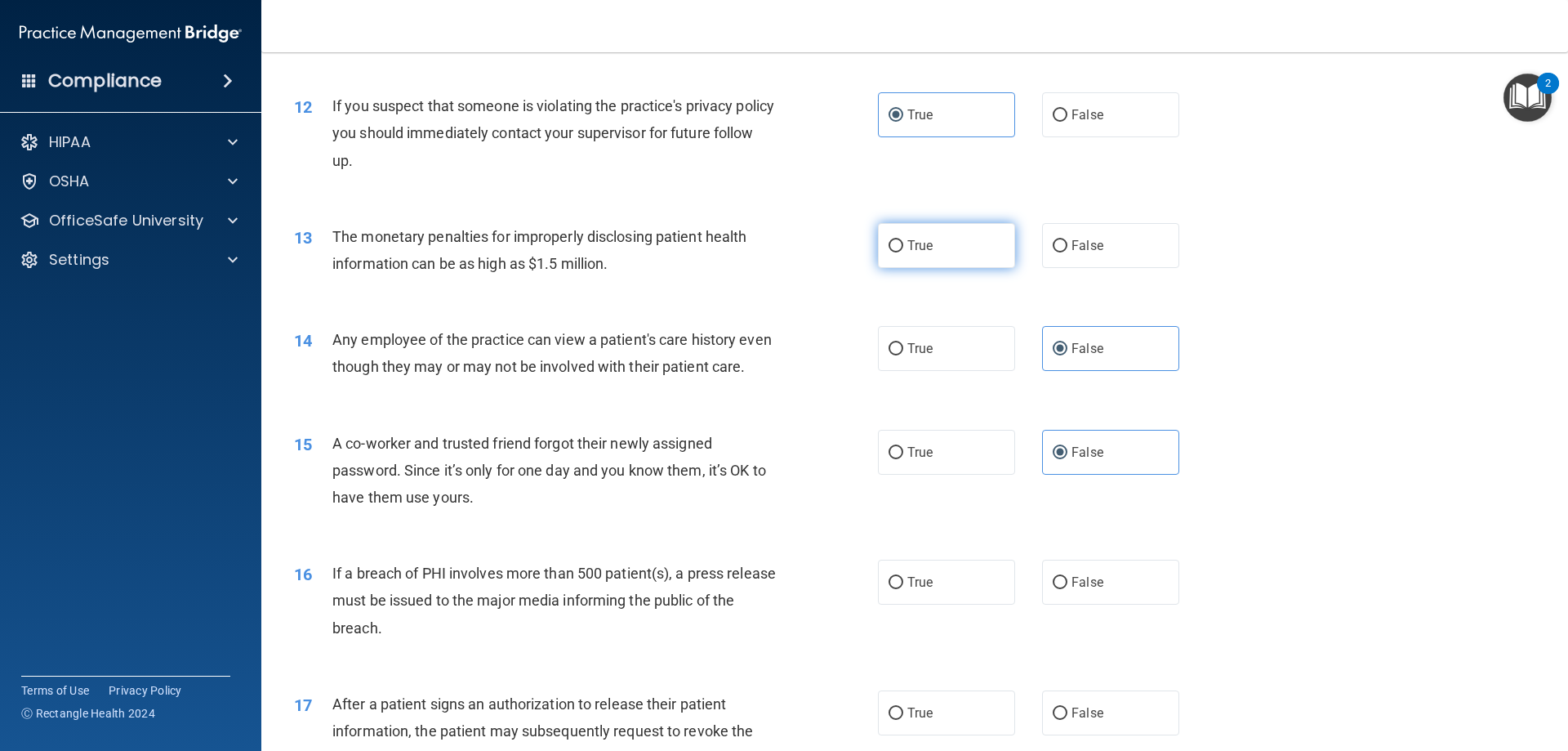
click at [946, 246] on label "True" at bounding box center [946, 246] width 138 height 45
click at [903, 246] on input "True" at bounding box center [895, 246] width 14 height 13
radio input "true"
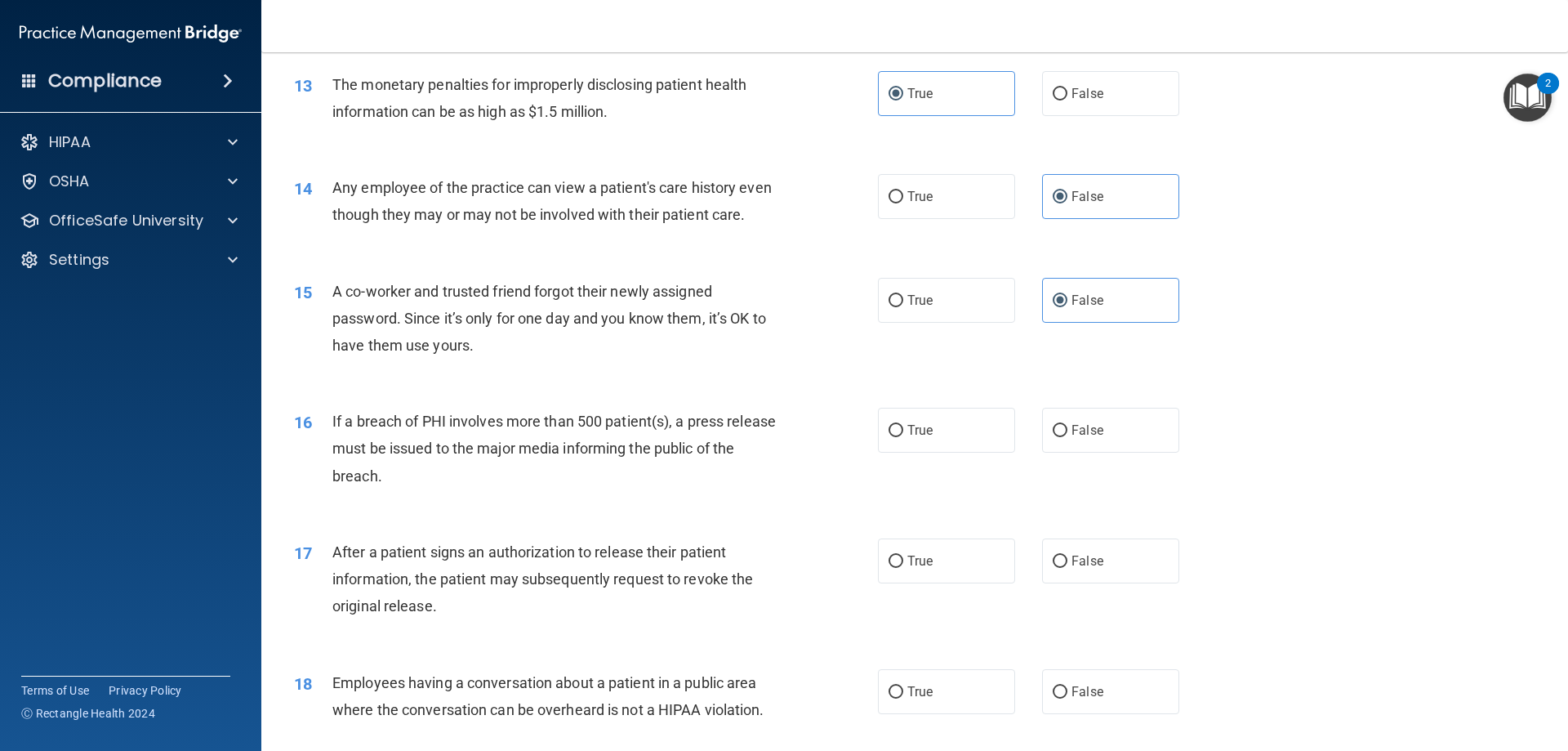
scroll to position [1563, 0]
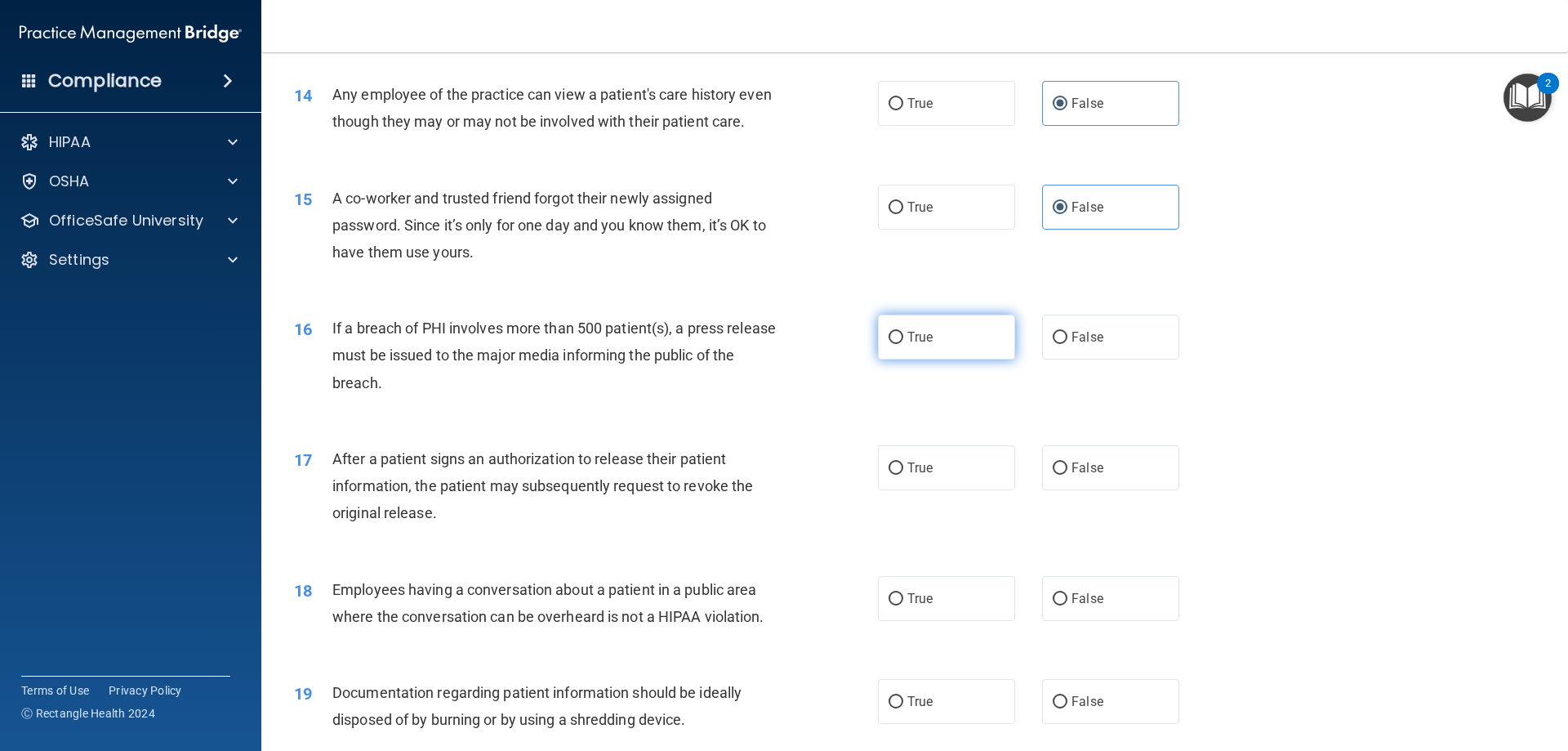
click at [907, 360] on label "True" at bounding box center [946, 337] width 138 height 45
click at [903, 344] on input "True" at bounding box center [895, 338] width 14 height 13
radio input "true"
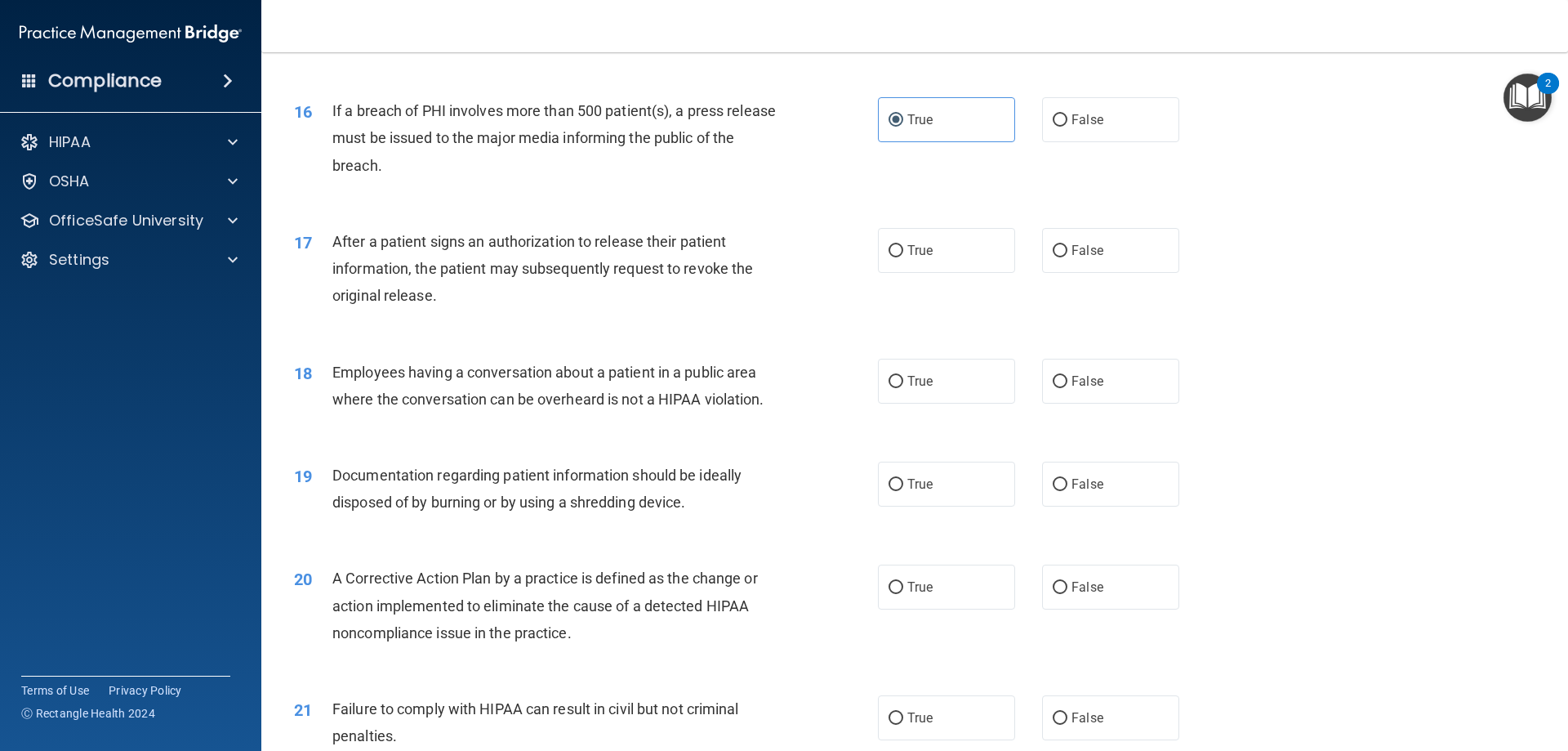
scroll to position [1809, 0]
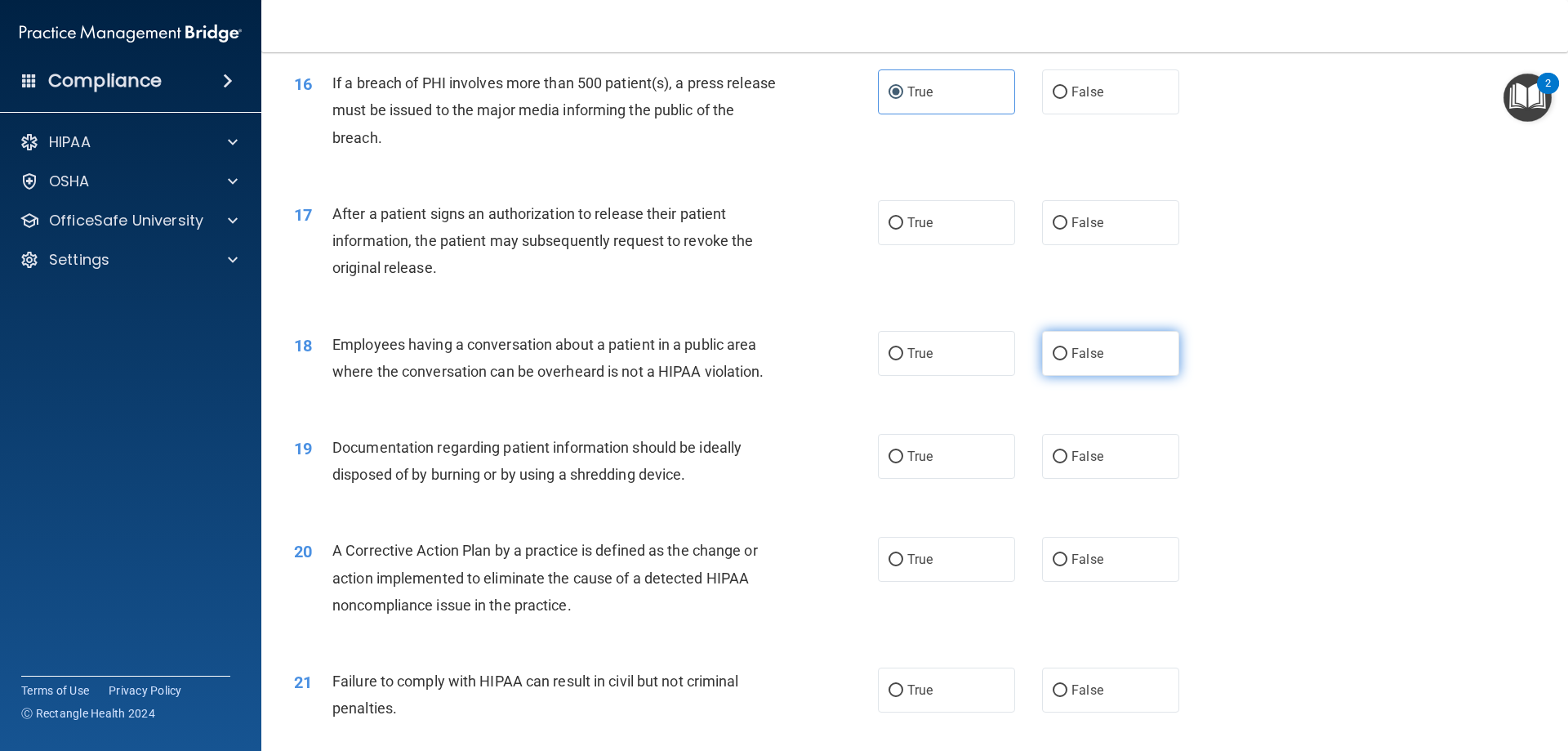
click at [1055, 361] on input "False" at bounding box center [1060, 354] width 14 height 13
radio input "true"
click at [904, 478] on label "True" at bounding box center [946, 456] width 138 height 45
click at [903, 463] on input "True" at bounding box center [895, 457] width 14 height 13
radio input "true"
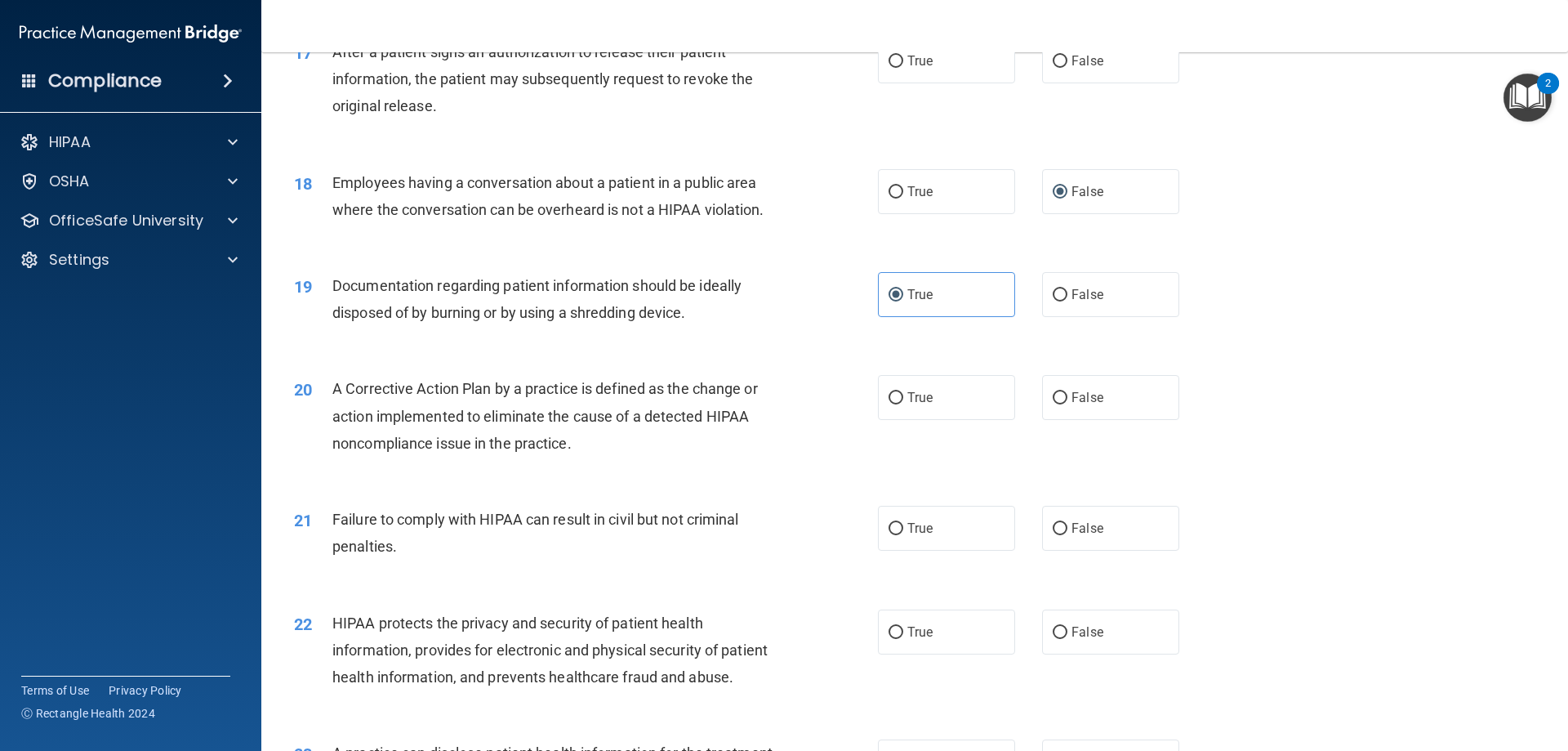
scroll to position [1971, 0]
click at [991, 549] on label "True" at bounding box center [946, 526] width 138 height 45
click at [903, 533] on input "True" at bounding box center [895, 527] width 14 height 13
radio input "true"
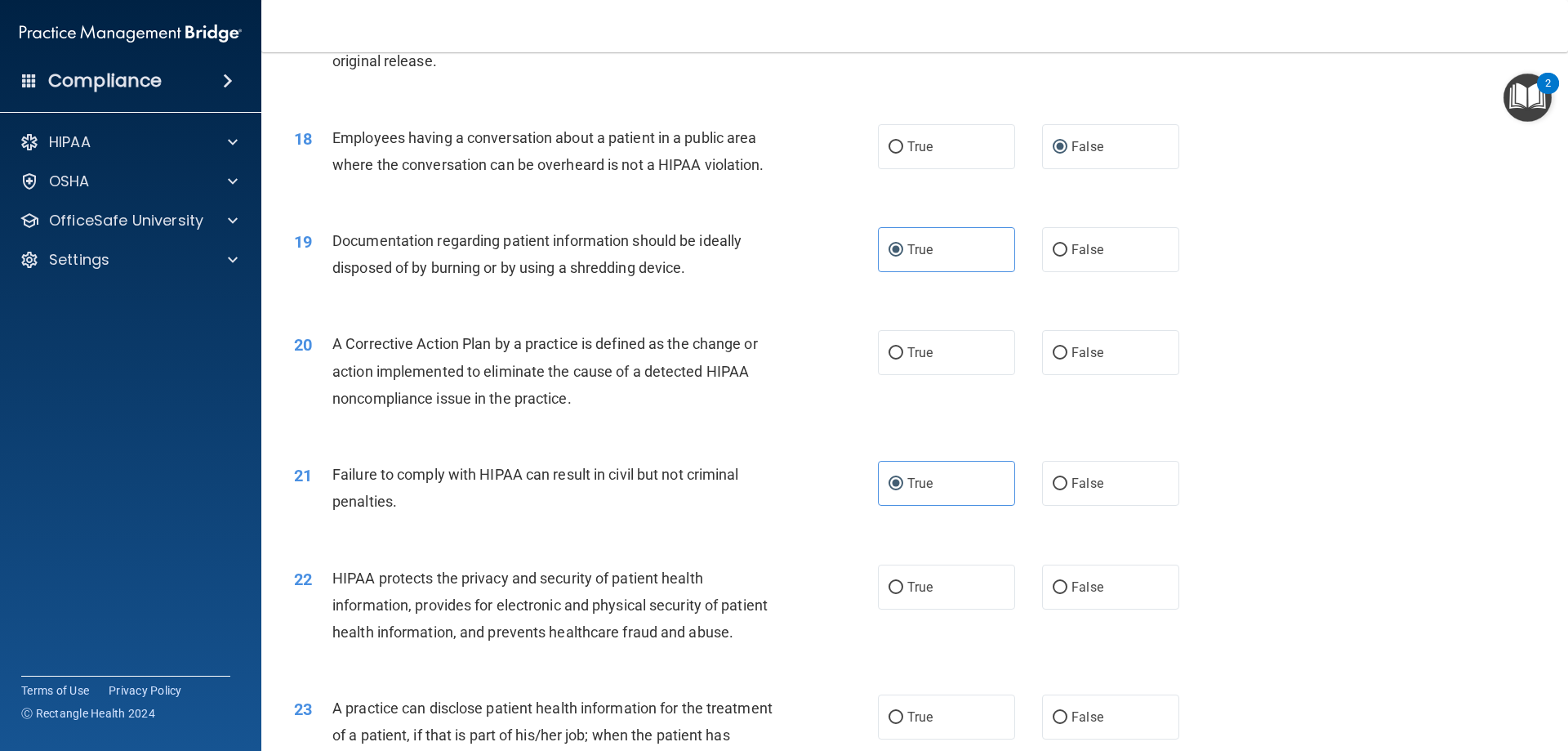
scroll to position [2053, 0]
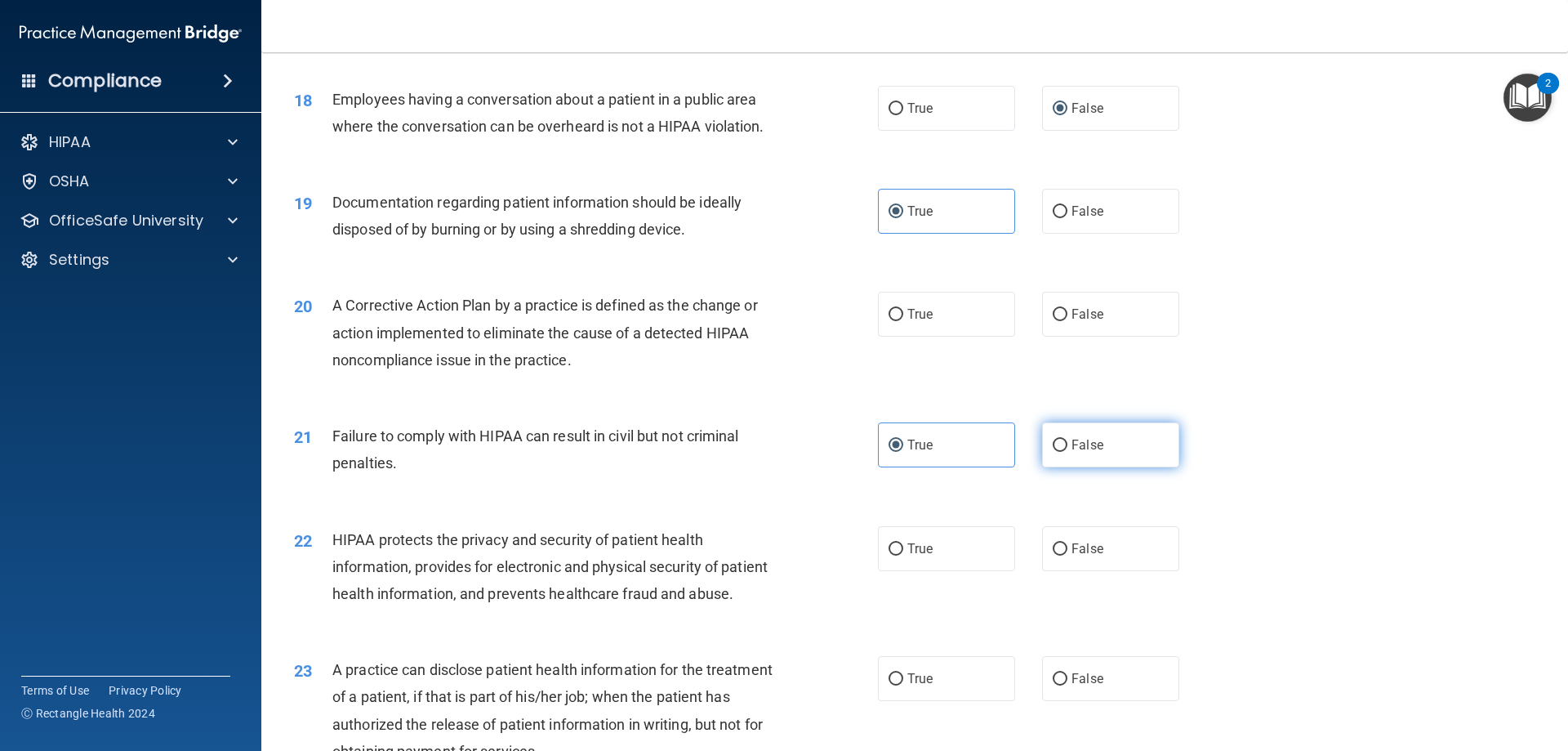
drag, startPoint x: 1041, startPoint y: 451, endPoint x: 1050, endPoint y: 457, distance: 10.8
click at [1049, 457] on label "False" at bounding box center [1110, 445] width 138 height 45
click at [1053, 451] on input "False" at bounding box center [1060, 446] width 14 height 13
radio input "true"
radio input "false"
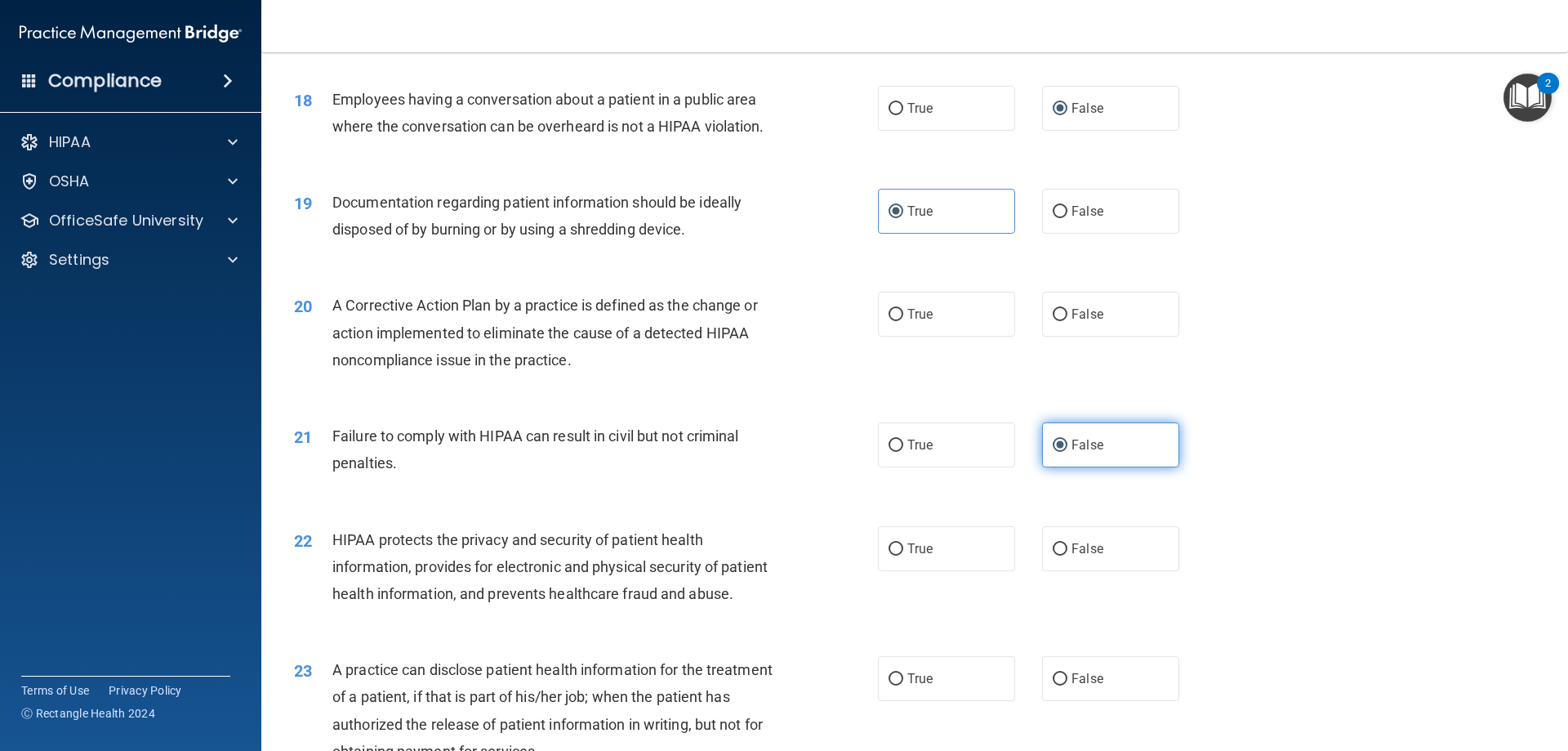
click at [1057, 460] on label "False" at bounding box center [1110, 445] width 138 height 45
click at [1057, 451] on input "False" at bounding box center [1060, 446] width 14 height 13
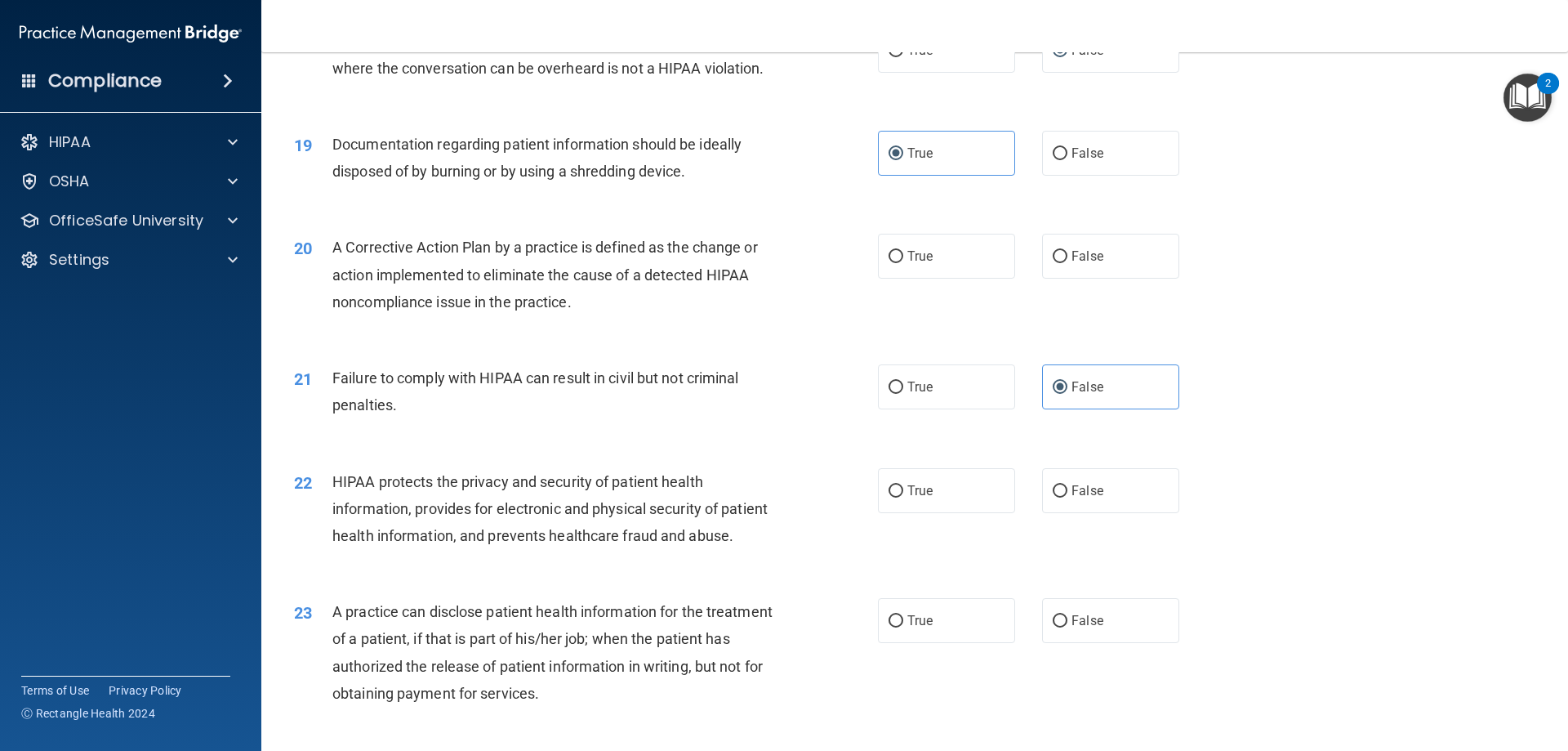
scroll to position [2217, 0]
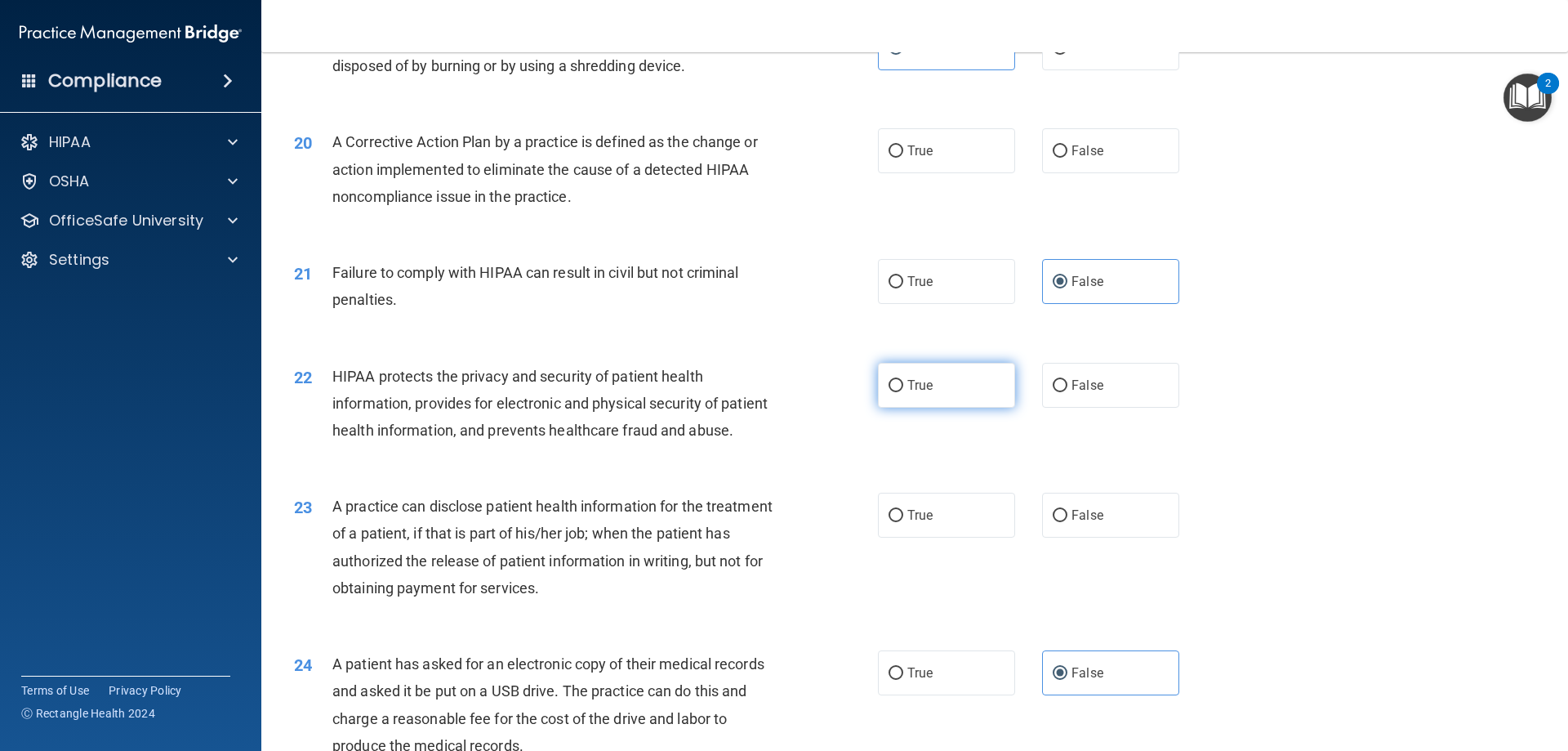
click at [956, 407] on label "True" at bounding box center [946, 385] width 138 height 45
click at [903, 392] on input "True" at bounding box center [895, 386] width 14 height 13
radio input "true"
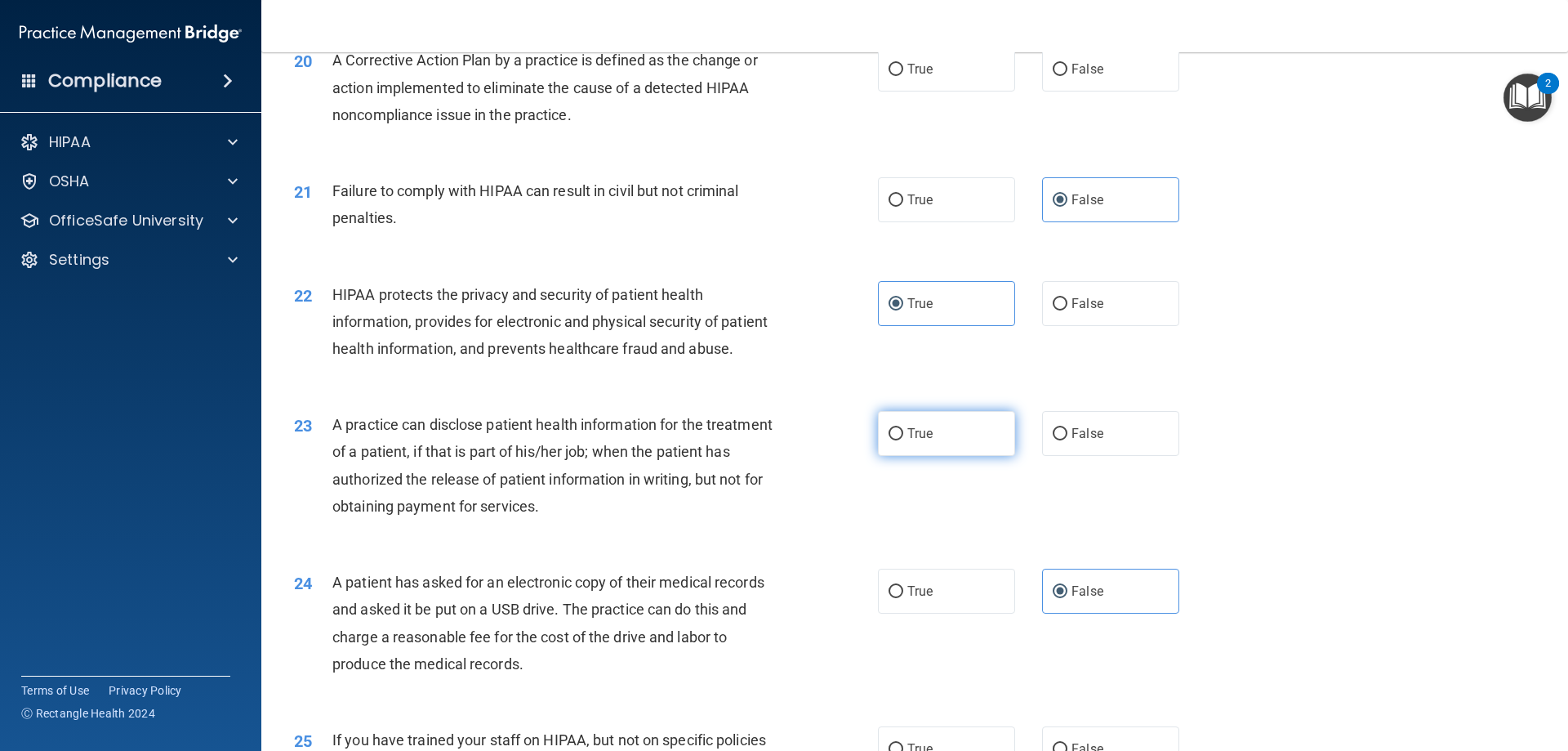
click at [894, 456] on label "True" at bounding box center [946, 434] width 138 height 45
click at [894, 441] on input "True" at bounding box center [895, 434] width 14 height 13
radio input "true"
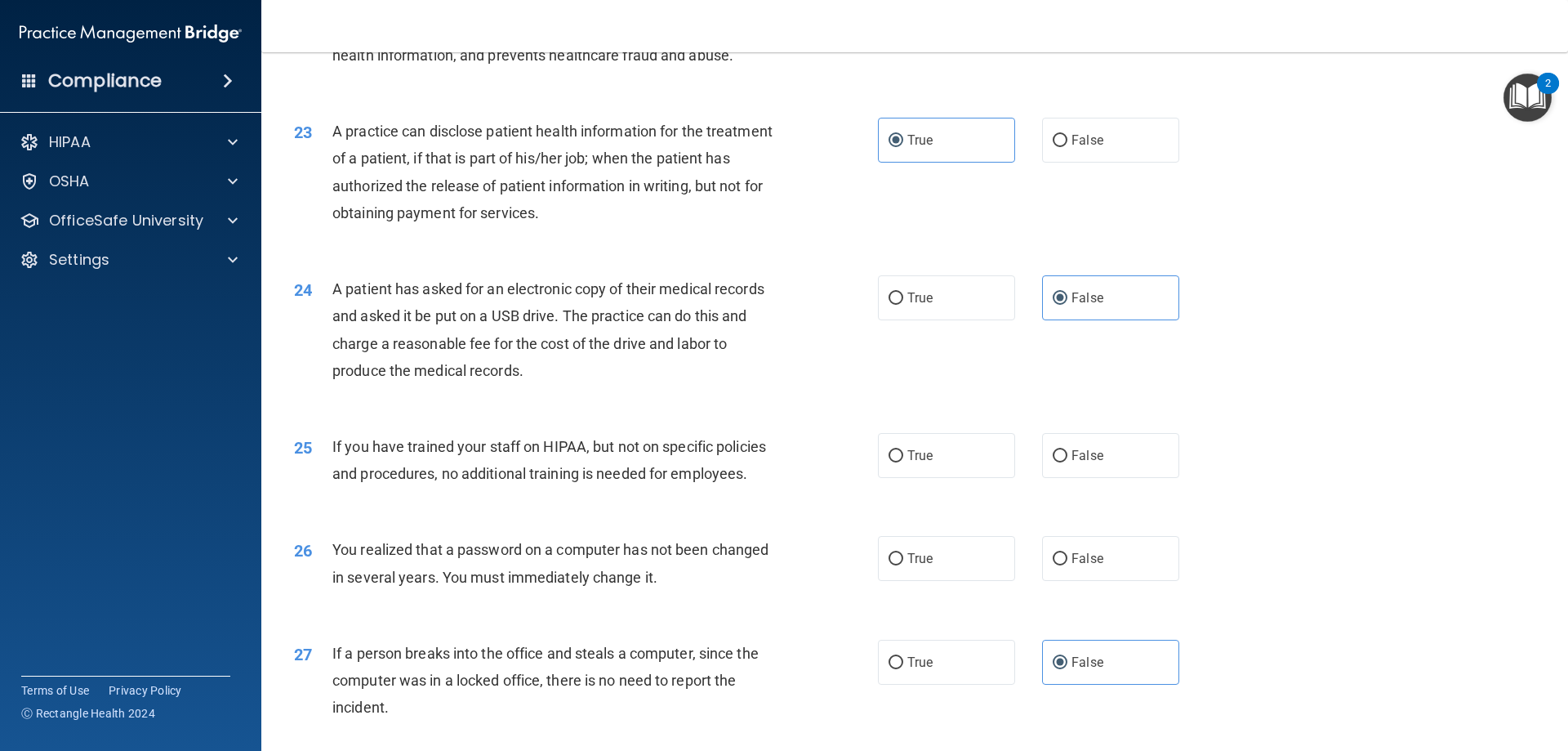
scroll to position [2625, 0]
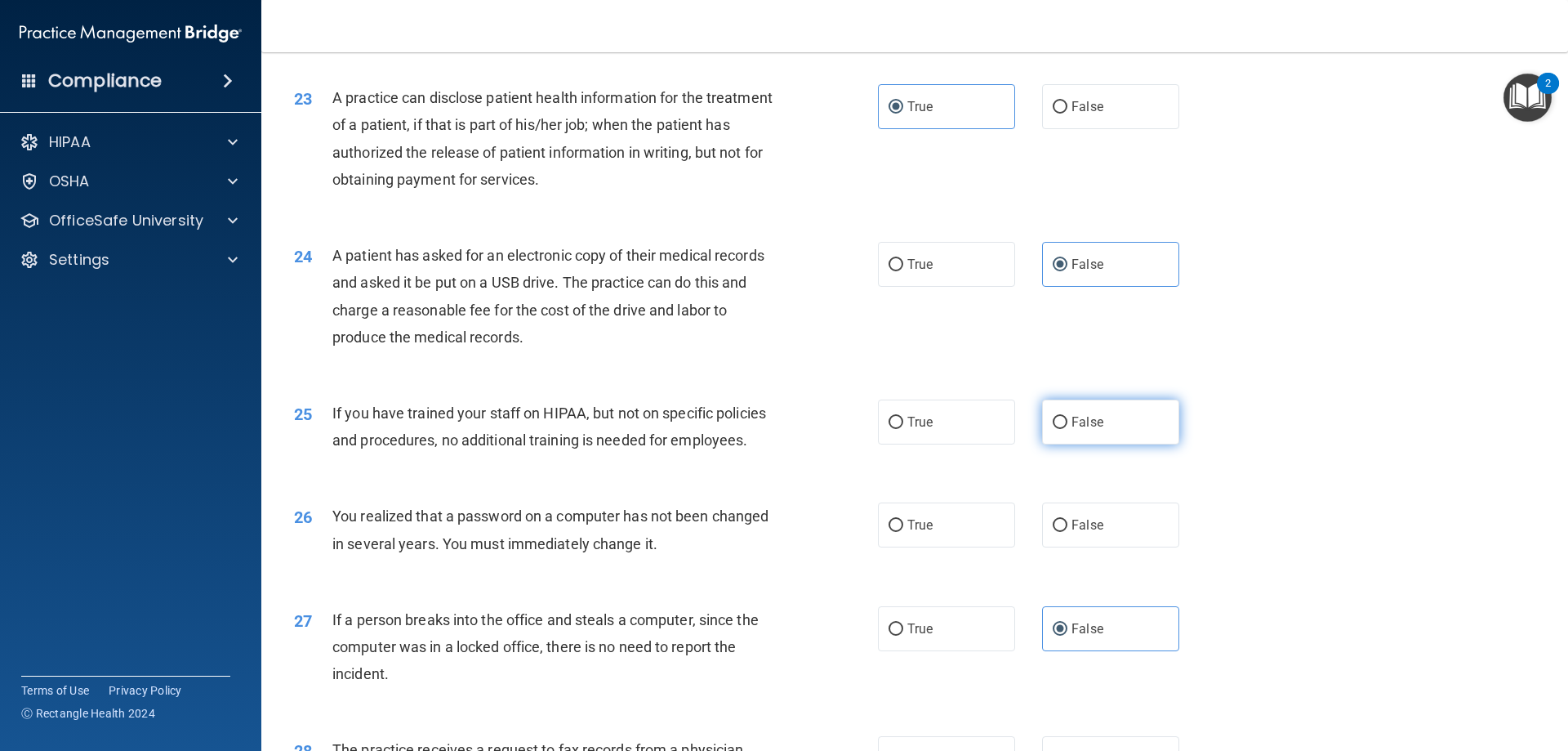
click at [1060, 444] on label "False" at bounding box center [1110, 422] width 138 height 45
click at [1060, 429] on input "False" at bounding box center [1060, 423] width 14 height 13
radio input "true"
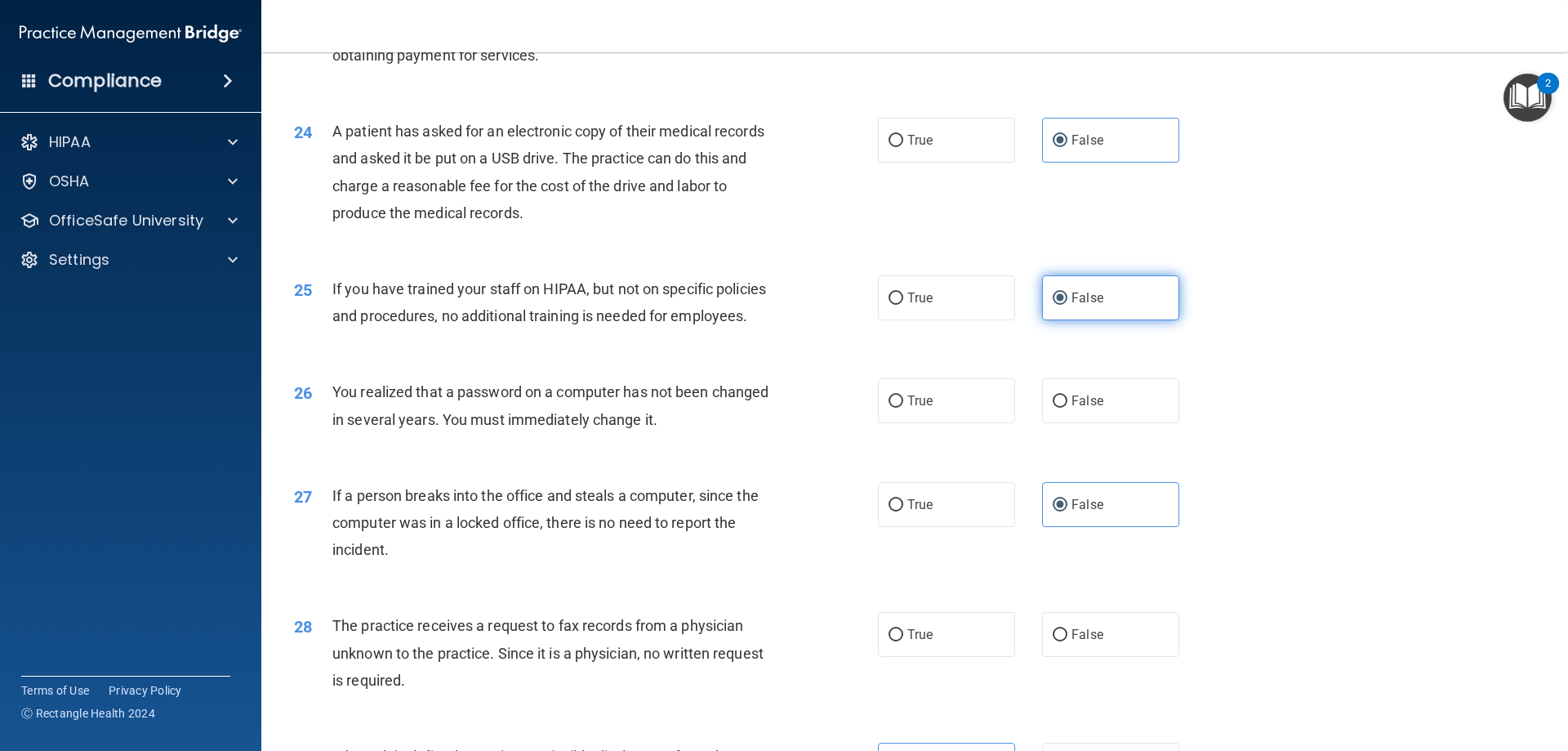
scroll to position [2789, 0]
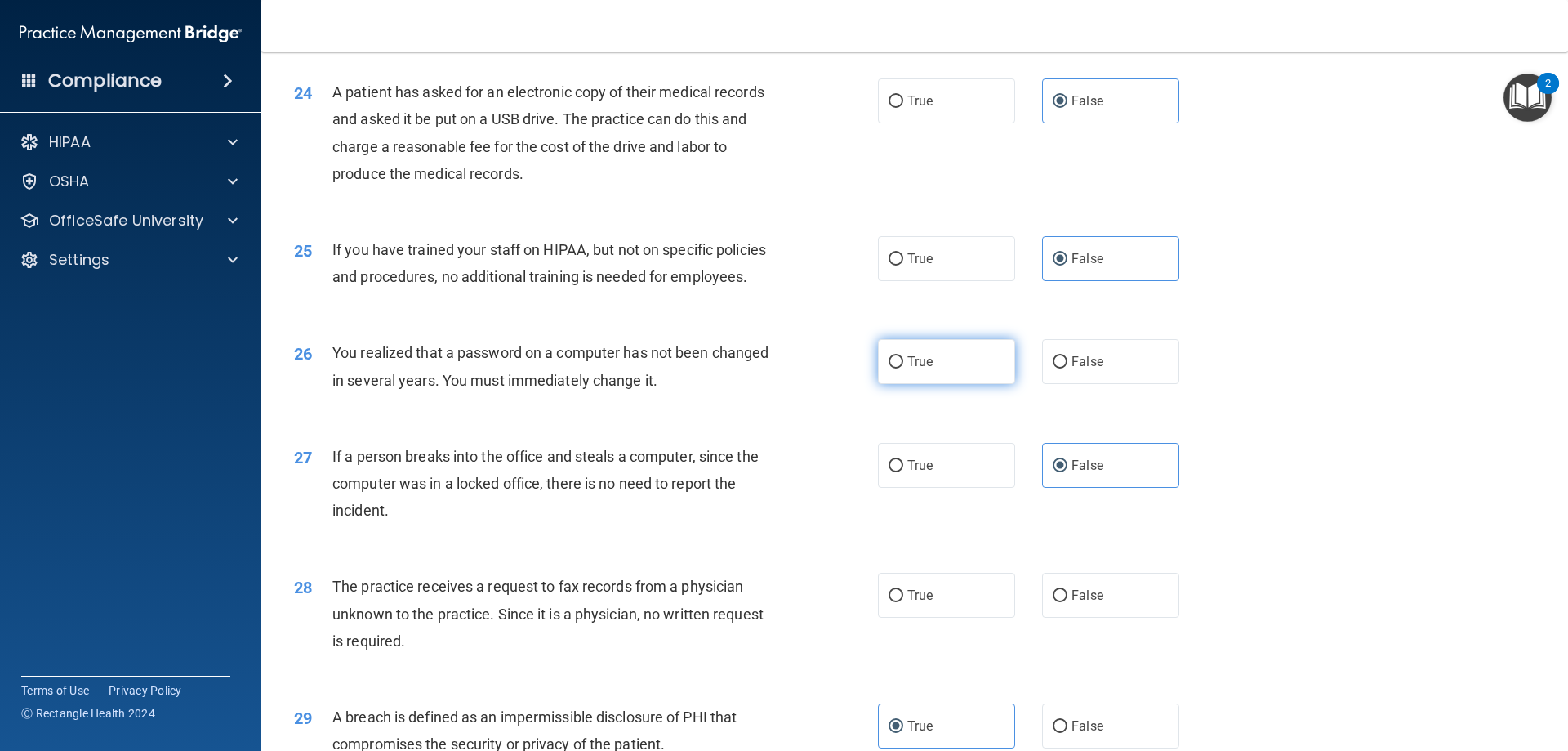
click at [924, 384] on label "True" at bounding box center [946, 362] width 138 height 45
click at [903, 369] on input "True" at bounding box center [895, 362] width 14 height 13
radio input "true"
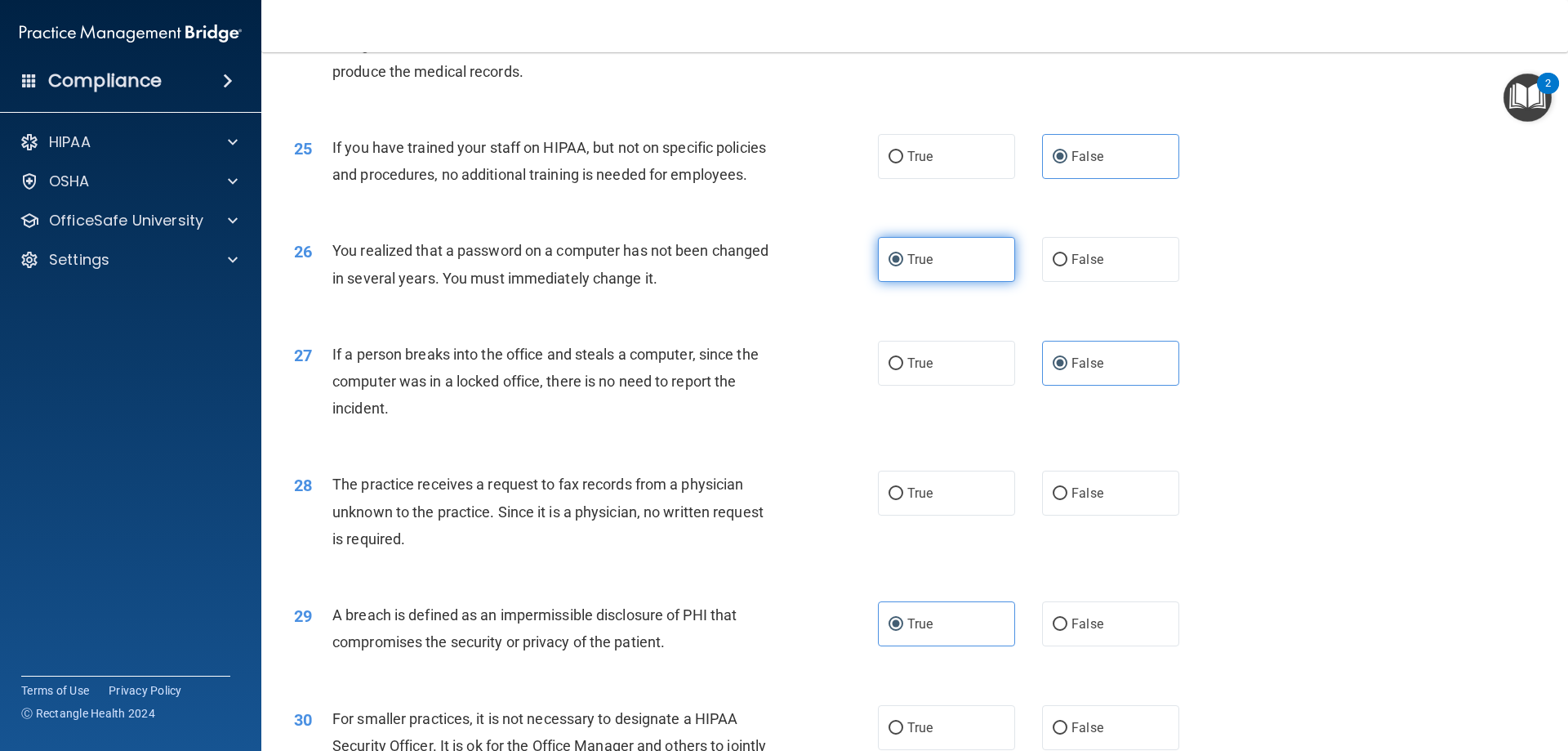
scroll to position [3034, 0]
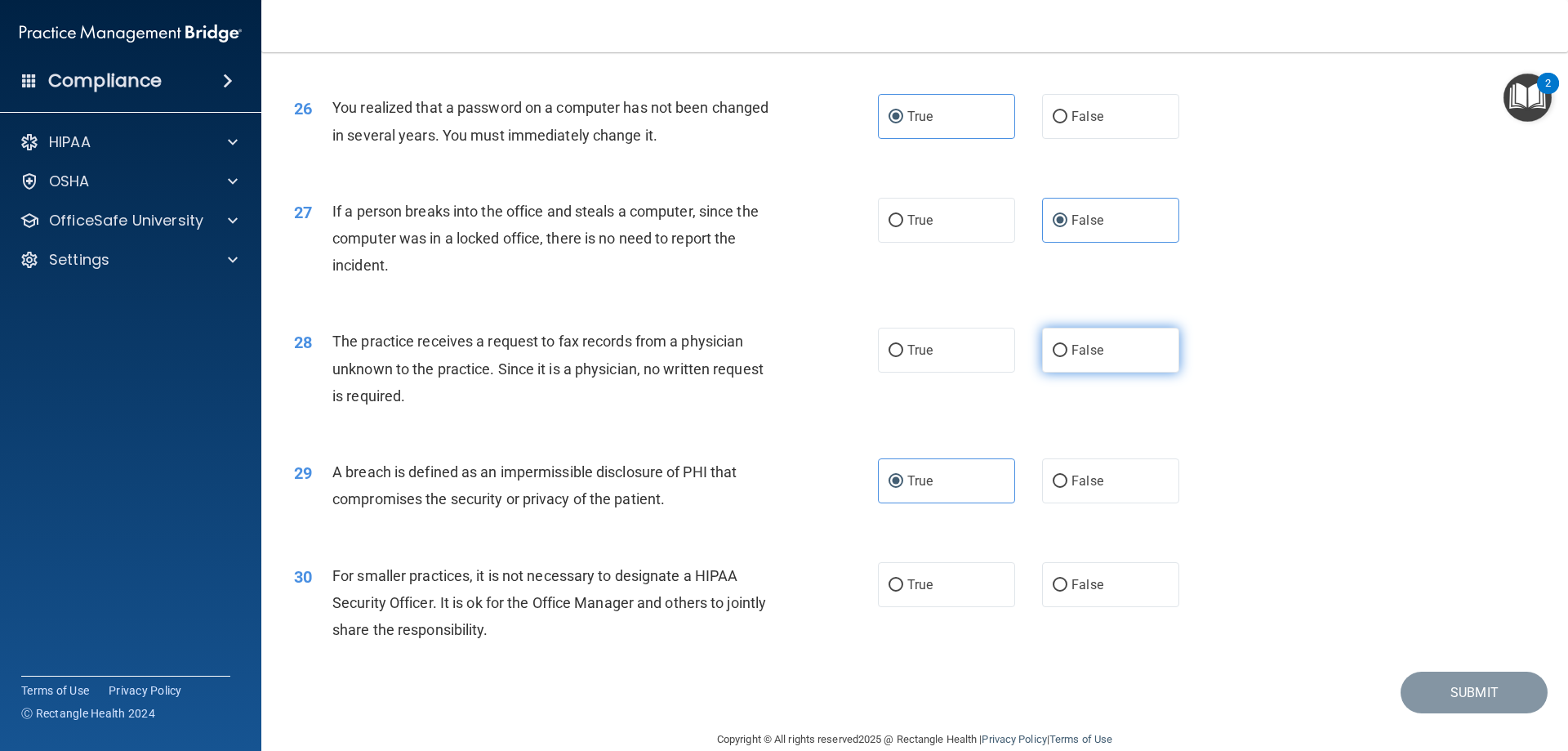
click at [1101, 372] on label "False" at bounding box center [1110, 350] width 138 height 45
click at [1067, 357] on input "False" at bounding box center [1060, 351] width 14 height 13
radio input "true"
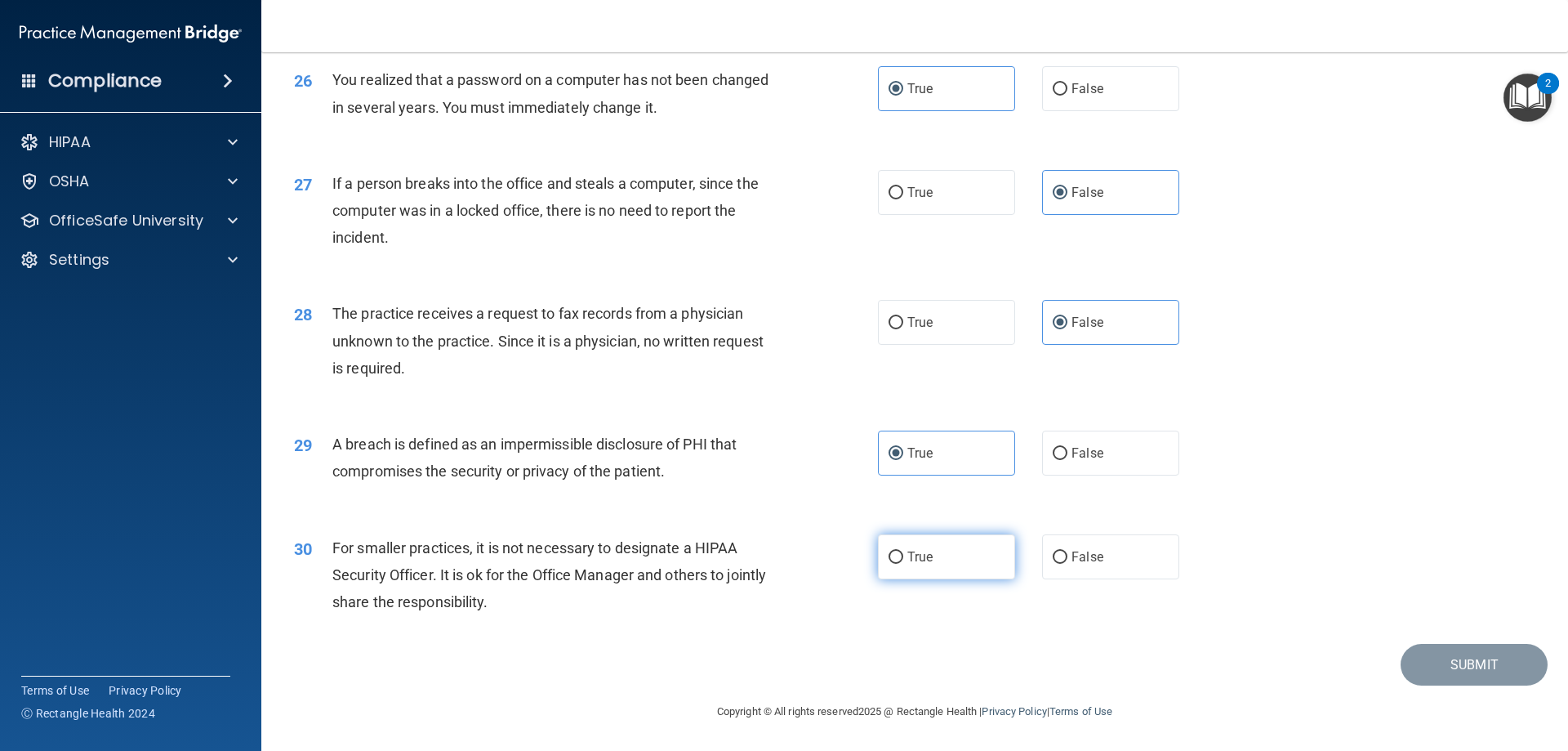
click at [902, 547] on label "True" at bounding box center [946, 557] width 138 height 45
click at [902, 551] on input "True" at bounding box center [895, 558] width 14 height 13
radio input "true"
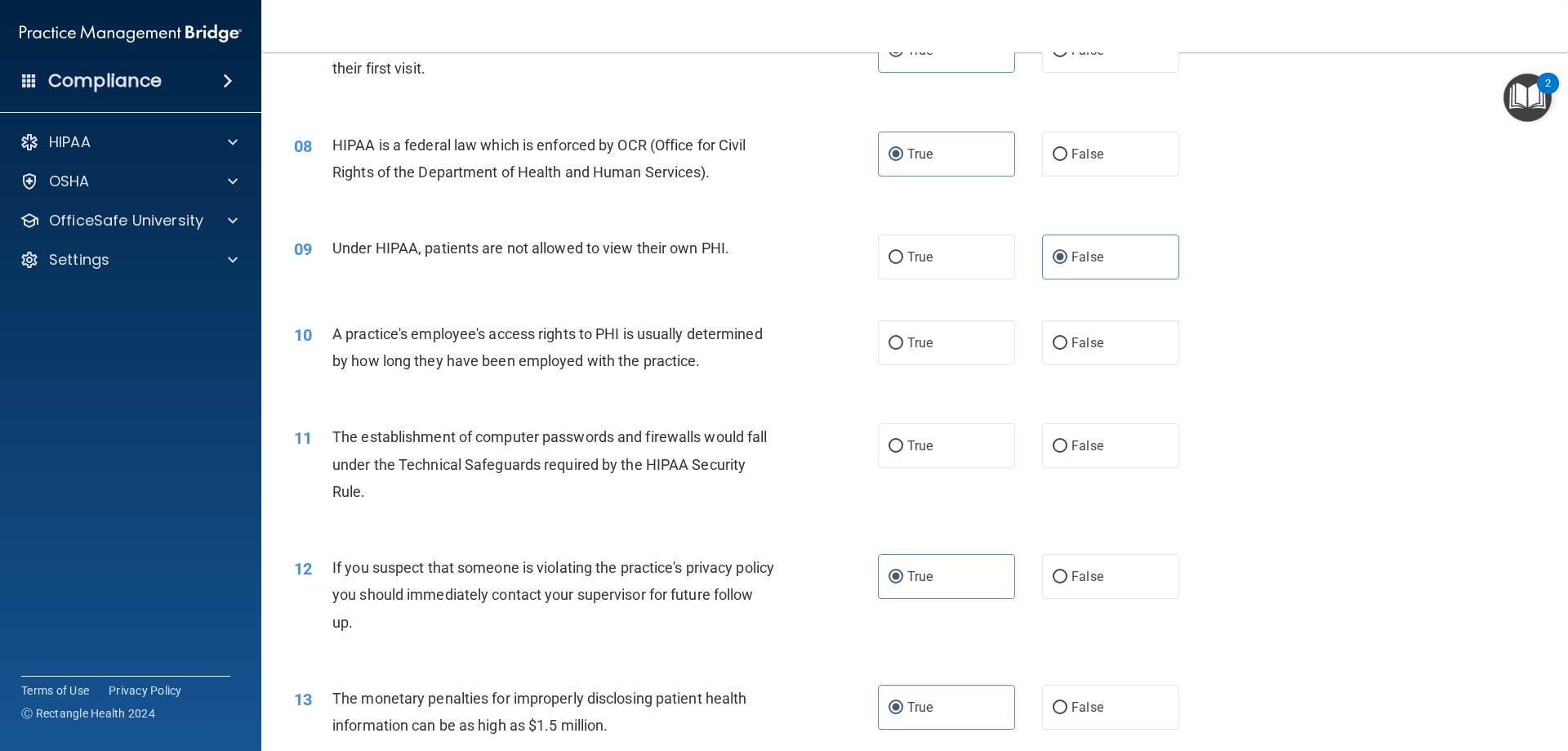
scroll to position [828, 0]
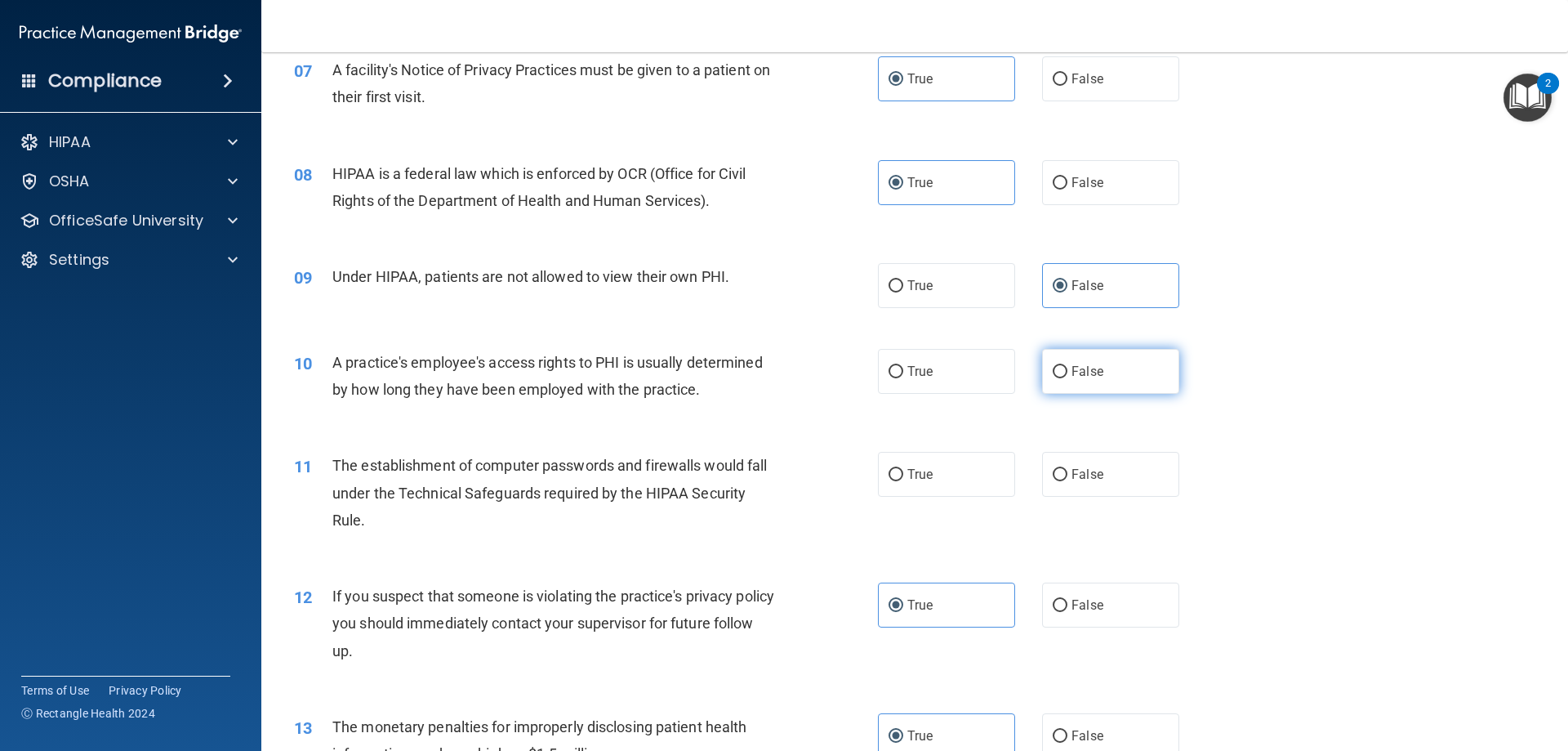
click at [1082, 379] on label "False" at bounding box center [1110, 371] width 138 height 45
click at [1067, 378] on input "False" at bounding box center [1060, 372] width 14 height 13
radio input "true"
click at [964, 474] on label "True" at bounding box center [946, 474] width 138 height 45
click at [903, 474] on input "True" at bounding box center [895, 475] width 14 height 13
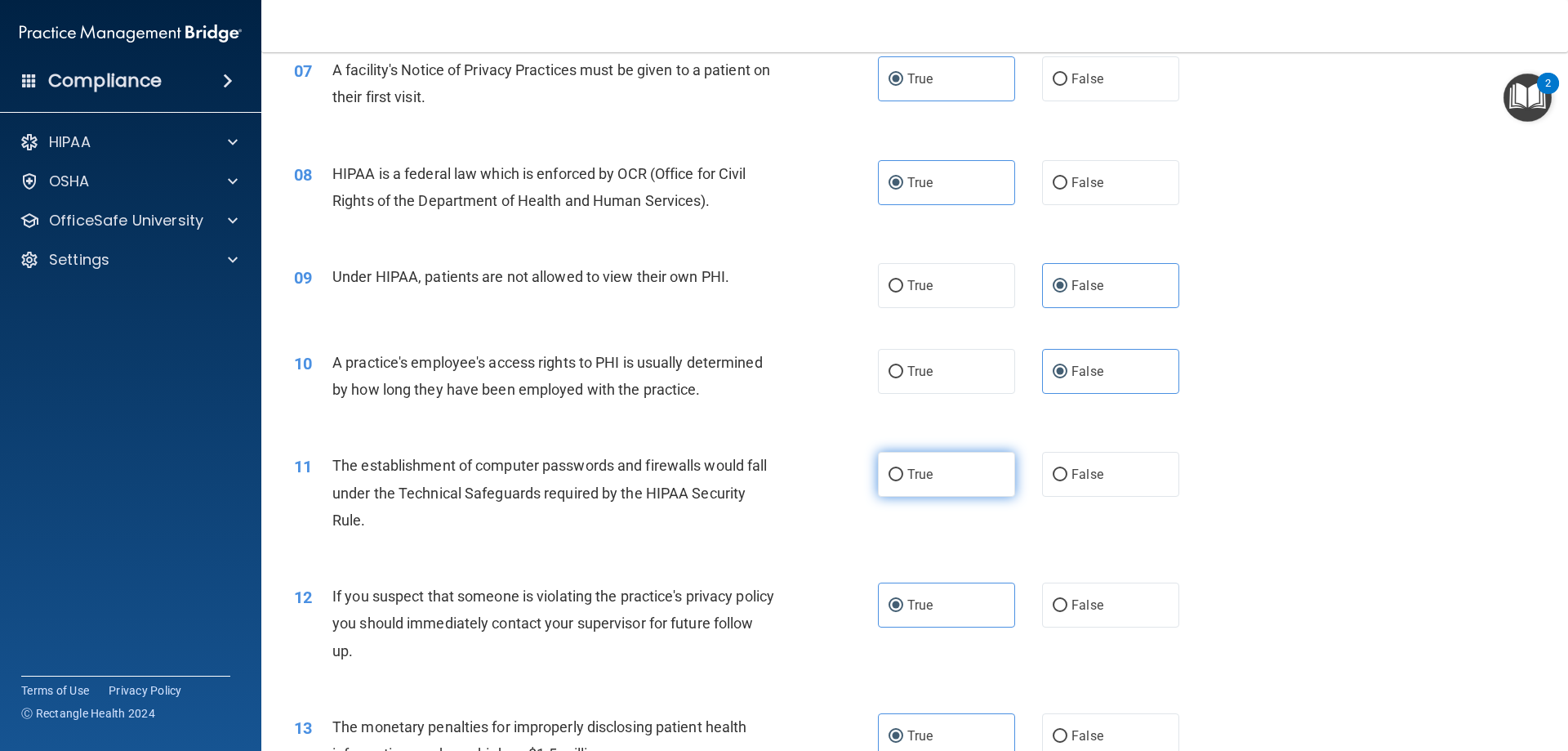
radio input "true"
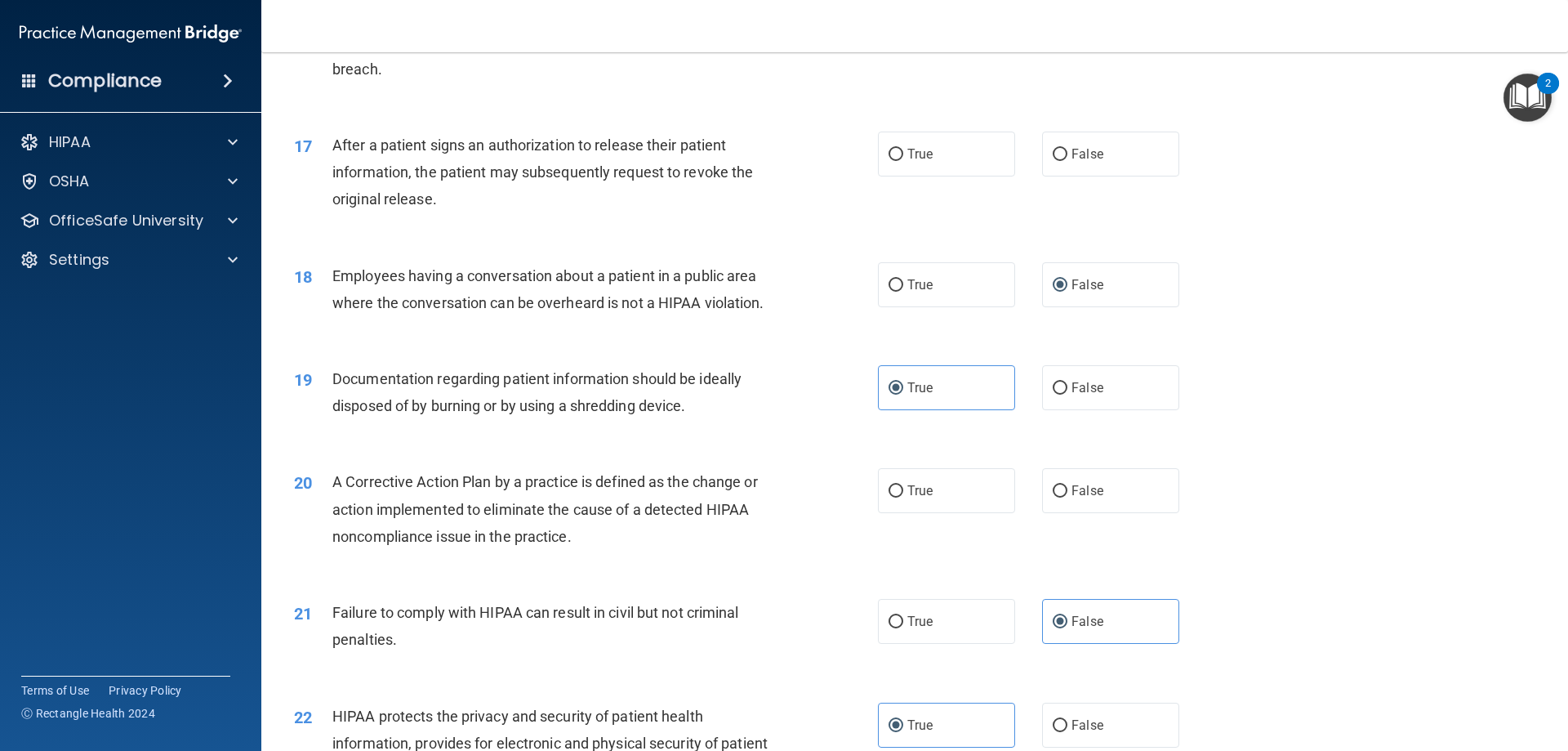
scroll to position [1879, 0]
click at [1118, 505] on label "False" at bounding box center [1110, 489] width 138 height 45
click at [1067, 496] on input "False" at bounding box center [1060, 490] width 14 height 13
radio input "true"
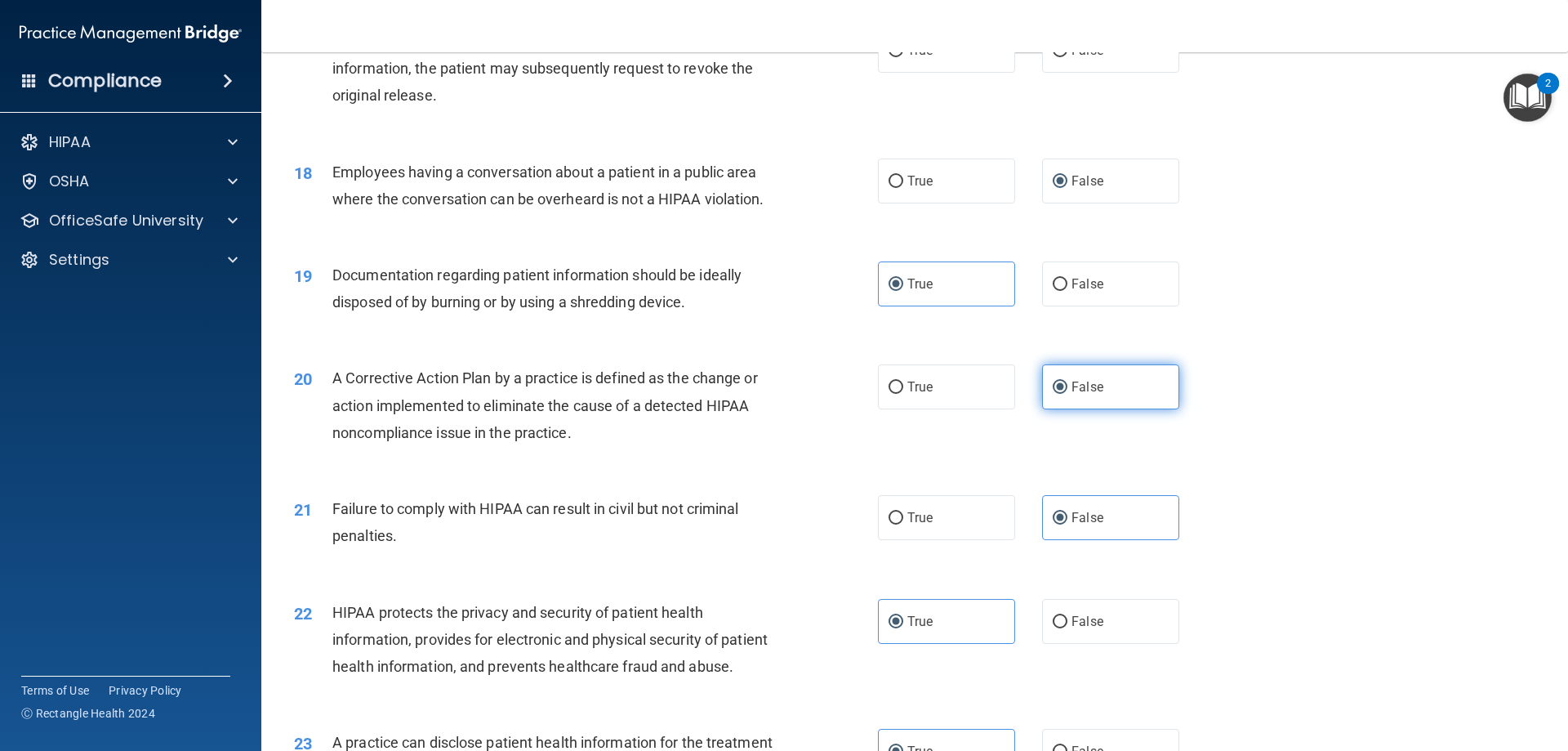
scroll to position [2205, 0]
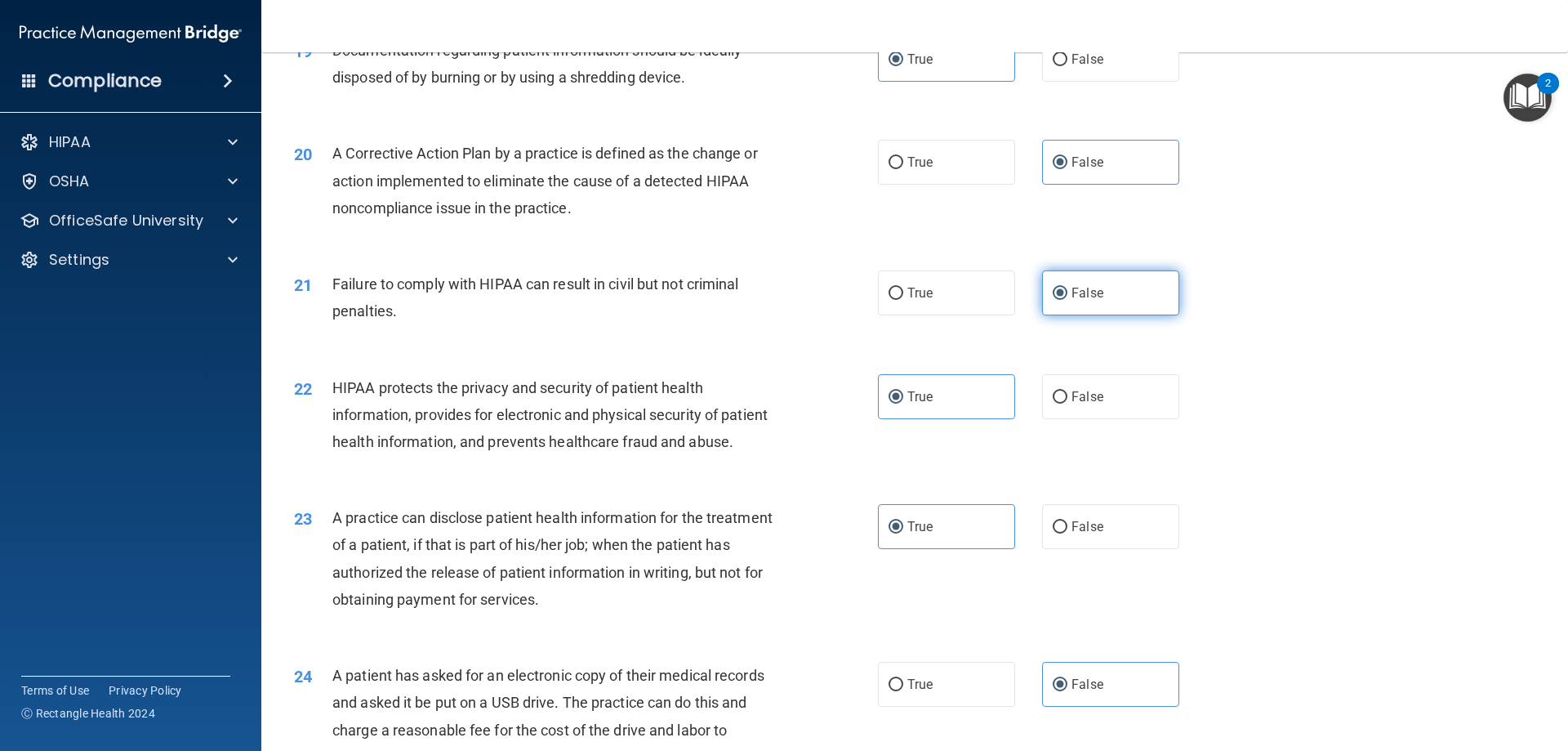
click at [1092, 316] on label "False" at bounding box center [1110, 293] width 138 height 45
click at [1067, 300] on input "False" at bounding box center [1060, 294] width 14 height 13
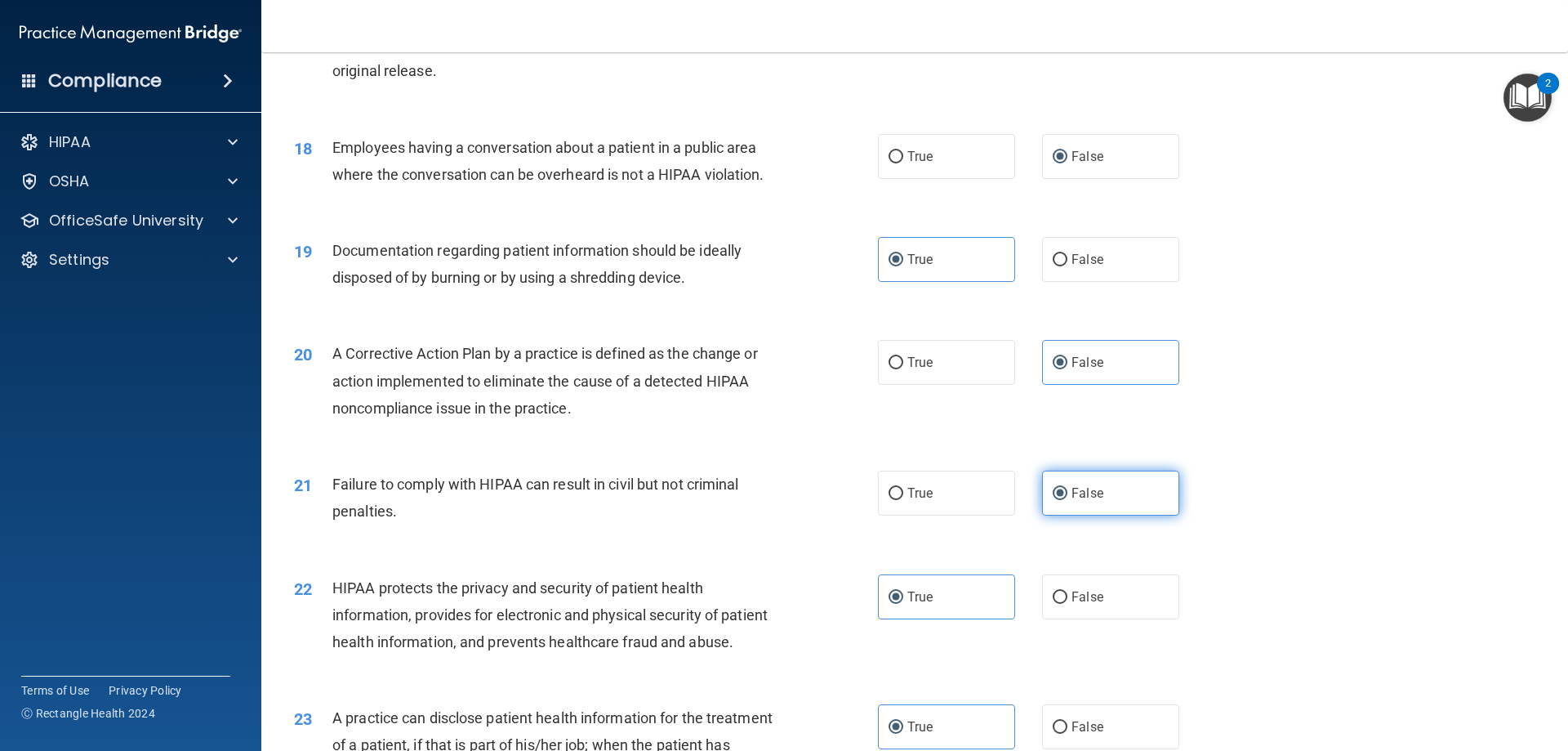
scroll to position [1961, 0]
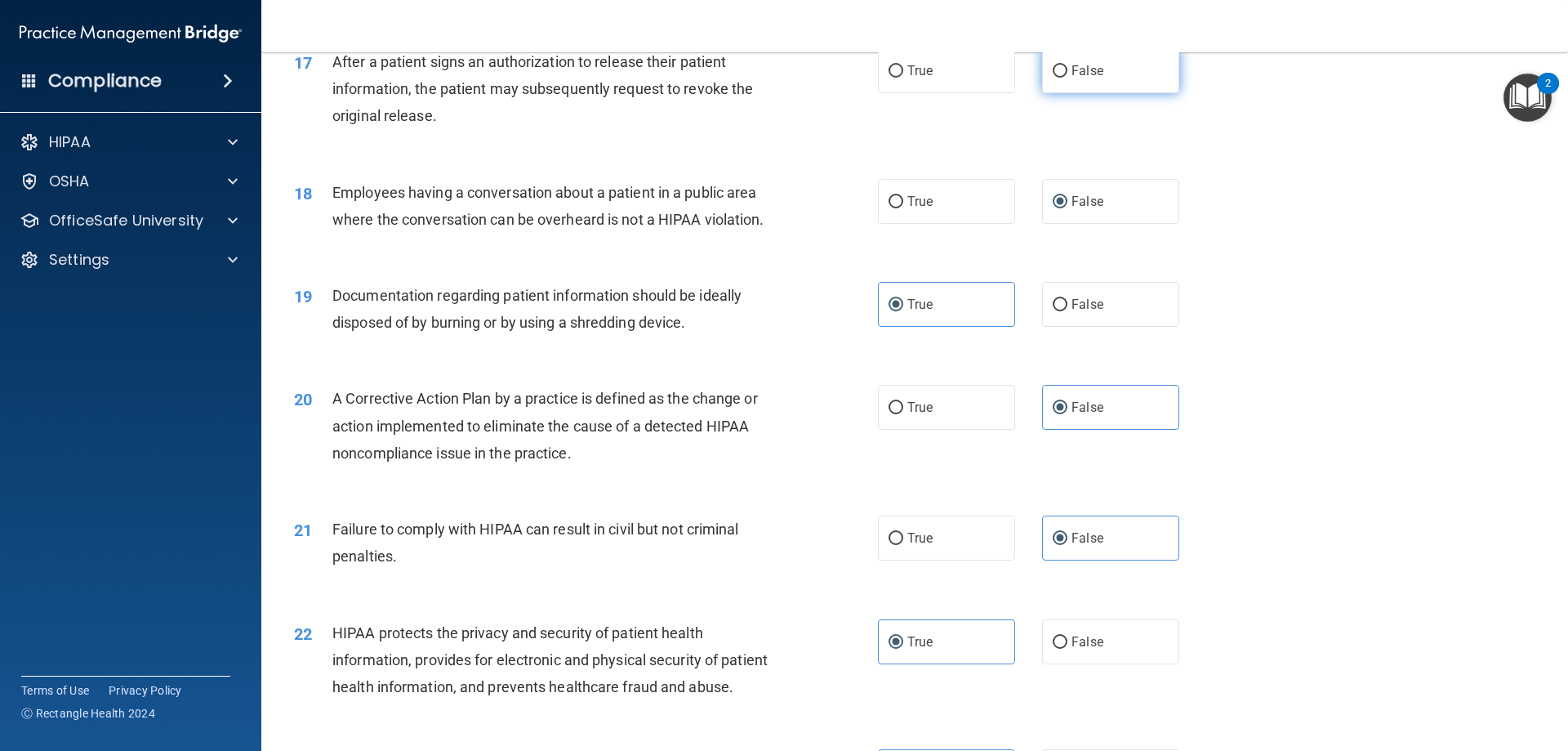
click at [1108, 94] on label "False" at bounding box center [1110, 71] width 138 height 45
click at [1067, 77] on input "False" at bounding box center [1060, 72] width 14 height 13
radio input "true"
click at [933, 94] on label "True" at bounding box center [946, 71] width 138 height 45
click at [903, 77] on input "True" at bounding box center [895, 72] width 14 height 13
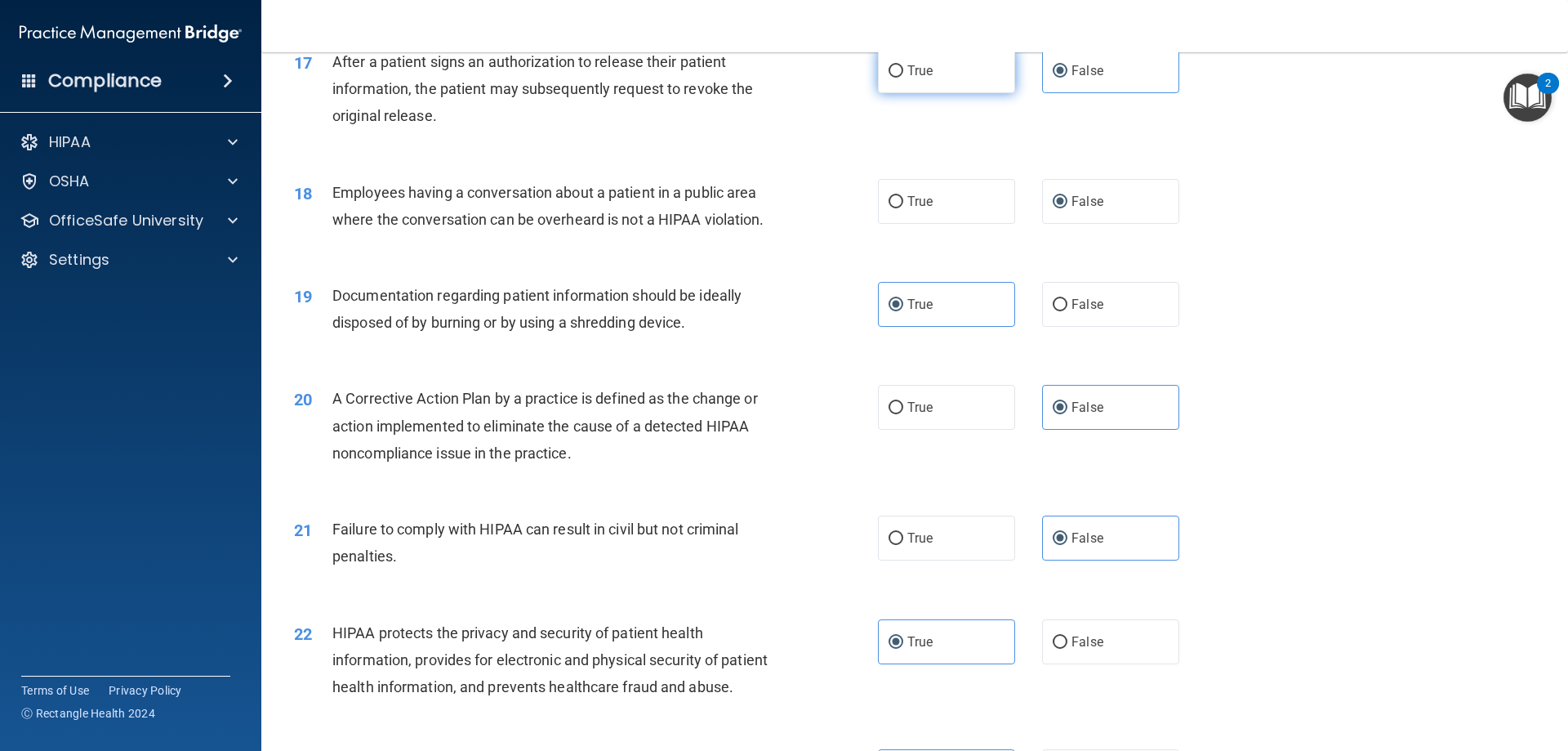
radio input "true"
radio input "false"
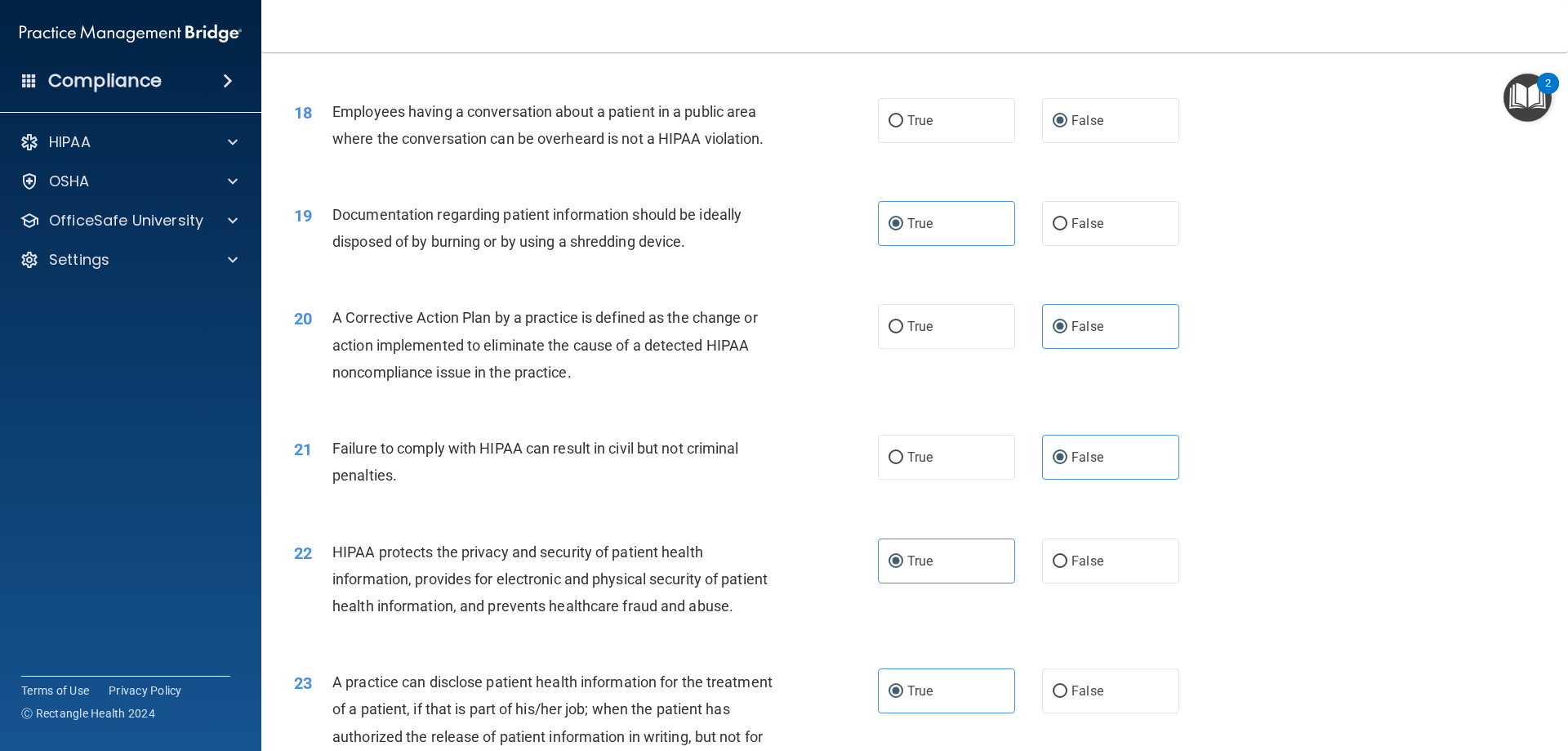
scroll to position [2042, 0]
click at [940, 348] on label "True" at bounding box center [946, 326] width 138 height 45
click at [903, 333] on input "True" at bounding box center [895, 326] width 14 height 13
radio input "true"
radio input "false"
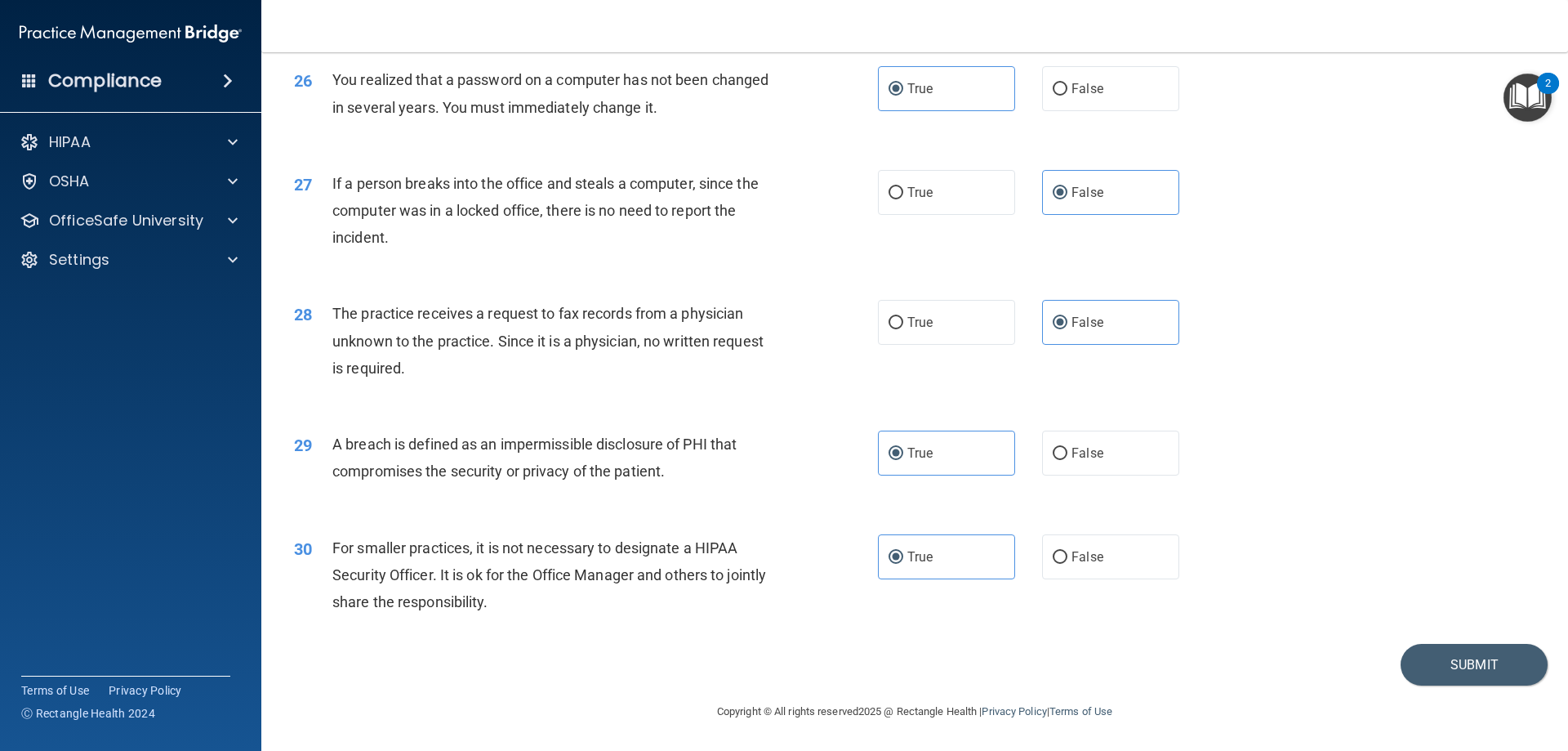
scroll to position [3116, 0]
click at [1403, 670] on button "Submit" at bounding box center [1474, 665] width 147 height 41
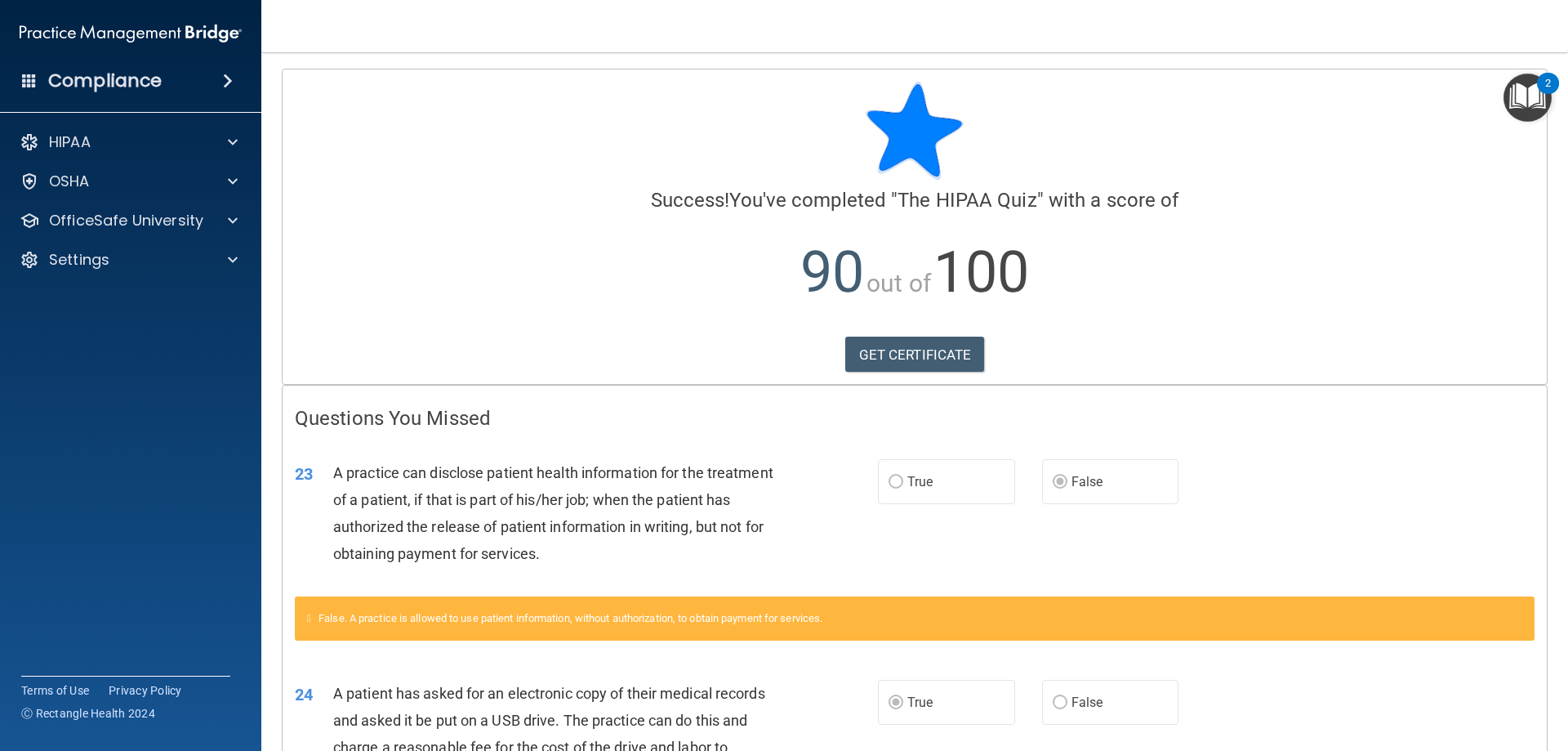
click at [1530, 106] on img "Open Resource Center, 2 new notifications" at bounding box center [1528, 98] width 49 height 49
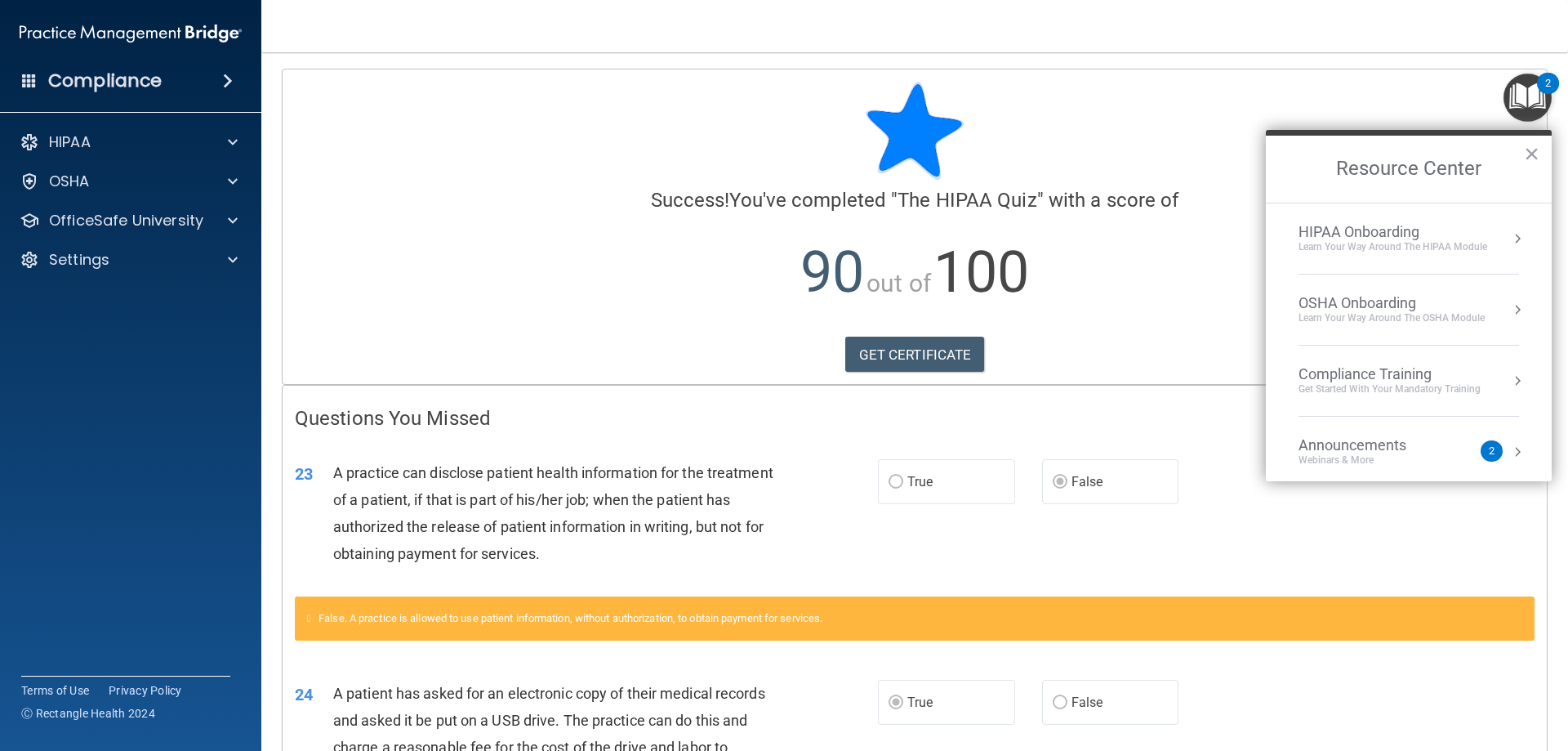
click at [1459, 228] on div "HIPAA Onboarding" at bounding box center [1393, 232] width 189 height 18
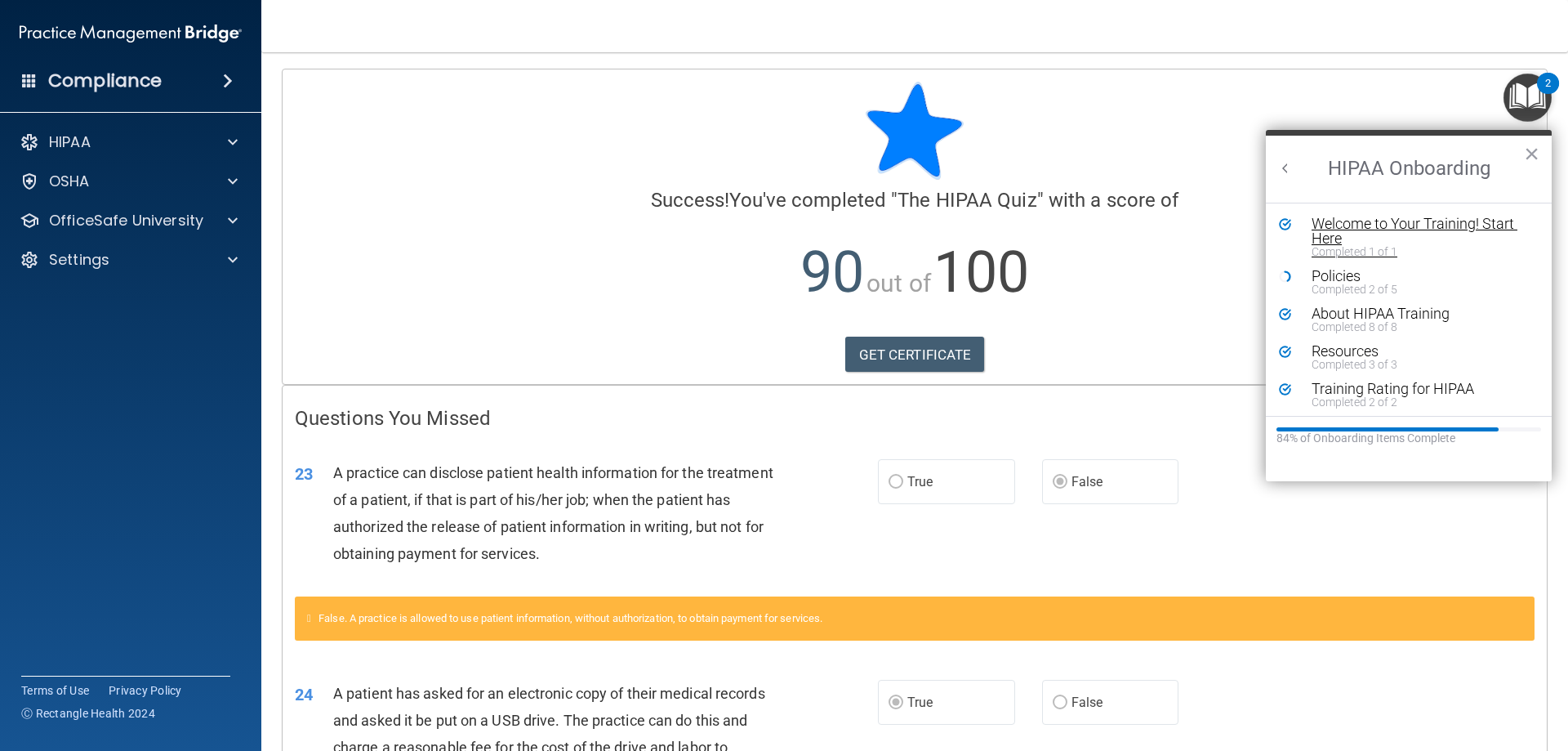
click at [1359, 249] on div "Completed 1 of 1" at bounding box center [1415, 251] width 207 height 12
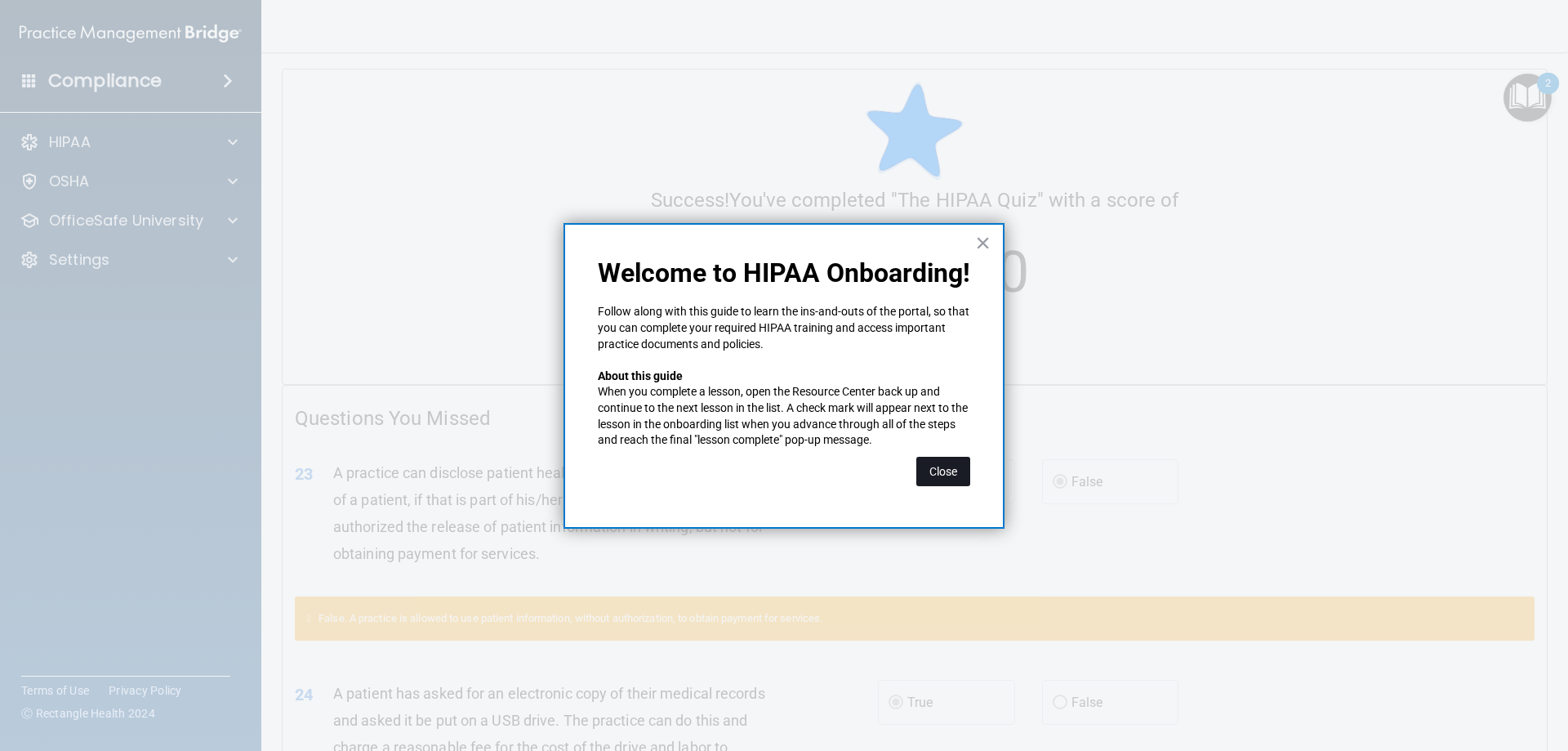
click at [958, 468] on button "Close" at bounding box center [943, 471] width 54 height 30
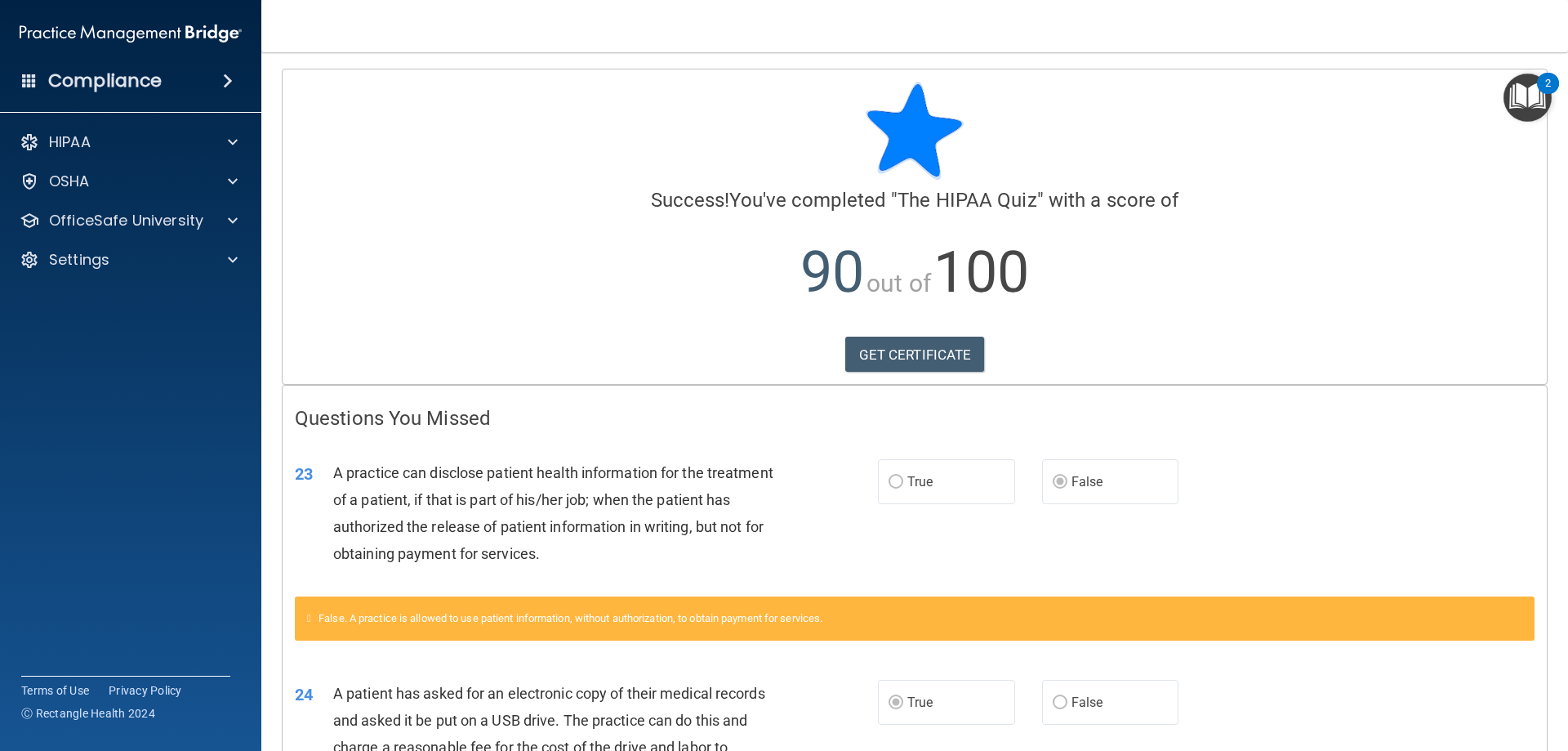
click at [1503, 90] on img "Open Resource Center, 2 new notifications" at bounding box center [1528, 98] width 49 height 49
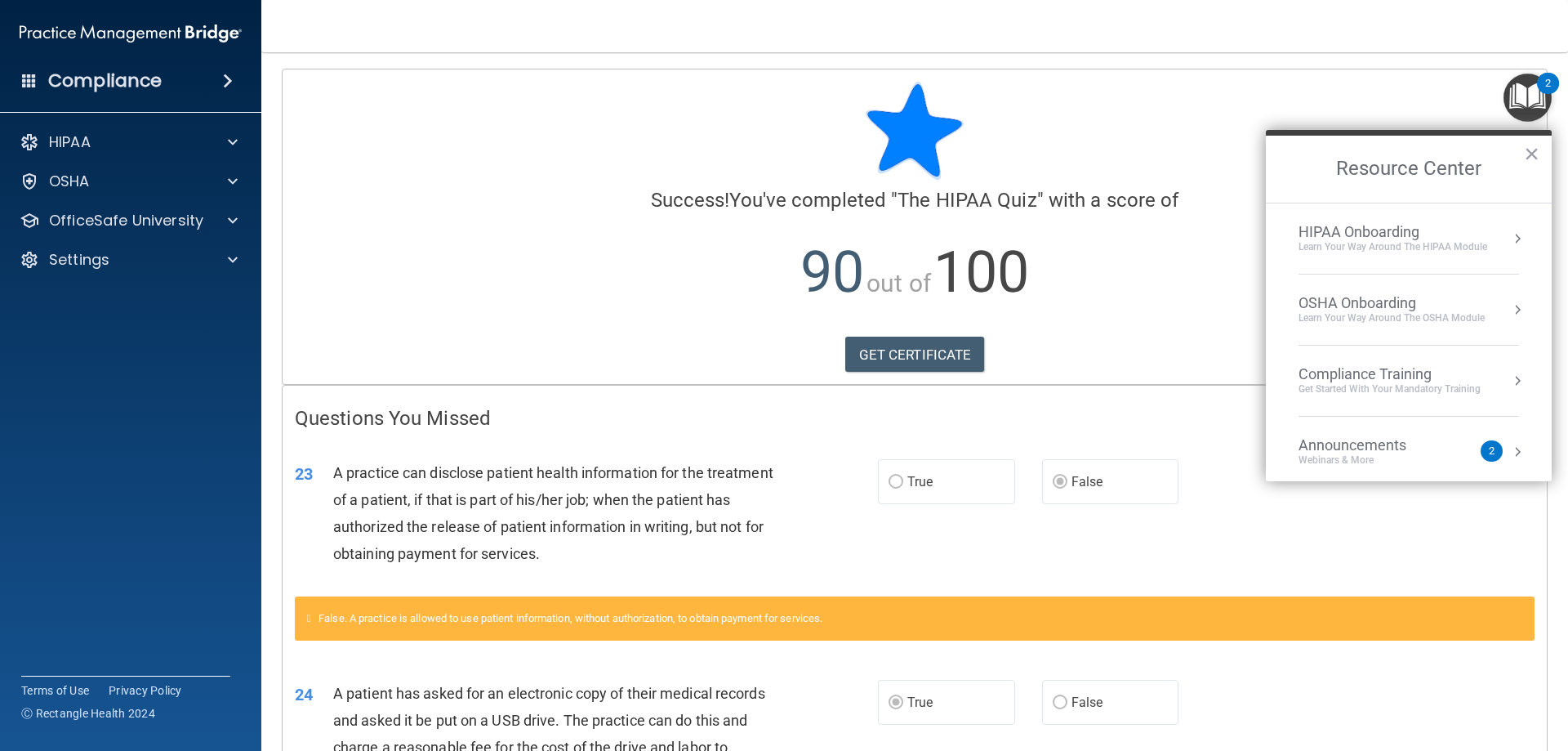
click at [1435, 227] on div "HIPAA Onboarding" at bounding box center [1393, 232] width 189 height 18
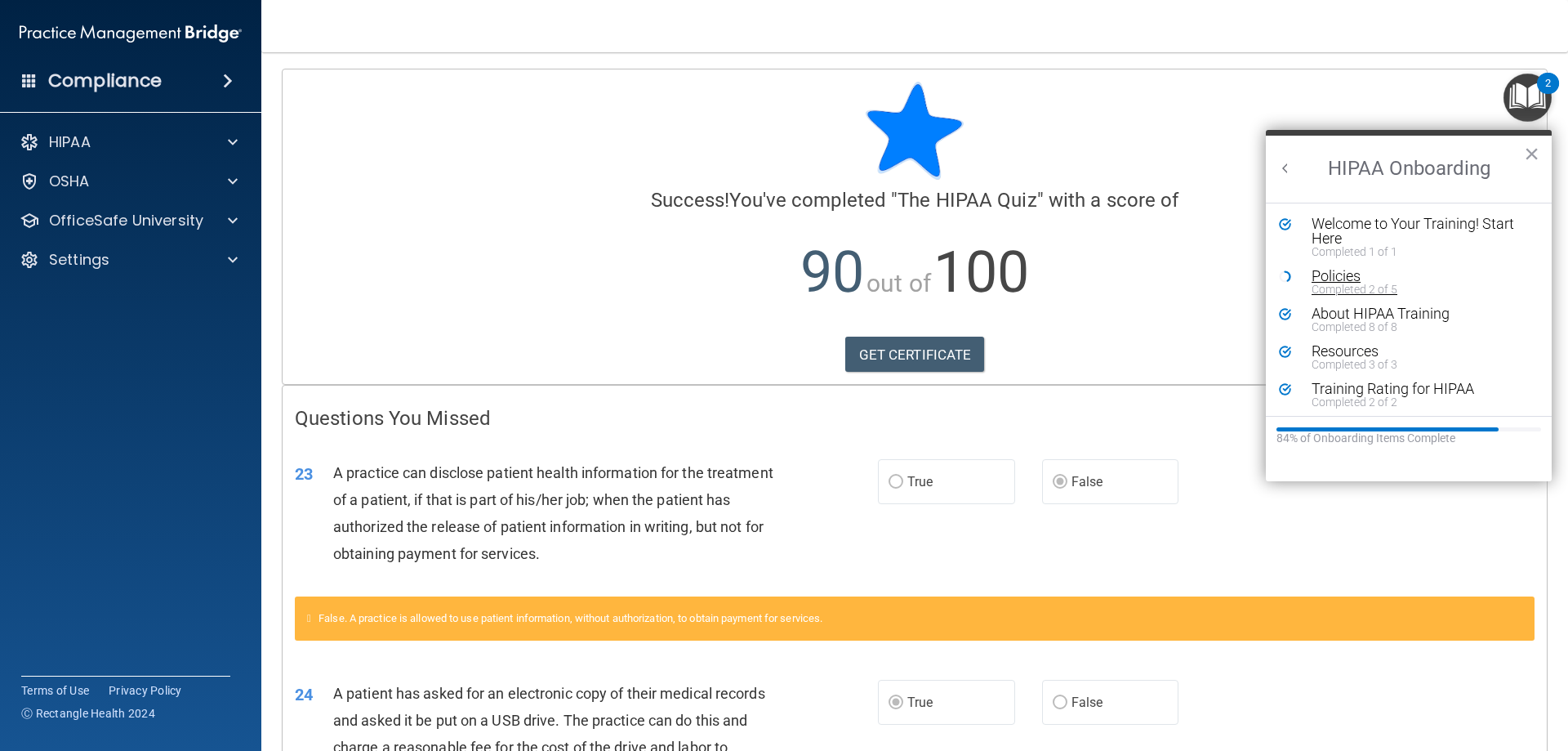
click at [1341, 276] on div "Policies" at bounding box center [1415, 276] width 207 height 14
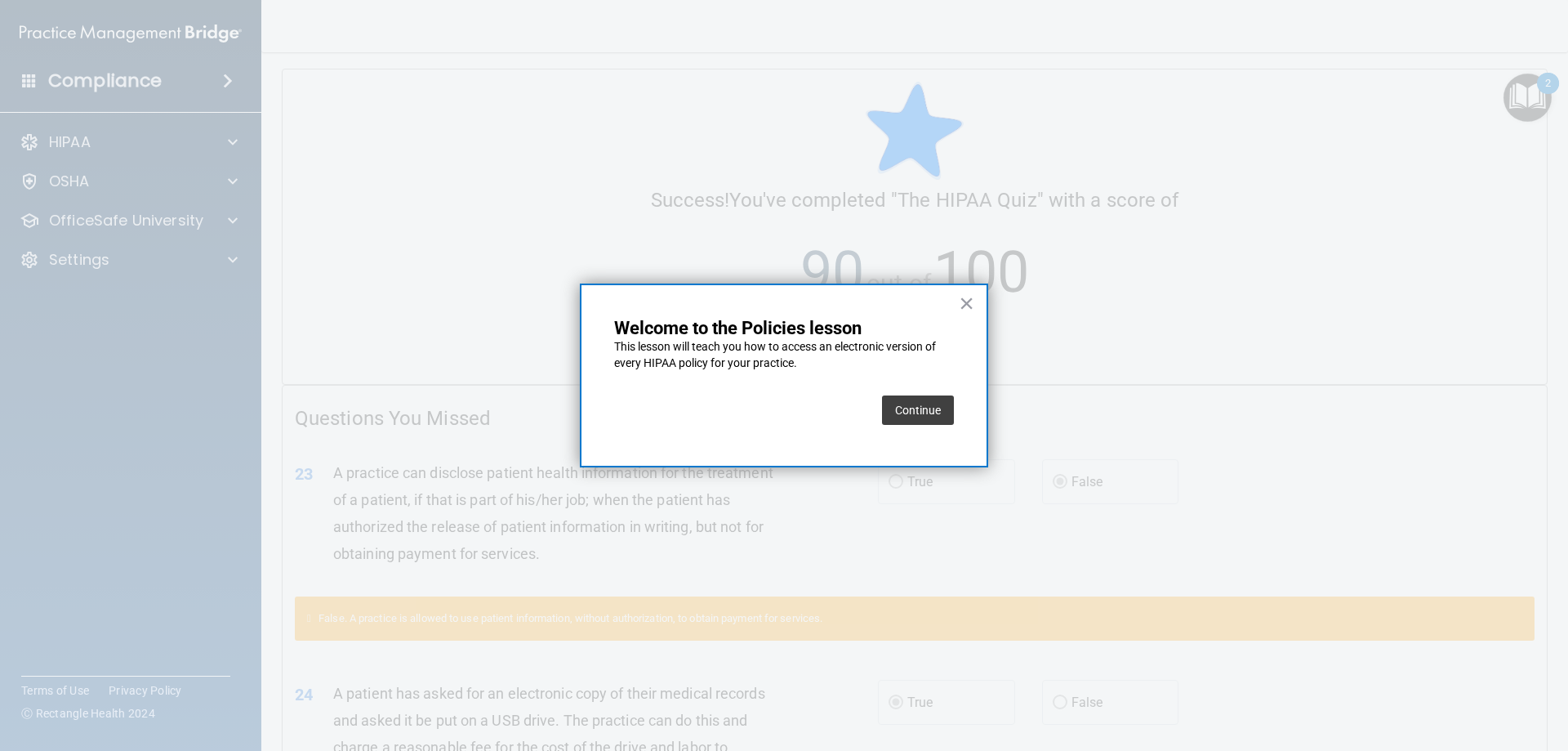
click at [928, 405] on button "Continue" at bounding box center [918, 410] width 72 height 30
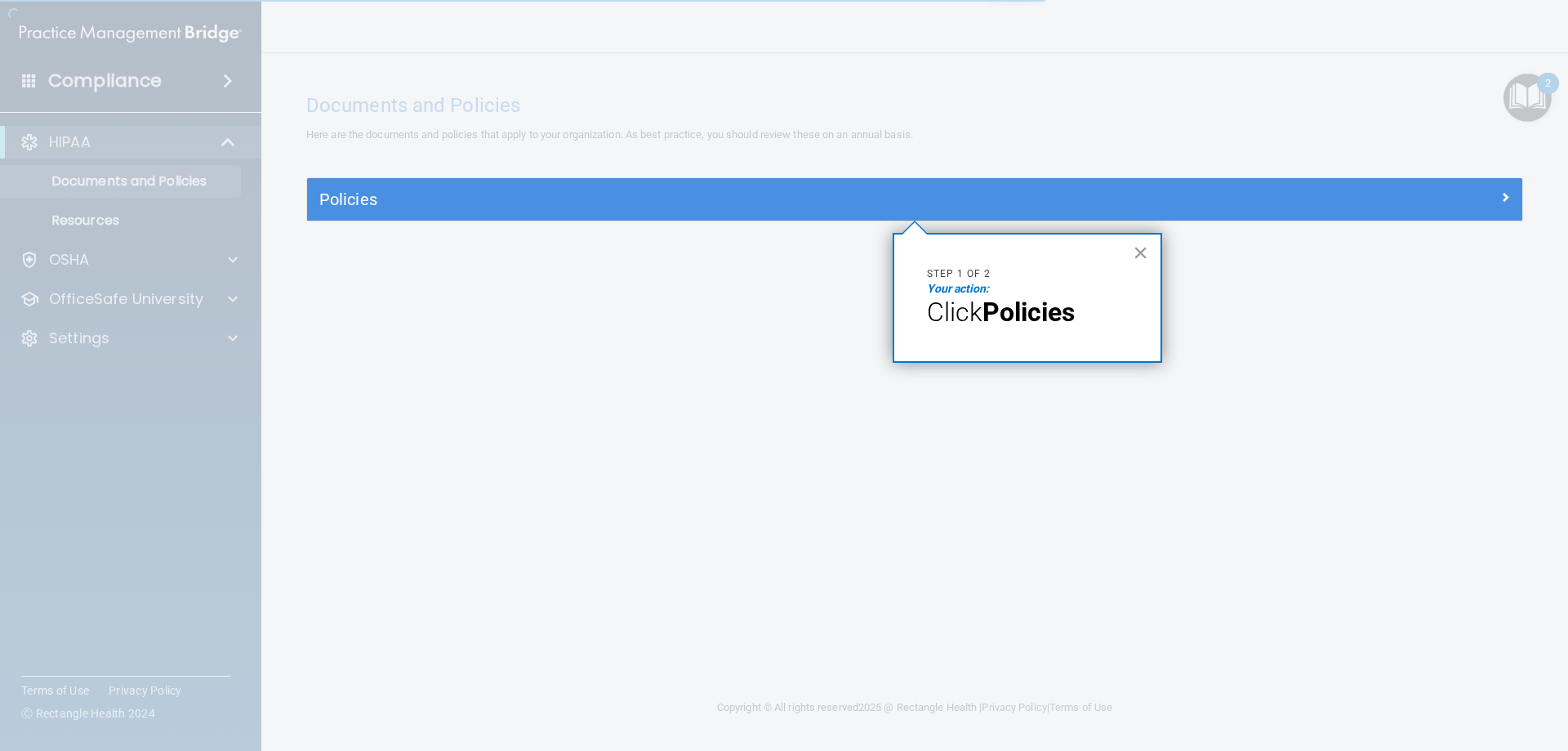
click at [1134, 246] on button "×" at bounding box center [1140, 252] width 15 height 26
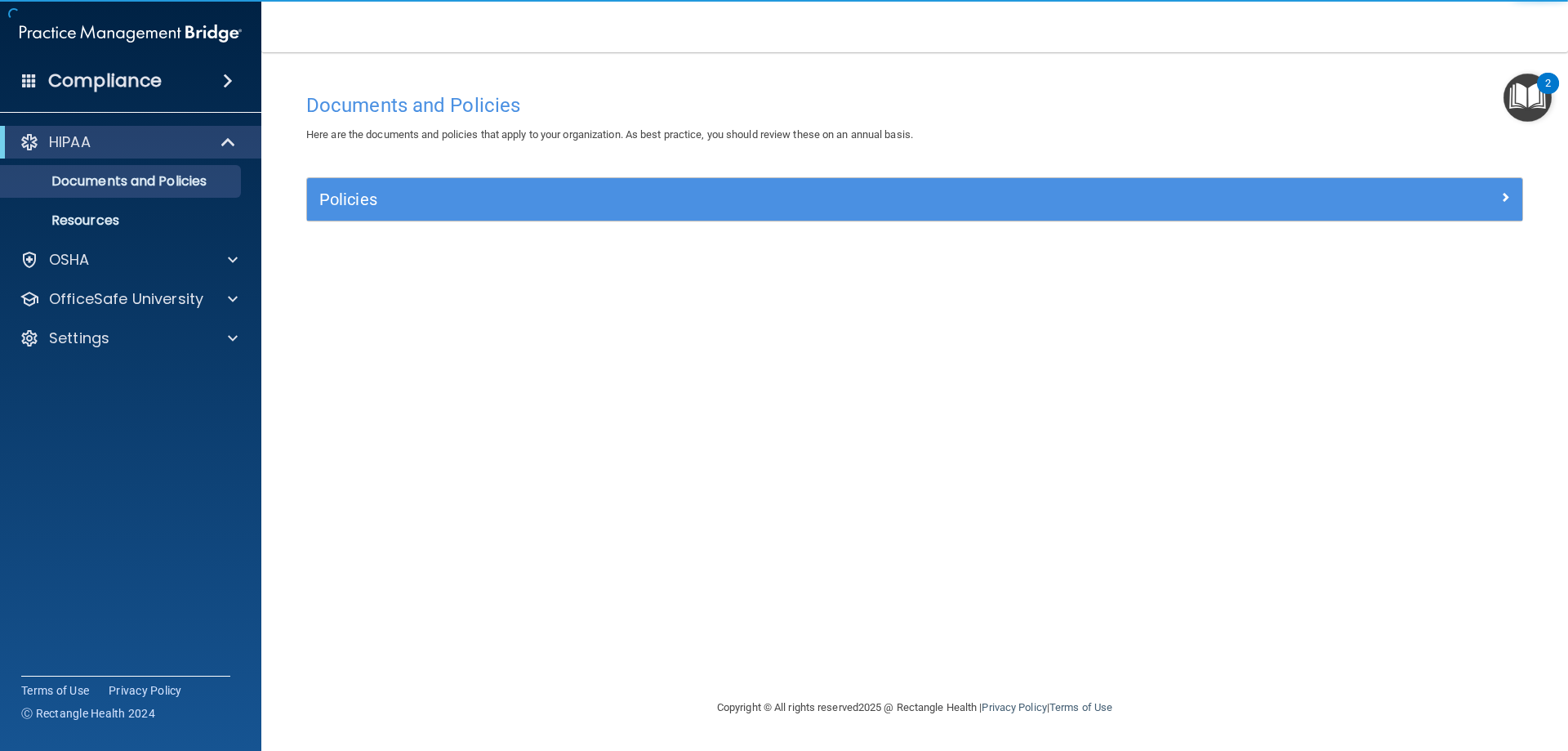
click at [1541, 88] on div "2" at bounding box center [1547, 84] width 22 height 22
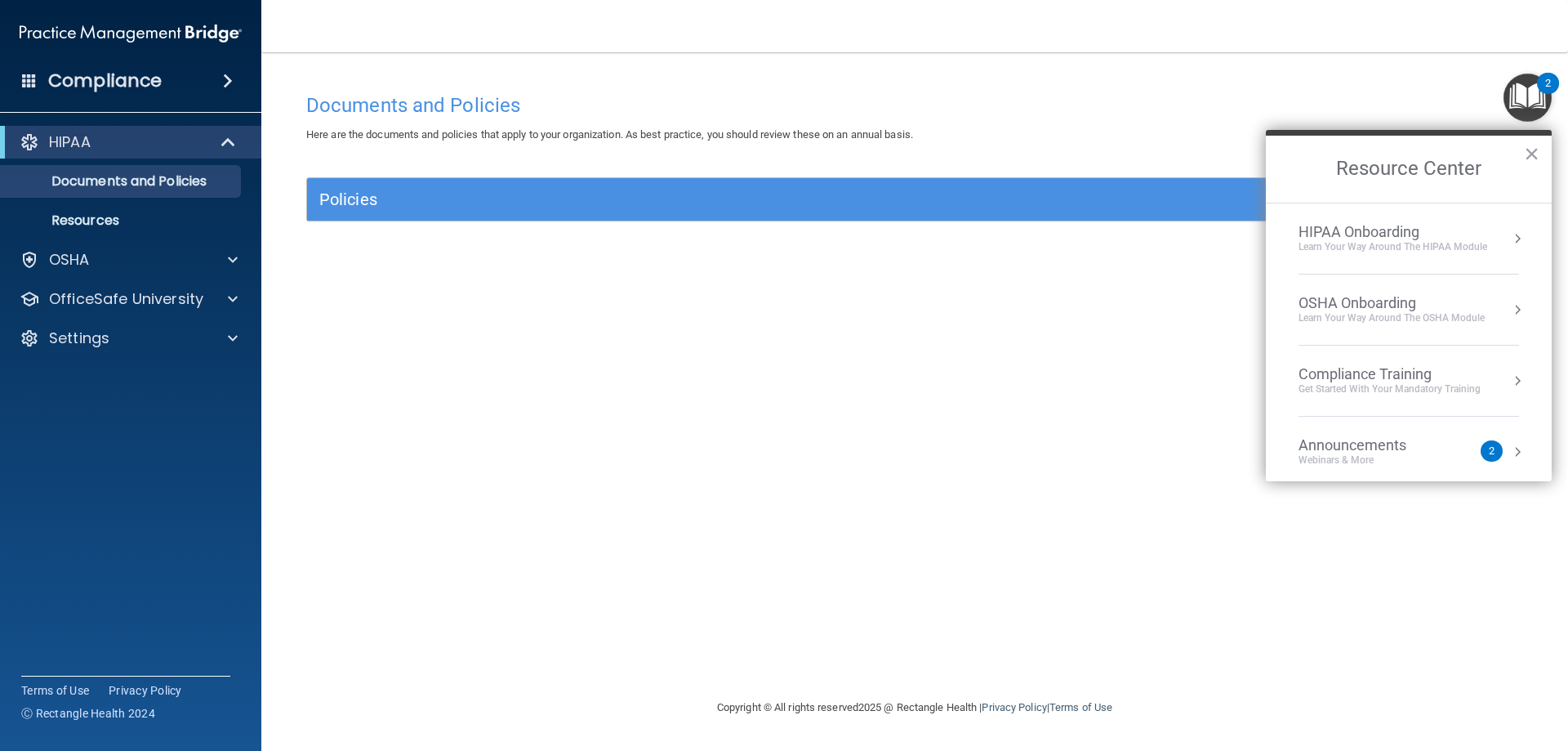
click at [1443, 378] on div "Compliance Training" at bounding box center [1389, 374] width 183 height 18
click at [1289, 165] on button "Back to Resource Center Home" at bounding box center [1285, 168] width 16 height 16
click at [1419, 254] on li "HIPAA Onboarding Learn Your Way around the HIPAA module" at bounding box center [1408, 238] width 220 height 71
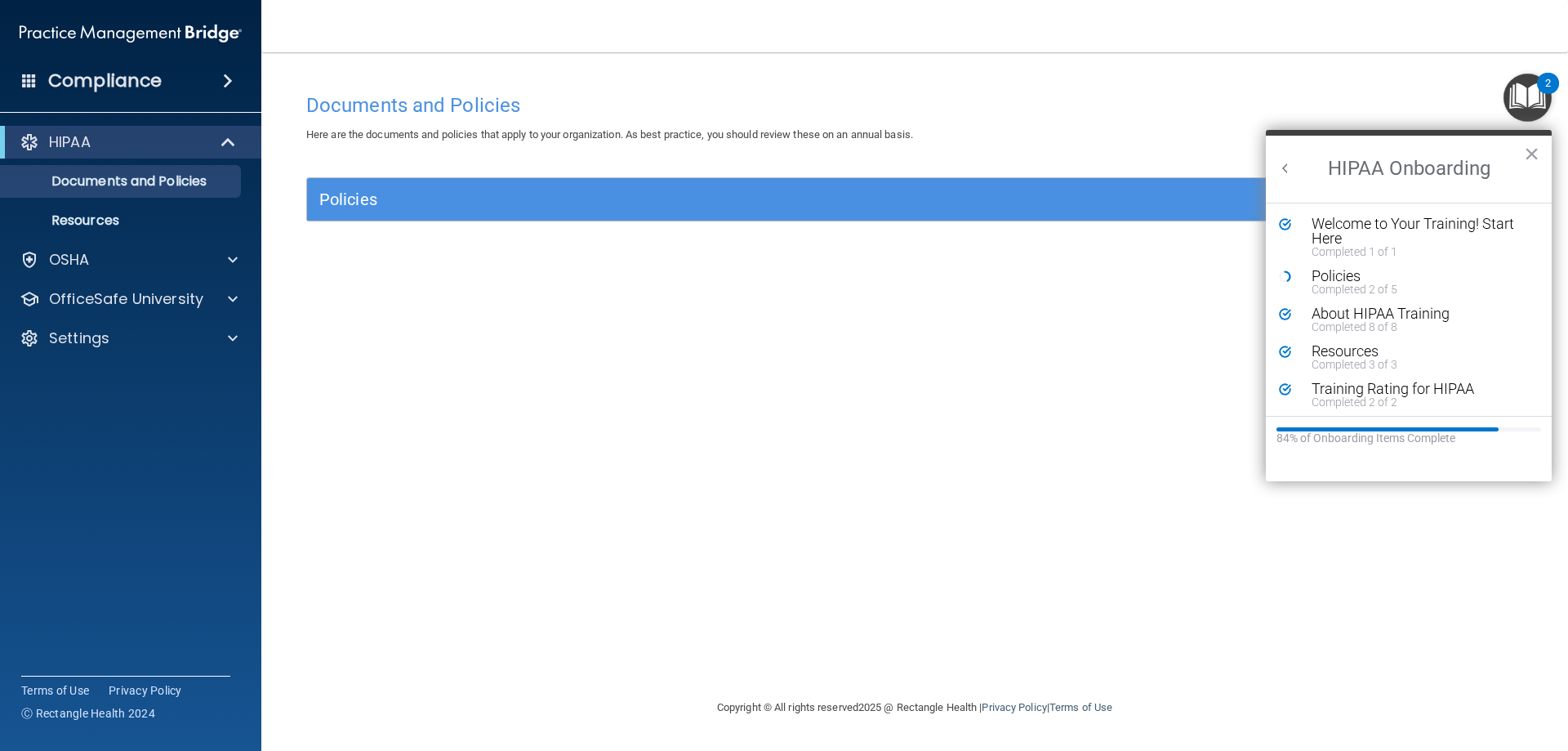
click at [1379, 434] on div "84% of Onboarding Items Complete" at bounding box center [1409, 438] width 264 height 13
click at [1389, 383] on div "Training Rating for HIPAA" at bounding box center [1415, 389] width 207 height 14
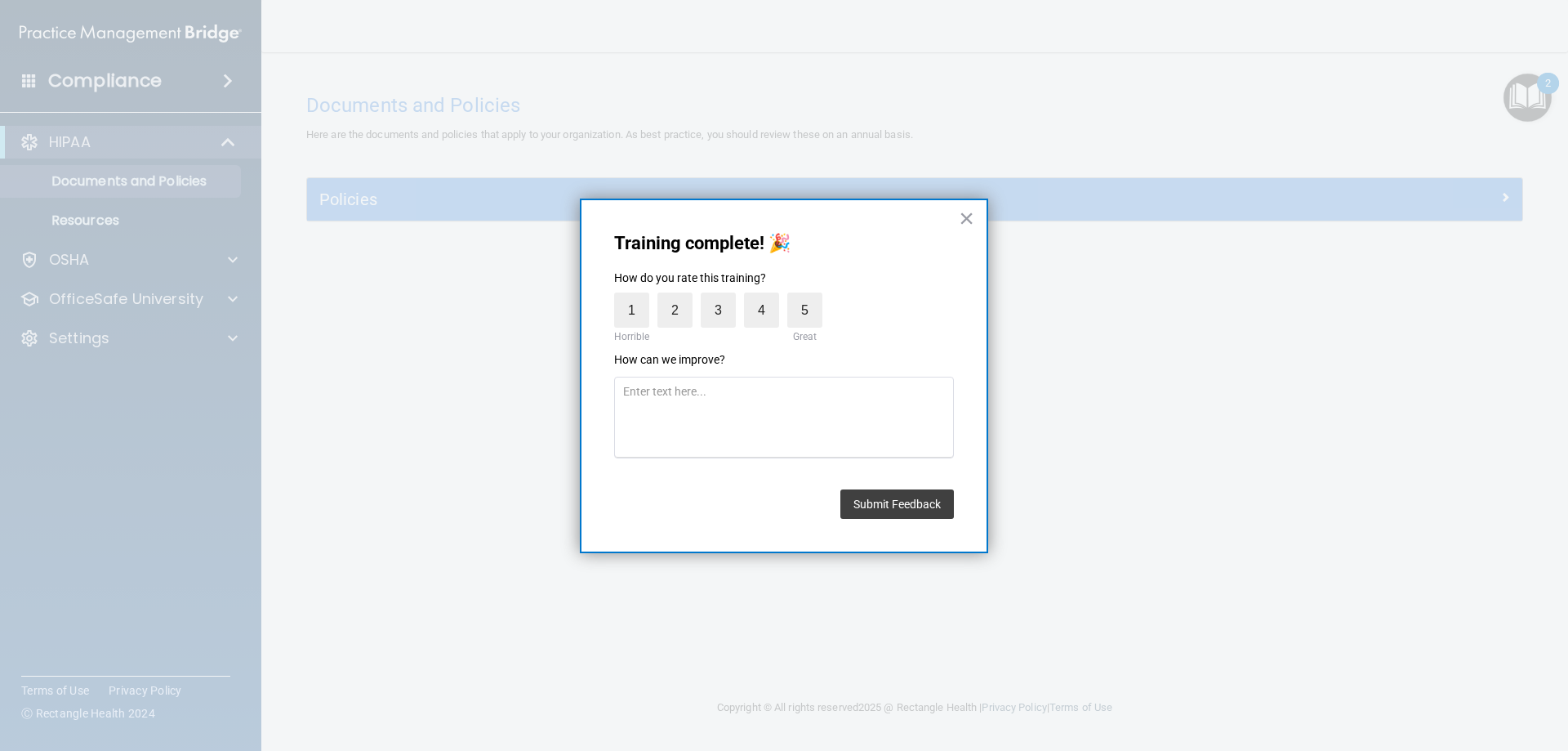
click at [823, 319] on div "1 Horrible 2 3 4 5 Great" at bounding box center [784, 319] width 340 height 67
click at [808, 314] on label "5" at bounding box center [804, 309] width 35 height 35
click at [767, 297] on input "5" at bounding box center [767, 297] width 0 height 0
click at [875, 503] on button "Submit Feedback" at bounding box center [897, 504] width 113 height 30
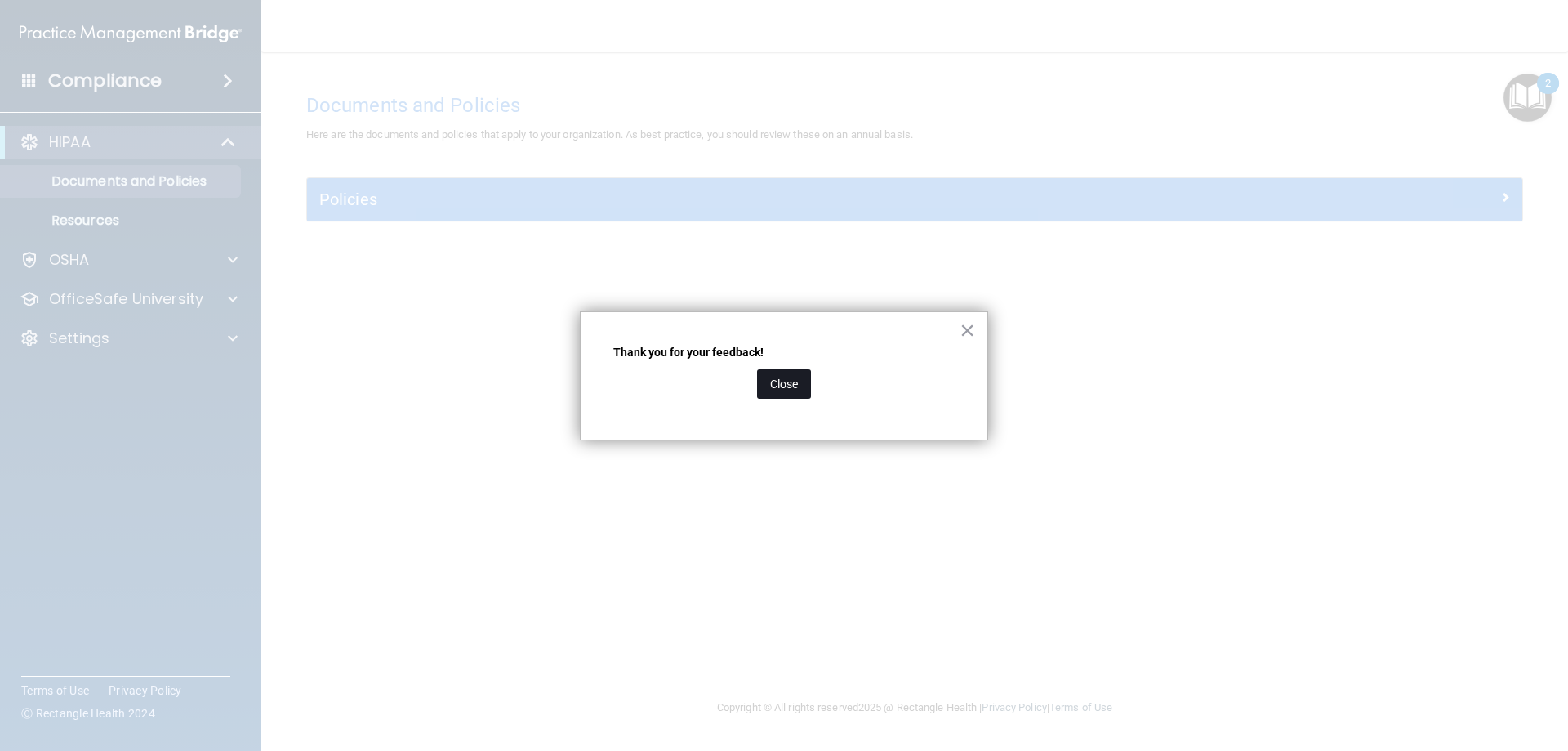
click at [785, 386] on button "Close" at bounding box center [784, 384] width 54 height 30
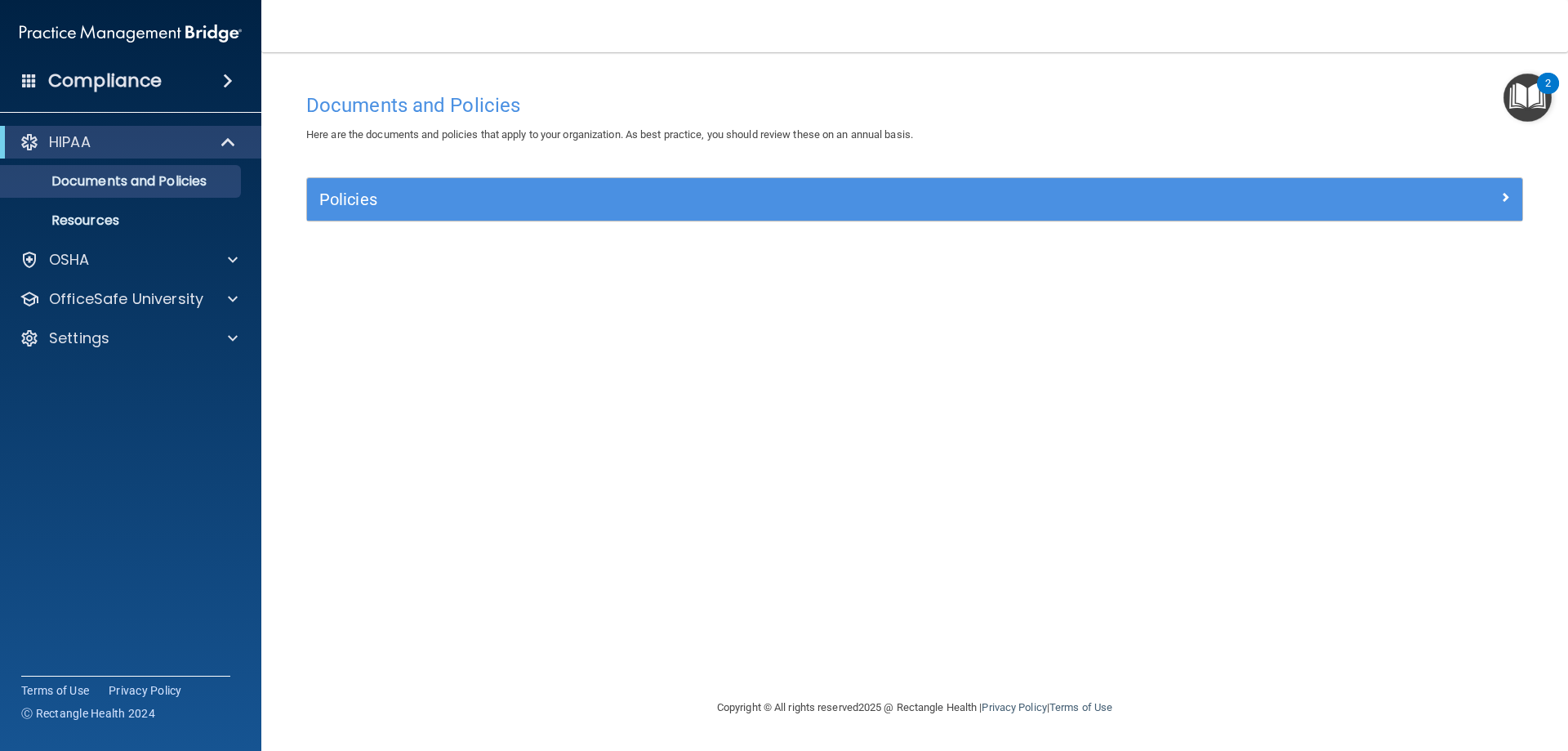
click at [1522, 81] on img "Open Resource Center, 2 new notifications" at bounding box center [1528, 98] width 49 height 49
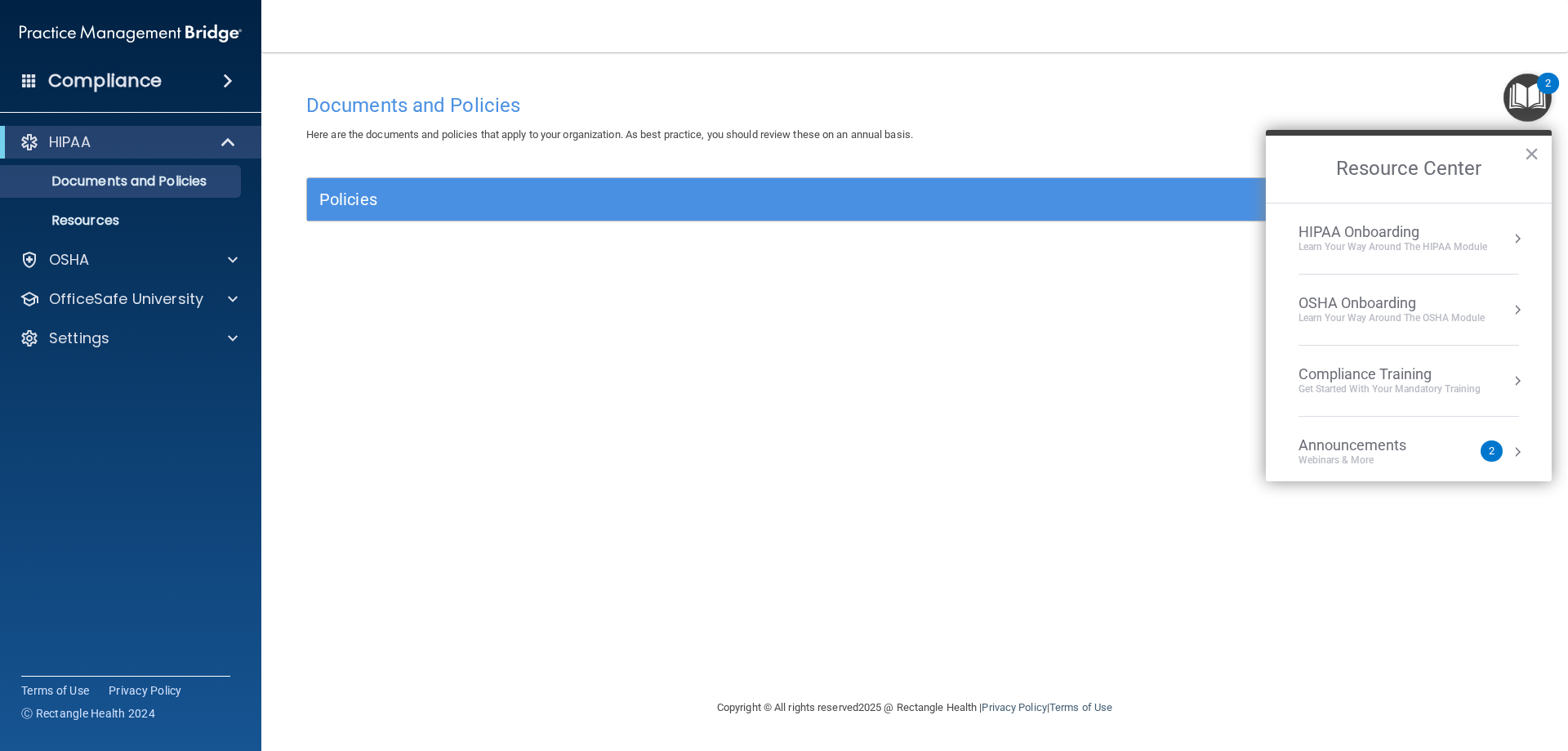
click at [1455, 262] on li "HIPAA Onboarding Learn Your Way around the HIPAA module" at bounding box center [1408, 238] width 220 height 71
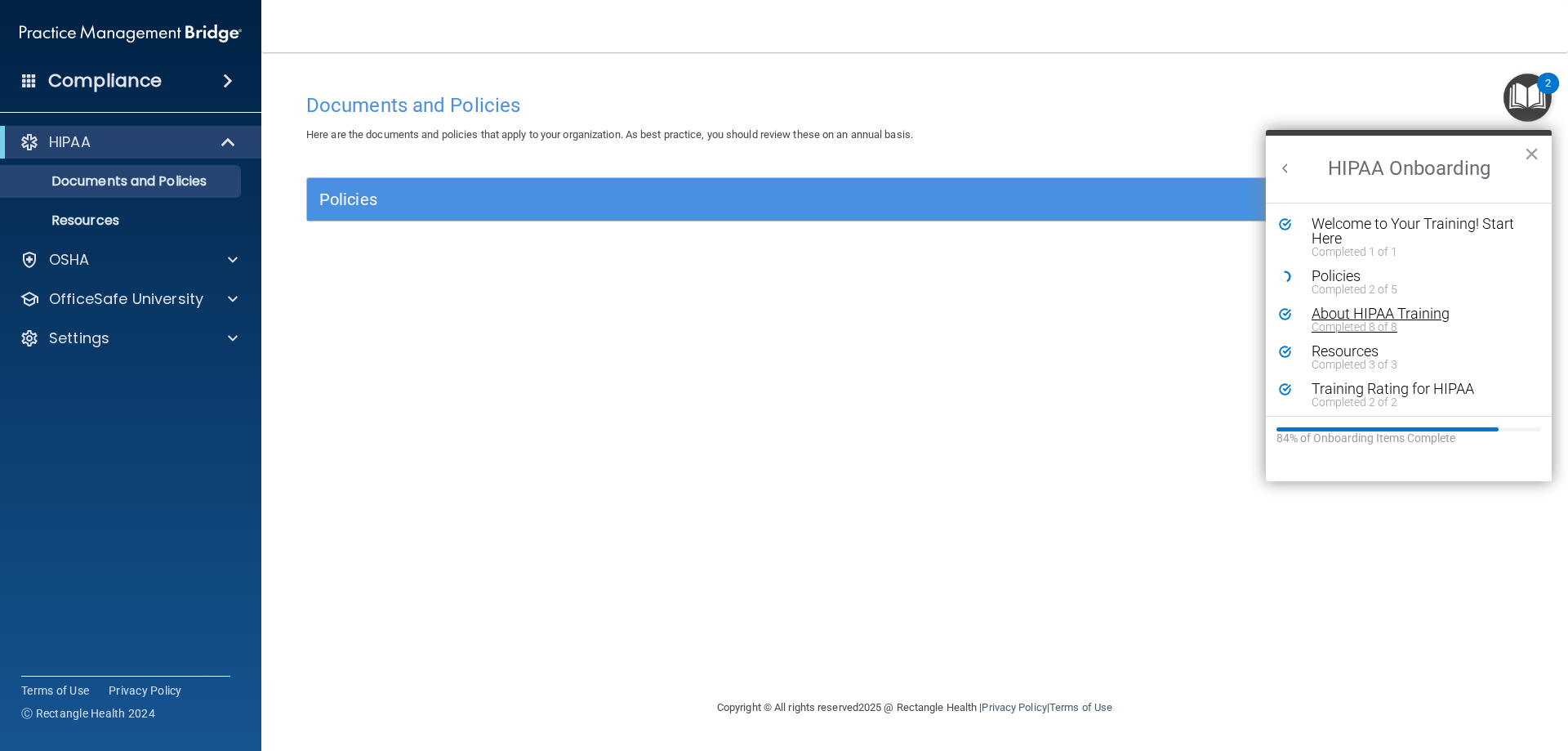
click at [1423, 312] on div "About HIPAA Training" at bounding box center [1415, 314] width 207 height 14
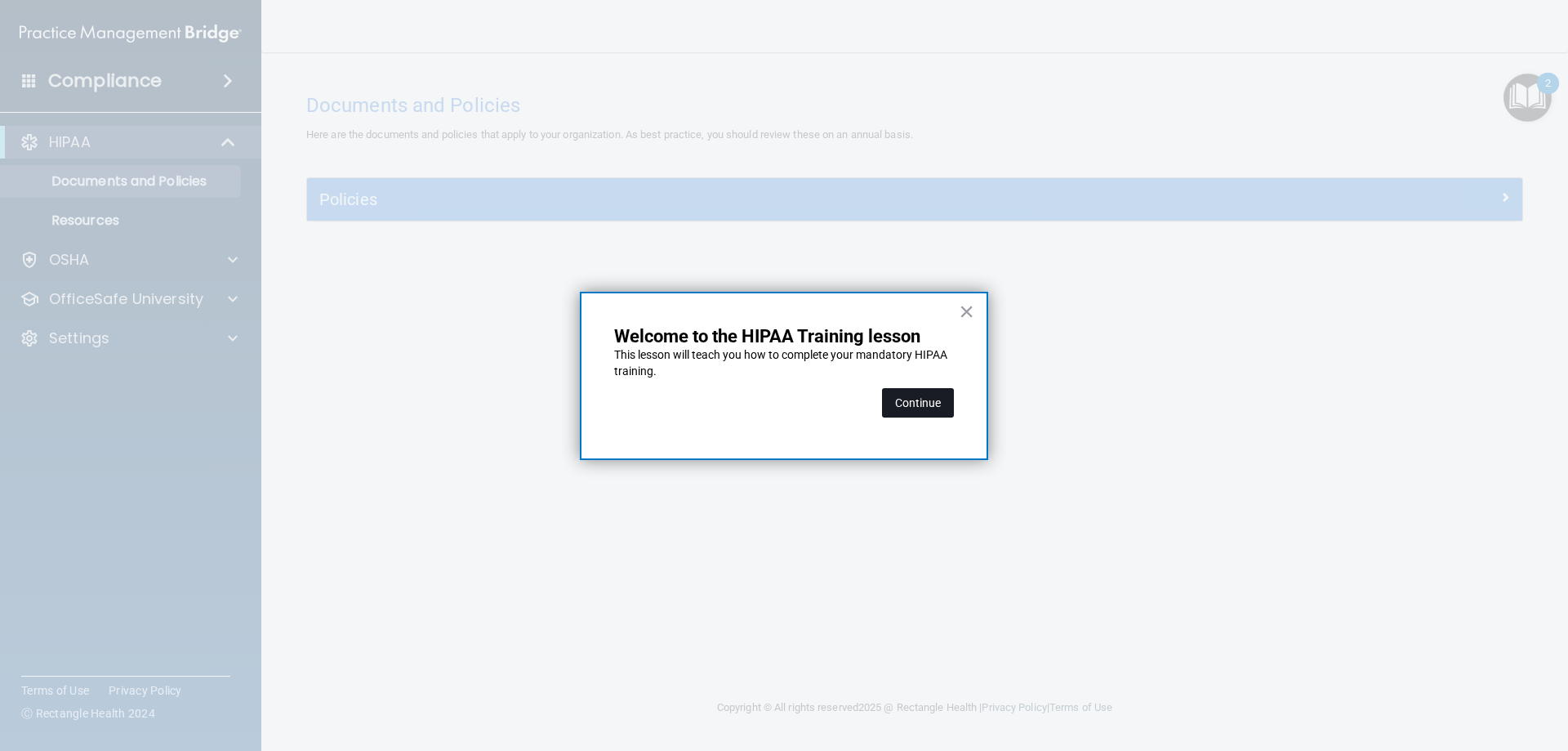
click at [924, 397] on button "Continue" at bounding box center [918, 402] width 72 height 30
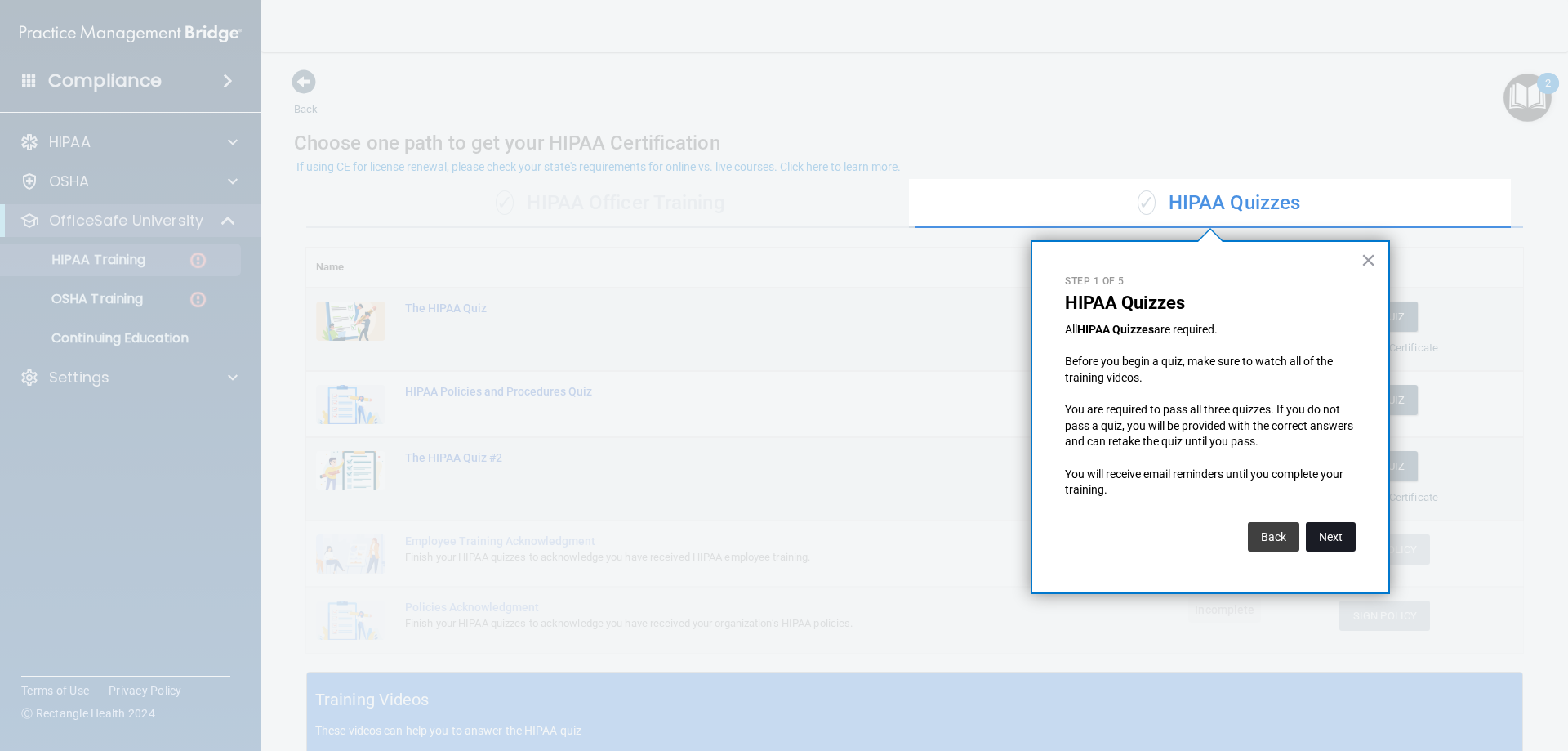
click at [1335, 537] on button "Next" at bounding box center [1330, 536] width 49 height 30
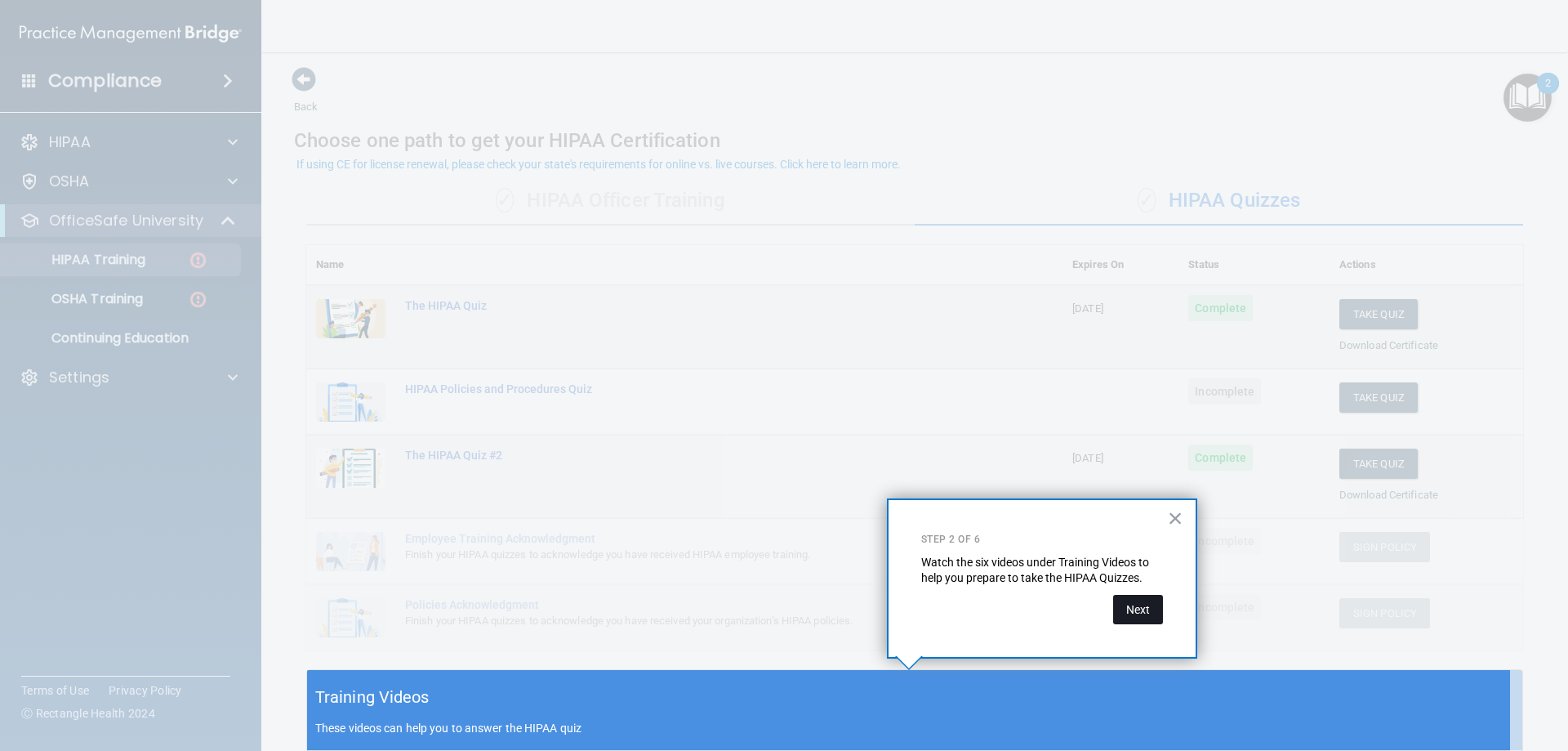
click at [1151, 603] on button "Next" at bounding box center [1137, 609] width 49 height 30
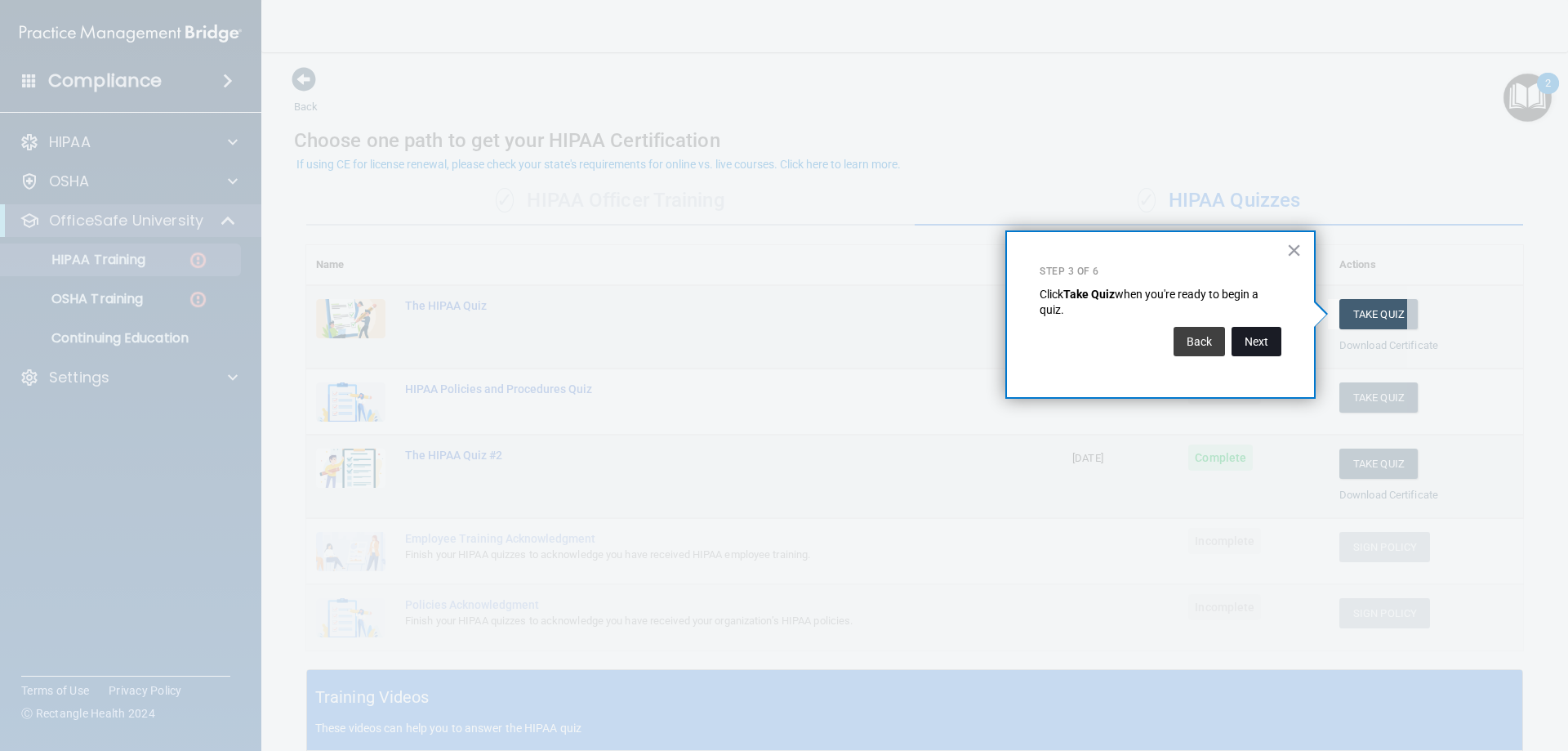
click at [1257, 337] on button "Next" at bounding box center [1256, 341] width 49 height 30
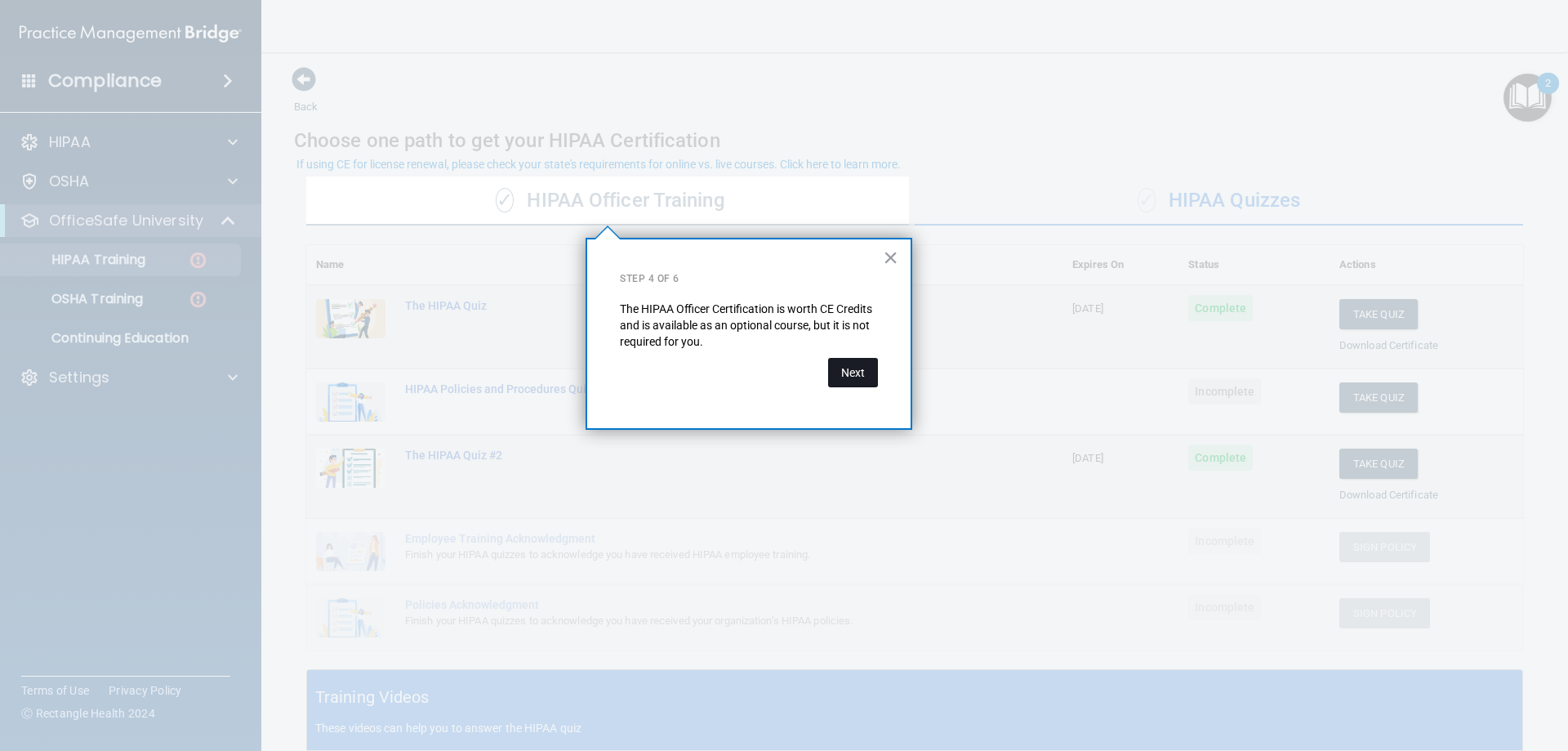
click at [831, 381] on button "Next" at bounding box center [852, 372] width 49 height 30
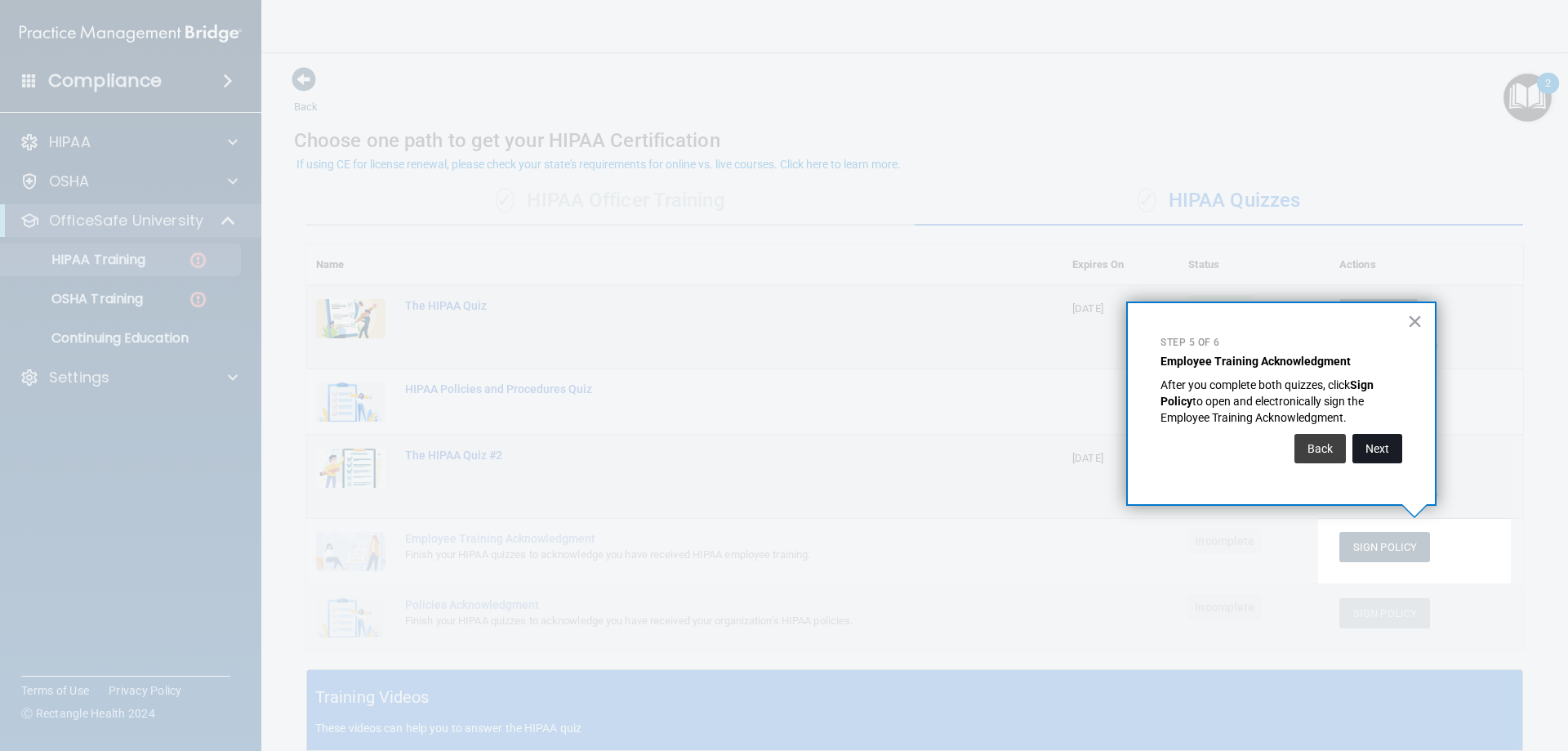
click at [1376, 435] on button "Next" at bounding box center [1376, 448] width 49 height 30
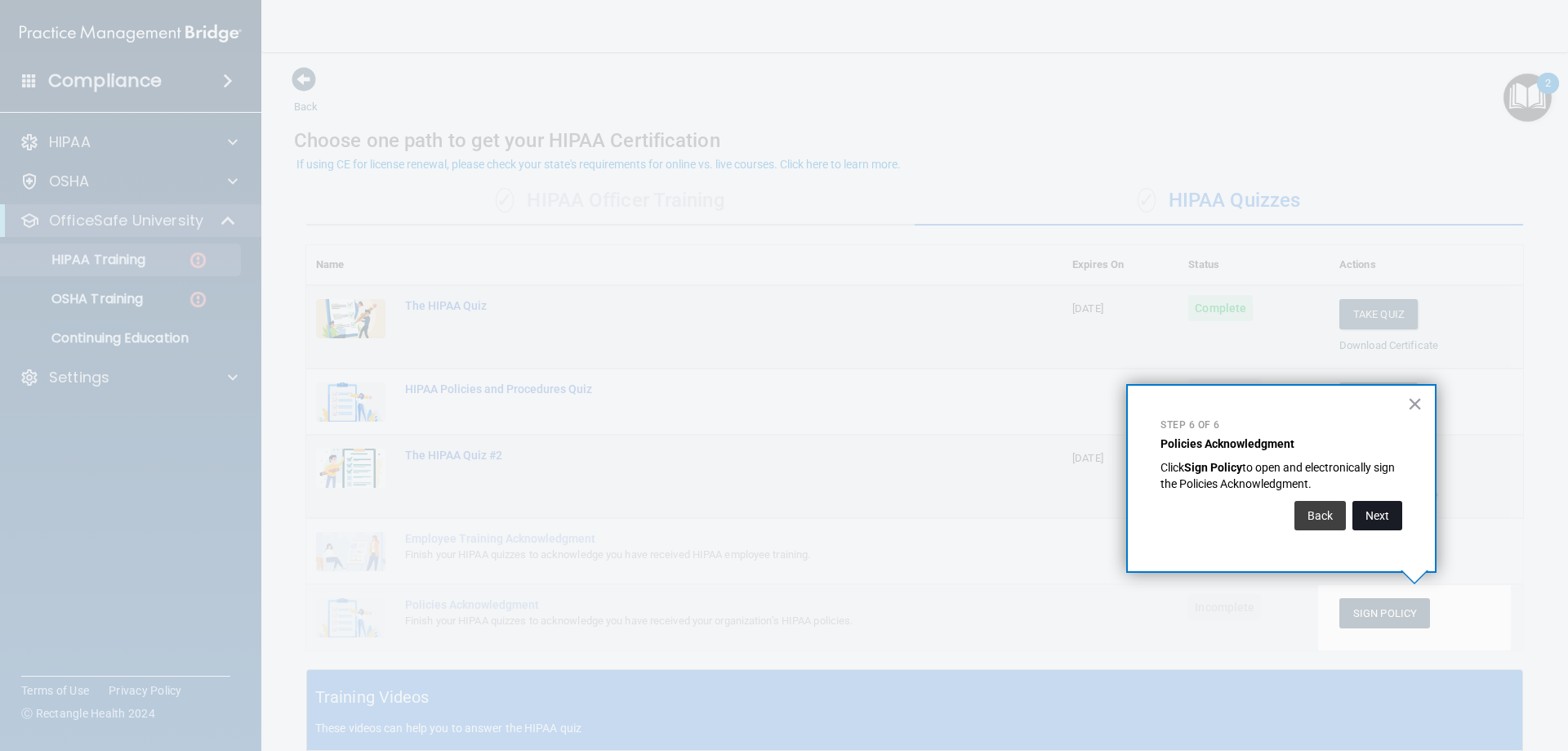
click at [1375, 505] on button "Next" at bounding box center [1376, 515] width 49 height 30
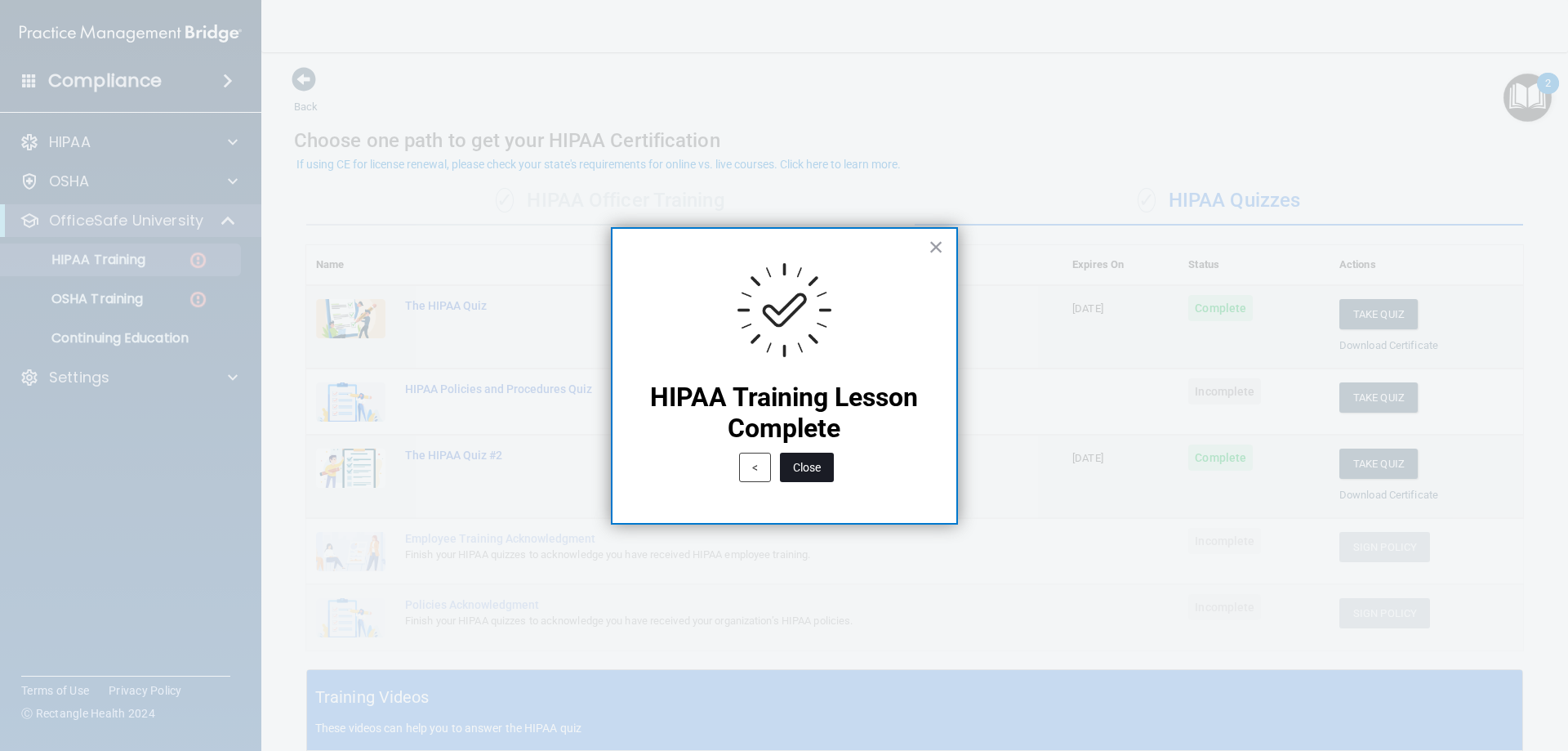
click at [814, 458] on button "Close" at bounding box center [806, 467] width 54 height 30
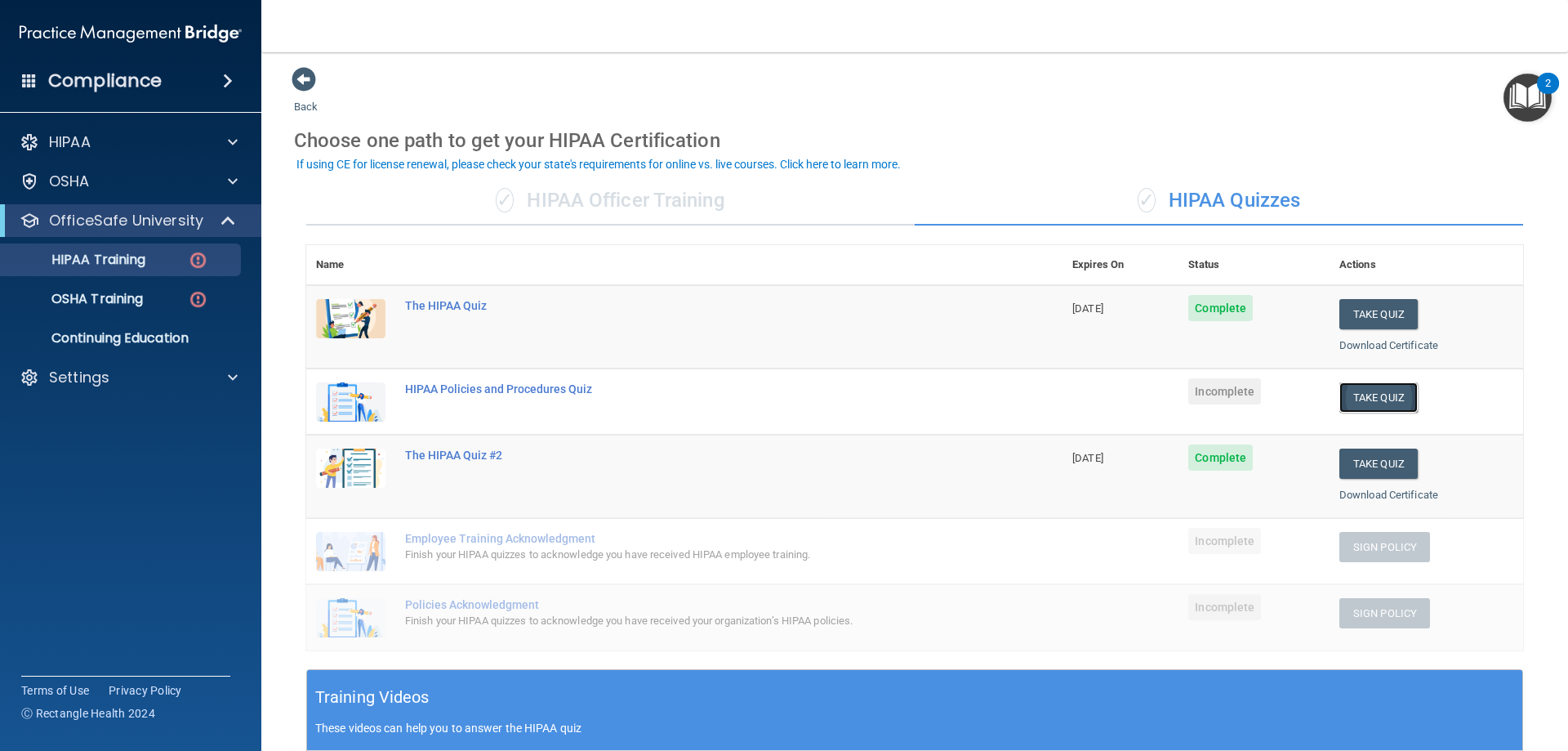
click at [1350, 412] on button "Take Quiz" at bounding box center [1377, 398] width 78 height 31
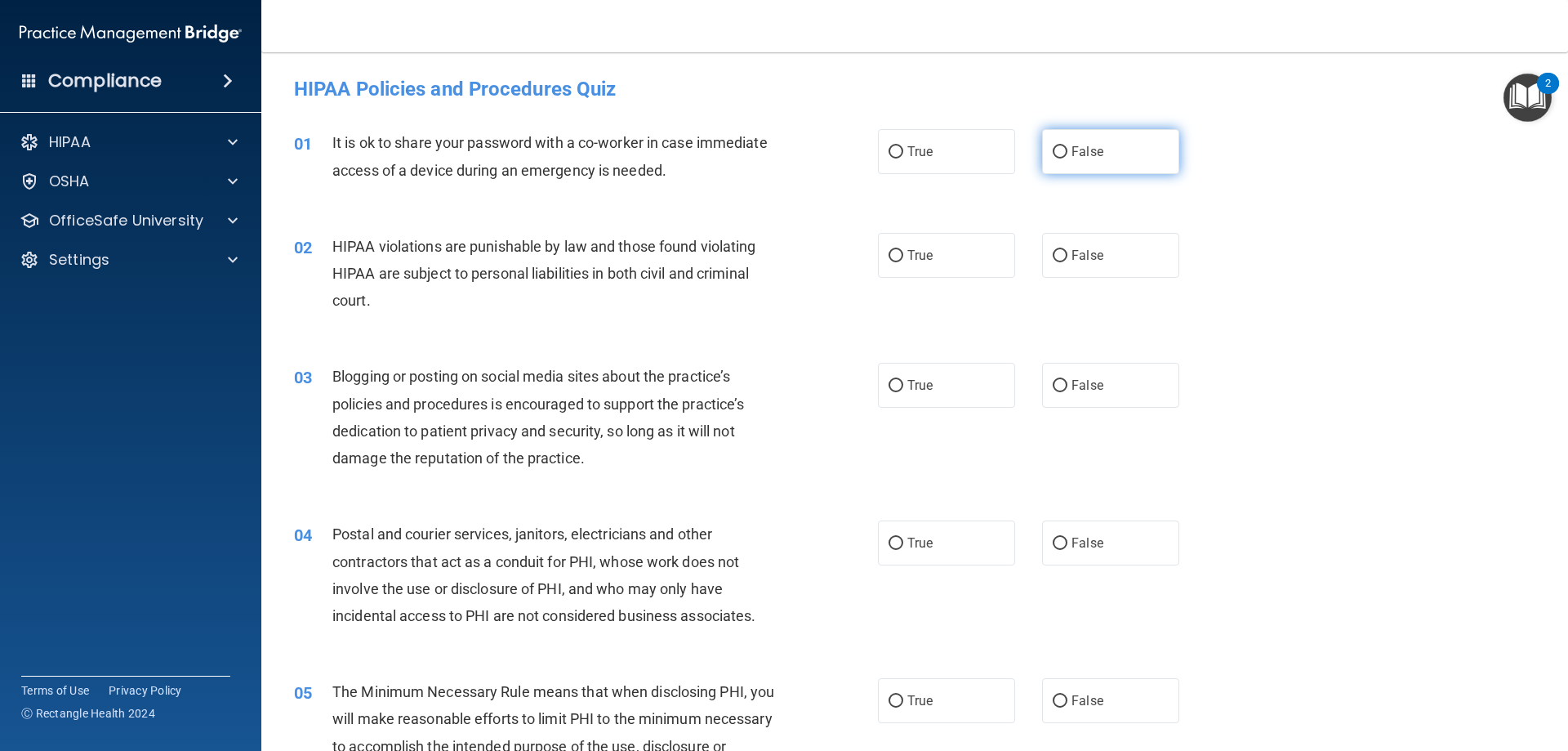
drag, startPoint x: 1142, startPoint y: 151, endPoint x: 1145, endPoint y: 171, distance: 20.2
click at [1138, 147] on label "False" at bounding box center [1110, 151] width 138 height 45
click at [1067, 147] on input "False" at bounding box center [1060, 153] width 14 height 13
radio input "true"
click at [909, 262] on span "True" at bounding box center [920, 255] width 25 height 15
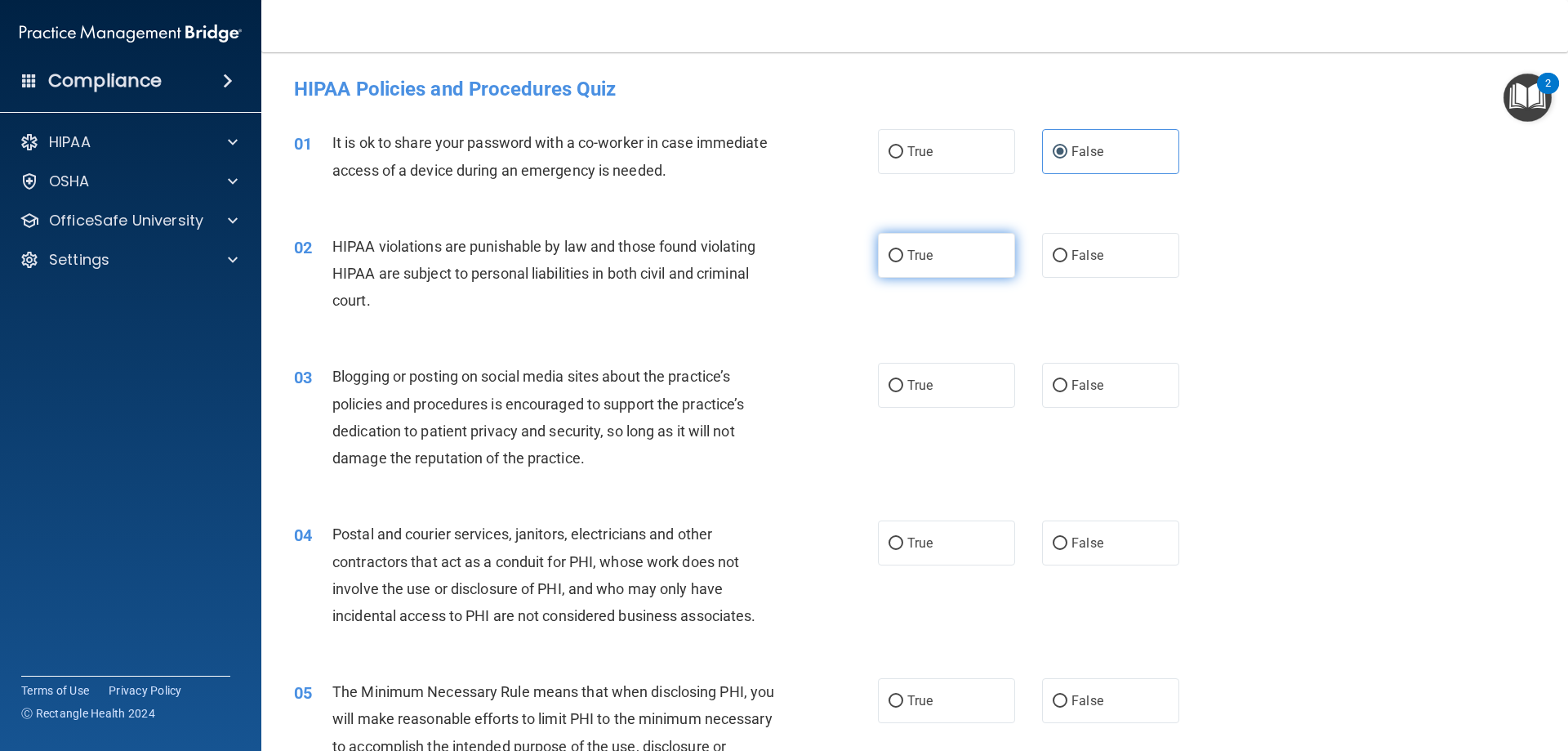
click at [903, 262] on input "True" at bounding box center [895, 256] width 14 height 13
radio input "true"
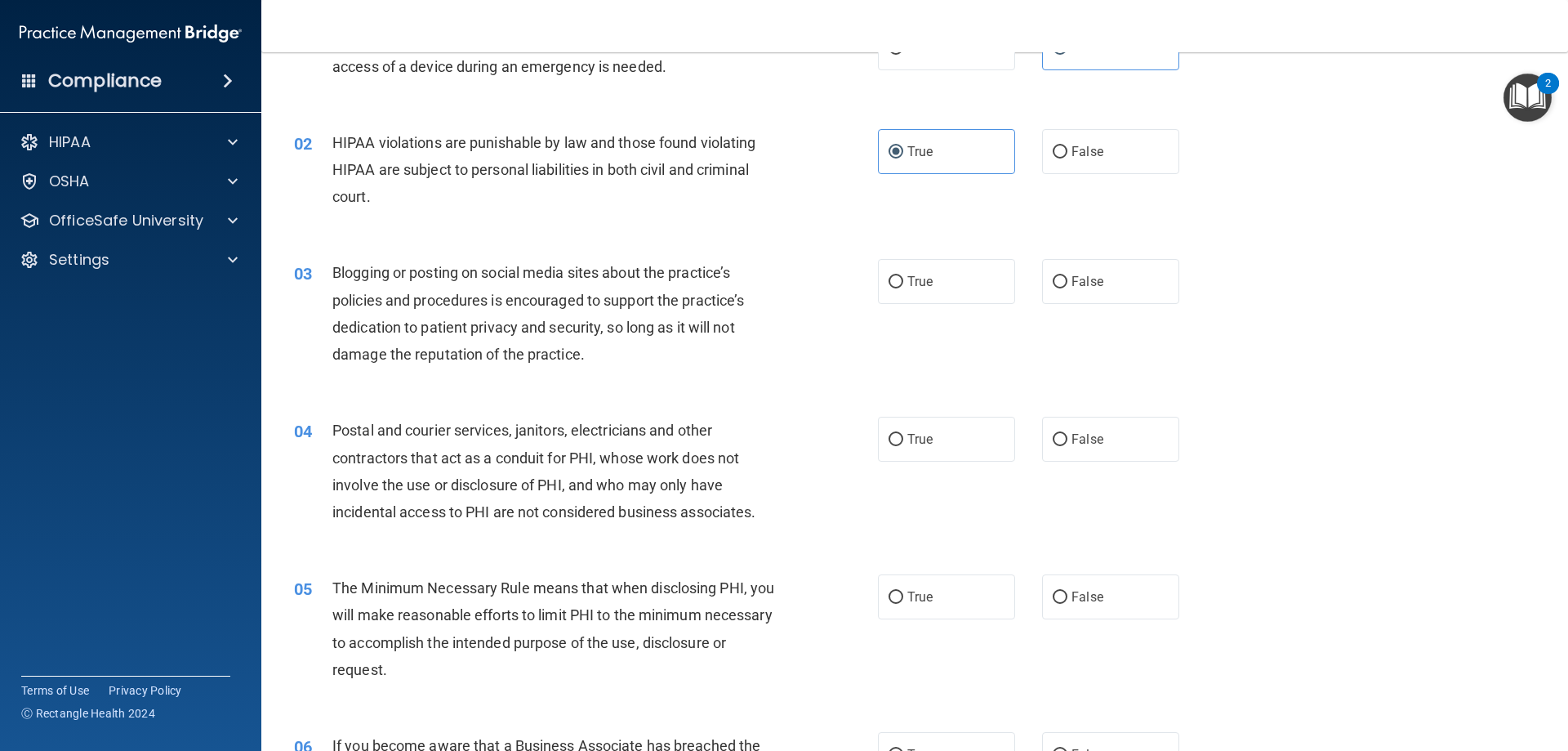
scroll to position [245, 0]
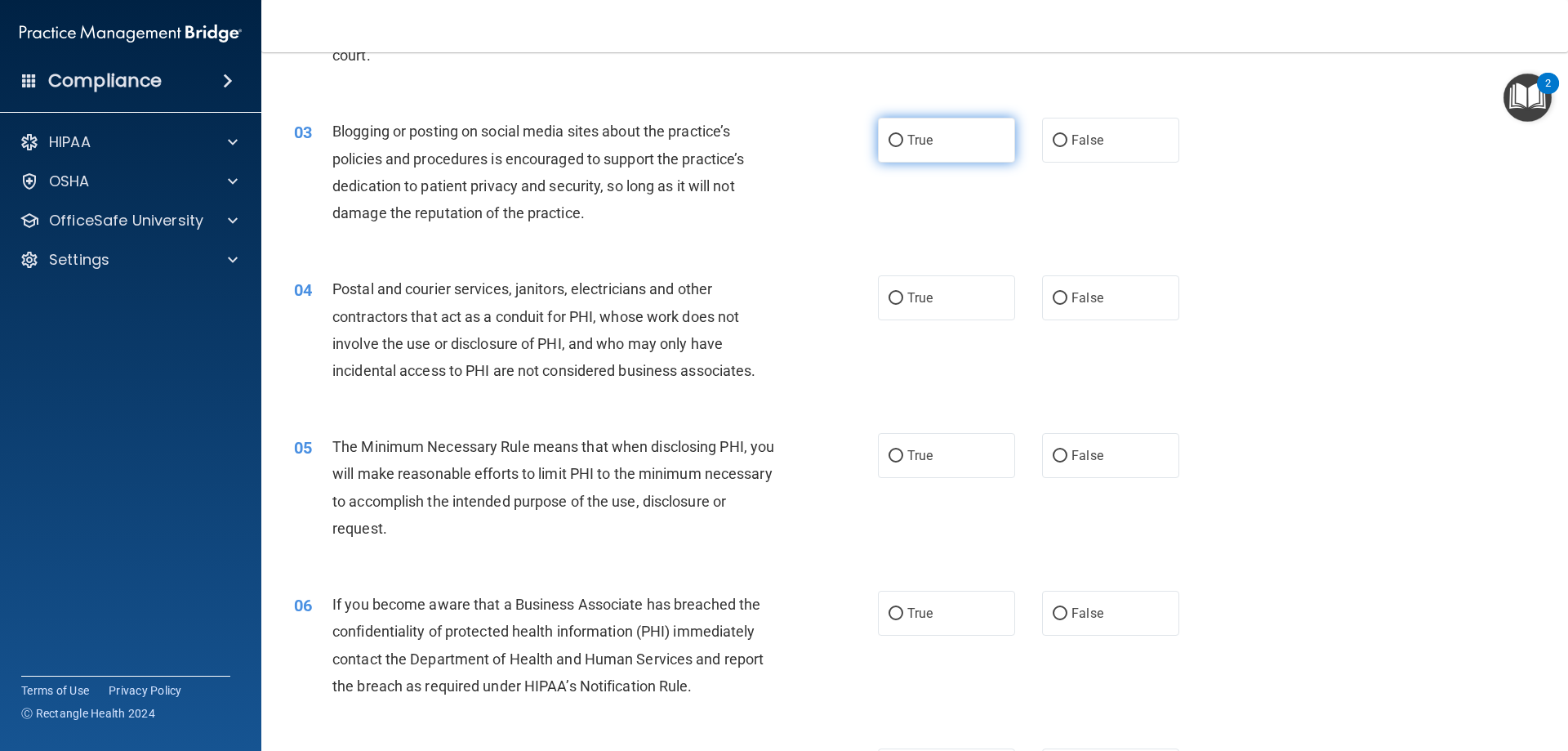
click at [878, 147] on label "True" at bounding box center [946, 140] width 138 height 45
click at [888, 147] on input "True" at bounding box center [895, 141] width 14 height 13
radio input "true"
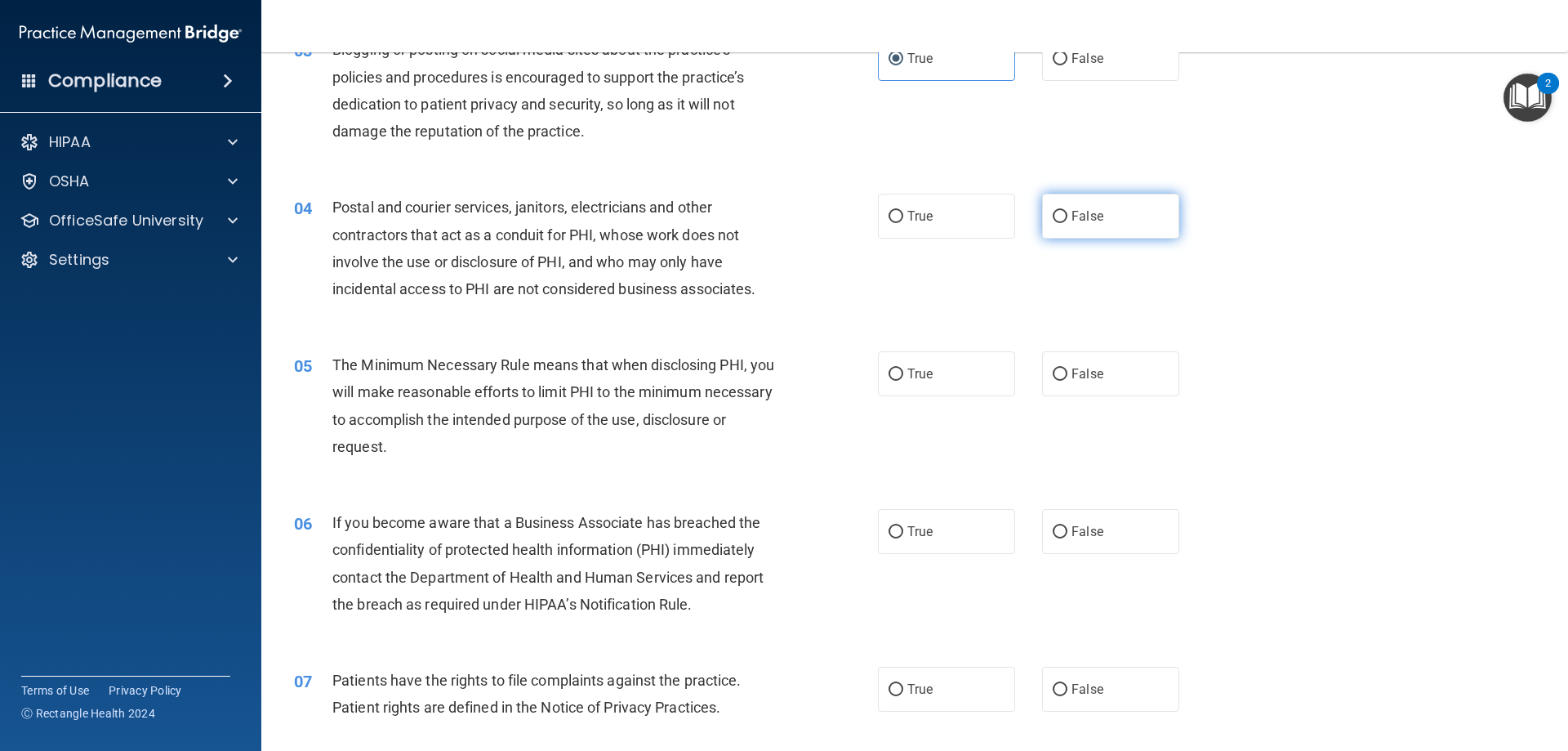
click at [1069, 225] on label "False" at bounding box center [1110, 216] width 138 height 45
click at [1067, 223] on input "False" at bounding box center [1060, 217] width 14 height 13
radio input "true"
click at [913, 346] on div "05 The Minimum Necessary Rule means that when disclosing PHI, you will make rea…" at bounding box center [914, 409] width 1266 height 157
click at [946, 376] on label "True" at bounding box center [946, 374] width 138 height 45
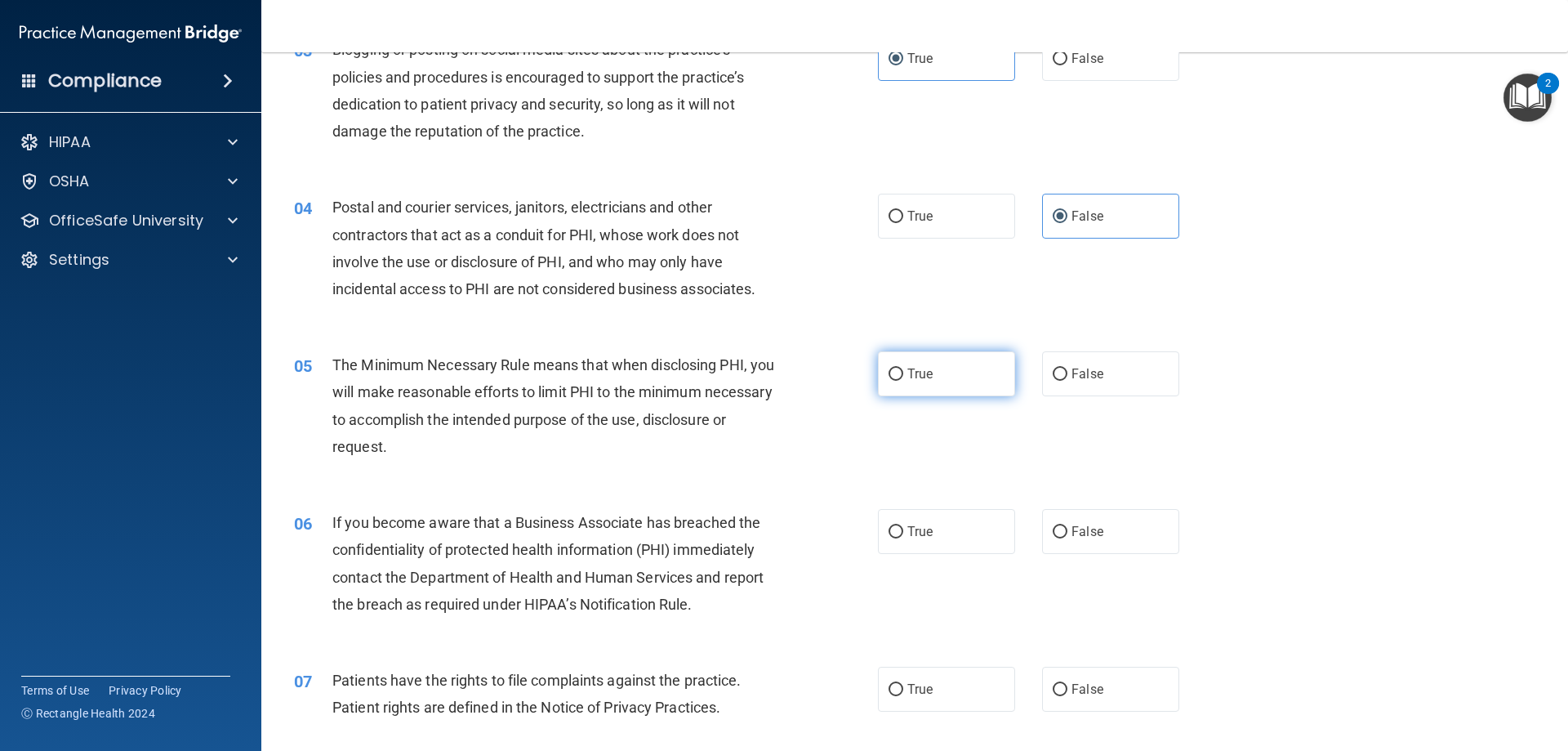
click at [903, 376] on input "True" at bounding box center [895, 375] width 14 height 13
radio input "true"
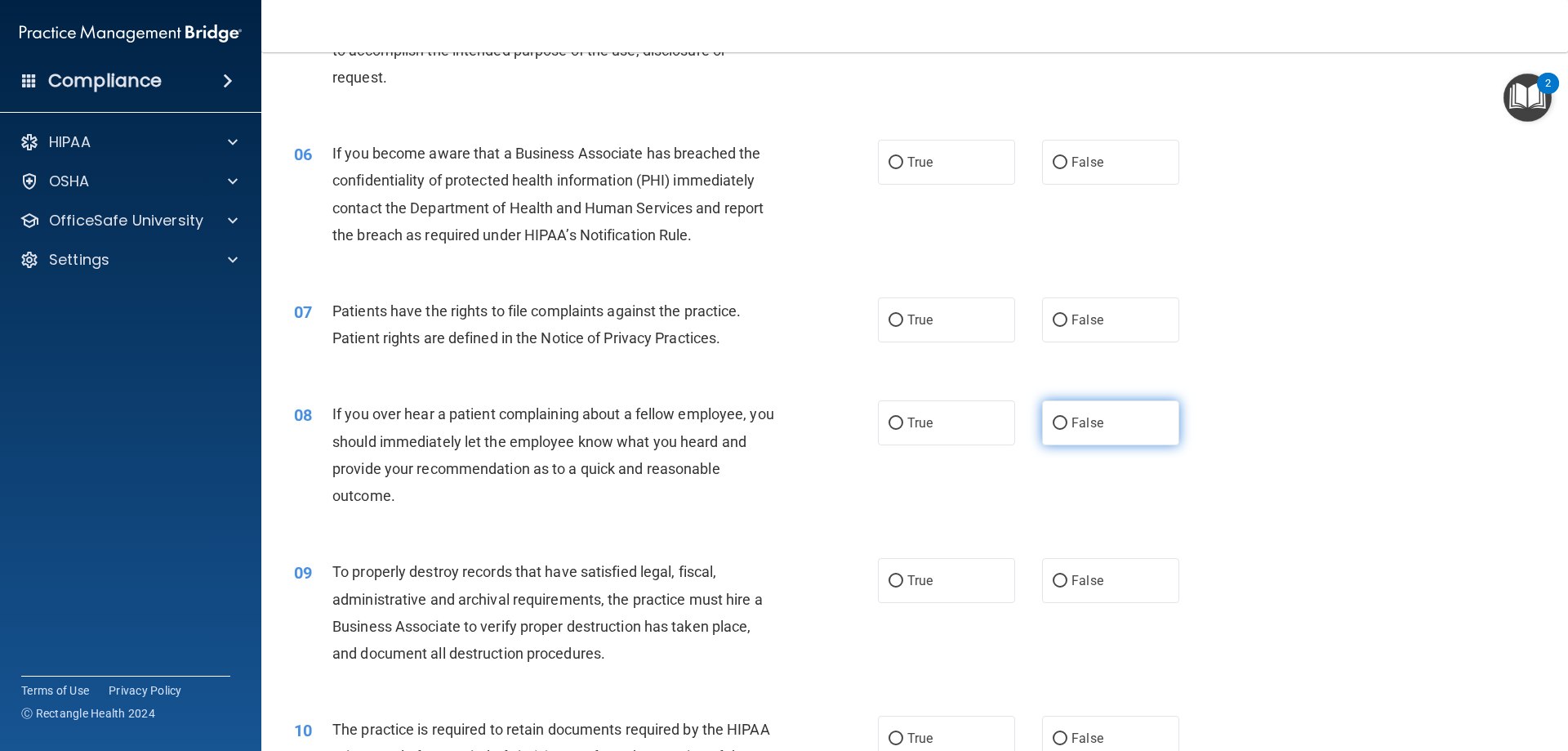
scroll to position [735, 0]
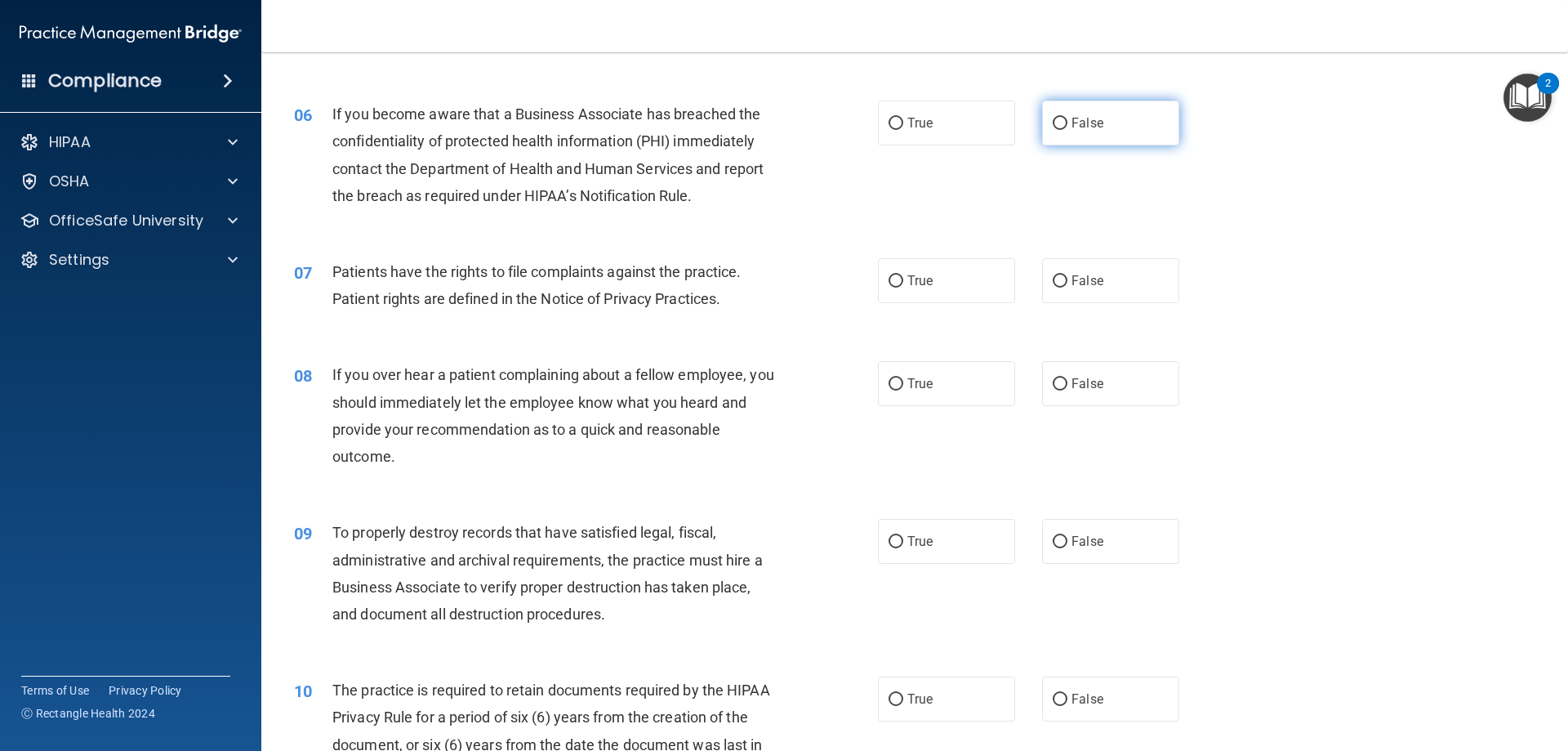
click at [1099, 130] on label "False" at bounding box center [1110, 123] width 138 height 45
click at [1067, 130] on input "False" at bounding box center [1060, 124] width 14 height 13
radio input "true"
click at [953, 277] on label "True" at bounding box center [946, 281] width 138 height 45
click at [903, 277] on input "True" at bounding box center [895, 282] width 14 height 13
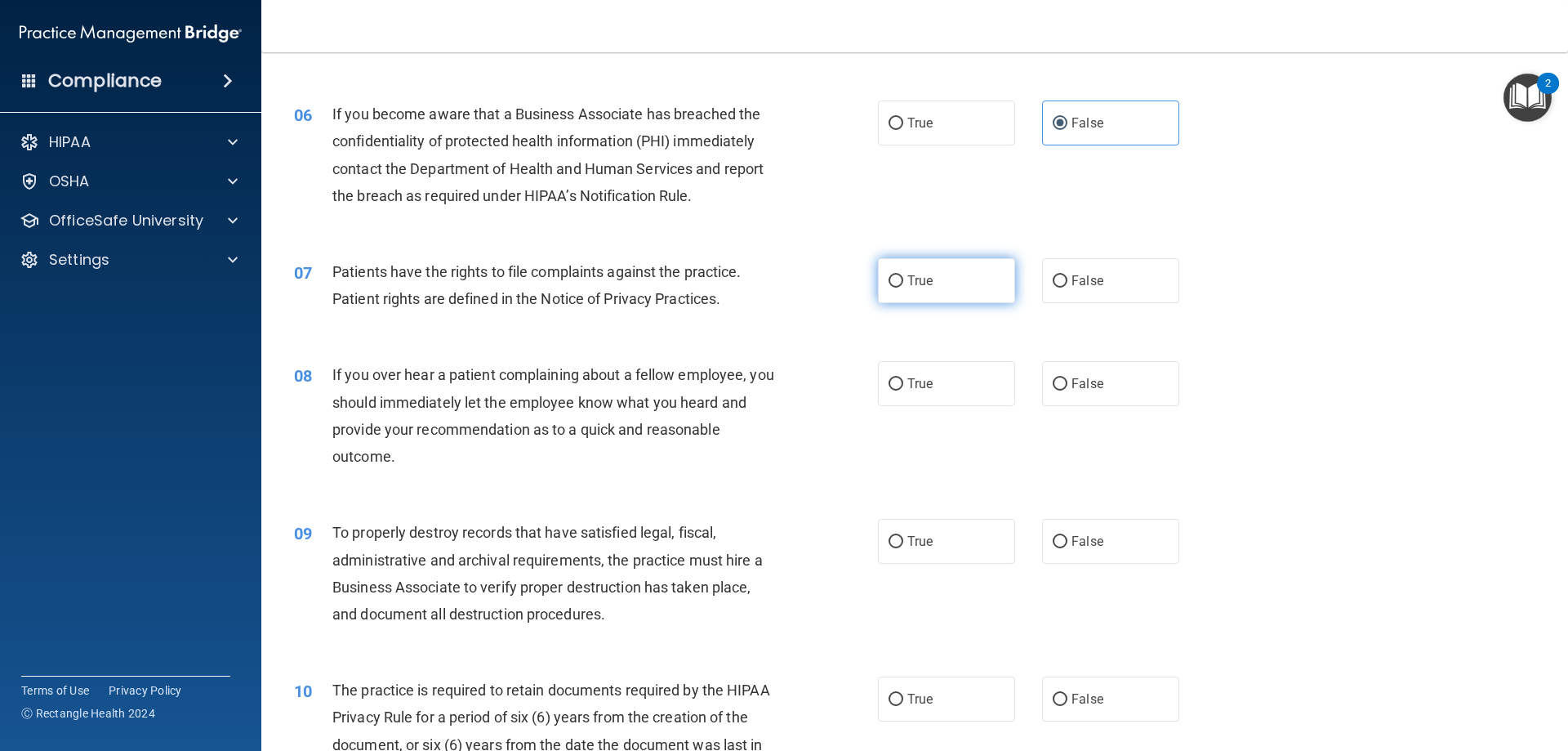
radio input "true"
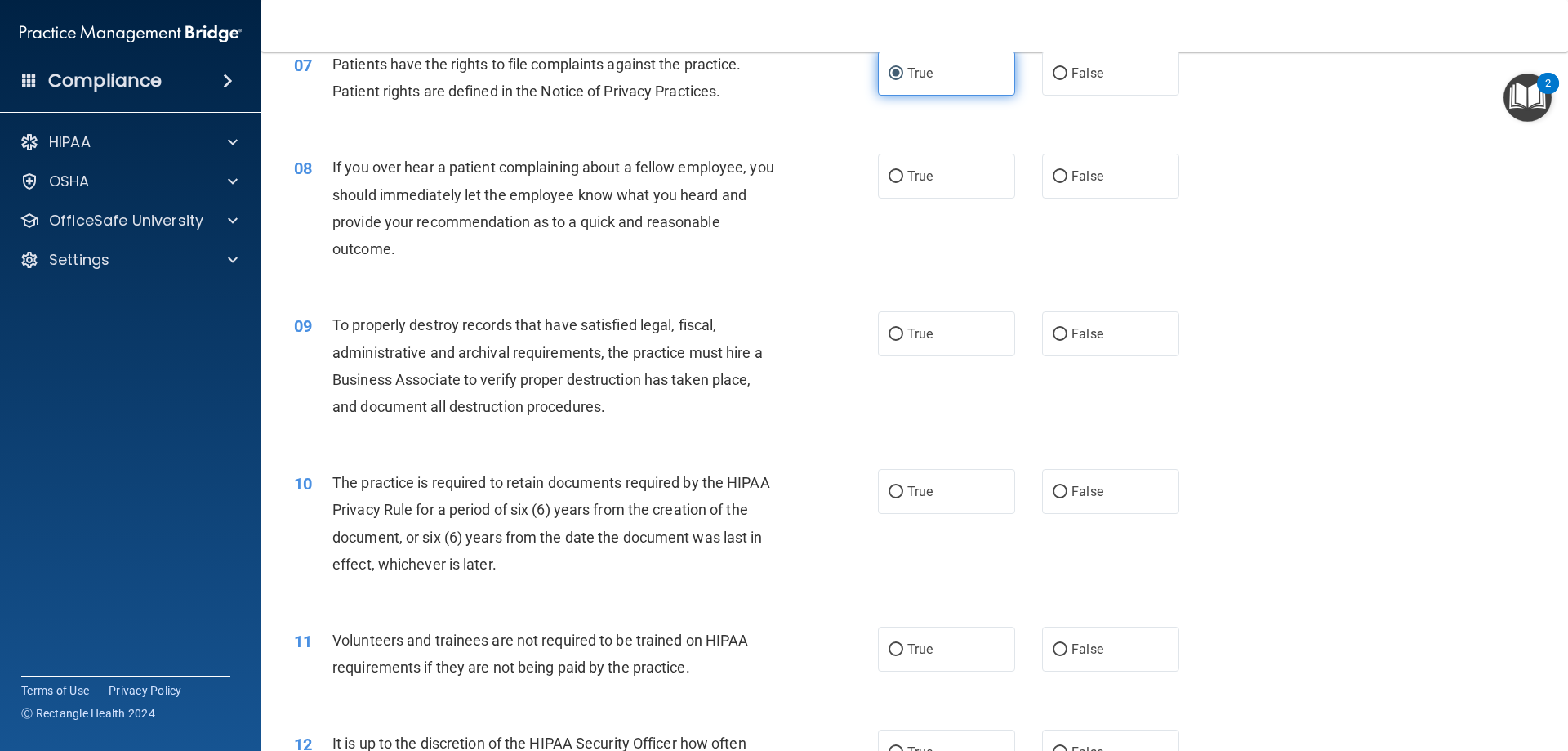
scroll to position [980, 0]
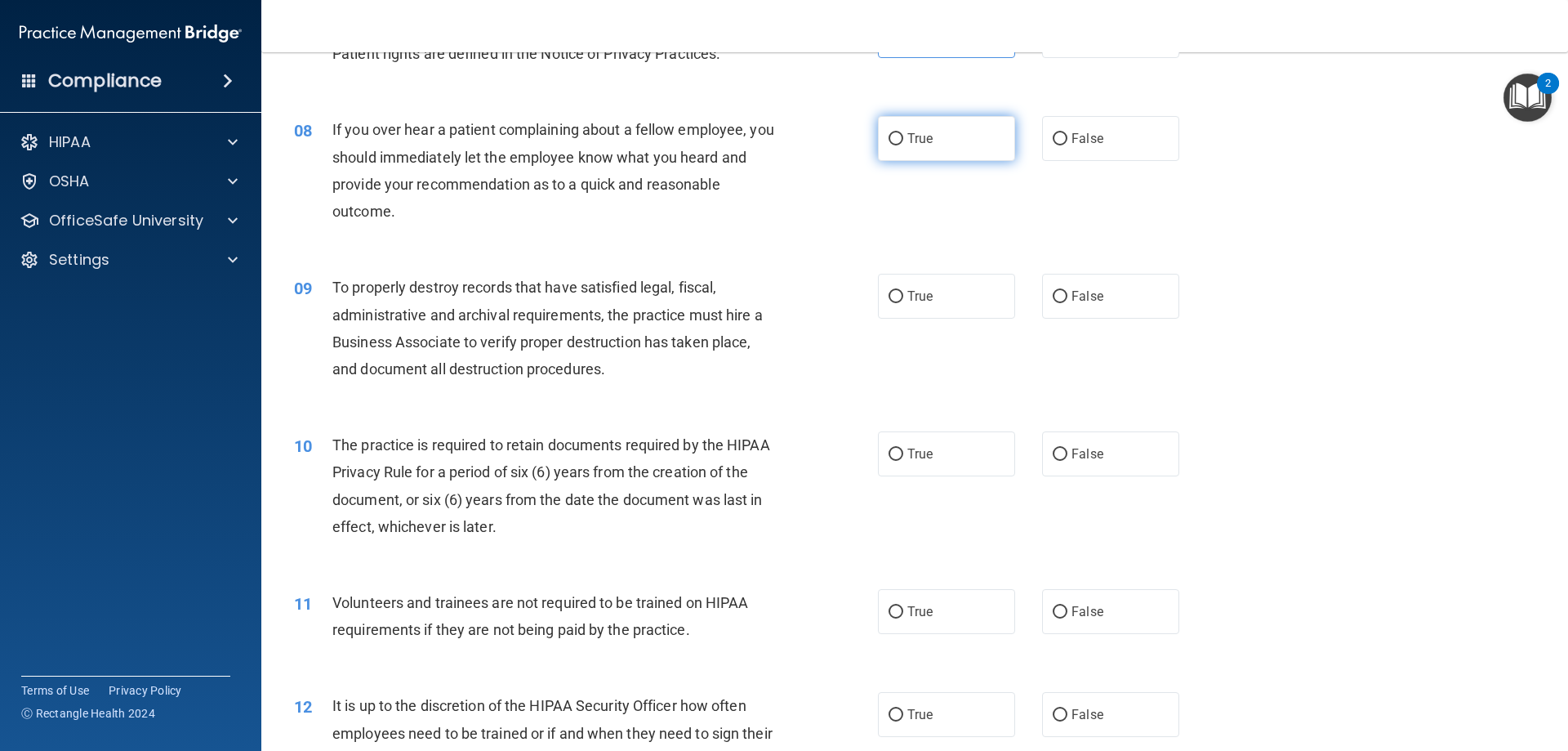
click at [878, 156] on label "True" at bounding box center [946, 139] width 138 height 45
click at [888, 146] on input "True" at bounding box center [895, 139] width 14 height 13
radio input "true"
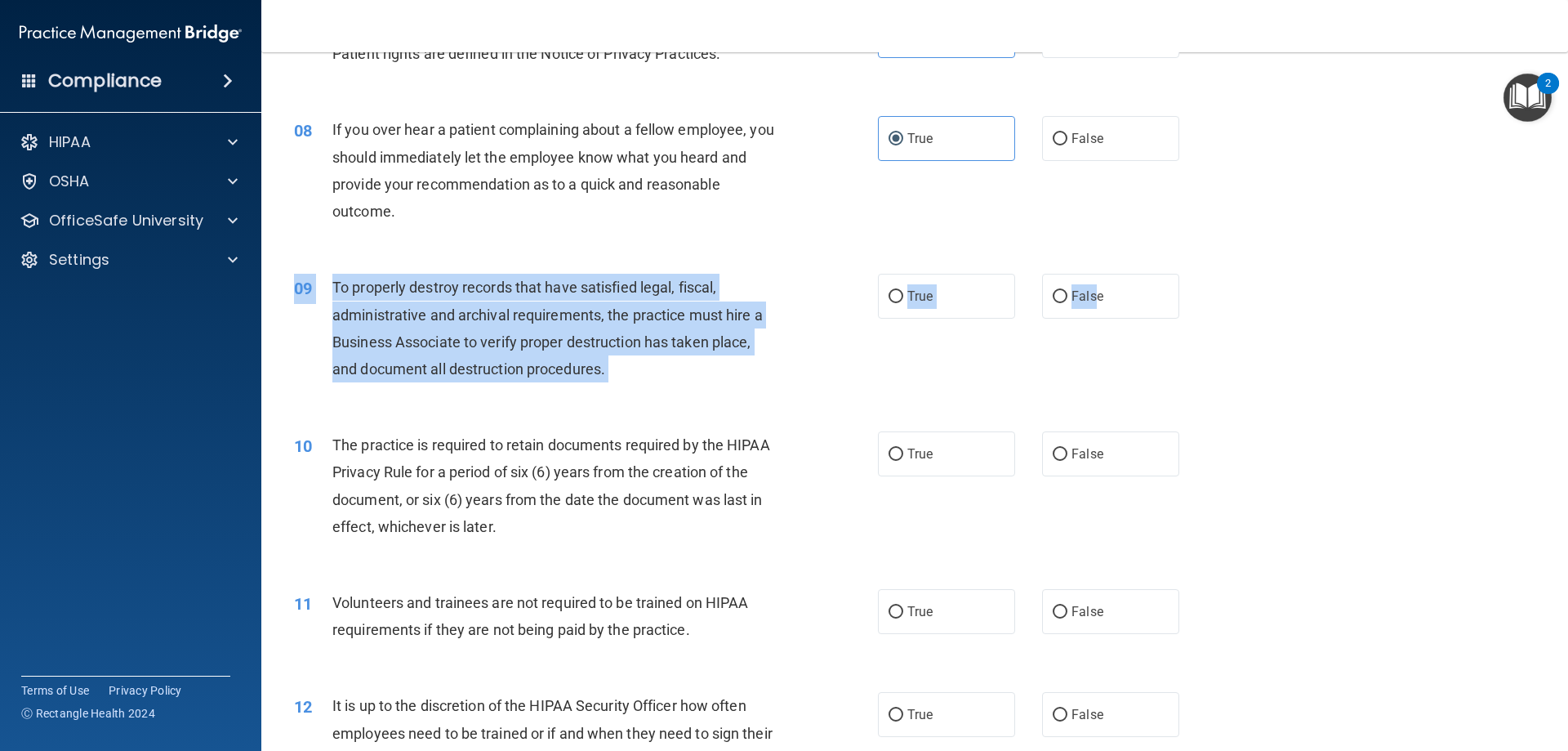
click at [1109, 328] on div "09 To properly destroy records that have satisfied legal, fiscal, administrativ…" at bounding box center [914, 332] width 1266 height 157
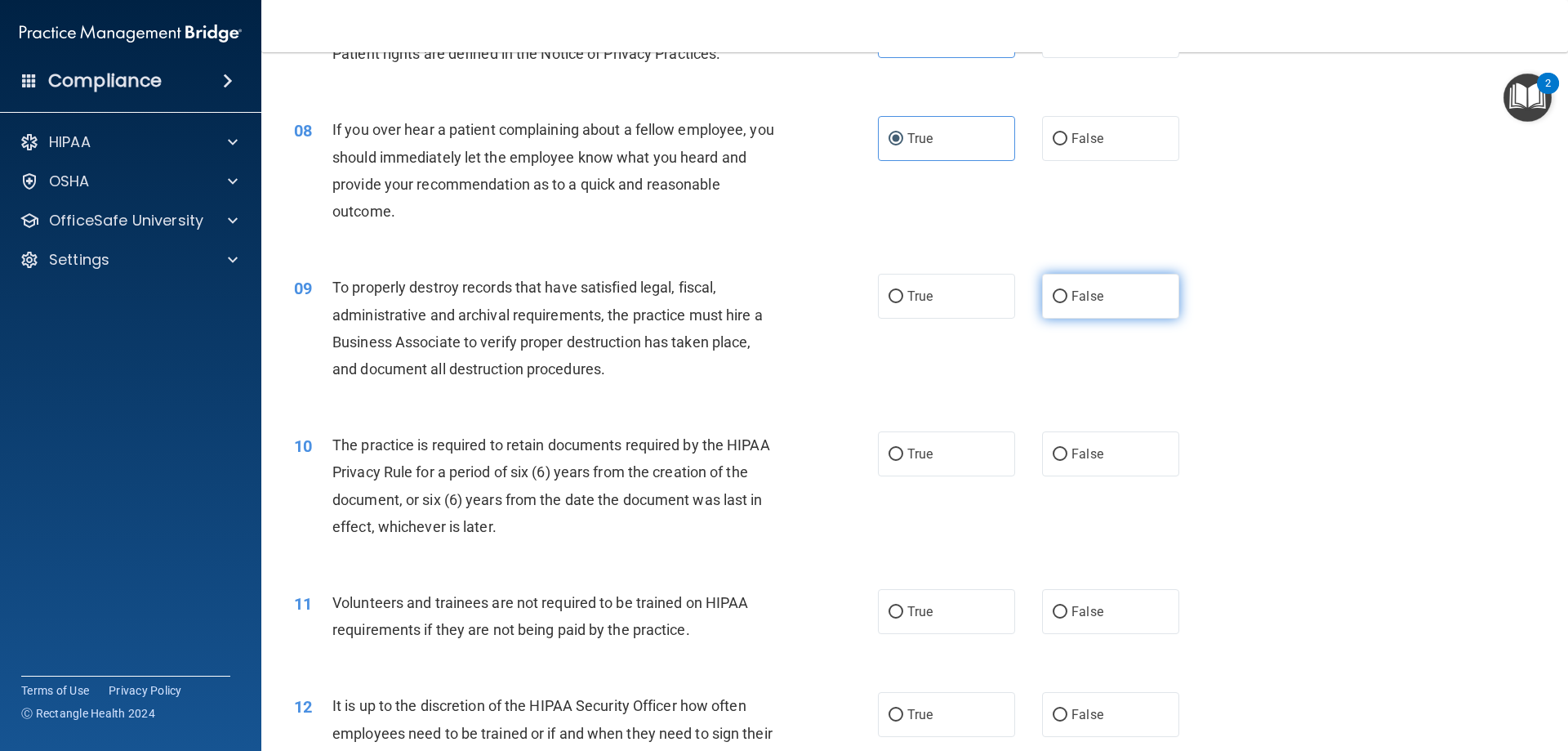
click at [1103, 314] on label "False" at bounding box center [1110, 296] width 138 height 45
click at [1067, 303] on input "False" at bounding box center [1060, 297] width 14 height 13
radio input "true"
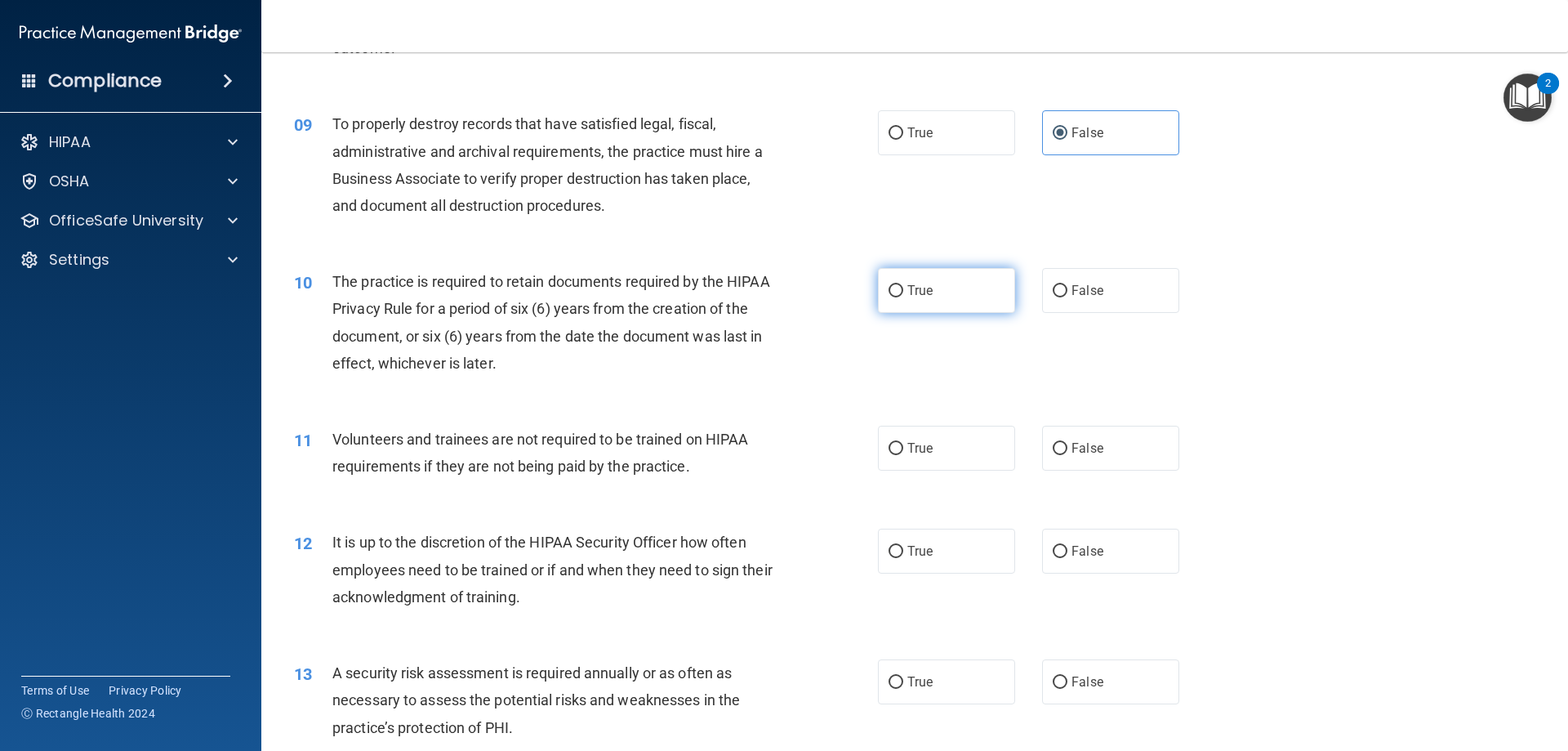
click at [944, 302] on label "True" at bounding box center [946, 291] width 138 height 45
click at [903, 298] on input "True" at bounding box center [895, 291] width 14 height 13
radio input "true"
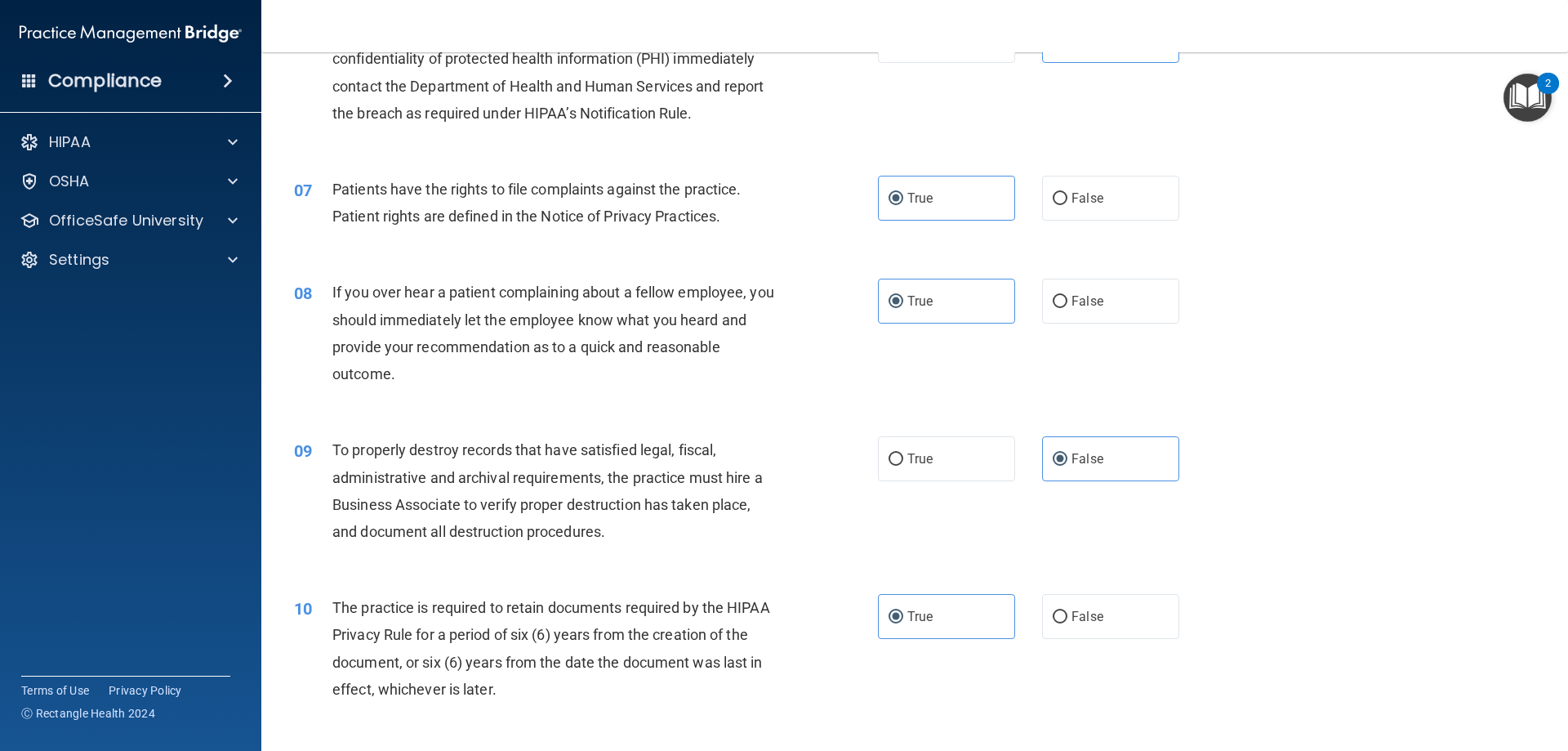
scroll to position [817, 0]
click at [1074, 334] on div "08 If you over hear a patient complaining about a fellow employee, you should i…" at bounding box center [914, 337] width 1266 height 157
click at [1115, 299] on label "False" at bounding box center [1110, 302] width 138 height 45
click at [1067, 299] on input "False" at bounding box center [1060, 303] width 14 height 13
radio input "true"
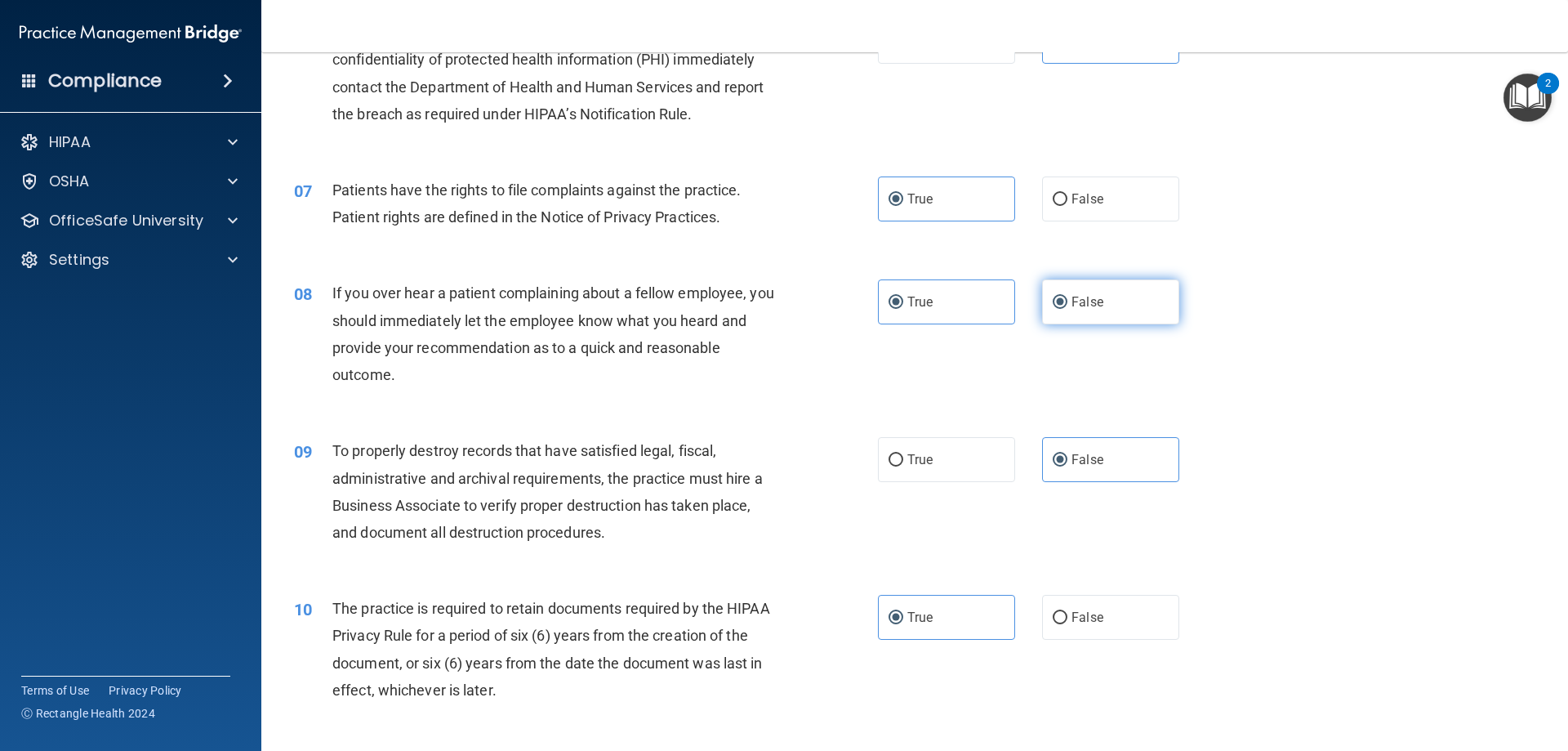
radio input "false"
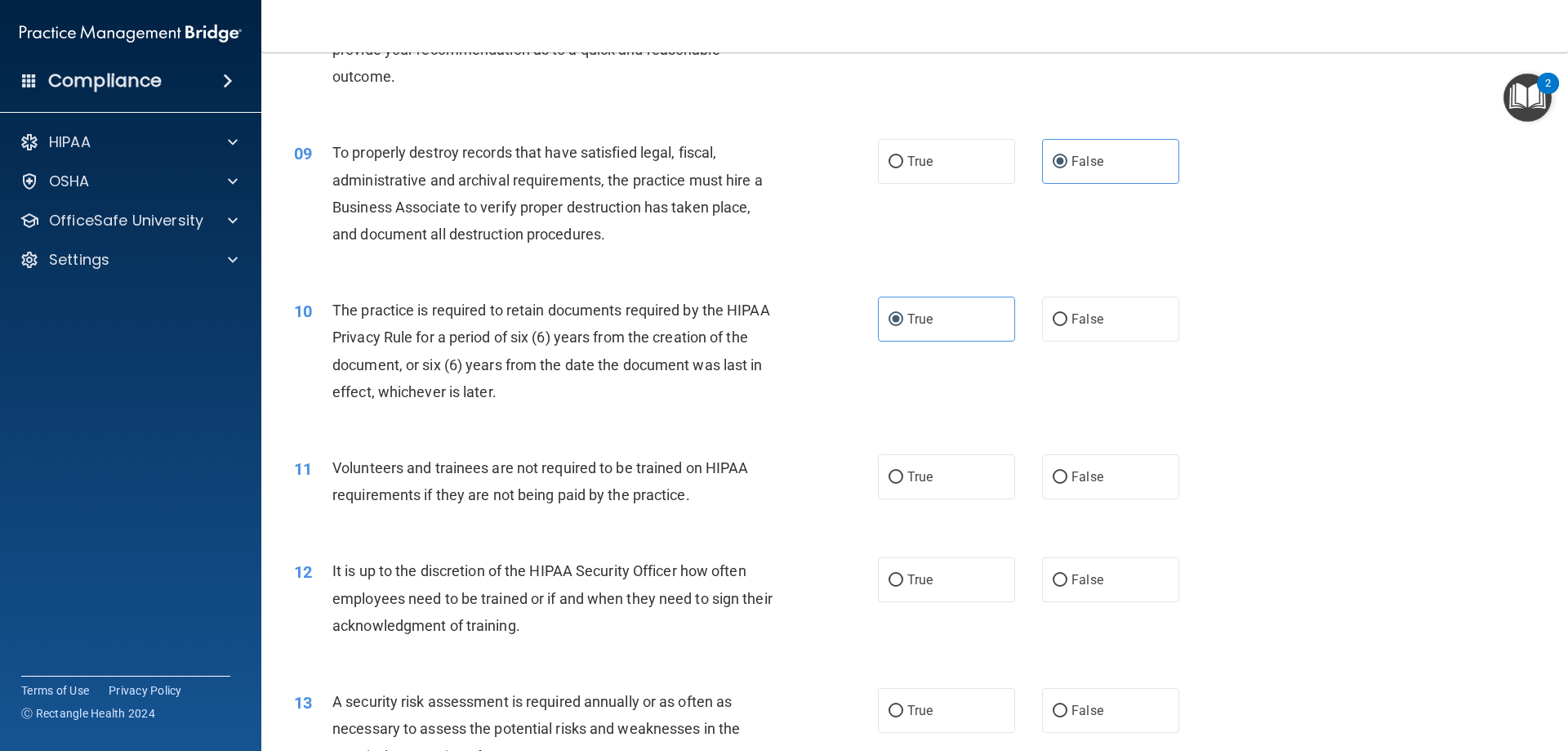
scroll to position [1143, 0]
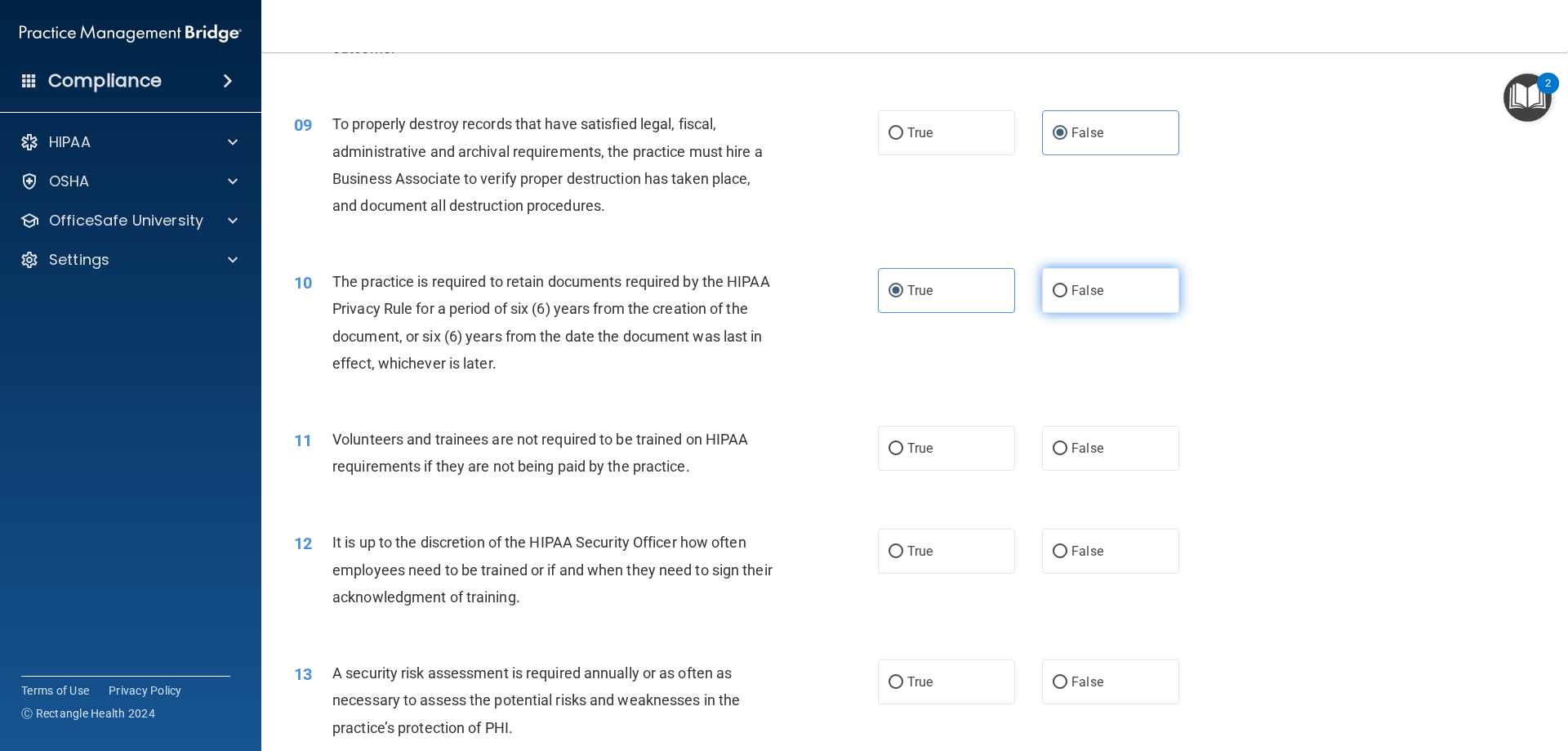
click at [1068, 311] on label "False" at bounding box center [1110, 291] width 138 height 45
click at [1067, 298] on input "False" at bounding box center [1060, 291] width 14 height 13
radio input "true"
radio input "false"
click at [1170, 453] on label "False" at bounding box center [1110, 448] width 138 height 45
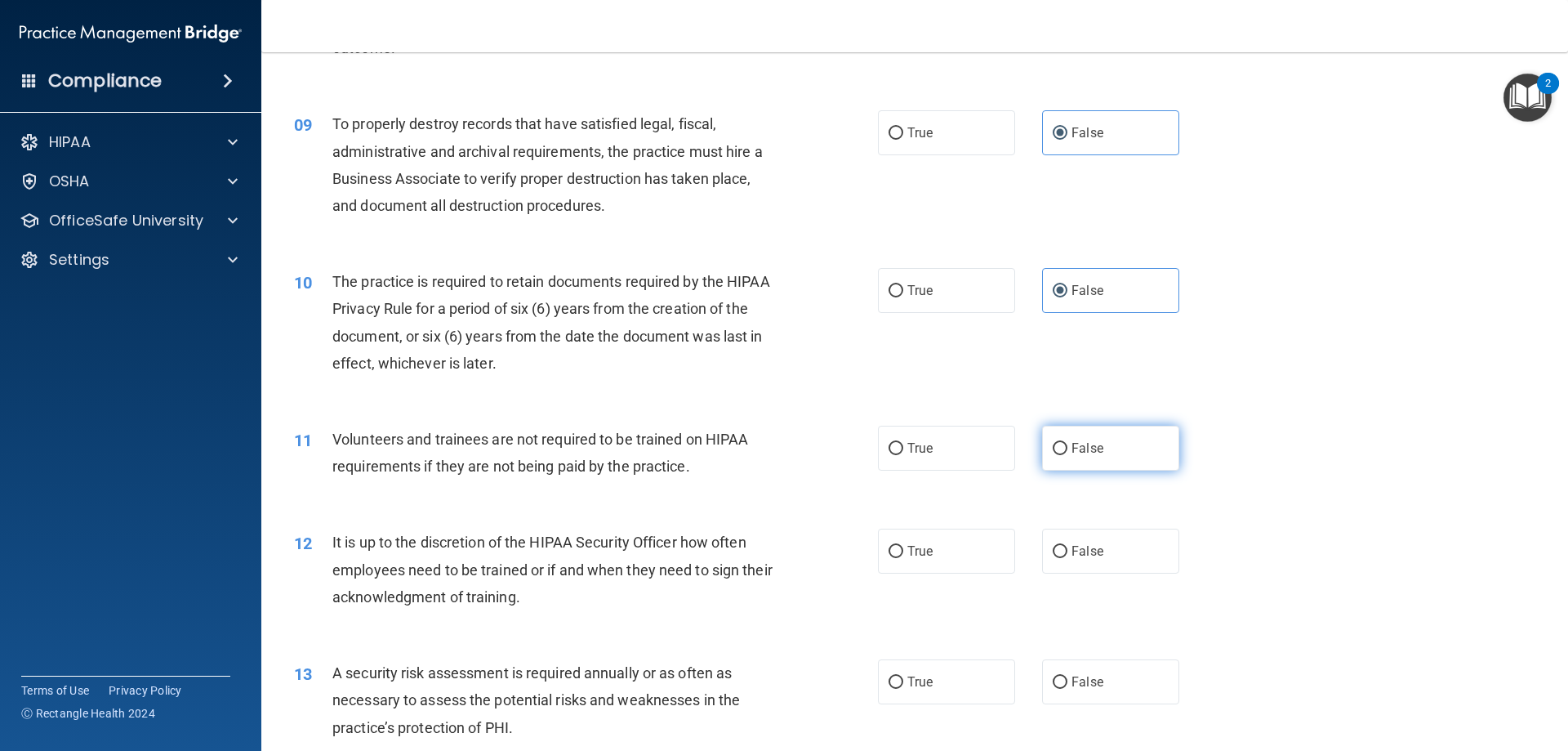
click at [1067, 453] on input "False" at bounding box center [1060, 449] width 14 height 13
radio input "true"
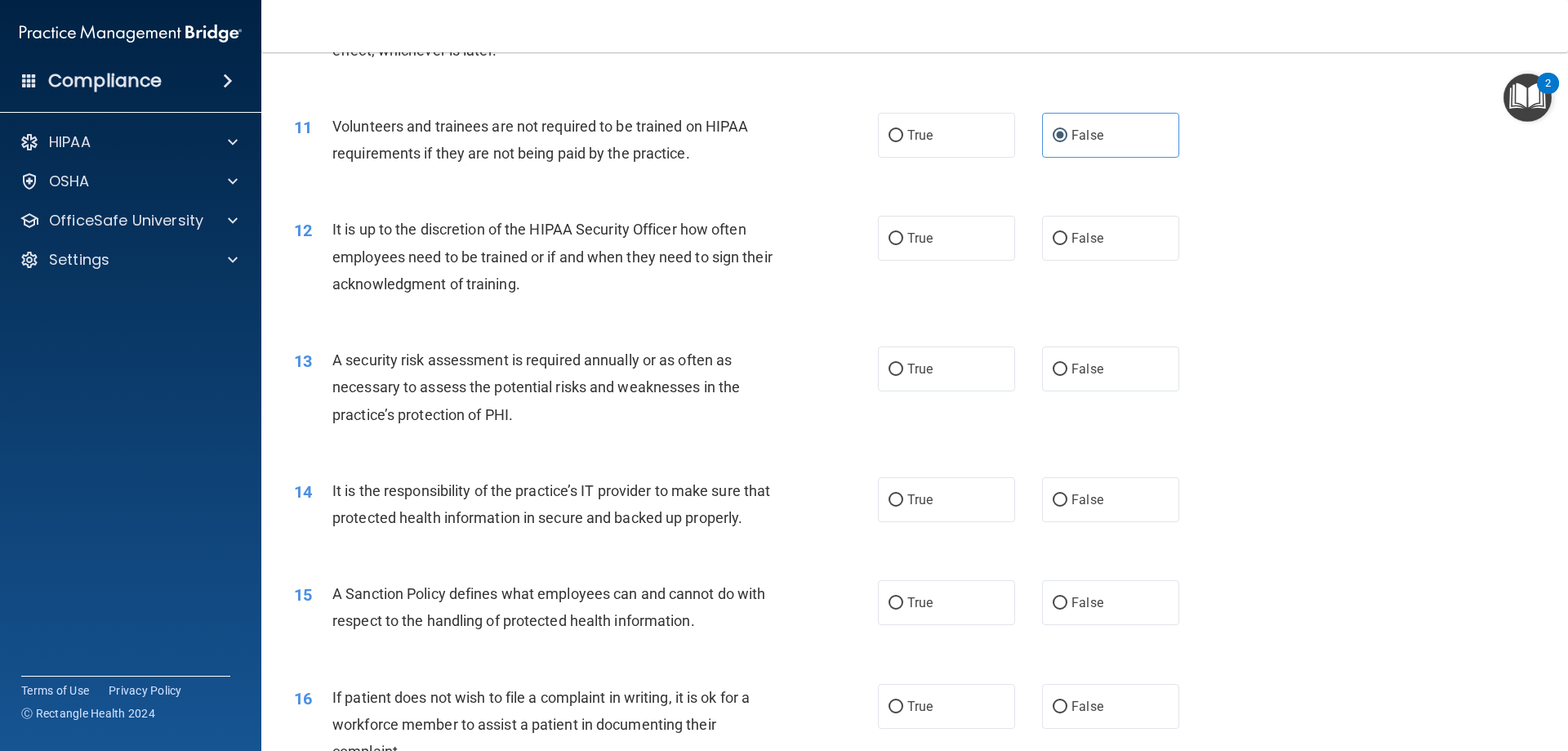
scroll to position [1471, 0]
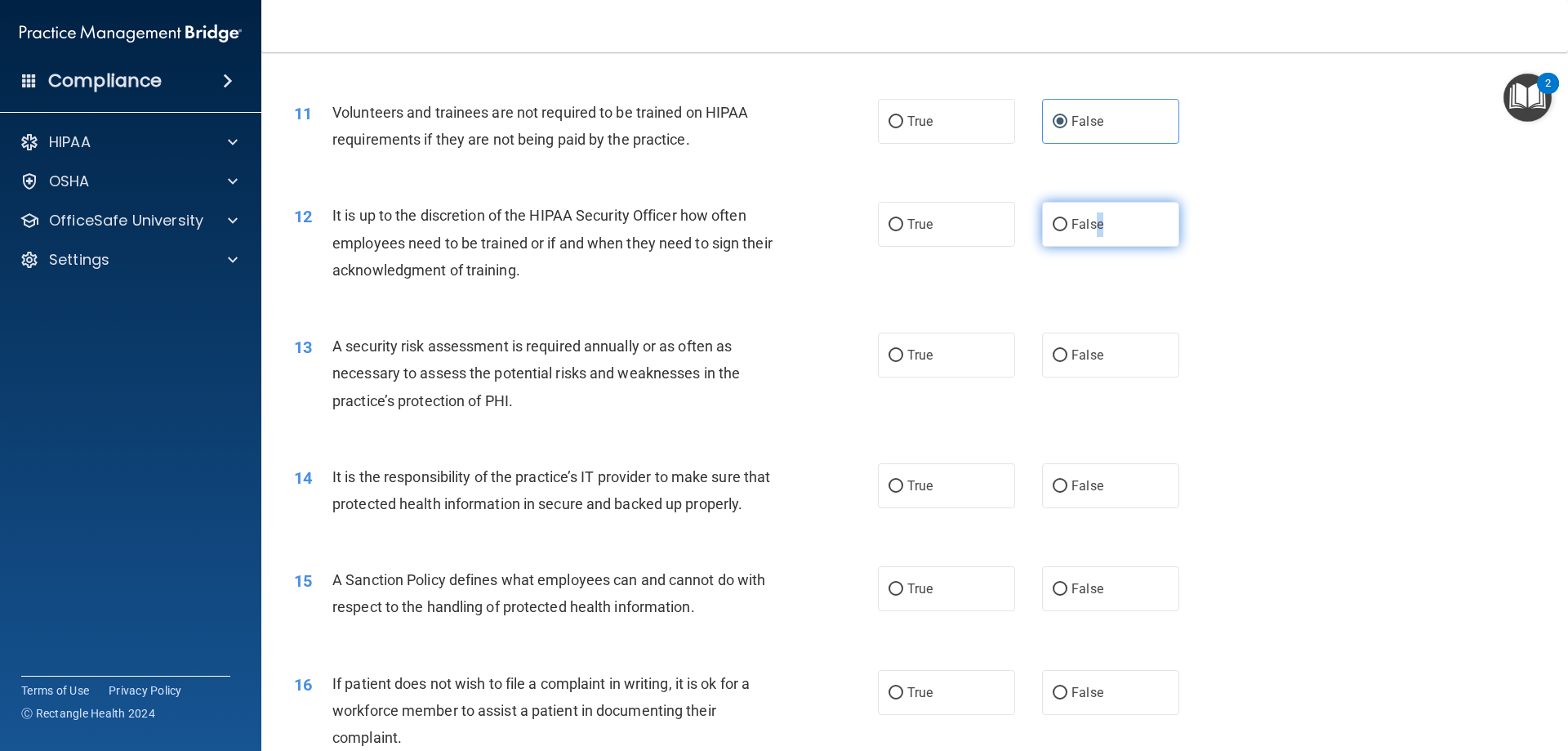
click at [1094, 227] on span "False" at bounding box center [1087, 224] width 31 height 15
click at [1076, 226] on span "False" at bounding box center [1087, 224] width 31 height 15
click at [1067, 226] on input "False" at bounding box center [1060, 225] width 14 height 13
radio input "true"
click at [940, 348] on label "True" at bounding box center [946, 355] width 138 height 45
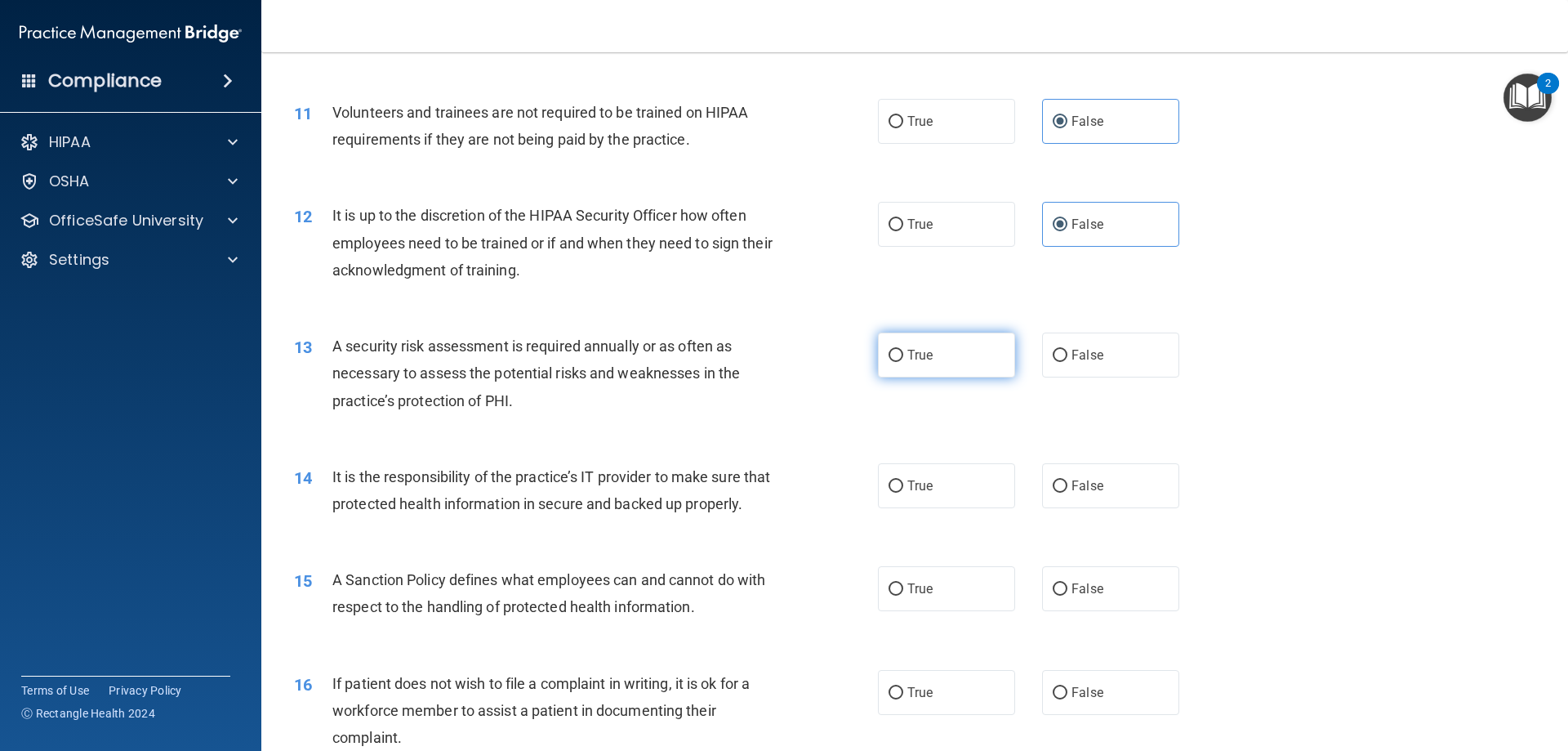
click at [903, 350] on input "True" at bounding box center [895, 356] width 14 height 13
radio input "true"
click at [975, 496] on label "True" at bounding box center [946, 486] width 138 height 45
click at [903, 493] on input "True" at bounding box center [895, 487] width 14 height 13
radio input "true"
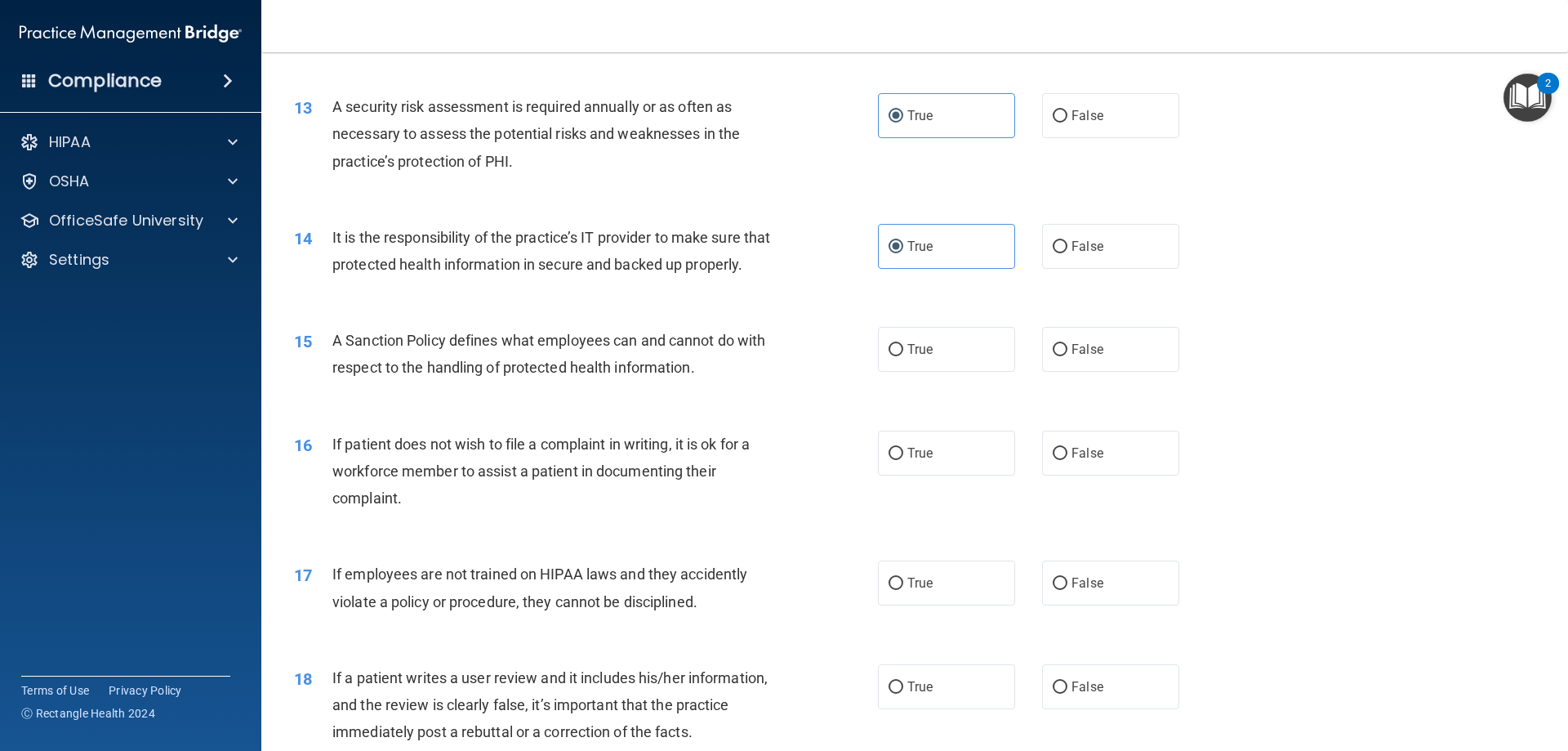
scroll to position [1715, 0]
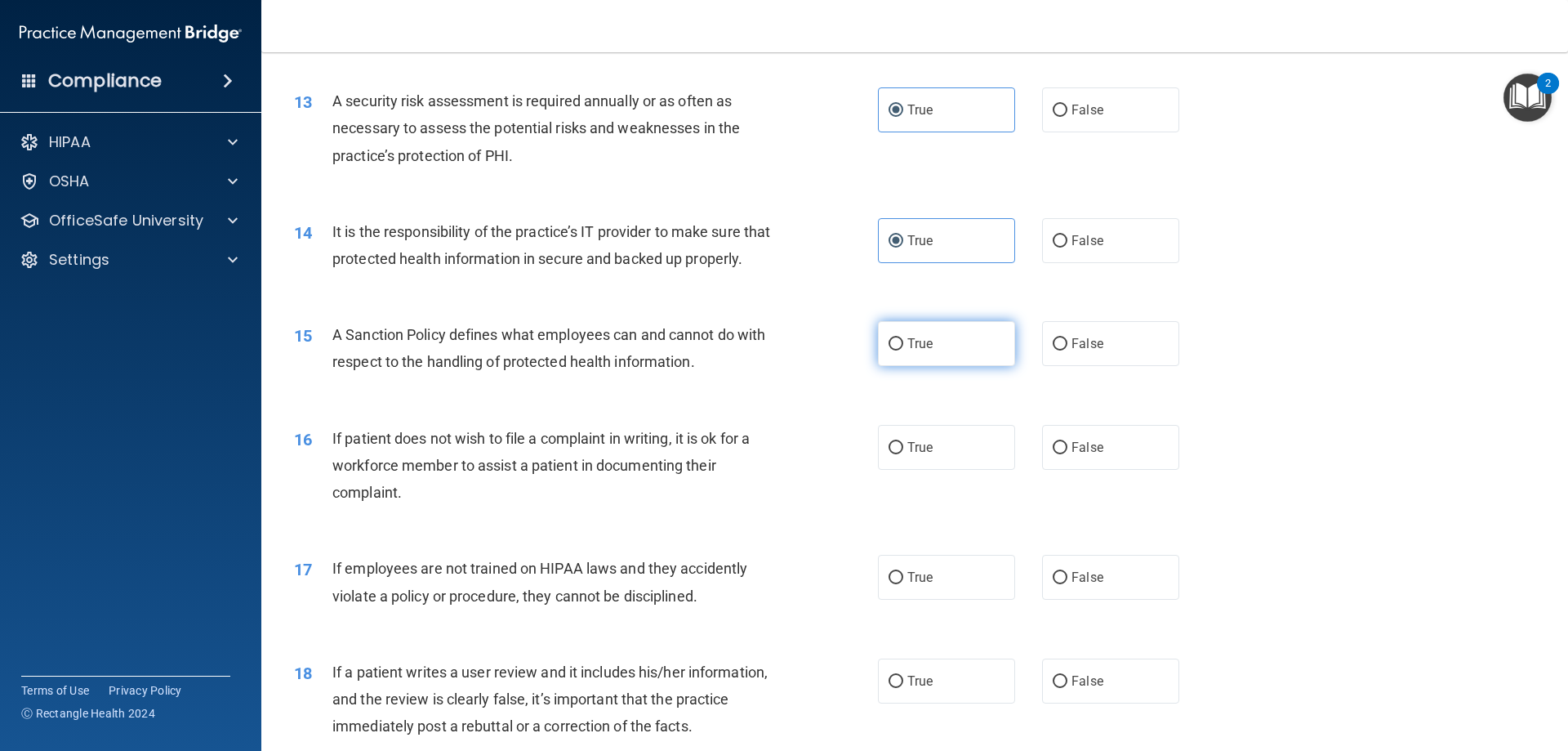
click at [965, 366] on label "True" at bounding box center [946, 344] width 138 height 45
click at [903, 351] on input "True" at bounding box center [895, 344] width 14 height 13
radio input "true"
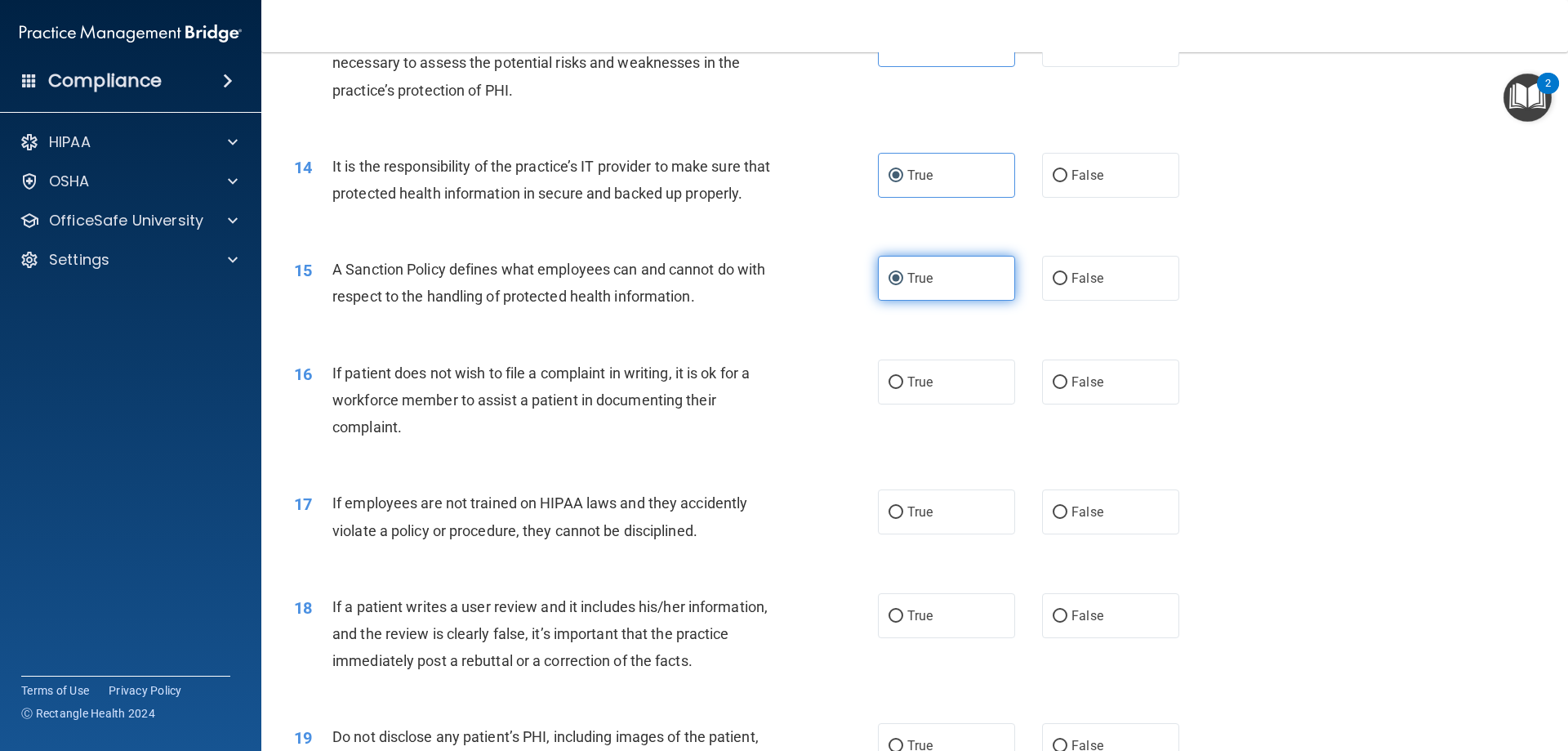
scroll to position [1879, 0]
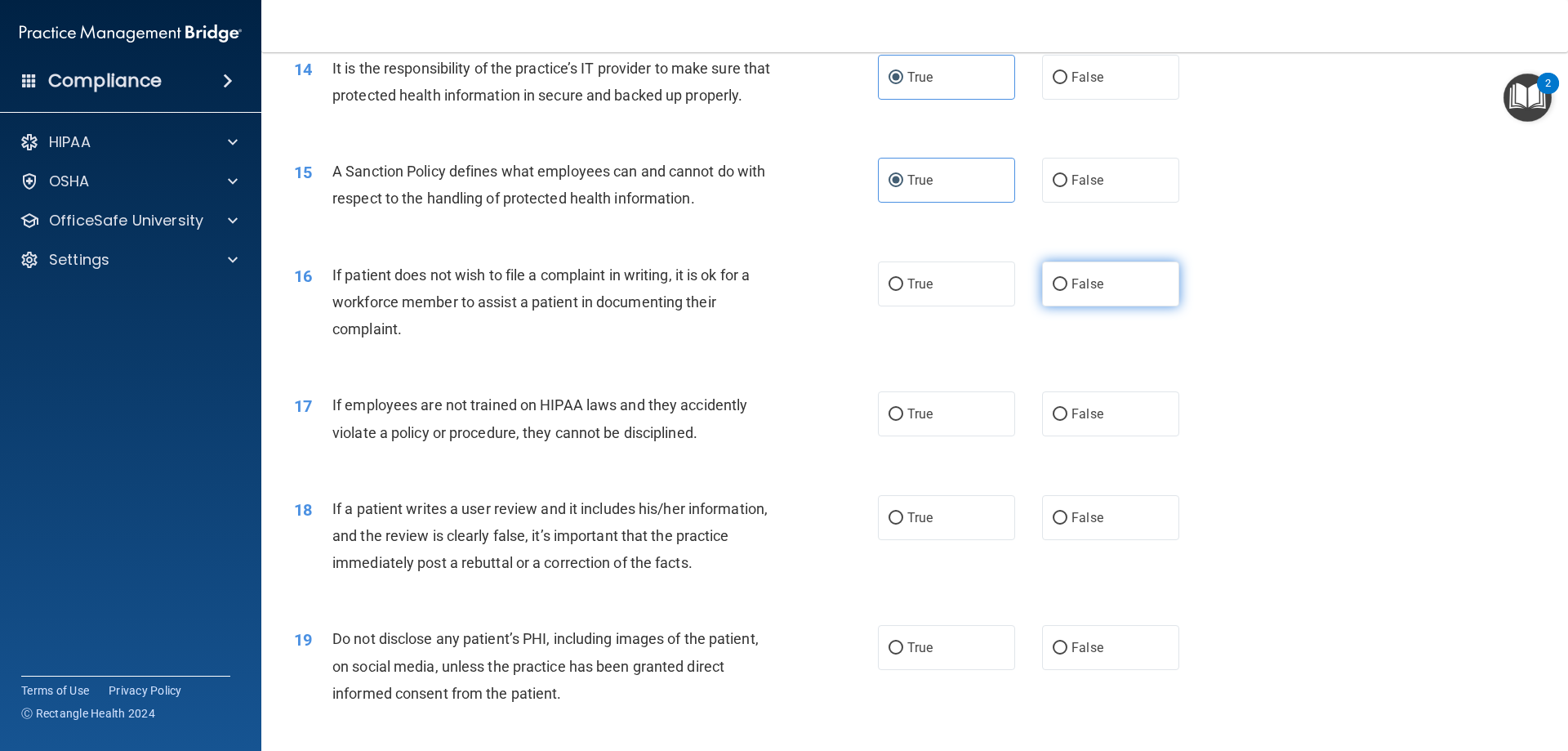
click at [1146, 307] on label "False" at bounding box center [1110, 284] width 138 height 45
click at [1067, 291] on input "False" at bounding box center [1060, 285] width 14 height 13
radio input "true"
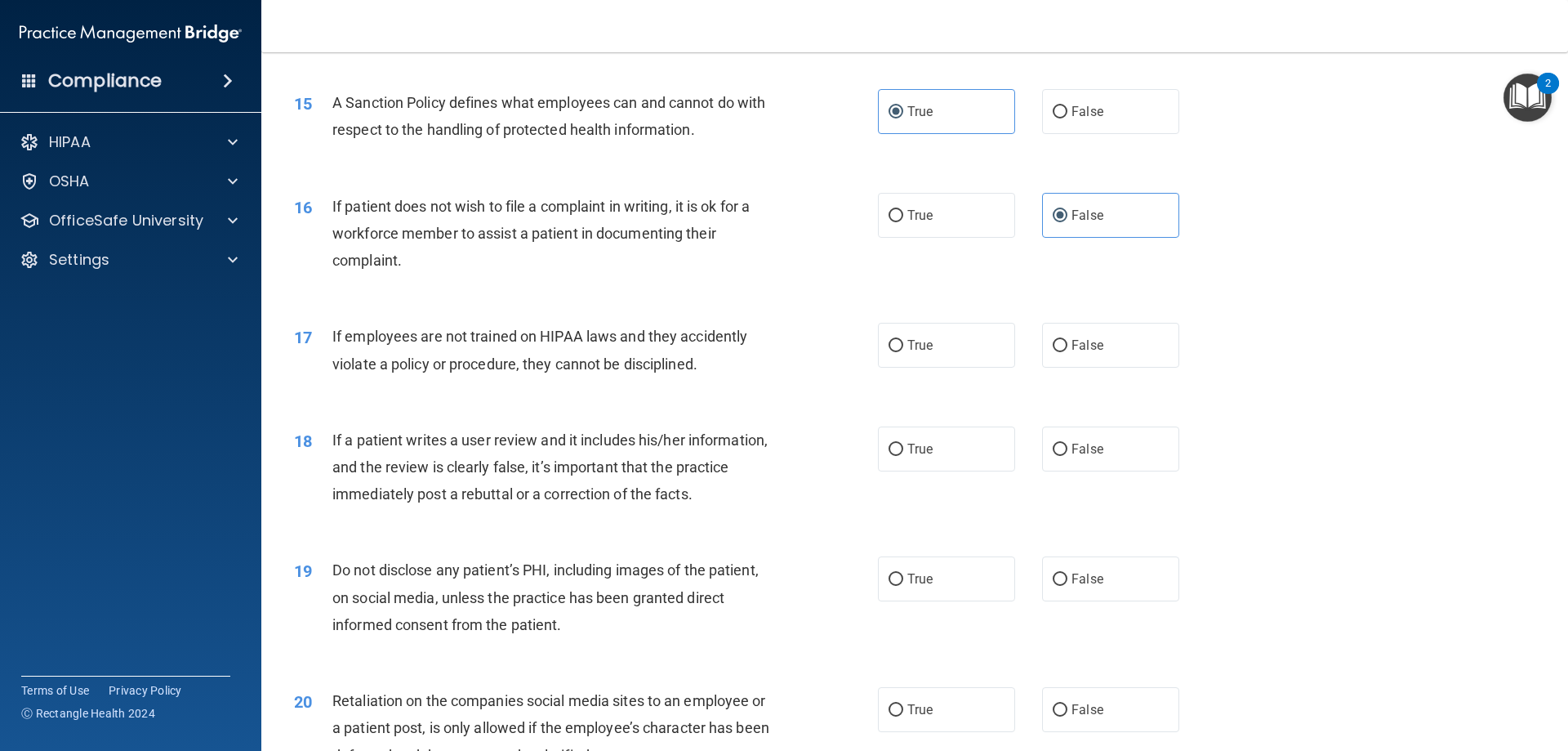
scroll to position [2042, 0]
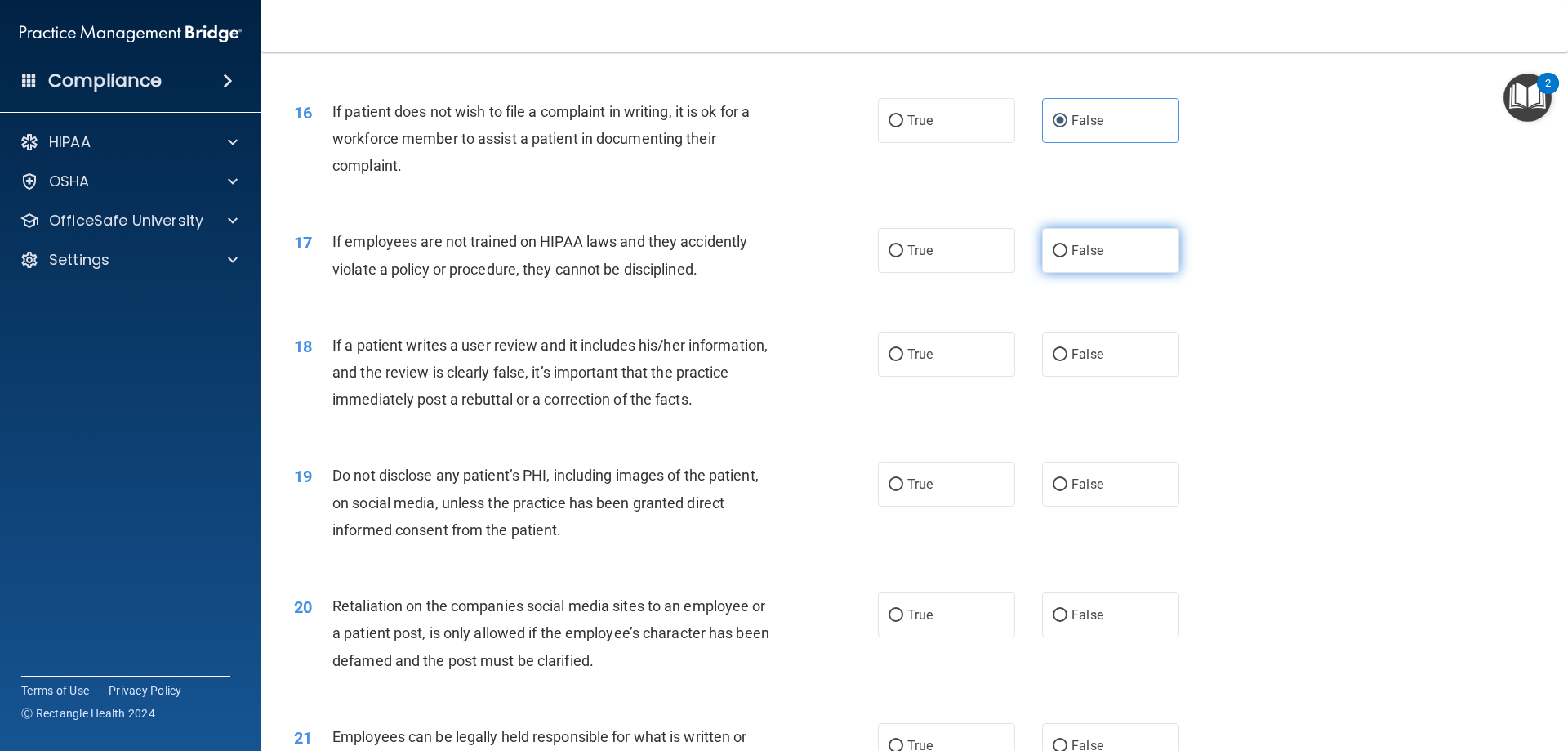
click at [1128, 273] on label "False" at bounding box center [1110, 250] width 138 height 45
click at [1067, 257] on input "False" at bounding box center [1060, 251] width 14 height 13
radio input "true"
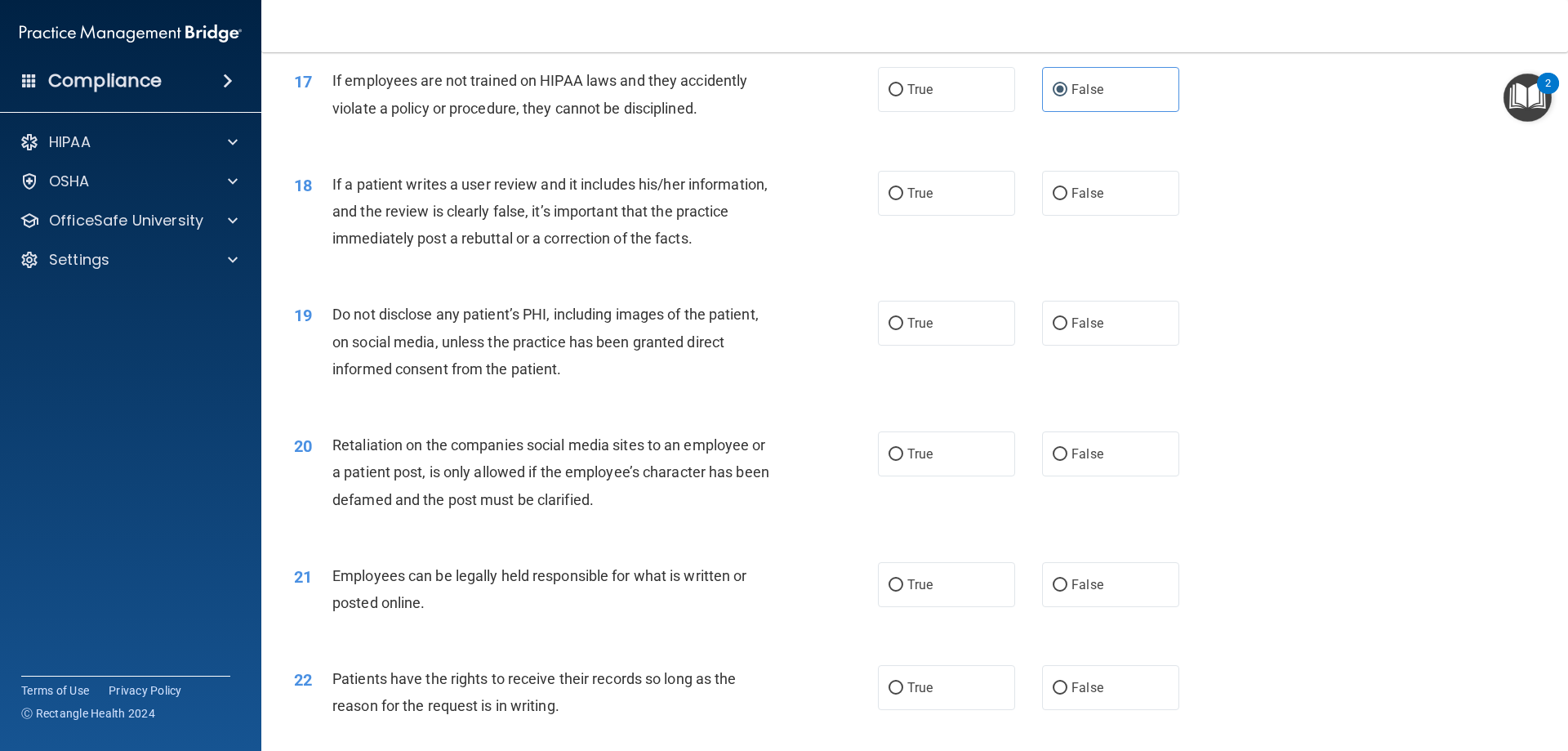
scroll to position [2123, 0]
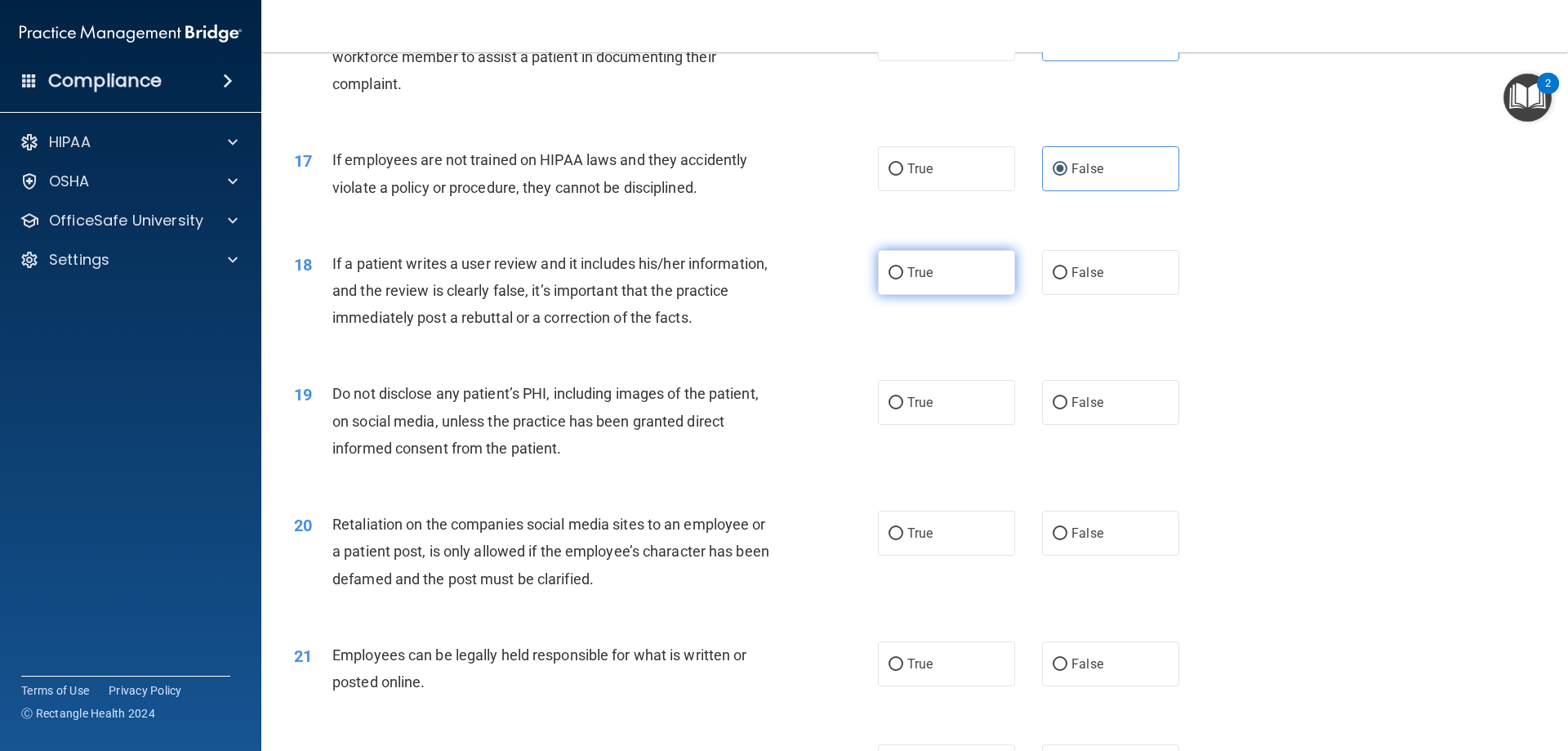
click at [889, 295] on label "True" at bounding box center [946, 273] width 138 height 45
click at [889, 280] on input "True" at bounding box center [895, 273] width 14 height 13
radio input "true"
click at [1075, 281] on span "False" at bounding box center [1087, 272] width 31 height 15
click at [1067, 280] on input "False" at bounding box center [1060, 273] width 14 height 13
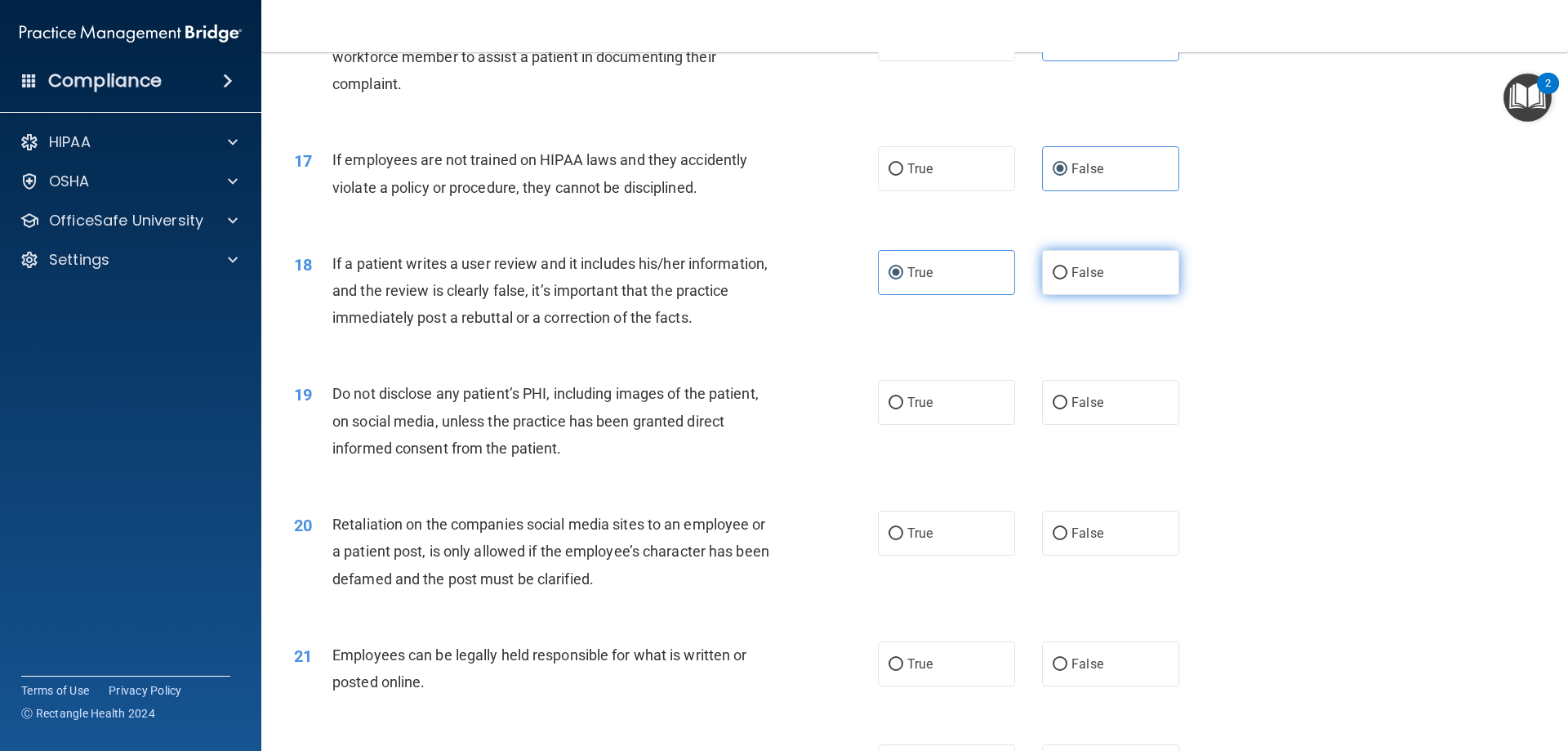
radio input "true"
radio input "false"
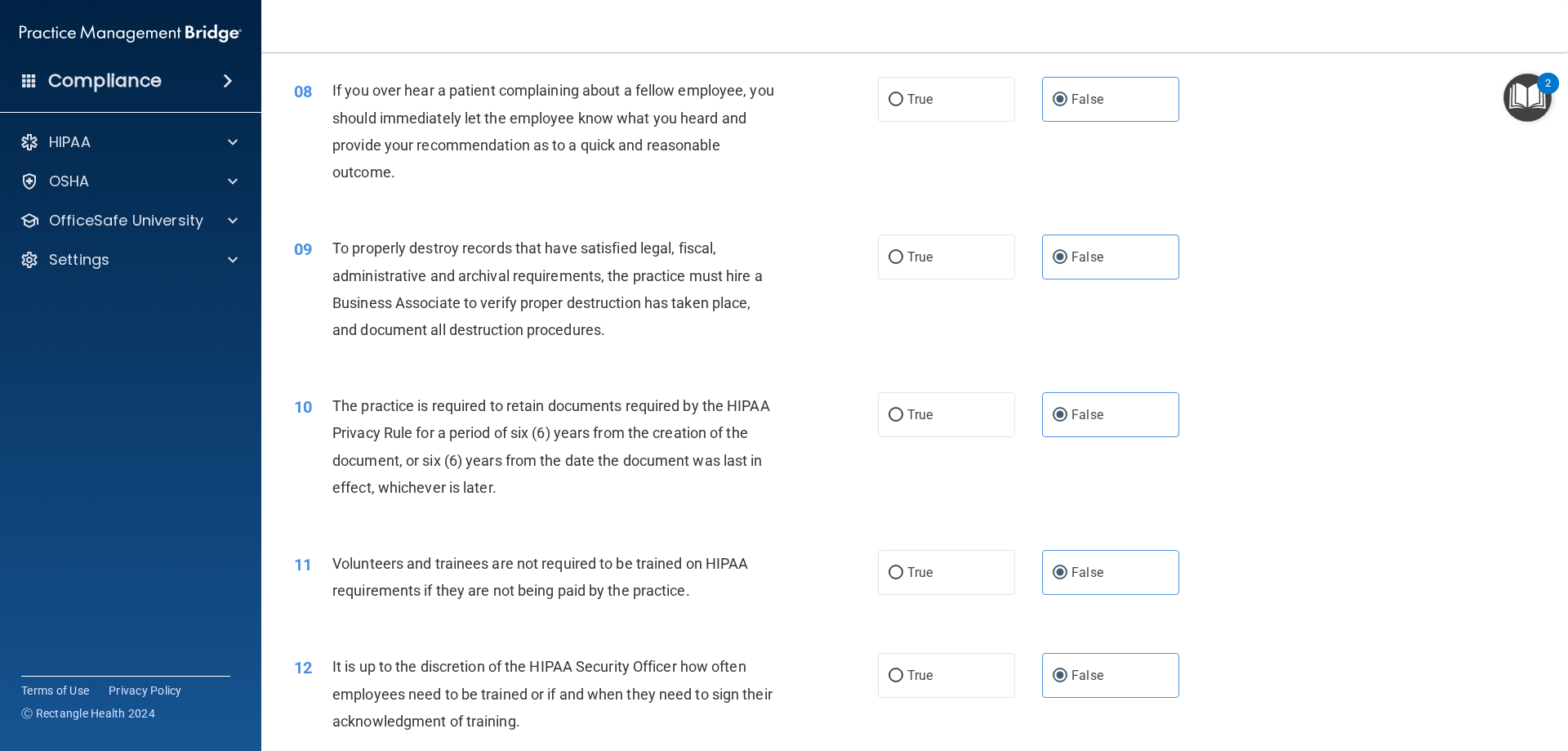
scroll to position [980, 0]
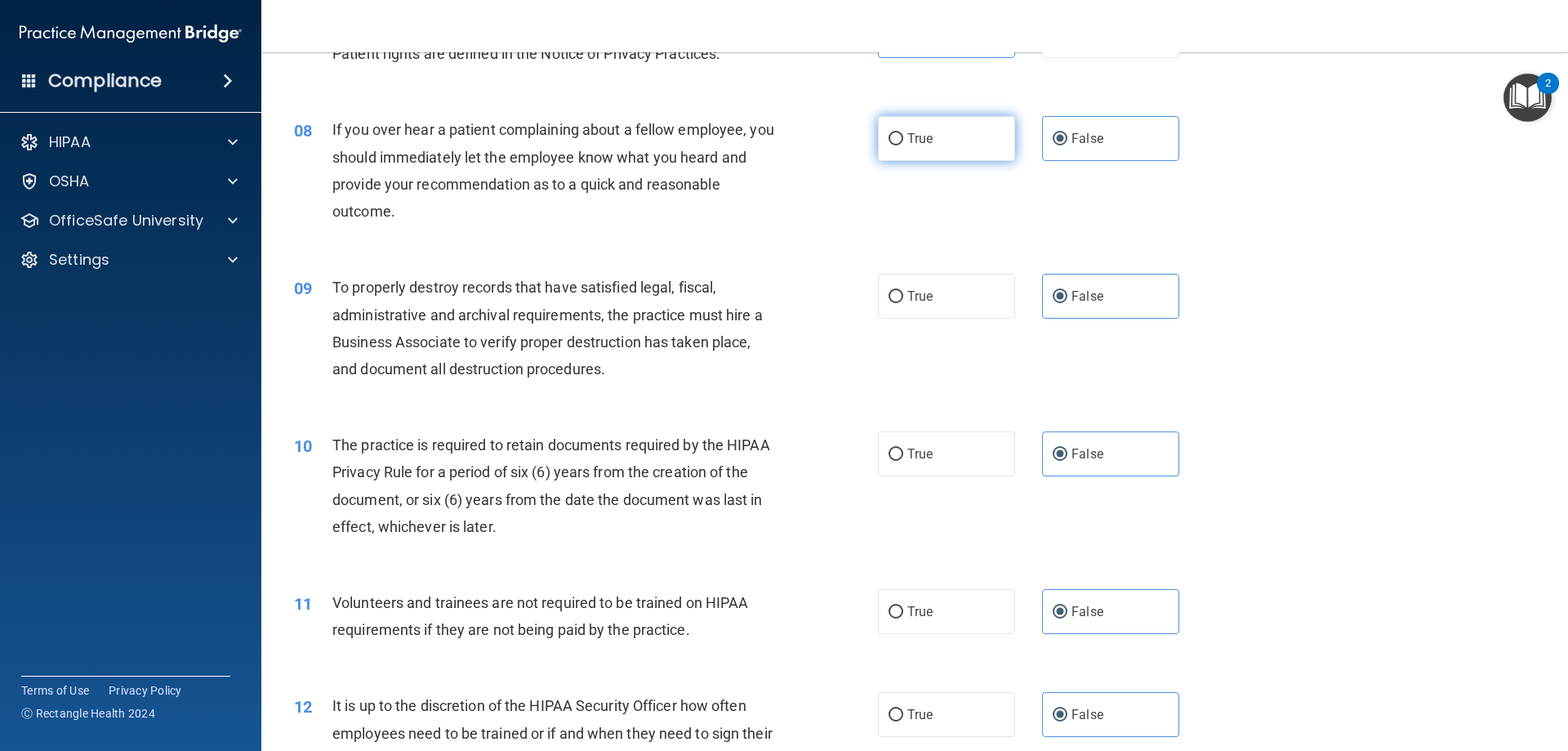
click at [976, 152] on label "True" at bounding box center [946, 139] width 138 height 45
click at [903, 146] on input "True" at bounding box center [895, 139] width 14 height 13
radio input "true"
drag, startPoint x: 1065, startPoint y: 268, endPoint x: 1074, endPoint y: 273, distance: 10.3
click at [1067, 268] on div "09 To properly destroy records that have satisfied legal, fiscal, administrativ…" at bounding box center [914, 332] width 1266 height 157
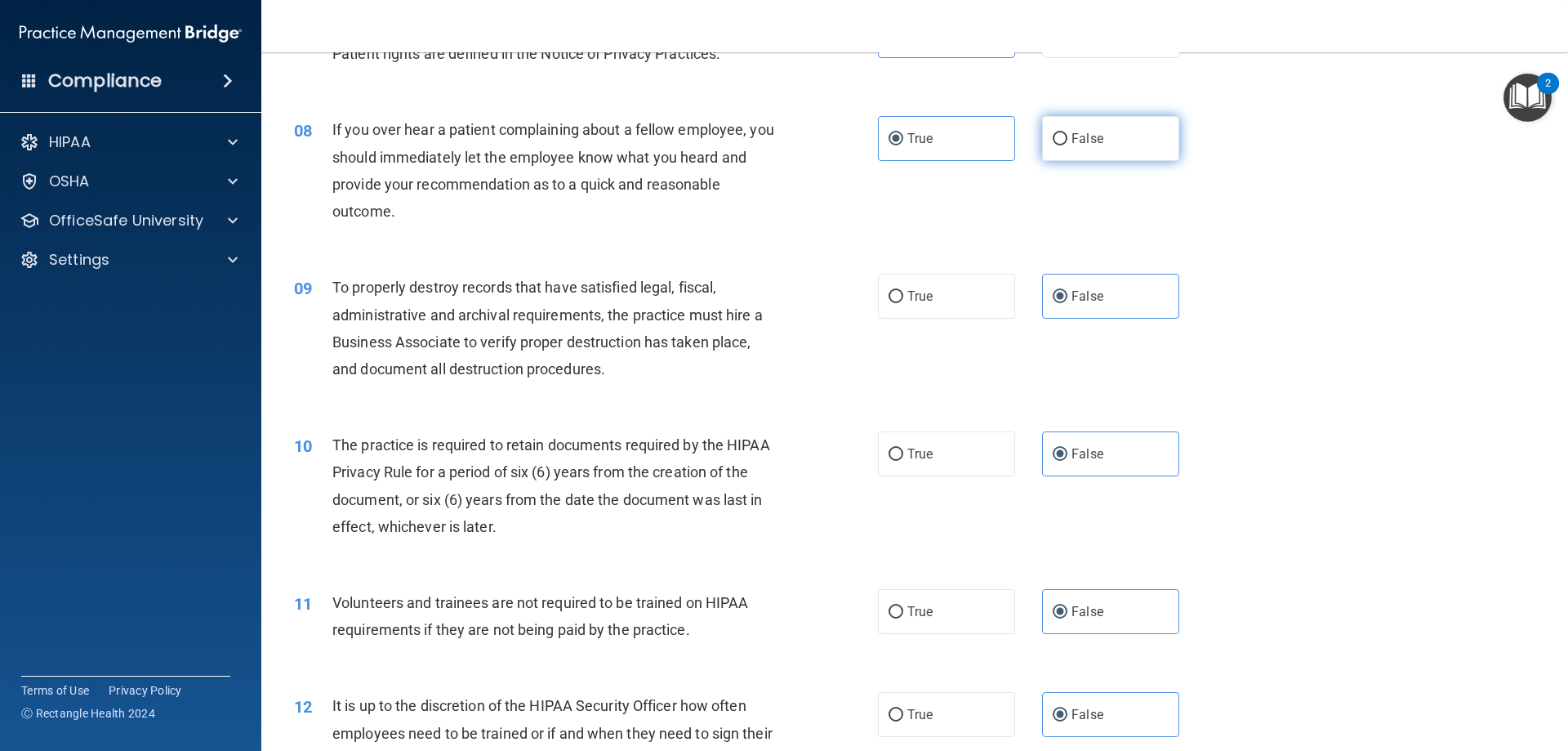
click at [1111, 156] on label "False" at bounding box center [1110, 139] width 138 height 45
click at [1067, 146] on input "False" at bounding box center [1060, 139] width 14 height 13
radio input "true"
radio input "false"
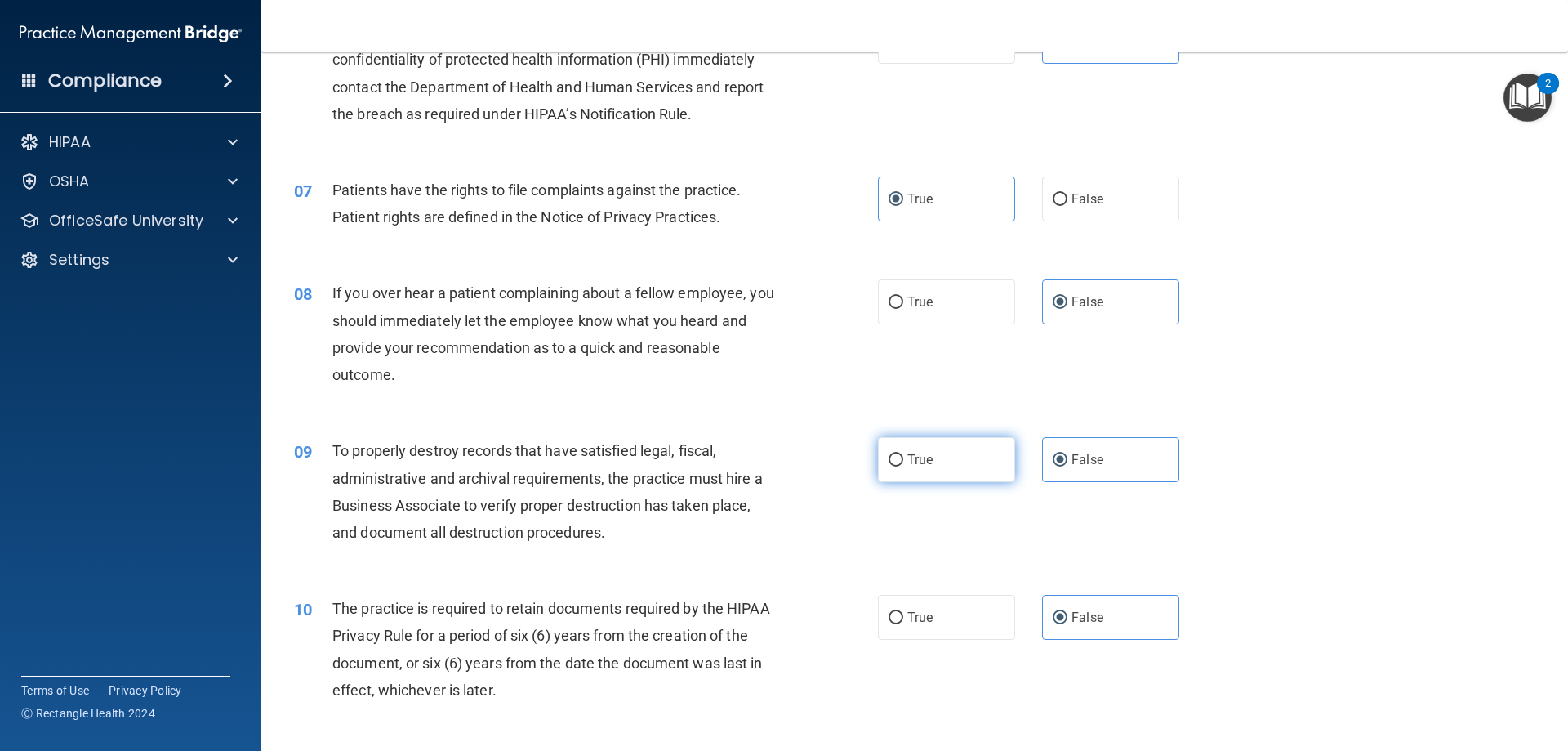
scroll to position [899, 0]
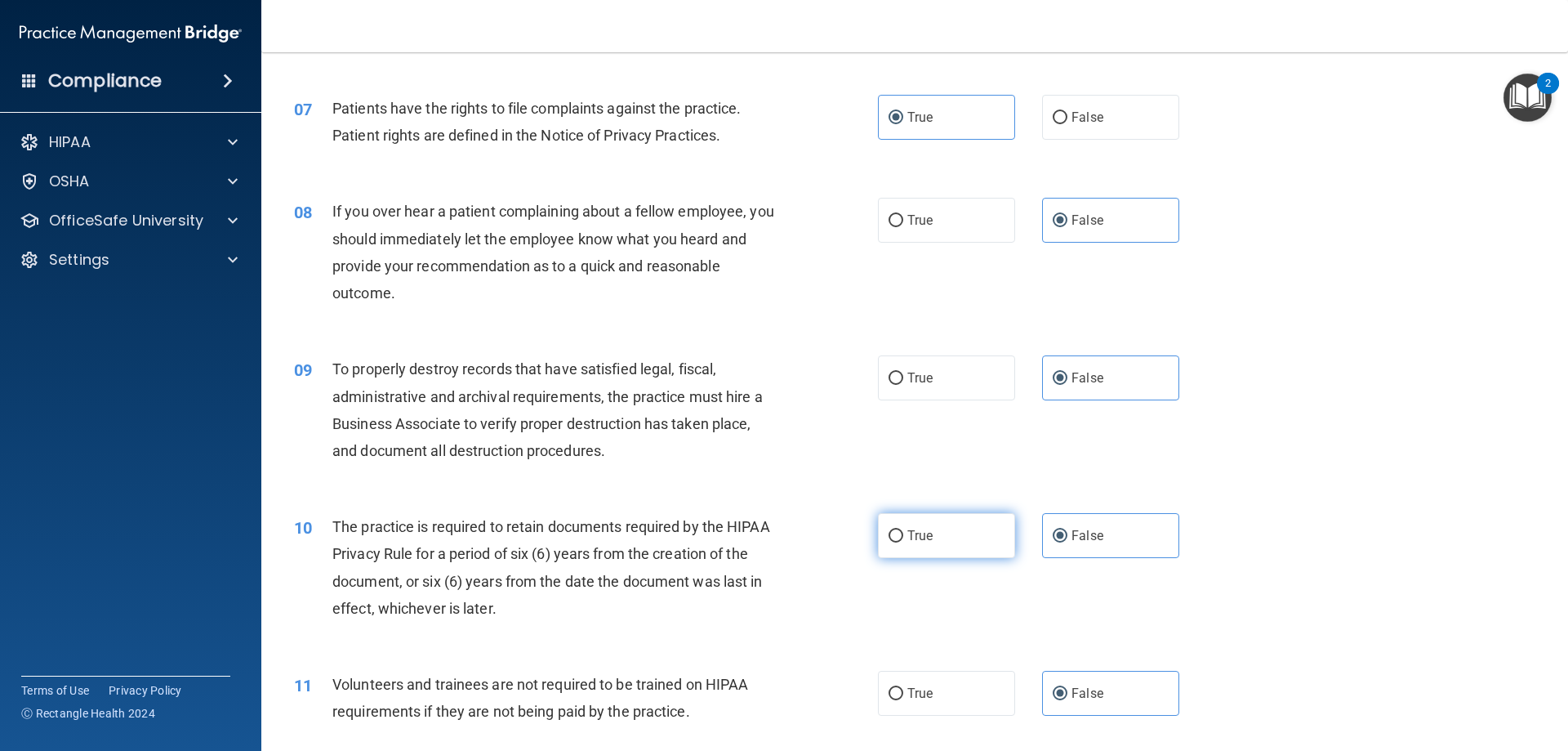
click at [956, 530] on label "True" at bounding box center [946, 535] width 138 height 45
click at [903, 530] on input "True" at bounding box center [895, 536] width 14 height 13
radio input "true"
radio input "false"
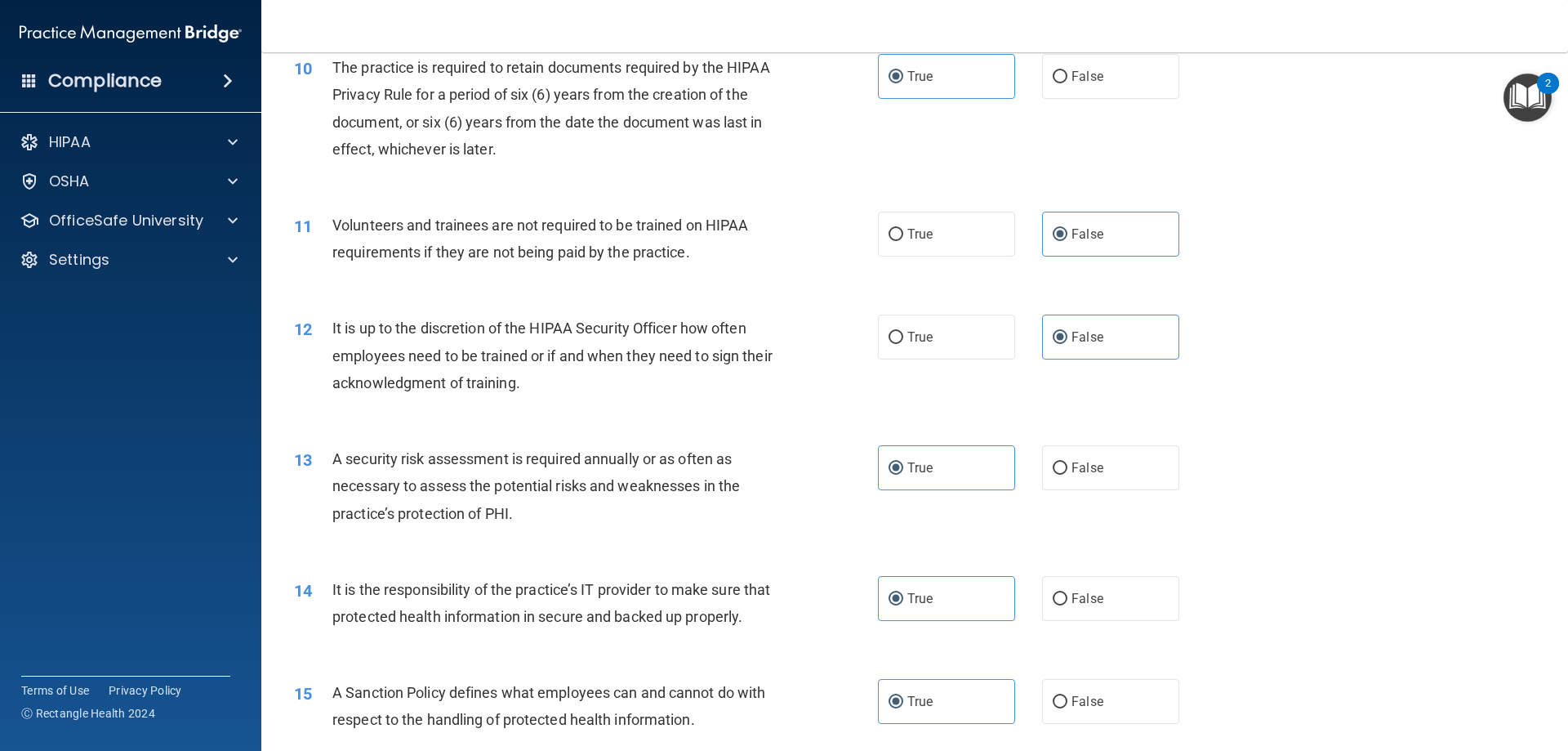
scroll to position [1471, 0]
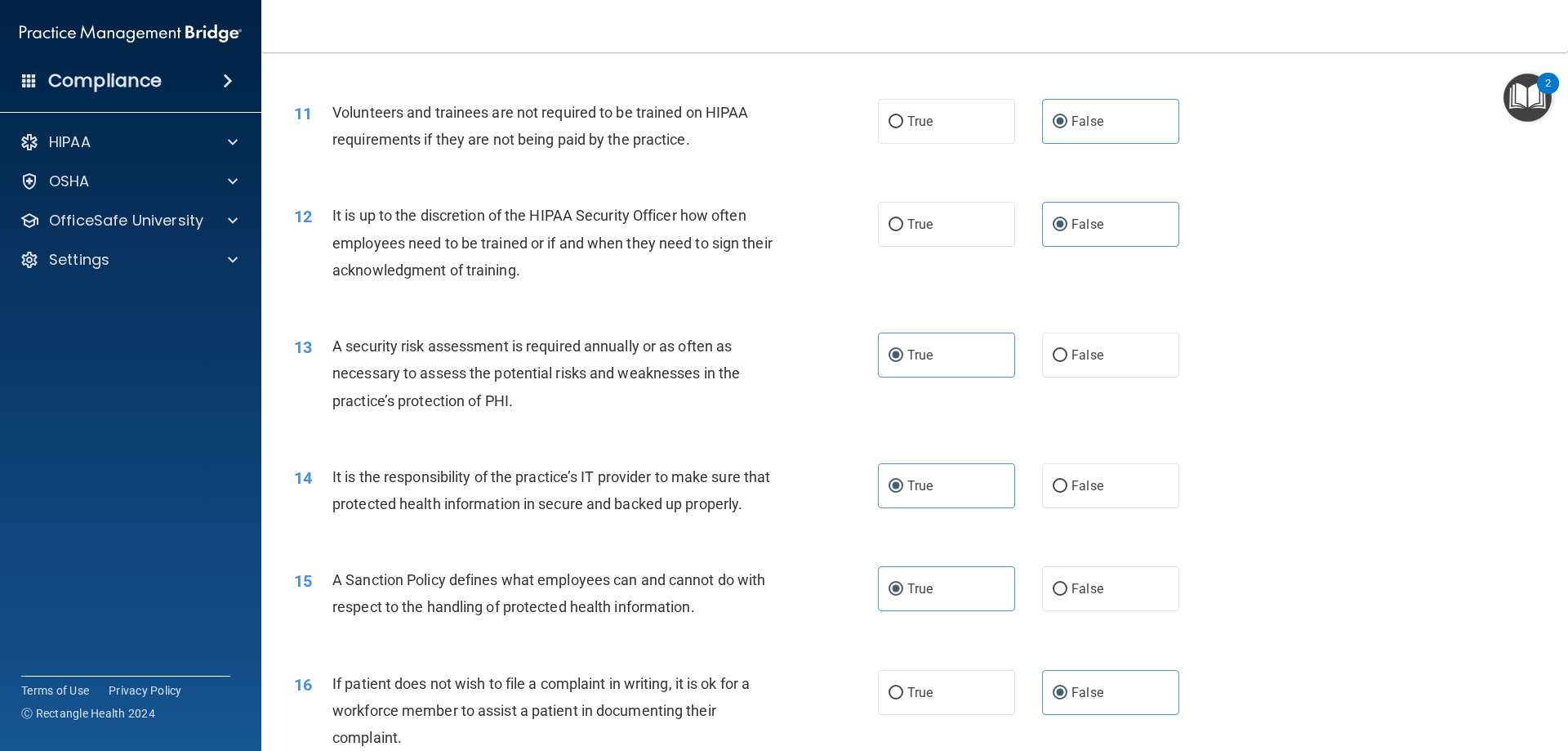
click at [597, 36] on nav "Toggle navigation Sophia Garza sgarza@parcsdentistry.com Manage My Enterprise P…" at bounding box center [914, 26] width 1306 height 52
click at [927, 234] on label "True" at bounding box center [946, 224] width 138 height 45
click at [903, 231] on input "True" at bounding box center [895, 225] width 14 height 13
radio input "true"
radio input "false"
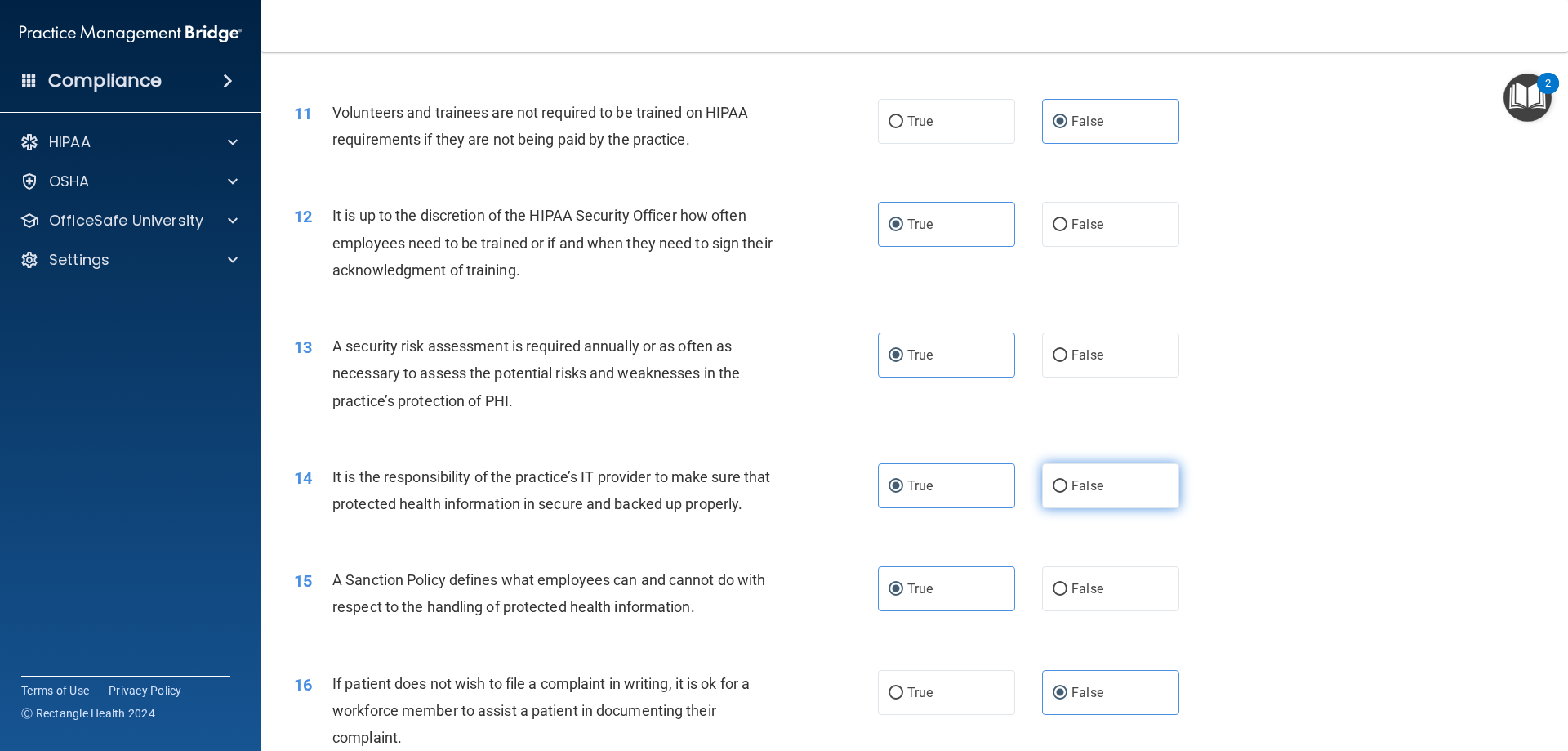
click at [1118, 494] on label "False" at bounding box center [1110, 486] width 138 height 45
click at [1067, 493] on input "False" at bounding box center [1060, 487] width 14 height 13
radio input "true"
radio input "false"
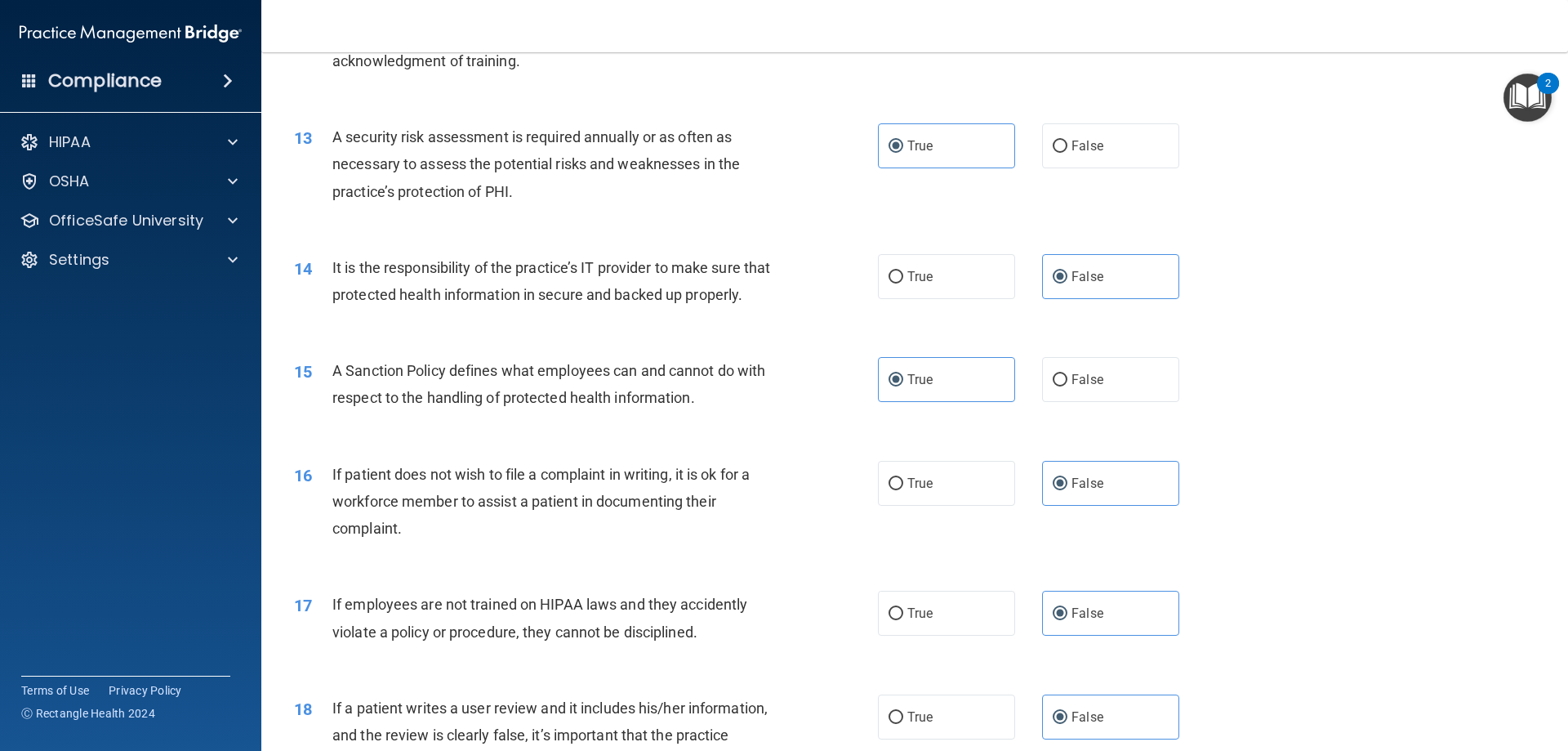
scroll to position [1715, 0]
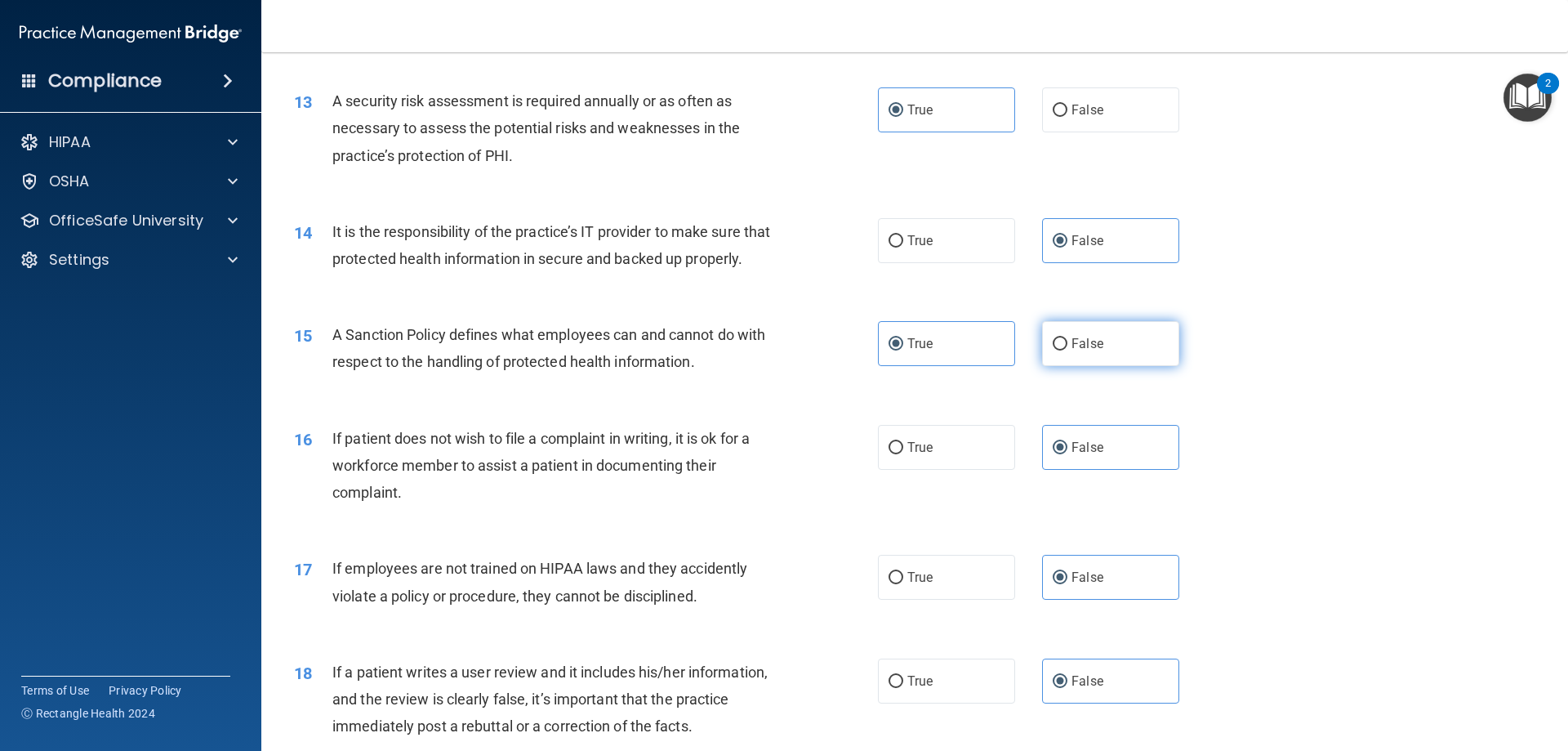
click at [1150, 366] on label "False" at bounding box center [1110, 344] width 138 height 45
click at [1067, 351] on input "False" at bounding box center [1060, 344] width 14 height 13
radio input "true"
radio input "false"
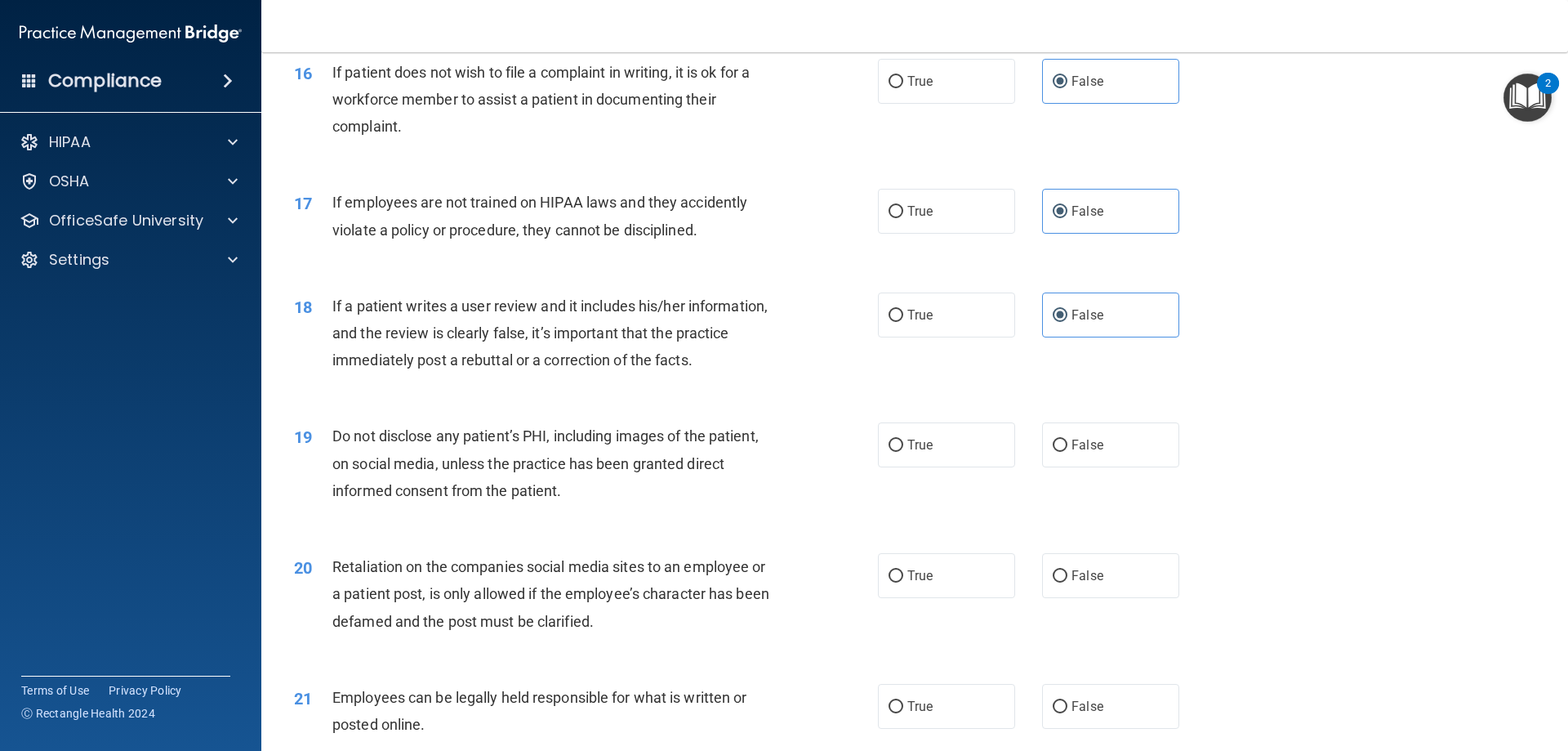
scroll to position [2097, 0]
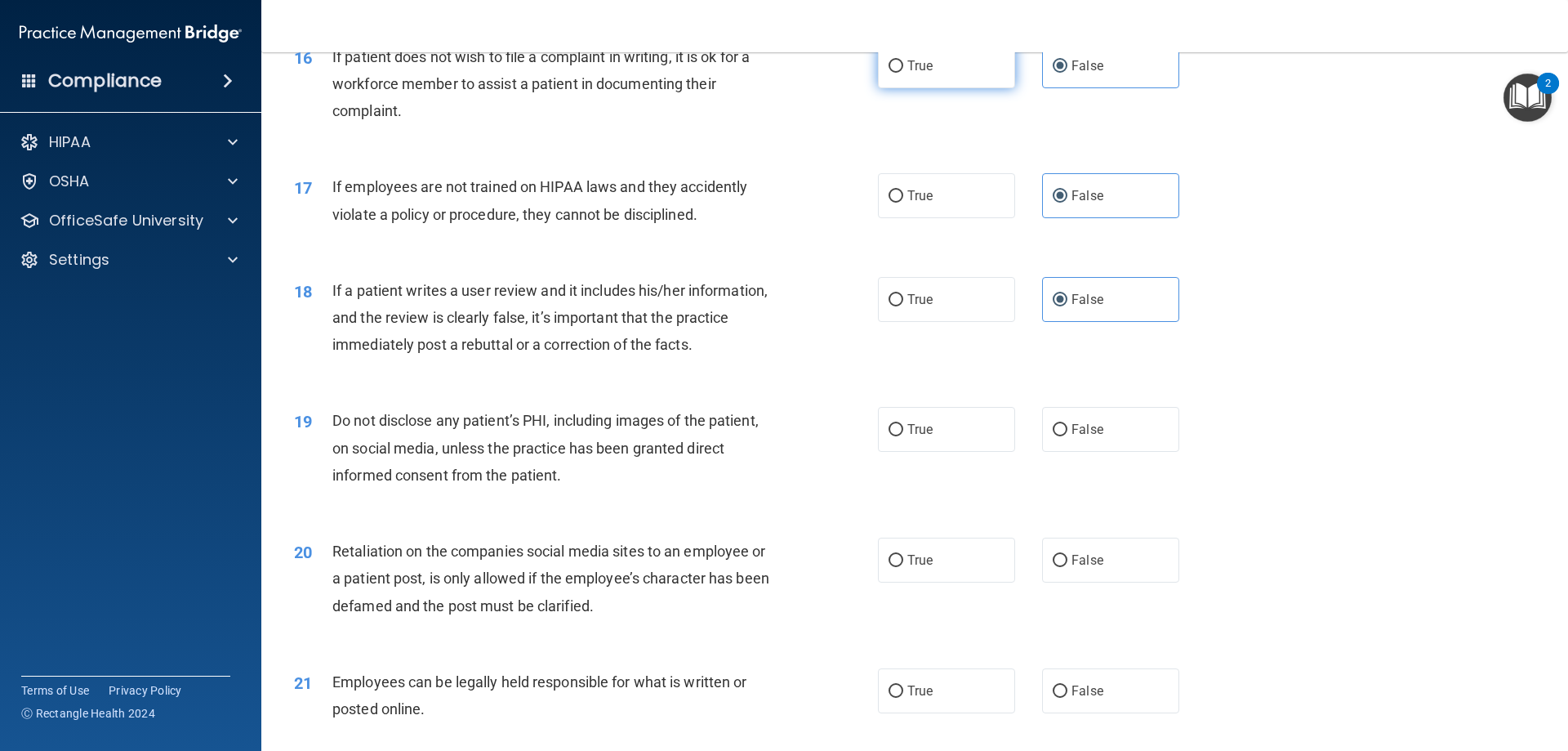
click at [961, 88] on label "True" at bounding box center [946, 66] width 138 height 45
click at [903, 73] on input "True" at bounding box center [895, 67] width 14 height 13
radio input "true"
radio input "false"
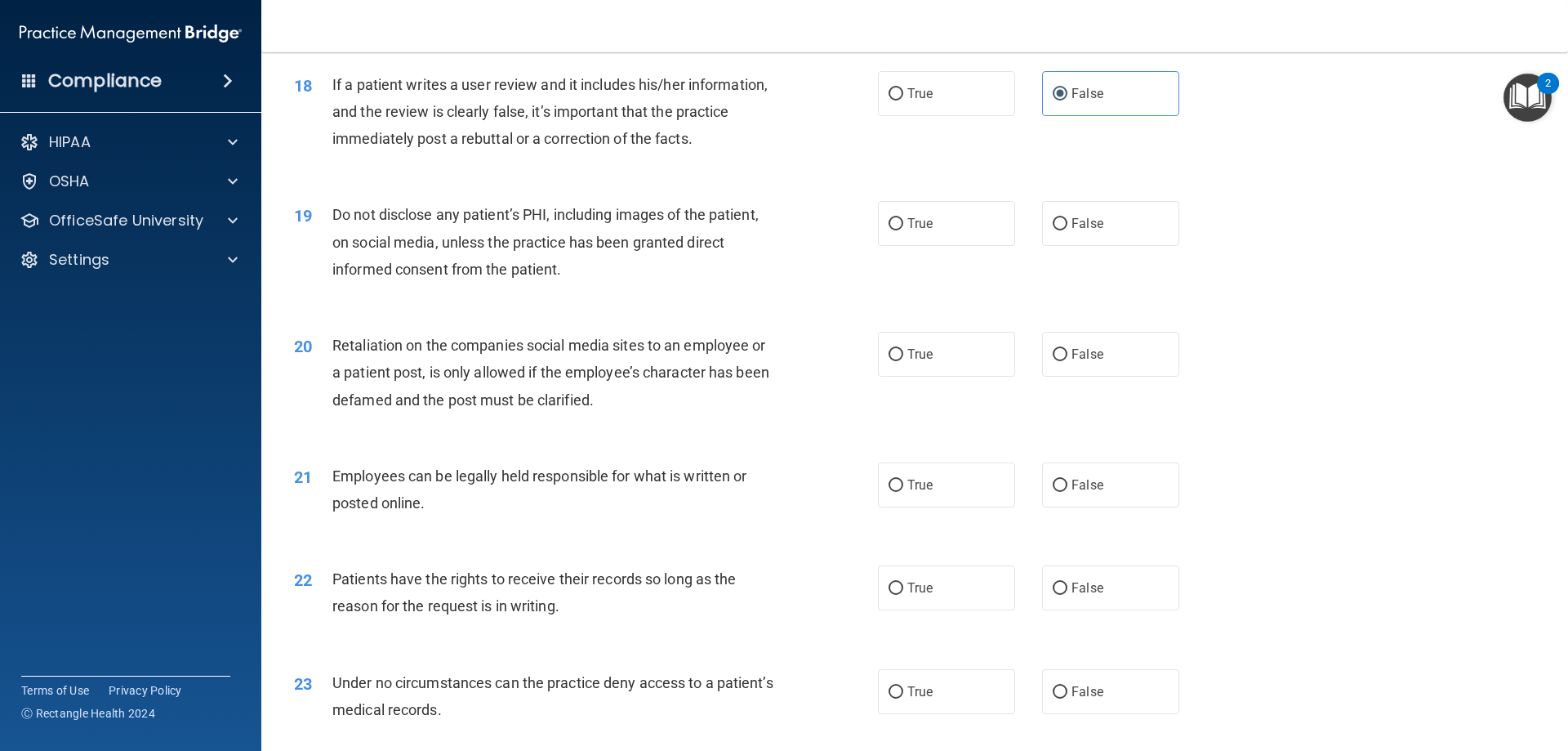
scroll to position [2342, 0]
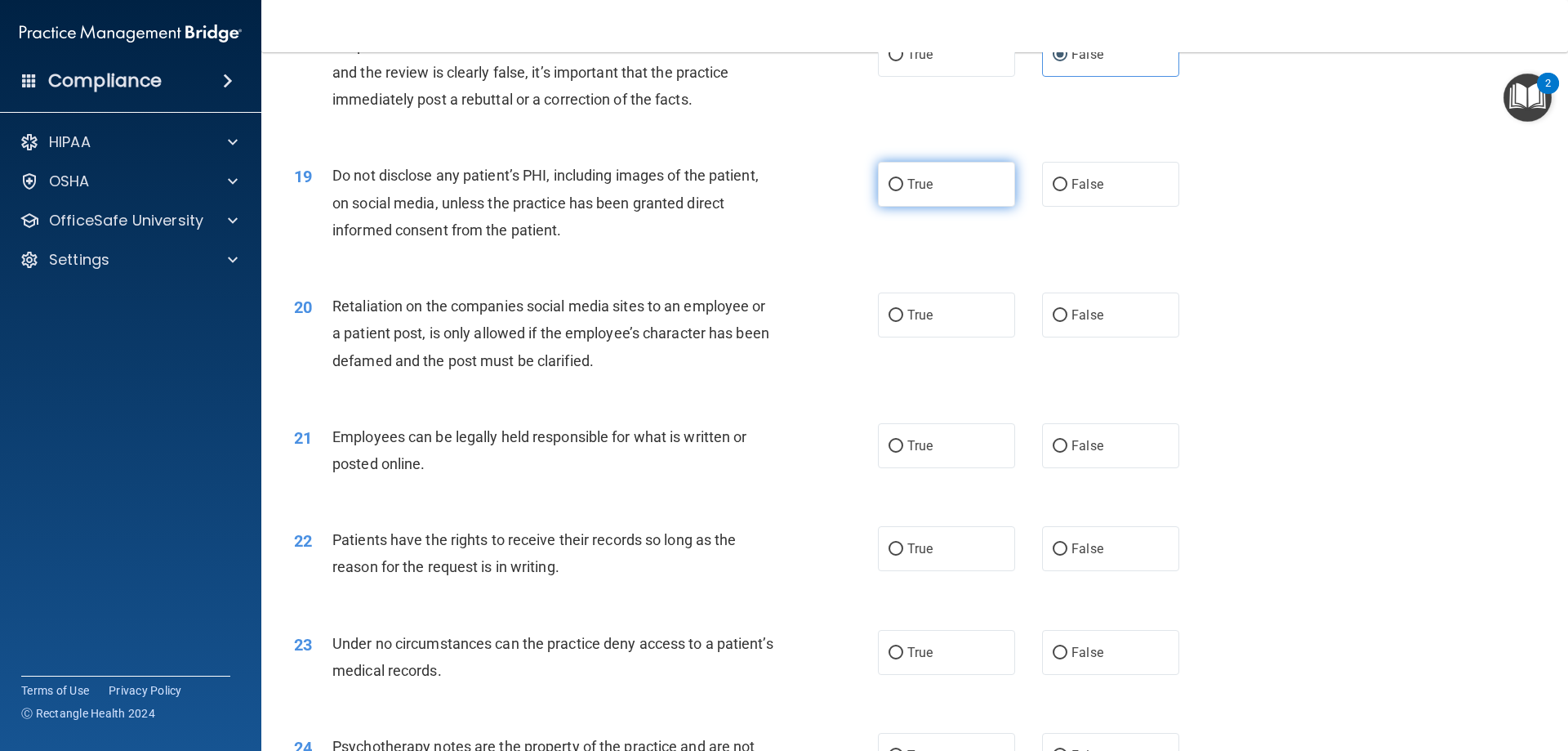
click at [992, 207] on label "True" at bounding box center [946, 184] width 138 height 45
click at [903, 192] on input "True" at bounding box center [895, 185] width 14 height 13
radio input "true"
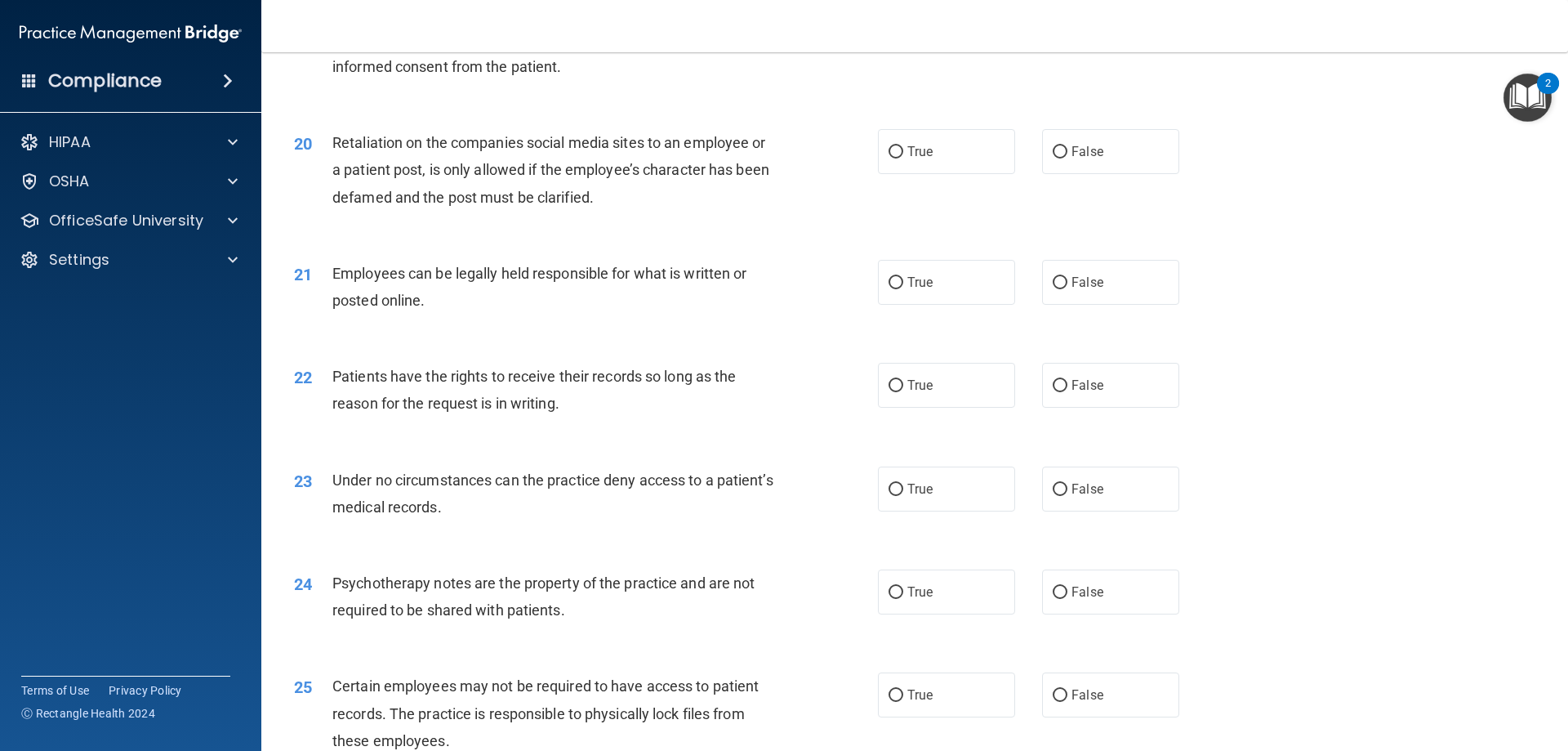
scroll to position [2587, 0]
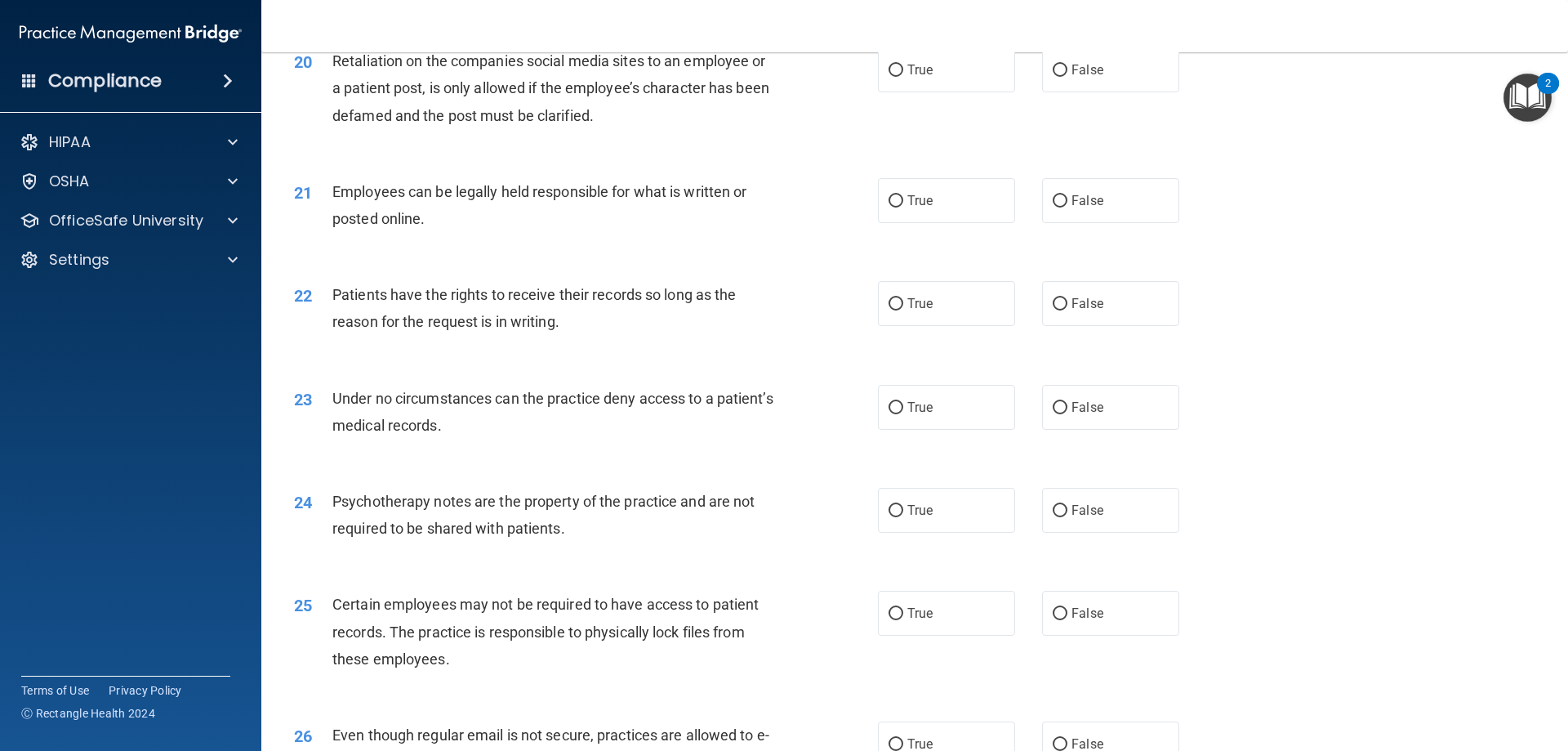
click at [851, 109] on div "20 Retaliation on the companies social media sites to an employee or a patient …" at bounding box center [586, 93] width 633 height 90
click at [886, 93] on label "True" at bounding box center [946, 70] width 138 height 45
click at [888, 76] on input "True" at bounding box center [895, 71] width 14 height 13
radio input "true"
click at [1101, 93] on label "False" at bounding box center [1110, 70] width 138 height 45
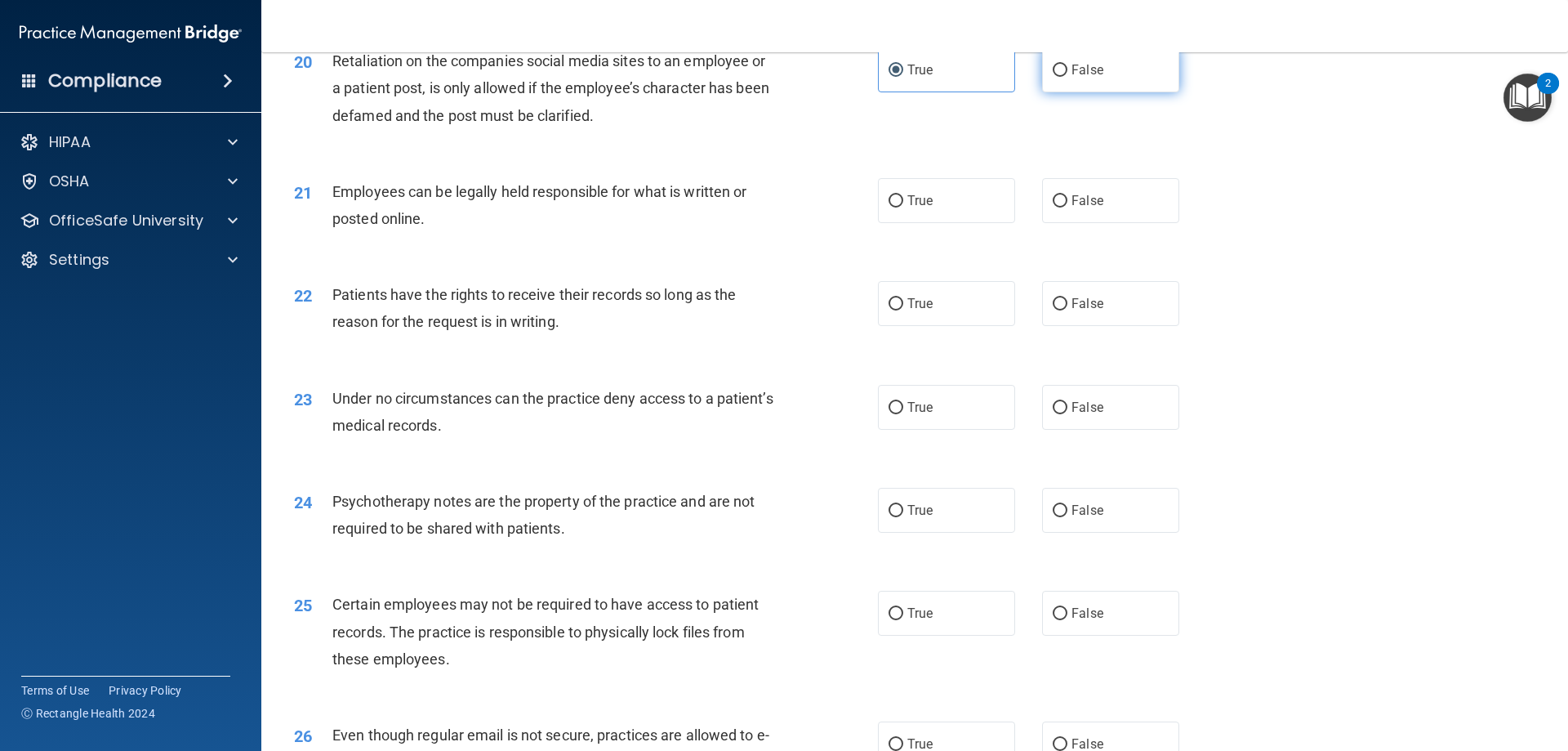
click at [1067, 76] on input "False" at bounding box center [1060, 71] width 14 height 13
radio input "true"
radio input "false"
click at [897, 223] on label "True" at bounding box center [946, 201] width 138 height 45
click at [897, 208] on input "True" at bounding box center [895, 201] width 14 height 13
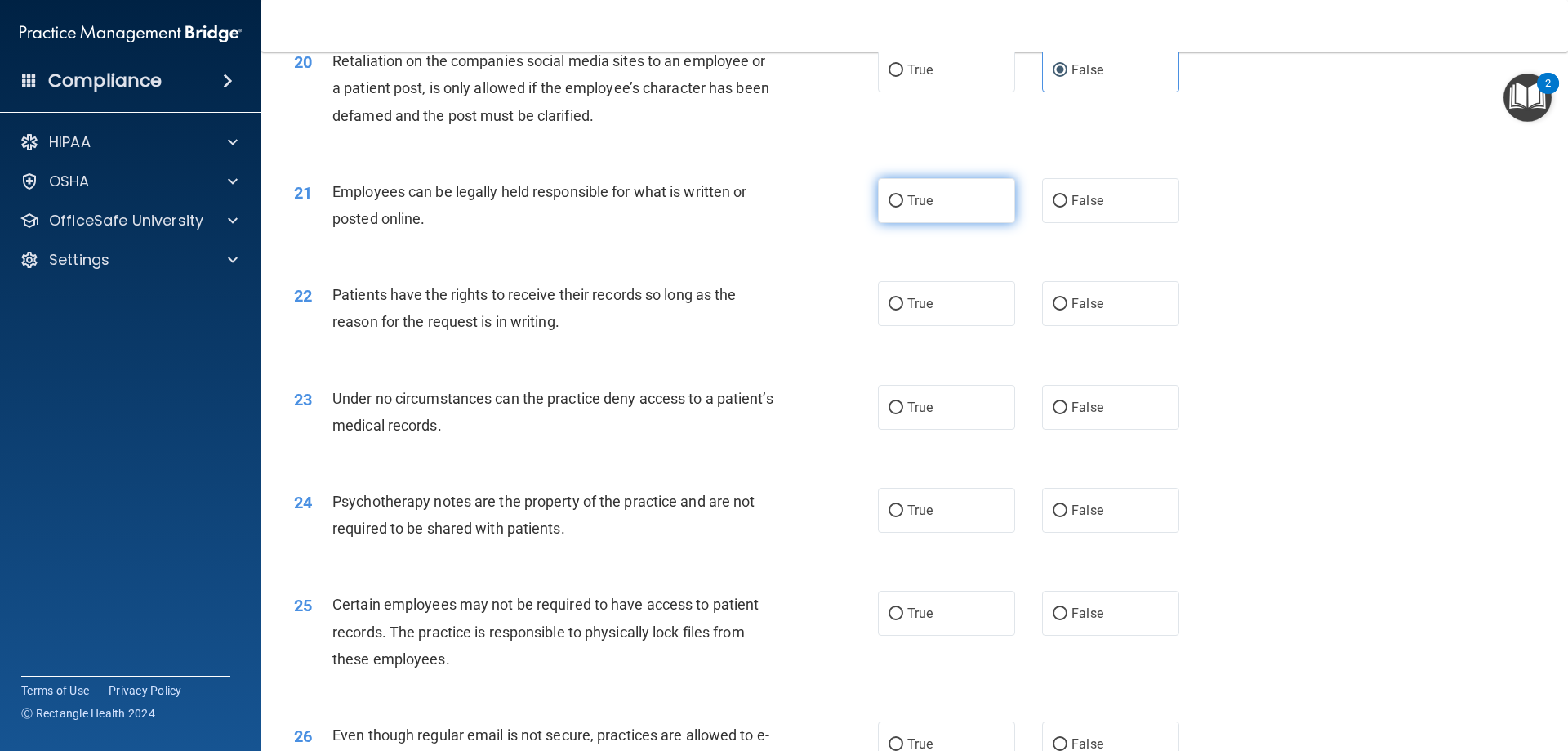
radio input "true"
click at [1095, 326] on label "False" at bounding box center [1110, 303] width 138 height 45
click at [1067, 310] on input "False" at bounding box center [1060, 304] width 14 height 13
radio input "true"
click at [1078, 414] on label "False" at bounding box center [1110, 407] width 138 height 45
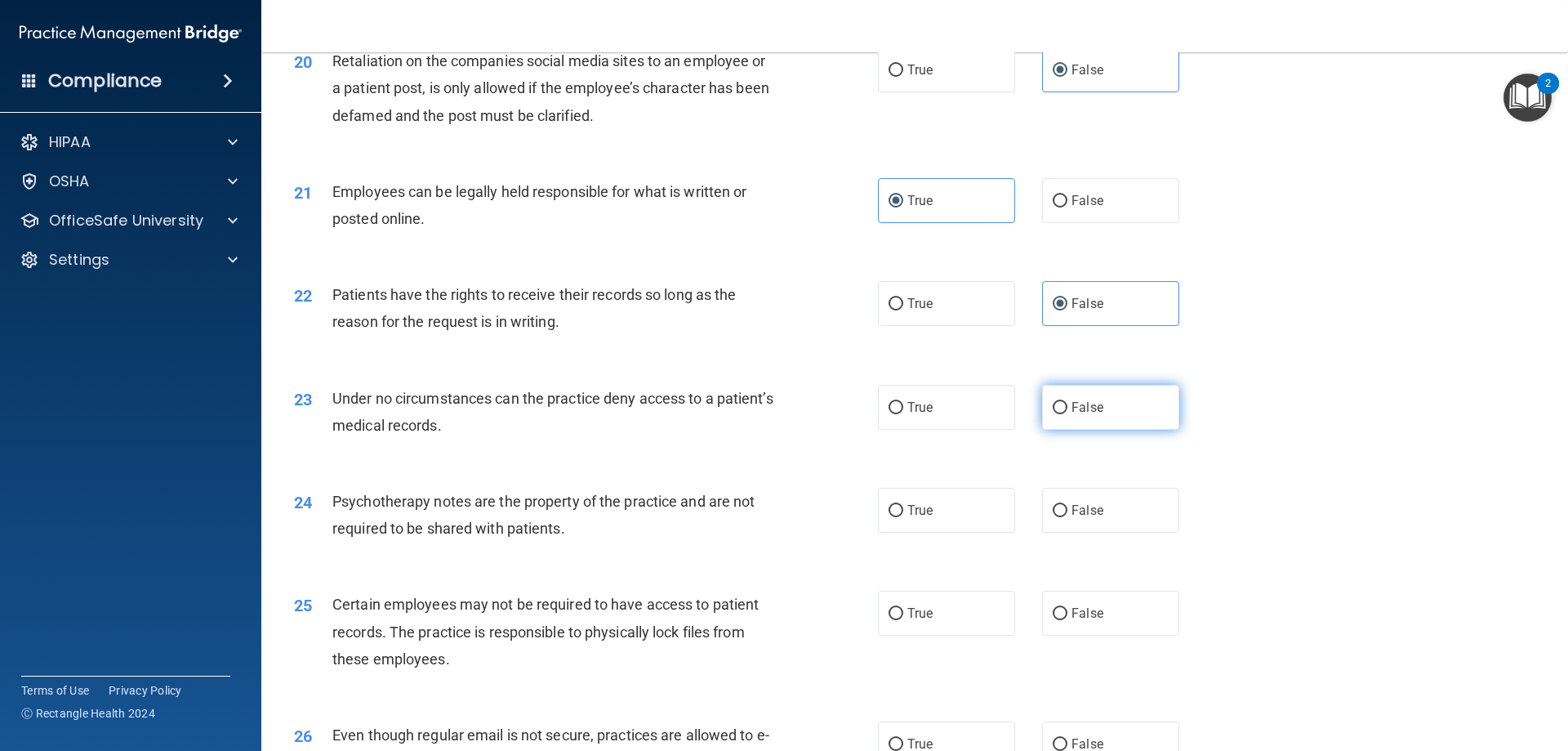
click at [1067, 414] on input "False" at bounding box center [1060, 408] width 14 height 13
radio input "true"
click at [1125, 532] on label "False" at bounding box center [1110, 510] width 138 height 45
click at [1067, 517] on input "False" at bounding box center [1060, 511] width 14 height 13
radio input "true"
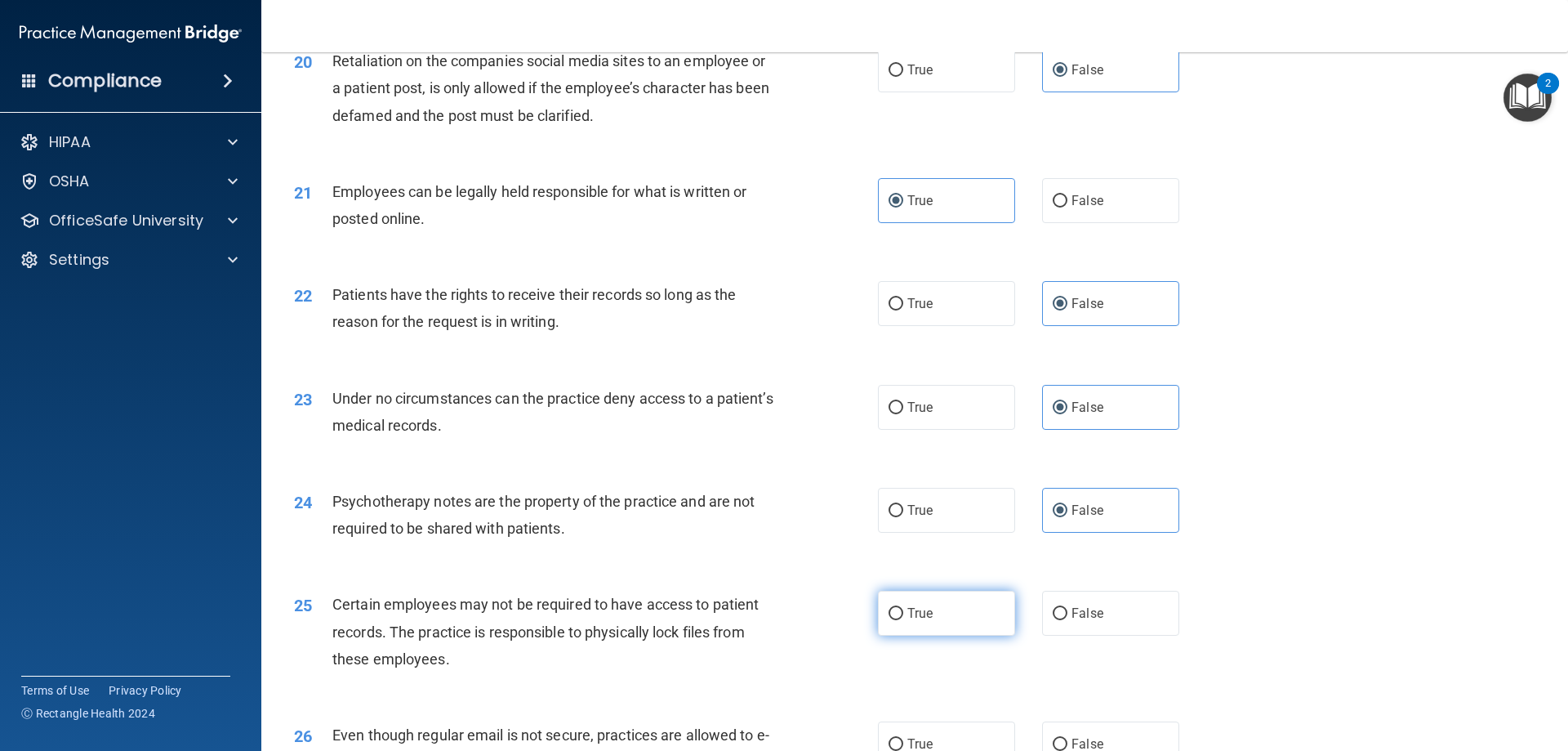
click at [958, 625] on label "True" at bounding box center [946, 613] width 138 height 45
click at [903, 620] on input "True" at bounding box center [895, 614] width 14 height 13
radio input "true"
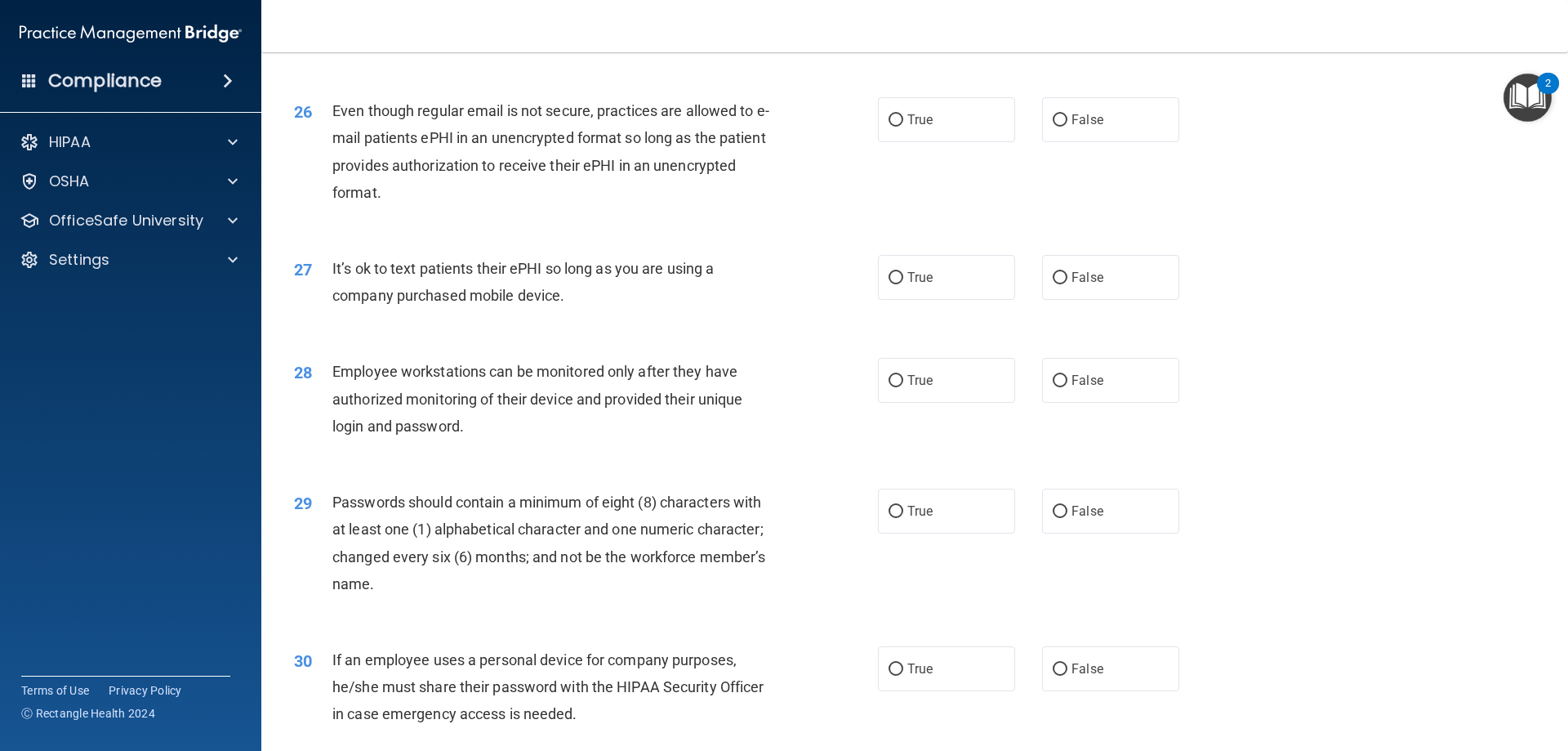
scroll to position [3241, 0]
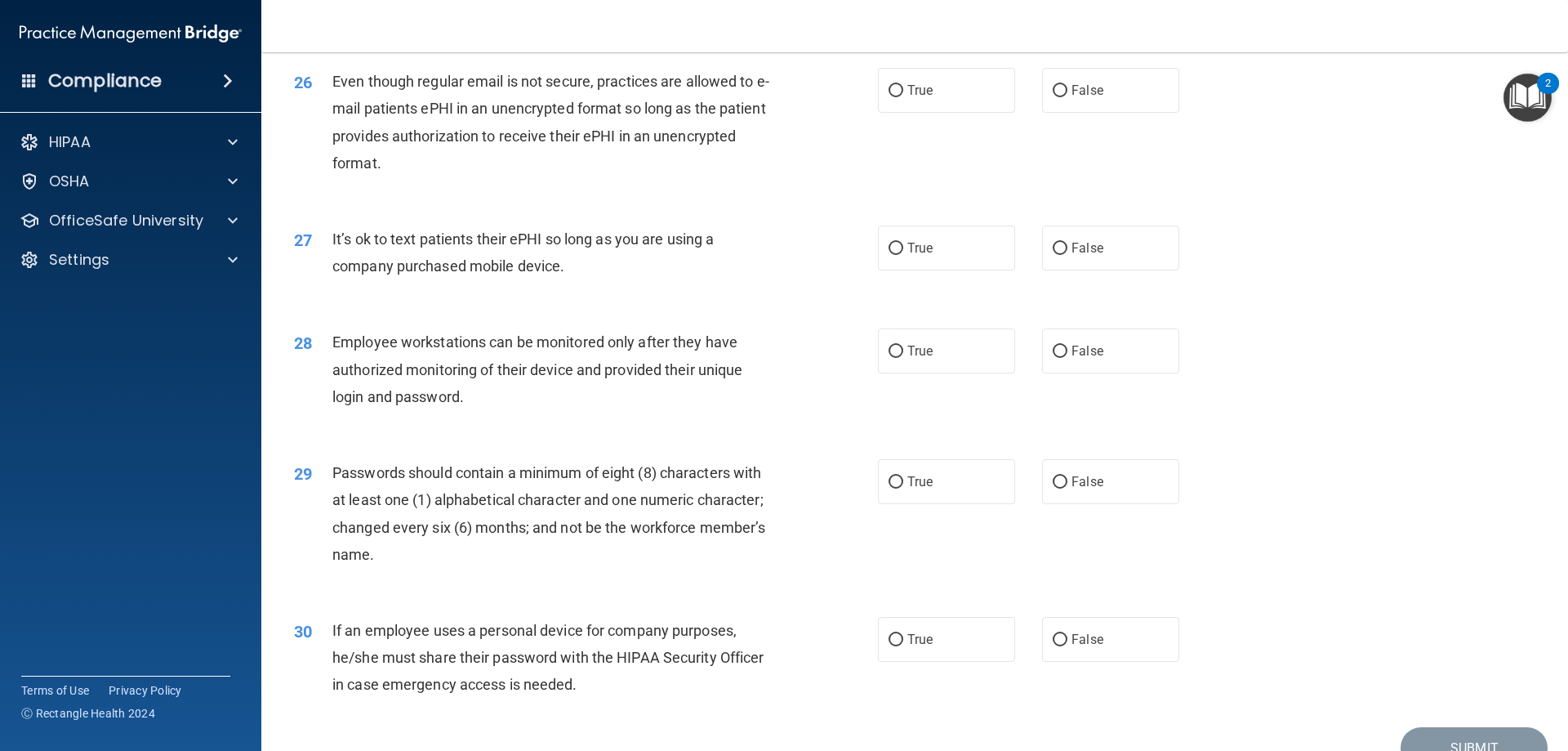
click at [637, 39] on nav "Toggle navigation Sophia Garza sgarza@parcsdentistry.com Manage My Enterprise P…" at bounding box center [914, 26] width 1306 height 52
click at [922, 98] on span "True" at bounding box center [920, 90] width 25 height 15
click at [903, 97] on input "True" at bounding box center [895, 91] width 14 height 13
radio input "true"
click at [1100, 270] on label "False" at bounding box center [1110, 248] width 138 height 45
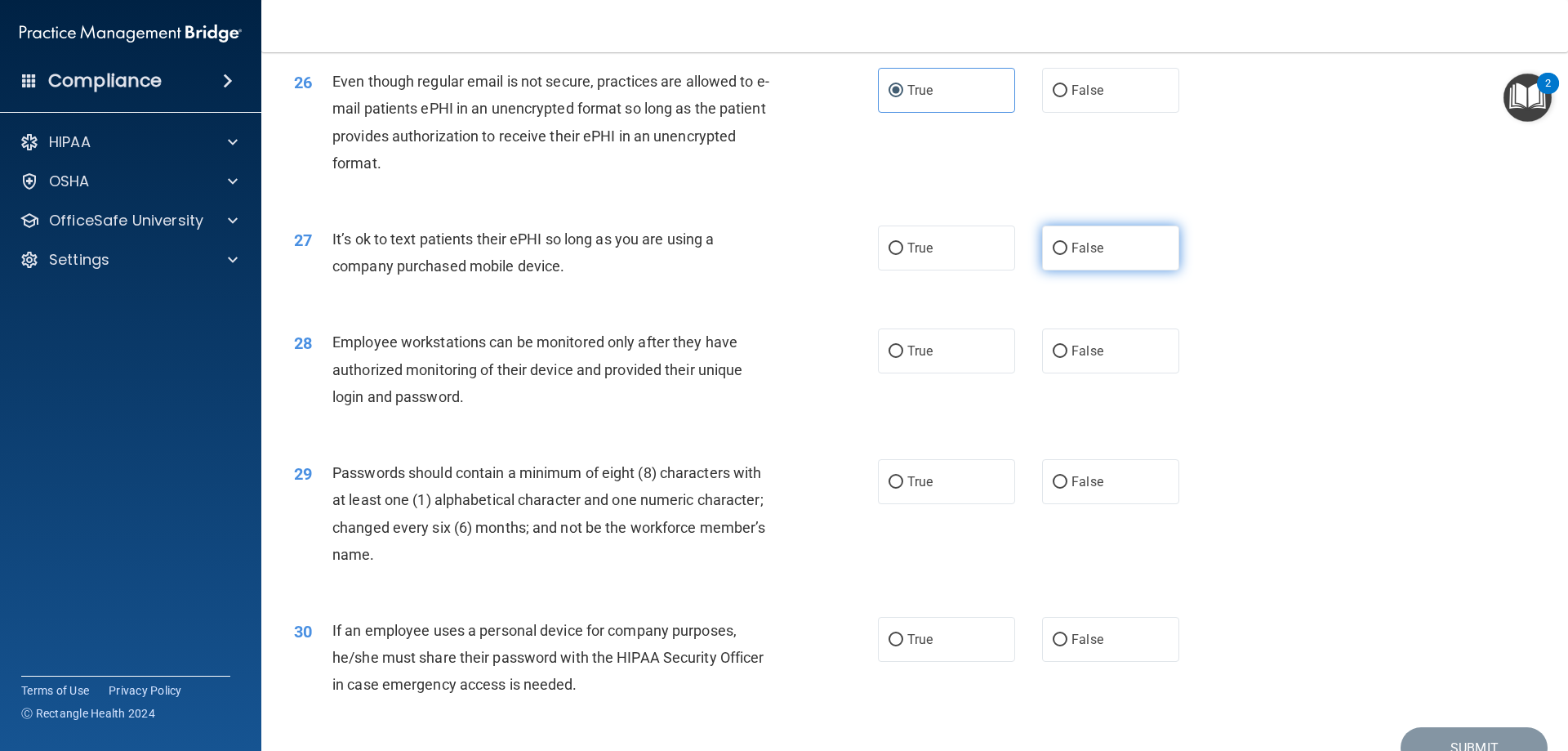
click at [1067, 255] on input "False" at bounding box center [1060, 249] width 14 height 13
radio input "true"
click at [1108, 369] on label "False" at bounding box center [1110, 351] width 138 height 45
click at [1067, 358] on input "False" at bounding box center [1060, 352] width 14 height 13
radio input "true"
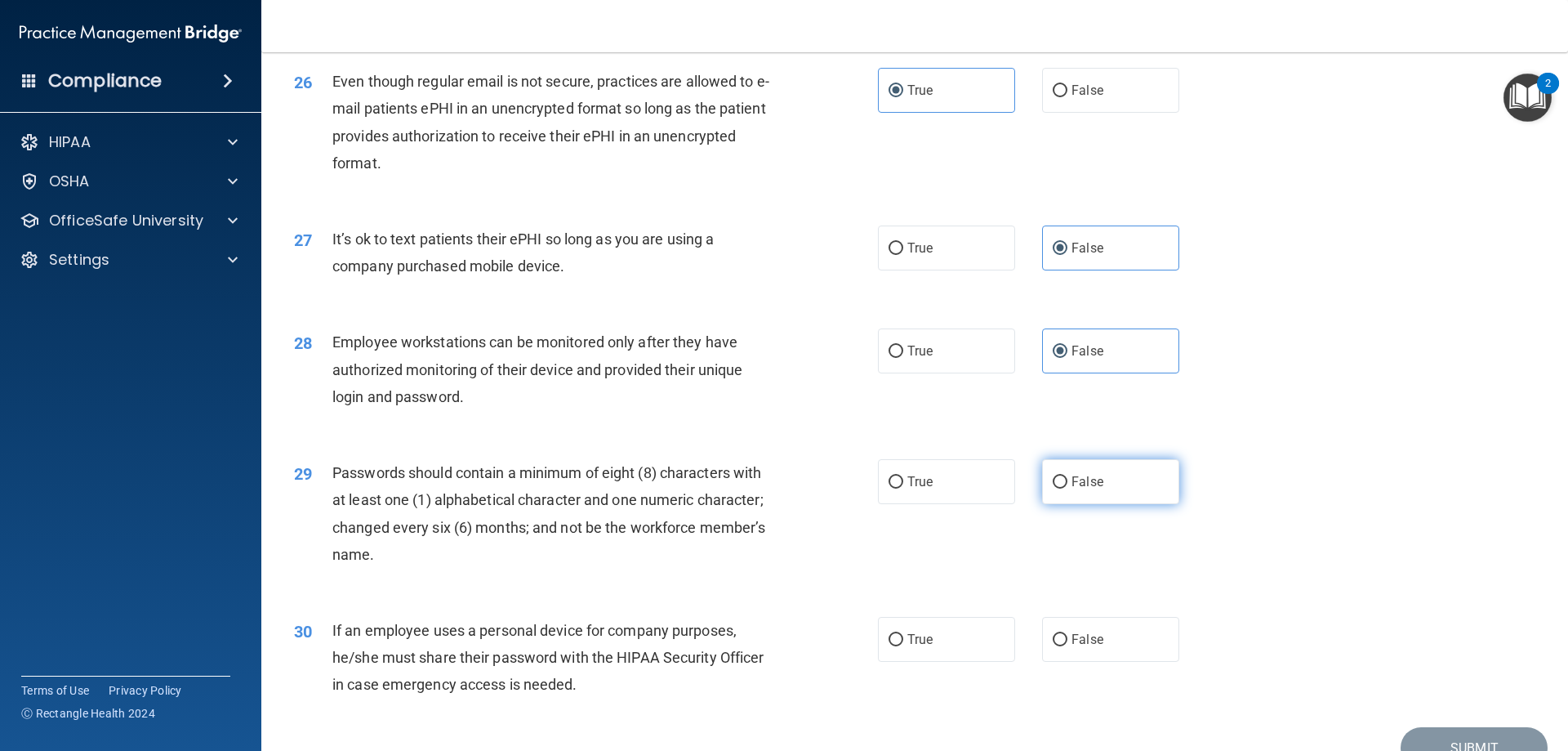
click at [1065, 487] on label "False" at bounding box center [1110, 481] width 138 height 45
click at [1065, 487] on input "False" at bounding box center [1060, 482] width 14 height 13
radio input "true"
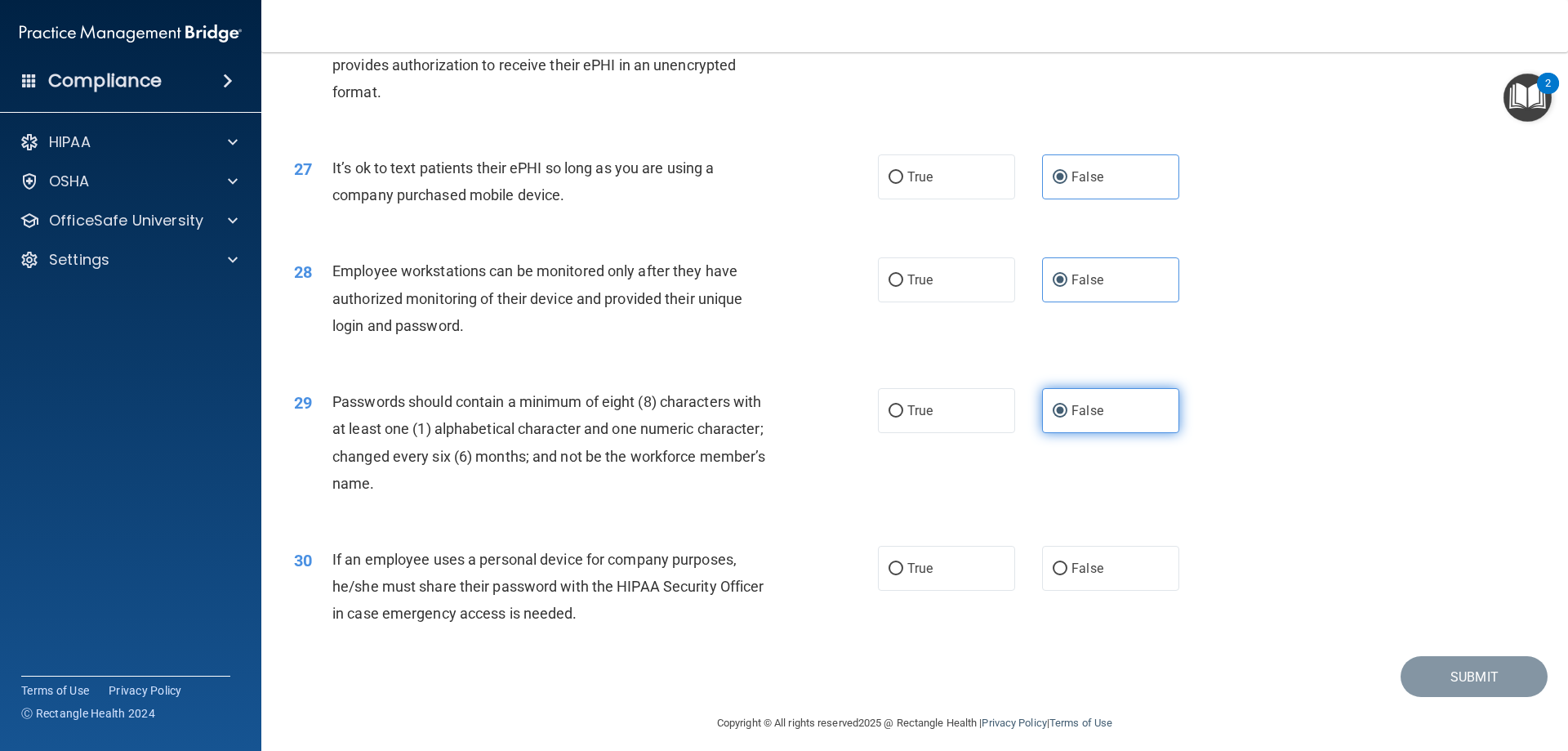
scroll to position [3349, 0]
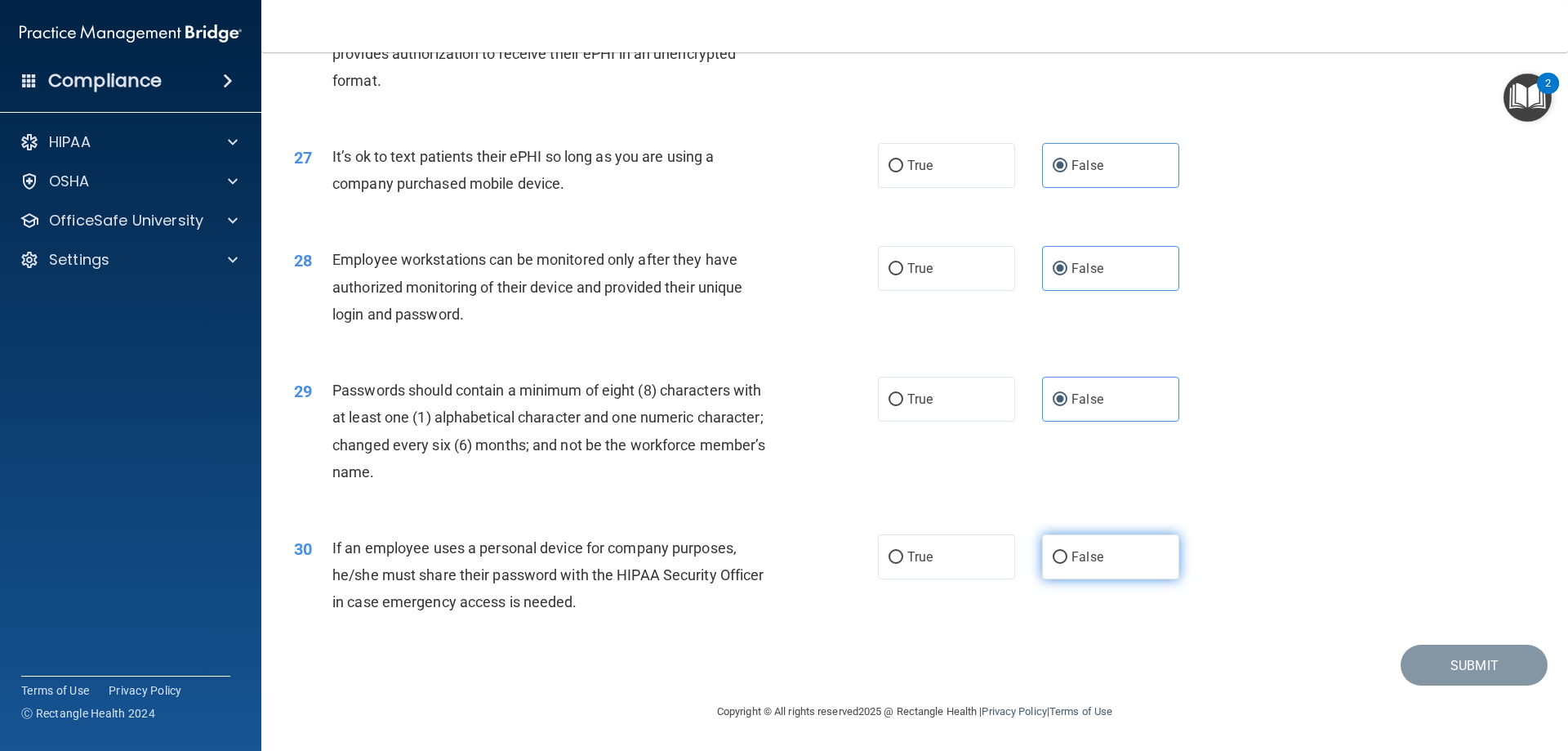
click at [1056, 554] on input "False" at bounding box center [1060, 558] width 14 height 13
radio input "true"
click at [1458, 666] on button "Submit" at bounding box center [1474, 666] width 147 height 41
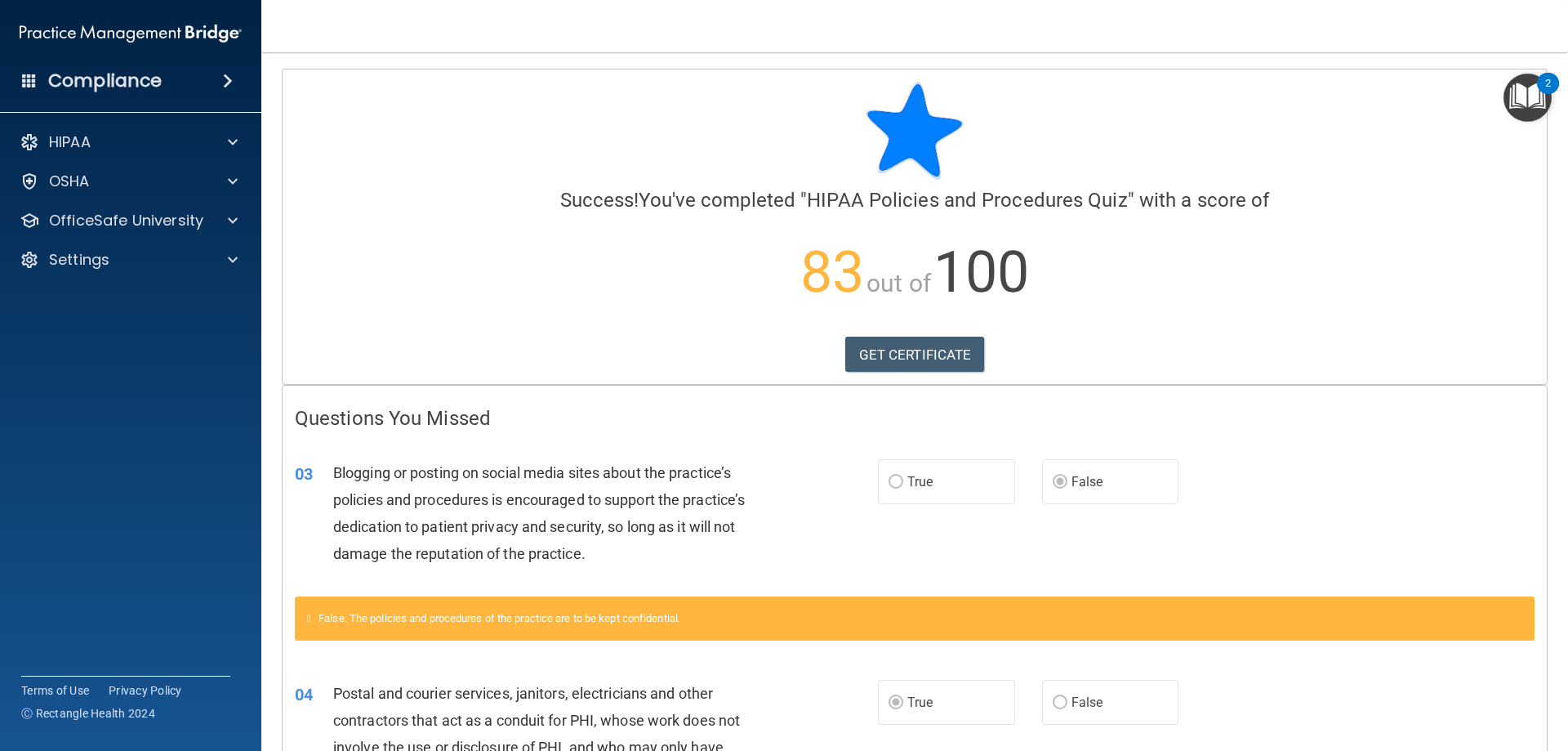
click at [1526, 78] on img "Open Resource Center, 2 new notifications" at bounding box center [1528, 98] width 49 height 49
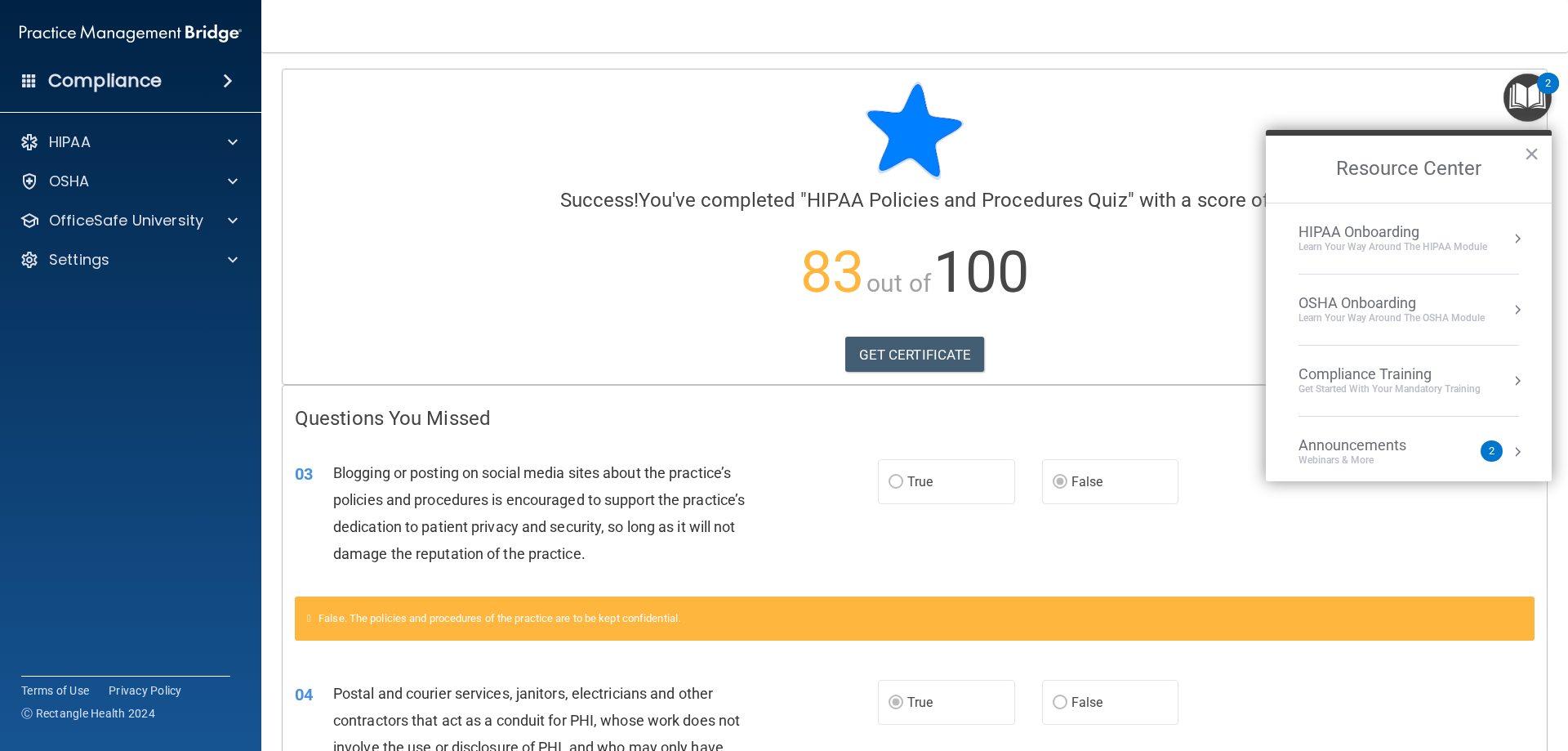
click at [121, 67] on div "Compliance" at bounding box center [130, 81] width 262 height 36
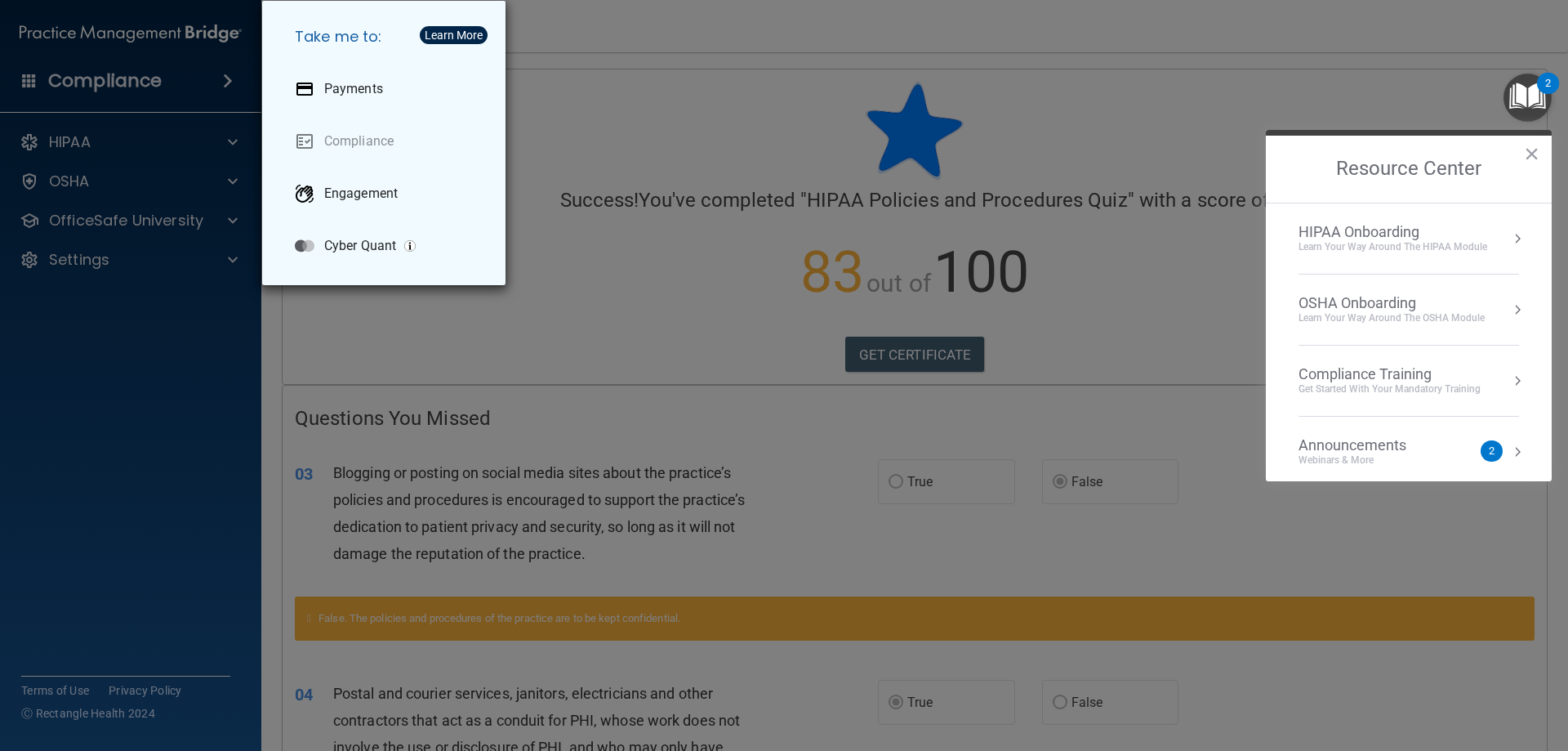
click at [657, 67] on div "Take me to: Payments Compliance Engagement Cyber Quant" at bounding box center [784, 375] width 1568 height 751
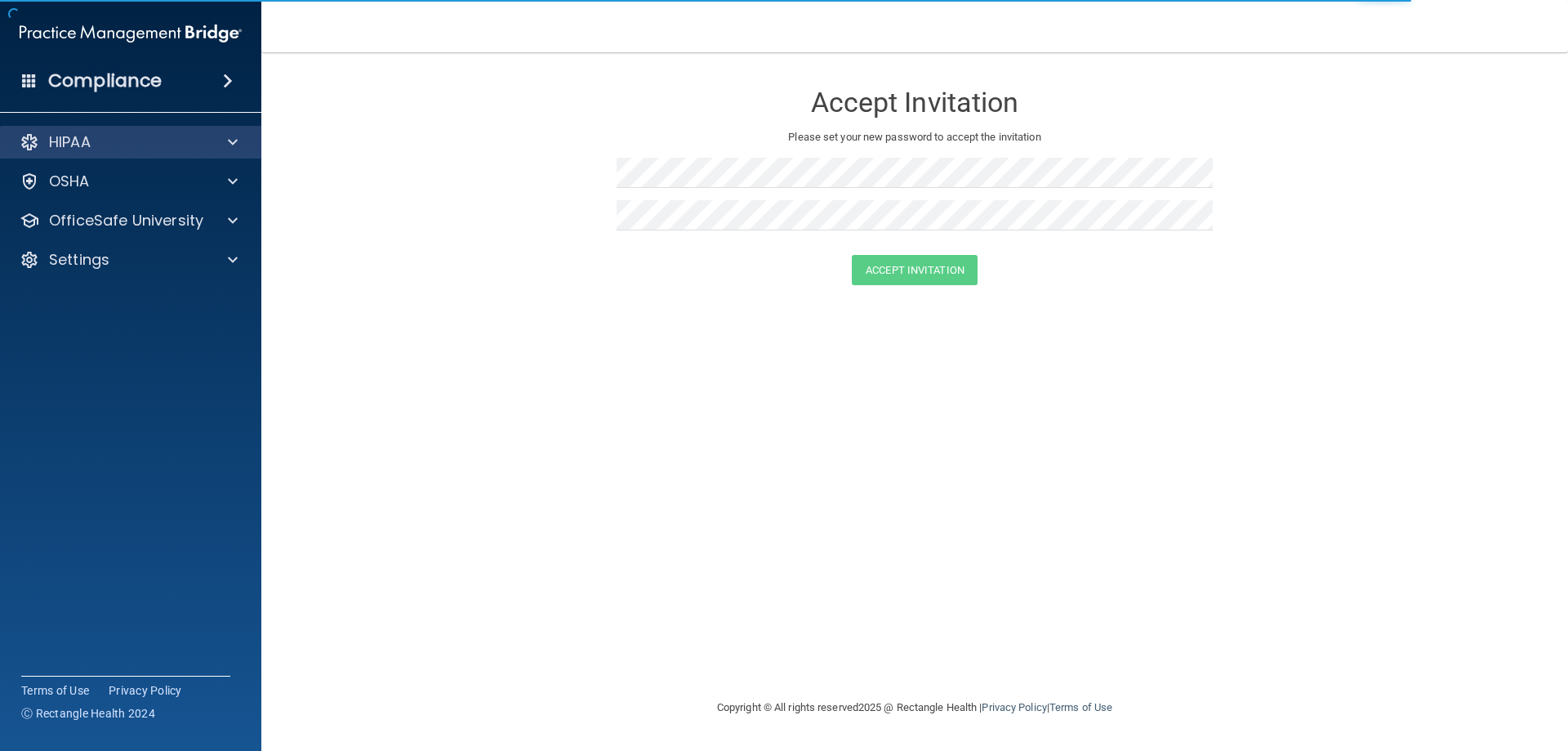
click at [140, 152] on div "HIPAA" at bounding box center [131, 142] width 263 height 32
click at [214, 148] on div at bounding box center [229, 142] width 40 height 20
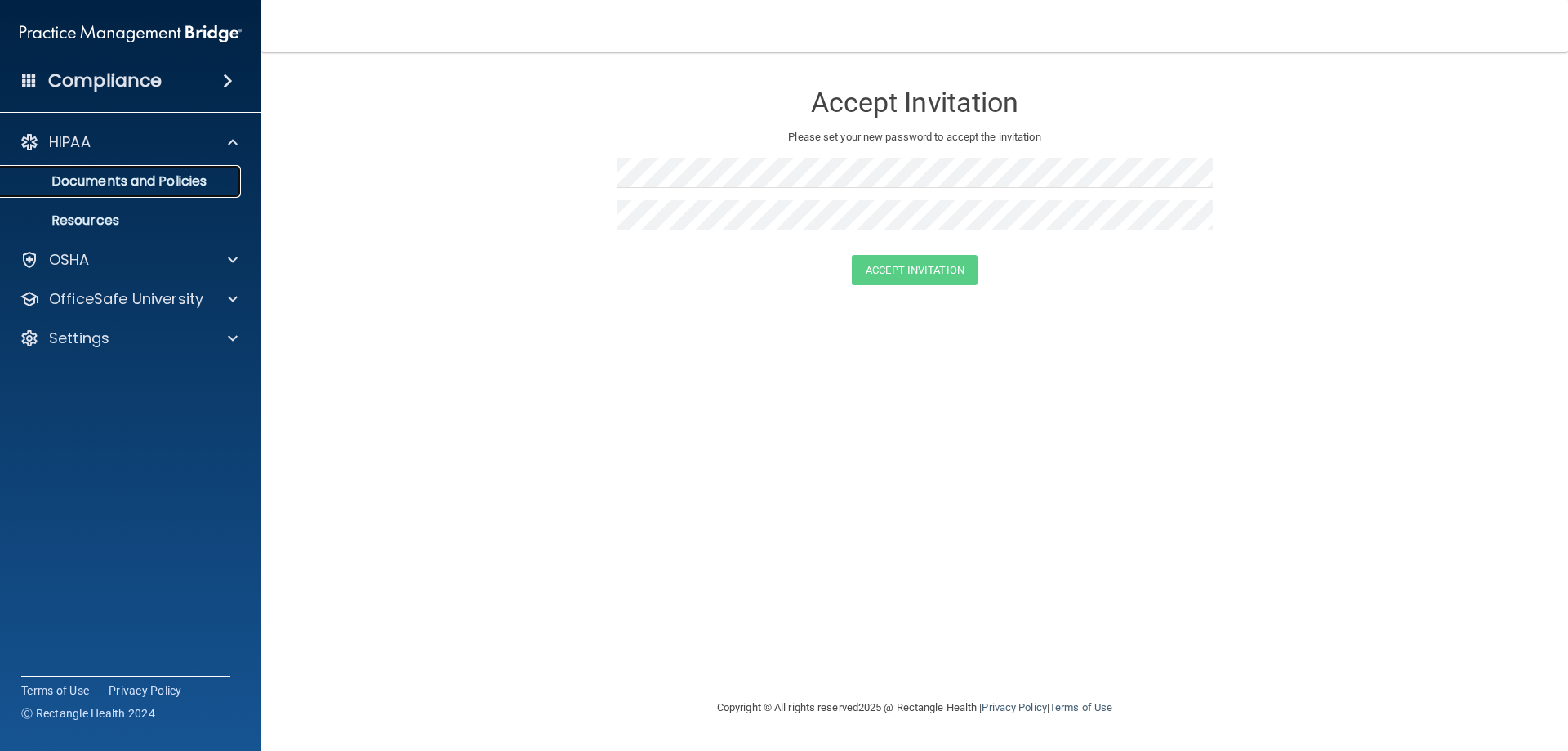
click at [112, 188] on p "Documents and Policies" at bounding box center [122, 182] width 223 height 16
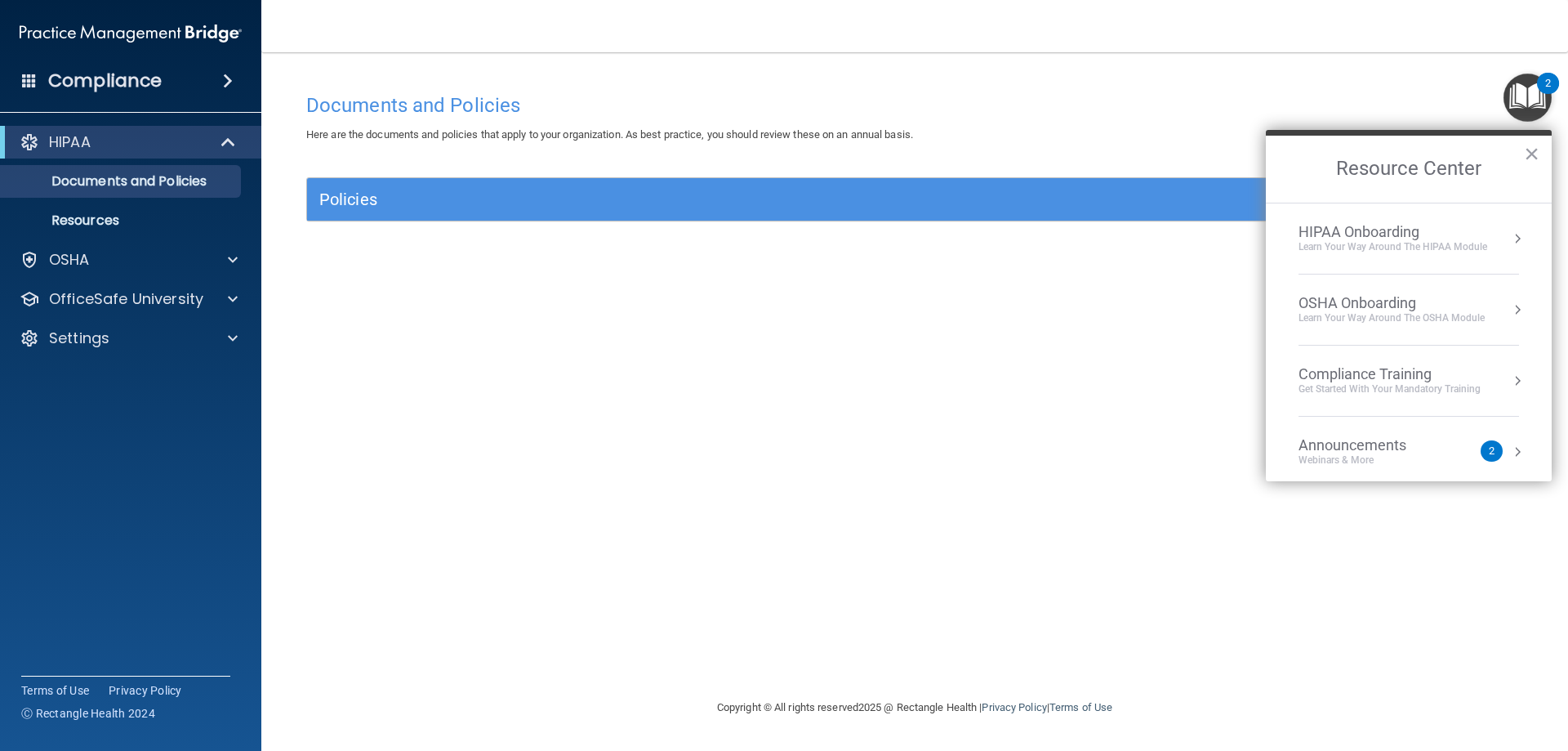
click at [1413, 243] on div "Learn Your Way around the HIPAA module" at bounding box center [1393, 246] width 189 height 13
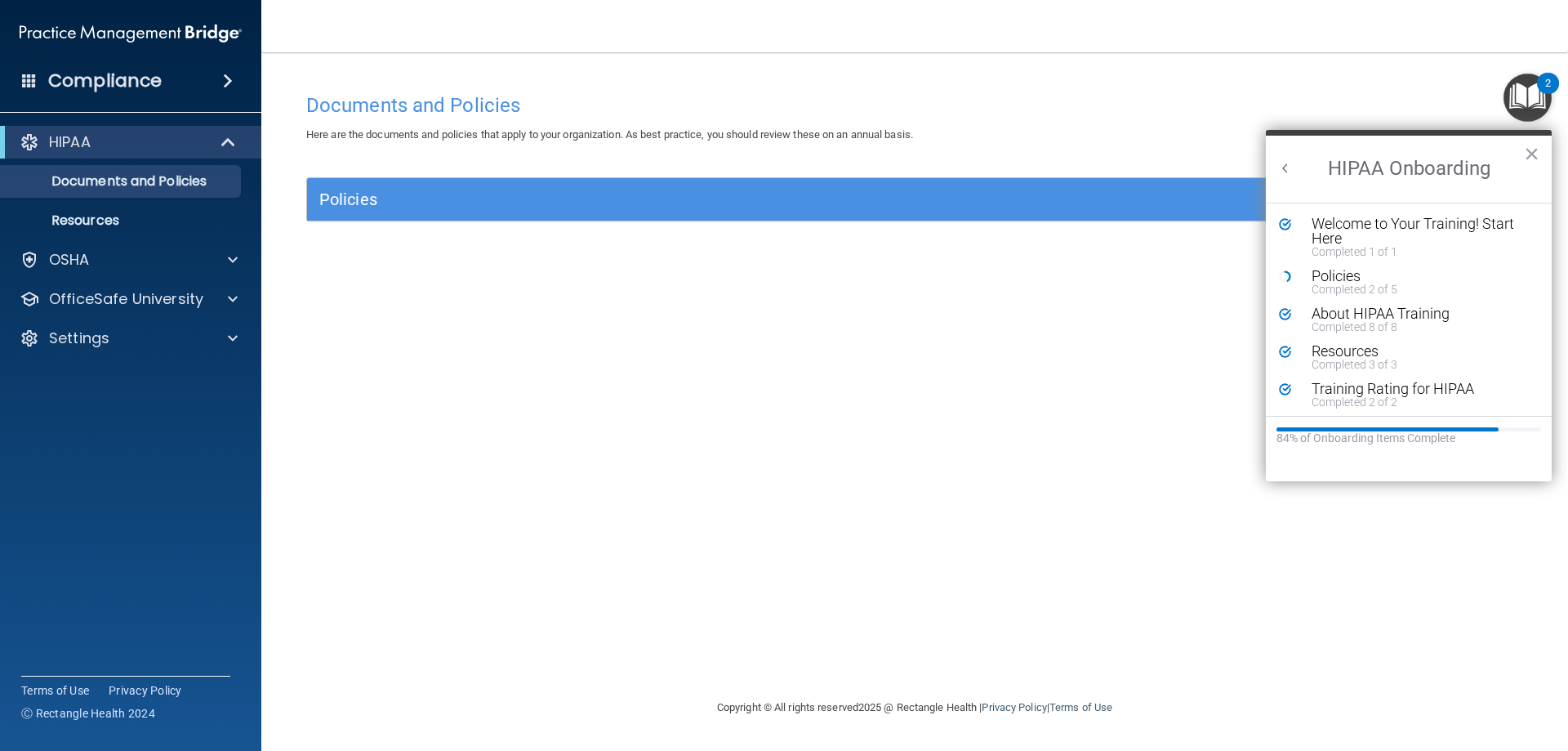
click at [1405, 437] on div "84% of Onboarding Items Complete" at bounding box center [1409, 438] width 264 height 13
click at [95, 183] on p "Documents and Policies" at bounding box center [122, 182] width 223 height 16
click at [129, 225] on p "Resources" at bounding box center [122, 220] width 223 height 16
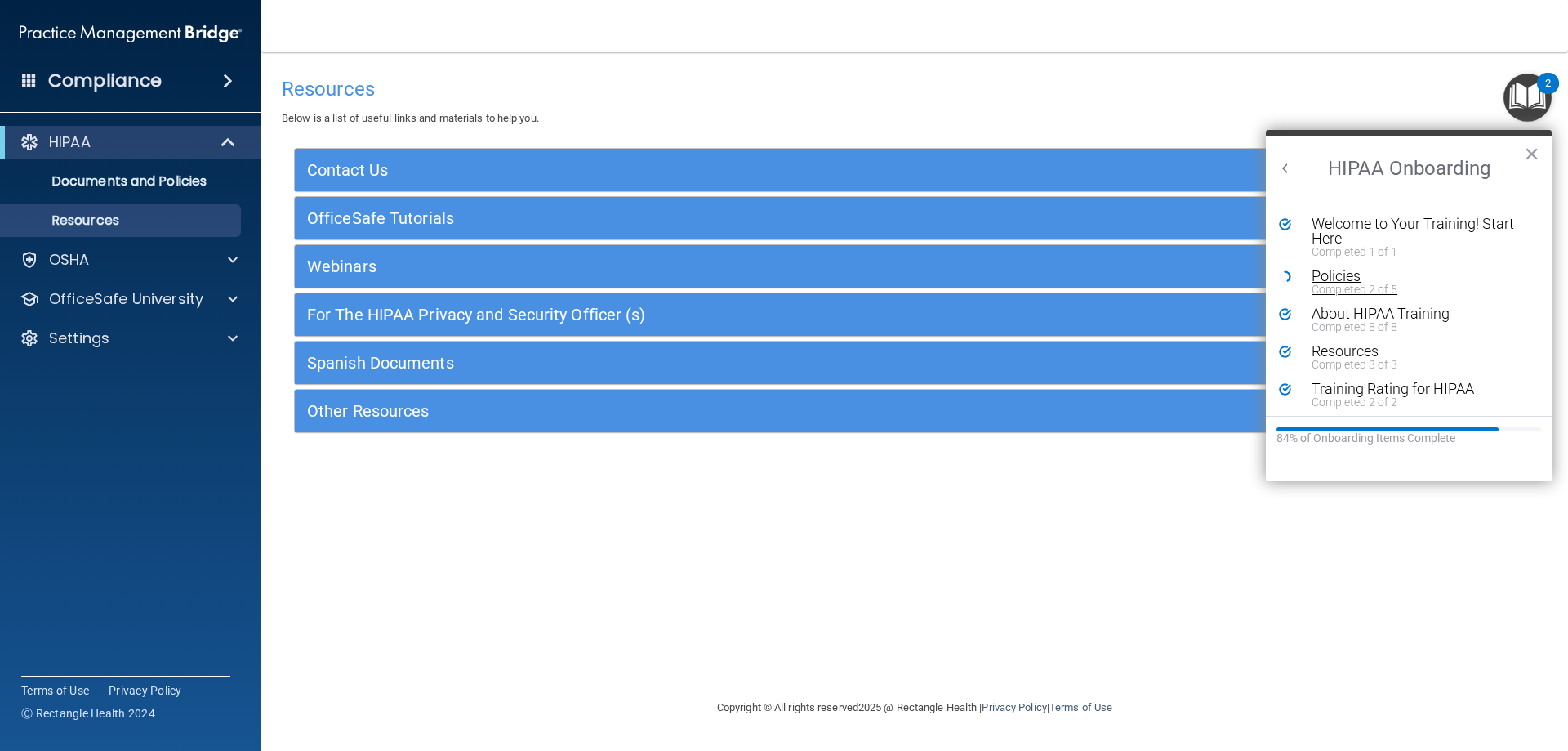
click at [1348, 288] on div "Completed 2 of 5" at bounding box center [1415, 289] width 207 height 12
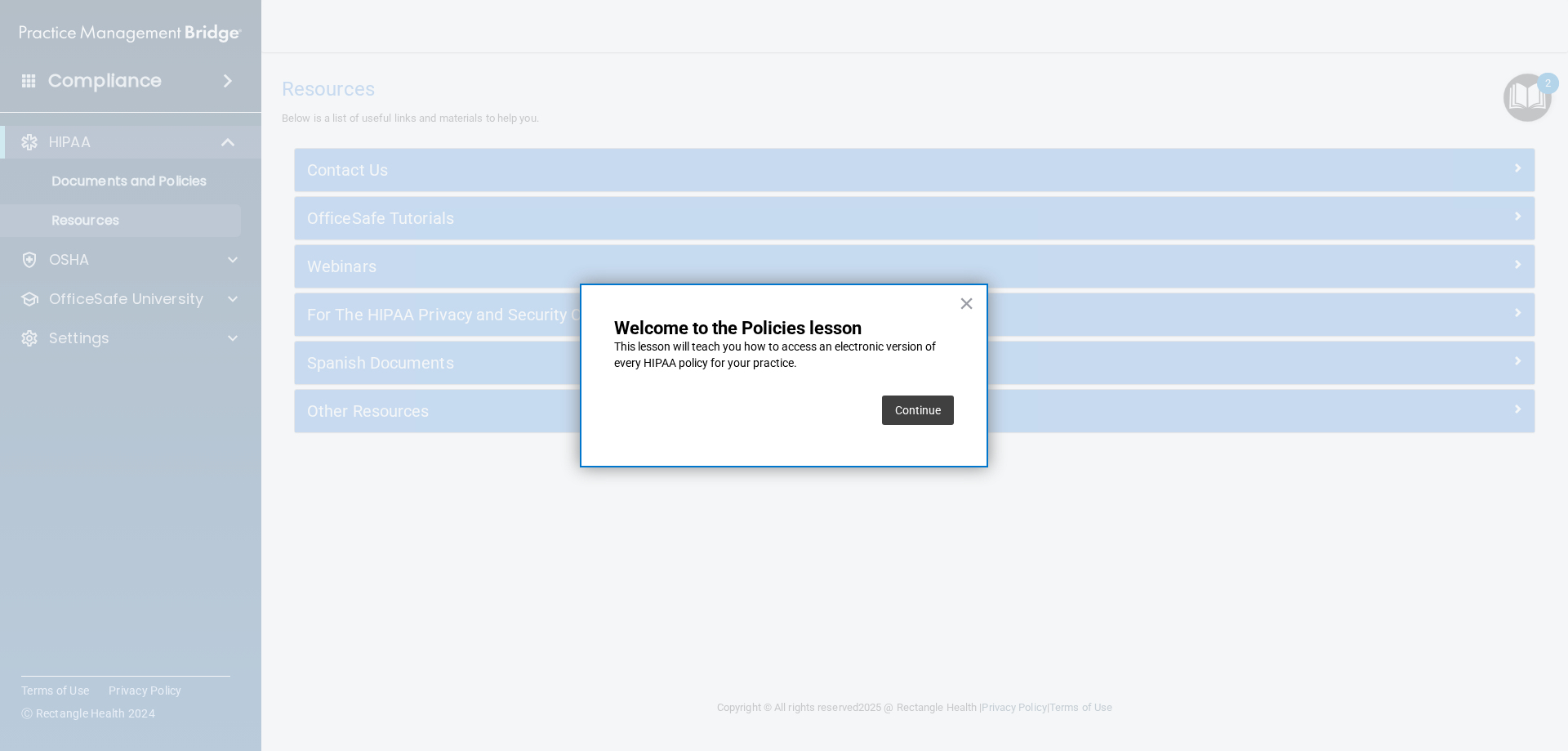
click at [913, 415] on button "Continue" at bounding box center [918, 410] width 72 height 30
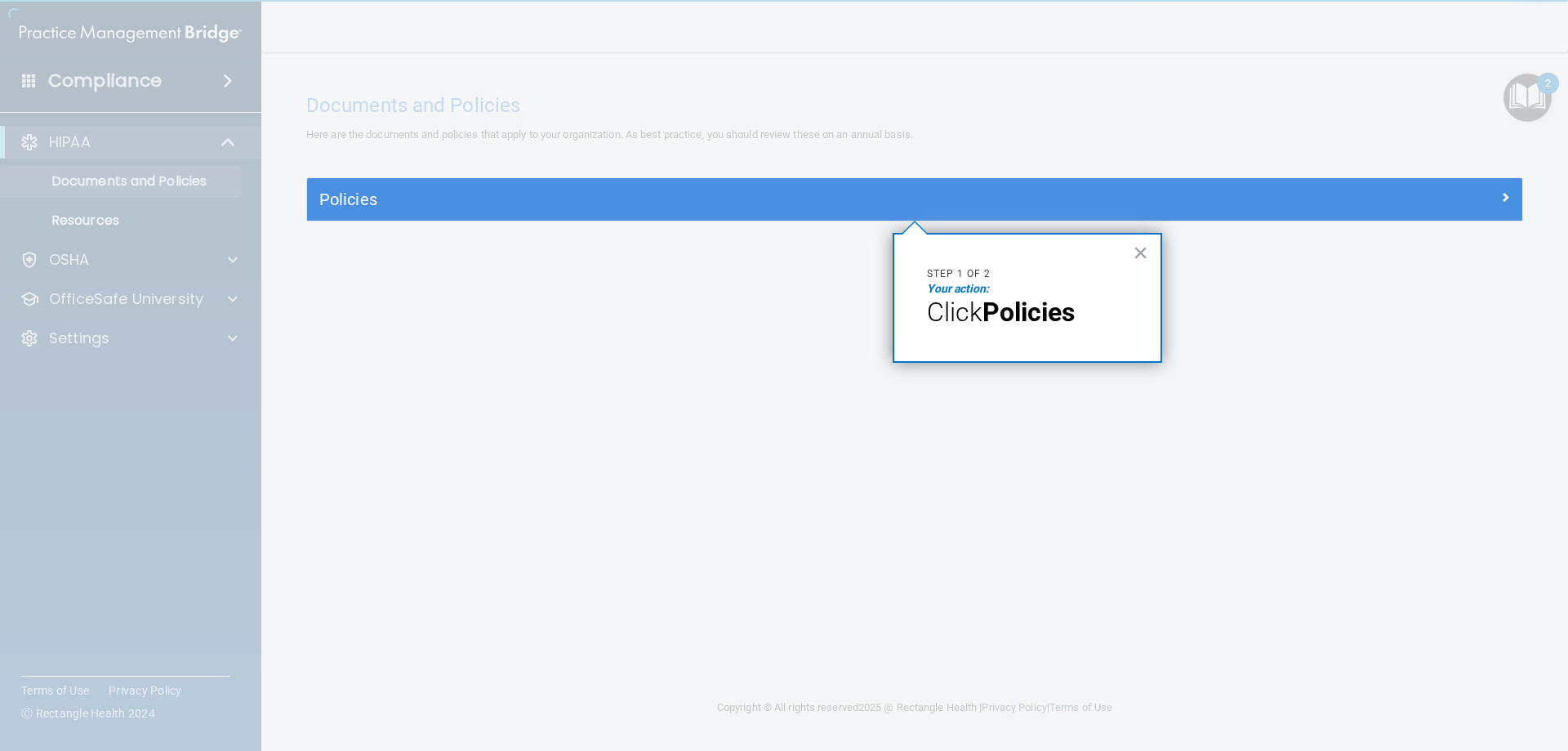
click at [1070, 315] on strong "Policies" at bounding box center [1029, 312] width 93 height 31
click at [1145, 254] on button "×" at bounding box center [1140, 252] width 15 height 26
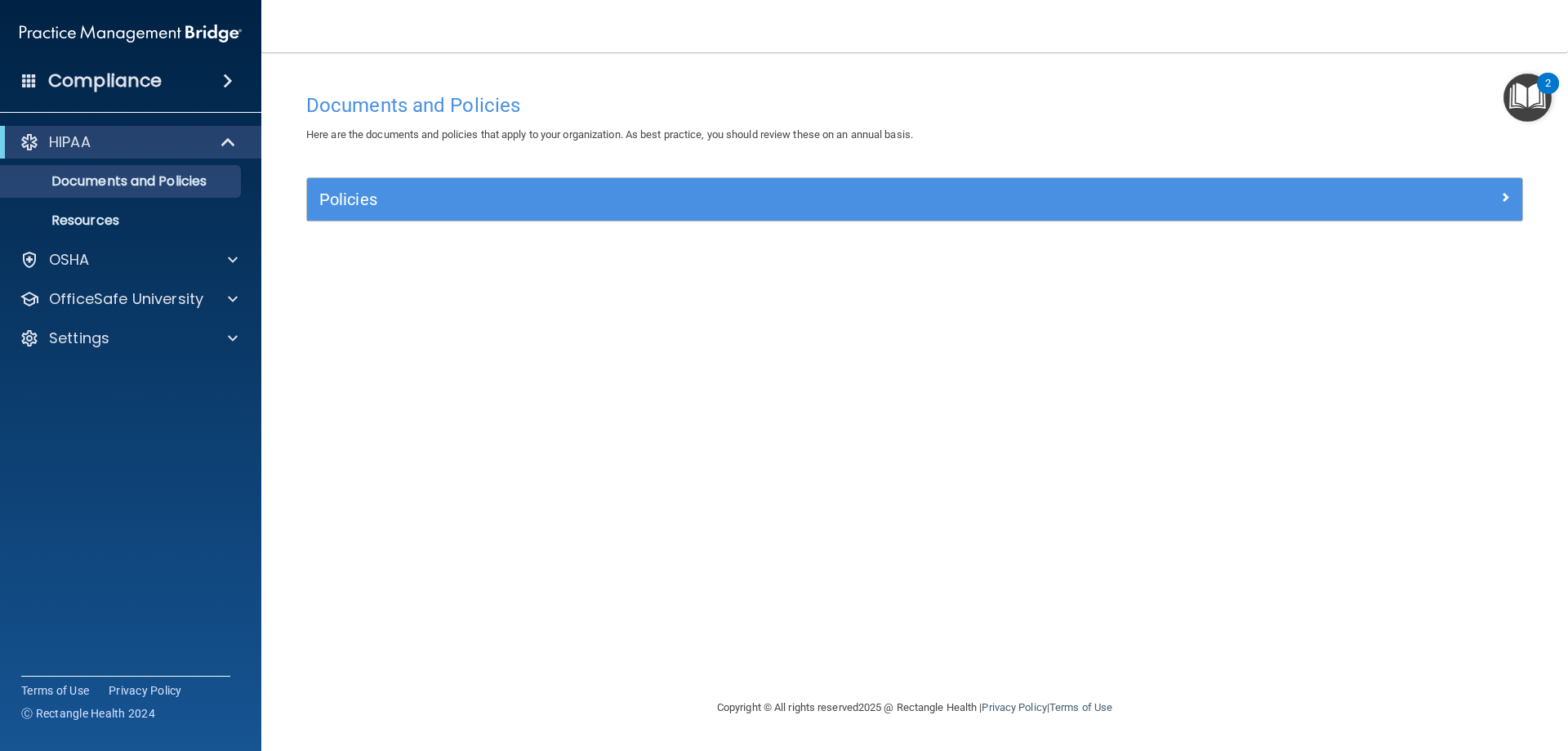
click at [1534, 85] on img "Open Resource Center, 2 new notifications" at bounding box center [1528, 98] width 49 height 49
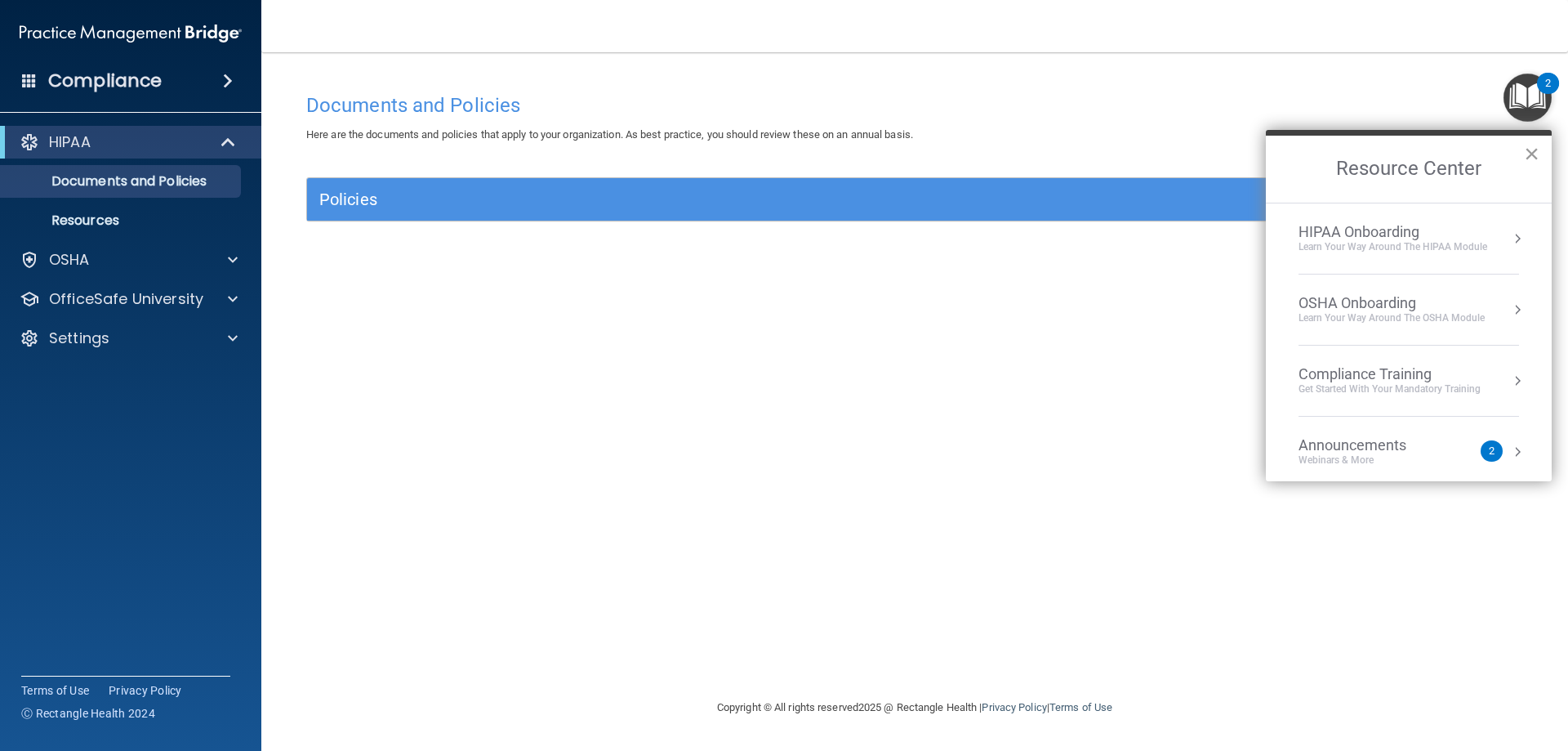
click at [1534, 147] on button "×" at bounding box center [1531, 153] width 15 height 26
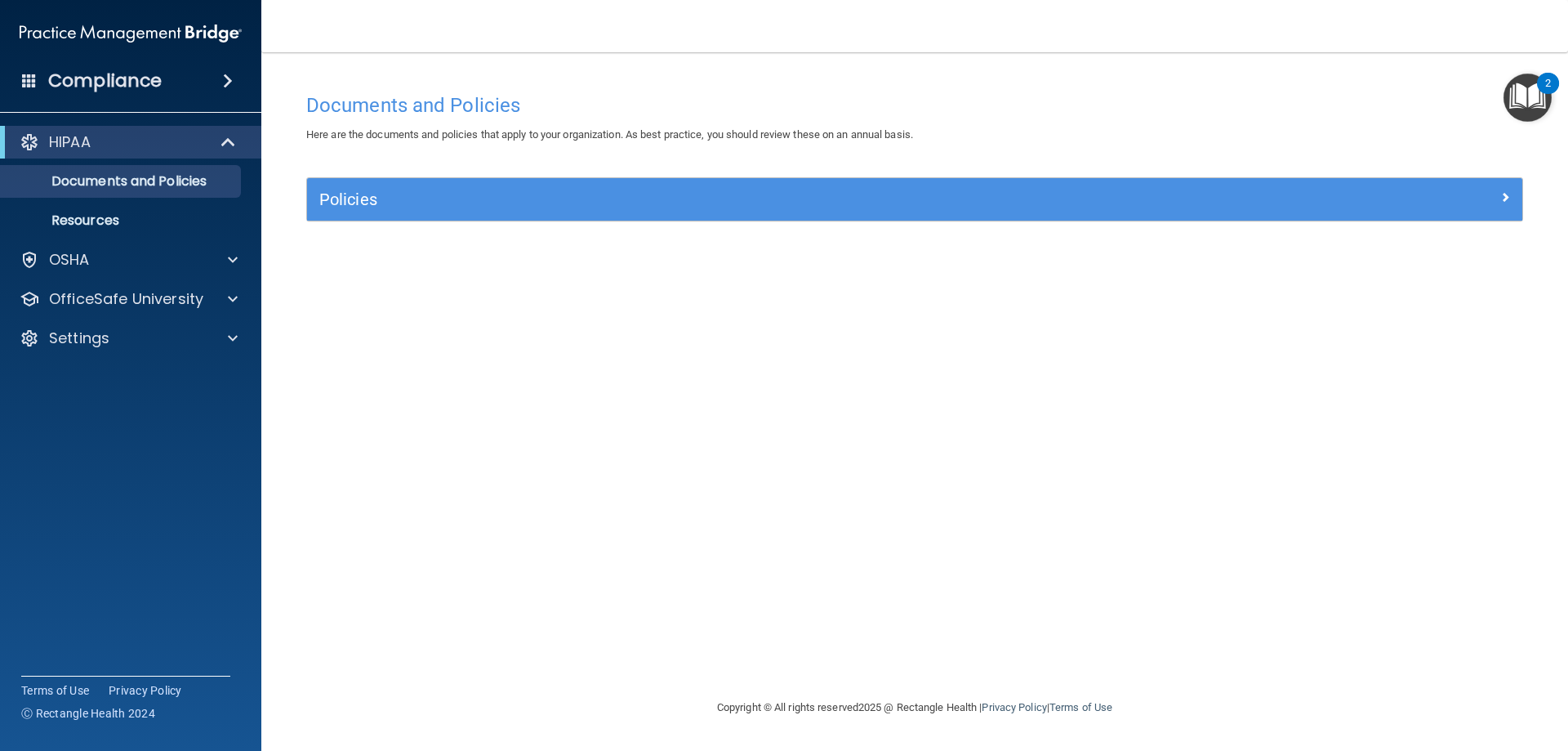
click at [1510, 100] on img "Open Resource Center, 2 new notifications" at bounding box center [1528, 98] width 49 height 49
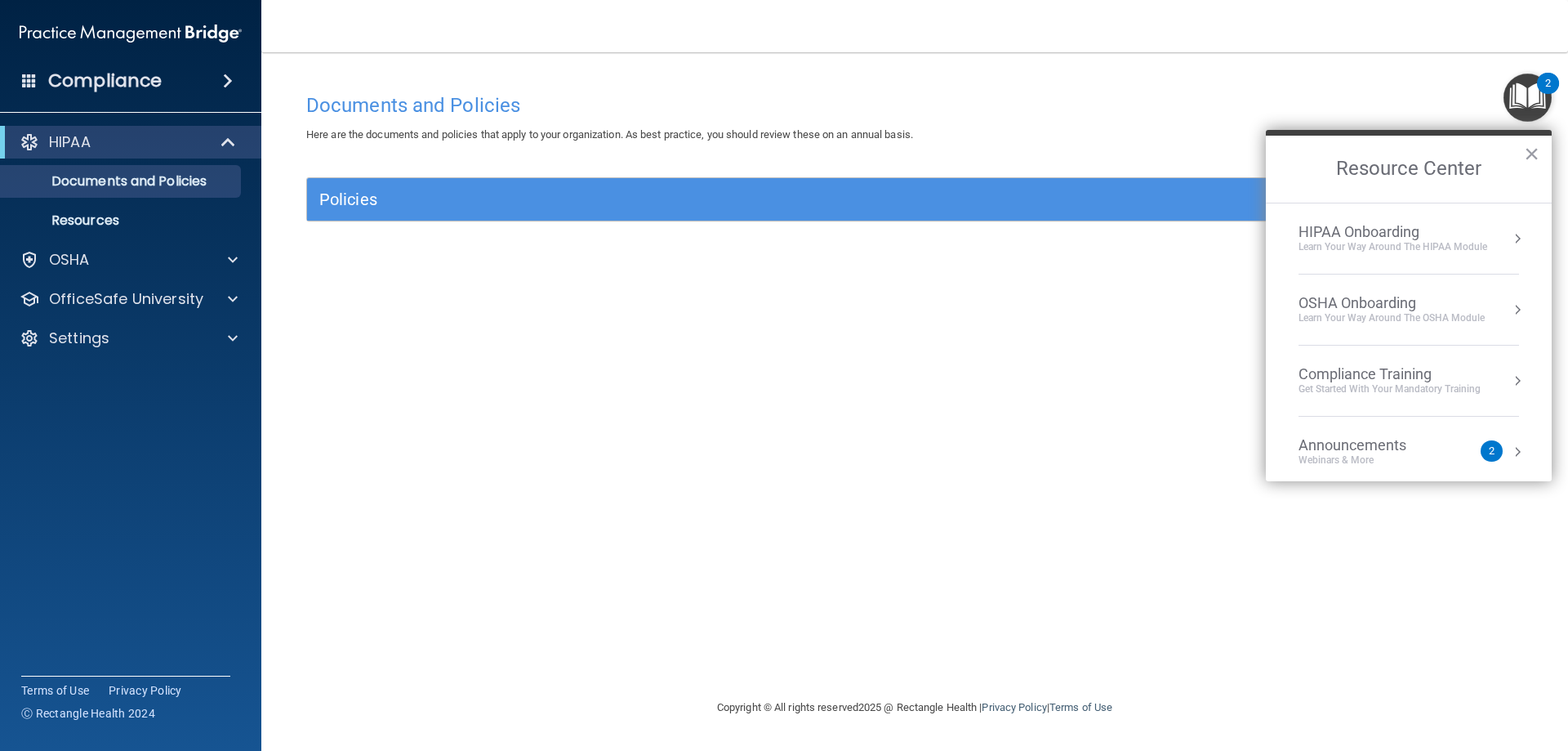
click at [1427, 374] on div "Compliance Training" at bounding box center [1389, 374] width 183 height 18
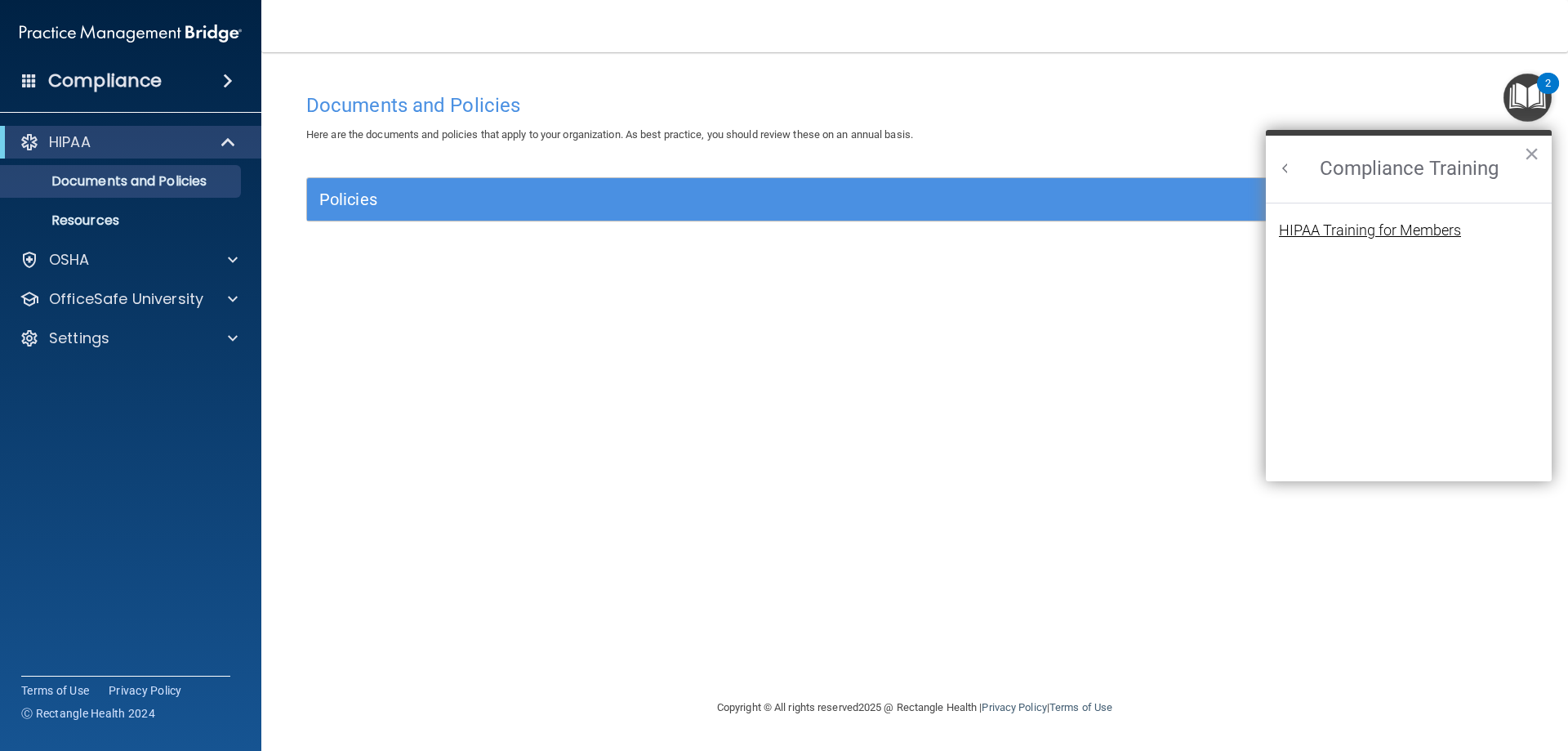
click at [1411, 236] on div "HIPAA Training for Members" at bounding box center [1369, 230] width 183 height 14
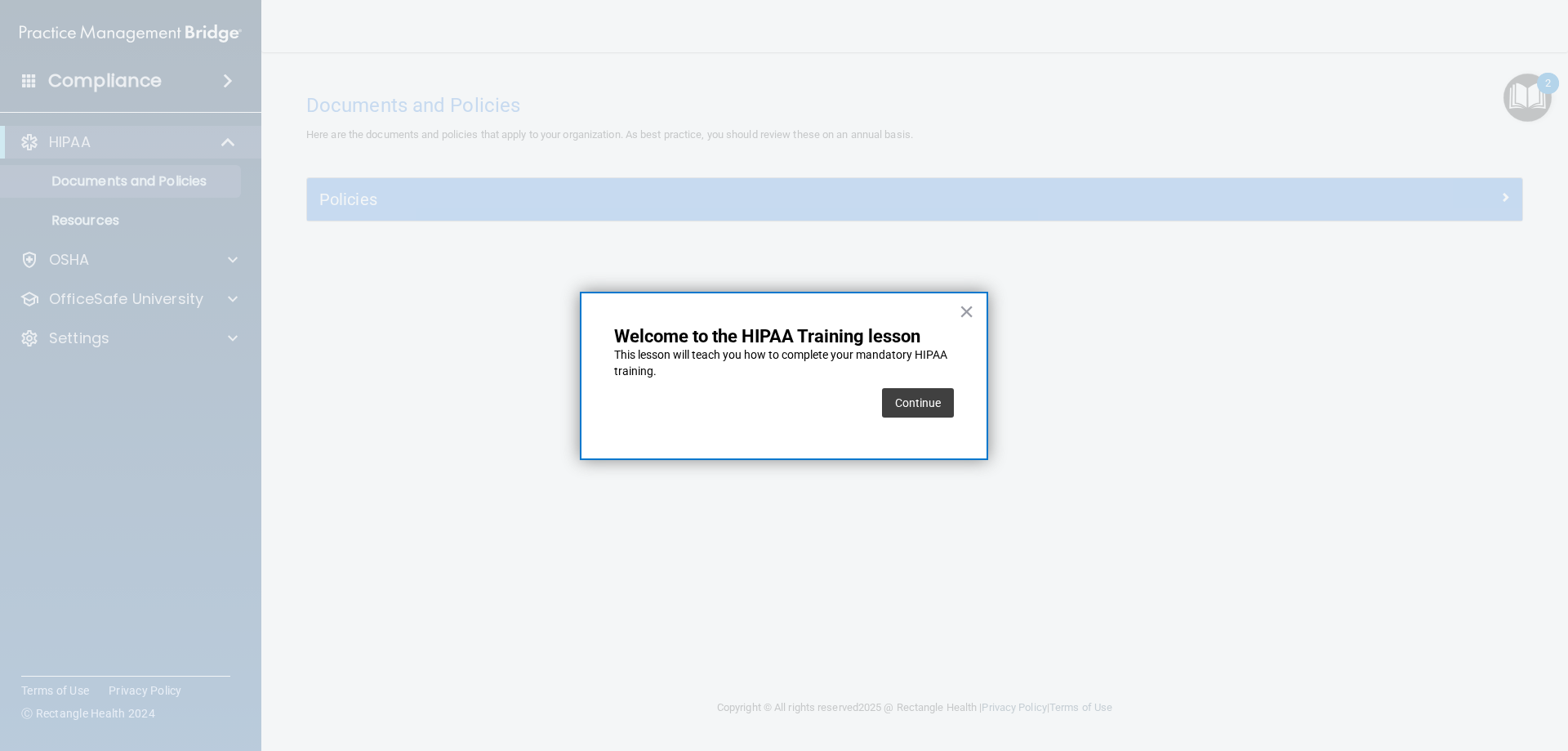
click at [958, 396] on div "× Welcome to the HIPAA Training lesson This lesson will teach you how to comple…" at bounding box center [784, 375] width 408 height 168
click at [944, 398] on button "Continue" at bounding box center [918, 402] width 72 height 30
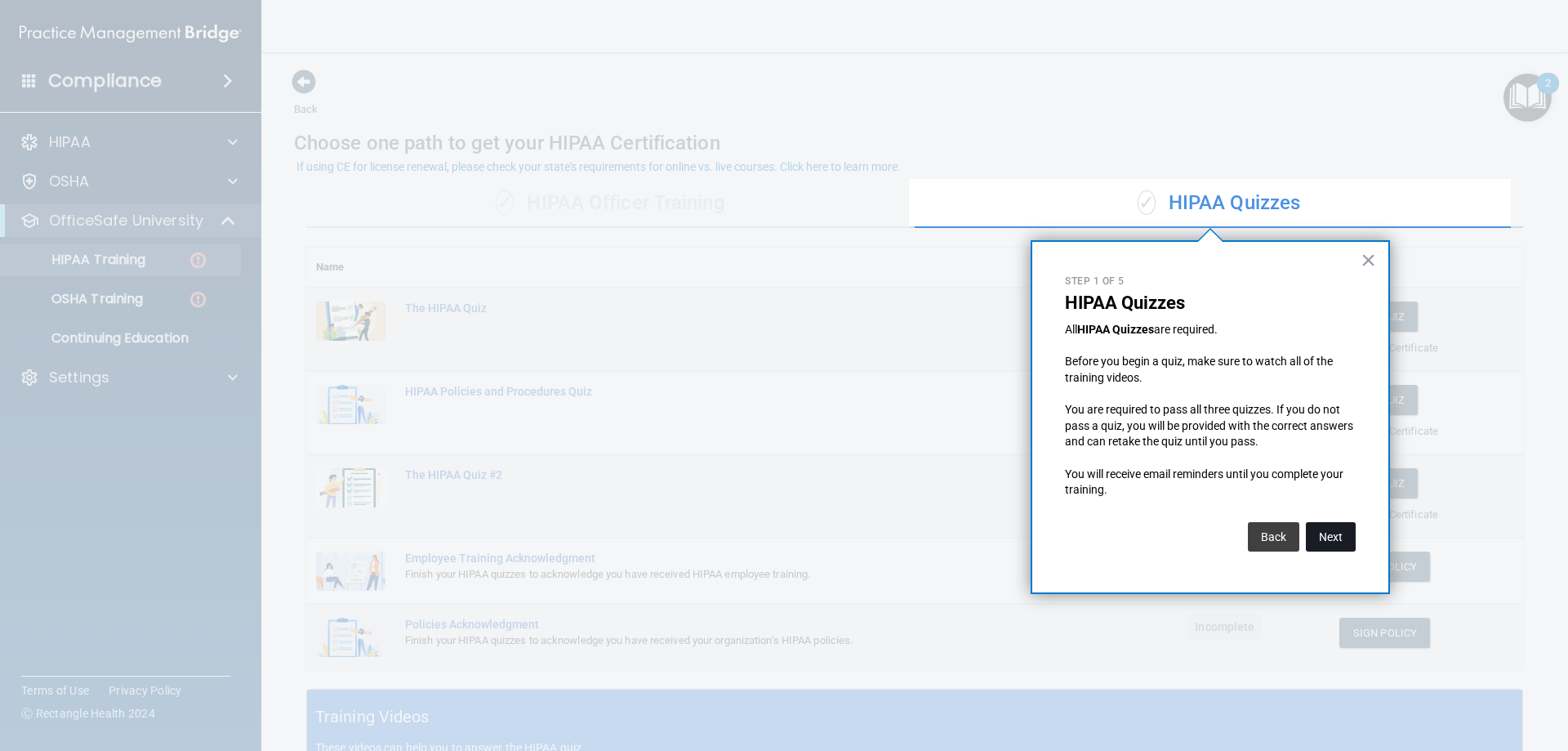
click at [1318, 538] on button "Next" at bounding box center [1330, 536] width 49 height 30
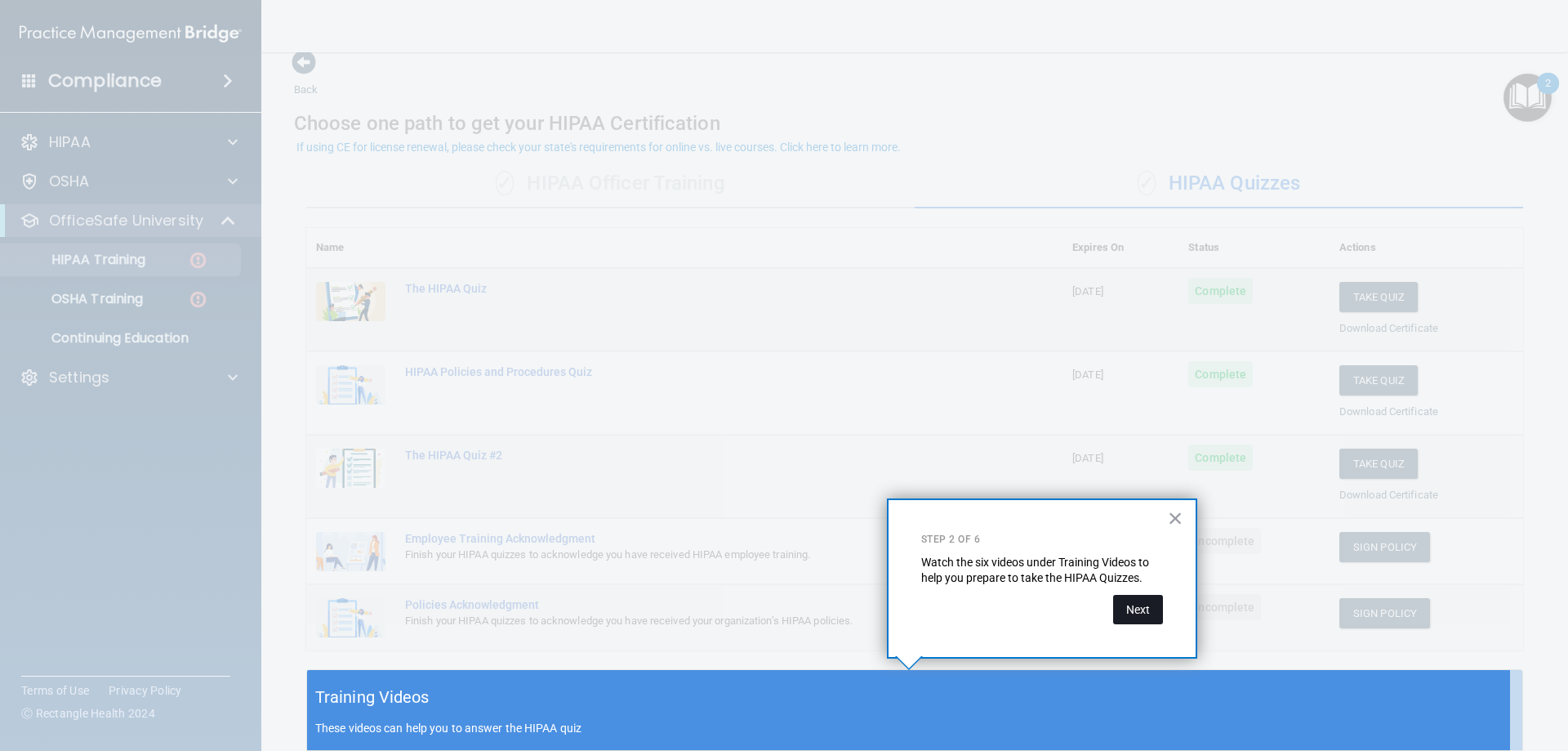
click at [1152, 600] on button "Next" at bounding box center [1137, 609] width 49 height 30
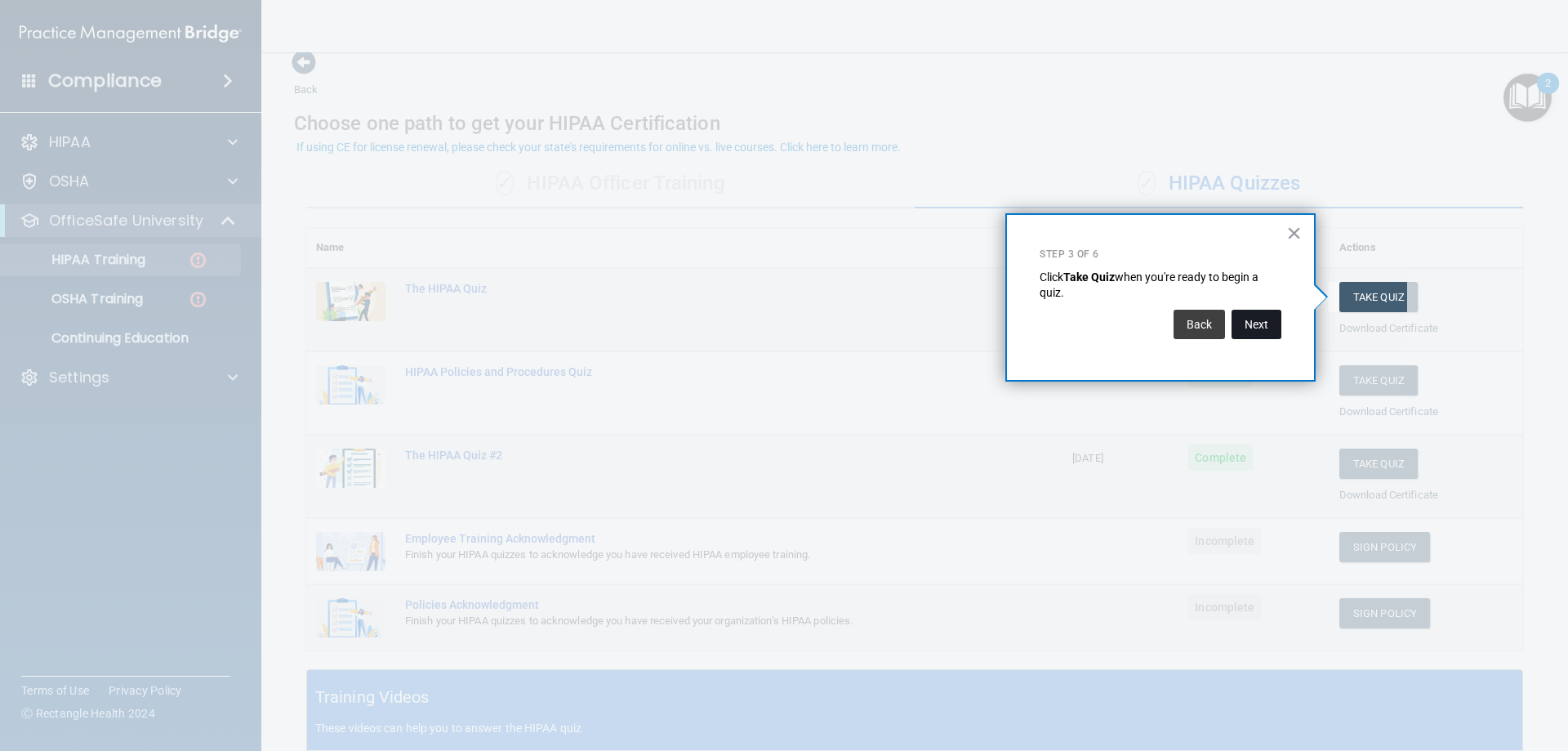
click at [1278, 326] on button "Next" at bounding box center [1256, 324] width 49 height 30
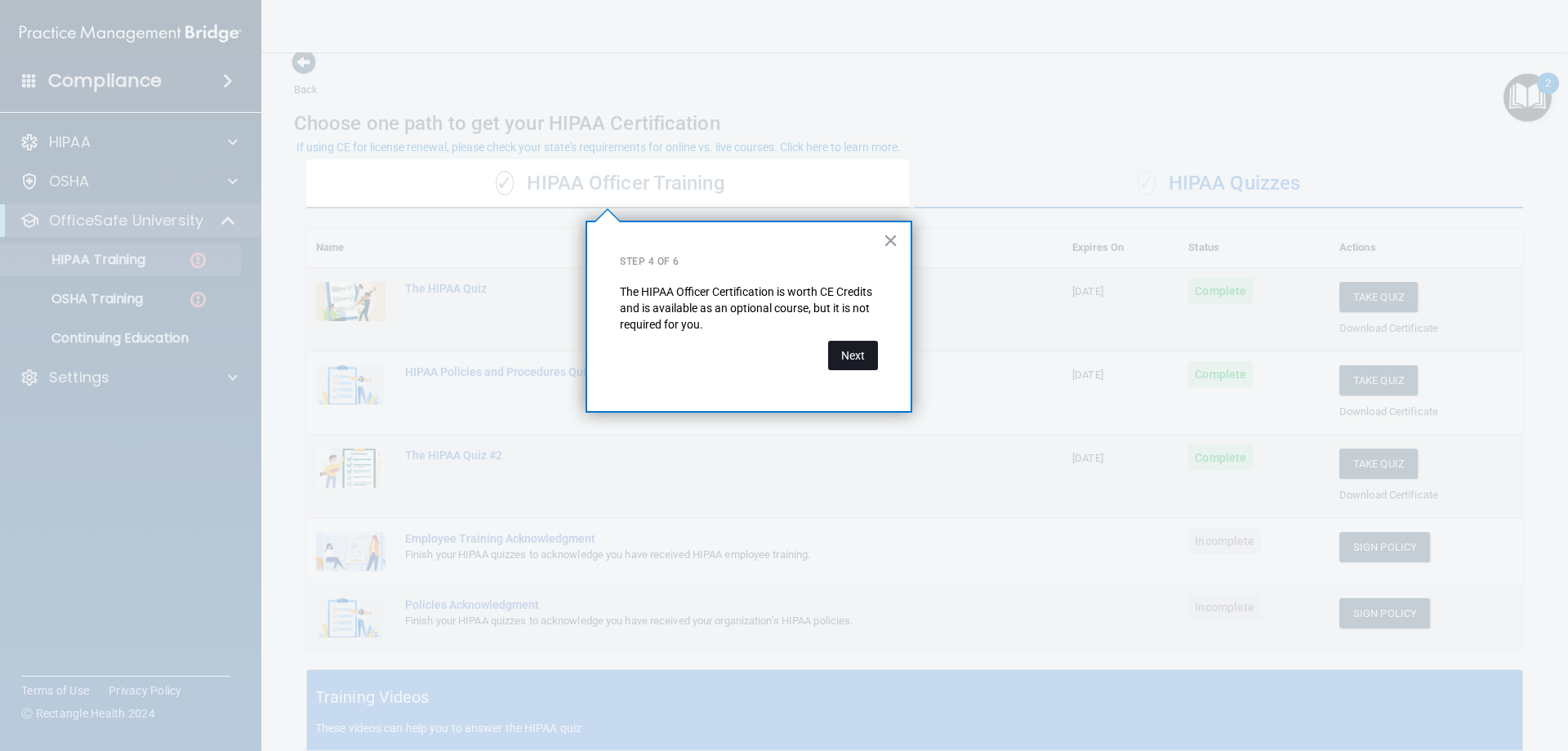
click at [867, 356] on button "Next" at bounding box center [852, 355] width 49 height 30
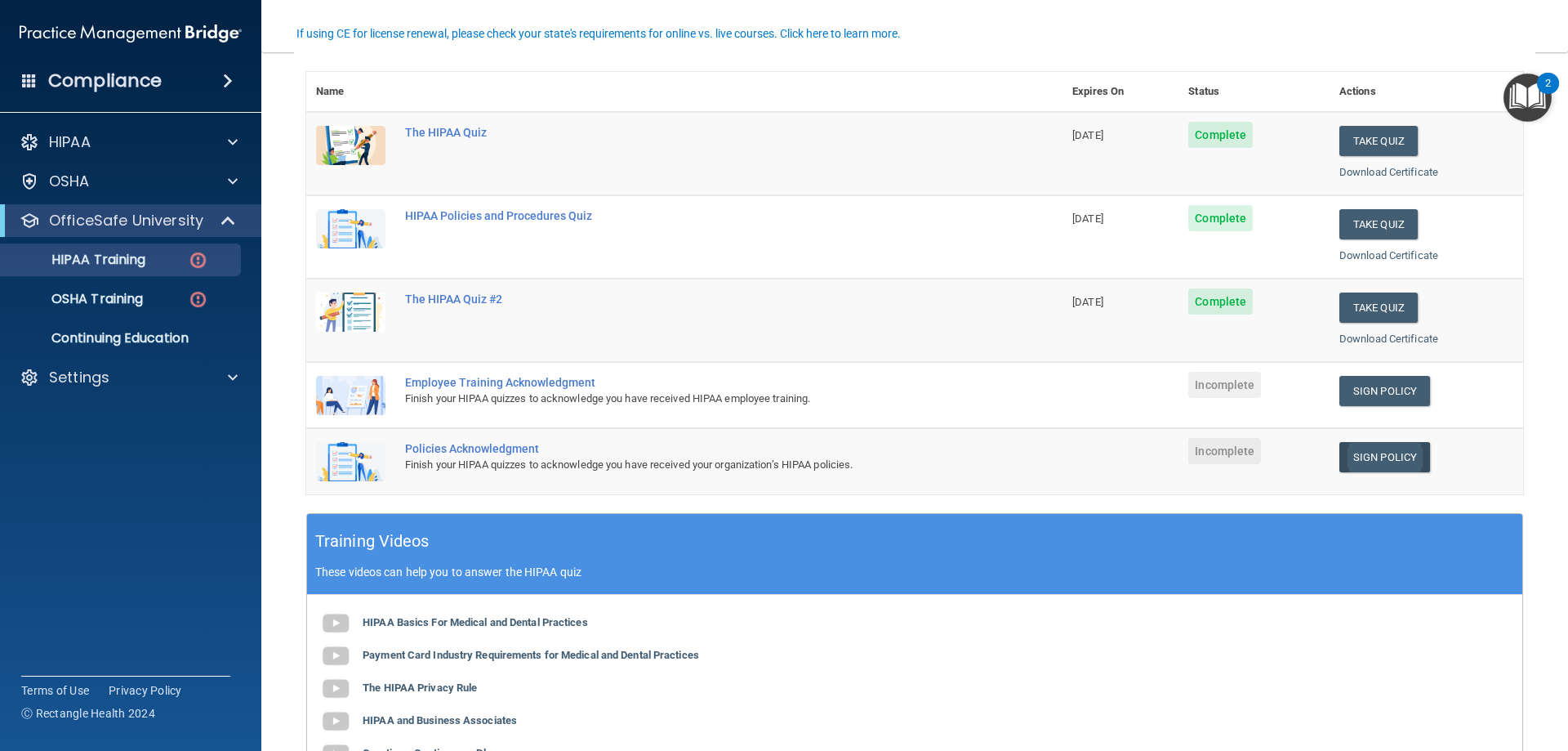
scroll to position [183, 0]
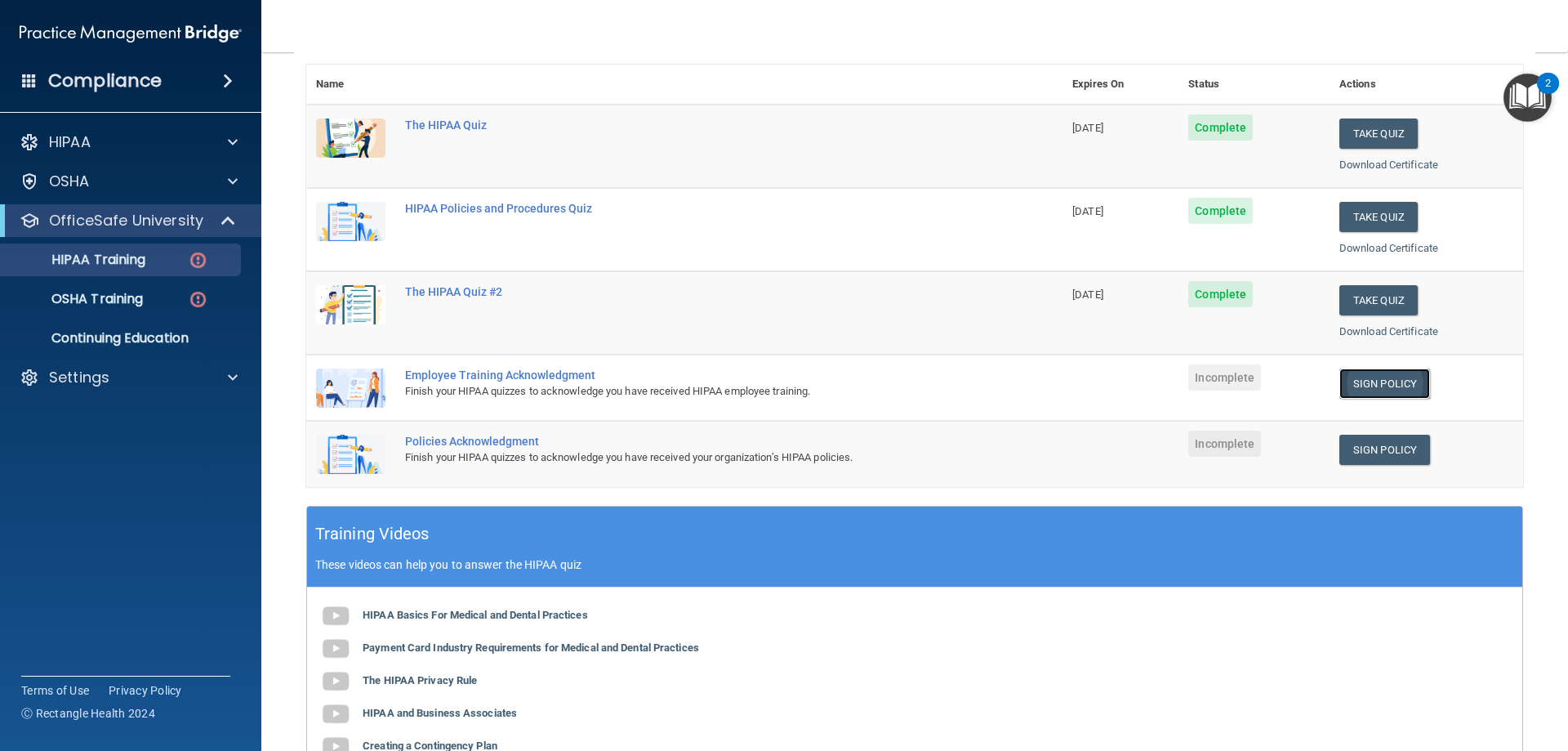
click at [1388, 380] on link "Sign Policy" at bounding box center [1384, 384] width 91 height 31
click at [1404, 443] on link "Sign Policy" at bounding box center [1384, 450] width 91 height 31
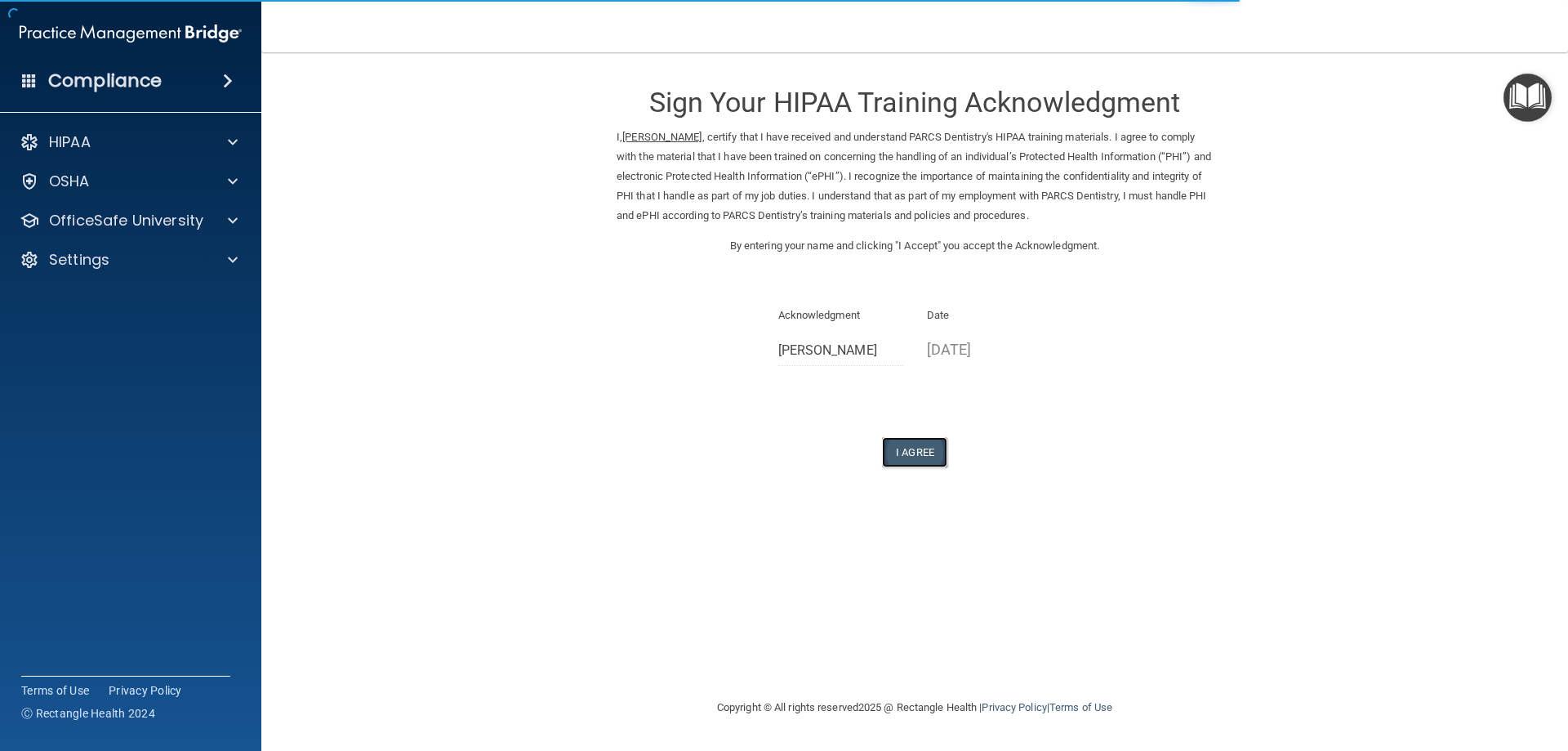
click at [920, 457] on button "I Agree" at bounding box center [914, 452] width 66 height 31
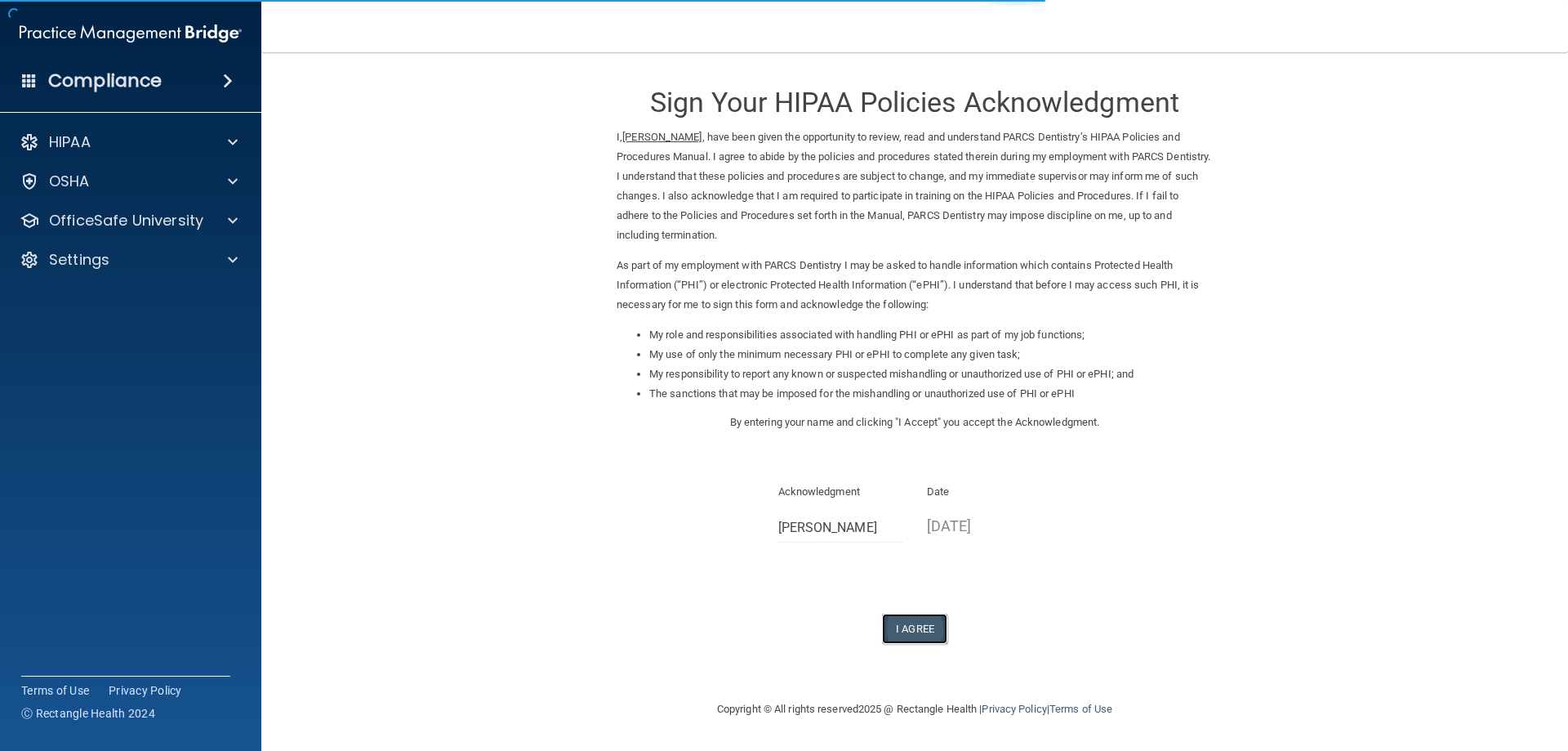
click at [917, 622] on button "I Agree" at bounding box center [914, 629] width 66 height 31
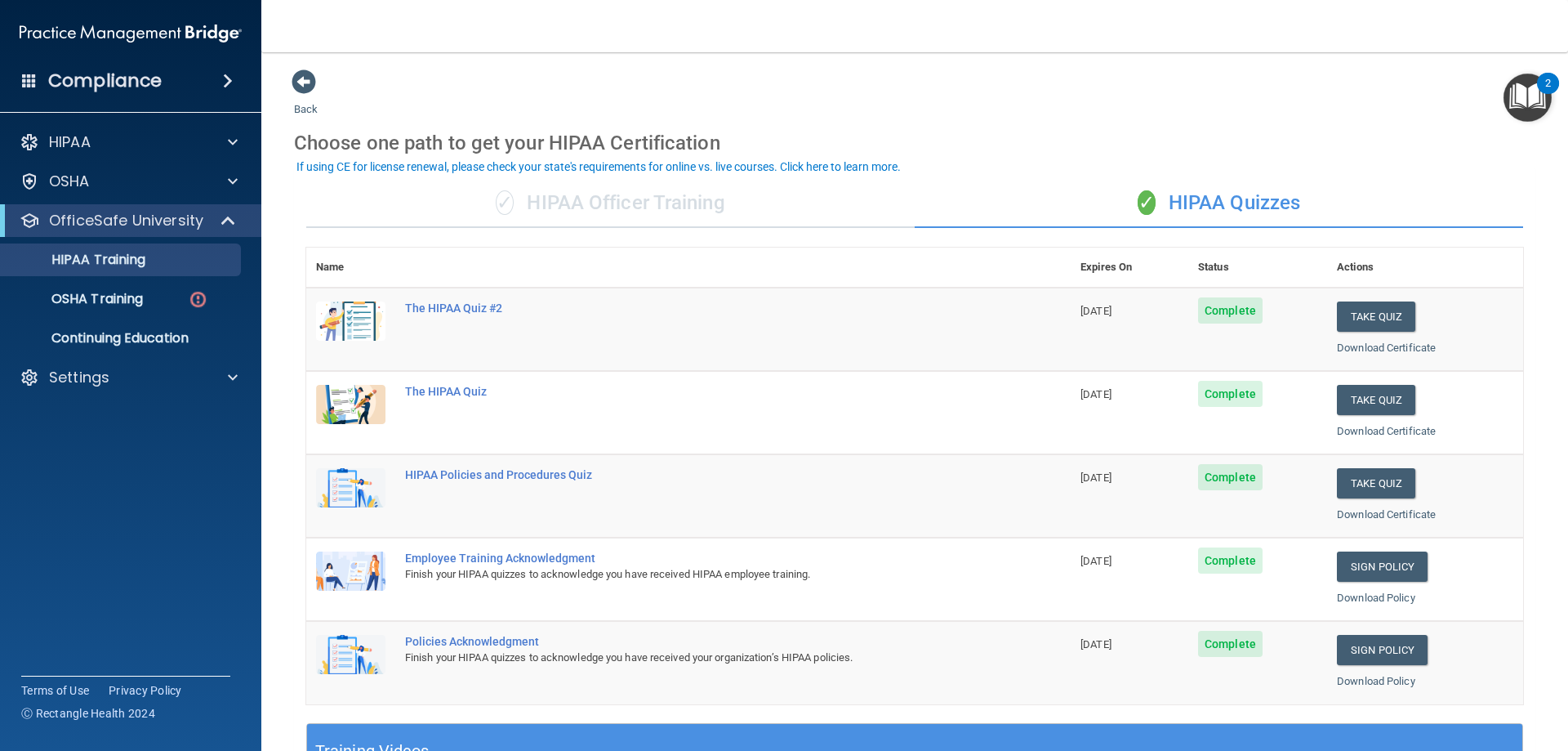
drag, startPoint x: 1522, startPoint y: 94, endPoint x: 1522, endPoint y: 103, distance: 9.0
click at [1522, 94] on img "Open Resource Center, 2 new notifications" at bounding box center [1528, 98] width 49 height 49
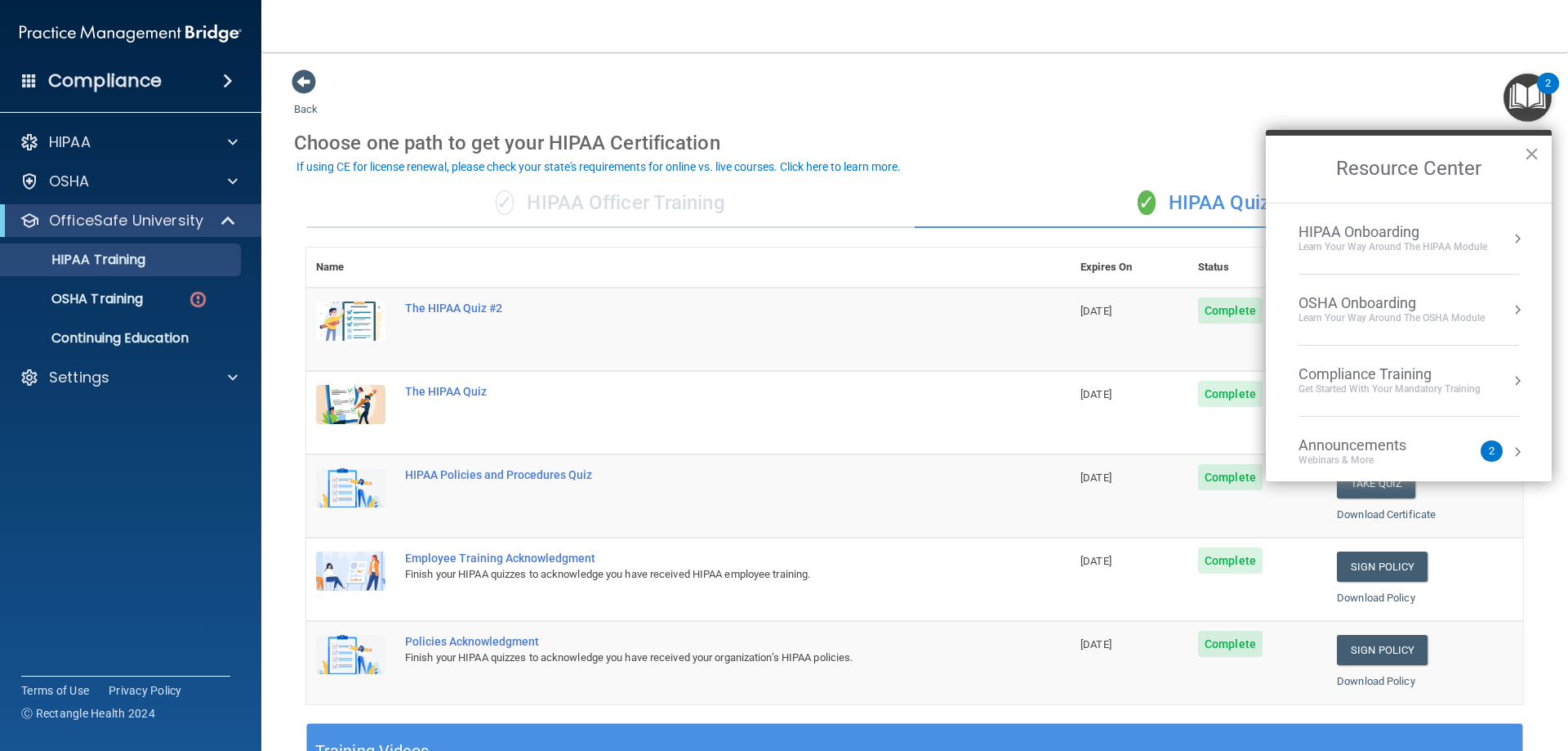
click at [1421, 248] on div "Learn Your Way around the HIPAA module" at bounding box center [1393, 246] width 189 height 13
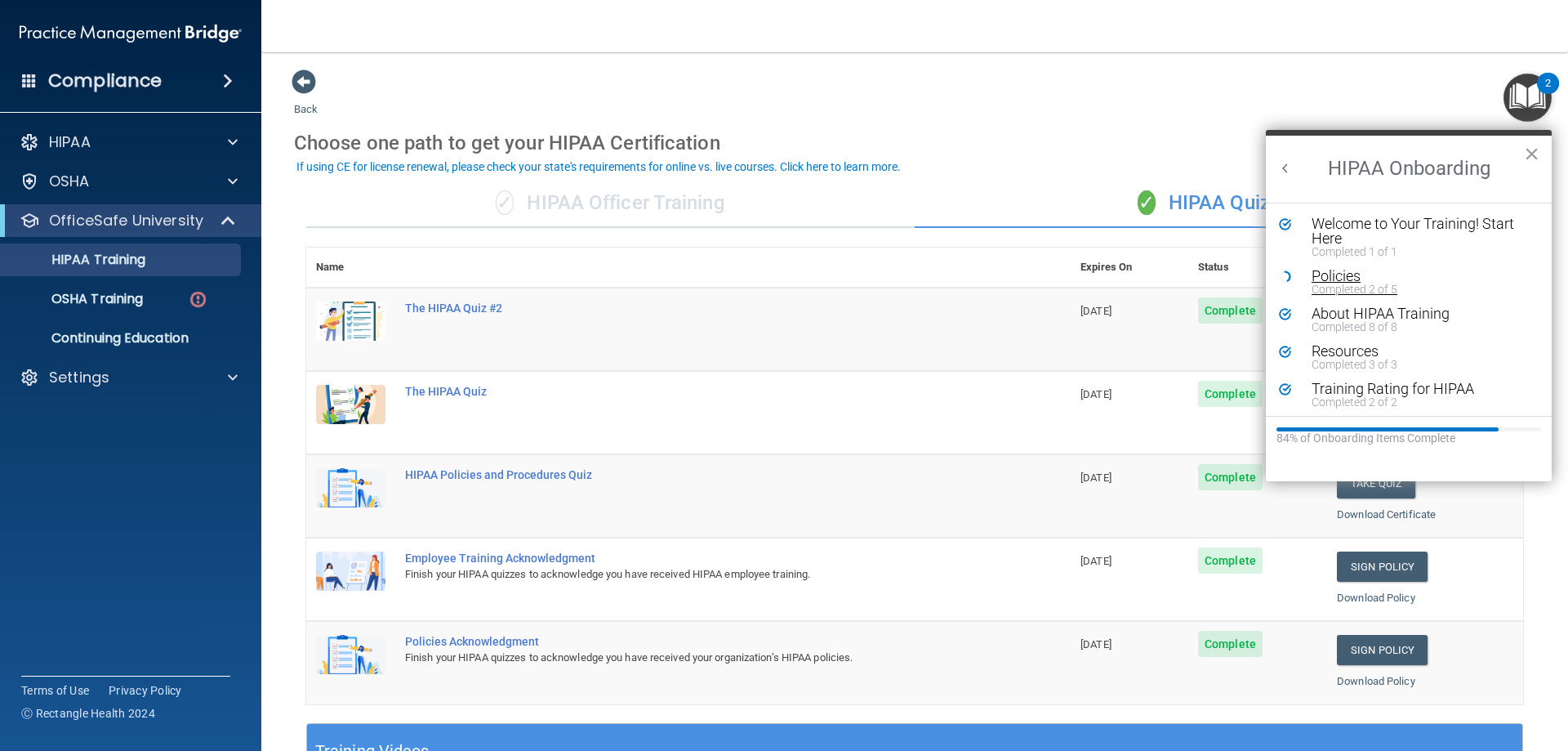
click at [1346, 283] on div "Completed 2 of 5" at bounding box center [1415, 289] width 207 height 12
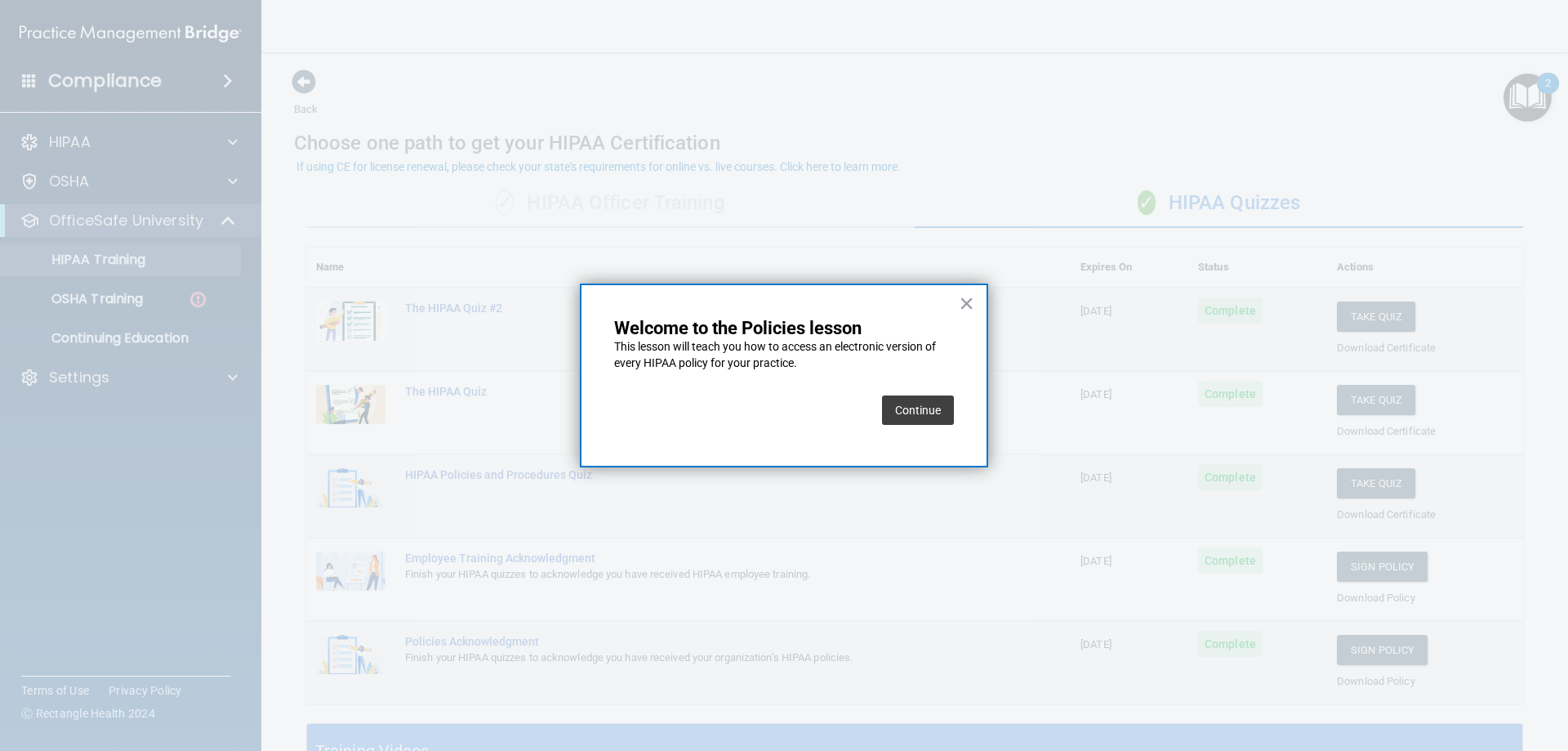
click at [895, 403] on button "Continue" at bounding box center [918, 410] width 72 height 30
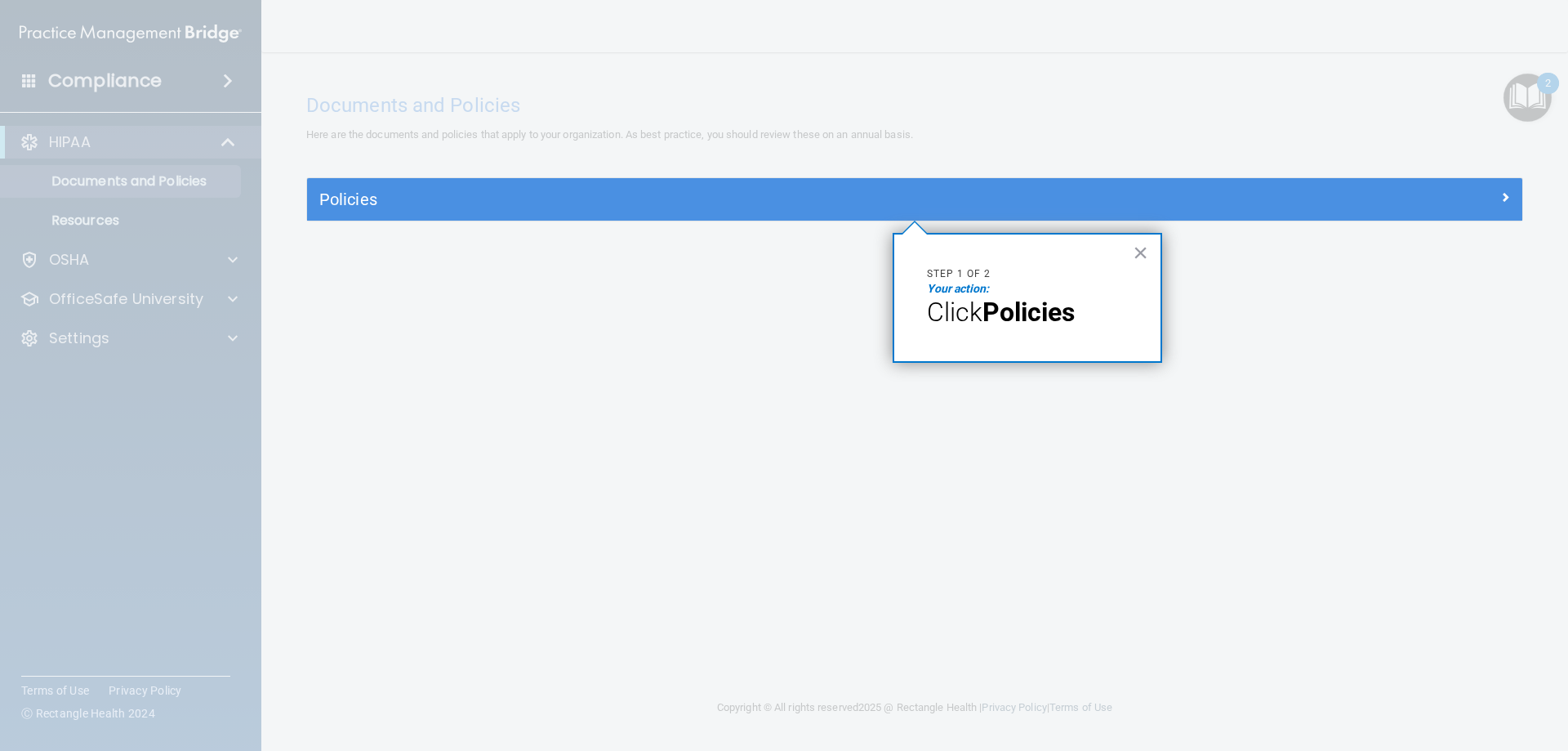
click at [1129, 250] on div "× Step 1 of 2 Your action: Click Policies" at bounding box center [1028, 298] width 270 height 130
click at [1145, 252] on button "×" at bounding box center [1140, 252] width 15 height 26
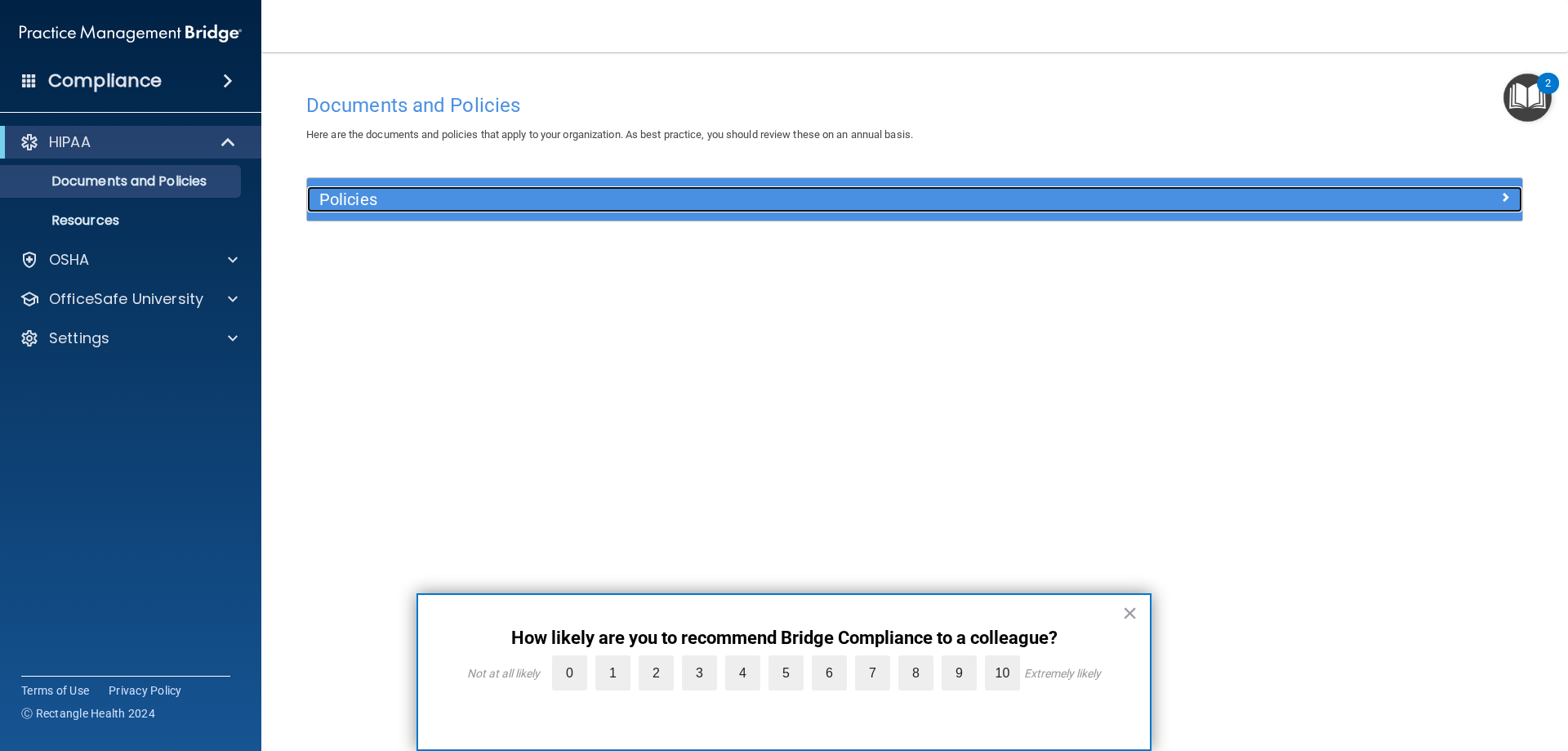
click at [362, 199] on h5 "Policies" at bounding box center [762, 200] width 886 height 18
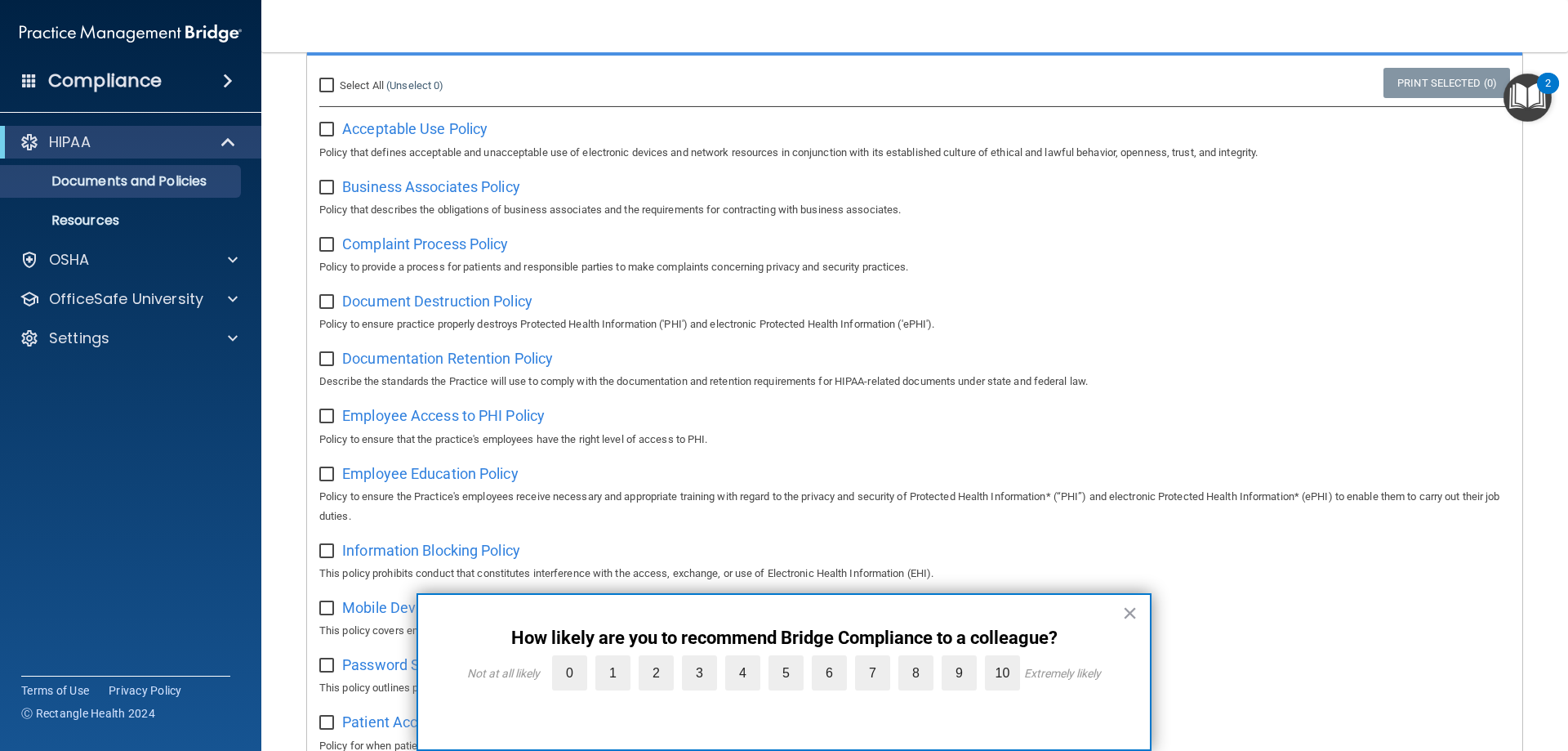
scroll to position [164, 0]
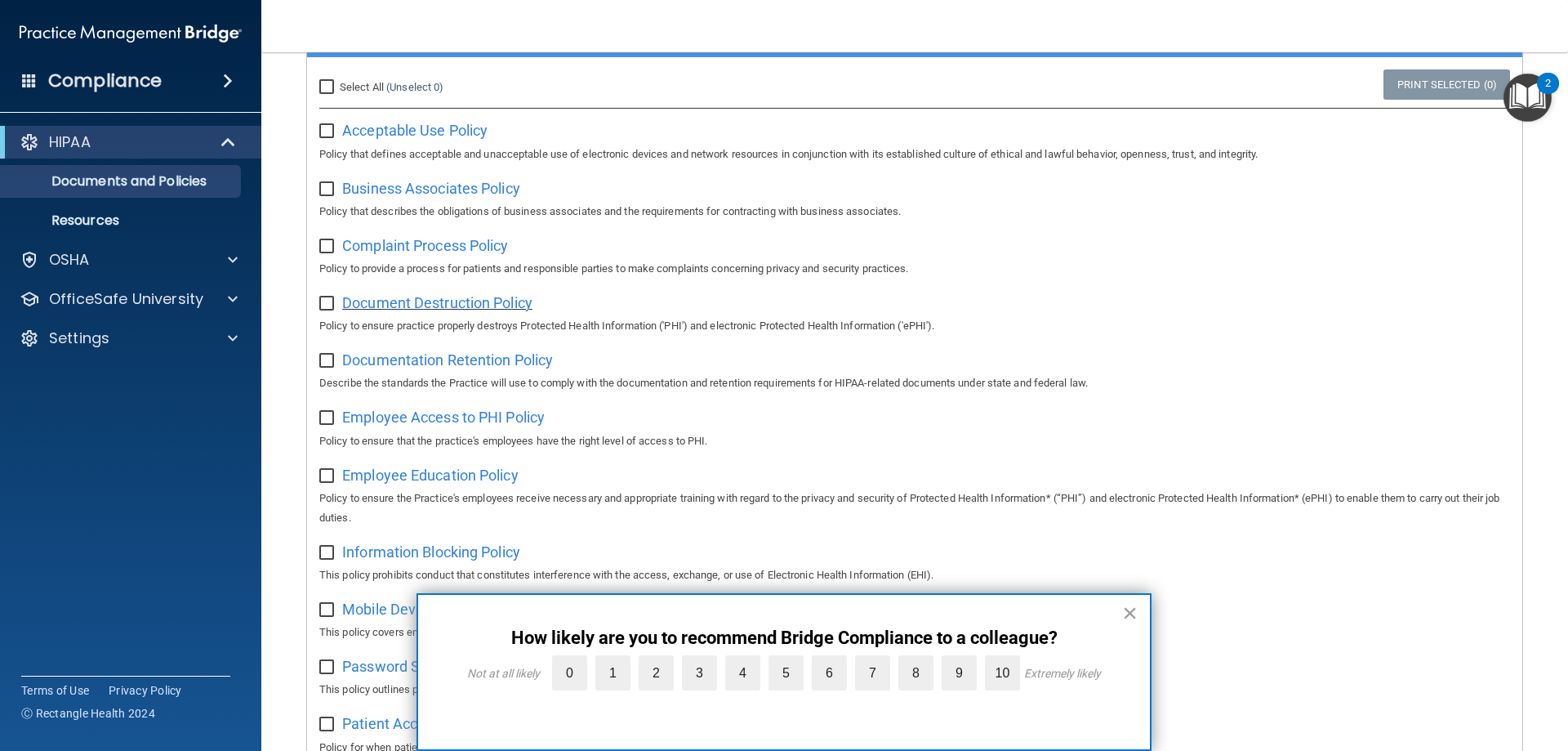
click at [394, 308] on span "Document Destruction Policy" at bounding box center [438, 302] width 191 height 17
click at [992, 669] on label "10" at bounding box center [1002, 672] width 35 height 35
click at [965, 659] on input "10" at bounding box center [965, 659] width 0 height 0
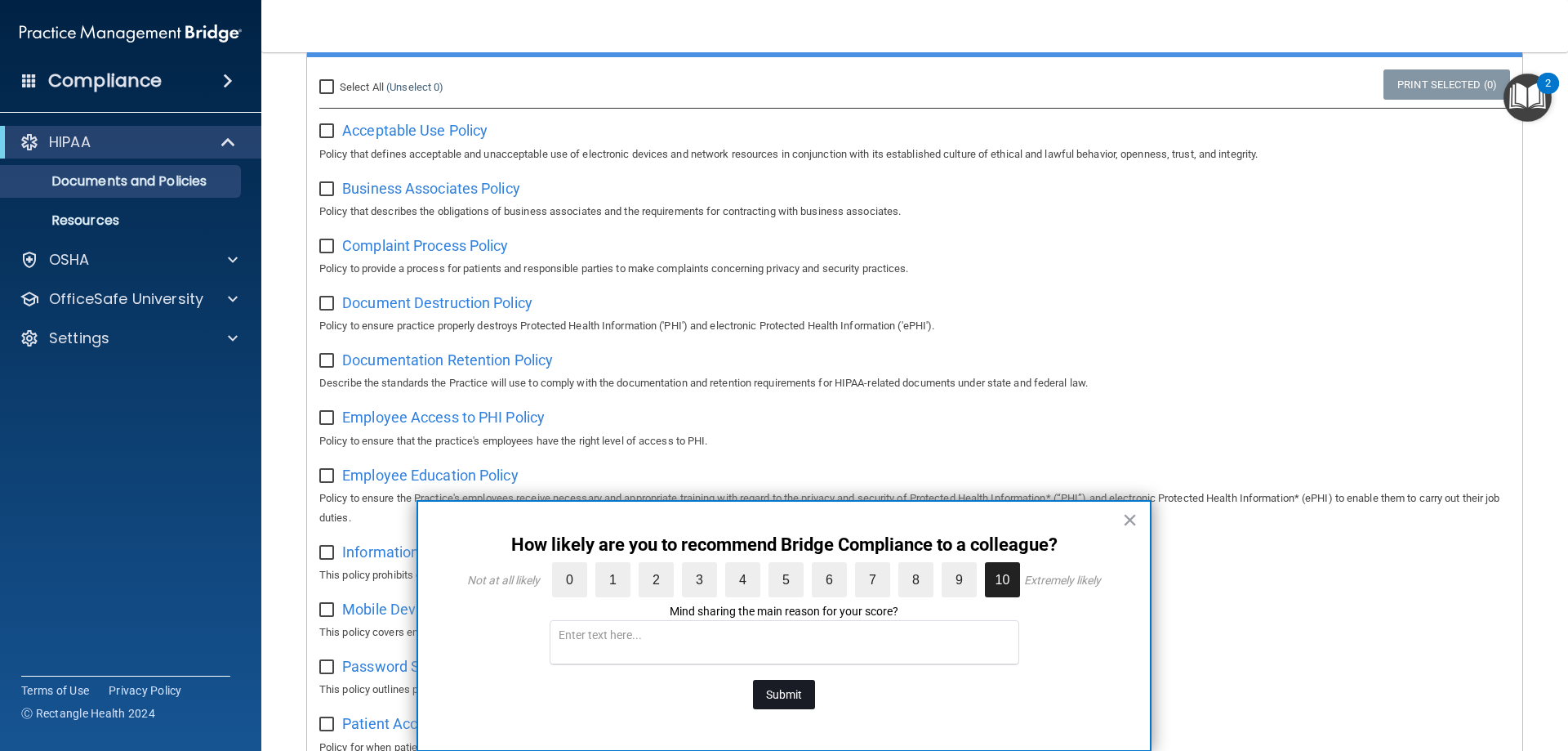
click at [793, 682] on button "Submit" at bounding box center [783, 694] width 62 height 30
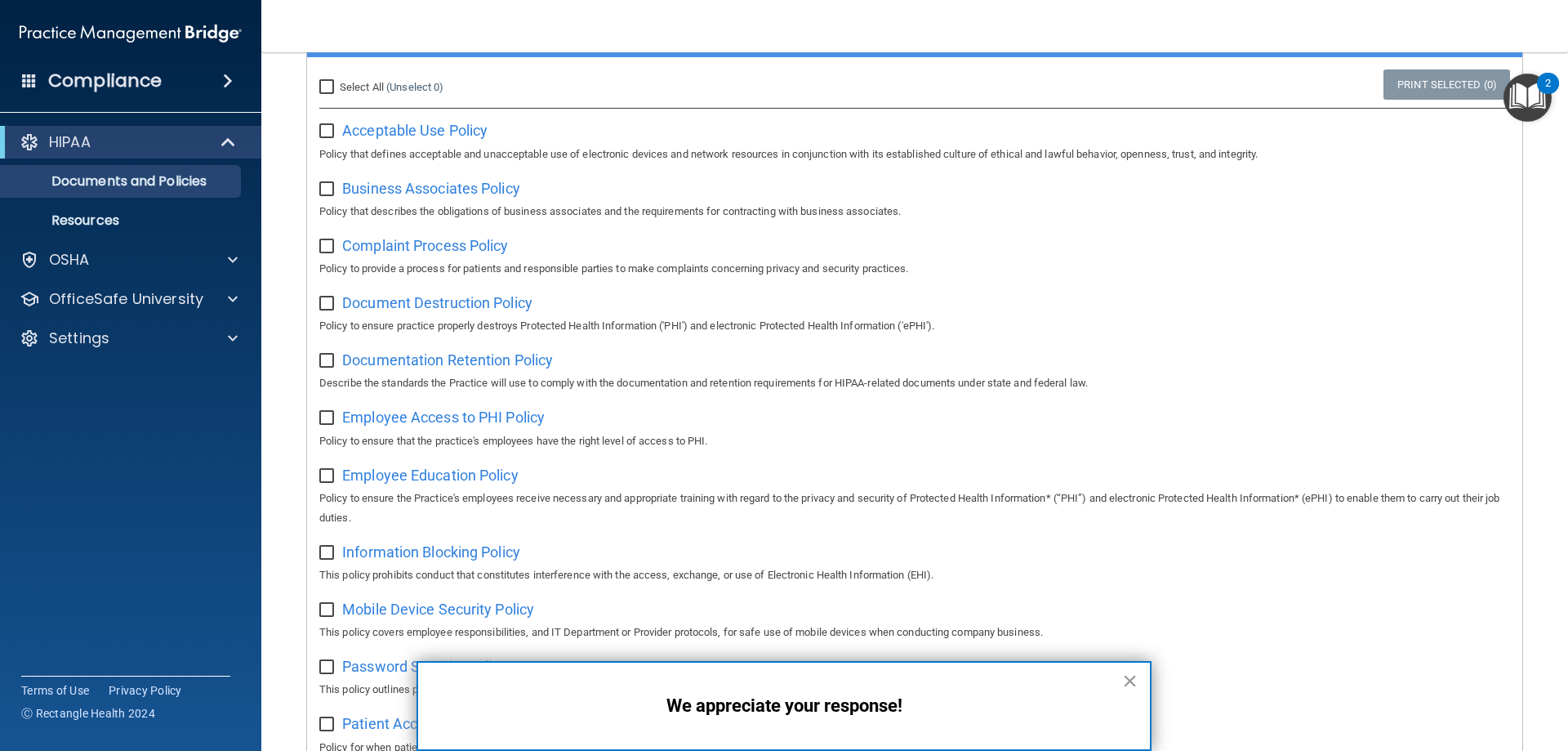
click at [1132, 676] on button "×" at bounding box center [1129, 680] width 15 height 26
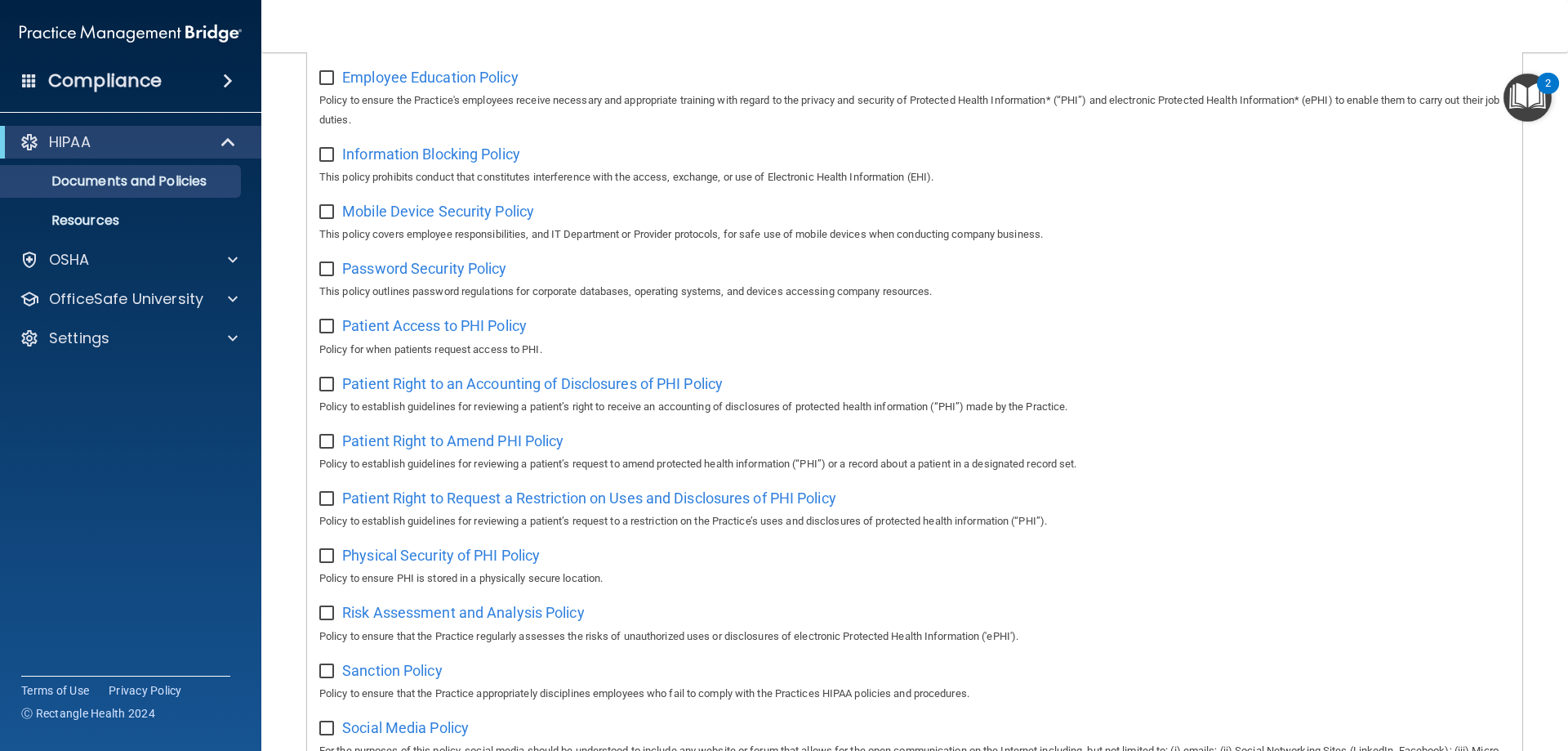
scroll to position [71, 0]
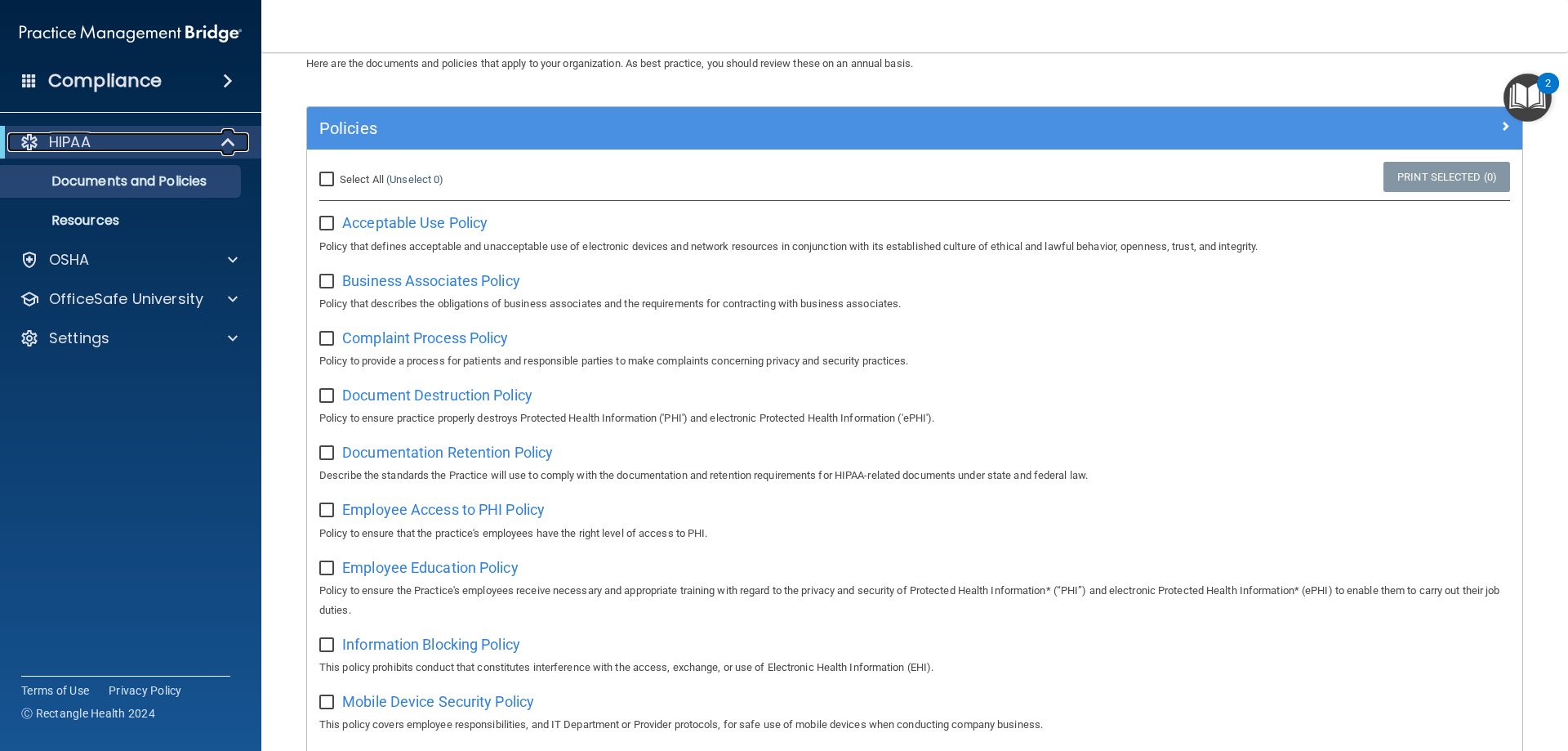
click at [181, 150] on div "HIPAA" at bounding box center [108, 142] width 201 height 20
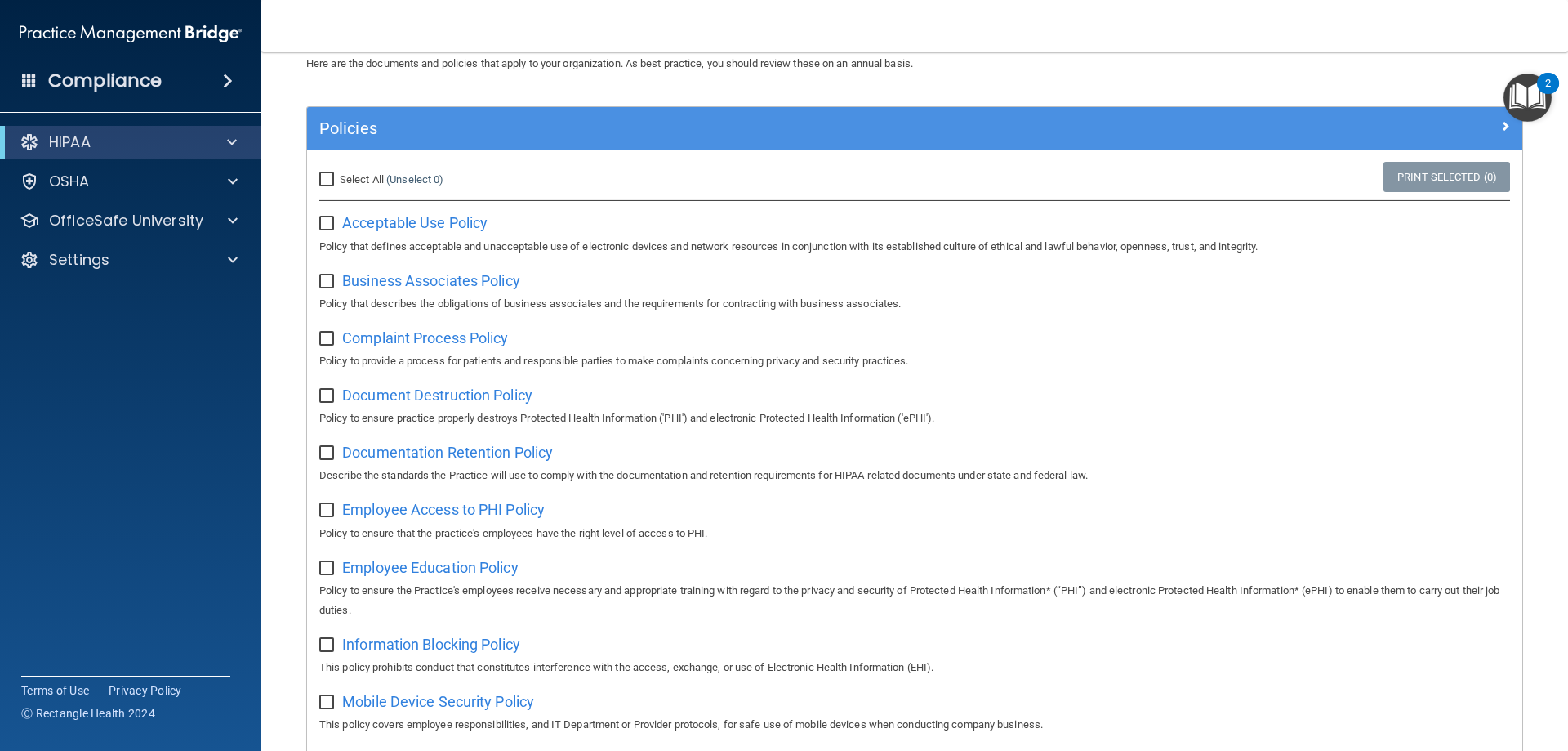
click at [1543, 85] on div "2" at bounding box center [1547, 84] width 22 height 22
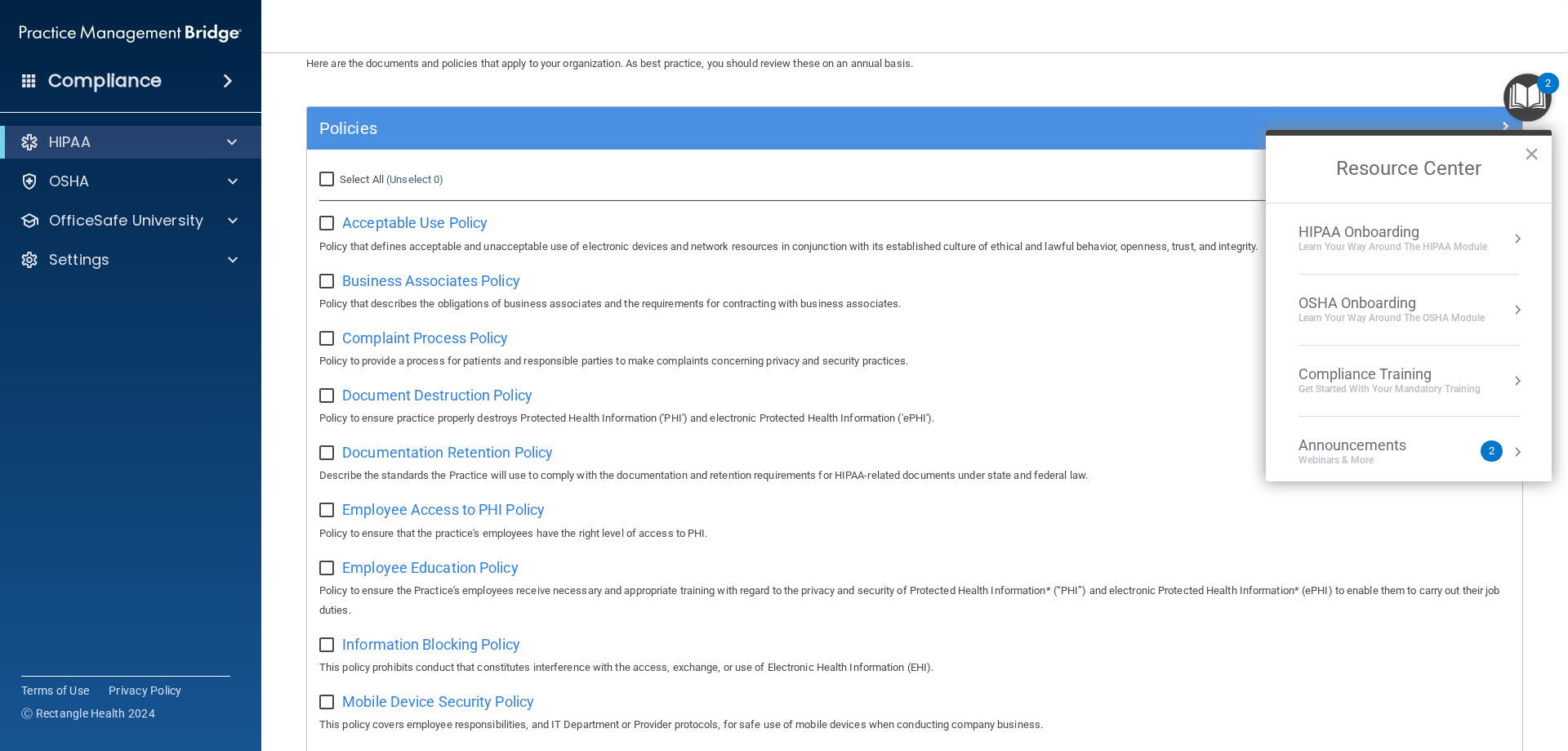
click at [1449, 246] on div "Learn Your Way around the HIPAA module" at bounding box center [1393, 246] width 189 height 13
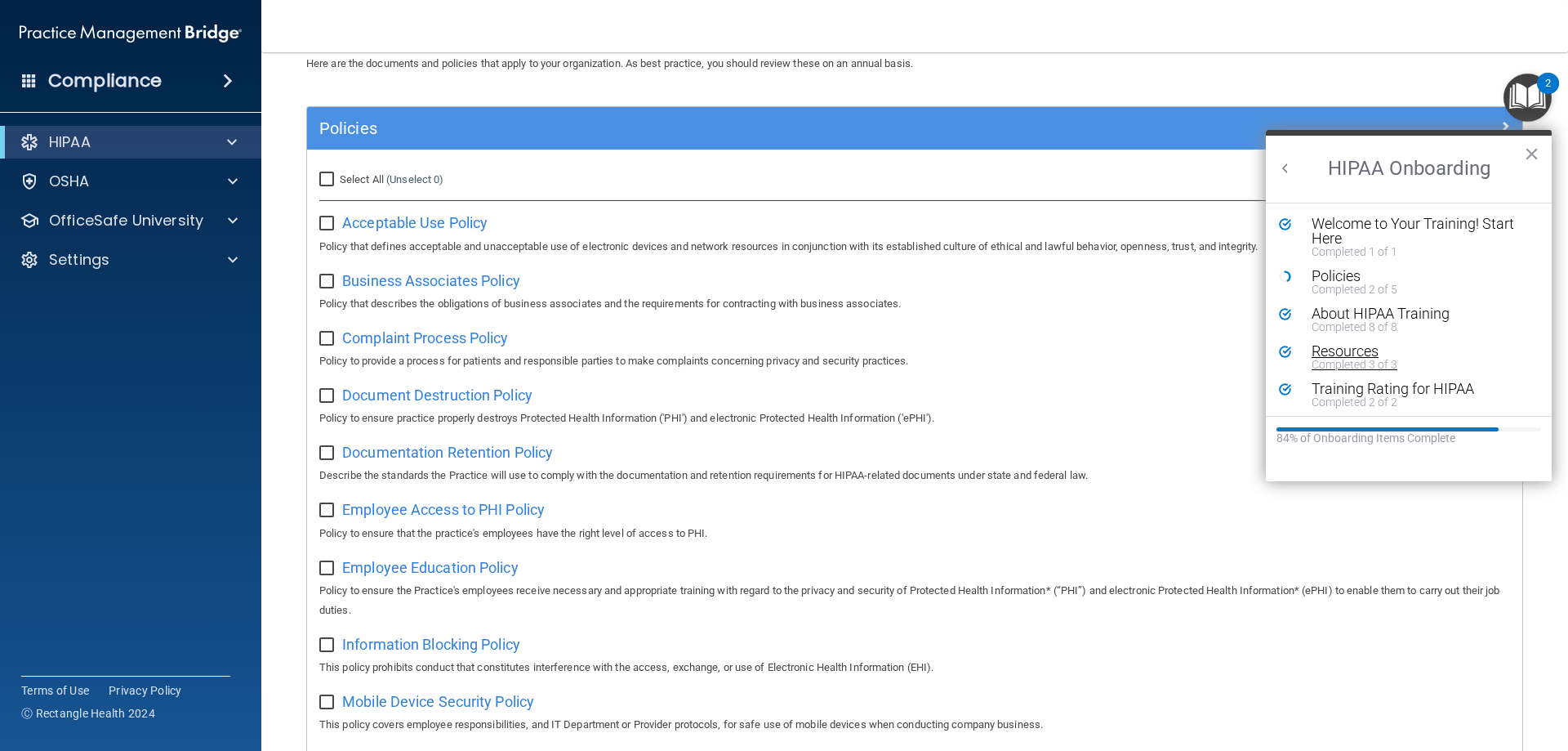
scroll to position [4, 0]
click at [236, 147] on span at bounding box center [231, 142] width 10 height 20
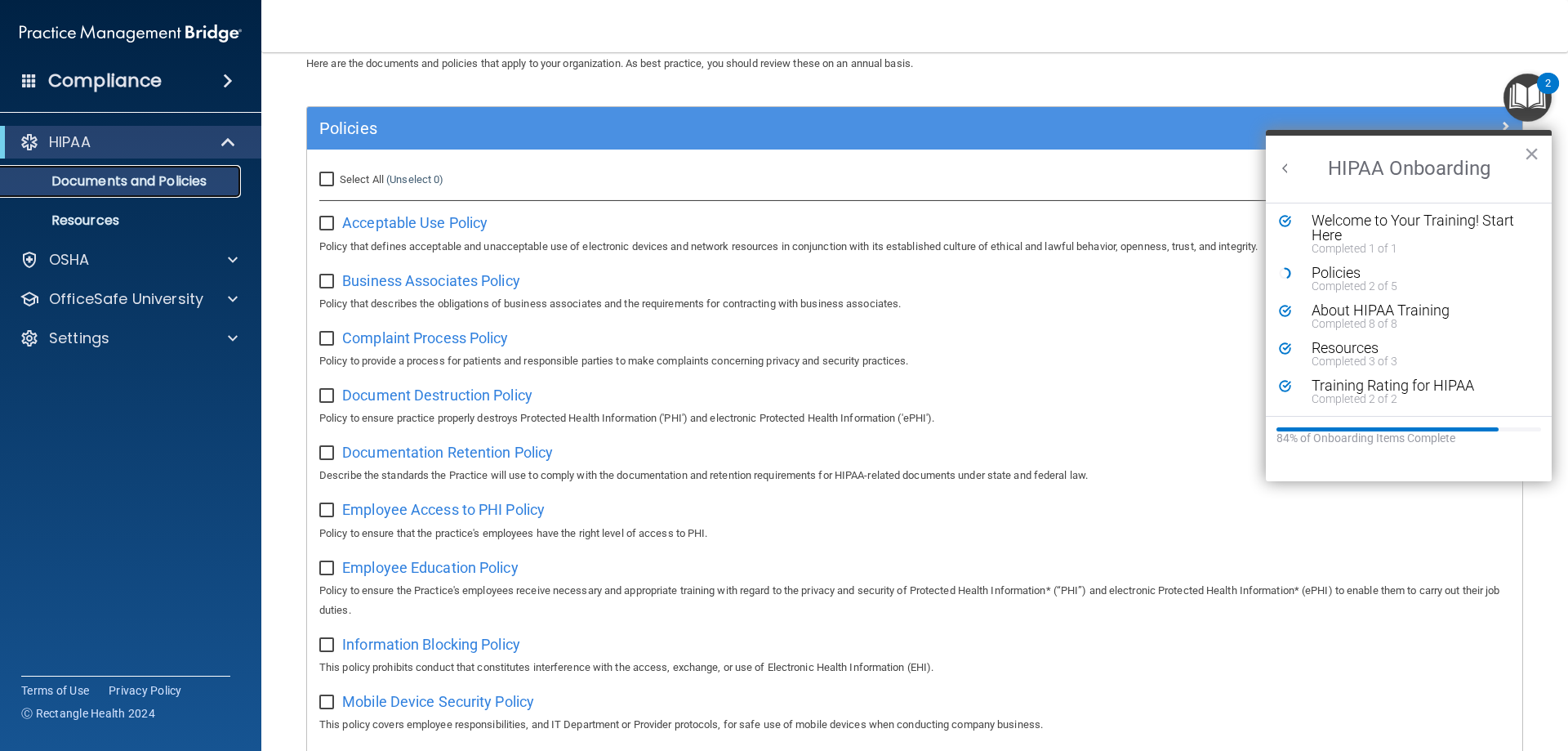
click at [184, 191] on link "Documents and Policies" at bounding box center [112, 181] width 257 height 32
click at [162, 181] on p "Documents and Policies" at bounding box center [122, 182] width 223 height 16
click at [127, 209] on link "Resources" at bounding box center [112, 220] width 257 height 32
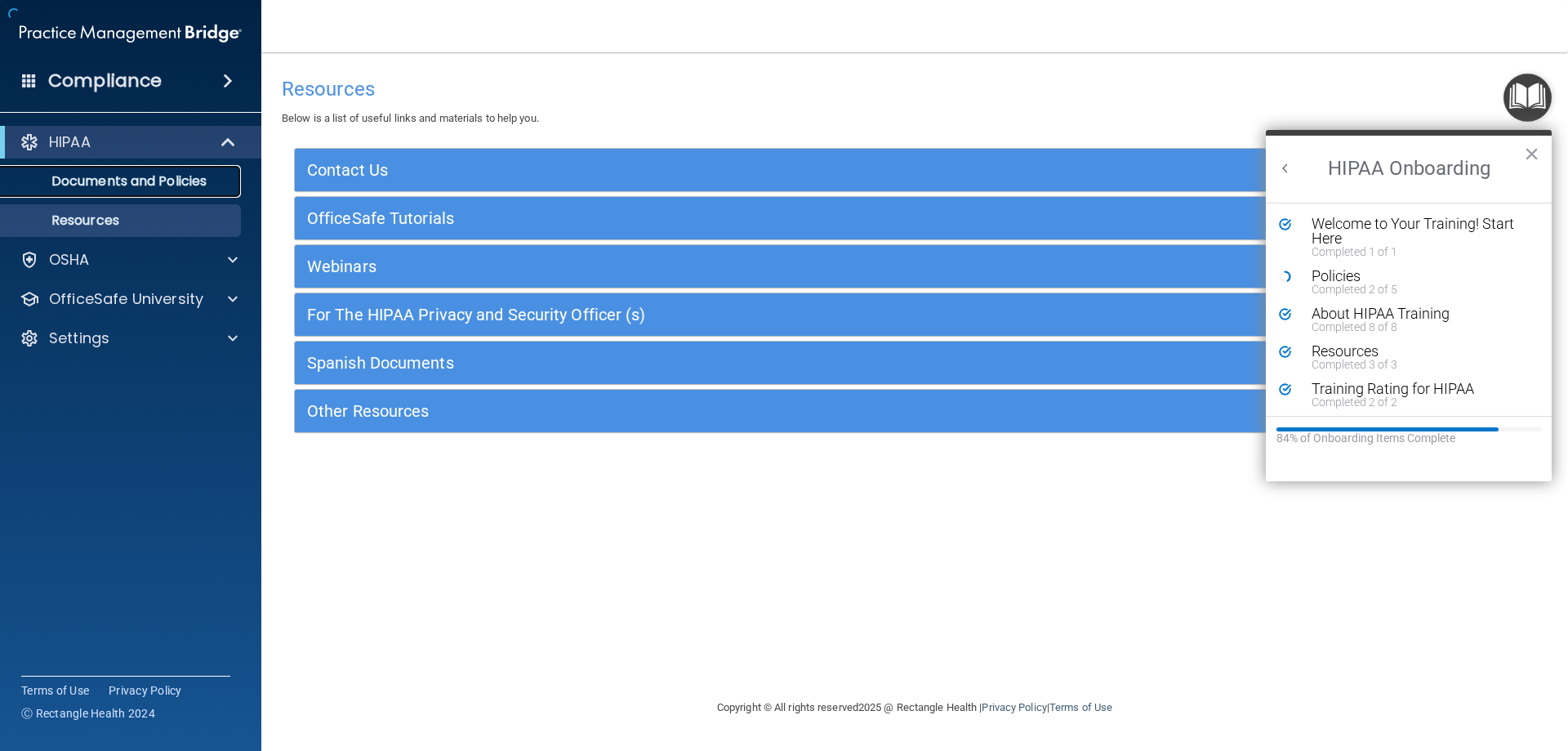
click at [129, 185] on p "Documents and Policies" at bounding box center [122, 182] width 223 height 16
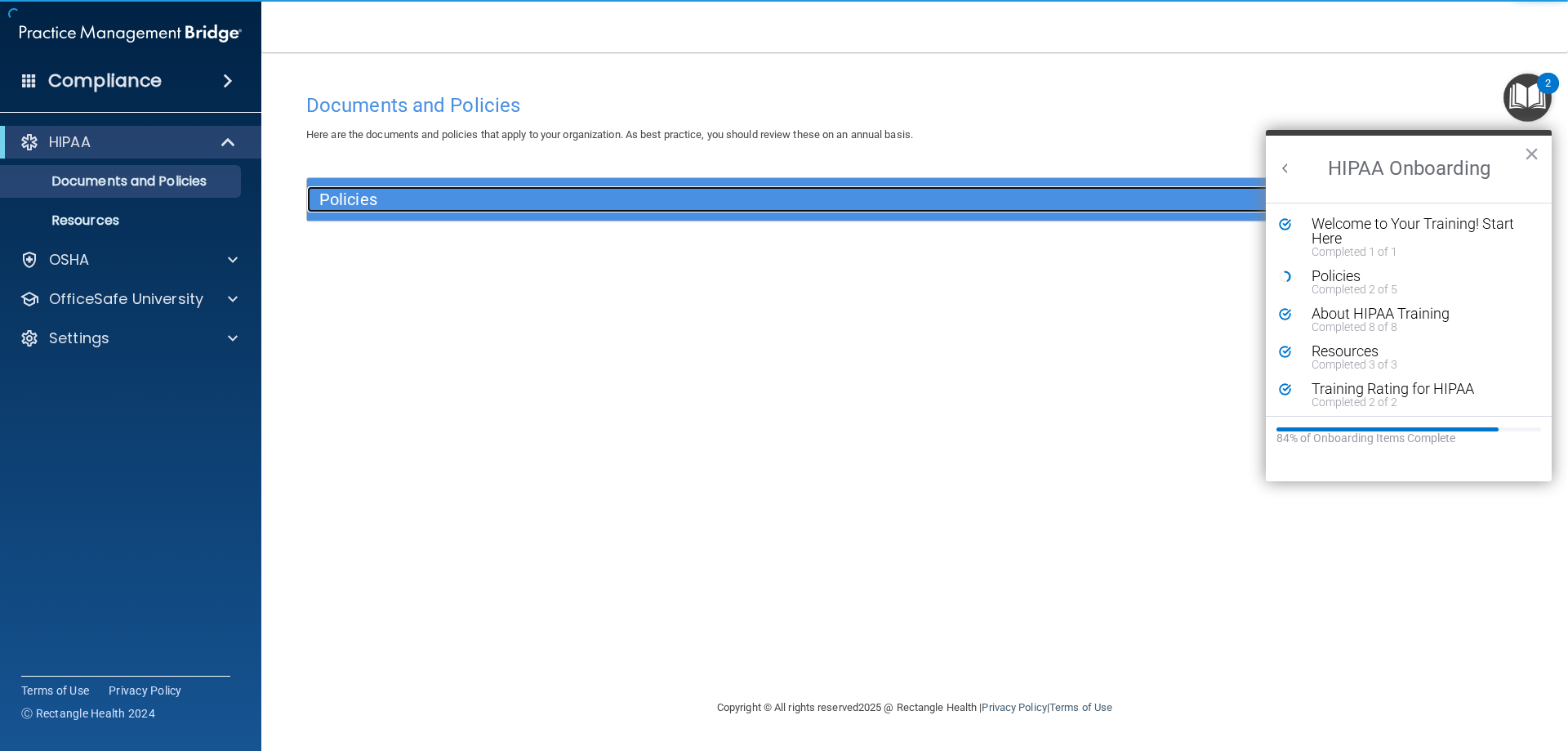
click at [451, 200] on h5 "Policies" at bounding box center [762, 200] width 886 height 18
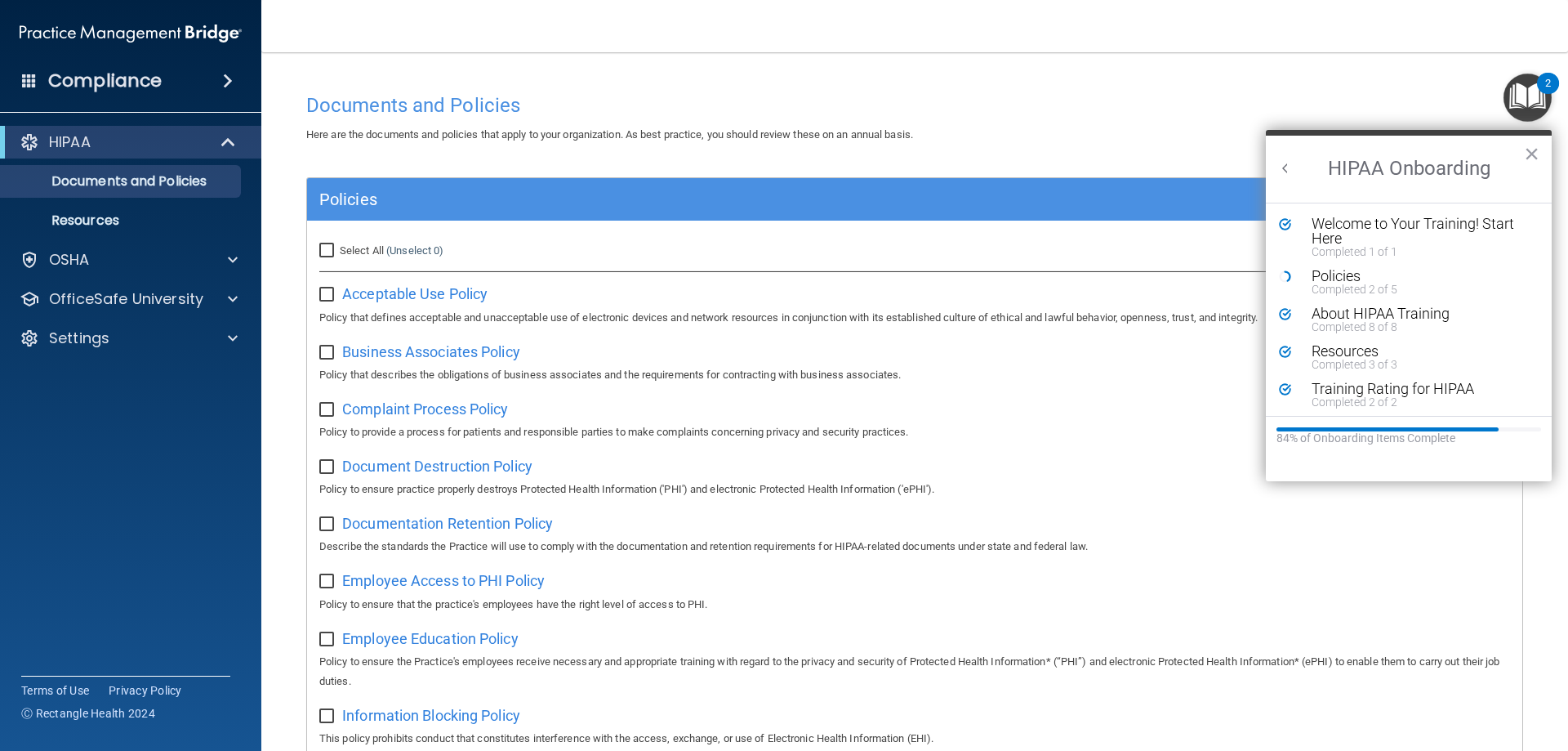
click at [321, 245] on input "Select All (Unselect 0) Unselect All" at bounding box center [328, 251] width 19 height 13
checkbox input "true"
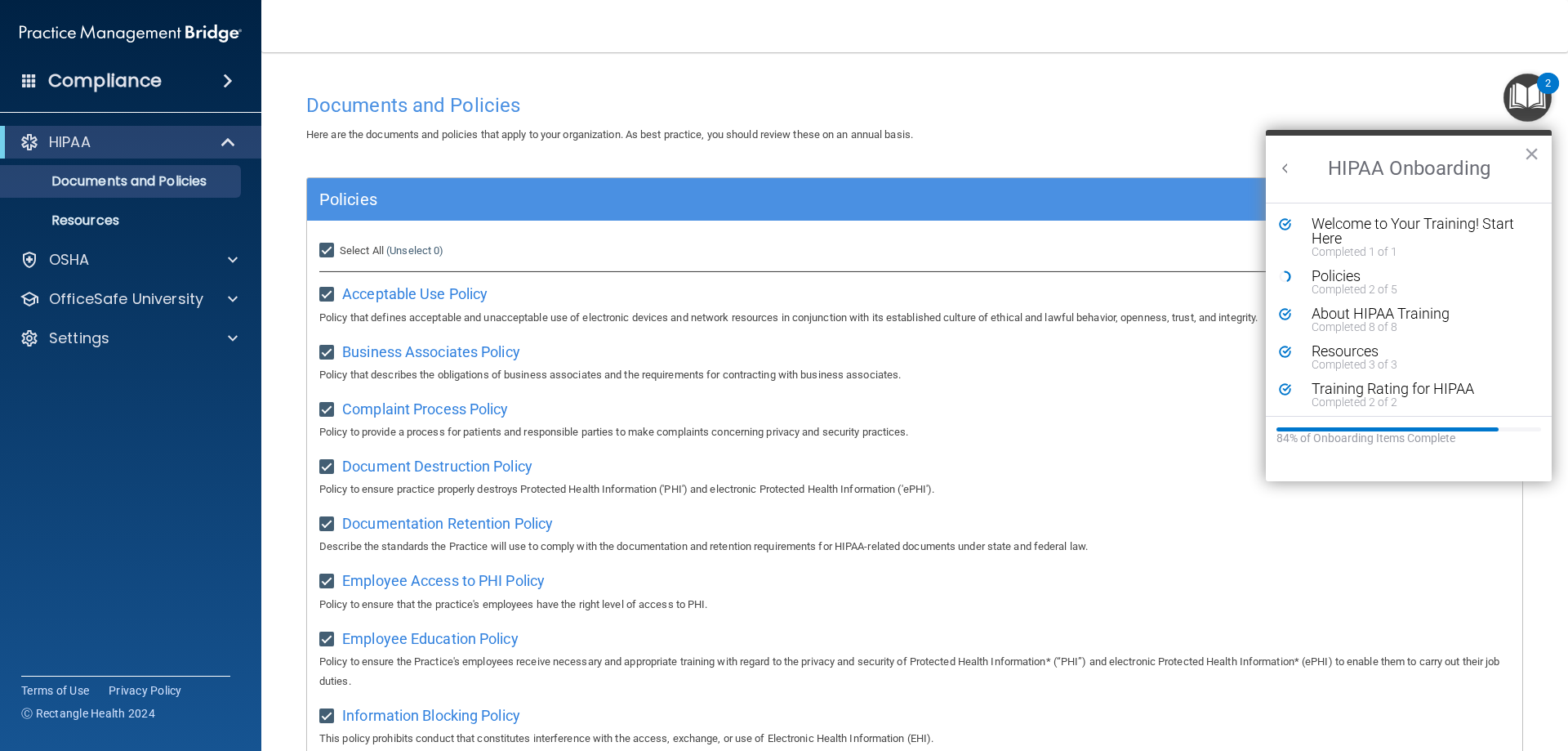
checkbox input "true"
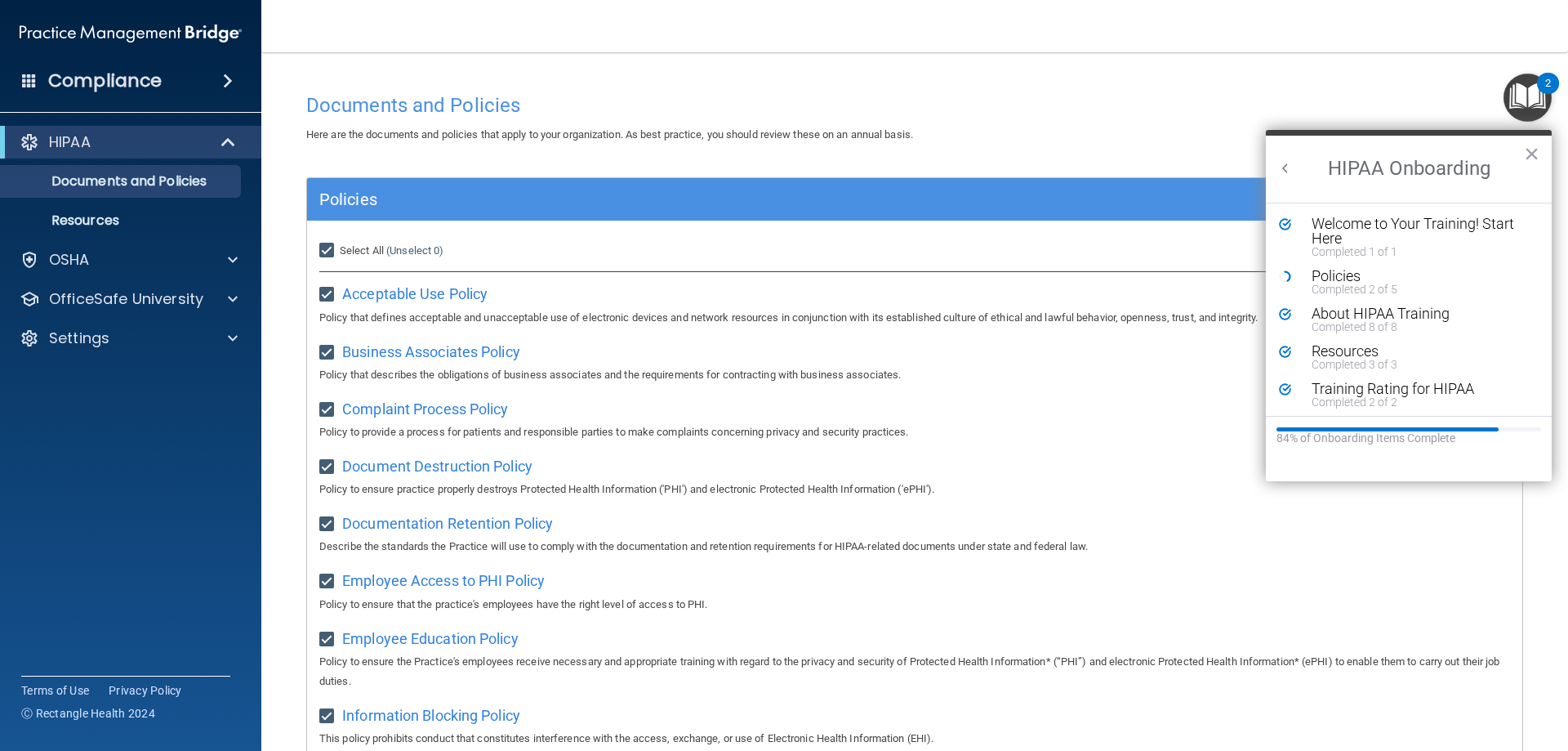
checkbox input "true"
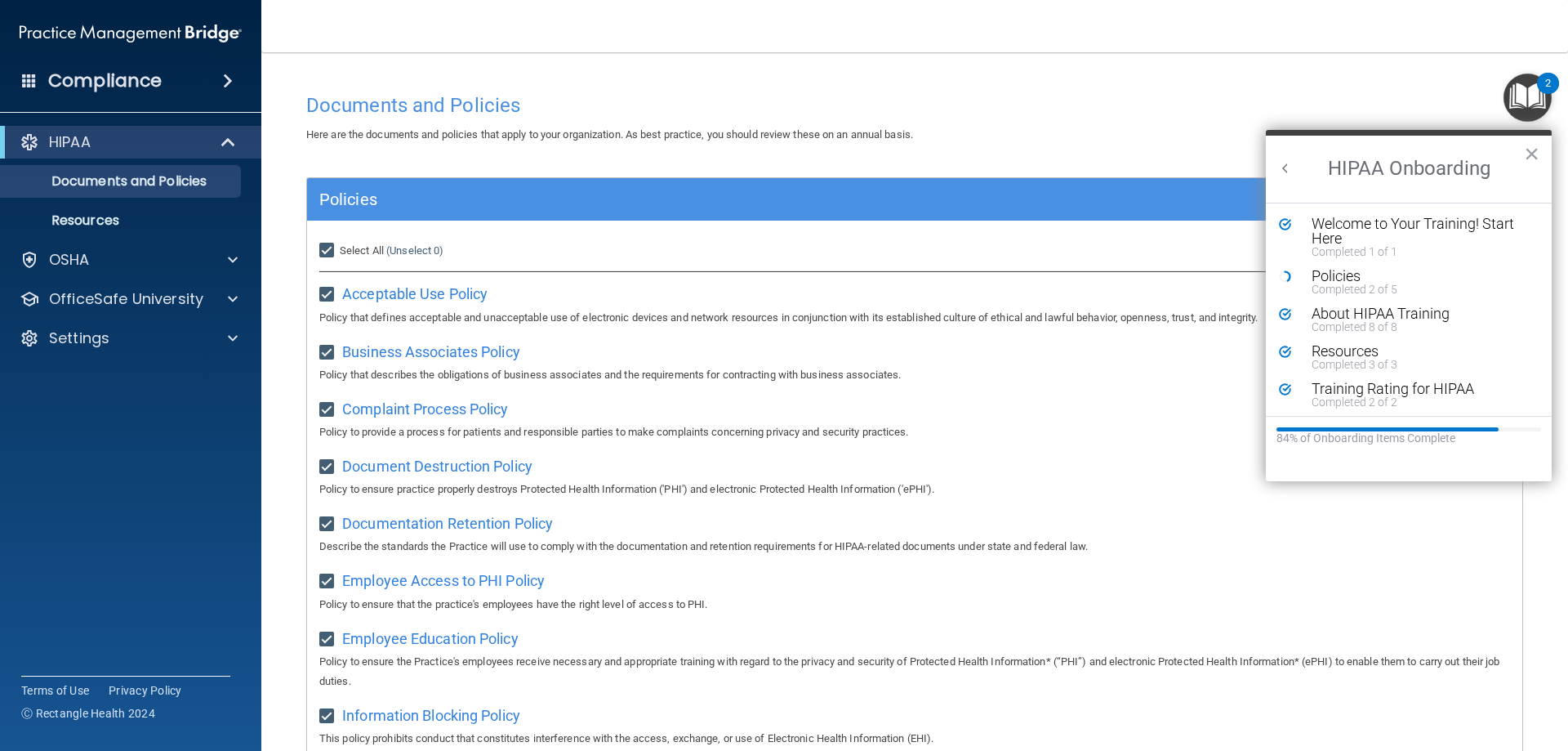
checkbox input "true"
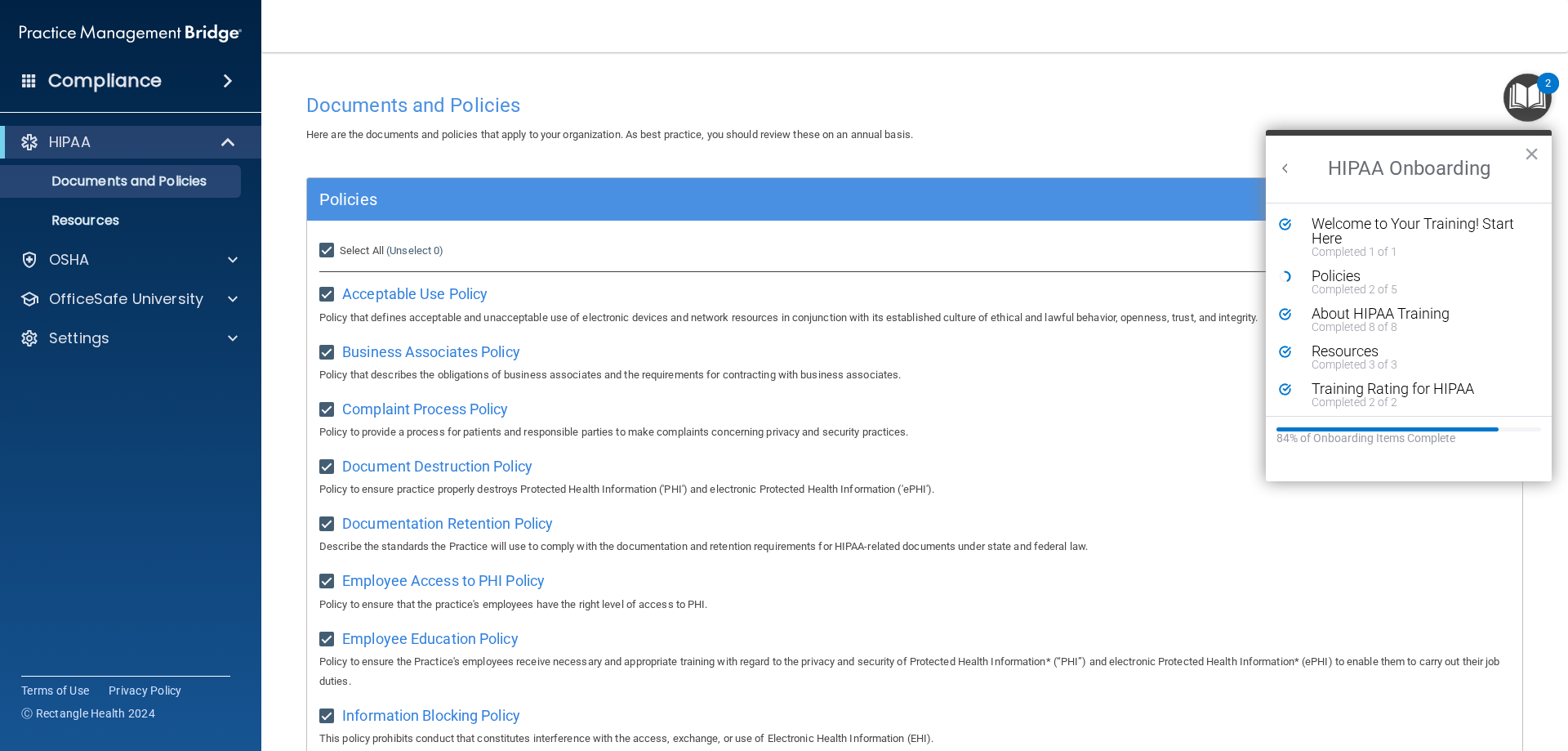
checkbox input "true"
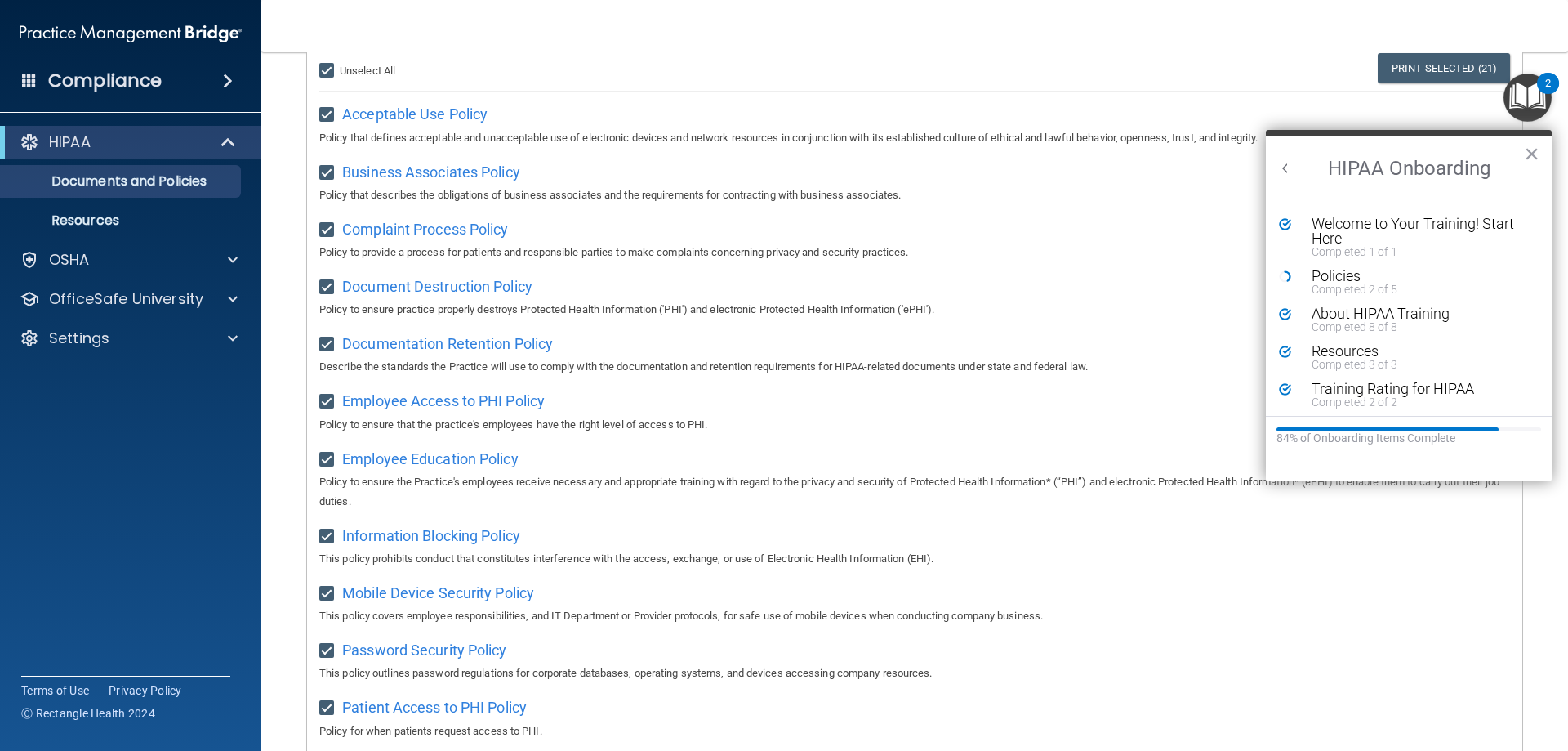
scroll to position [71, 0]
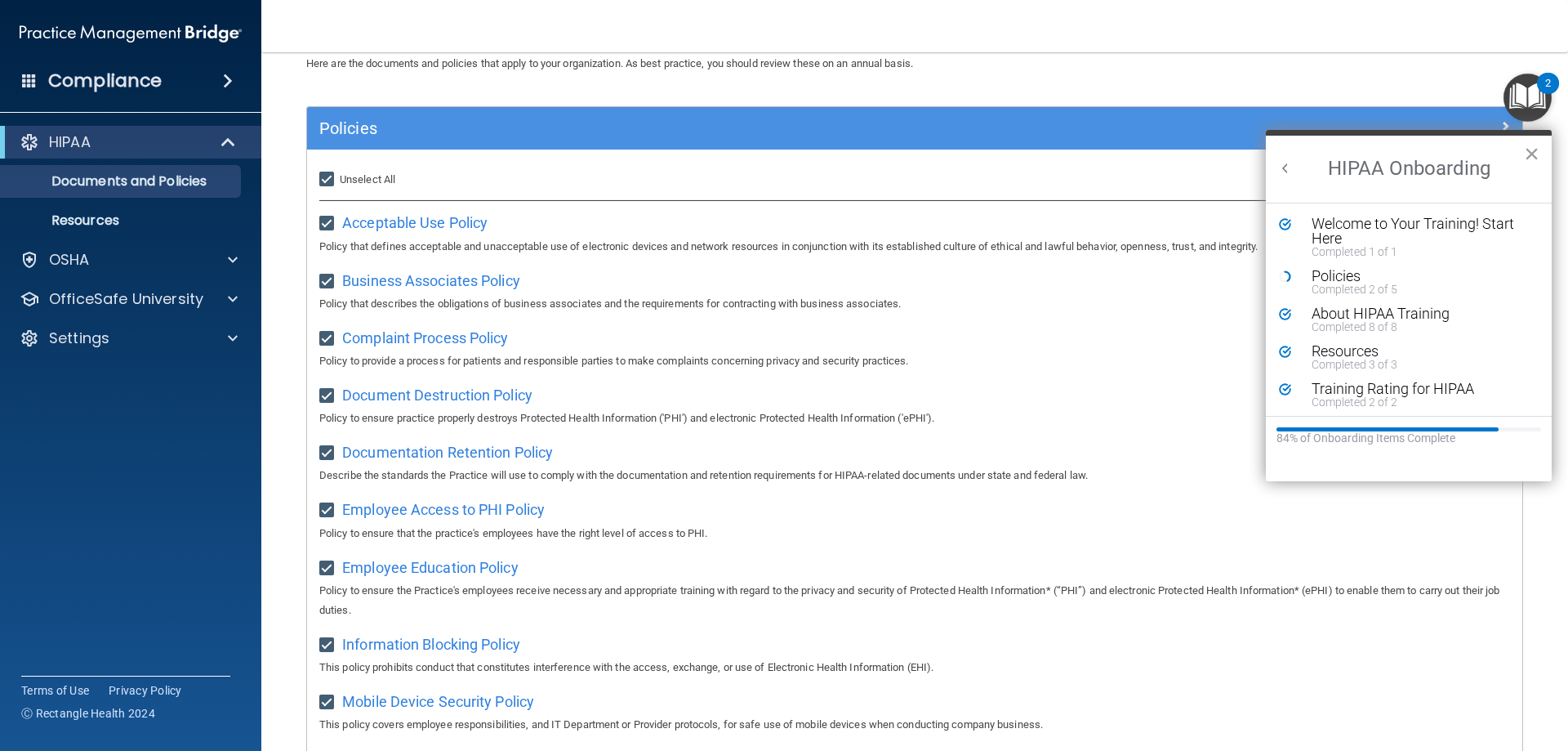
click at [1534, 152] on button "×" at bounding box center [1531, 153] width 15 height 26
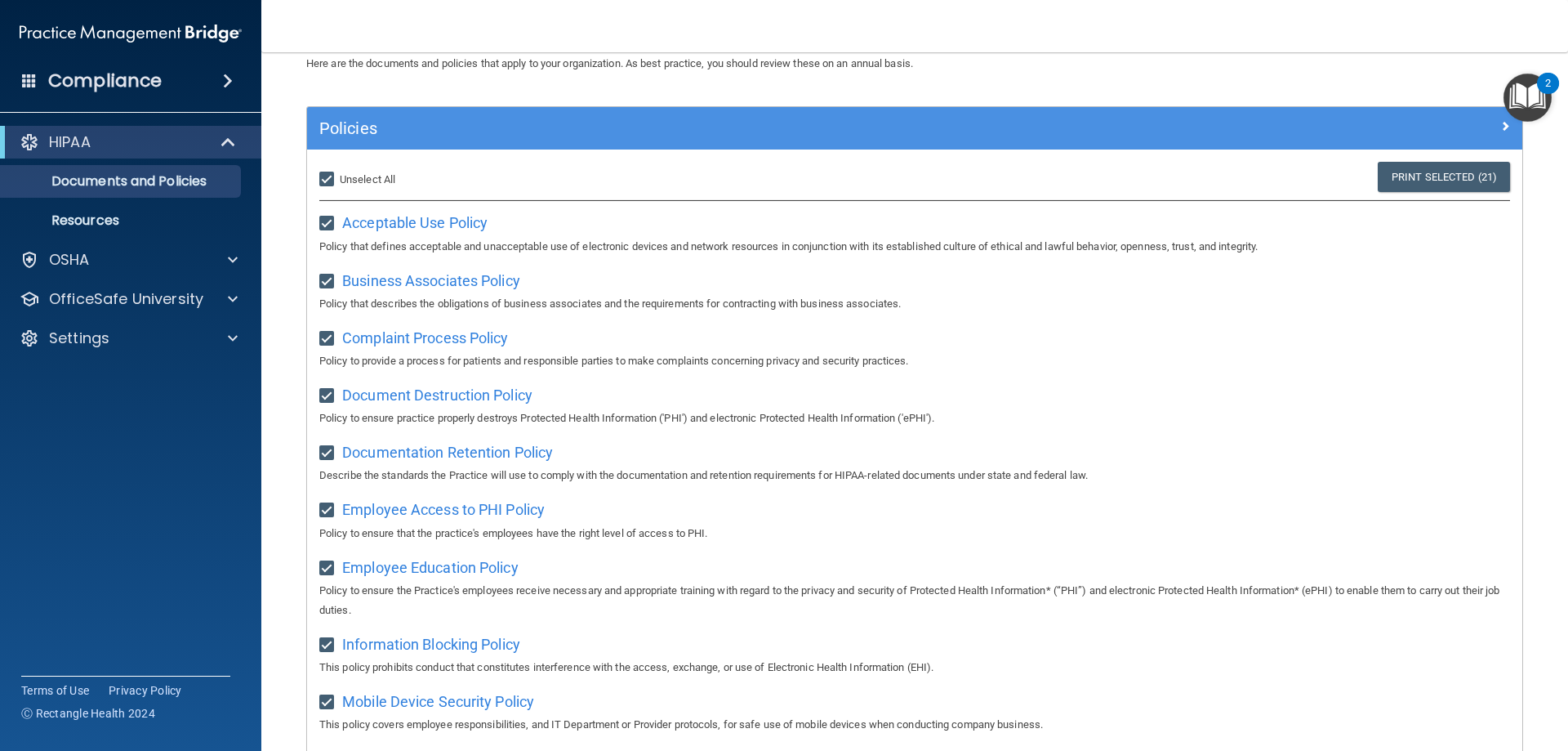
scroll to position [0, 0]
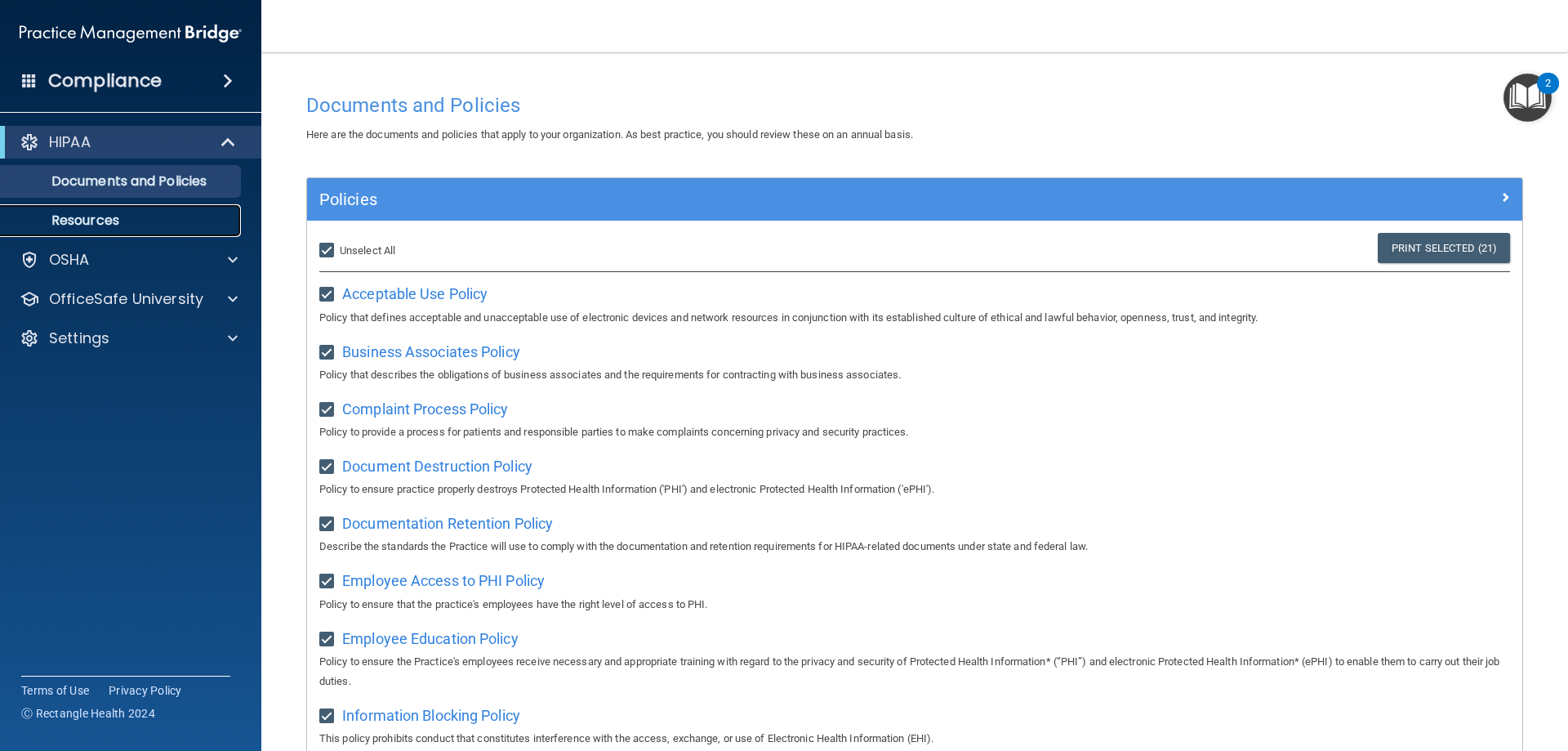
click at [124, 217] on p "Resources" at bounding box center [122, 220] width 223 height 16
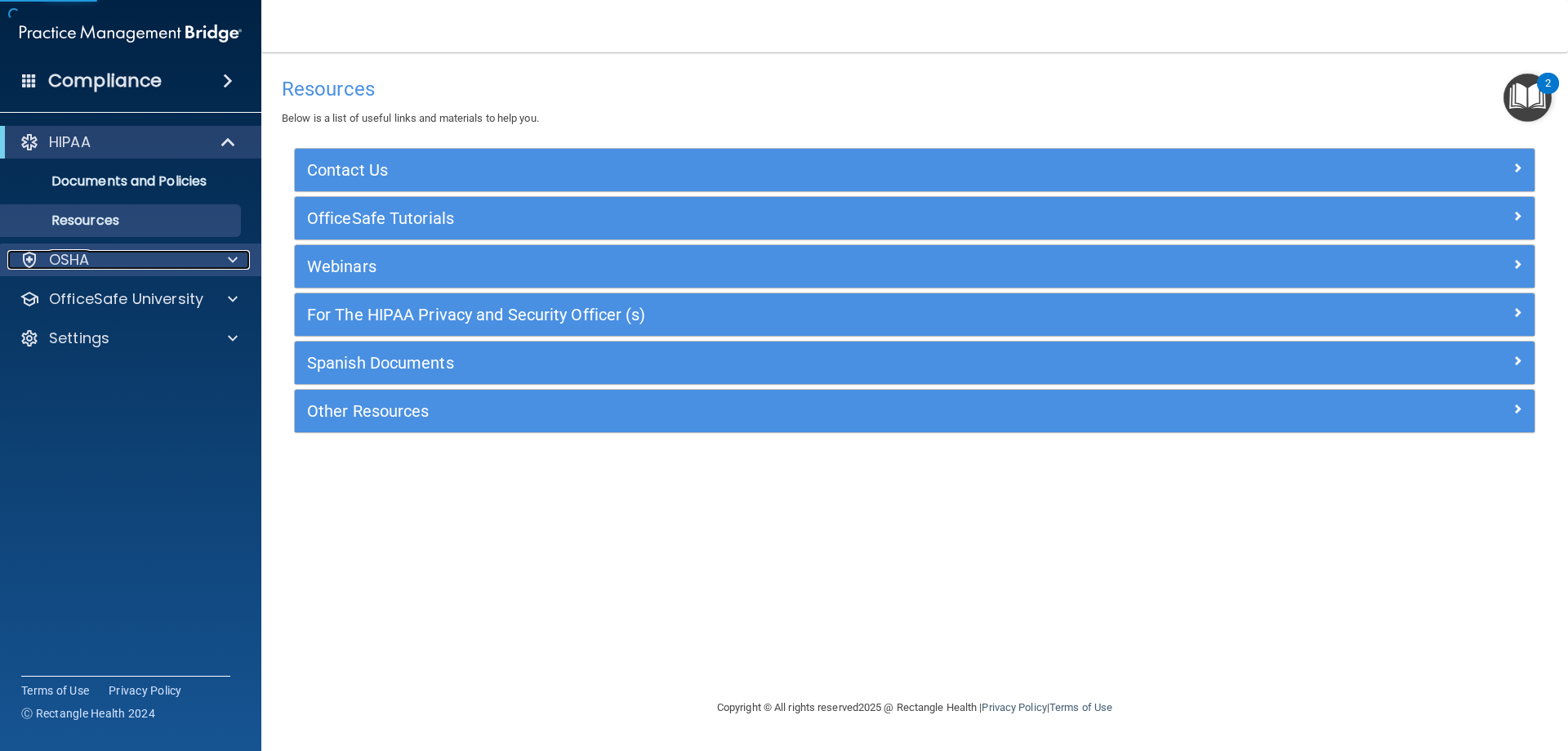
click at [99, 254] on div "OSHA" at bounding box center [108, 260] width 202 height 20
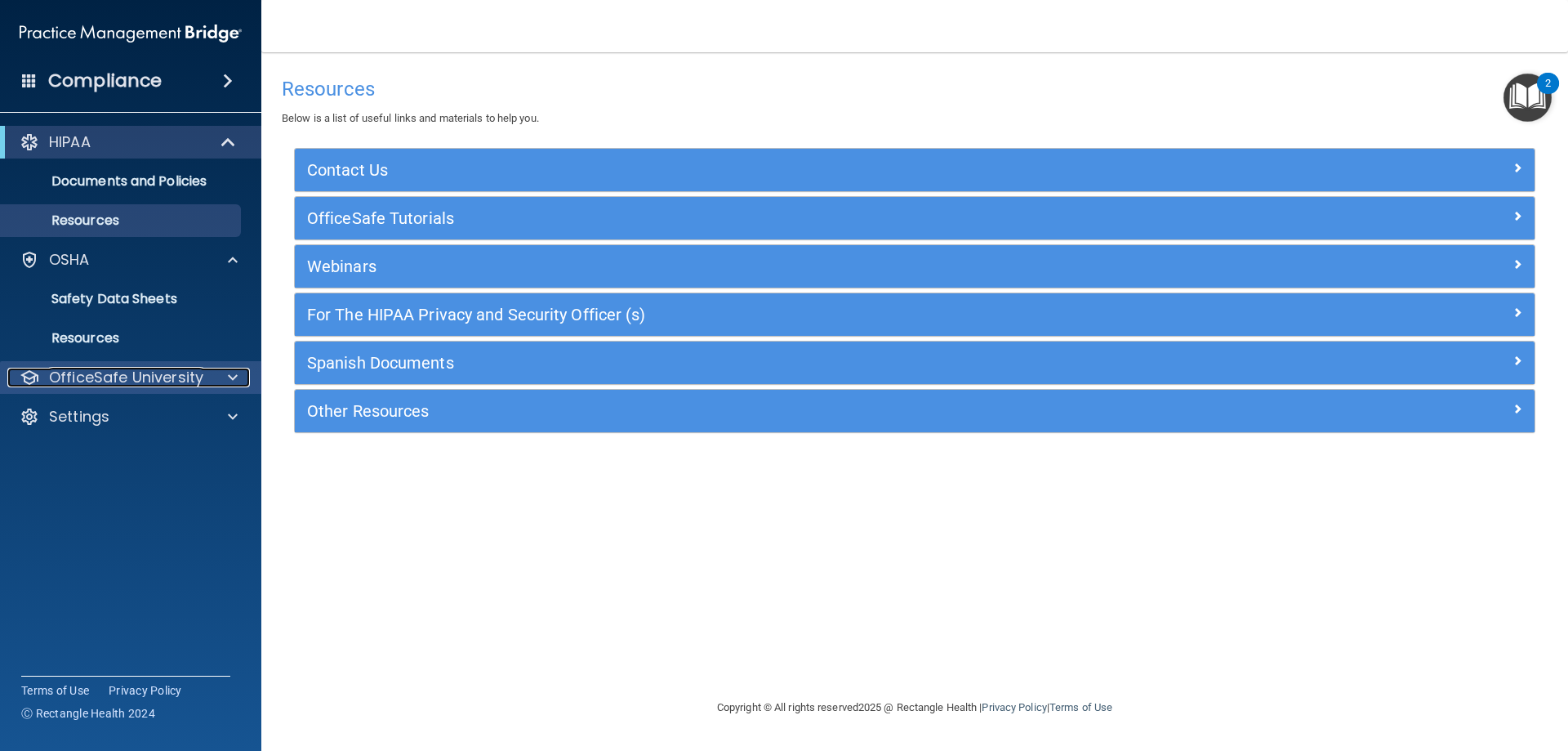
click at [134, 377] on p "OfficeSafe University" at bounding box center [126, 378] width 155 height 20
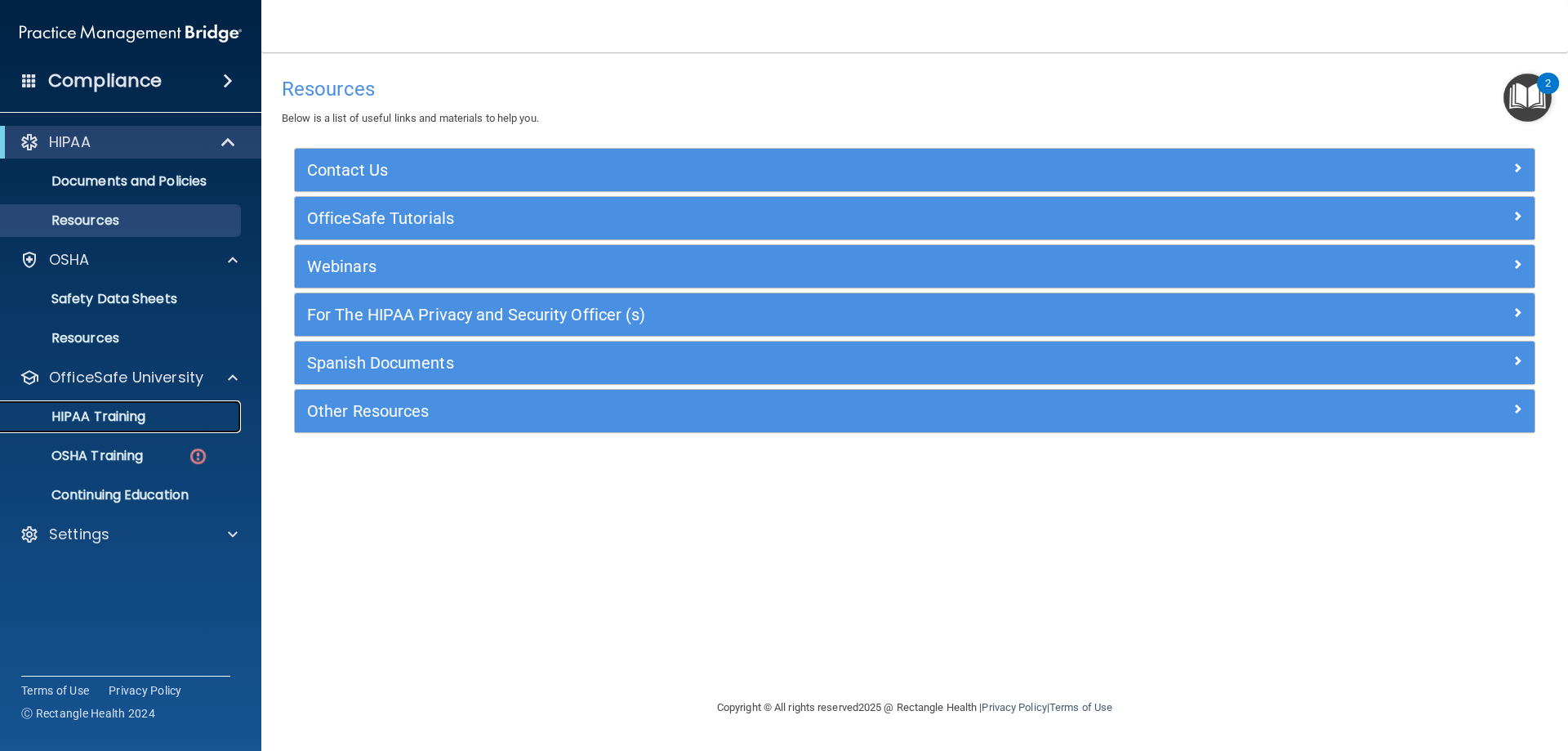
click at [127, 421] on p "HIPAA Training" at bounding box center [78, 416] width 135 height 16
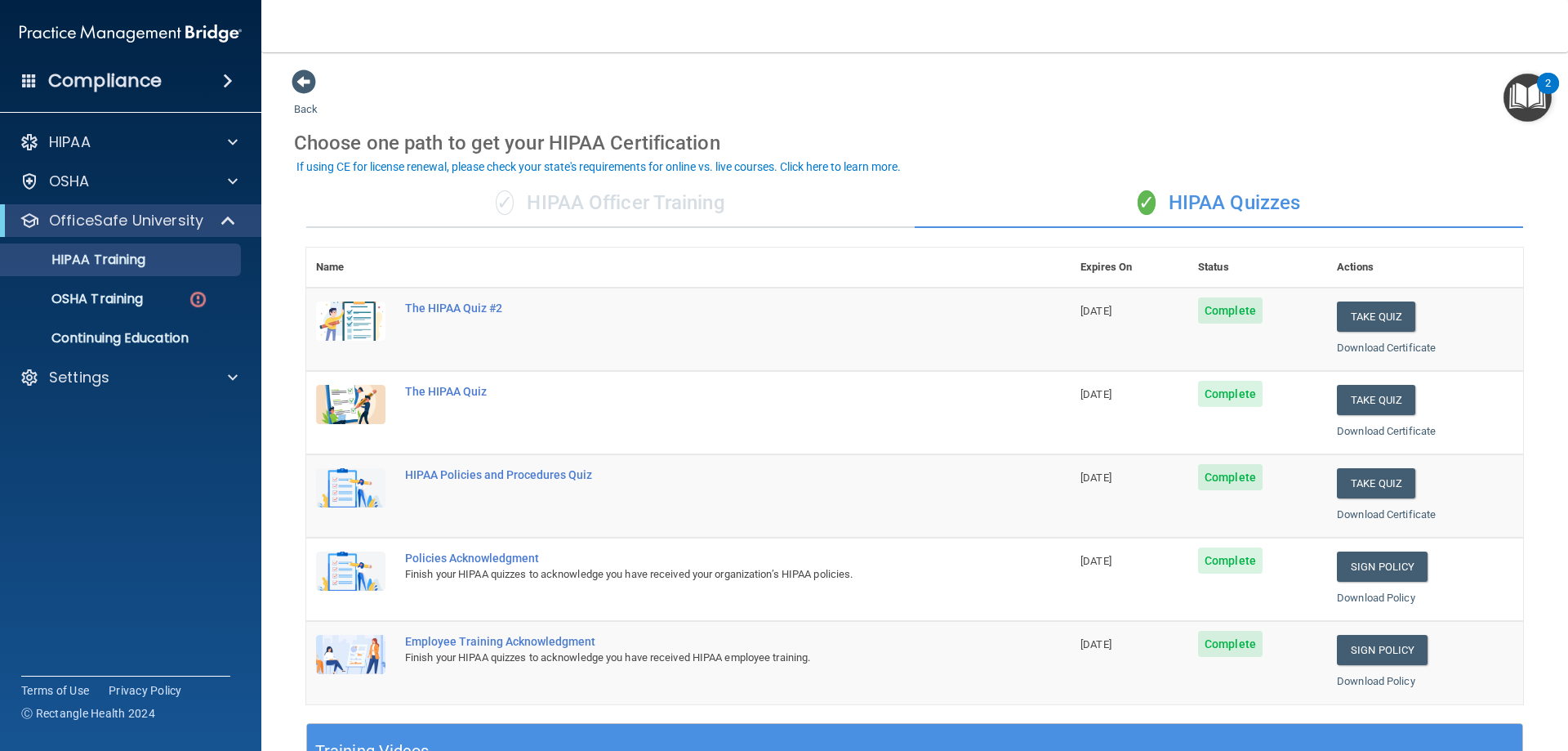
click at [1511, 105] on img "Open Resource Center, 2 new notifications" at bounding box center [1528, 98] width 49 height 49
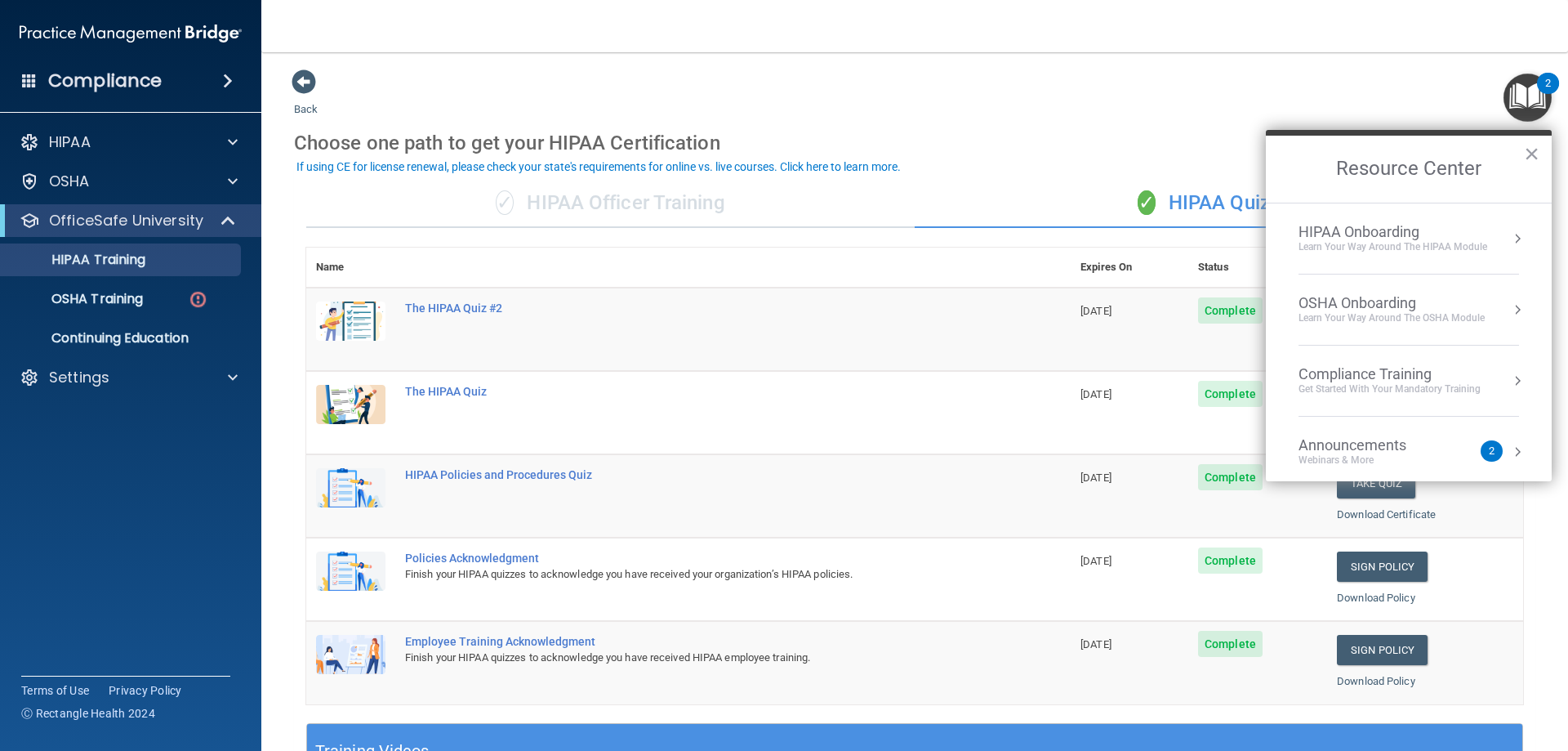
click at [1386, 238] on div "HIPAA Onboarding" at bounding box center [1393, 232] width 189 height 18
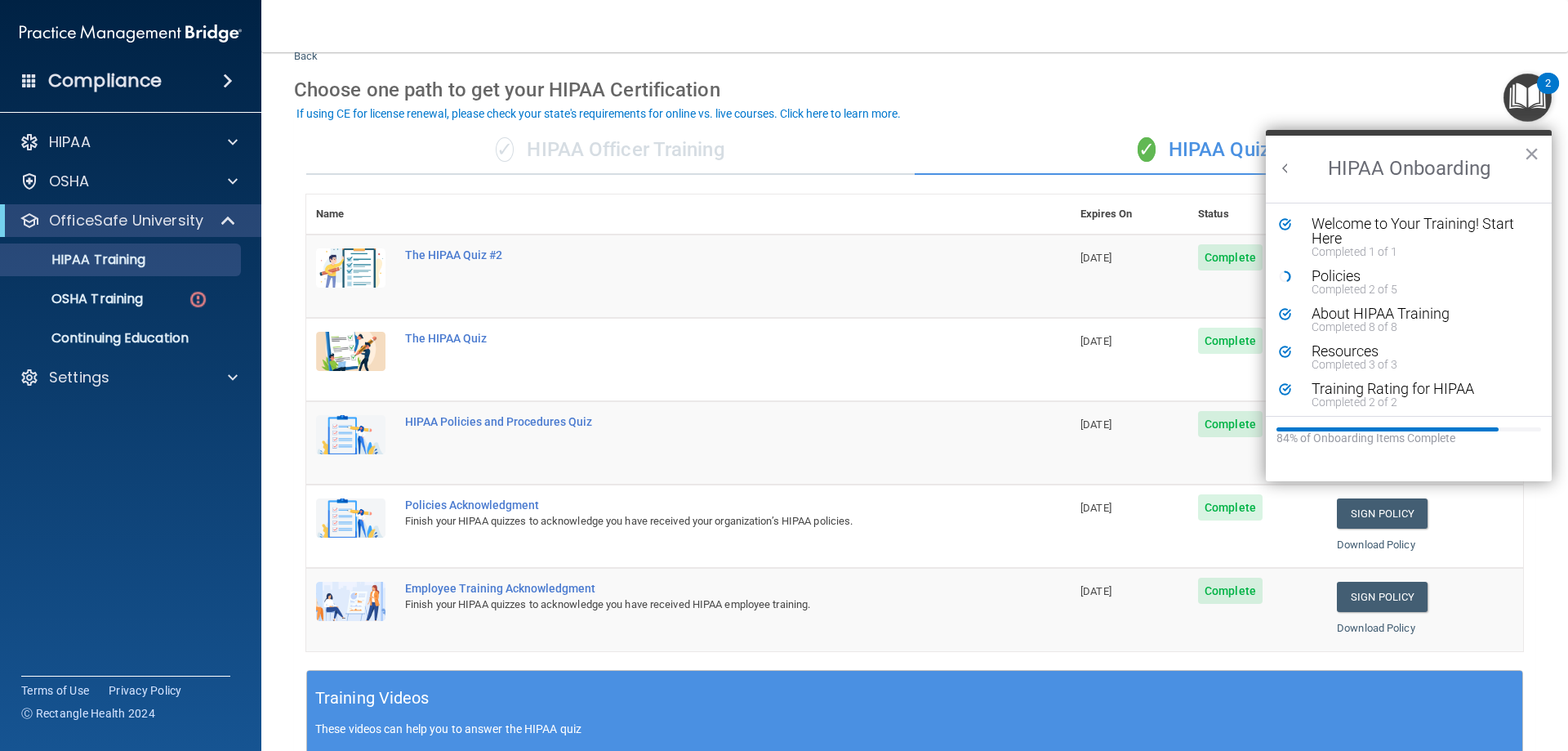
scroll to position [82, 0]
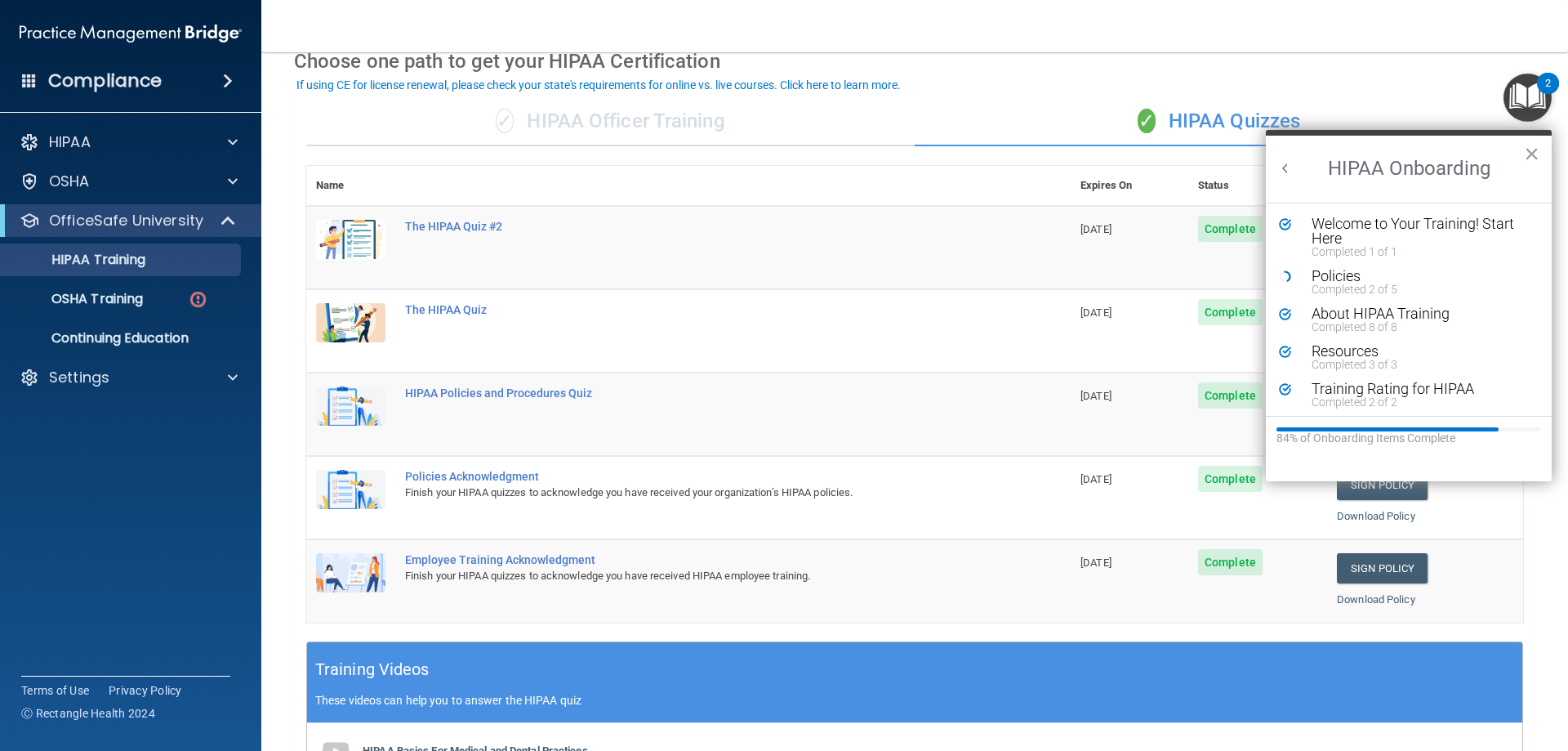
click at [874, 317] on td "The HIPAA Quiz" at bounding box center [733, 330] width 675 height 84
click at [1537, 151] on button "×" at bounding box center [1531, 153] width 15 height 26
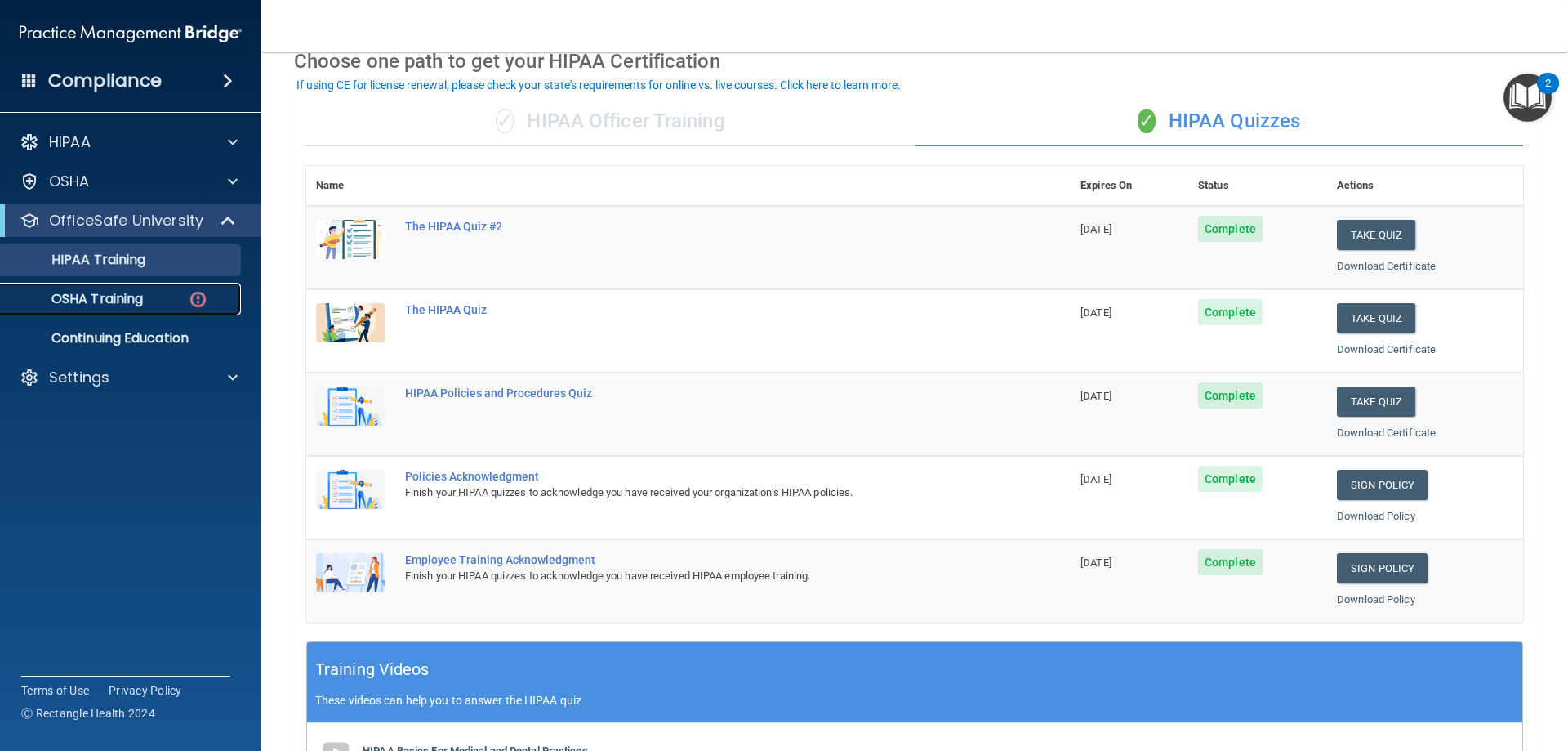
click at [156, 306] on div "OSHA Training" at bounding box center [122, 299] width 223 height 16
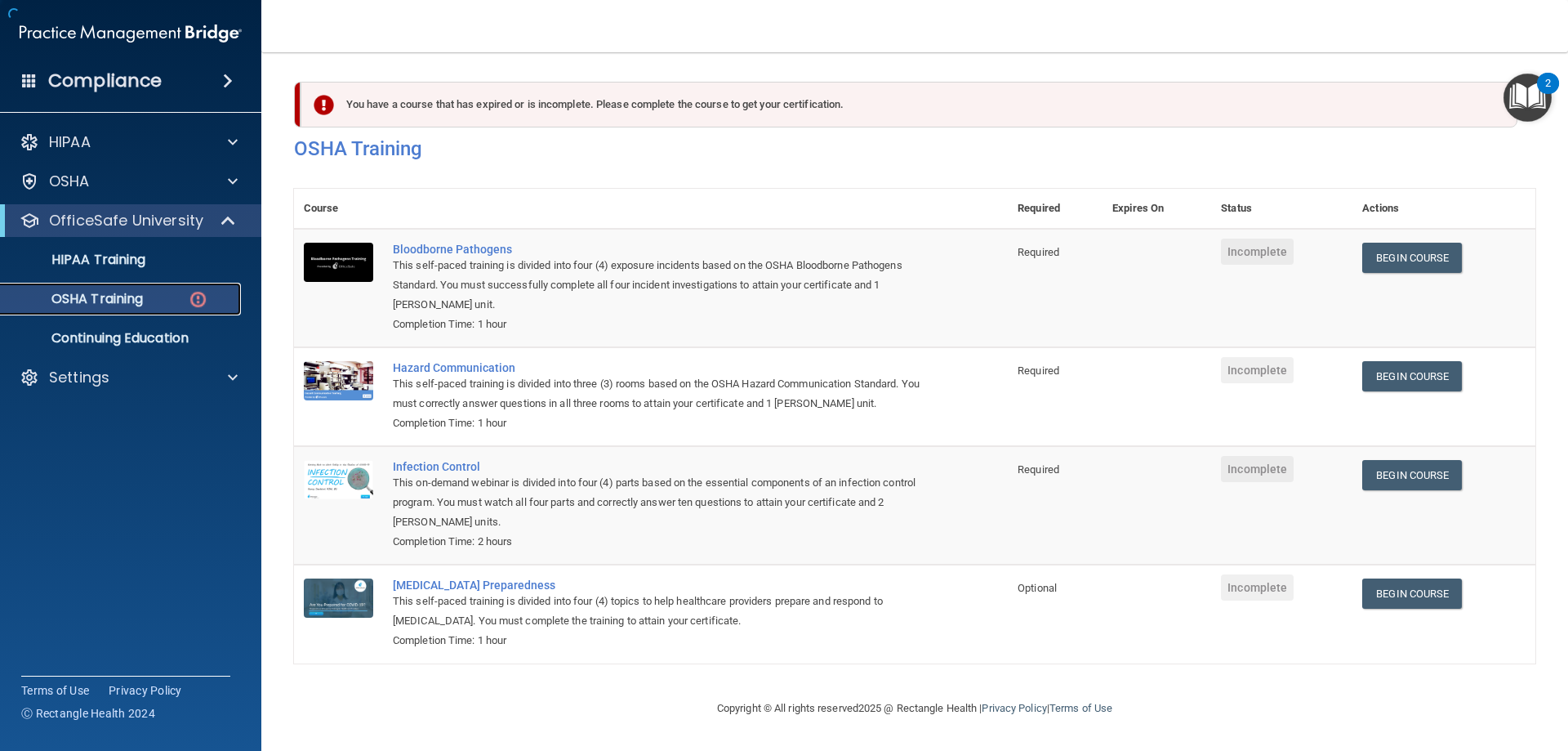
scroll to position [21, 0]
